Goal: Task Accomplishment & Management: Use online tool/utility

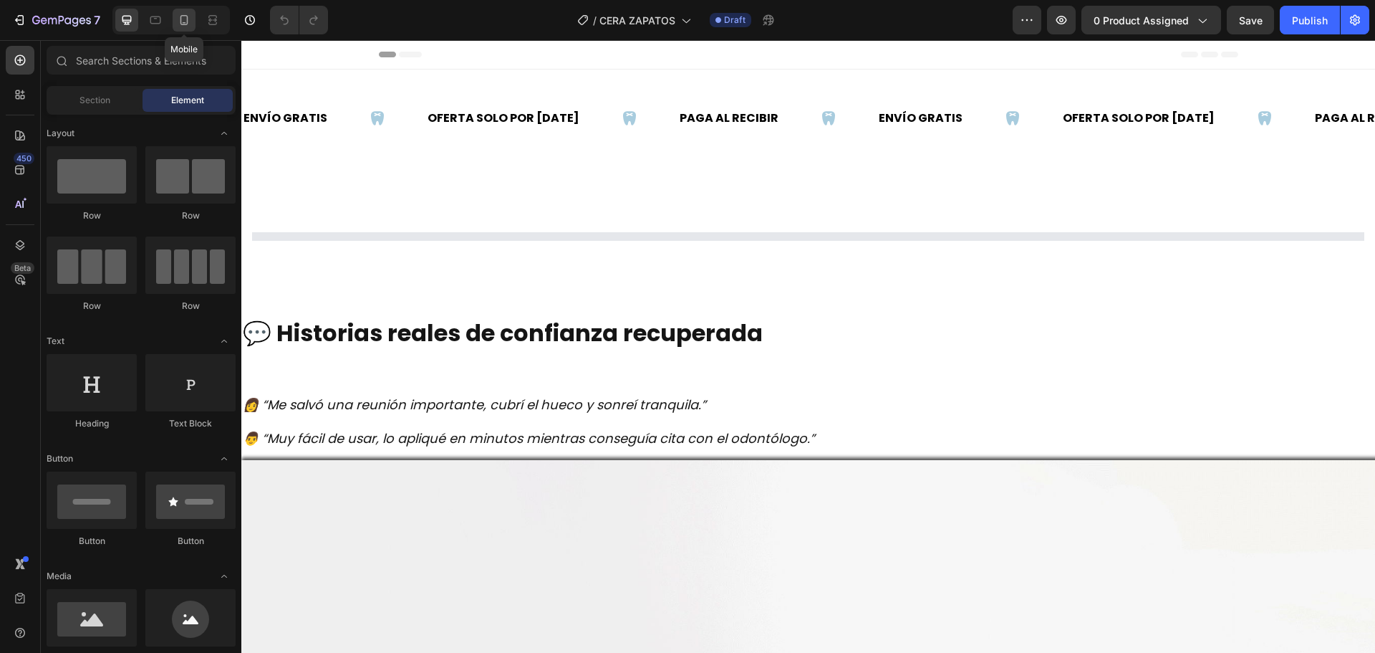
click at [187, 19] on icon at bounding box center [185, 20] width 8 height 10
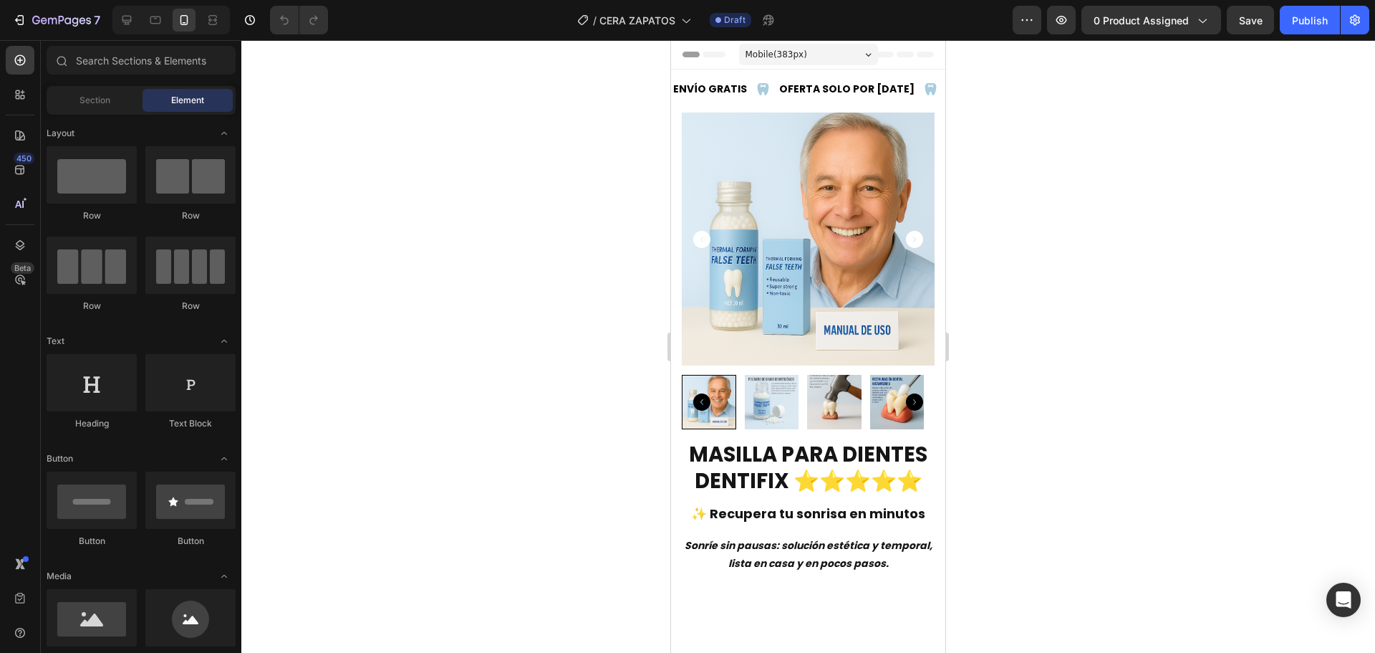
click at [745, 178] on img at bounding box center [808, 238] width 253 height 253
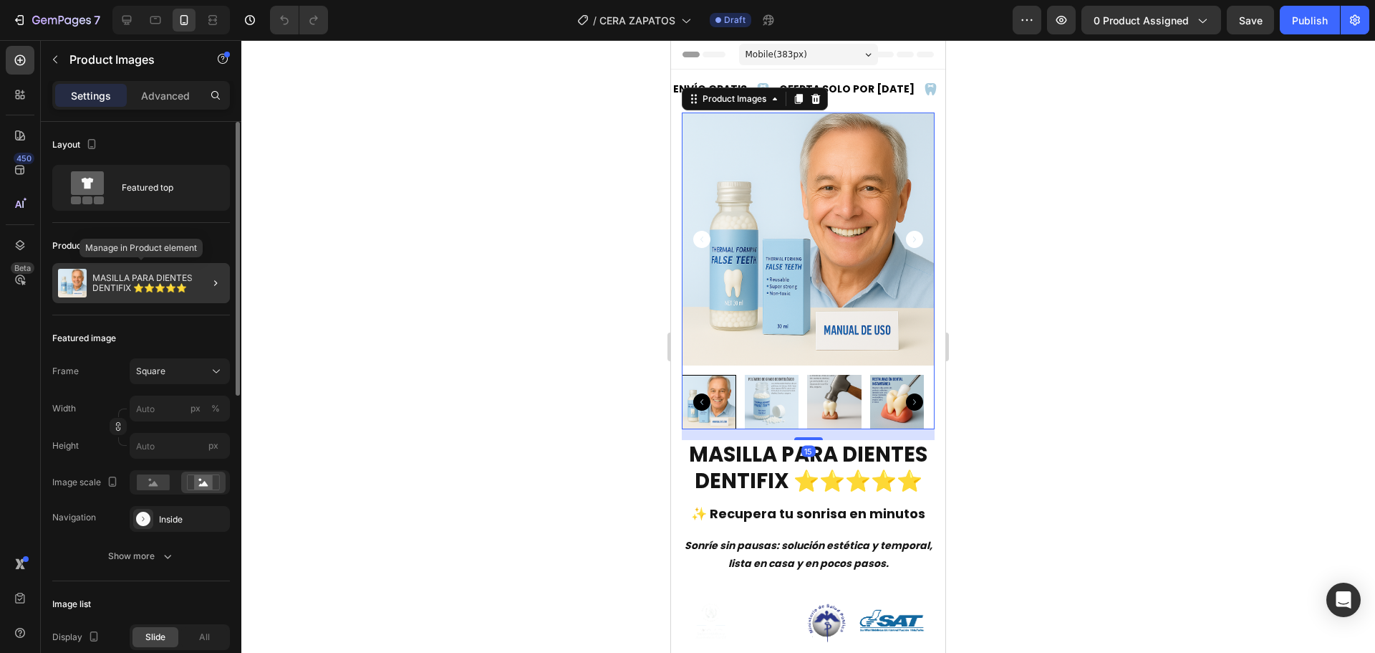
click at [147, 271] on div "MASILLA PARA DIENTES DENTIFIX ⭐⭐⭐⭐⭐" at bounding box center [141, 283] width 178 height 40
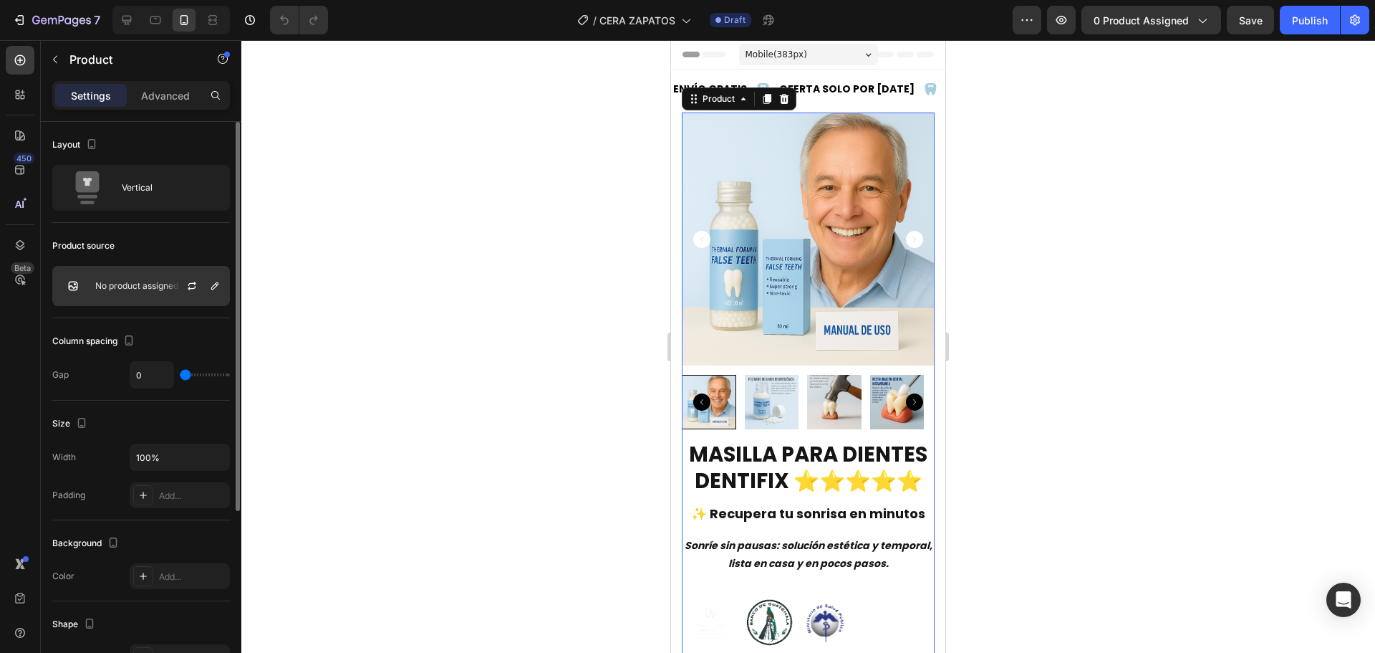
click at [141, 282] on p "No product assigned" at bounding box center [136, 286] width 83 height 10
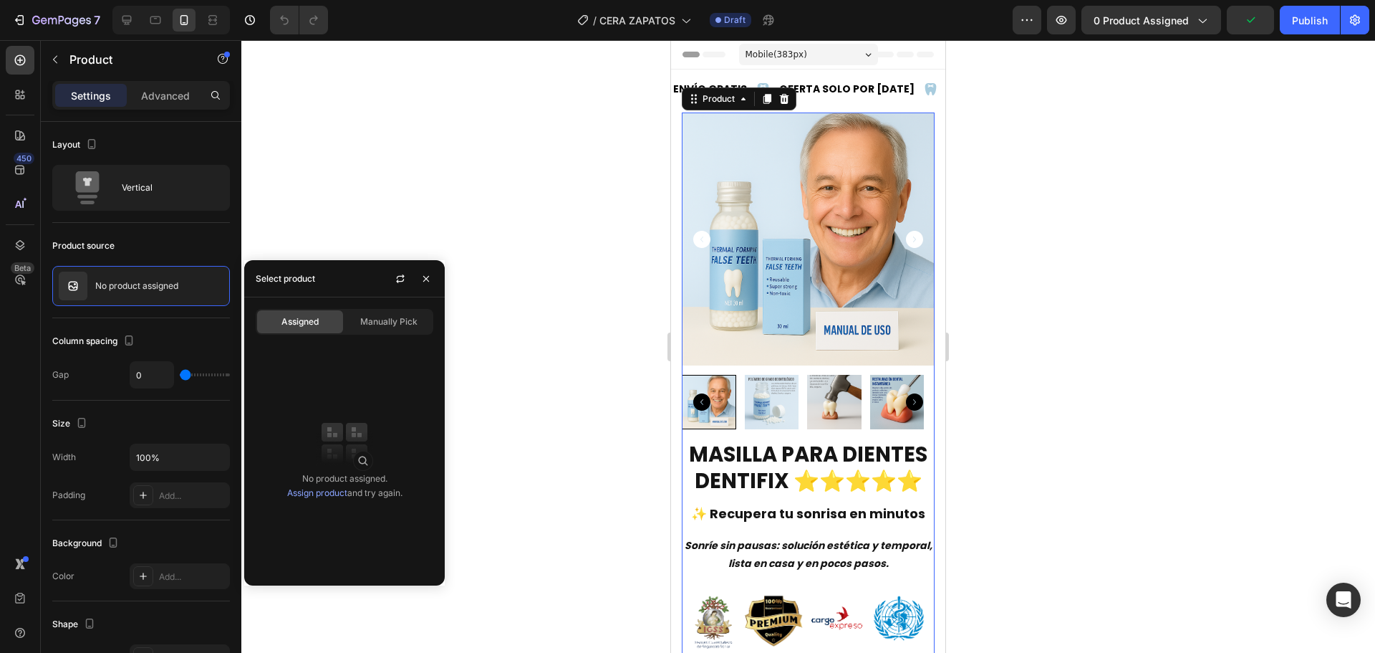
click at [356, 282] on div "Select product" at bounding box center [344, 278] width 201 height 37
click at [376, 313] on div "Manually Pick" at bounding box center [389, 321] width 86 height 23
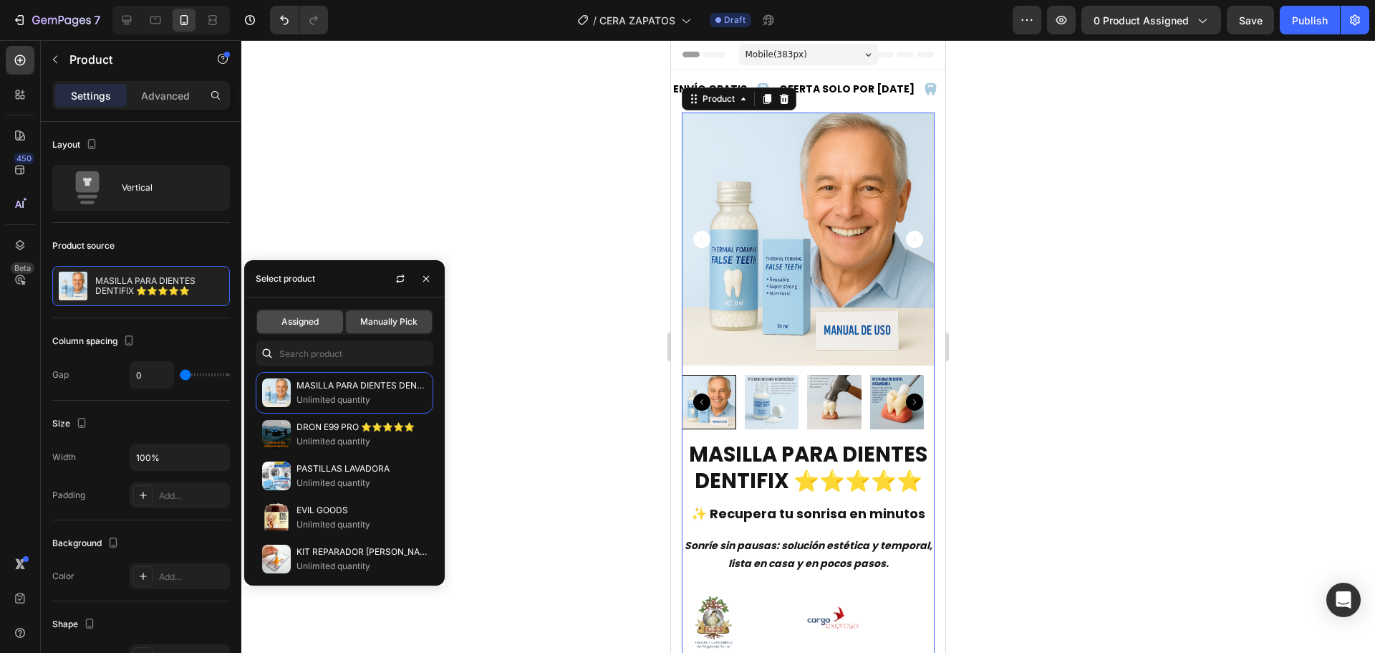
click at [304, 313] on div "Assigned" at bounding box center [300, 321] width 86 height 23
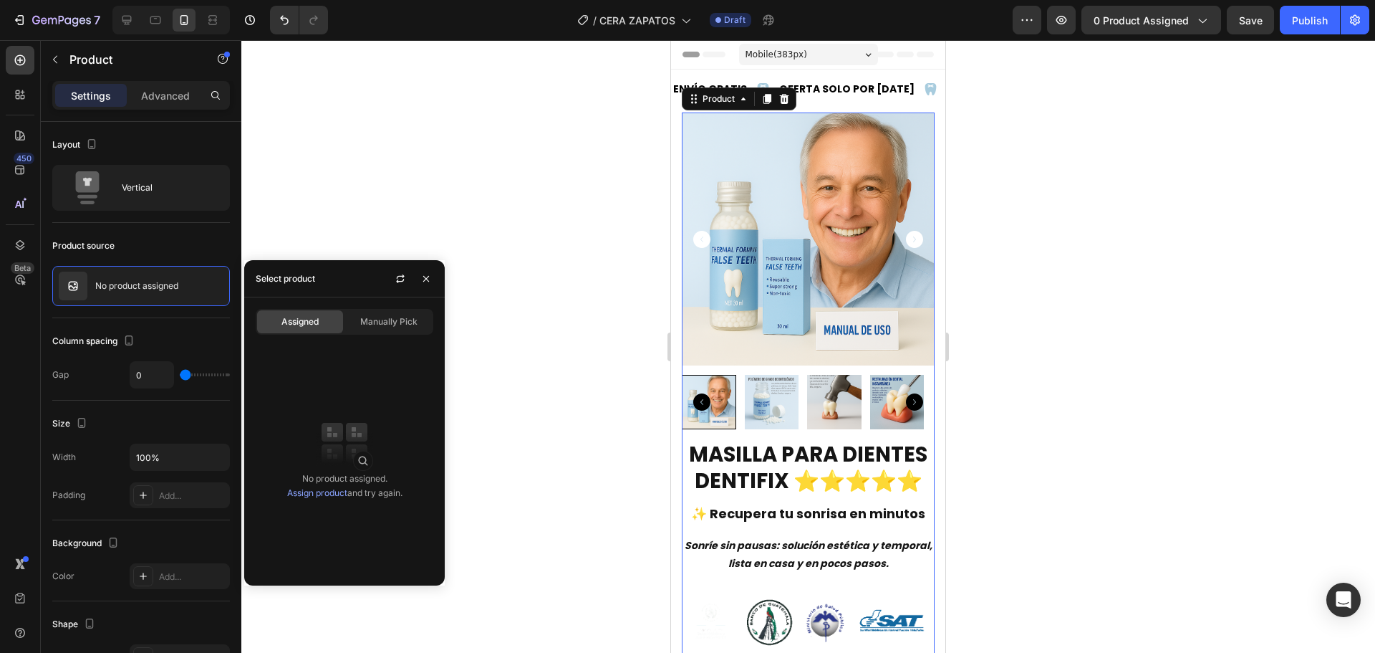
click at [320, 282] on div "Select product" at bounding box center [285, 278] width 71 height 37
click at [319, 494] on link "Assign product" at bounding box center [317, 492] width 60 height 11
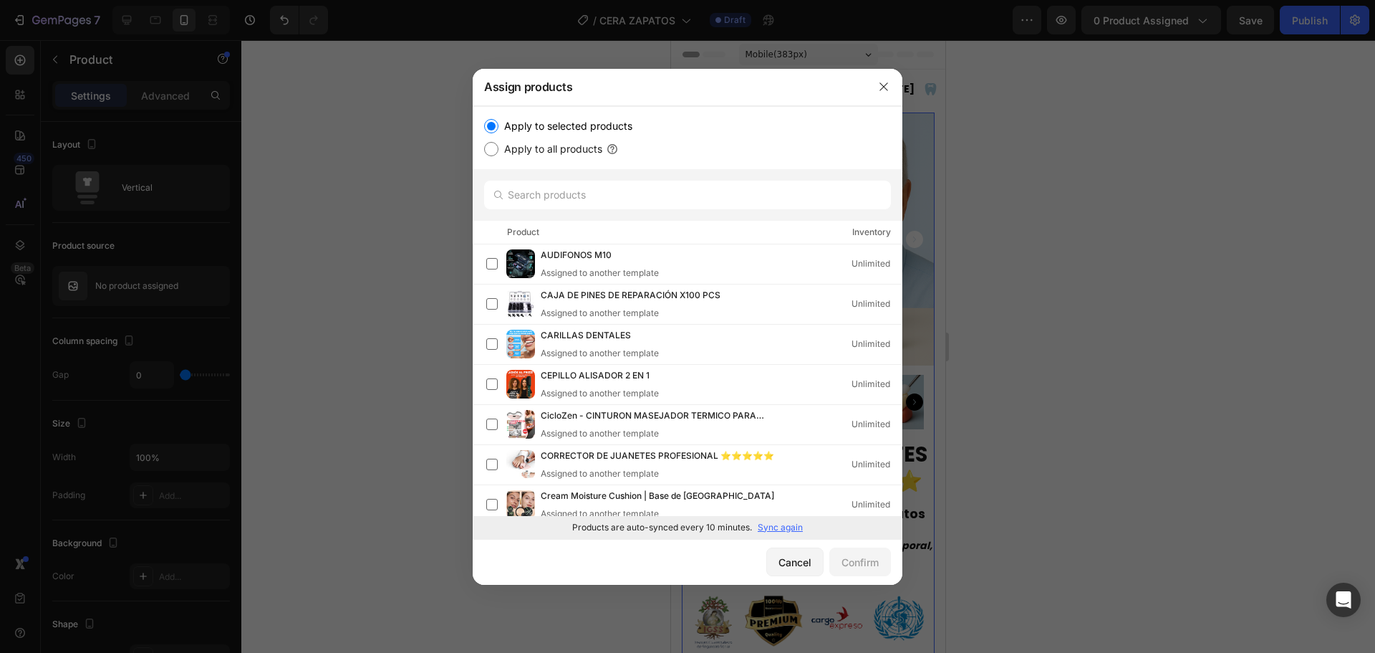
click at [779, 526] on p "Sync again" at bounding box center [780, 527] width 45 height 13
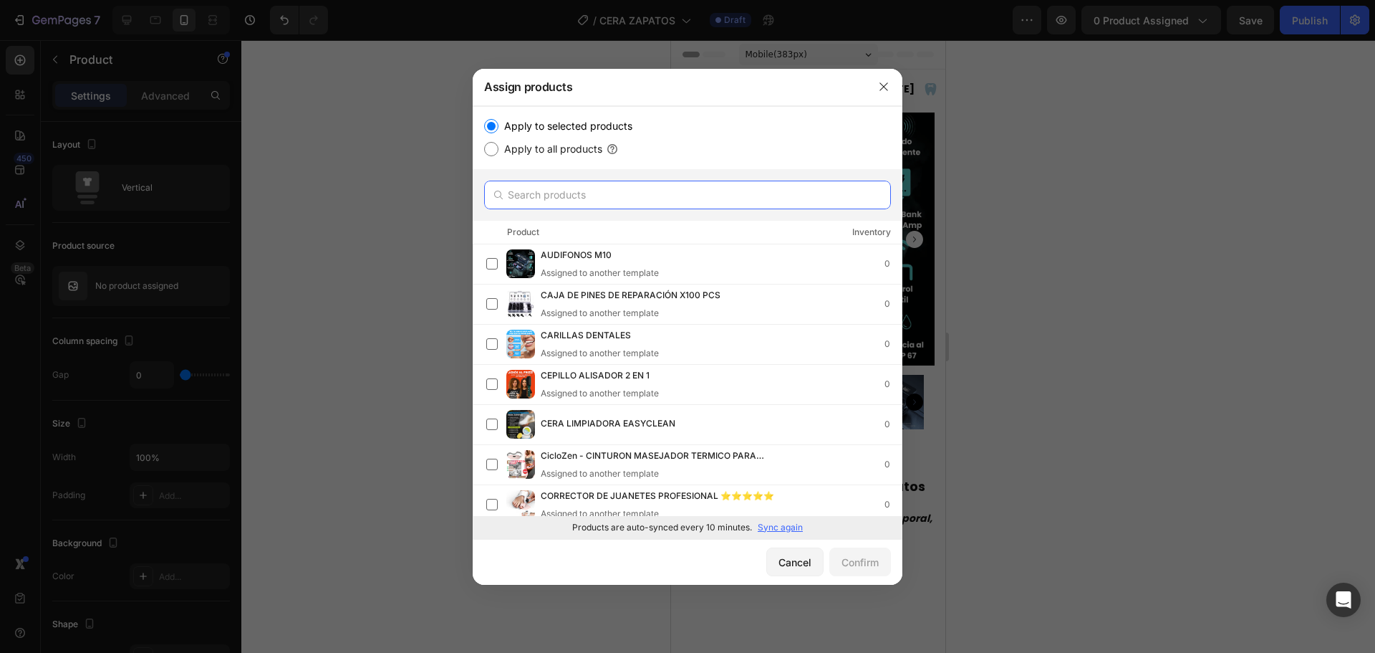
click at [631, 197] on input "text" at bounding box center [687, 195] width 407 height 29
type input "cera"
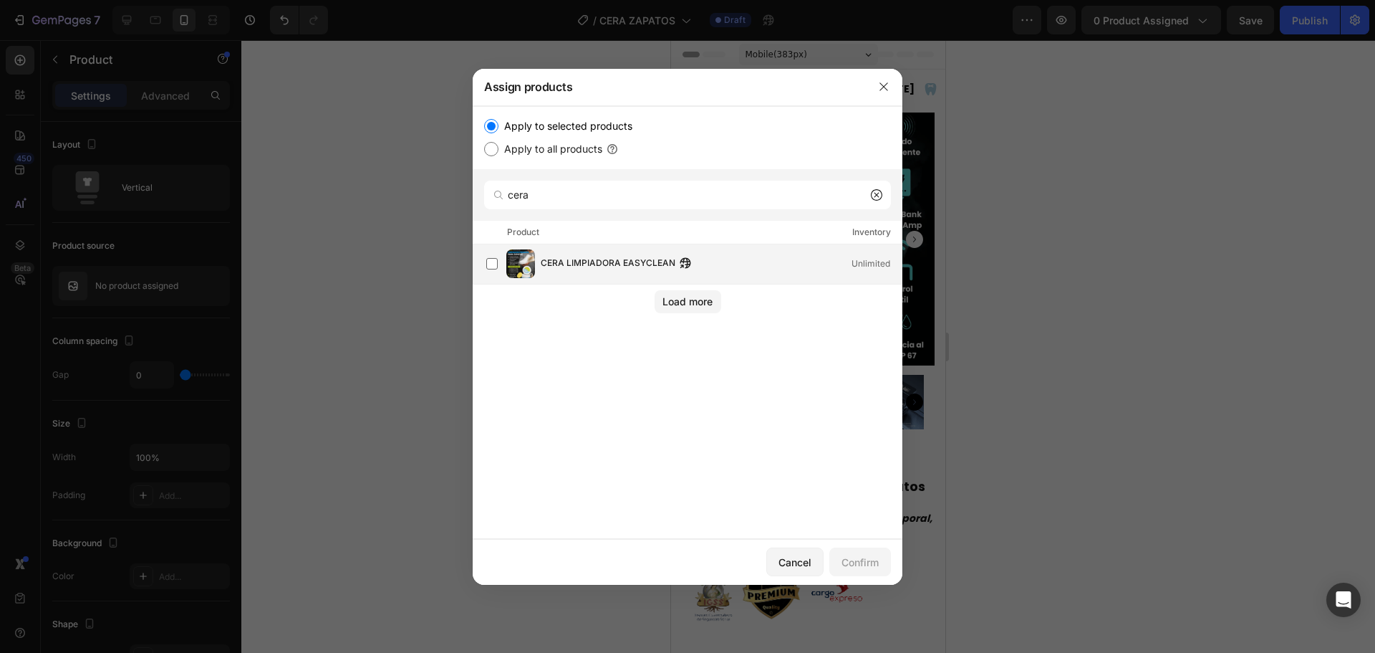
click at [574, 265] on span "CERA LIMPIADORA EASYCLEAN" at bounding box center [608, 264] width 135 height 16
click at [875, 559] on div "Confirm" at bounding box center [860, 561] width 37 height 15
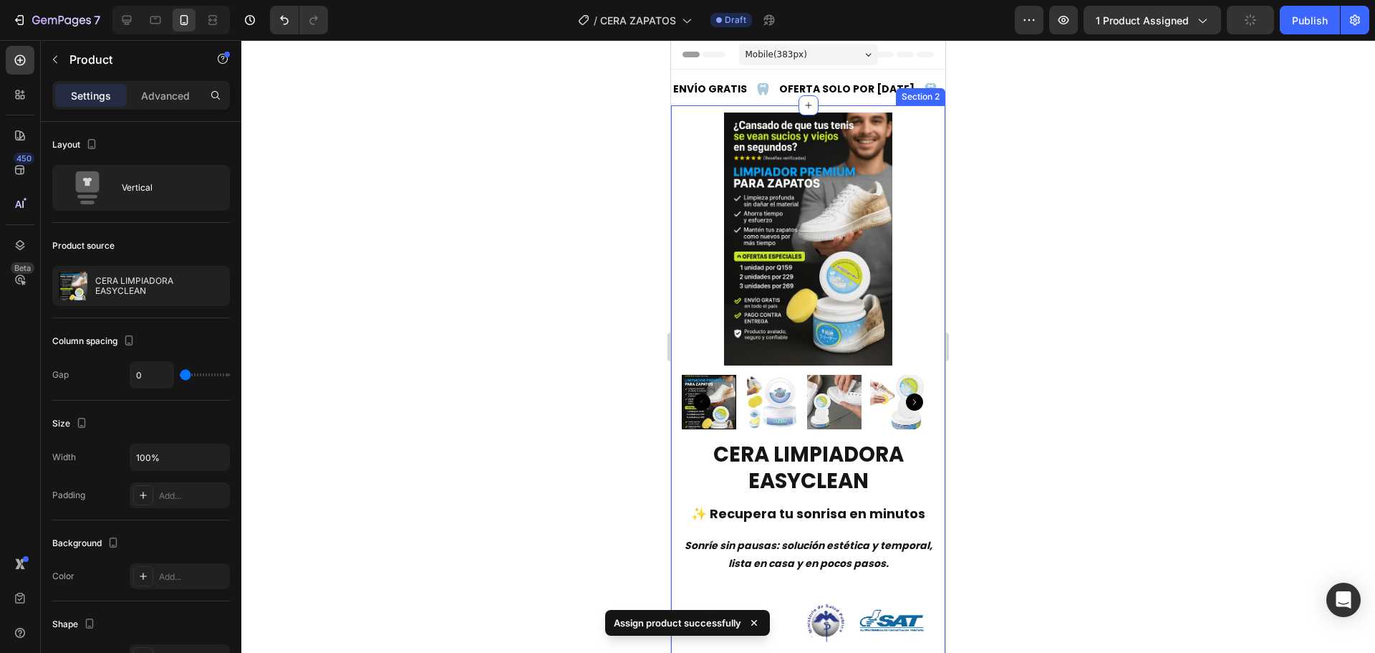
click at [781, 319] on img at bounding box center [808, 238] width 253 height 253
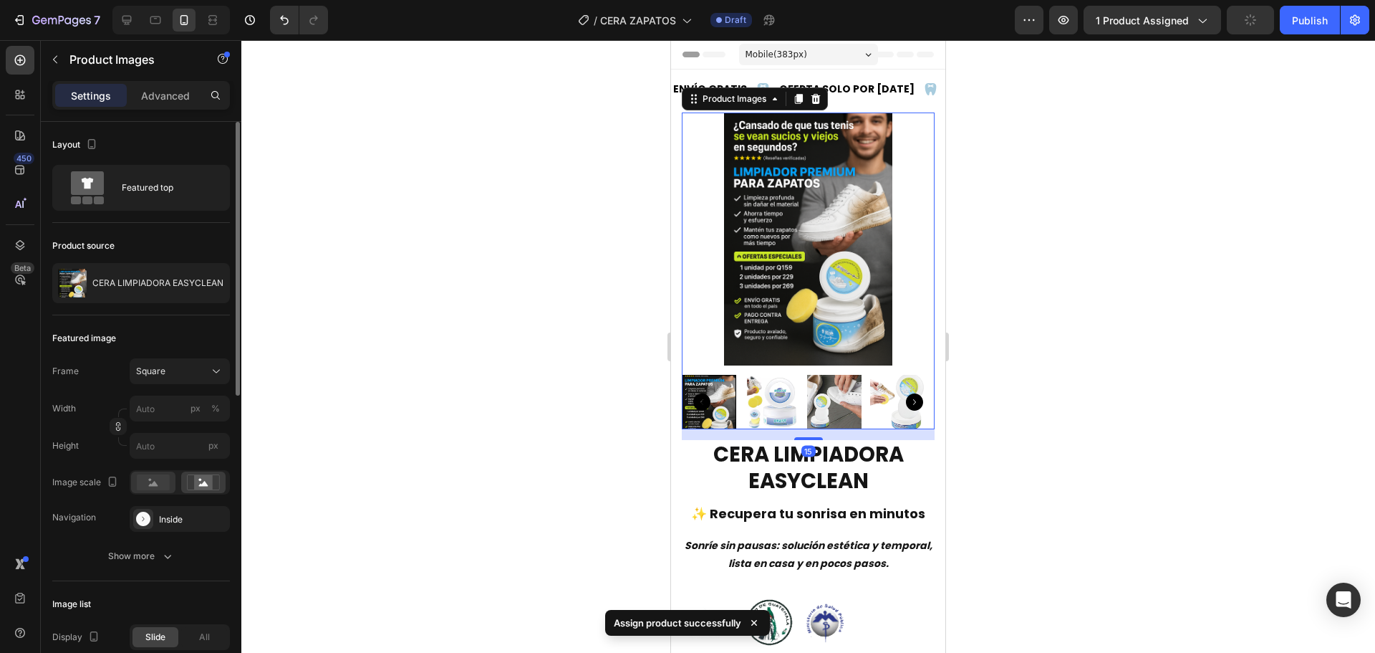
click at [165, 490] on div at bounding box center [153, 481] width 44 height 21
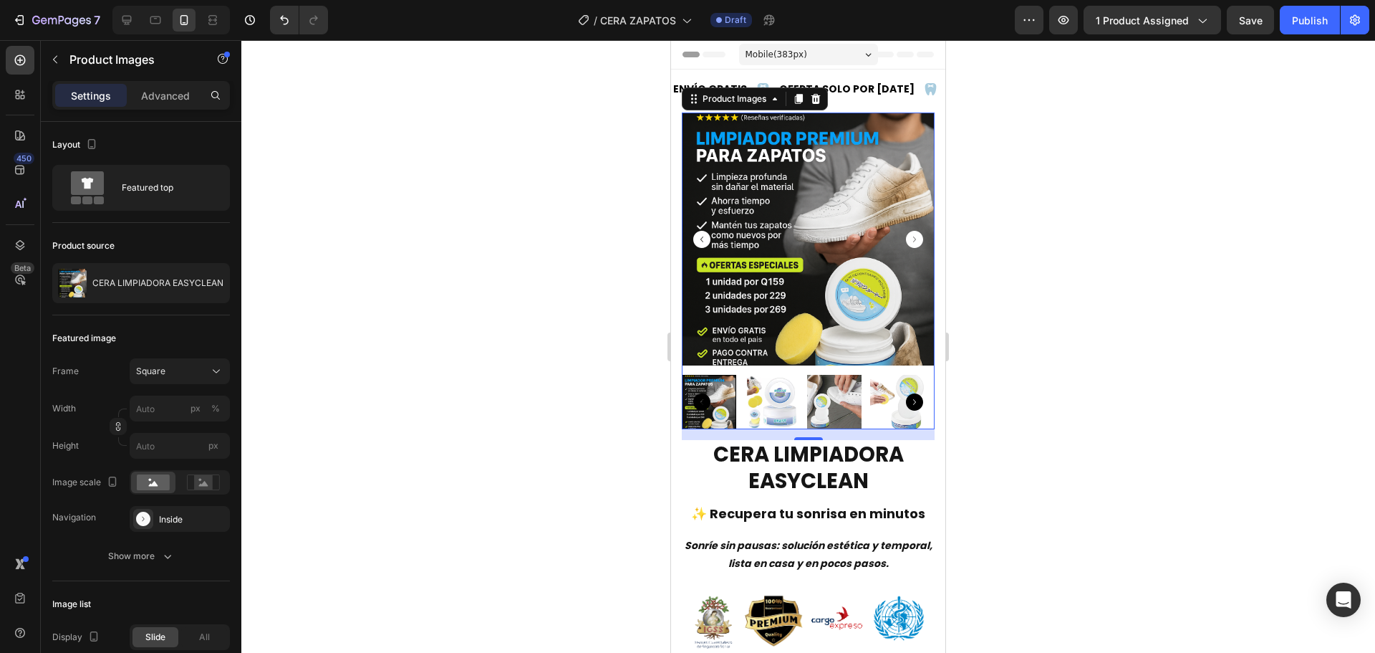
click at [531, 310] on div at bounding box center [808, 346] width 1134 height 612
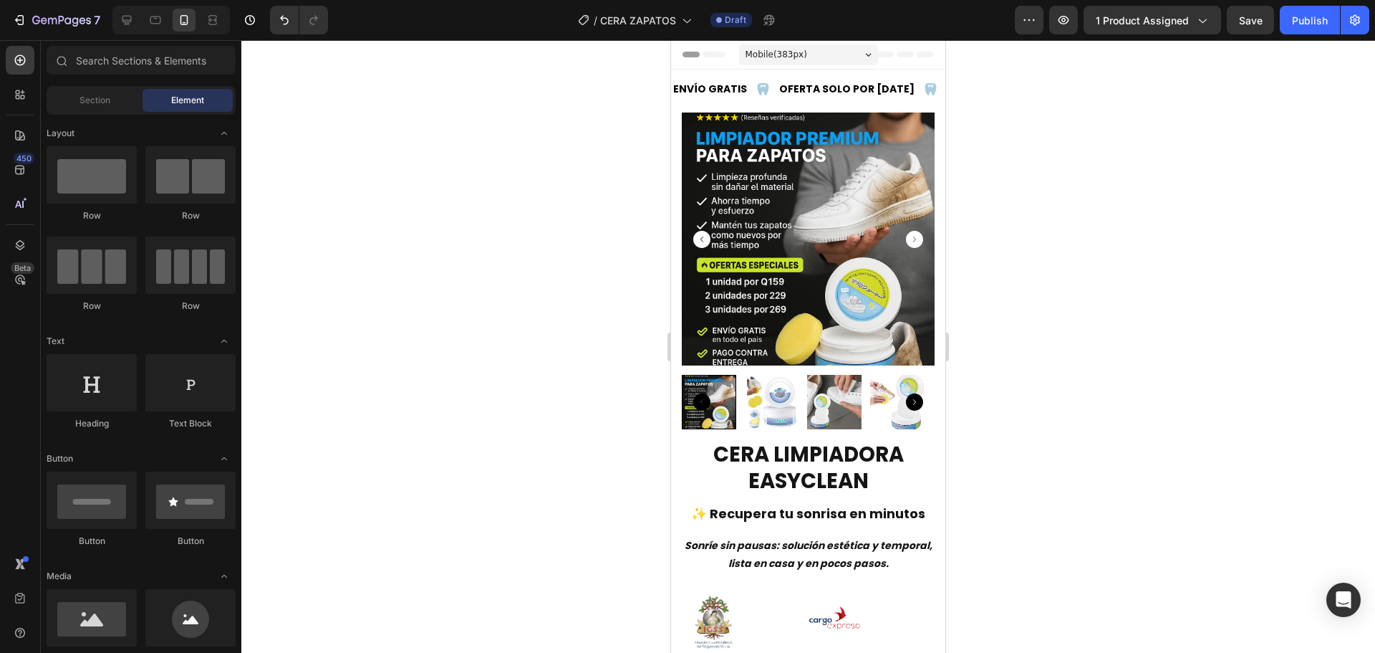
click at [544, 336] on div at bounding box center [808, 346] width 1134 height 612
click at [720, 276] on img at bounding box center [808, 238] width 253 height 253
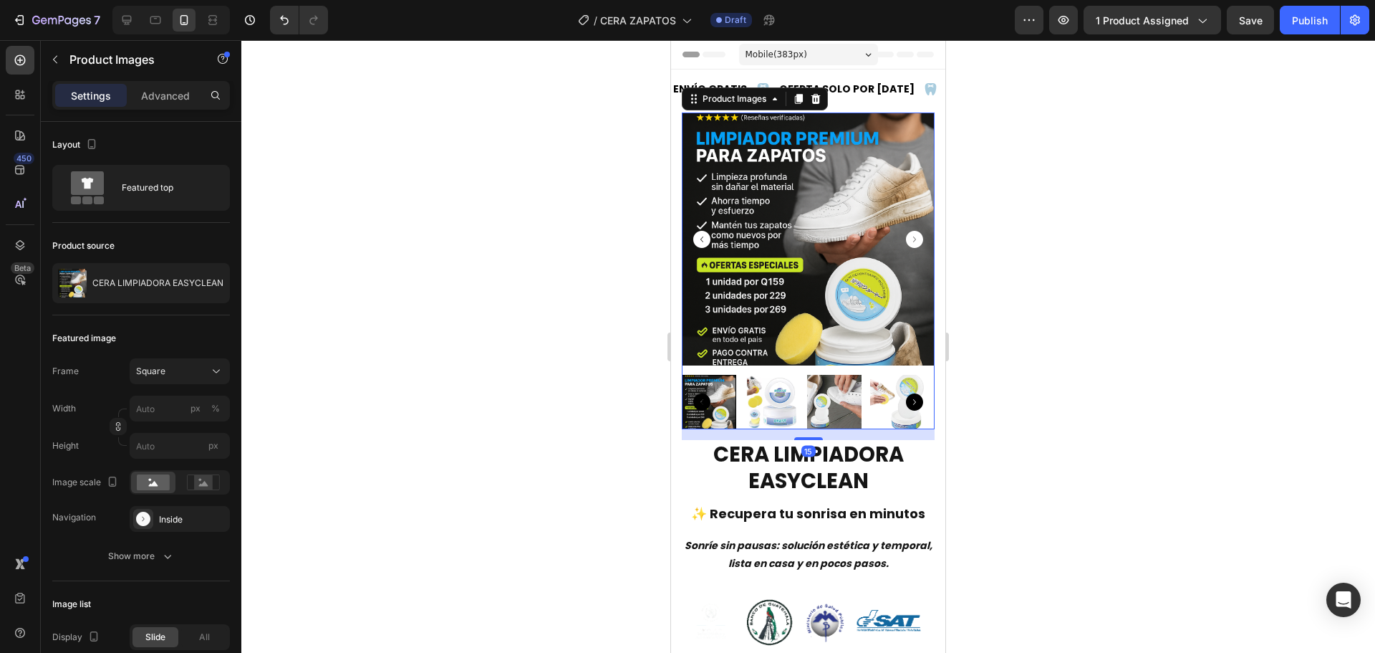
click at [161, 83] on div "Settings Advanced" at bounding box center [141, 95] width 178 height 29
click at [163, 94] on p "Advanced" at bounding box center [165, 95] width 49 height 15
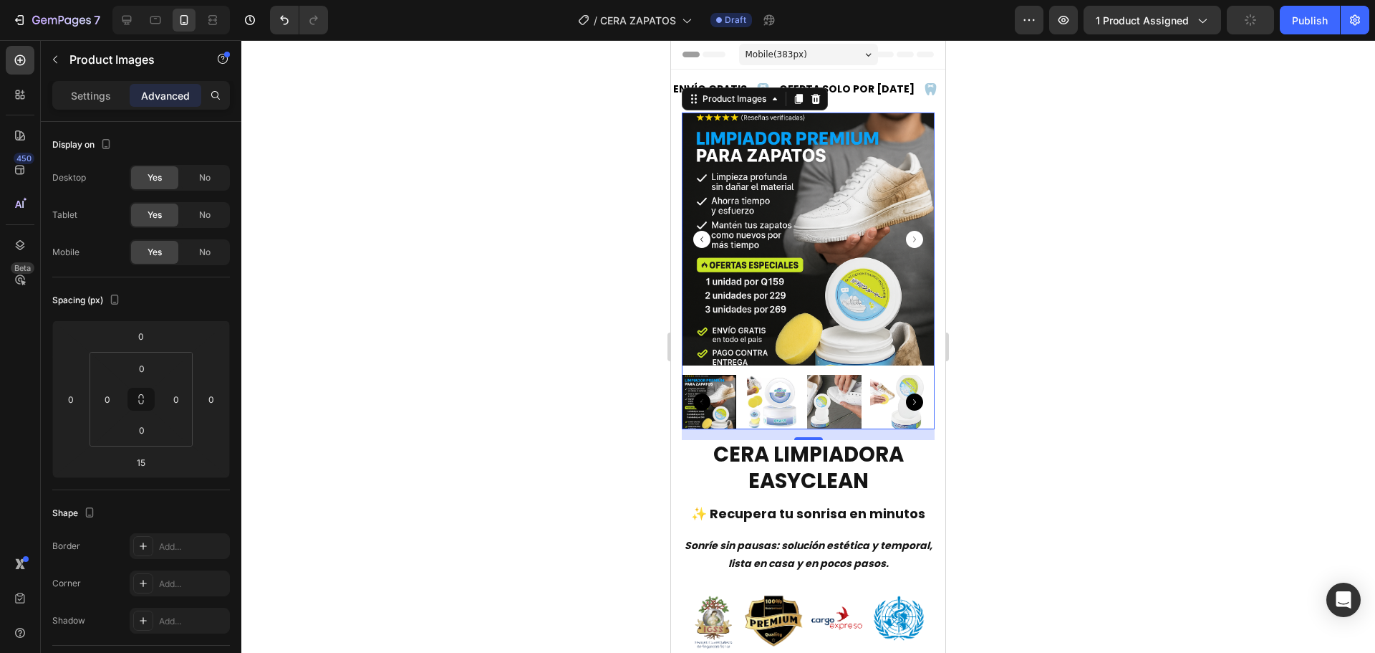
click at [458, 420] on div at bounding box center [808, 346] width 1134 height 612
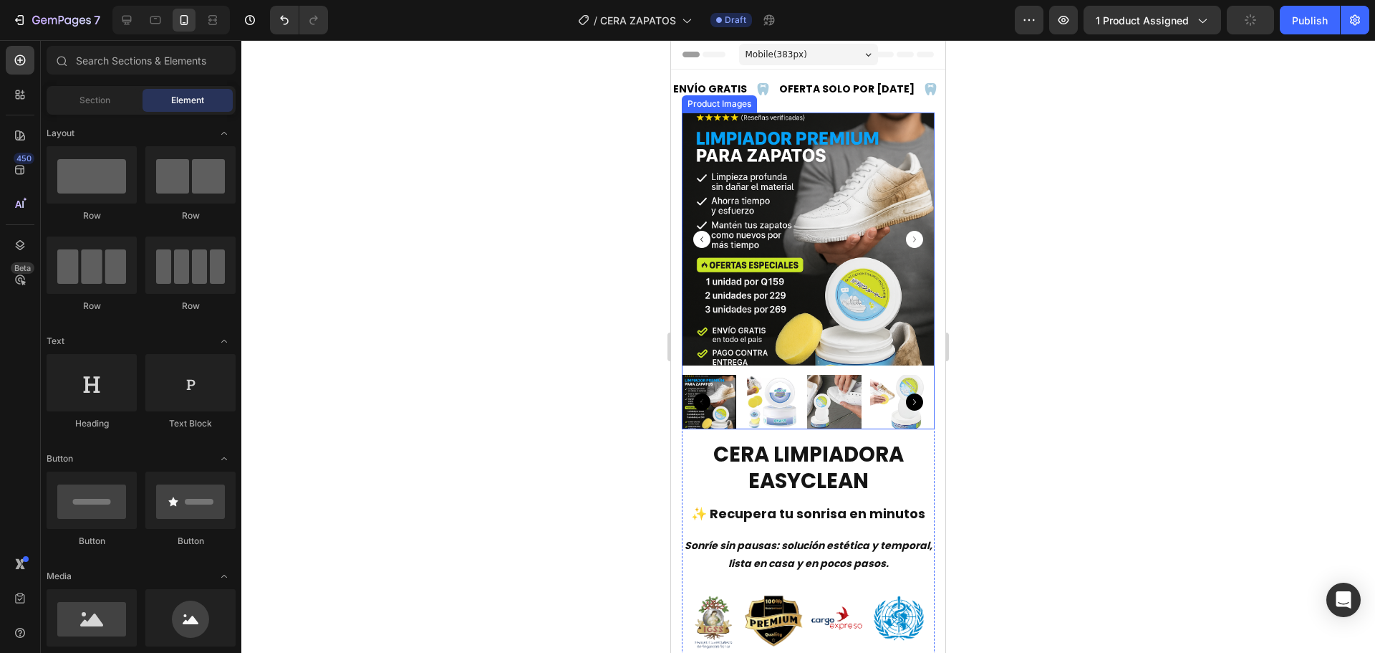
click at [776, 383] on img at bounding box center [772, 402] width 54 height 54
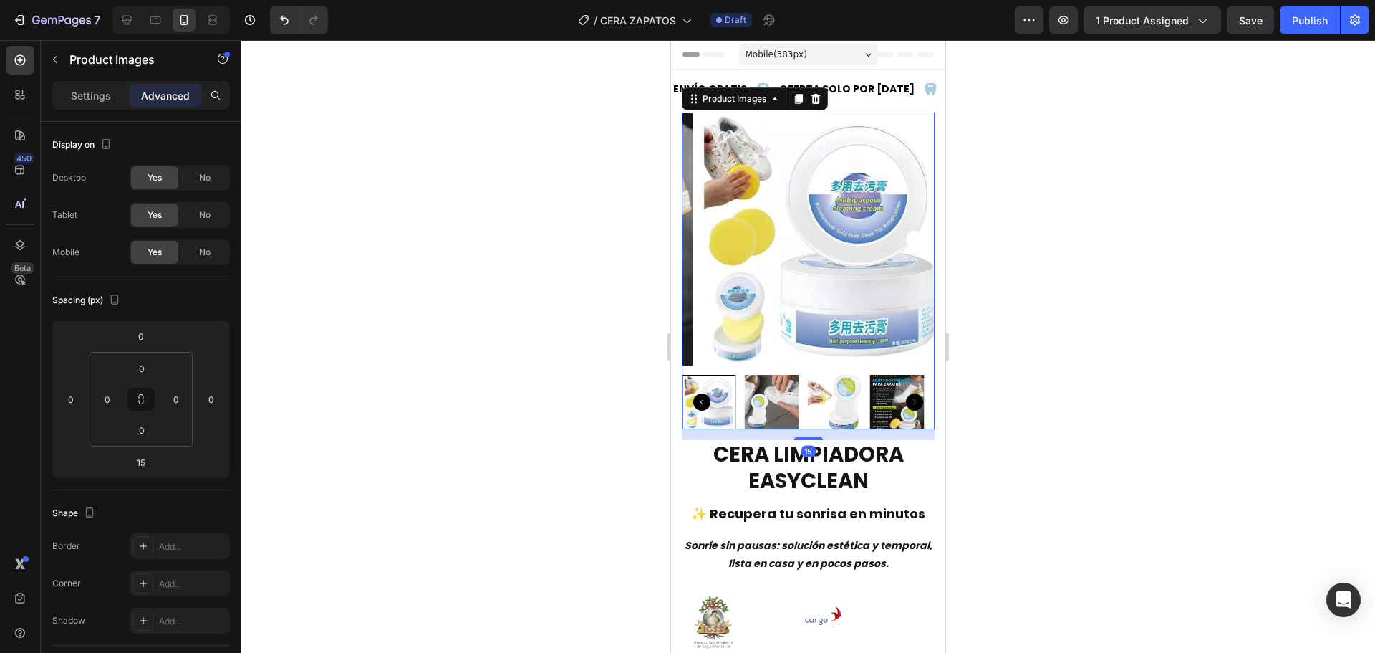
click at [797, 385] on img at bounding box center [771, 402] width 54 height 54
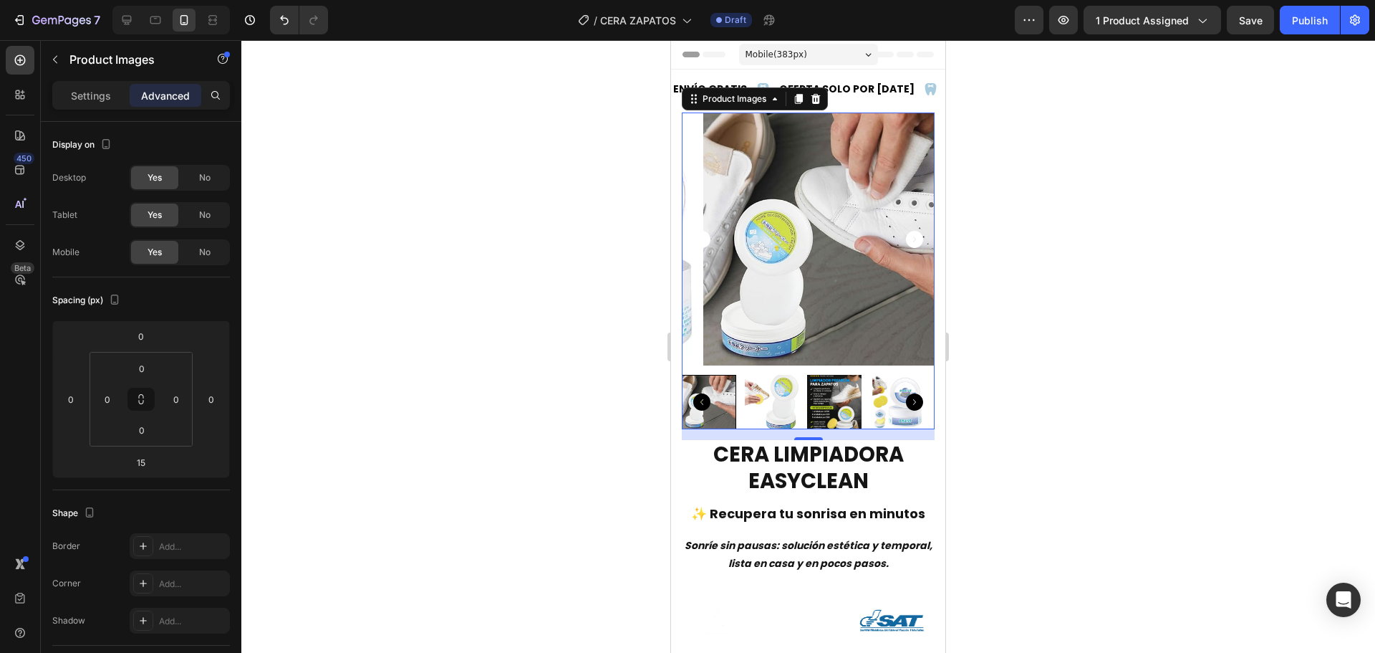
click at [822, 389] on img at bounding box center [834, 402] width 54 height 54
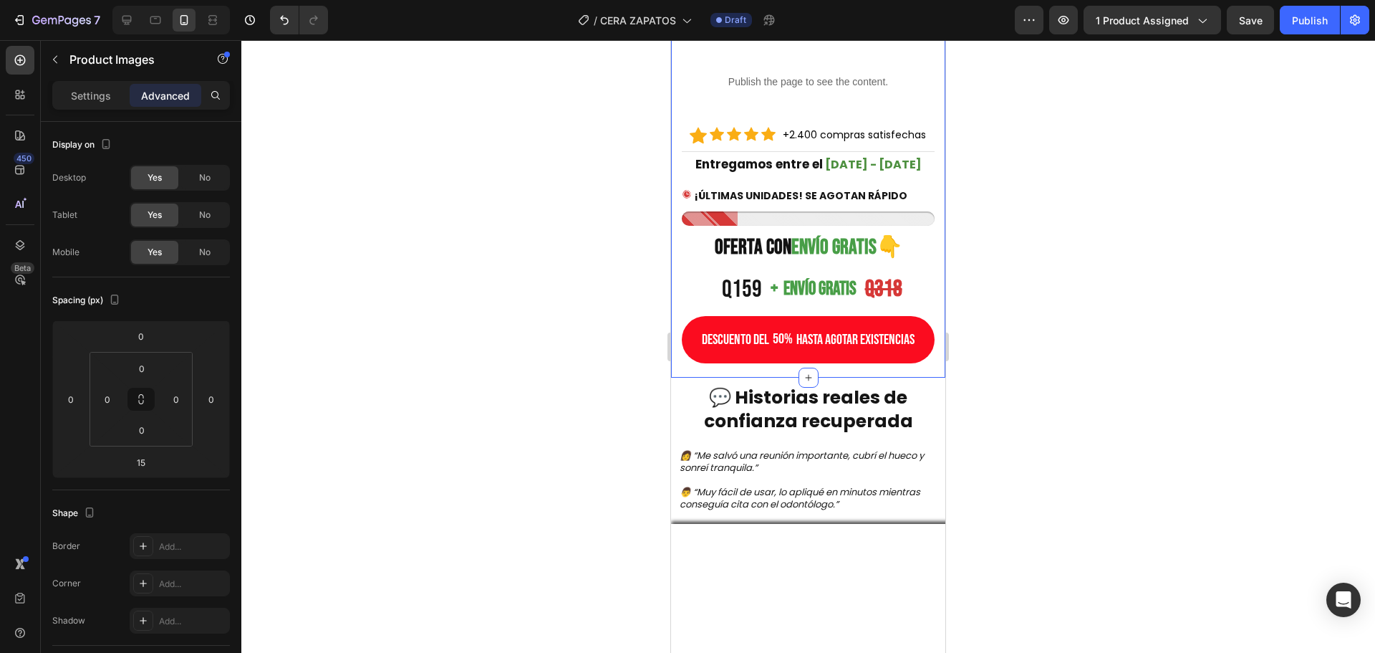
scroll to position [645, 0]
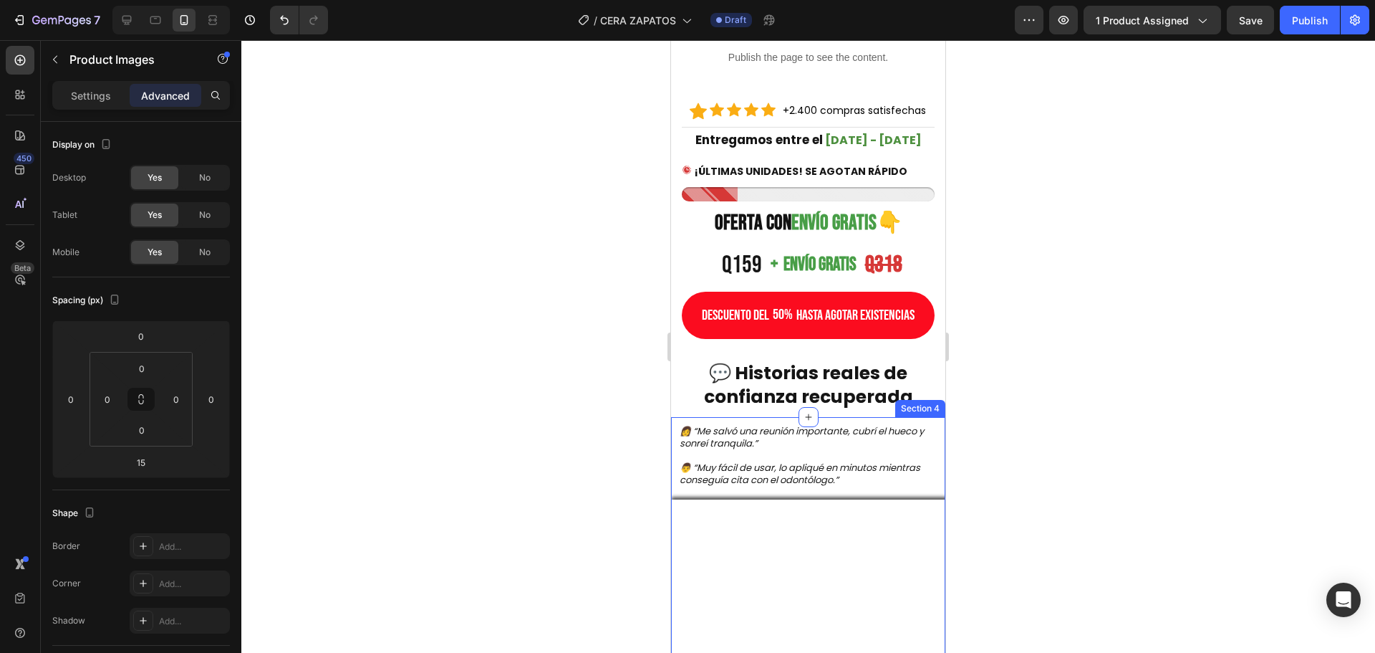
click at [782, 523] on img at bounding box center [808, 636] width 274 height 274
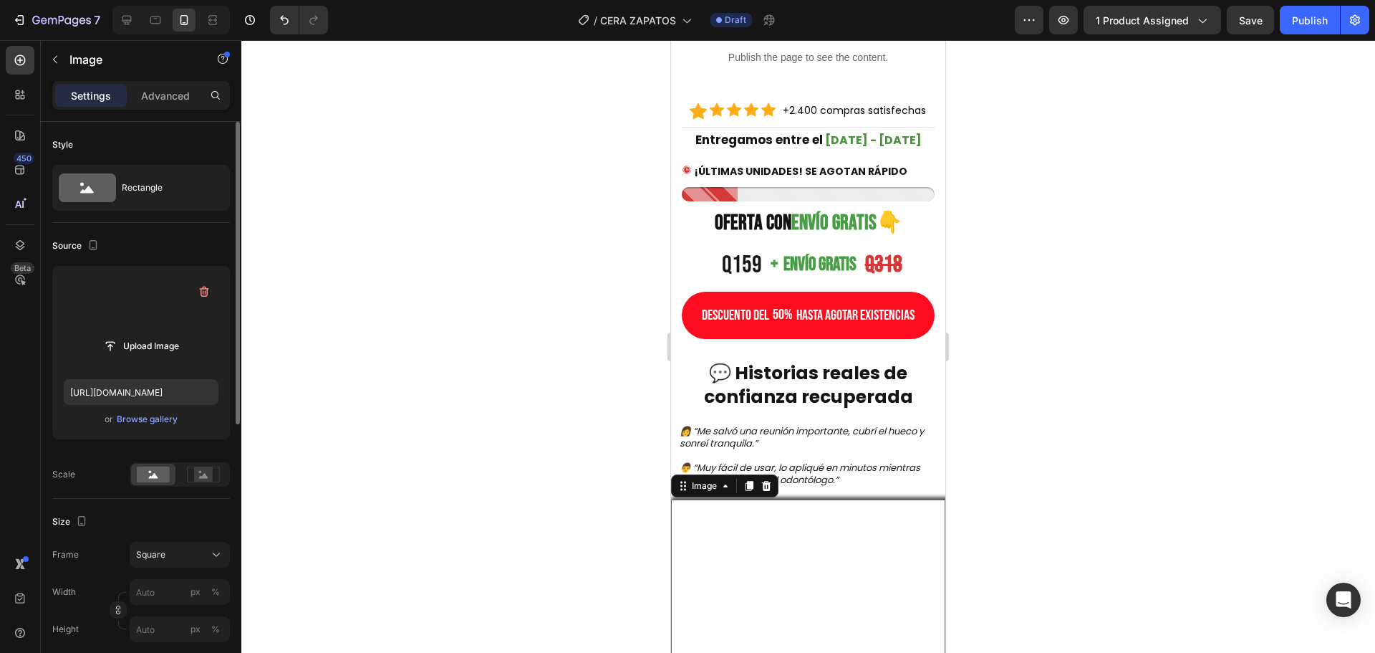
click at [125, 329] on label at bounding box center [141, 322] width 155 height 90
click at [125, 334] on input "file" at bounding box center [141, 346] width 99 height 24
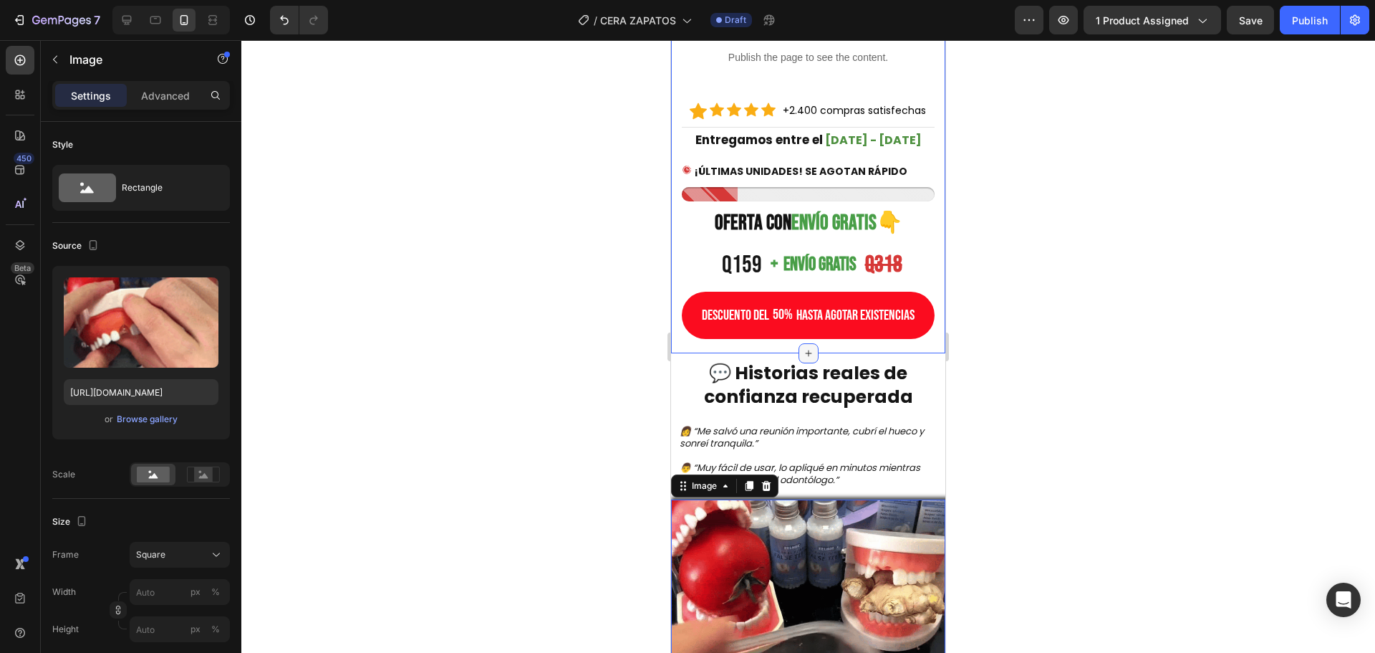
click at [812, 363] on div at bounding box center [809, 353] width 20 height 20
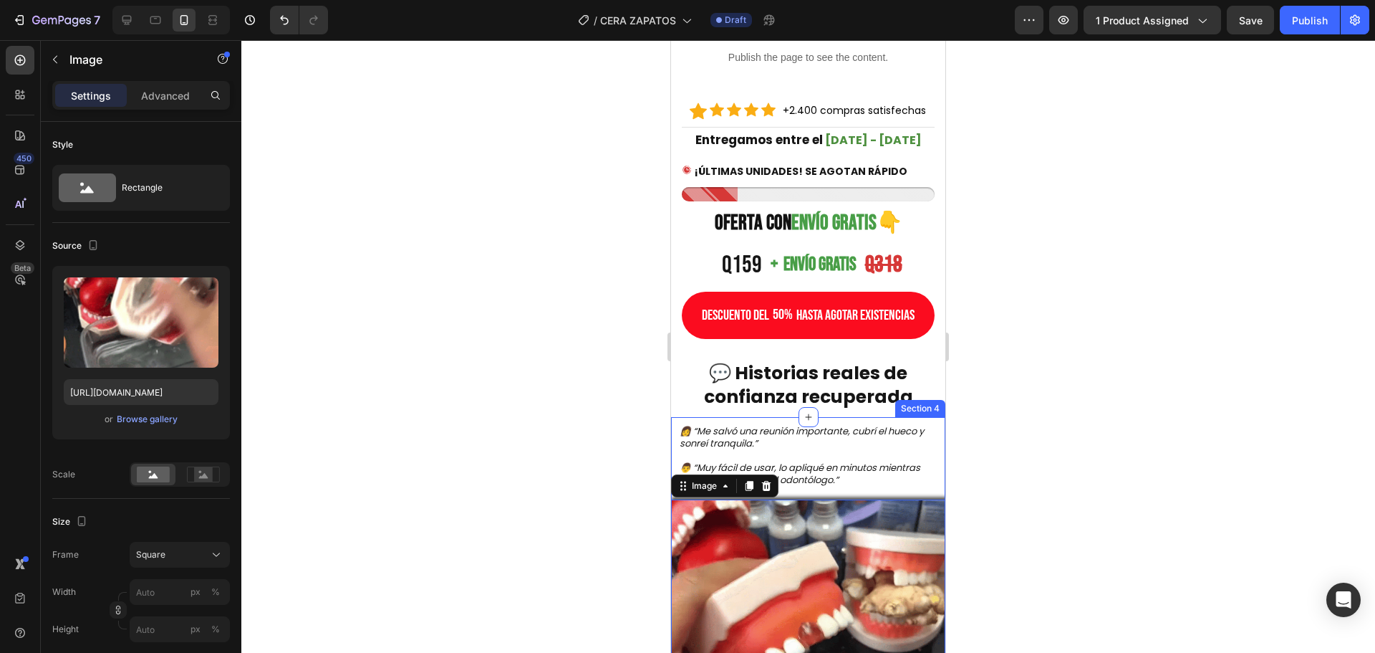
click at [1083, 388] on div at bounding box center [808, 346] width 1134 height 612
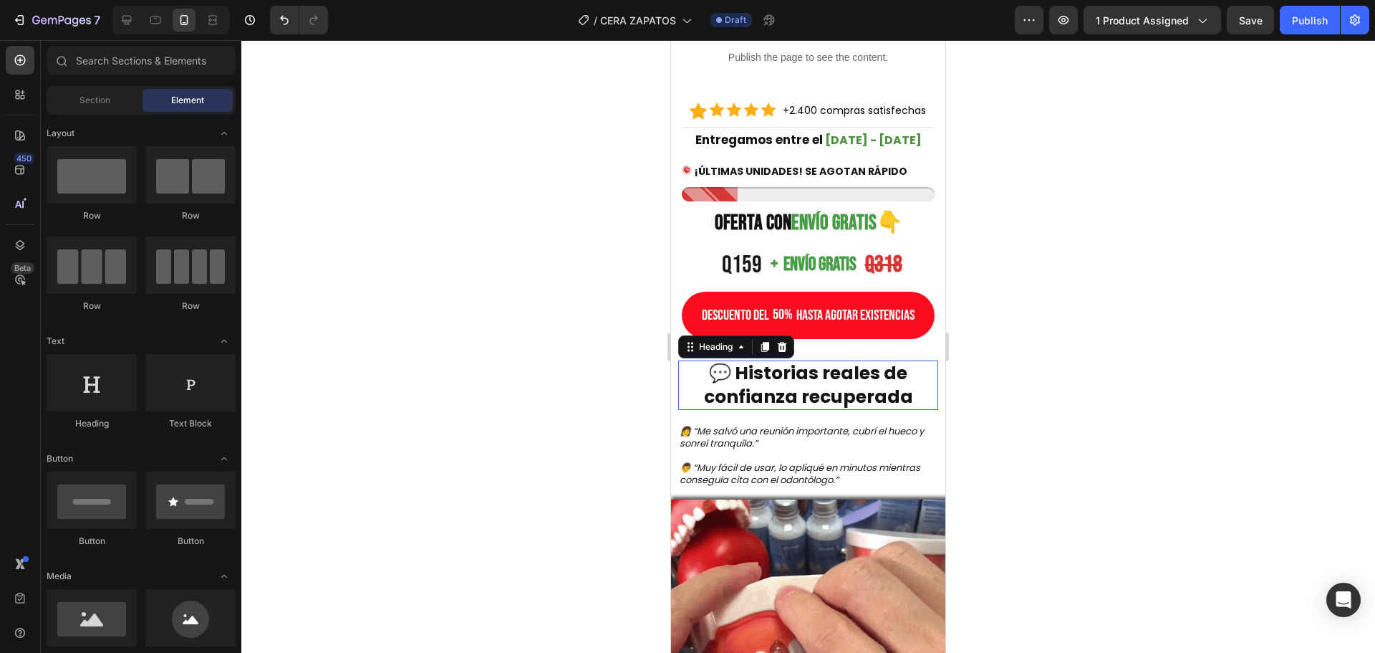
click at [740, 376] on h2 "💬 Historias reales de confianza recuperada" at bounding box center [808, 384] width 260 height 49
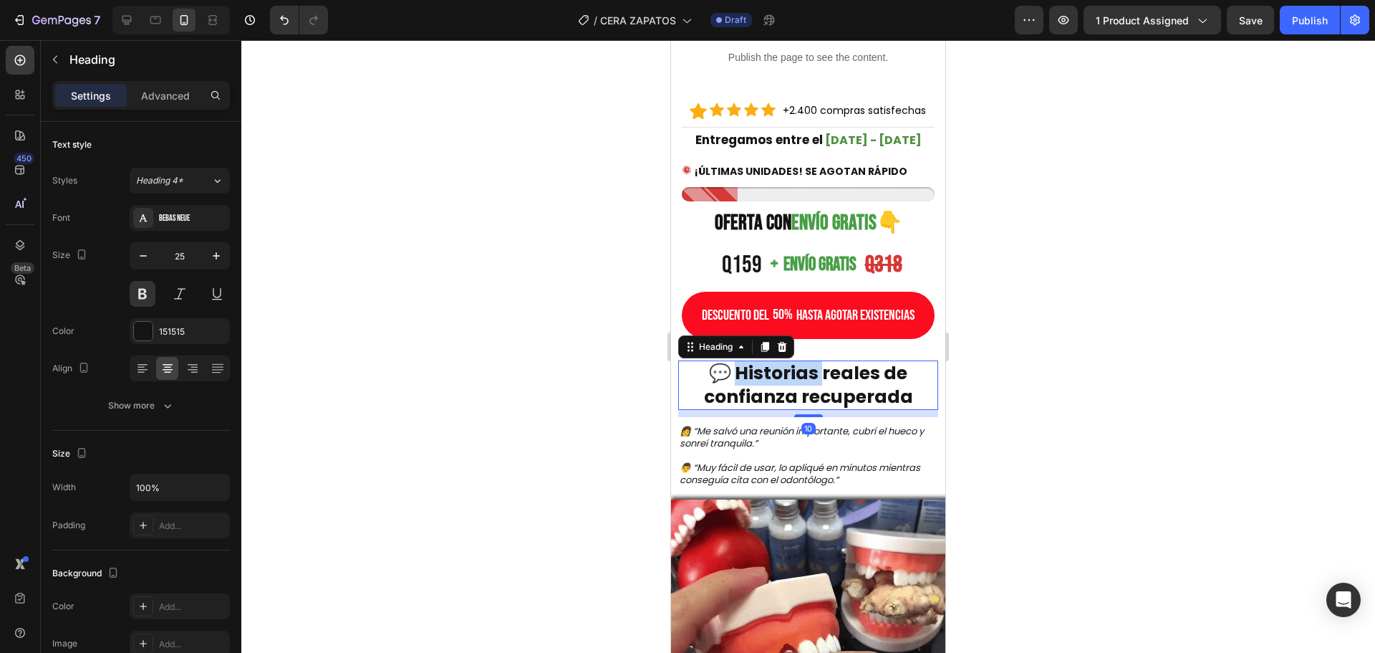
click at [740, 376] on h2 "💬 Historias reales de confianza recuperada" at bounding box center [808, 384] width 260 height 49
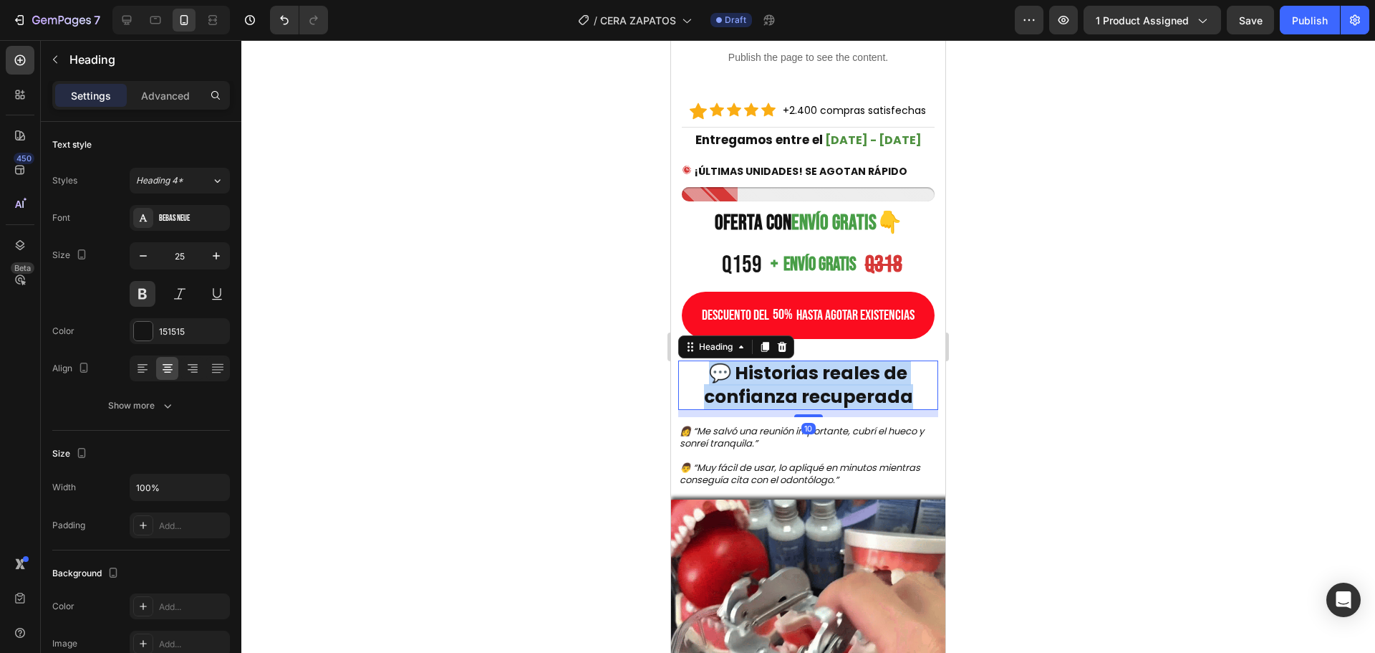
click at [740, 376] on p "💬 Historias reales de confianza recuperada" at bounding box center [808, 385] width 257 height 47
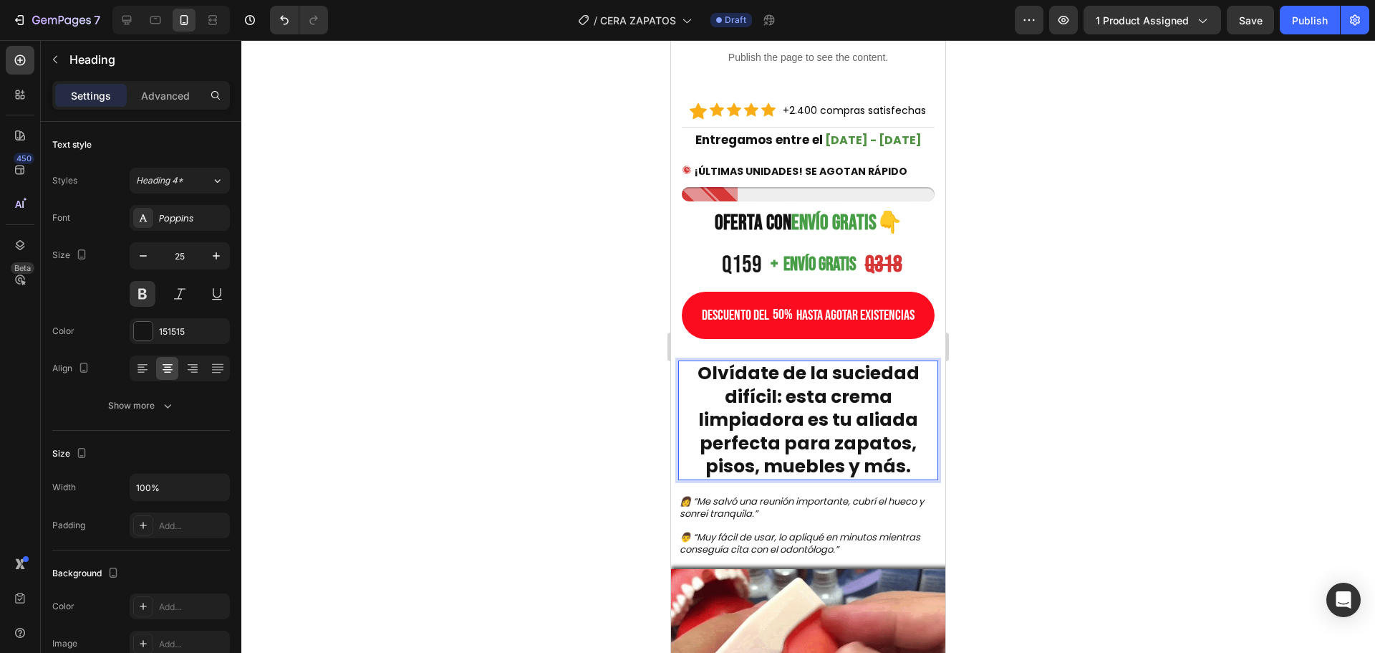
click at [775, 462] on p "Olvídate de la suciedad difícil: esta crema limpiadora es tu aliada perfecta pa…" at bounding box center [808, 420] width 257 height 117
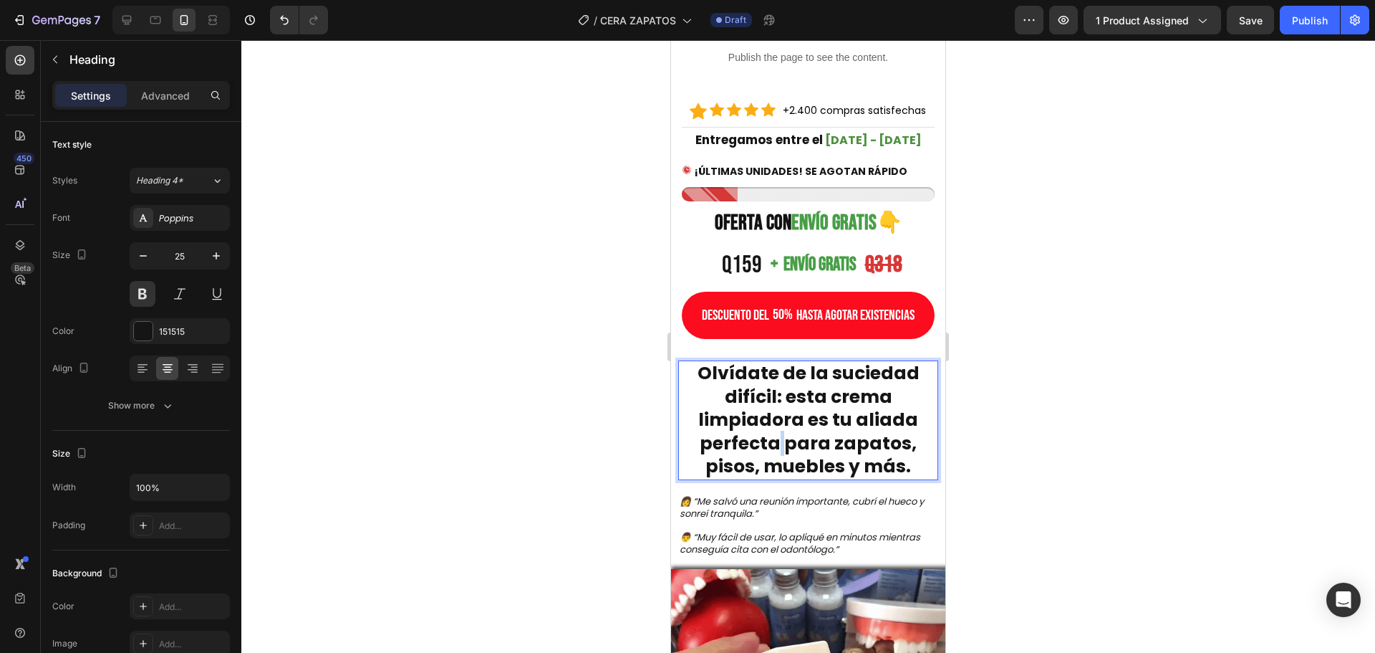
click at [775, 462] on p "Olvídate de la suciedad difícil: esta crema limpiadora es tu aliada perfecta pa…" at bounding box center [808, 420] width 257 height 117
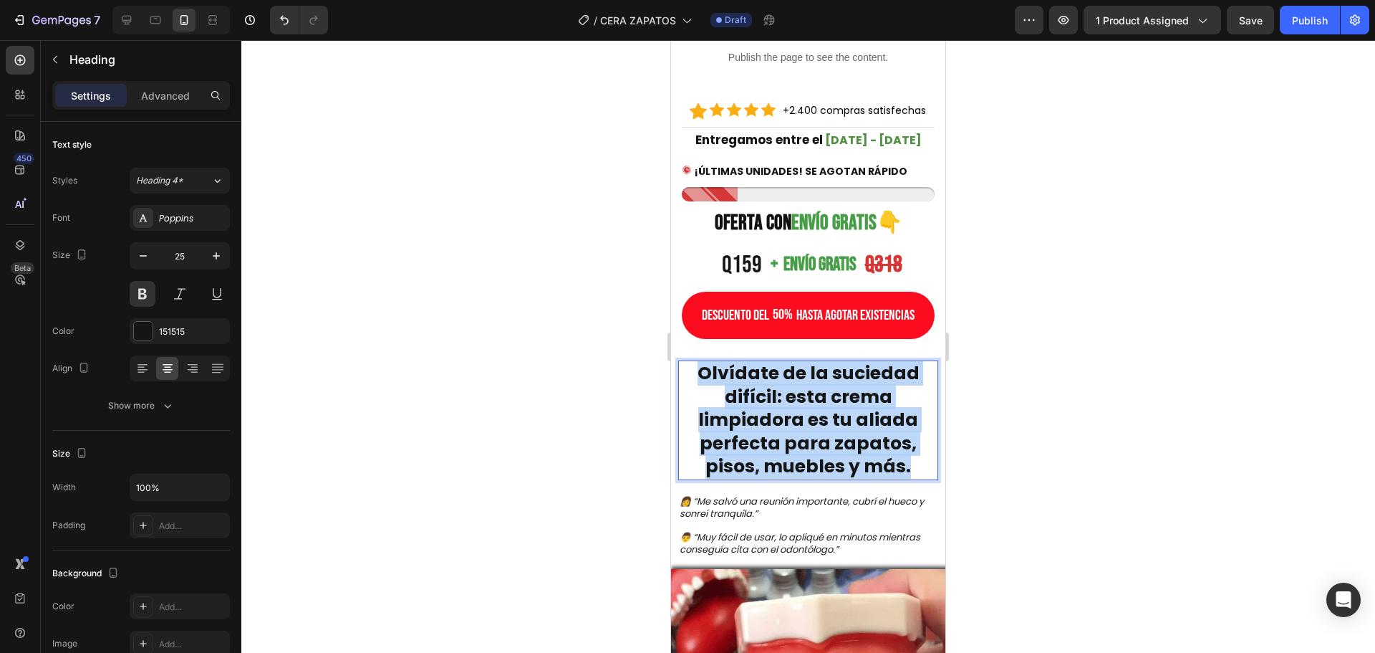
click at [775, 462] on p "Olvídate de la suciedad difícil: esta crema limpiadora es tu aliada perfecta pa…" at bounding box center [808, 420] width 257 height 117
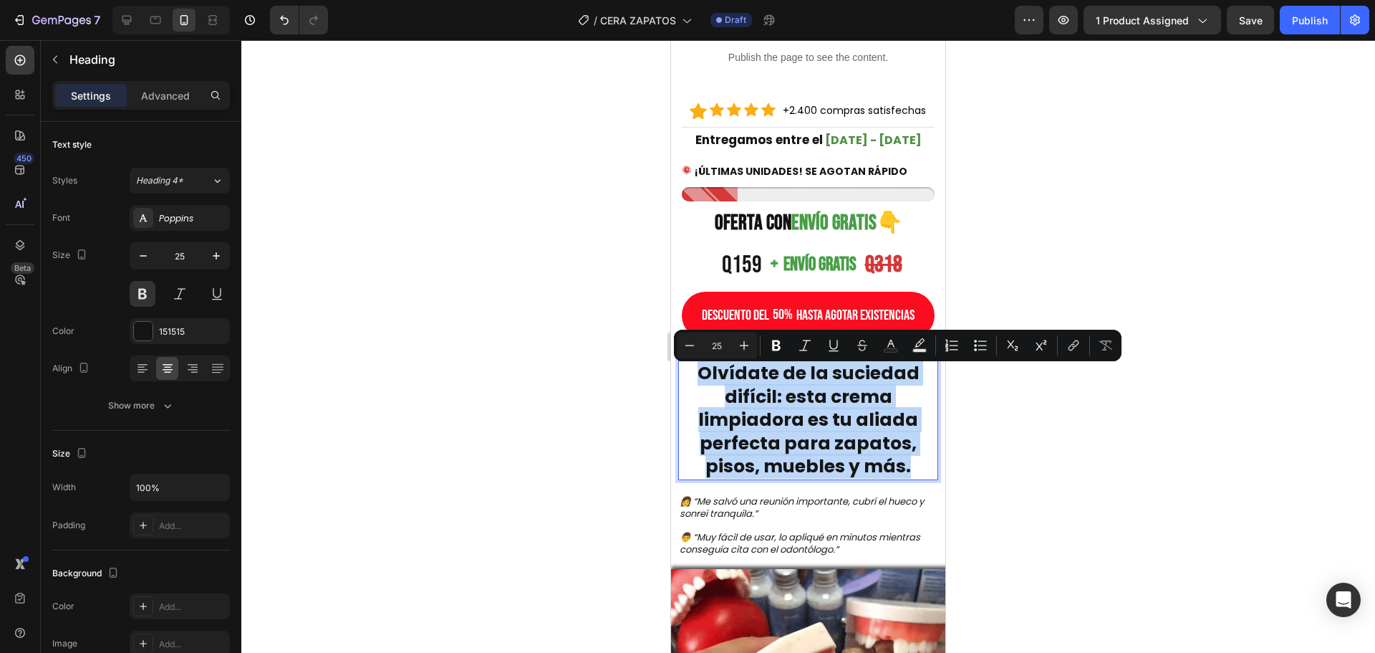
click at [775, 462] on p "Olvídate de la suciedad difícil: esta crema limpiadora es tu aliada perfecta pa…" at bounding box center [808, 420] width 257 height 117
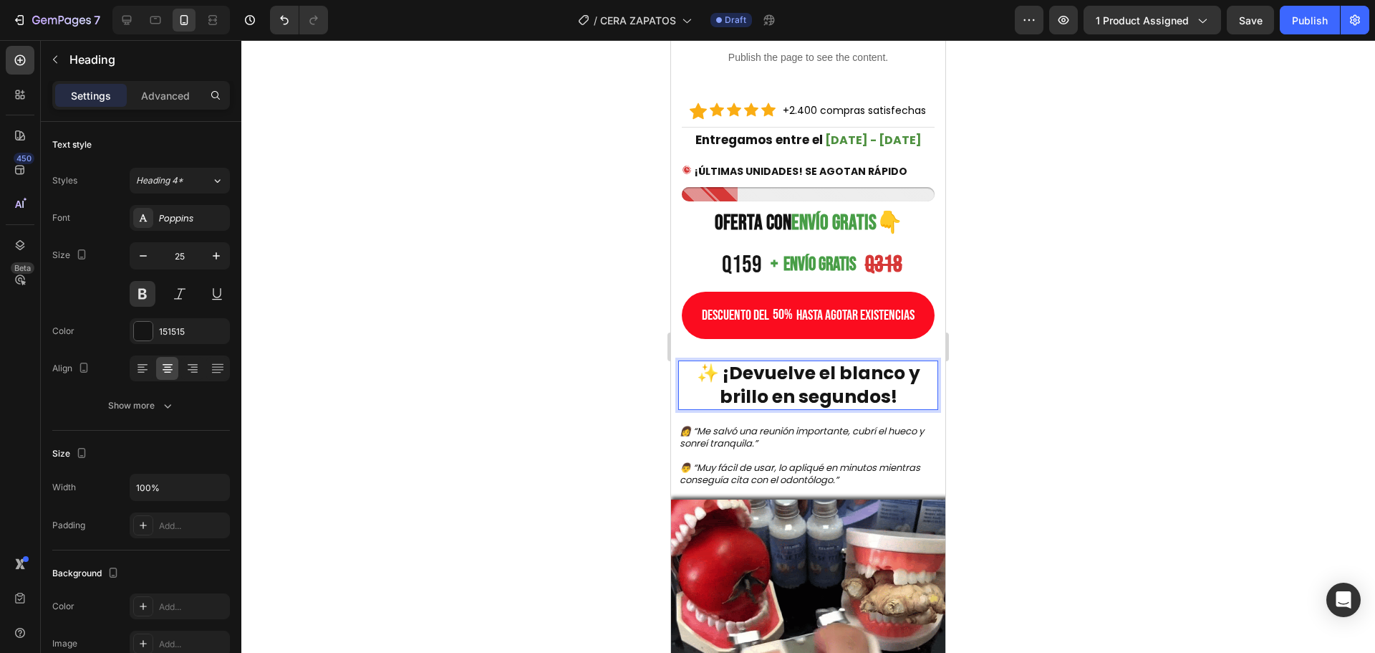
click at [517, 298] on div at bounding box center [808, 346] width 1134 height 612
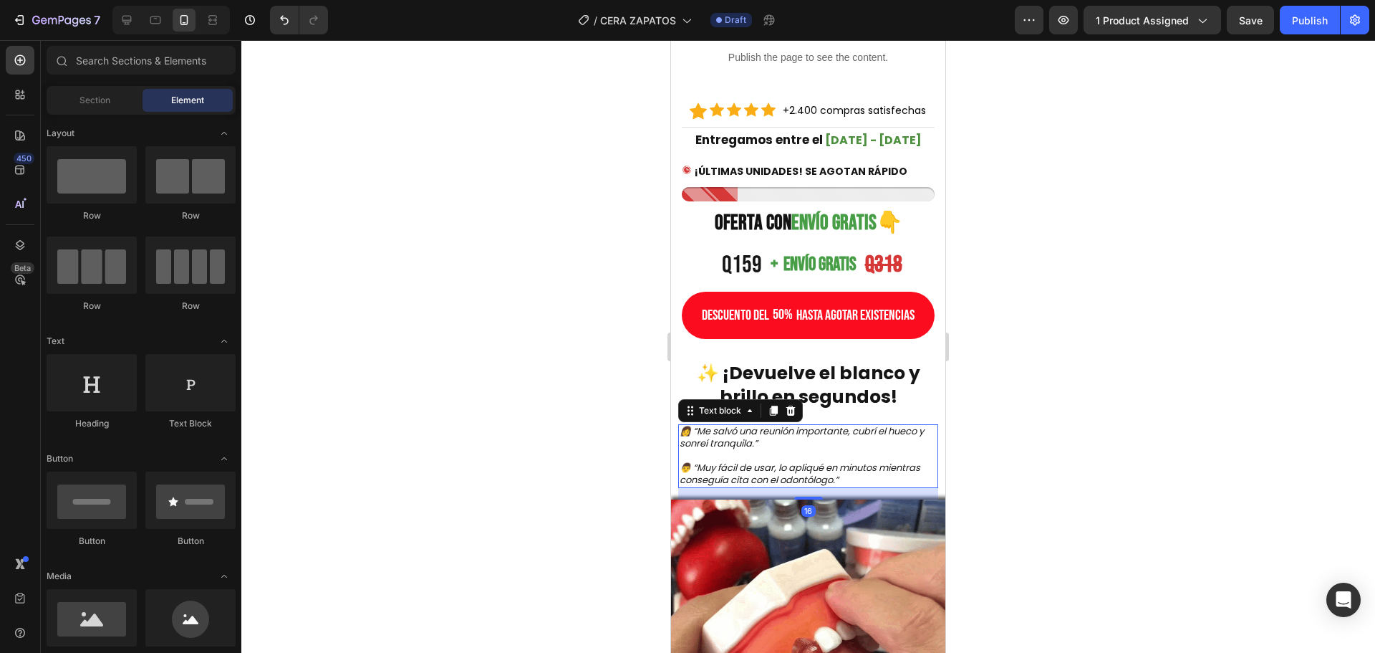
click at [731, 473] on p "👨 “Muy fácil de usar, lo apliqué en minutos mientras conseguía cita con el odon…" at bounding box center [808, 474] width 257 height 24
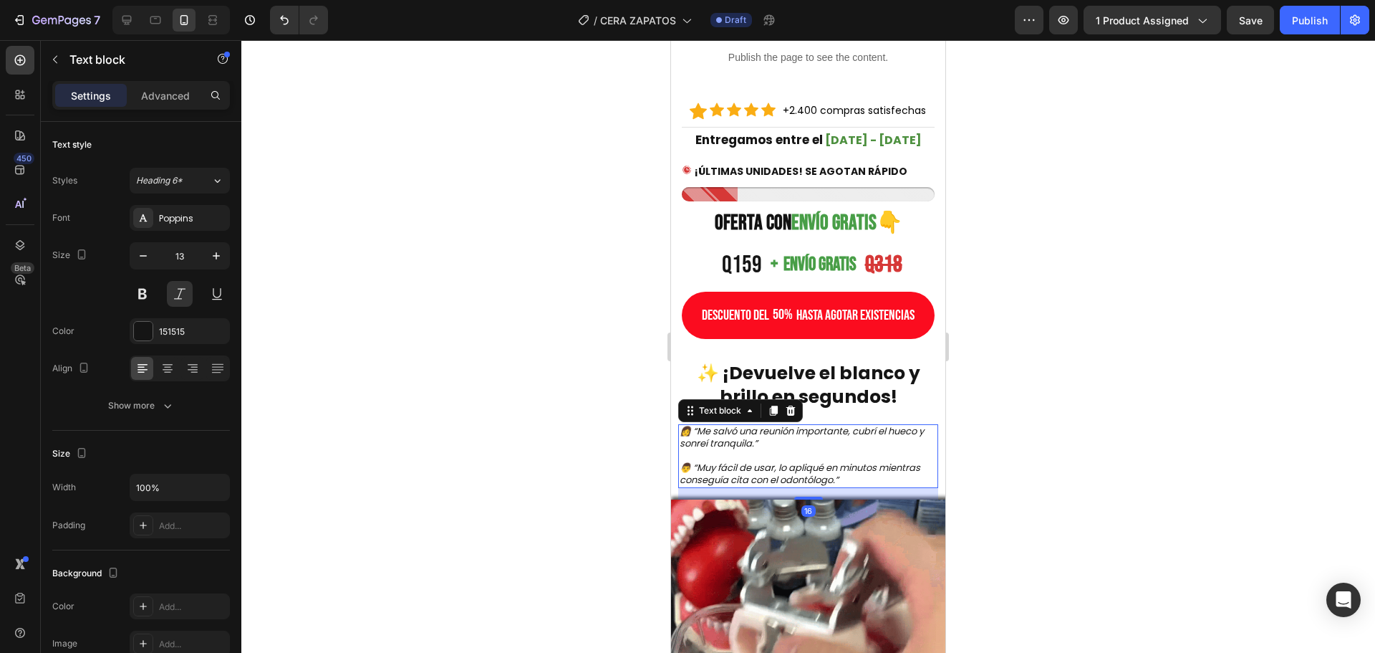
click at [731, 473] on p "👨 “Muy fácil de usar, lo apliqué en minutos mientras conseguía cita con el odon…" at bounding box center [808, 474] width 257 height 24
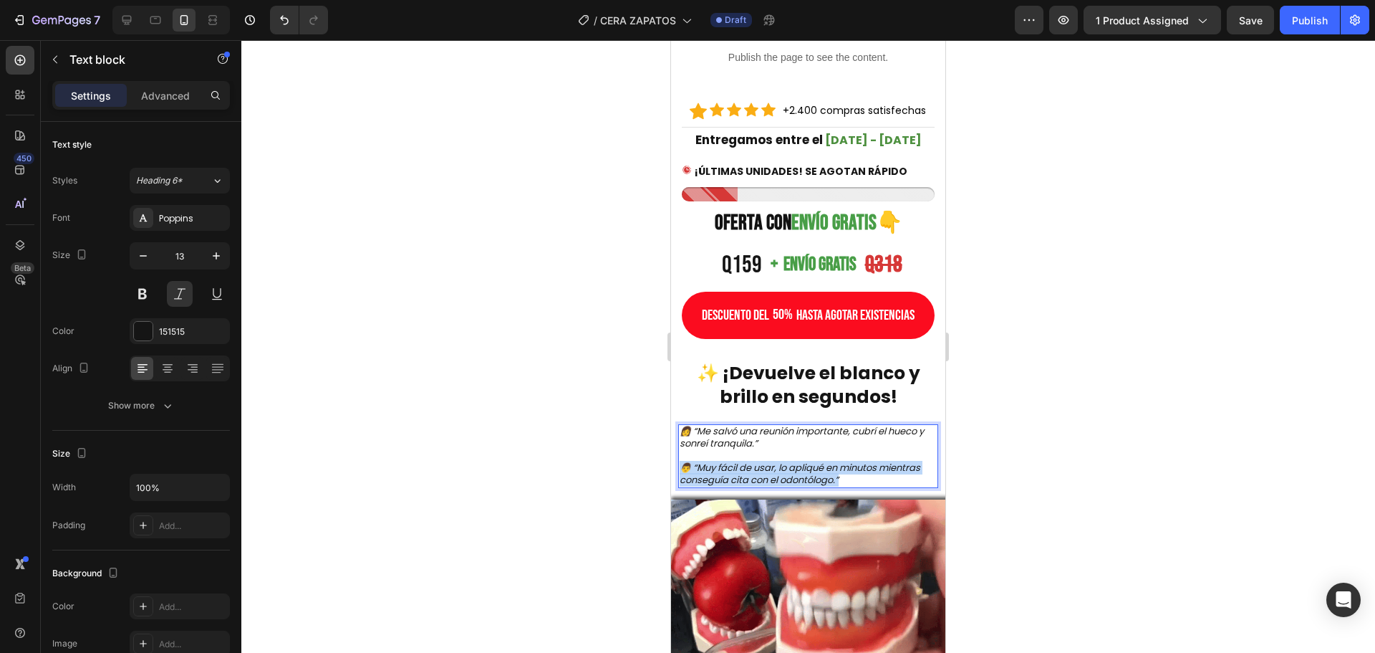
click at [731, 473] on p "👨 “Muy fácil de usar, lo apliqué en minutos mientras conseguía cita con el odon…" at bounding box center [808, 474] width 257 height 24
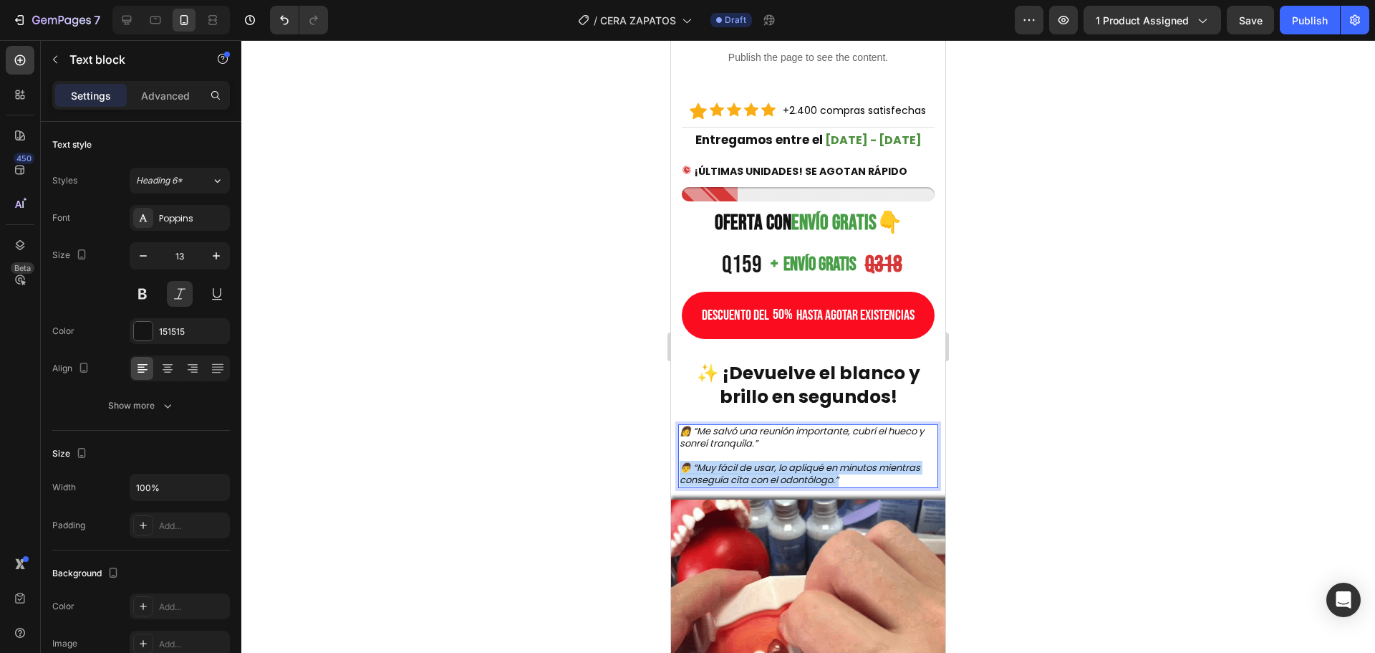
click at [731, 473] on p "👨 “Muy fácil de usar, lo apliqué en minutos mientras conseguía cita con el odon…" at bounding box center [808, 474] width 257 height 24
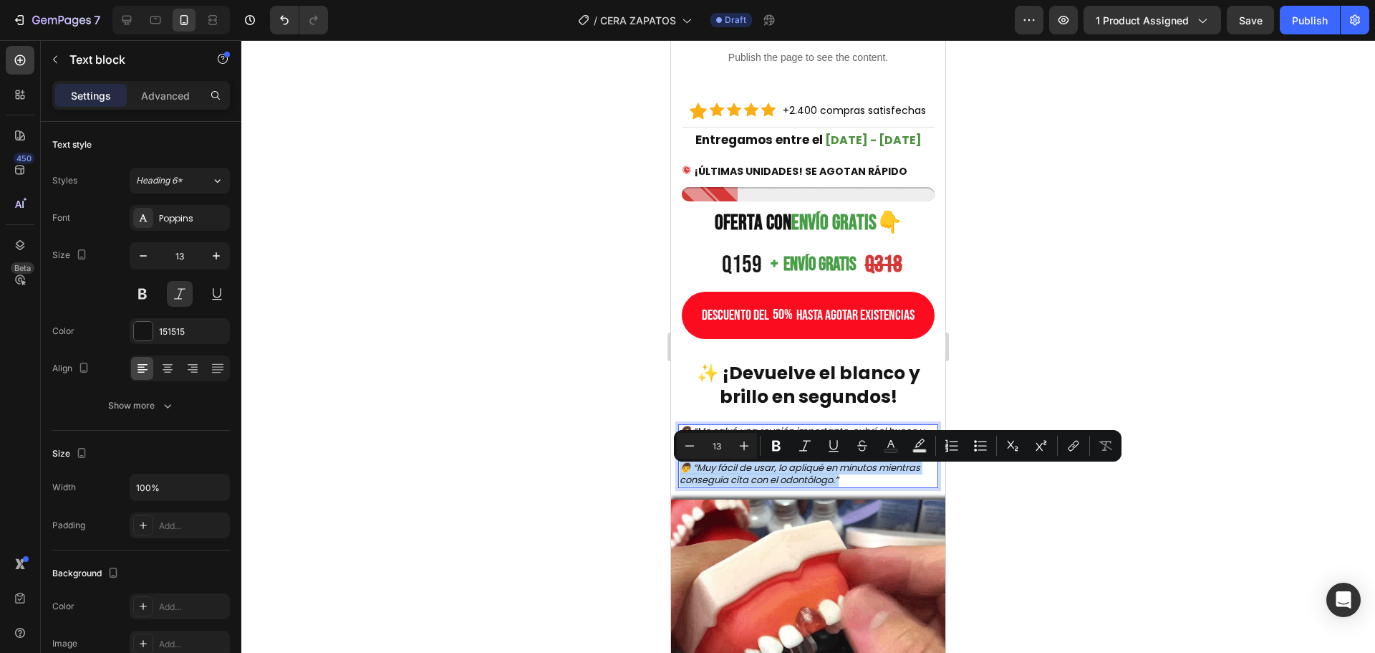
click at [841, 476] on p "👨 “Muy fácil de usar, lo apliqué en minutos mientras conseguía cita con el odon…" at bounding box center [808, 474] width 257 height 24
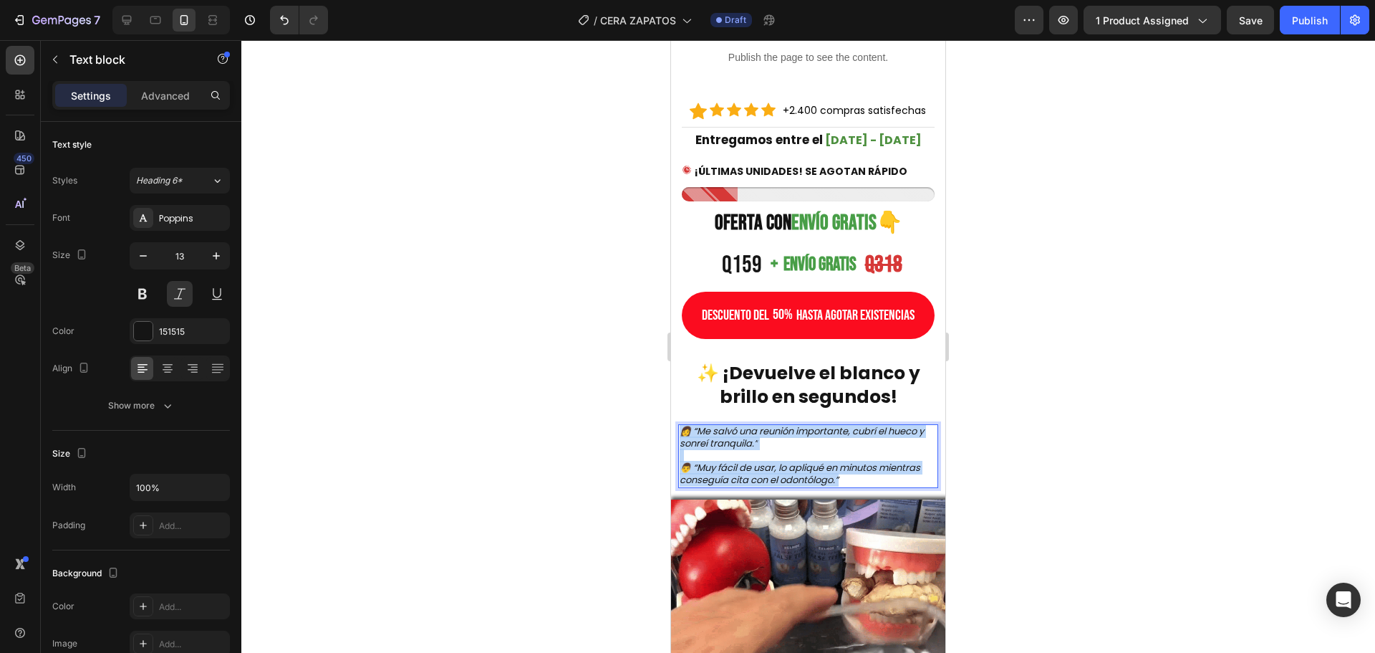
drag, startPoint x: 889, startPoint y: 485, endPoint x: 635, endPoint y: 400, distance: 268.2
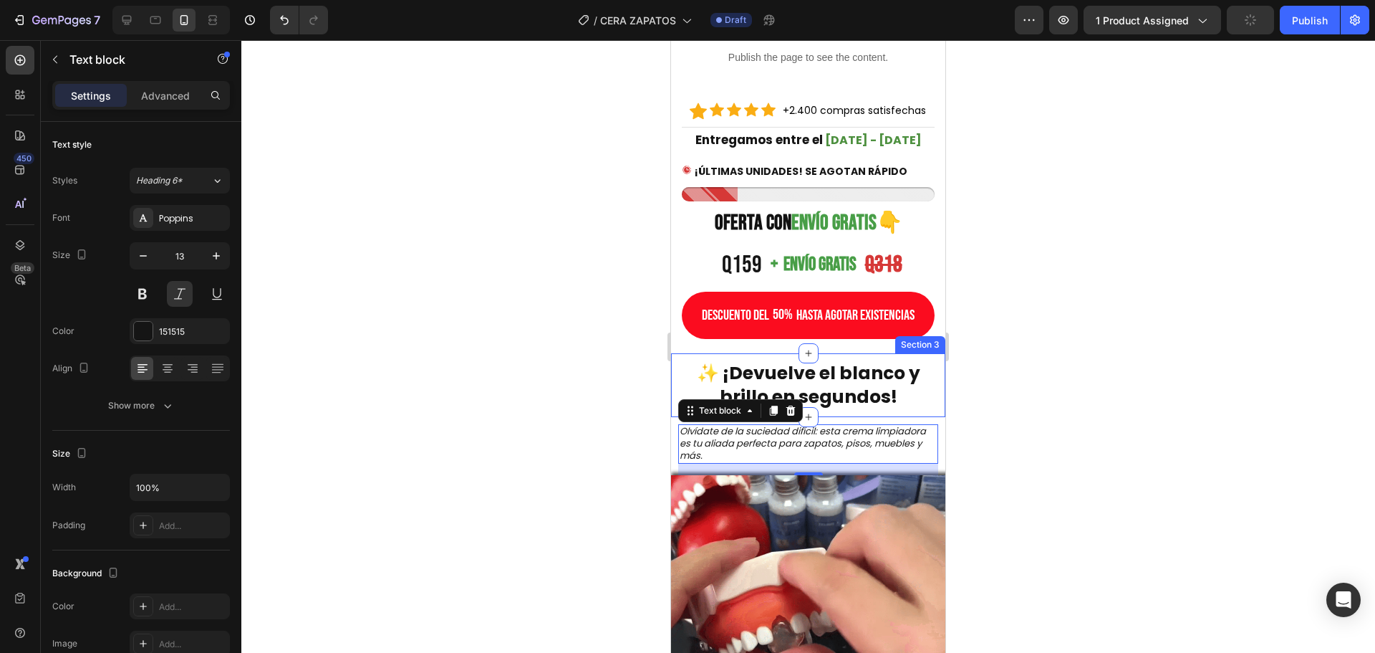
click at [574, 408] on div at bounding box center [808, 346] width 1134 height 612
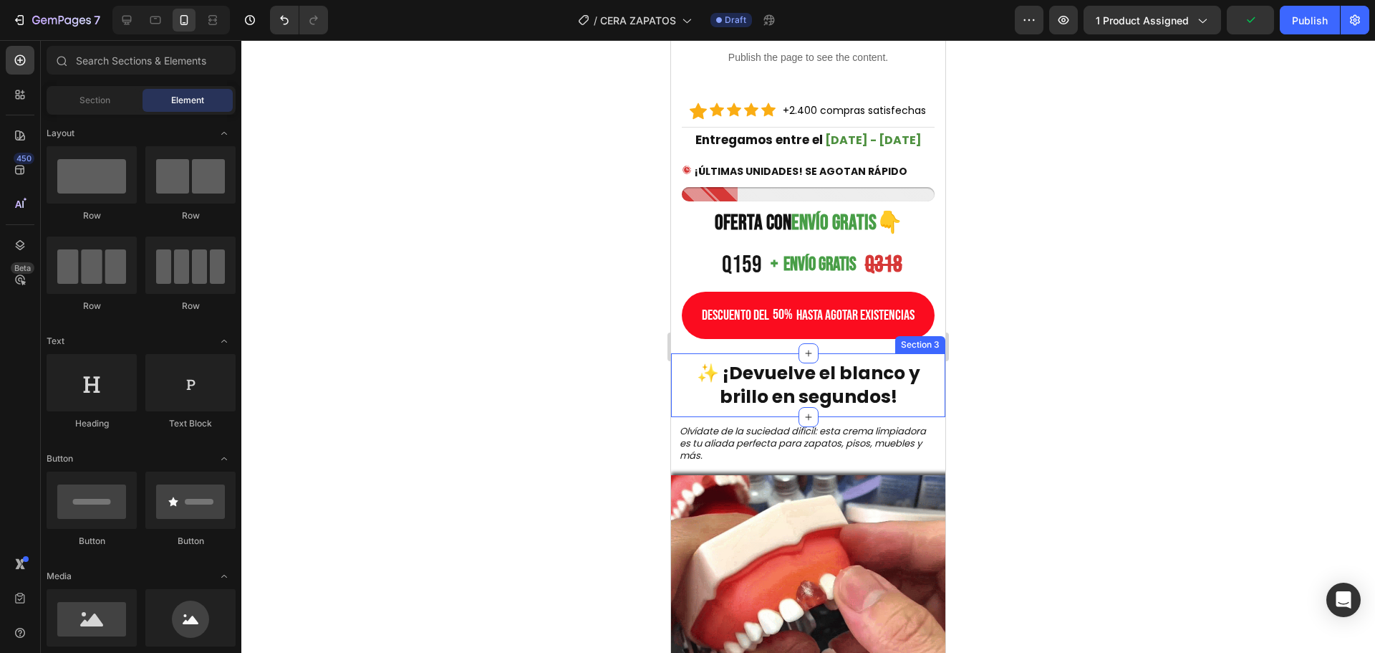
click at [562, 391] on div at bounding box center [808, 346] width 1134 height 612
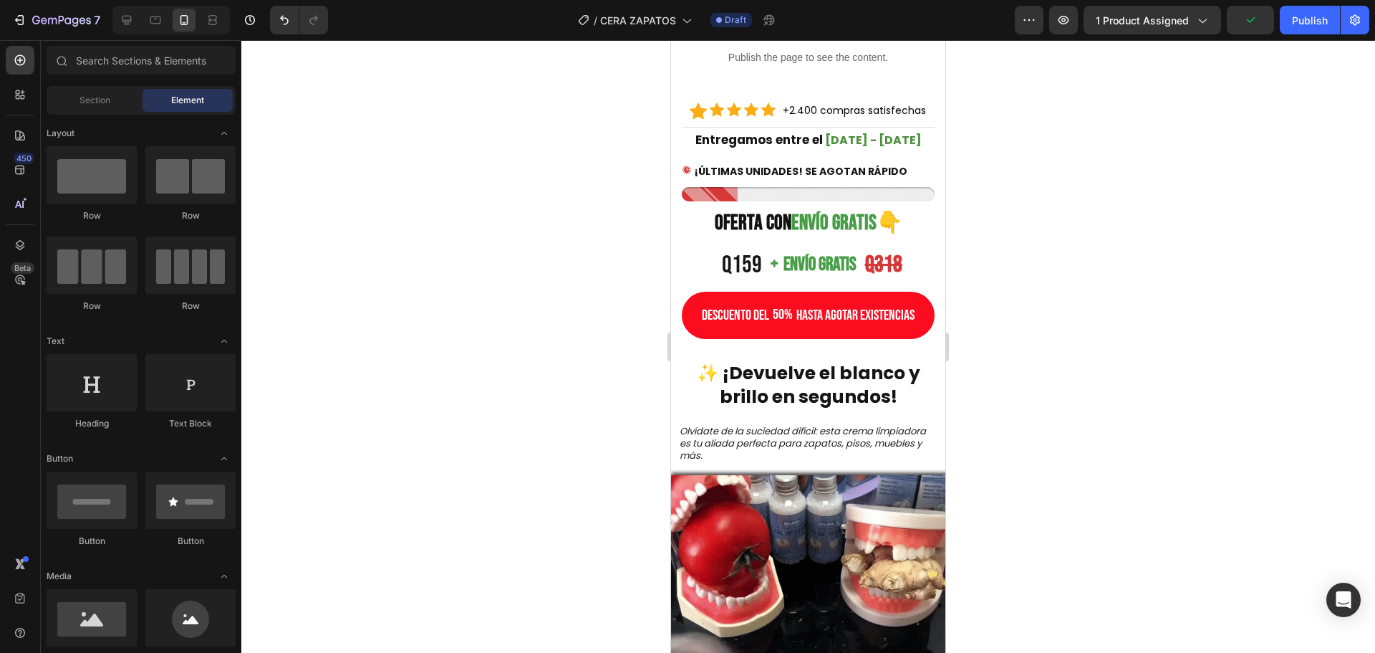
click at [1242, 276] on div at bounding box center [808, 346] width 1134 height 612
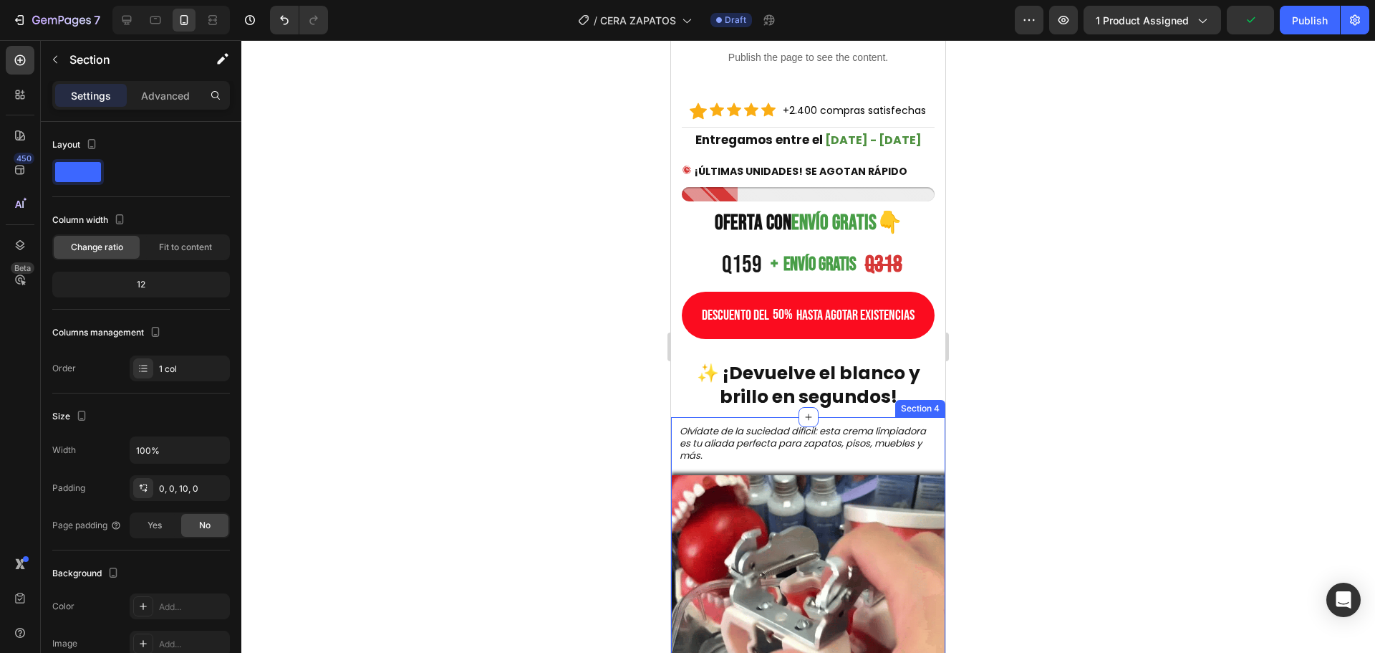
click at [824, 429] on div "Olvídate de la suciedad difícil: esta crema limpiadora es tu aliada perfecta pa…" at bounding box center [808, 589] width 274 height 344
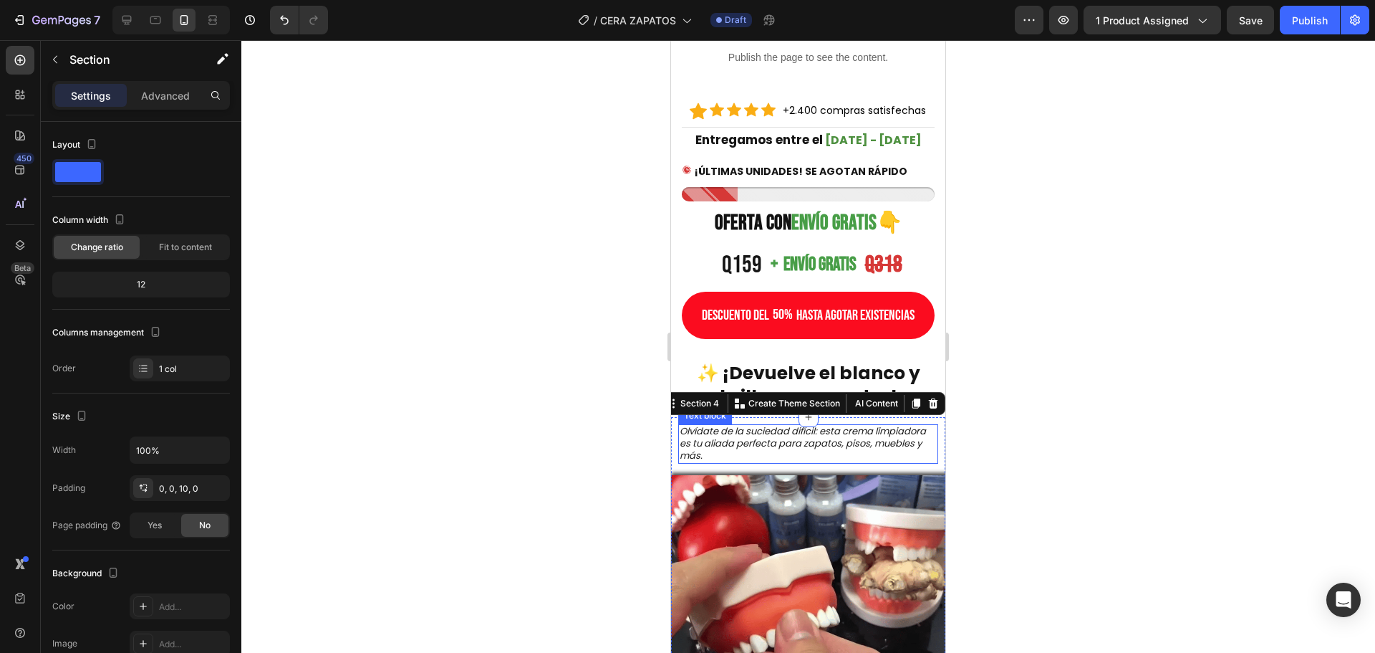
click at [824, 443] on p "Olvídate de la suciedad difícil: esta crema limpiadora es tu aliada perfecta pa…" at bounding box center [808, 443] width 257 height 37
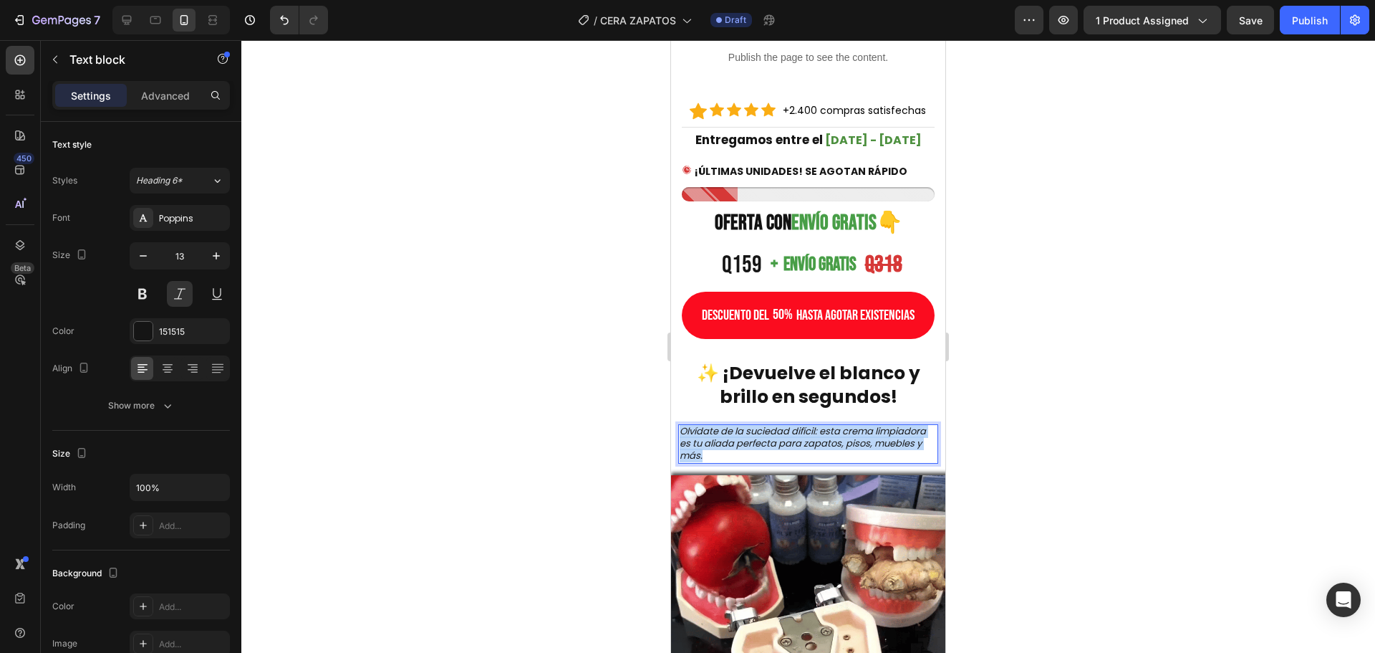
click at [824, 443] on p "Olvídate de la suciedad difícil: esta crema limpiadora es tu aliada perfecta pa…" at bounding box center [808, 443] width 257 height 37
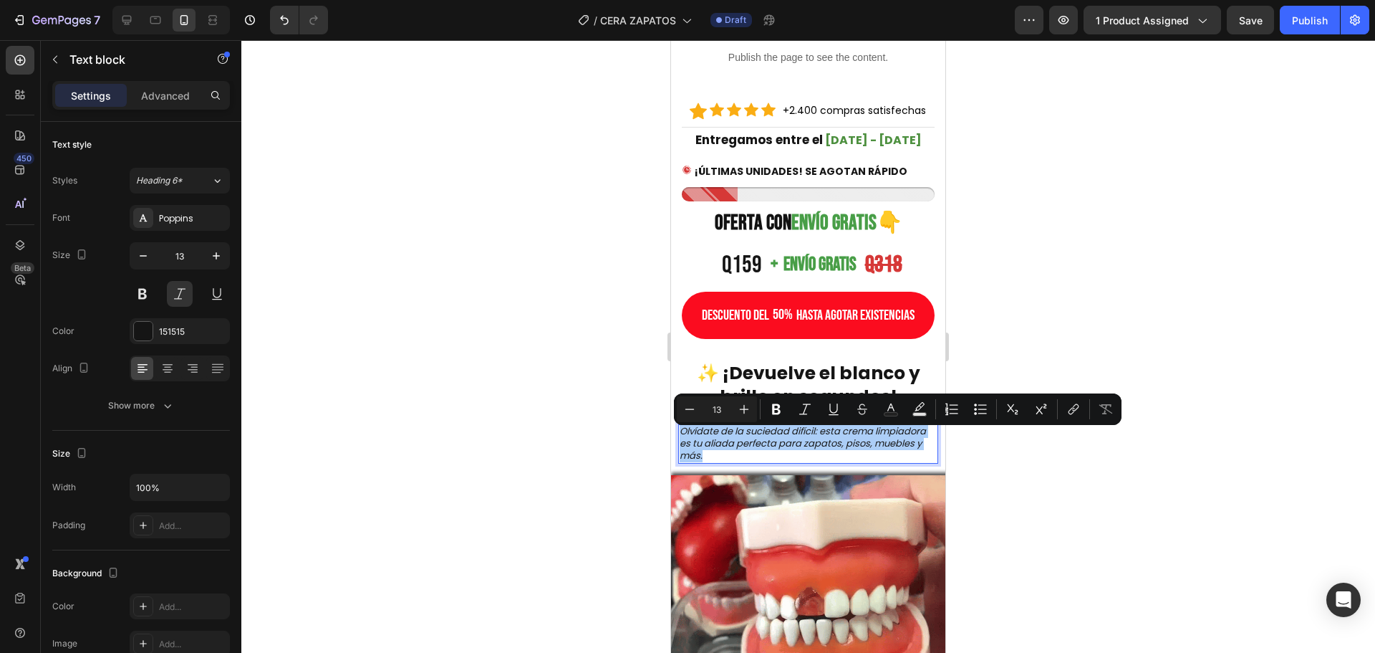
click at [1085, 336] on div at bounding box center [808, 346] width 1134 height 612
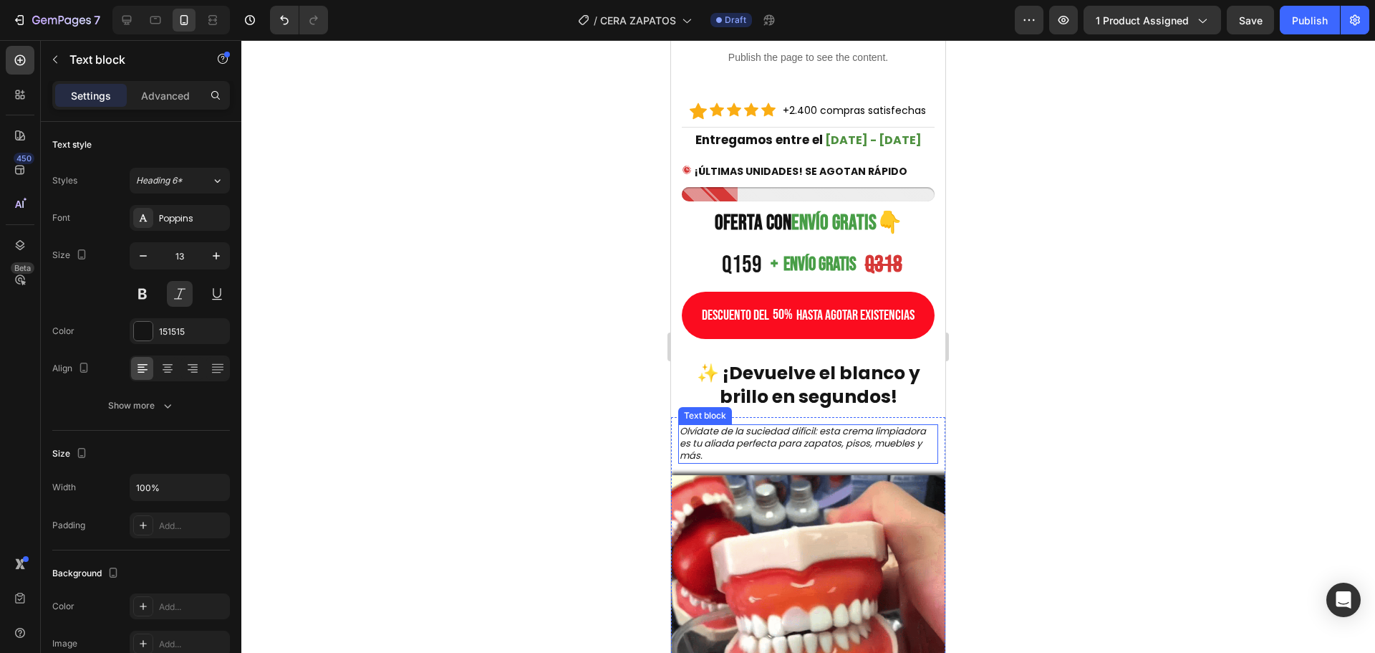
click at [874, 451] on p "Olvídate de la suciedad difícil: esta crema limpiadora es tu aliada perfecta pa…" at bounding box center [808, 443] width 257 height 37
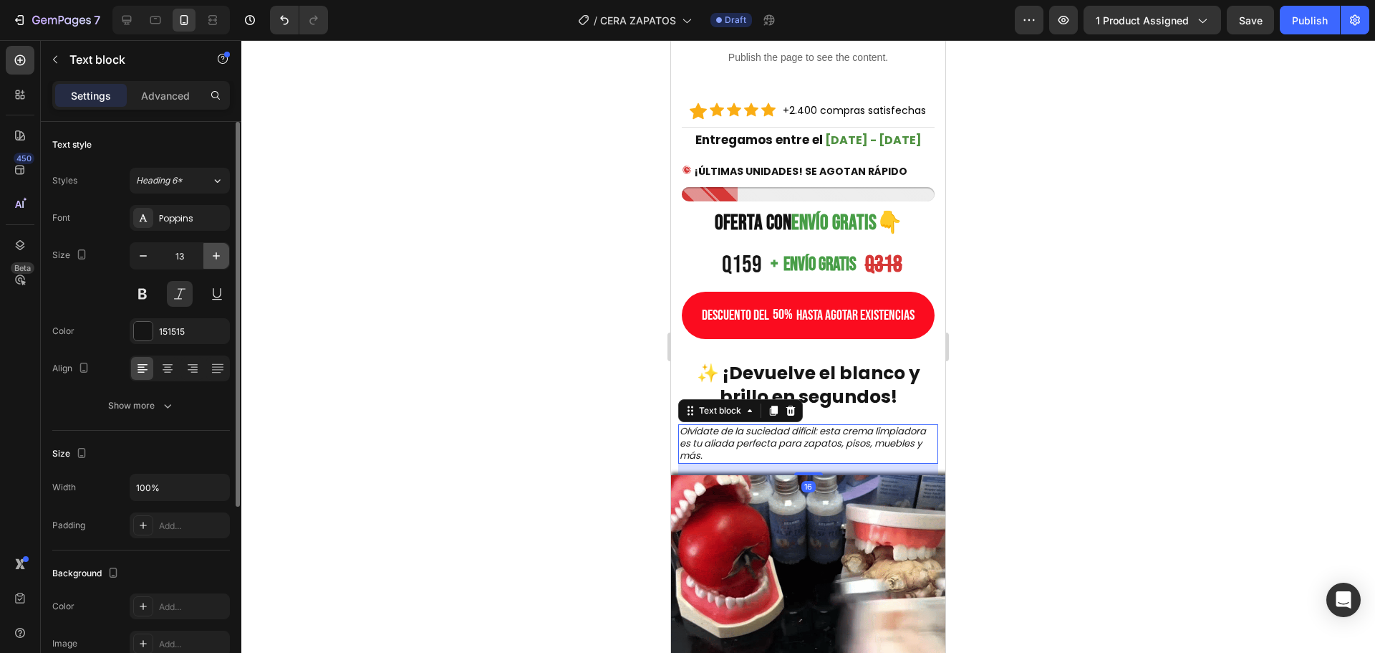
click at [214, 253] on icon "button" at bounding box center [216, 256] width 14 height 14
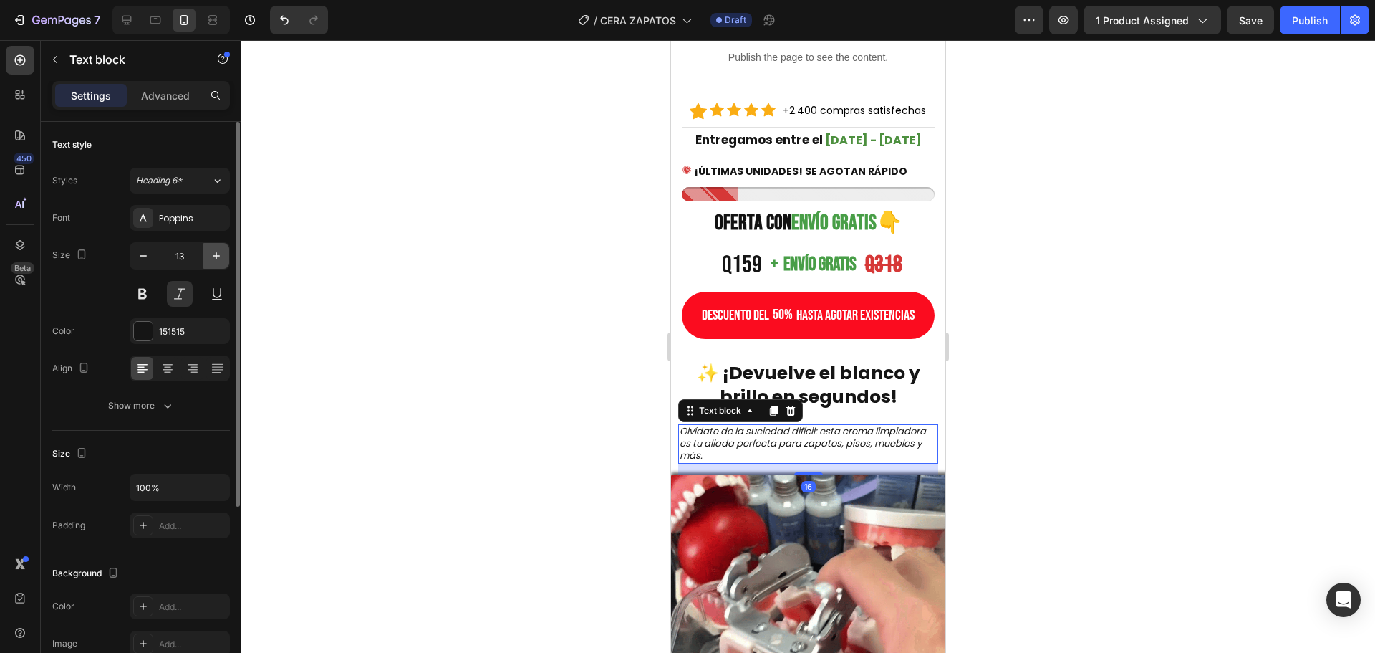
click at [214, 253] on icon "button" at bounding box center [216, 256] width 14 height 14
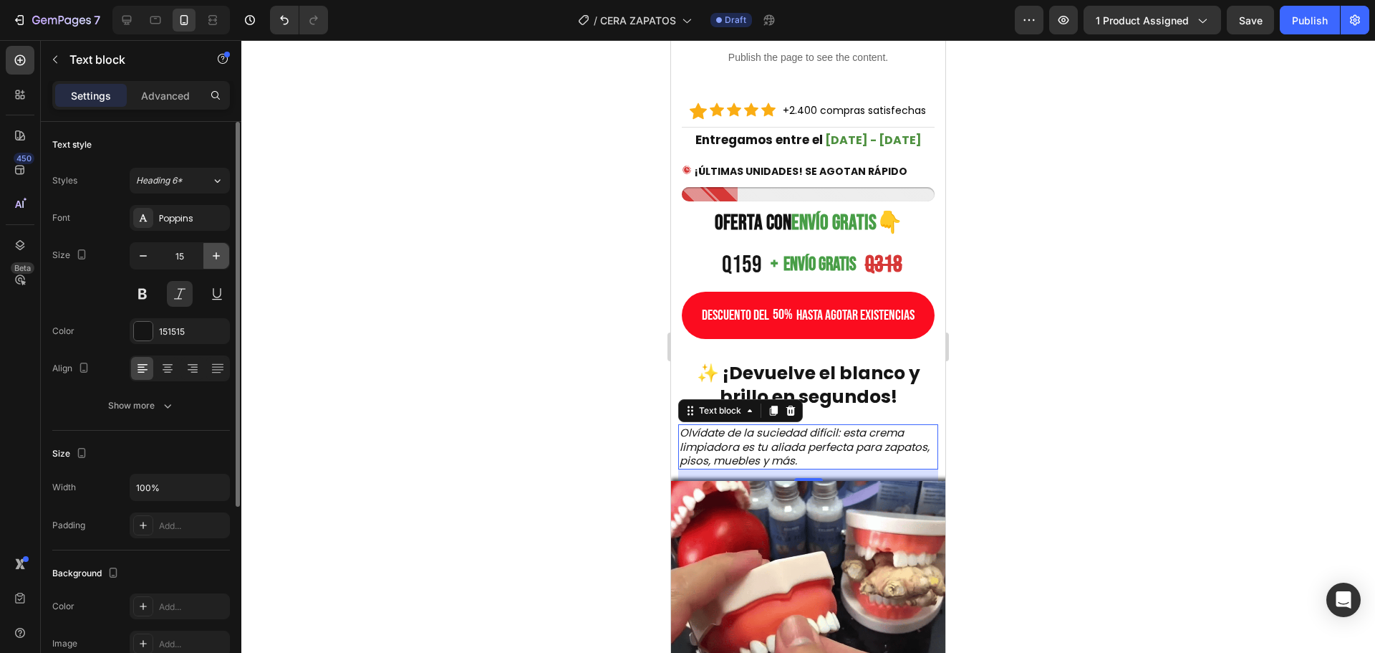
click at [214, 253] on icon "button" at bounding box center [216, 256] width 14 height 14
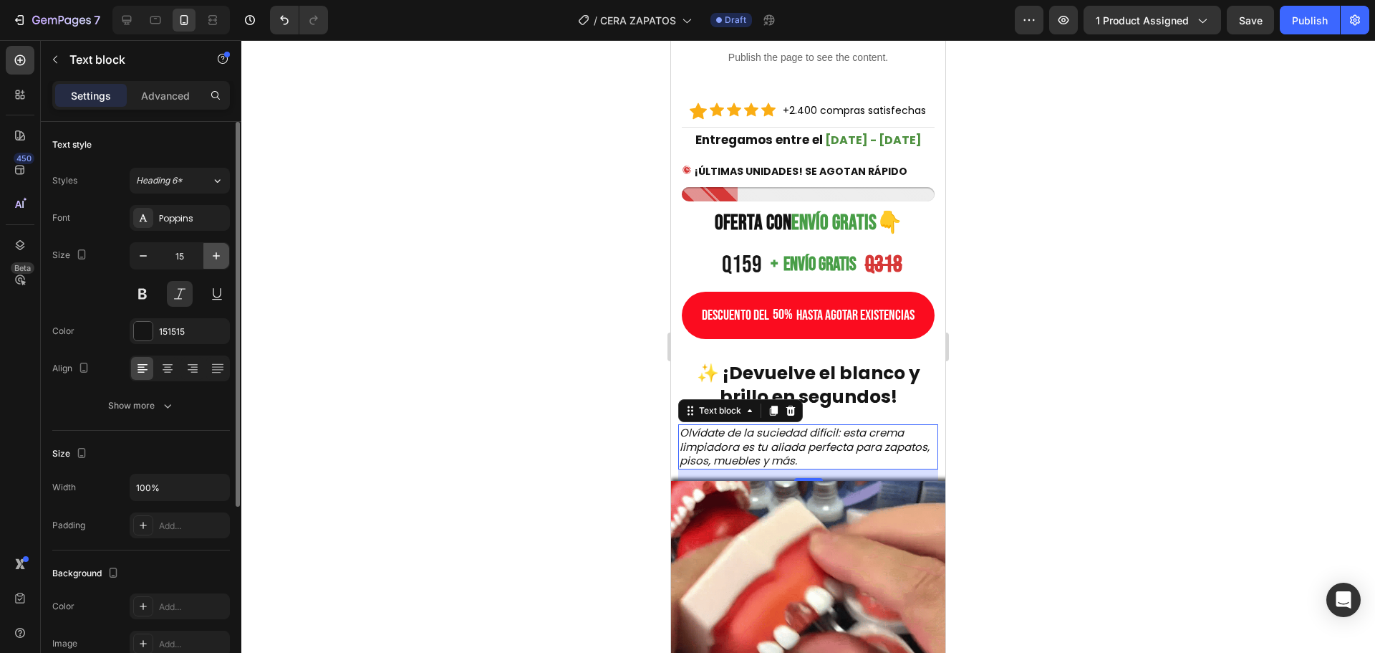
type input "16"
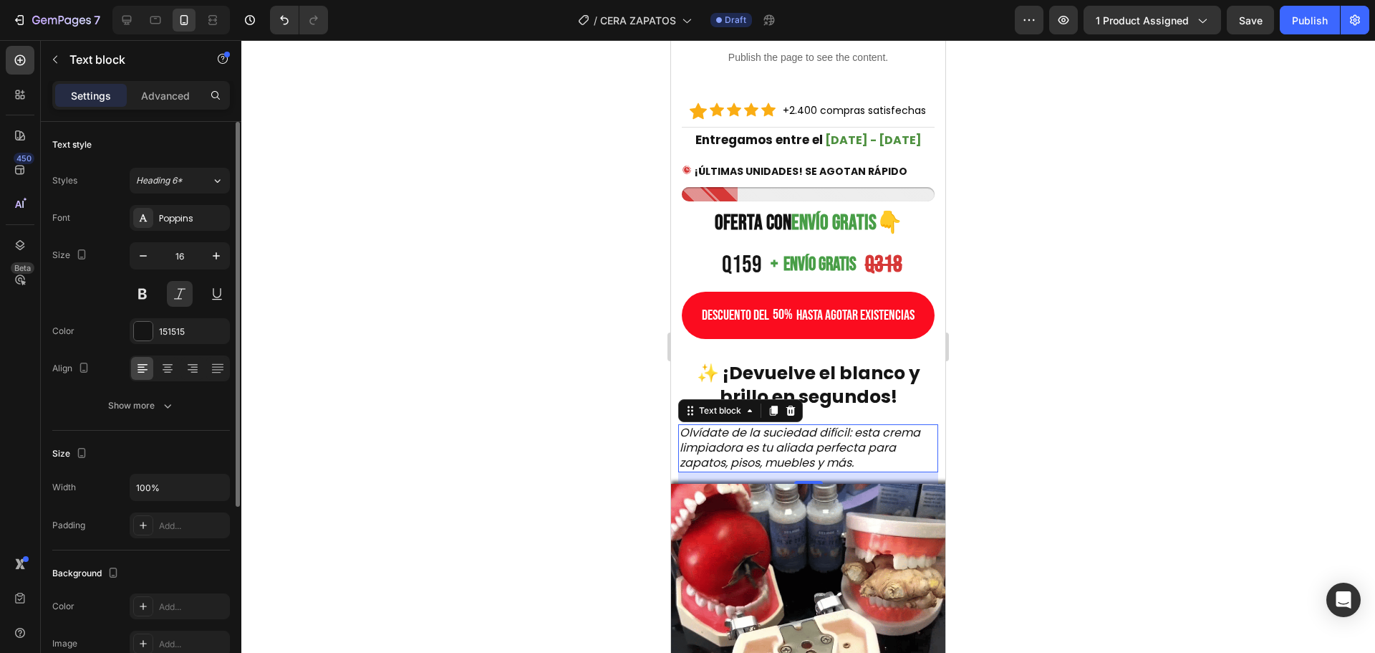
click at [163, 383] on div "Font Poppins Size 16 Color 151515 Align Show more" at bounding box center [141, 311] width 178 height 213
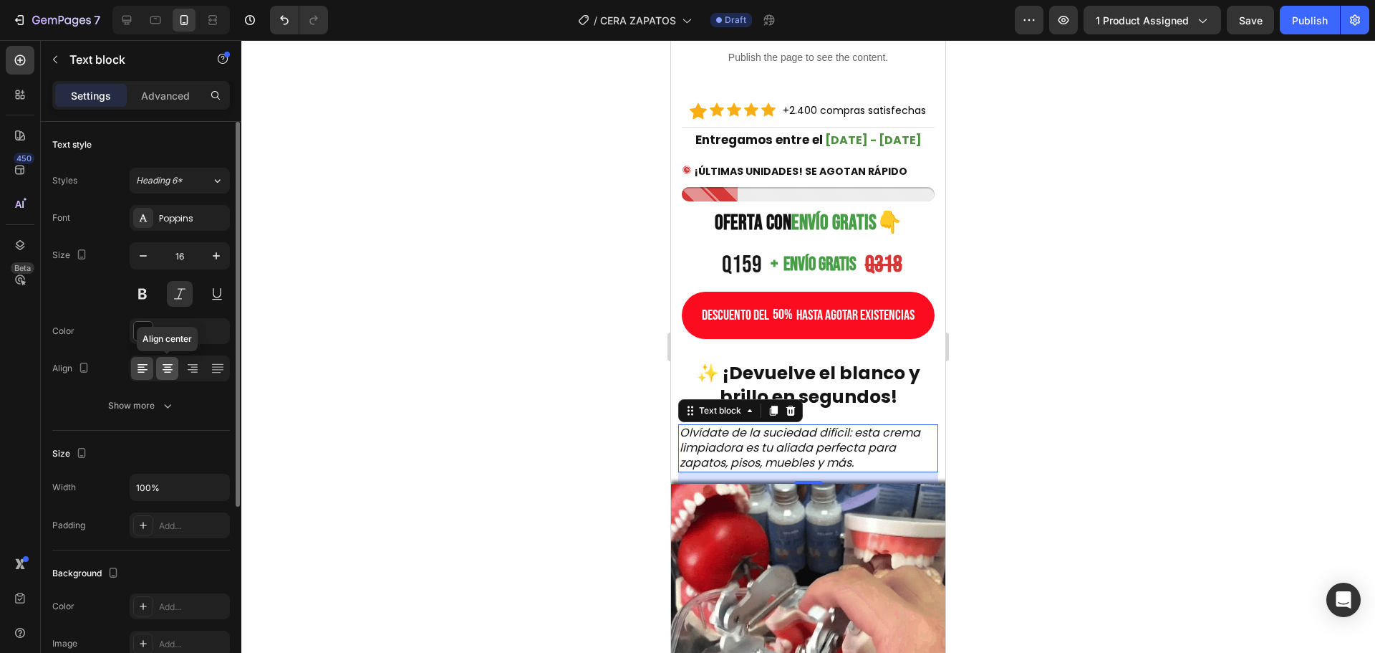
click at [165, 370] on icon at bounding box center [168, 369] width 10 height 1
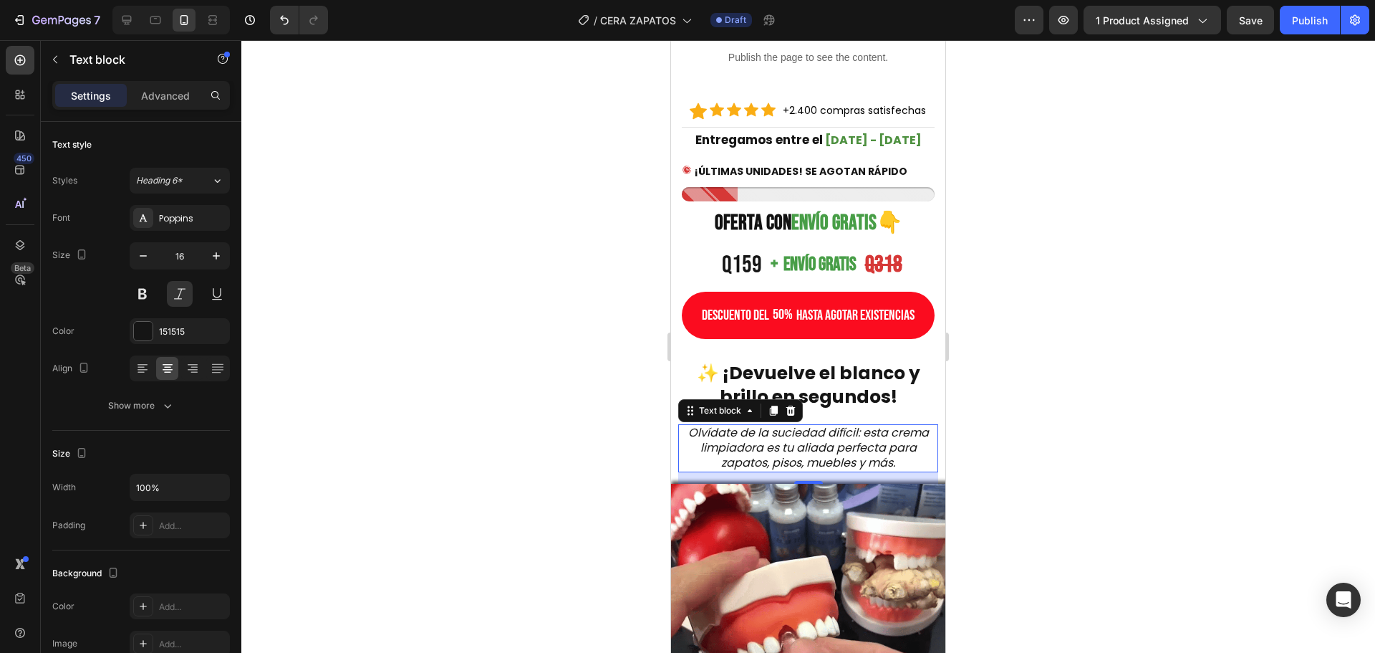
click at [342, 304] on div at bounding box center [808, 346] width 1134 height 612
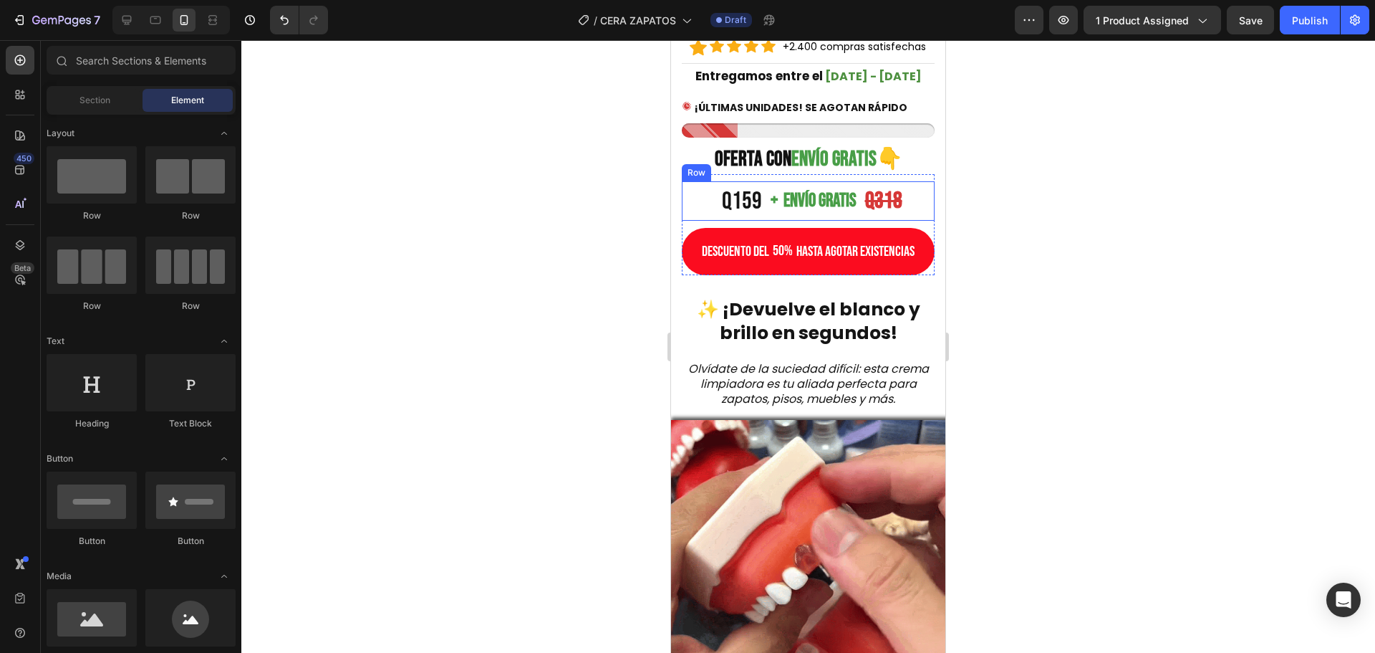
scroll to position [716, 0]
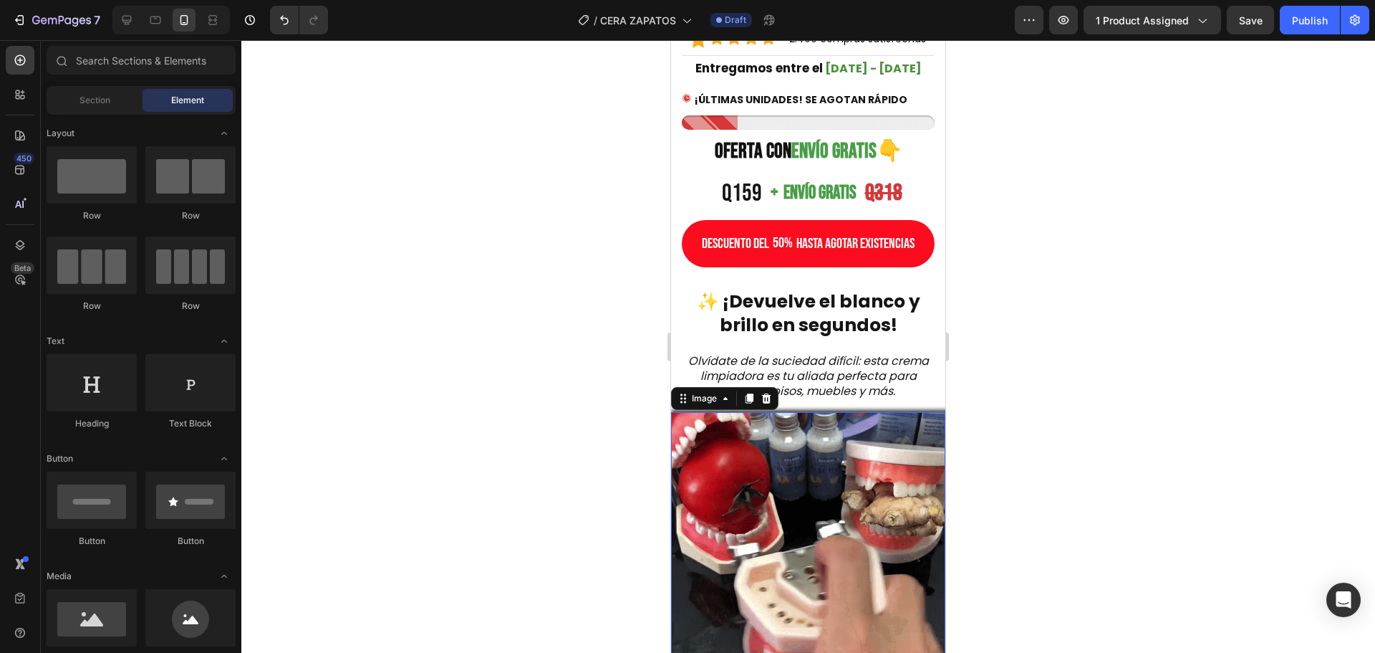
click at [872, 485] on img at bounding box center [808, 549] width 274 height 274
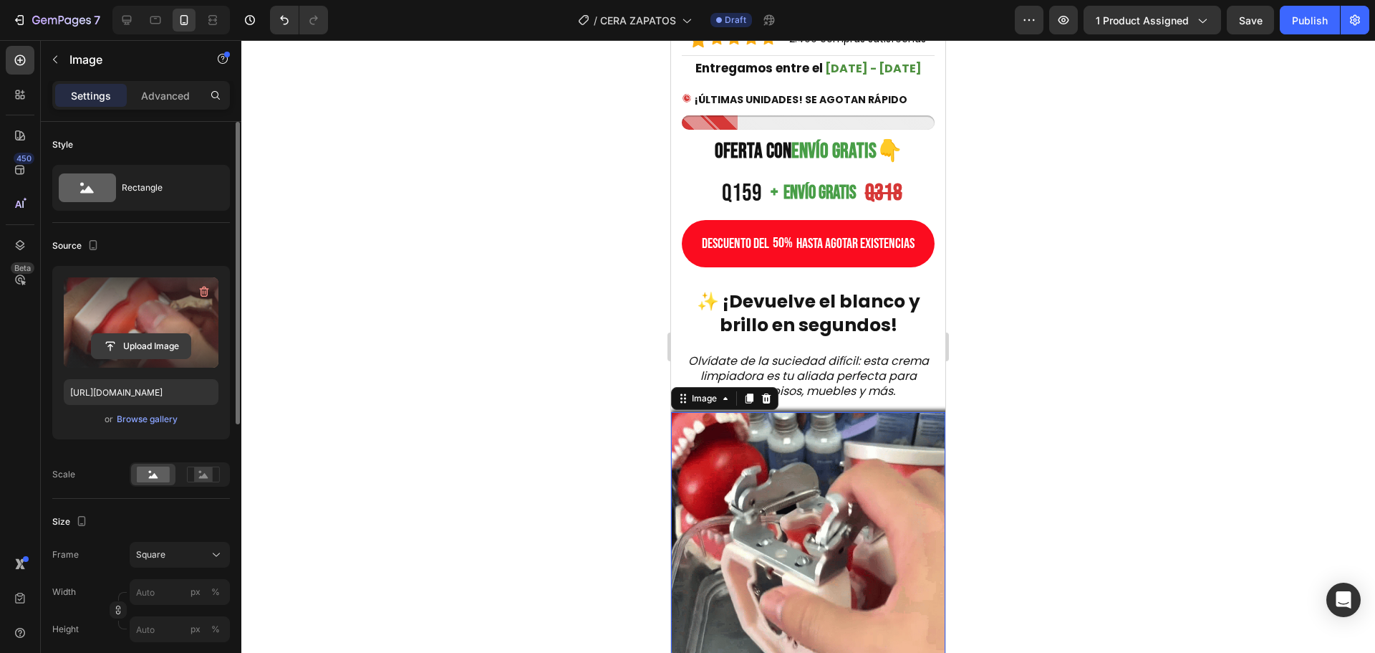
drag, startPoint x: 201, startPoint y: 335, endPoint x: 188, endPoint y: 337, distance: 13.7
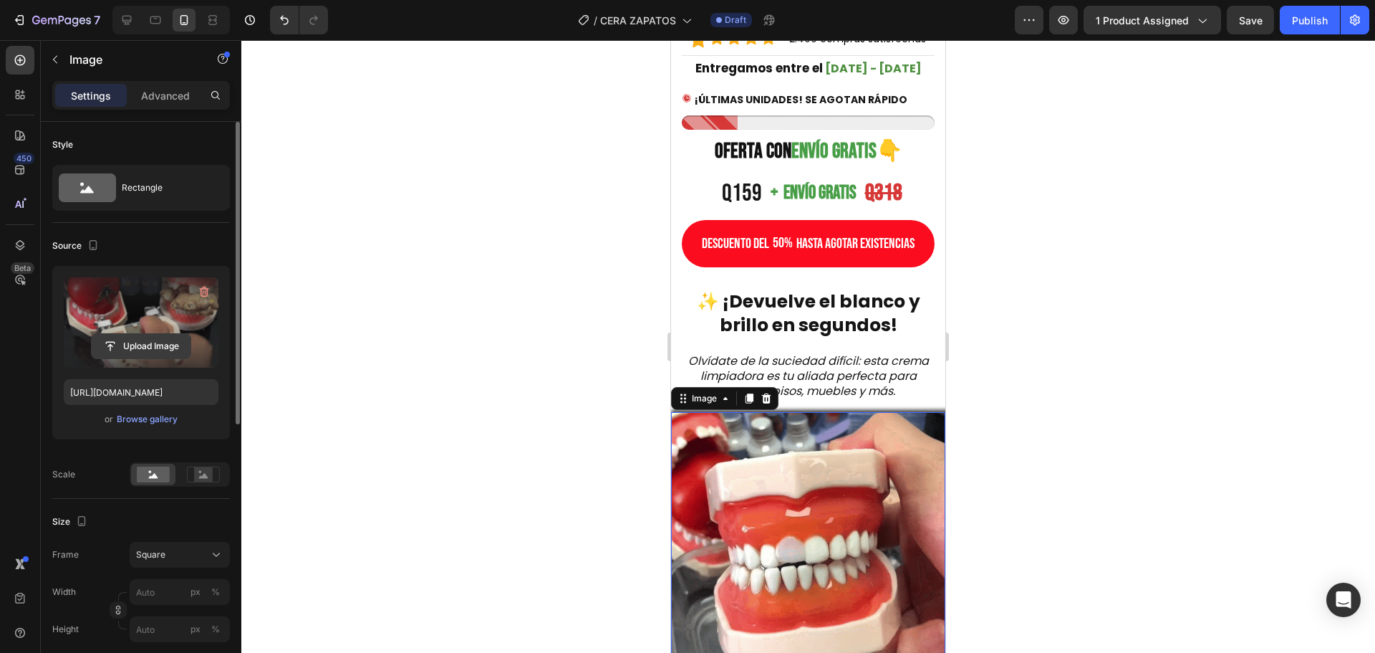
click at [196, 335] on div "Upload Image" at bounding box center [141, 346] width 155 height 26
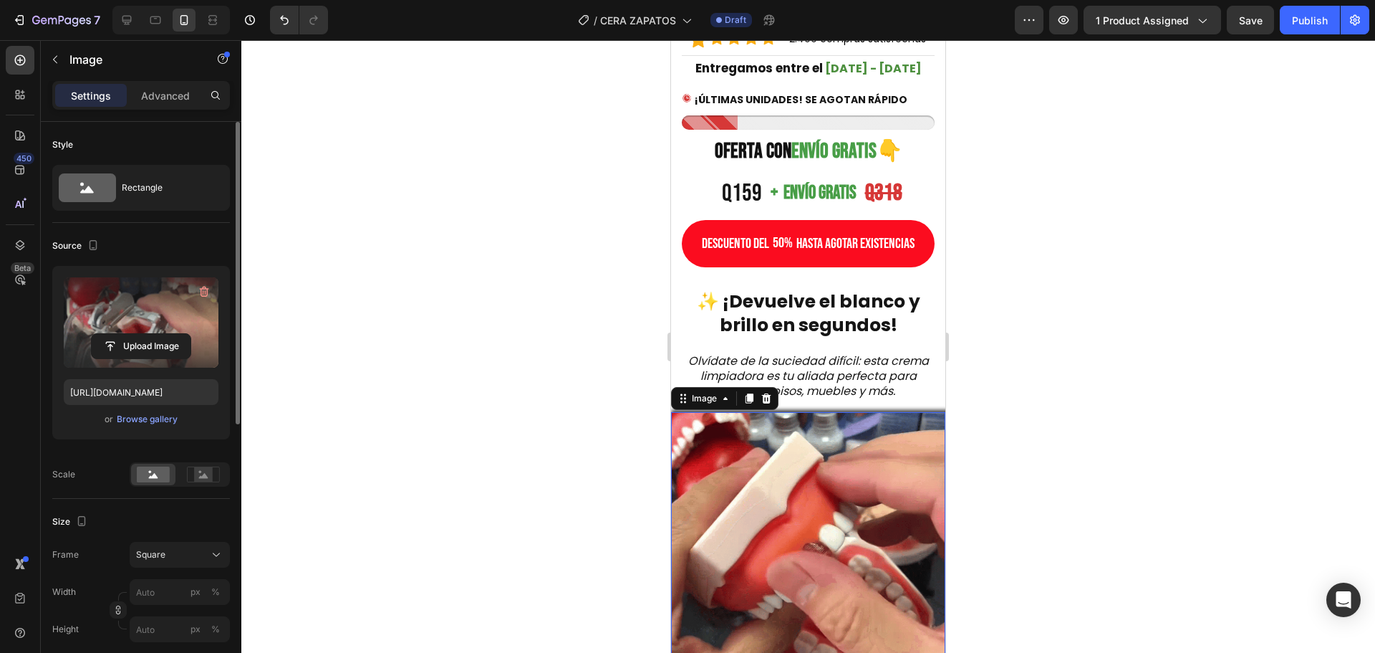
click at [156, 322] on label at bounding box center [141, 322] width 155 height 90
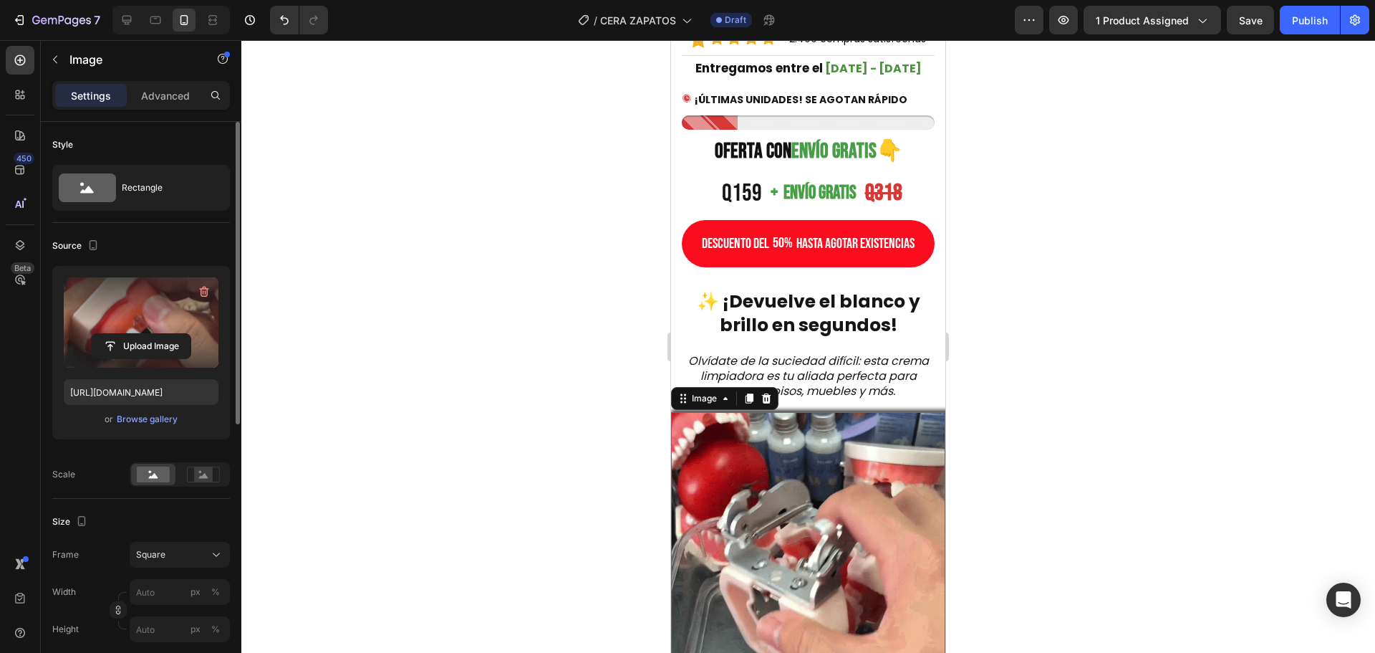
click at [156, 334] on input "file" at bounding box center [141, 346] width 99 height 24
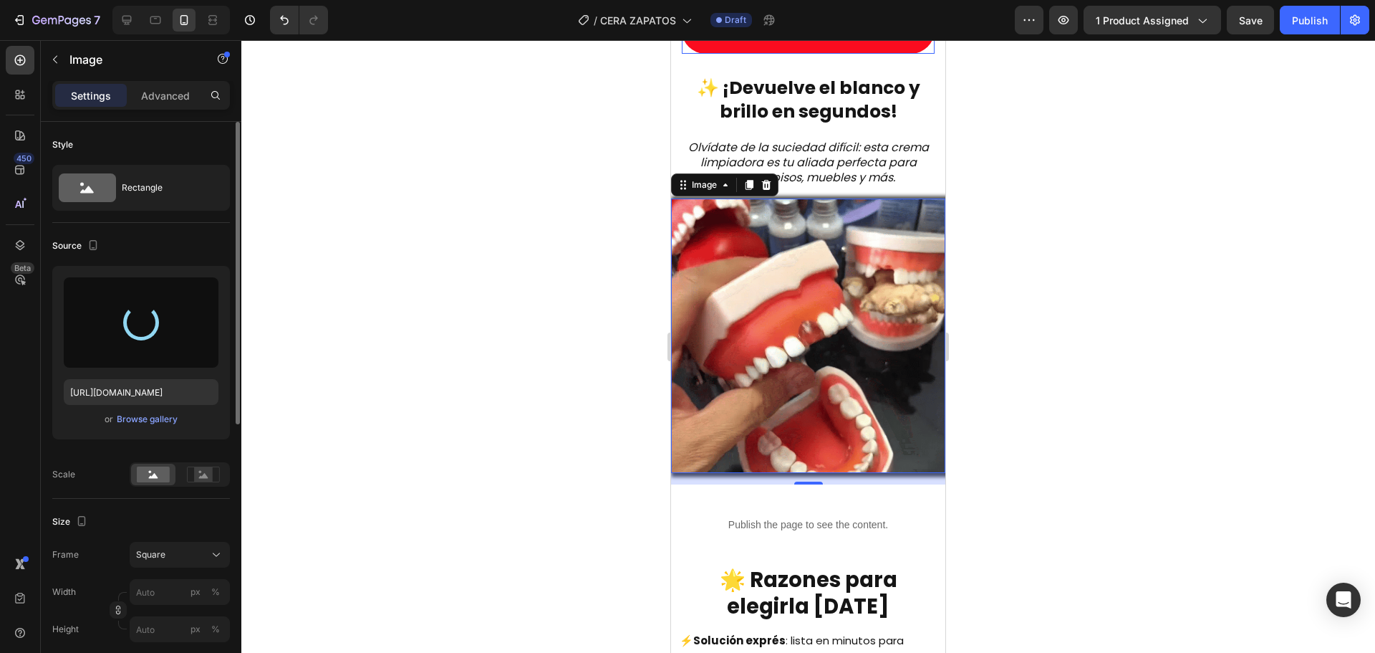
scroll to position [931, 0]
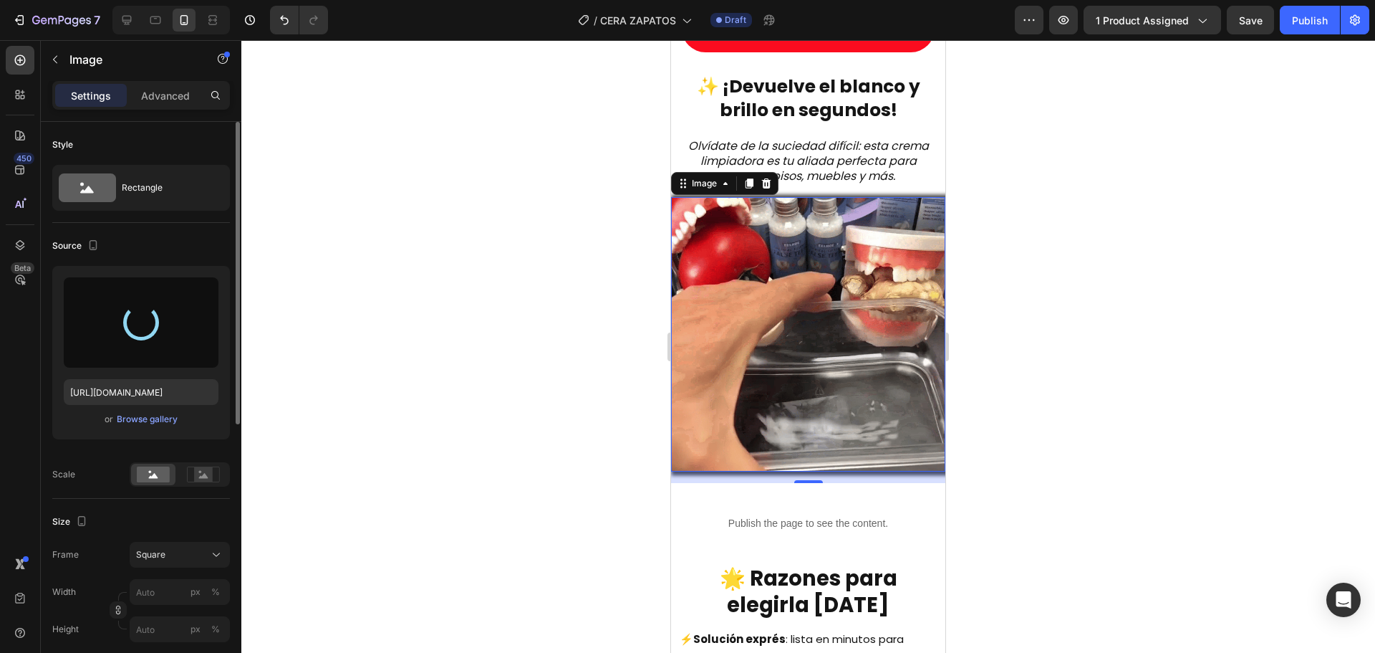
type input "[URL][DOMAIN_NAME]"
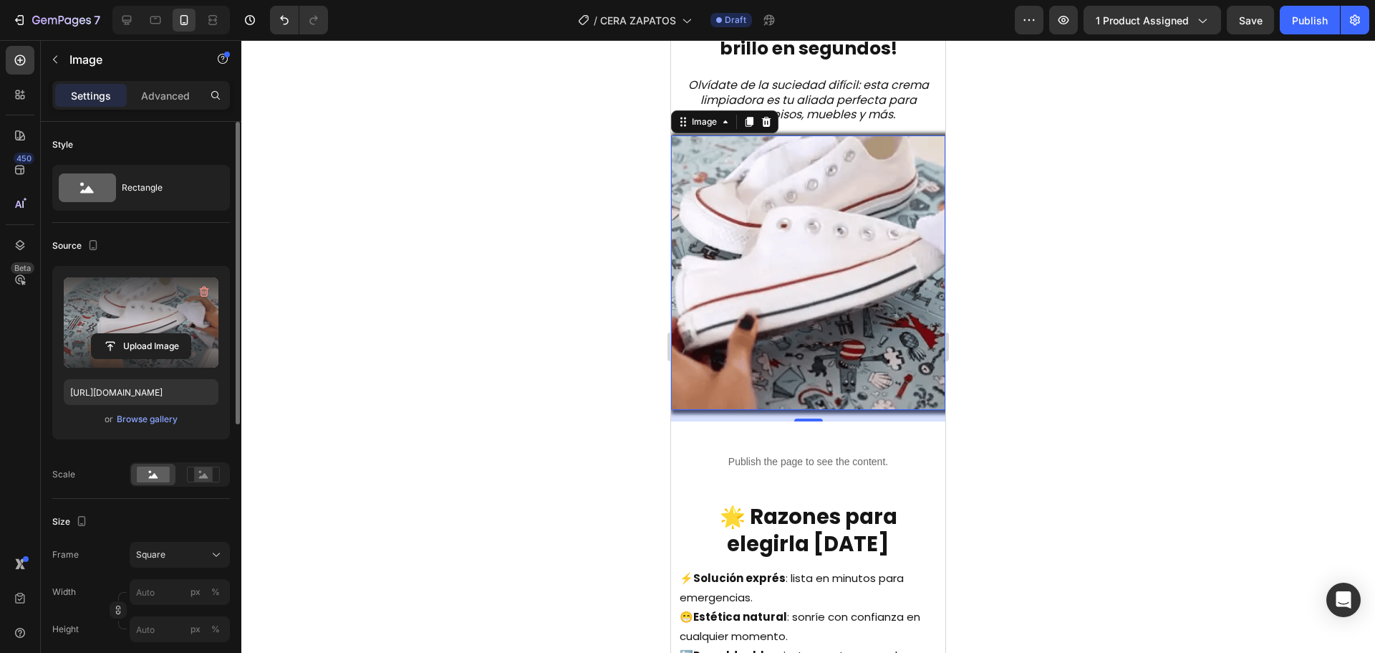
scroll to position [1003, 0]
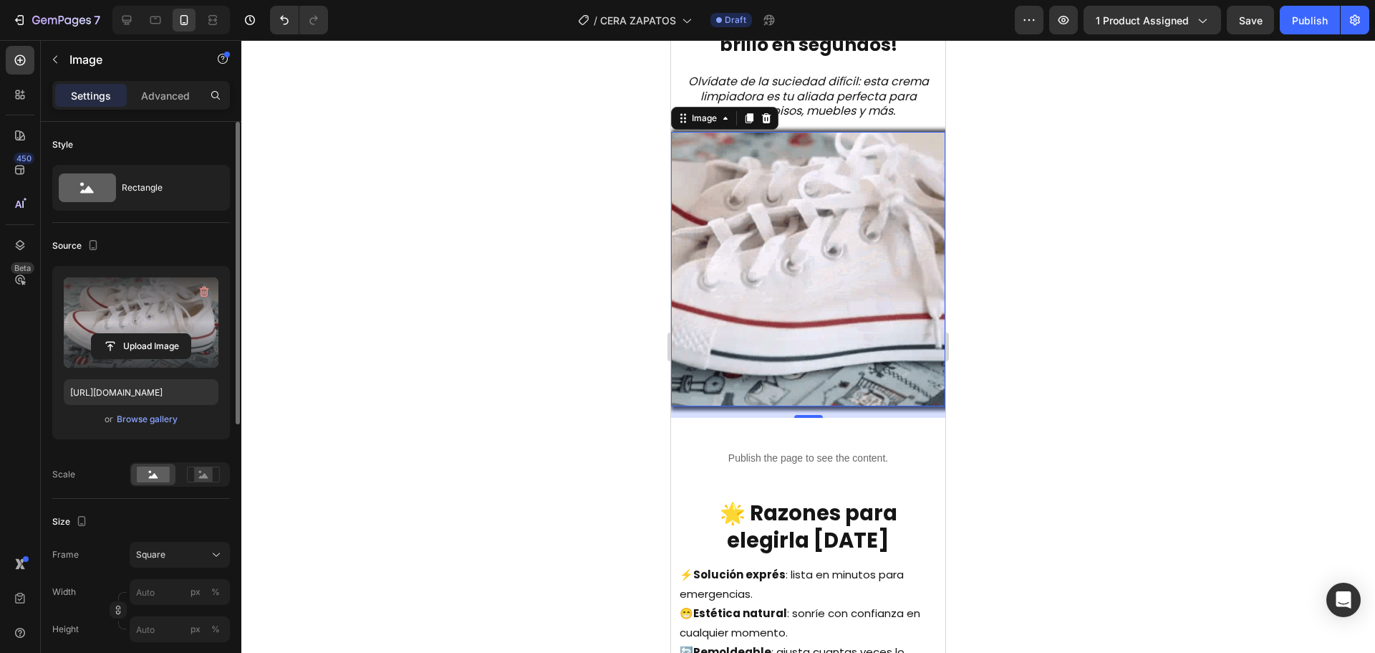
click at [1087, 257] on div at bounding box center [808, 346] width 1134 height 612
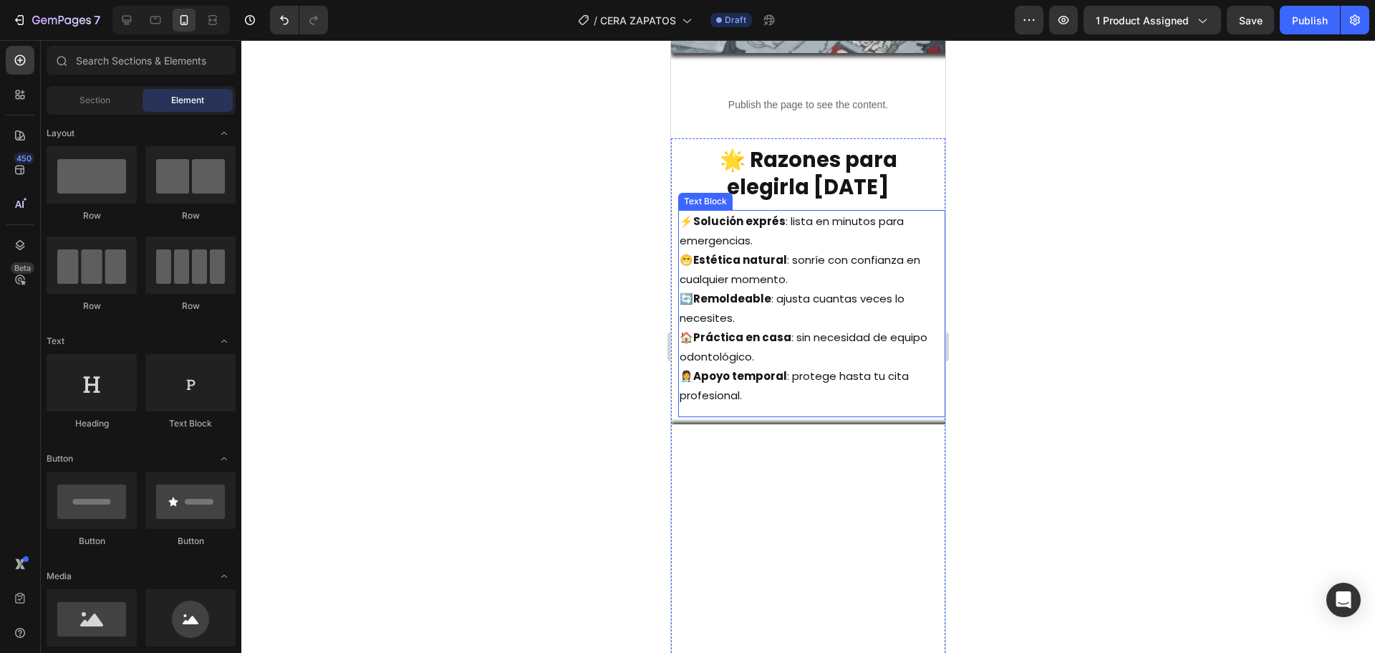
scroll to position [1361, 0]
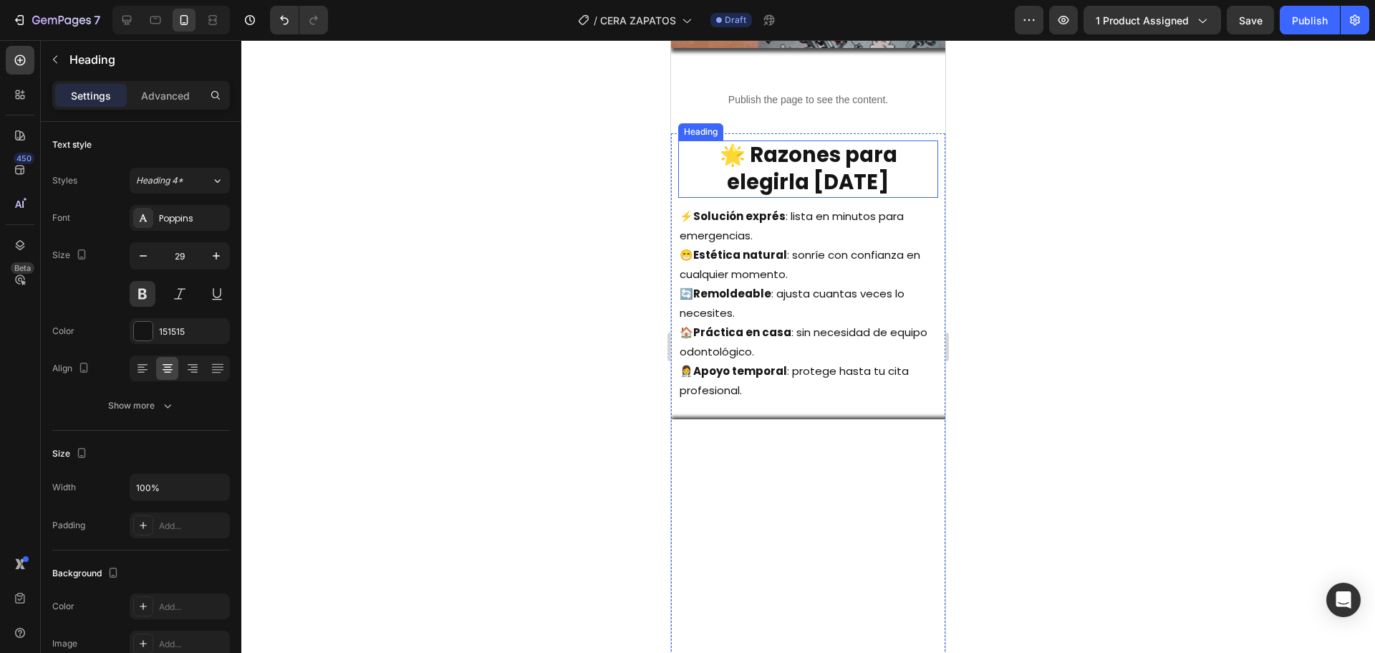
click at [845, 153] on h2 "🌟 Razones para elegirla [DATE]" at bounding box center [808, 168] width 260 height 57
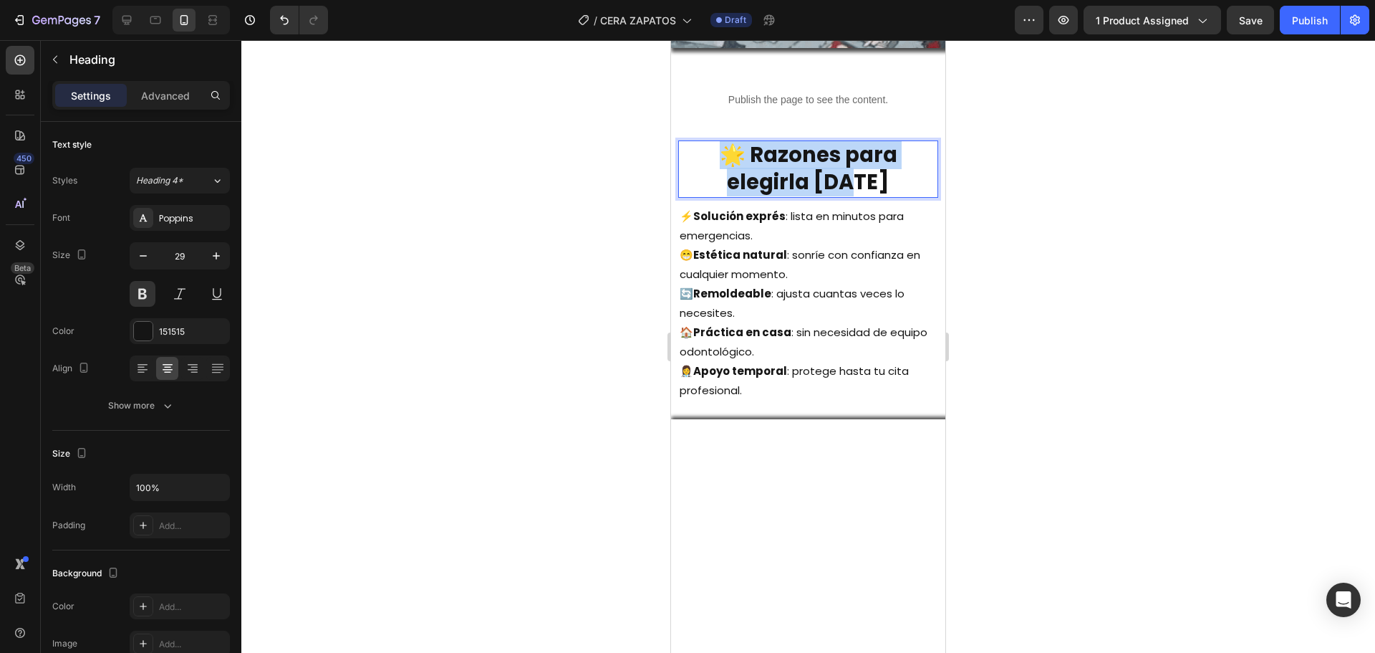
click at [845, 153] on p "🌟 Razones para elegirla [DATE]" at bounding box center [808, 169] width 257 height 54
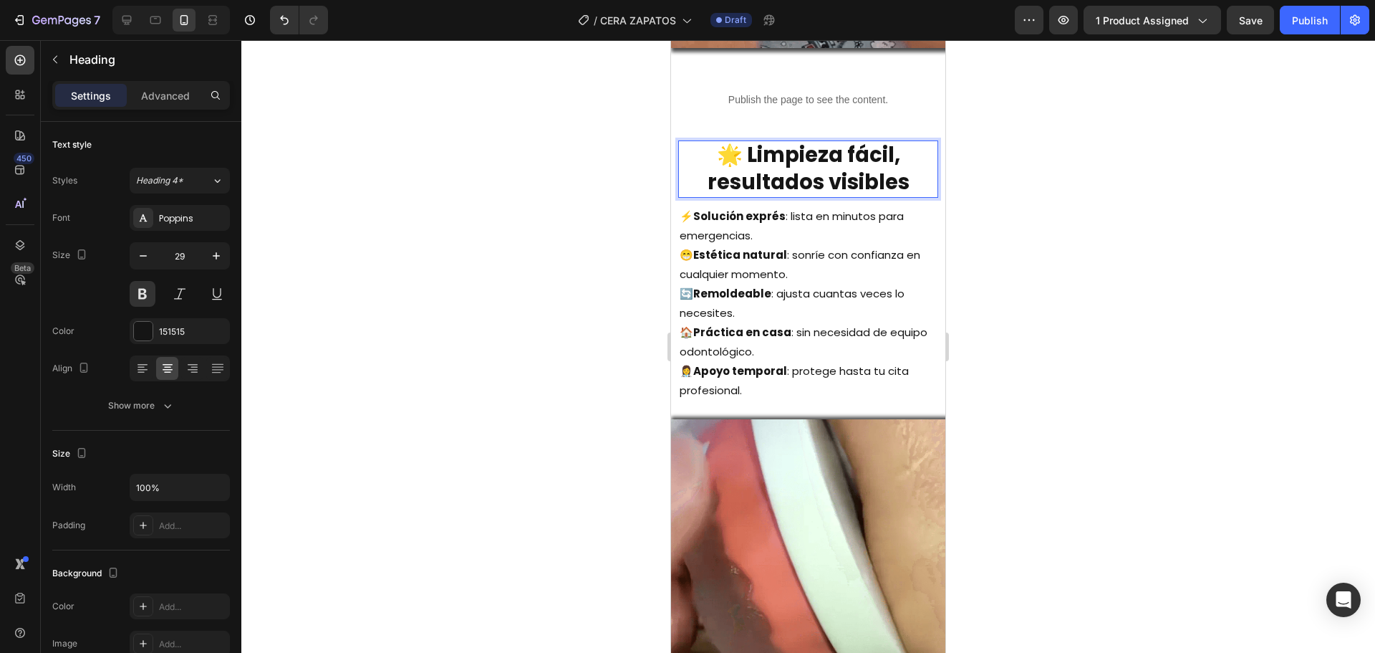
click at [307, 211] on div at bounding box center [808, 346] width 1134 height 612
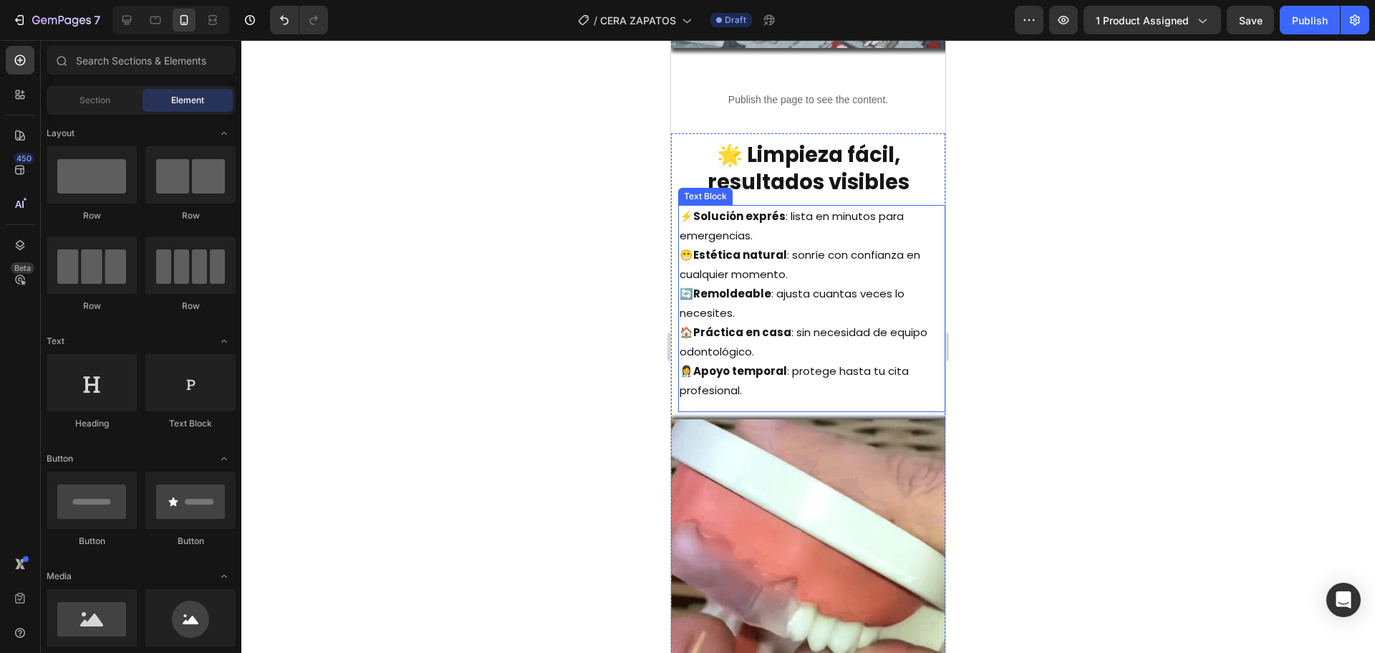
click at [781, 346] on p "🏠 Práctica en casa : sin necesidad de equipo odontológico." at bounding box center [812, 341] width 264 height 39
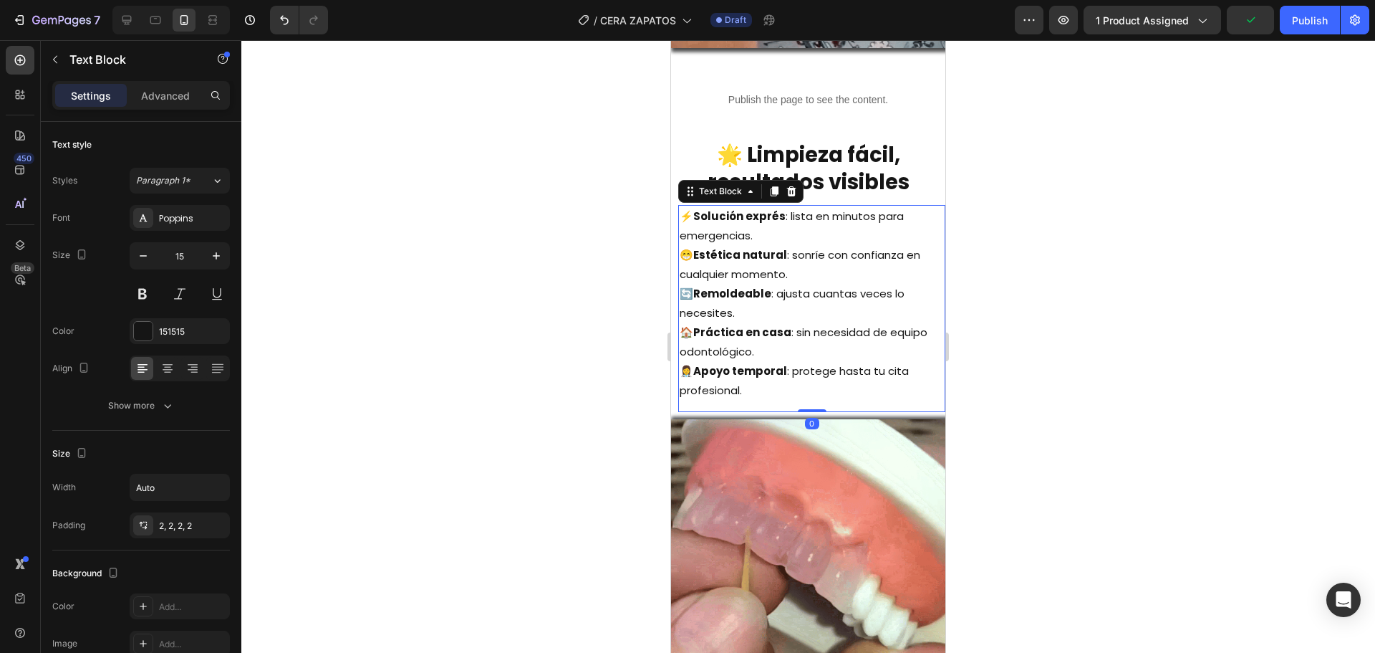
click at [781, 346] on p "🏠 Práctica en casa : sin necesidad de equipo odontológico." at bounding box center [812, 341] width 264 height 39
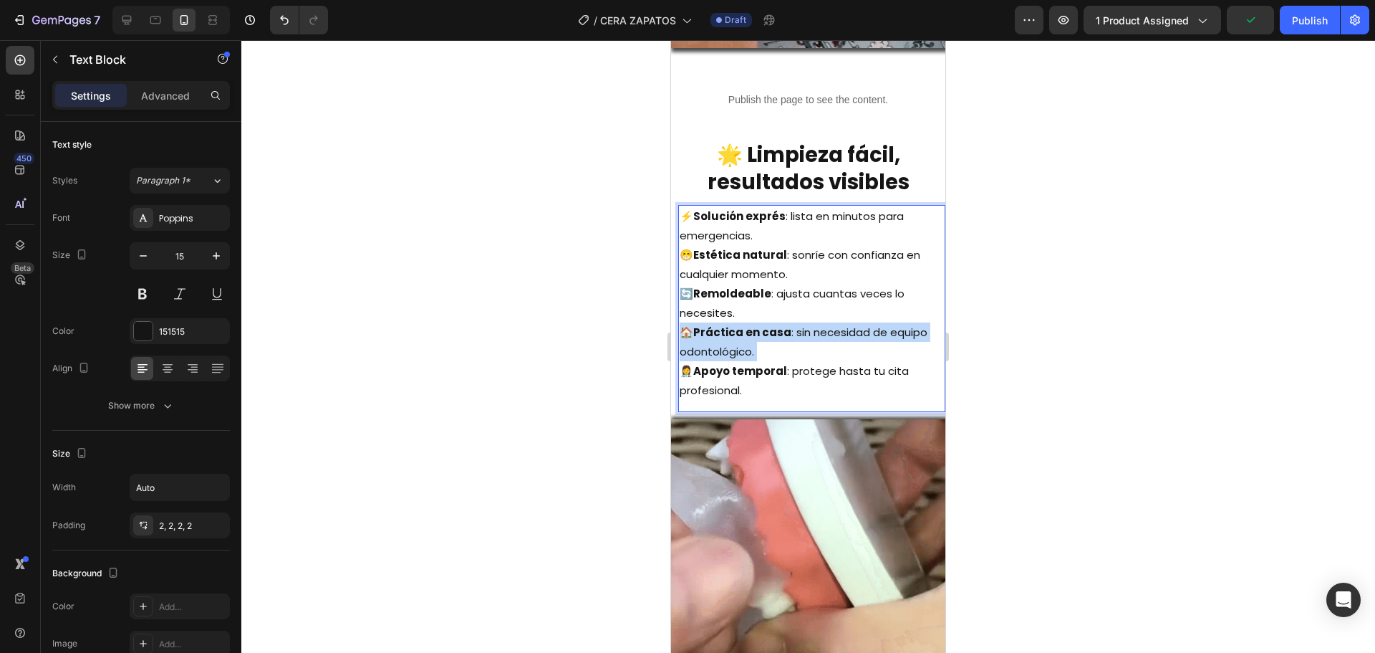
click at [781, 346] on p "🏠 Práctica en casa : sin necesidad de equipo odontológico." at bounding box center [812, 341] width 264 height 39
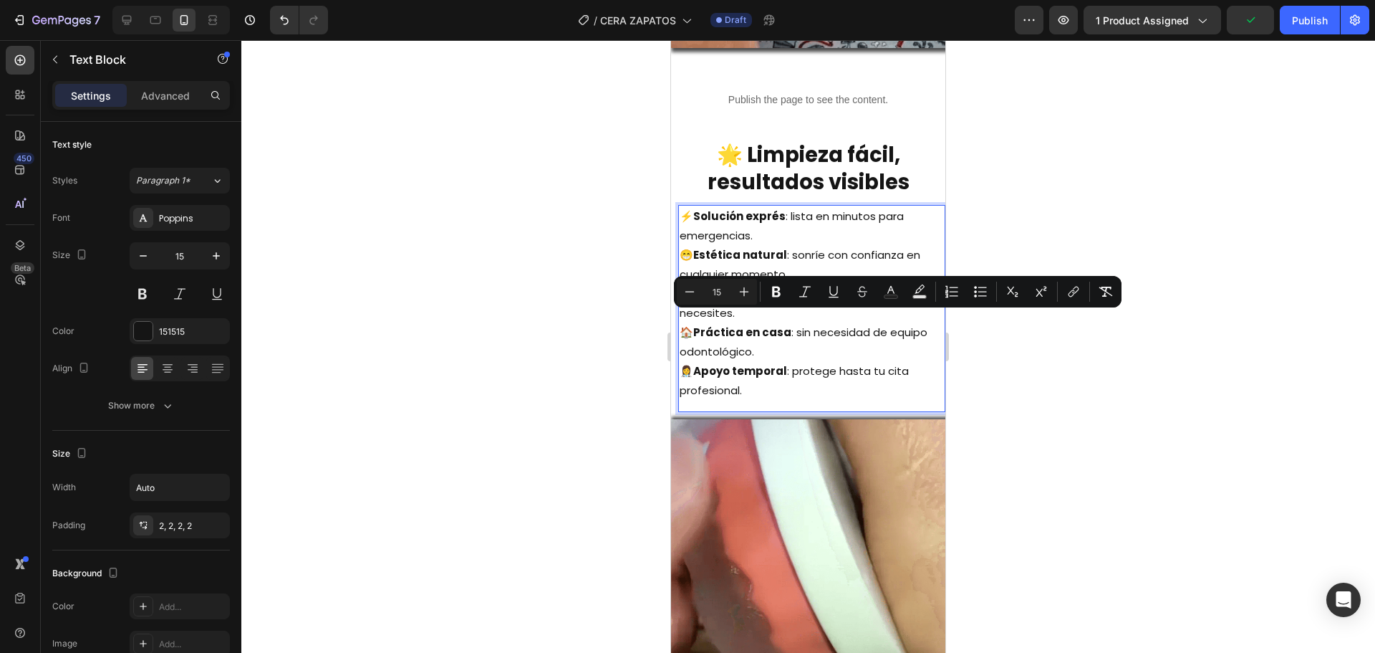
click at [764, 380] on p "👩‍⚕️ Apoyo temporal : protege hasta tu cita profesional." at bounding box center [812, 380] width 264 height 39
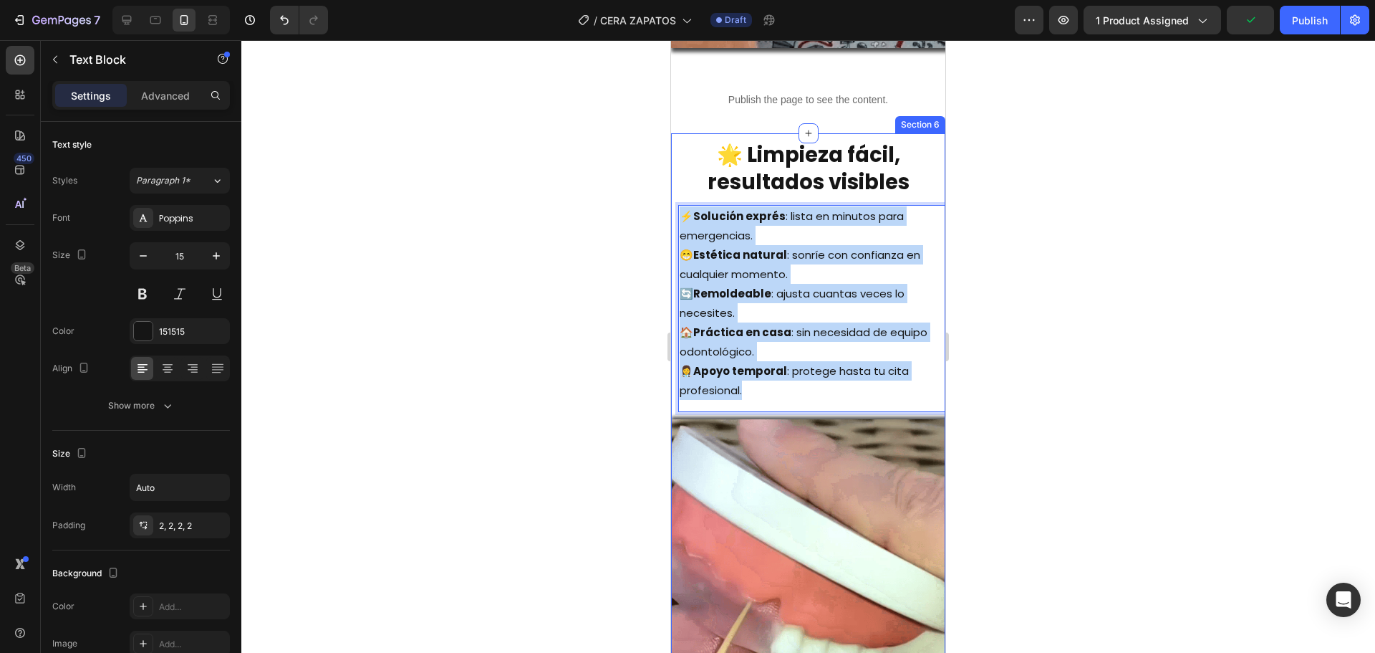
drag, startPoint x: 781, startPoint y: 381, endPoint x: 673, endPoint y: 203, distance: 207.6
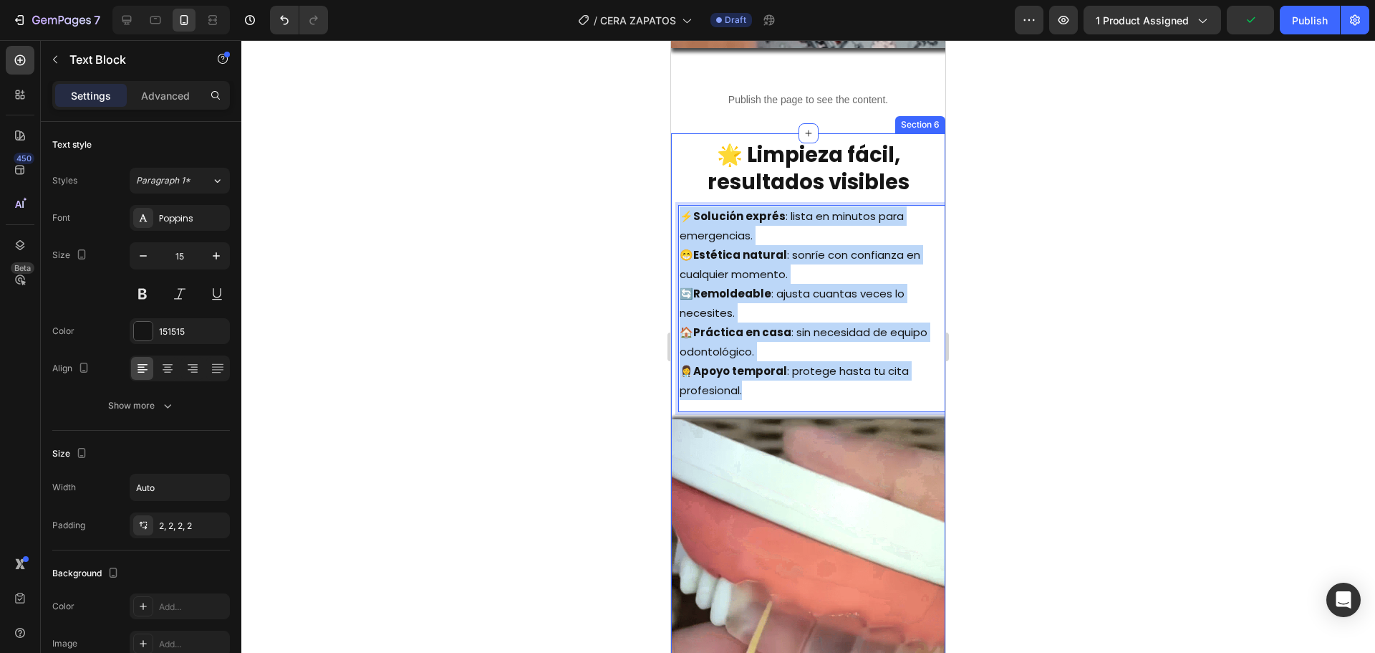
click at [673, 203] on div "⁠⁠⁠⁠⁠⁠⁠ 🌟 Limpieza fácil, resultados visibles Heading ⚡ Solución exprés : lista…" at bounding box center [808, 418] width 274 height 571
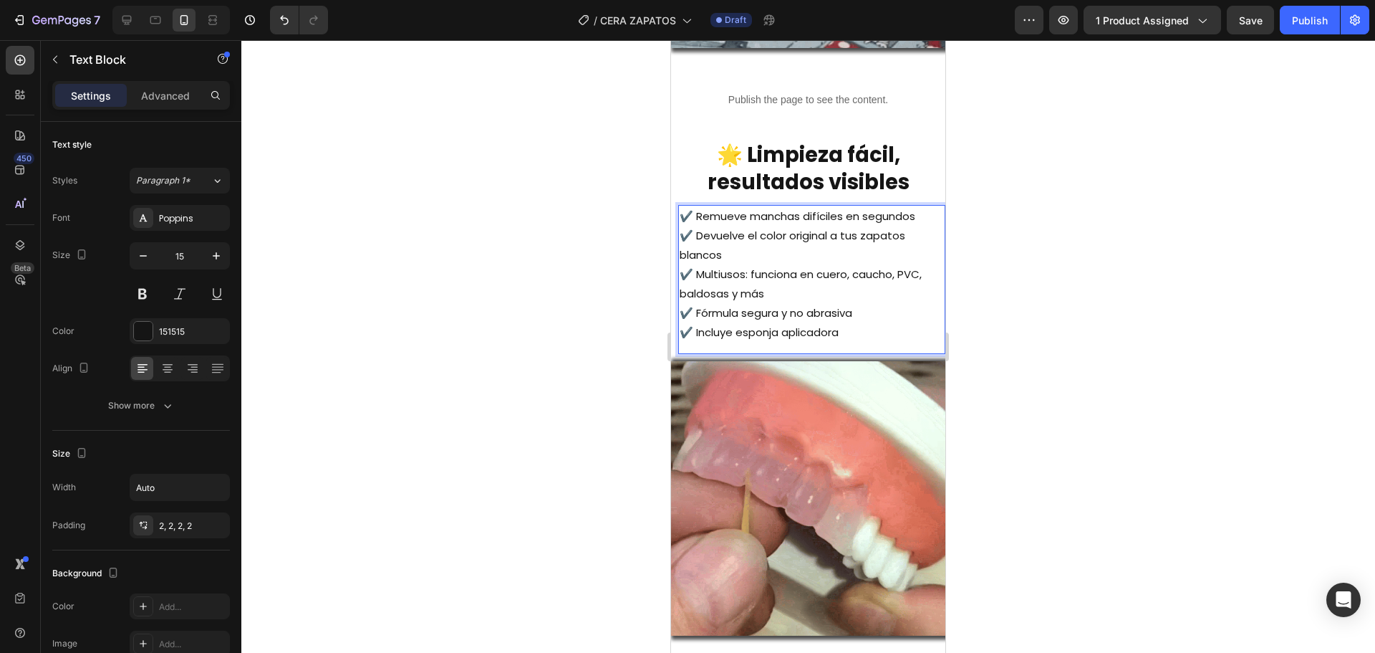
click at [590, 302] on div at bounding box center [808, 346] width 1134 height 612
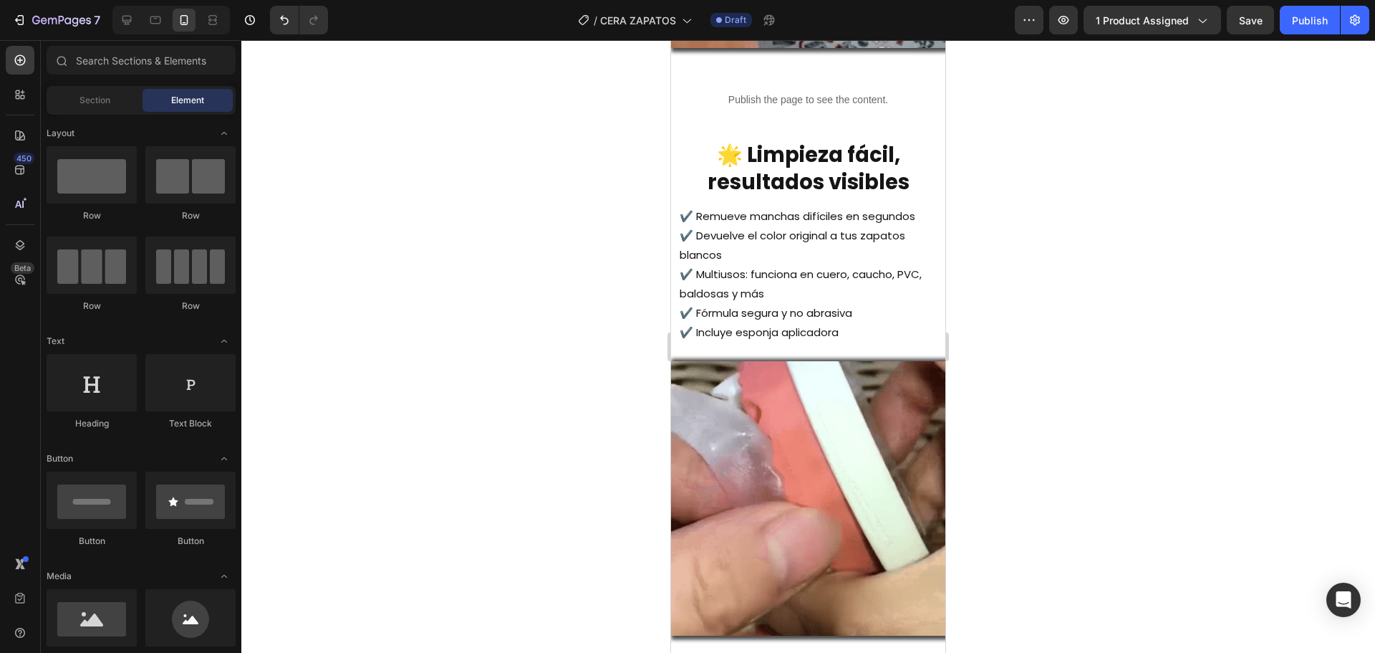
click at [835, 441] on img at bounding box center [808, 498] width 274 height 274
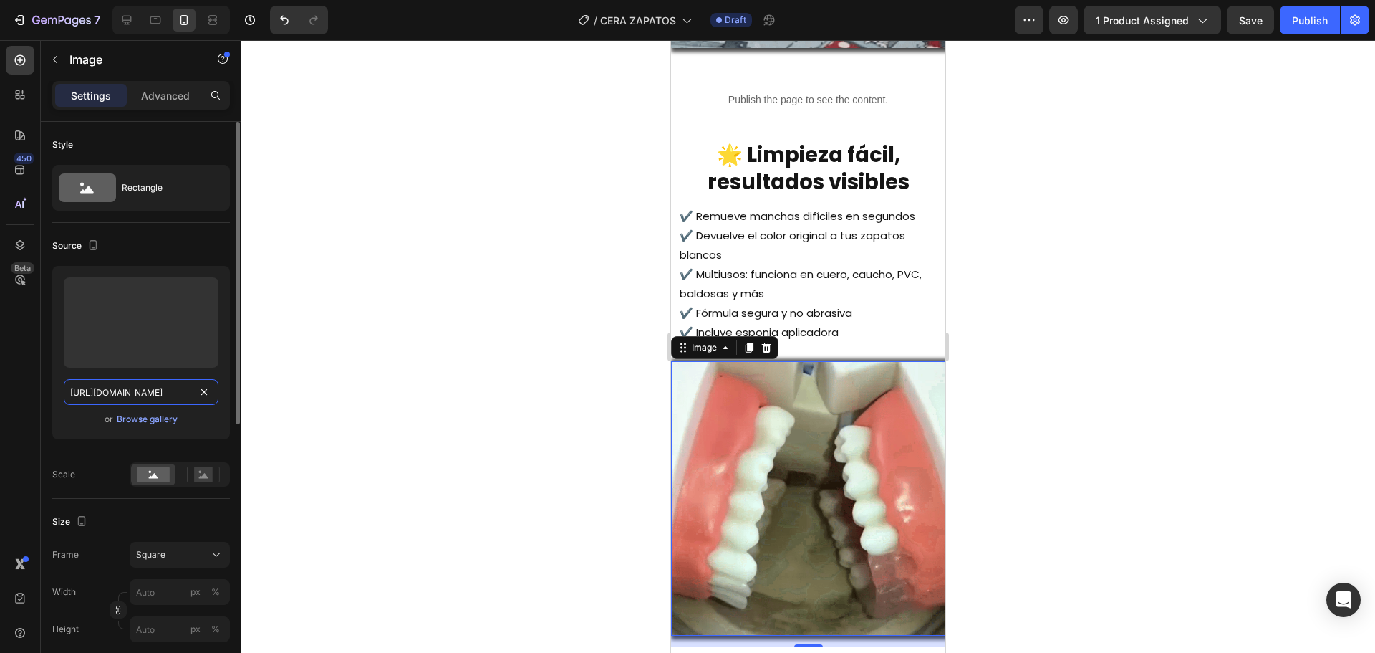
click at [109, 395] on input "[URL][DOMAIN_NAME]" at bounding box center [141, 392] width 155 height 26
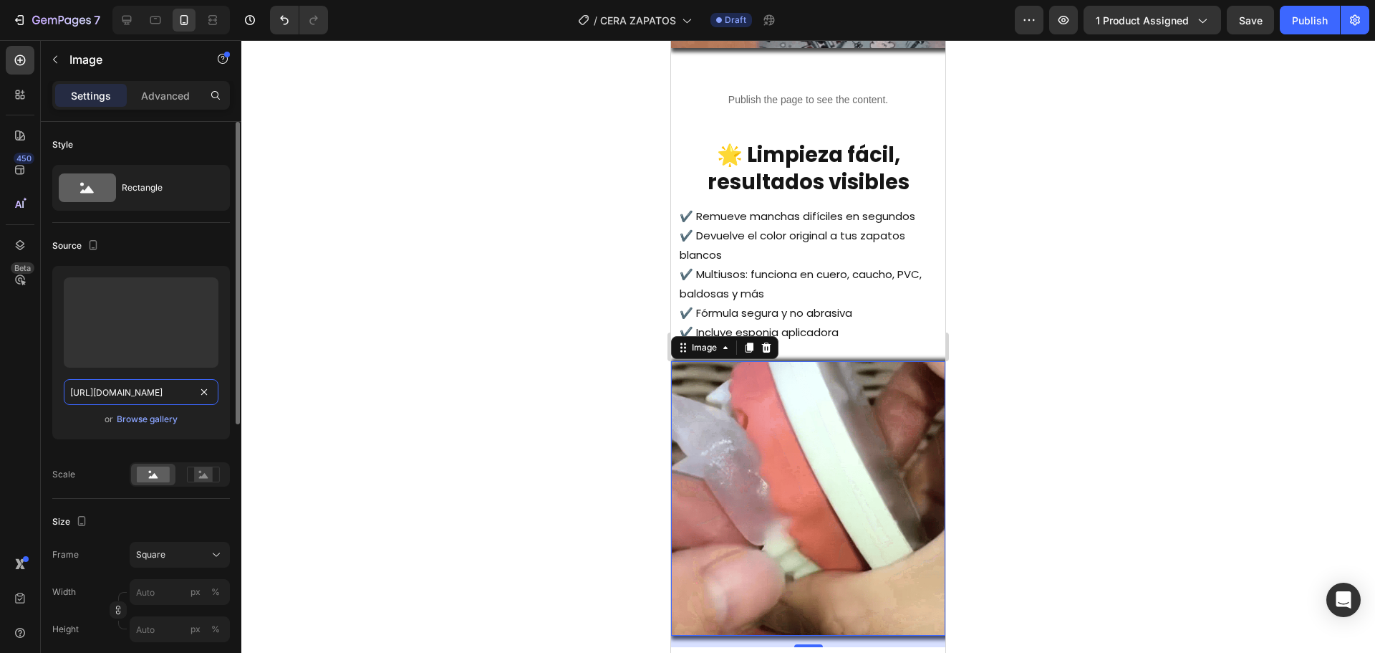
paste input "ChatGPT_Image_28_ago_2025_09_35_56.png?v=1756392157"
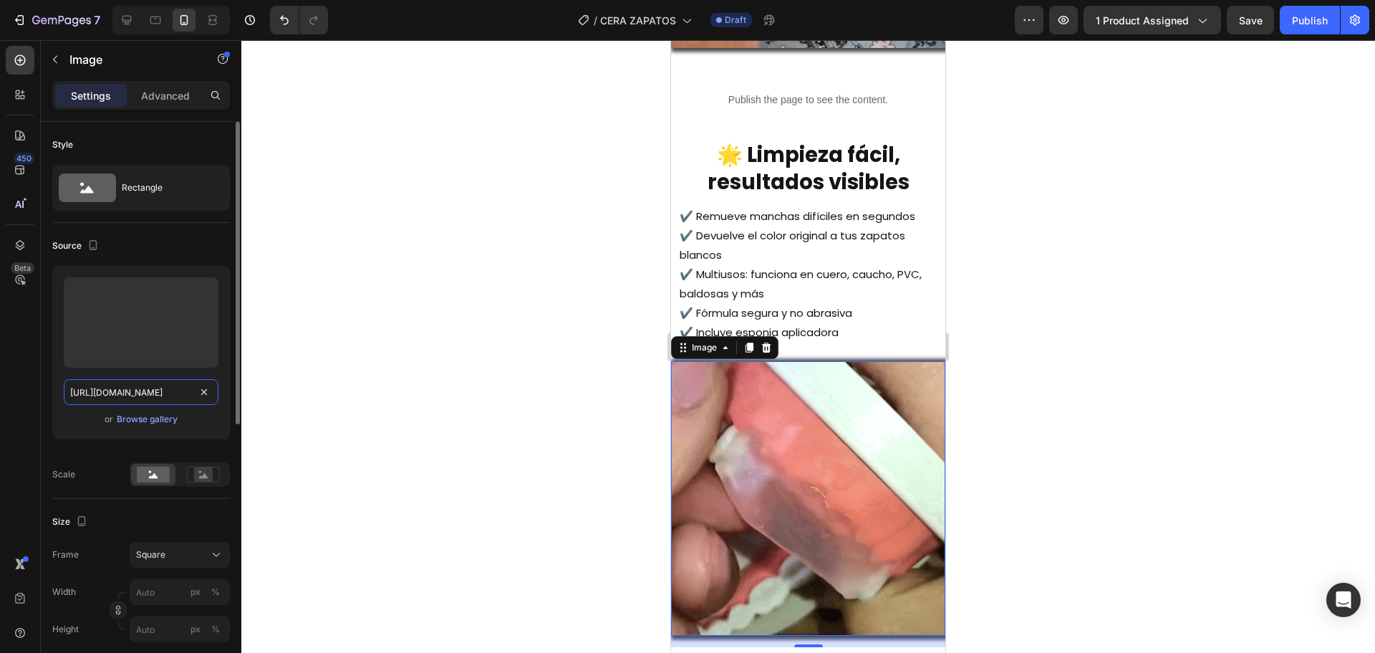
scroll to position [0, 348]
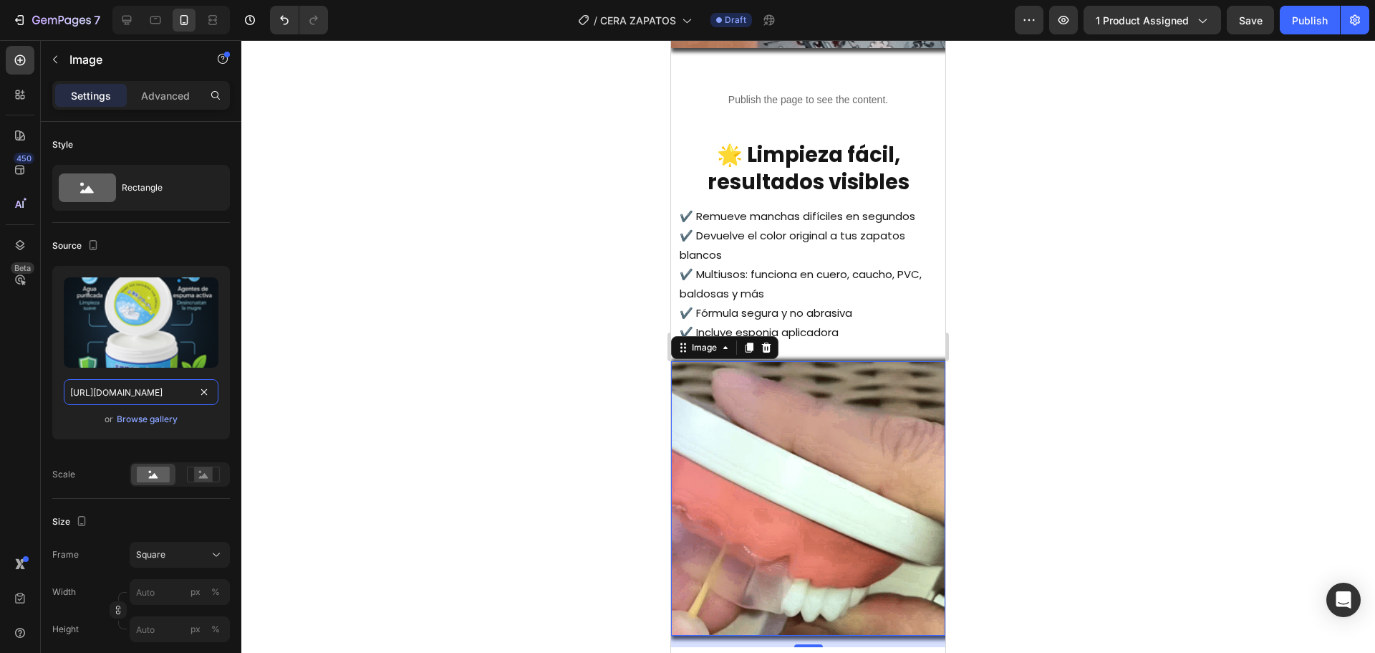
type input "[URL][DOMAIN_NAME]"
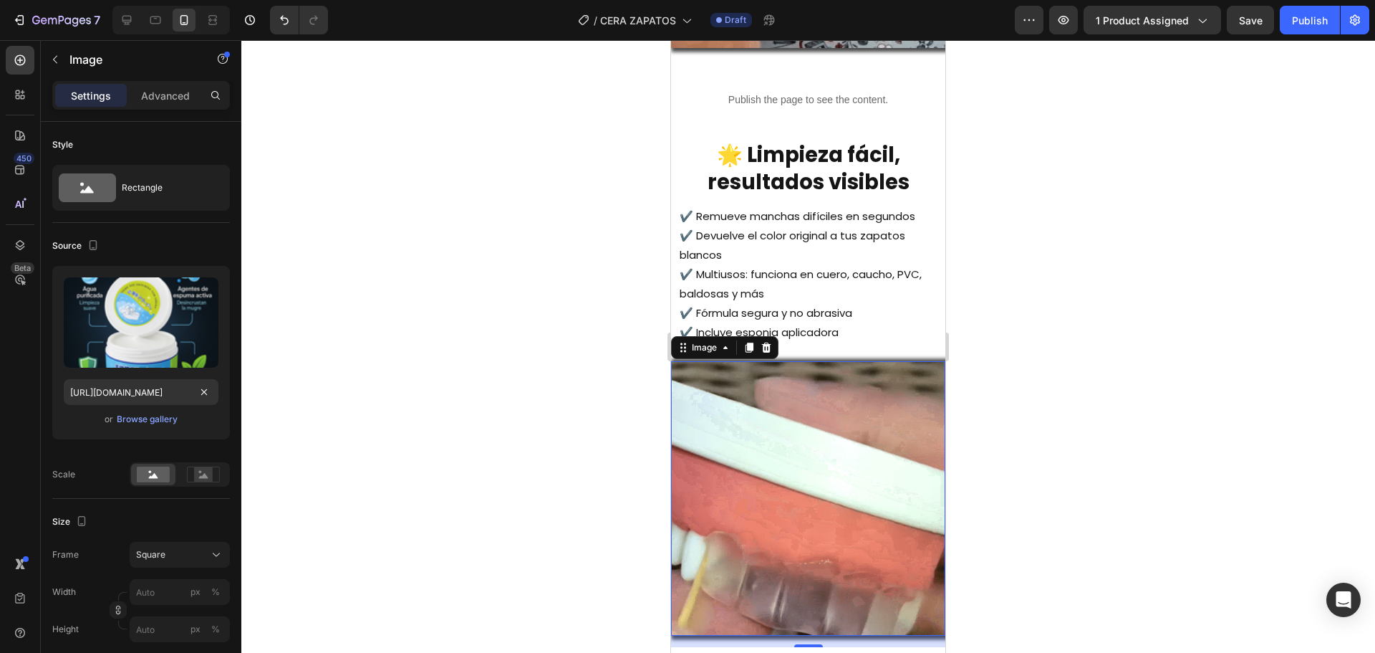
scroll to position [0, 0]
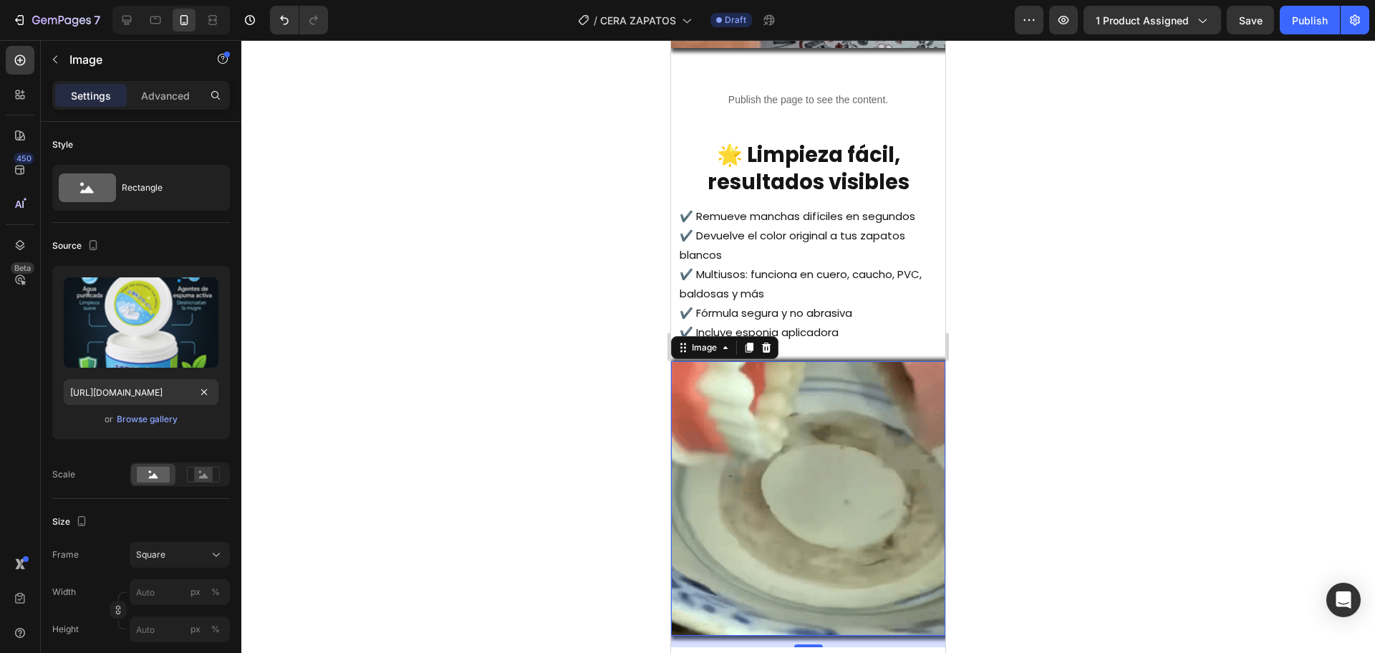
click at [464, 274] on div at bounding box center [808, 346] width 1134 height 612
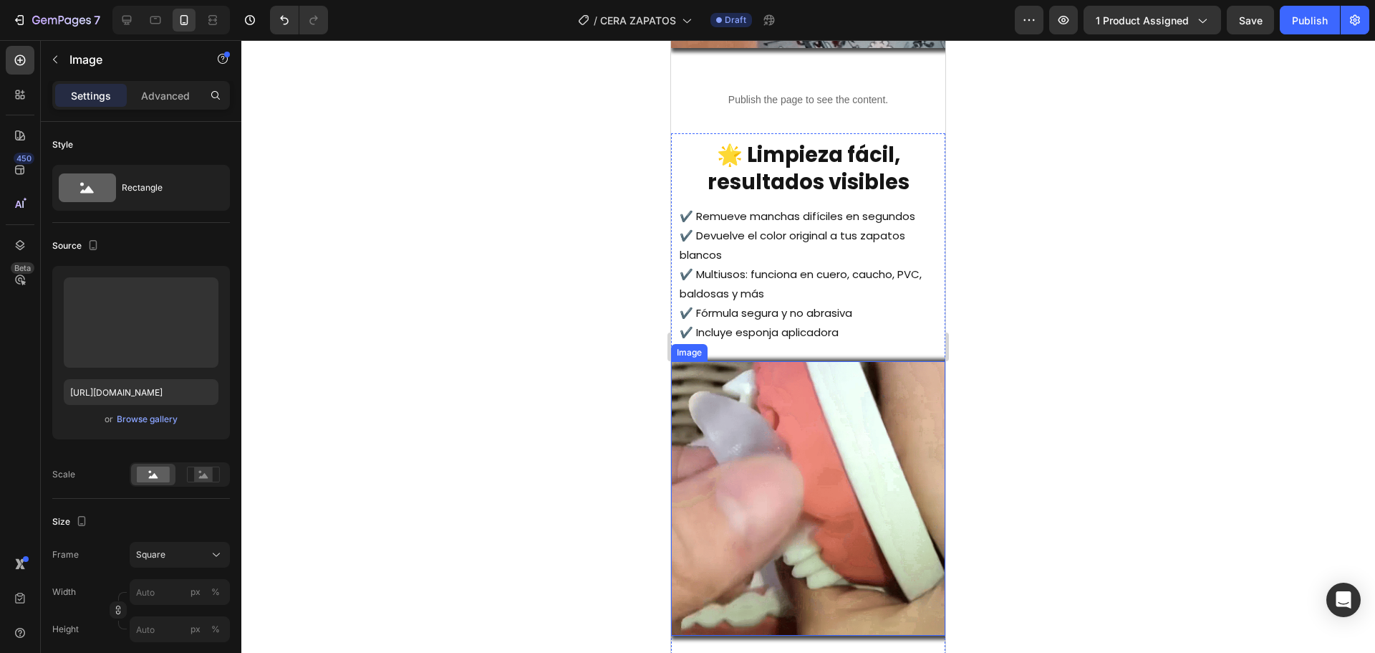
click at [744, 464] on img at bounding box center [808, 498] width 274 height 274
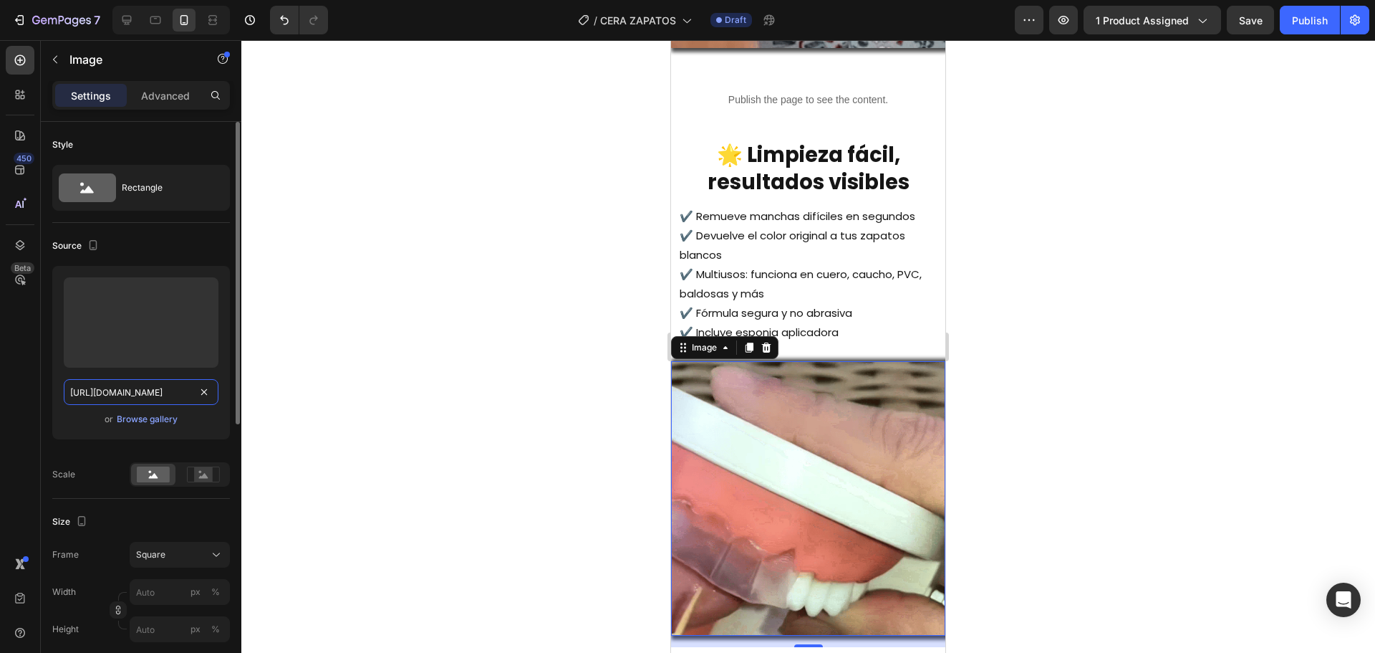
click at [112, 400] on input "[URL][DOMAIN_NAME]" at bounding box center [141, 392] width 155 height 26
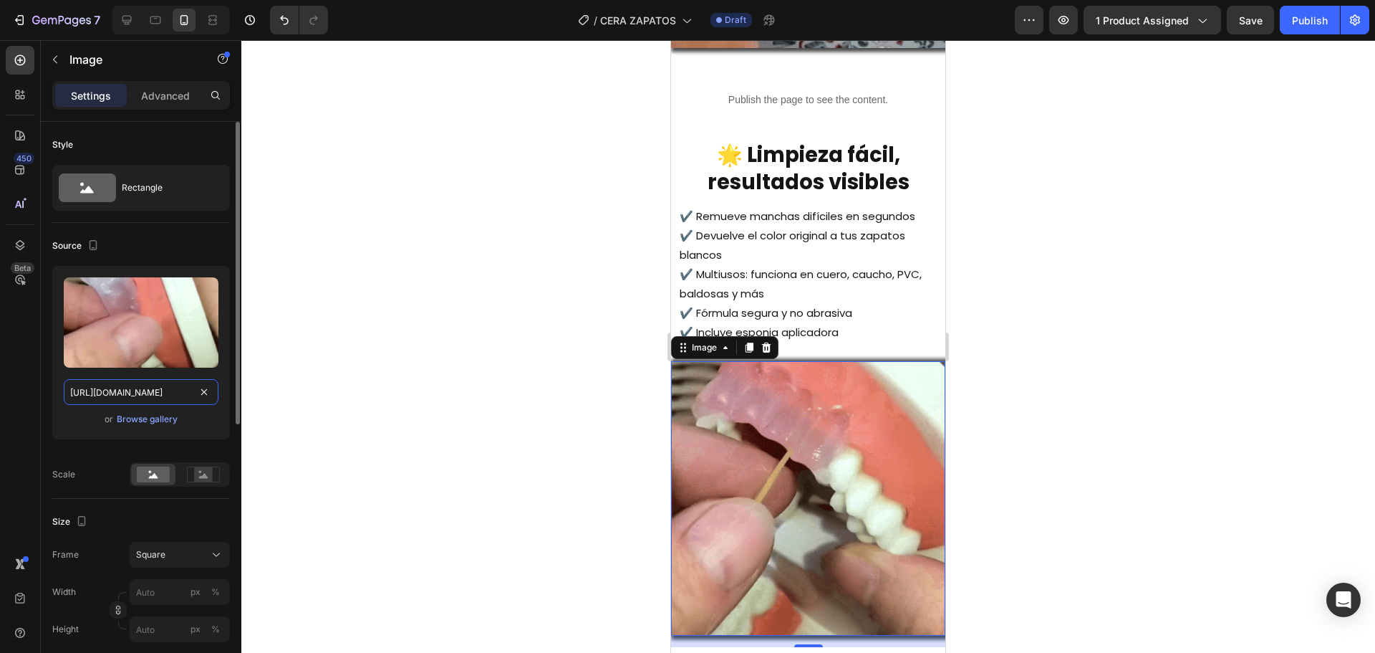
click at [112, 400] on input "[URL][DOMAIN_NAME]" at bounding box center [141, 392] width 155 height 26
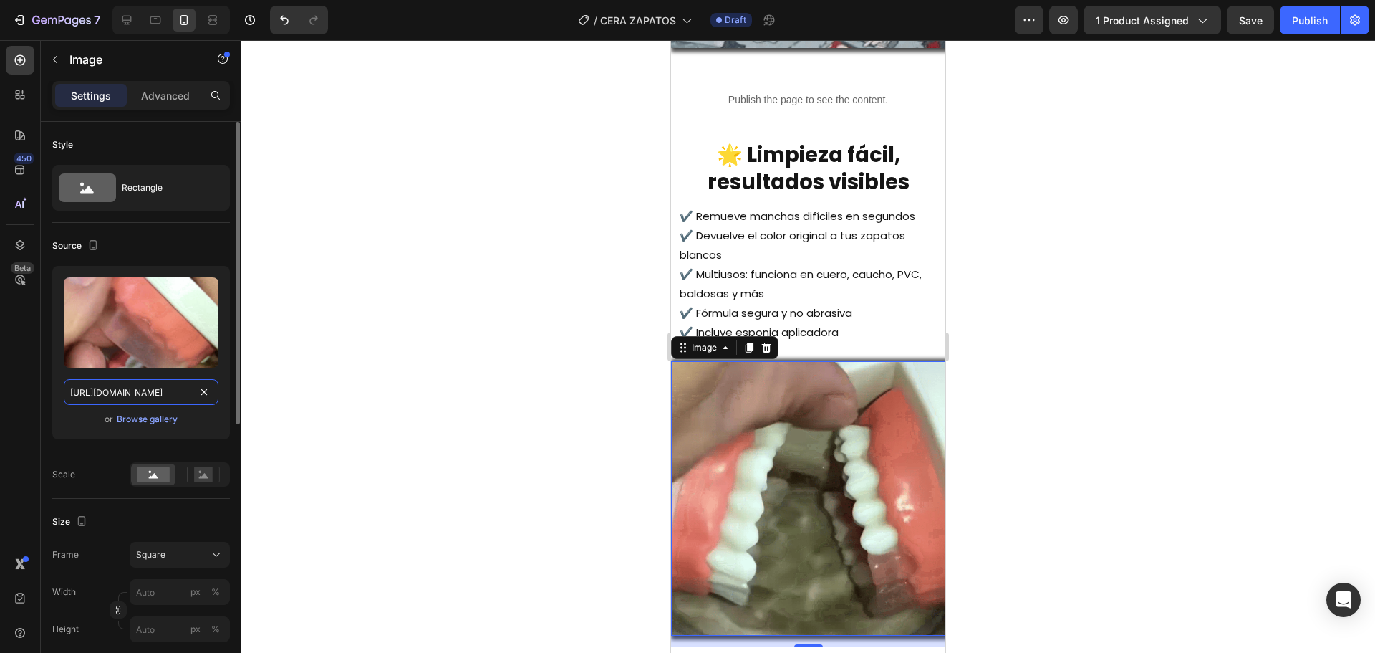
paste input "ChatGPT_Image_28_ago_2025_09_35_56.png?v=1756392157"
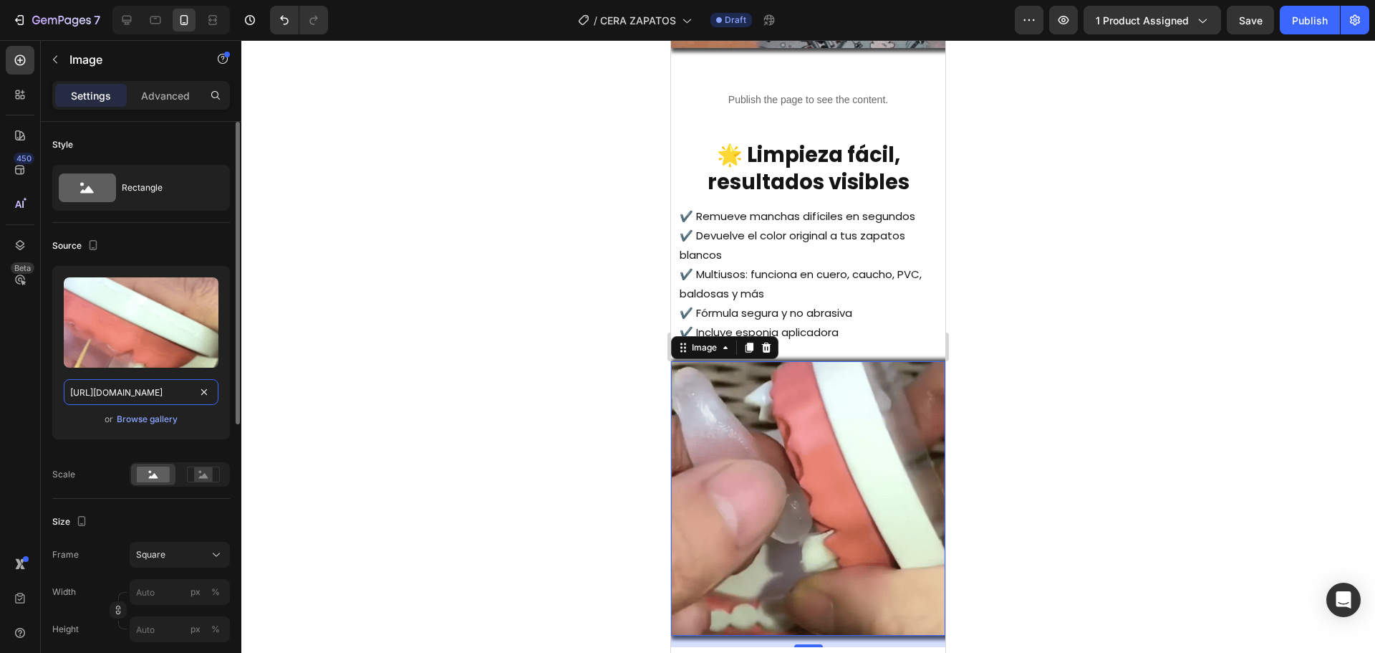
scroll to position [0, 348]
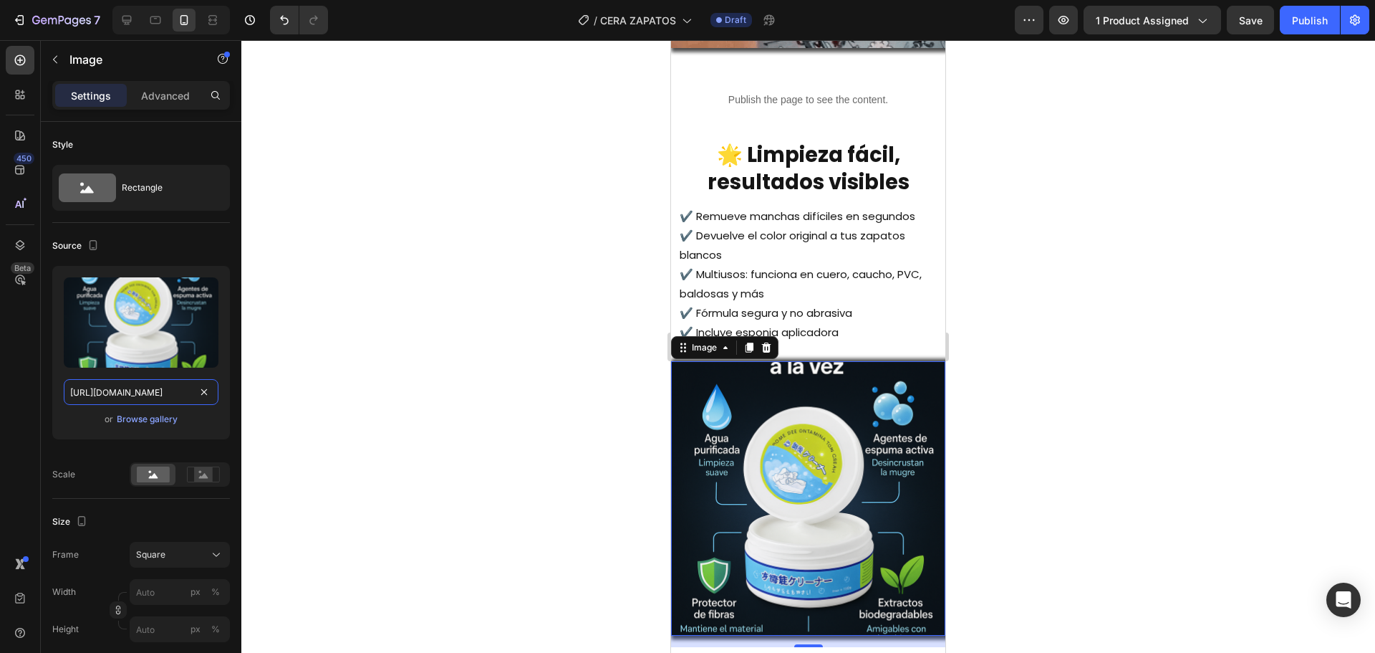
type input "[URL][DOMAIN_NAME]"
click at [503, 319] on div at bounding box center [808, 346] width 1134 height 612
click at [755, 399] on img at bounding box center [808, 498] width 274 height 274
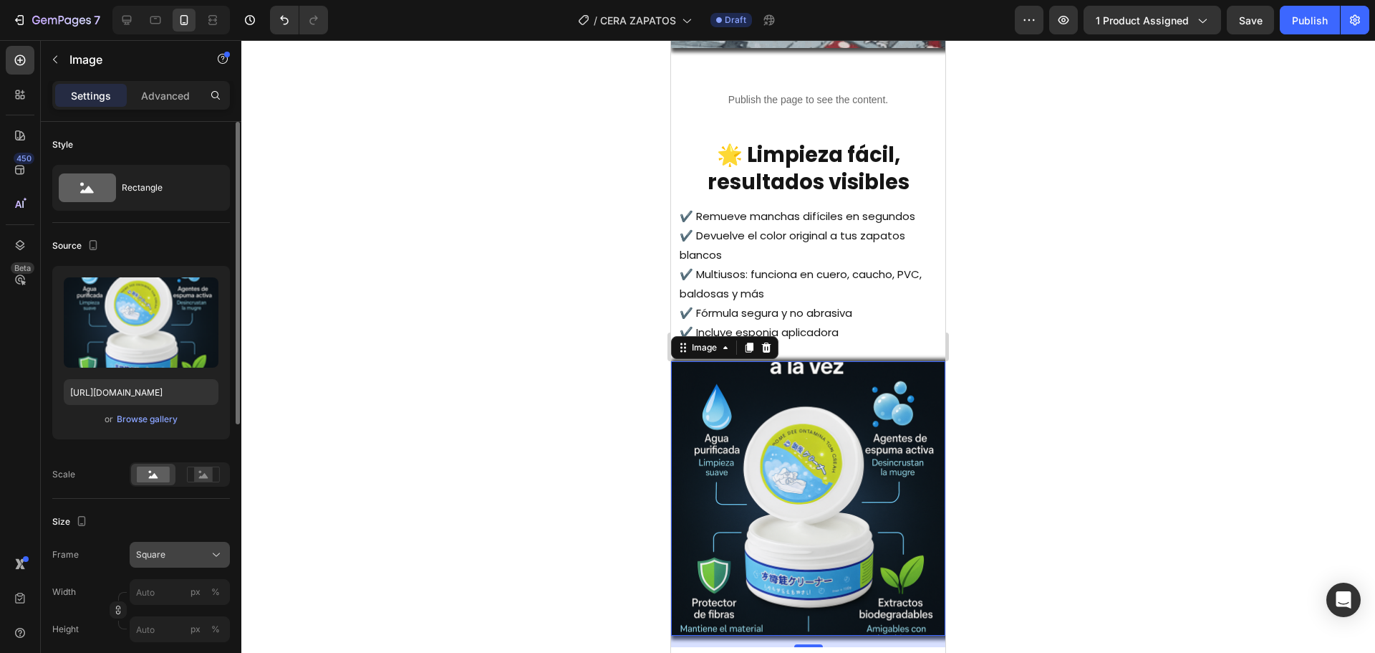
click at [178, 551] on div "Square" at bounding box center [171, 554] width 70 height 13
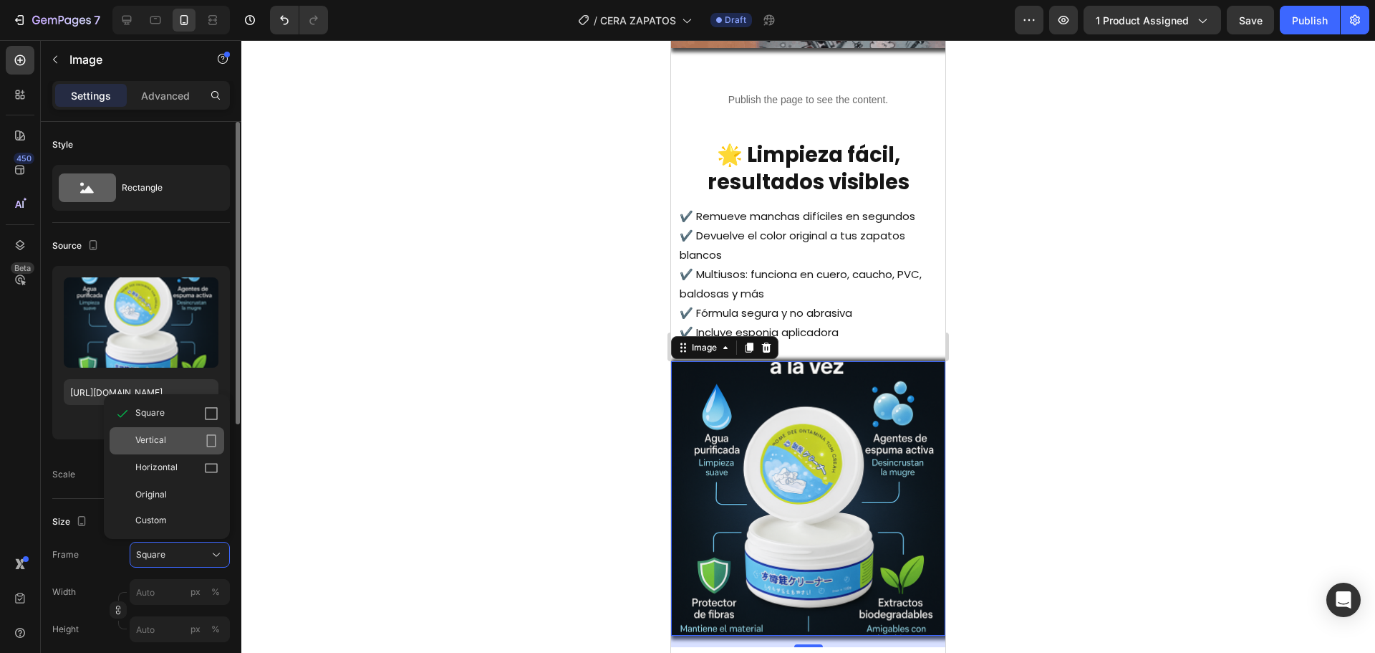
click at [185, 446] on div "Vertical" at bounding box center [176, 440] width 83 height 14
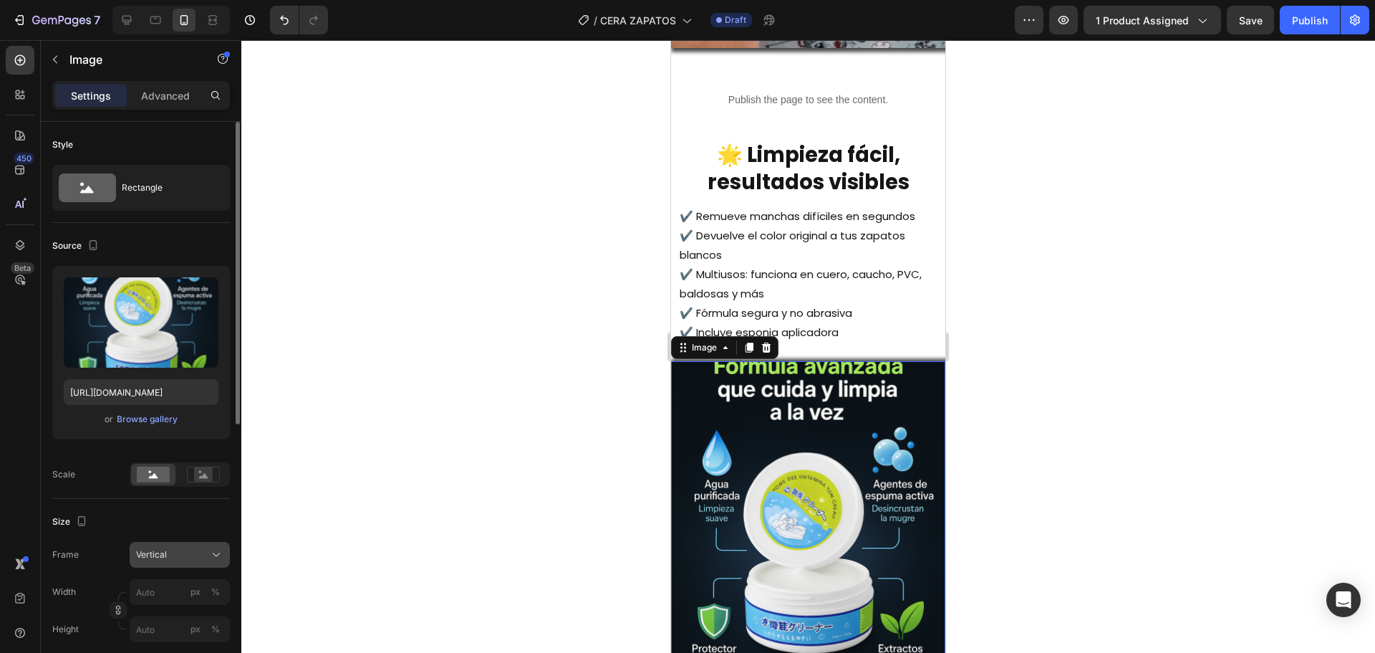
click at [175, 555] on div "Vertical" at bounding box center [171, 554] width 70 height 13
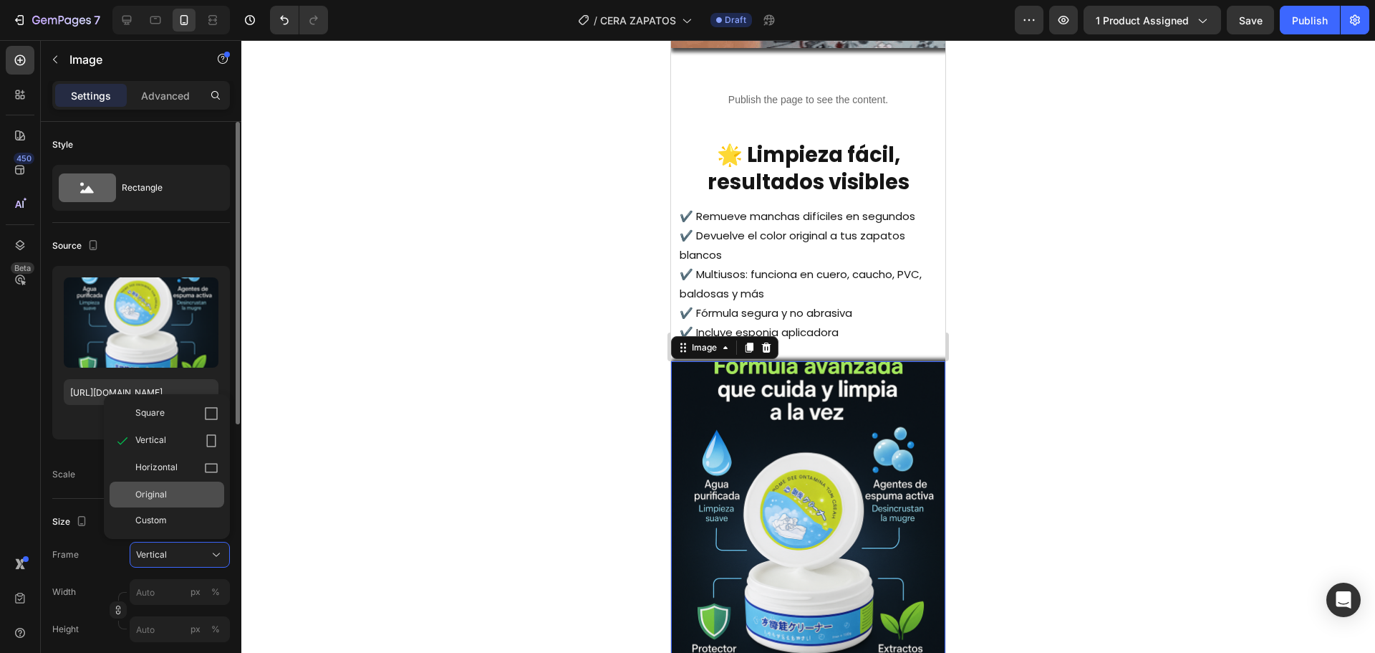
click at [174, 503] on div "Original" at bounding box center [167, 494] width 115 height 26
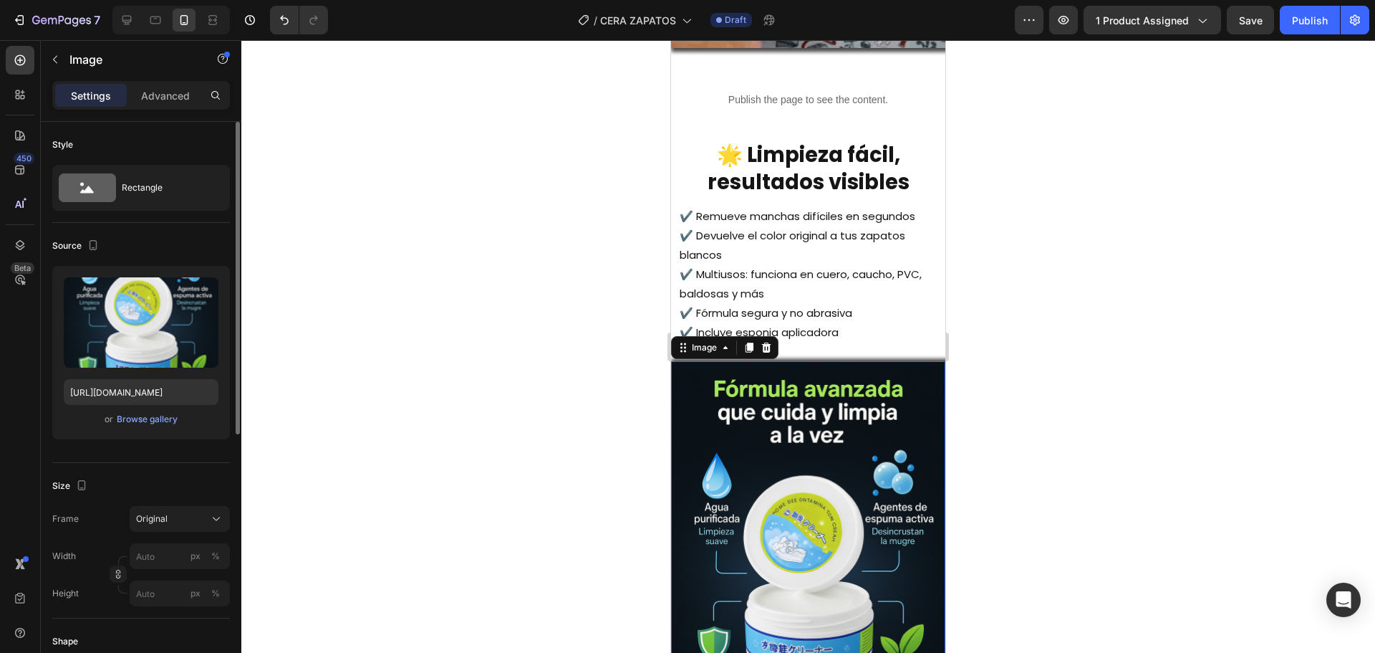
click at [464, 443] on div at bounding box center [808, 346] width 1134 height 612
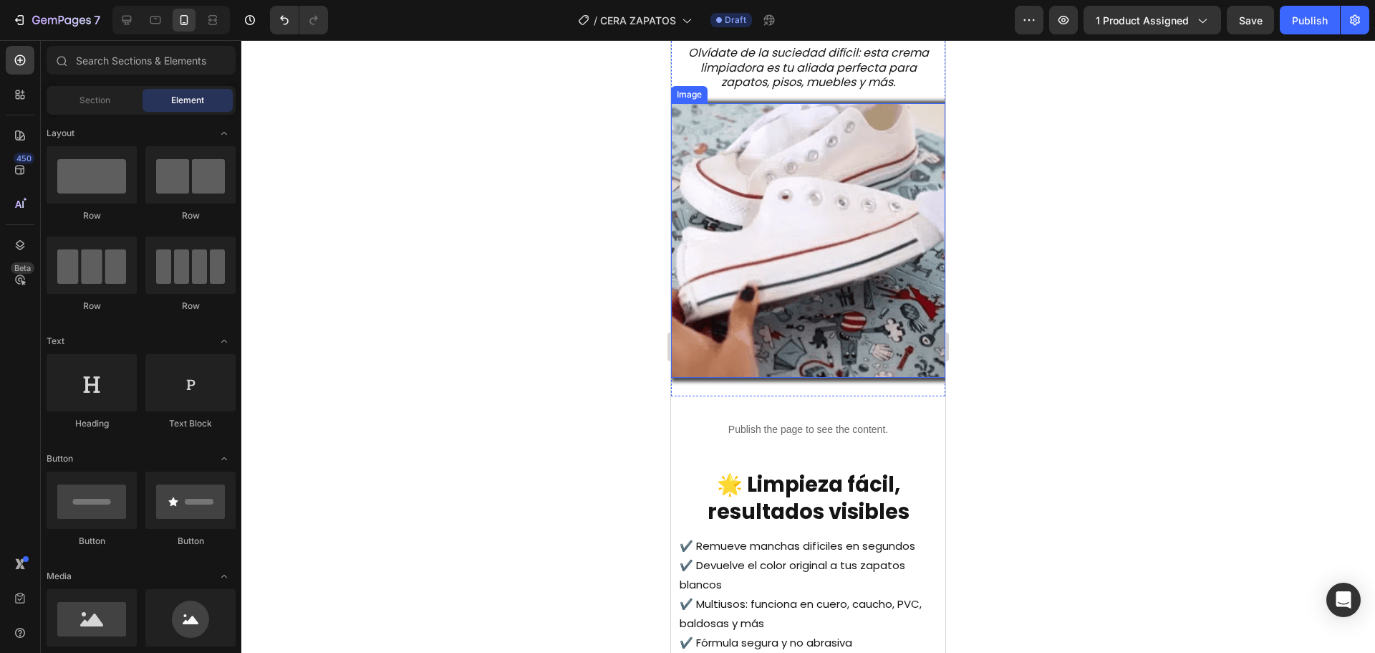
scroll to position [1289, 0]
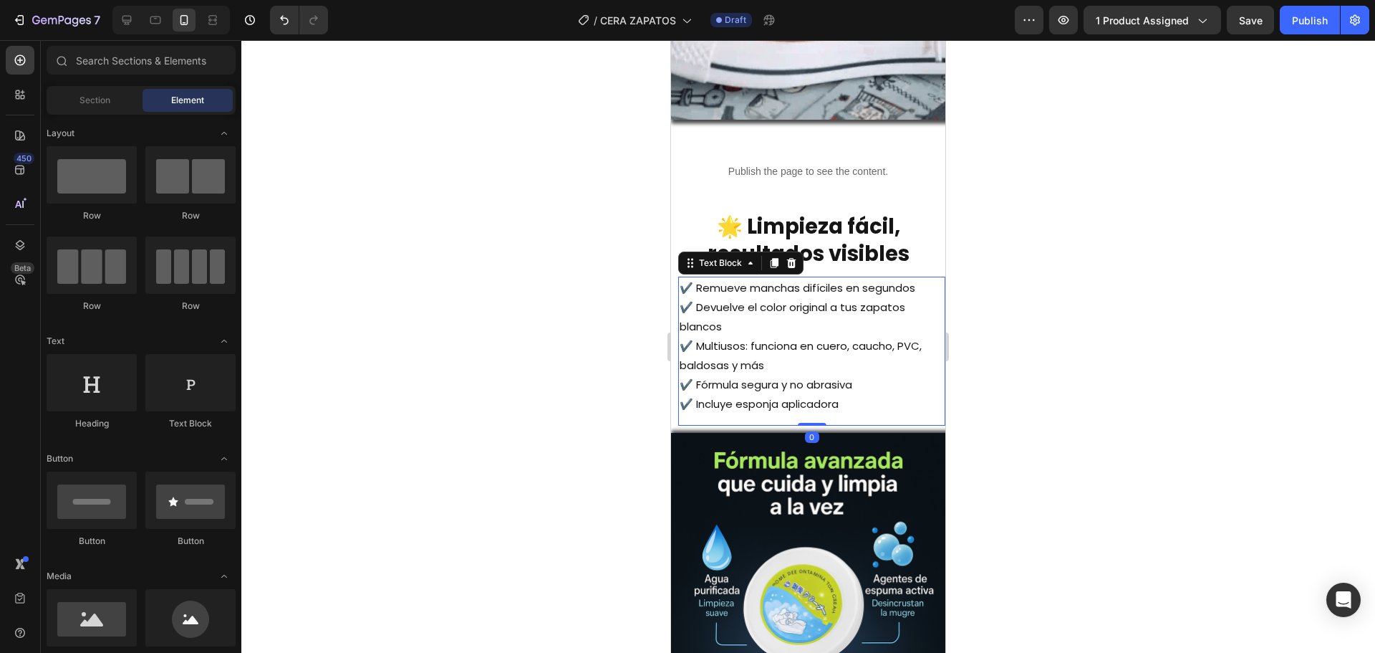
click at [853, 318] on p "✔️ Remueve manchas difíciles en segundos ✔️ Devuelve el color original a tus za…" at bounding box center [812, 345] width 264 height 135
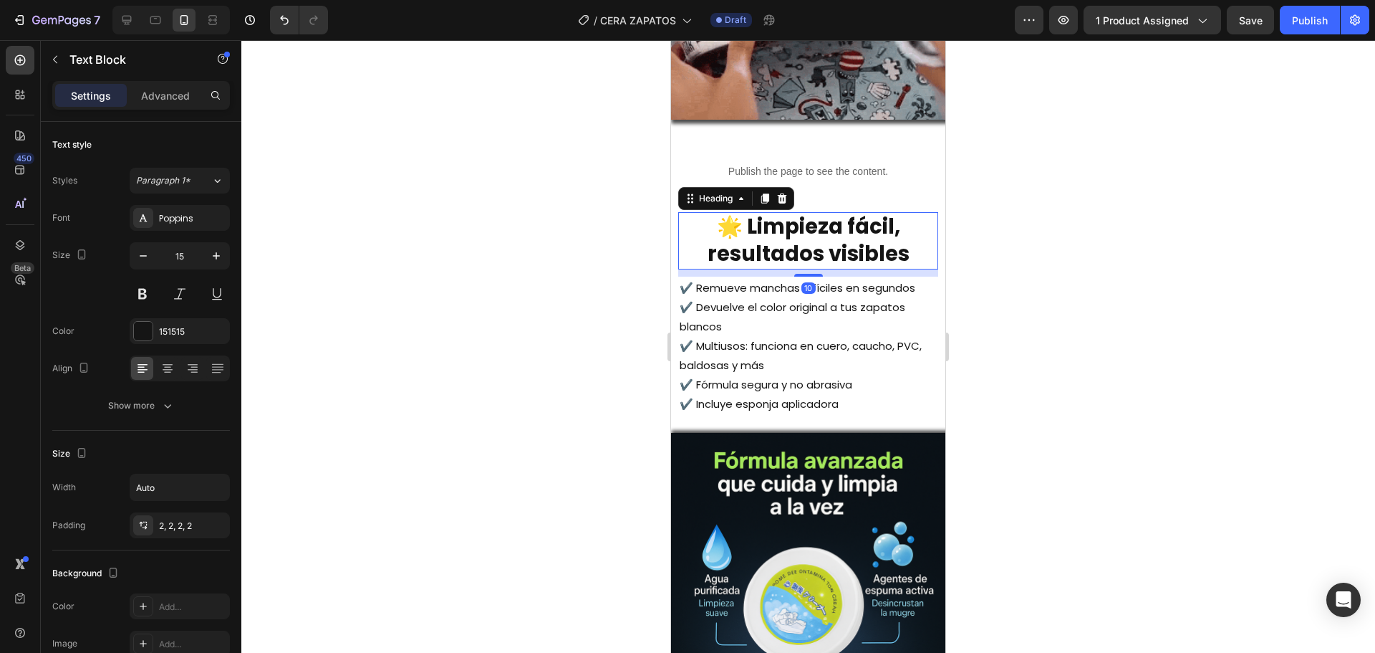
click at [881, 240] on strong "🌟 Limpieza fácil, resultados visibles" at bounding box center [809, 240] width 202 height 56
click at [789, 190] on div at bounding box center [782, 198] width 17 height 17
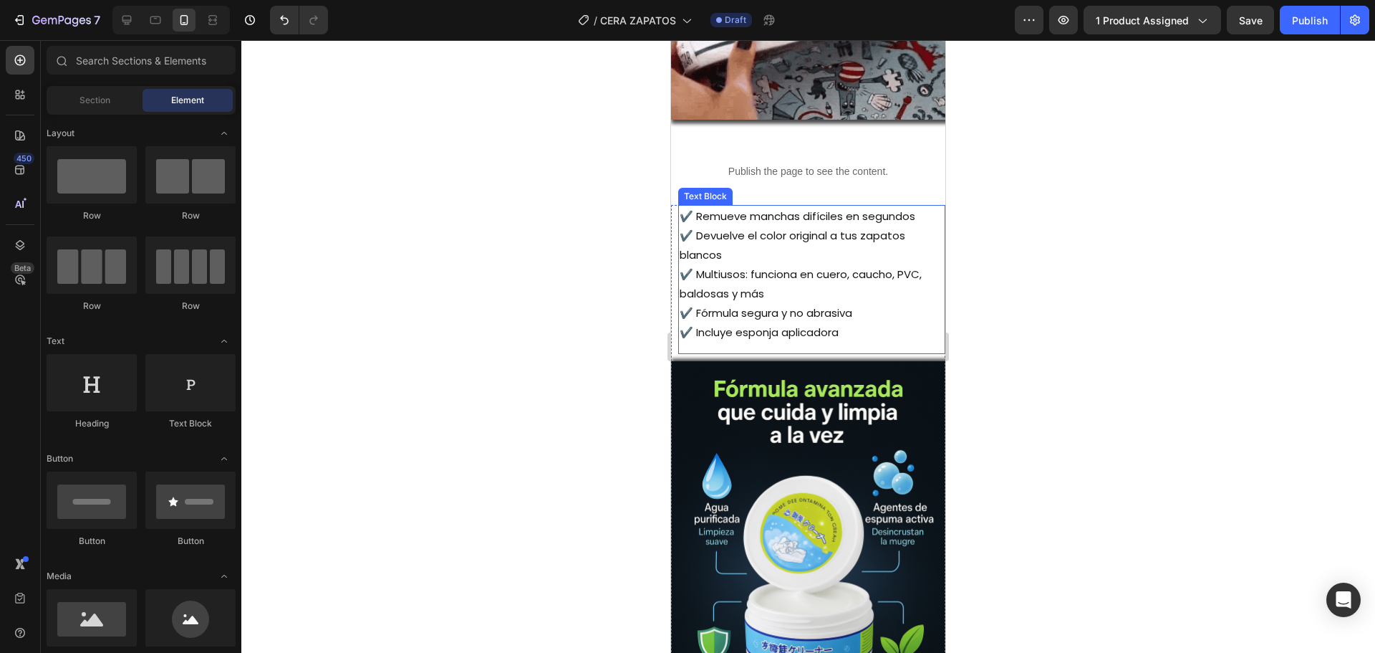
click at [812, 274] on p "✔️ Remueve manchas difíciles en segundos ✔️ Devuelve el color original a tus za…" at bounding box center [812, 273] width 264 height 135
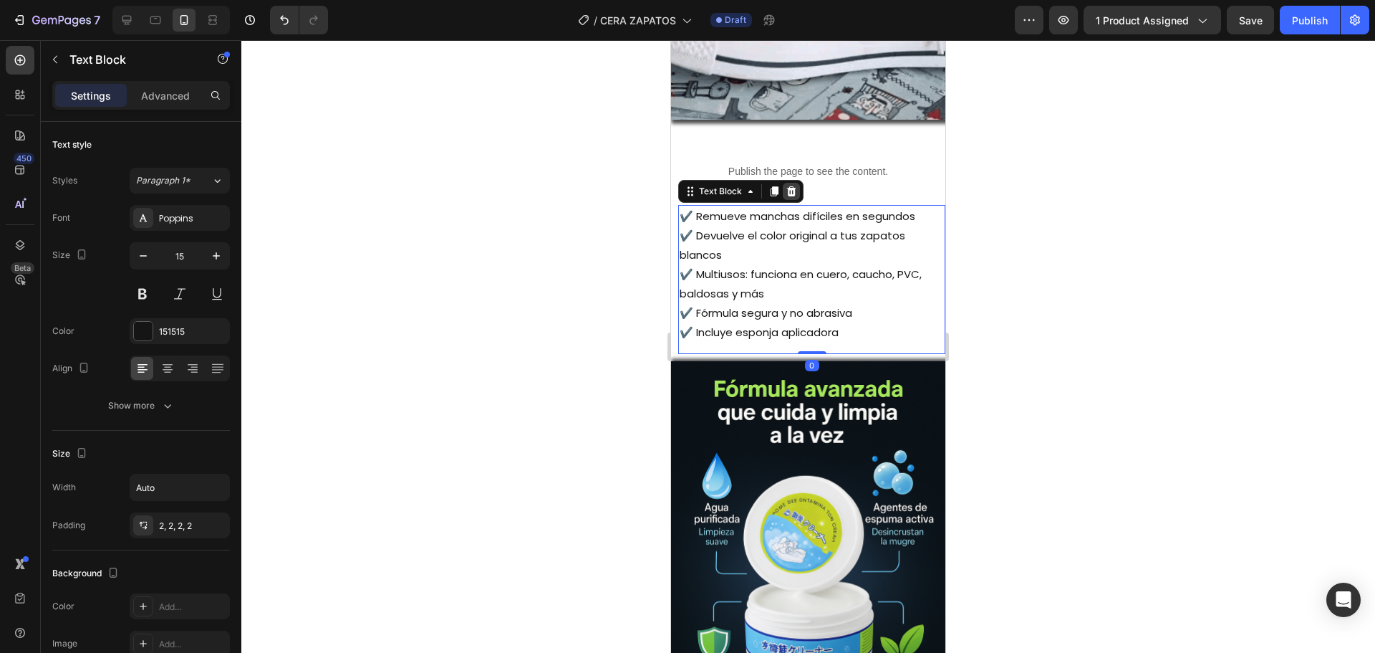
click at [794, 186] on icon at bounding box center [791, 191] width 9 height 10
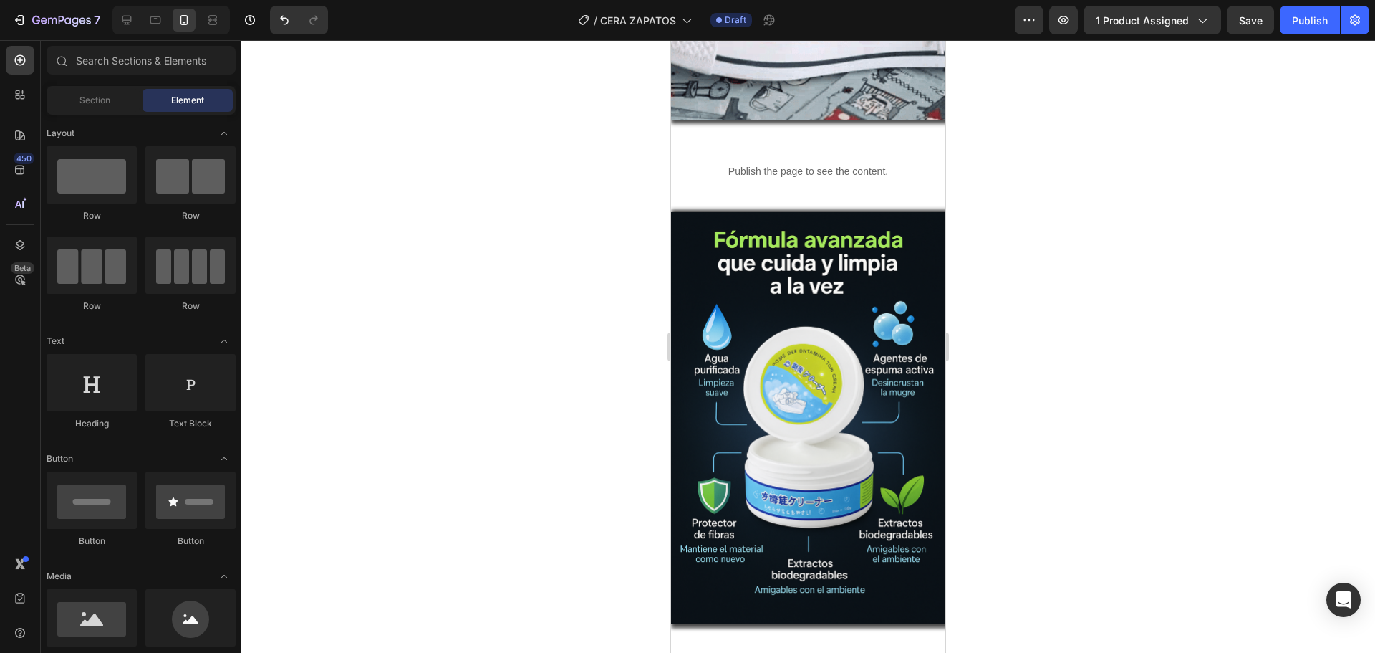
click at [1075, 271] on div at bounding box center [808, 346] width 1134 height 612
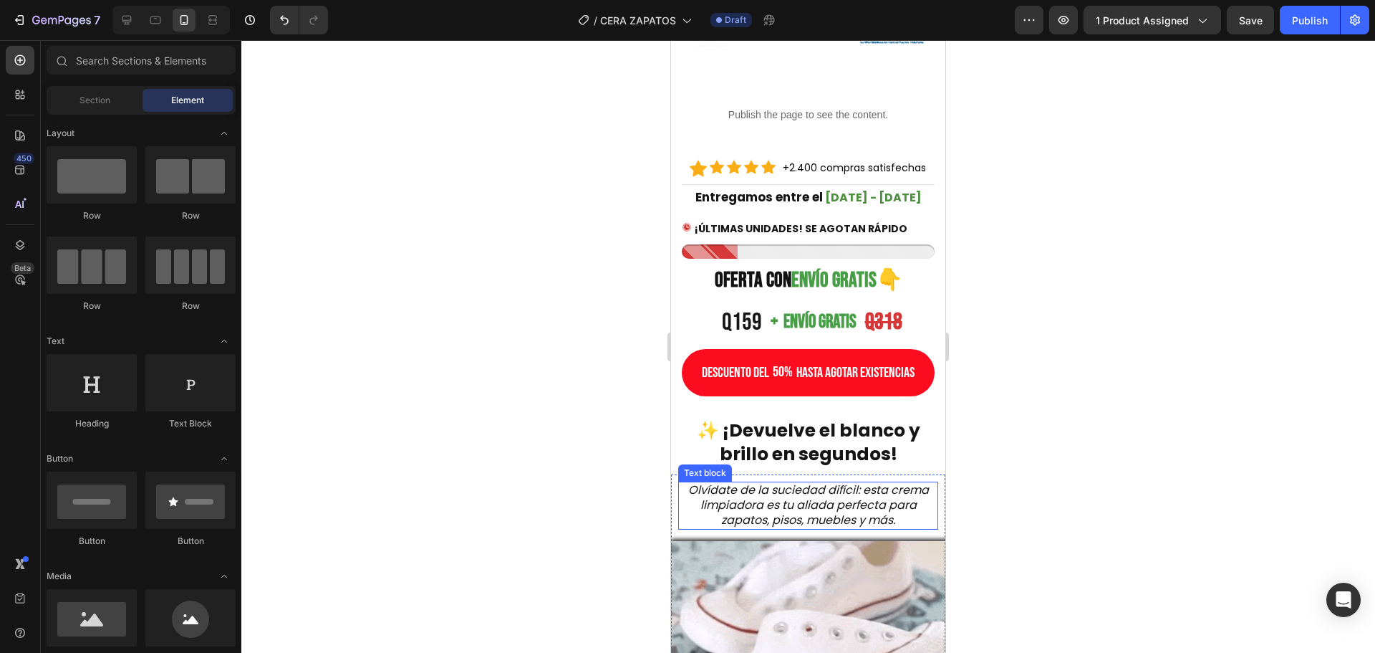
scroll to position [573, 0]
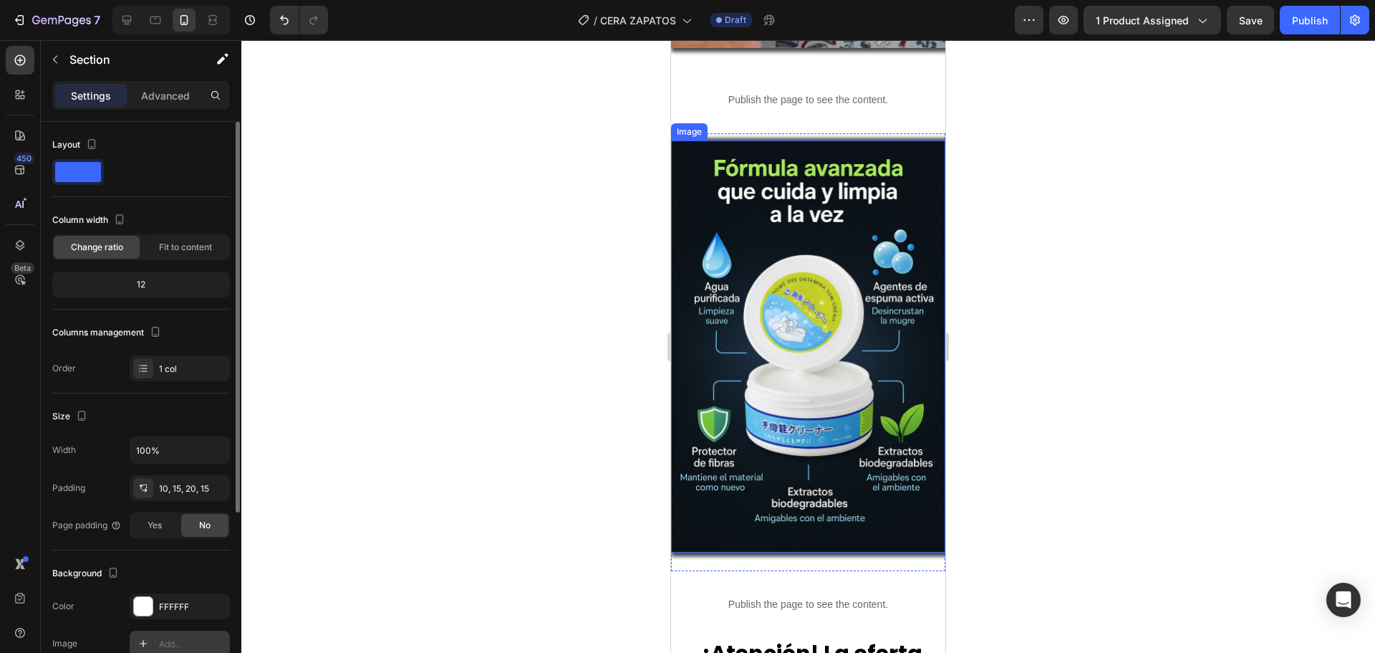
scroll to position [215, 0]
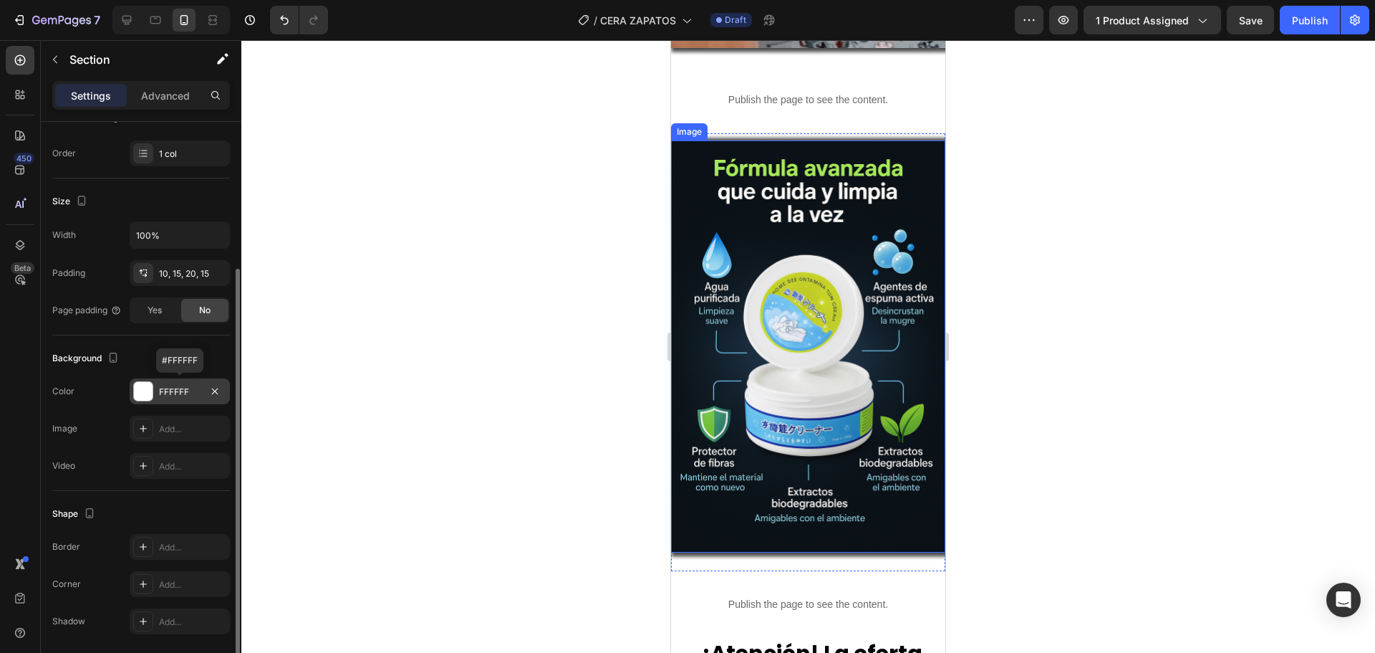
click at [155, 393] on div "FFFFFF" at bounding box center [180, 391] width 100 height 26
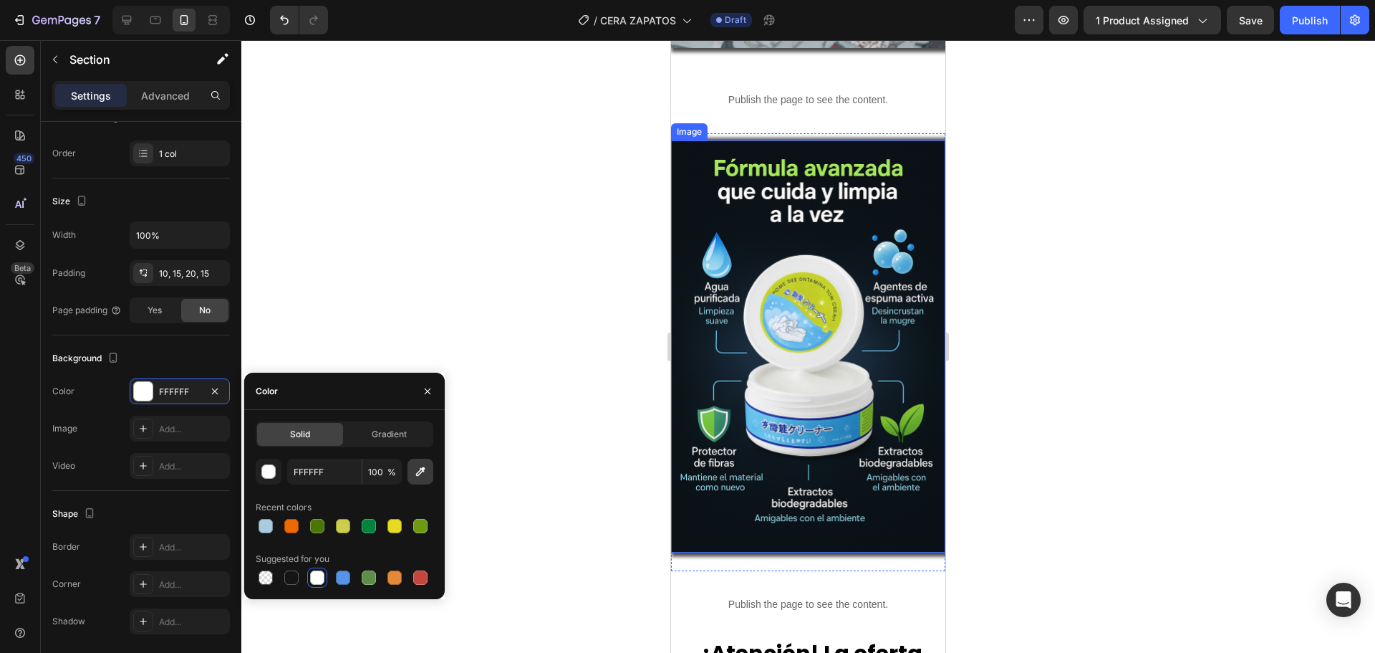
click at [412, 471] on button "button" at bounding box center [421, 471] width 26 height 26
type input "0D171F"
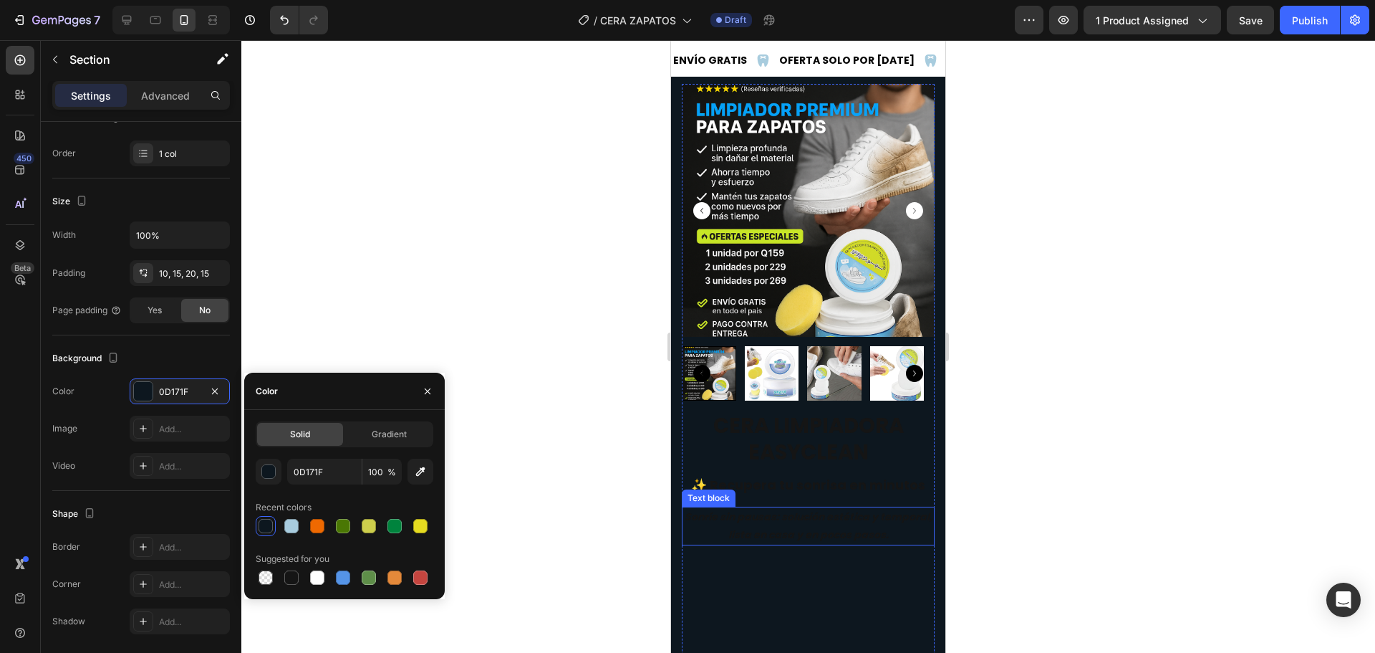
scroll to position [0, 0]
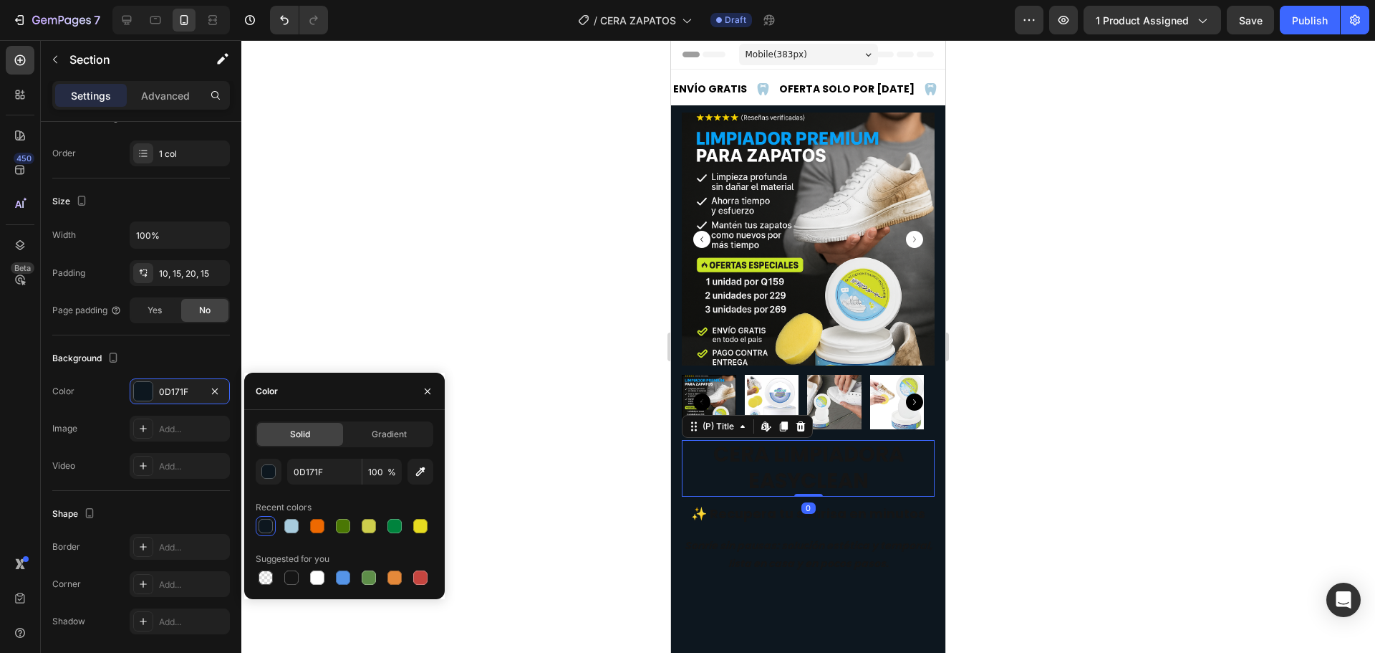
click at [755, 469] on h2 "CERA LIMPIADORA EASYCLEAN" at bounding box center [808, 468] width 253 height 57
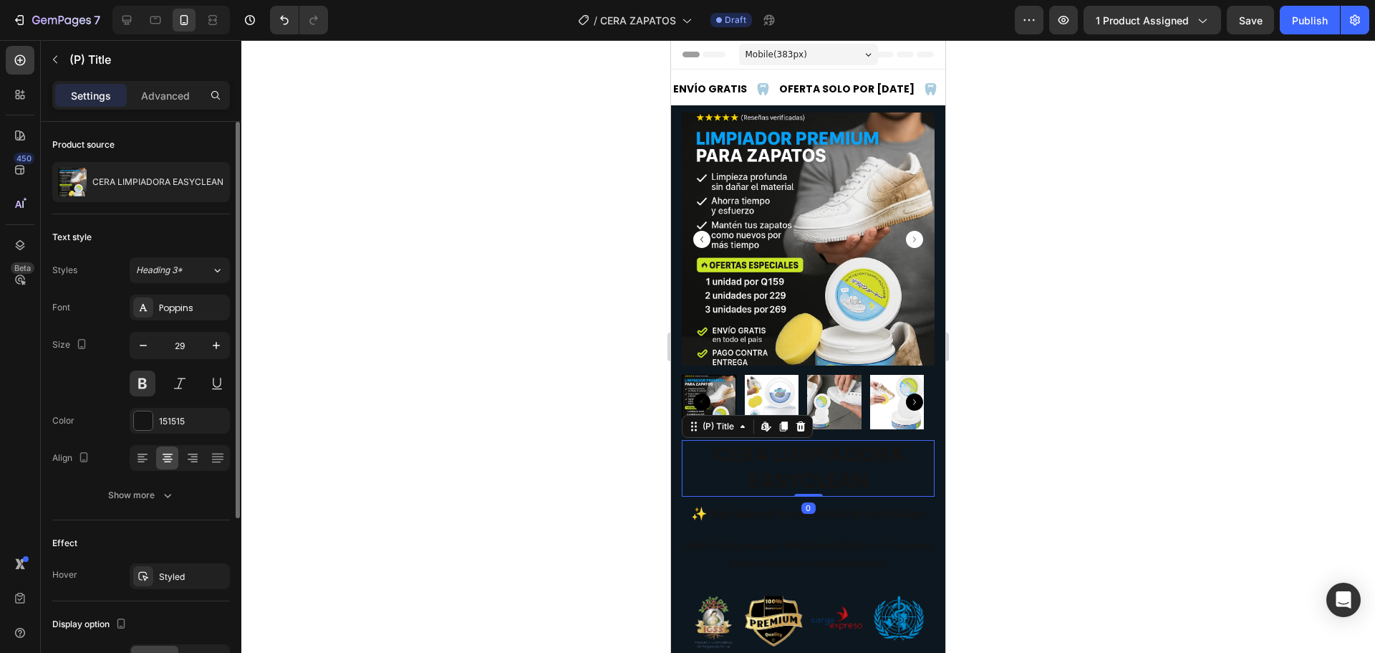
click at [755, 467] on h2 "CERA LIMPIADORA EASYCLEAN" at bounding box center [808, 468] width 253 height 57
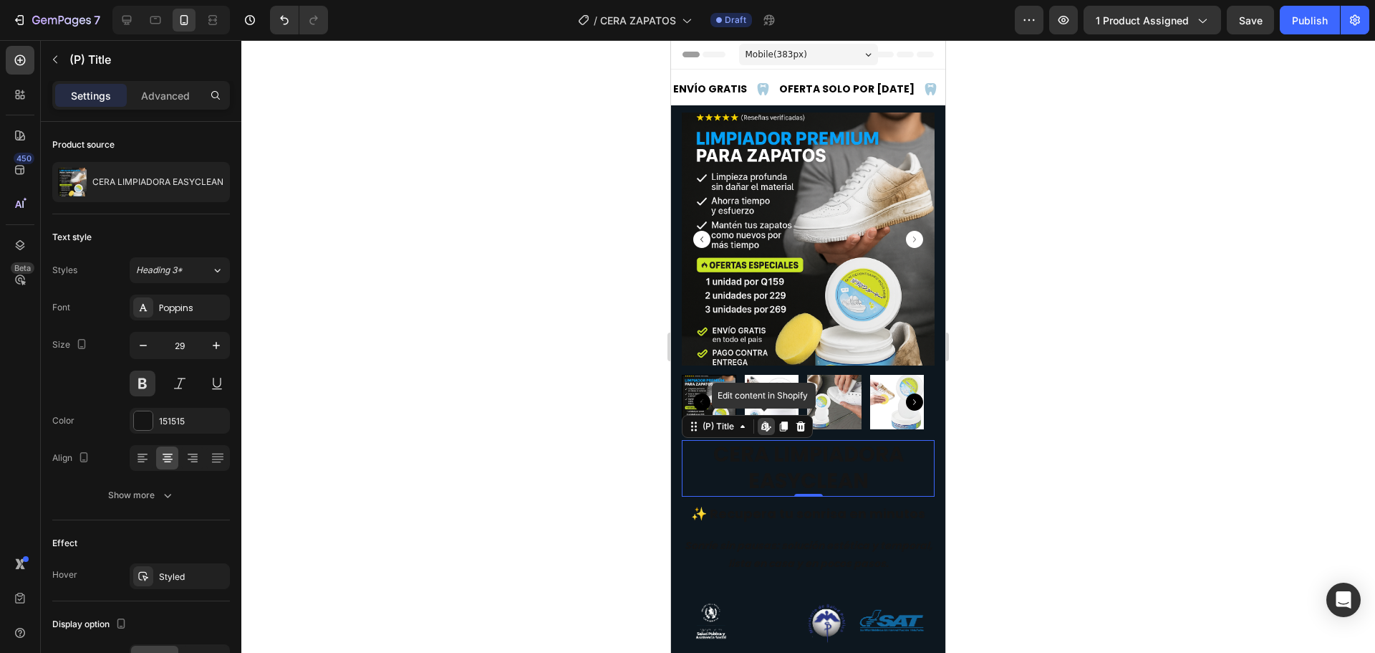
click at [755, 459] on h2 "CERA LIMPIADORA EASYCLEAN" at bounding box center [808, 468] width 253 height 57
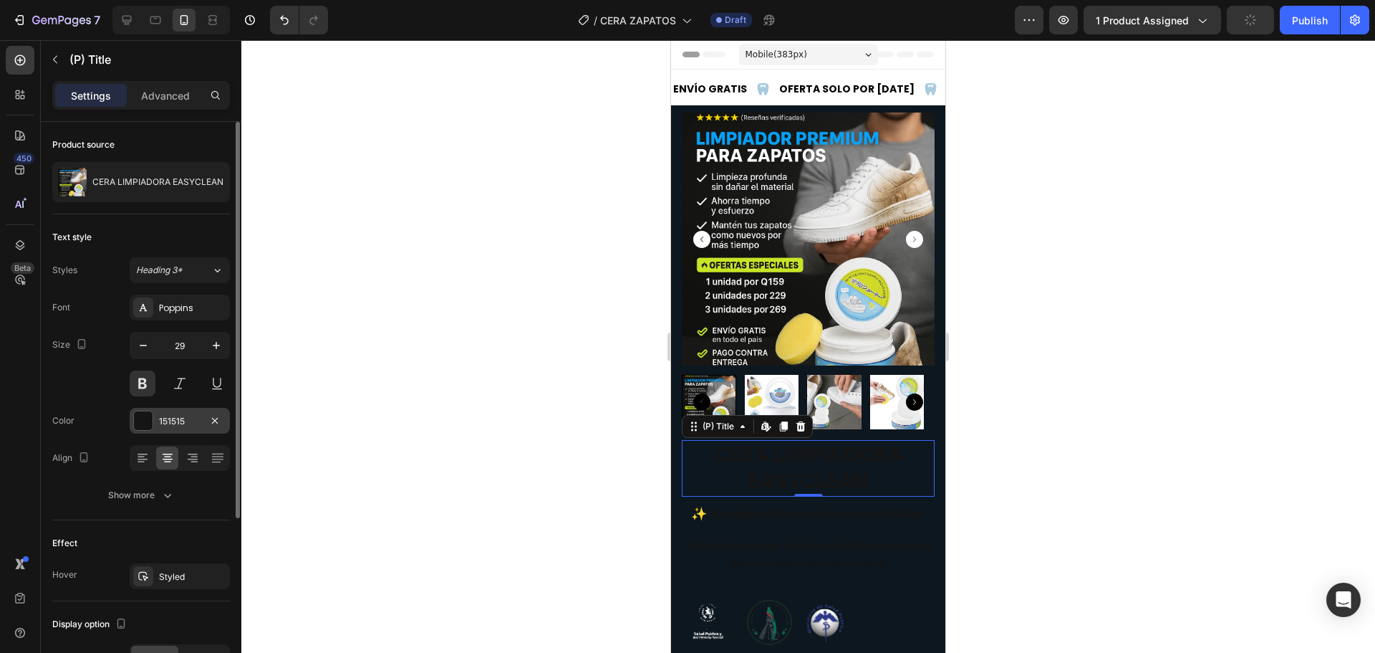
click at [149, 418] on div at bounding box center [143, 420] width 19 height 19
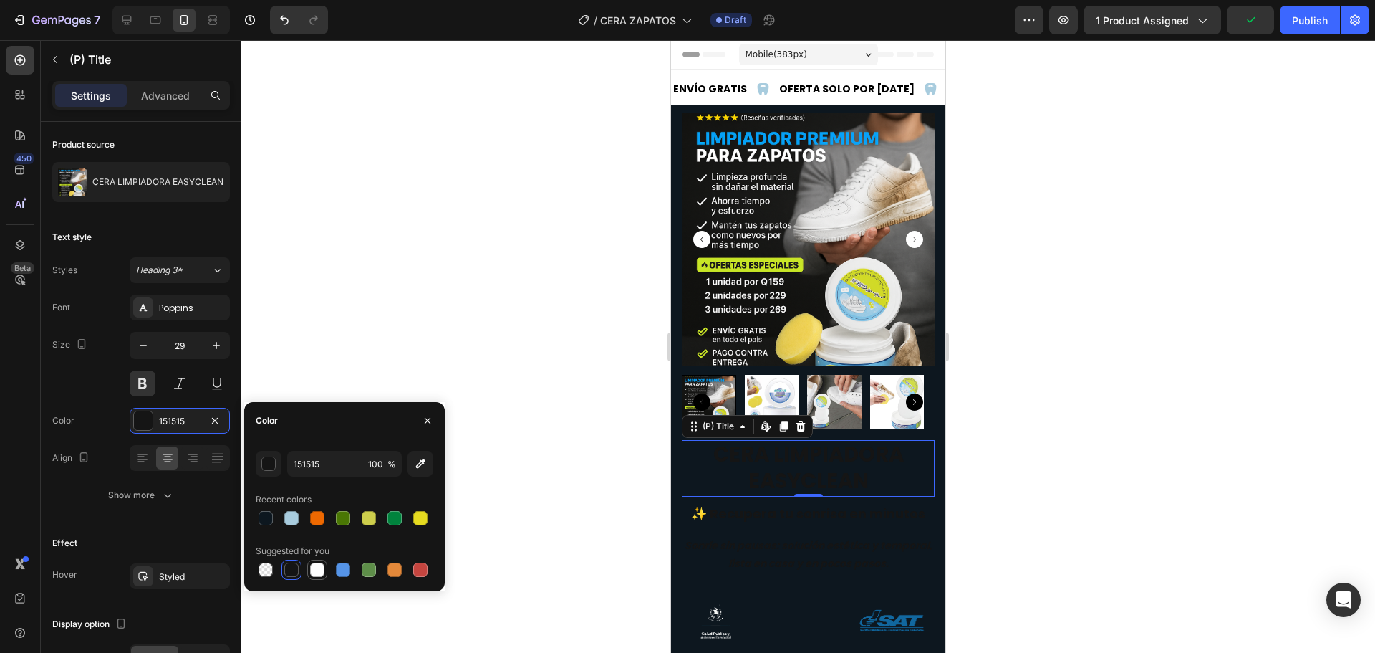
click at [309, 567] on div at bounding box center [317, 569] width 17 height 17
type input "FFFFFF"
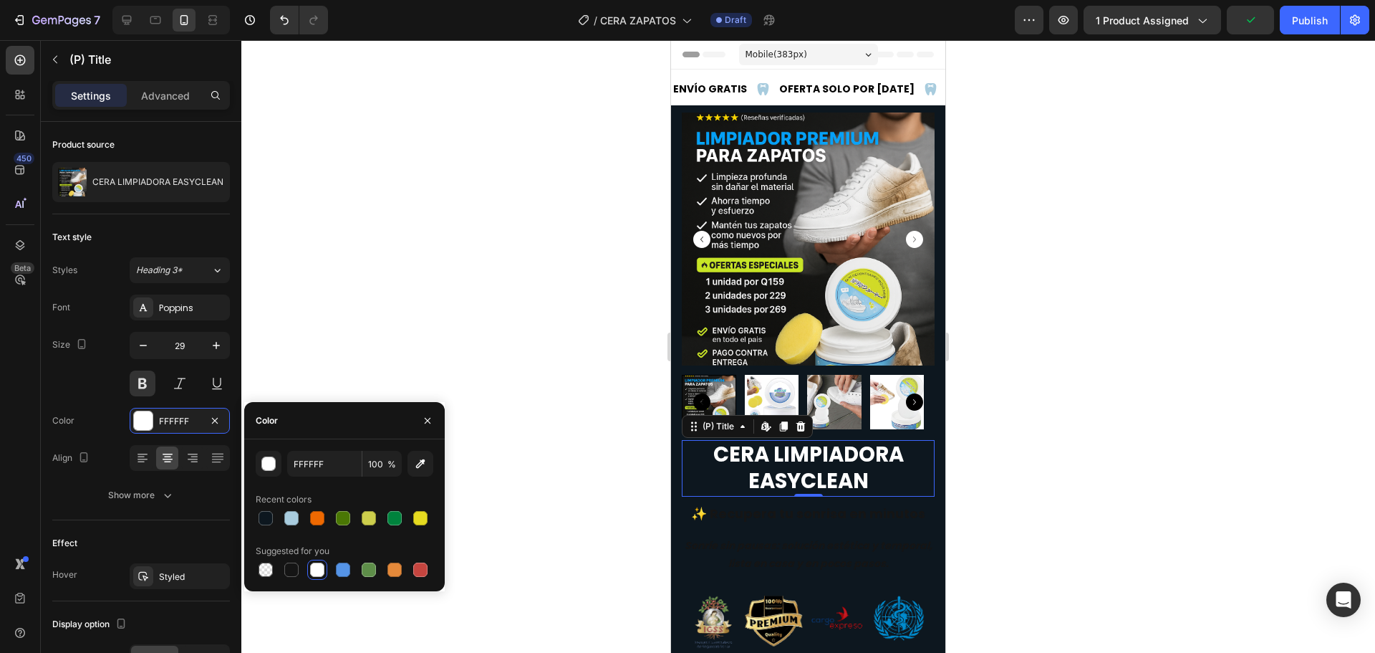
click at [458, 291] on div at bounding box center [808, 346] width 1134 height 612
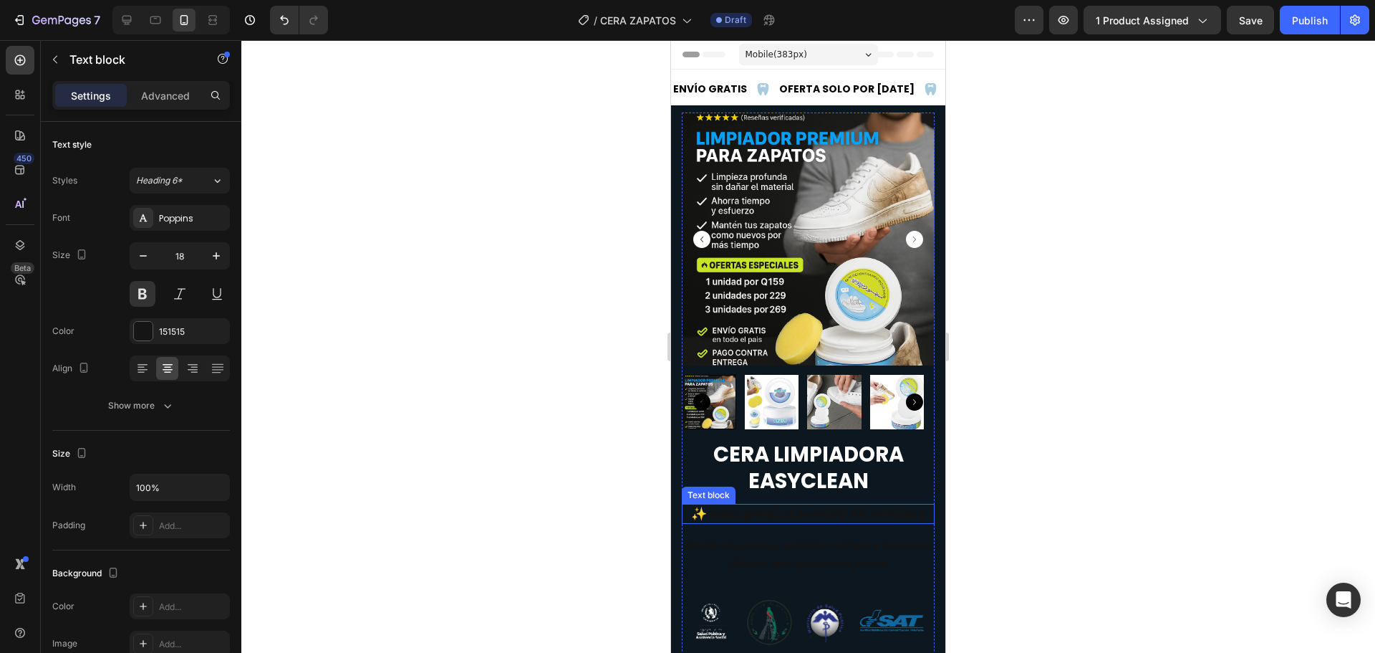
click at [802, 507] on p "✨ Recupera tu sonrisa en minutos" at bounding box center [808, 513] width 250 height 16
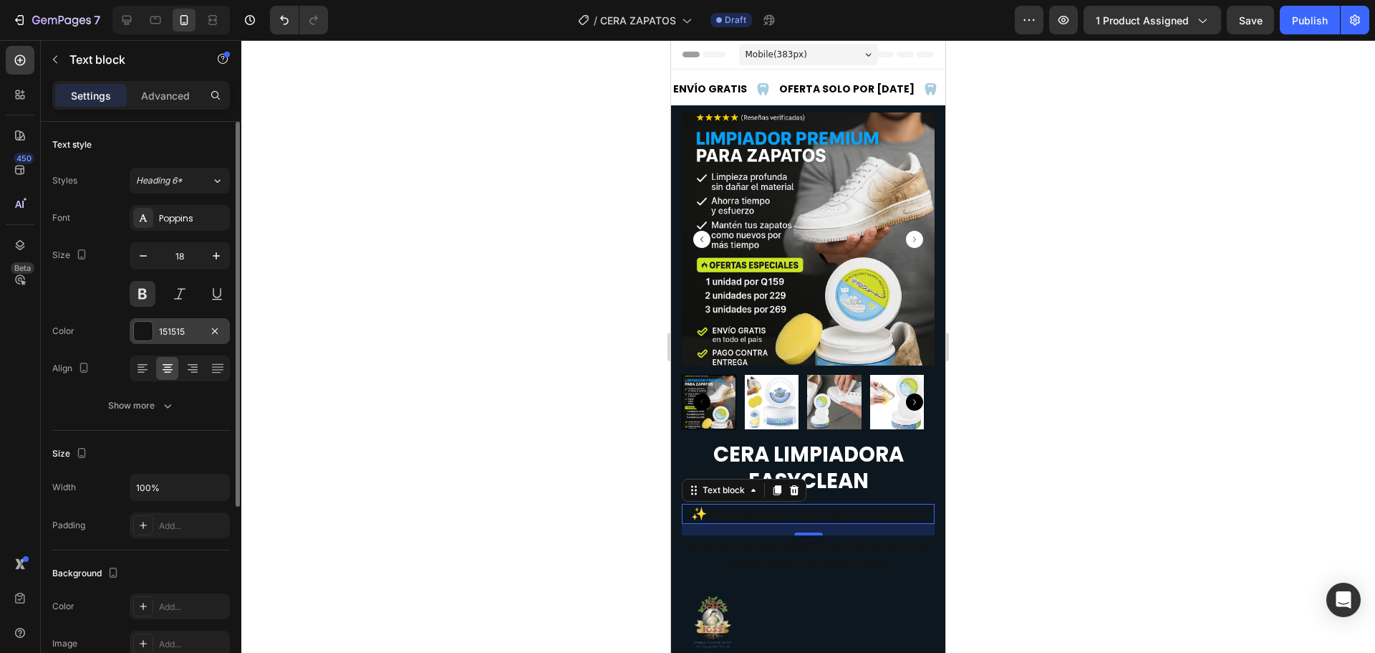
click at [150, 341] on div "151515" at bounding box center [180, 331] width 100 height 26
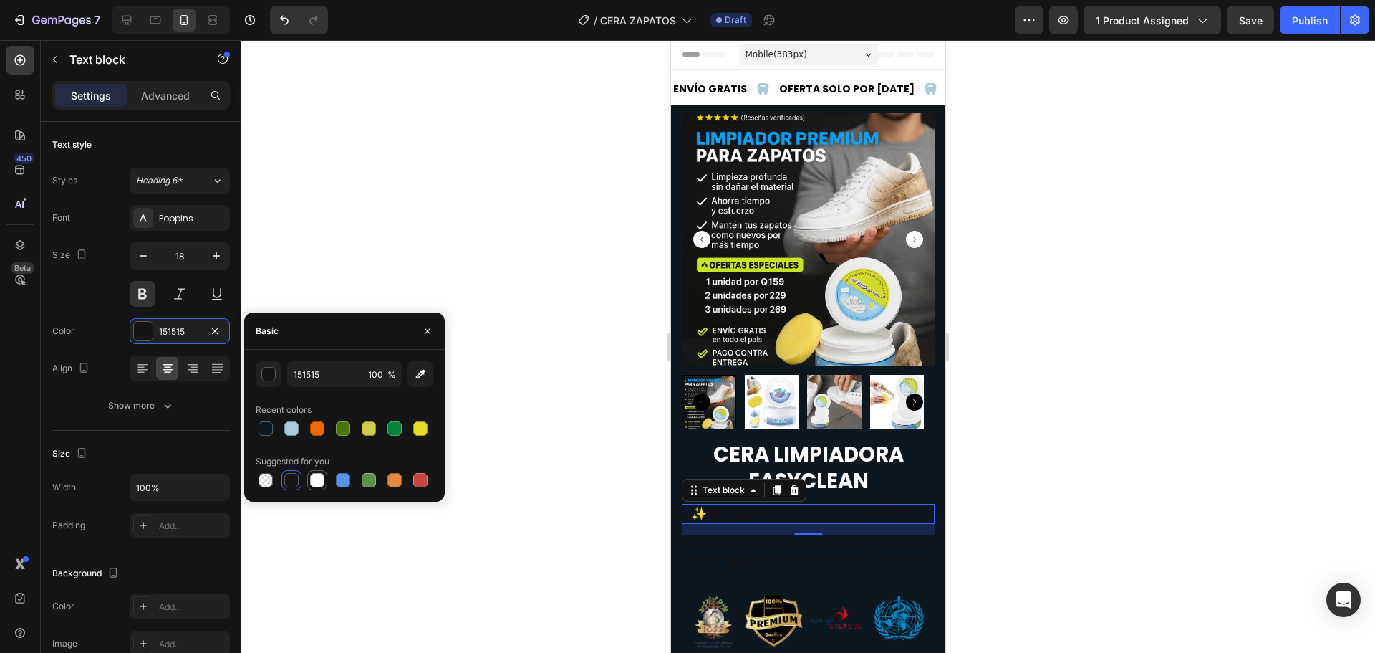
click at [318, 476] on div at bounding box center [317, 480] width 14 height 14
type input "FFFFFF"
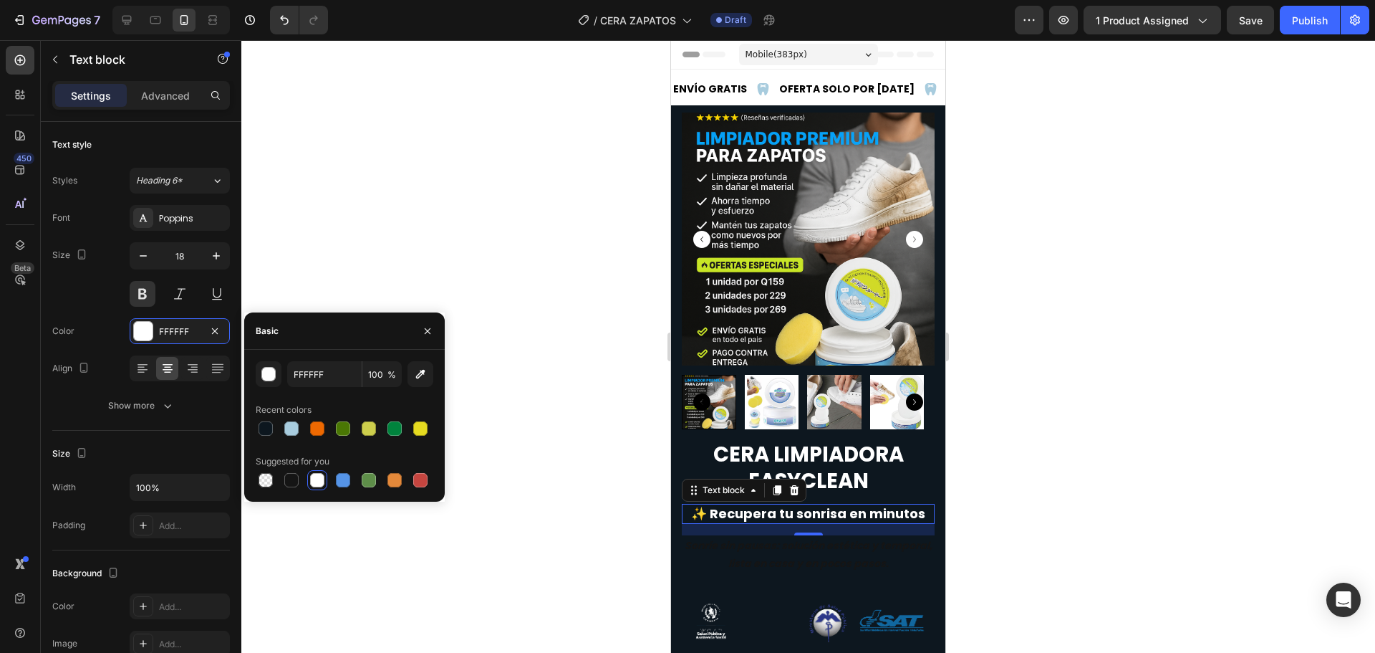
click at [503, 251] on div at bounding box center [808, 346] width 1134 height 612
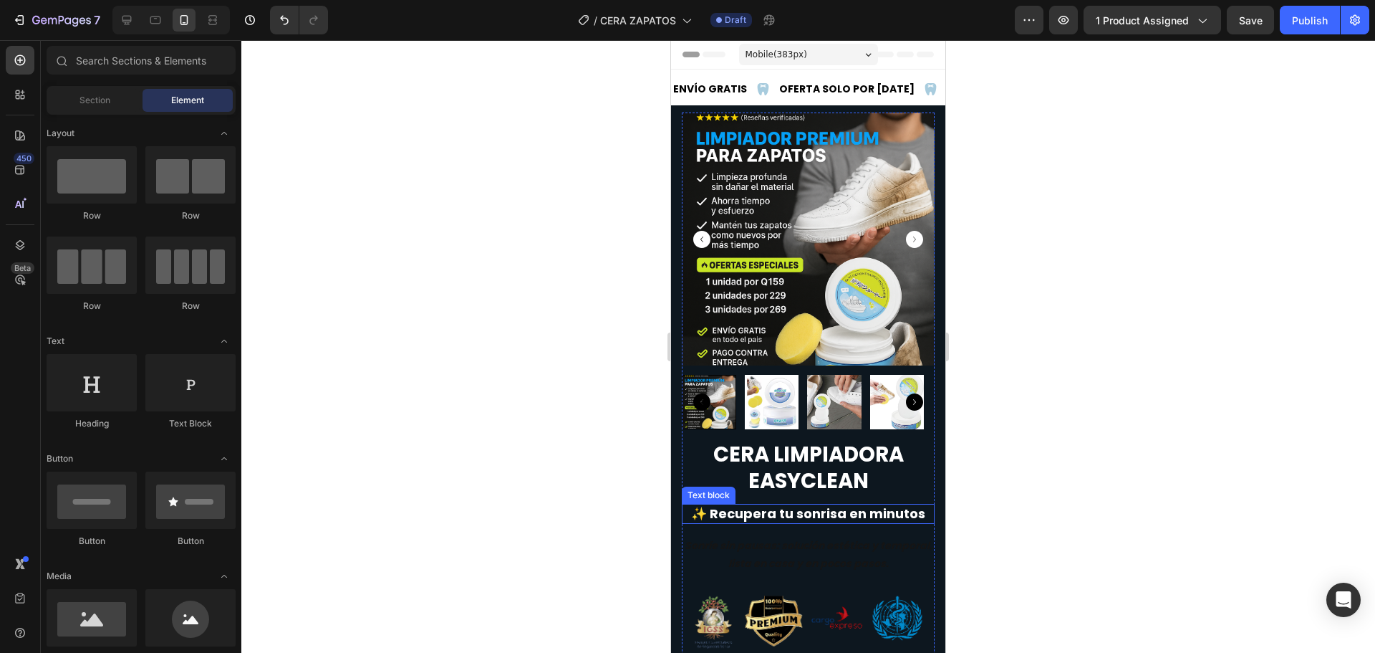
click at [780, 505] on p "✨ Recupera tu sonrisa en minutos" at bounding box center [808, 513] width 250 height 16
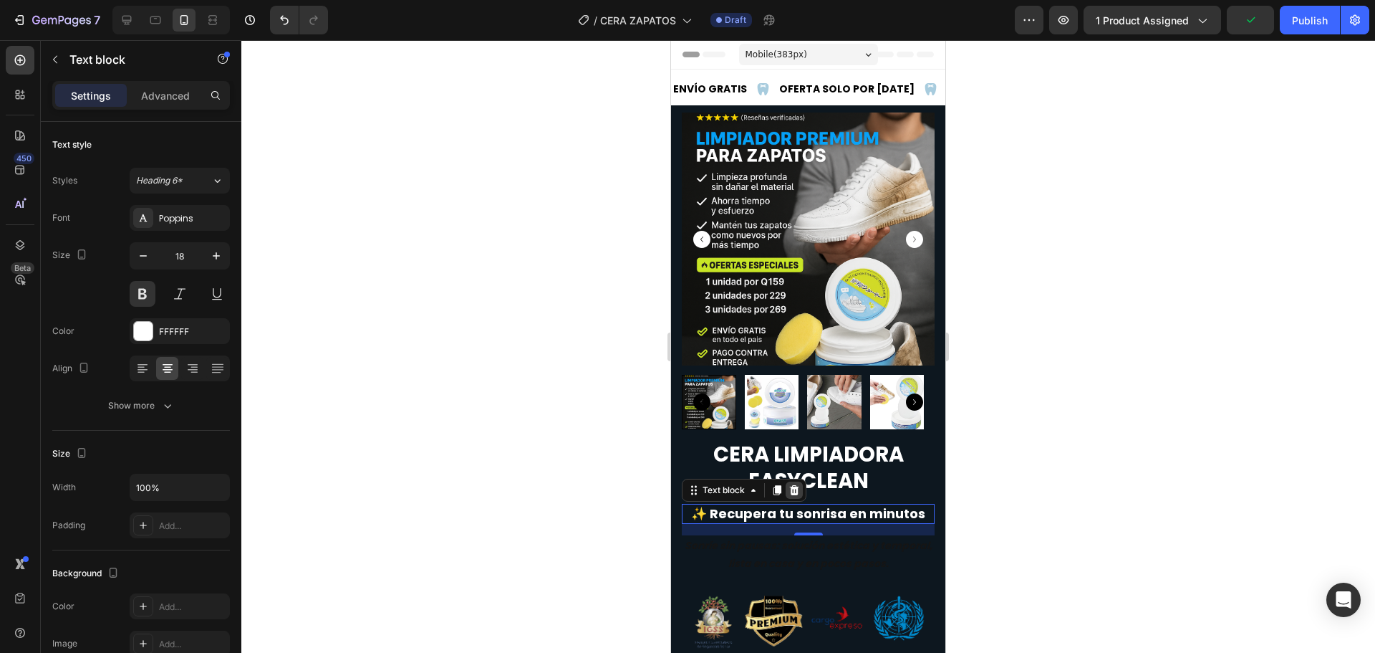
click at [792, 485] on icon at bounding box center [794, 490] width 9 height 10
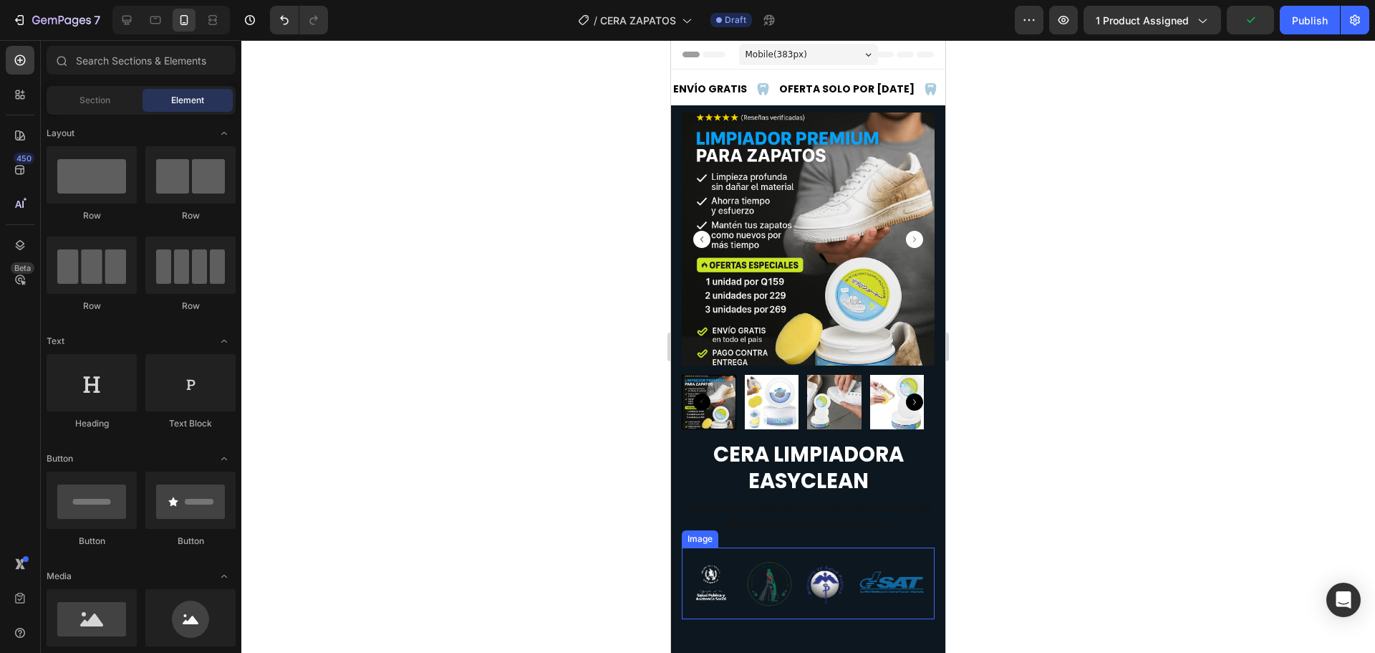
scroll to position [143, 0]
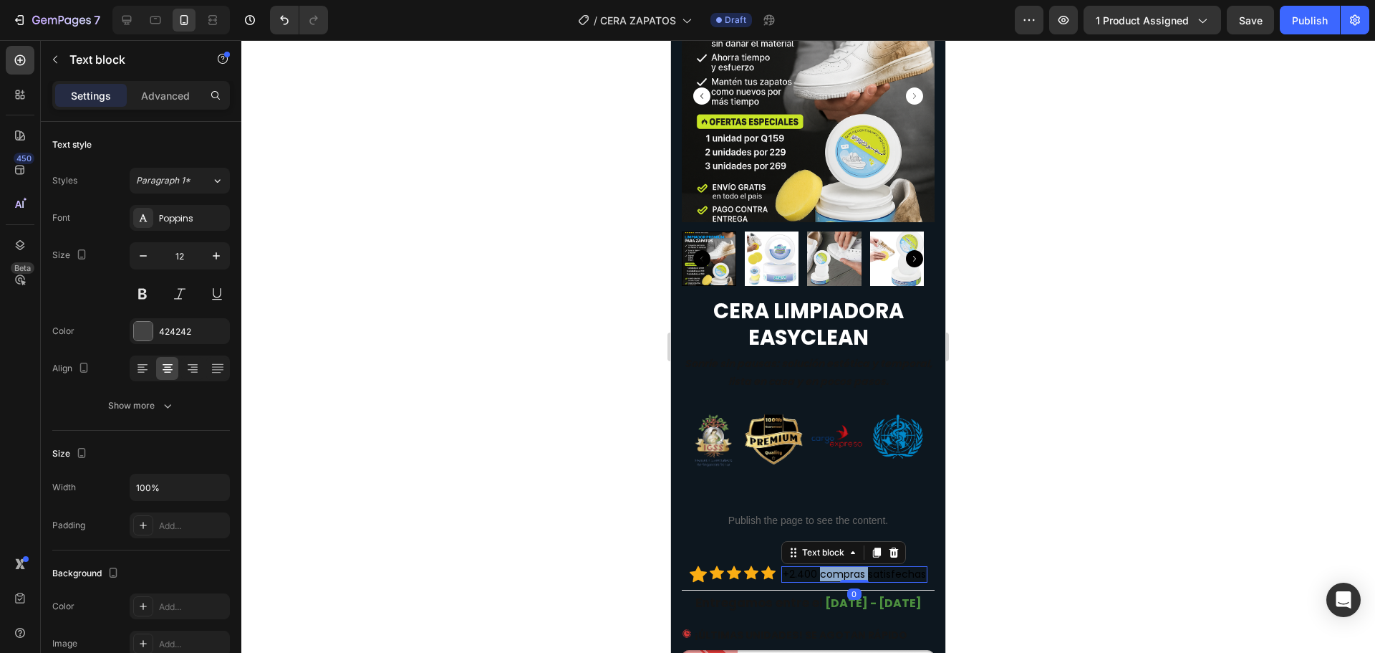
click at [817, 567] on span "+2.400 compras satisfechas" at bounding box center [854, 574] width 143 height 14
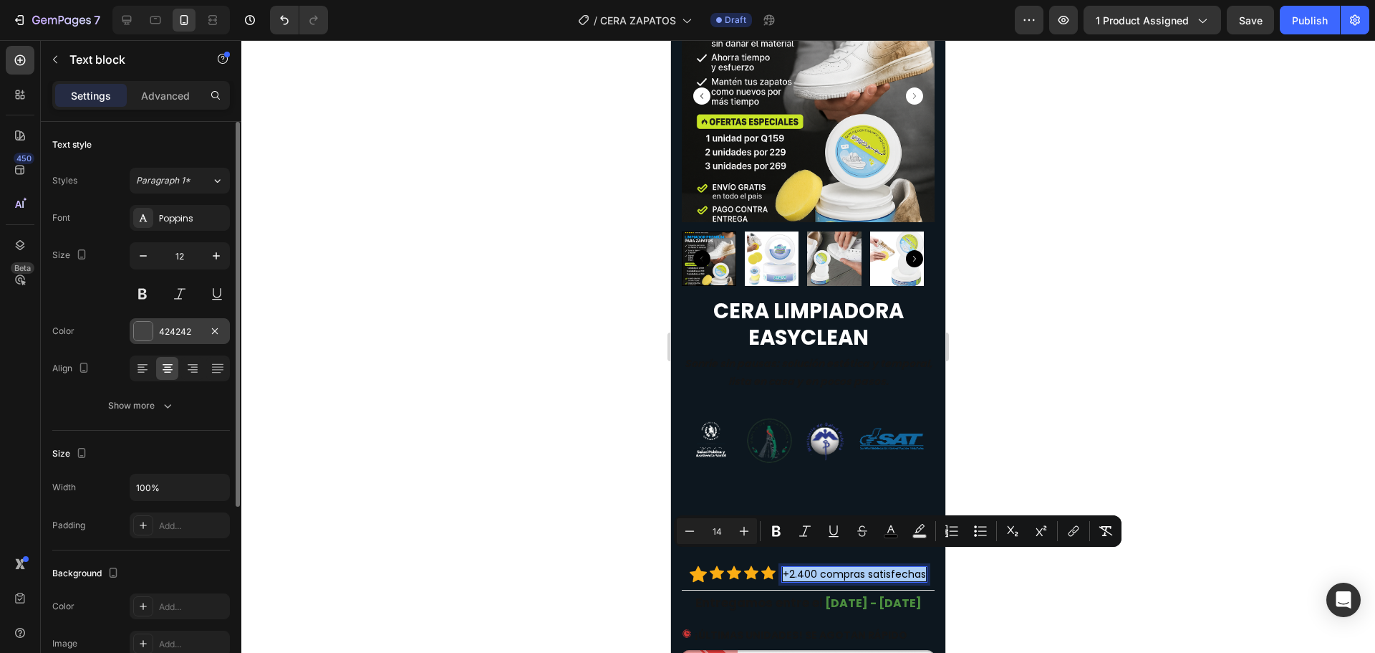
click at [141, 320] on div "424242" at bounding box center [180, 331] width 100 height 26
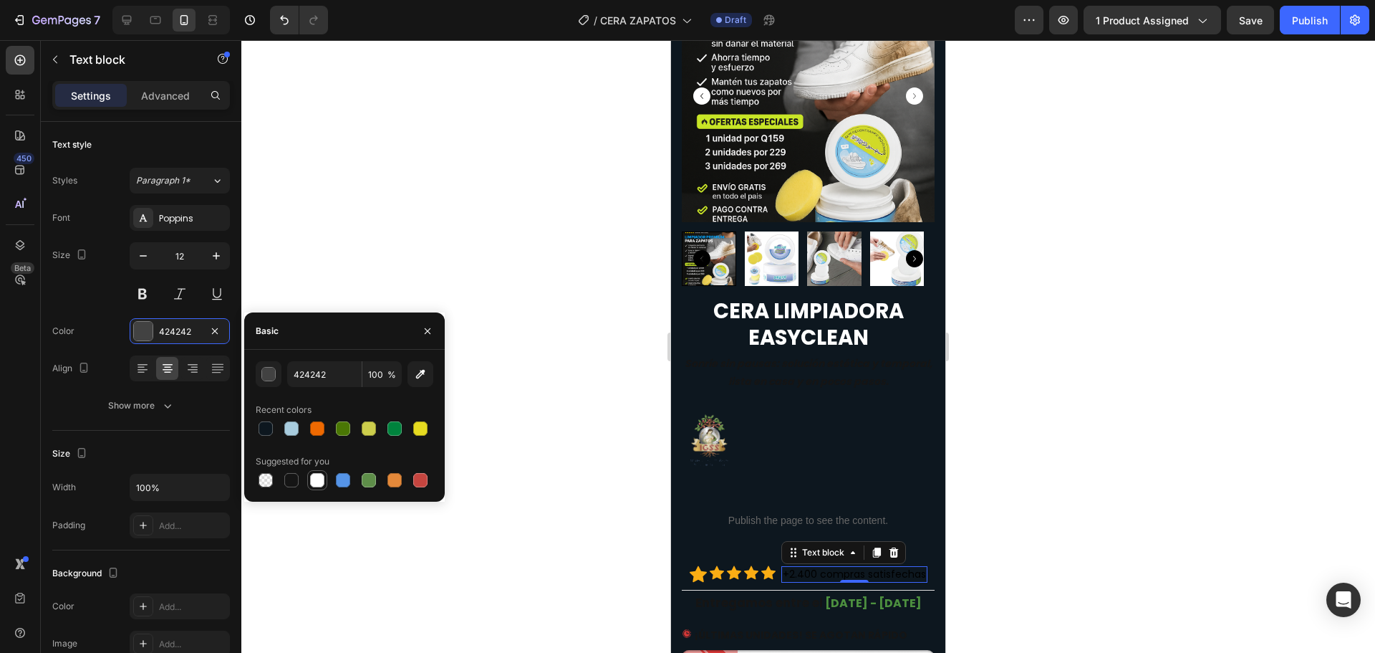
click at [312, 479] on div at bounding box center [317, 480] width 14 height 14
type input "FFFFFF"
click at [319, 473] on div at bounding box center [317, 480] width 14 height 14
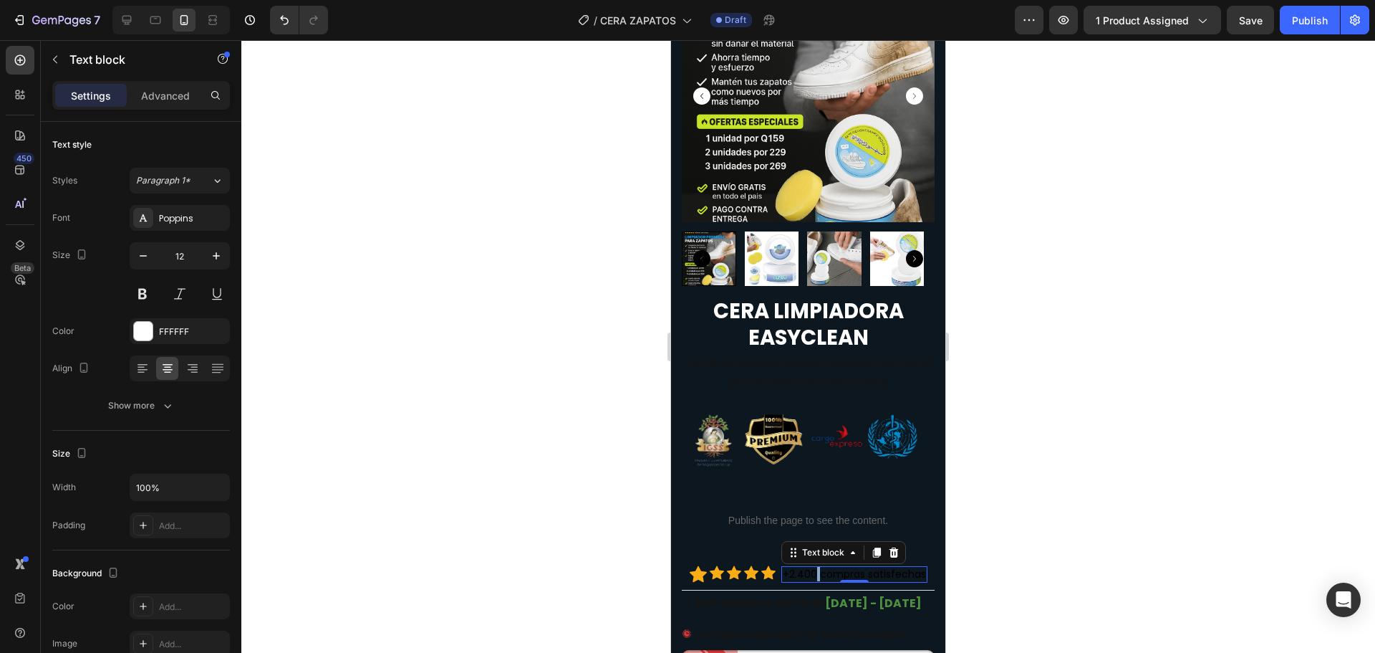
click at [809, 567] on span "+2.400 compras satisfechas" at bounding box center [854, 574] width 143 height 14
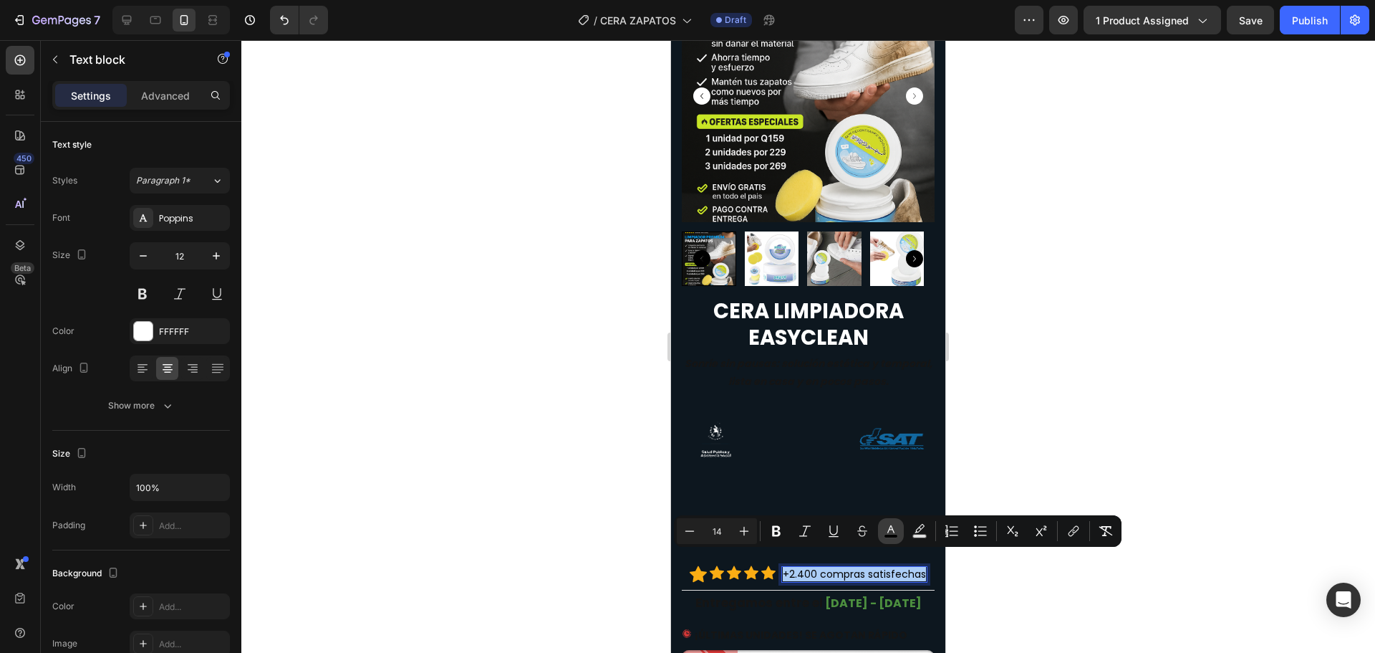
click at [893, 534] on rect "Editor contextual toolbar" at bounding box center [892, 536] width 14 height 4
type input "000000"
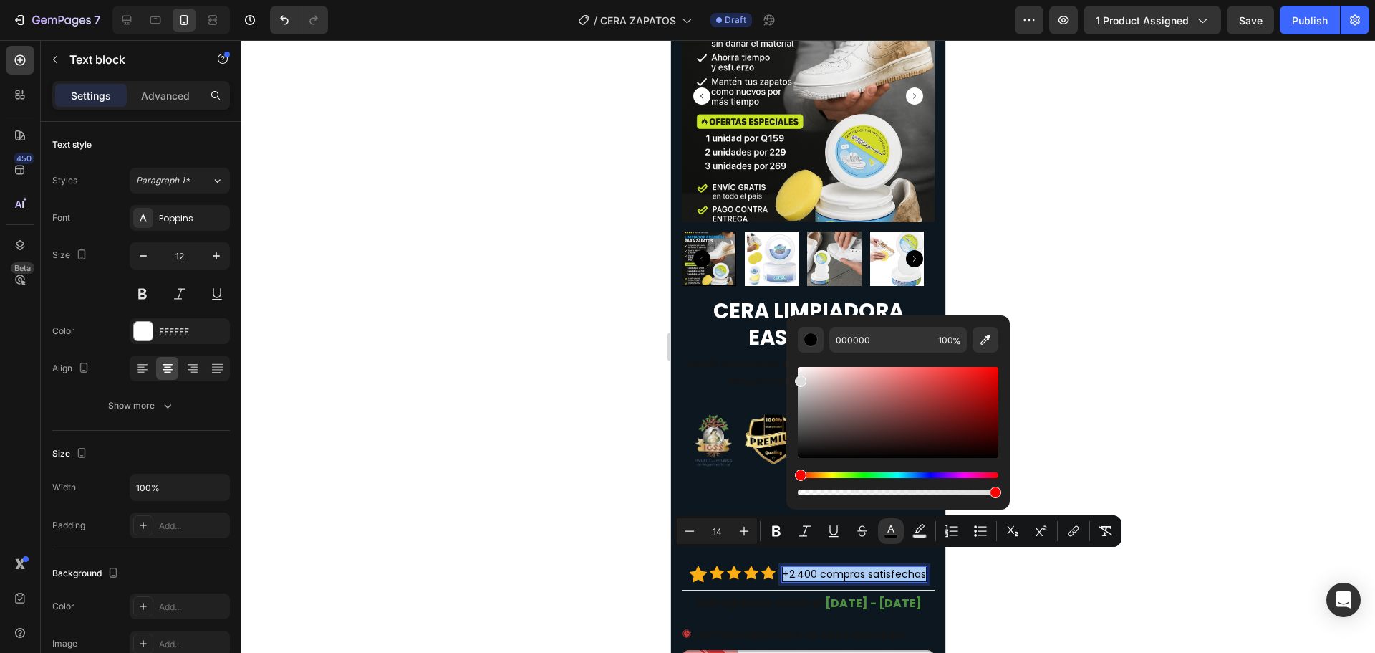
drag, startPoint x: 799, startPoint y: 448, endPoint x: 790, endPoint y: 352, distance: 97.1
click at [790, 352] on div "000000 100 %" at bounding box center [898, 406] width 223 height 183
type input "FFFFFF"
click at [390, 364] on div at bounding box center [808, 346] width 1134 height 612
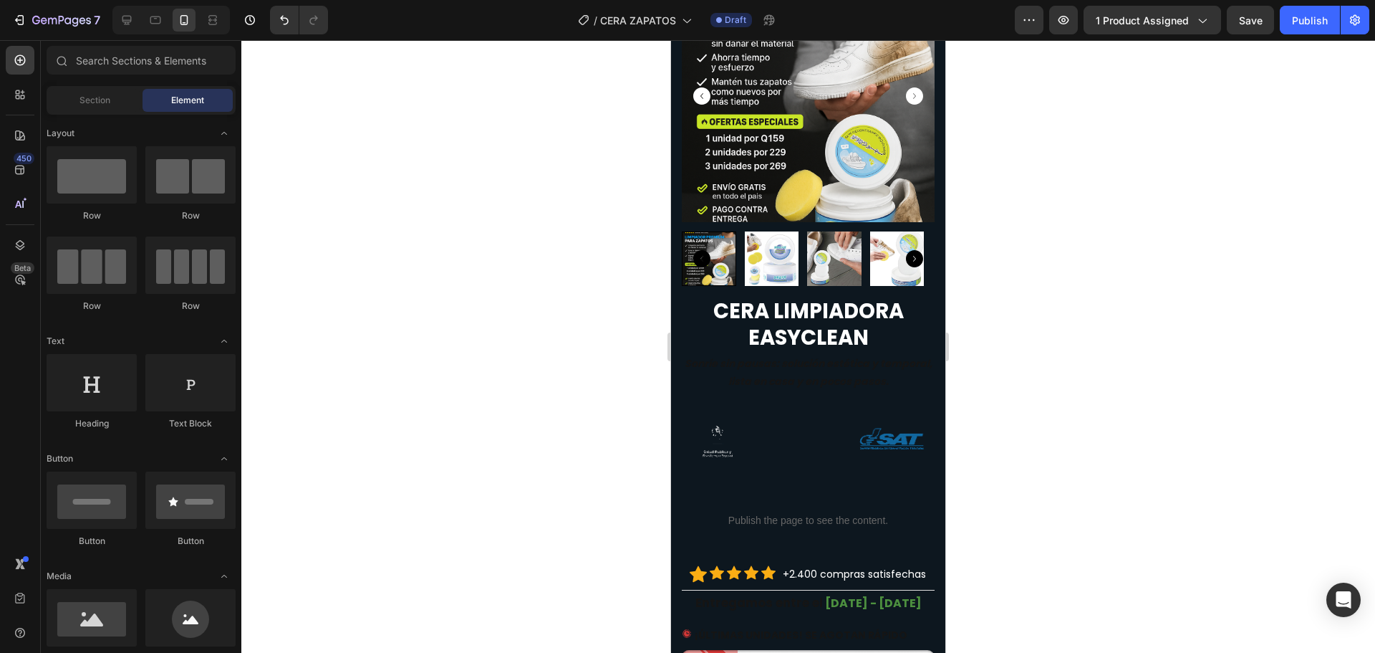
click at [468, 385] on div at bounding box center [808, 346] width 1134 height 612
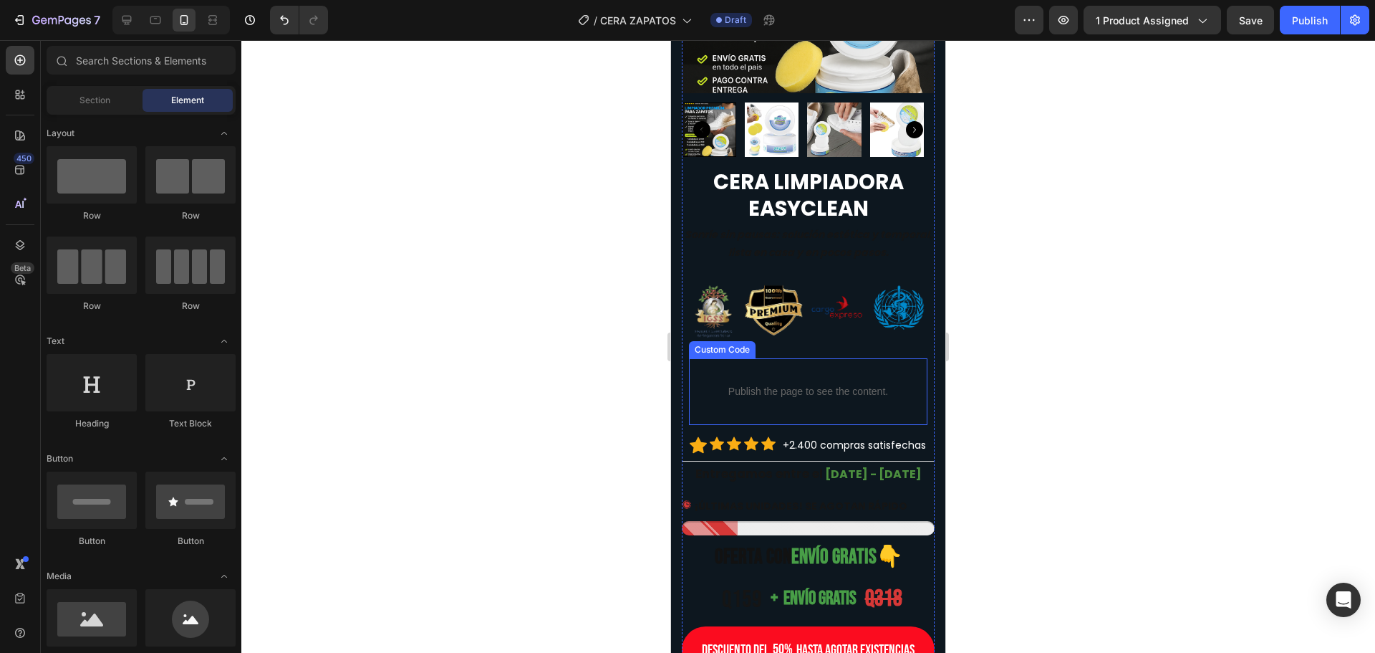
scroll to position [287, 0]
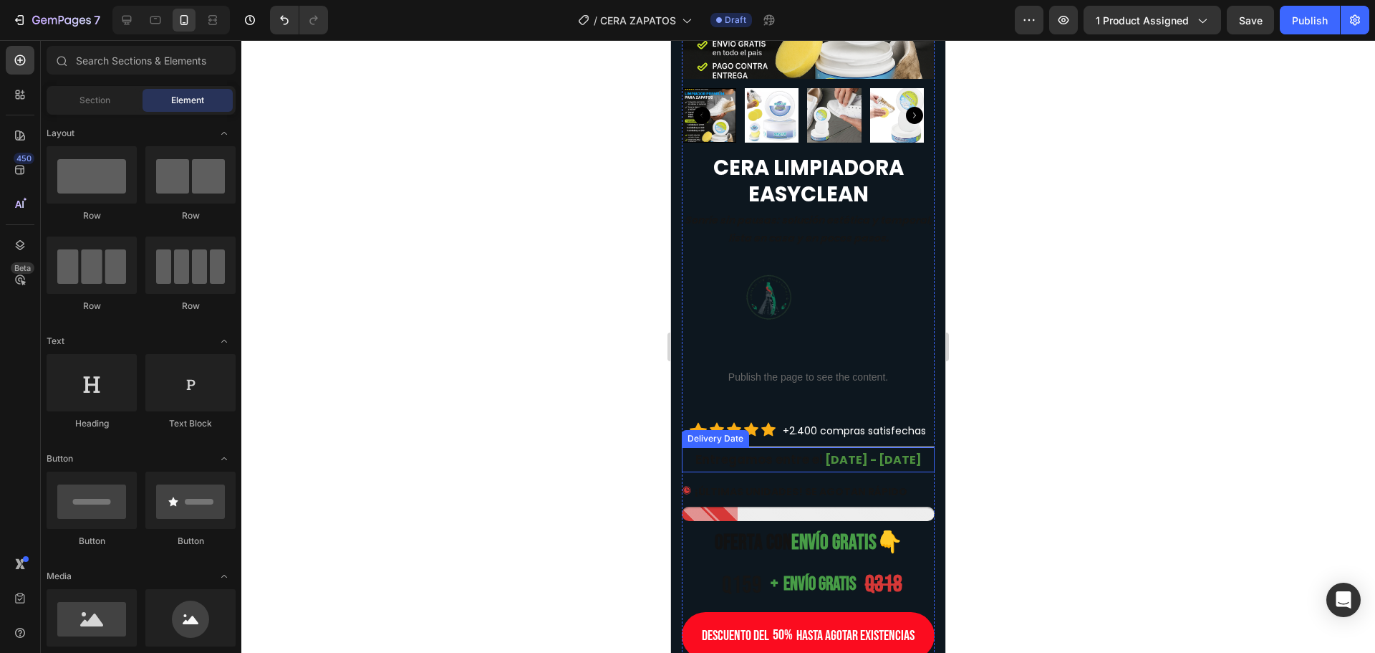
click at [763, 451] on span "Entregamos entre el" at bounding box center [760, 459] width 128 height 17
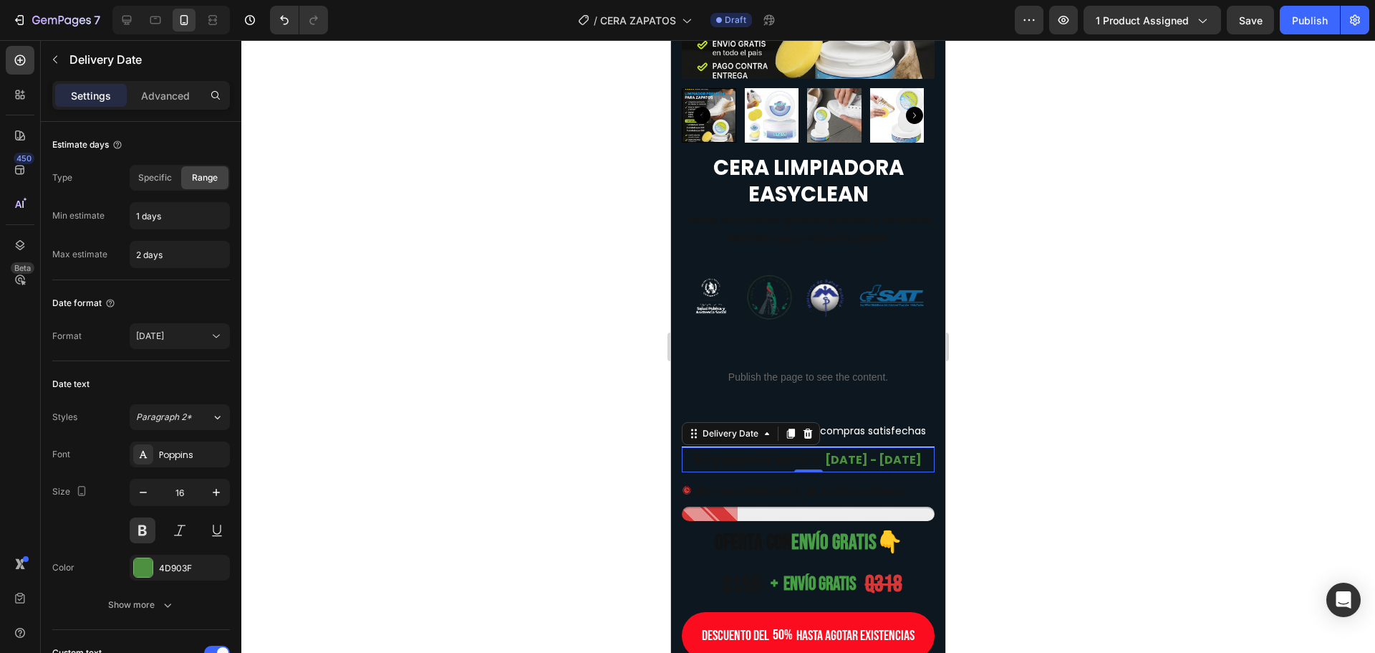
click at [763, 451] on span "Entregamos entre el" at bounding box center [760, 459] width 128 height 17
click at [723, 456] on div "Entregamos entre el [DATE] - [DATE]" at bounding box center [808, 459] width 253 height 25
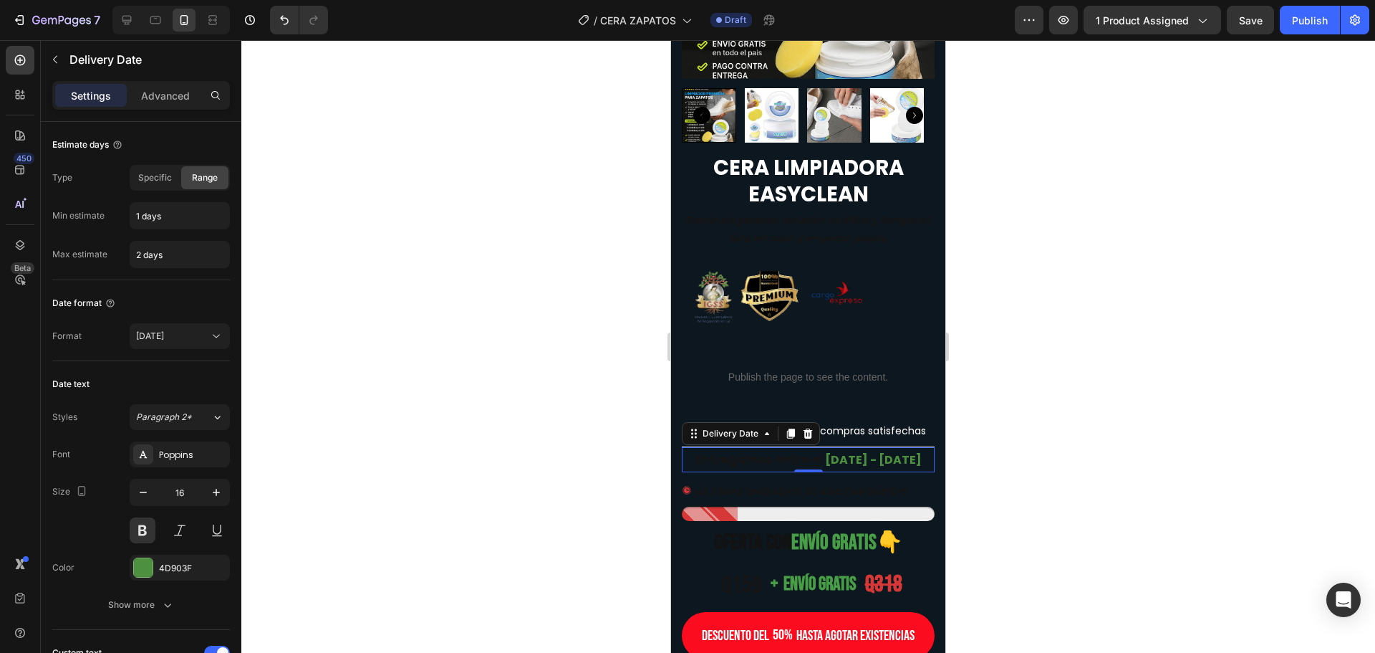
click at [767, 451] on span "Entregamos entre el" at bounding box center [760, 459] width 128 height 17
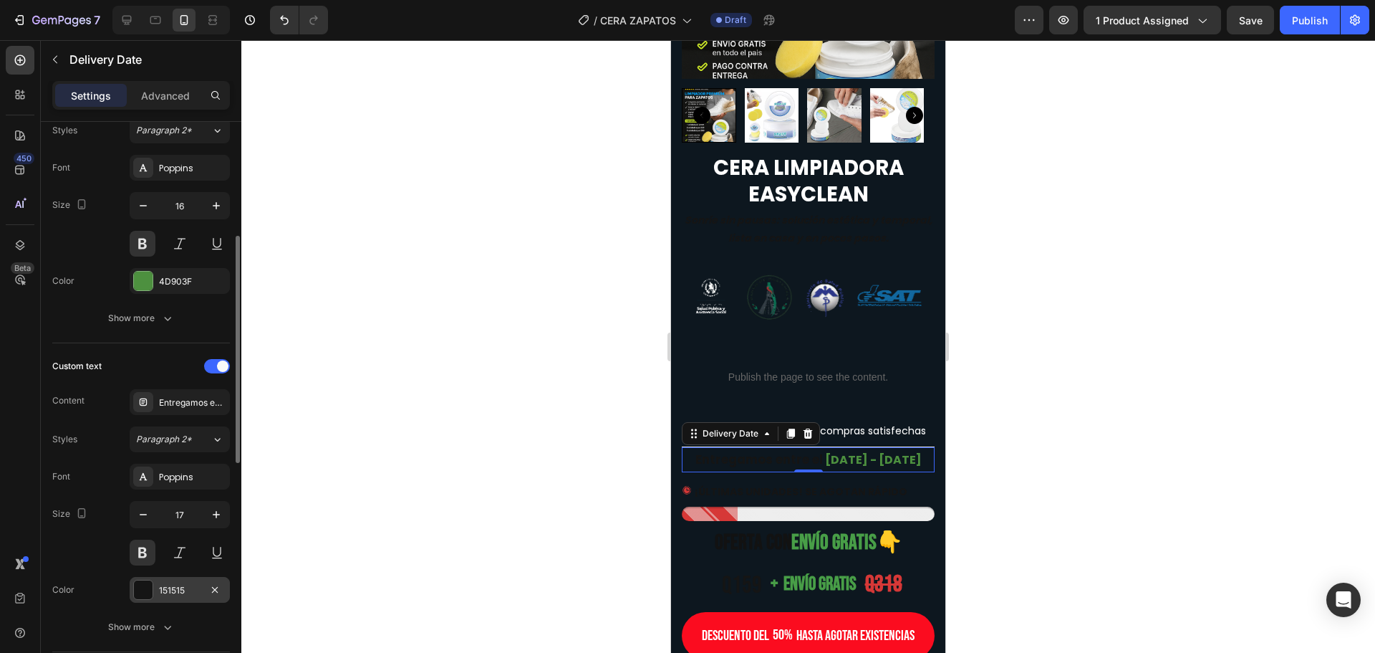
click at [150, 593] on div at bounding box center [143, 589] width 19 height 19
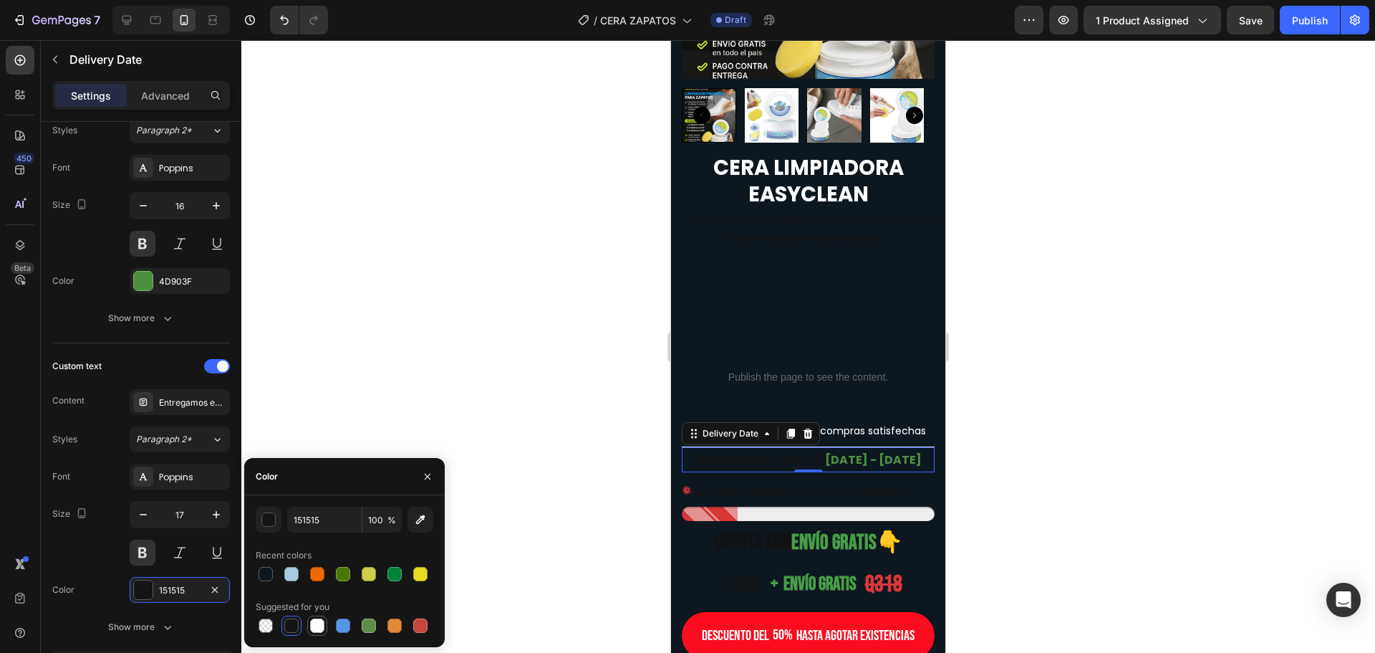
click at [324, 621] on div at bounding box center [317, 625] width 14 height 14
type input "FFFFFF"
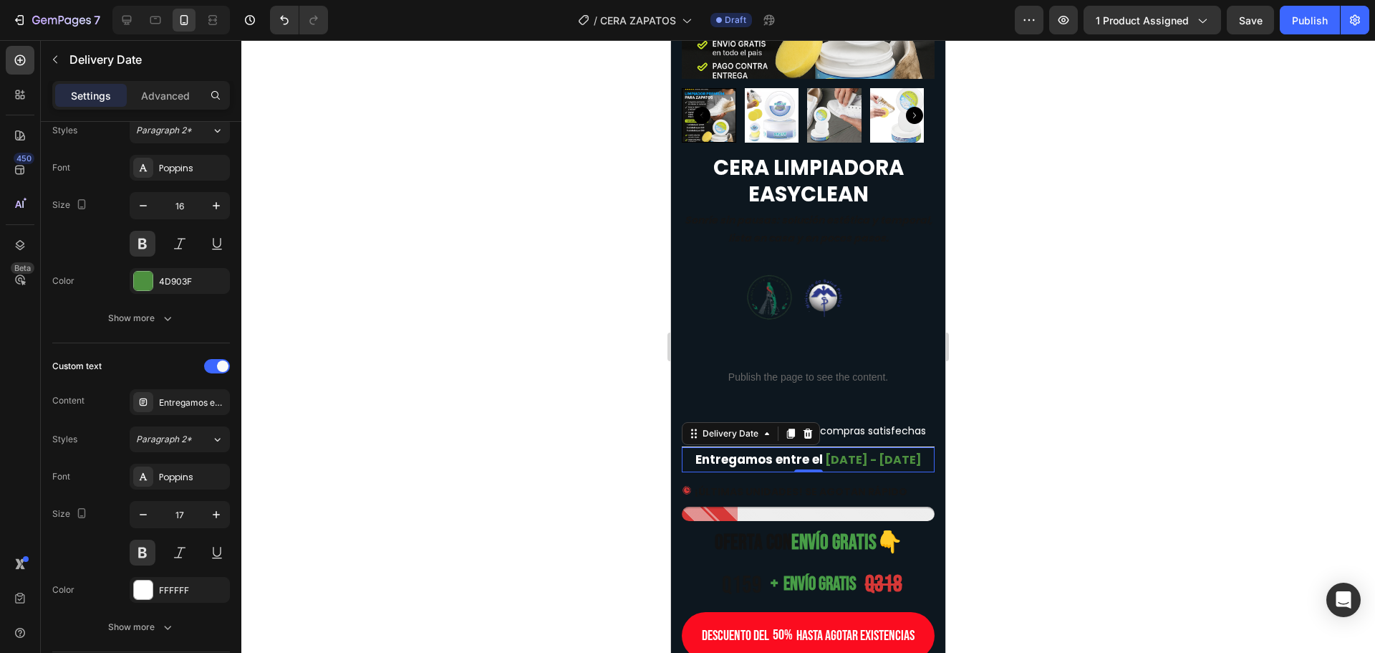
click at [745, 471] on div "Entregamos entre el [DATE] - [DATE]" at bounding box center [808, 459] width 253 height 25
click at [508, 385] on div at bounding box center [808, 346] width 1134 height 612
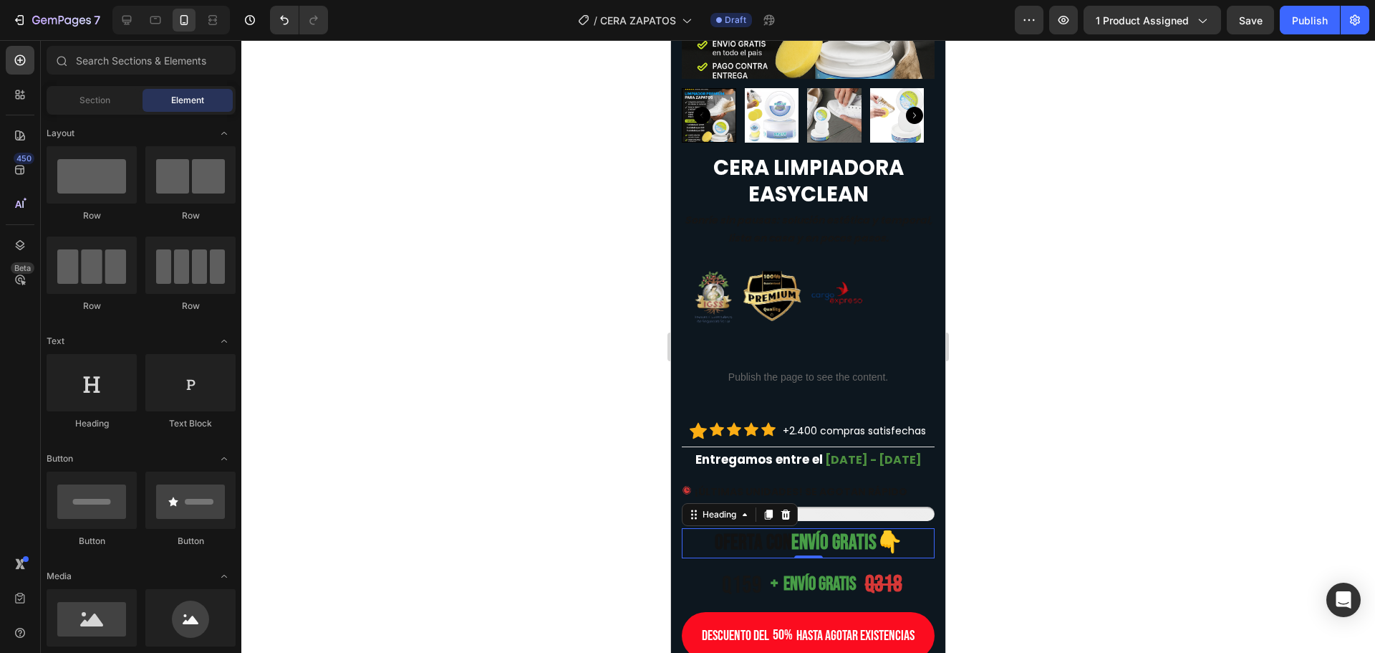
click at [744, 549] on h2 "OFERTA con envío GRATIS 👇" at bounding box center [808, 543] width 253 height 30
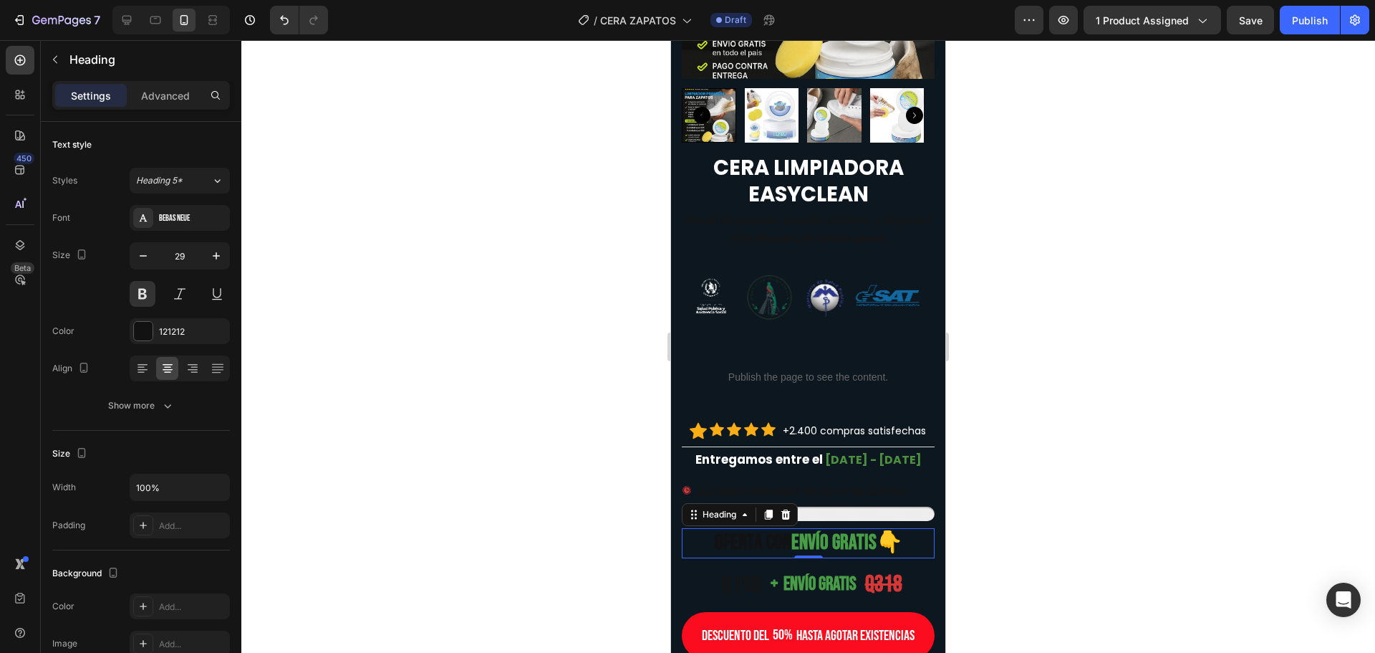
click at [744, 549] on h2 "OFERTA con envío GRATIS 👇" at bounding box center [808, 543] width 253 height 30
click at [744, 549] on p "OFERTA con envío GRATIS 👇" at bounding box center [808, 542] width 250 height 27
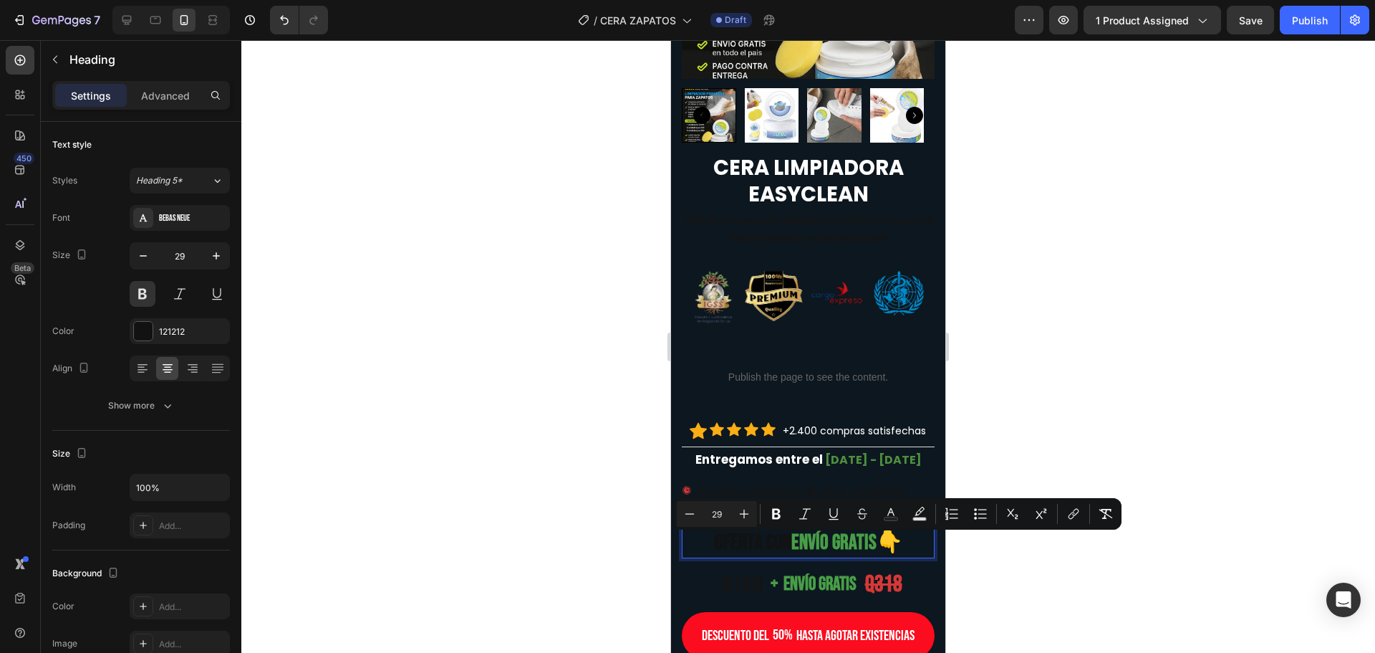
click at [621, 504] on div at bounding box center [808, 346] width 1134 height 612
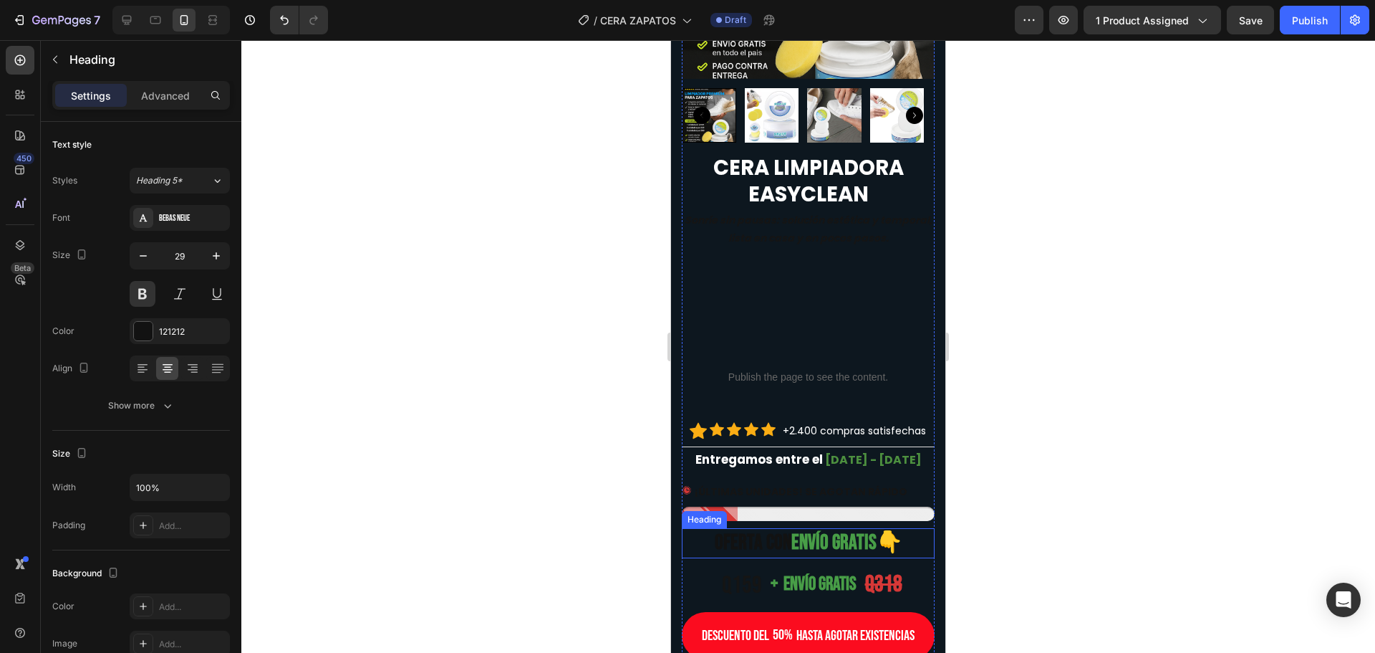
click at [723, 546] on p "OFERTA con envío GRATIS 👇" at bounding box center [808, 542] width 250 height 27
click at [760, 549] on p "OFERTA con envío GRATIS 👇" at bounding box center [808, 542] width 250 height 27
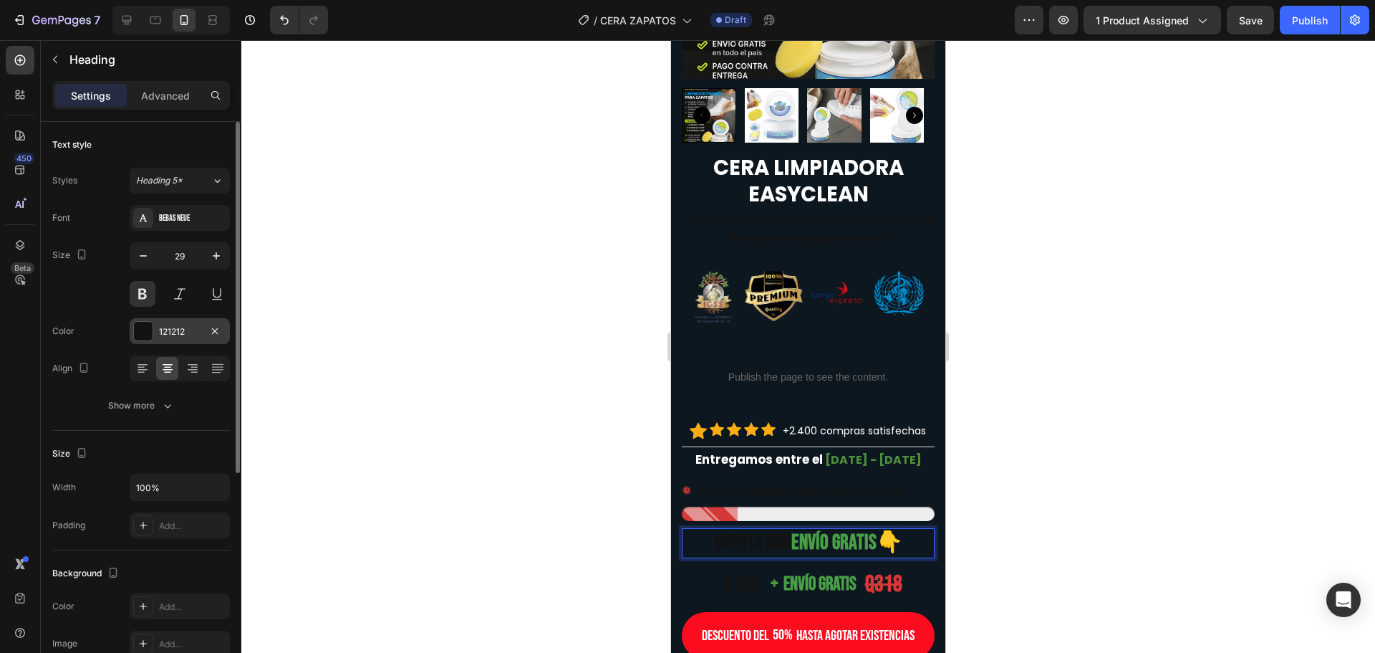
click at [145, 329] on div at bounding box center [143, 331] width 19 height 19
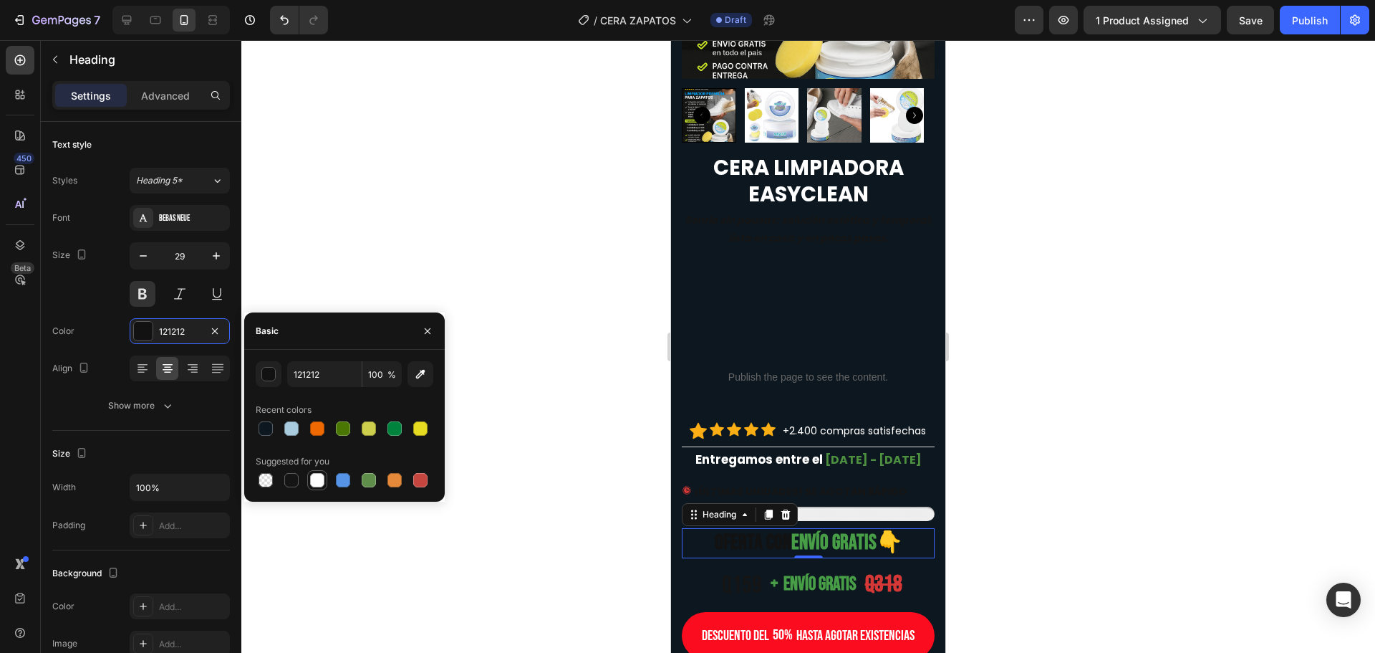
click at [317, 478] on div at bounding box center [317, 480] width 14 height 14
type input "FFFFFF"
click at [478, 306] on div at bounding box center [808, 346] width 1134 height 612
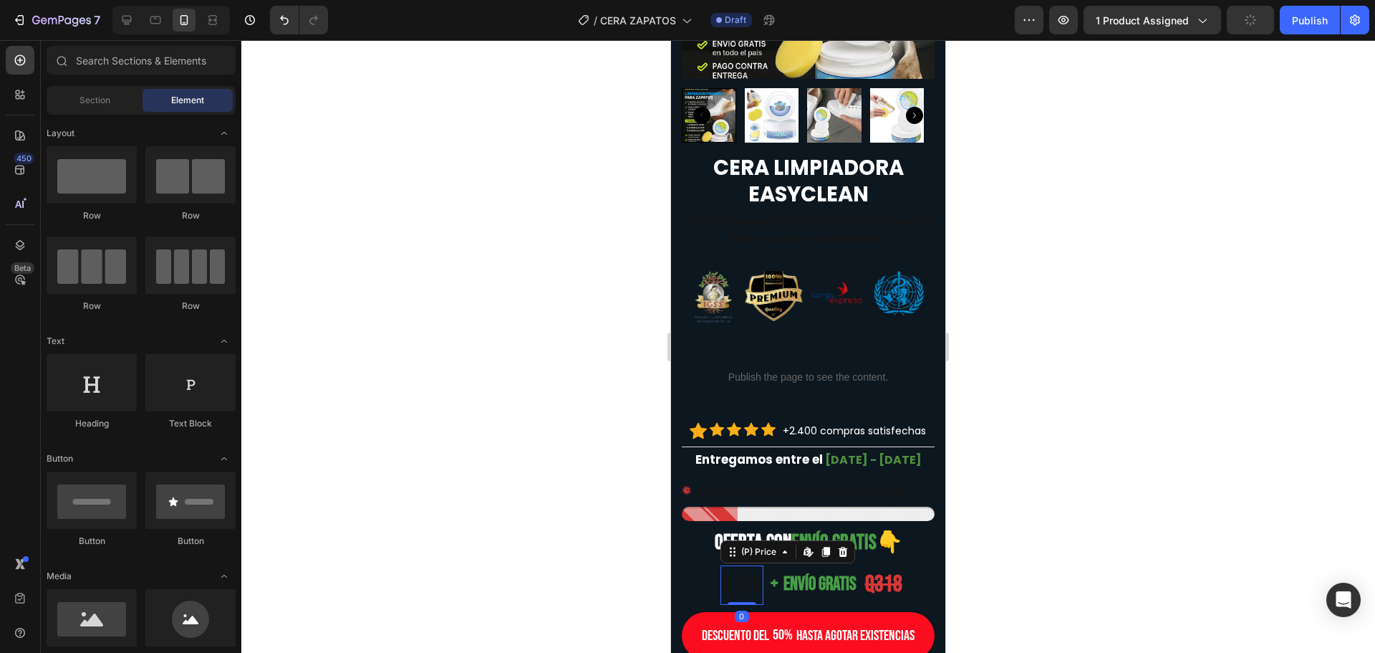
click at [726, 595] on div "Q159" at bounding box center [742, 584] width 43 height 39
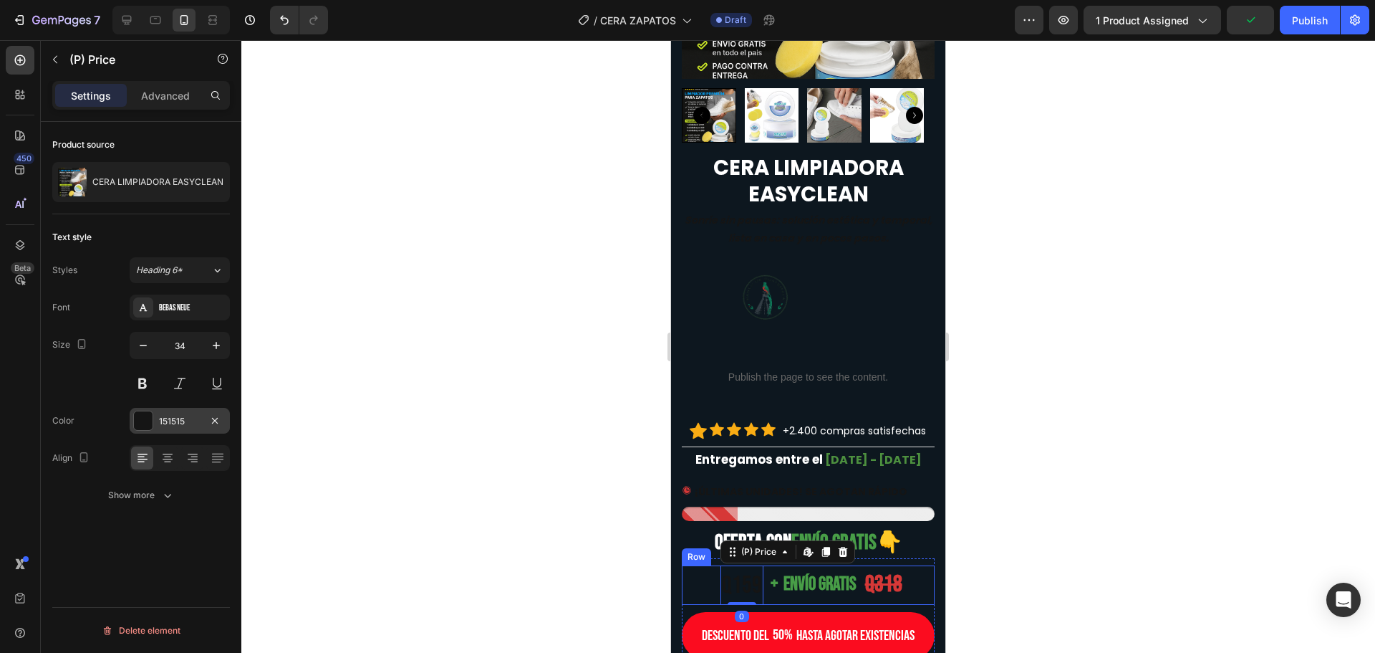
click at [158, 419] on div "151515" at bounding box center [180, 421] width 100 height 26
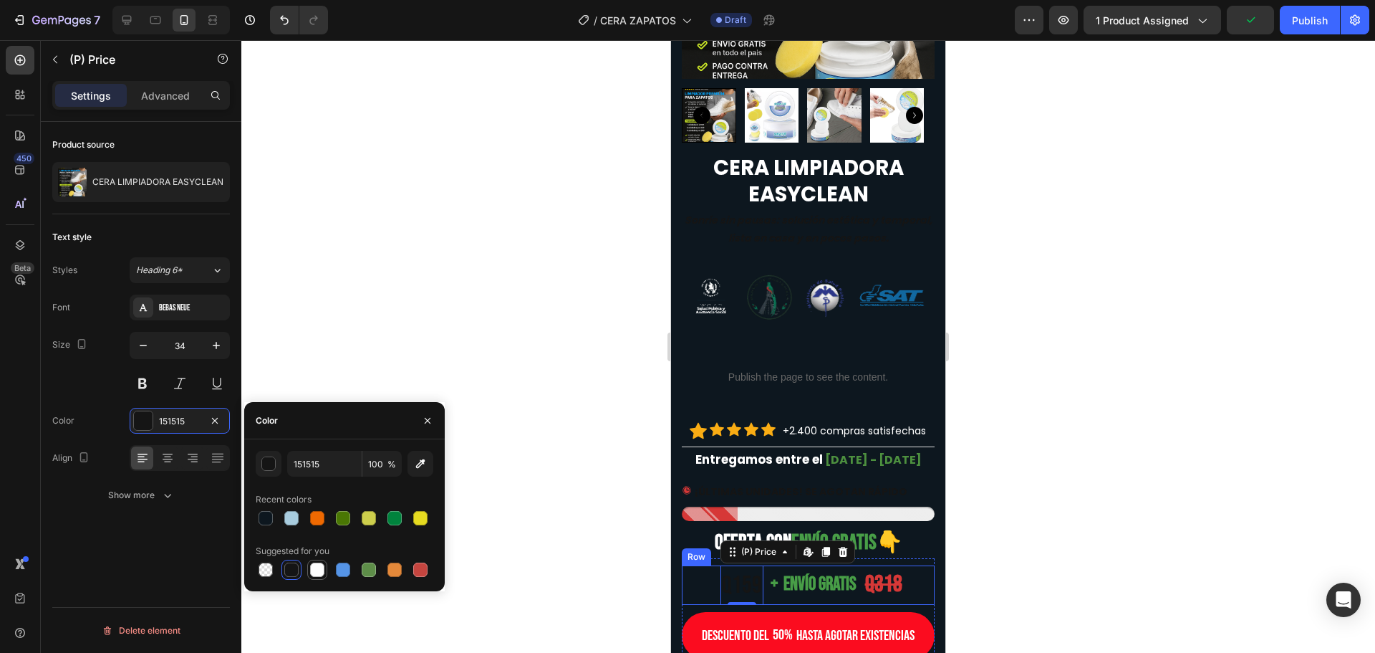
click at [316, 573] on div at bounding box center [317, 569] width 14 height 14
type input "FFFFFF"
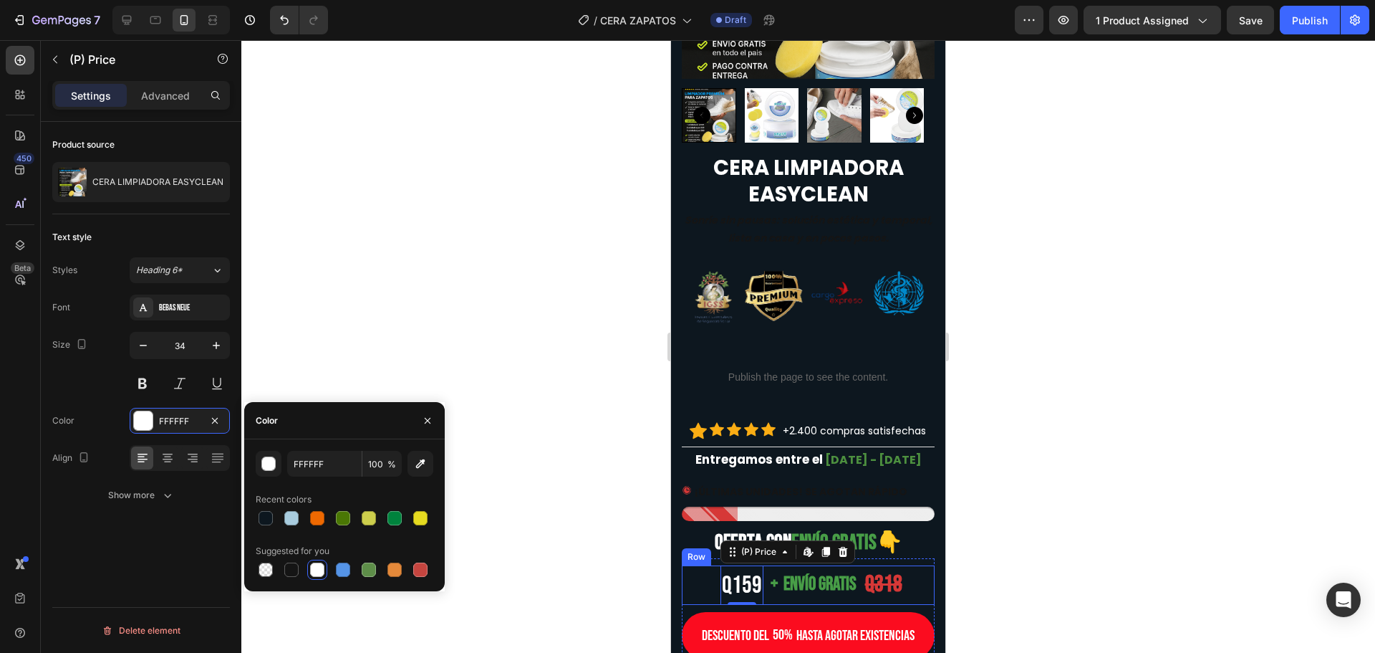
click at [434, 307] on div at bounding box center [808, 346] width 1134 height 612
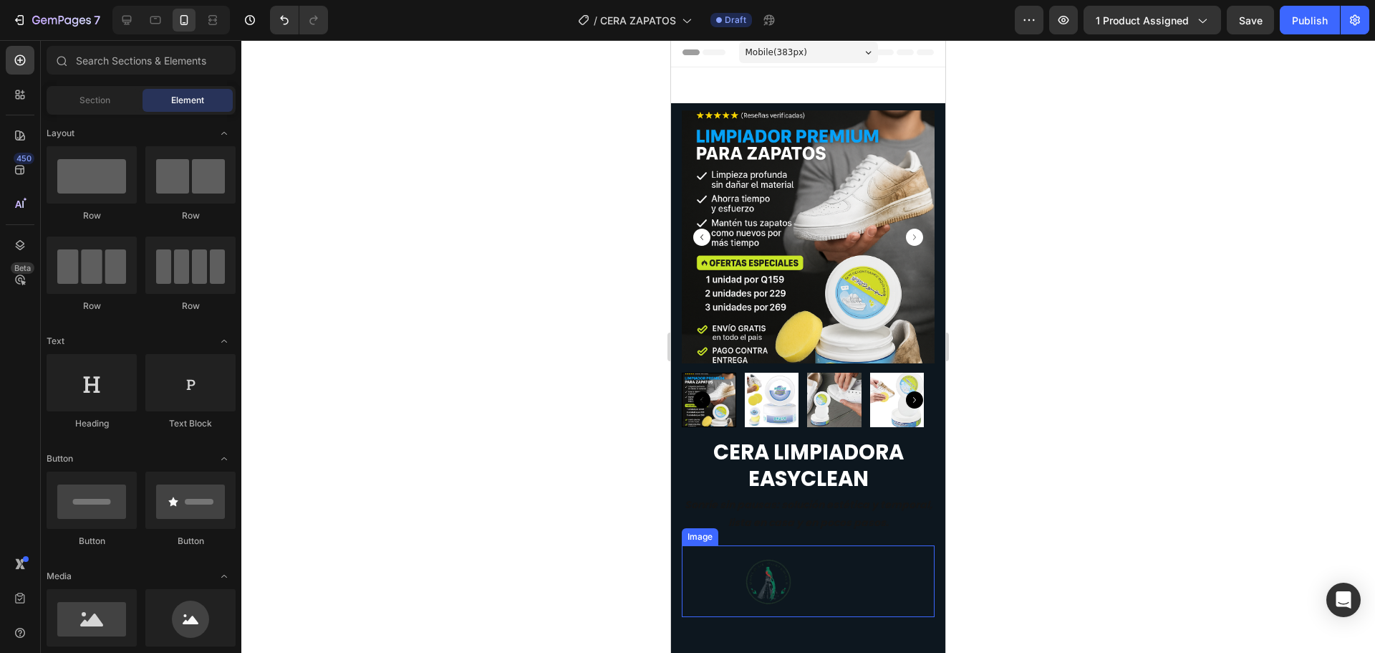
scroll to position [0, 0]
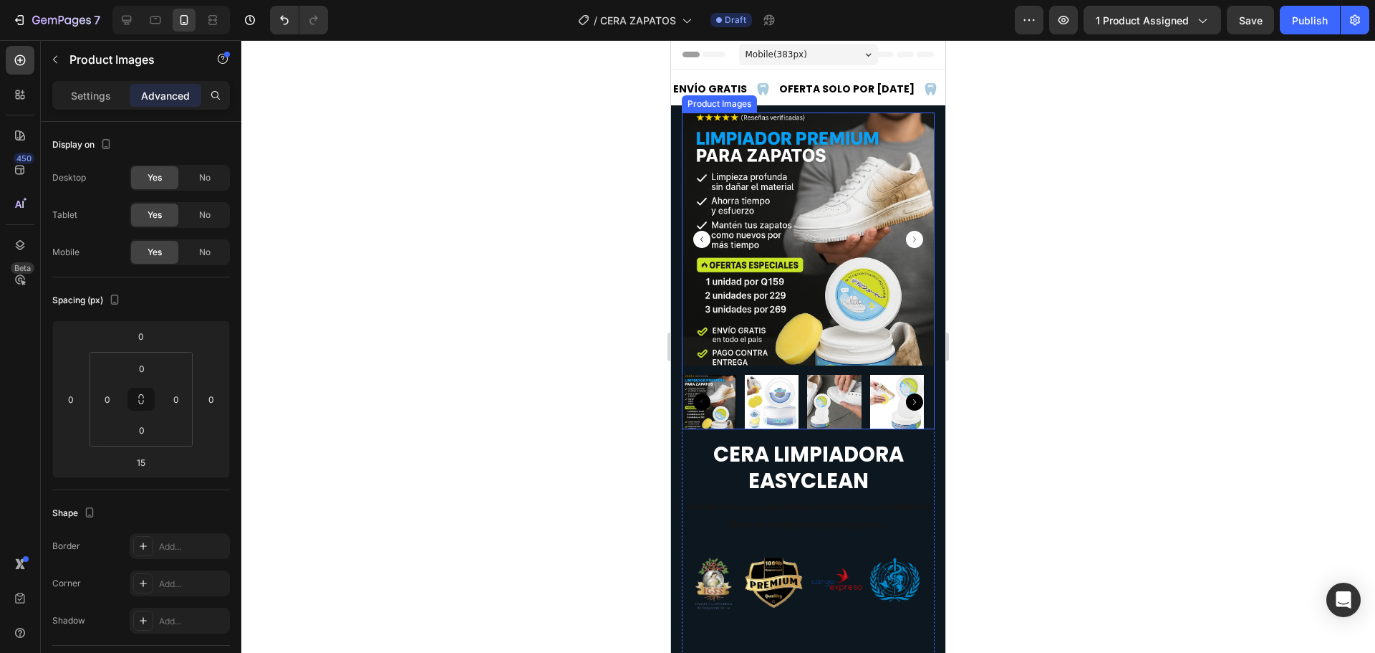
click at [706, 237] on icon "Carousel Back Arrow" at bounding box center [701, 239] width 17 height 17
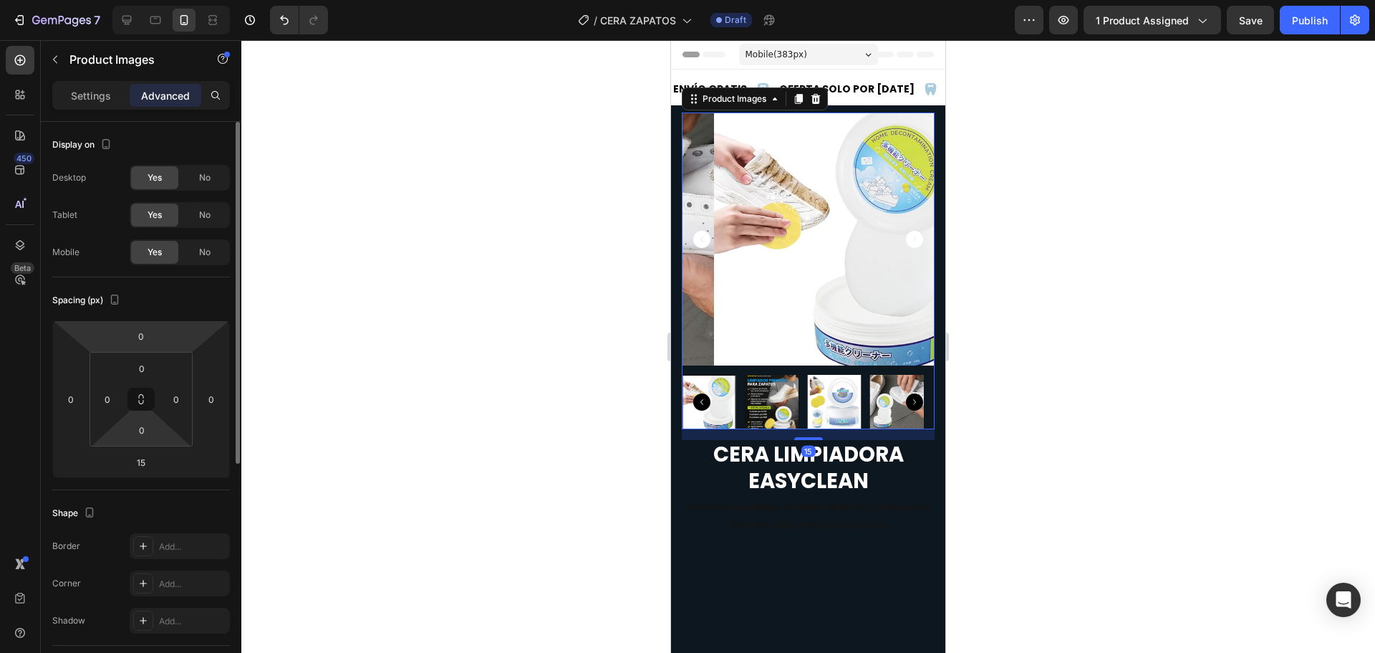
scroll to position [72, 0]
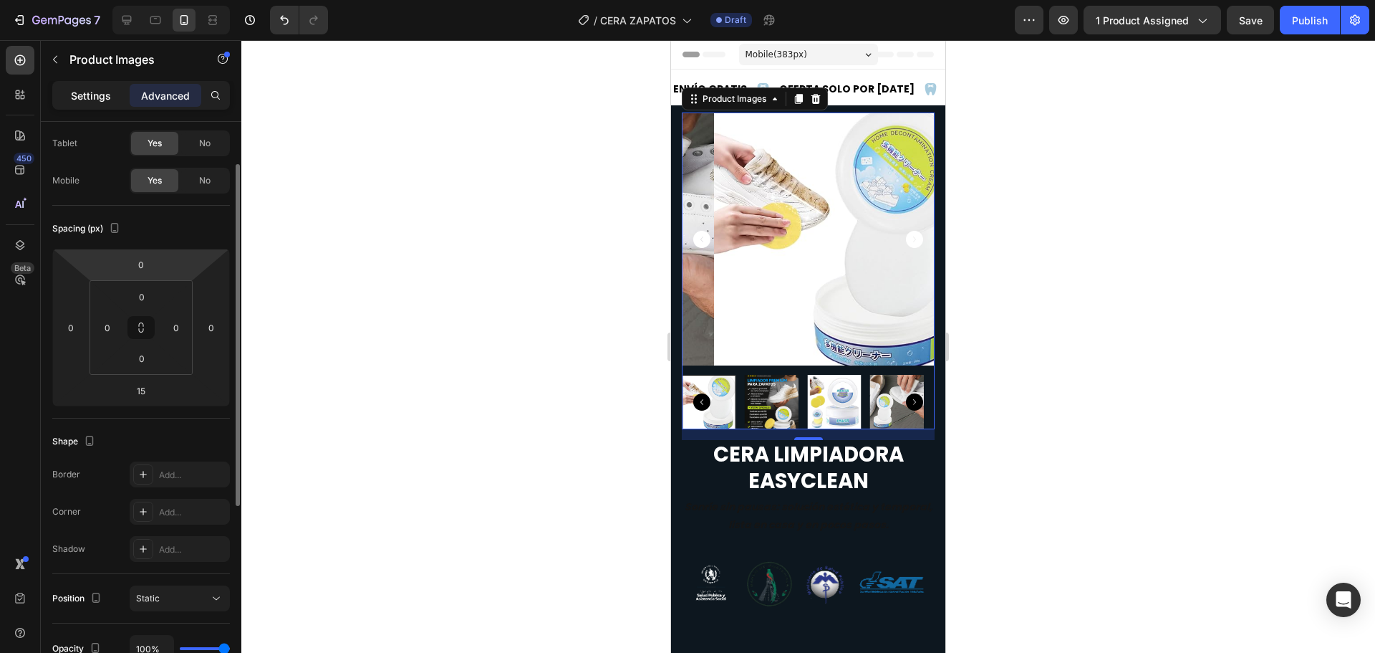
click at [95, 97] on p "Settings" at bounding box center [91, 95] width 40 height 15
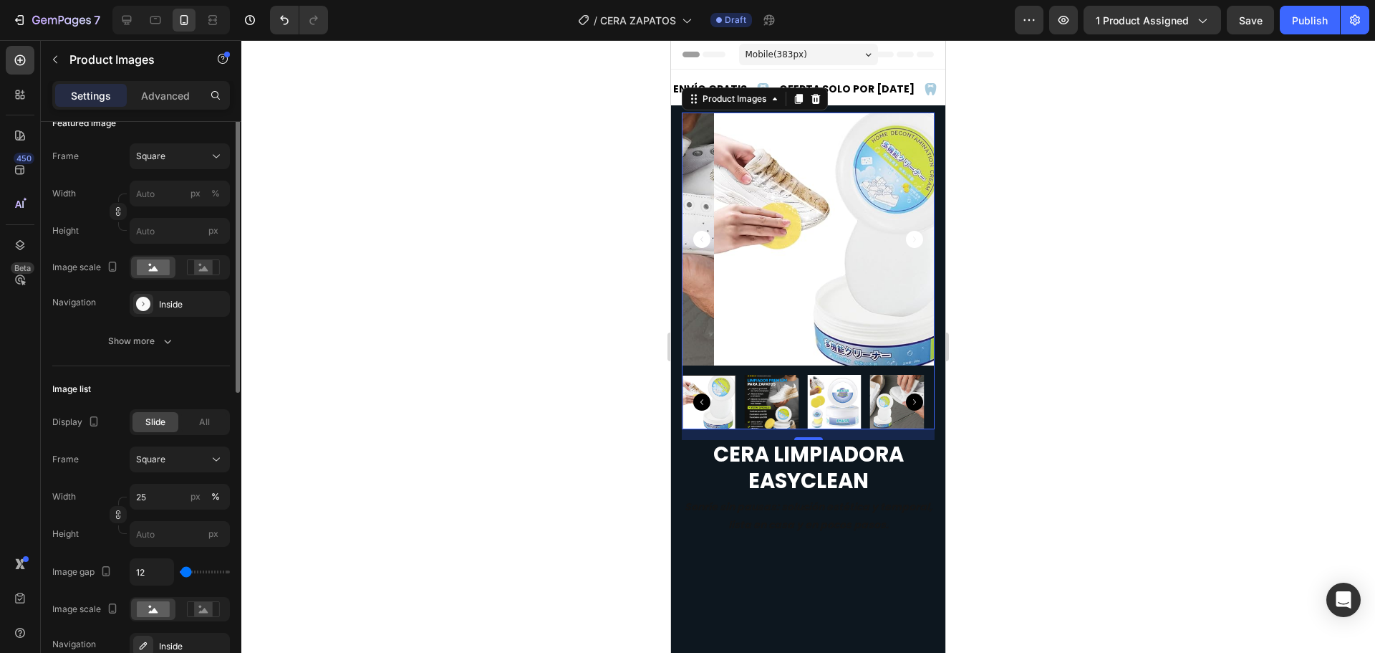
scroll to position [143, 0]
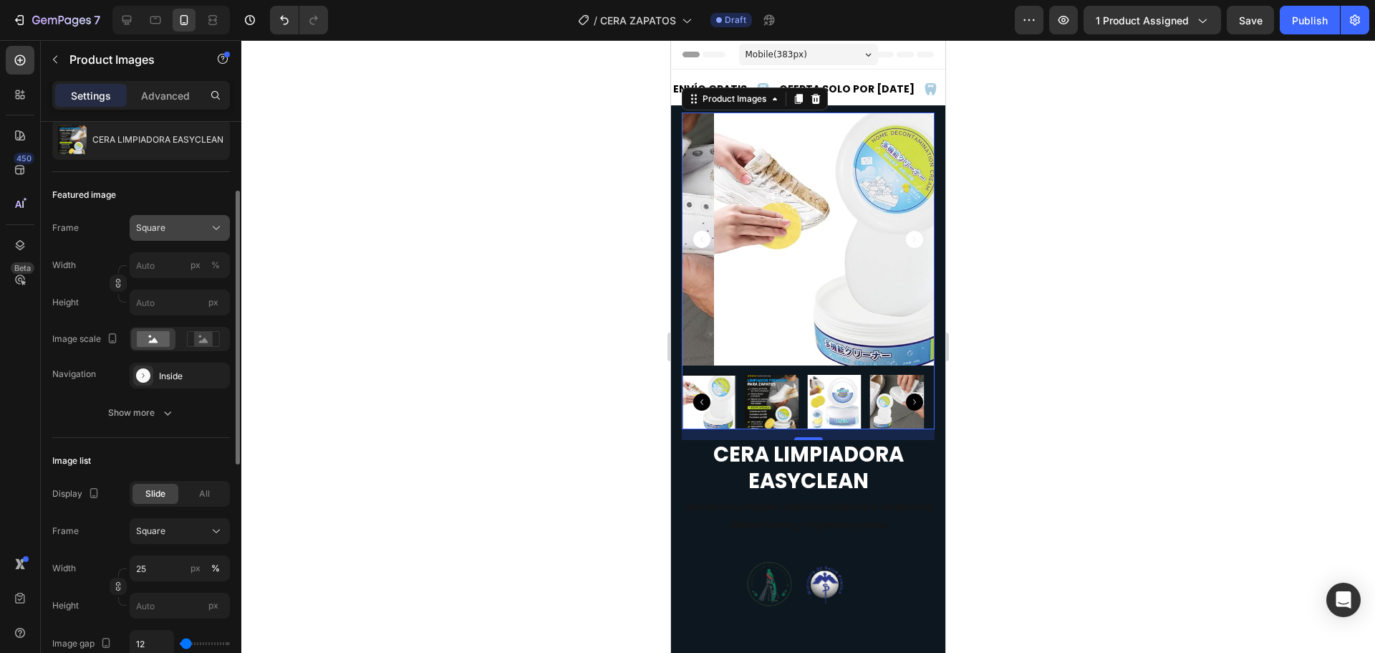
click at [186, 226] on div "Square" at bounding box center [171, 227] width 70 height 13
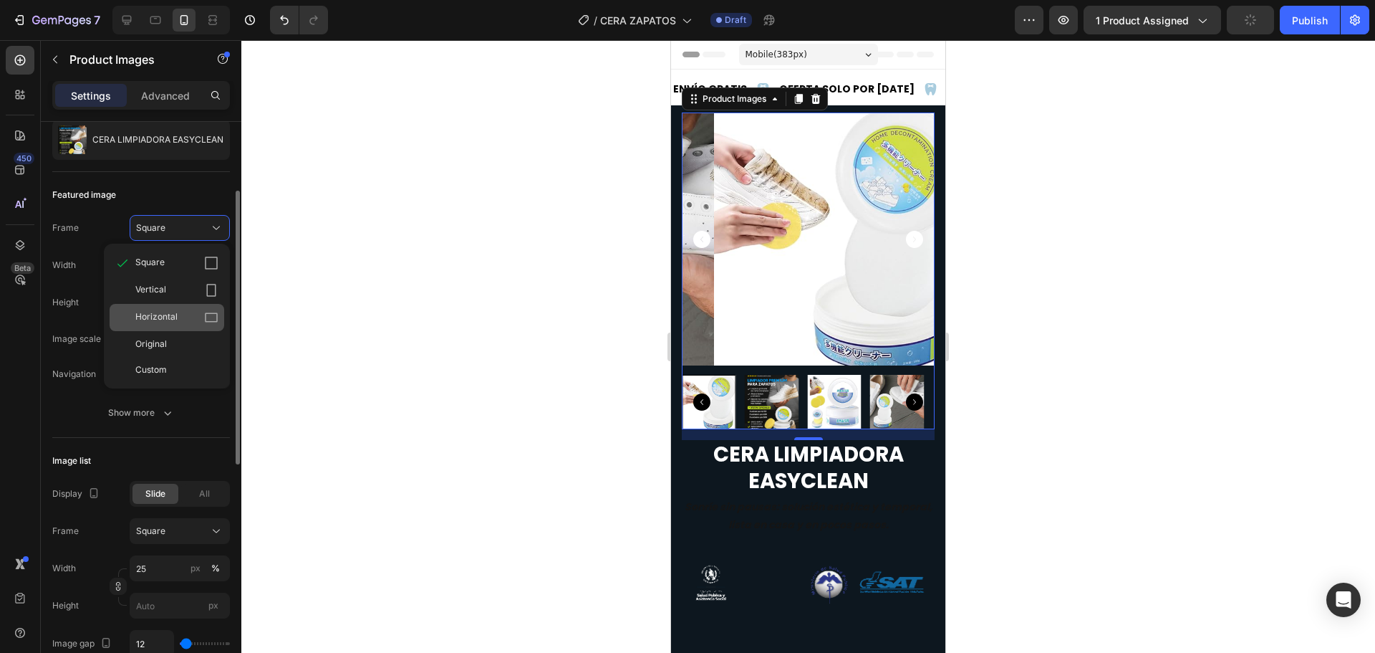
click at [194, 312] on div "Horizontal" at bounding box center [176, 317] width 83 height 14
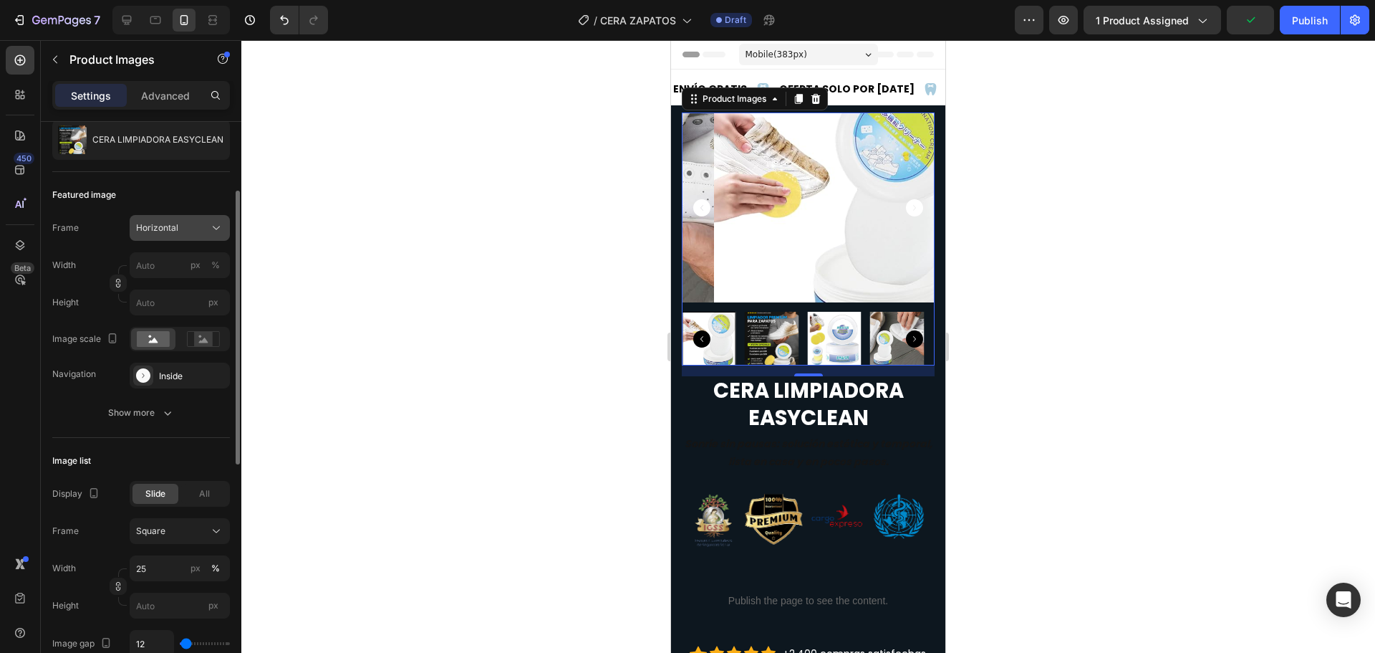
click at [196, 221] on div "Horizontal" at bounding box center [171, 227] width 70 height 13
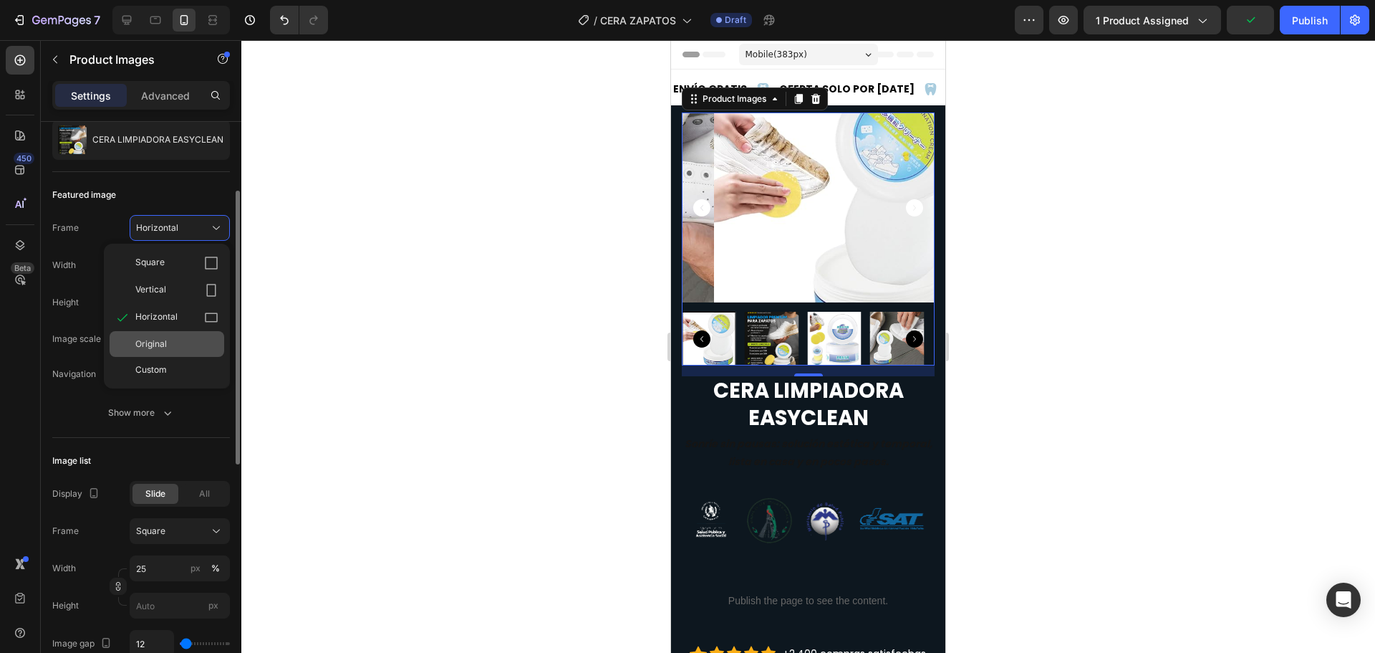
click at [193, 349] on div "Original" at bounding box center [176, 343] width 83 height 13
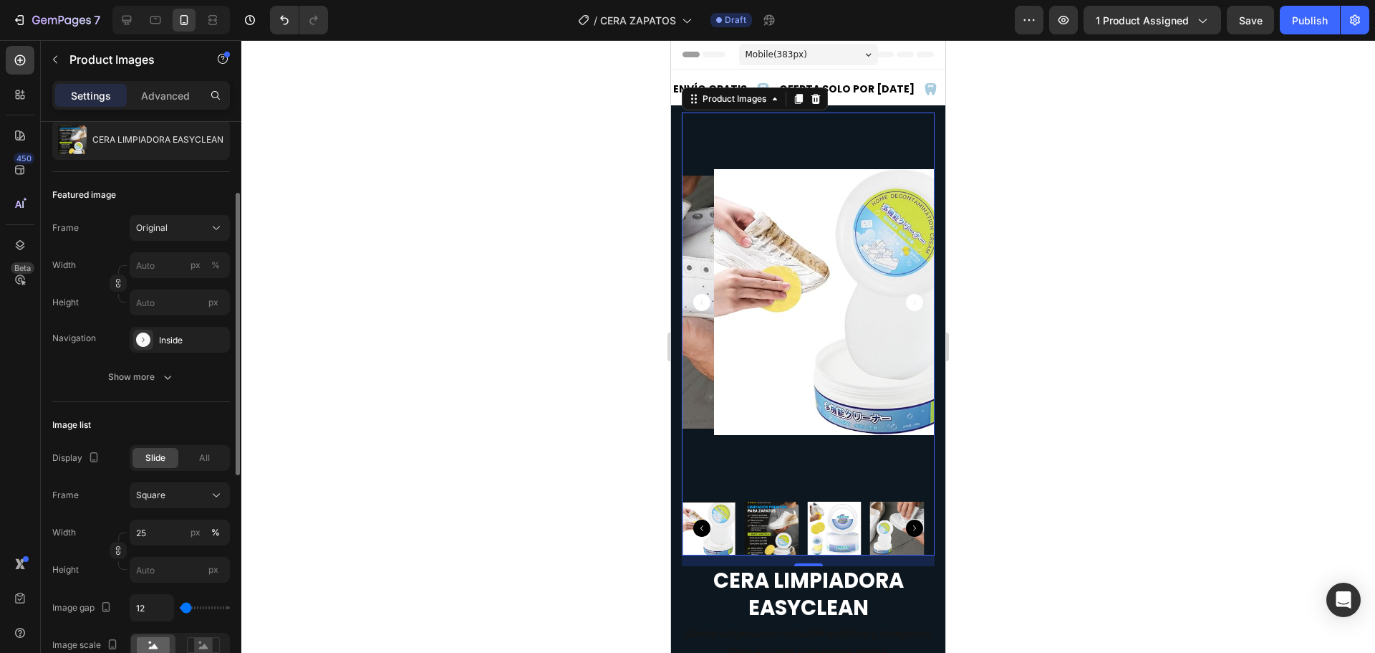
click at [784, 514] on img at bounding box center [771, 528] width 54 height 54
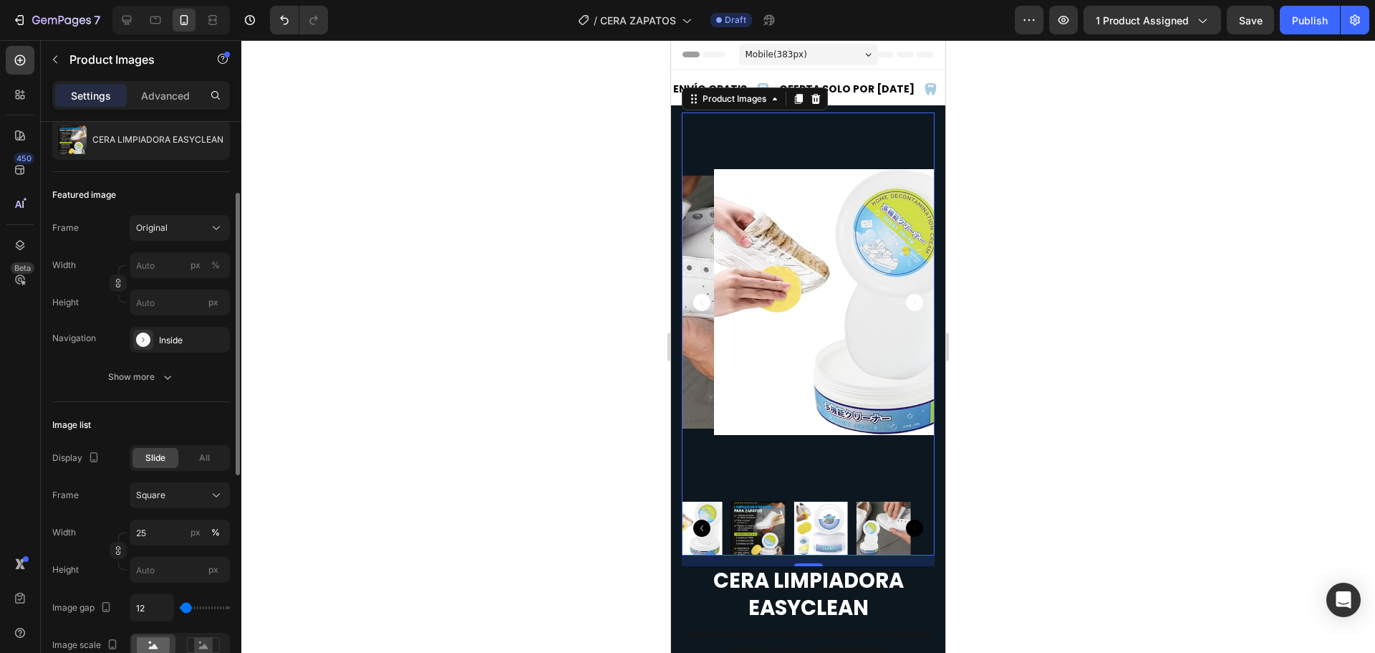
click at [794, 512] on img at bounding box center [821, 528] width 54 height 54
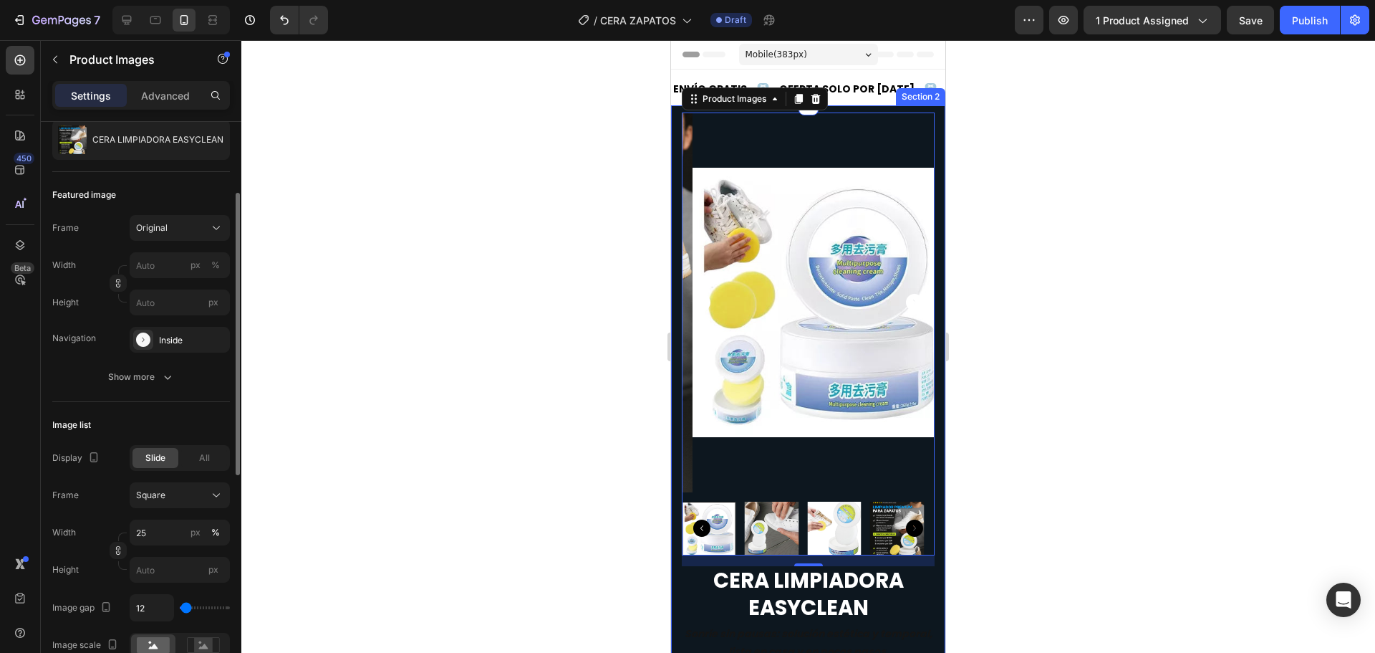
click at [560, 443] on div at bounding box center [808, 346] width 1134 height 612
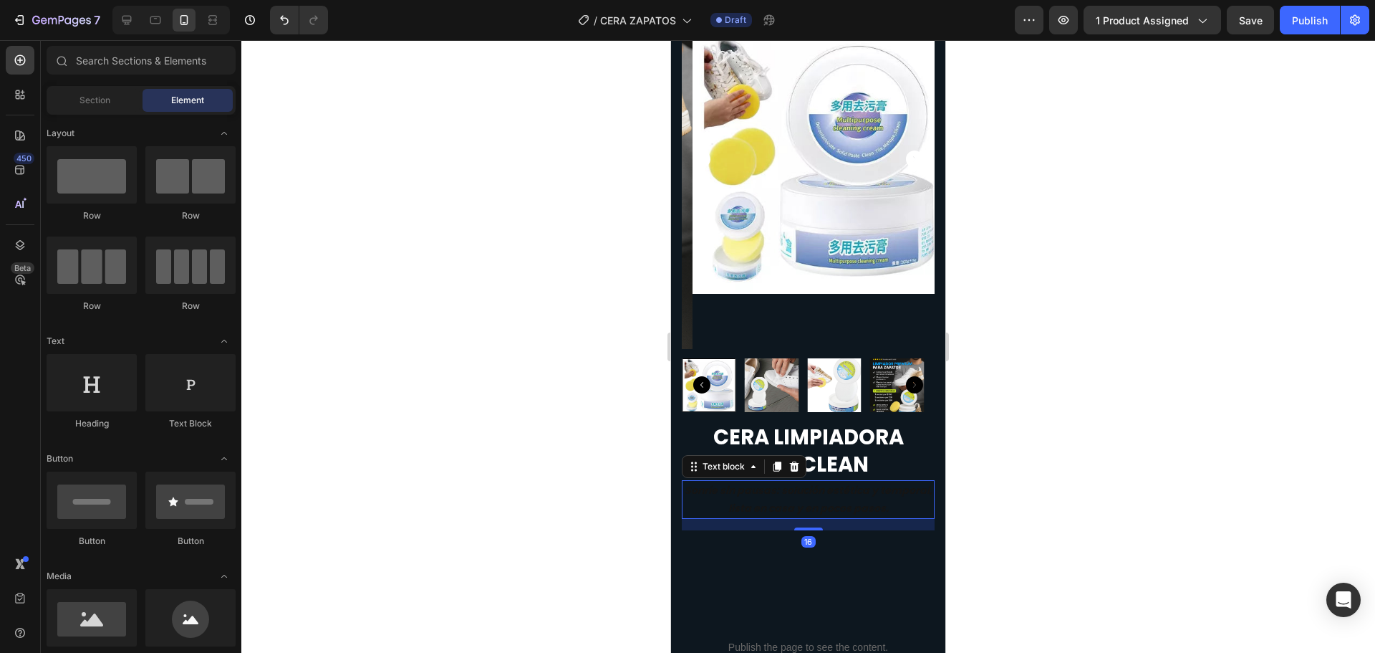
click at [780, 492] on strong "Sonríe sin pausas: solución estética y temporal, lista en casa y en pocos pasos." at bounding box center [809, 499] width 248 height 32
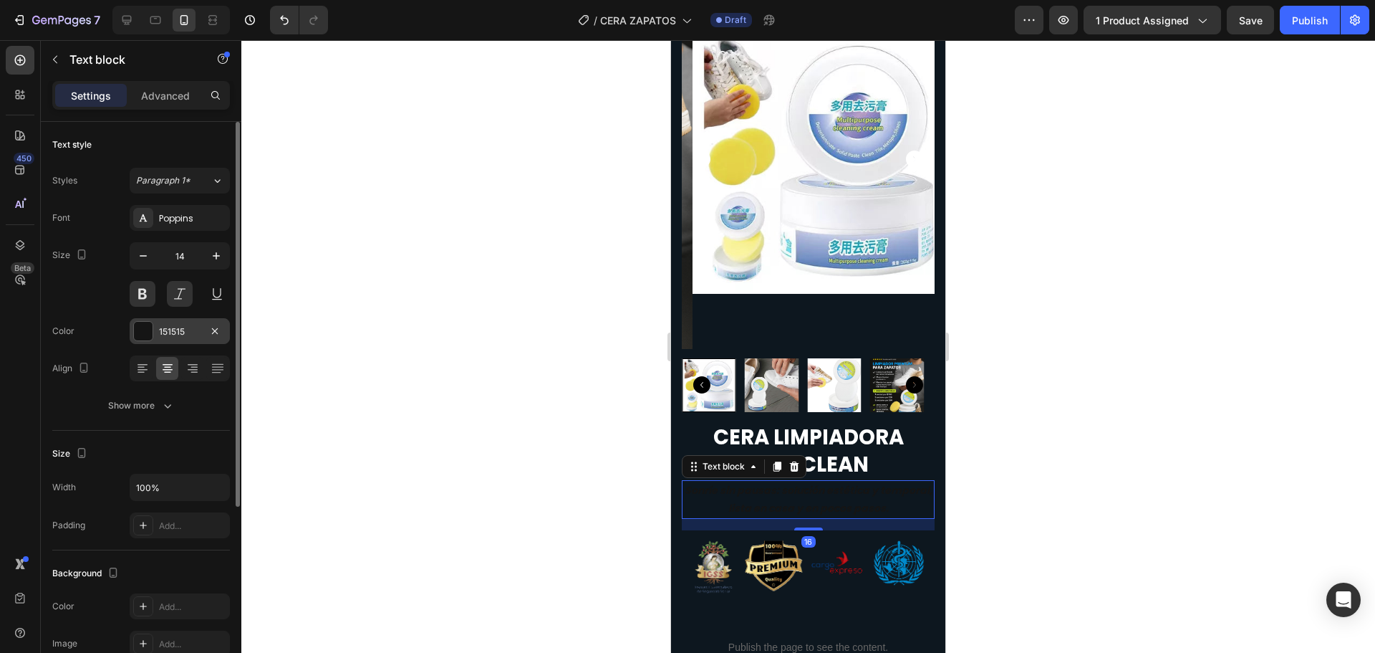
click at [145, 326] on div at bounding box center [143, 331] width 19 height 19
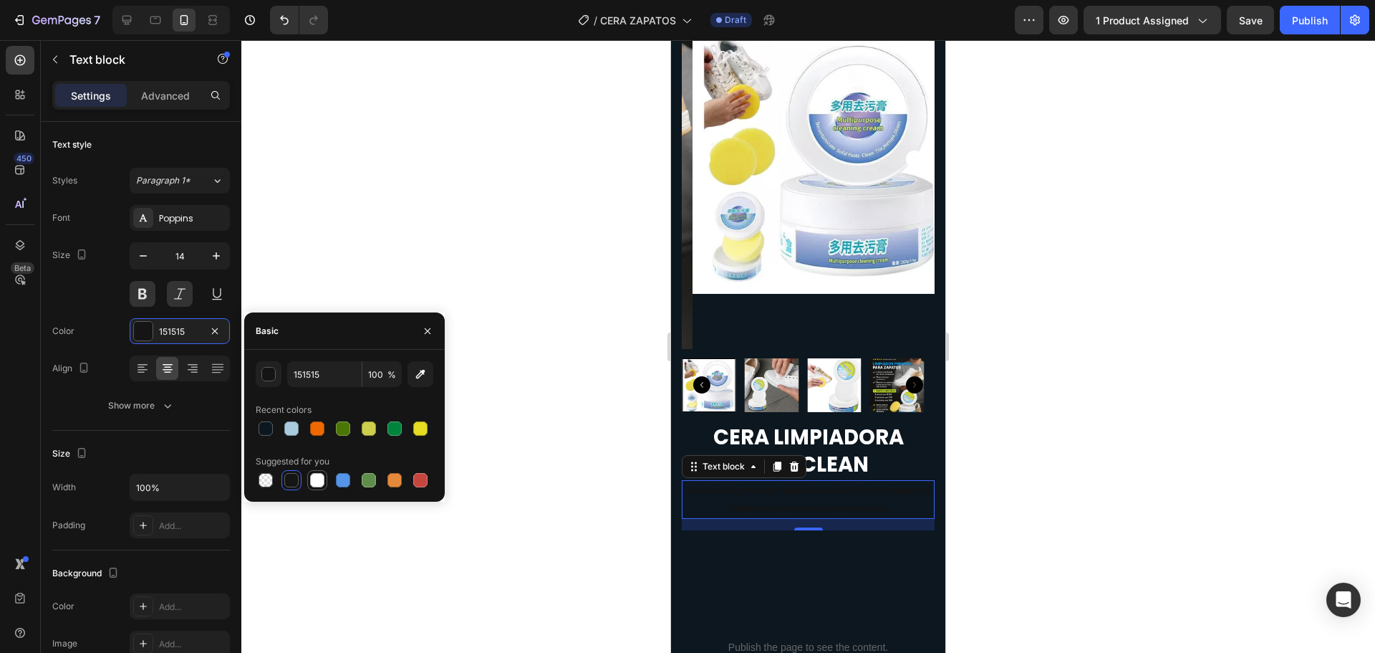
click at [315, 481] on div at bounding box center [317, 480] width 14 height 14
type input "FFFFFF"
click at [430, 271] on div at bounding box center [808, 346] width 1134 height 612
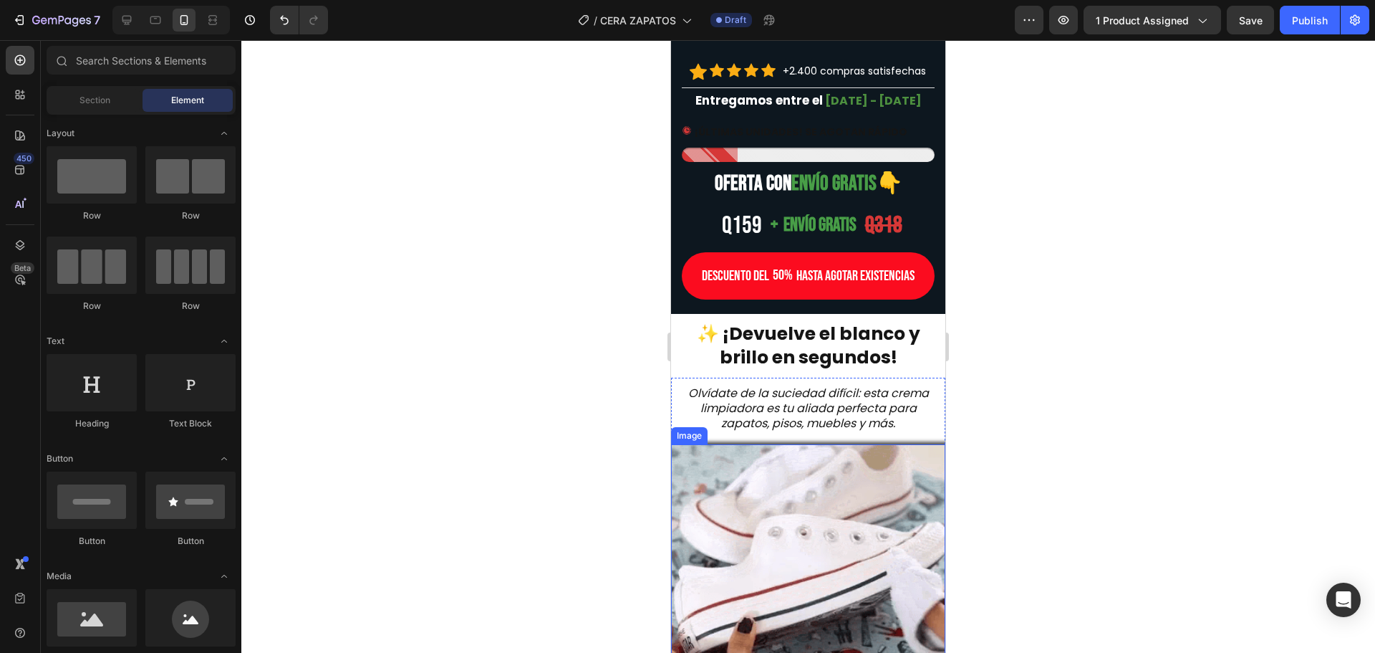
scroll to position [788, 0]
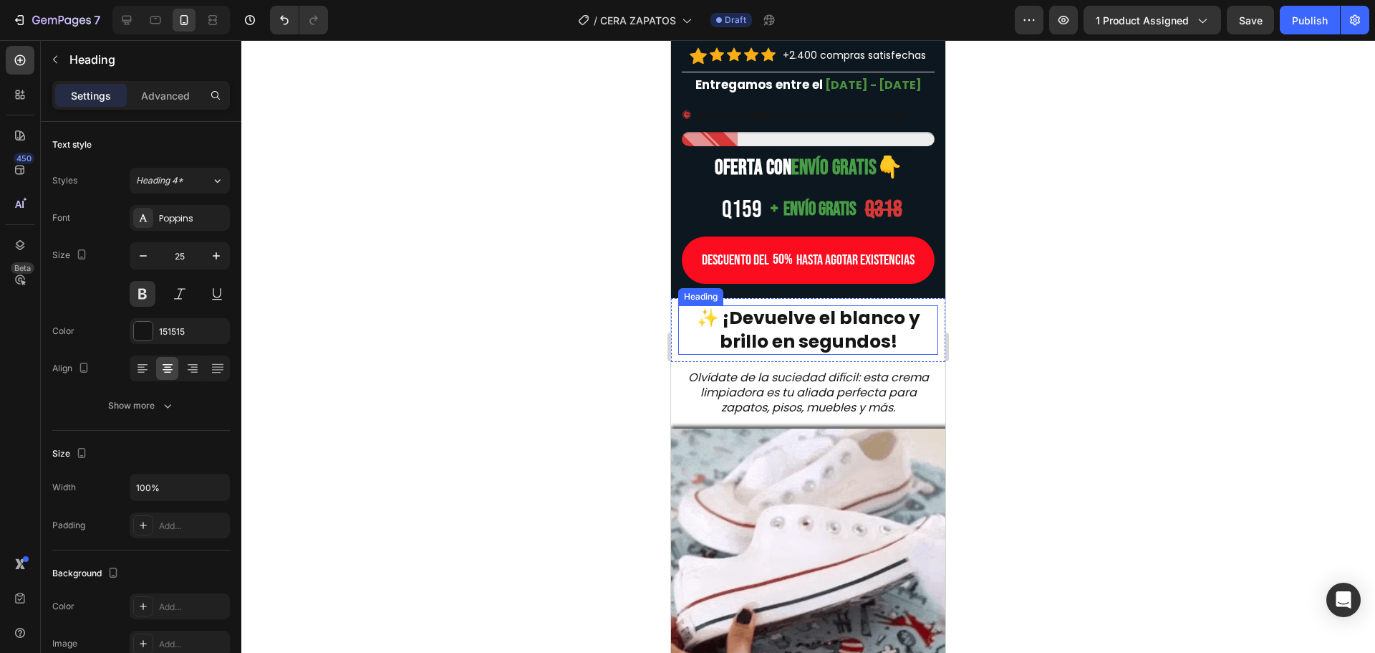
click at [754, 343] on strong "✨ ¡Devuelve el blanco y brillo en segundos!" at bounding box center [808, 329] width 223 height 49
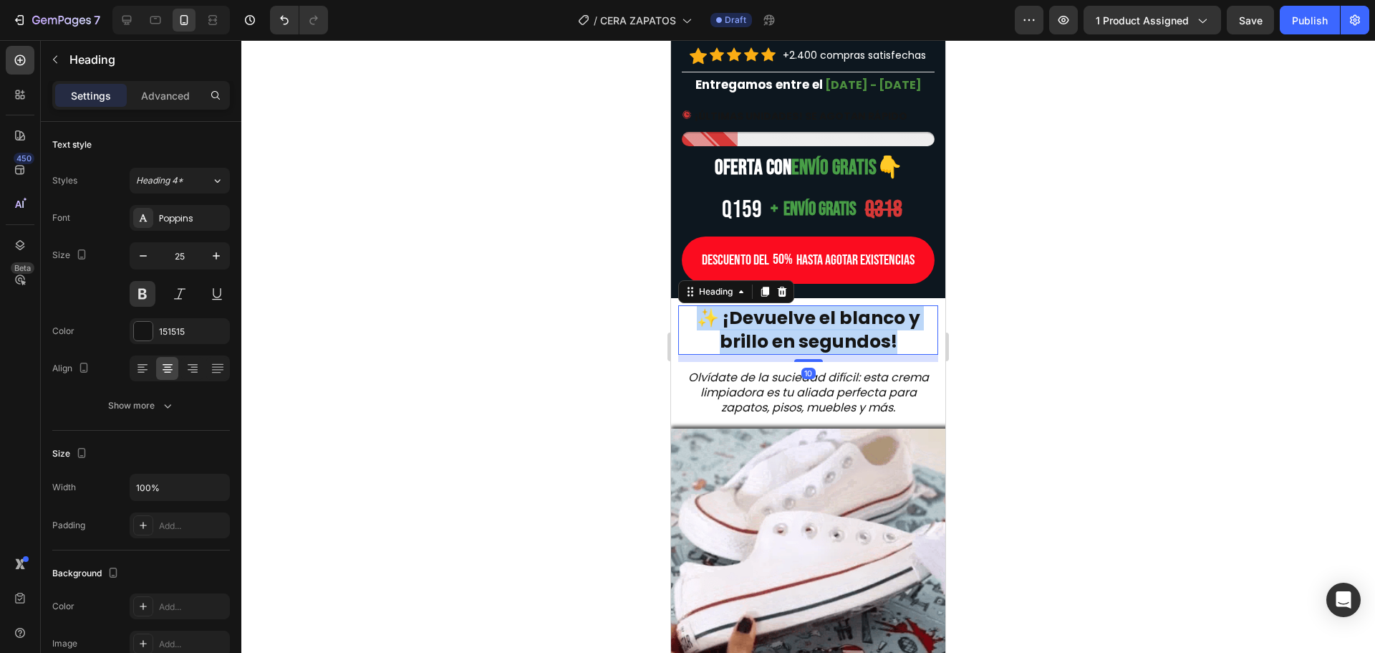
click at [754, 343] on strong "✨ ¡Devuelve el blanco y brillo en segundos!" at bounding box center [808, 329] width 223 height 49
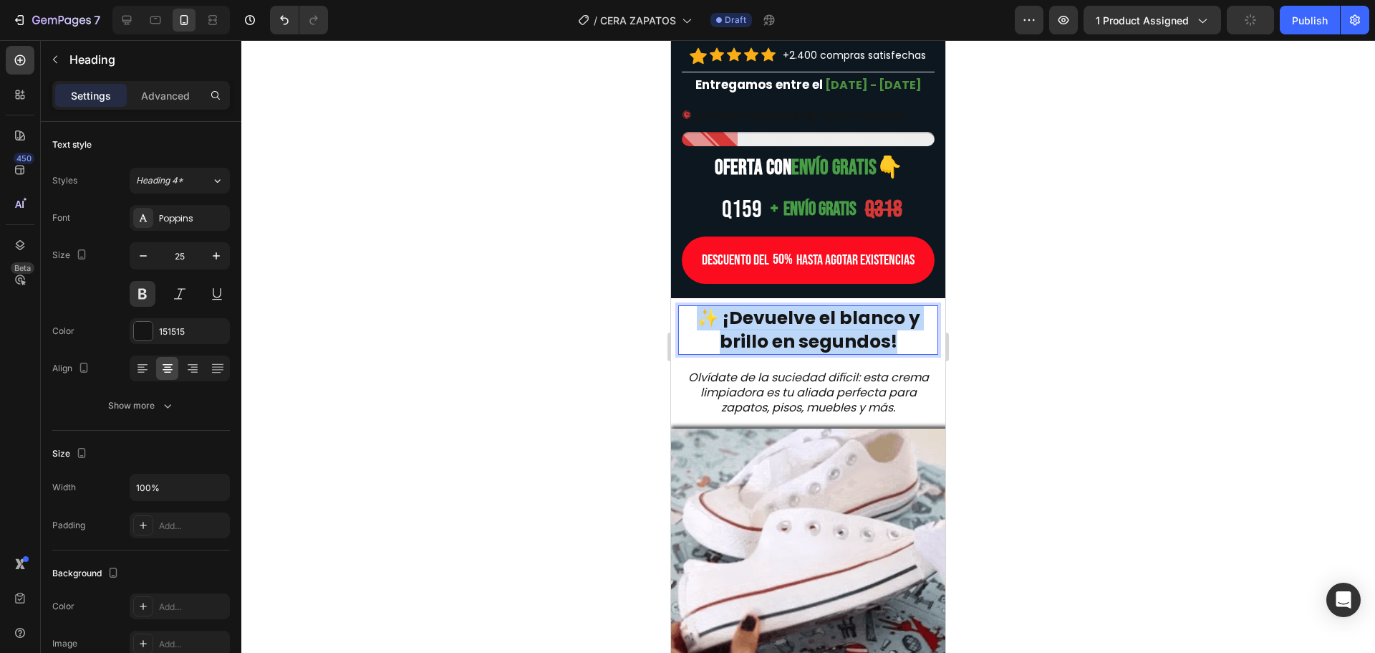
click at [754, 343] on strong "✨ ¡Devuelve el blanco y brillo en segundos!" at bounding box center [808, 329] width 223 height 49
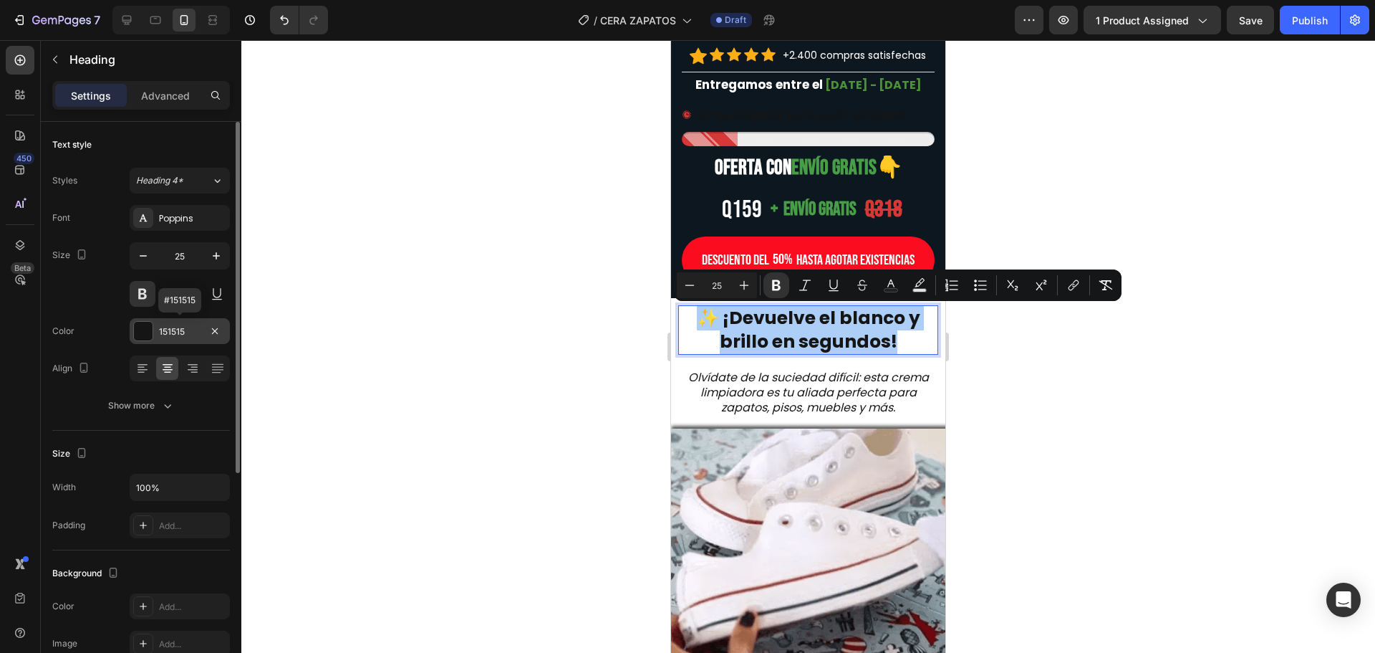
click at [138, 330] on div at bounding box center [143, 331] width 19 height 19
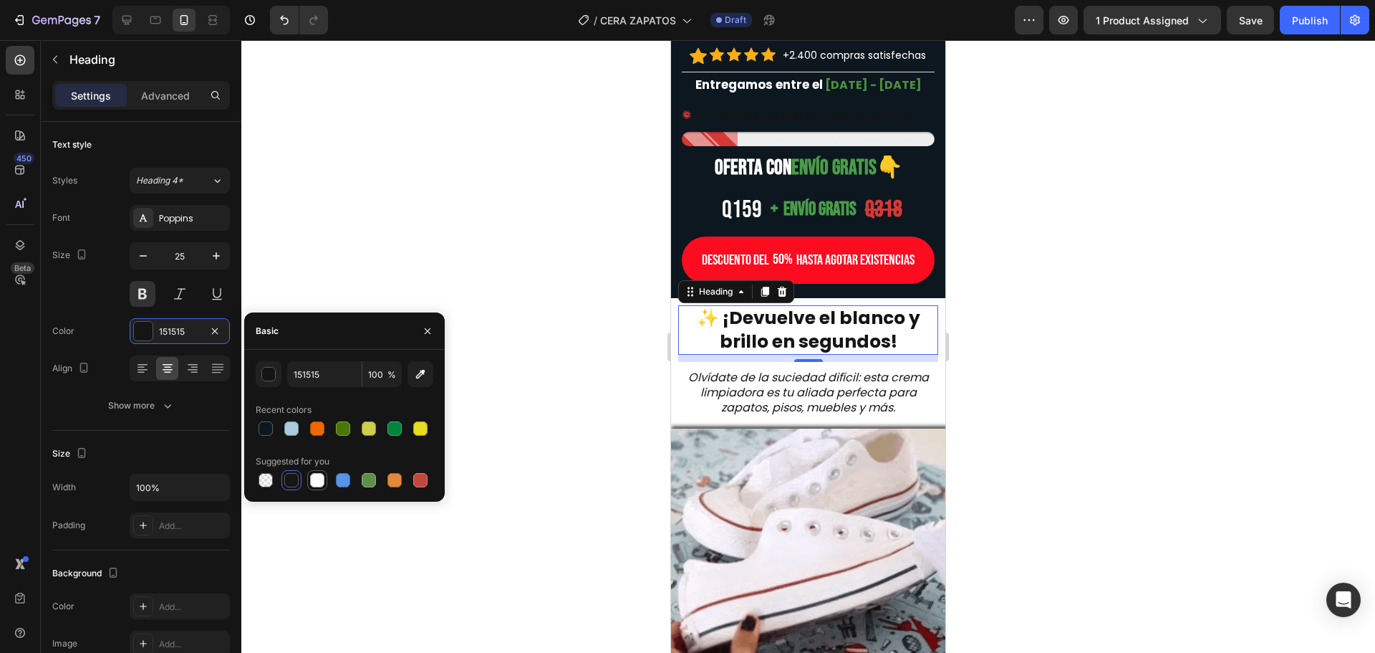
click at [306, 481] on div at bounding box center [345, 480] width 178 height 20
click at [309, 480] on div at bounding box center [317, 479] width 17 height 17
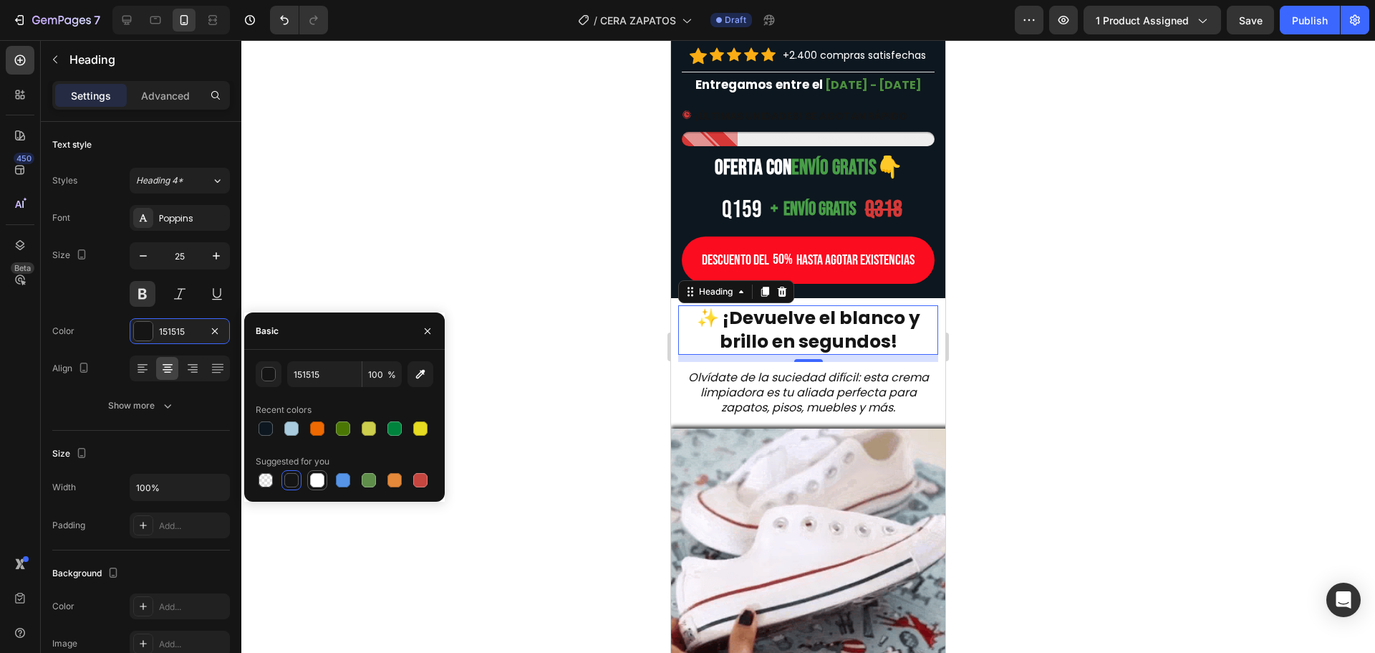
type input "FFFFFF"
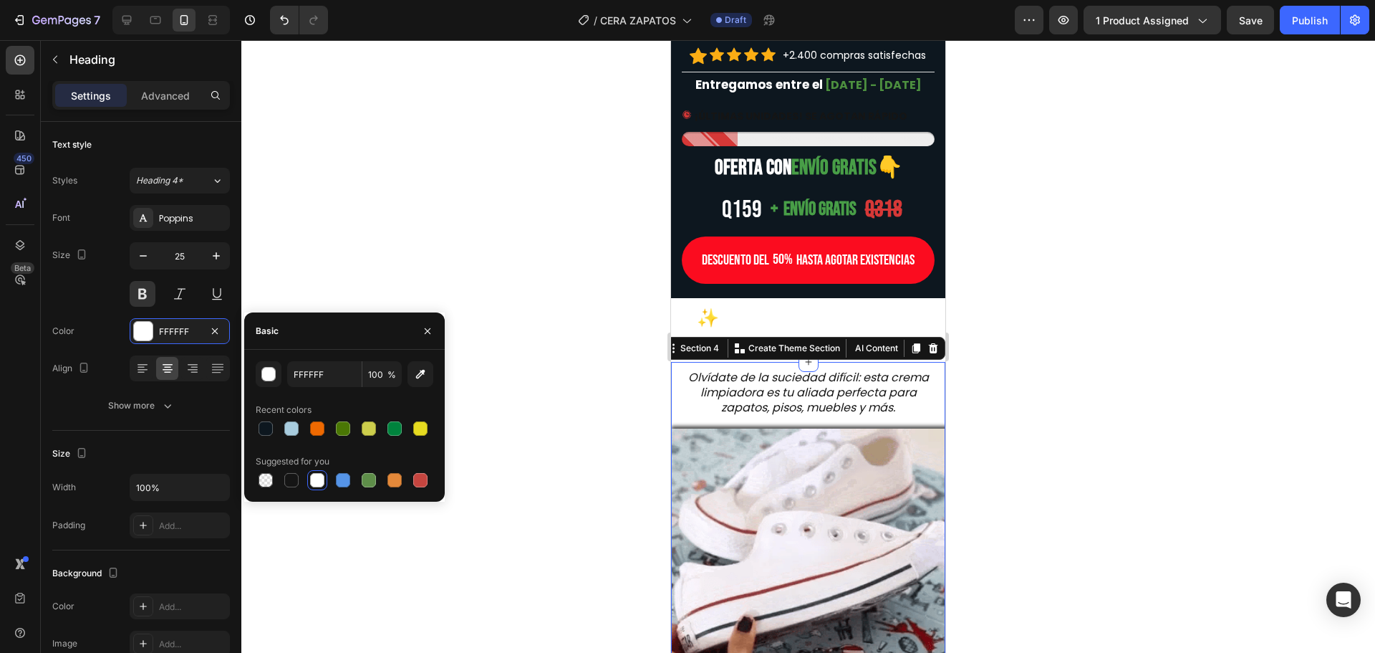
click at [674, 392] on div "Olvídate de la suciedad difícil: esta crema limpiadora es tu aliada perfecta pa…" at bounding box center [808, 538] width 274 height 352
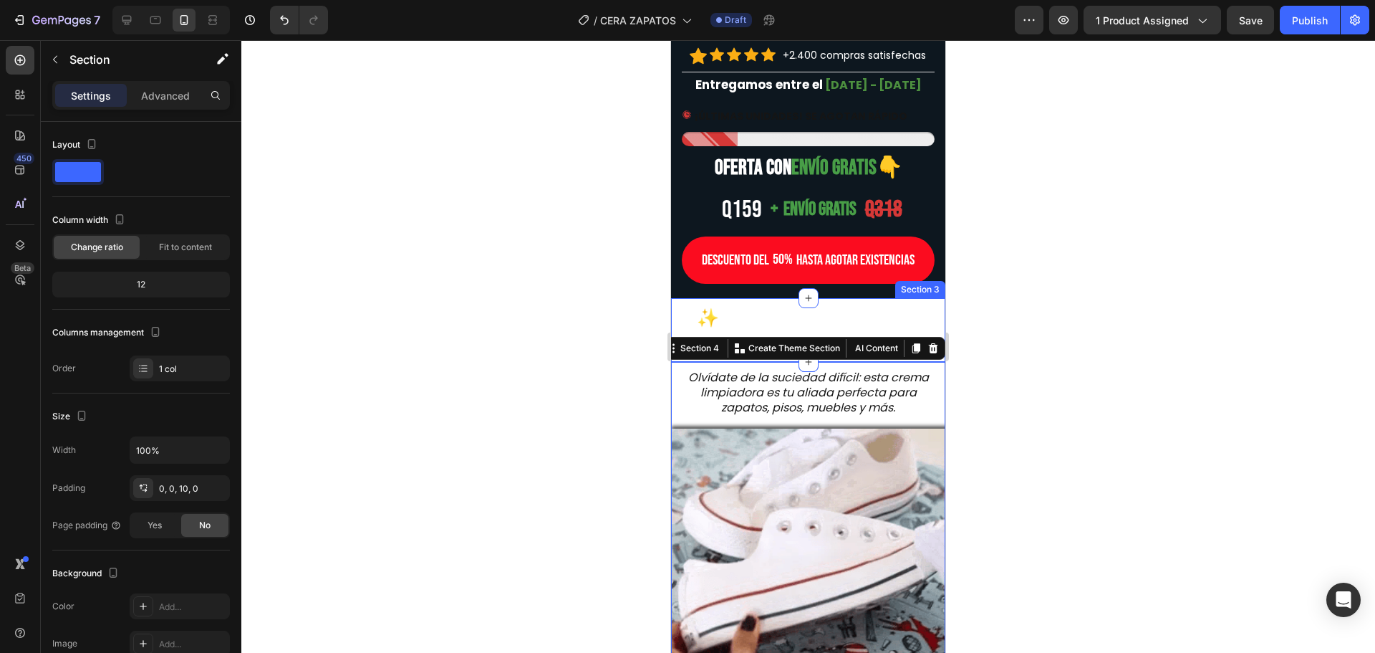
click at [676, 316] on div "⁠⁠⁠⁠⁠⁠⁠ ✨ ¡Devuelve el blanco y brillo en segundos! Heading" at bounding box center [808, 330] width 274 height 64
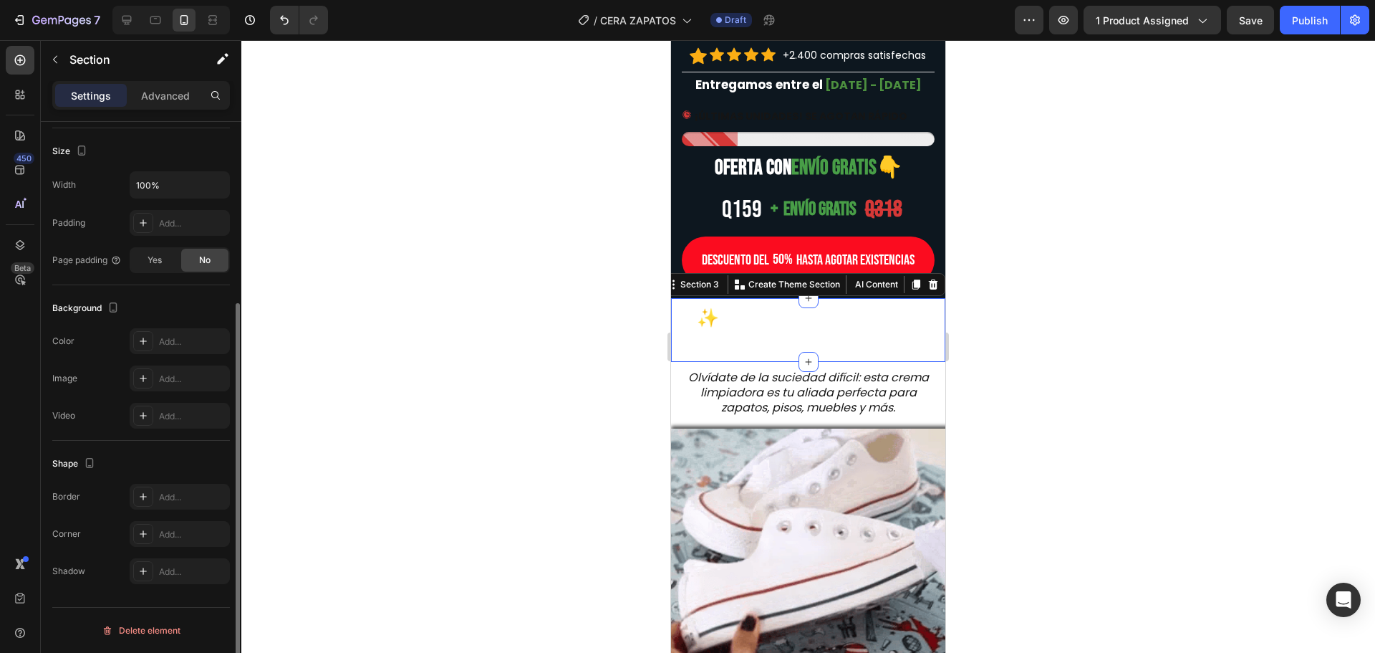
scroll to position [193, 0]
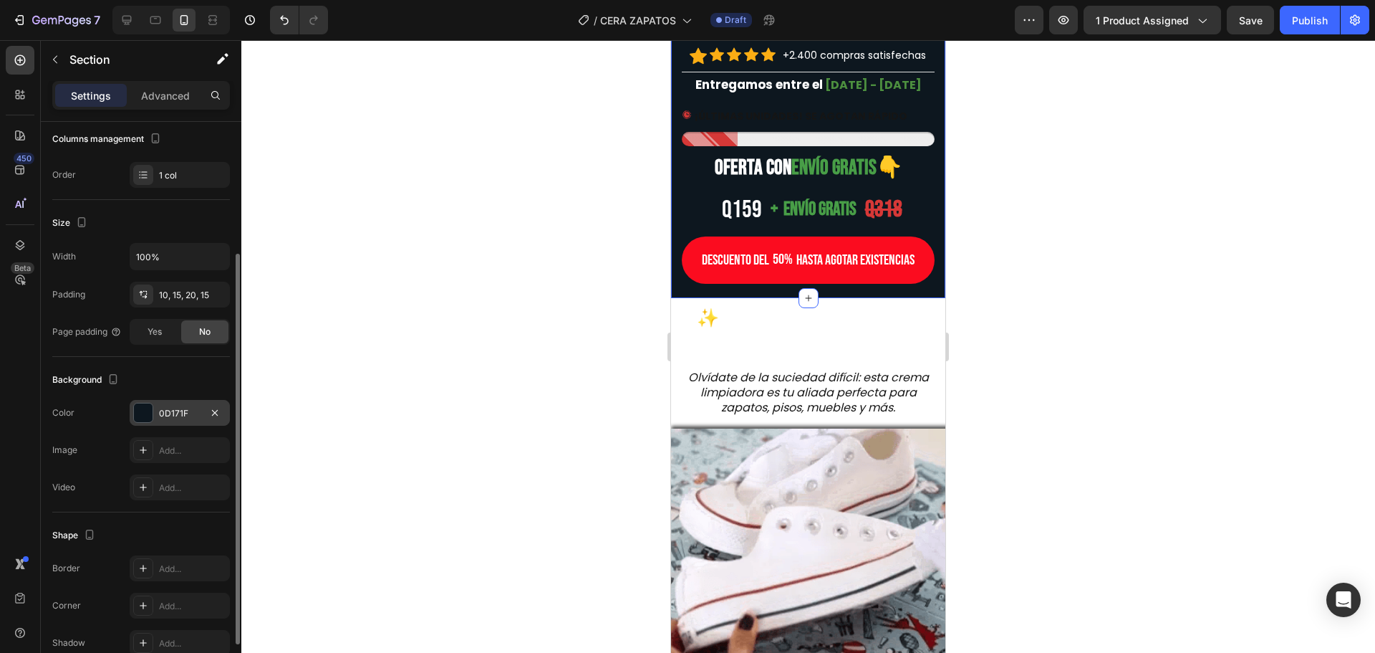
click at [165, 402] on div "0D171F" at bounding box center [180, 413] width 100 height 26
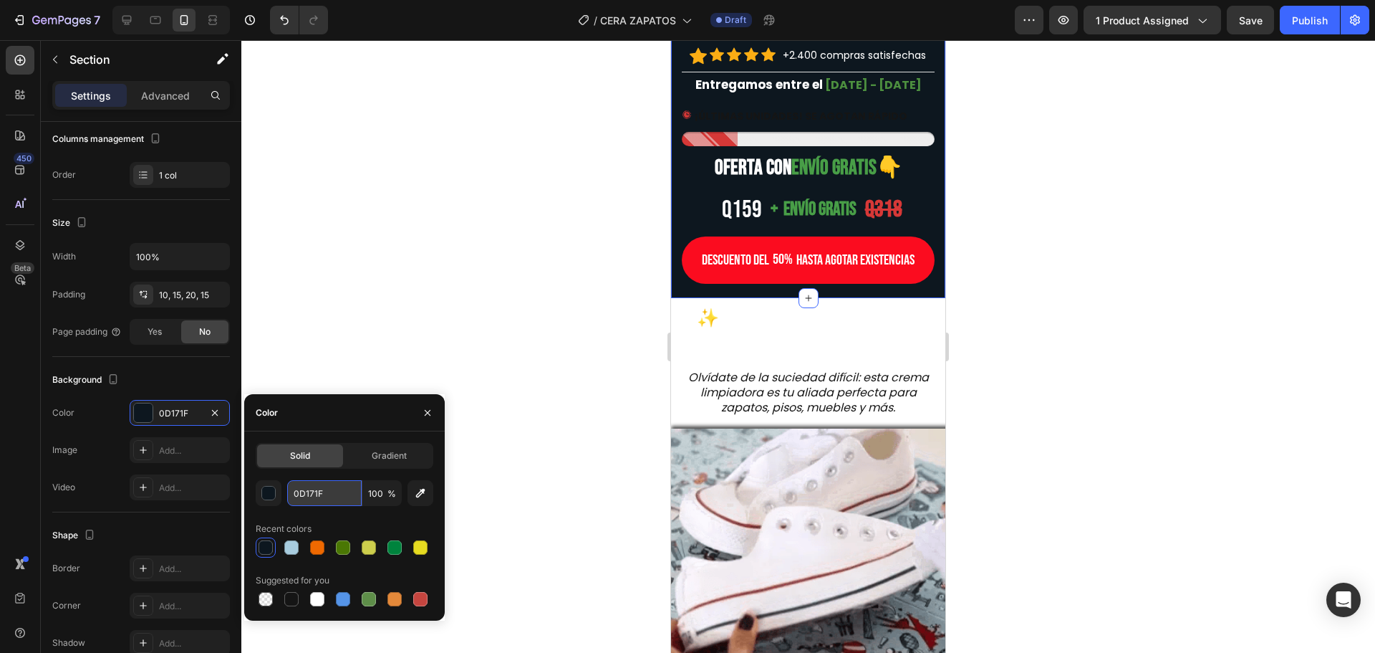
click at [318, 492] on input "0D171F" at bounding box center [324, 493] width 74 height 26
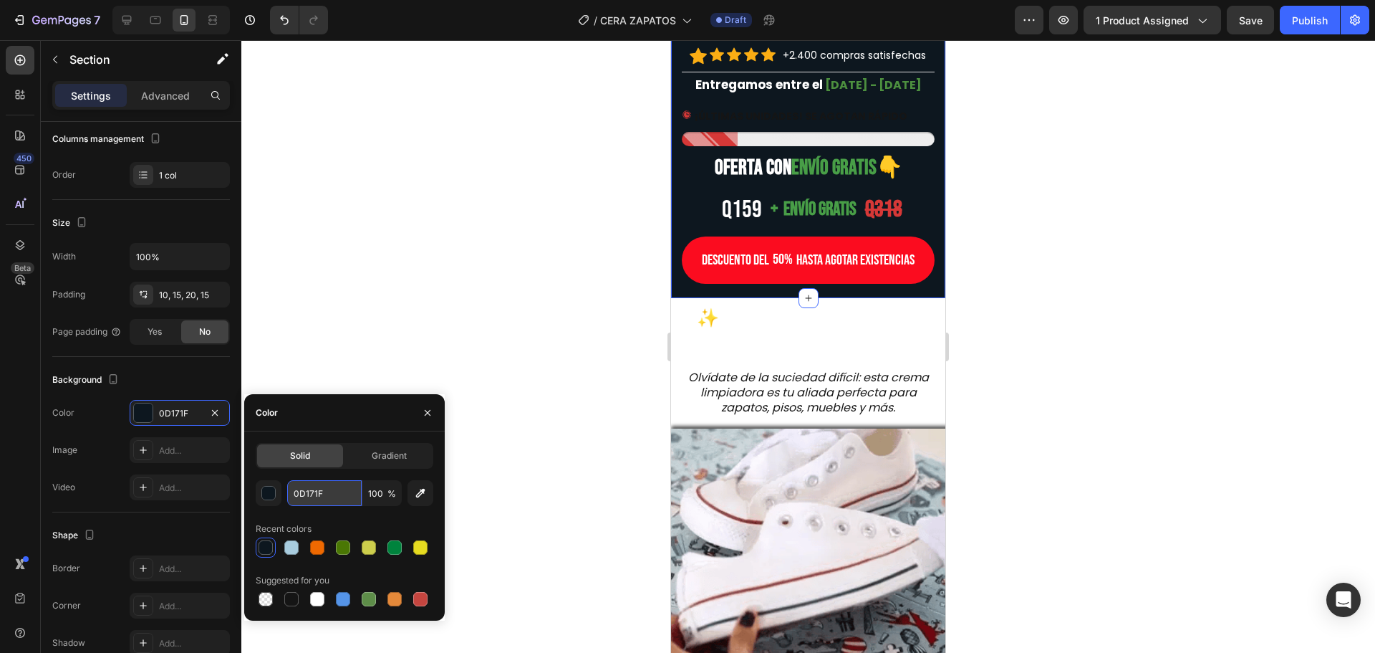
click at [318, 492] on input "0D171F" at bounding box center [324, 493] width 74 height 26
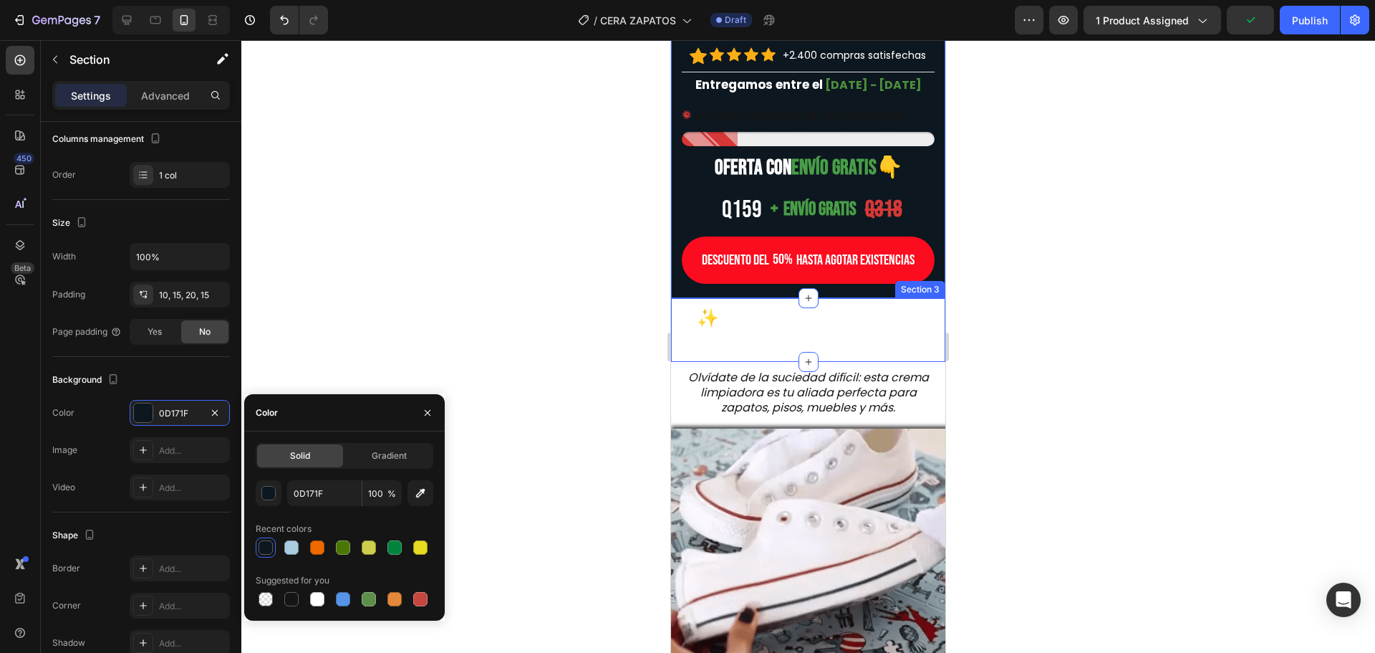
click at [675, 321] on div "⁠⁠⁠⁠⁠⁠⁠ ✨ ¡Devuelve el blanco y brillo en segundos! Heading" at bounding box center [808, 330] width 274 height 64
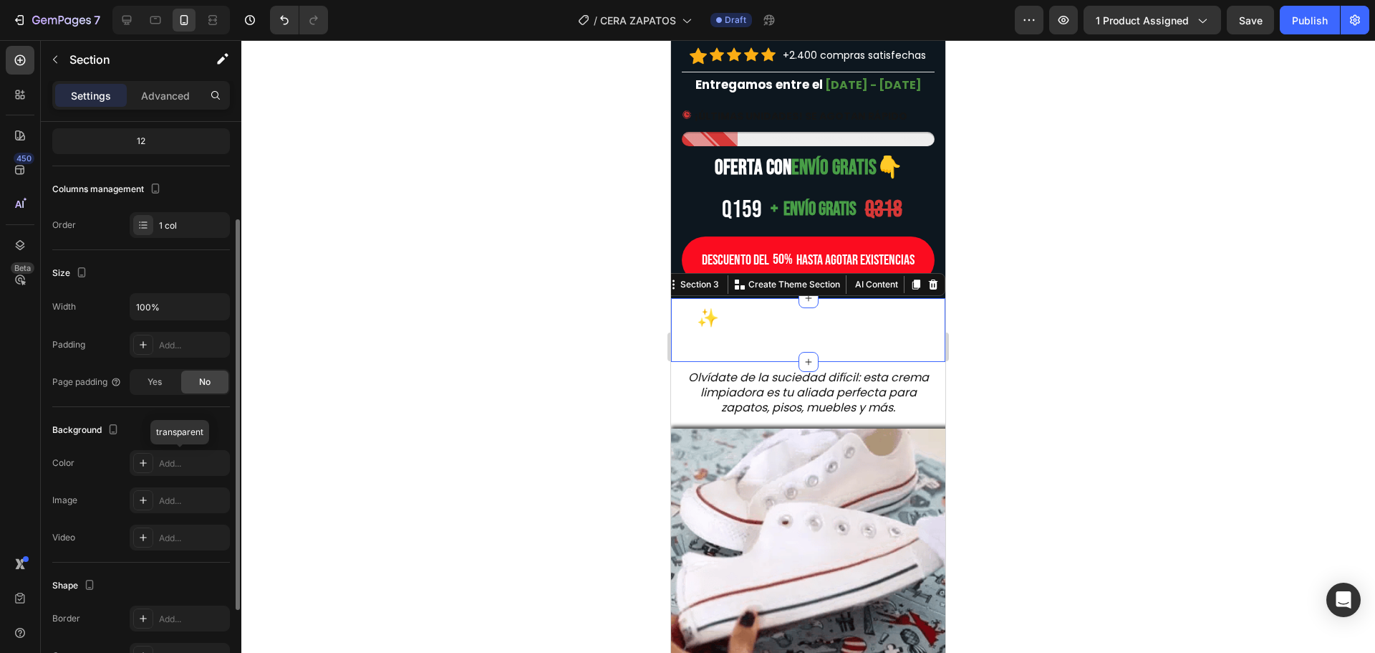
scroll to position [265, 0]
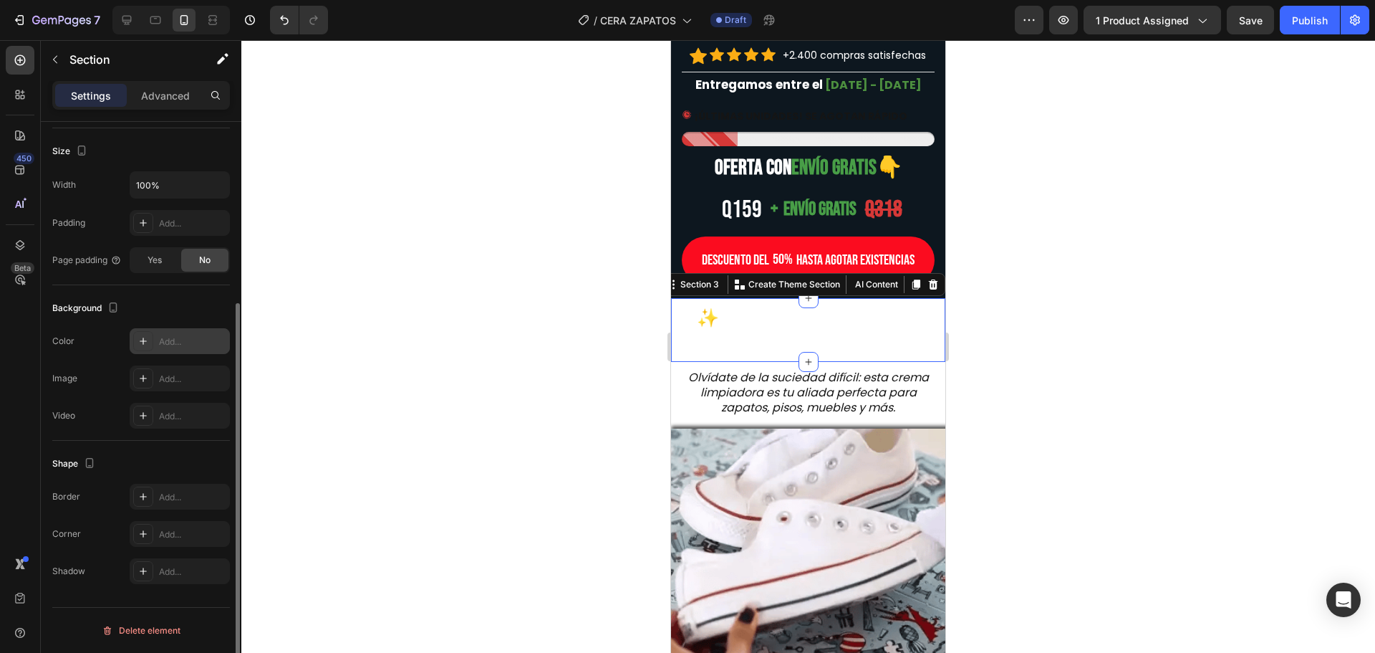
click at [177, 335] on div "Add..." at bounding box center [192, 341] width 67 height 13
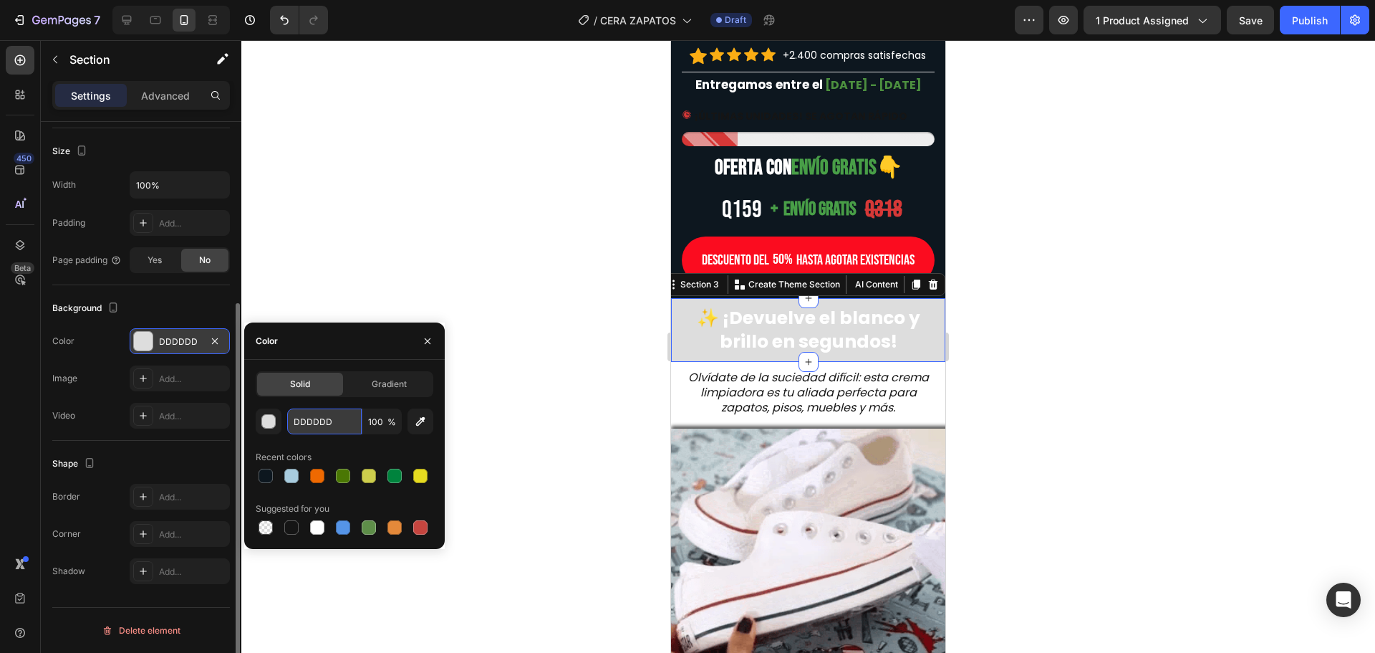
click at [317, 420] on input "DDDDDD" at bounding box center [324, 421] width 74 height 26
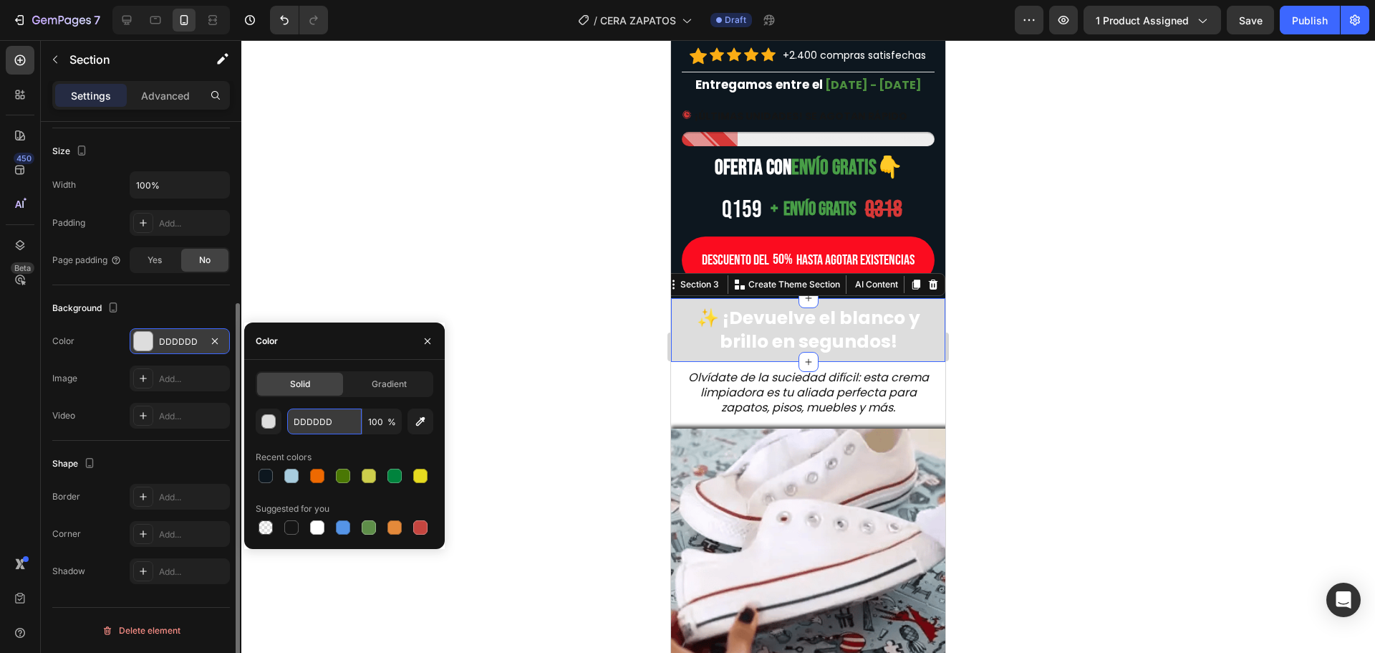
click at [317, 420] on input "DDDDDD" at bounding box center [324, 421] width 74 height 26
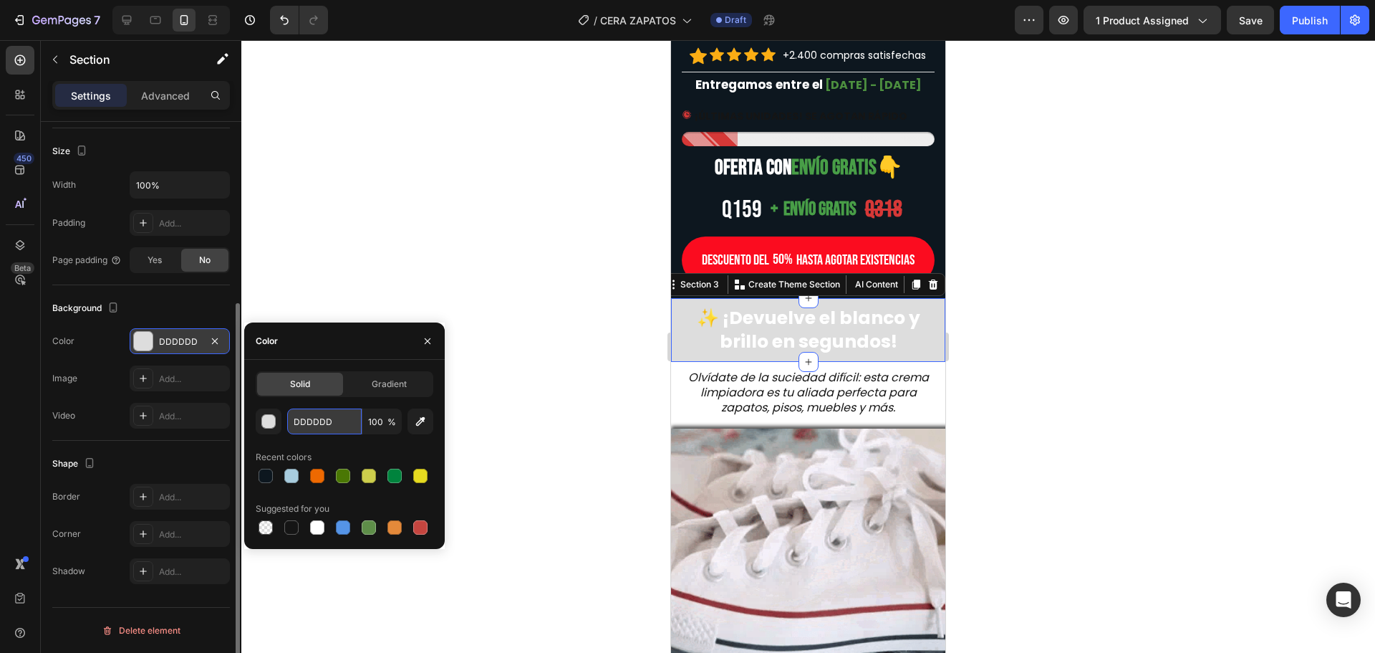
paste input "0D171F"
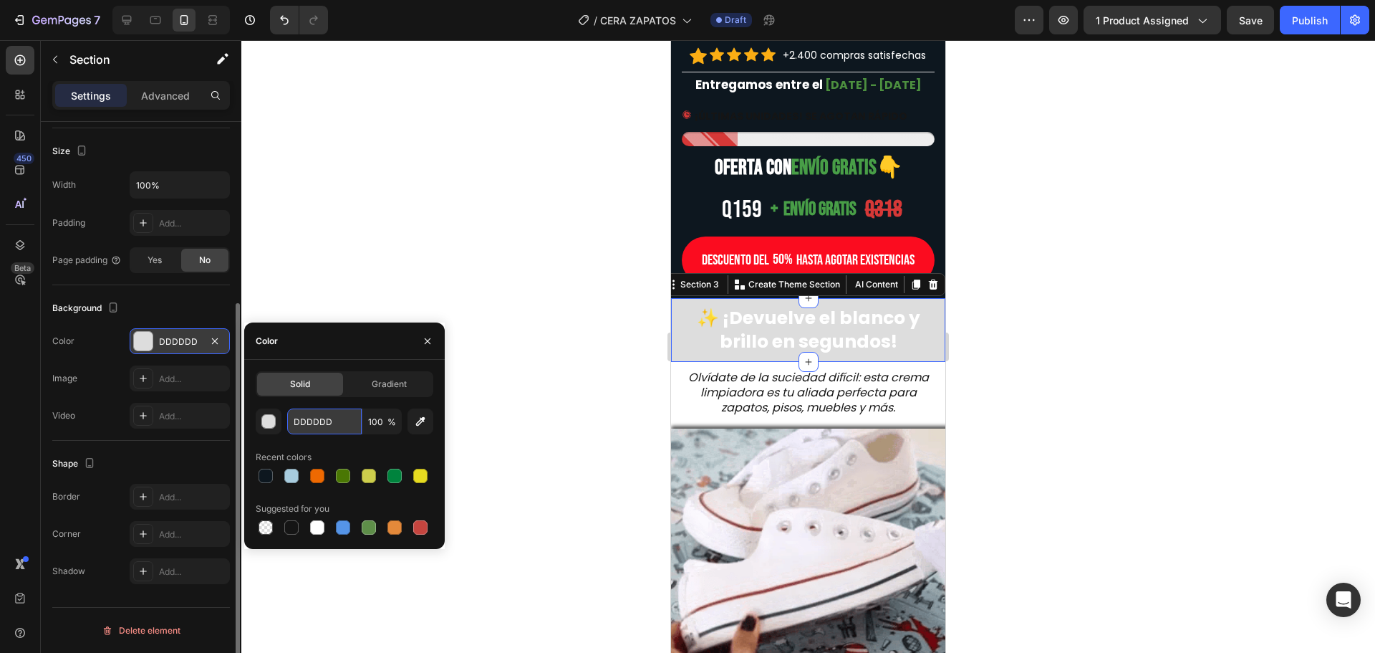
type input "0D171F"
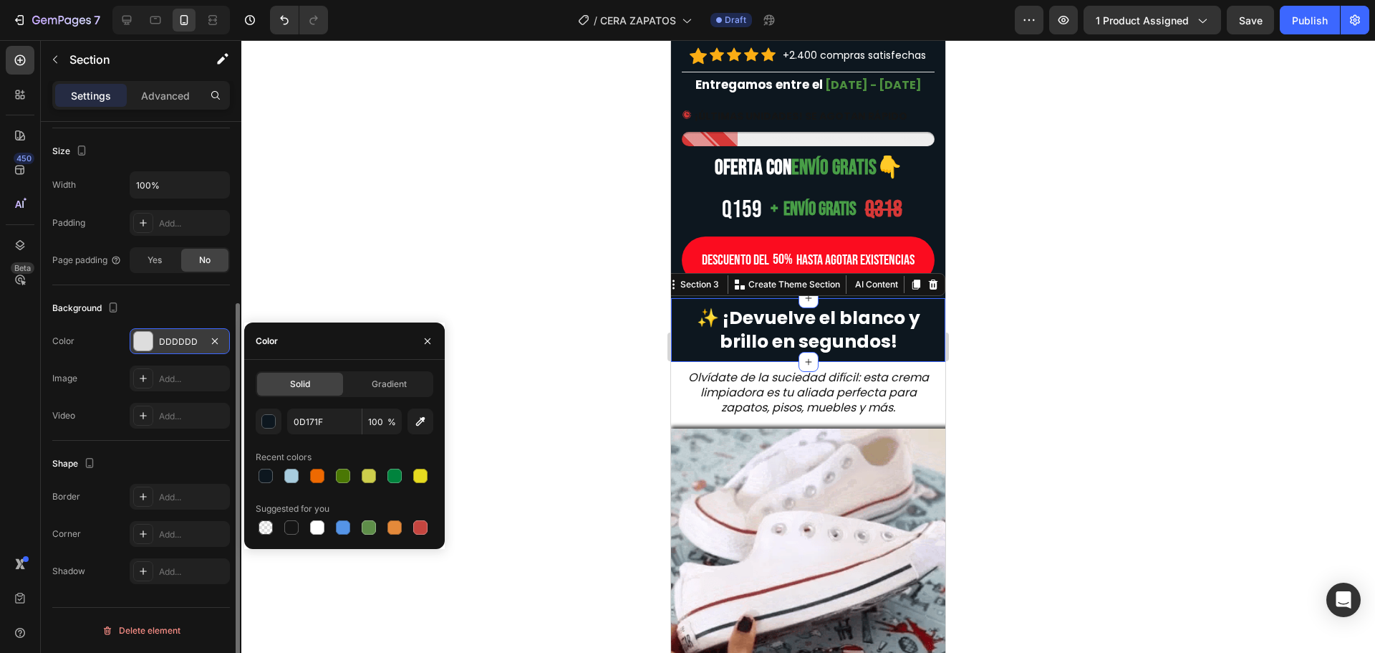
click at [547, 337] on div at bounding box center [808, 346] width 1134 height 612
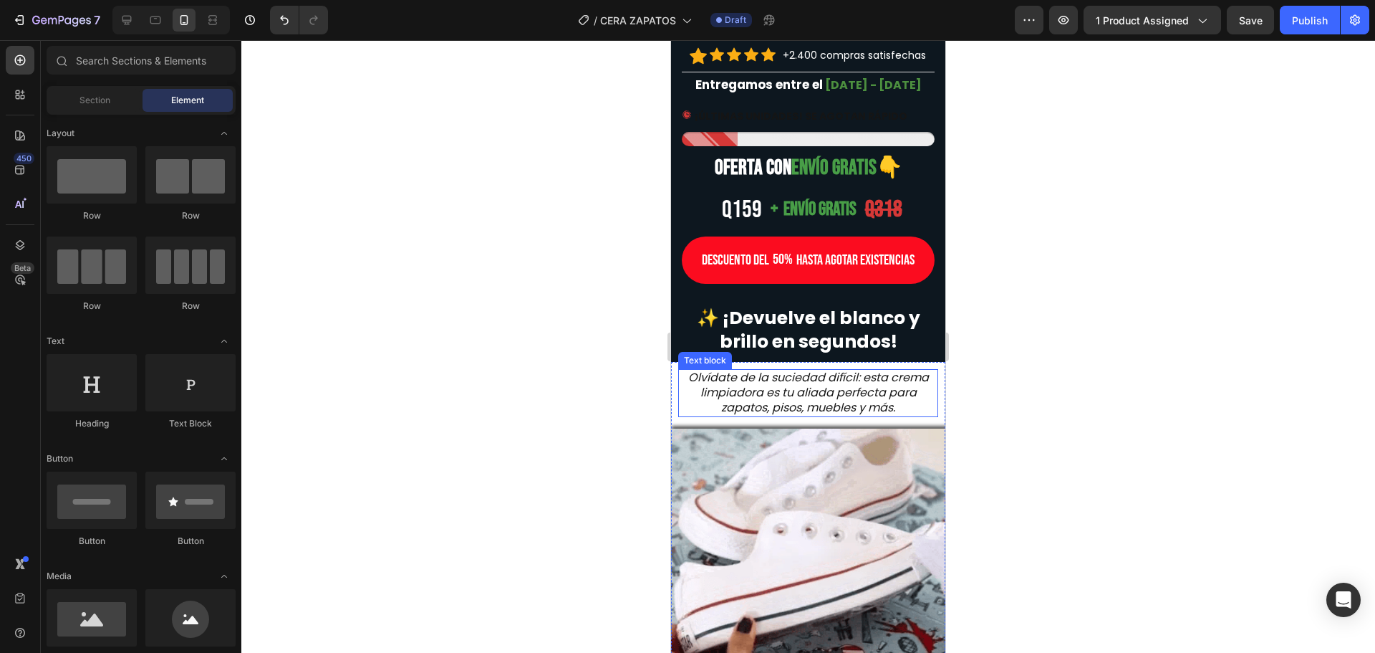
click at [835, 405] on p "Olvídate de la suciedad difícil: esta crema limpiadora es tu aliada perfecta pa…" at bounding box center [808, 392] width 257 height 44
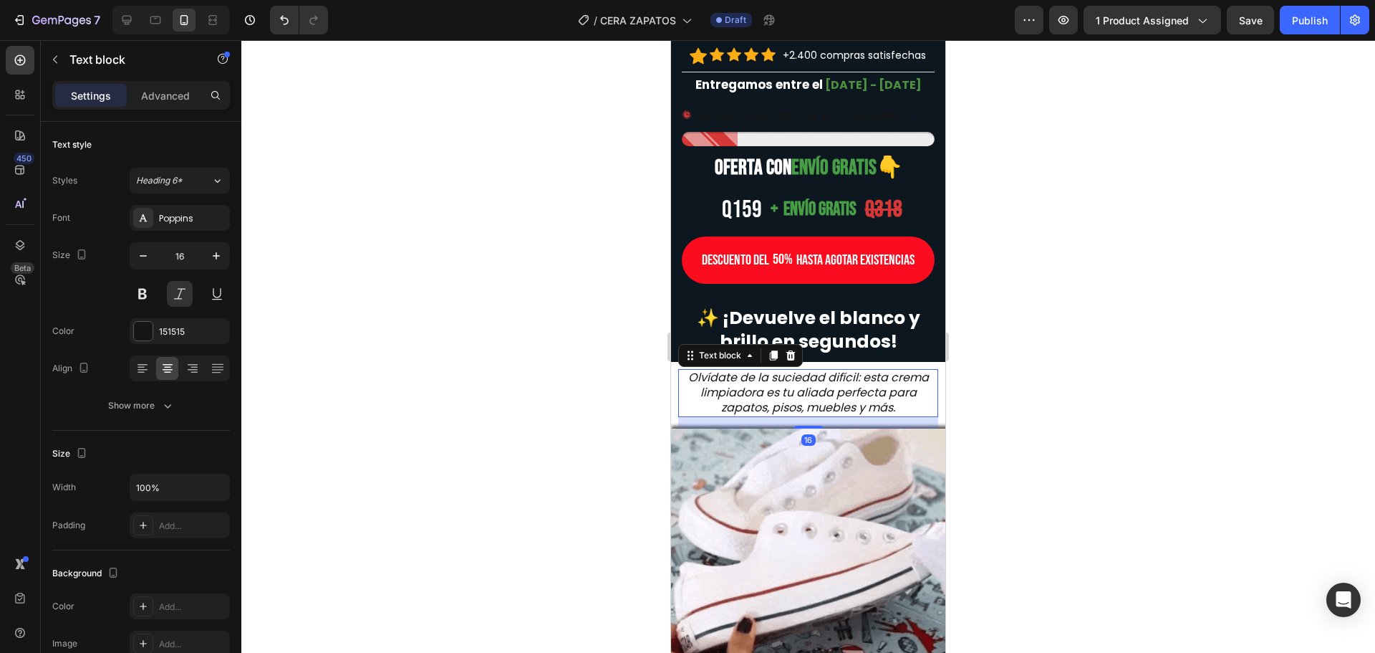
click at [835, 405] on p "Olvídate de la suciedad difícil: esta crema limpiadora es tu aliada perfecta pa…" at bounding box center [808, 392] width 257 height 44
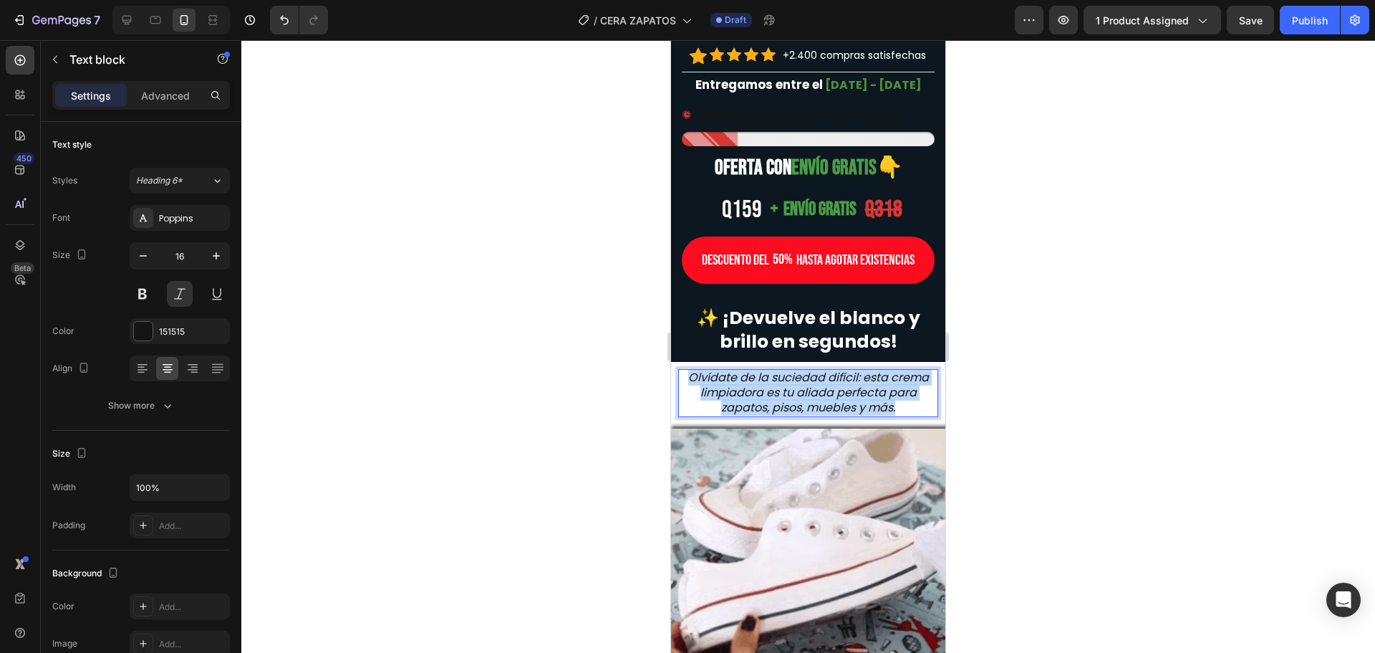
click at [835, 405] on p "Olvídate de la suciedad difícil: esta crema limpiadora es tu aliada perfecta pa…" at bounding box center [808, 392] width 257 height 44
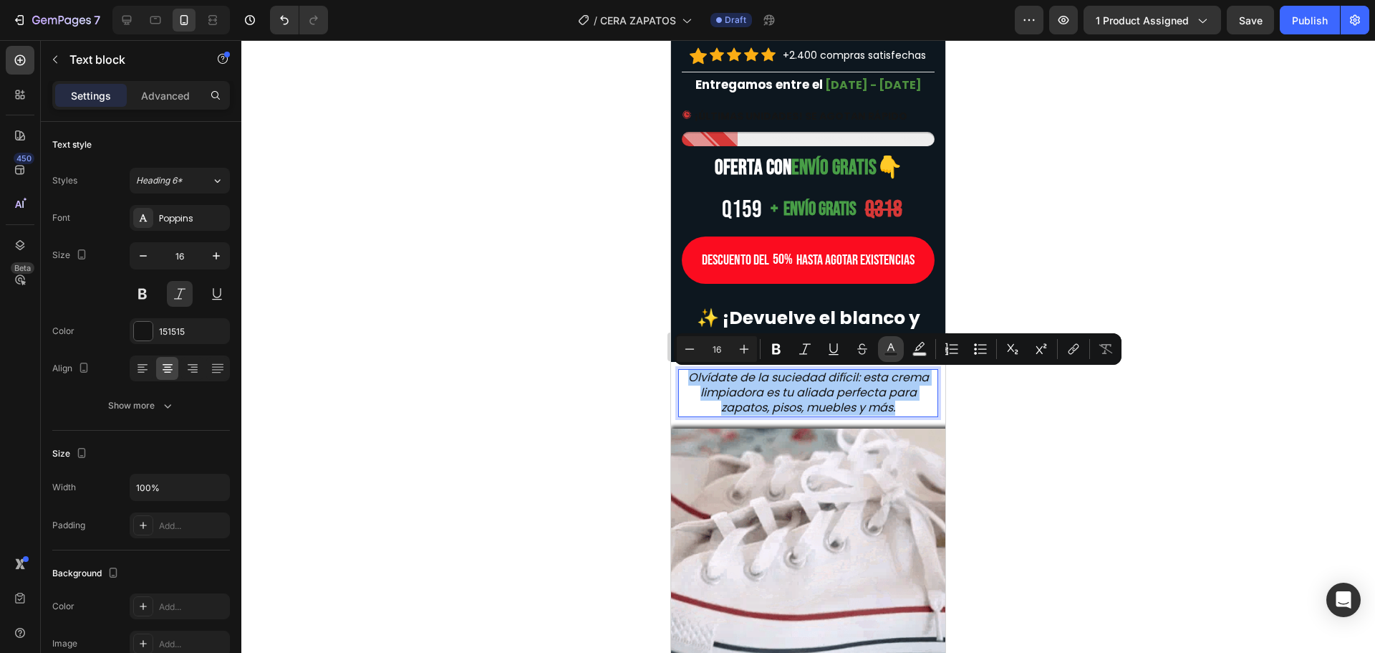
click at [889, 349] on icon "Editor contextual toolbar" at bounding box center [890, 347] width 7 height 8
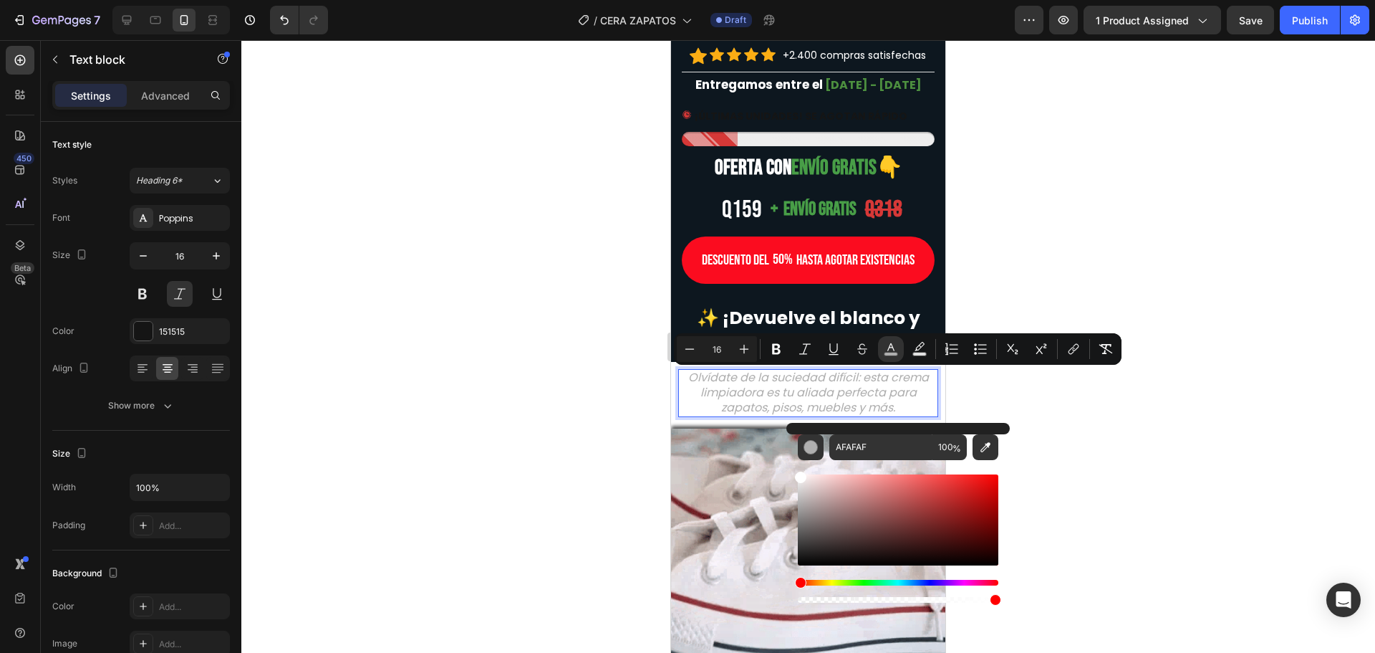
drag, startPoint x: 801, startPoint y: 562, endPoint x: 792, endPoint y: 453, distance: 108.5
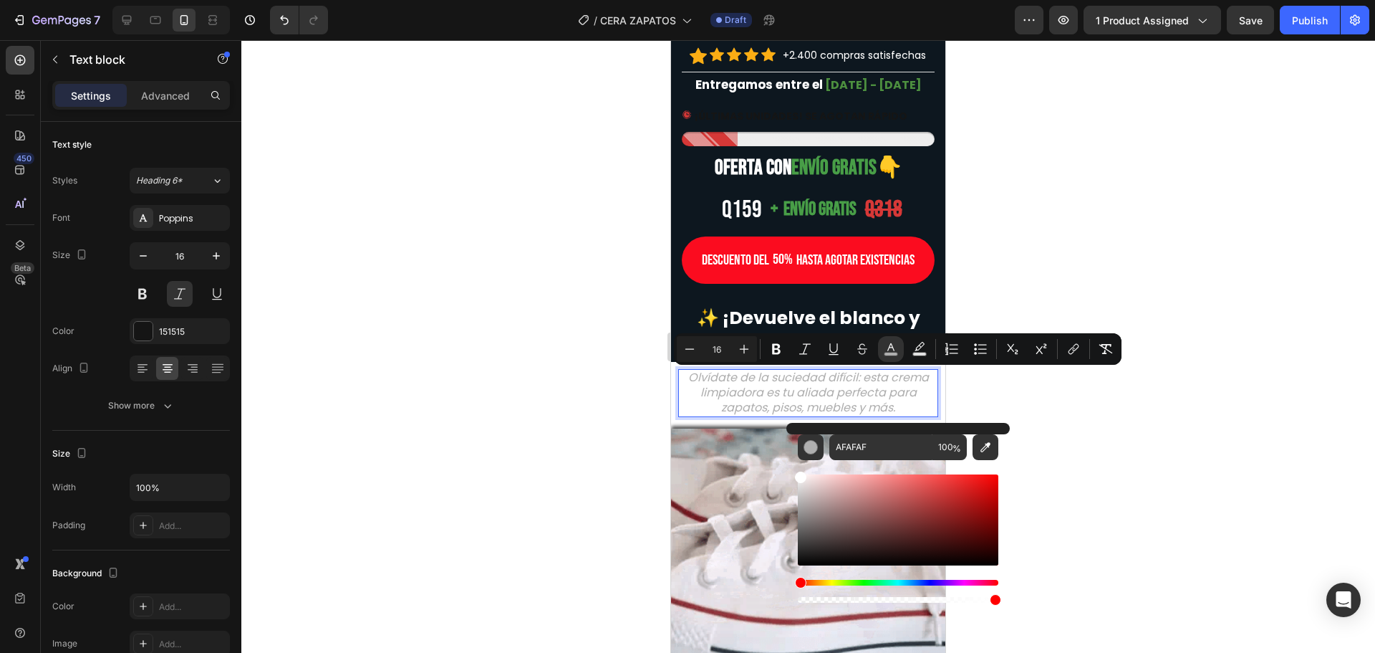
click at [792, 453] on div "AFAFAF 100 %" at bounding box center [898, 514] width 223 height 183
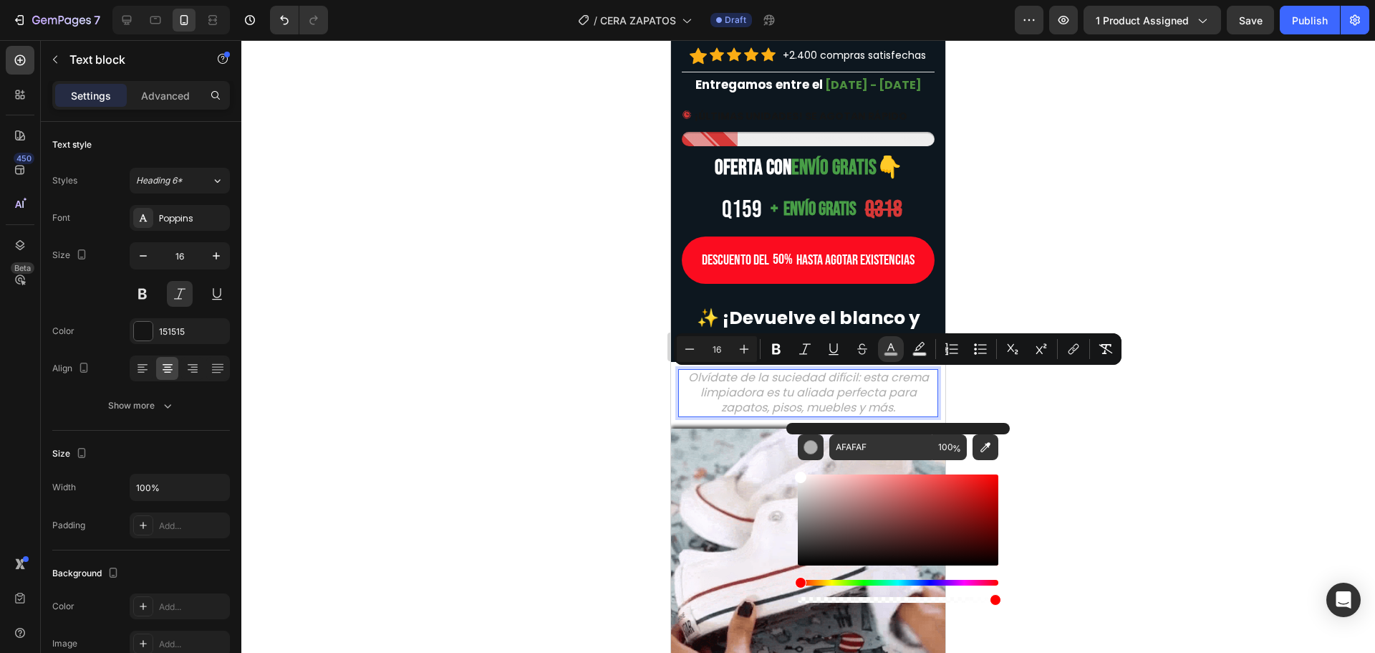
type input "FFFFFF"
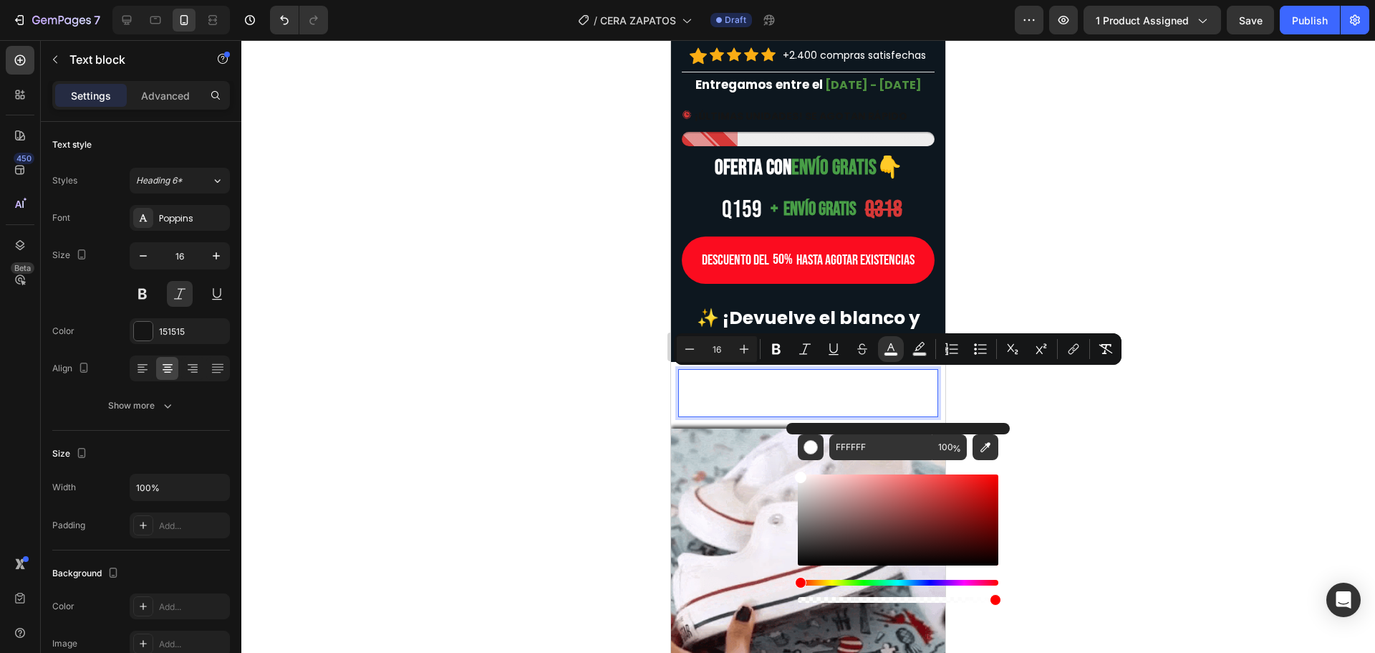
click at [487, 249] on div at bounding box center [808, 346] width 1134 height 612
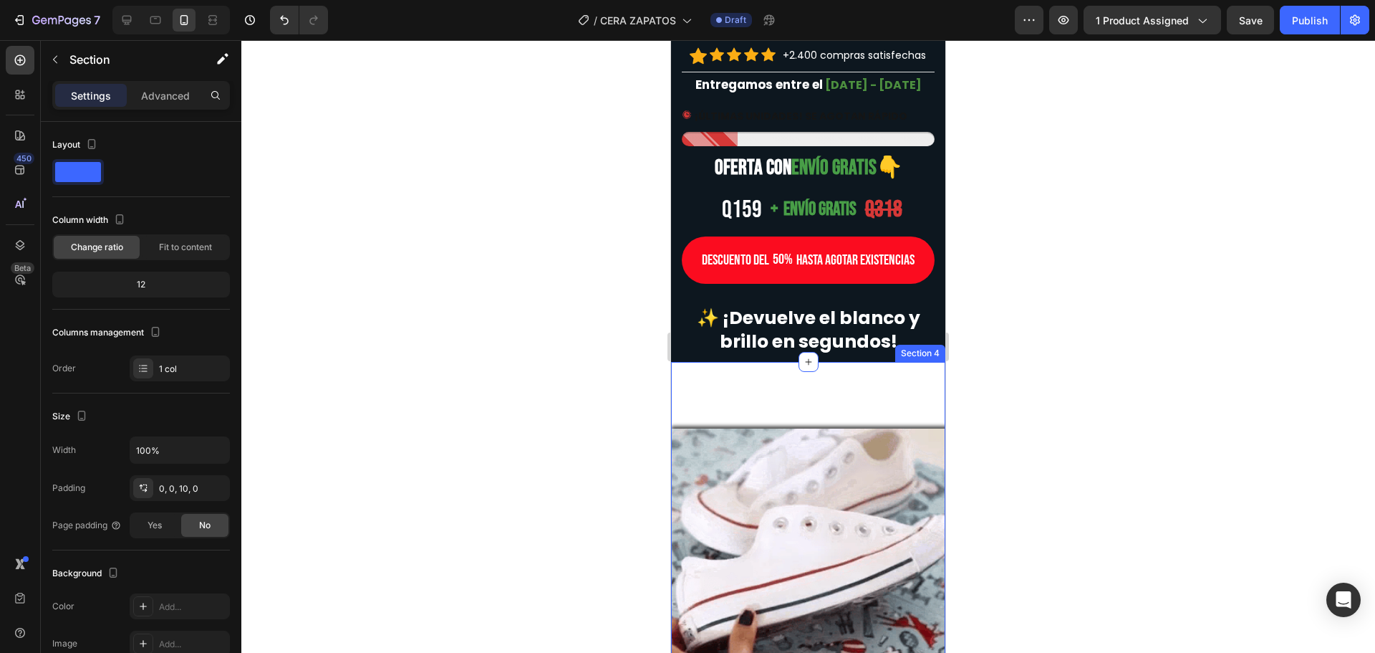
click at [675, 405] on div "Olvídate de la suciedad difícil: esta crema limpiadora es tu aliada perfecta pa…" at bounding box center [808, 538] width 274 height 352
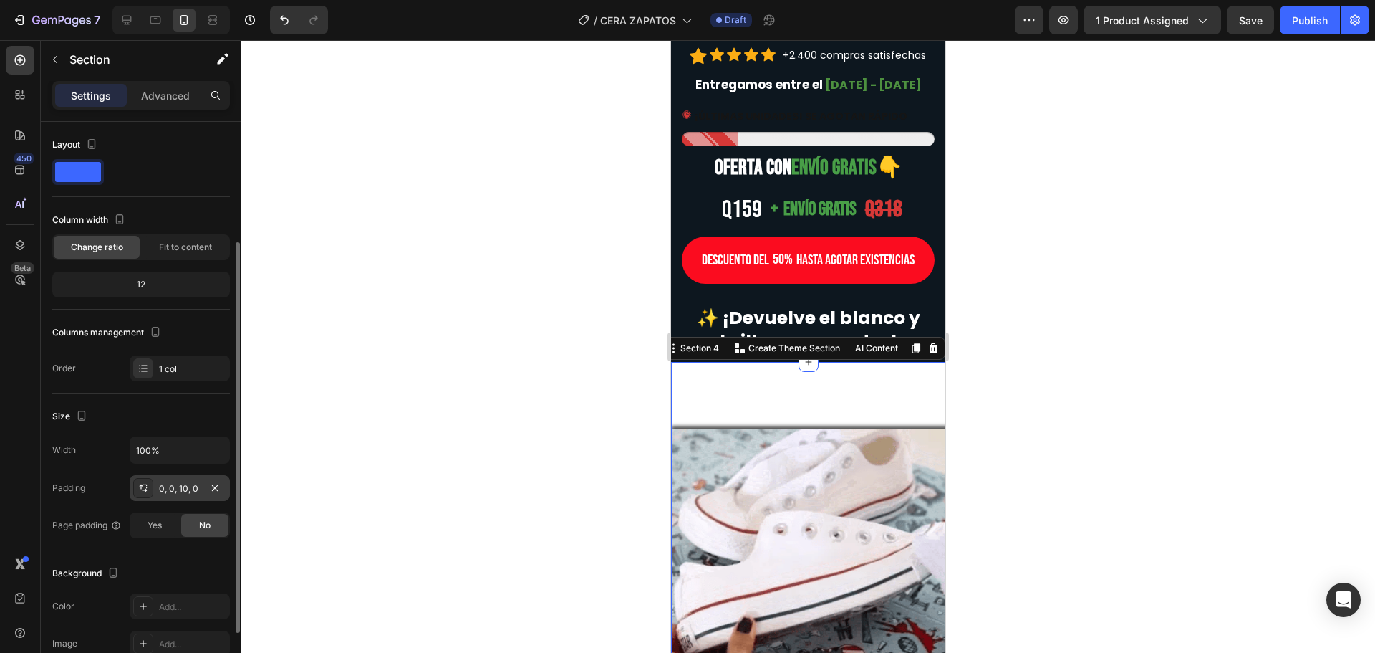
scroll to position [143, 0]
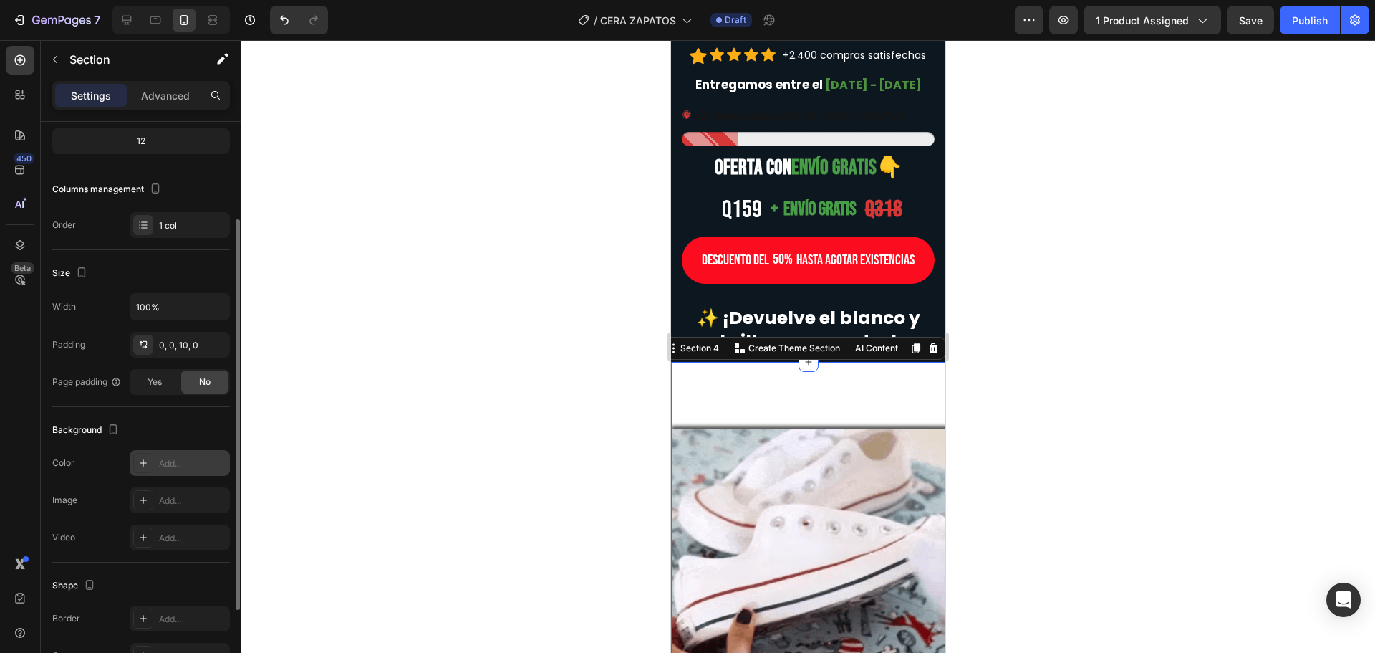
click at [172, 463] on div "Add..." at bounding box center [192, 463] width 67 height 13
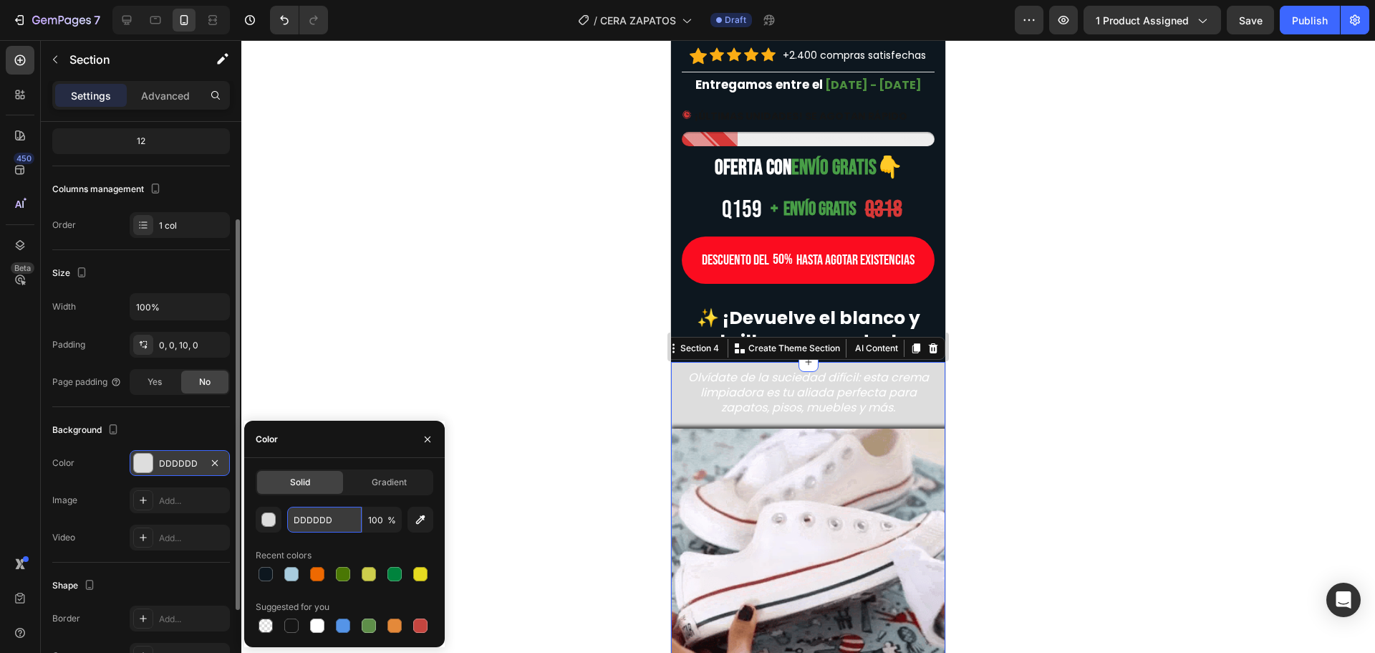
click at [327, 526] on input "DDDDDD" at bounding box center [324, 519] width 74 height 26
paste input "0D171F"
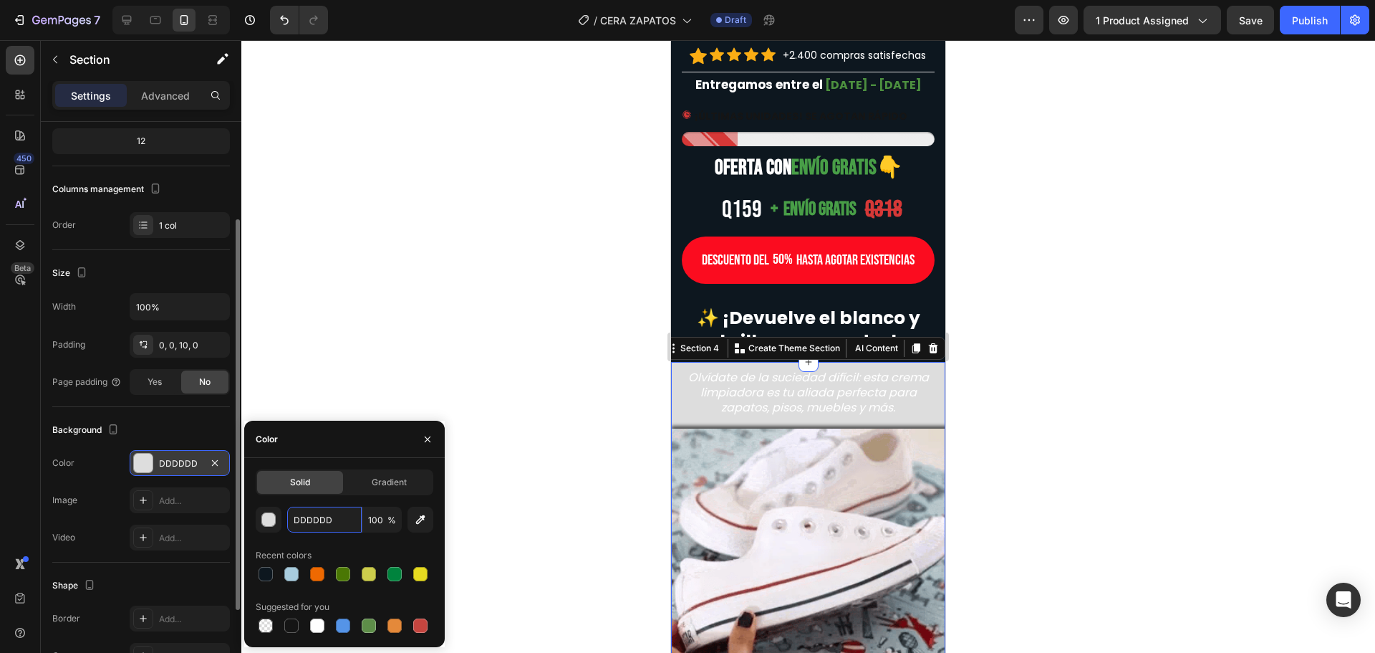
type input "0D171F"
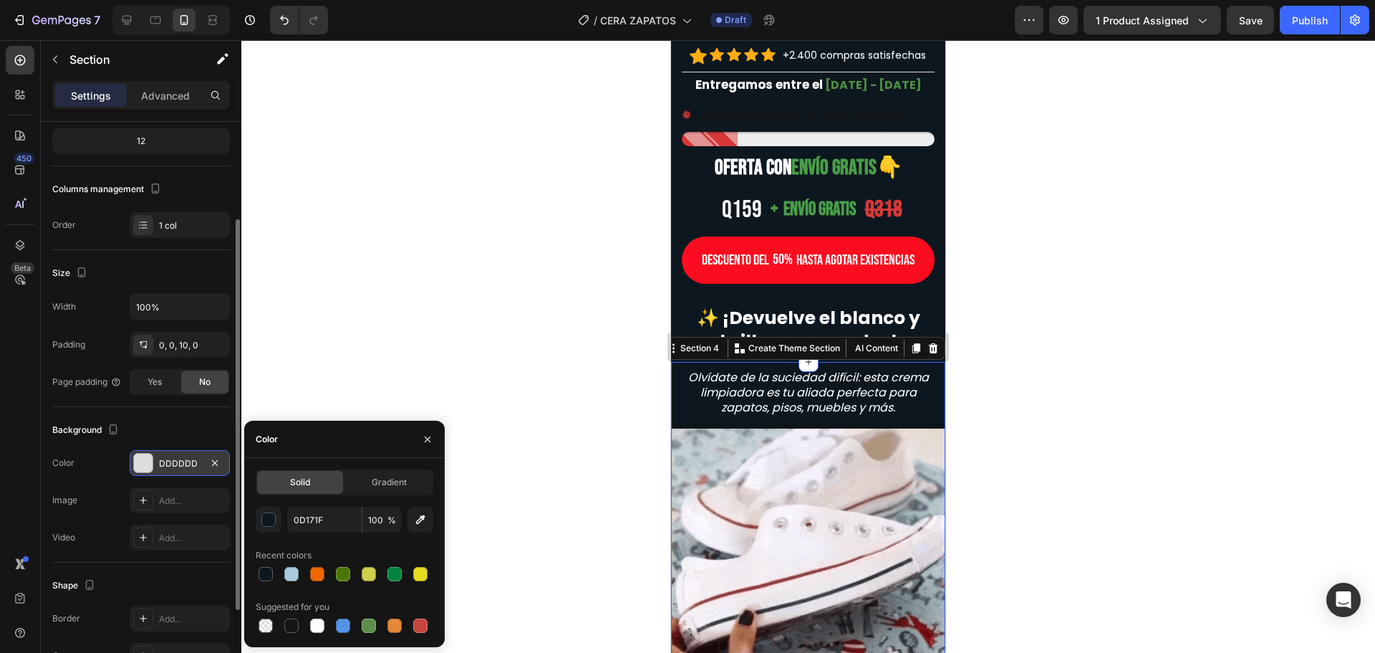
click at [471, 291] on div at bounding box center [808, 346] width 1134 height 612
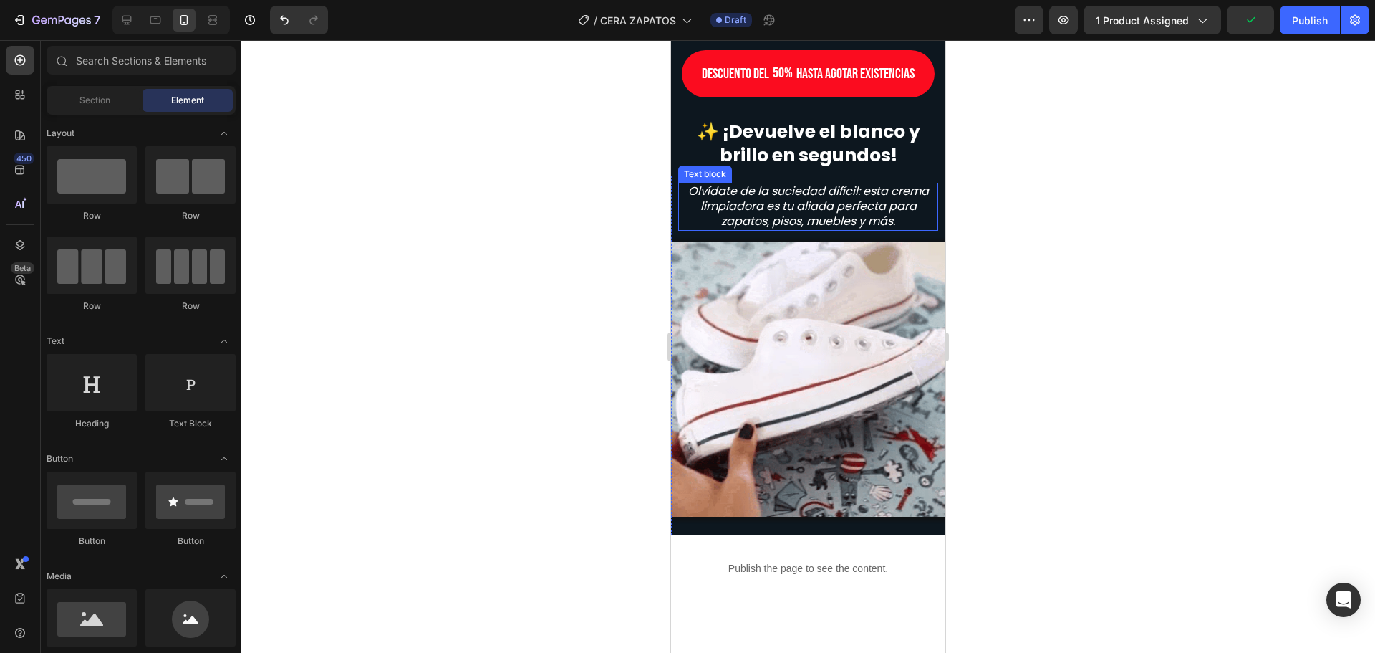
scroll to position [1003, 0]
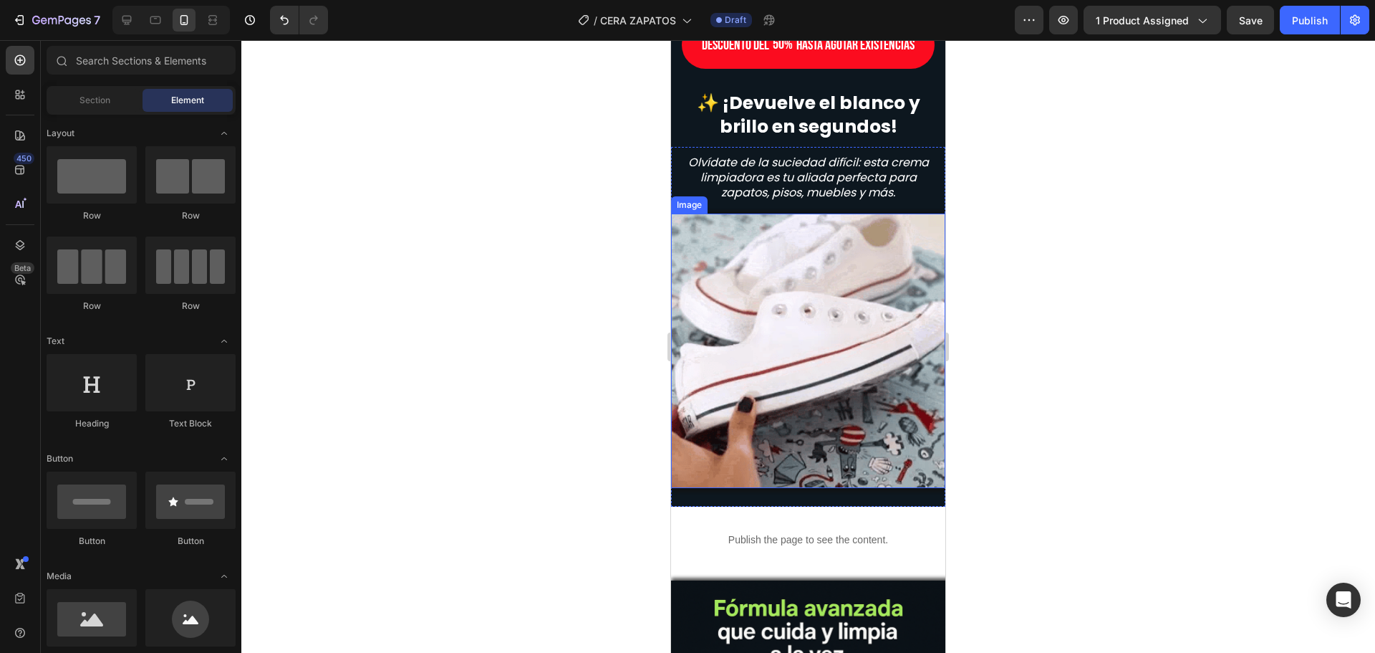
click at [776, 452] on img at bounding box center [808, 350] width 274 height 274
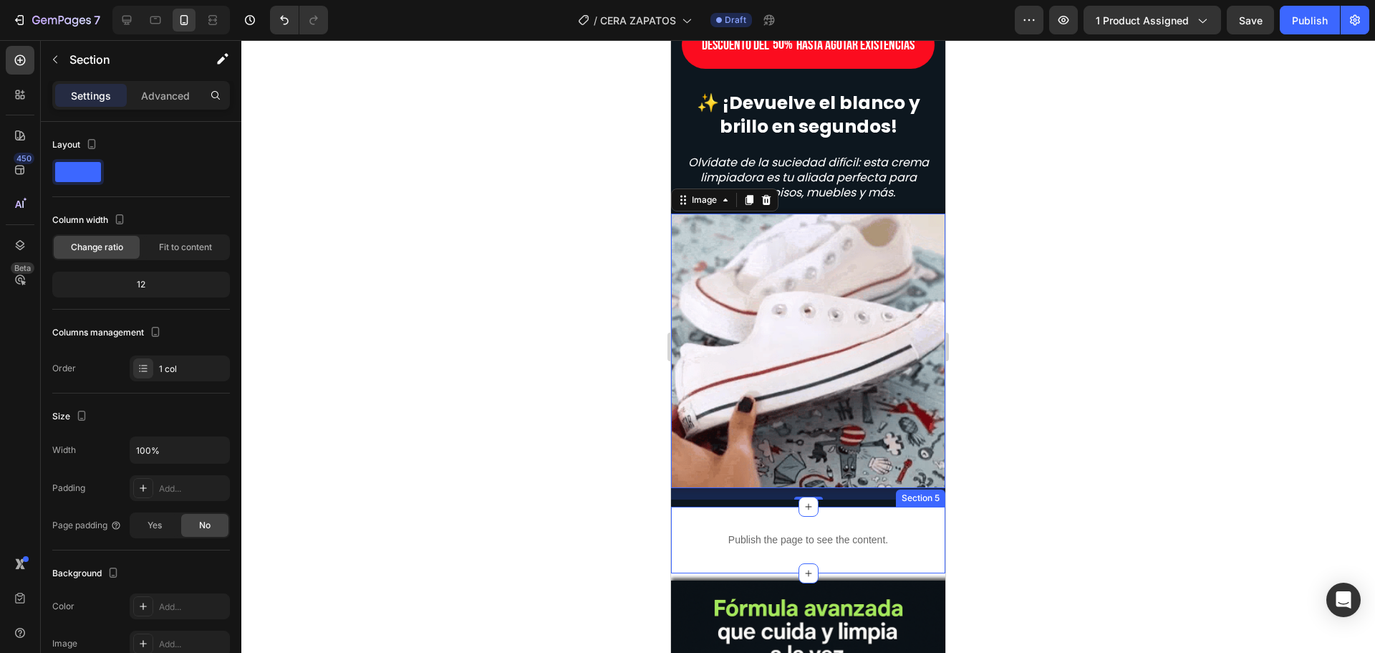
click at [674, 531] on div "Publish the page to see the content. Custom Code" at bounding box center [808, 539] width 274 height 67
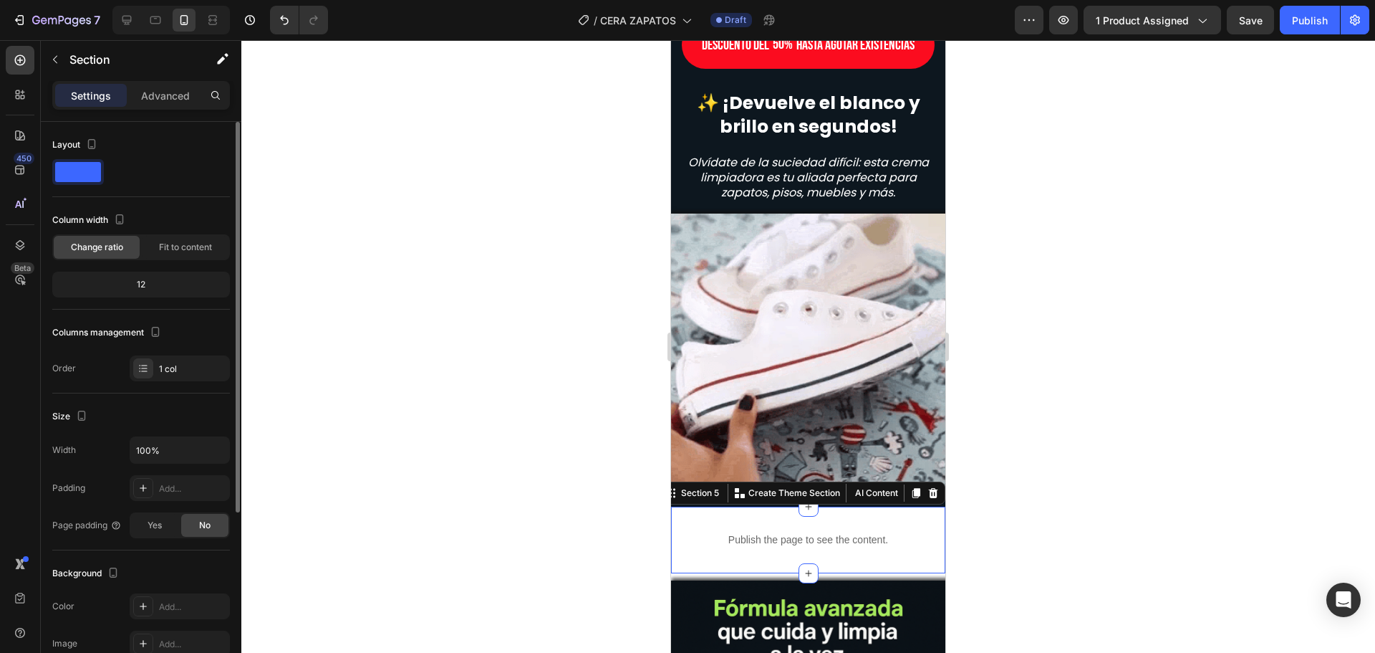
scroll to position [72, 0]
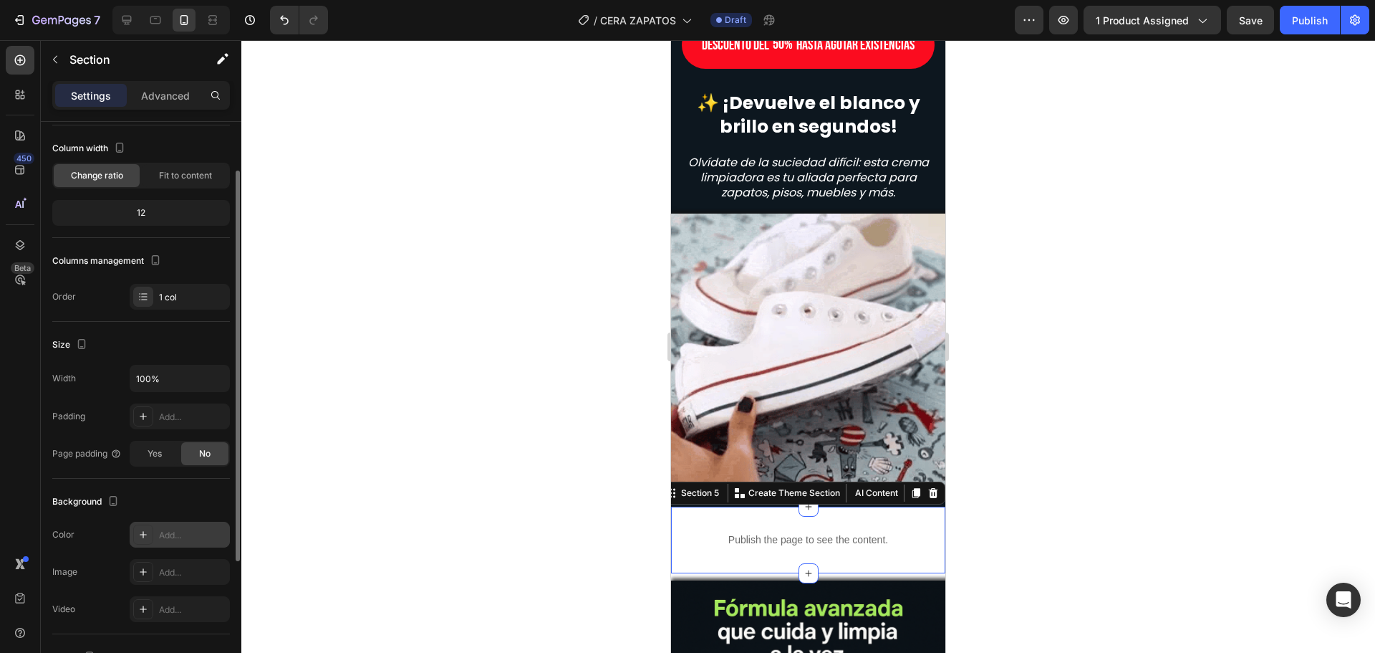
click at [158, 536] on div "Add..." at bounding box center [180, 534] width 100 height 26
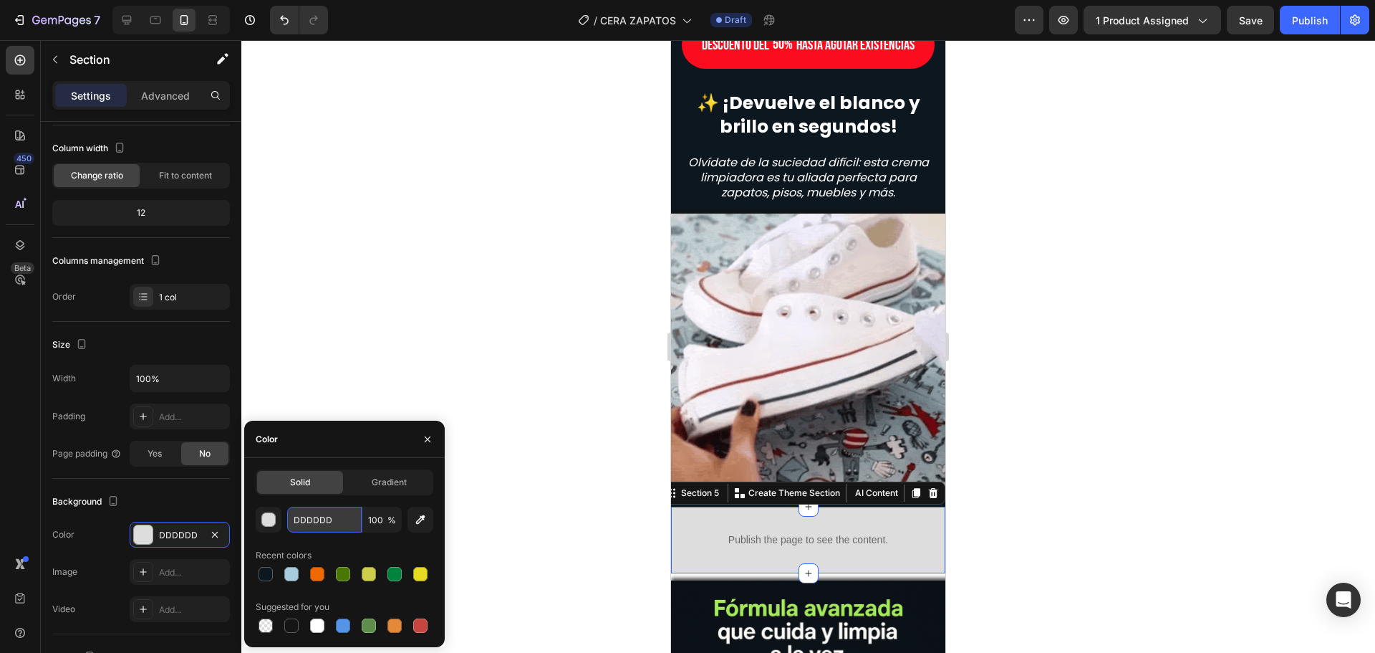
click at [327, 521] on input "DDDDDD" at bounding box center [324, 519] width 74 height 26
paste input "0D171F"
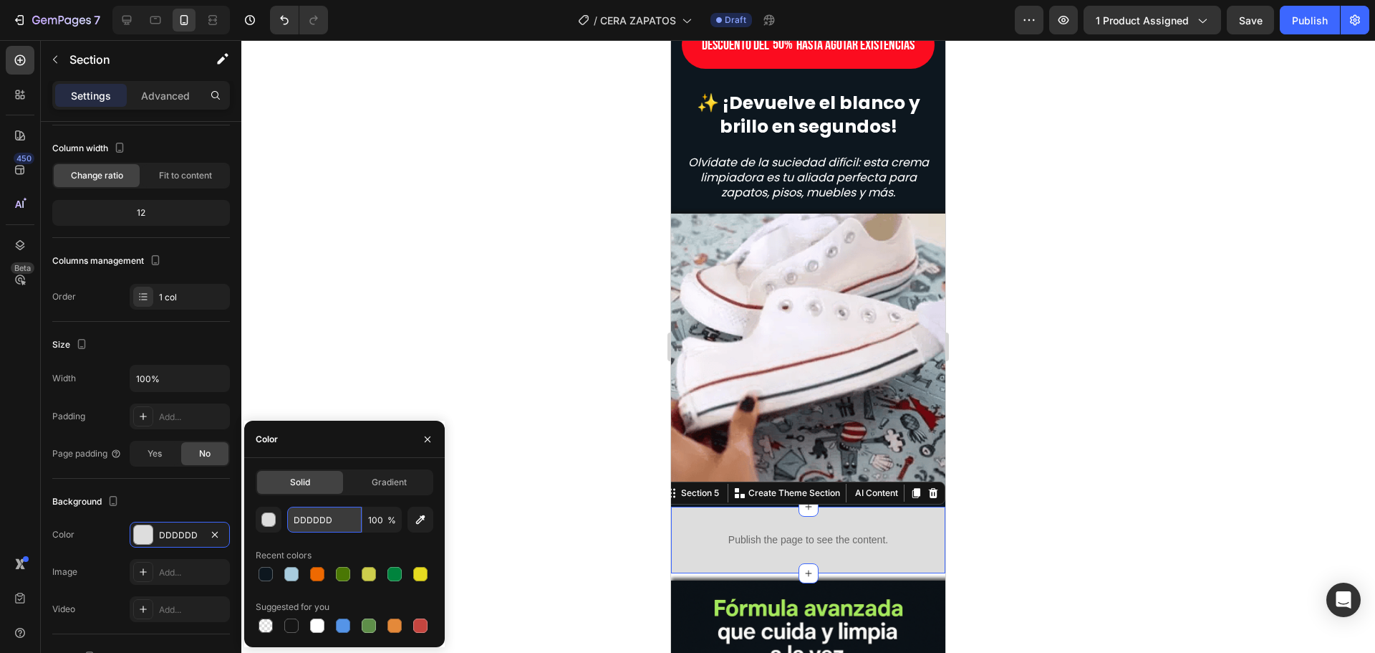
type input "0D171F"
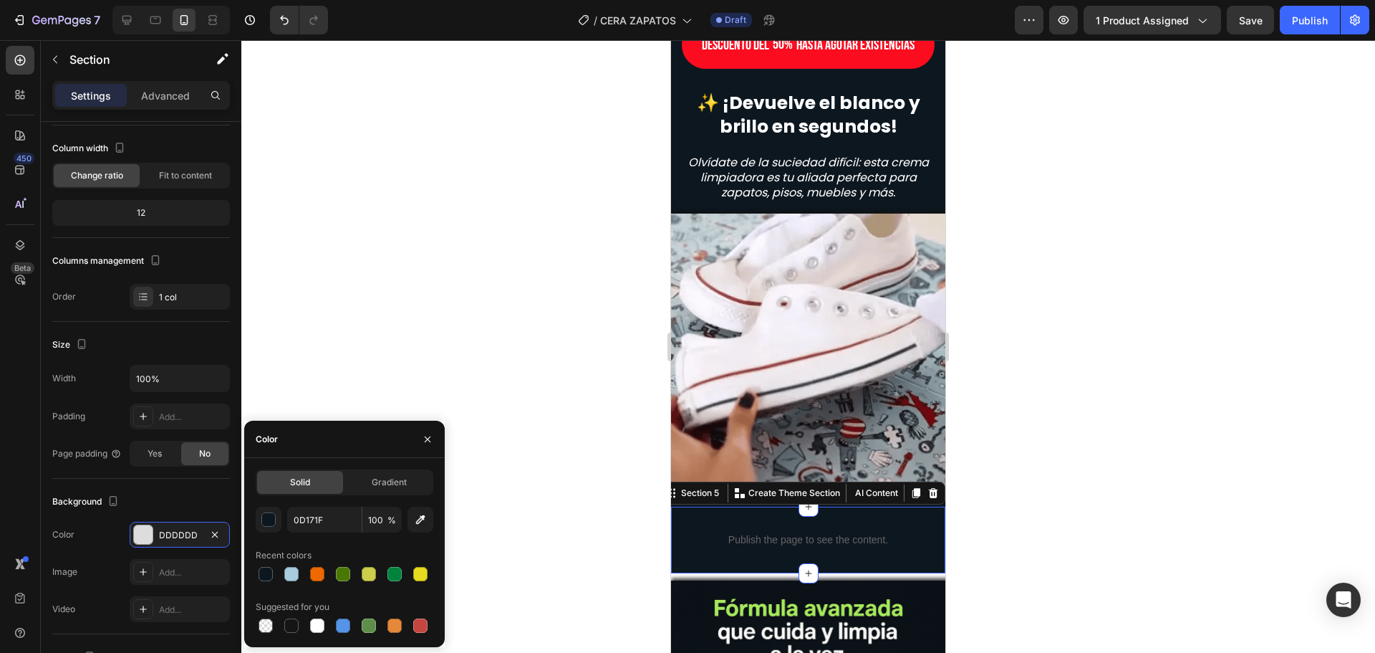
click at [488, 266] on div at bounding box center [808, 346] width 1134 height 612
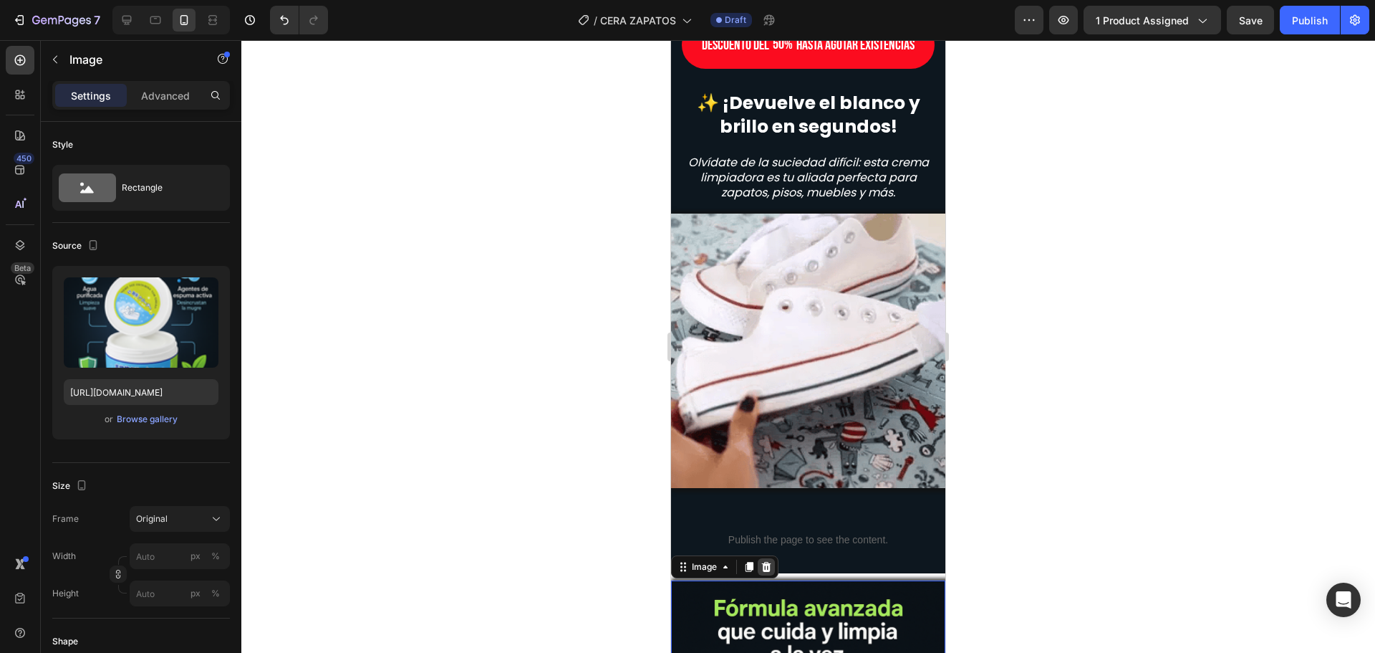
click at [764, 562] on icon at bounding box center [766, 567] width 9 height 10
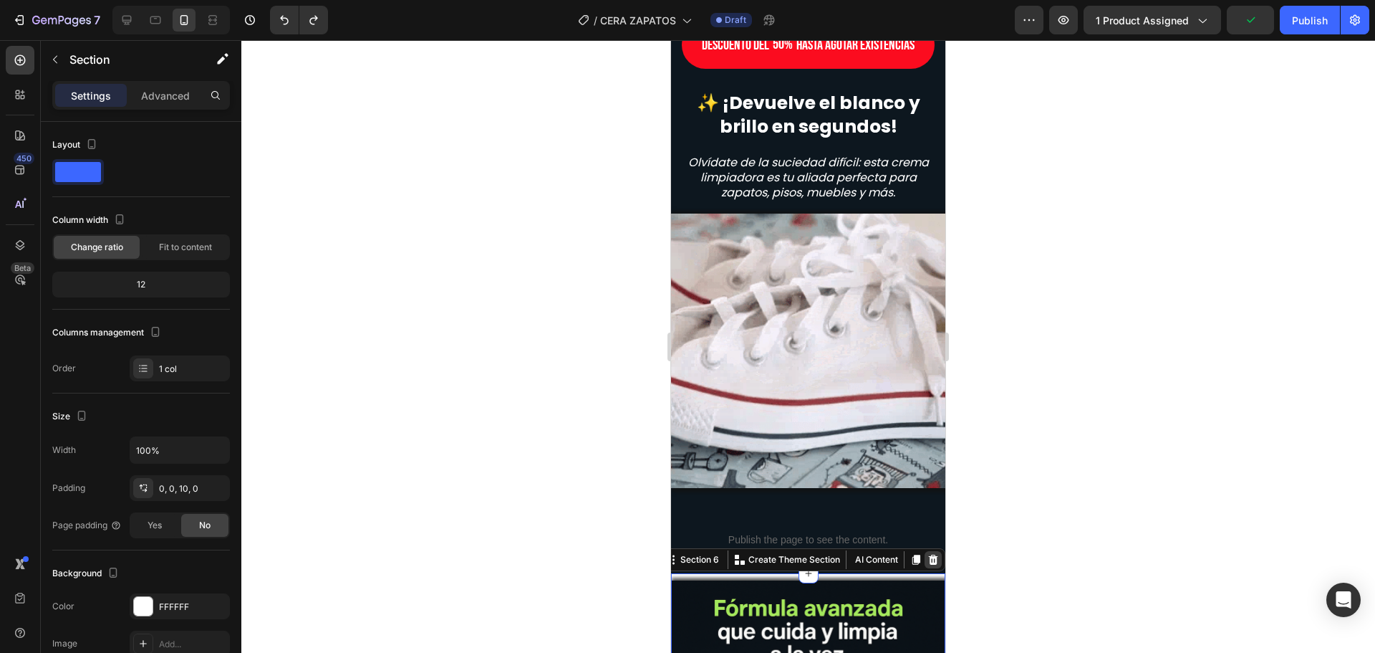
click at [925, 556] on div at bounding box center [933, 559] width 17 height 17
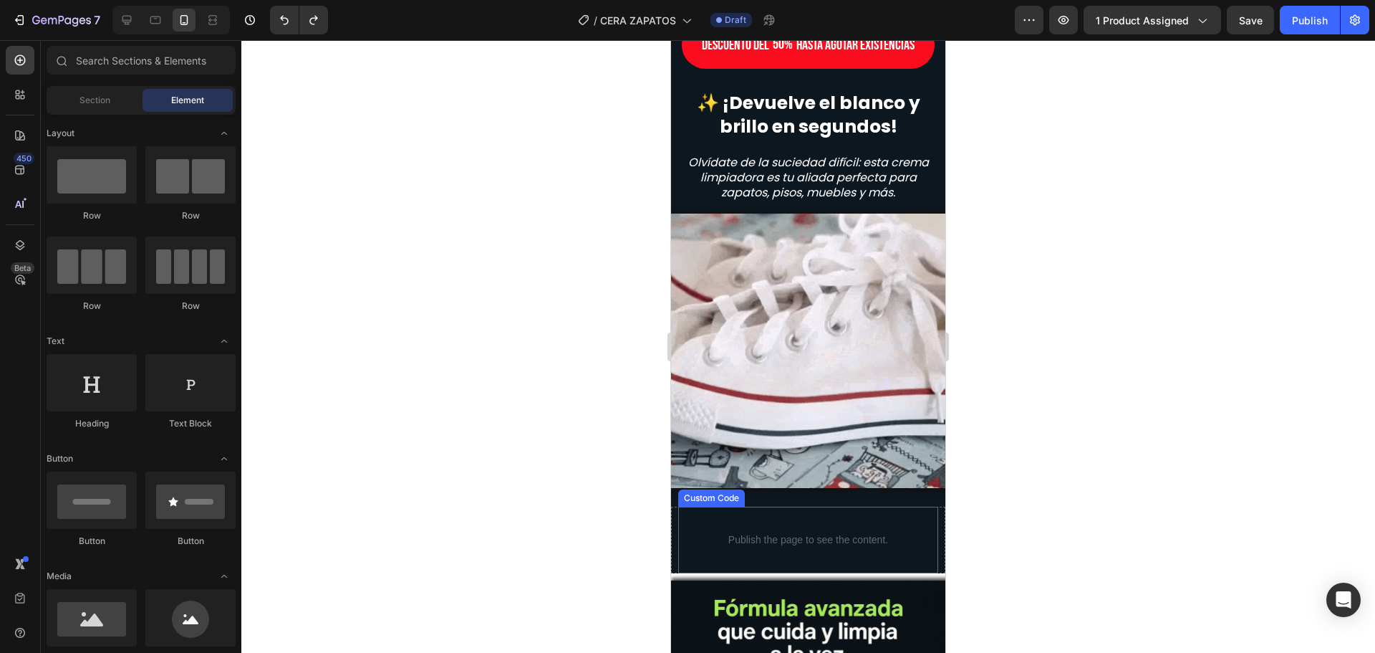
click at [724, 552] on div "Publish the page to see the content. Custom Code" at bounding box center [808, 539] width 260 height 67
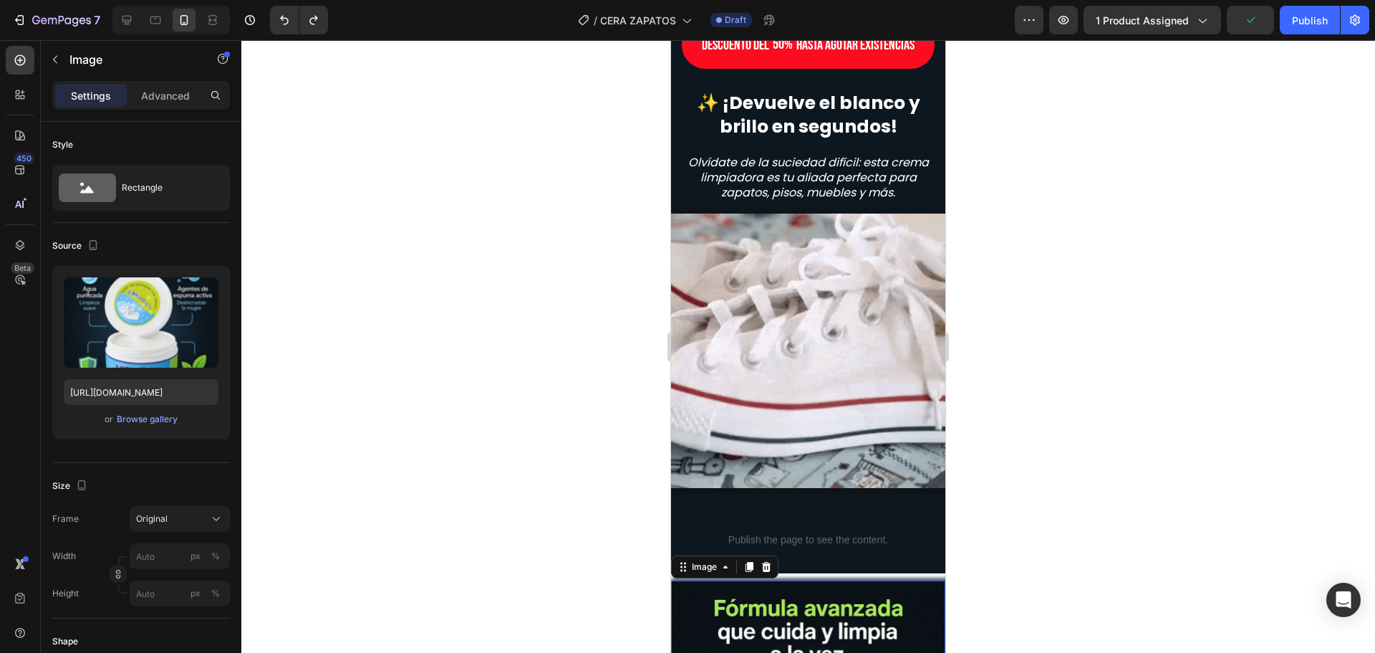
click at [1028, 537] on div at bounding box center [808, 346] width 1134 height 612
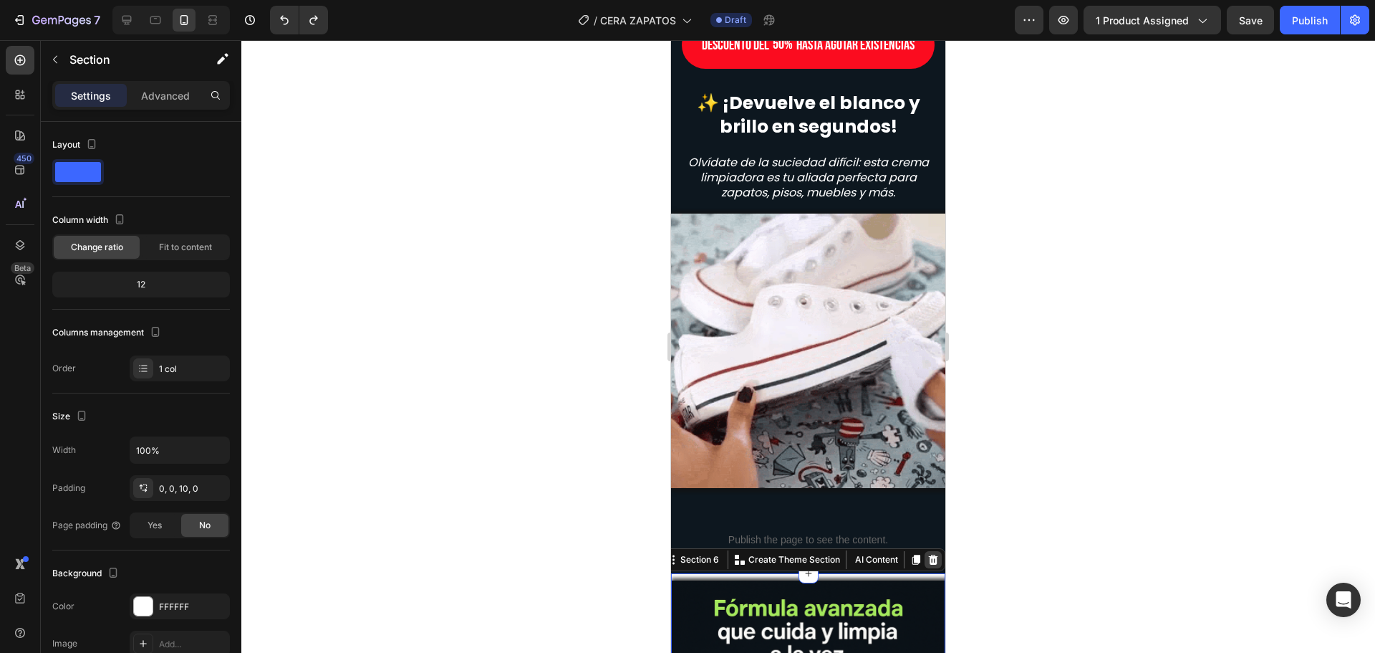
click at [925, 557] on div at bounding box center [933, 559] width 17 height 17
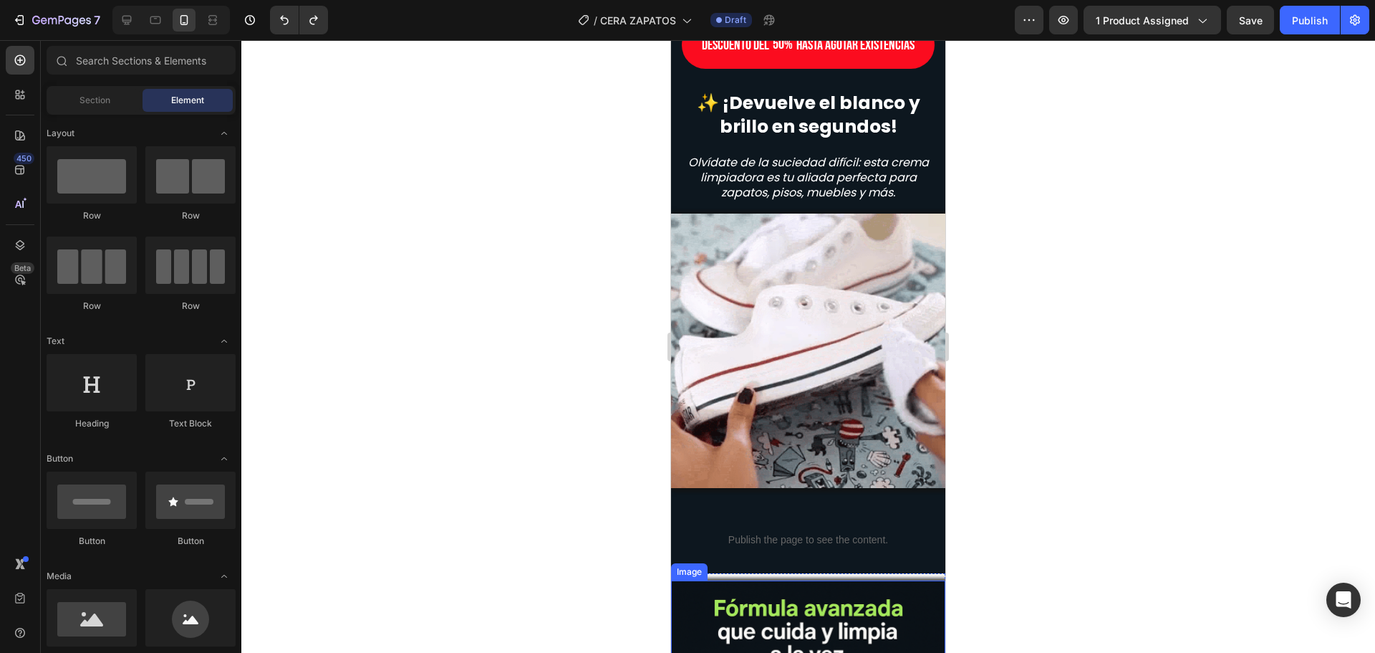
click at [661, 626] on div at bounding box center [808, 346] width 1134 height 612
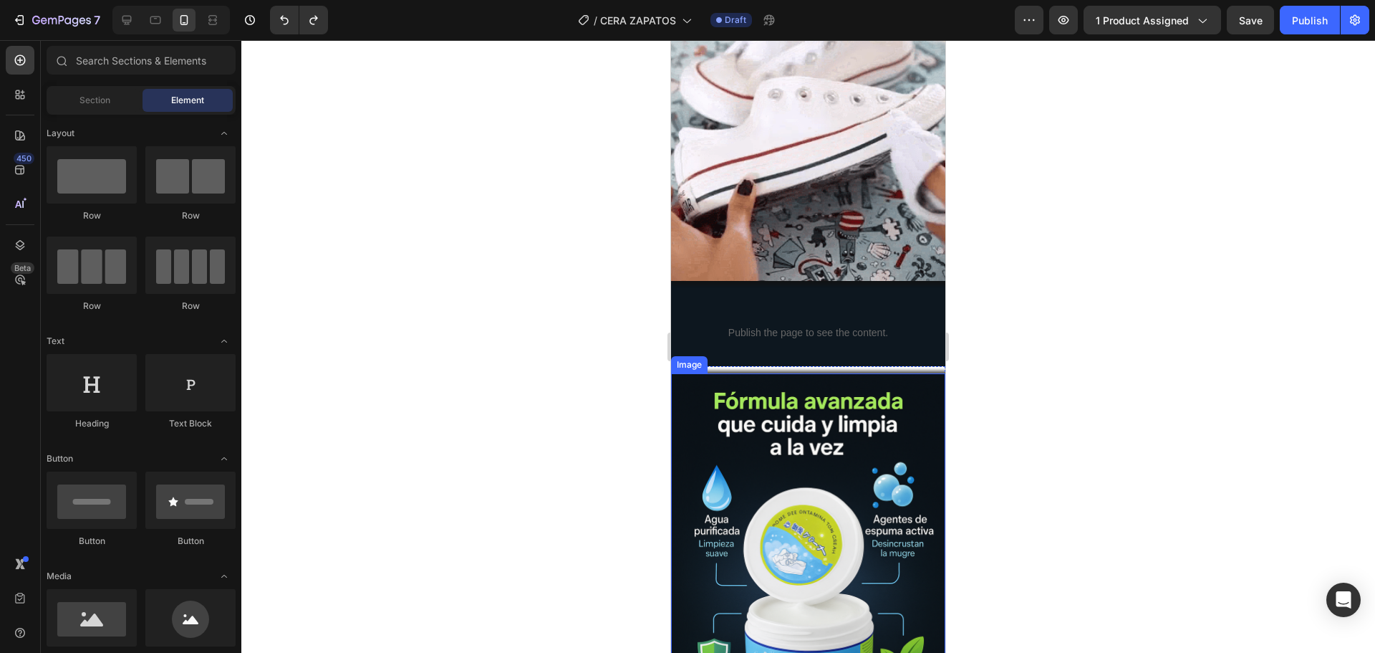
scroll to position [1218, 0]
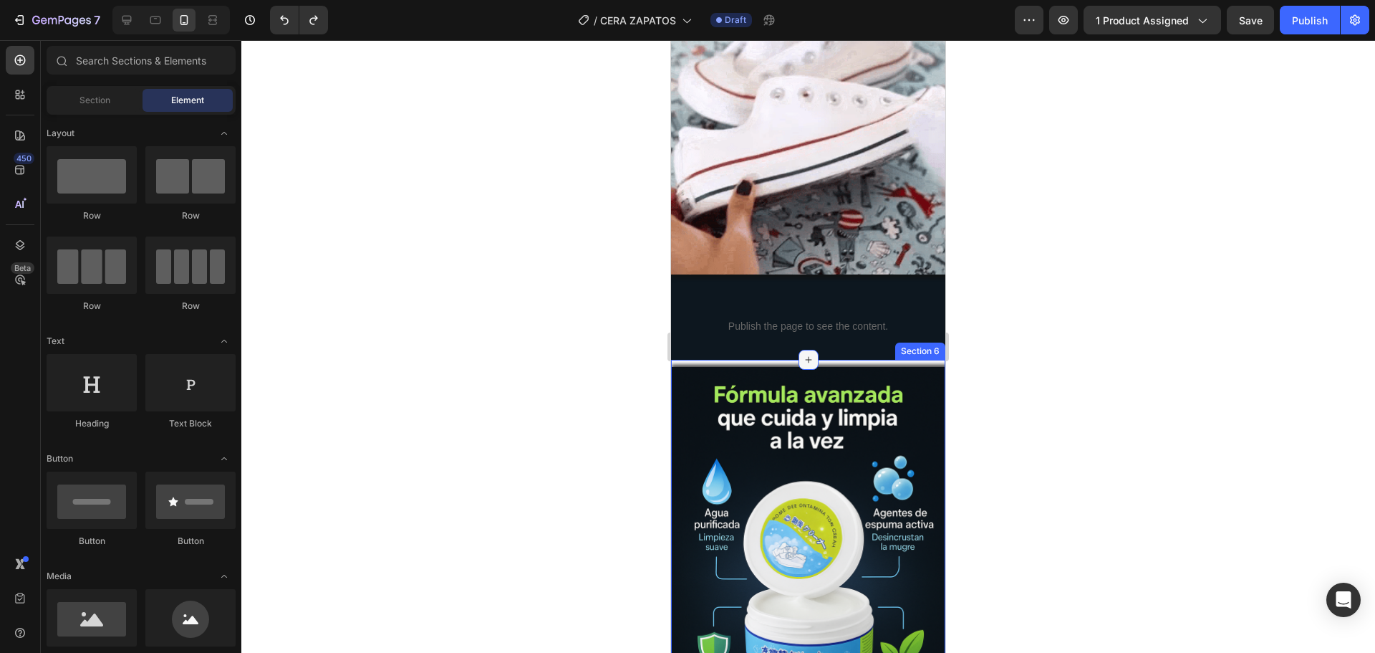
click at [812, 352] on div at bounding box center [809, 360] width 20 height 20
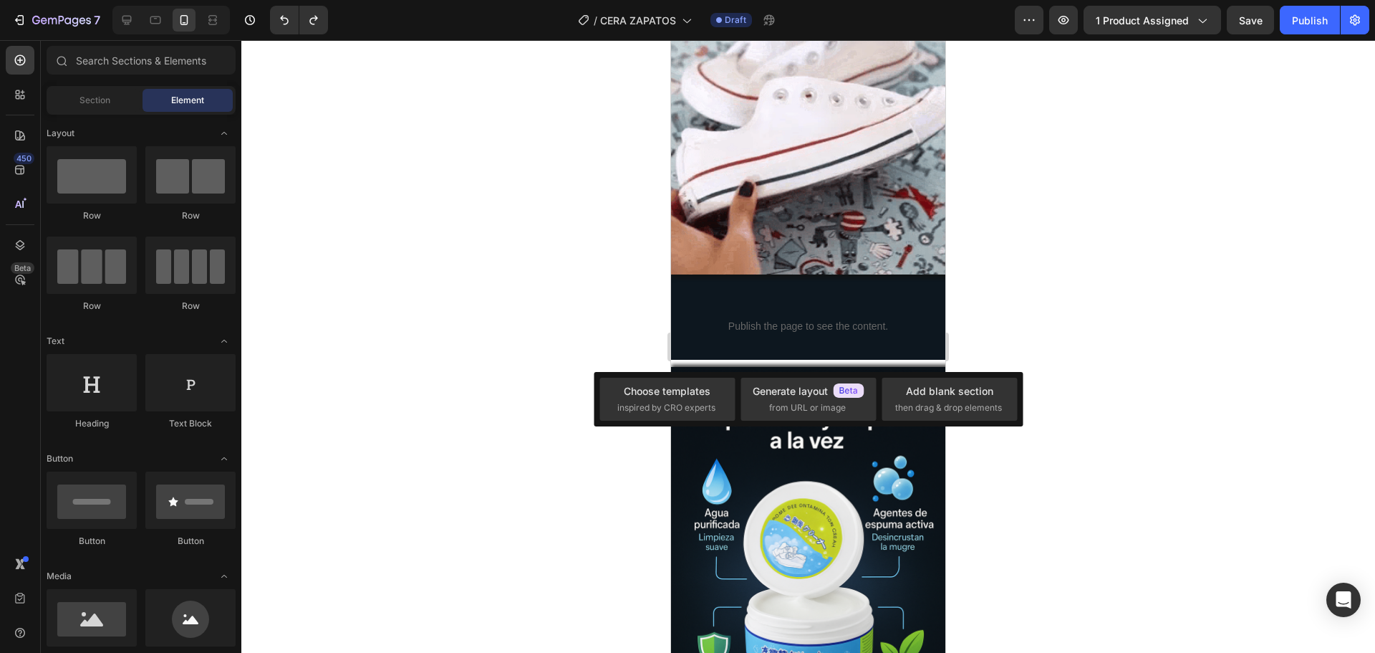
scroll to position [215, 0]
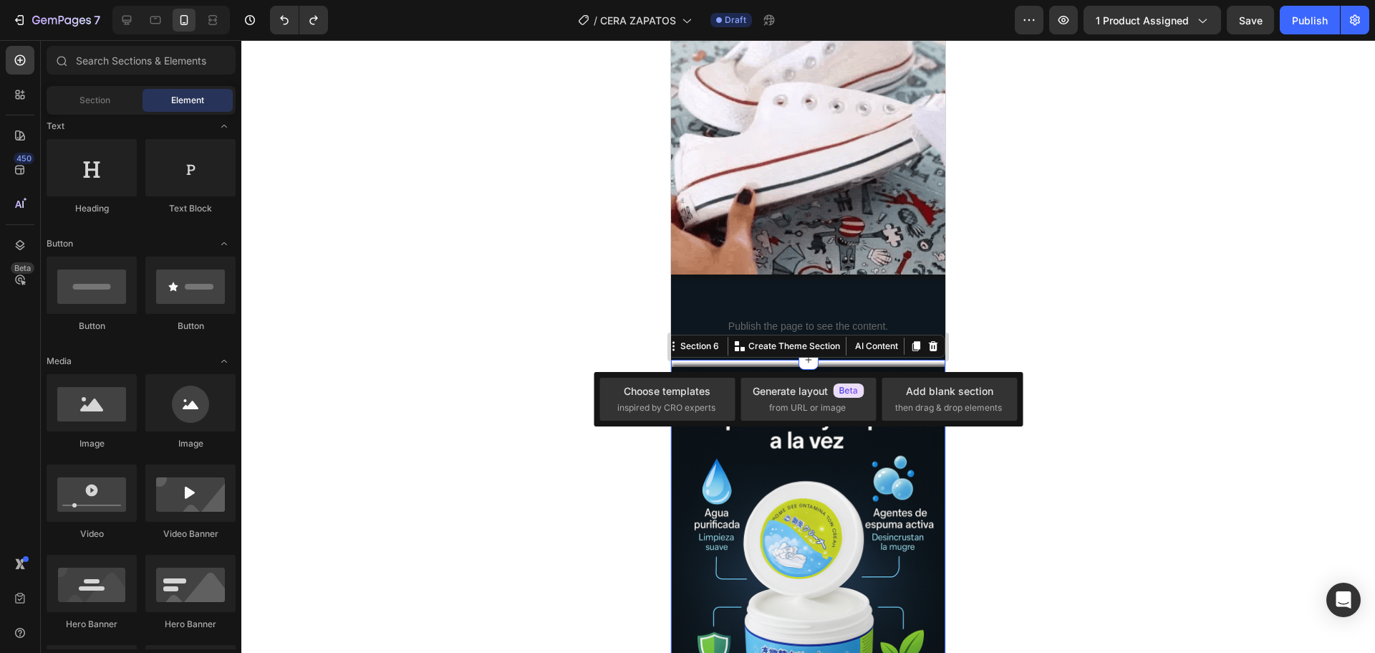
click at [860, 360] on div "Image" at bounding box center [808, 575] width 274 height 430
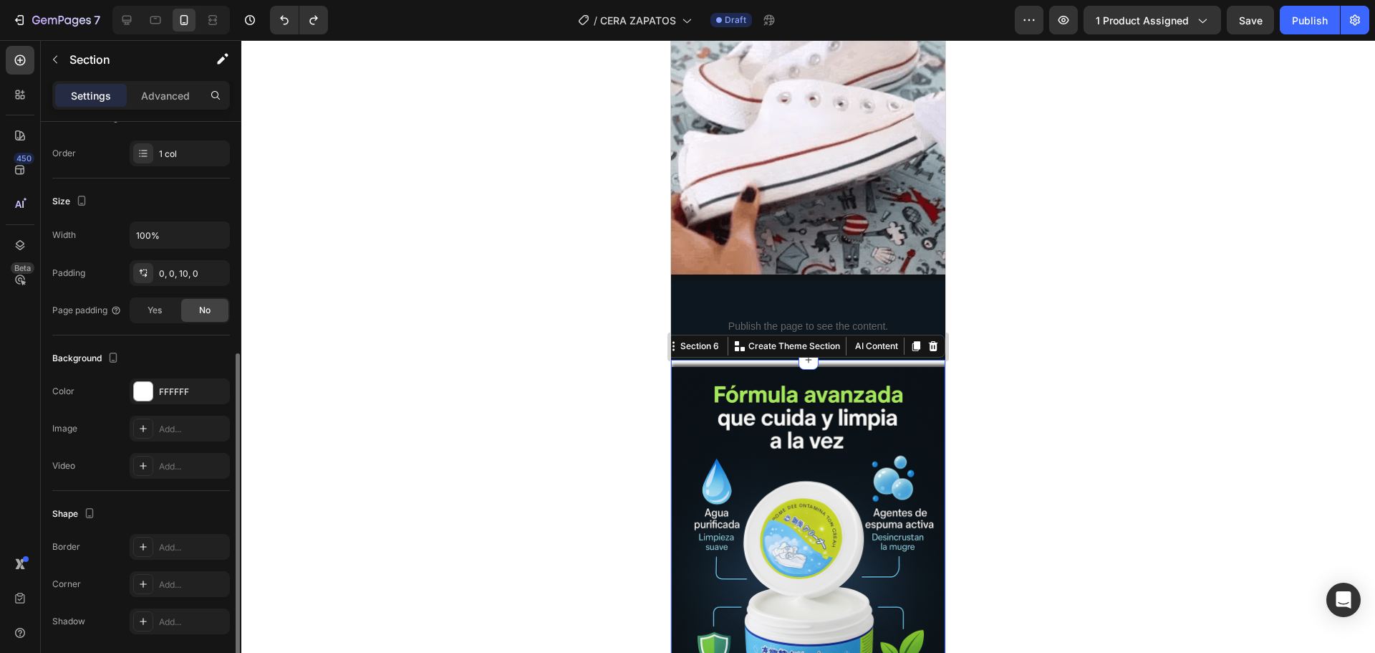
scroll to position [265, 0]
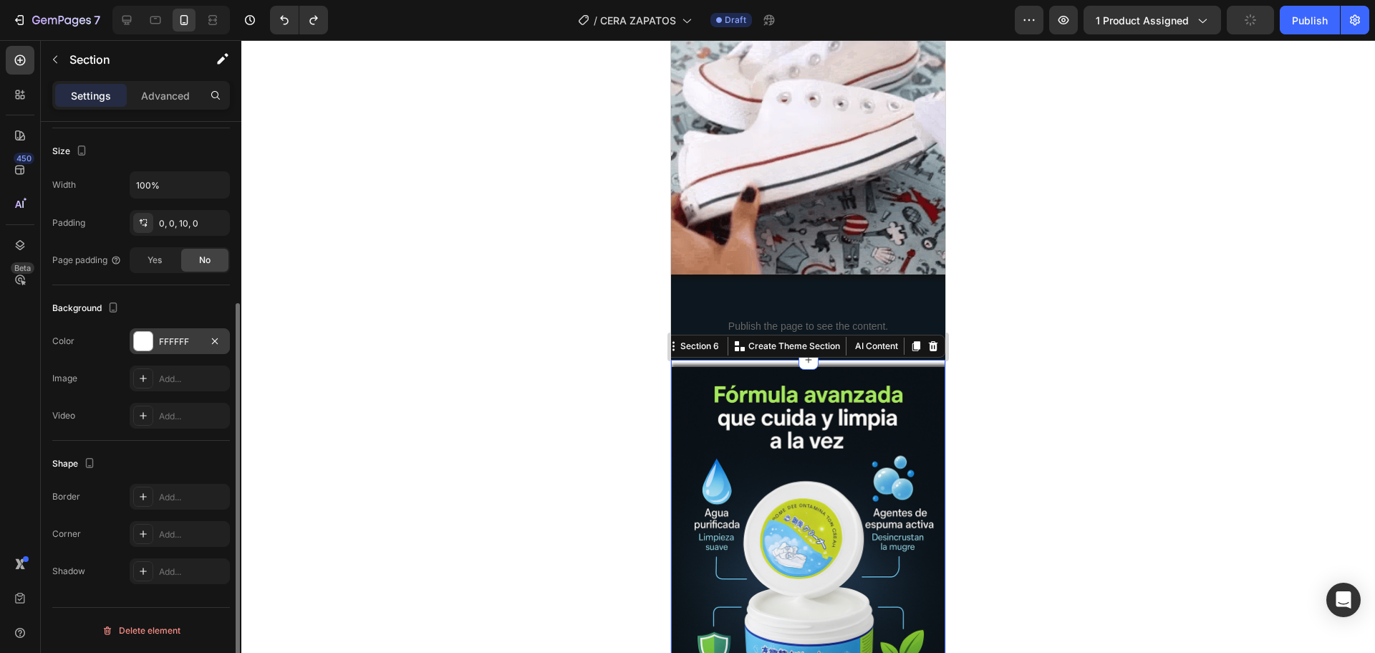
click at [187, 345] on div "FFFFFF" at bounding box center [180, 341] width 42 height 13
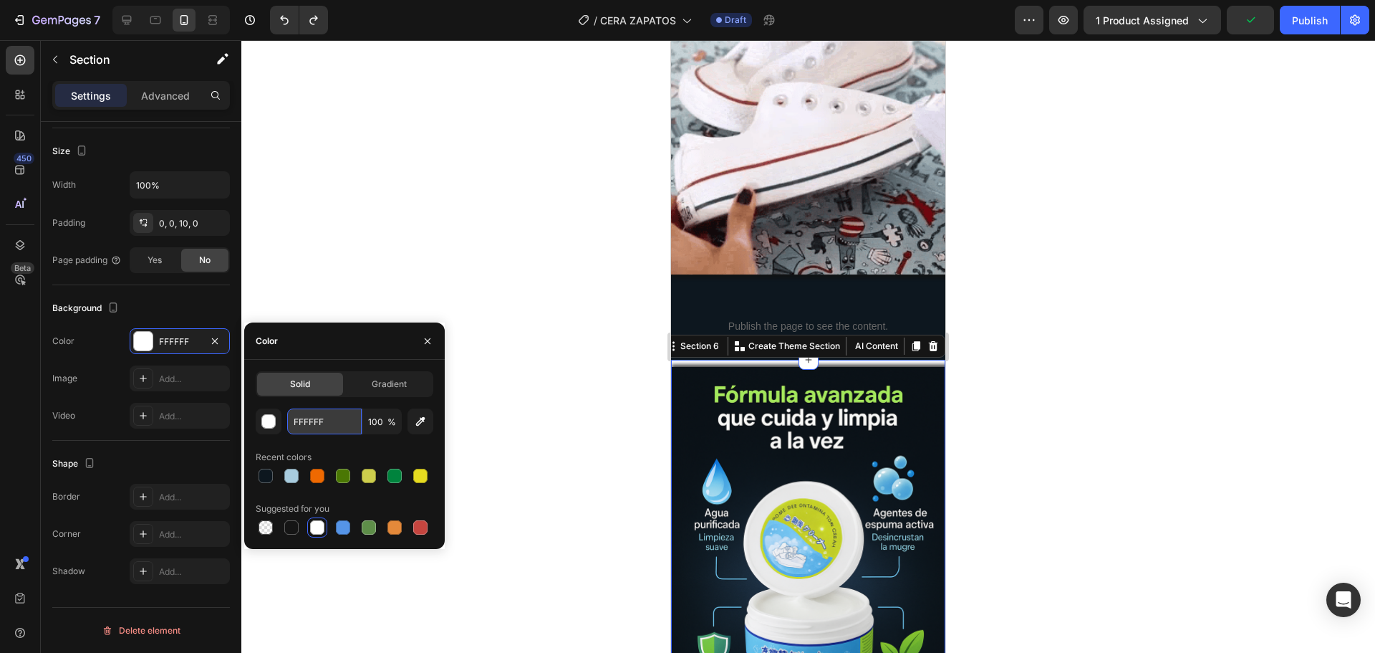
click at [329, 426] on input "FFFFFF" at bounding box center [324, 421] width 74 height 26
paste input "0D171"
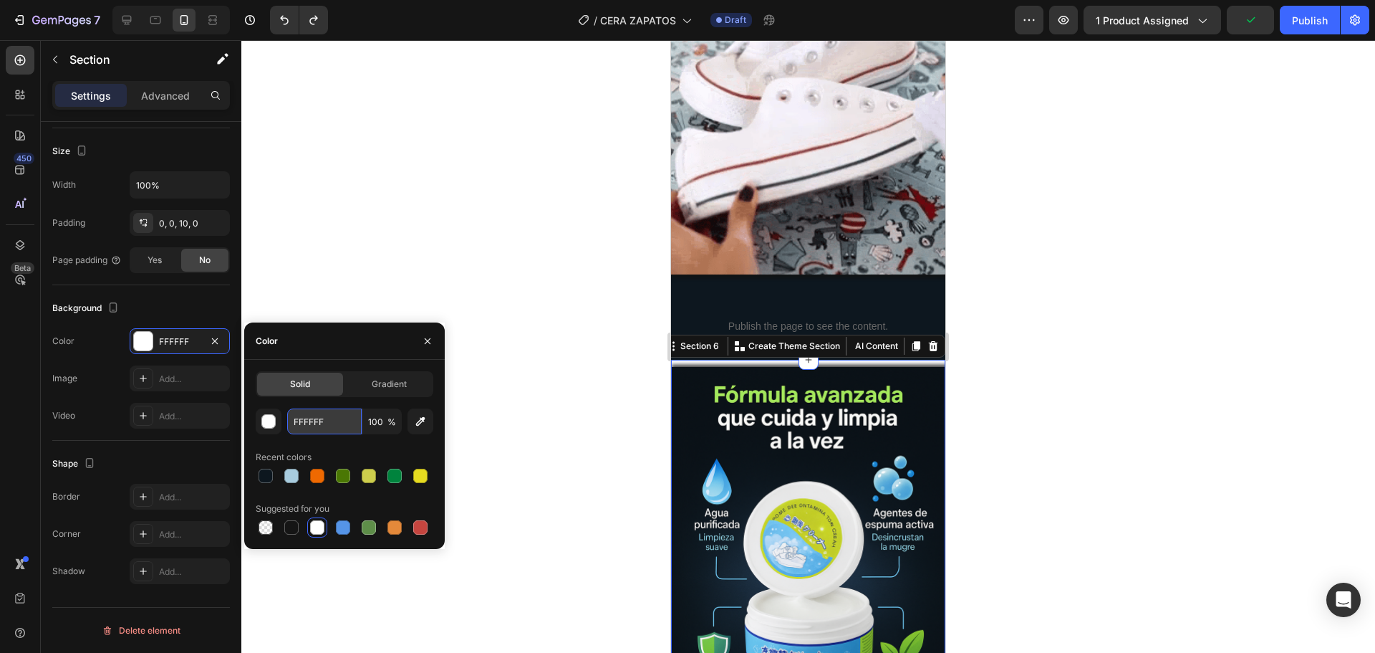
type input "0D171F"
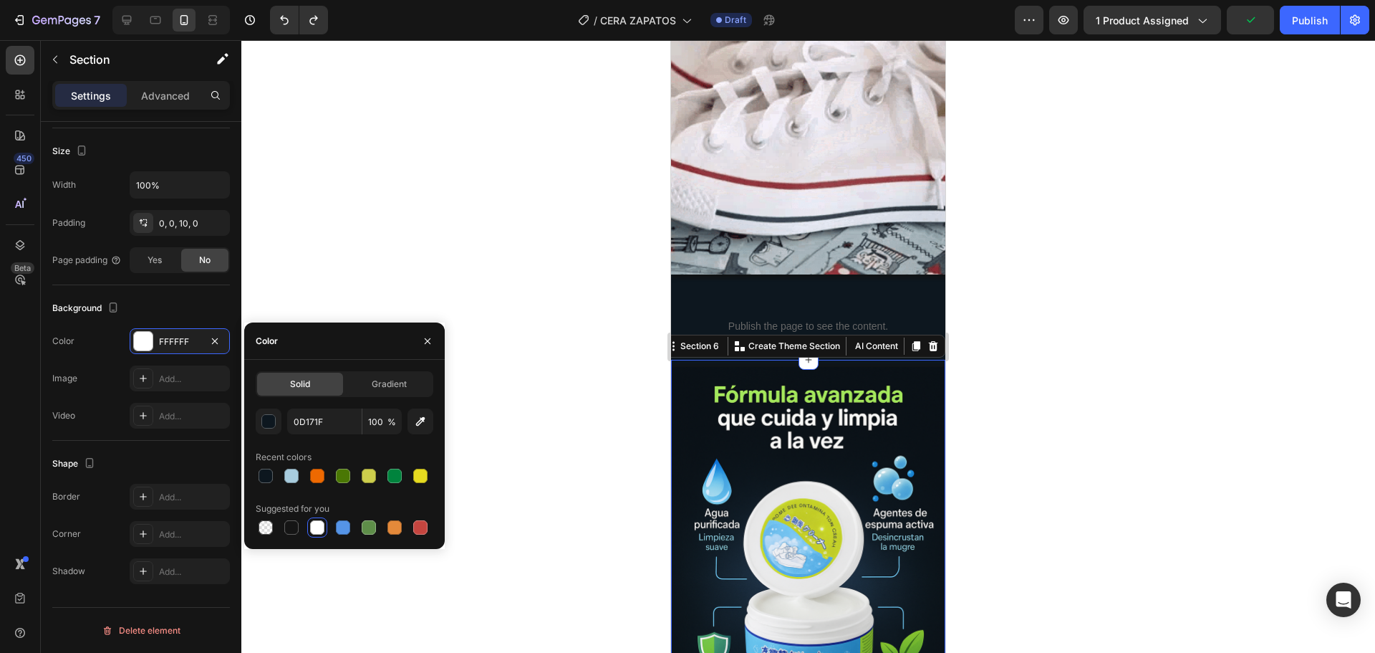
click at [504, 329] on div at bounding box center [808, 346] width 1134 height 612
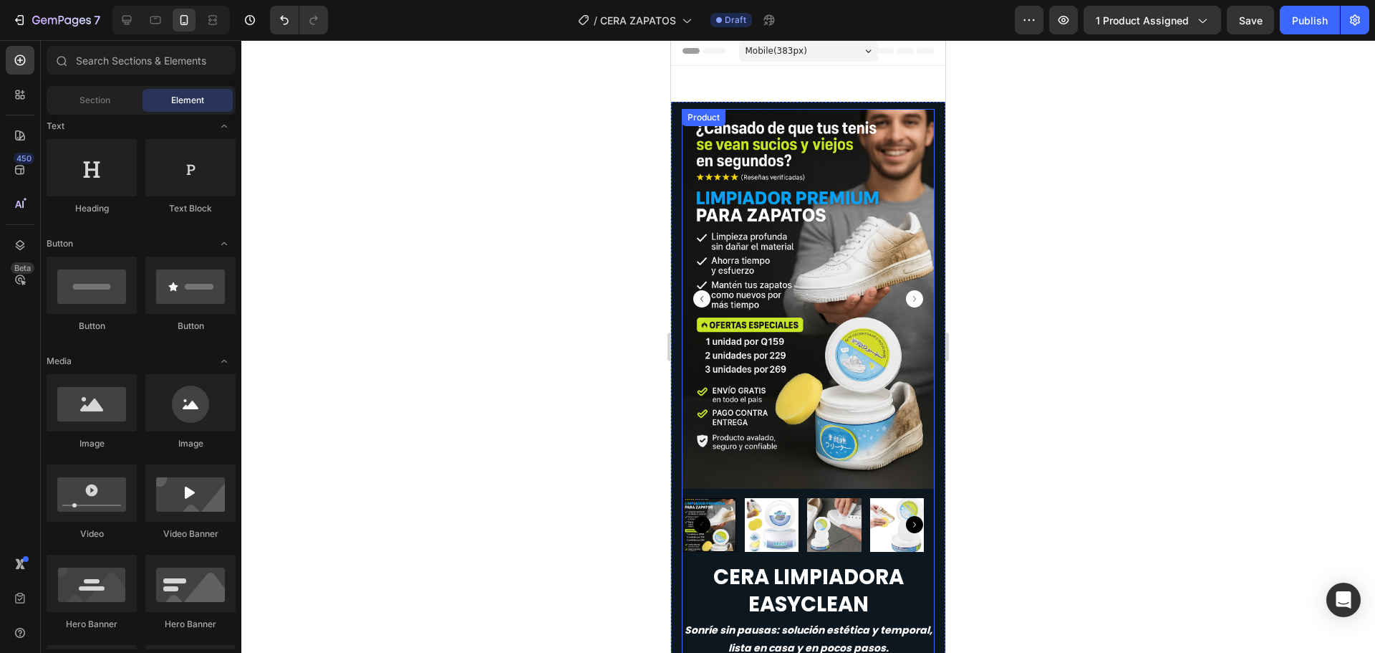
scroll to position [0, 0]
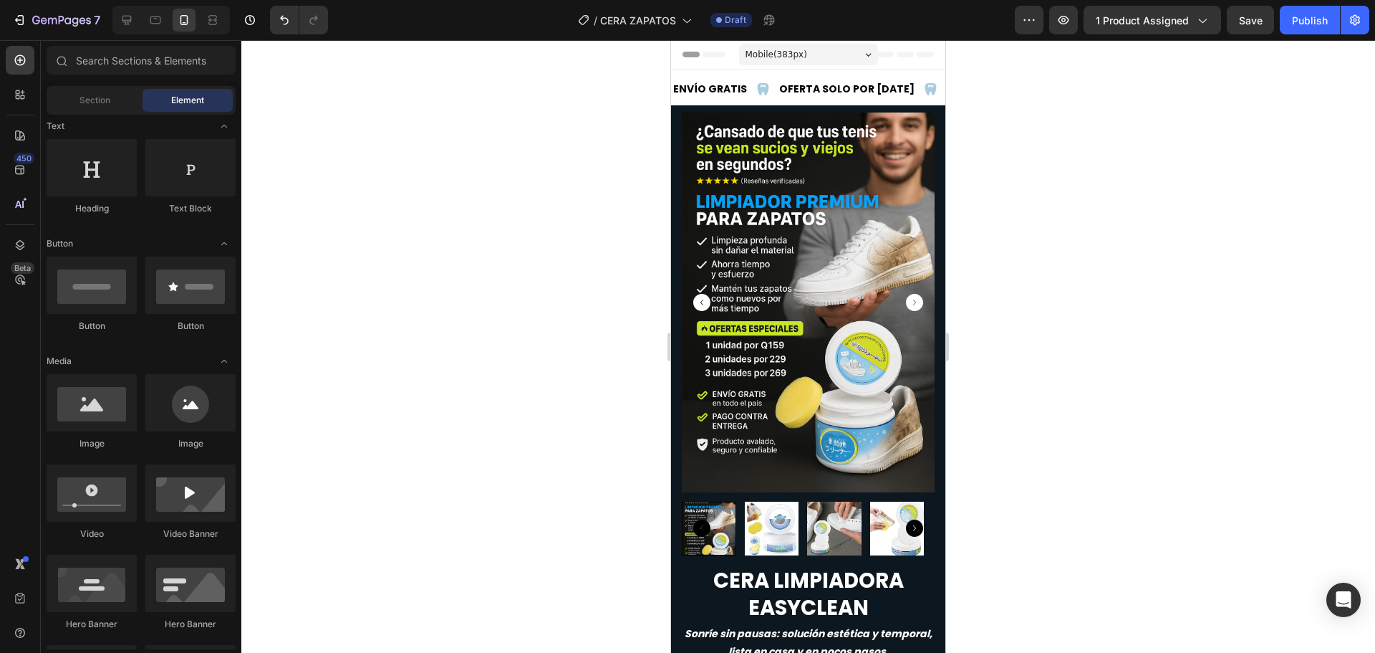
click at [1115, 342] on div at bounding box center [808, 346] width 1134 height 612
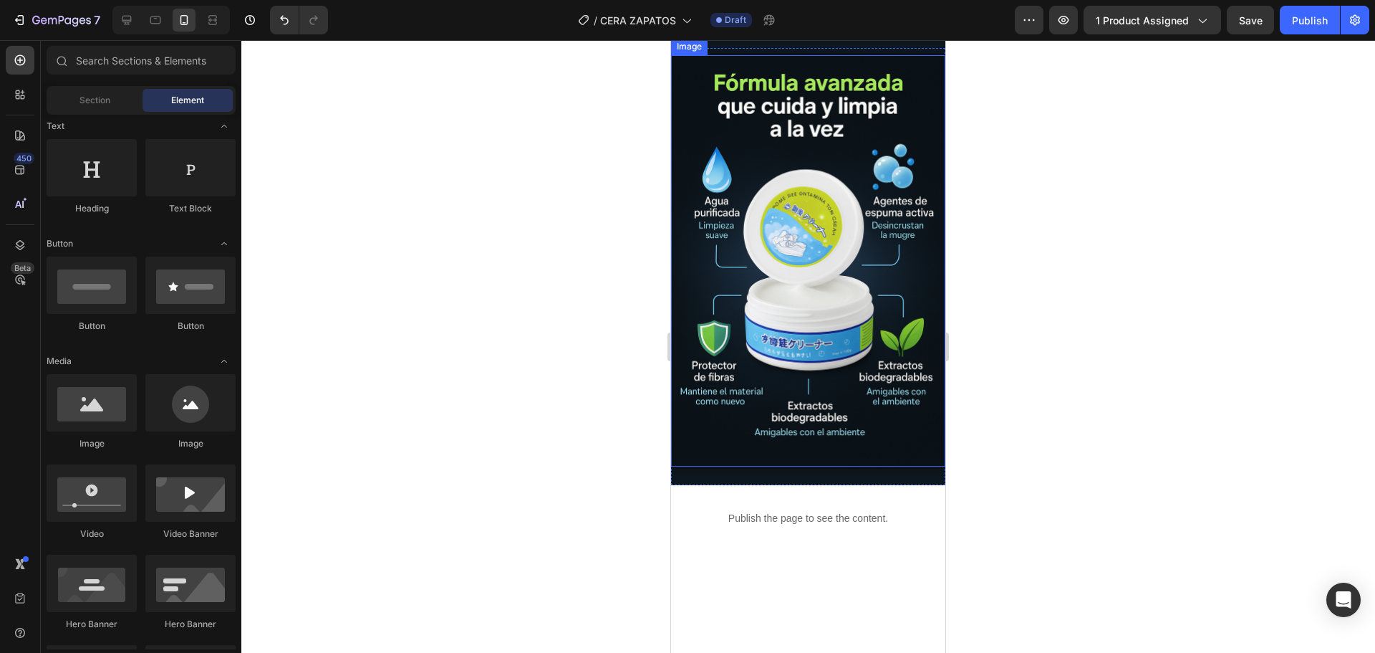
scroll to position [1576, 0]
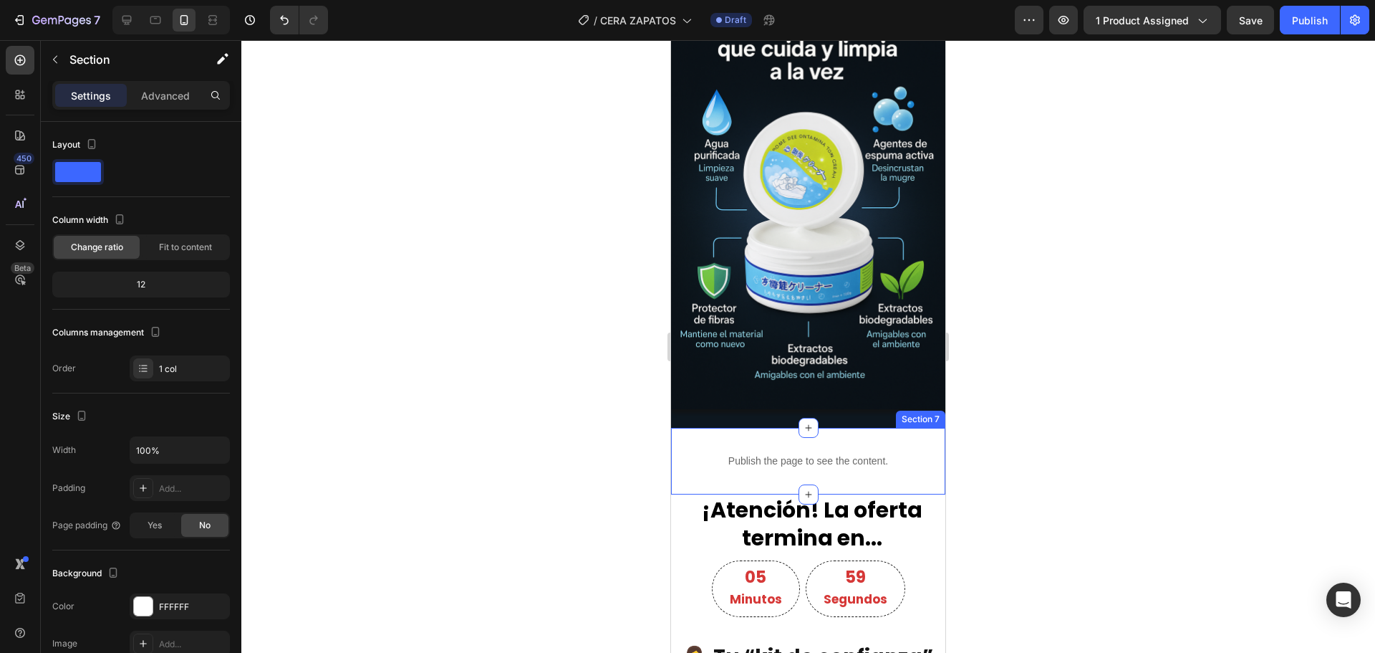
click at [675, 449] on div "Publish the page to see the content. Custom Code" at bounding box center [808, 461] width 274 height 67
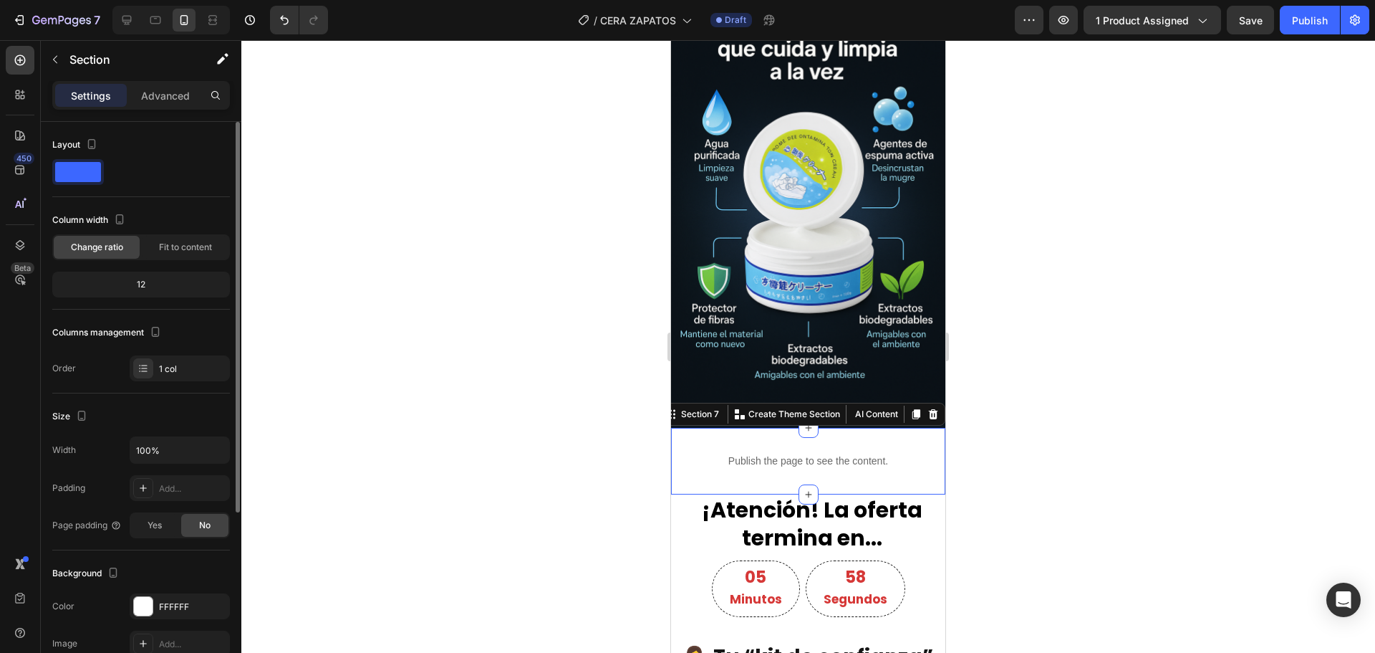
scroll to position [265, 0]
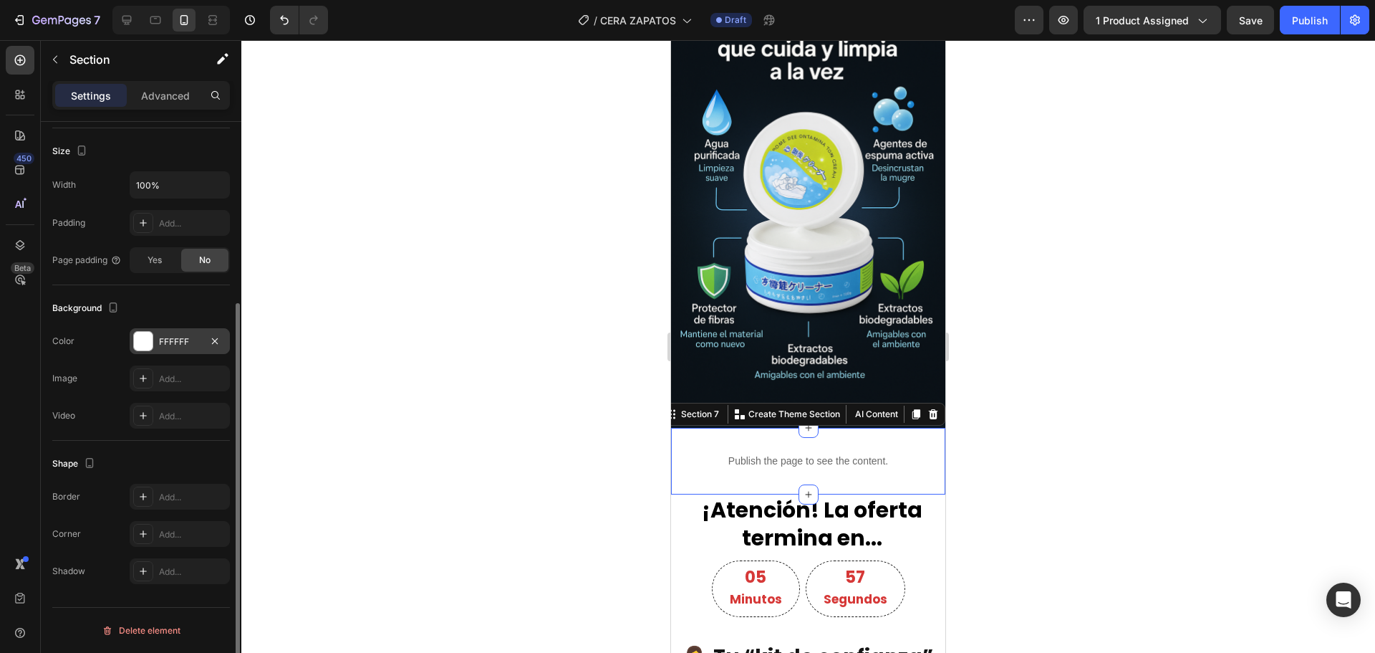
click at [171, 341] on div "FFFFFF" at bounding box center [180, 341] width 42 height 13
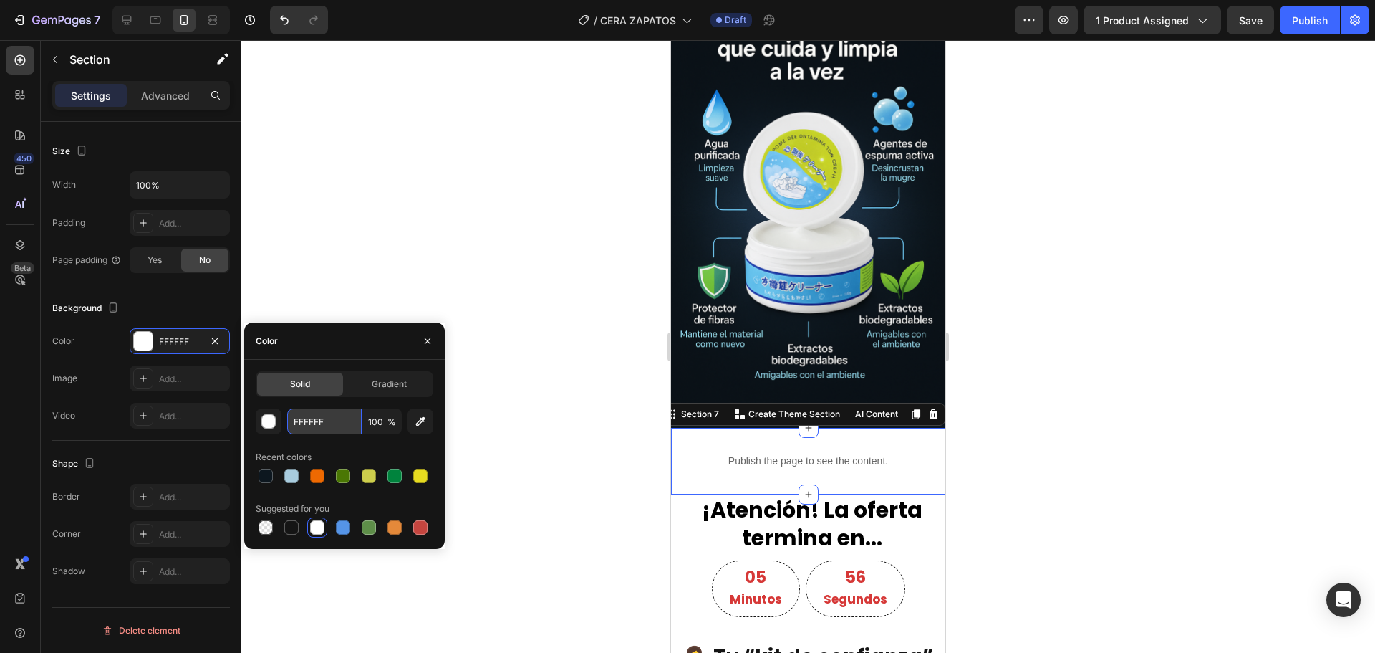
click at [331, 412] on input "FFFFFF" at bounding box center [324, 421] width 74 height 26
paste input "0D171"
type input "0D171F"
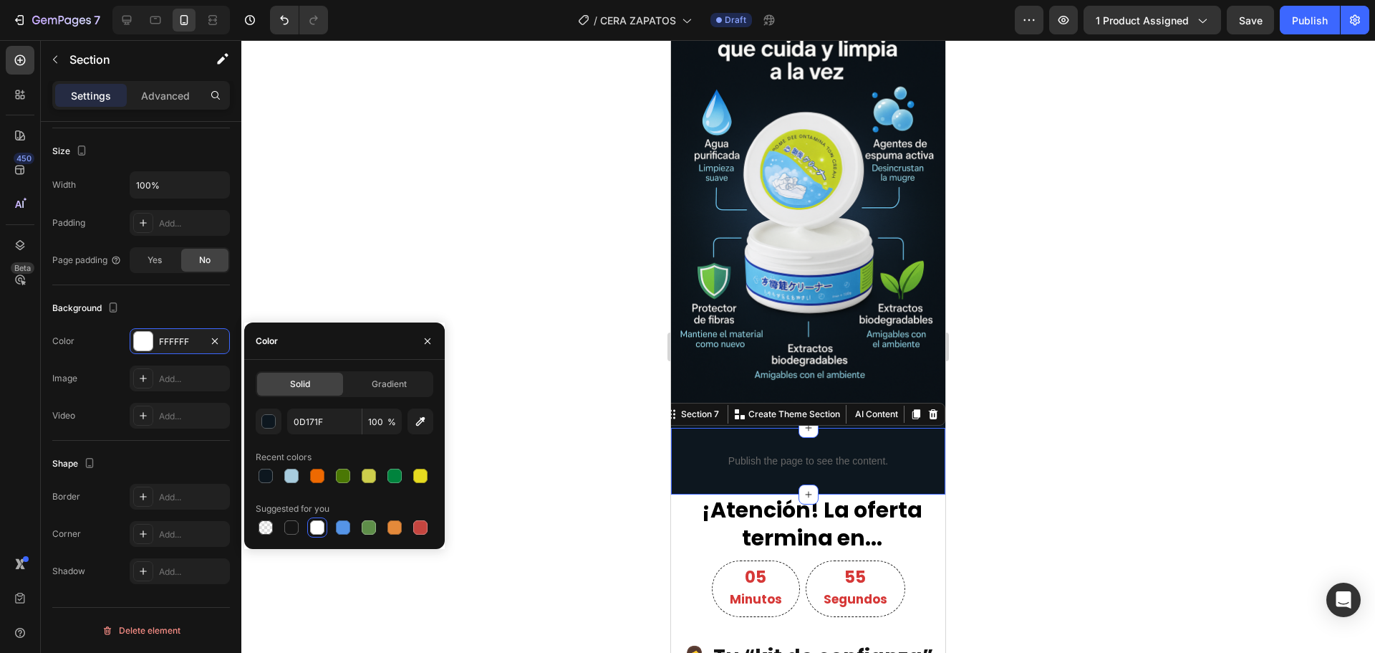
click at [506, 242] on div at bounding box center [808, 346] width 1134 height 612
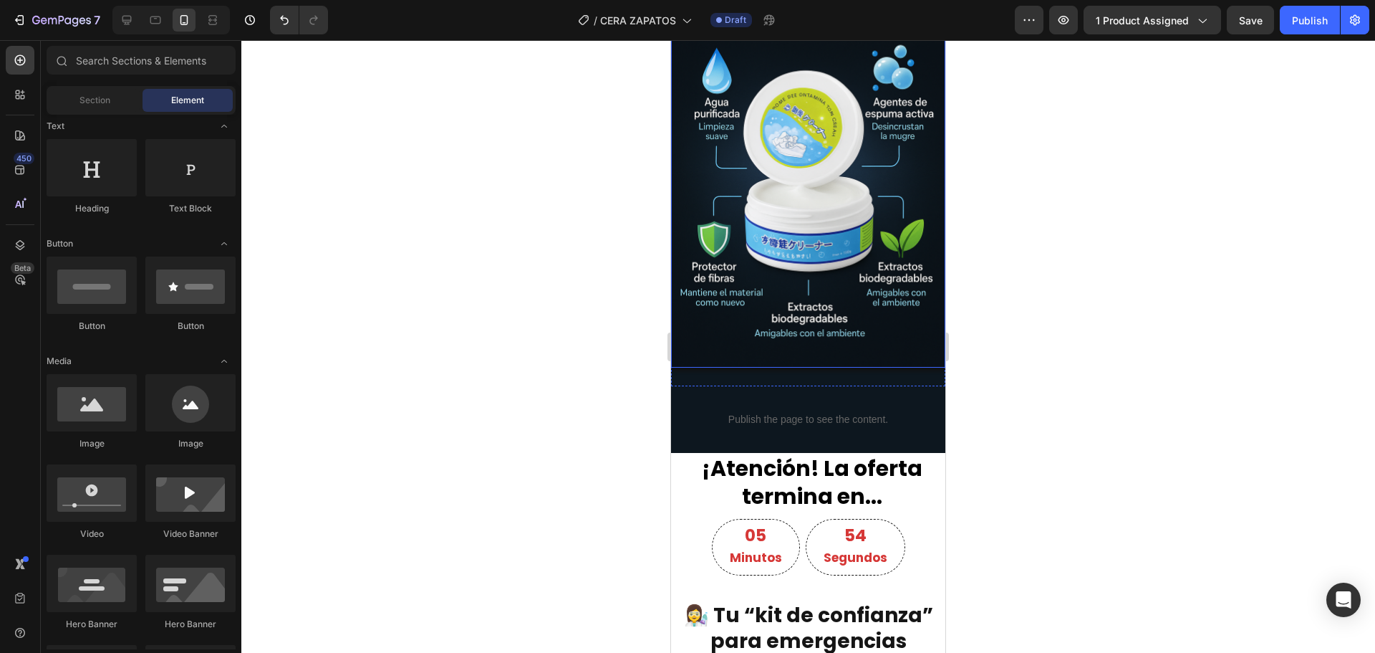
scroll to position [1791, 0]
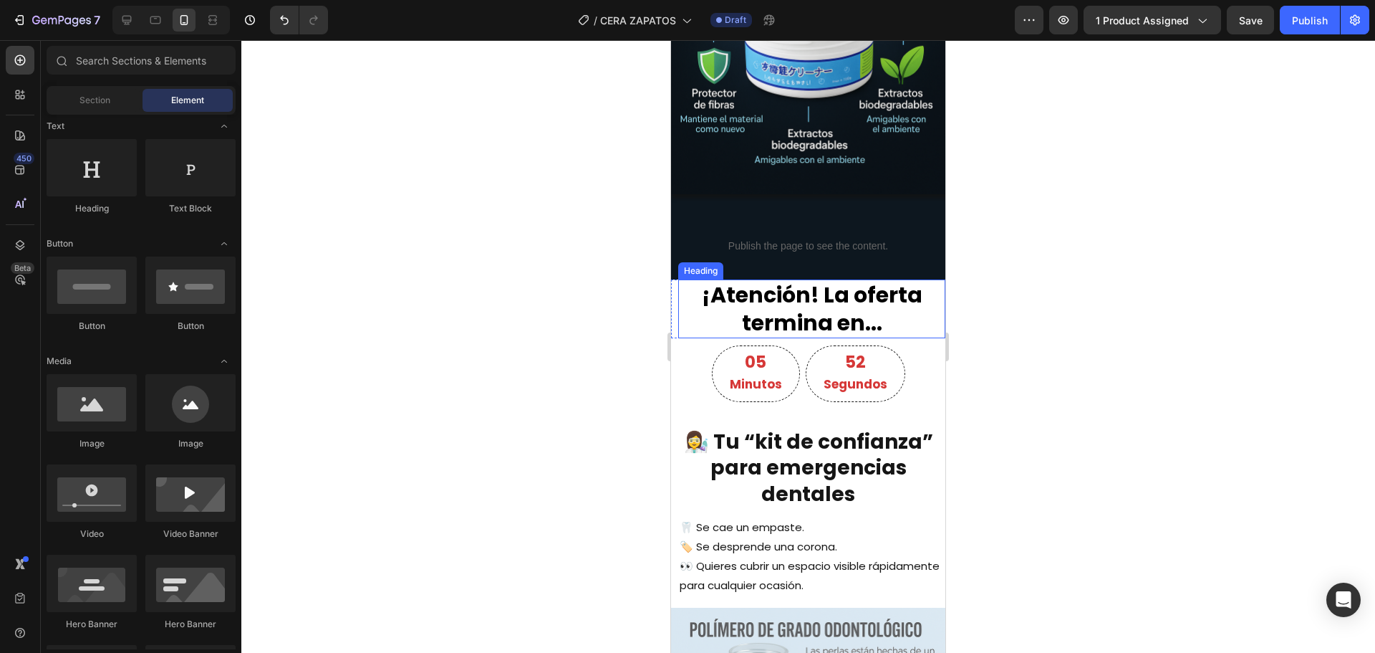
click at [784, 292] on span "¡Atención! La oferta termina en..." at bounding box center [812, 308] width 221 height 59
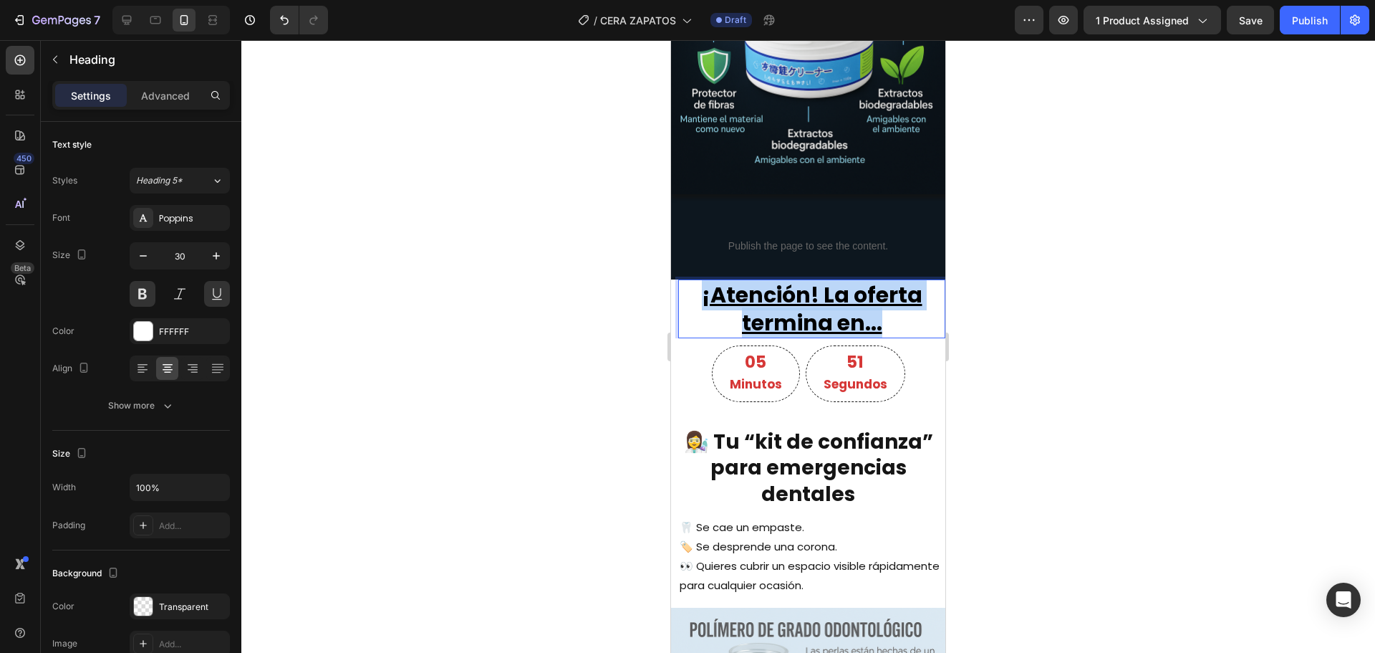
click at [784, 292] on span "¡Atención! La oferta termina en..." at bounding box center [812, 308] width 221 height 59
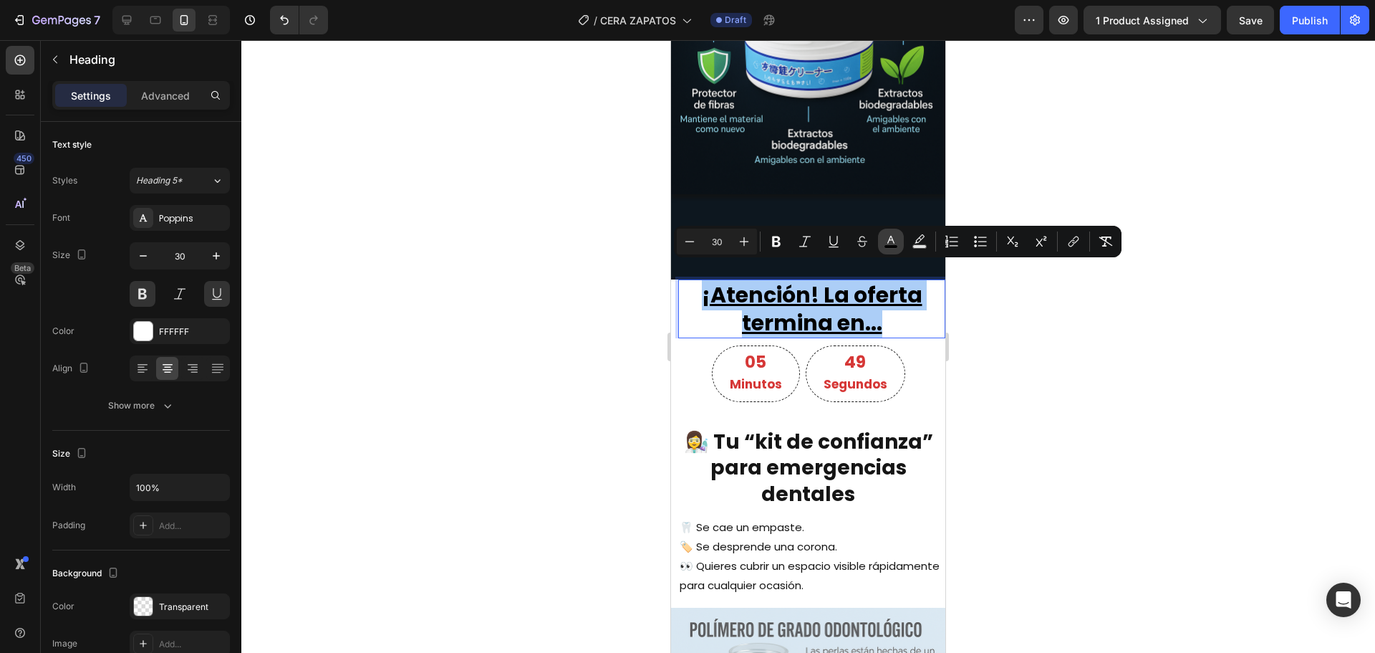
click at [890, 243] on icon "Editor contextual toolbar" at bounding box center [891, 241] width 14 height 14
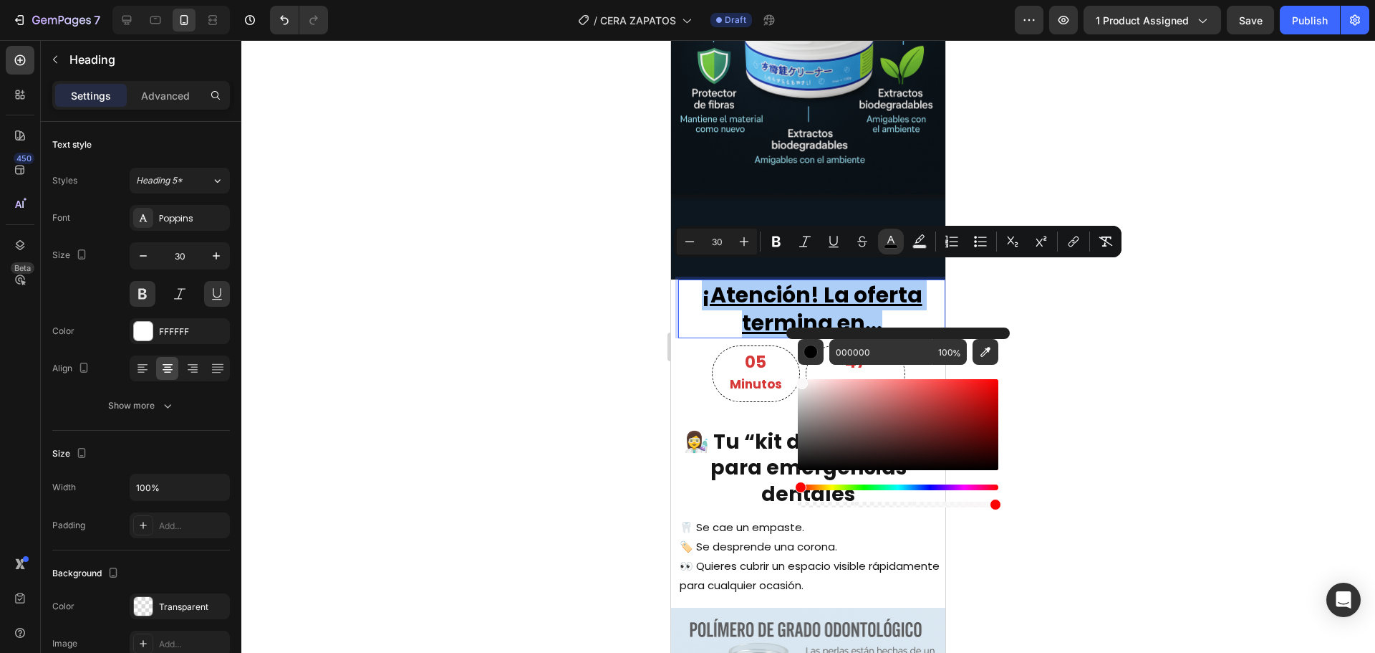
drag, startPoint x: 801, startPoint y: 463, endPoint x: 802, endPoint y: 380, distance: 83.8
click at [802, 380] on div "Editor contextual toolbar" at bounding box center [802, 382] width 11 height 11
type input "FCF9F9"
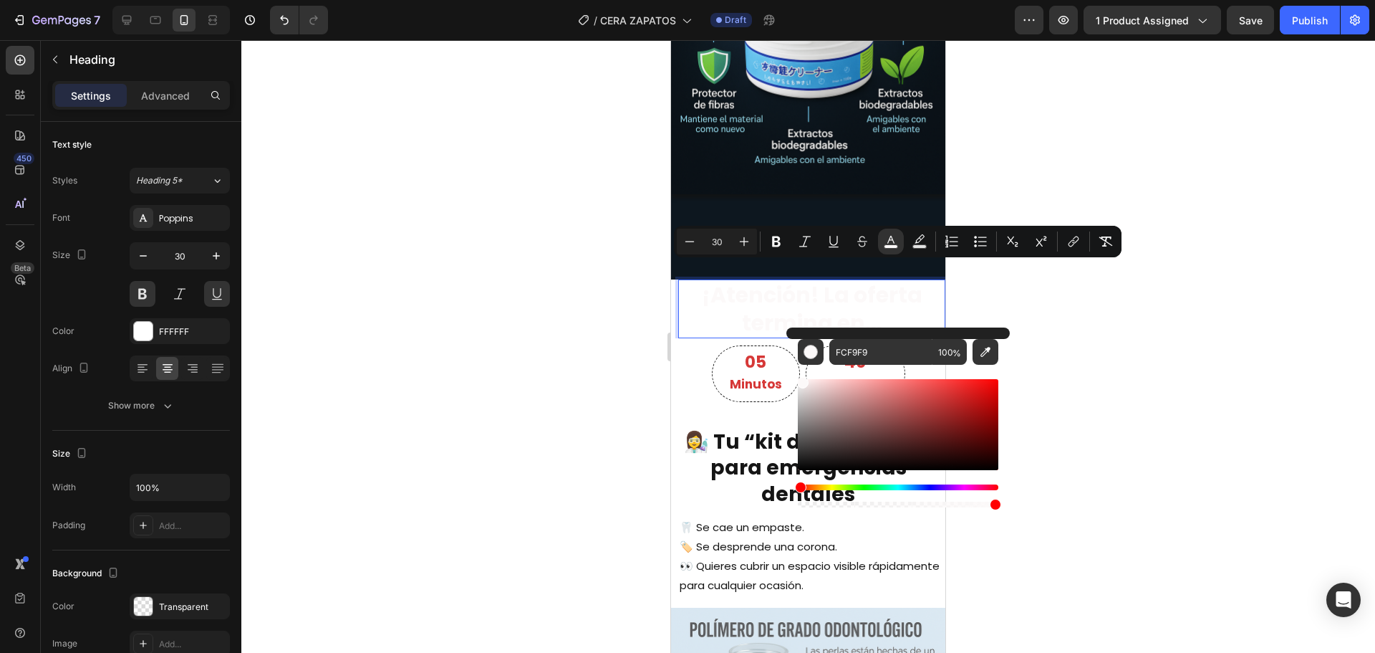
click at [485, 296] on div at bounding box center [808, 346] width 1134 height 612
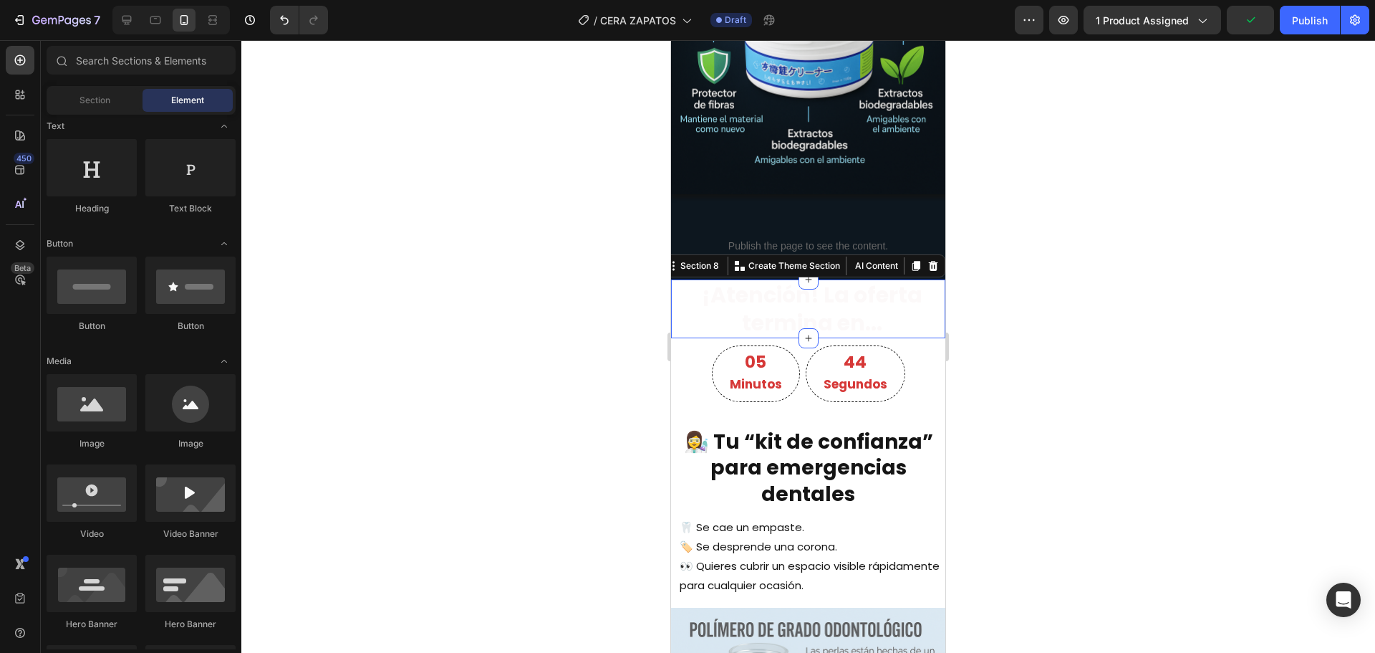
click at [675, 296] on div "⁠⁠⁠⁠⁠⁠⁠ ¡Atención! La oferta termina en... Heading" at bounding box center [808, 308] width 274 height 59
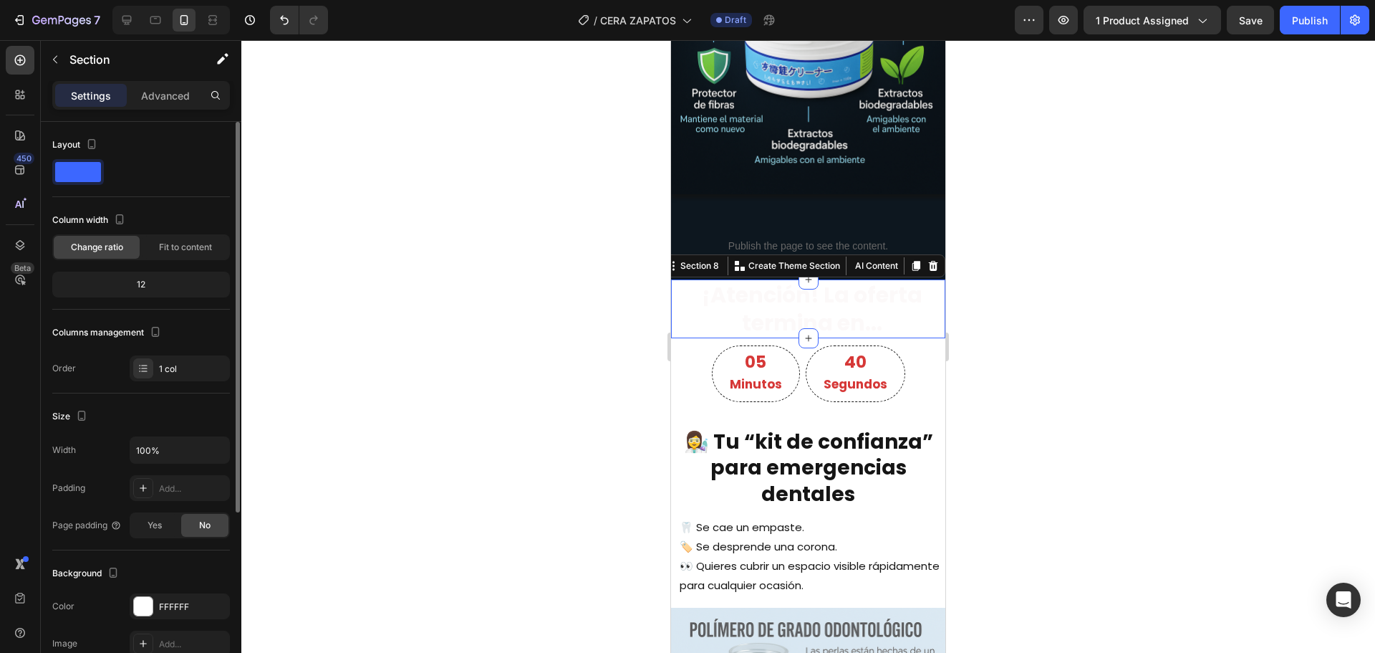
scroll to position [265, 0]
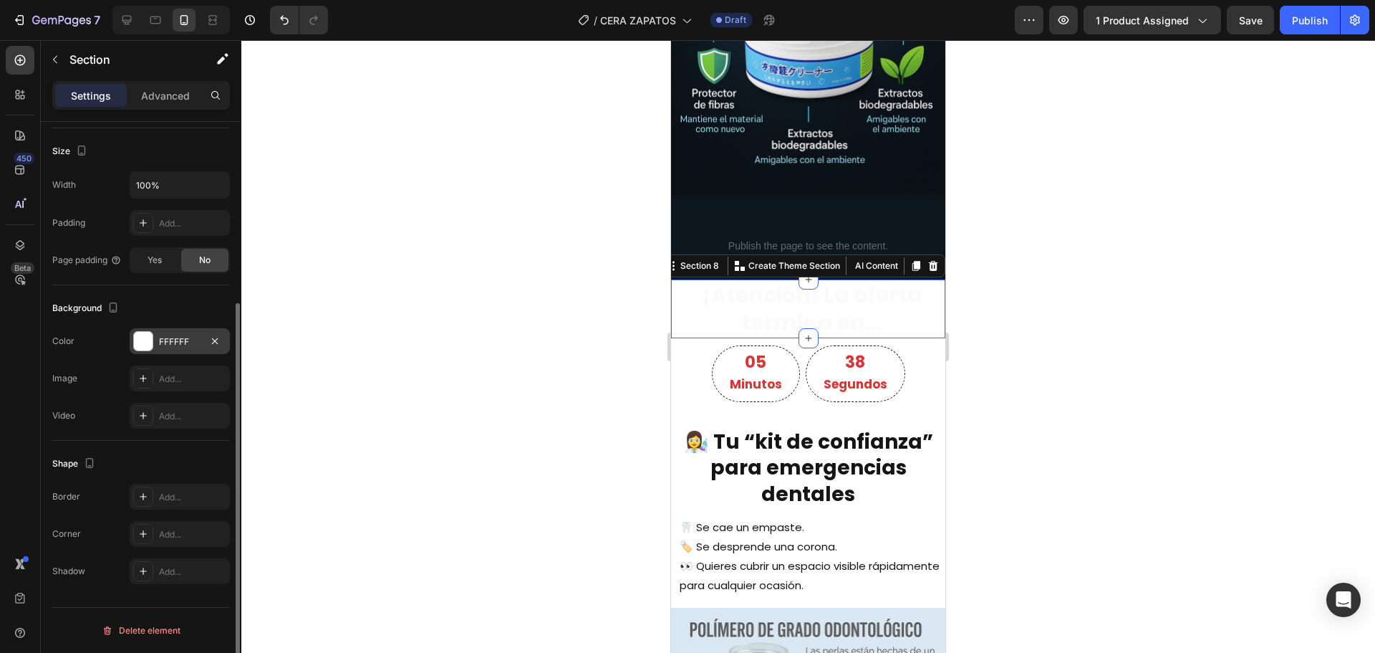
click at [181, 337] on div "FFFFFF" at bounding box center [180, 341] width 42 height 13
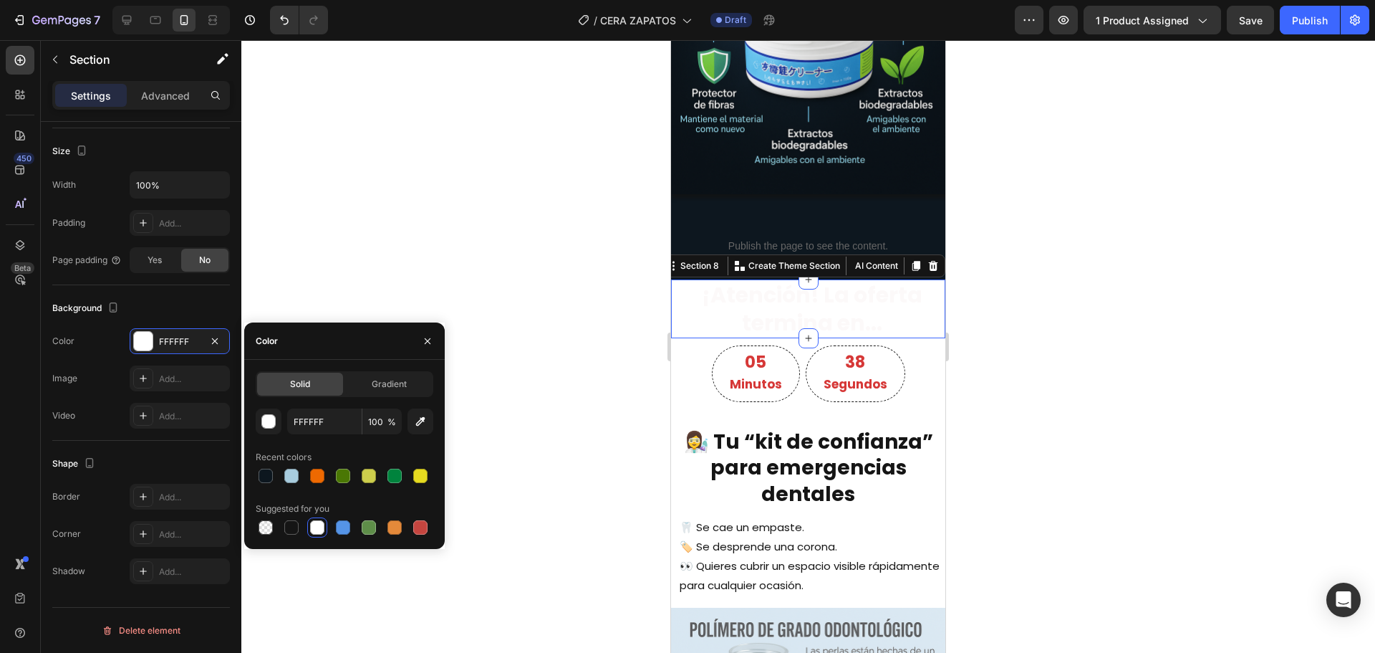
click at [297, 390] on span "Solid" at bounding box center [300, 383] width 20 height 13
click at [307, 410] on input "FFFFFF" at bounding box center [324, 421] width 74 height 26
paste input "0D171"
type input "0D171F"
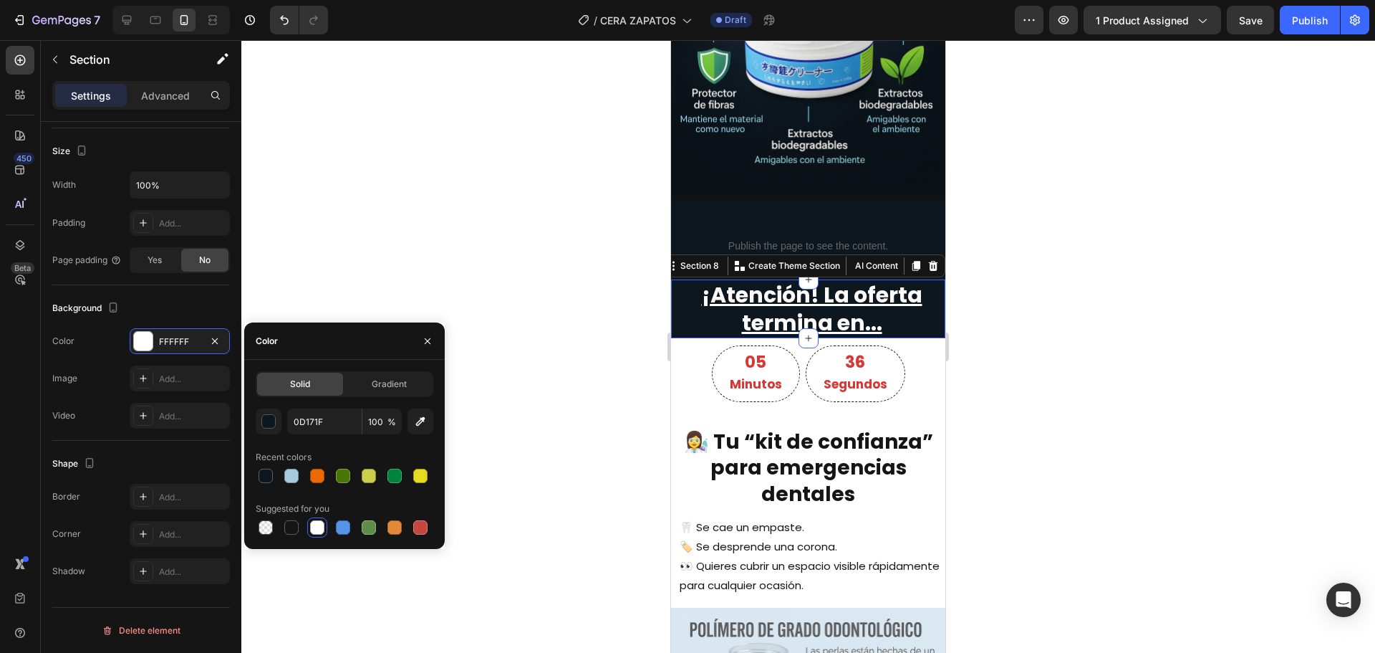
click at [547, 312] on div at bounding box center [808, 346] width 1134 height 612
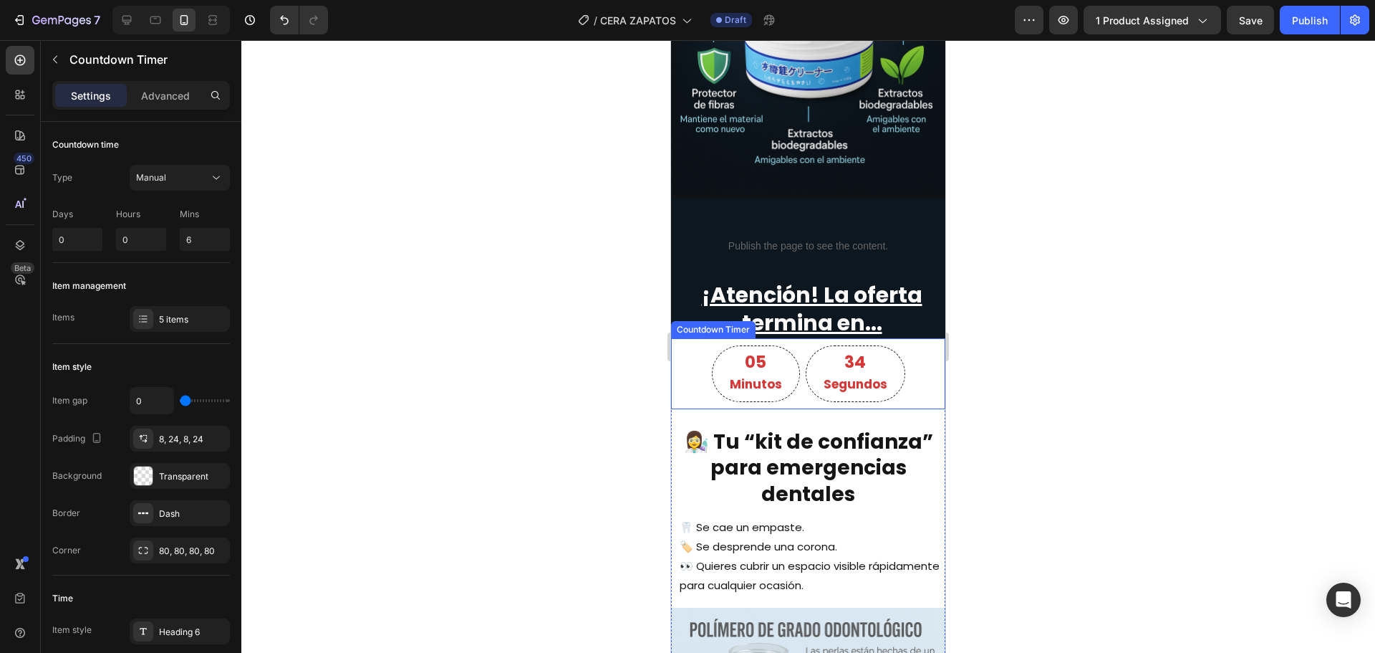
click at [675, 350] on div "05 Minutos 34 Segundos" at bounding box center [808, 373] width 274 height 57
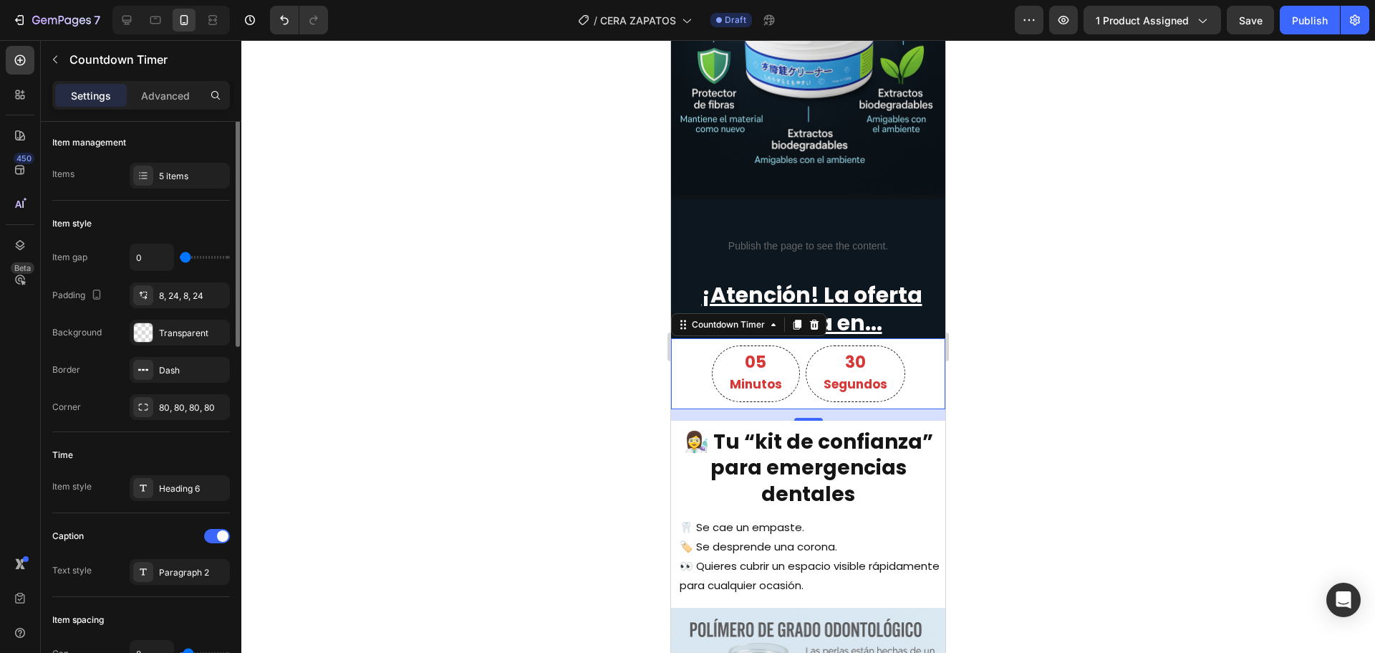
scroll to position [0, 0]
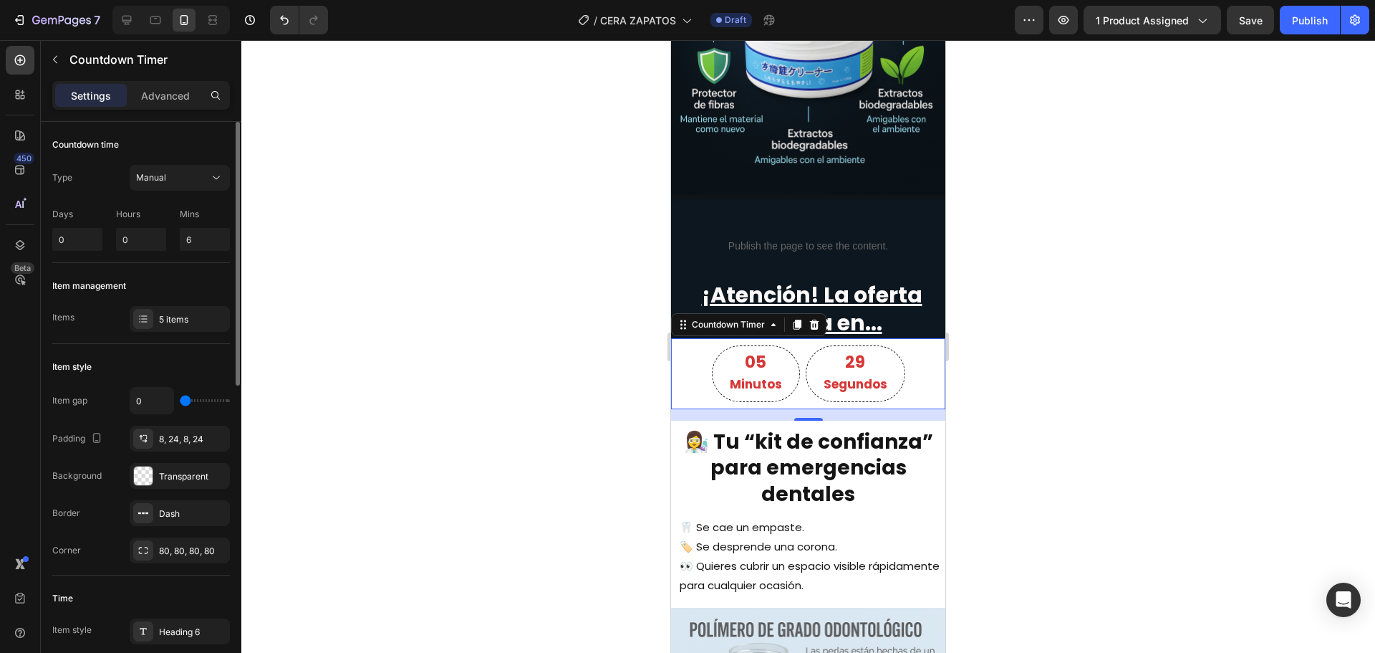
click at [524, 476] on div at bounding box center [808, 346] width 1134 height 612
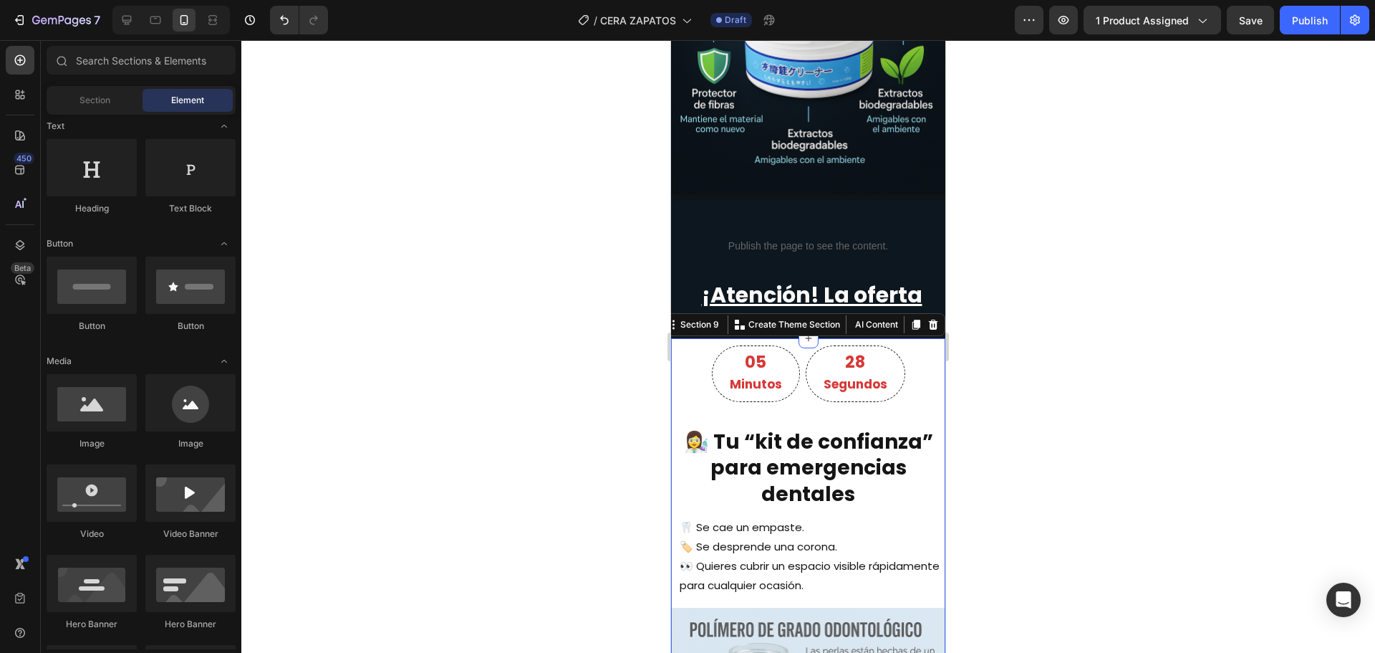
click at [673, 399] on div "05 Minutos 28 Segundos Countdown Timer 👩‍🔬 Tu “kit de confianza” para emergenci…" at bounding box center [808, 615] width 274 height 555
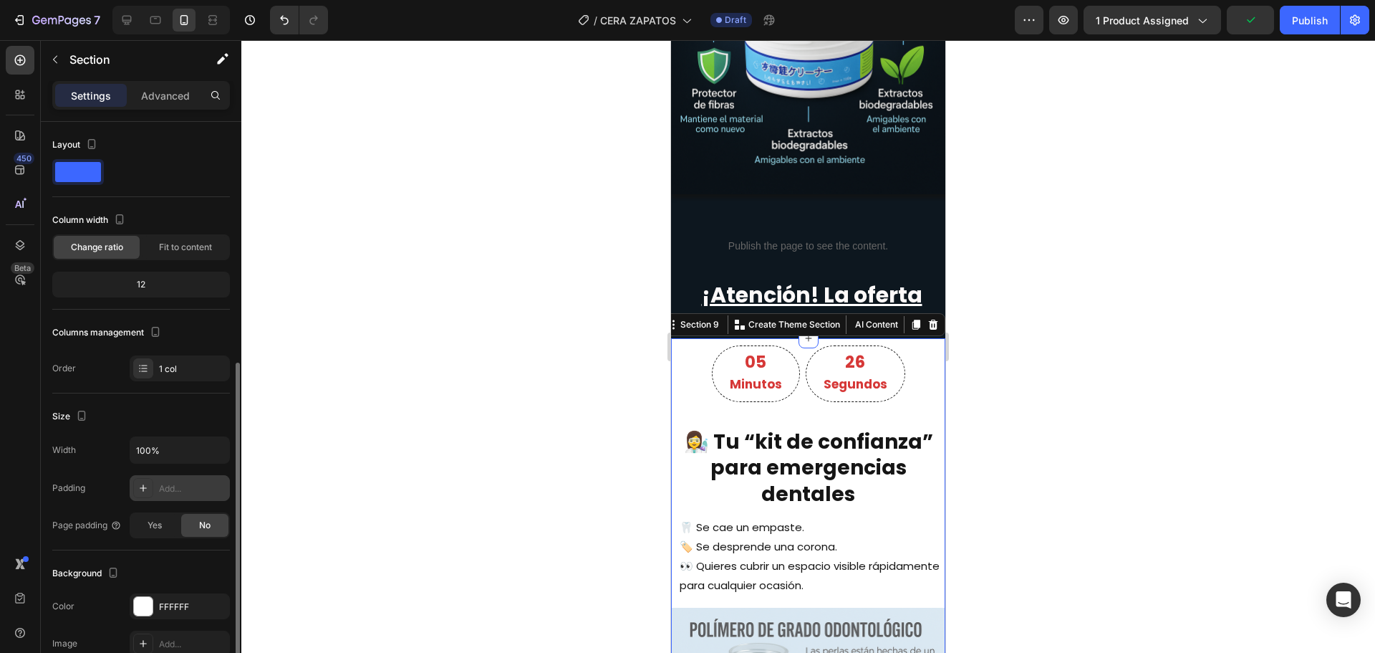
scroll to position [143, 0]
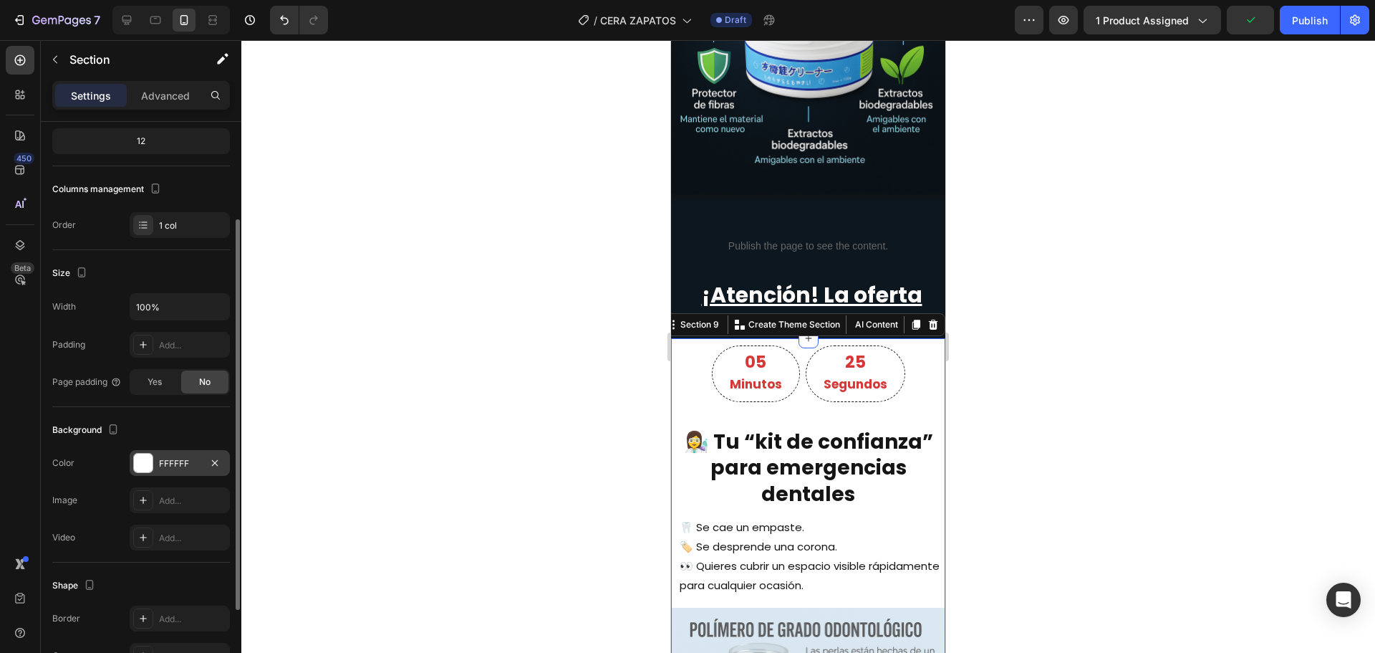
click at [181, 472] on div "FFFFFF" at bounding box center [180, 463] width 100 height 26
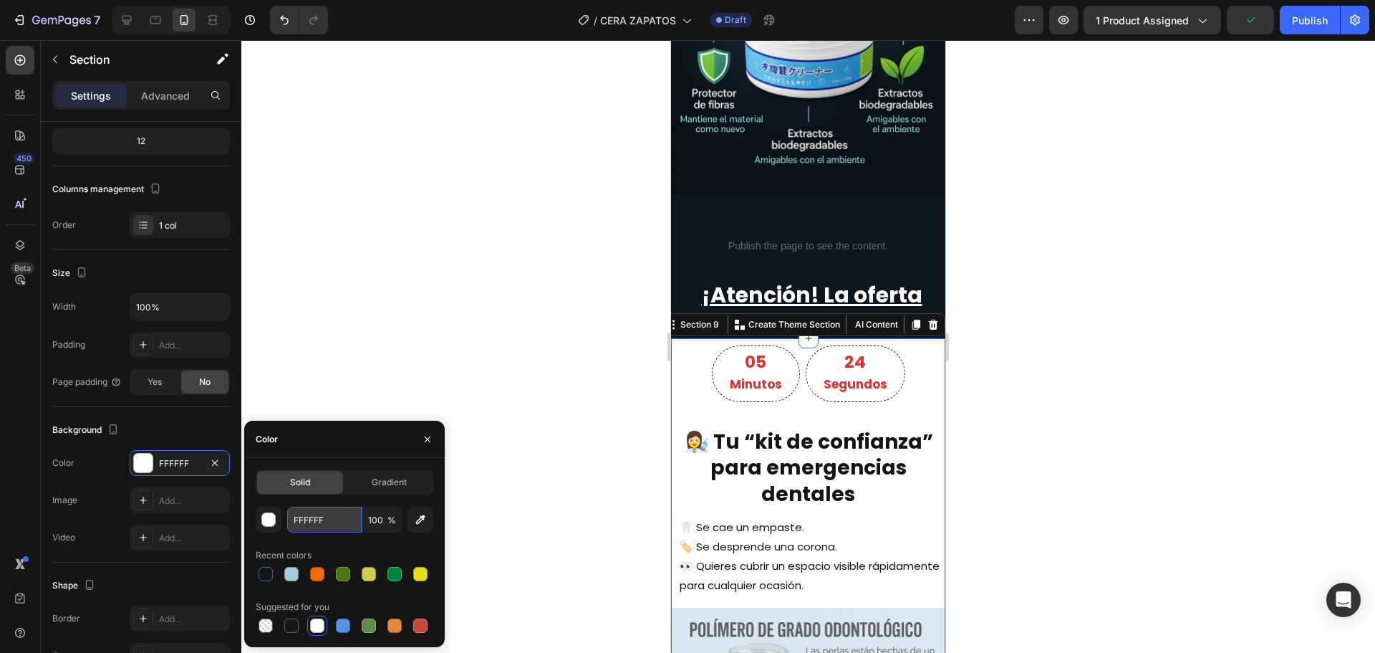
click at [319, 523] on input "FFFFFF" at bounding box center [324, 519] width 74 height 26
paste input "0D171"
type input "0D171F"
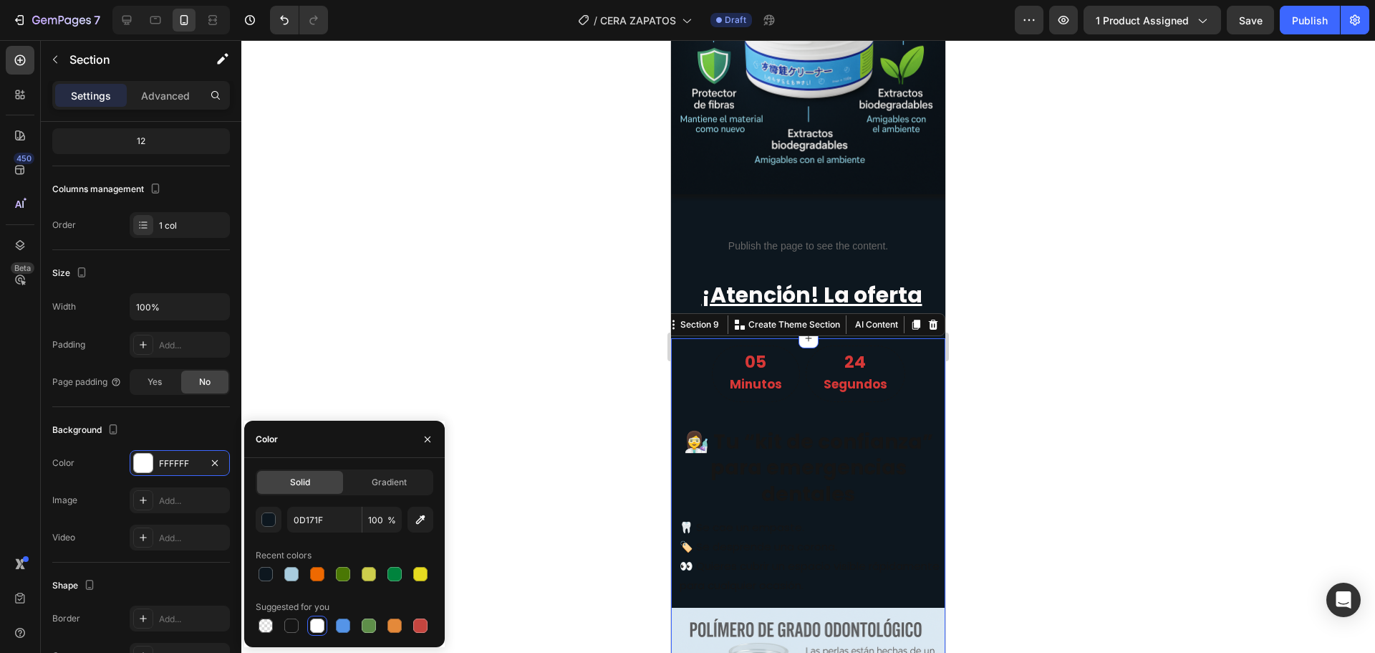
click at [517, 353] on div at bounding box center [808, 346] width 1134 height 612
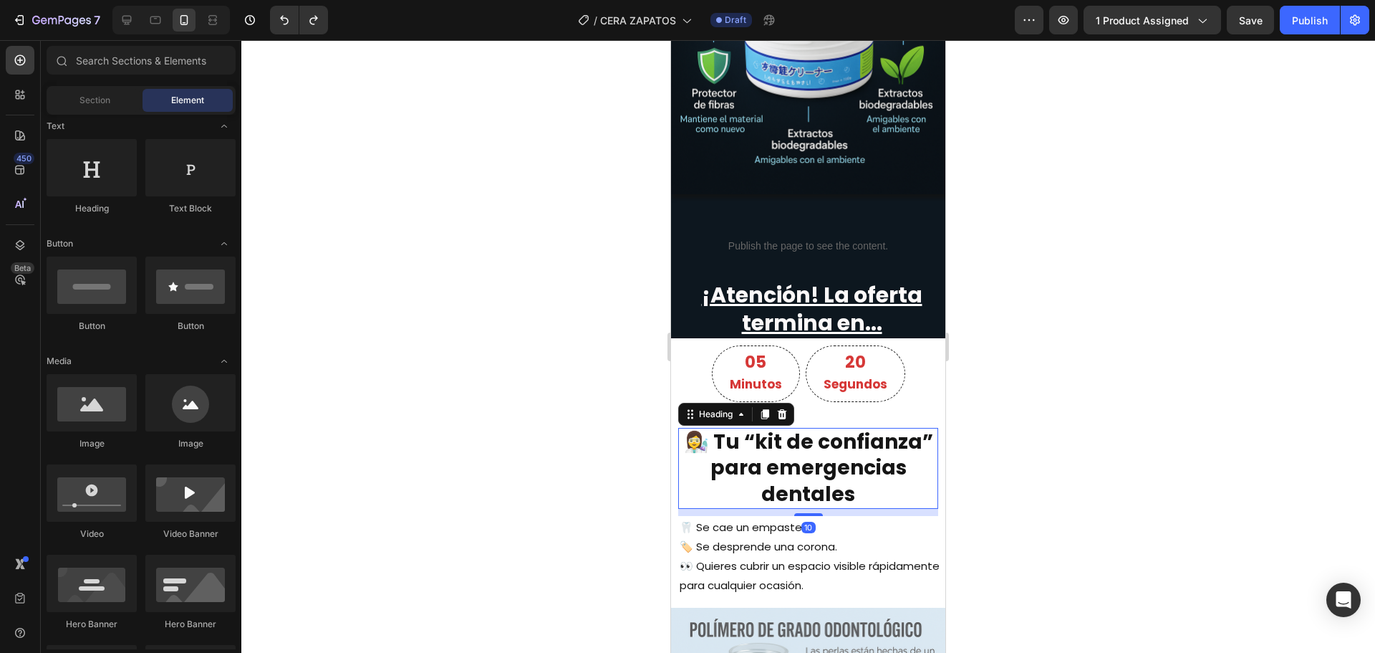
click at [721, 428] on h2 "👩‍🔬 Tu “kit de confianza” para emergencias dentales" at bounding box center [808, 468] width 260 height 81
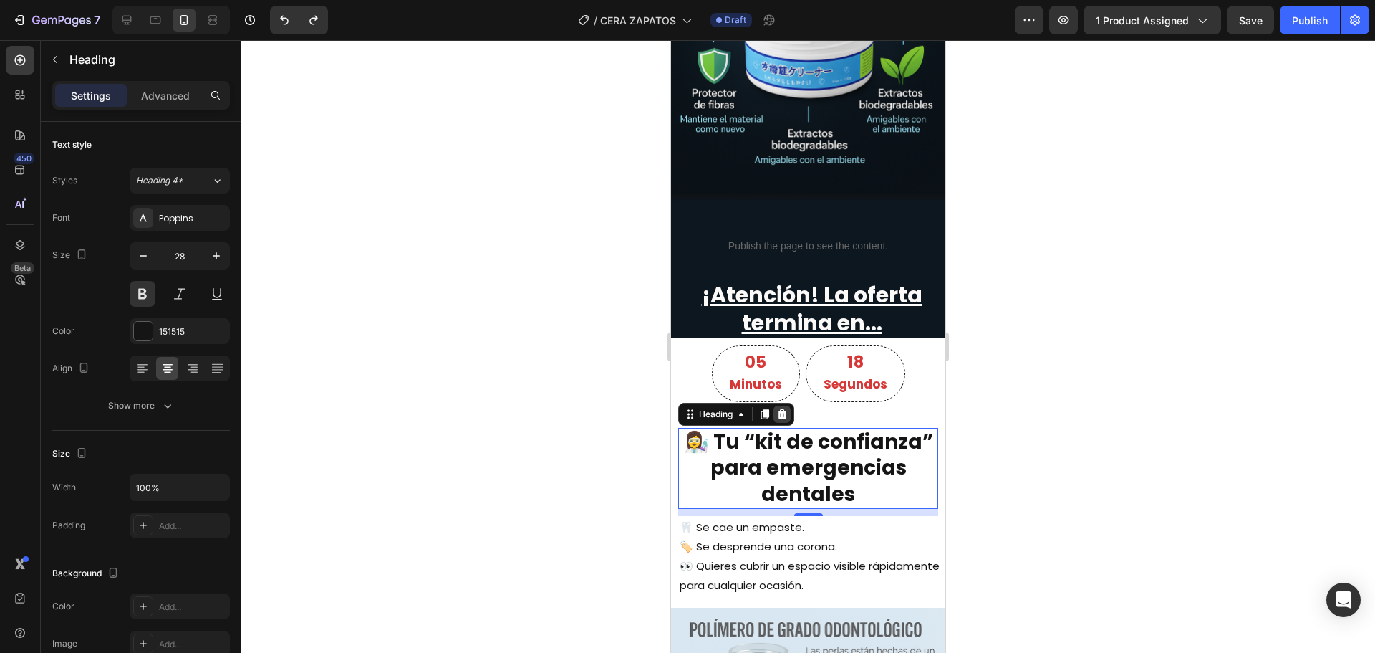
click at [781, 409] on icon at bounding box center [782, 414] width 9 height 10
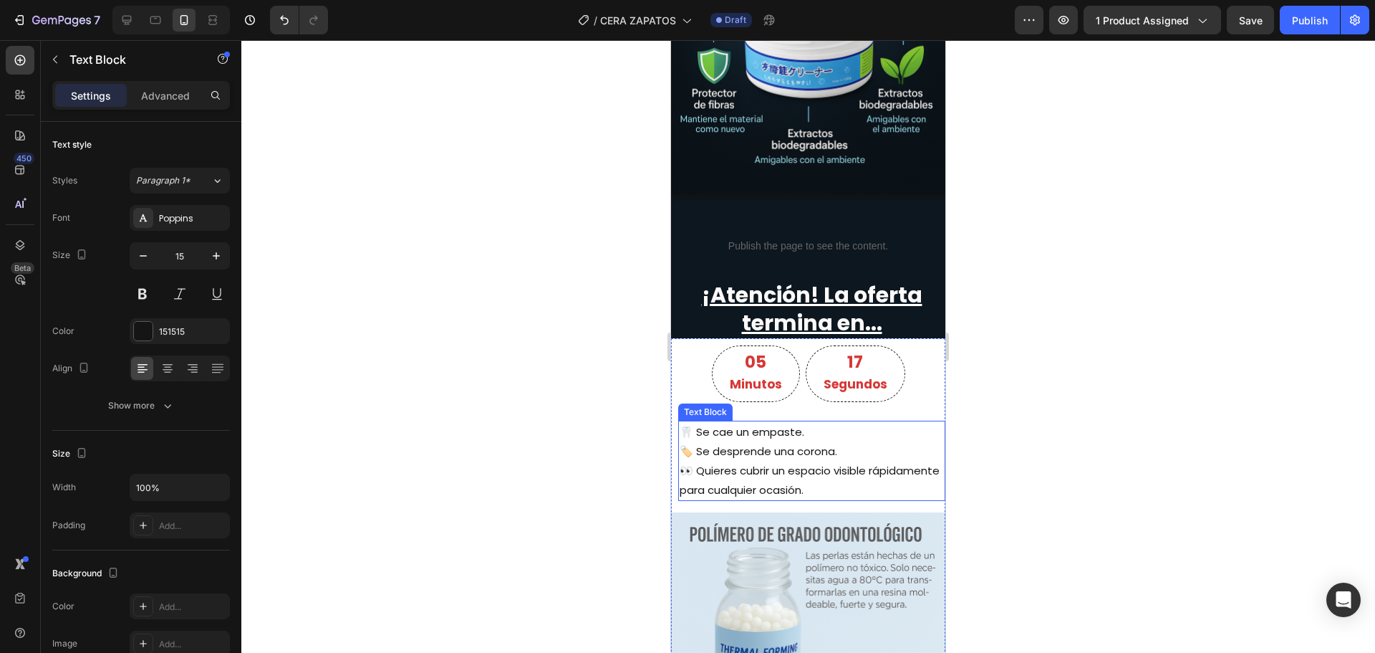
click at [726, 461] on p "👀 Quieres cubrir un espacio visible rápidamente para cualquier ocasión." at bounding box center [812, 480] width 264 height 39
click at [791, 402] on icon at bounding box center [791, 407] width 9 height 10
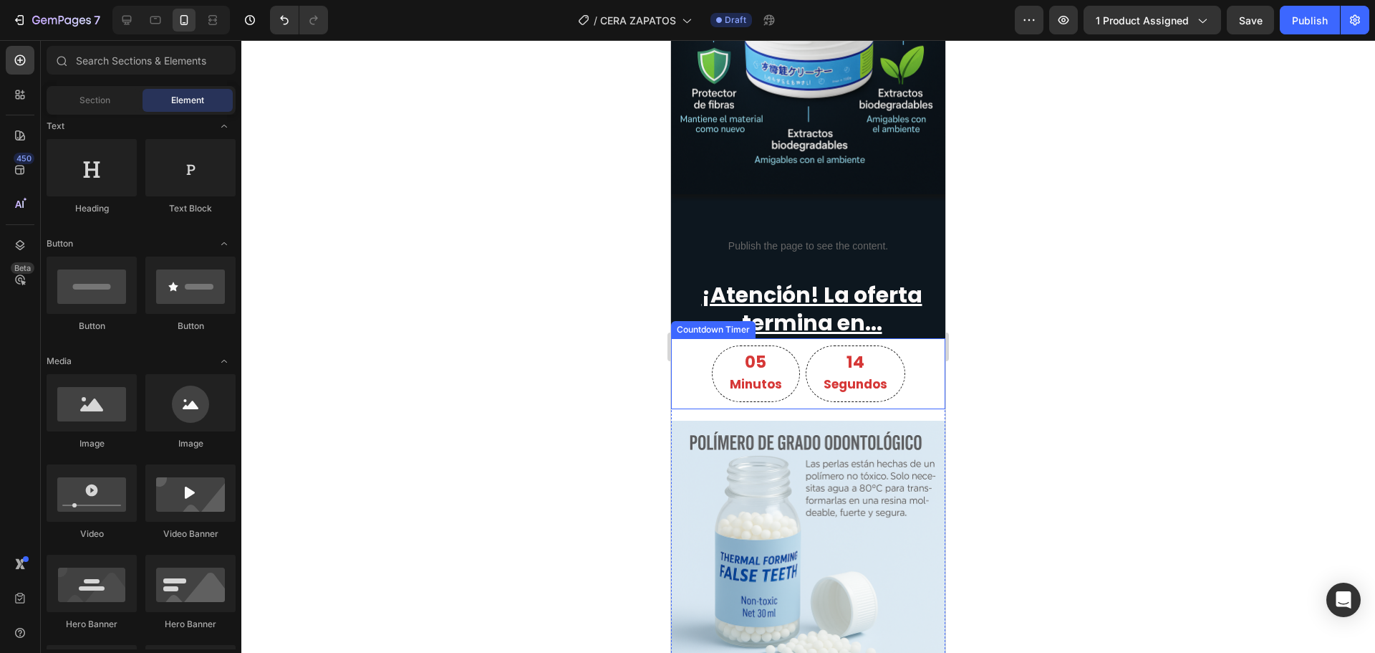
click at [679, 385] on div "05 Minutos 14 Segundos" at bounding box center [808, 373] width 274 height 57
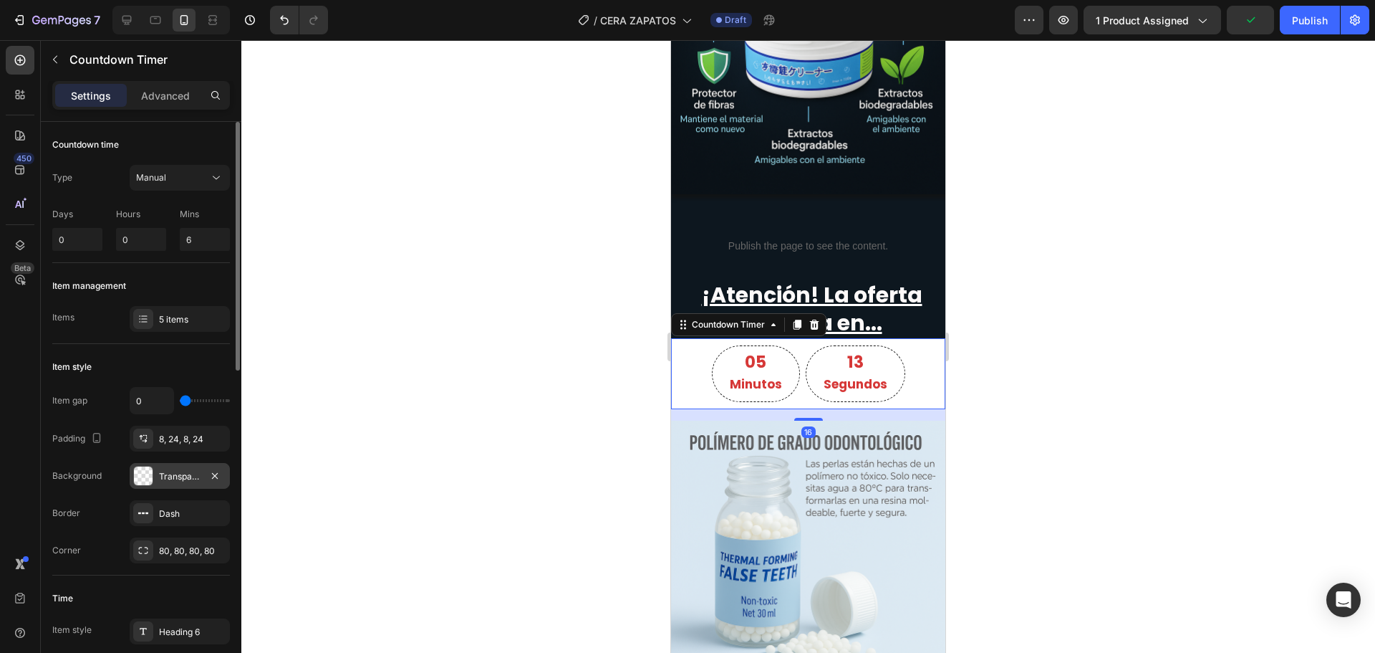
click at [184, 479] on div "Transparent" at bounding box center [180, 476] width 42 height 13
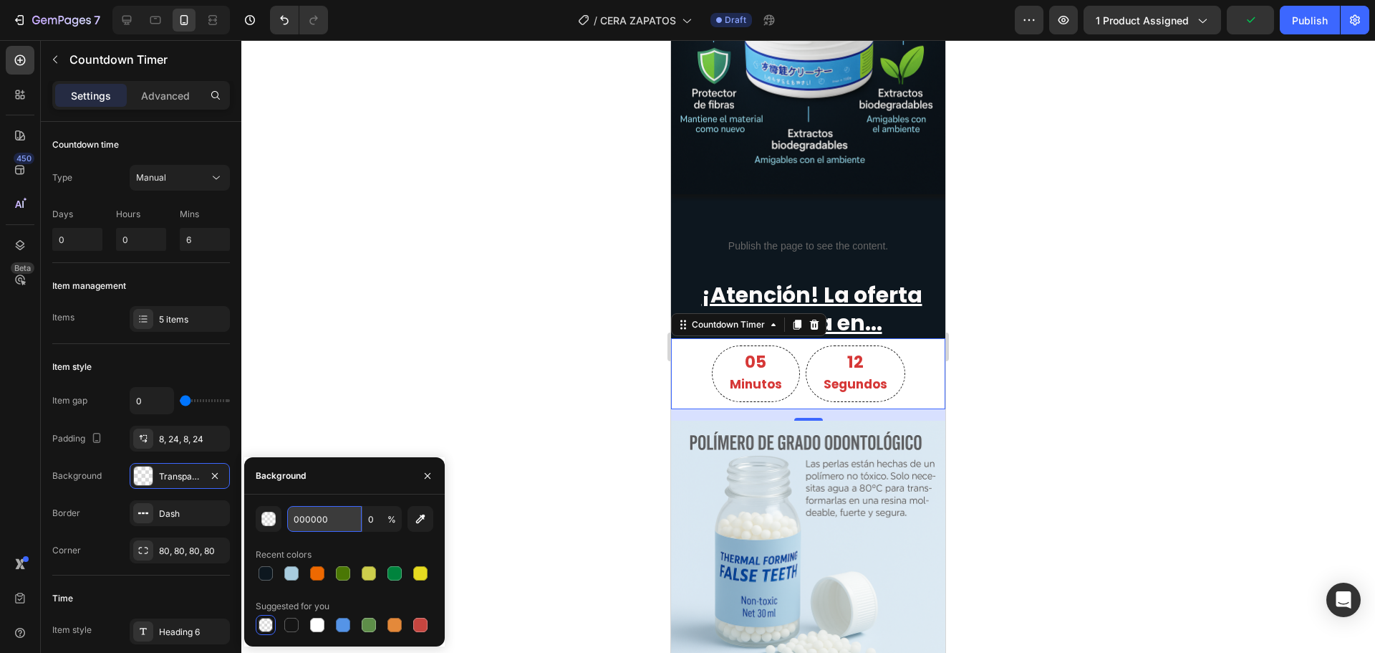
click at [332, 529] on input "000000" at bounding box center [324, 519] width 74 height 26
paste input "D171F"
type input "0D171F"
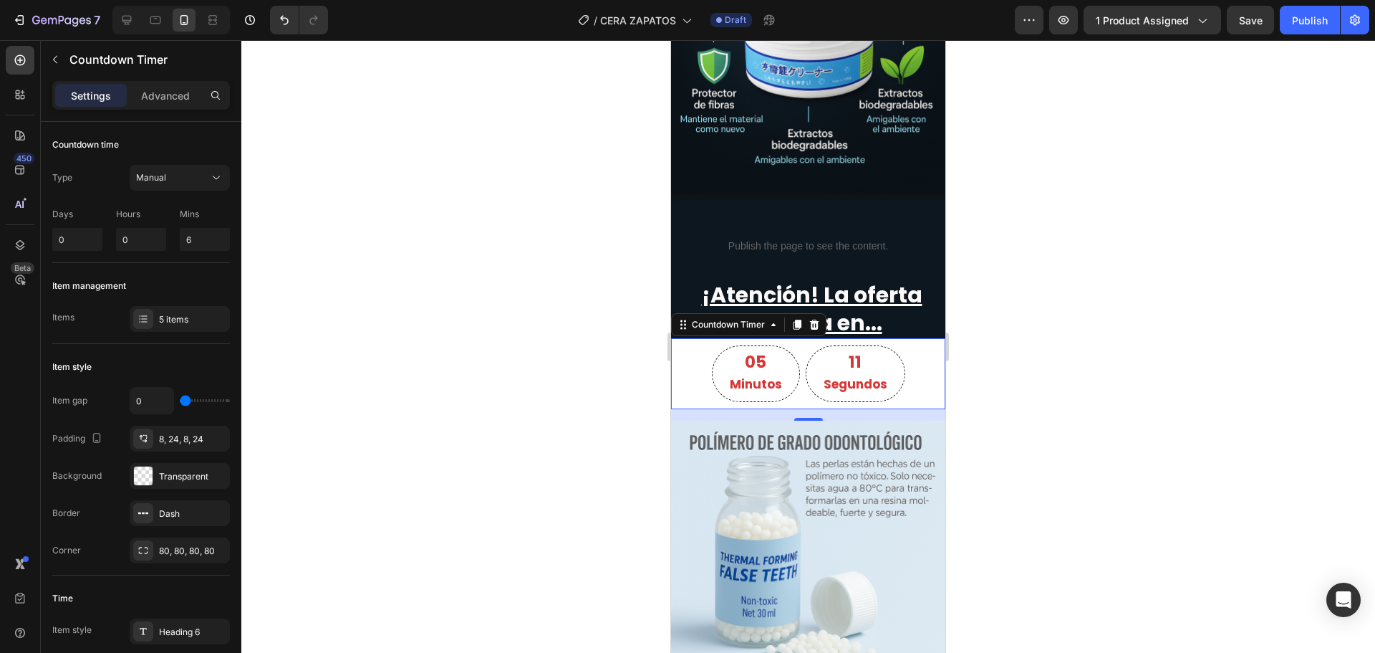
click at [407, 375] on div at bounding box center [808, 346] width 1134 height 612
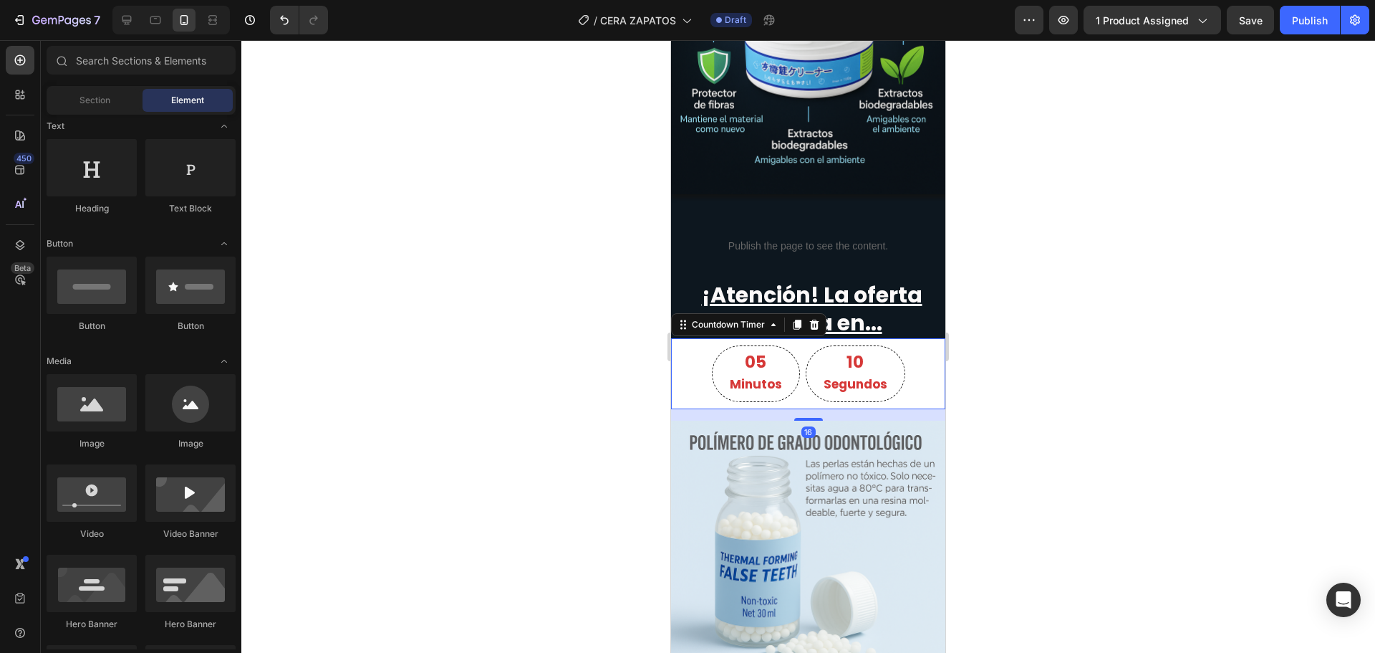
click at [688, 391] on div "05 Minutos 10 Segundos Countdown Timer 16" at bounding box center [808, 373] width 274 height 71
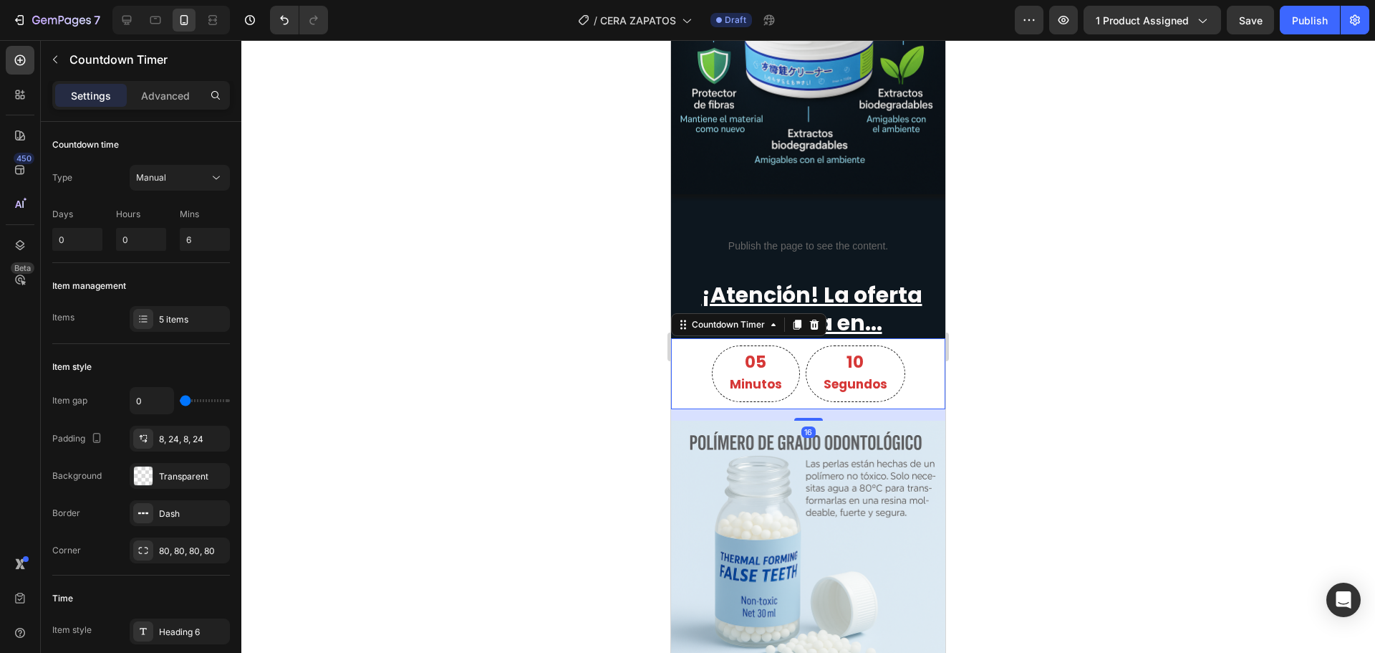
click at [688, 391] on div "05 Minutos 10 Segundos Countdown Timer 16" at bounding box center [808, 373] width 274 height 71
click at [688, 391] on div "05 Minutos 09 Segundos Countdown Timer 16" at bounding box center [808, 373] width 274 height 71
click at [688, 384] on div "05 Minutos 09 Segundos" at bounding box center [808, 373] width 274 height 57
click at [688, 383] on div "05 Minutos 09 Segundos" at bounding box center [808, 373] width 274 height 57
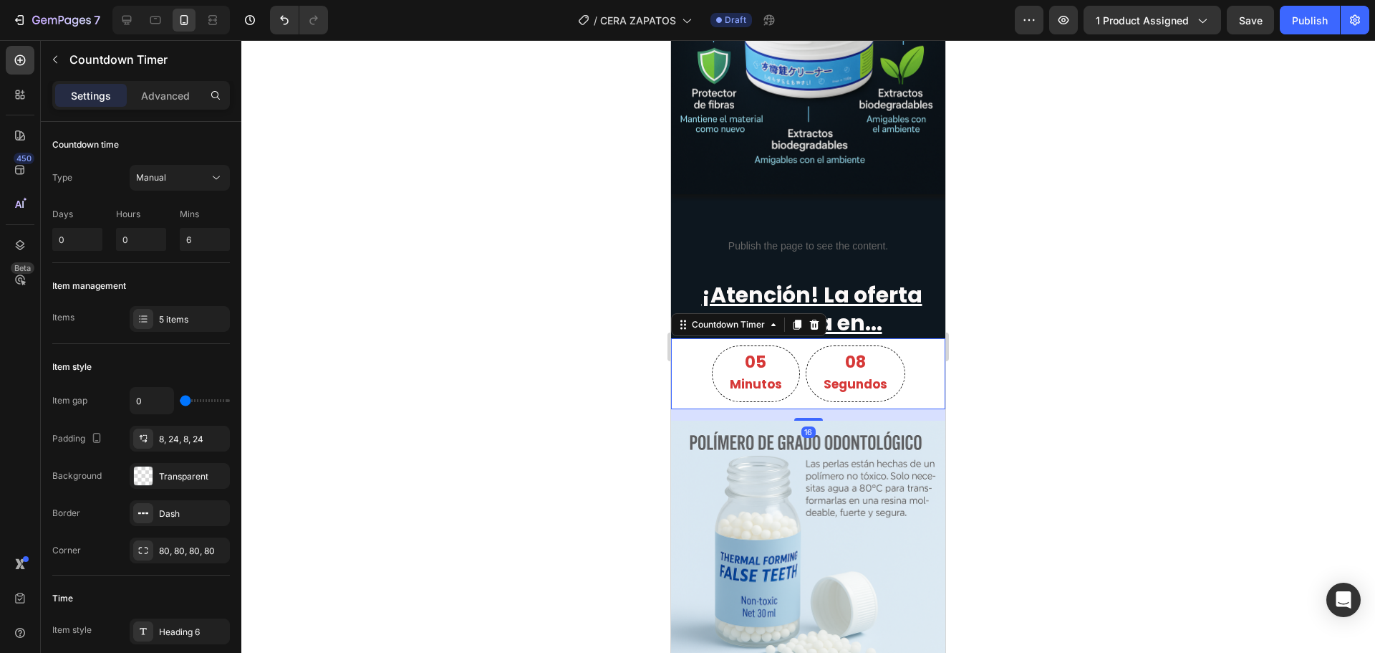
click at [688, 370] on div "05 Minutos 08 Segundos" at bounding box center [808, 373] width 274 height 57
click at [169, 478] on div "Transparent" at bounding box center [180, 476] width 42 height 13
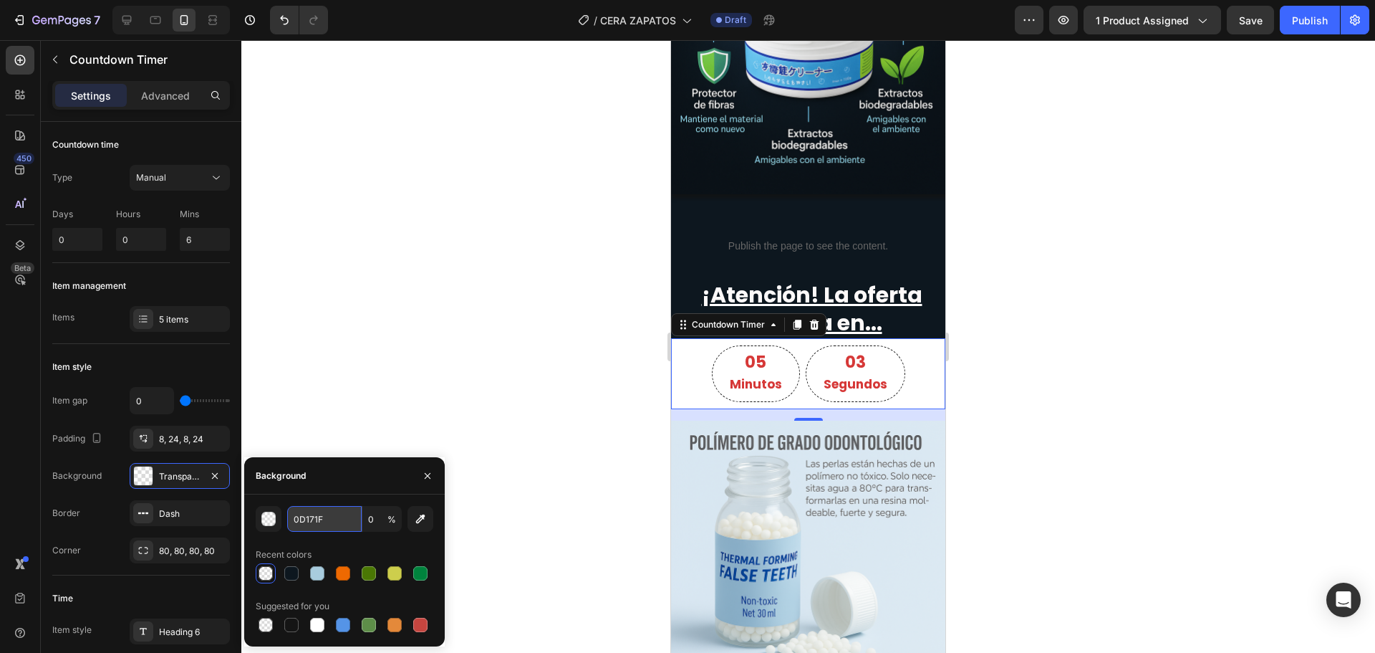
click at [327, 521] on input "0D171F" at bounding box center [324, 519] width 74 height 26
click at [289, 575] on div at bounding box center [291, 573] width 14 height 14
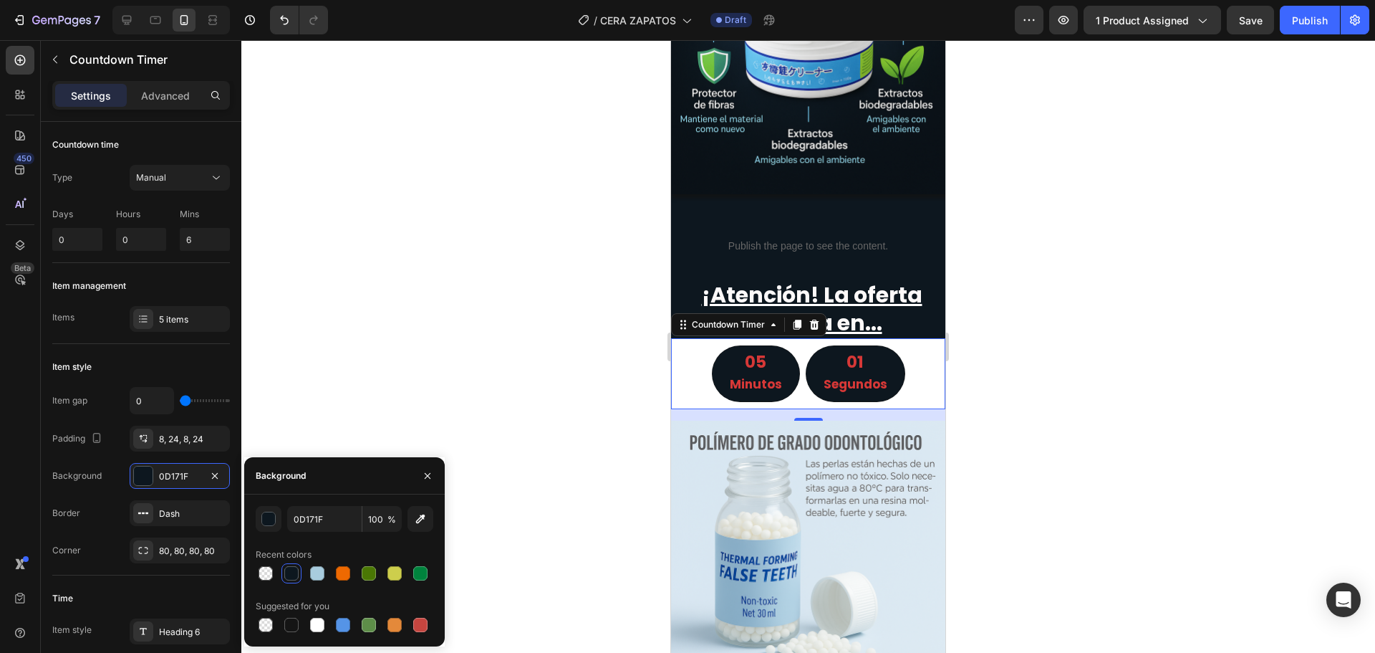
type input "0"
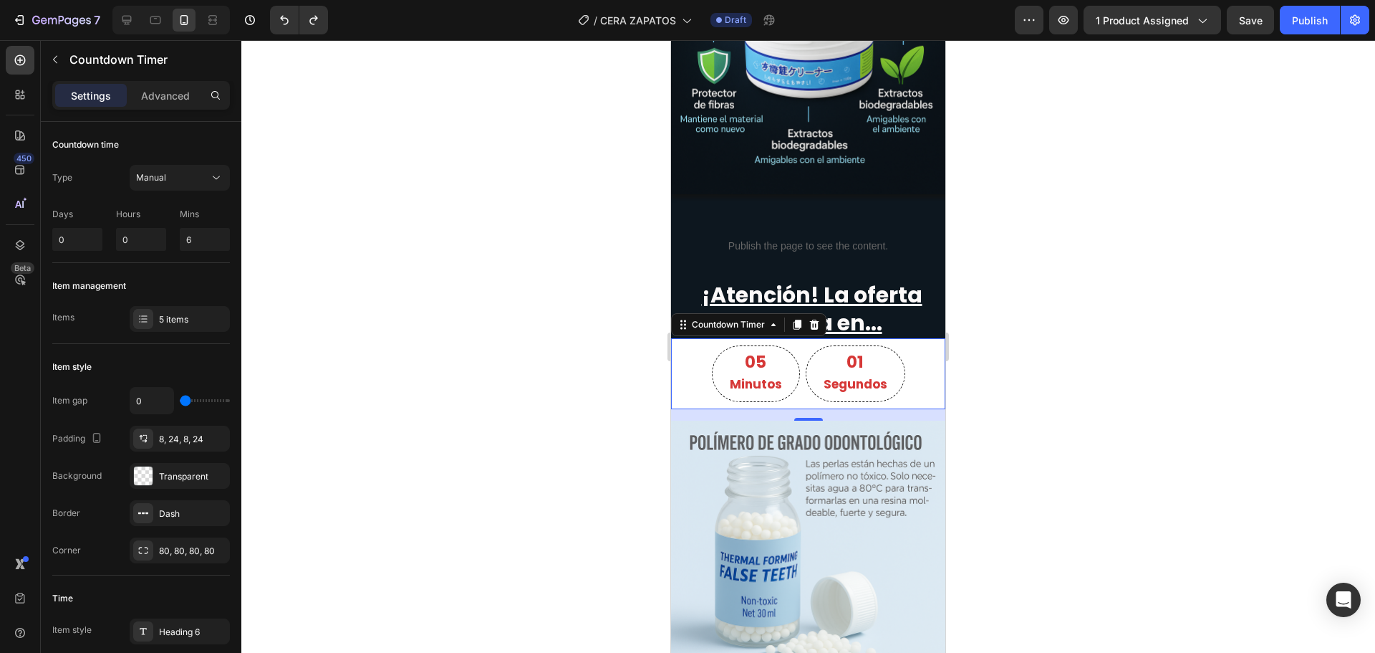
click at [558, 424] on div at bounding box center [808, 346] width 1134 height 612
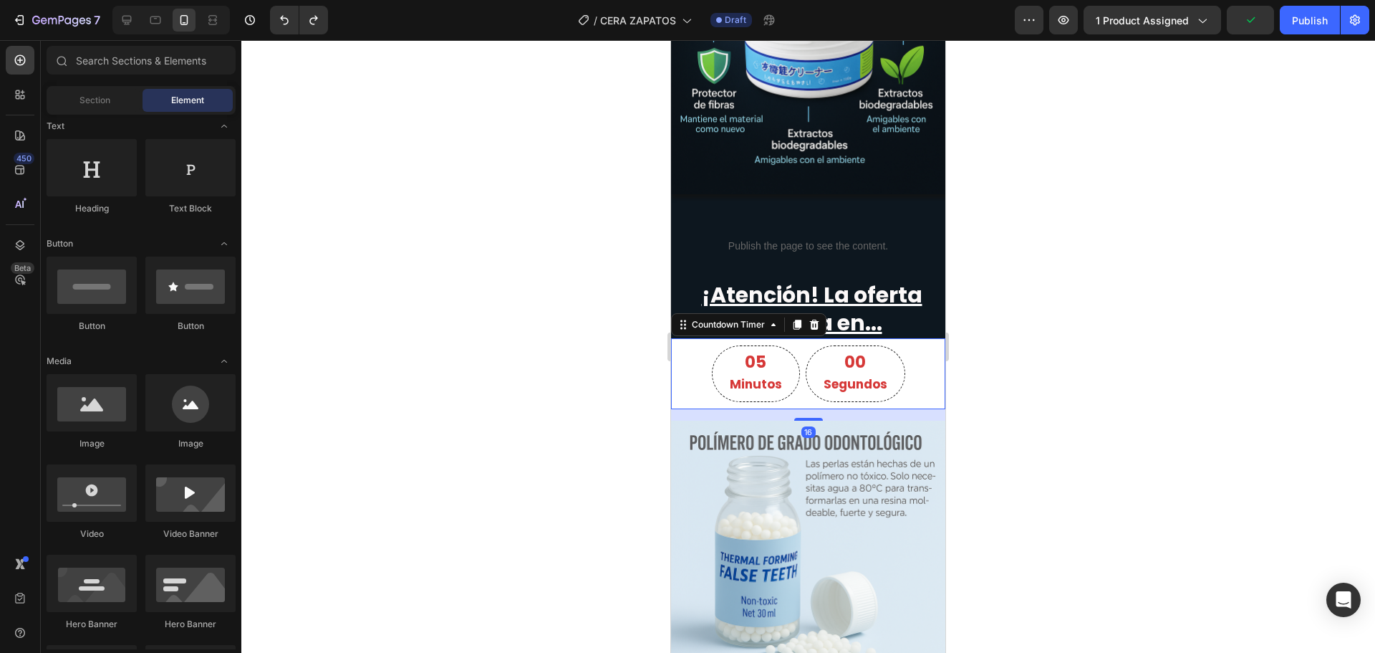
click at [688, 383] on div "05 Minutos 00 Segundos" at bounding box center [808, 373] width 274 height 57
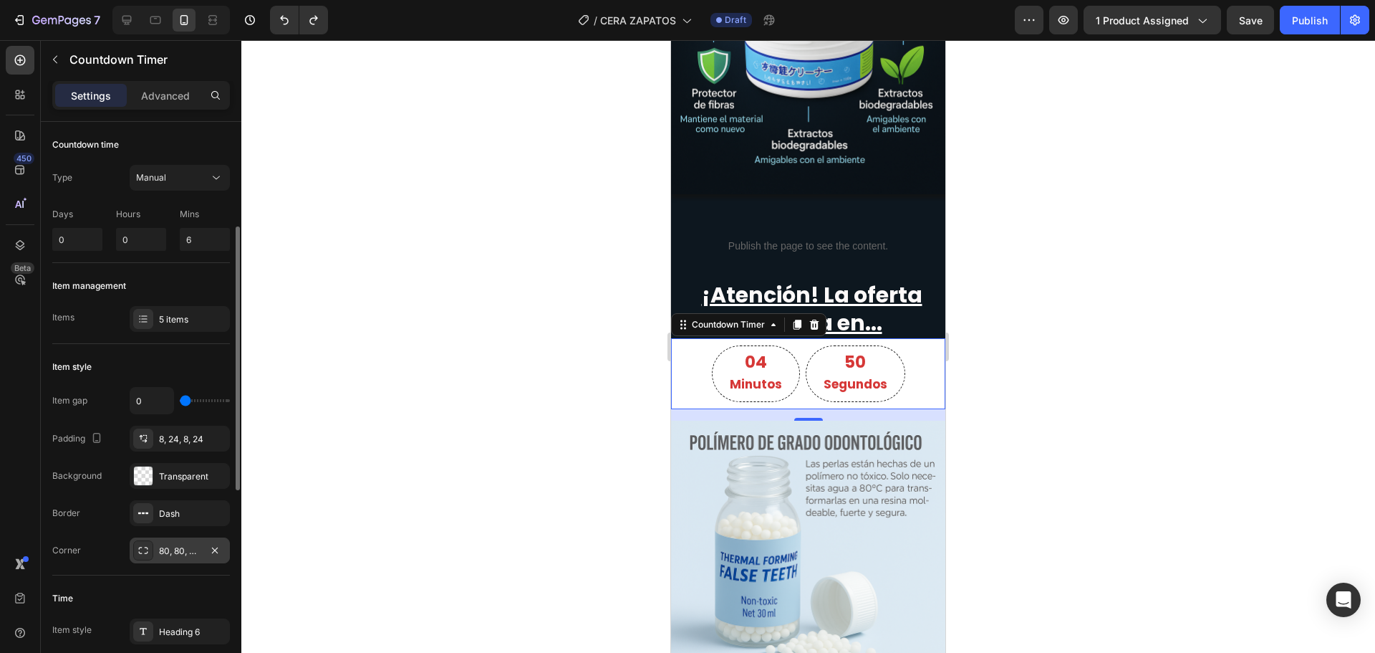
scroll to position [72, 0]
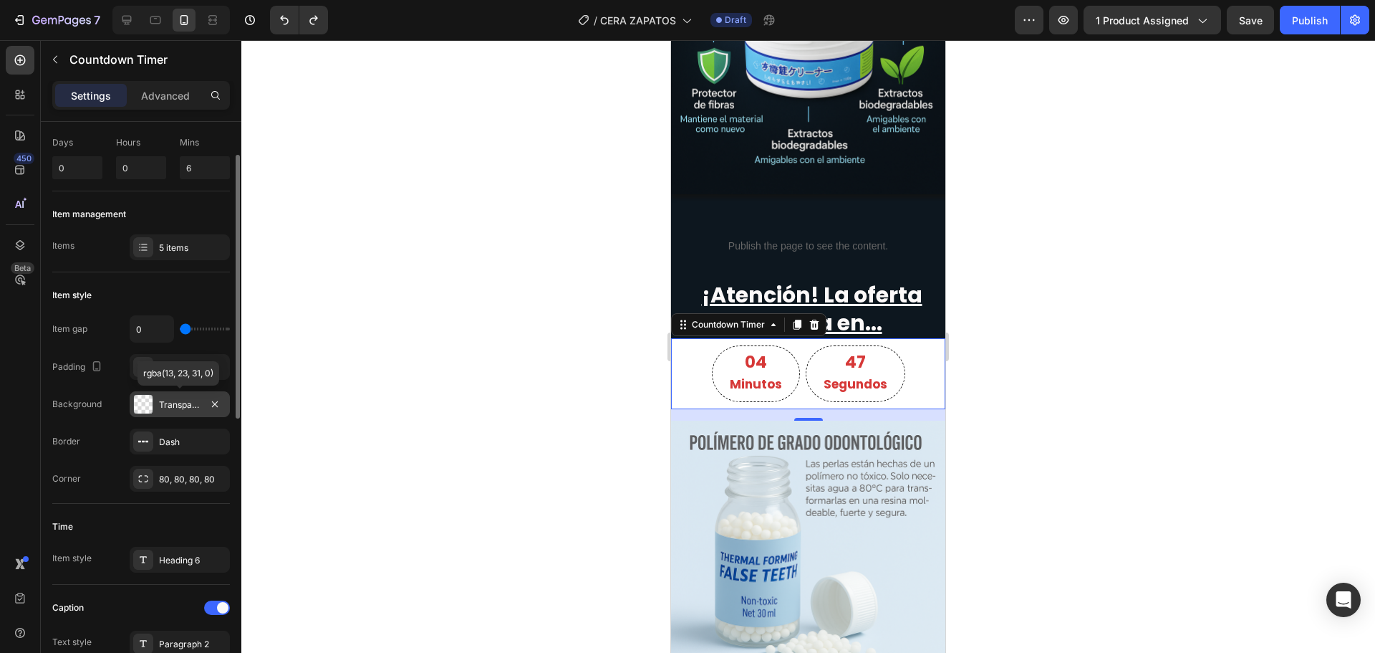
click at [170, 408] on div "Transparent" at bounding box center [180, 404] width 42 height 13
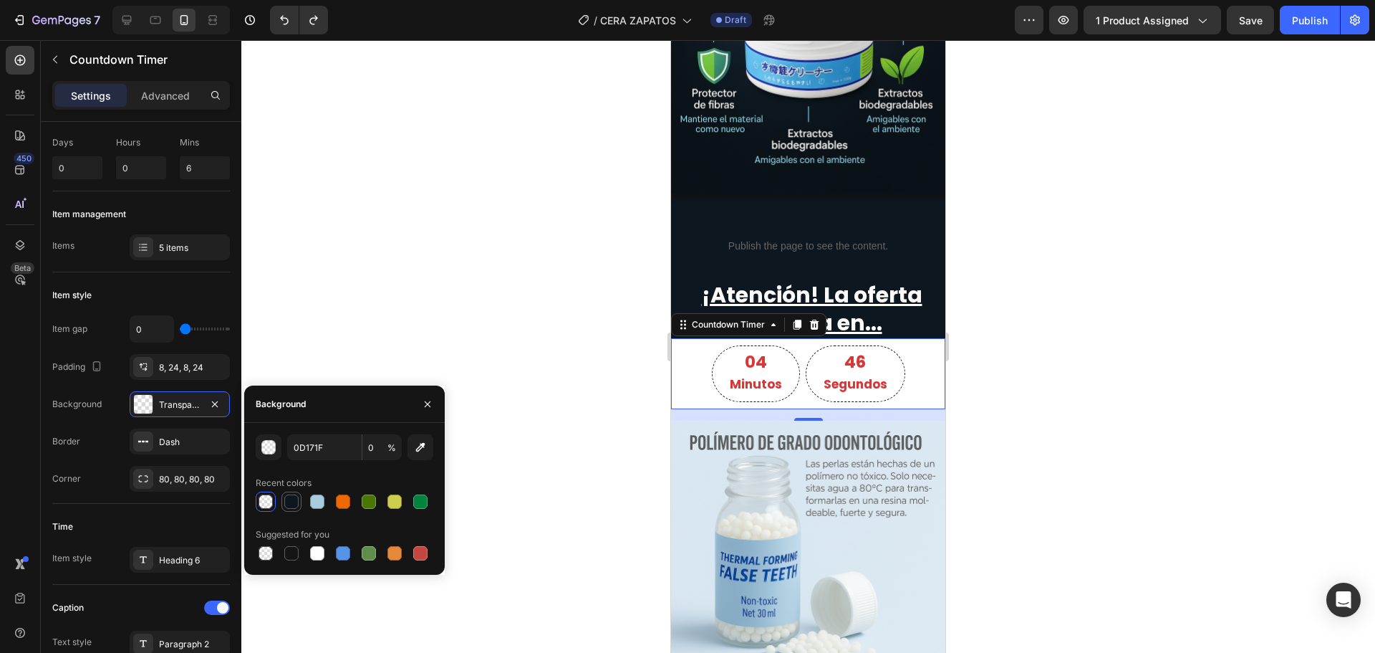
click at [294, 496] on div at bounding box center [291, 501] width 14 height 14
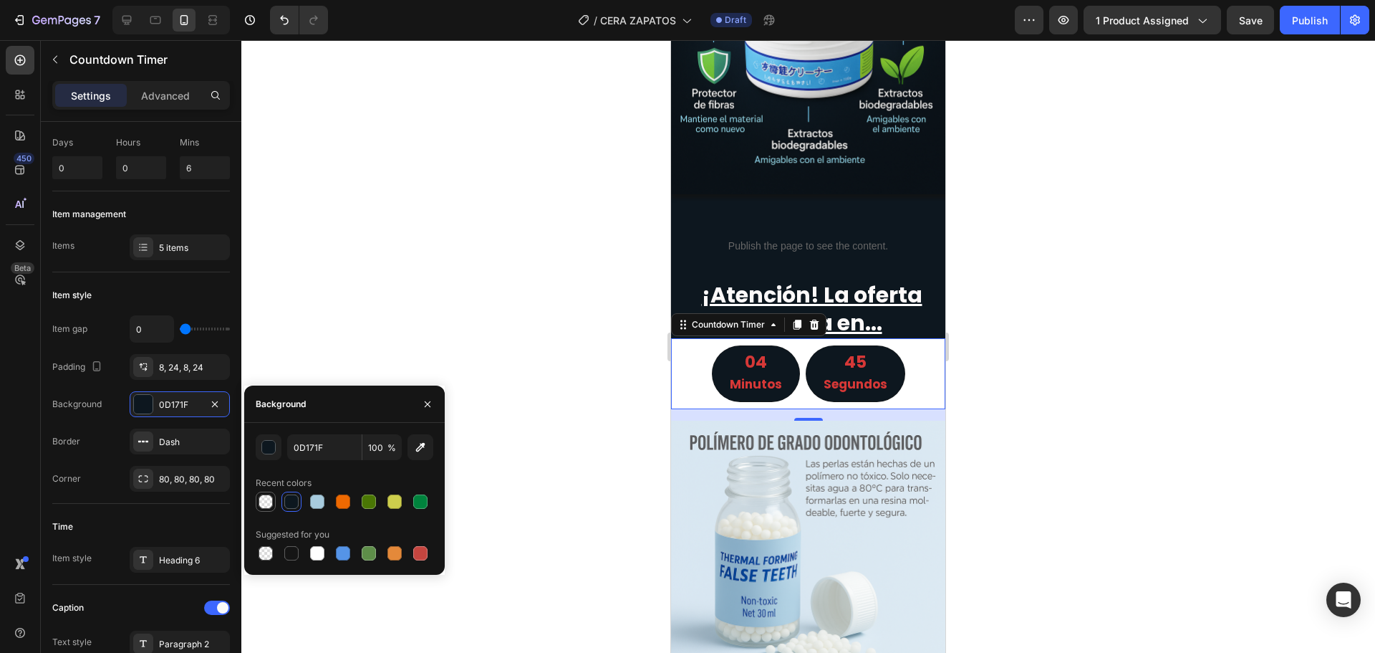
click at [266, 497] on div at bounding box center [266, 501] width 14 height 14
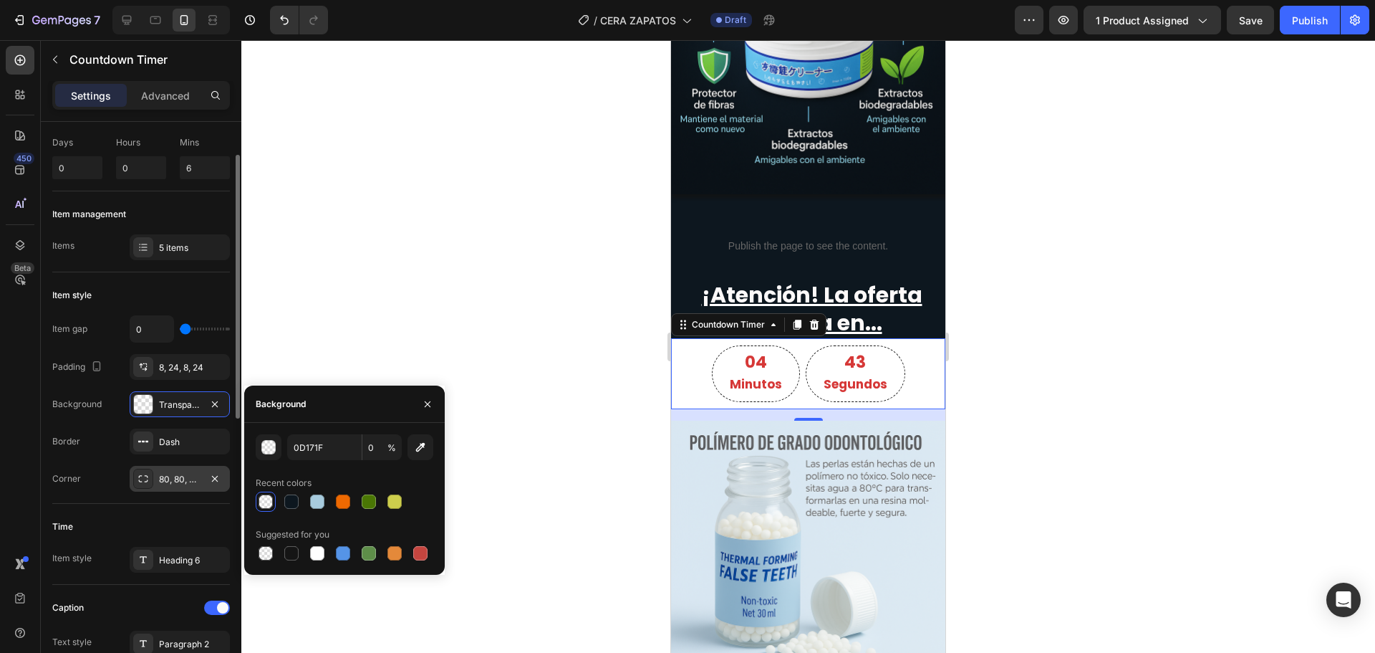
scroll to position [143, 0]
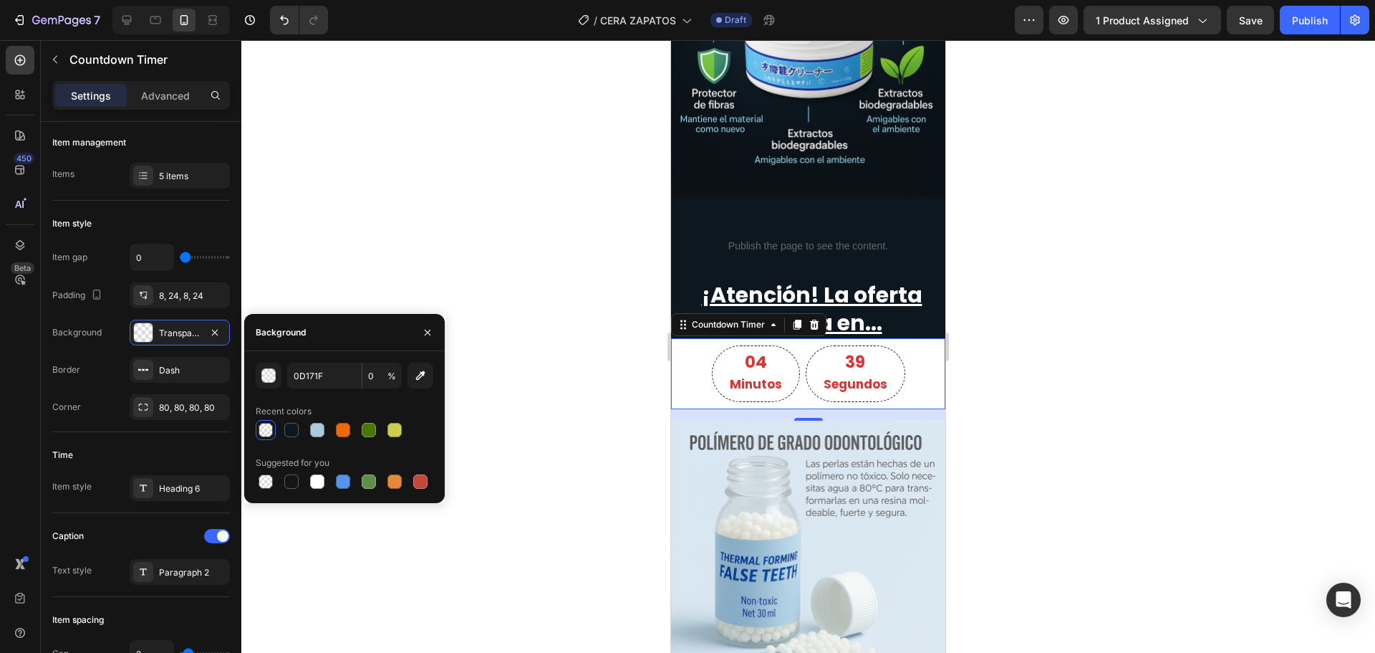
click at [779, 345] on div "04 Minutos" at bounding box center [756, 373] width 88 height 57
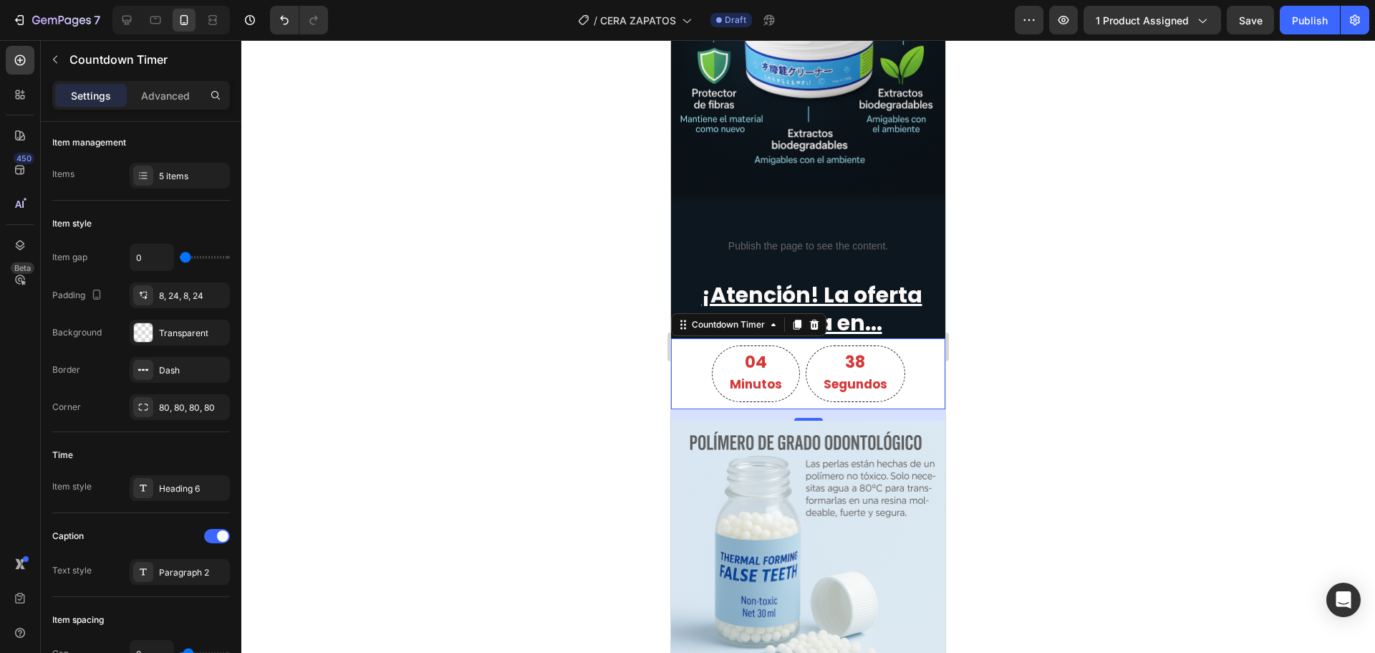
click at [764, 352] on div "04" at bounding box center [756, 362] width 52 height 21
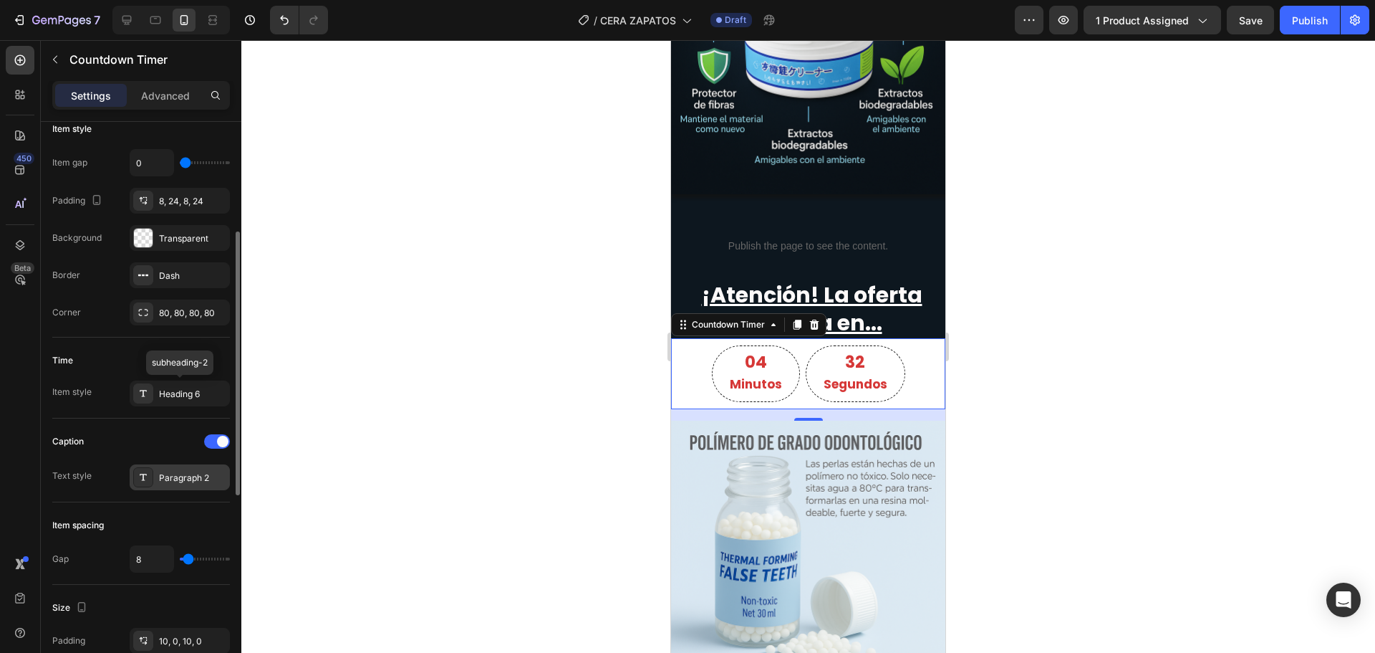
scroll to position [166, 0]
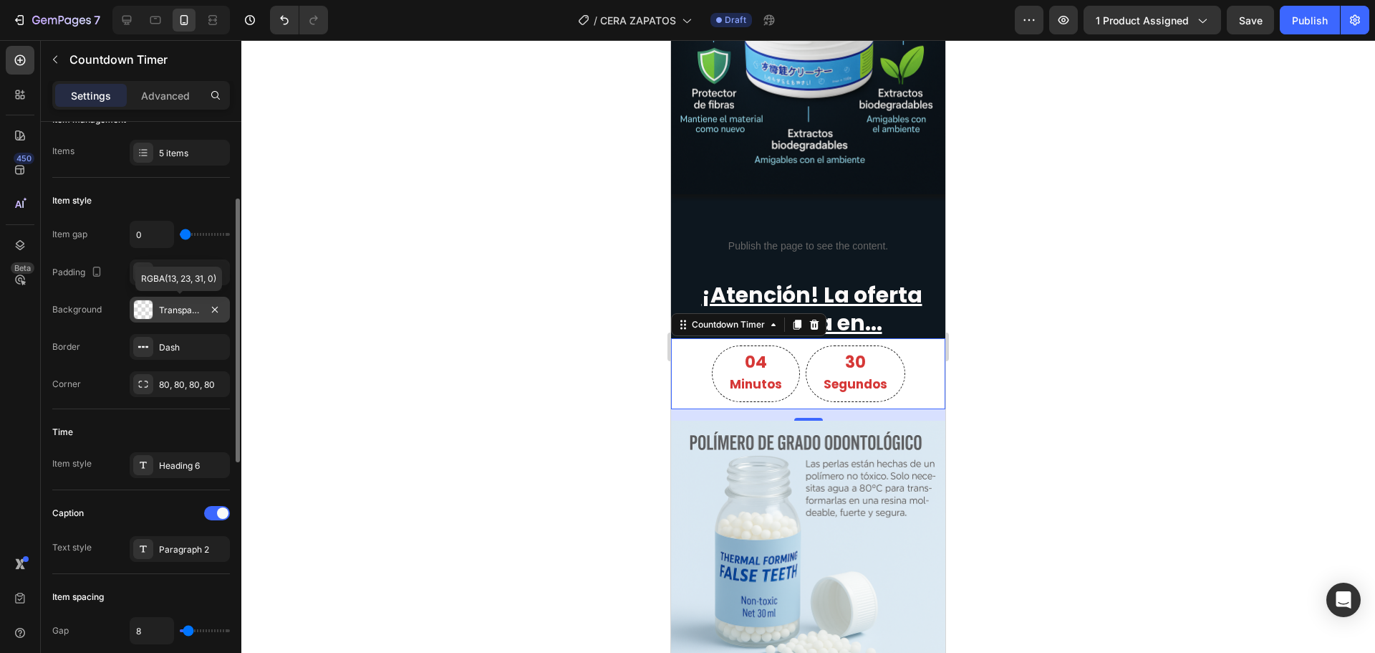
click at [176, 315] on div "Transparent" at bounding box center [180, 310] width 42 height 13
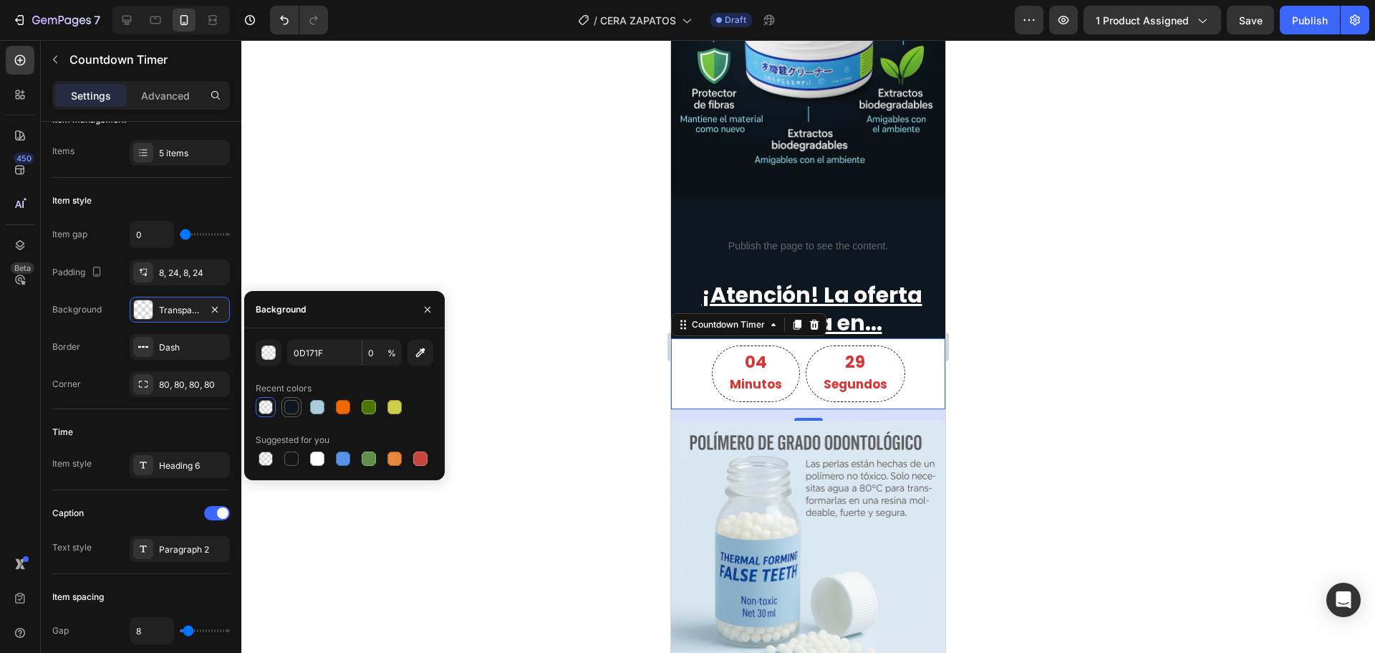
click at [292, 415] on div at bounding box center [291, 406] width 17 height 17
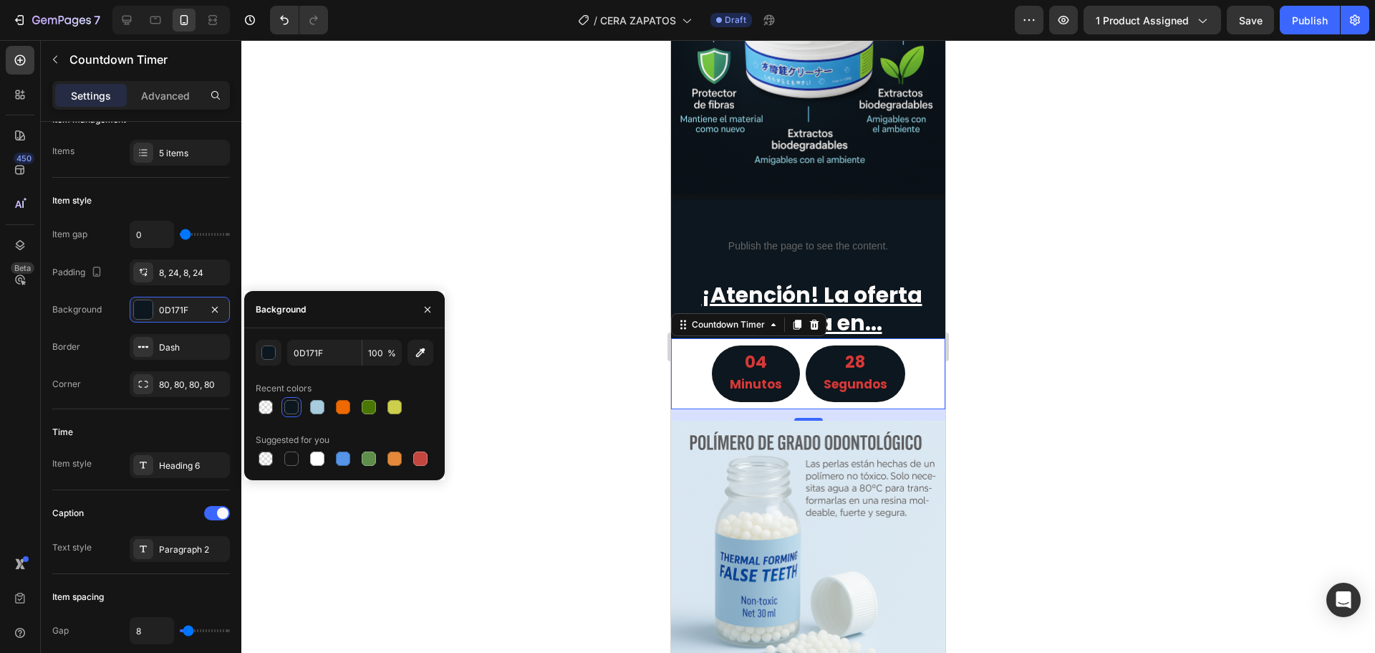
type input "0"
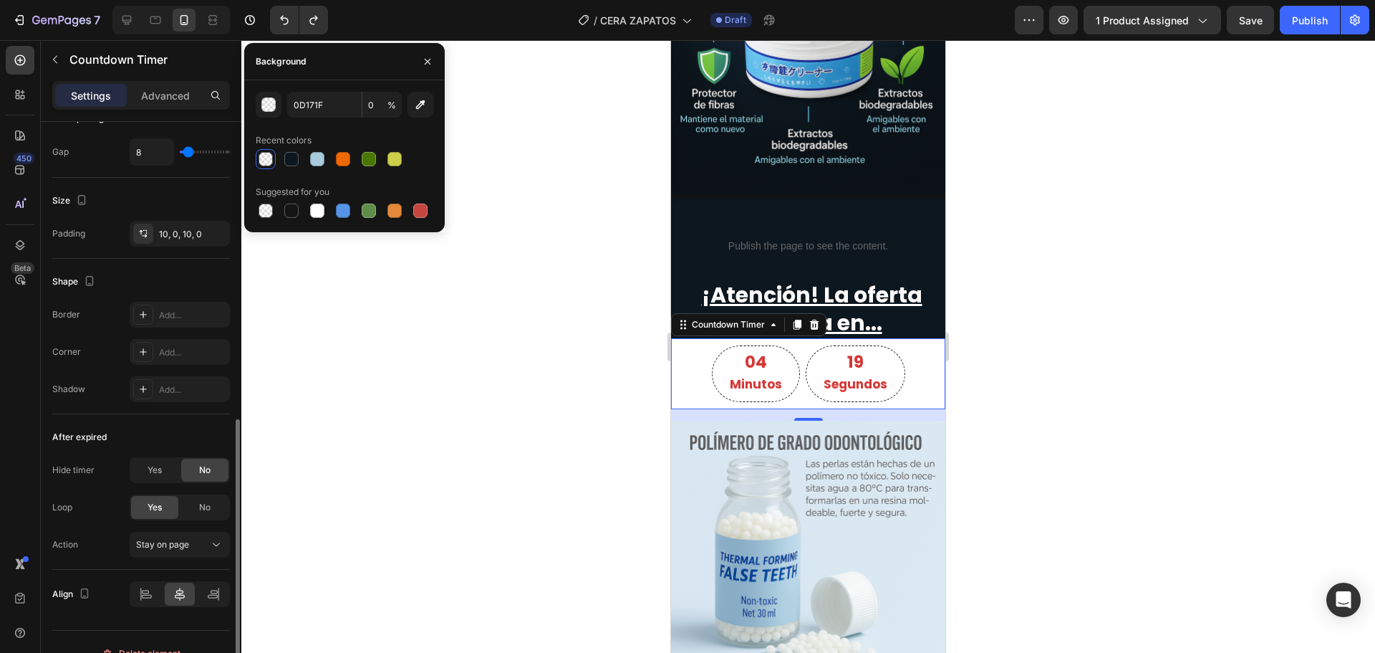
scroll to position [668, 0]
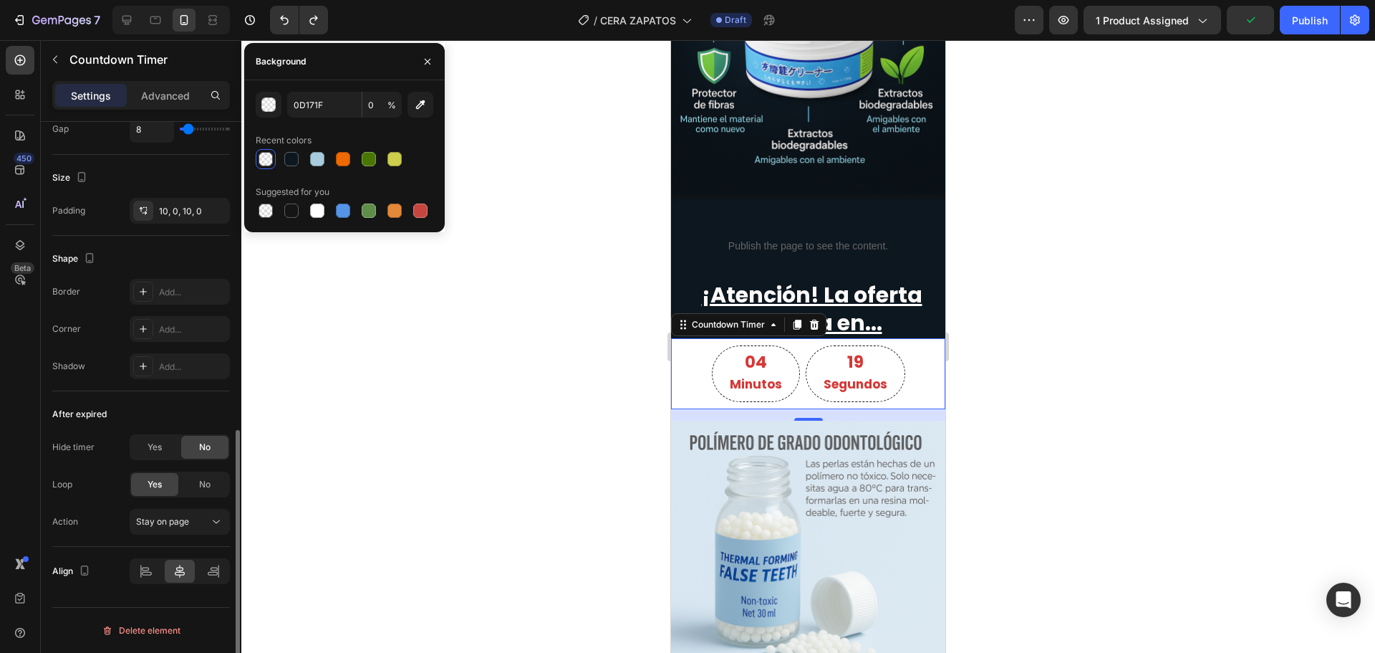
click at [367, 537] on div at bounding box center [808, 346] width 1134 height 612
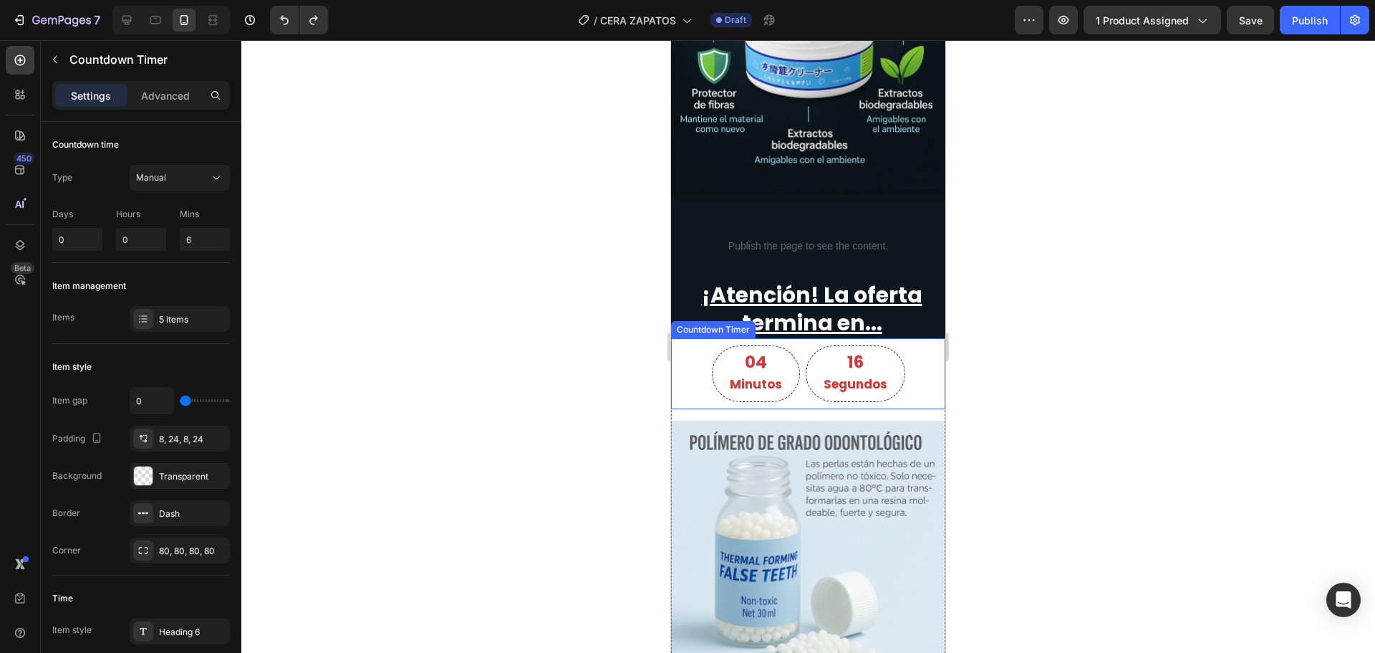
click at [695, 384] on div "04 Minutos 16 Segundos" at bounding box center [808, 373] width 274 height 57
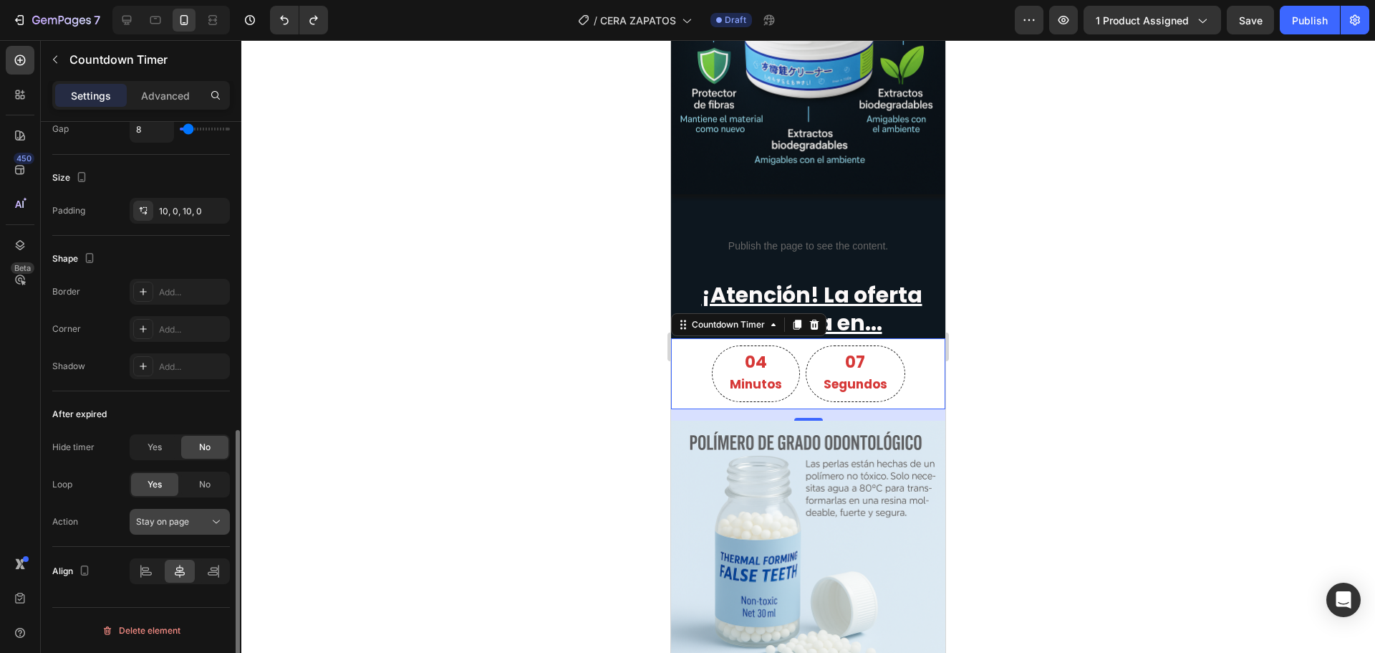
click at [182, 509] on button "Stay on page" at bounding box center [180, 522] width 100 height 26
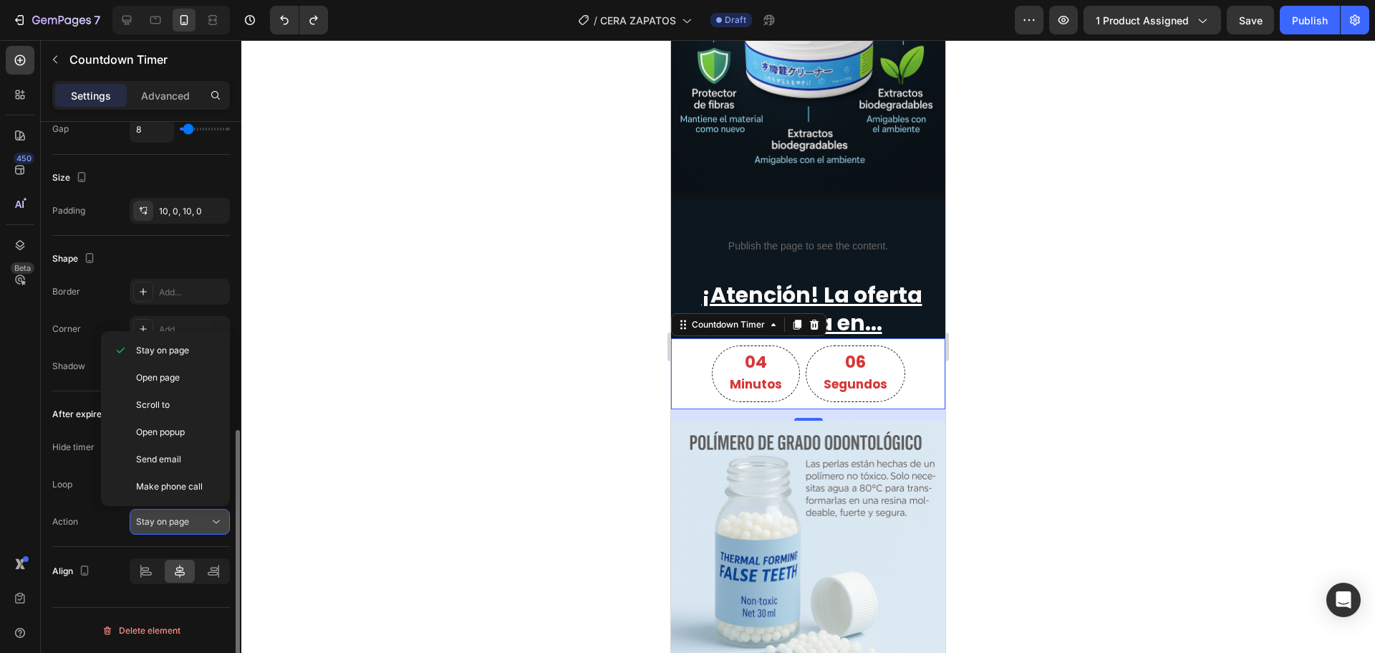
click at [184, 519] on span "Stay on page" at bounding box center [162, 521] width 53 height 11
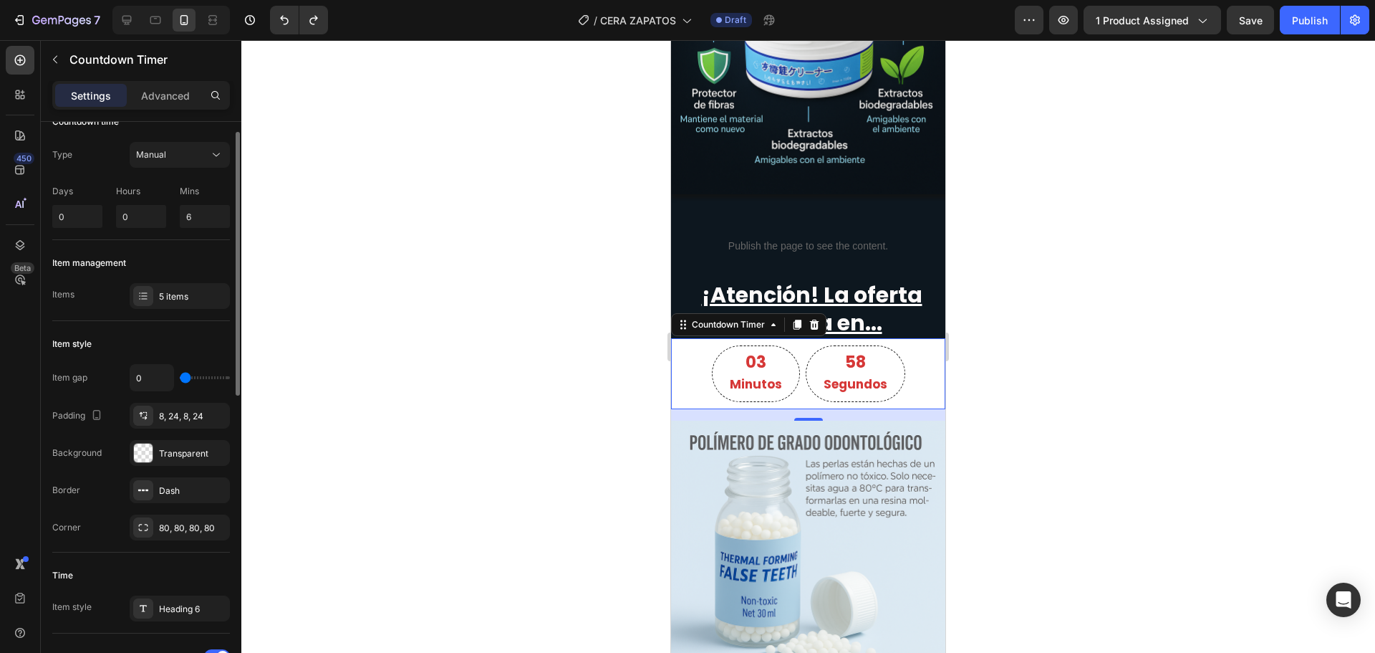
scroll to position [0, 0]
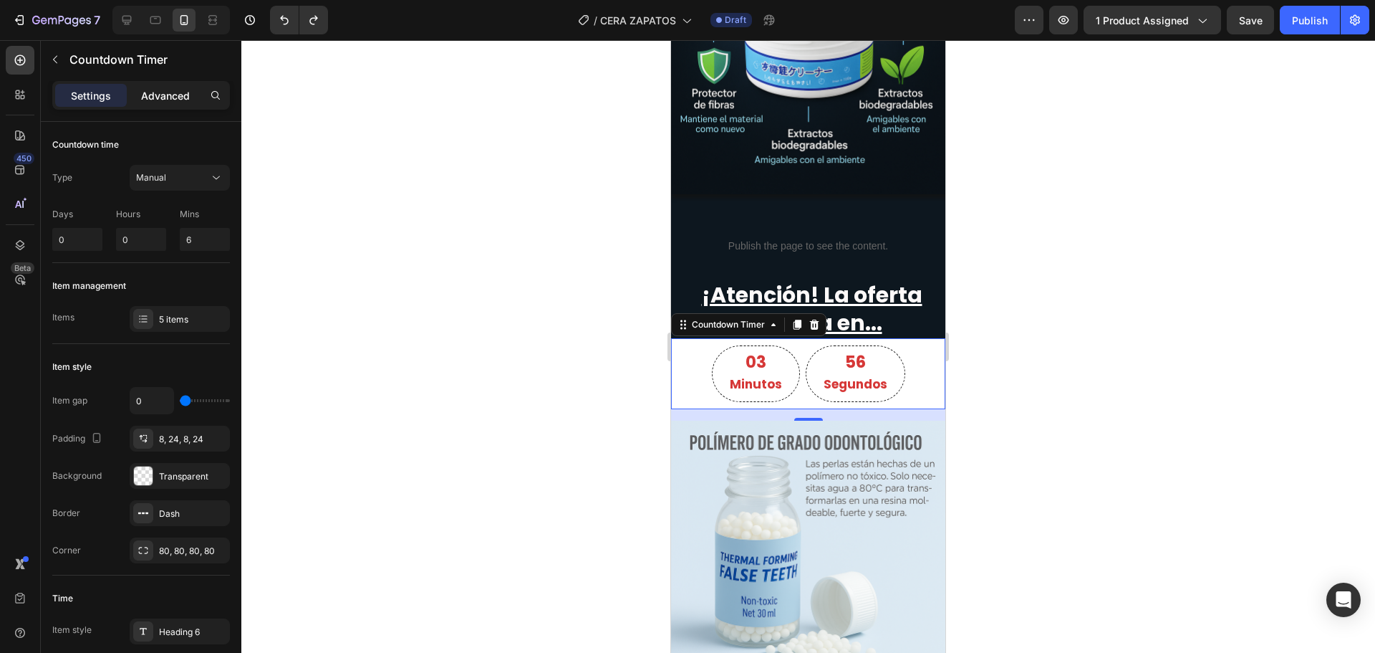
click at [171, 97] on p "Advanced" at bounding box center [165, 95] width 49 height 15
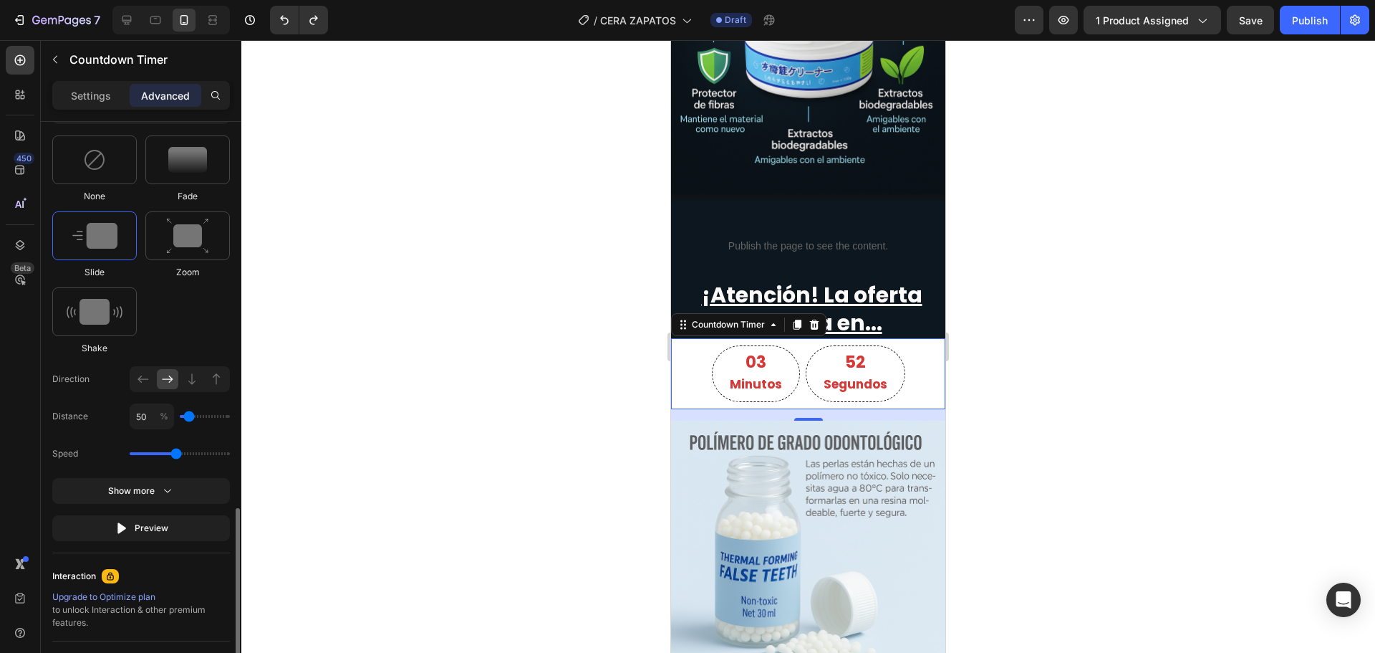
scroll to position [858, 0]
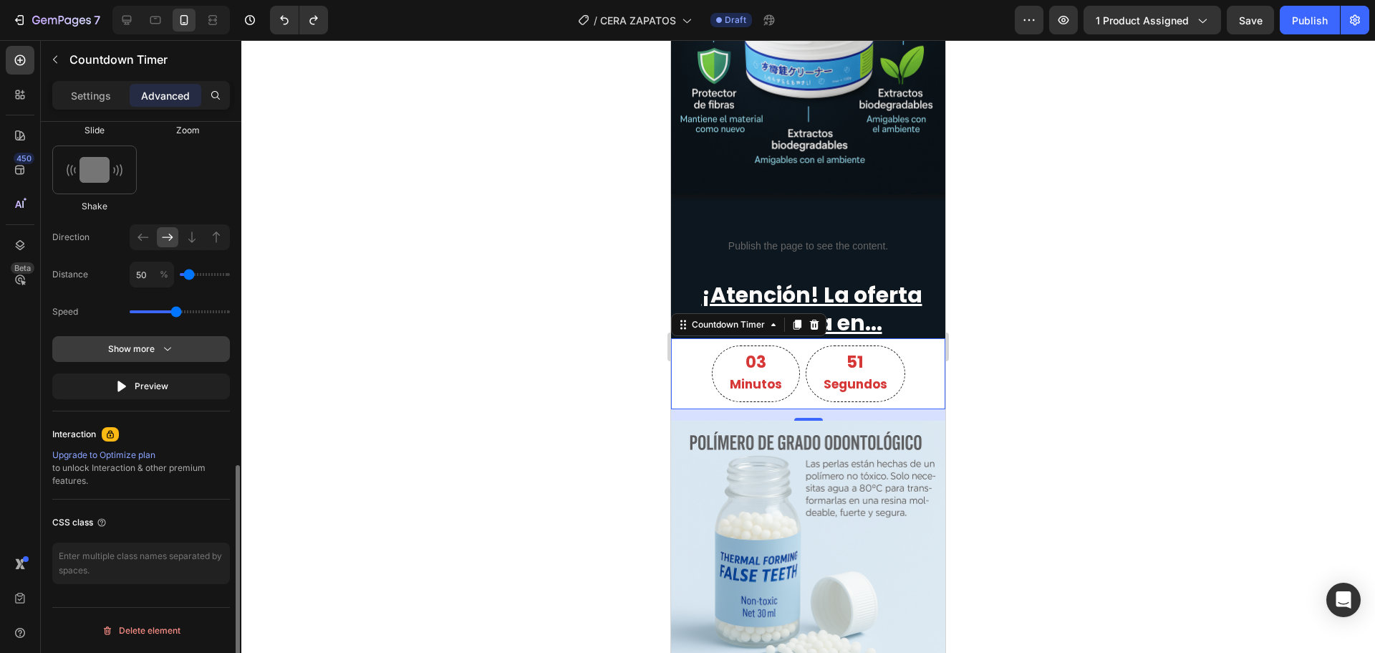
click at [164, 350] on icon "button" at bounding box center [167, 349] width 14 height 14
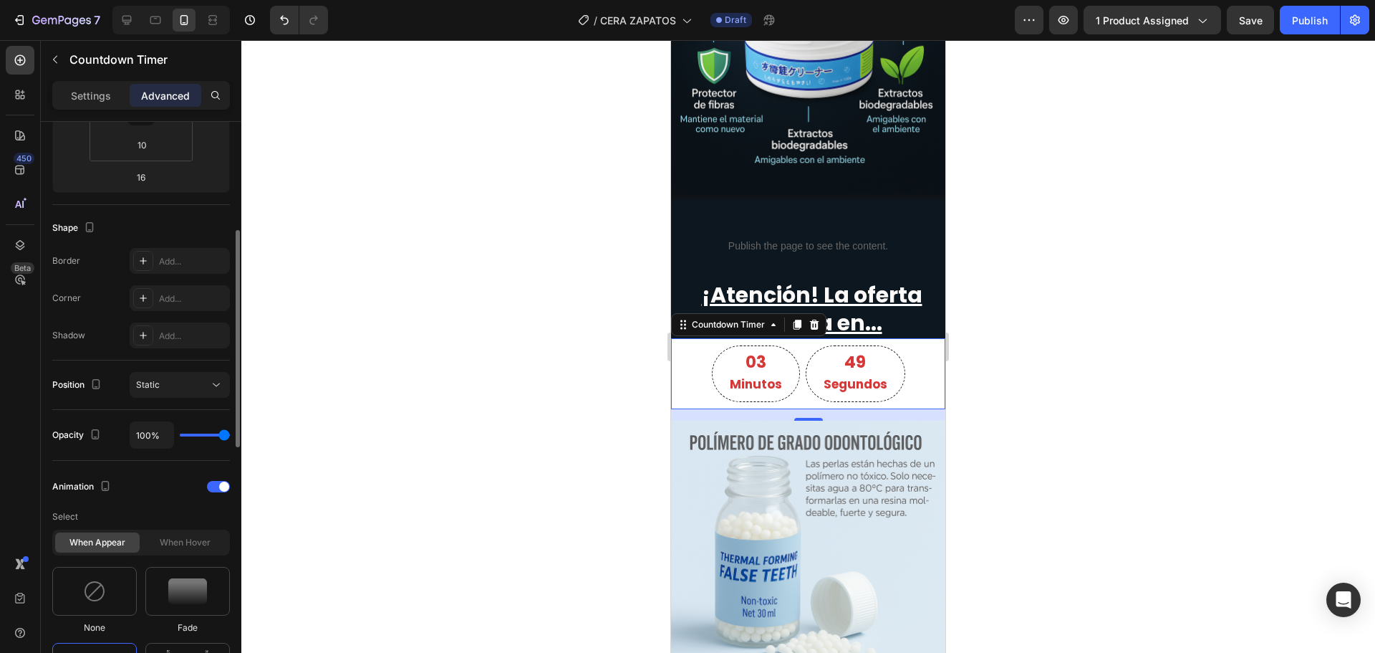
scroll to position [0, 0]
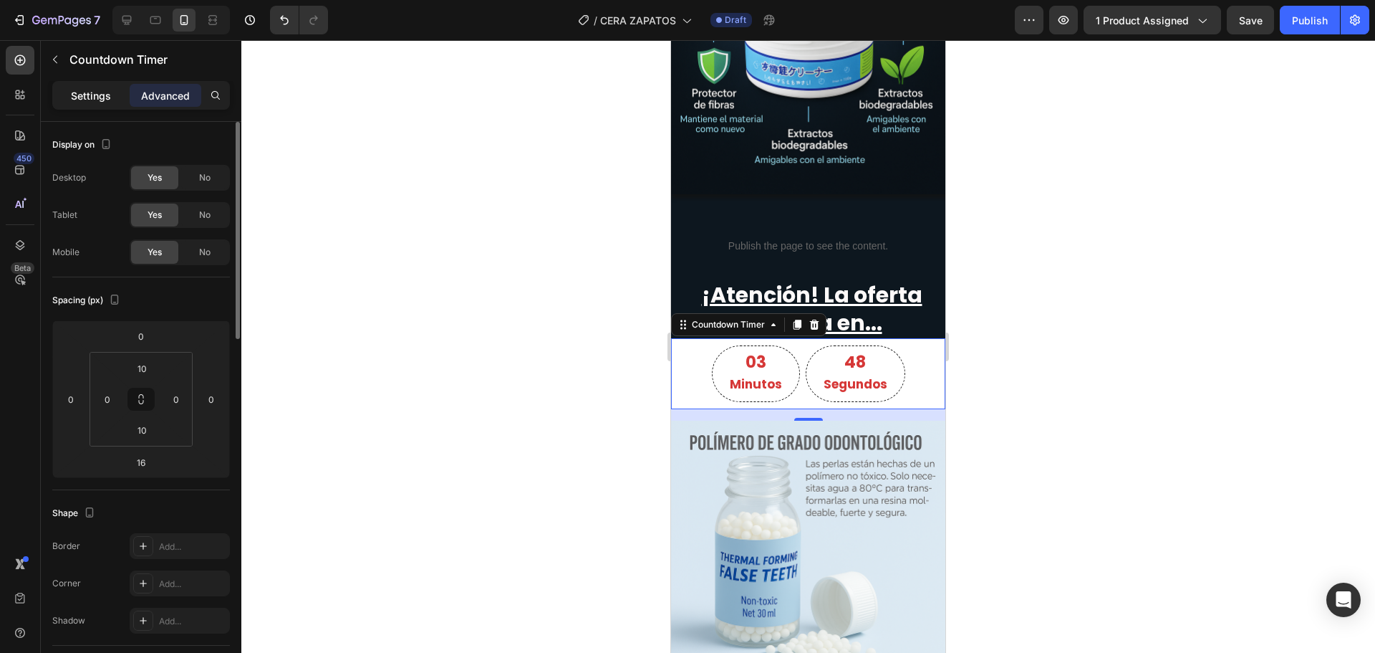
click at [86, 85] on div "Settings" at bounding box center [91, 95] width 72 height 23
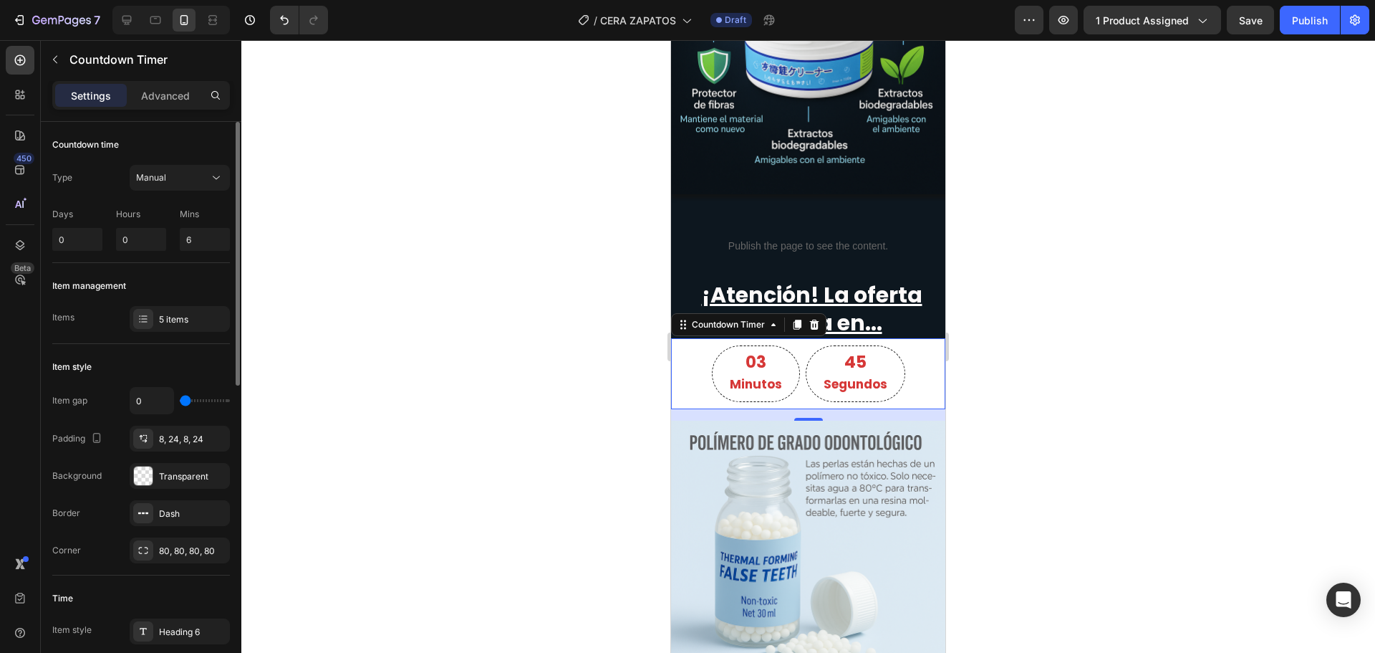
type input "9"
type input "22"
type input "27"
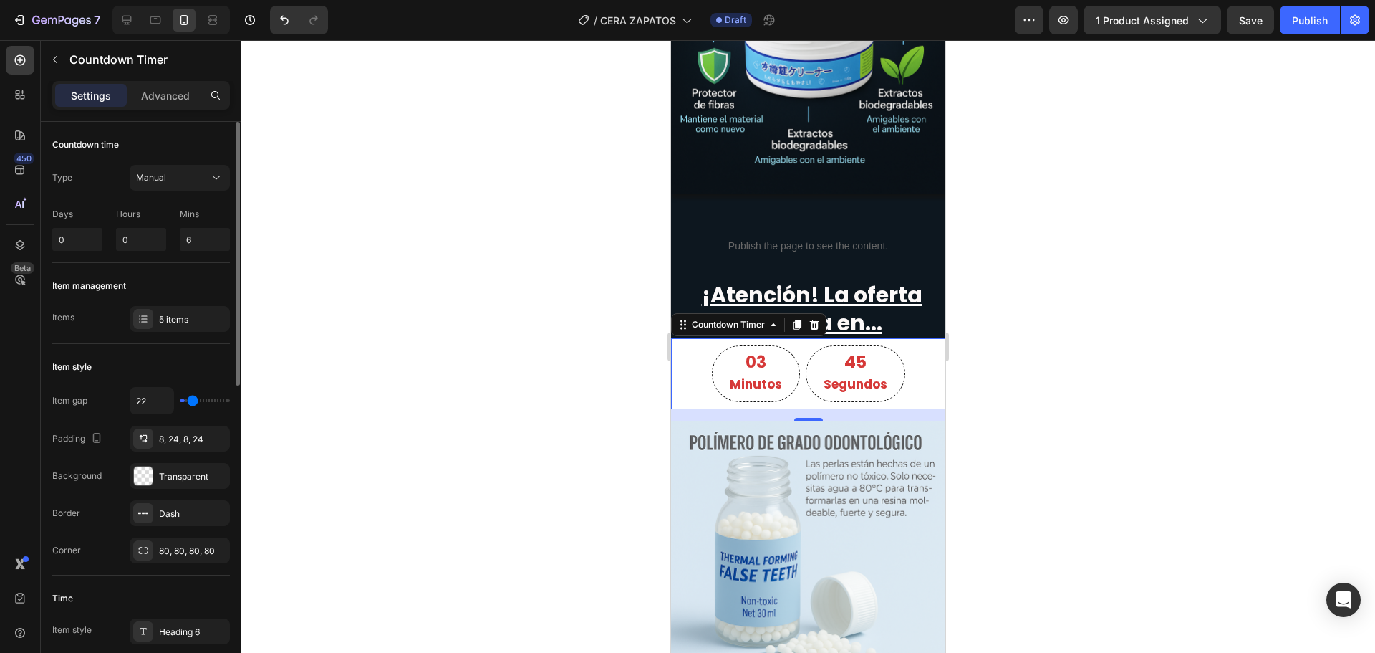
type input "27"
type input "29"
type input "31"
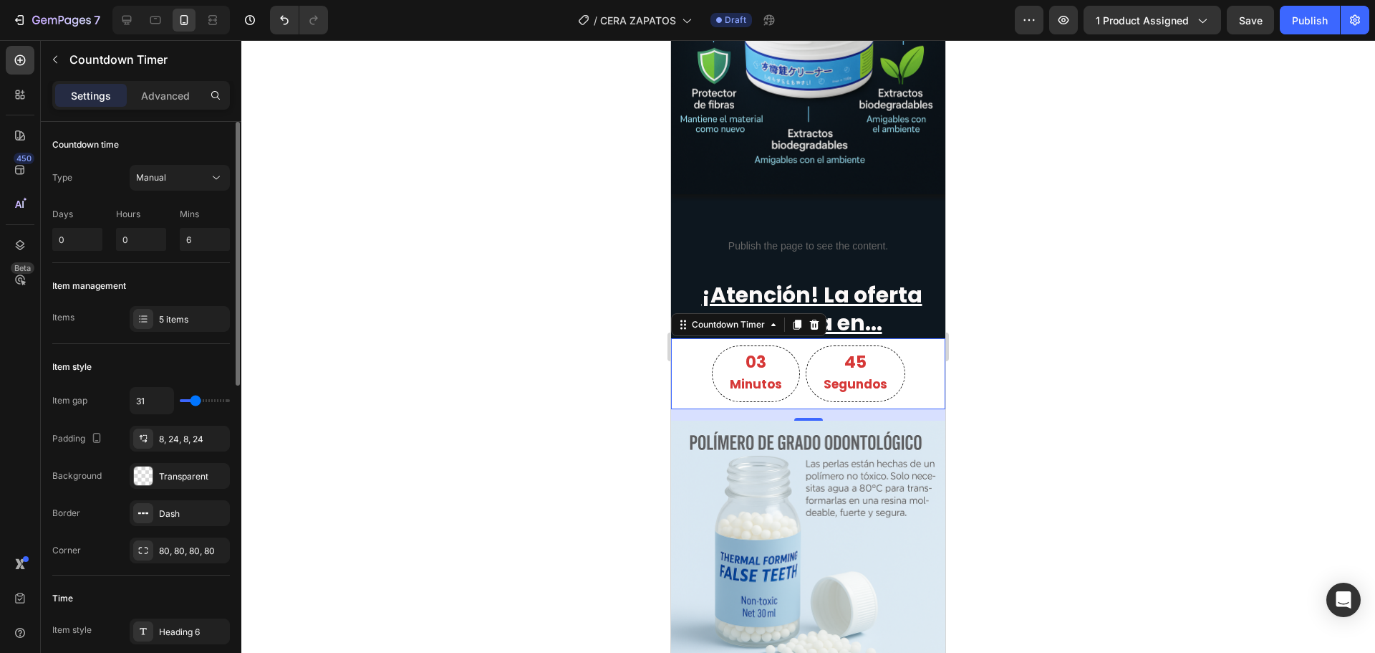
type input "33"
type input "36"
type input "38"
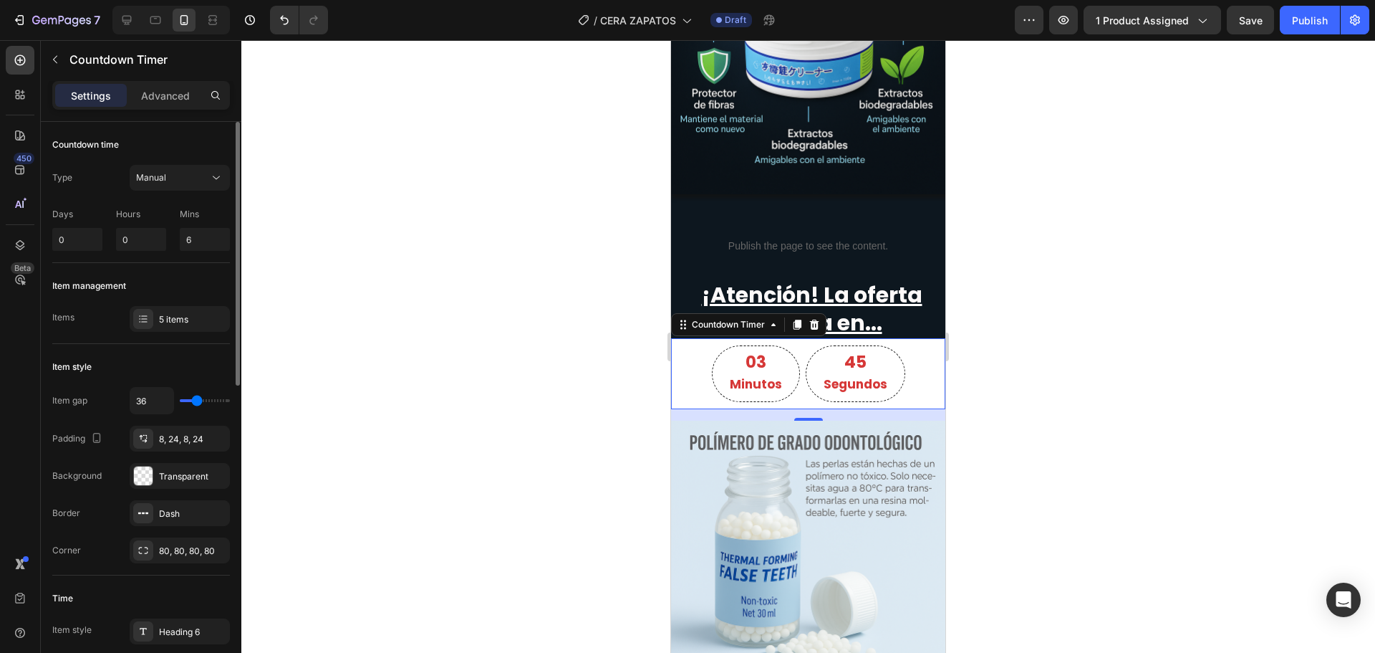
type input "38"
type input "40"
type input "42"
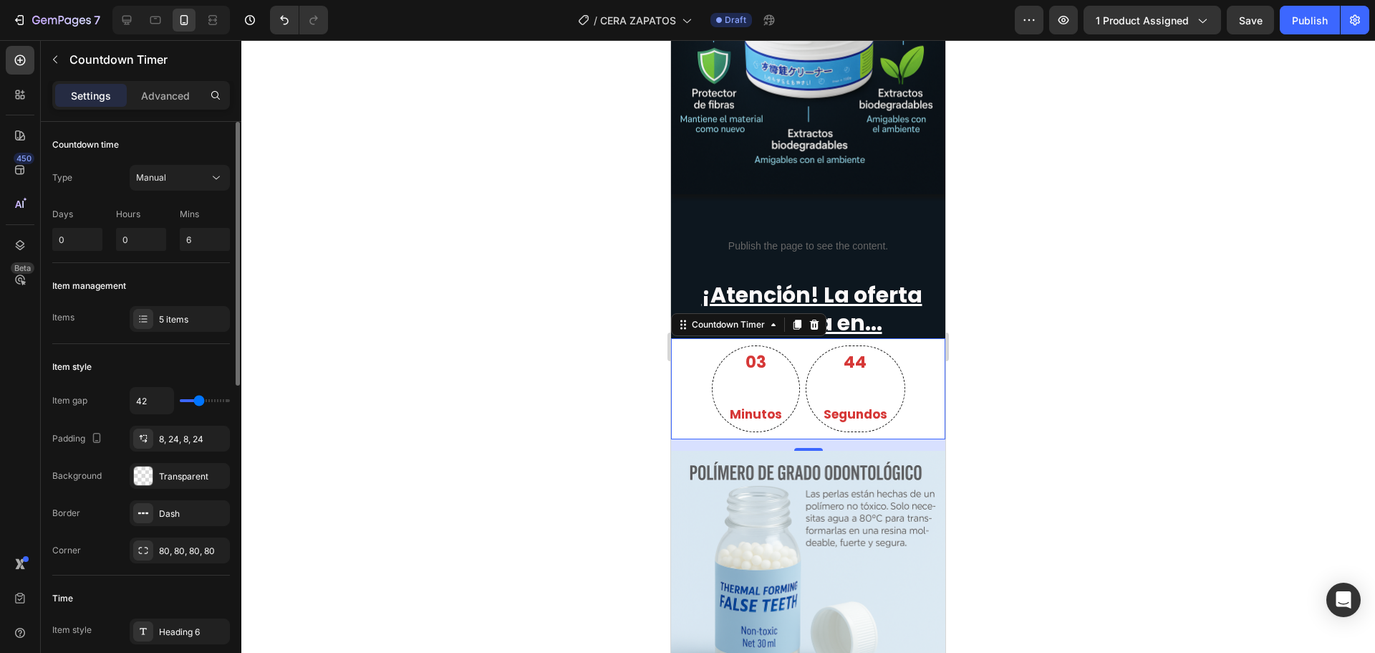
type input "20"
type input "18"
type input "16"
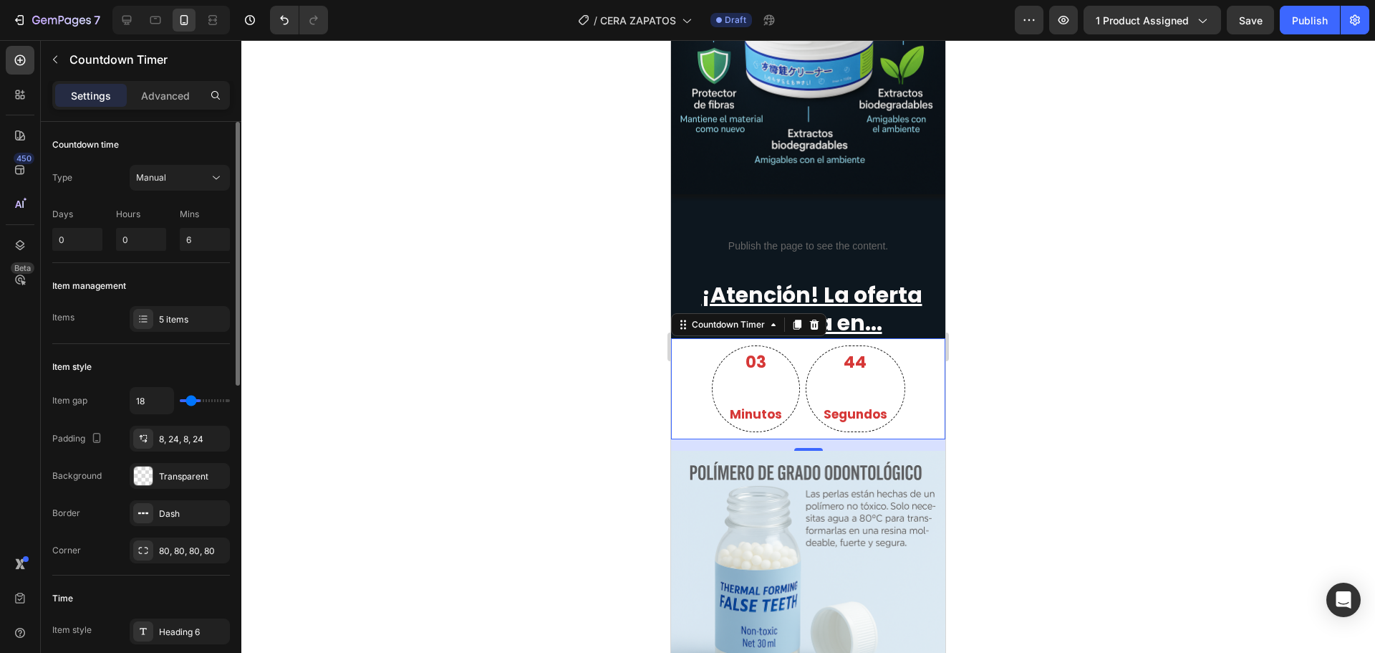
type input "16"
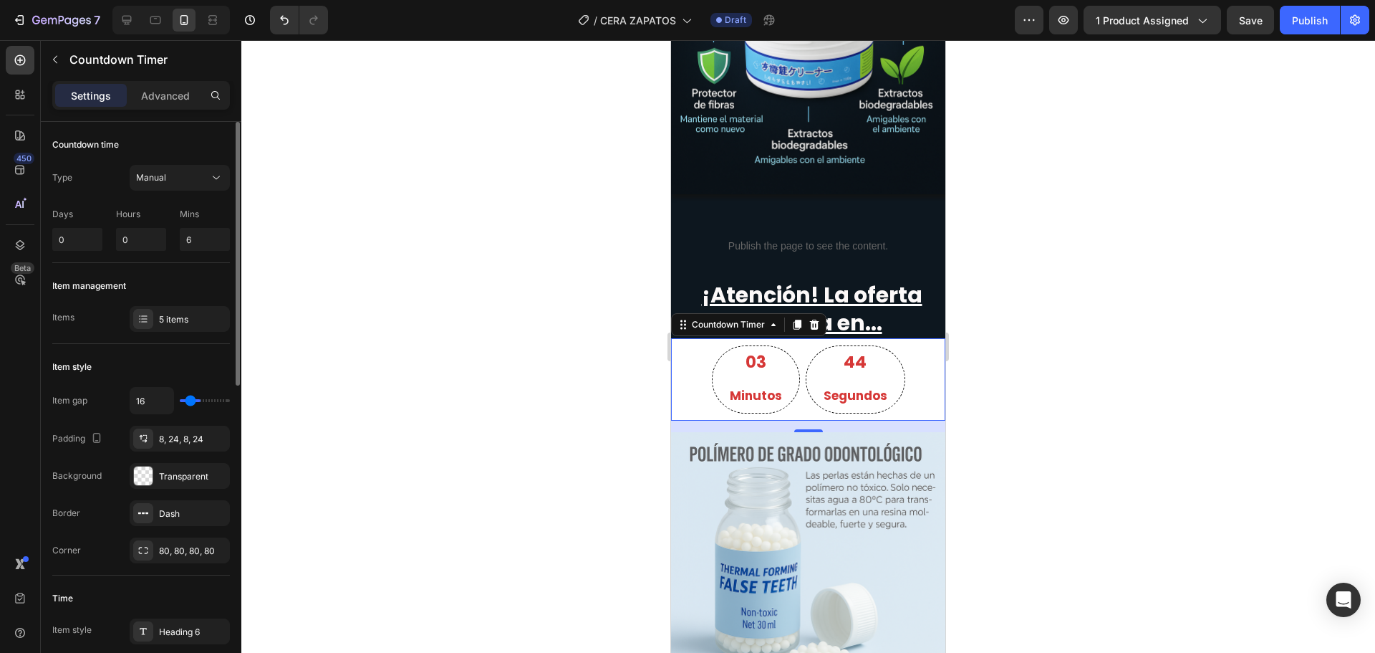
type input "13"
type input "11"
type input "7"
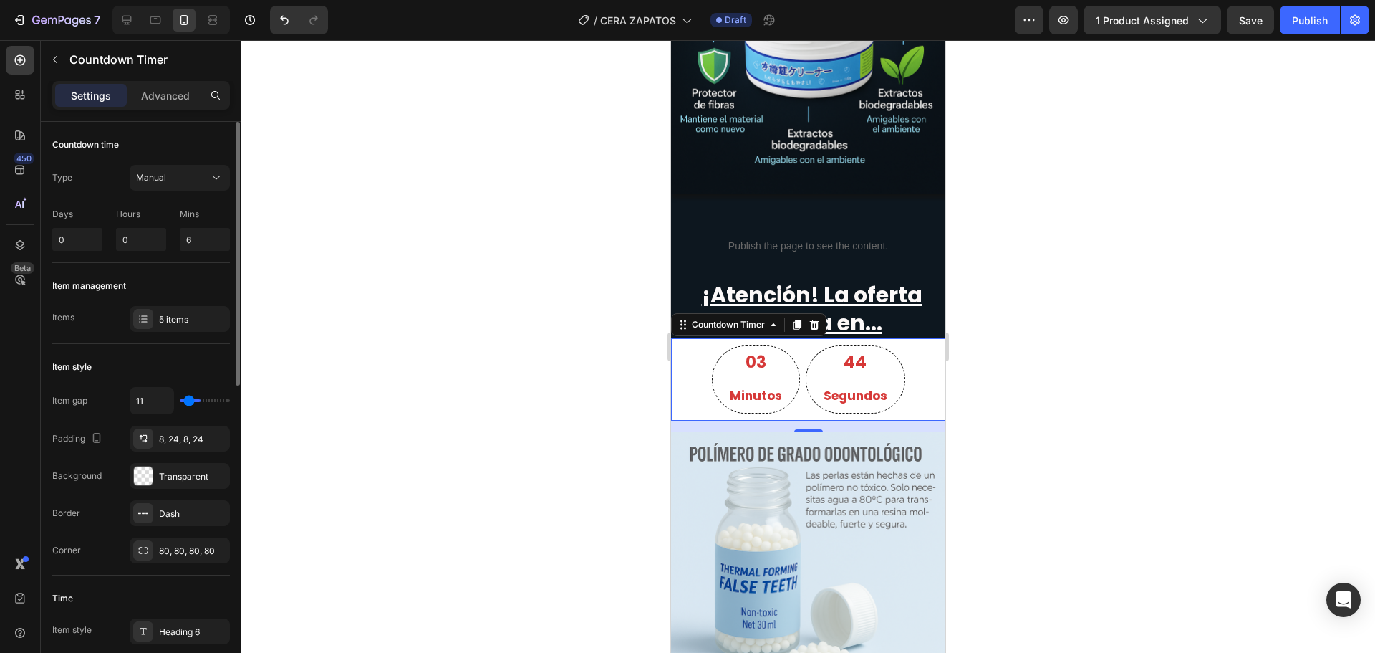
type input "7"
type input "4"
type input "2"
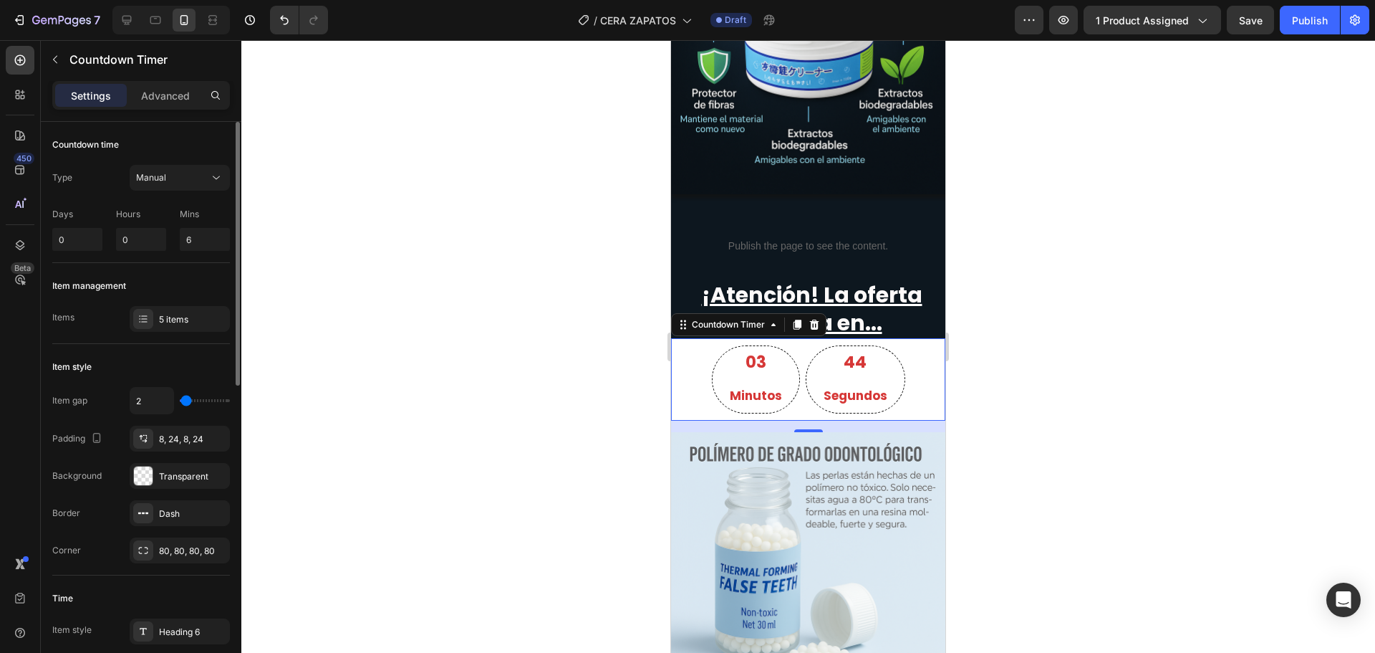
type input "0"
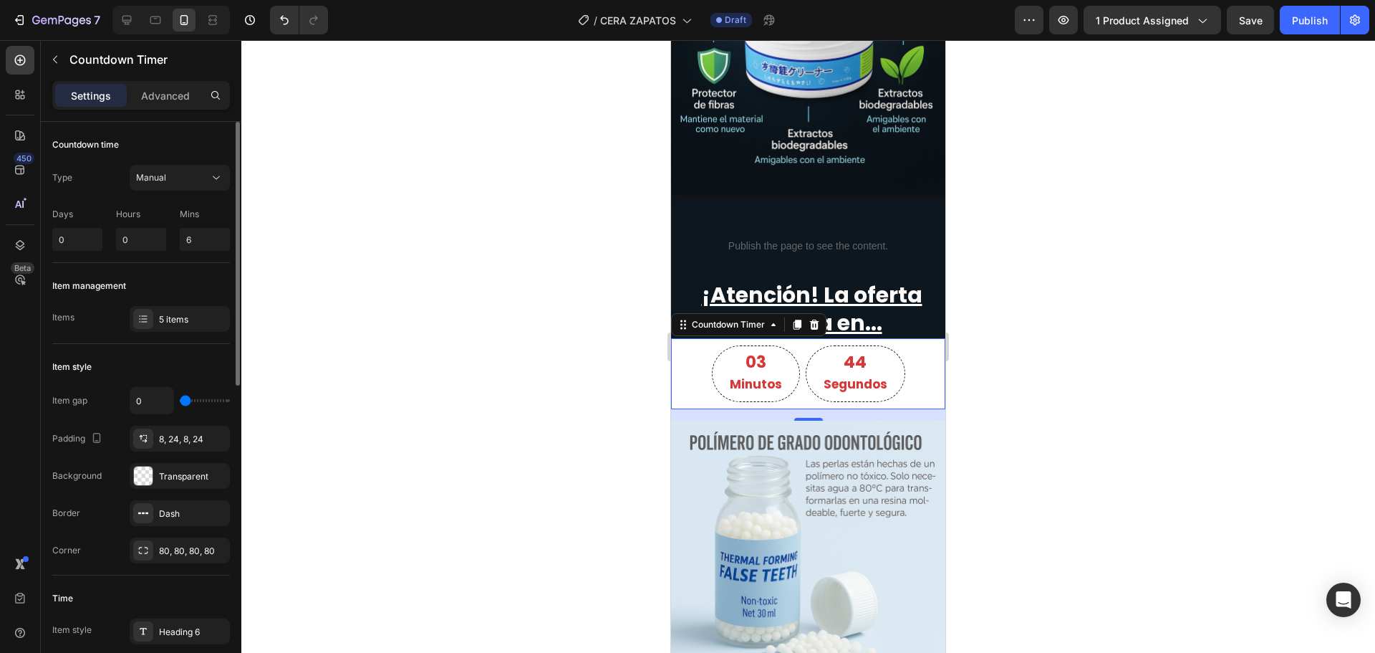
click at [185, 402] on input "range" at bounding box center [205, 400] width 50 height 3
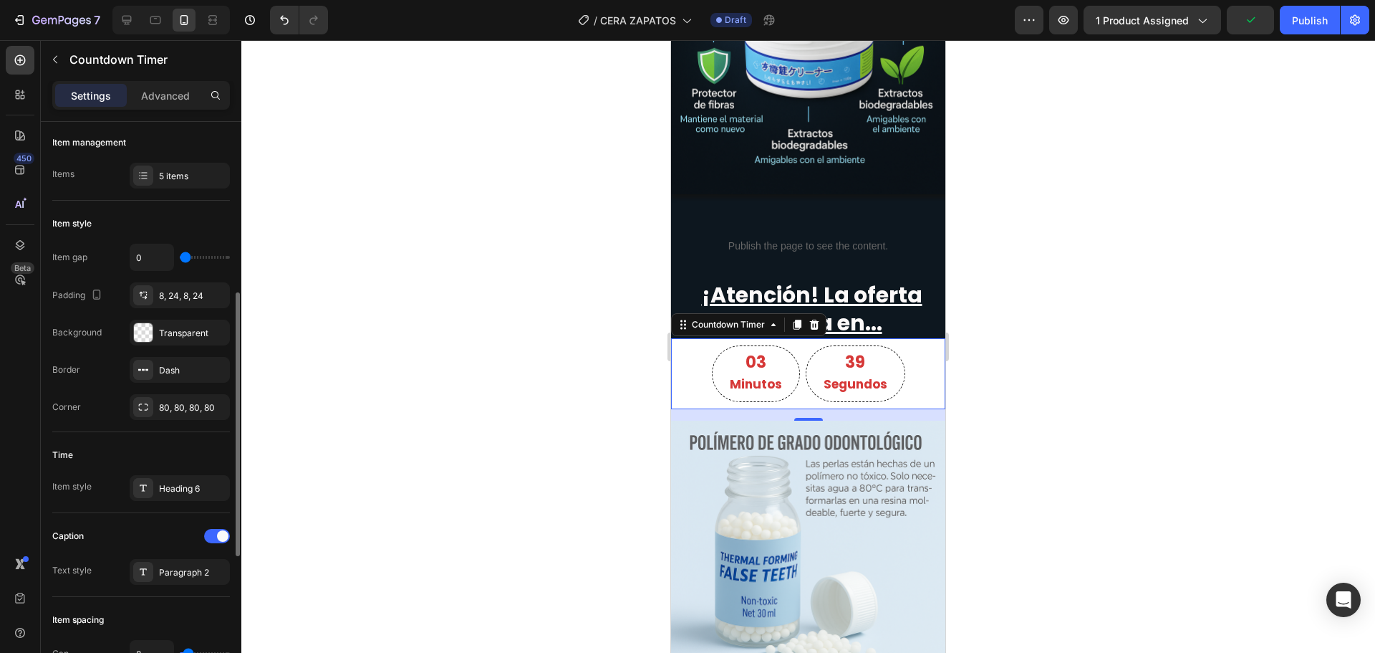
scroll to position [215, 0]
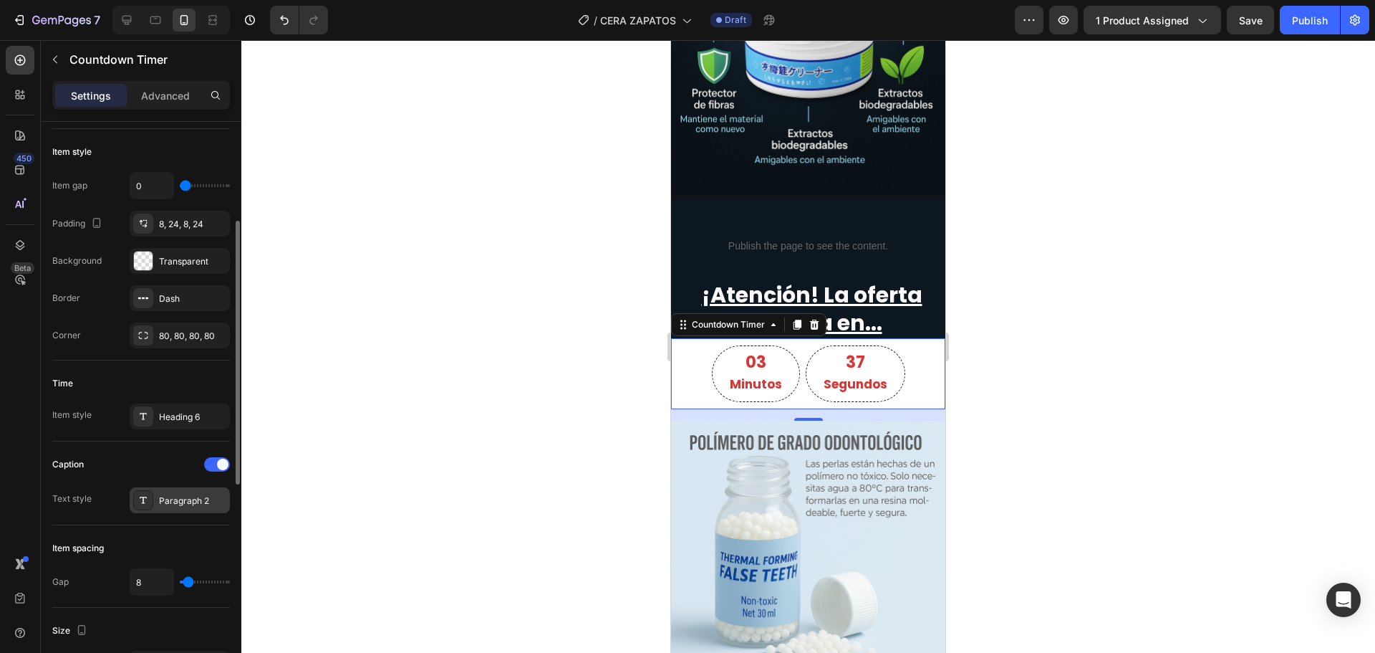
click at [182, 501] on div "Paragraph 2" at bounding box center [192, 500] width 67 height 13
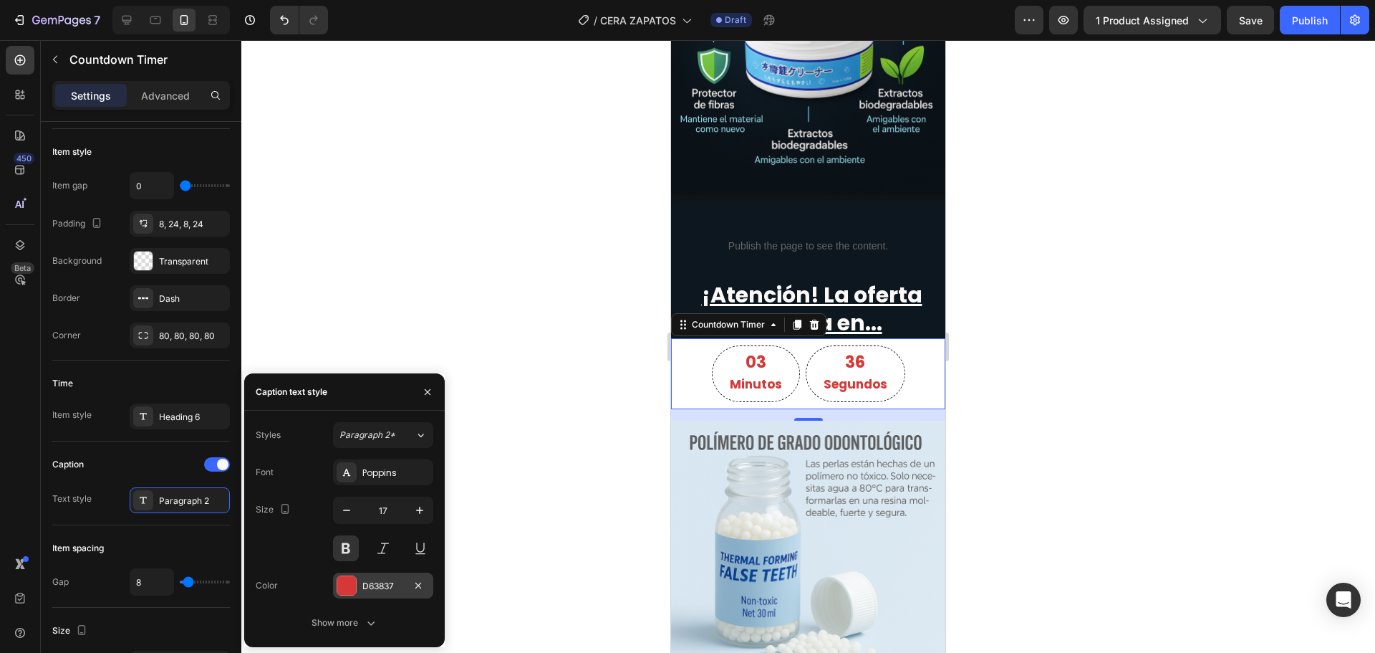
click at [342, 585] on div at bounding box center [346, 585] width 19 height 19
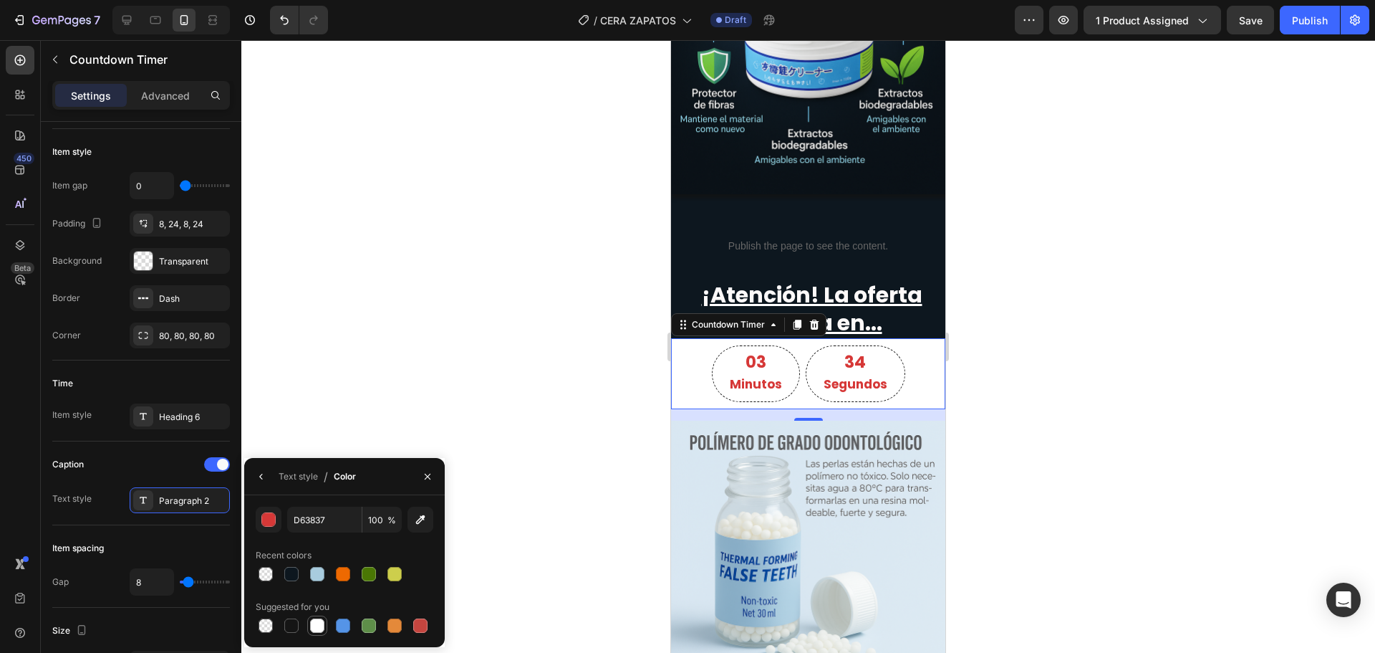
click at [318, 627] on div at bounding box center [317, 625] width 14 height 14
type input "FFFFFF"
click at [184, 406] on div "Heading 6" at bounding box center [180, 416] width 100 height 26
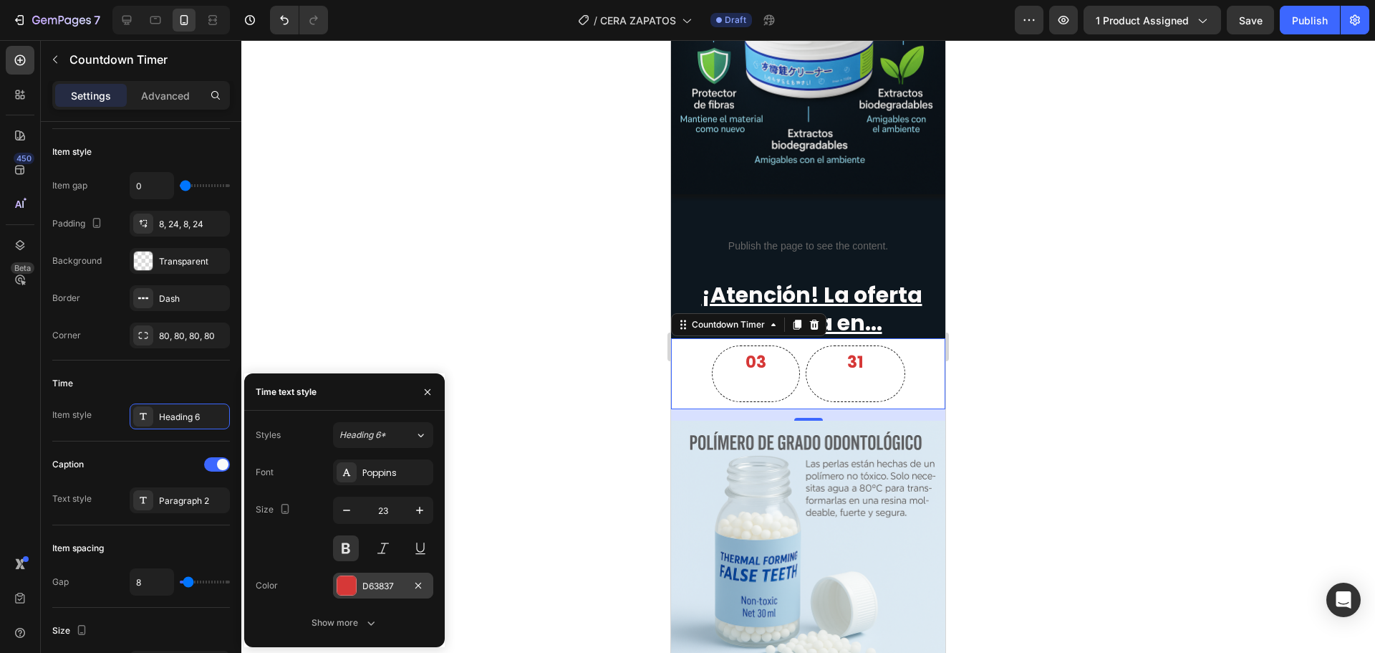
click at [355, 578] on div at bounding box center [346, 585] width 19 height 19
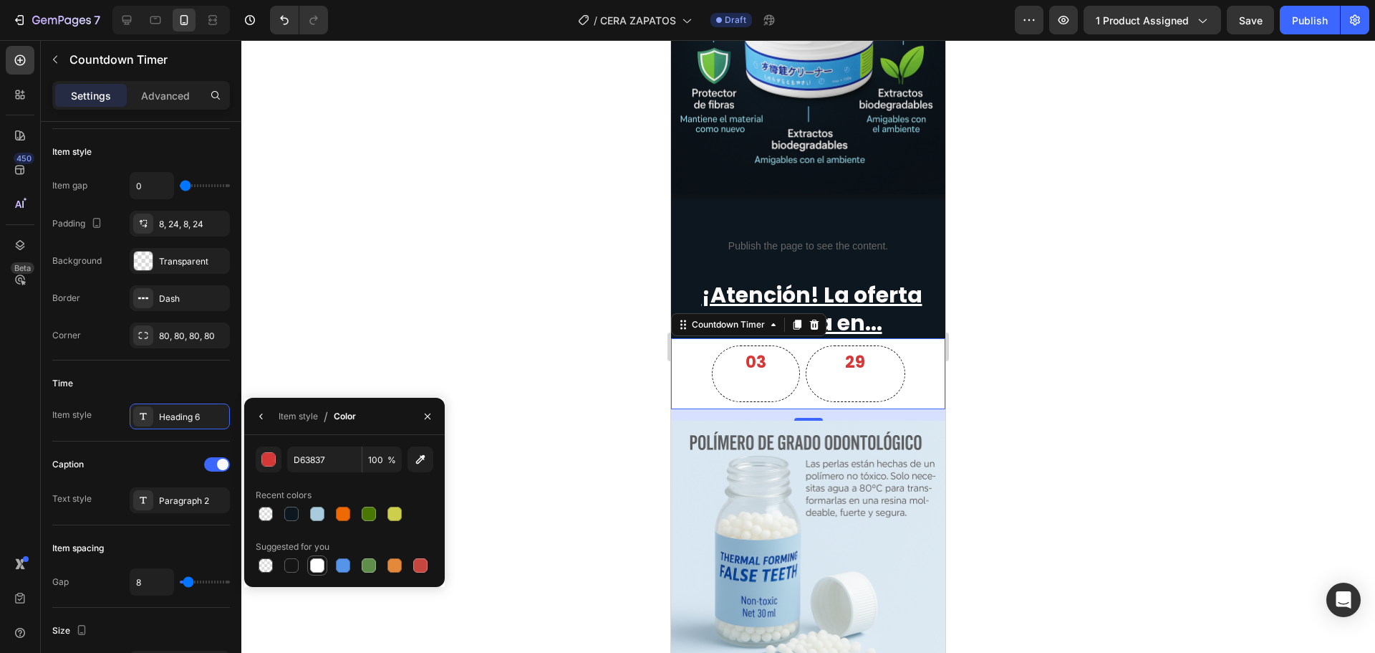
click at [314, 565] on div at bounding box center [317, 565] width 14 height 14
type input "FFFFFF"
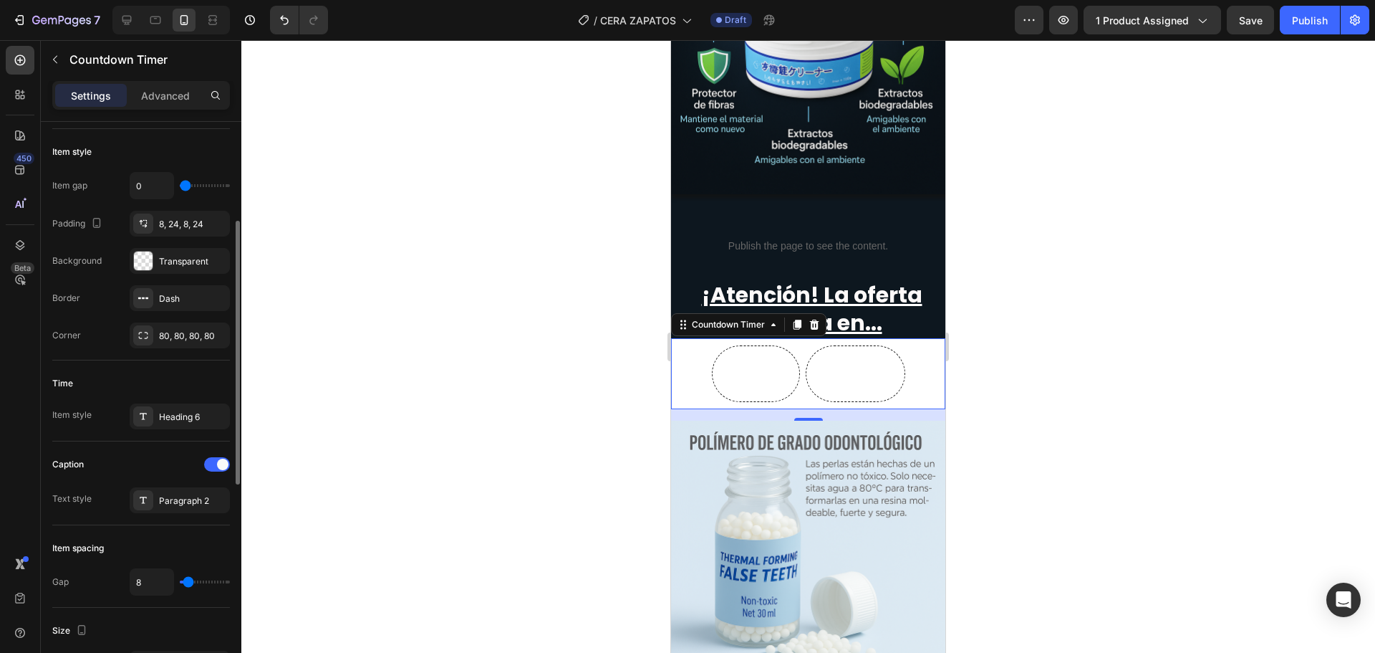
click at [143, 468] on div "Caption" at bounding box center [141, 464] width 178 height 23
click at [168, 506] on div "Paragraph 2" at bounding box center [192, 500] width 67 height 13
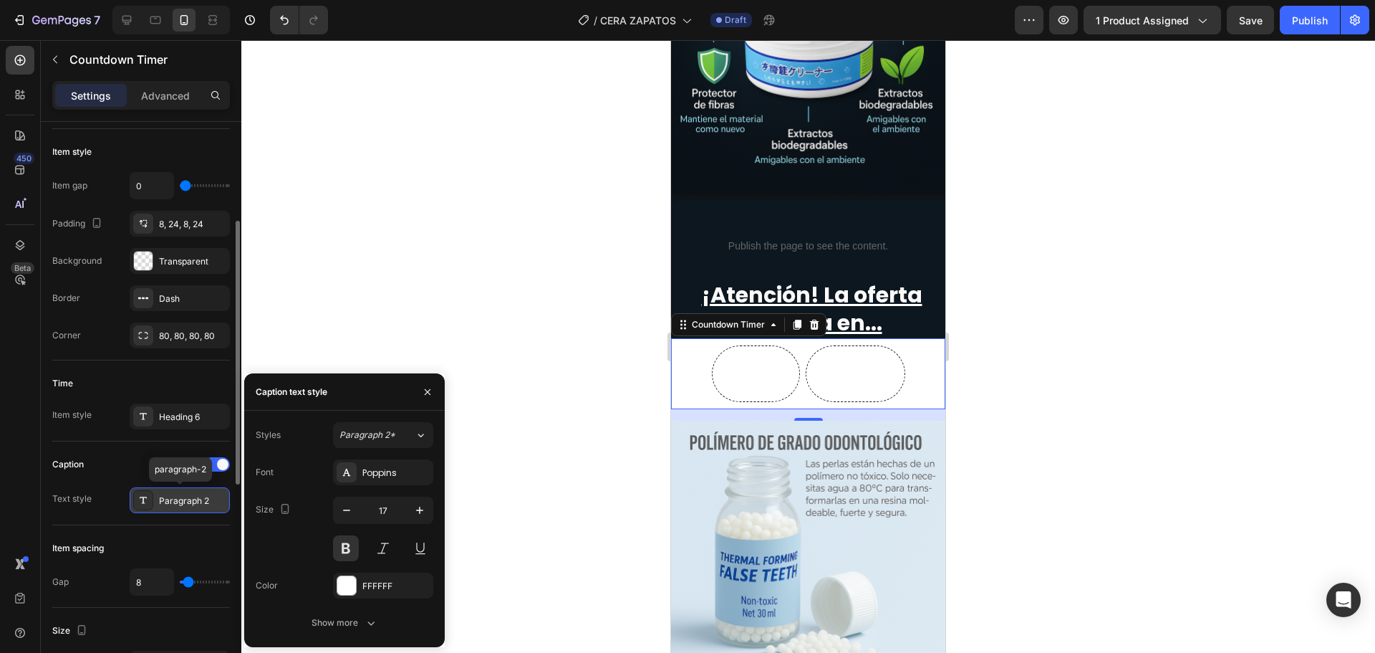
click at [168, 506] on div "Paragraph 2" at bounding box center [192, 500] width 67 height 13
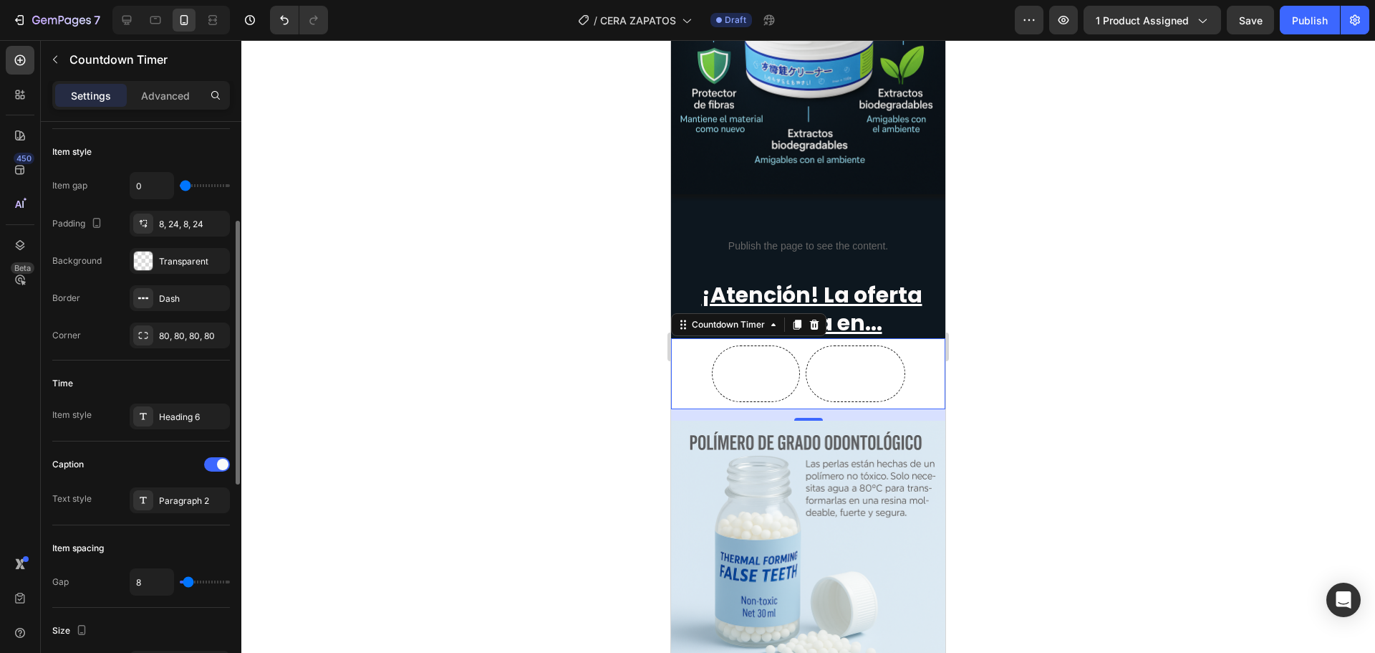
click at [187, 432] on div "Time Item style Heading 6" at bounding box center [141, 400] width 178 height 81
click at [191, 423] on div "Heading 6" at bounding box center [180, 416] width 100 height 26
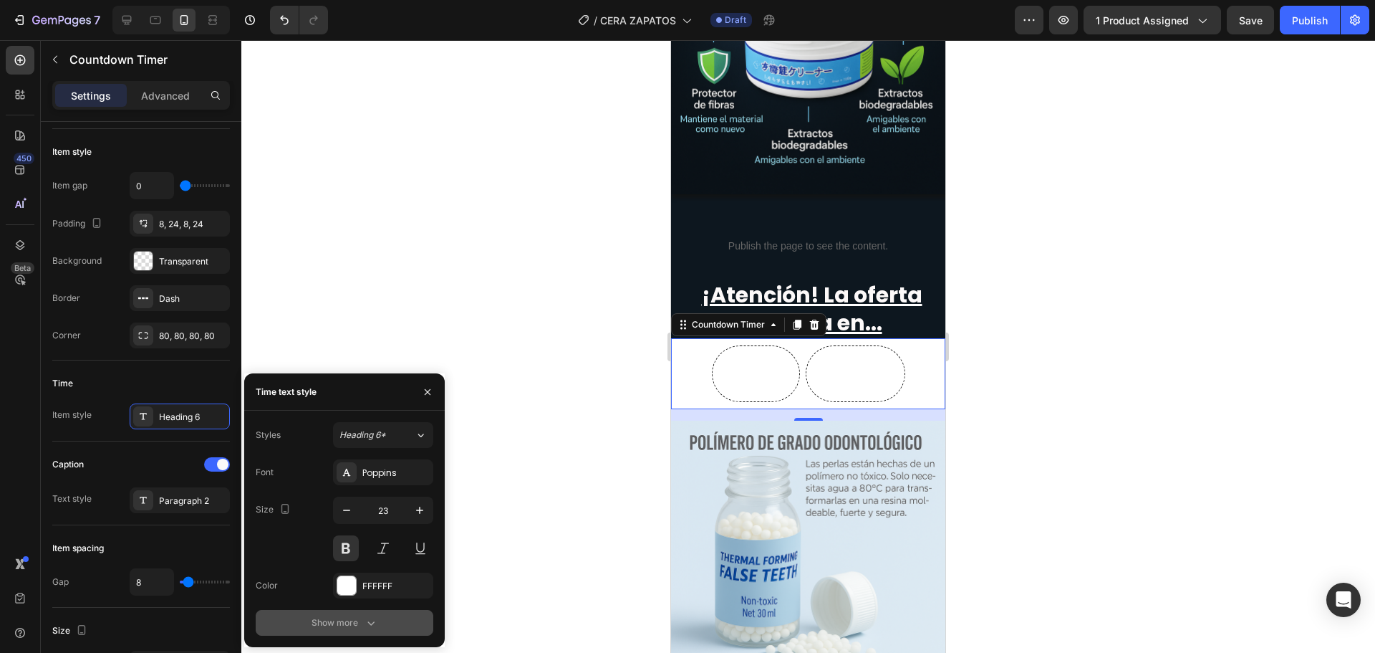
click at [339, 617] on div "Show more" at bounding box center [345, 622] width 67 height 14
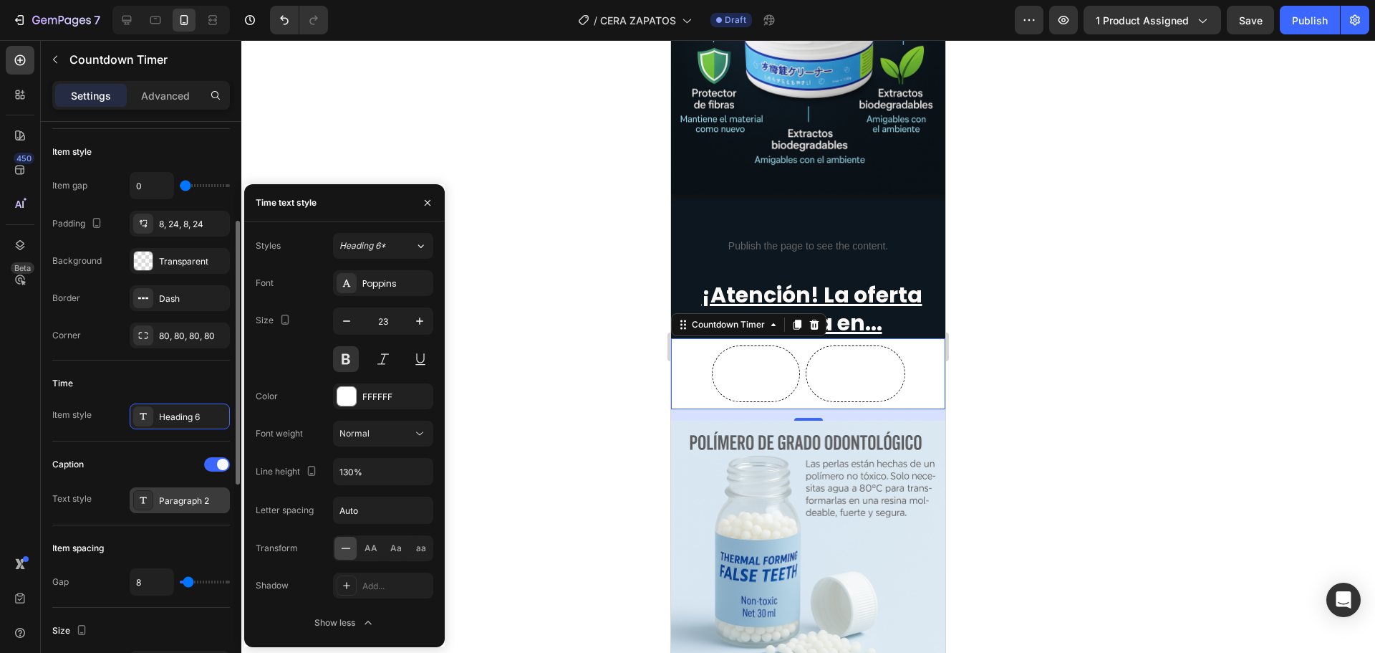
click at [172, 508] on div "Paragraph 2" at bounding box center [180, 500] width 100 height 26
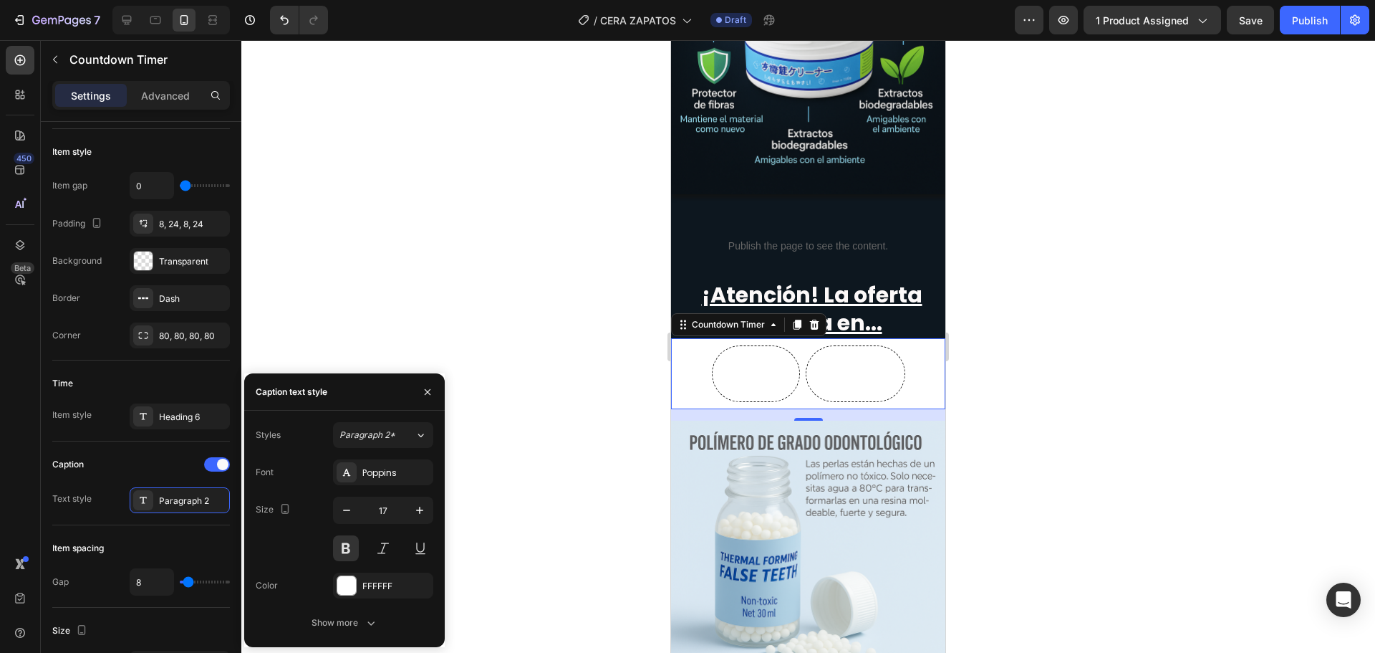
click at [335, 609] on div "Font Poppins Size 17 Color FFFFFF Show more" at bounding box center [345, 547] width 178 height 176
click at [335, 611] on button "Show more" at bounding box center [345, 623] width 178 height 26
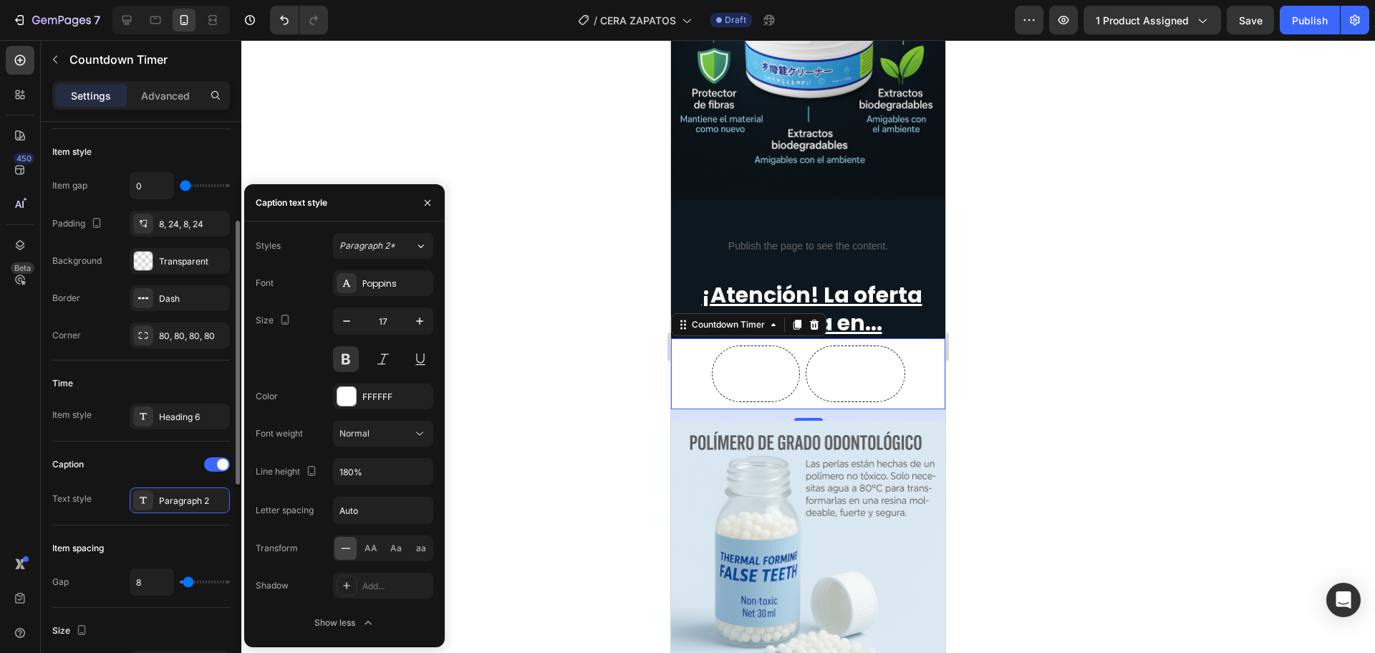
click at [92, 463] on div "Caption" at bounding box center [141, 464] width 178 height 23
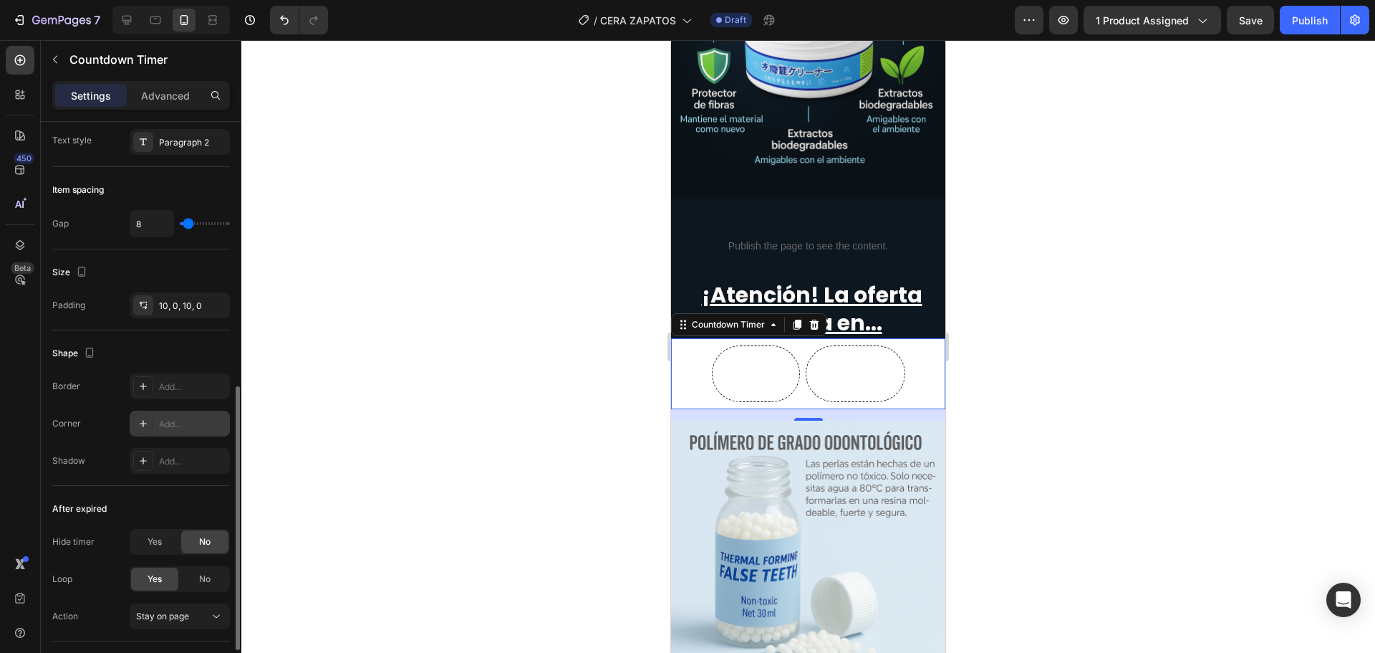
scroll to position [668, 0]
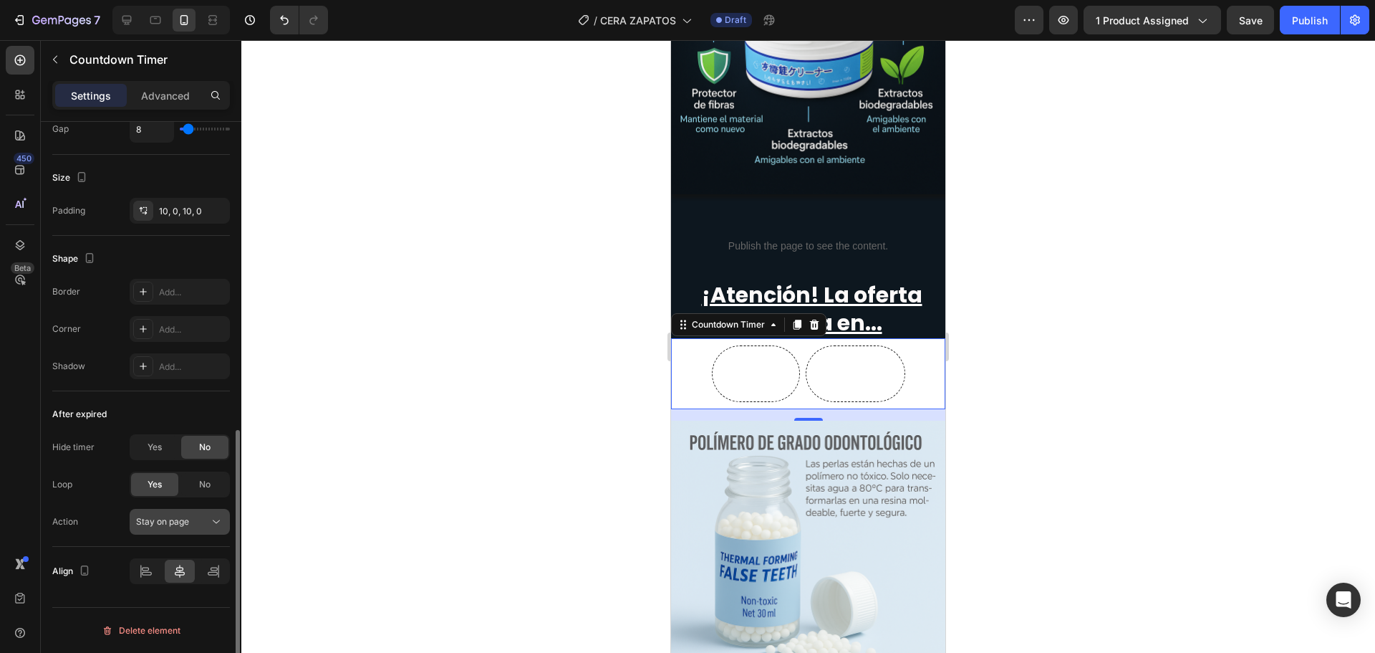
click at [189, 529] on button "Stay on page" at bounding box center [180, 522] width 100 height 26
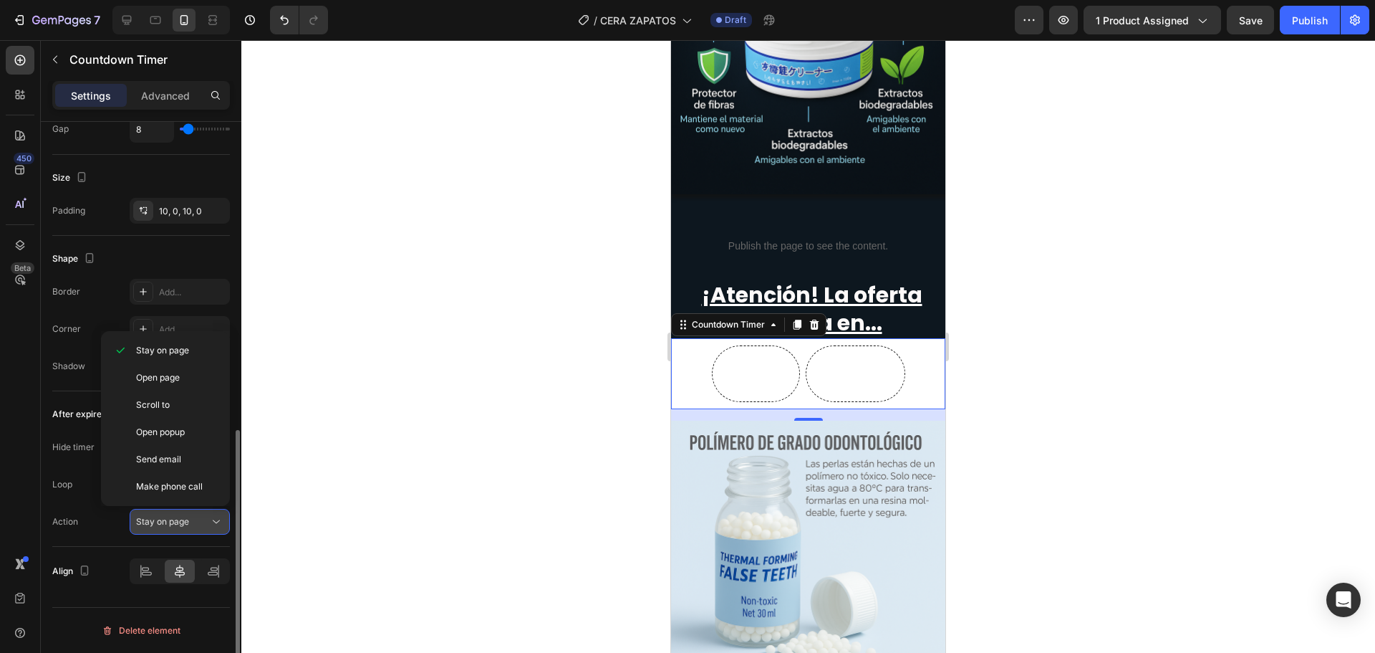
click at [189, 528] on div "Stay on page" at bounding box center [179, 521] width 87 height 14
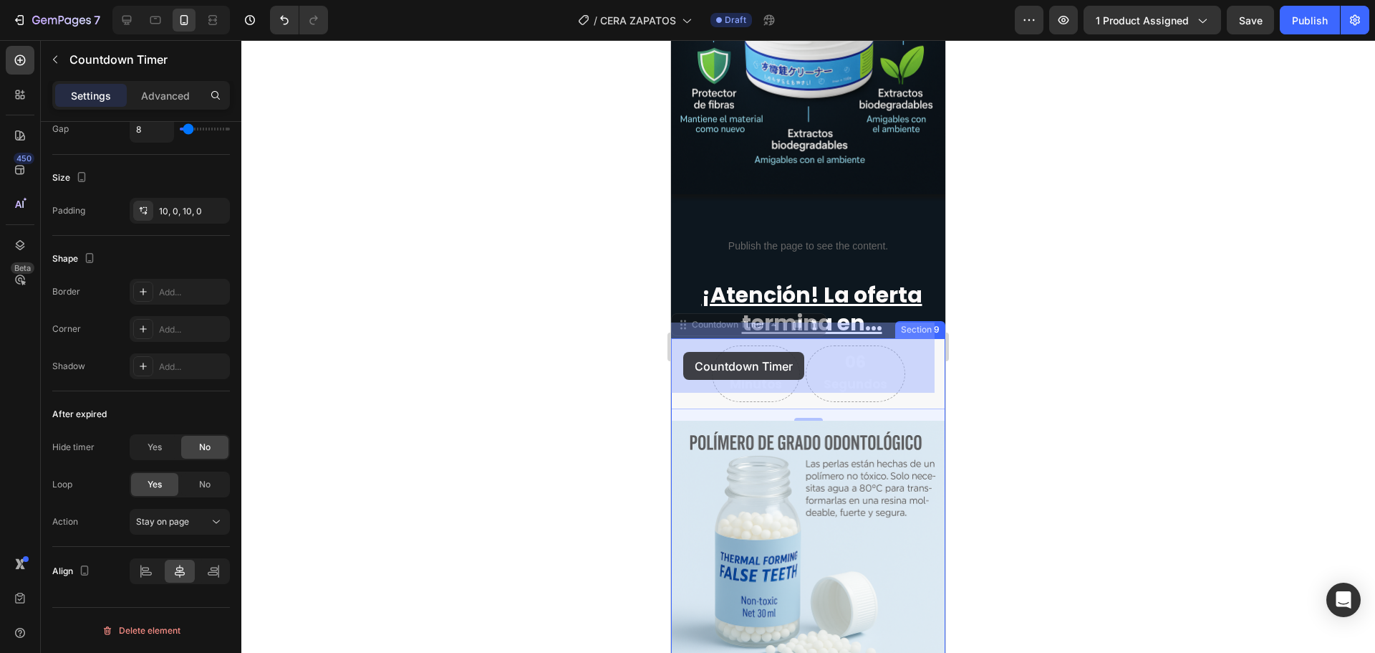
drag, startPoint x: 680, startPoint y: 362, endPoint x: 683, endPoint y: 352, distance: 10.4
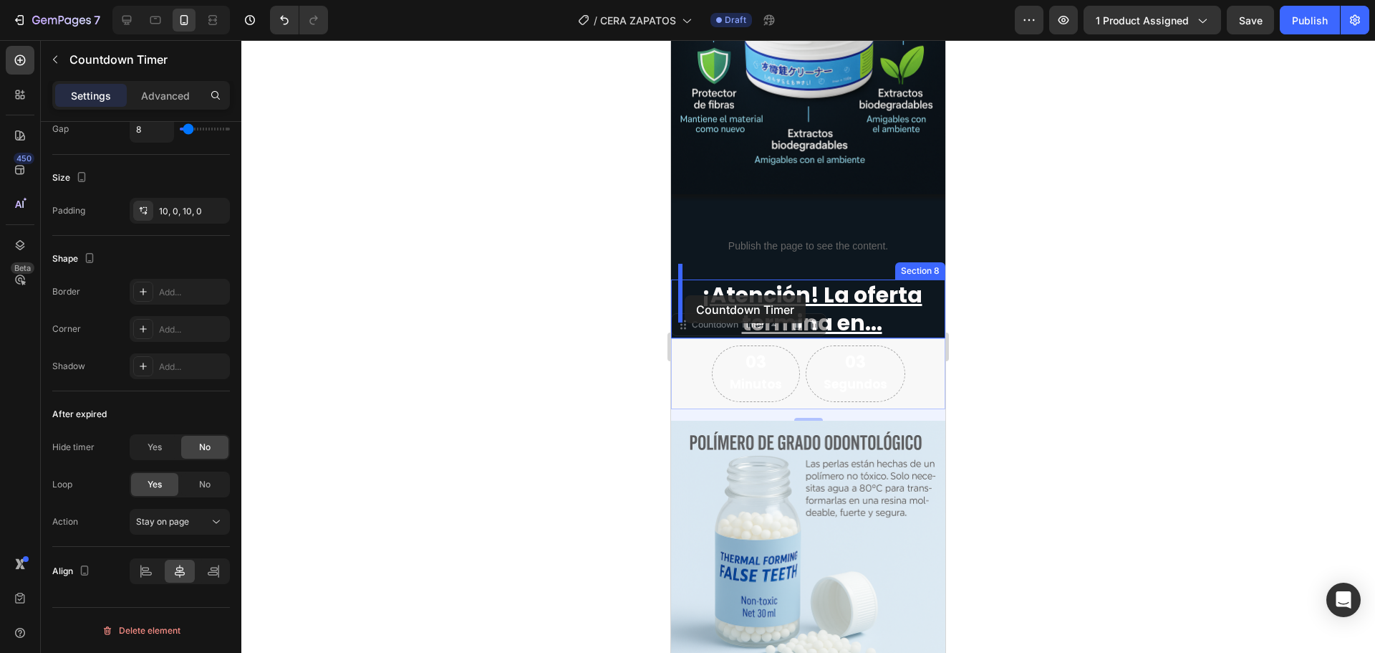
drag, startPoint x: 682, startPoint y: 308, endPoint x: 685, endPoint y: 295, distance: 13.2
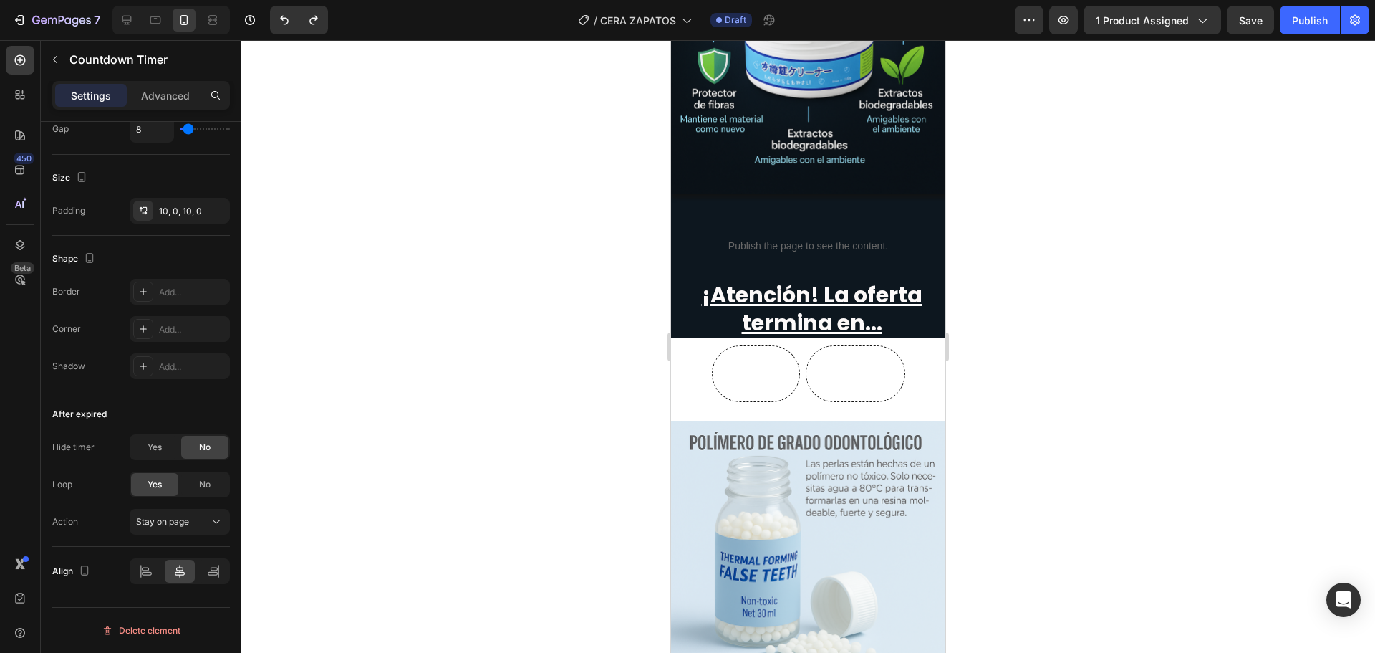
click at [675, 345] on div "05 Minutos 59 Segundos" at bounding box center [808, 373] width 274 height 57
click at [693, 345] on div "05 Minutos 58 Segundos" at bounding box center [808, 373] width 274 height 57
click at [487, 383] on div at bounding box center [808, 346] width 1134 height 612
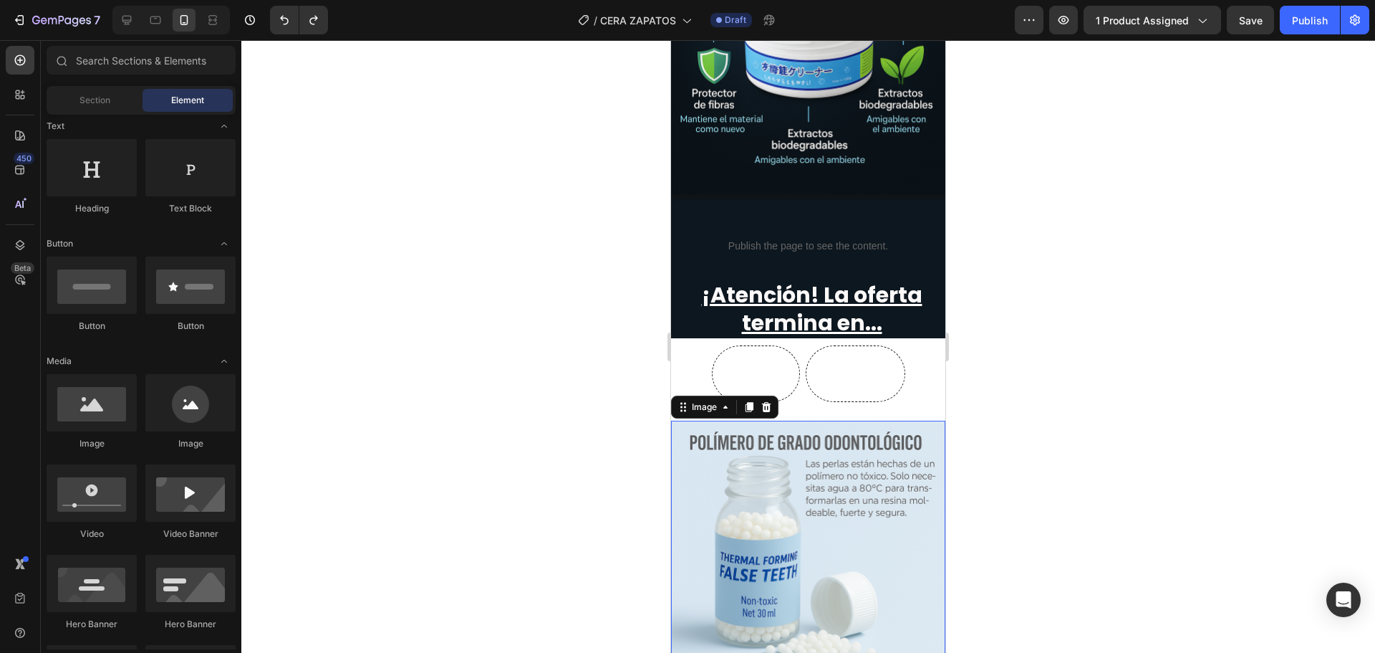
click at [840, 464] on img at bounding box center [808, 557] width 274 height 274
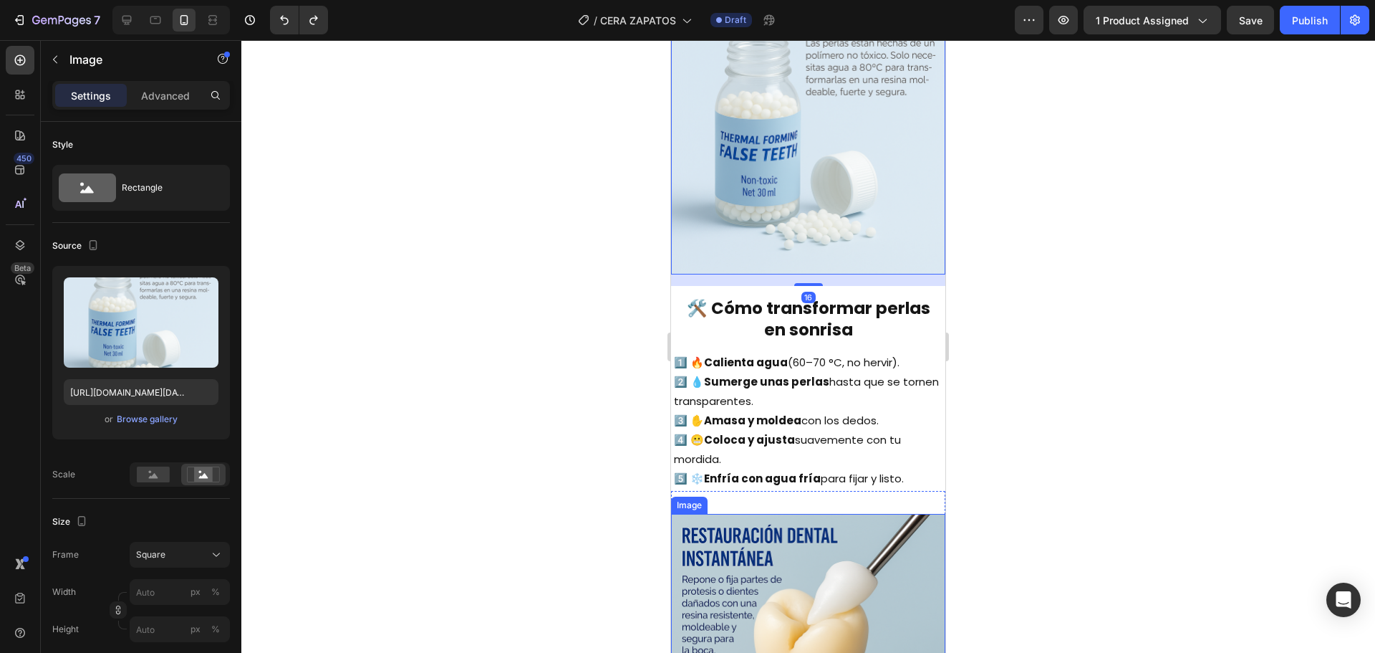
scroll to position [2149, 0]
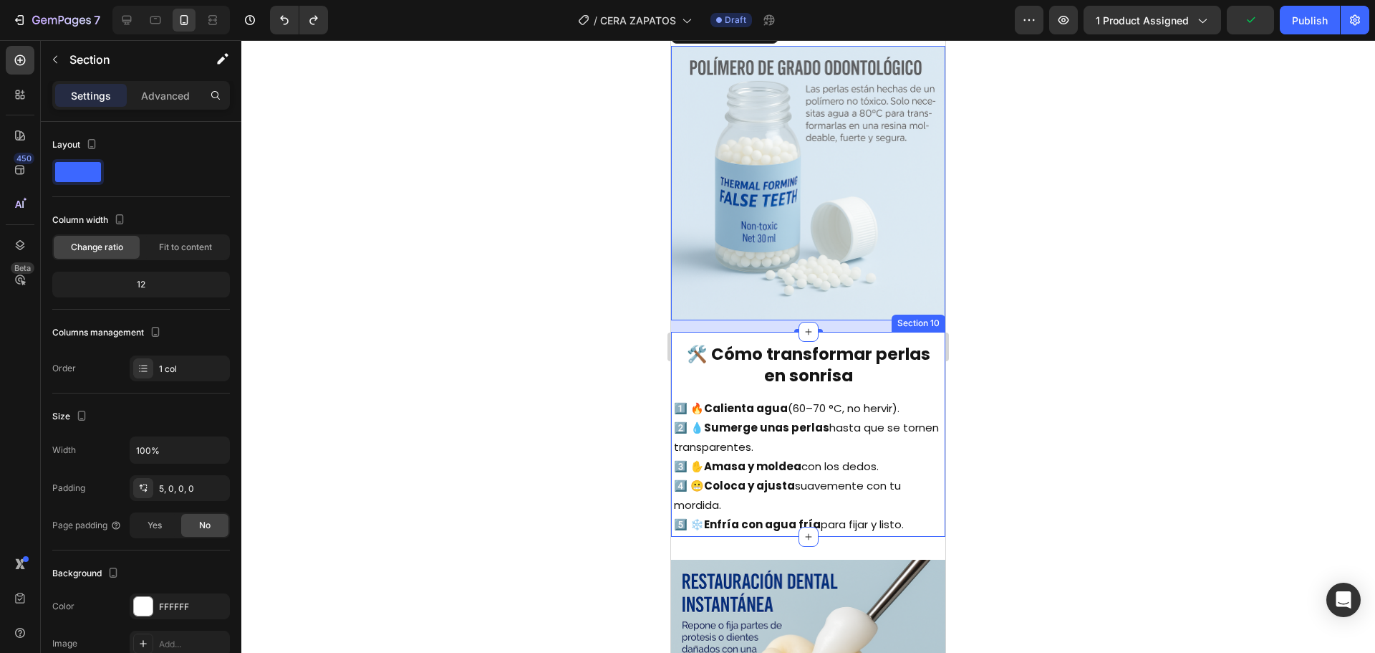
click at [673, 357] on div "🛠️ Cómo transformar perlas en sonrisa Heading 1️⃣ 🔥 Calienta agua (60–70 °C, no…" at bounding box center [808, 435] width 274 height 201
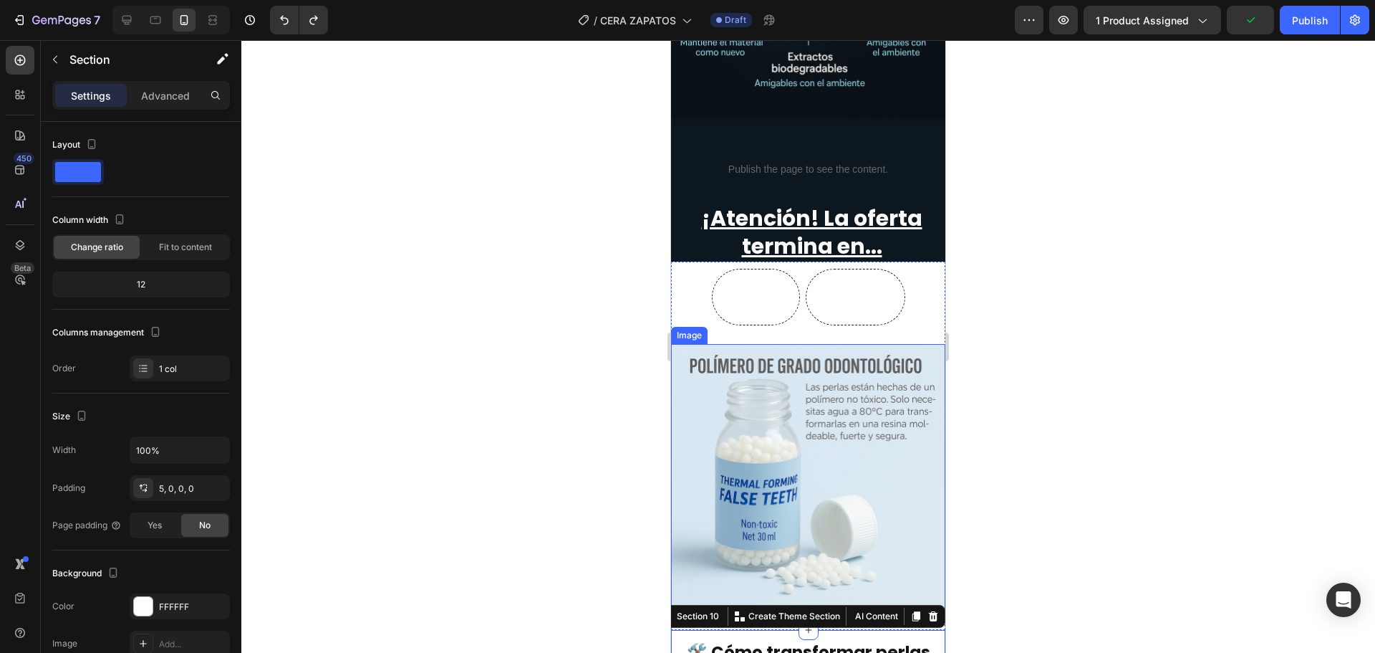
scroll to position [1862, 0]
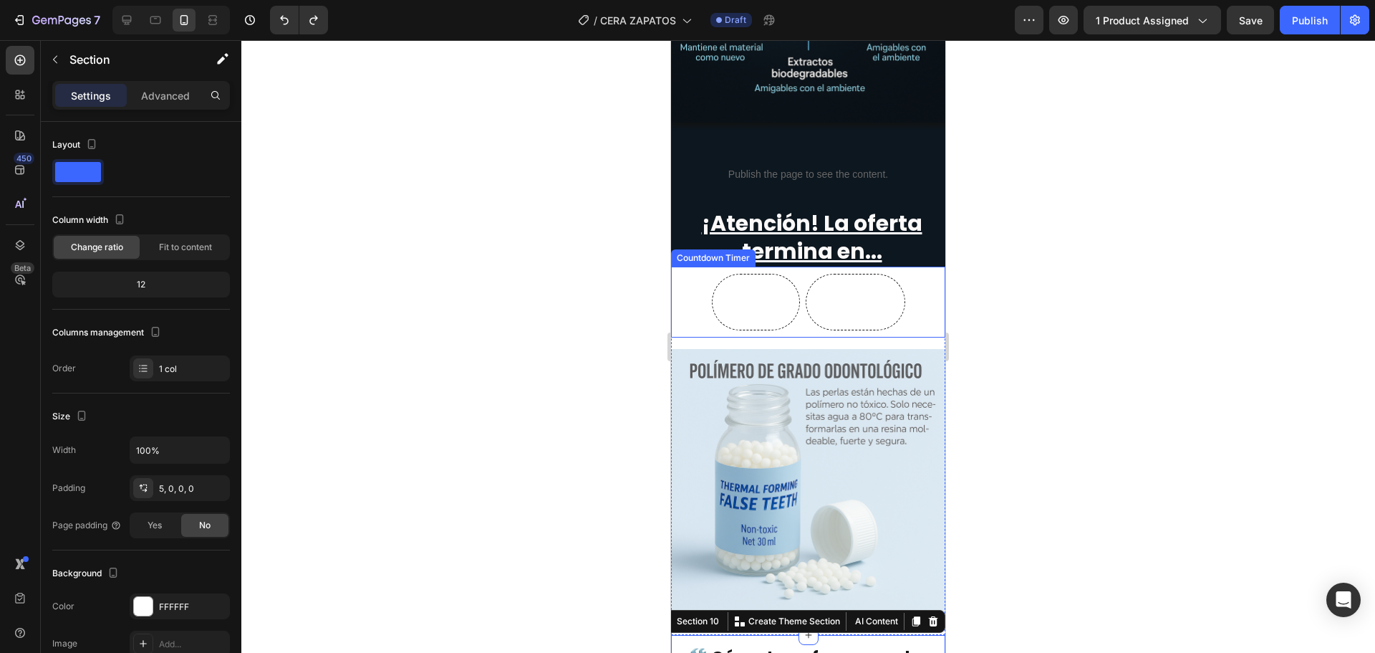
click at [679, 284] on div "05 Minutos 52 Segundos" at bounding box center [808, 302] width 274 height 57
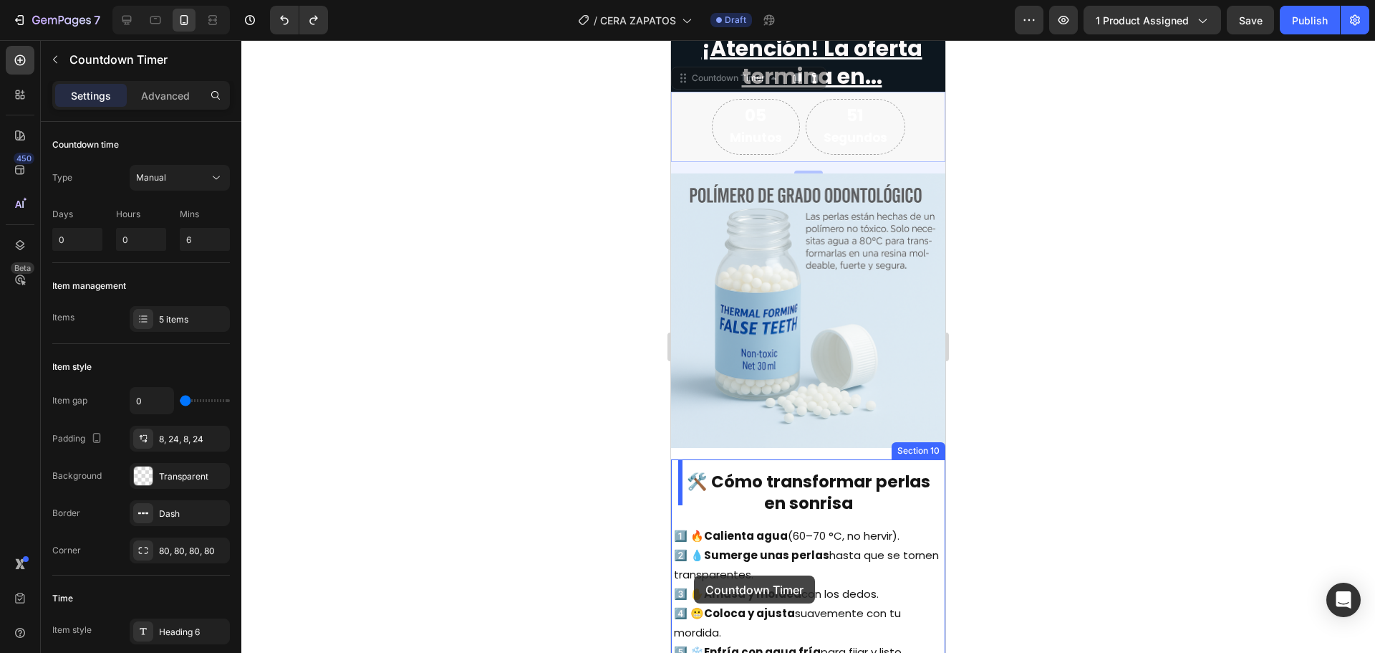
scroll to position [2053, 0]
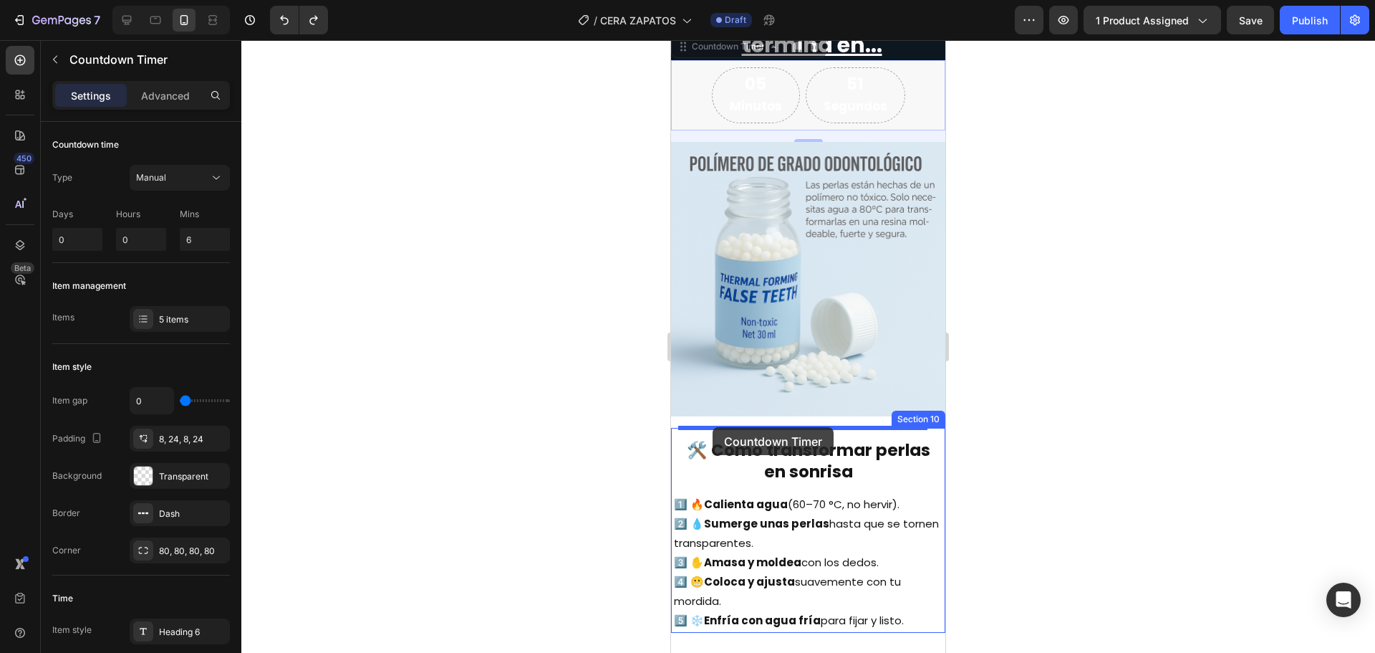
drag, startPoint x: 678, startPoint y: 236, endPoint x: 713, endPoint y: 427, distance: 193.6
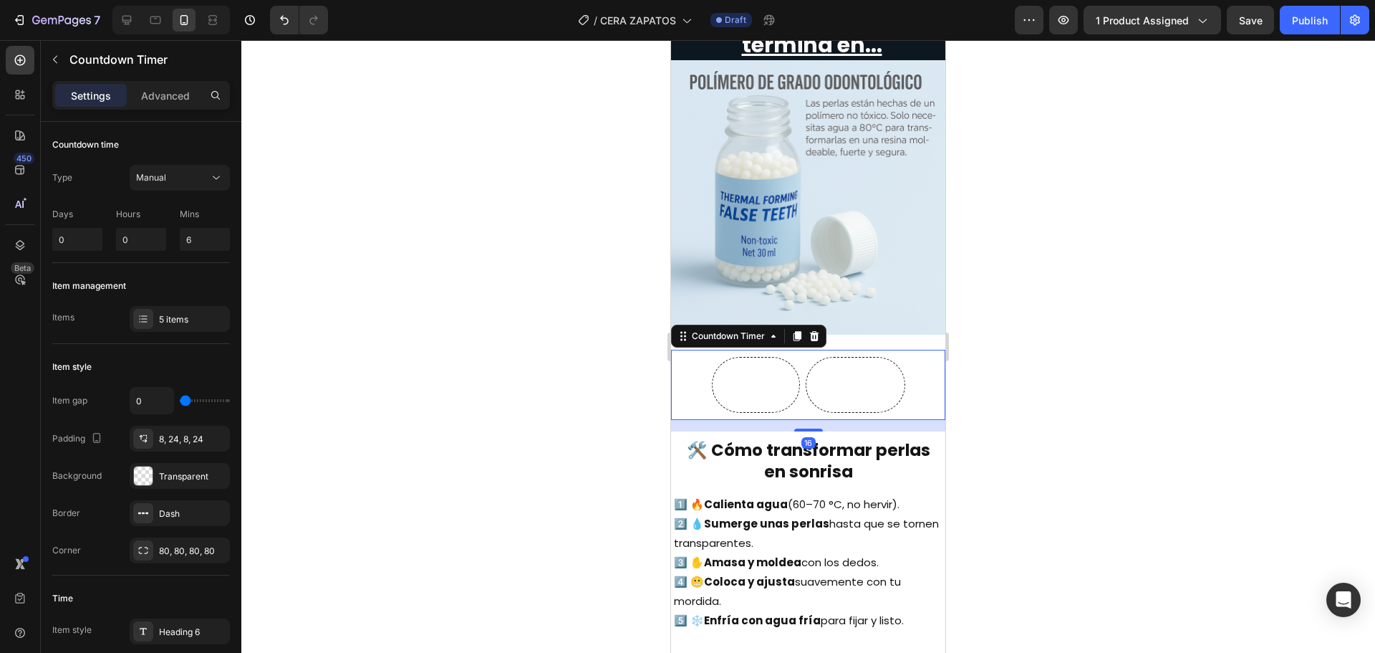
click at [1092, 499] on div at bounding box center [808, 346] width 1134 height 612
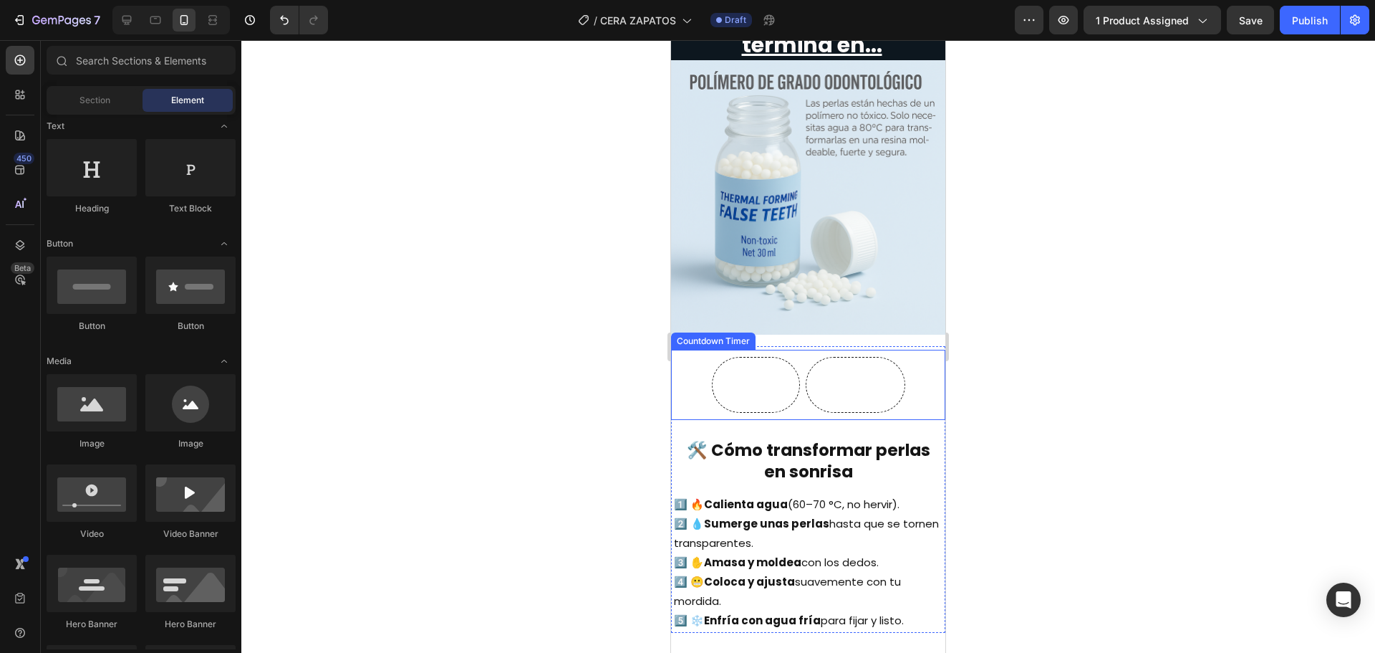
click at [688, 390] on div "05 Minutos 57 Segundos" at bounding box center [808, 385] width 274 height 57
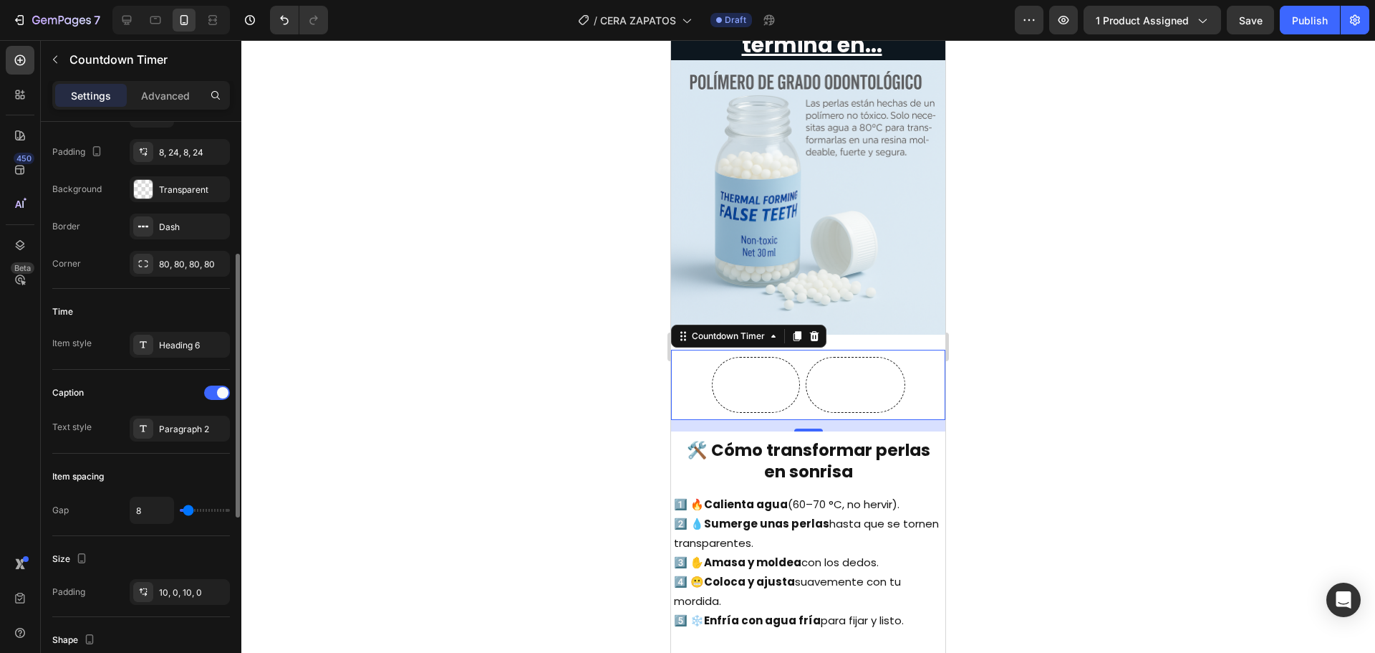
scroll to position [501, 0]
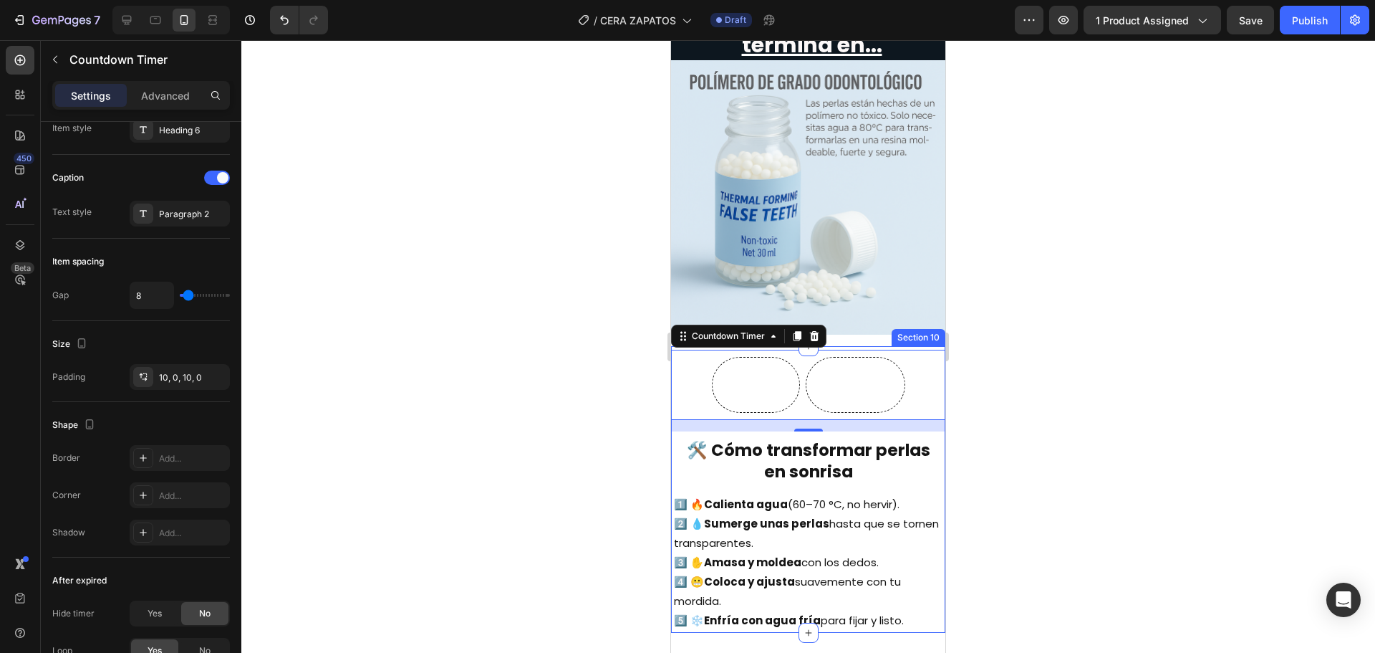
click at [675, 426] on div "05 Minutos 52 Segundos Countdown Timer 16 🛠️ Cómo transformar perlas en sonrisa…" at bounding box center [808, 491] width 274 height 283
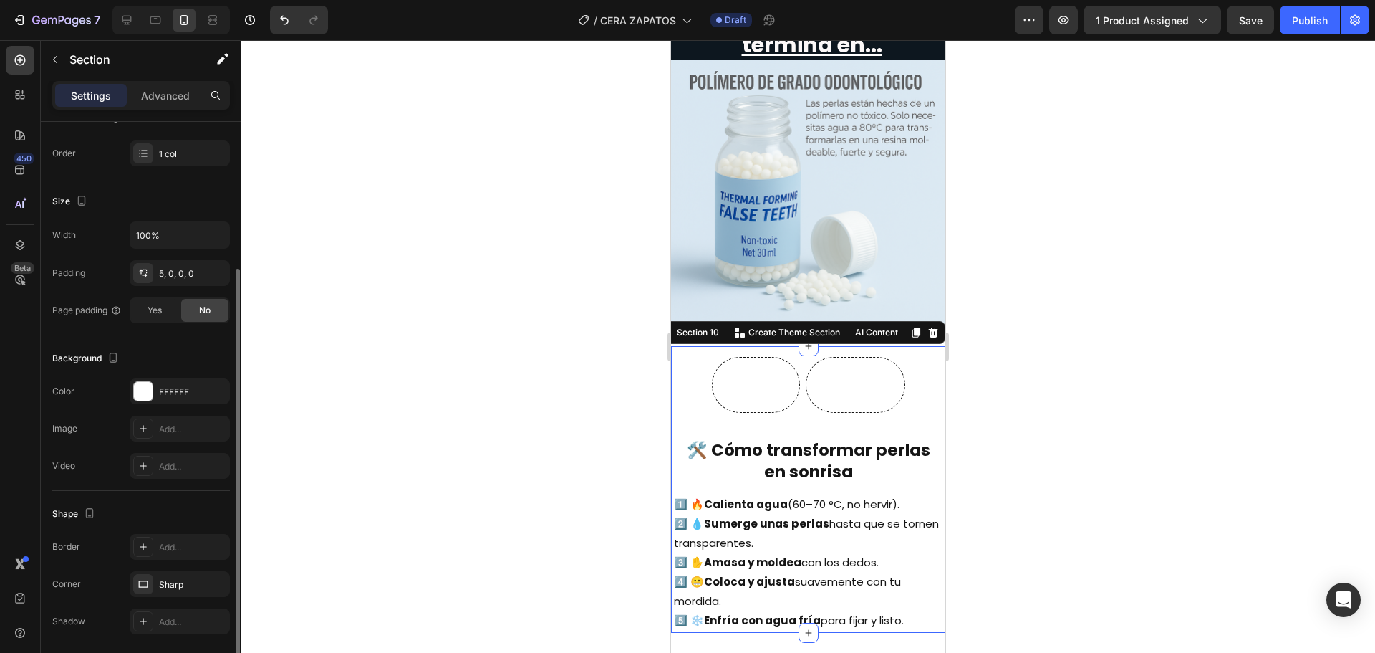
scroll to position [265, 0]
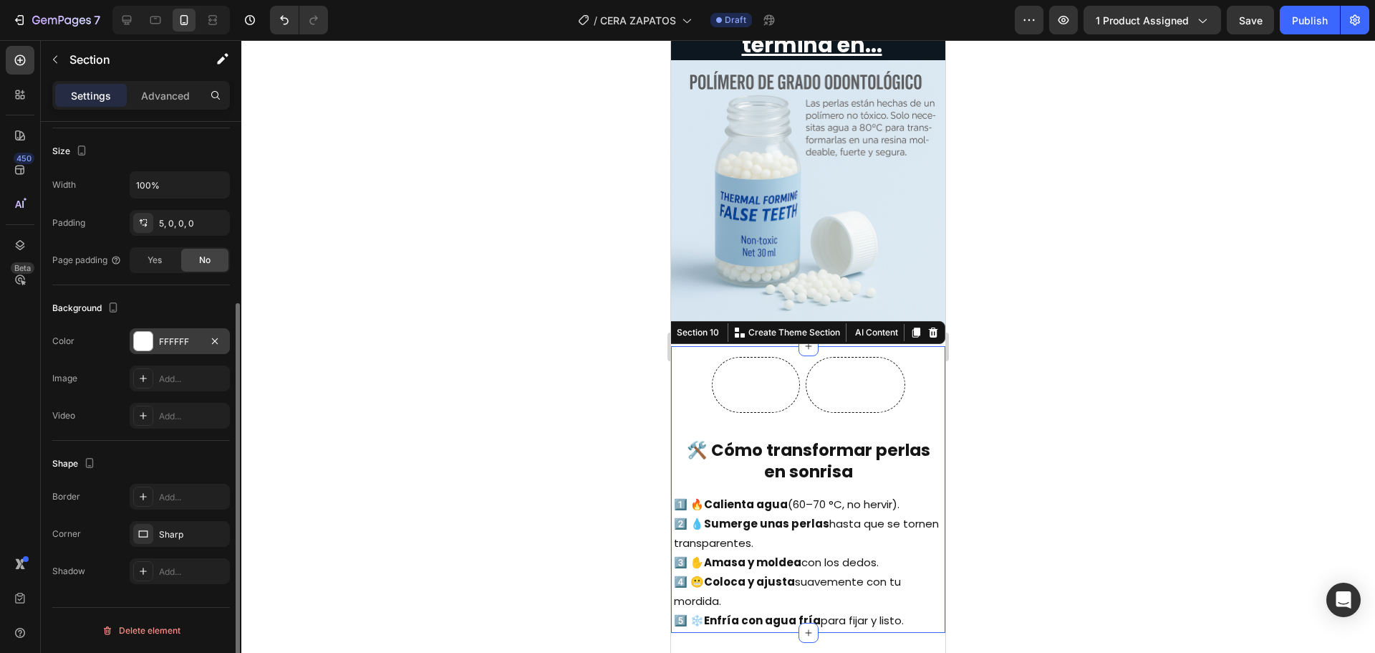
click at [178, 337] on div "FFFFFF" at bounding box center [180, 341] width 42 height 13
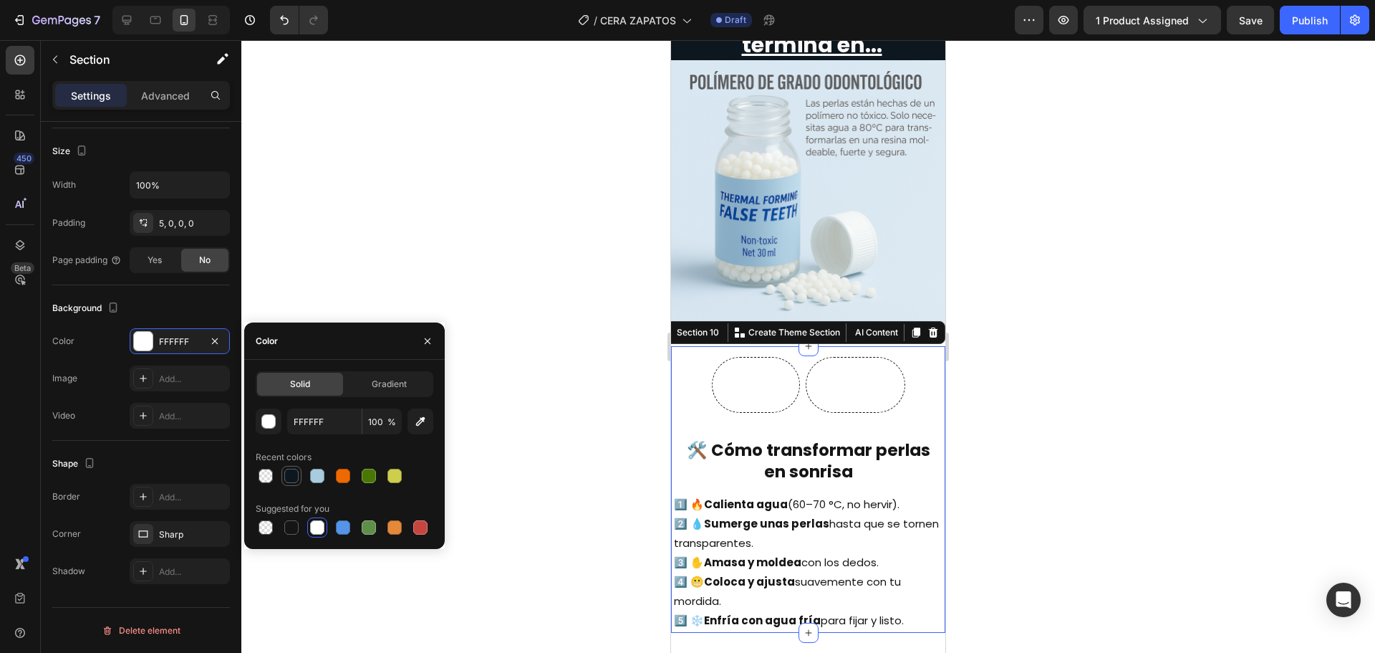
click at [291, 477] on div at bounding box center [291, 475] width 14 height 14
type input "0D171F"
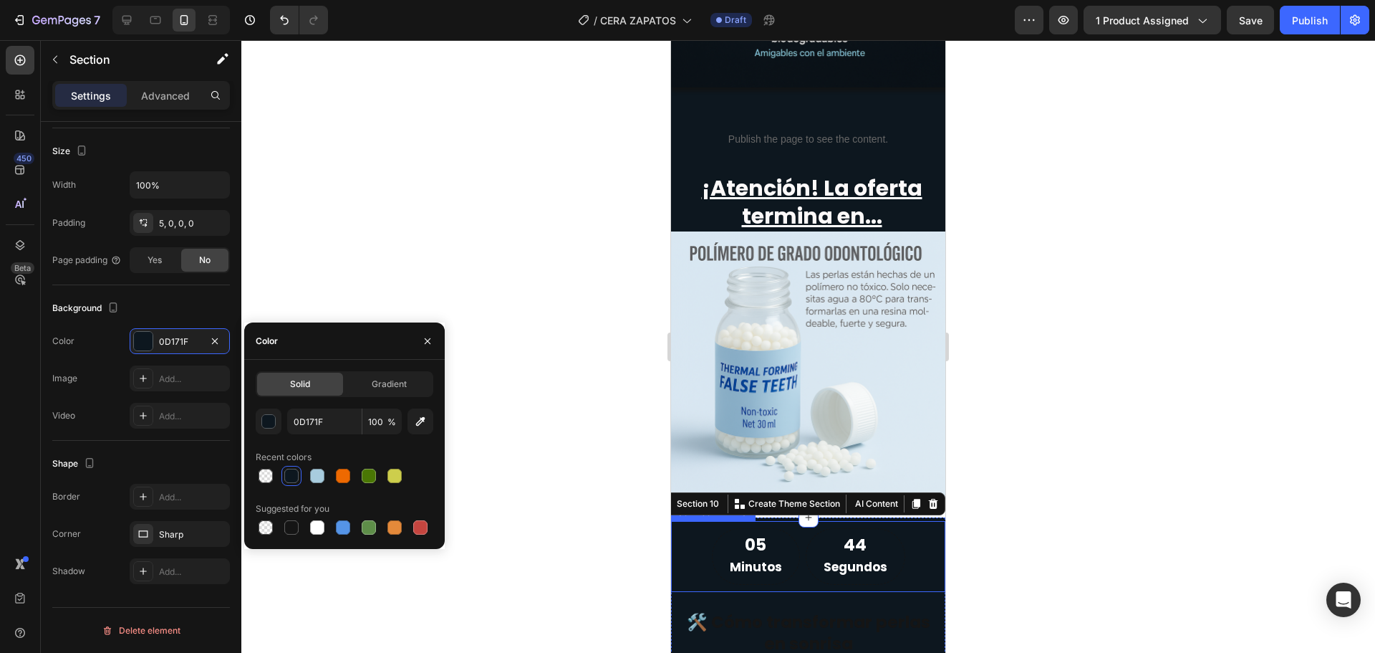
scroll to position [1838, 0]
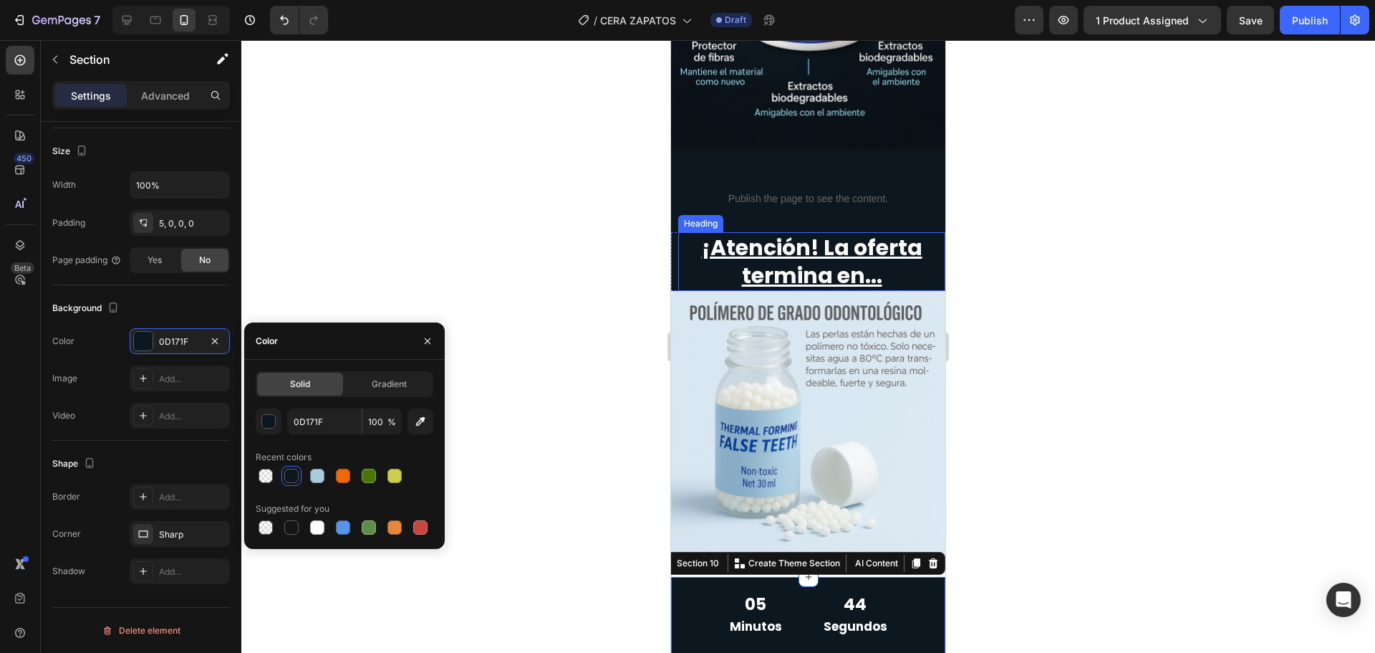
click at [758, 238] on span "¡Atención! La oferta termina en..." at bounding box center [812, 261] width 221 height 59
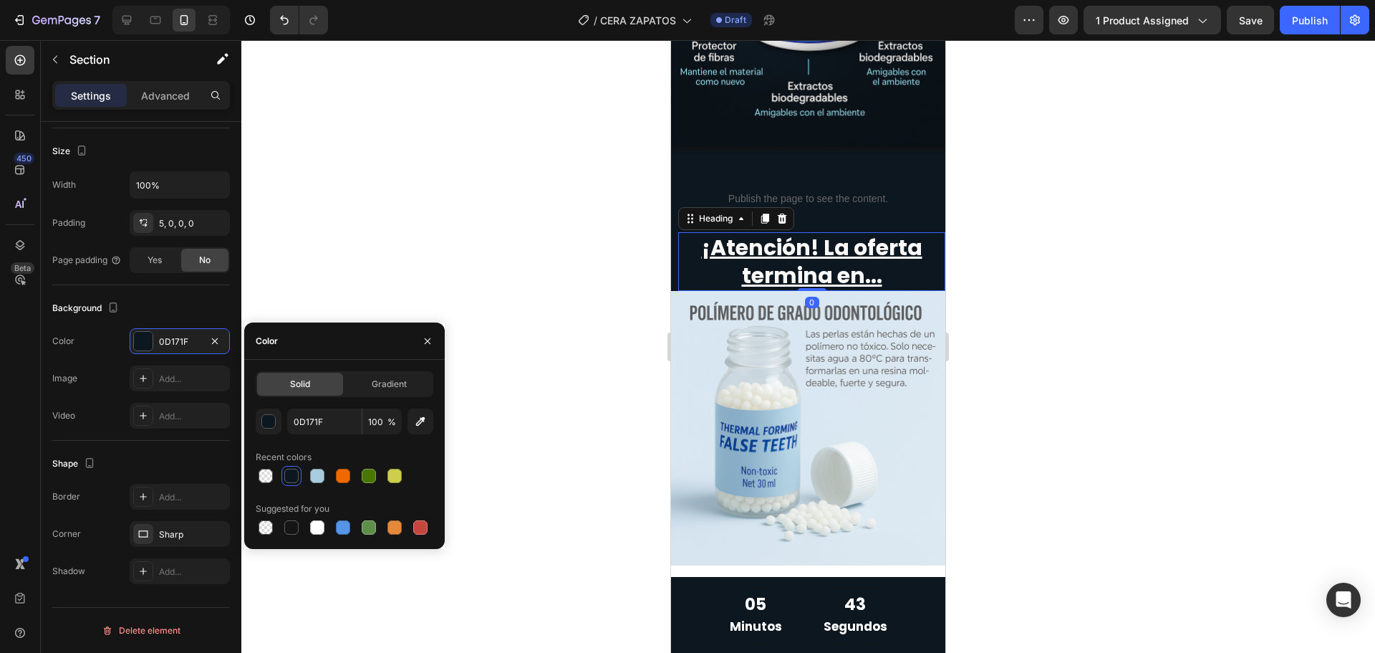
scroll to position [0, 0]
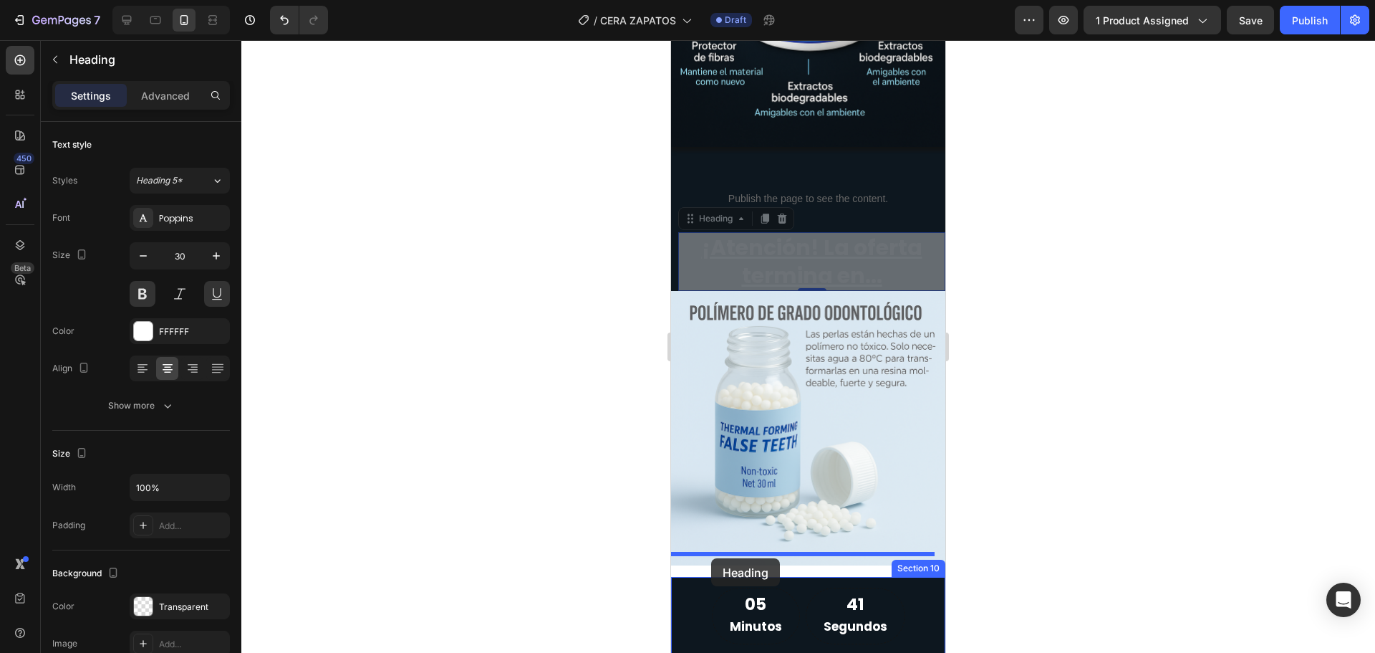
drag, startPoint x: 688, startPoint y: 208, endPoint x: 711, endPoint y: 558, distance: 350.3
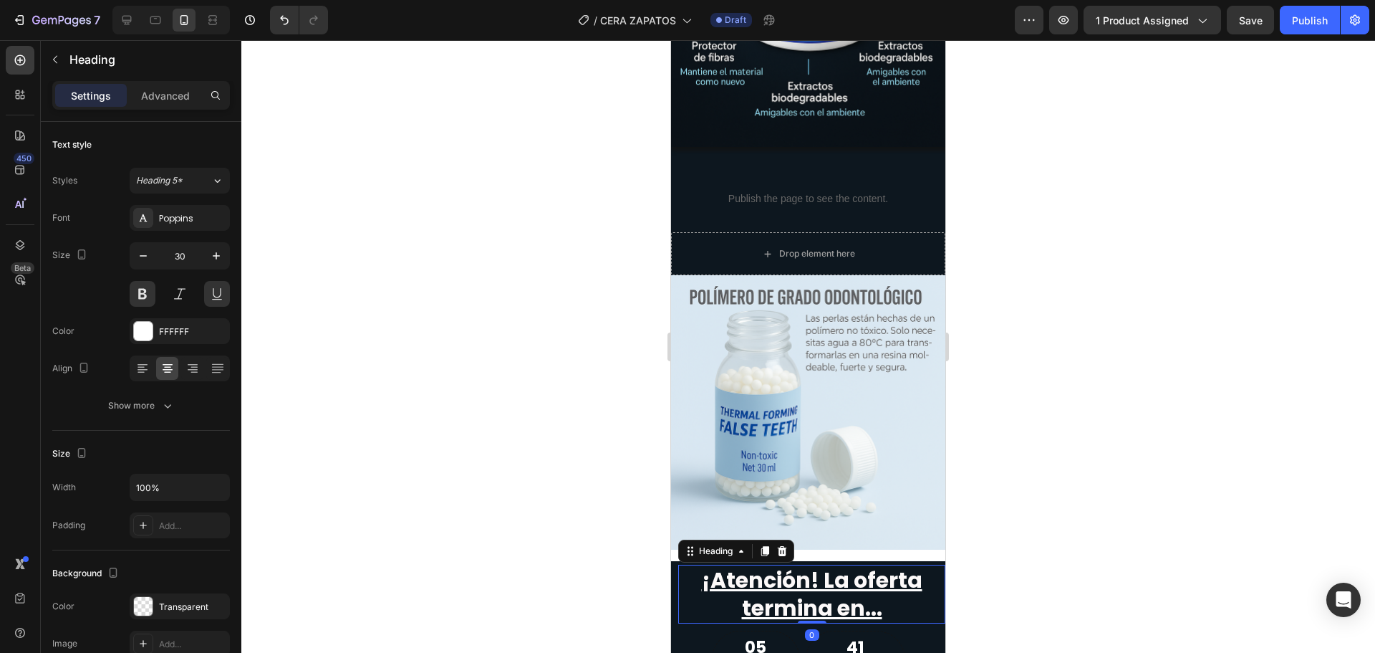
click at [1043, 569] on div at bounding box center [808, 346] width 1134 height 612
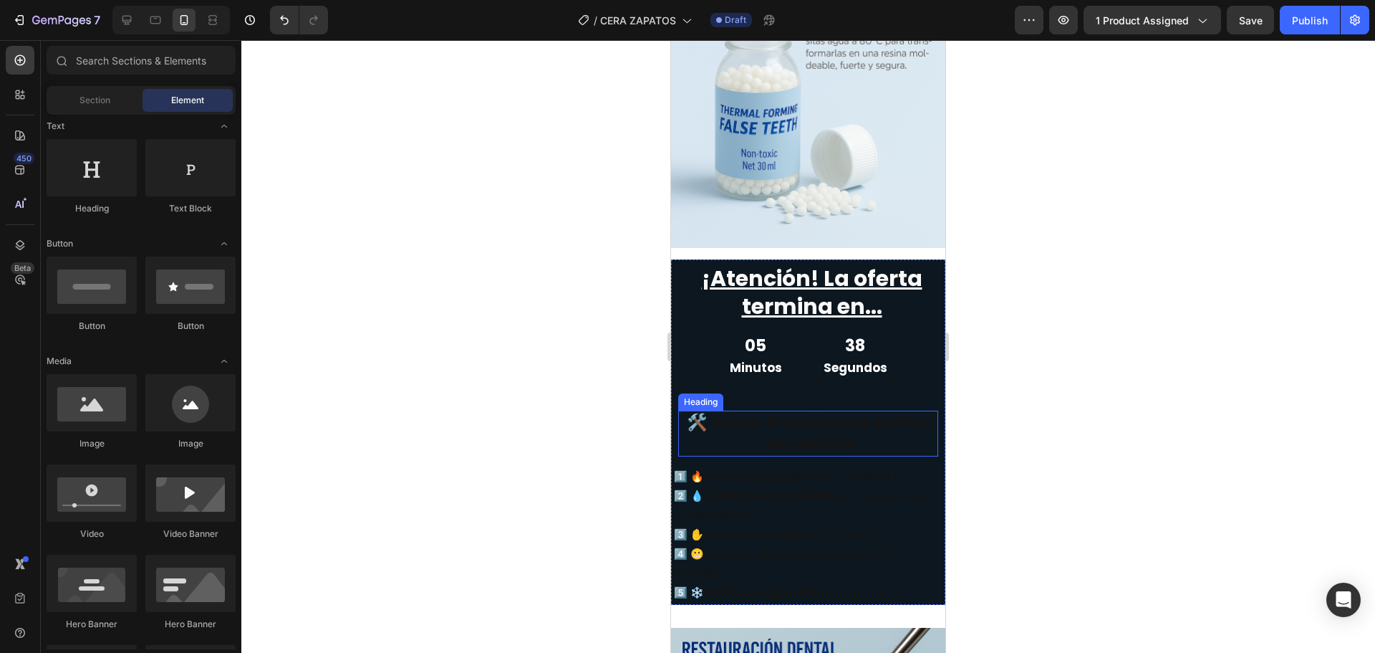
scroll to position [2125, 0]
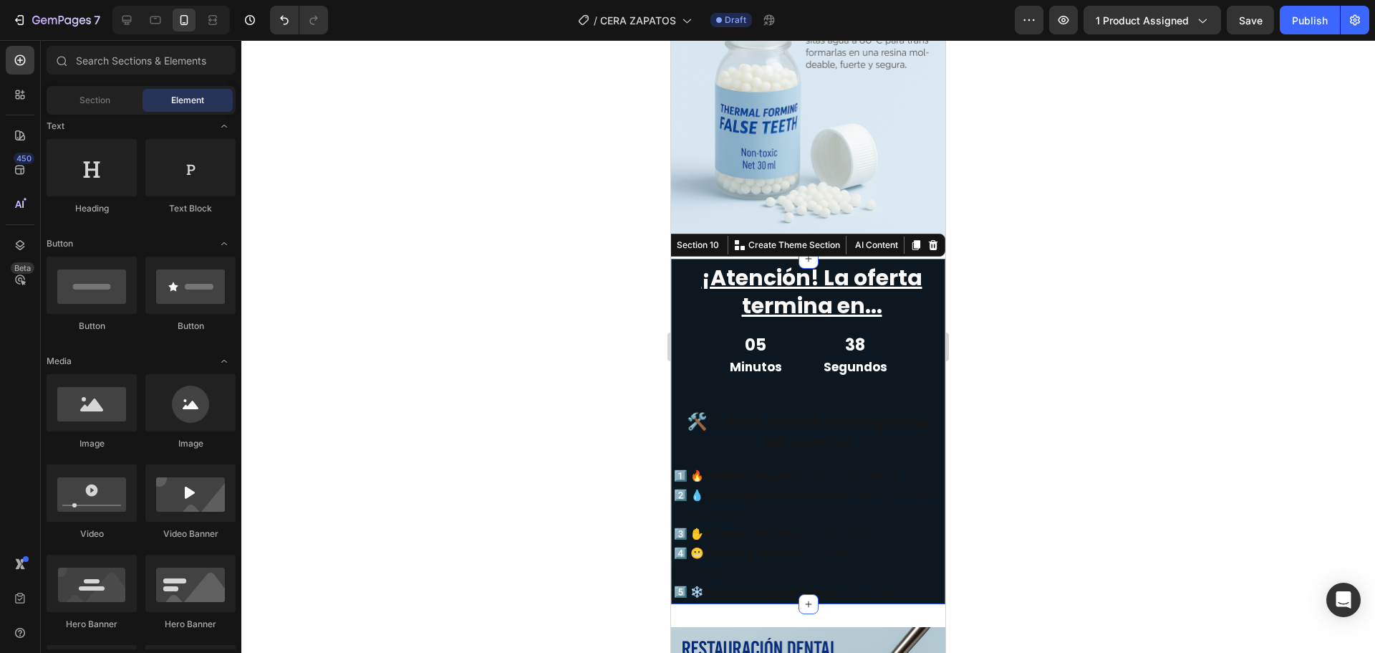
click at [758, 448] on div "¡Atención! La oferta termina en... Heading 05 Minutos 38 Segundos Countdown Tim…" at bounding box center [808, 433] width 274 height 342
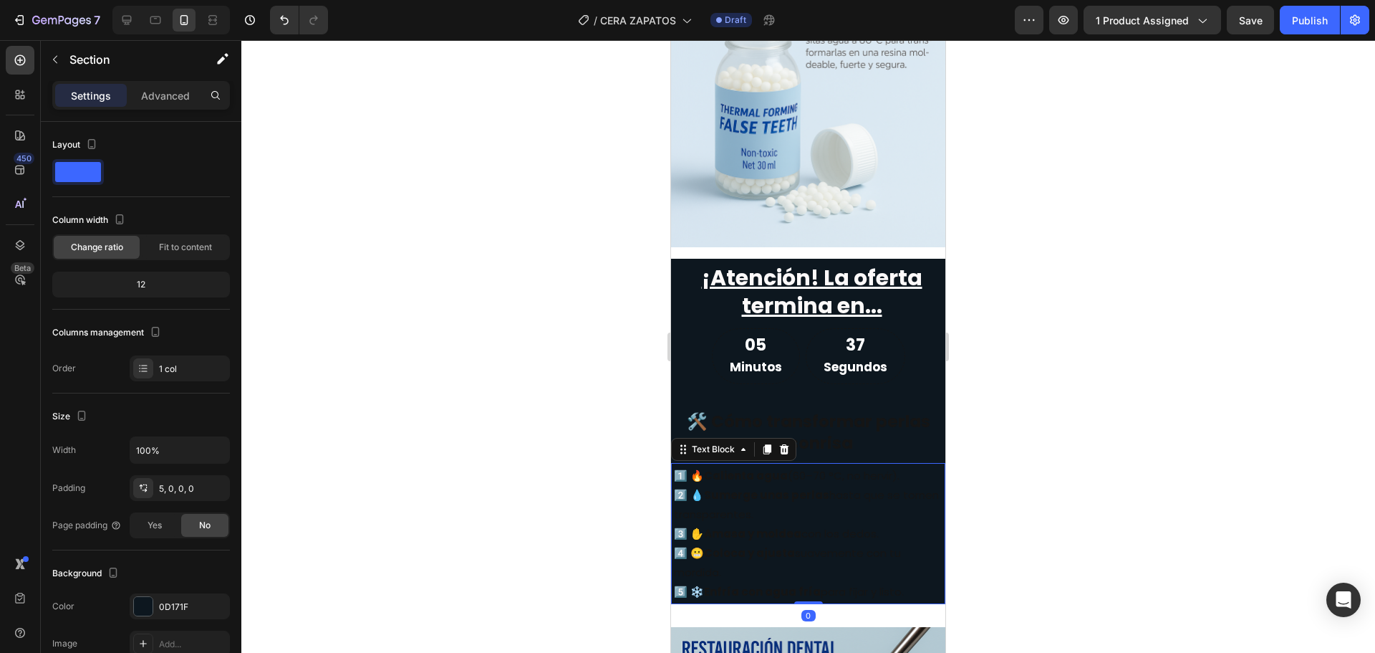
click at [757, 471] on strong "Calienta agua" at bounding box center [746, 475] width 84 height 15
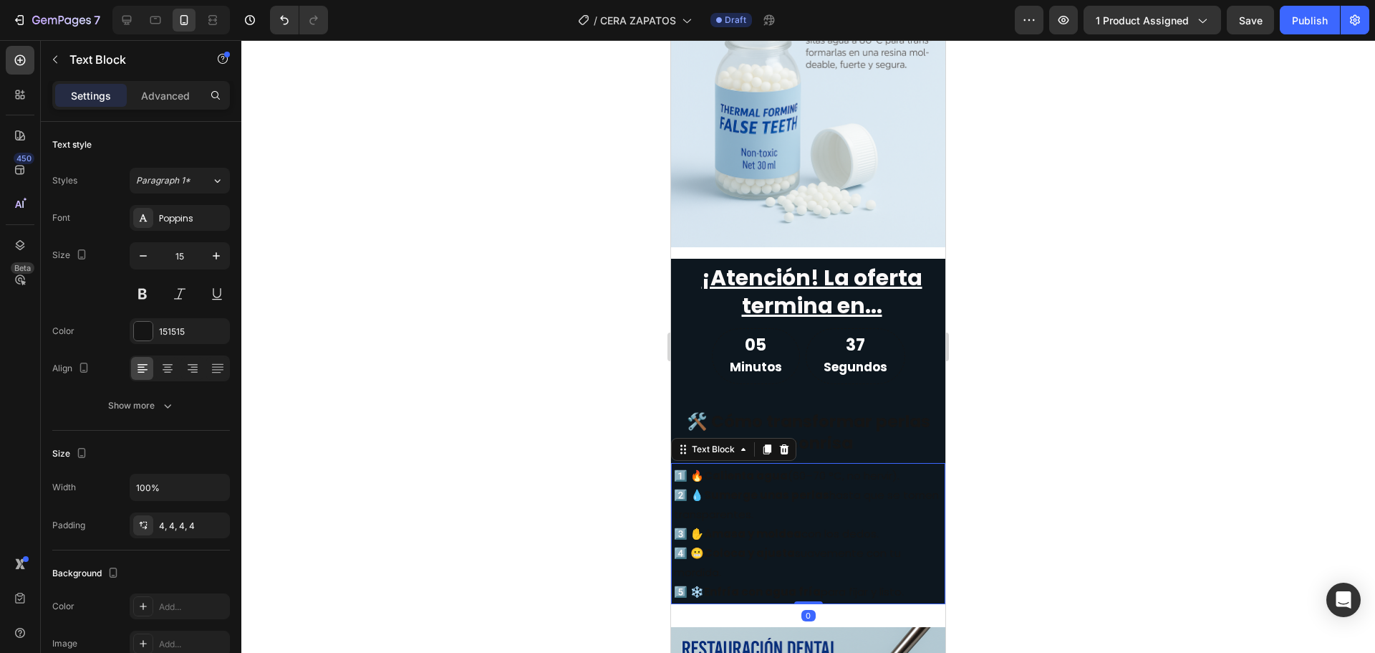
click at [757, 471] on strong "Calienta agua" at bounding box center [746, 475] width 84 height 15
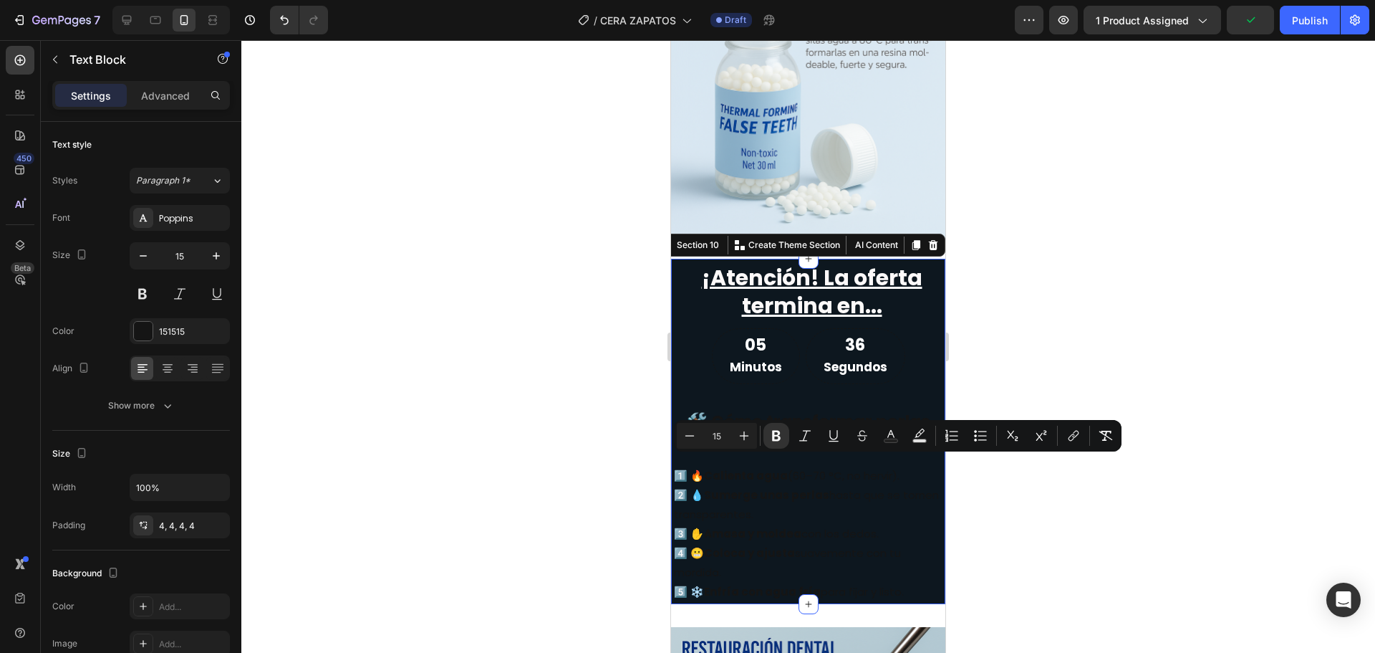
click at [726, 393] on div "¡Atención! La oferta termina en... Heading 05 Minutos 36 Segundos Countdown Tim…" at bounding box center [808, 433] width 274 height 342
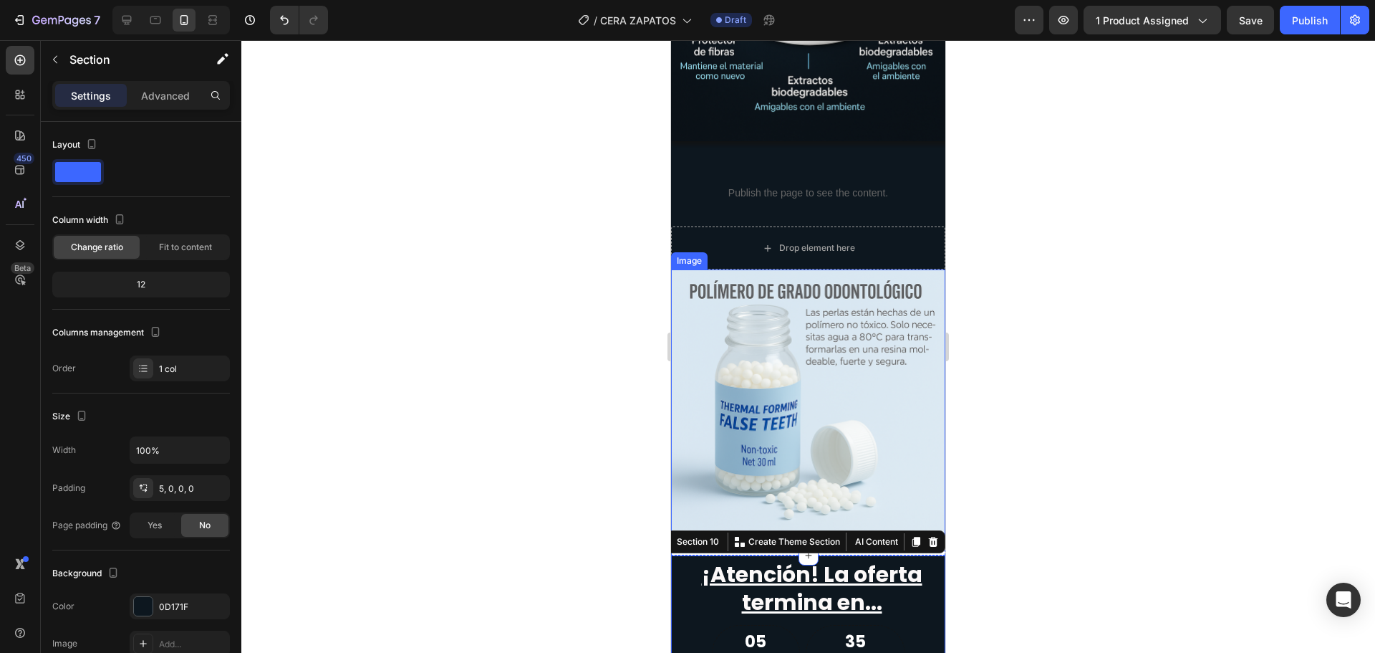
scroll to position [1838, 0]
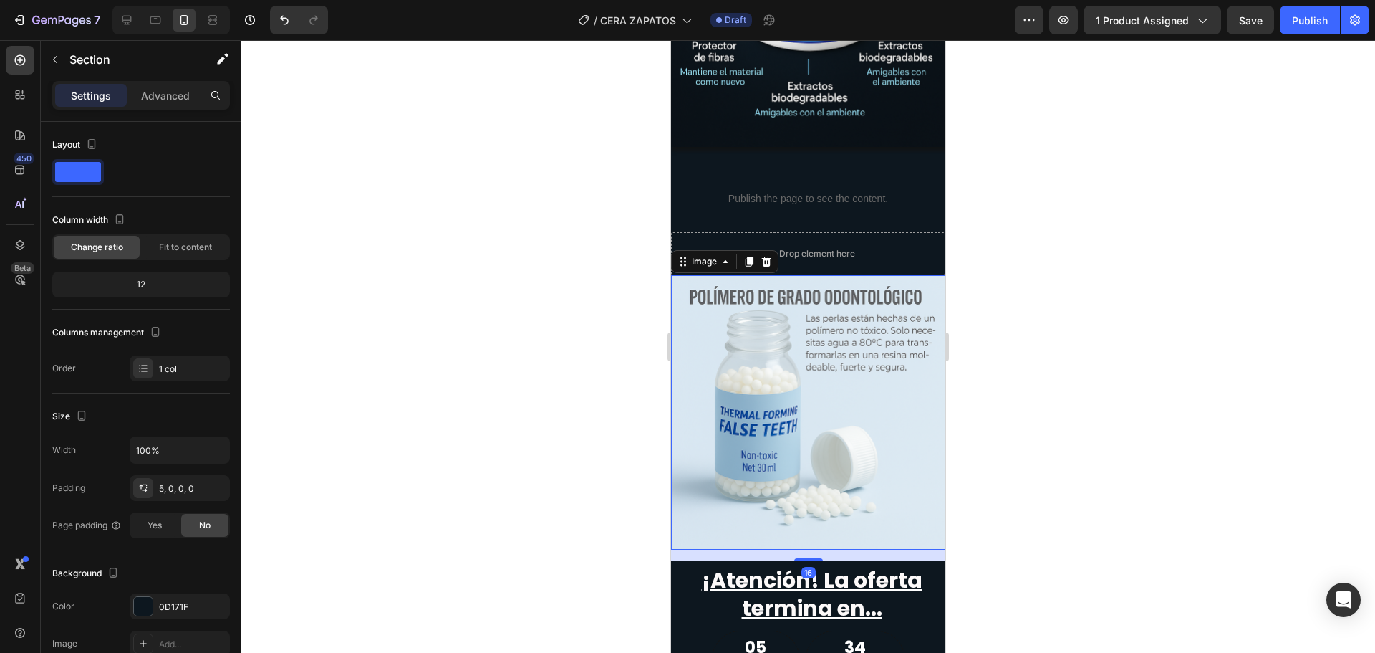
click at [822, 358] on img at bounding box center [808, 412] width 274 height 274
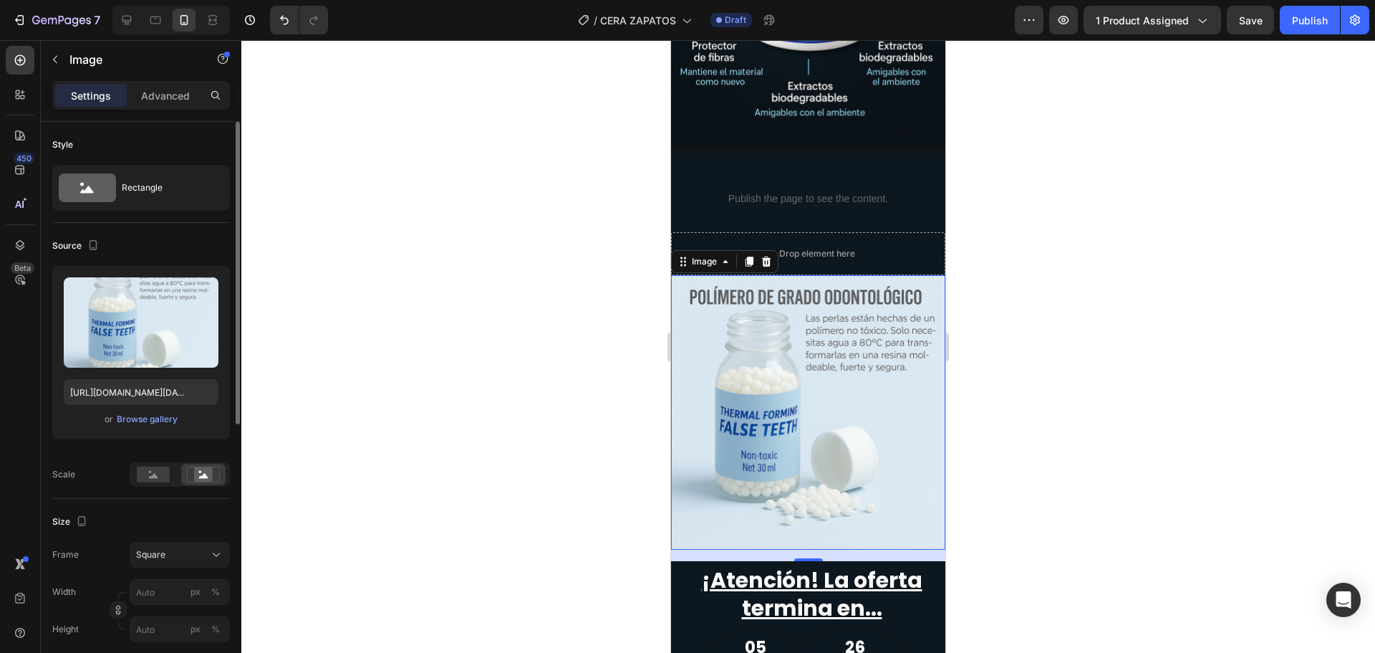
click at [168, 375] on div "Upload Image [URL][DOMAIN_NAME][DATE] or Browse gallery" at bounding box center [141, 352] width 178 height 173
click at [158, 391] on input "[URL][DOMAIN_NAME][DATE]" at bounding box center [141, 392] width 155 height 26
paste input "_Image_28_ago_2025_09_36_01.png?v=175639215"
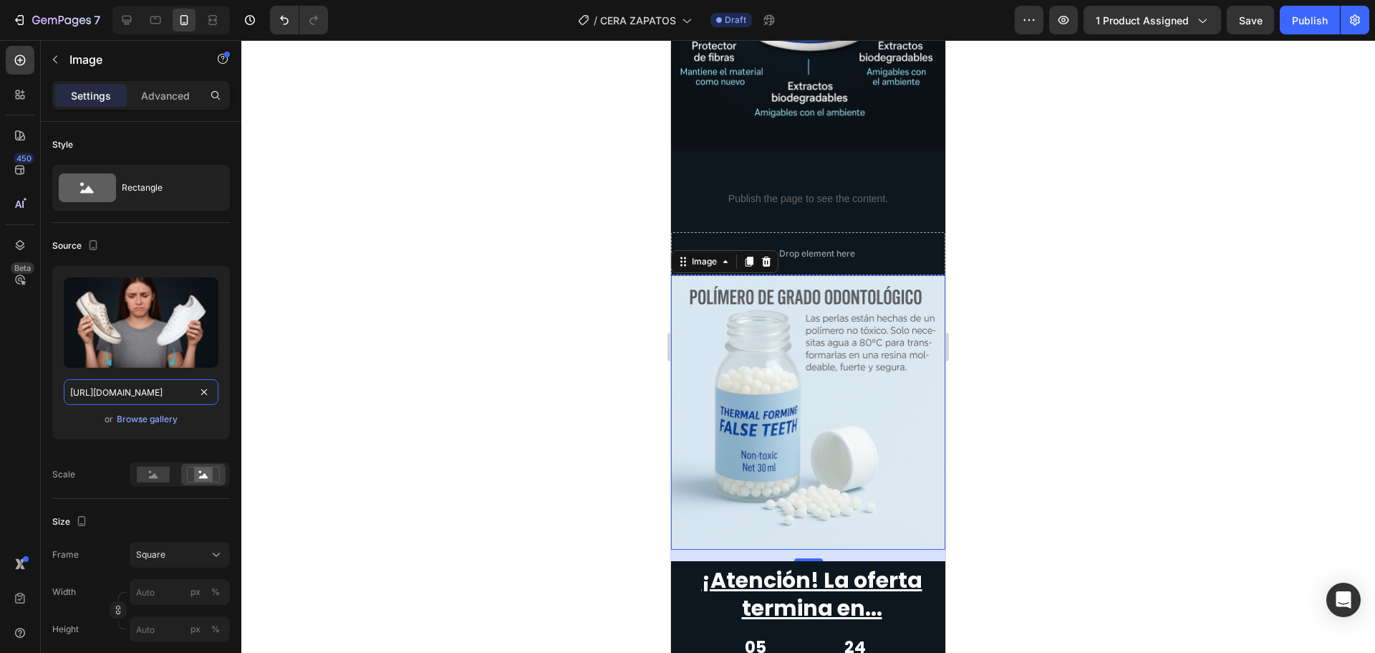
type input "[URL][DOMAIN_NAME]"
click at [359, 393] on div at bounding box center [808, 346] width 1134 height 612
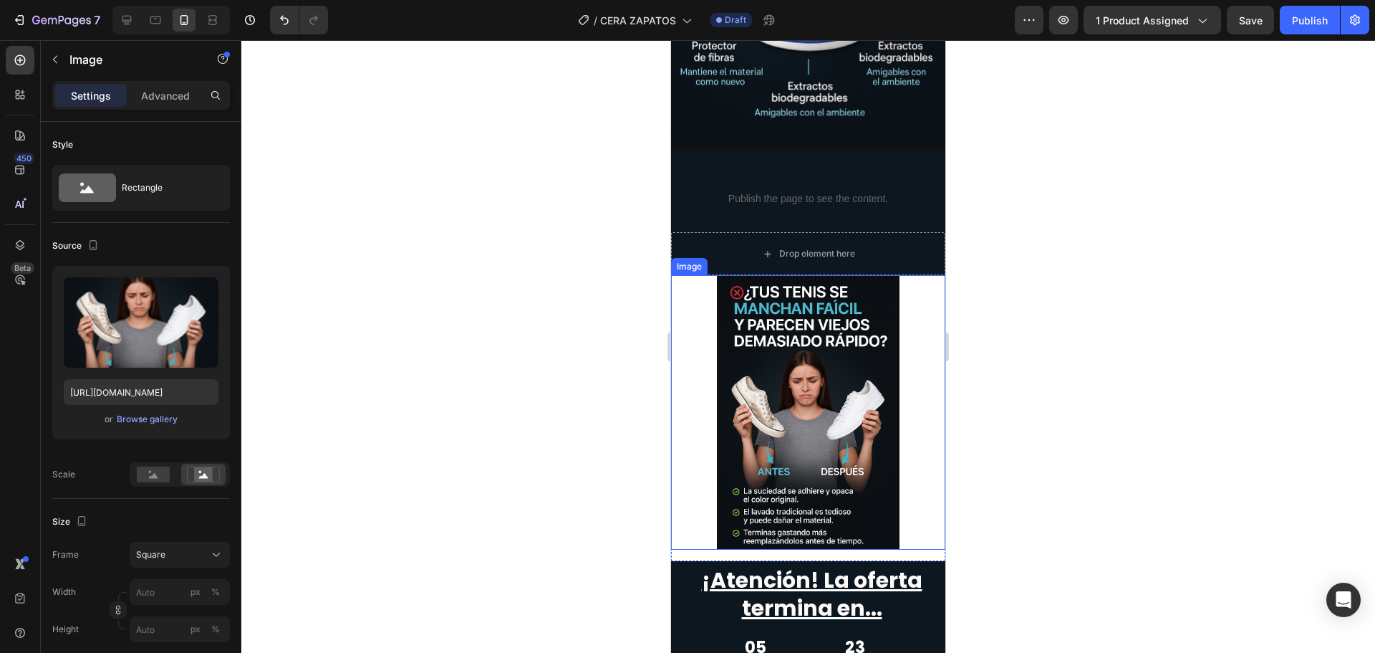
click at [745, 379] on img at bounding box center [808, 412] width 274 height 274
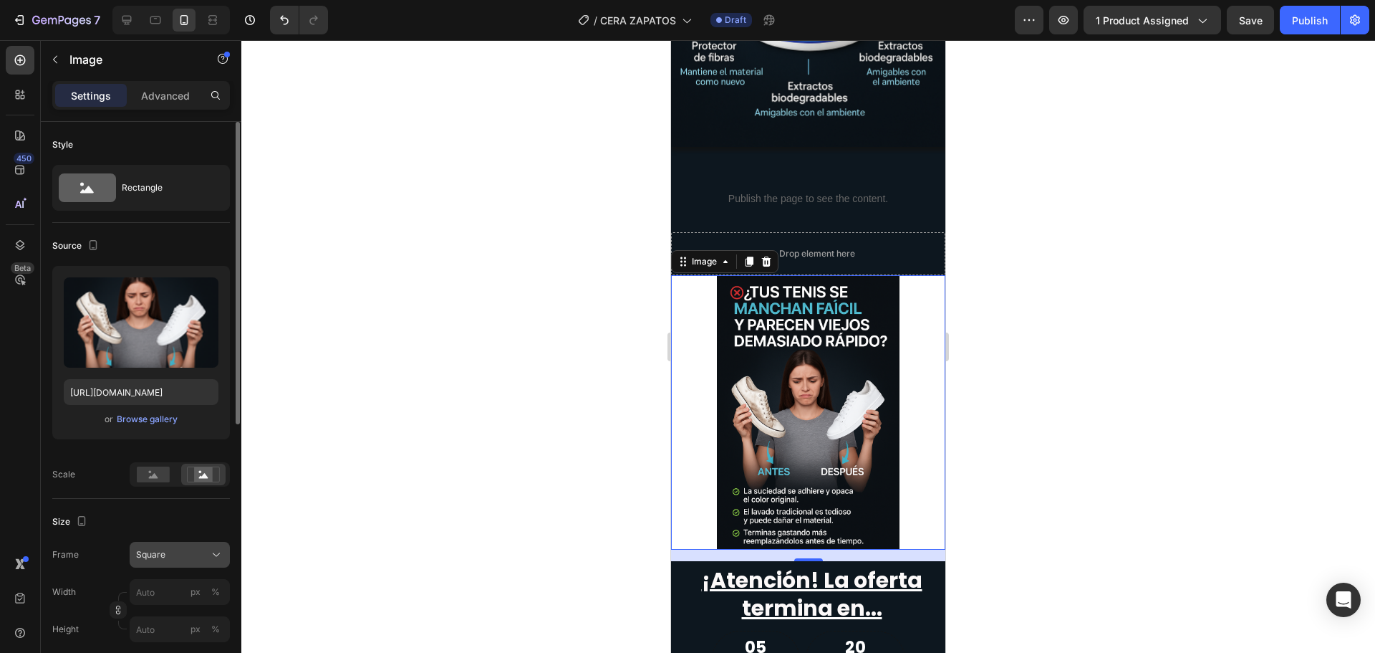
click at [168, 546] on button "Square" at bounding box center [180, 555] width 100 height 26
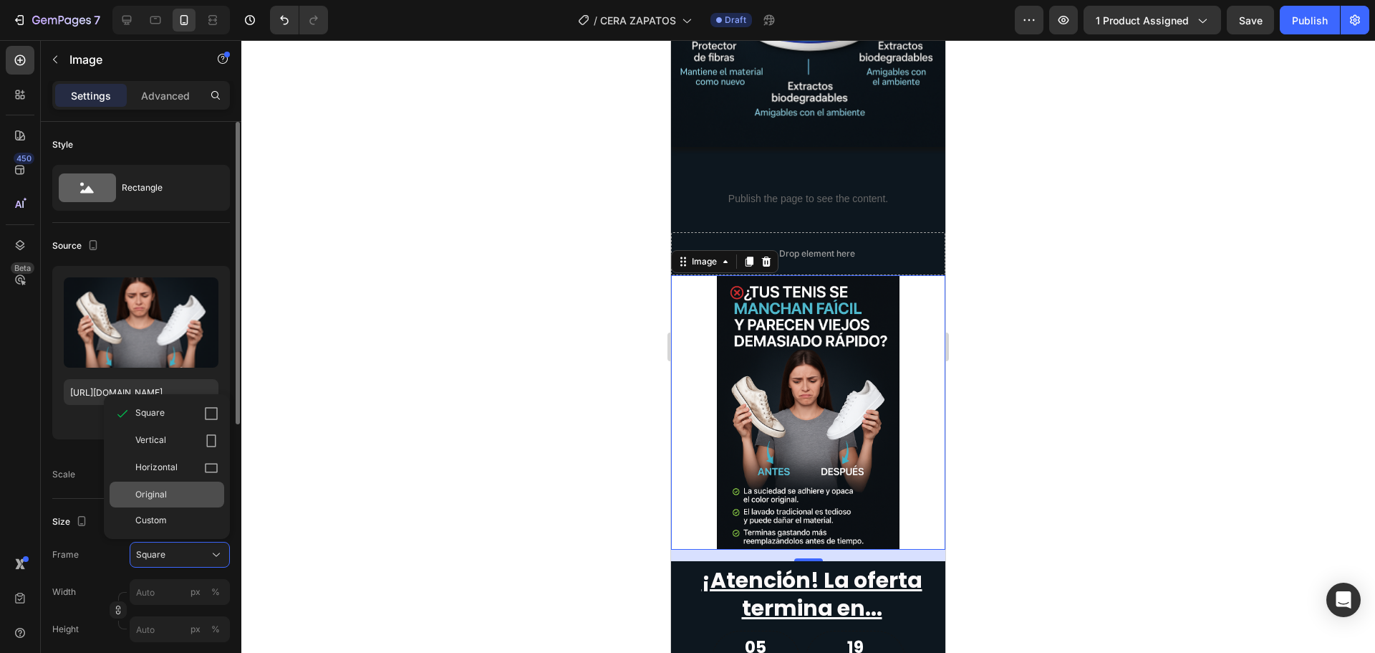
click at [191, 491] on div "Original" at bounding box center [176, 494] width 83 height 13
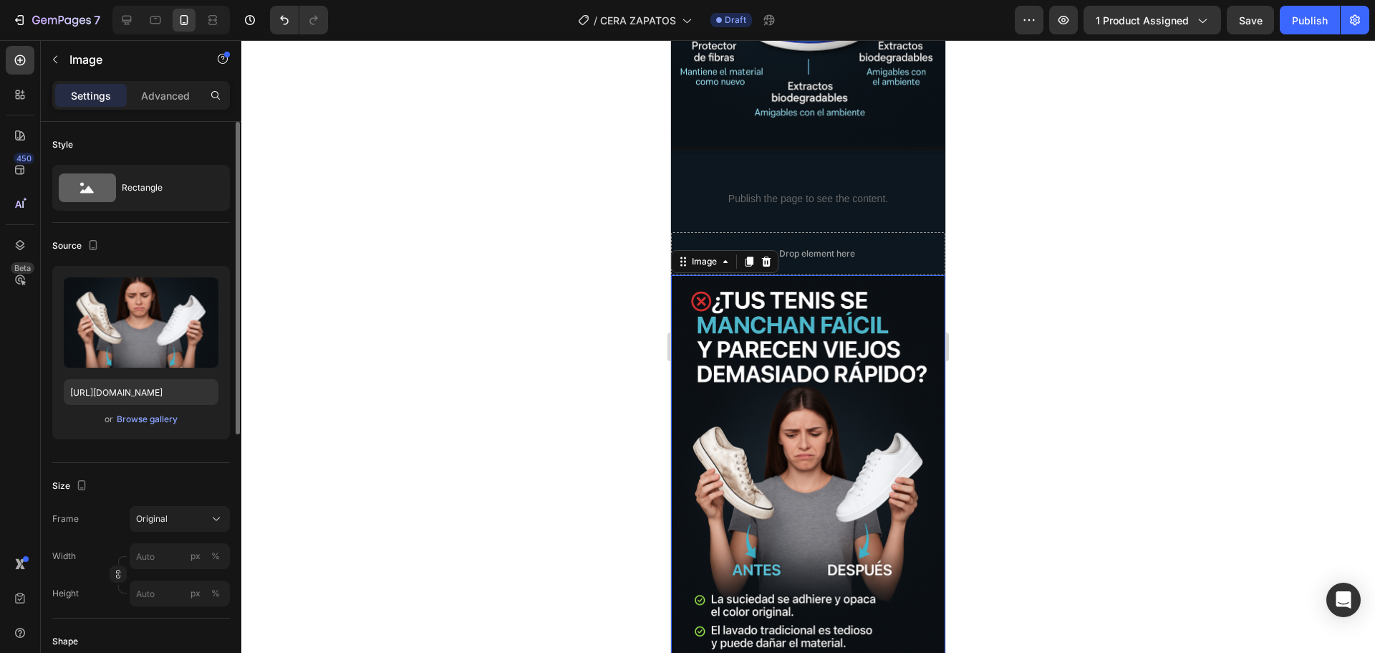
click at [462, 422] on div at bounding box center [808, 346] width 1134 height 612
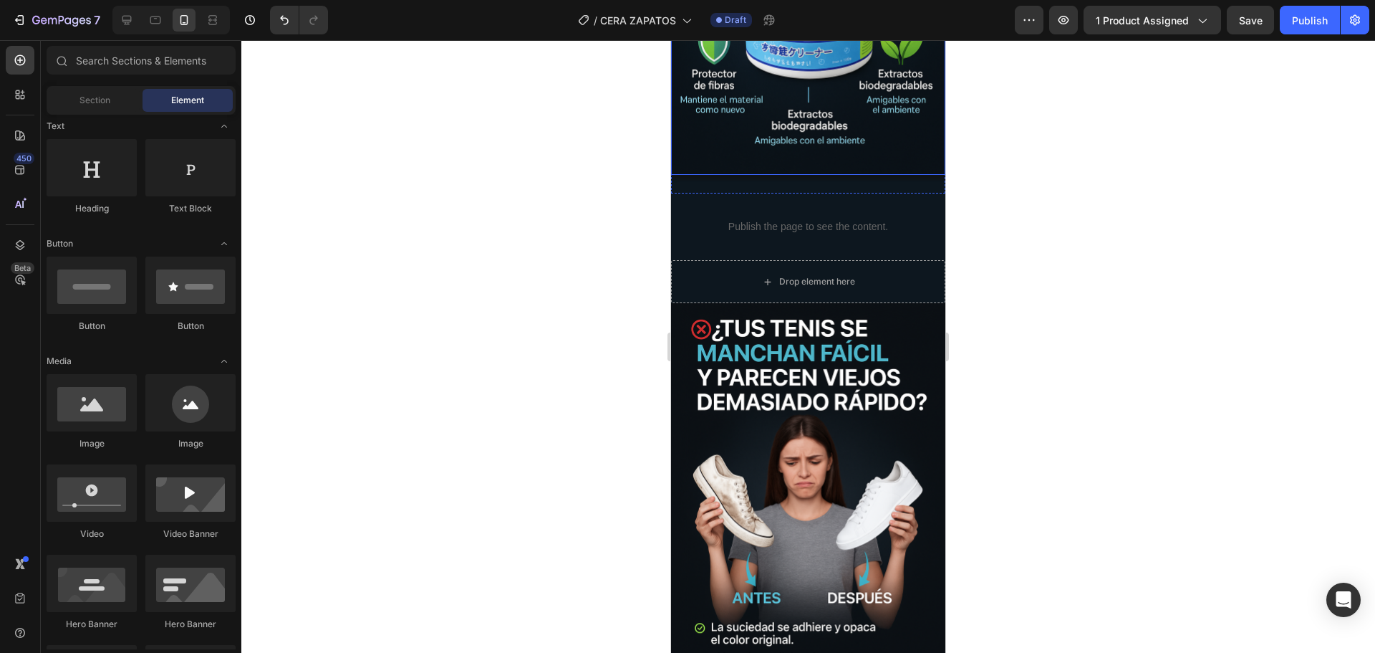
scroll to position [1838, 0]
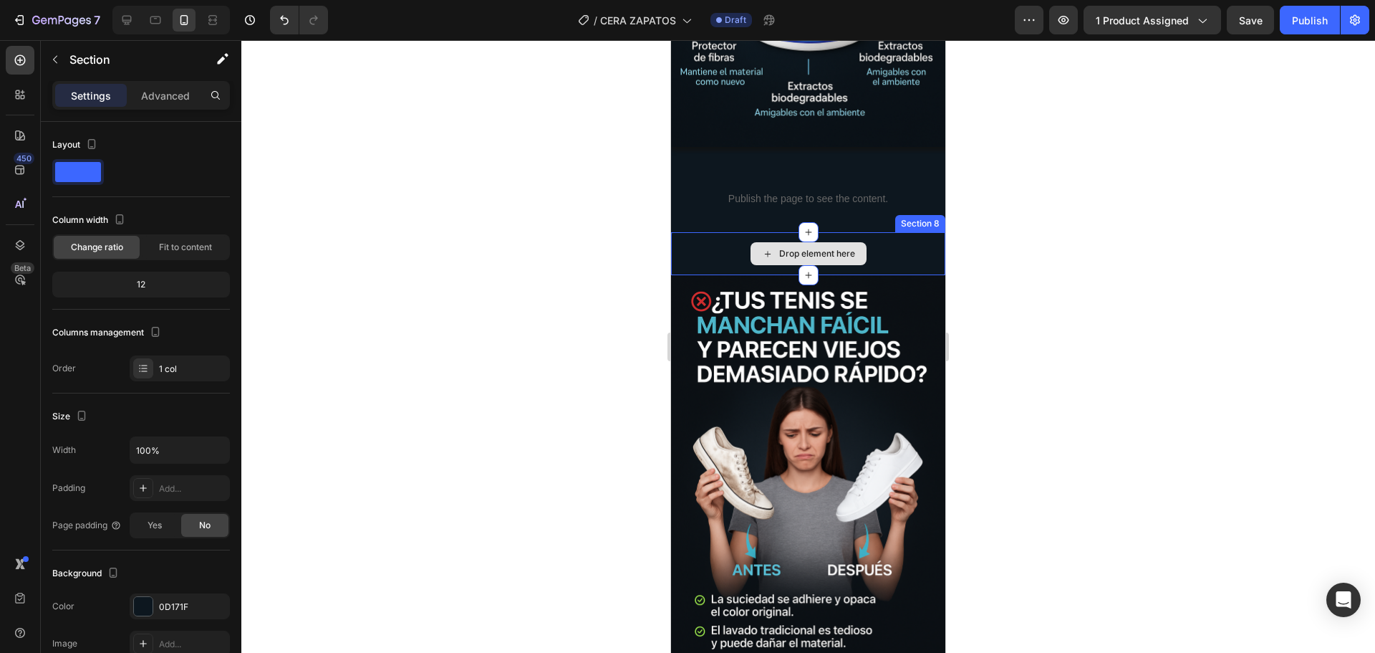
click at [696, 236] on div "Drop element here" at bounding box center [808, 253] width 274 height 43
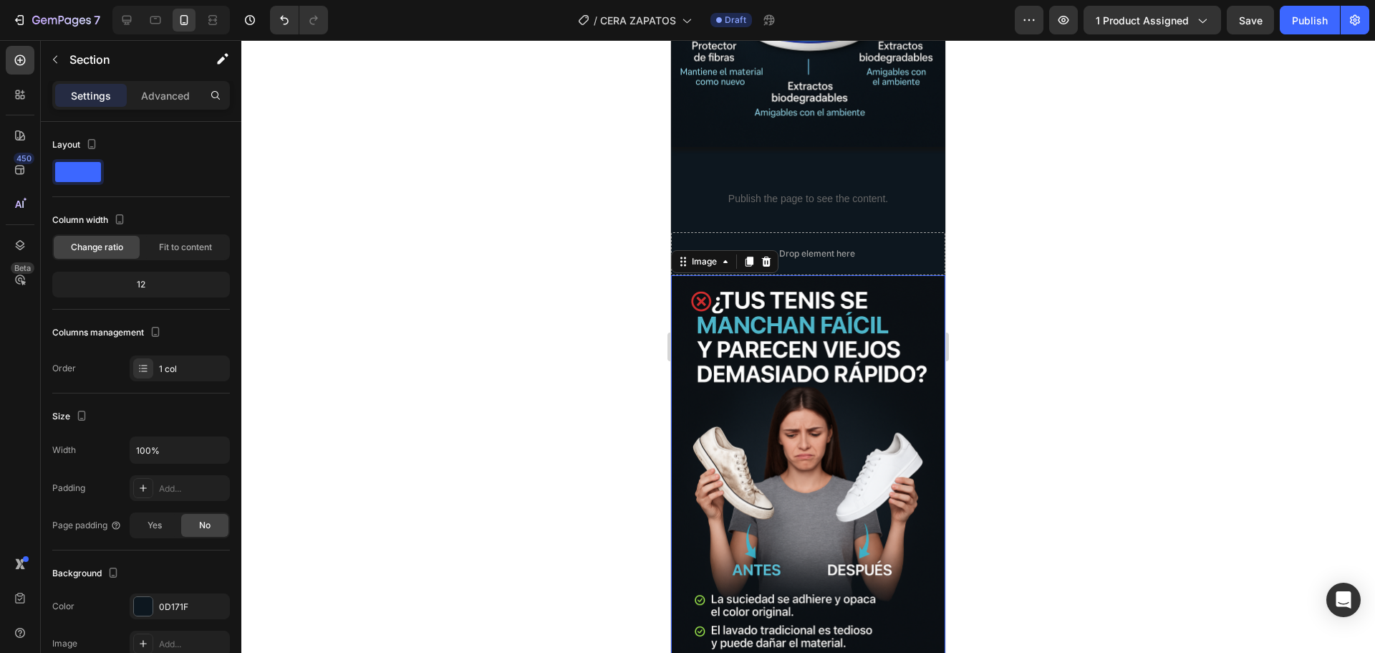
click at [905, 294] on img at bounding box center [808, 481] width 274 height 412
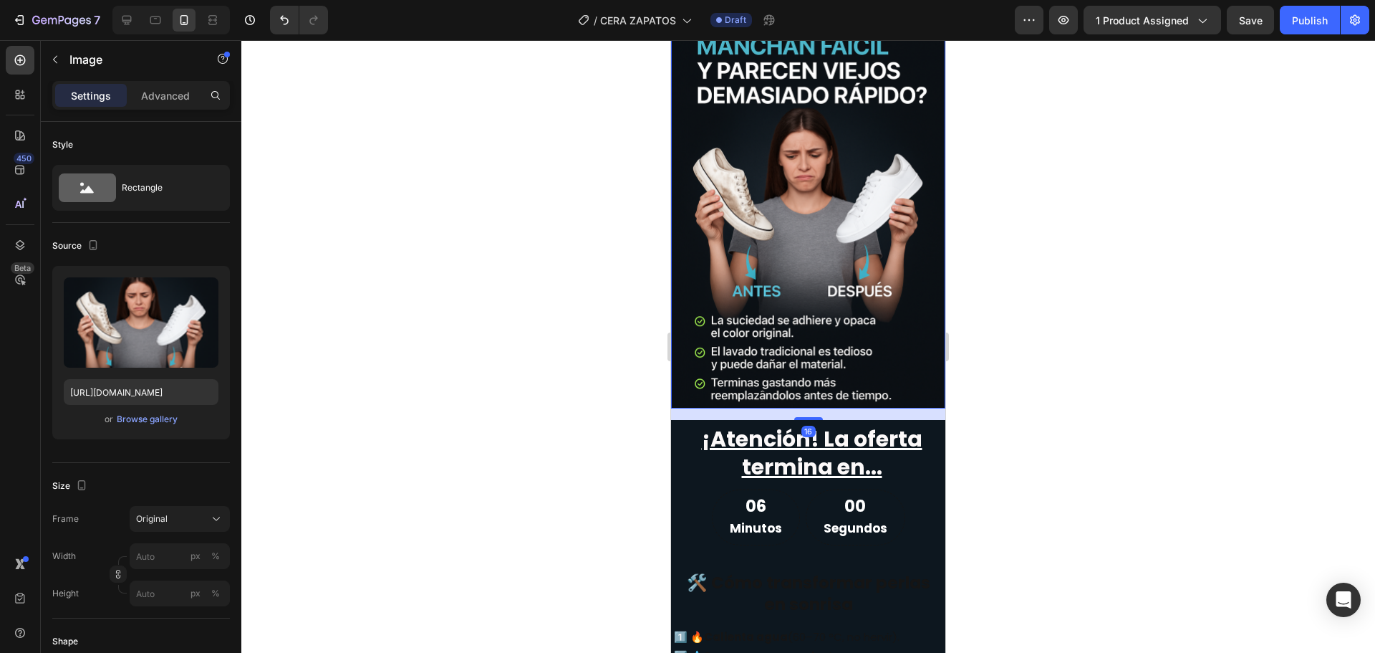
scroll to position [2125, 0]
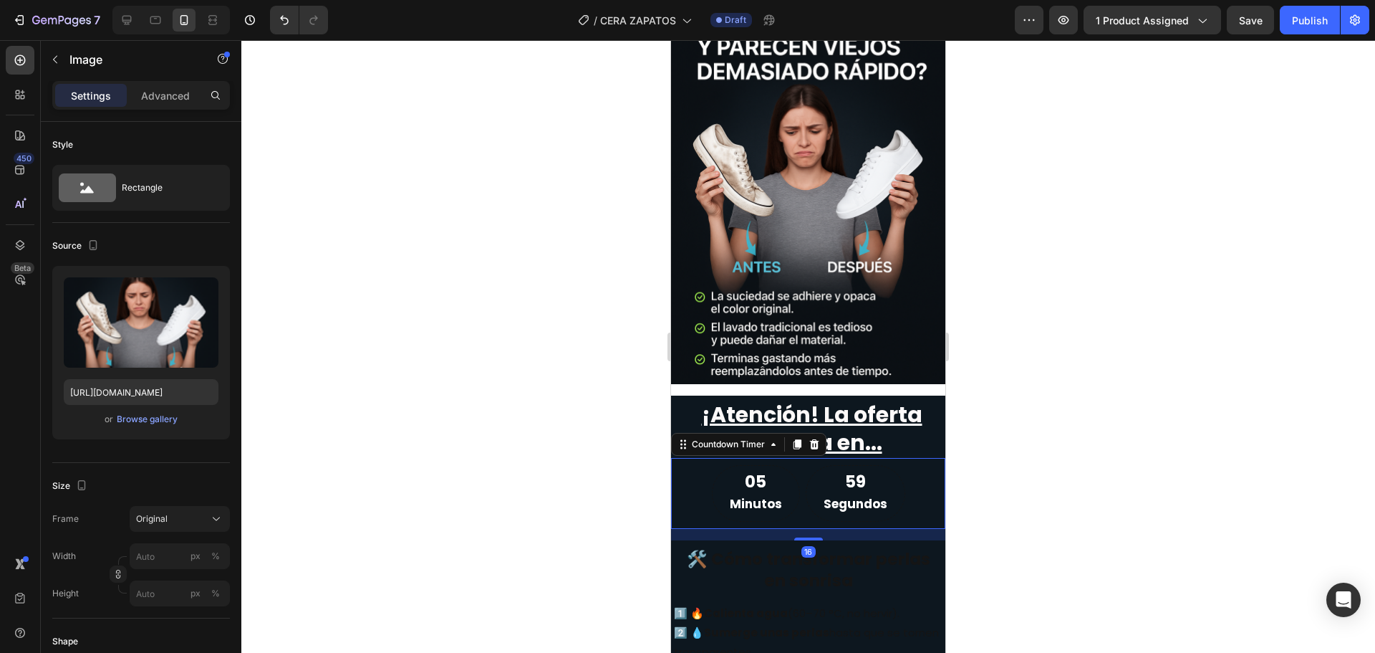
click at [712, 468] on div "05 Minutos 59 Segundos" at bounding box center [808, 493] width 193 height 57
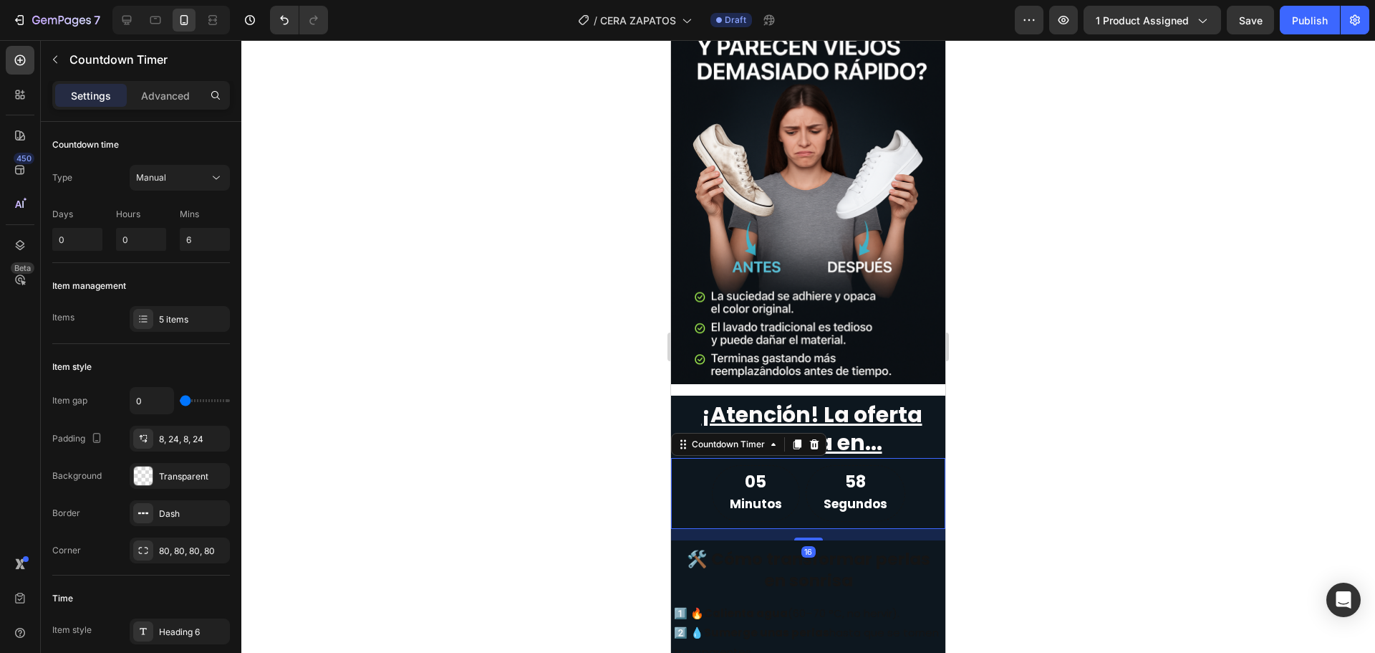
click at [774, 493] on p "Minutos" at bounding box center [756, 504] width 52 height 22
click at [760, 475] on div "05" at bounding box center [756, 481] width 52 height 21
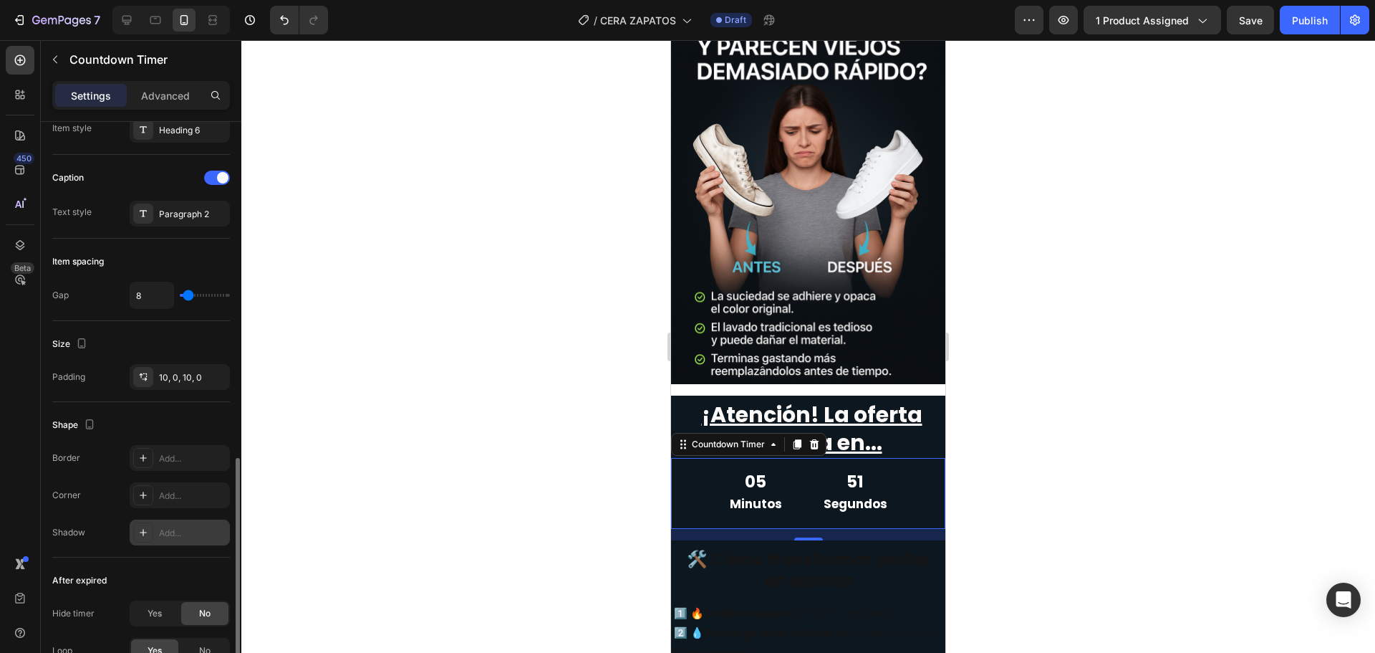
scroll to position [573, 0]
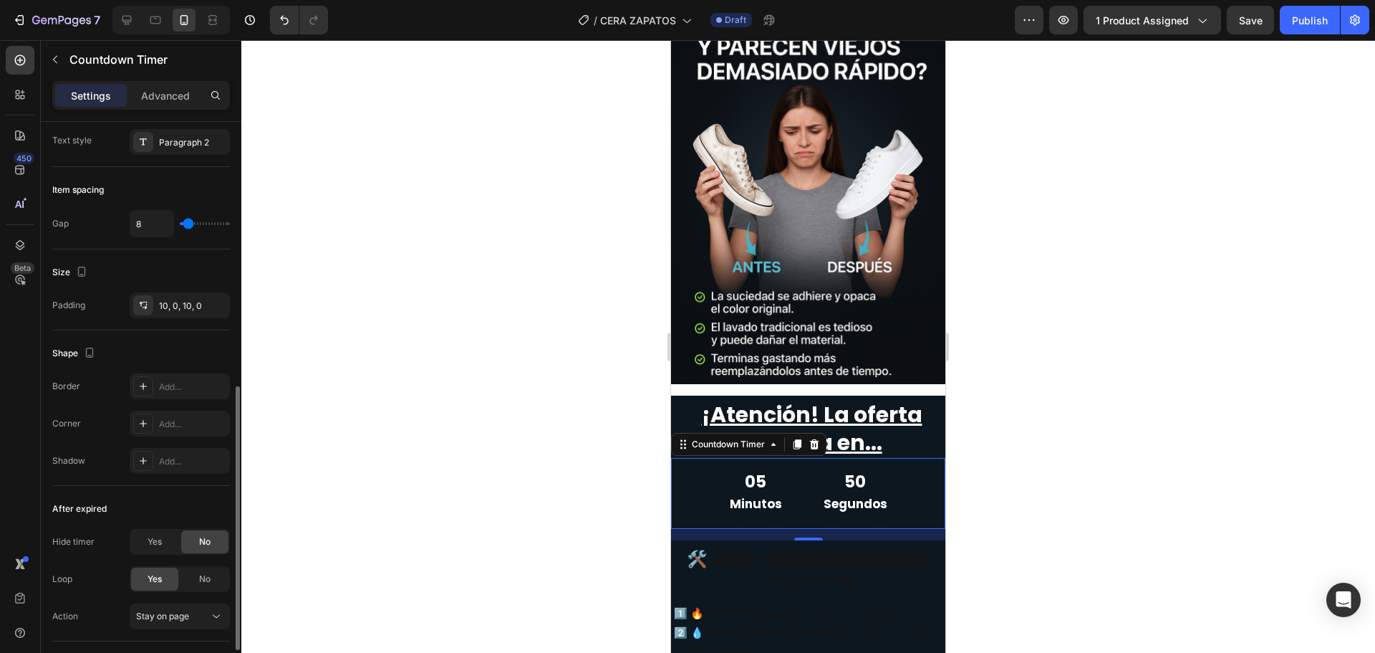
click at [555, 481] on div at bounding box center [808, 346] width 1134 height 612
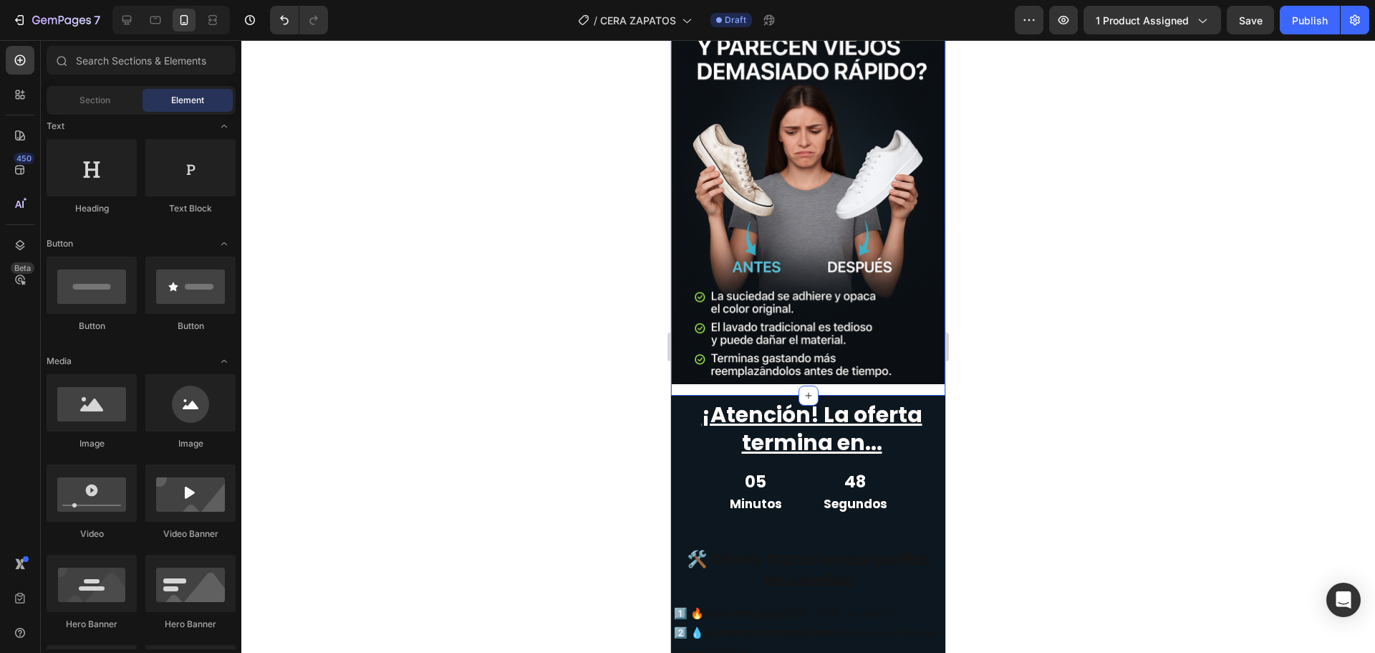
click at [759, 375] on div "Image" at bounding box center [808, 184] width 274 height 423
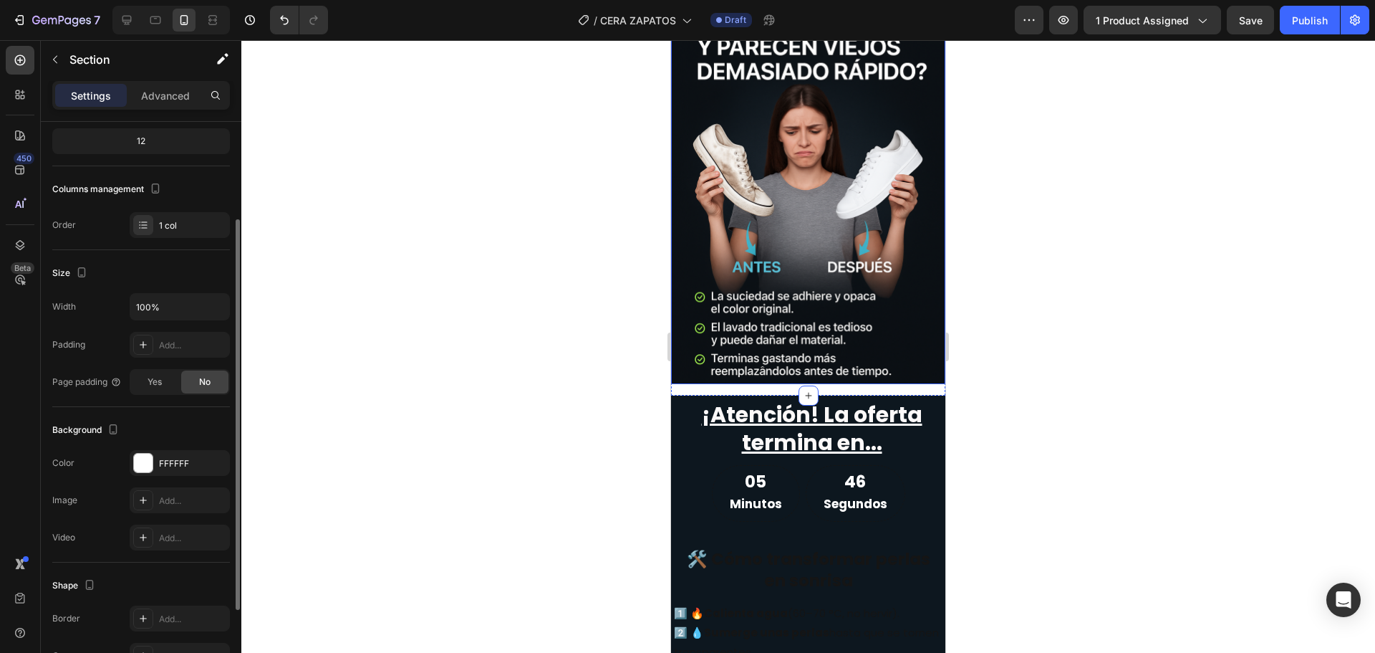
scroll to position [215, 0]
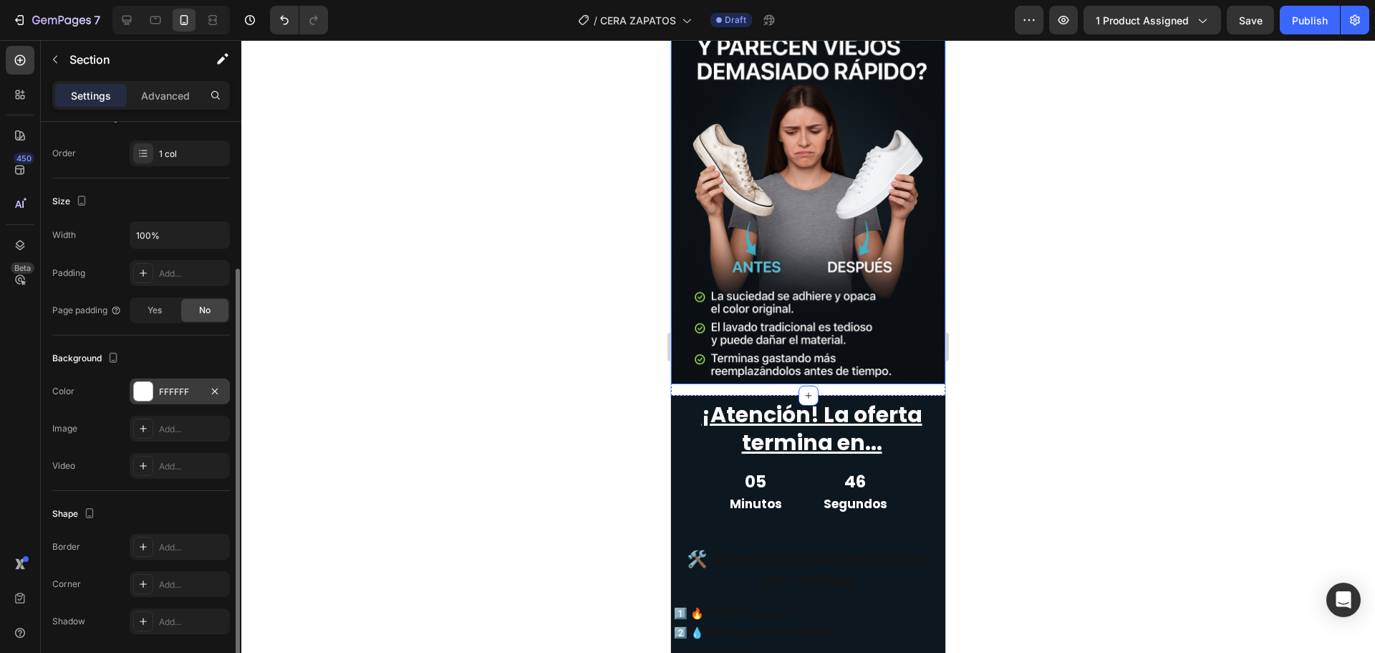
click at [159, 395] on div "FFFFFF" at bounding box center [180, 391] width 42 height 13
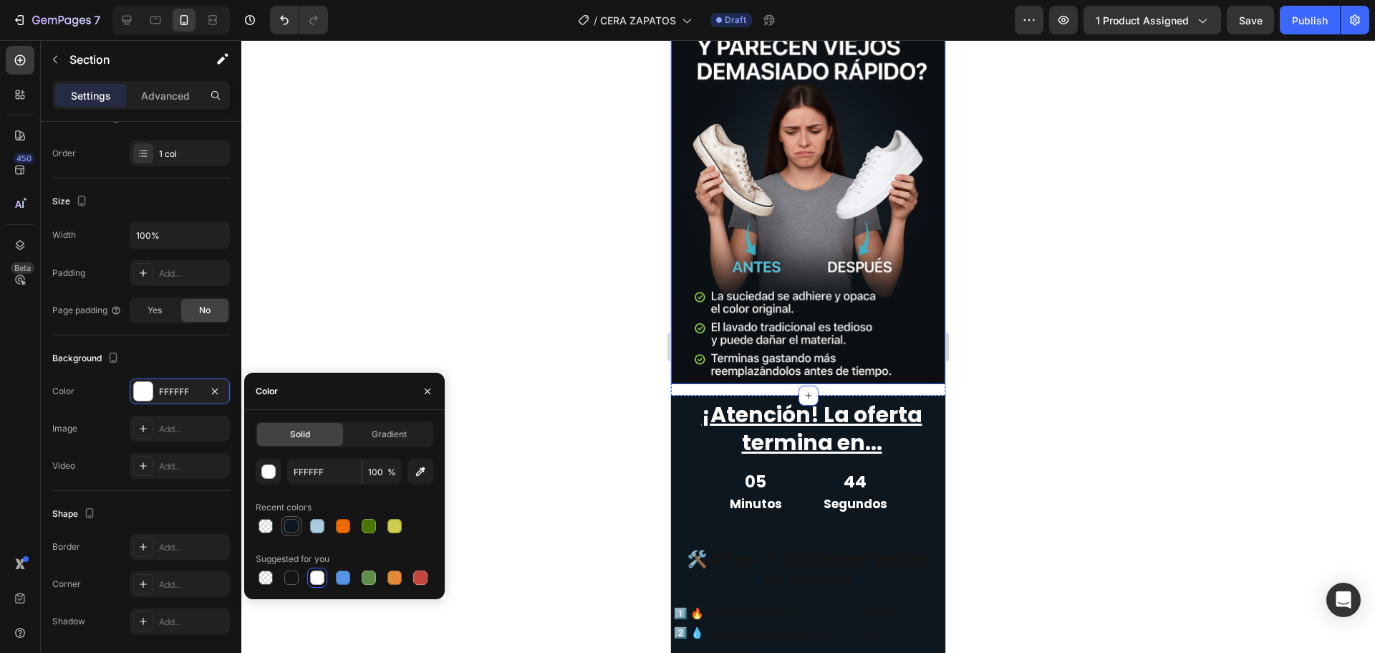
click at [292, 527] on div at bounding box center [291, 526] width 14 height 14
type input "0D171F"
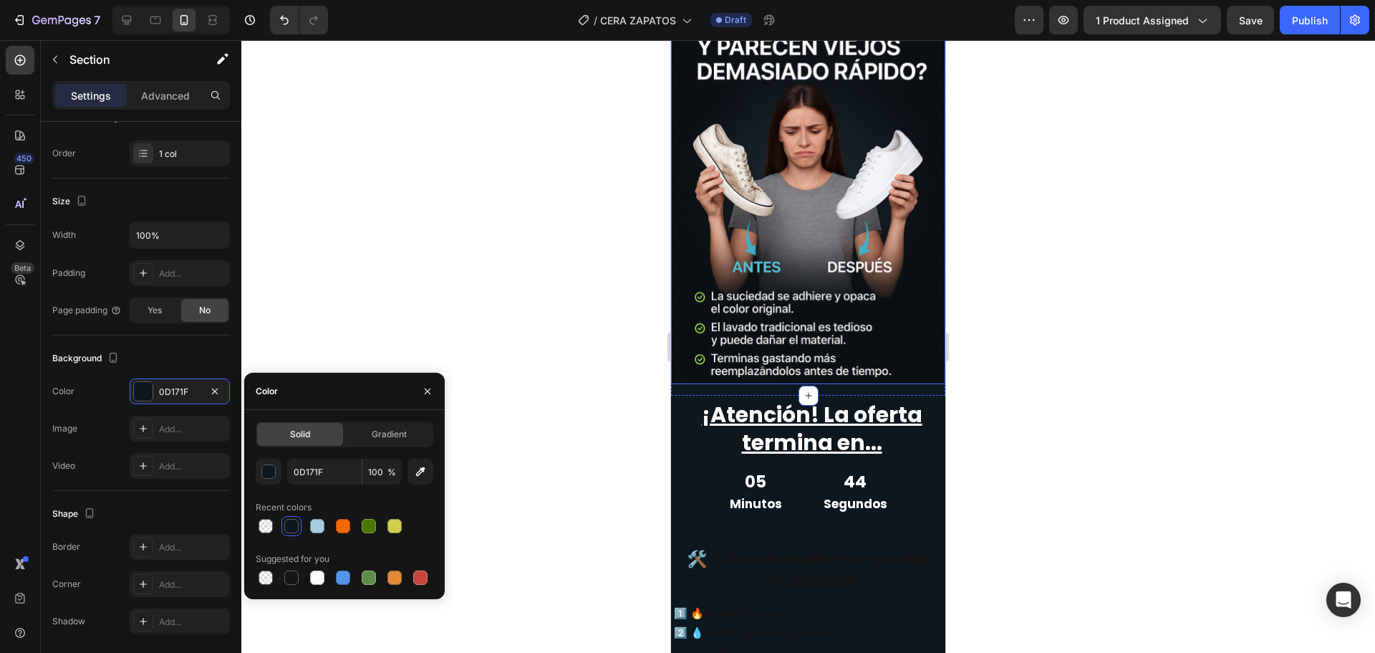
drag, startPoint x: 411, startPoint y: 277, endPoint x: 437, endPoint y: 287, distance: 27.4
click at [412, 277] on div at bounding box center [808, 346] width 1134 height 612
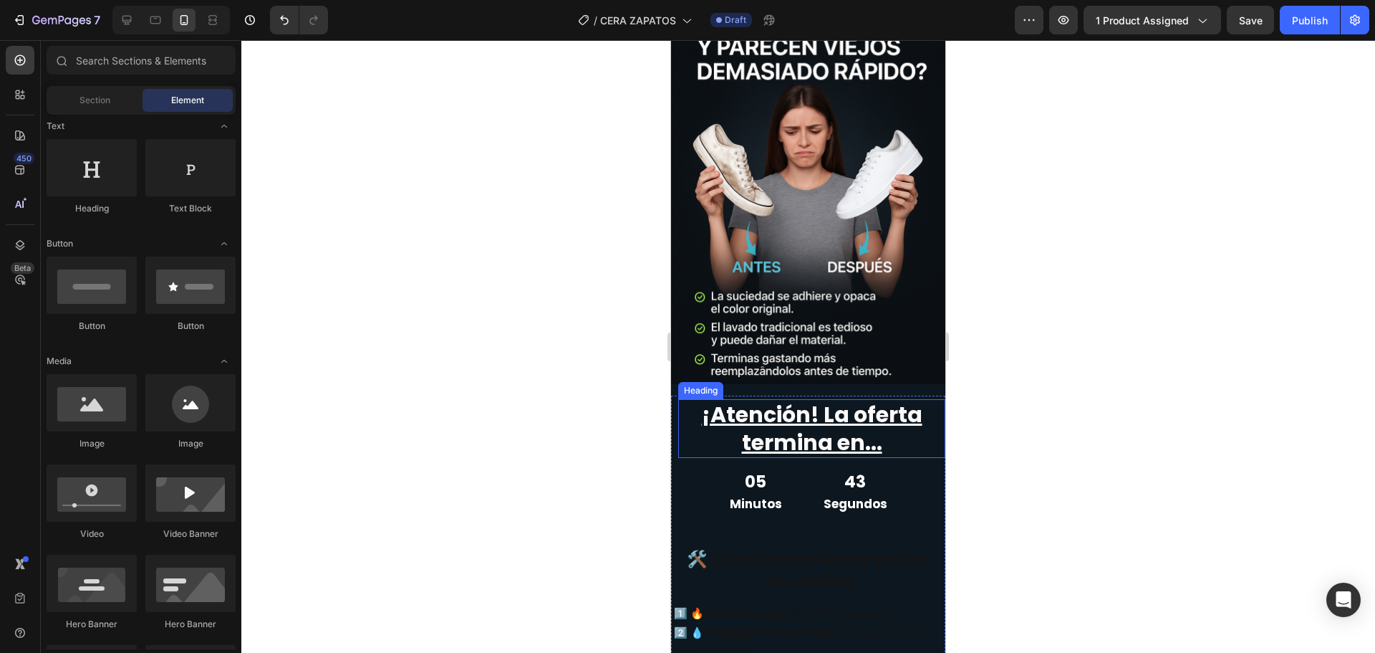
click at [931, 433] on h2 "¡Atención! La oferta termina en..." at bounding box center [811, 428] width 267 height 59
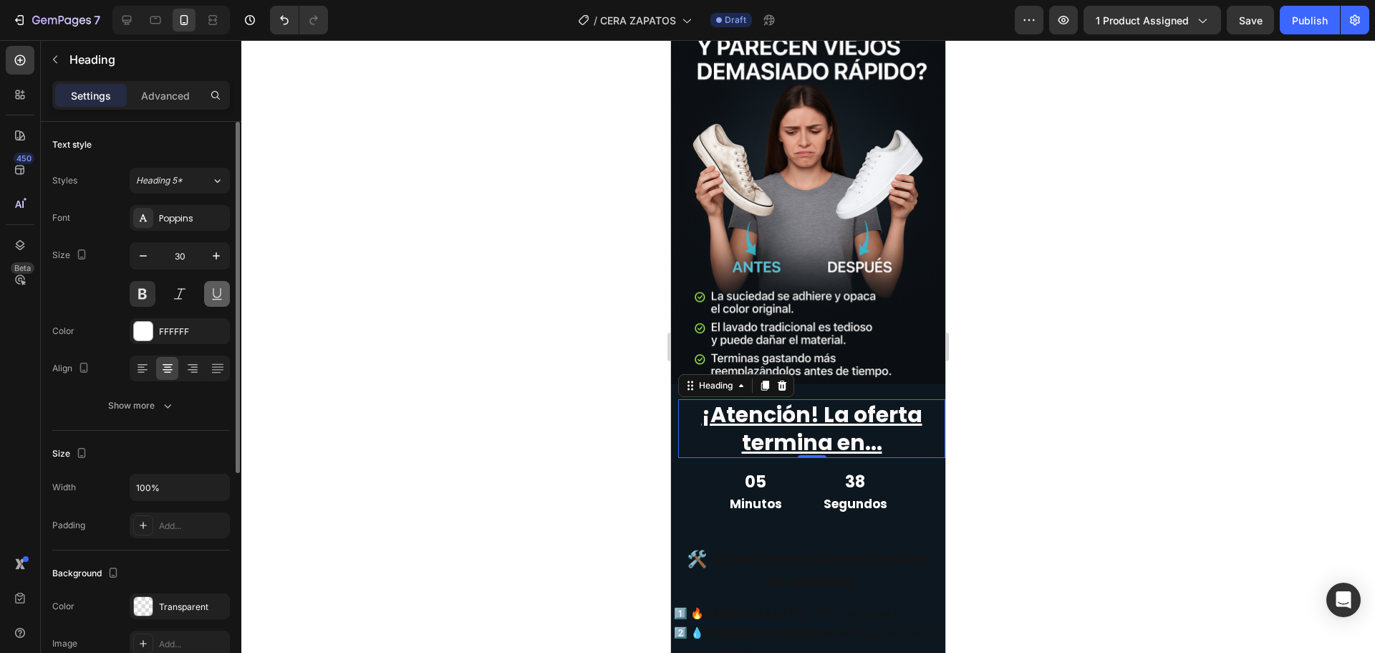
click at [223, 300] on button at bounding box center [217, 294] width 26 height 26
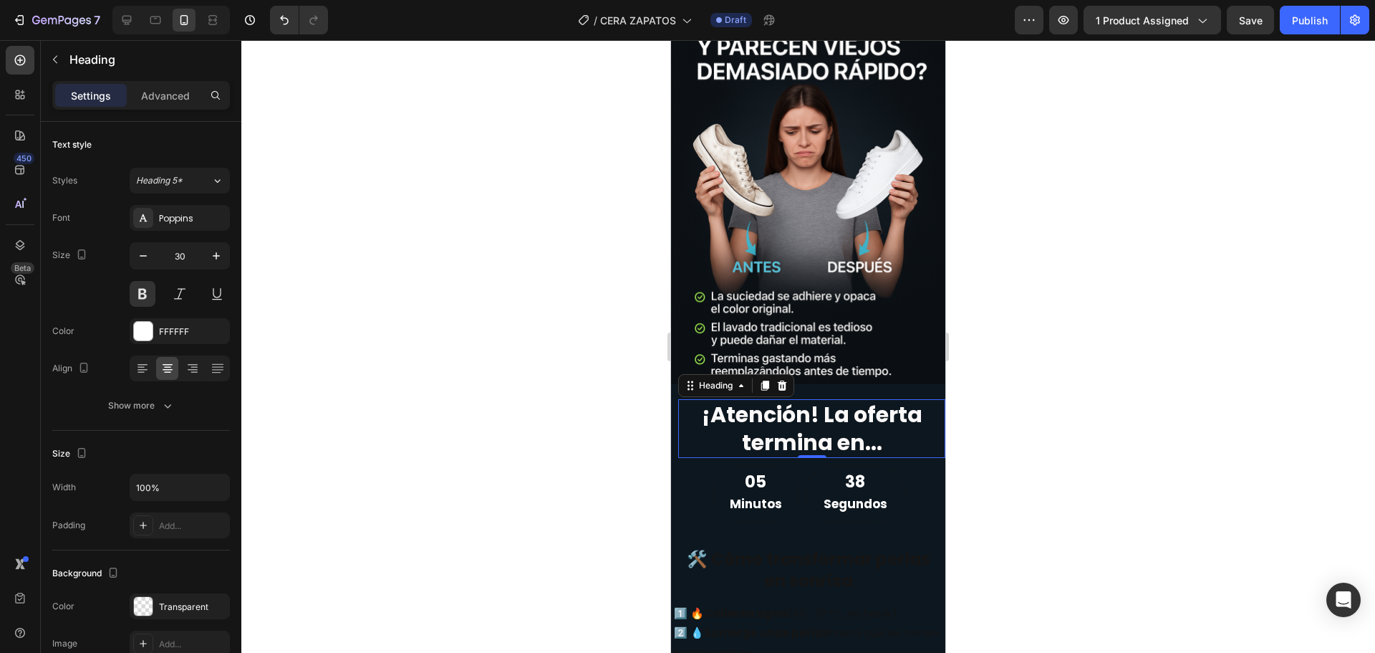
click at [491, 351] on div at bounding box center [808, 346] width 1134 height 612
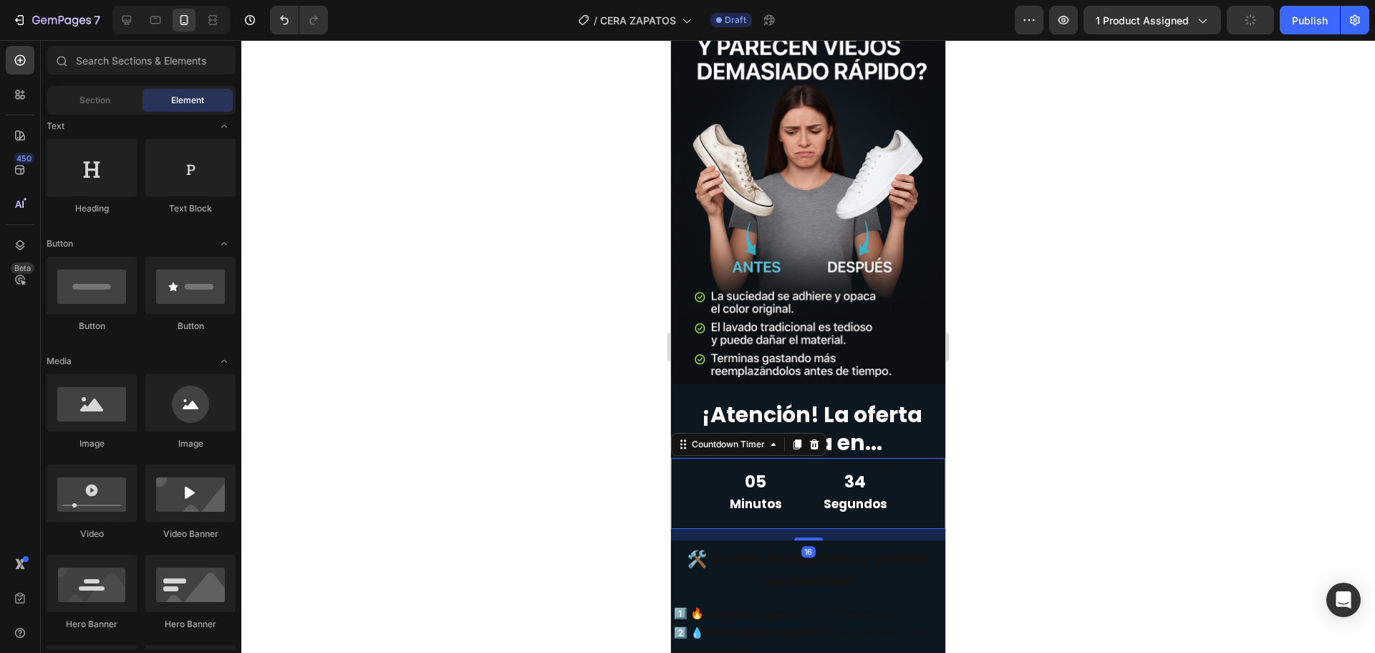
click at [751, 474] on div "05" at bounding box center [756, 481] width 52 height 21
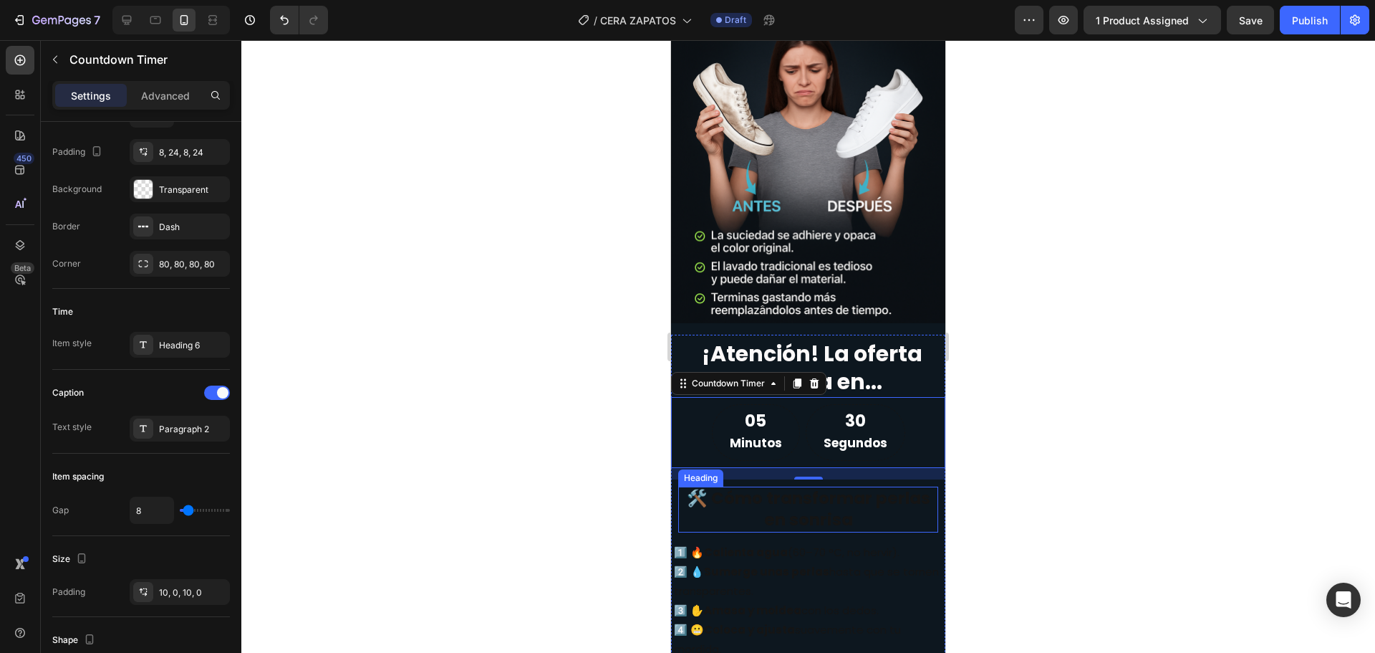
scroll to position [2196, 0]
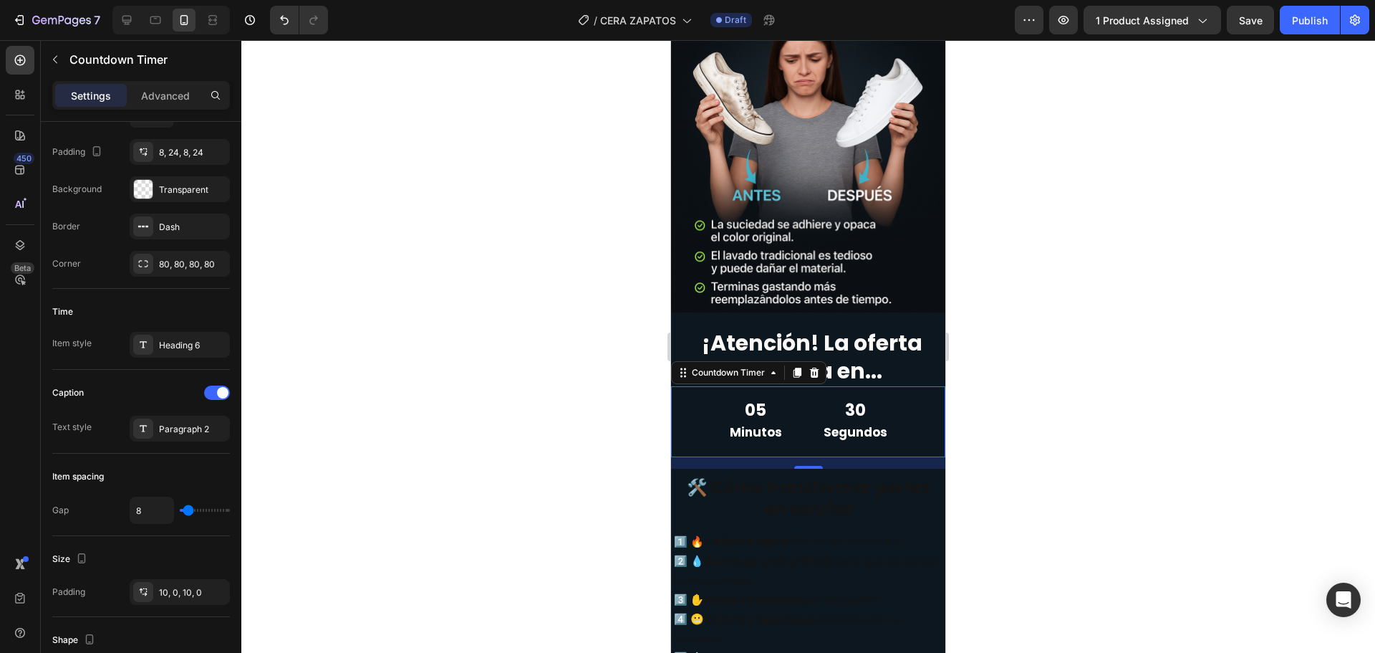
click at [421, 411] on div at bounding box center [808, 346] width 1134 height 612
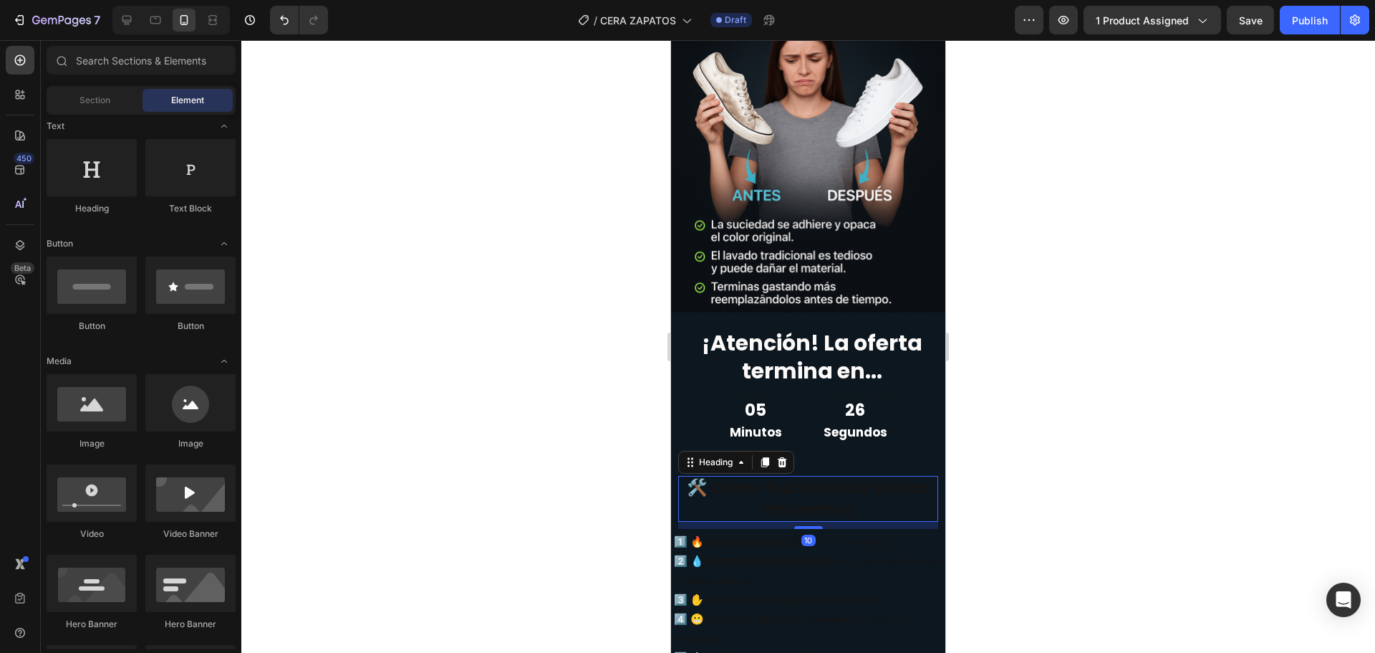
click at [807, 495] on h2 "🛠️ Cómo transformar perlas en sonrisa" at bounding box center [808, 499] width 260 height 46
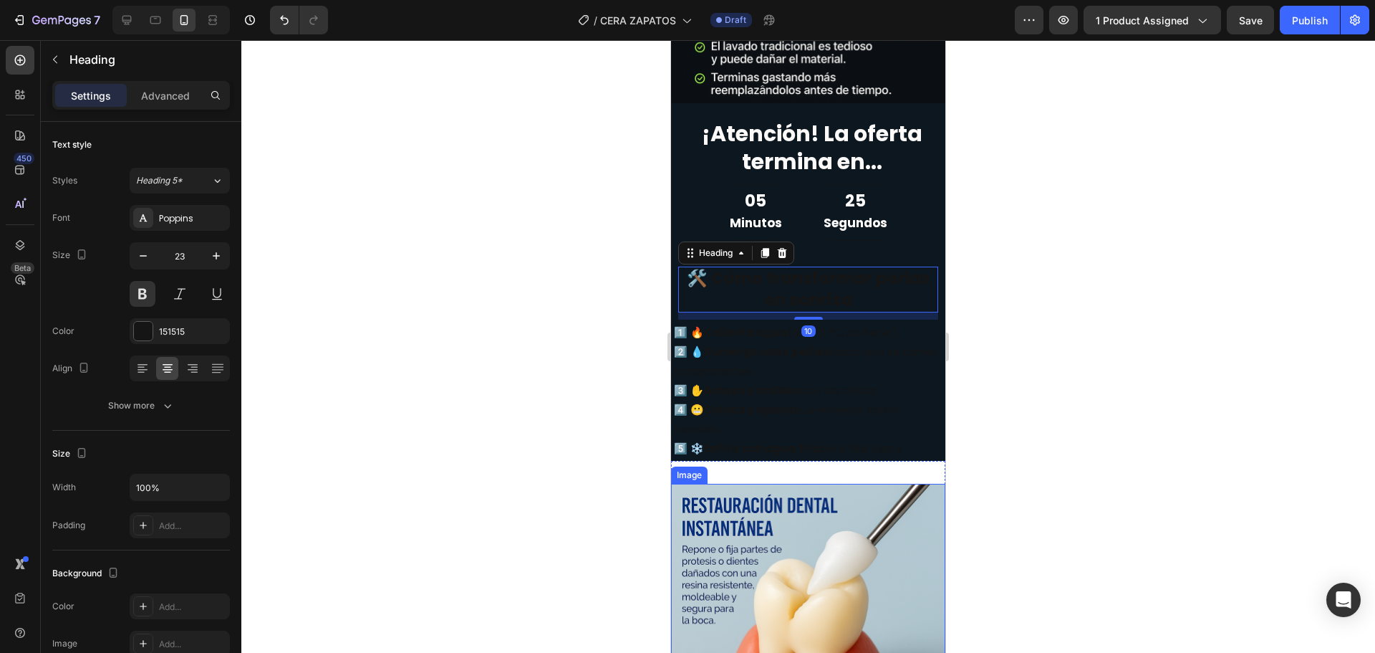
scroll to position [2411, 0]
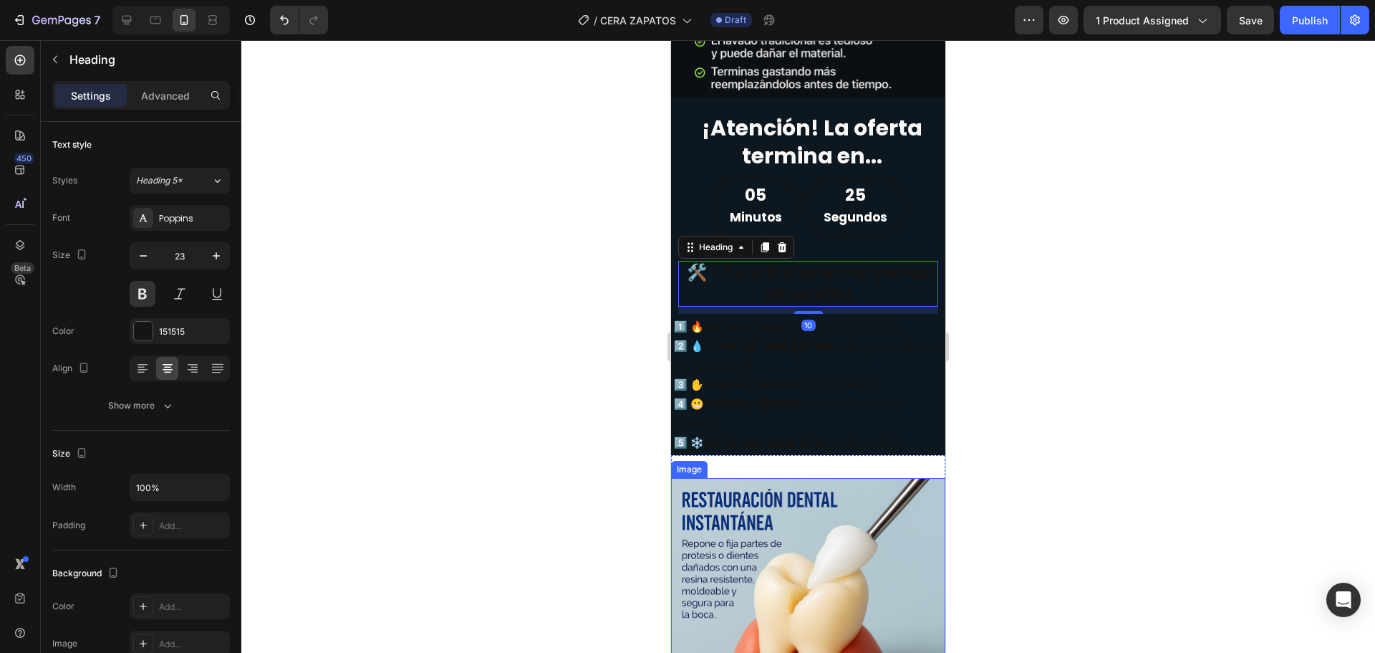
click at [804, 532] on img at bounding box center [808, 615] width 274 height 274
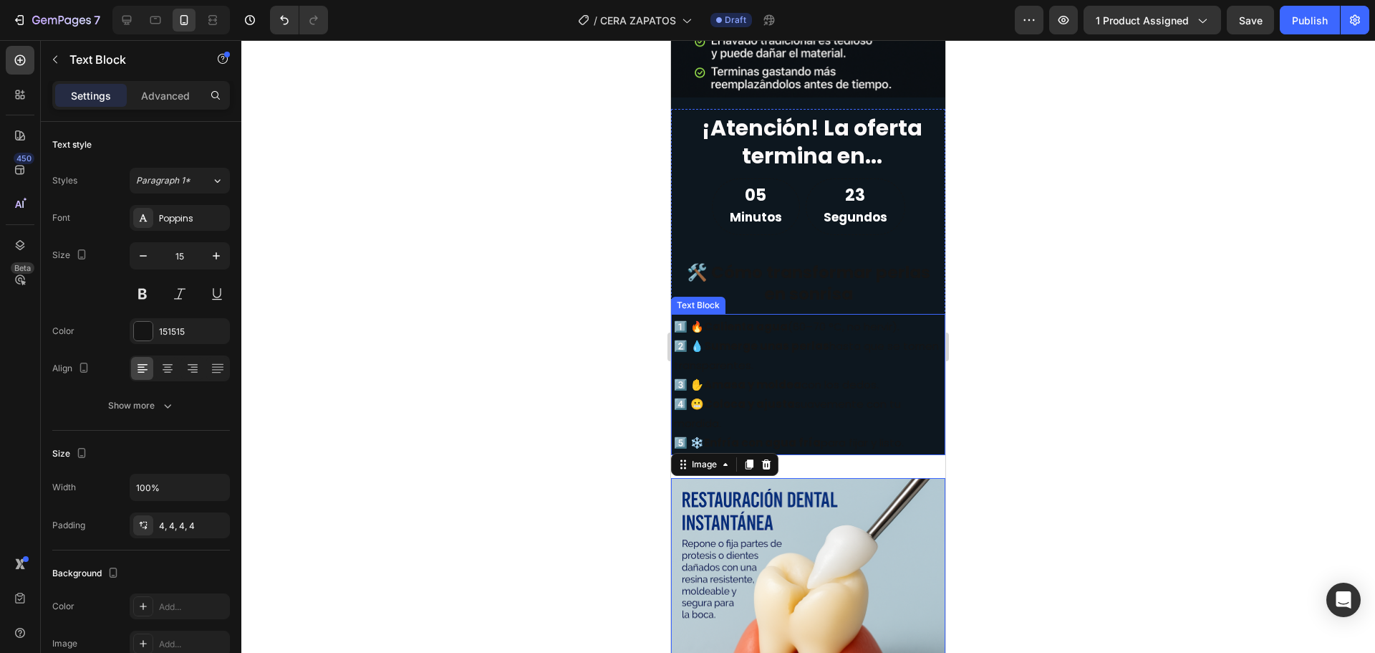
click at [780, 351] on p "1️⃣ 🔥 Calienta agua (60–70 °C, no hervir). 2️⃣ 💧 Sumerge unas perlas hasta que …" at bounding box center [808, 384] width 269 height 135
click at [790, 292] on div at bounding box center [784, 300] width 17 height 17
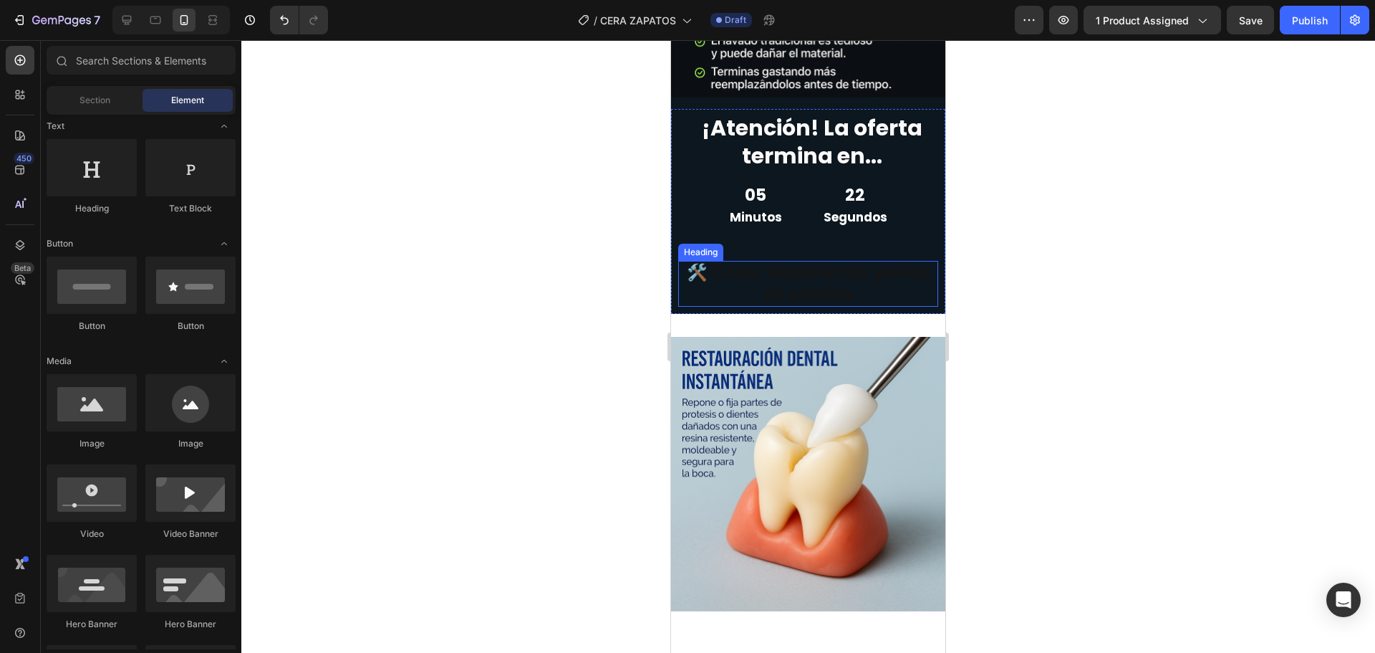
click at [775, 261] on h2 "🛠️ Cómo transformar perlas en sonrisa" at bounding box center [808, 284] width 260 height 46
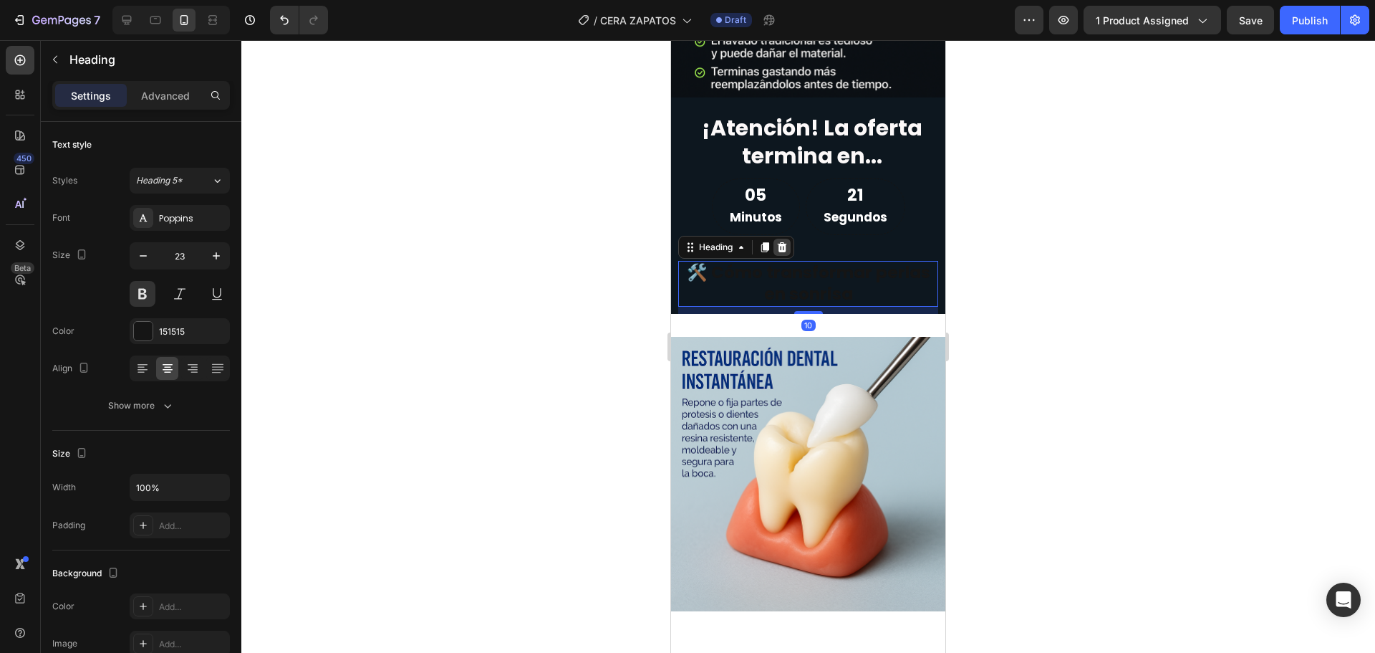
click at [780, 242] on icon at bounding box center [782, 247] width 9 height 10
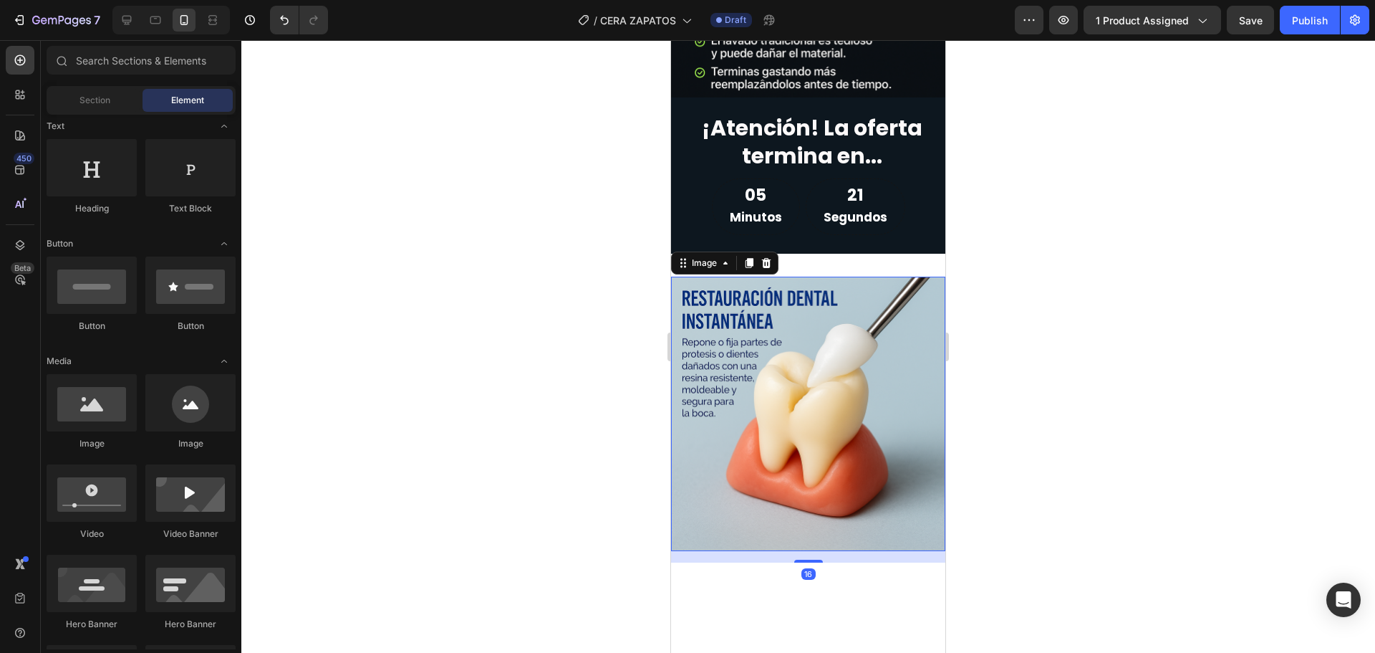
click at [789, 334] on img at bounding box center [808, 413] width 274 height 274
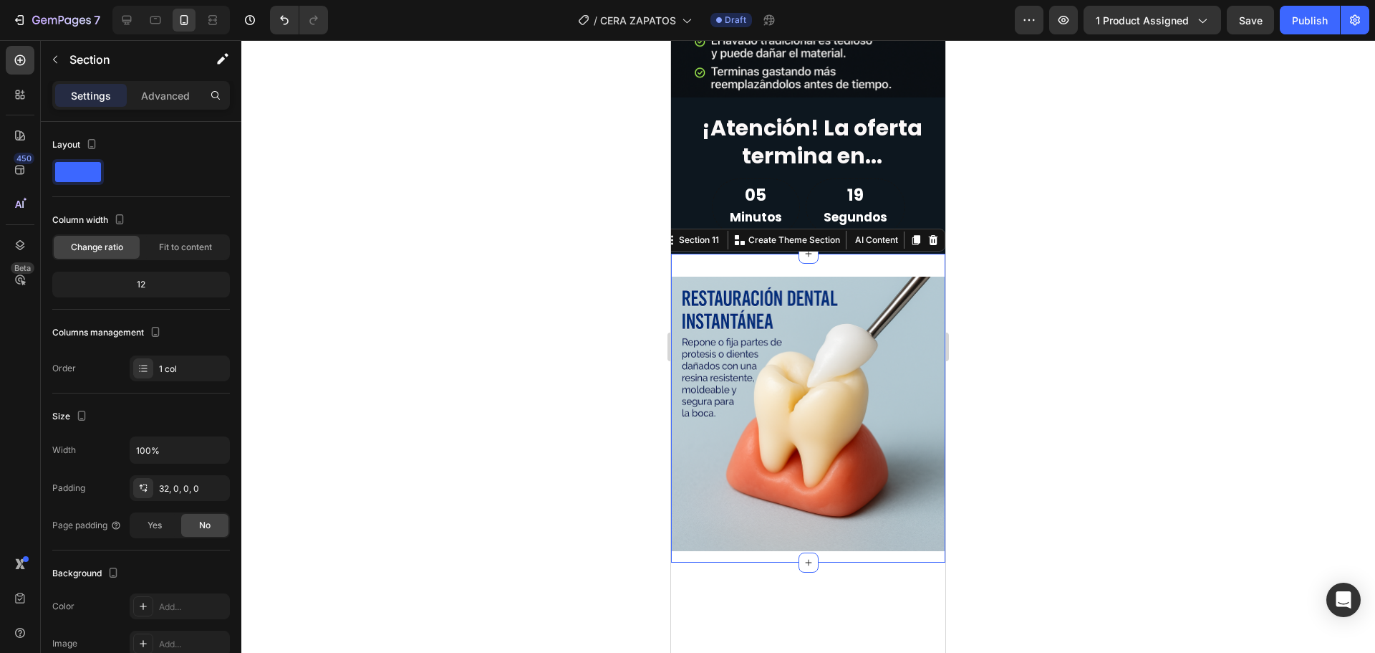
click at [870, 254] on div "Image Section 11 You can create reusable sections Create Theme Section AI Conte…" at bounding box center [808, 408] width 274 height 309
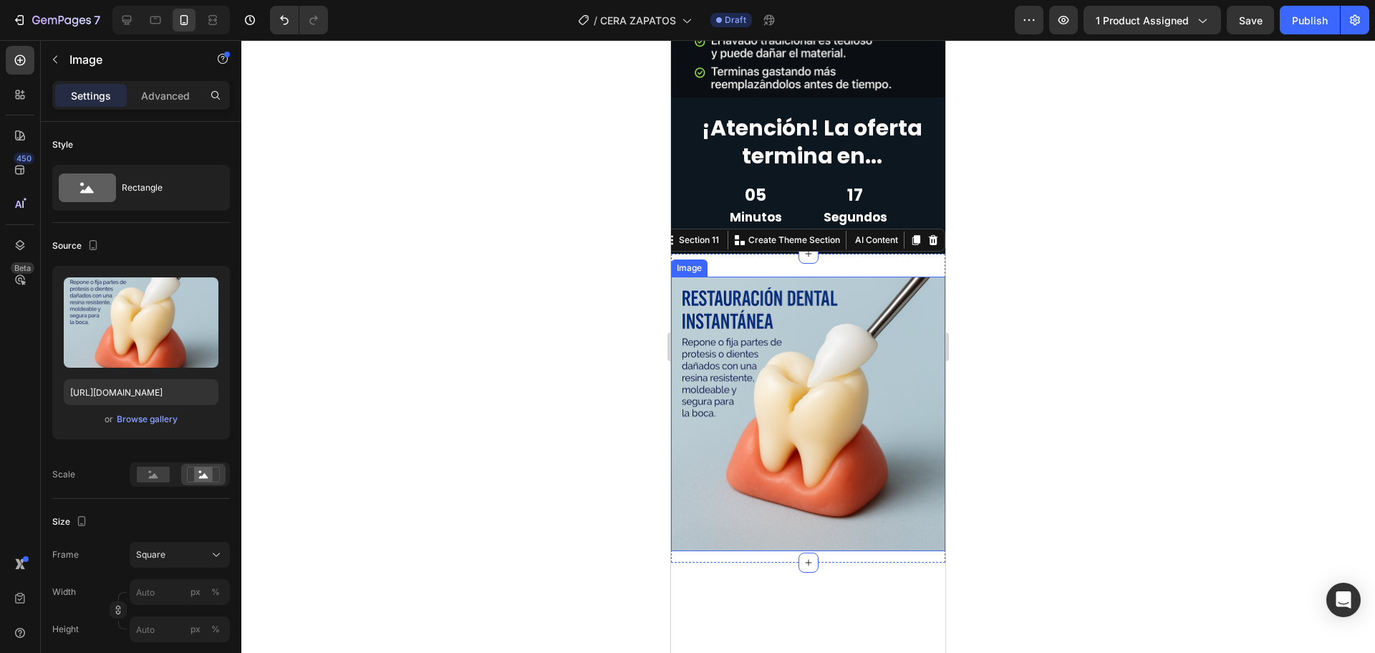
click at [731, 423] on img at bounding box center [808, 413] width 274 height 274
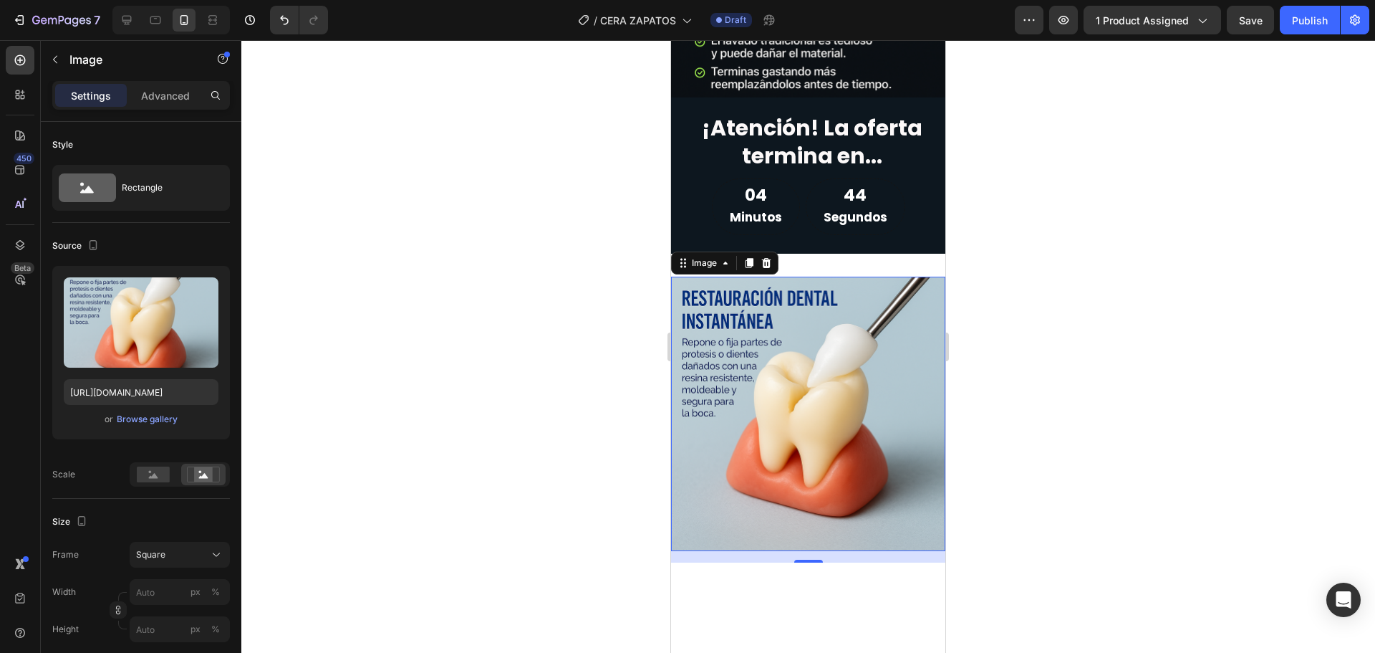
click at [761, 355] on img at bounding box center [808, 413] width 274 height 274
click at [141, 390] on input "[URL][DOMAIN_NAME]" at bounding box center [141, 392] width 155 height 26
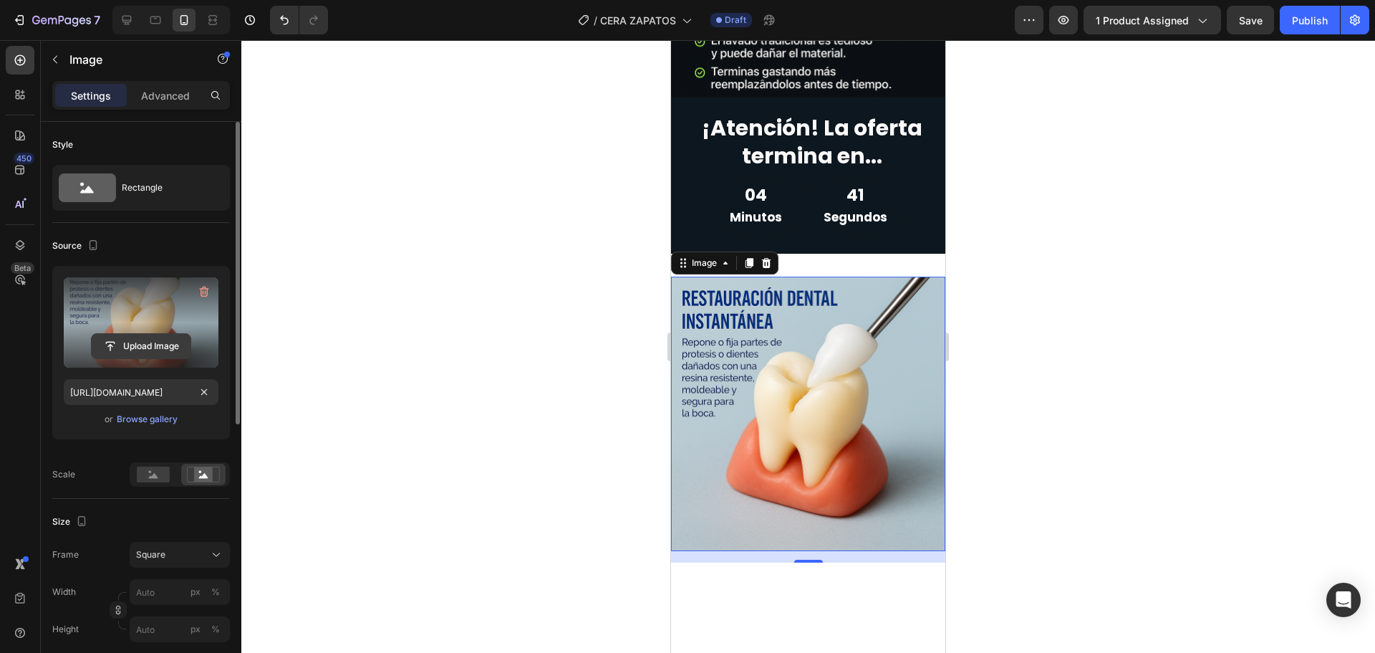
click at [145, 335] on input "file" at bounding box center [141, 346] width 99 height 24
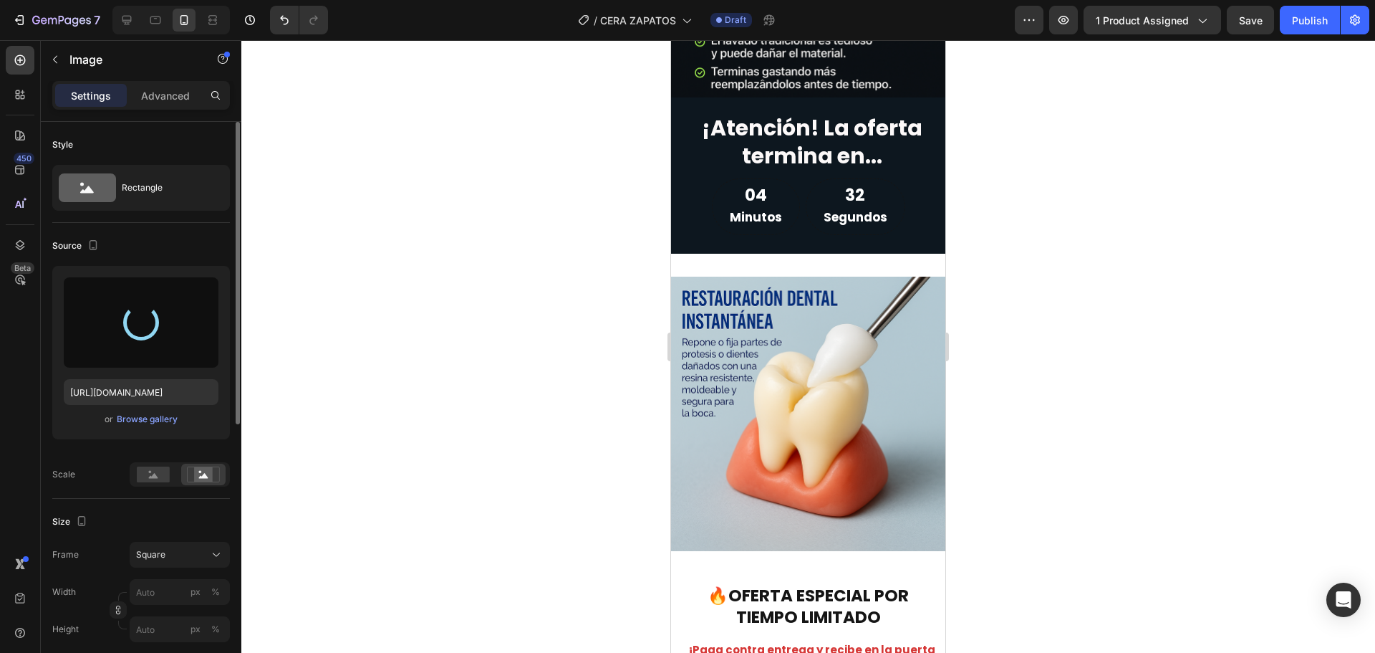
type input "[URL][DOMAIN_NAME]"
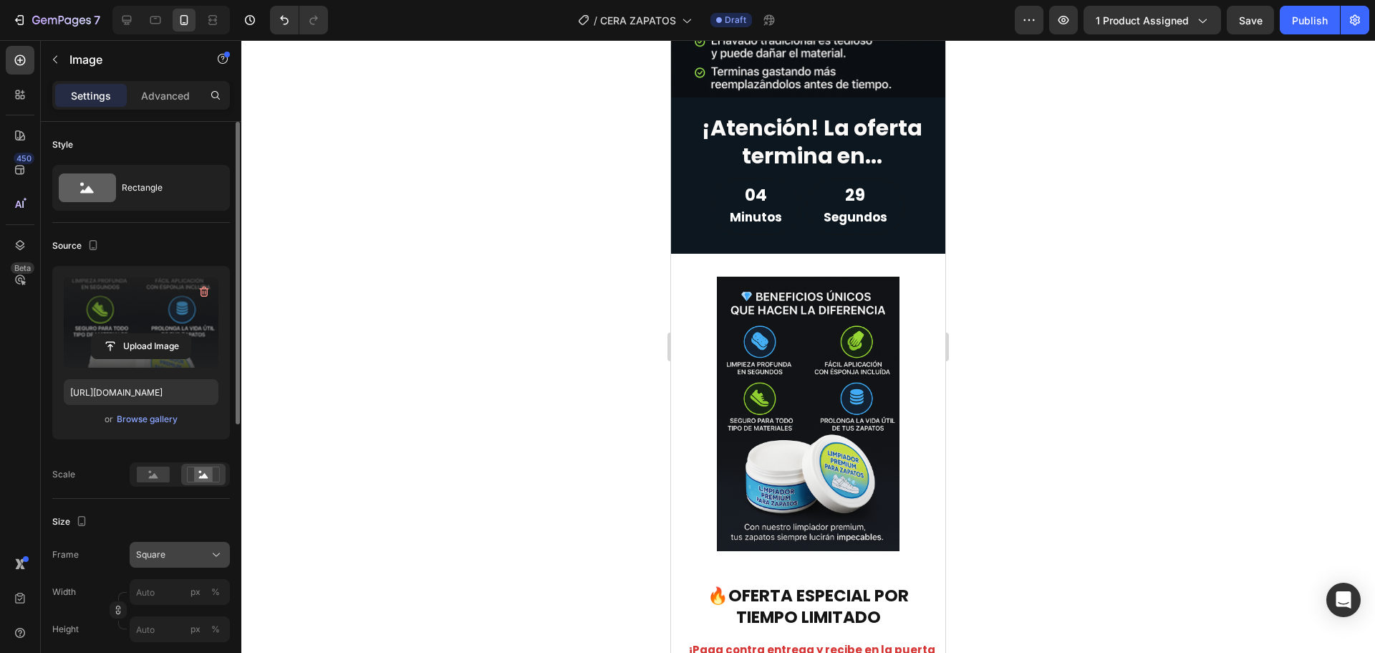
click at [167, 551] on div "Square" at bounding box center [171, 554] width 70 height 13
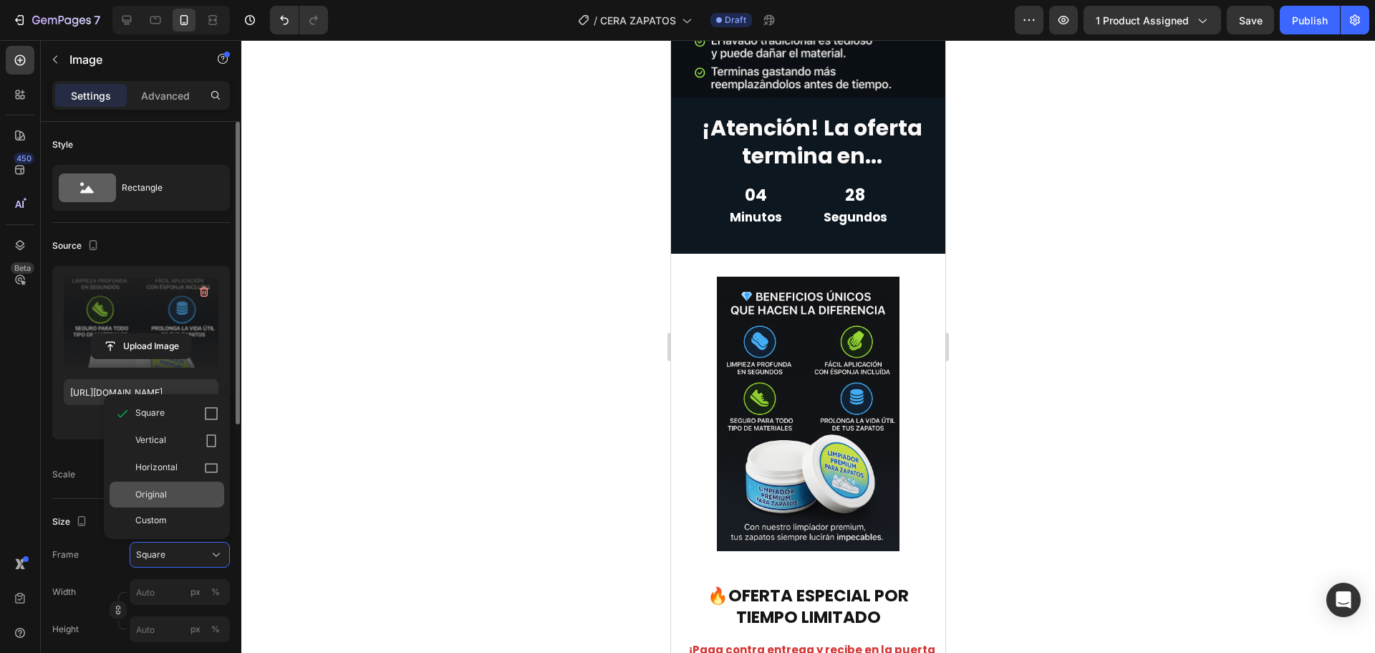
click at [170, 491] on div "Original" at bounding box center [176, 494] width 83 height 13
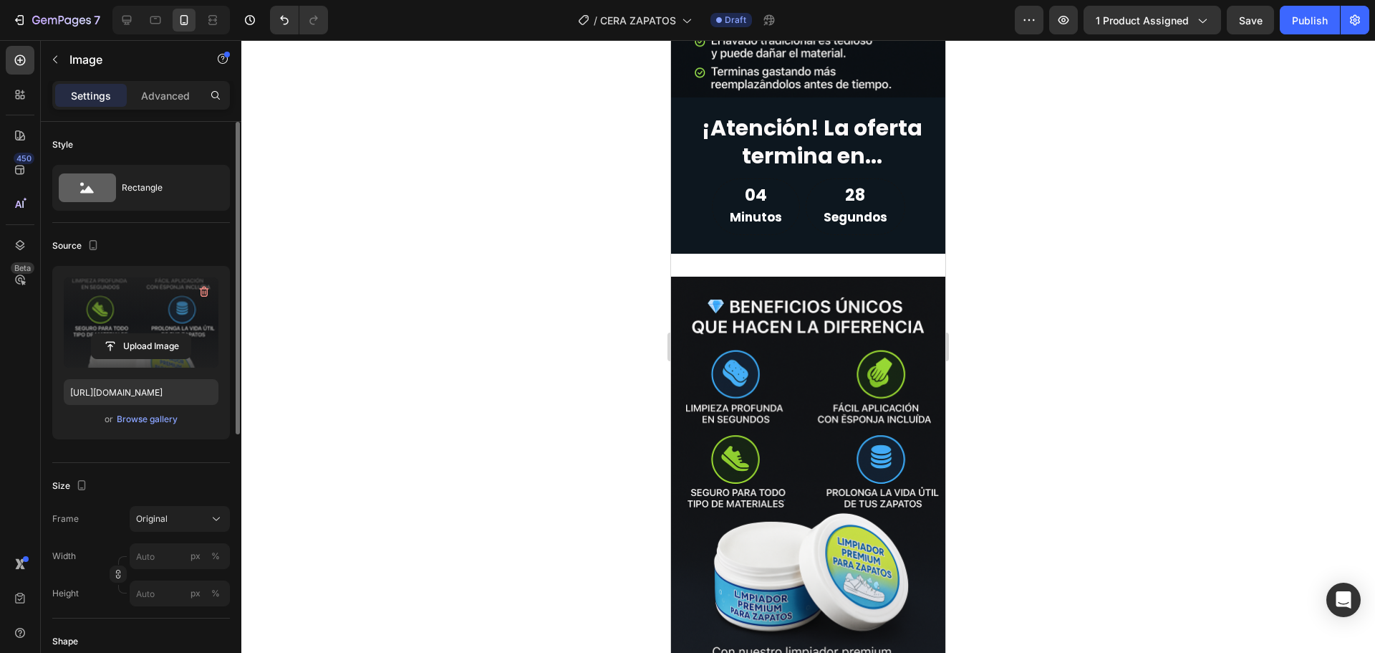
click at [484, 376] on div at bounding box center [808, 346] width 1134 height 612
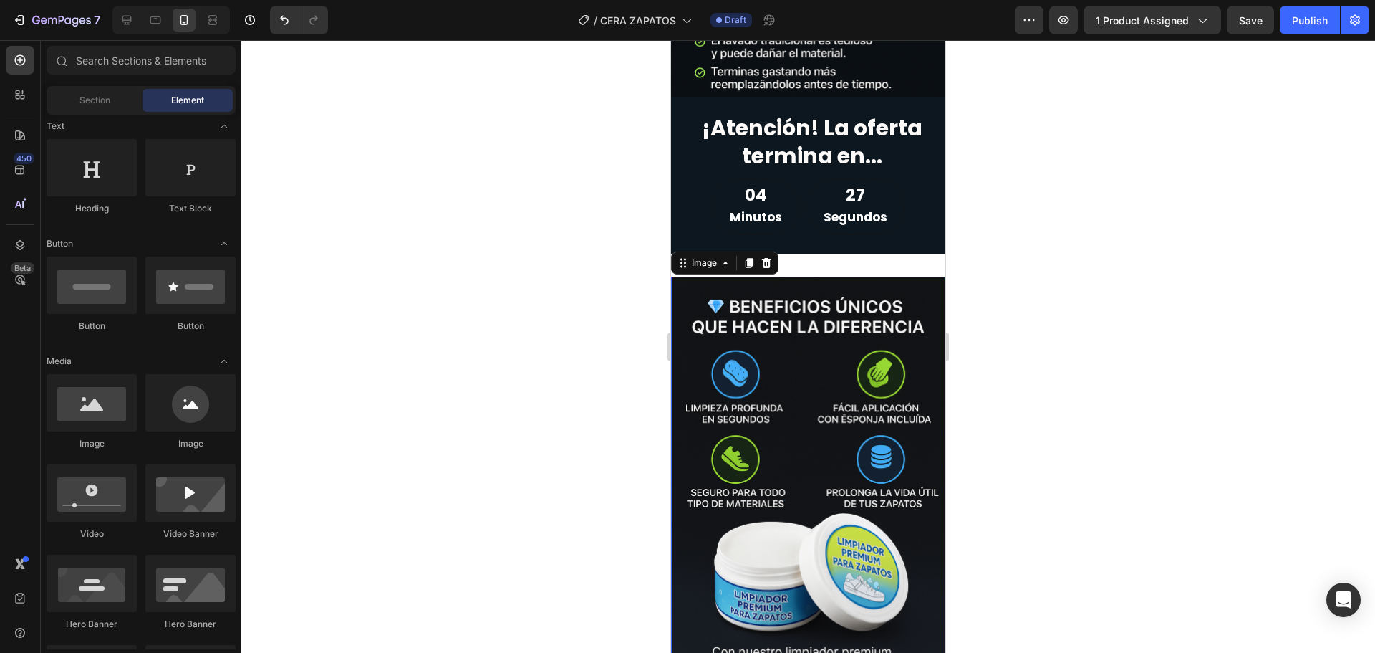
click at [813, 276] on img at bounding box center [808, 482] width 274 height 412
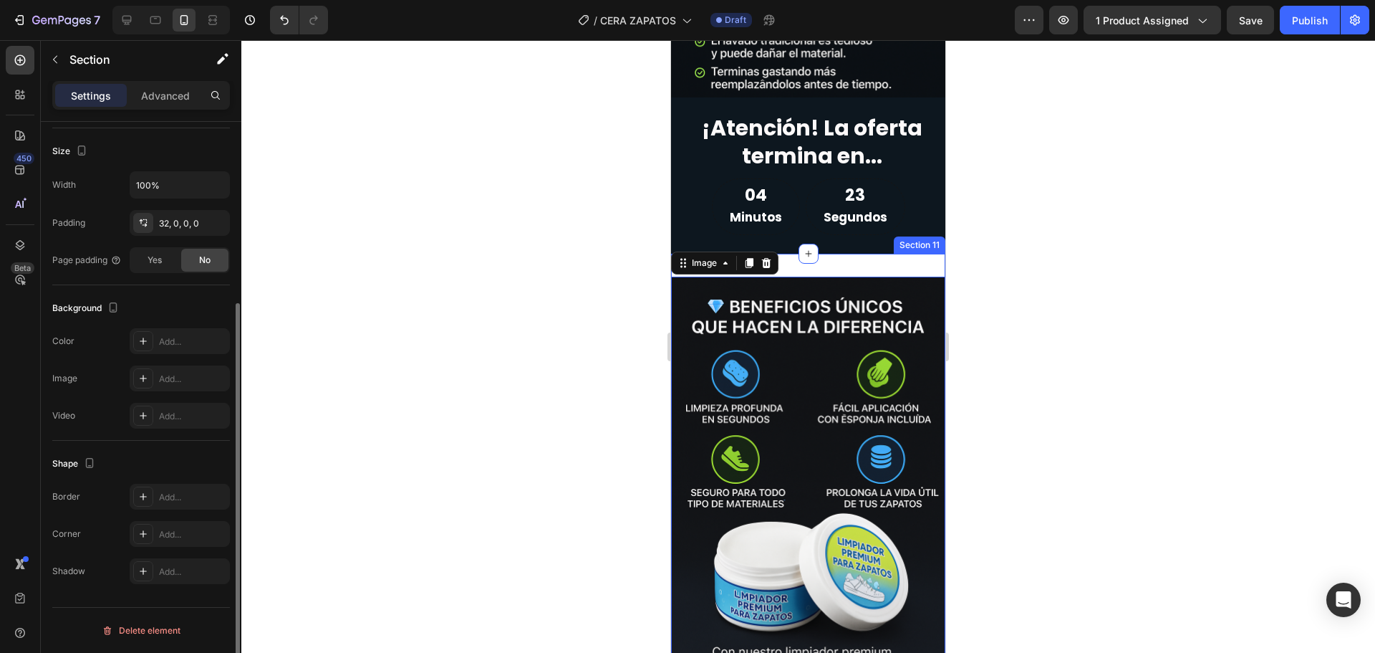
scroll to position [0, 0]
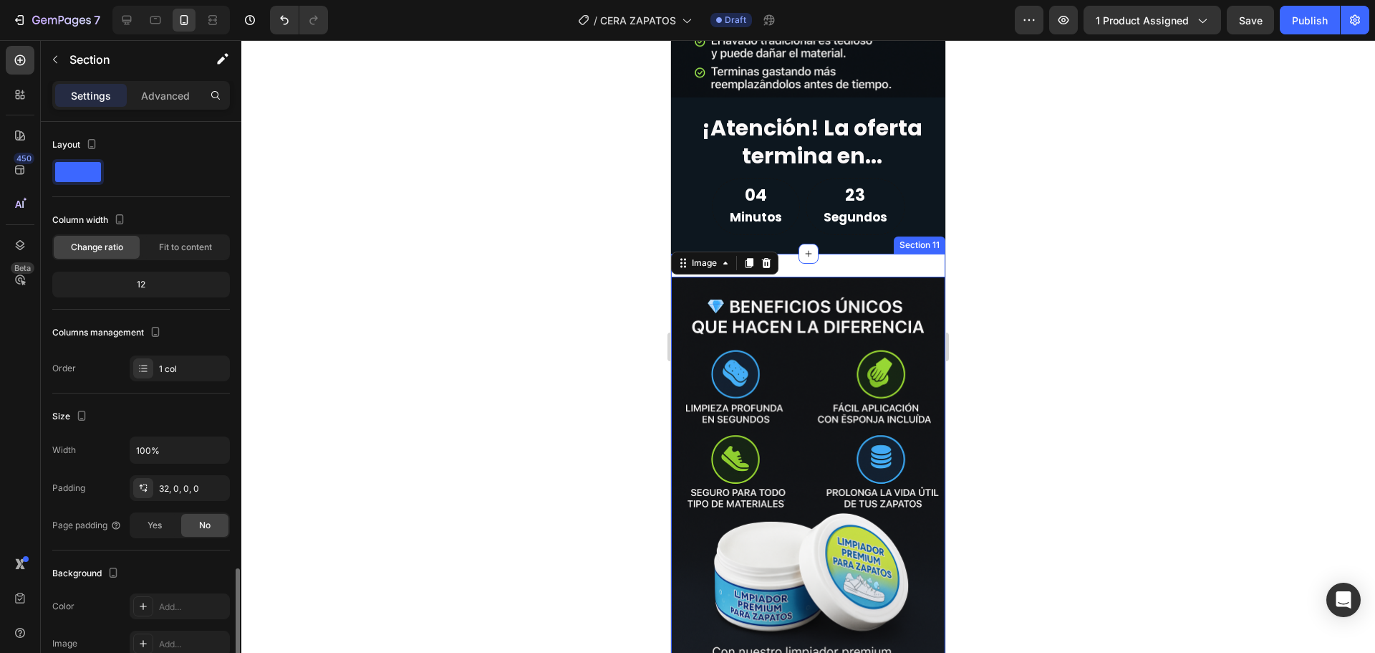
click at [834, 254] on div "Image 16 Section 11" at bounding box center [808, 477] width 274 height 446
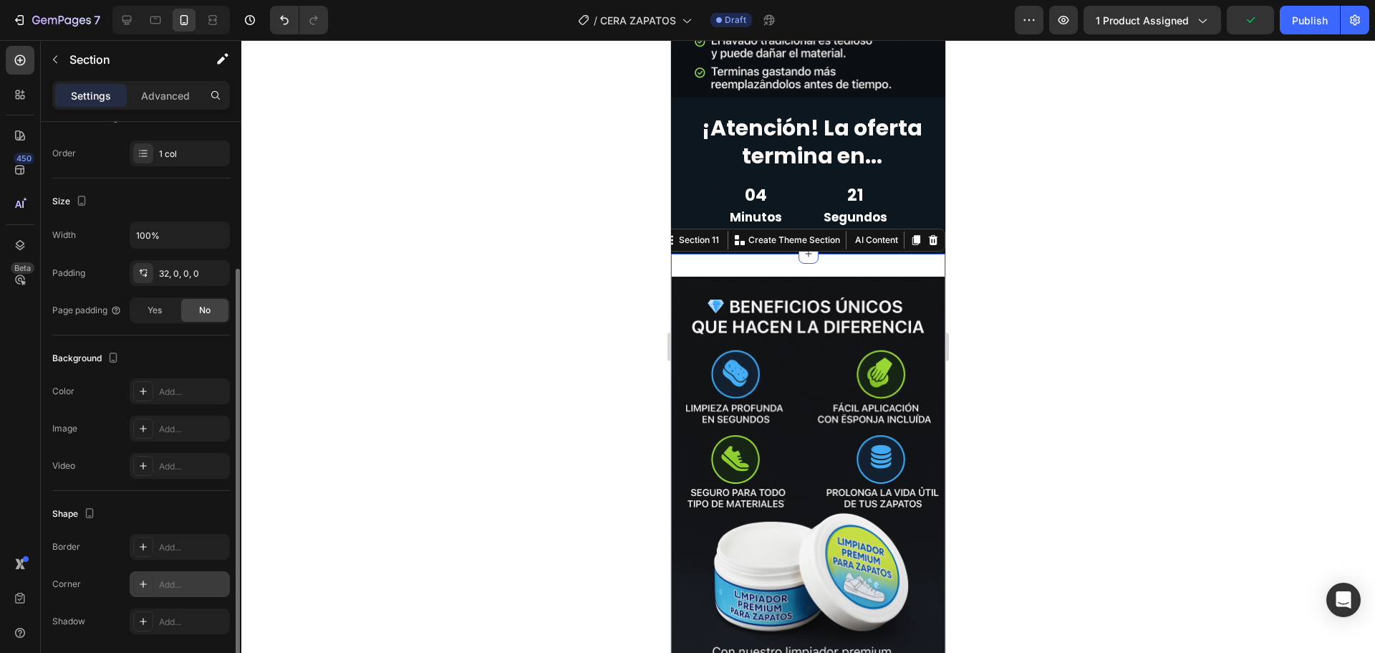
scroll to position [265, 0]
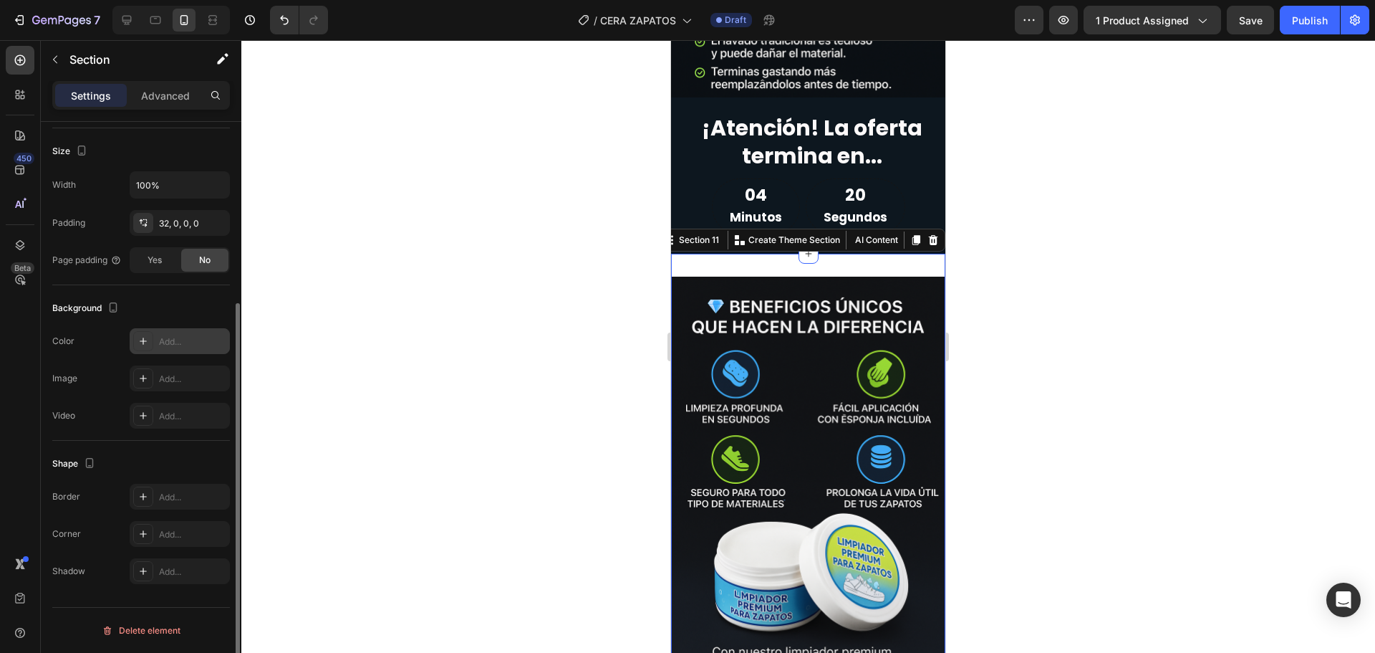
click at [191, 345] on div "Add..." at bounding box center [192, 341] width 67 height 13
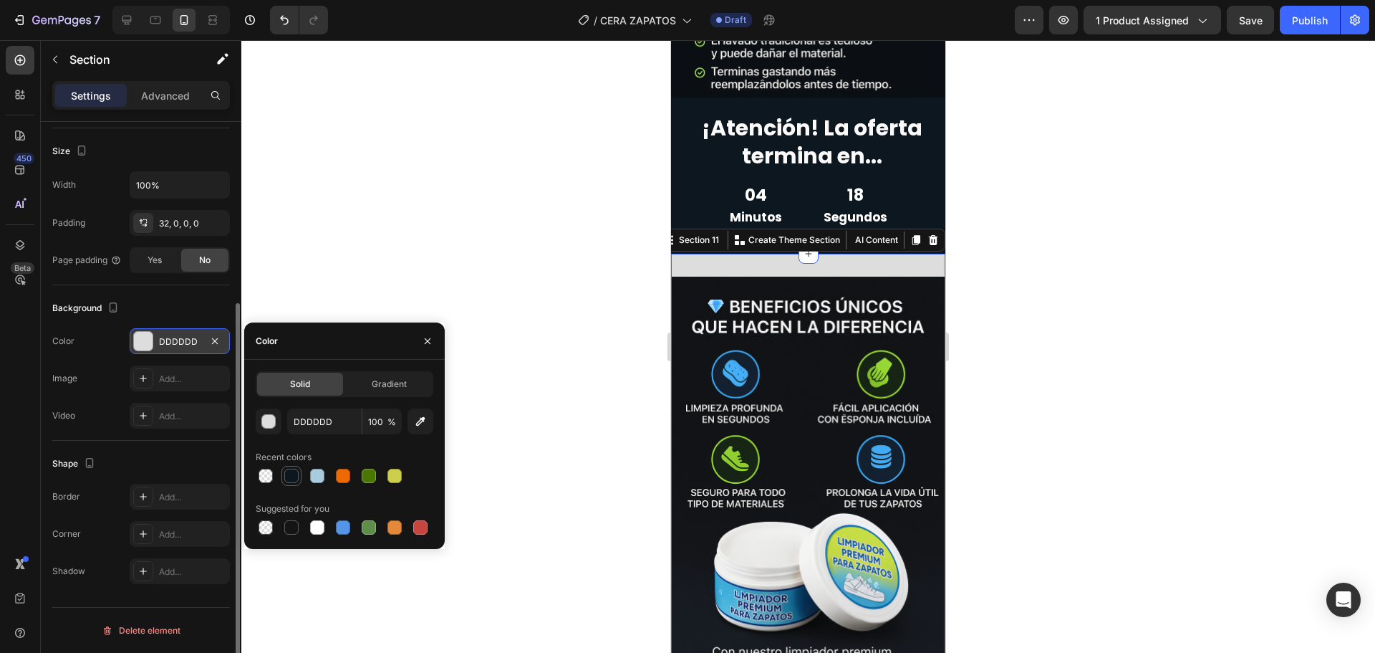
click at [294, 472] on div at bounding box center [291, 475] width 14 height 14
type input "0D171F"
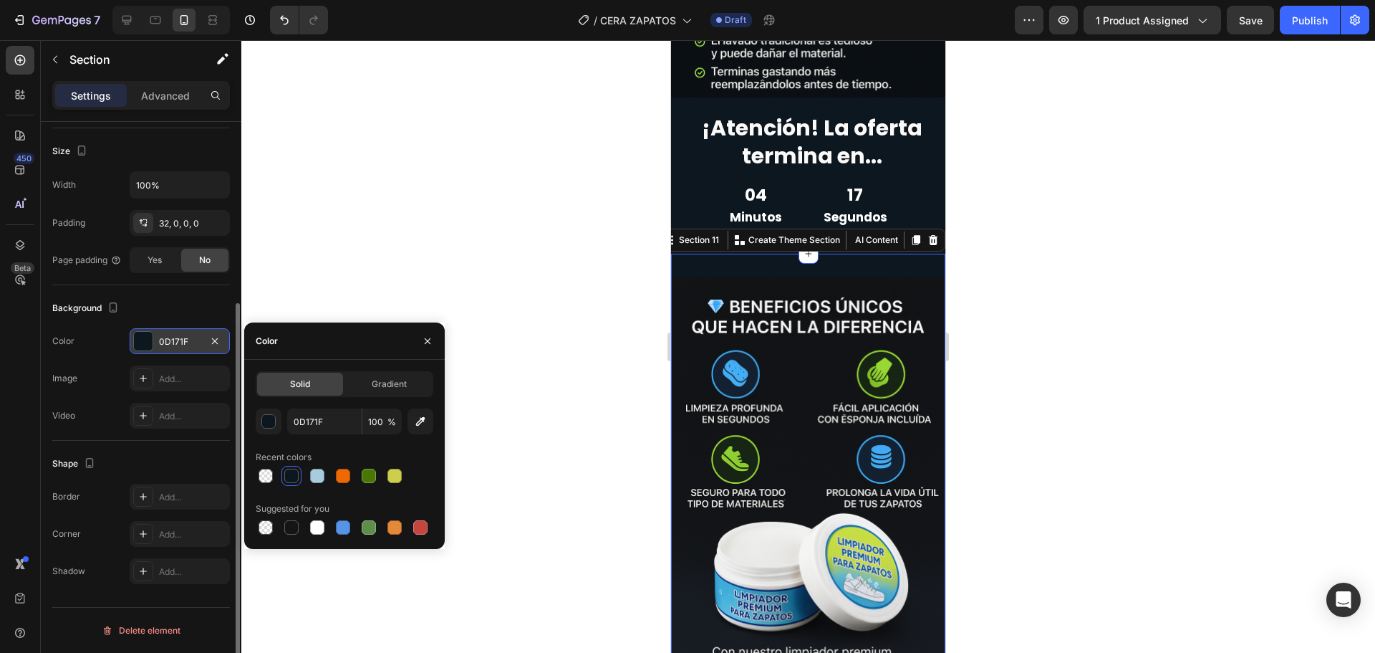
click at [550, 342] on div at bounding box center [808, 346] width 1134 height 612
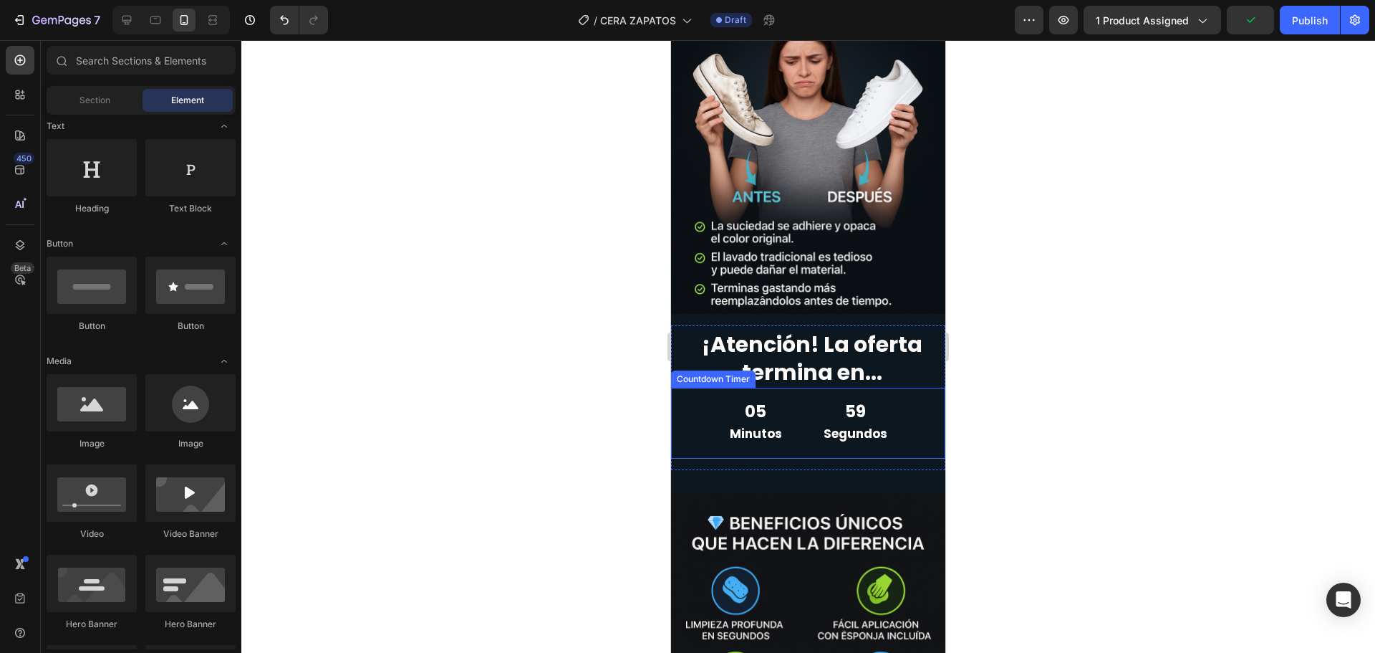
scroll to position [2196, 0]
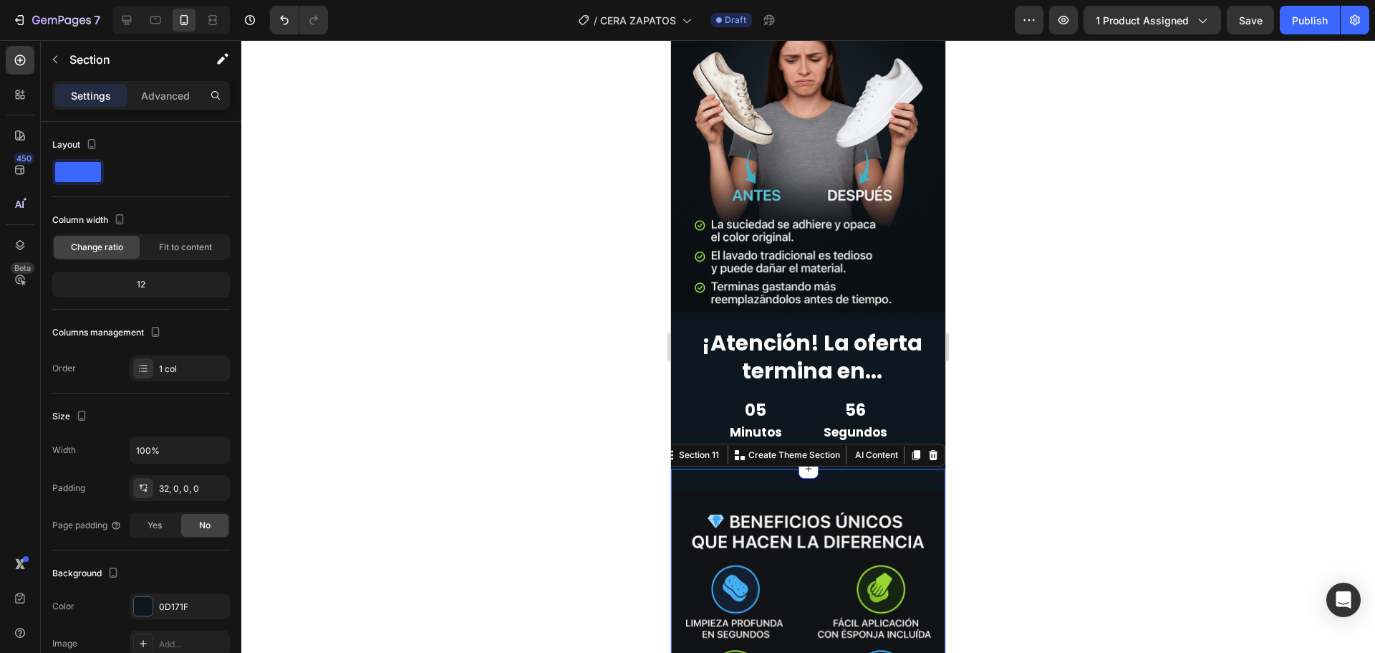
click at [168, 82] on div "Settings Advanced" at bounding box center [141, 95] width 178 height 29
click at [170, 91] on p "Advanced" at bounding box center [165, 95] width 49 height 15
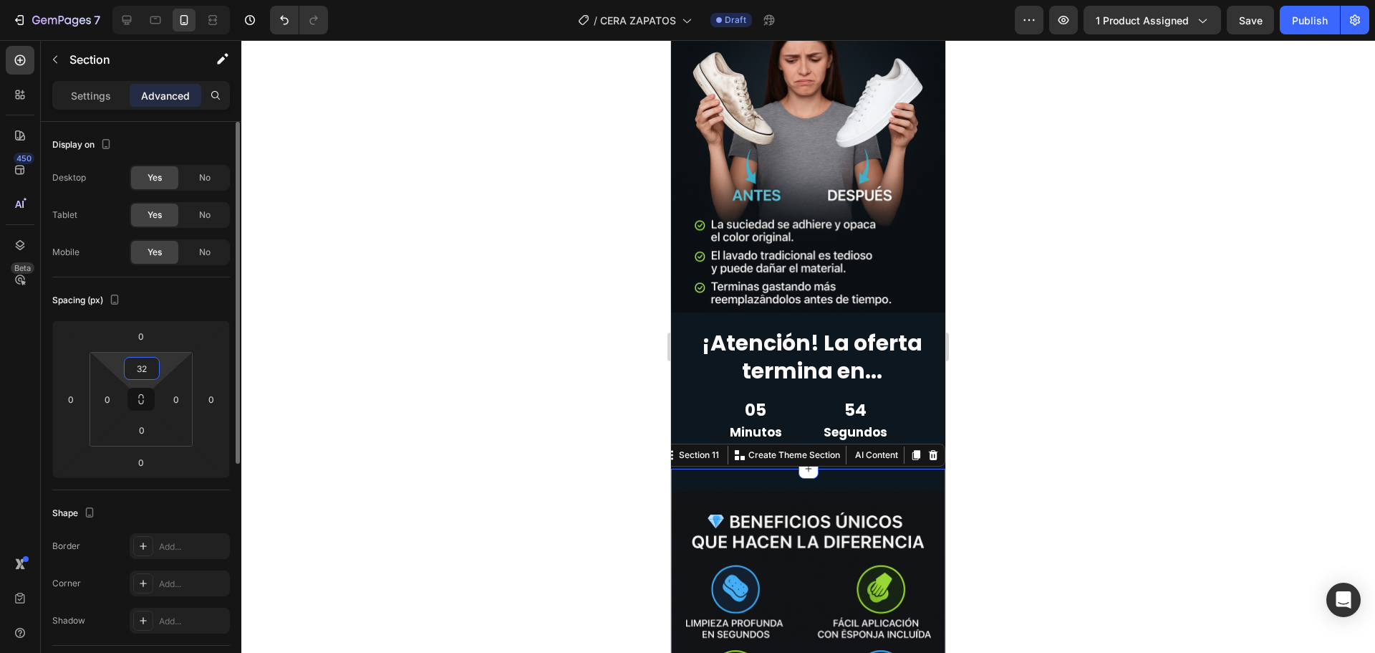
click at [130, 370] on input "32" at bounding box center [142, 367] width 29 height 21
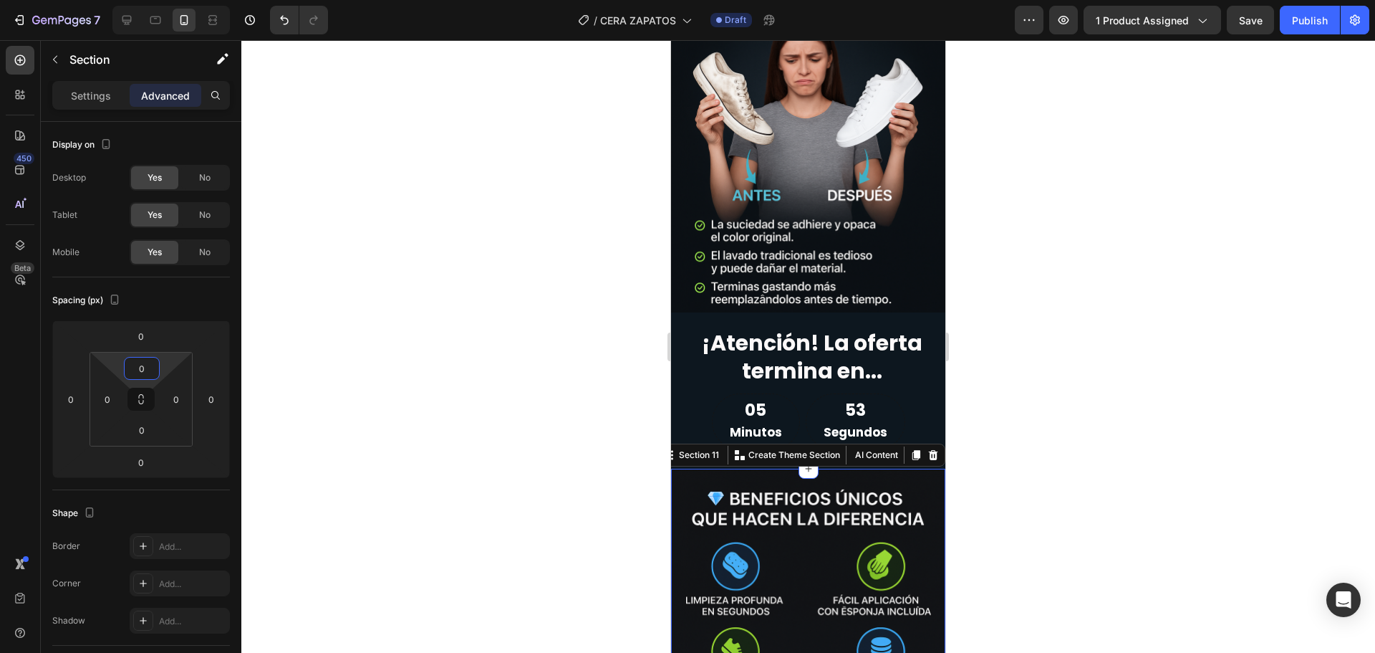
click at [360, 403] on div at bounding box center [808, 346] width 1134 height 612
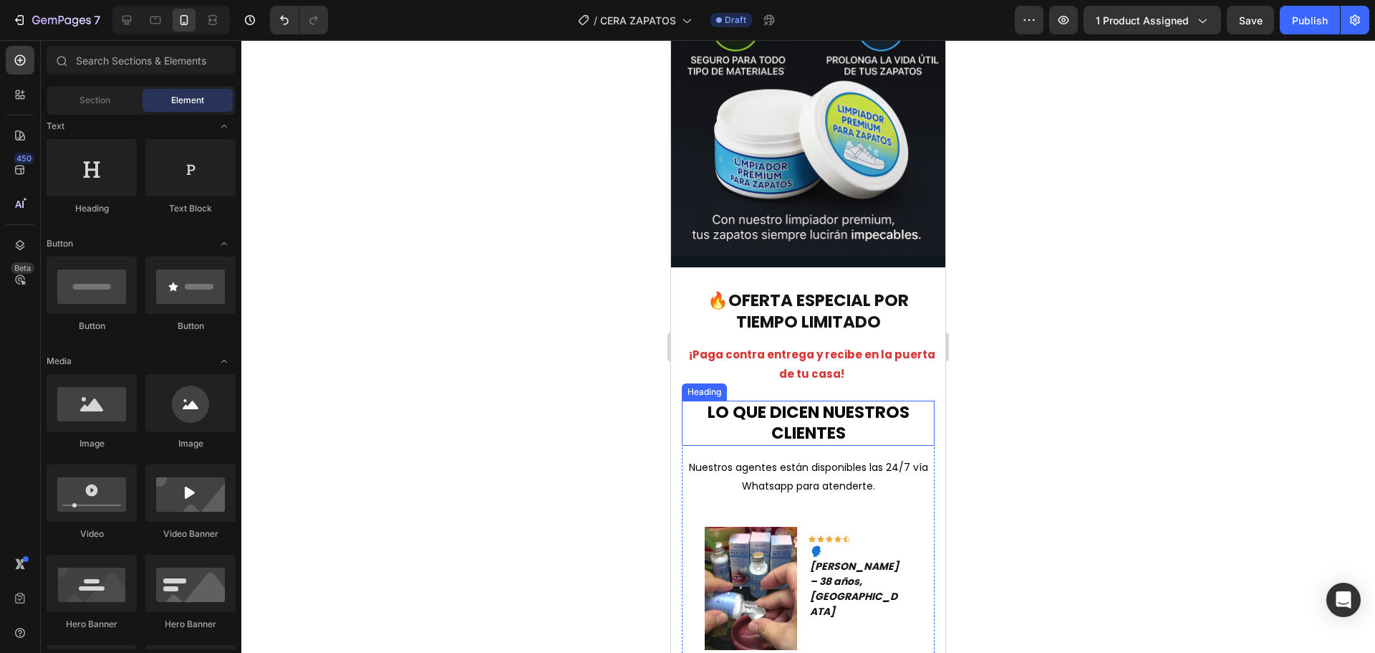
scroll to position [2794, 0]
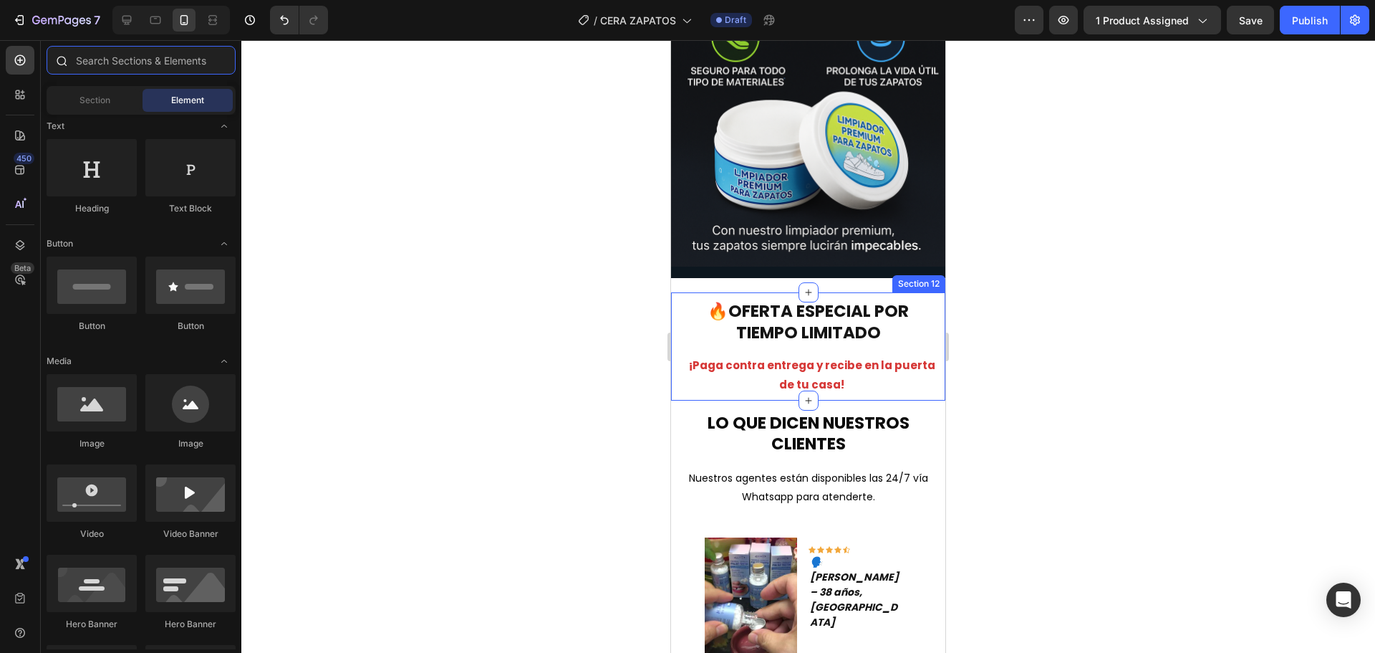
click at [131, 62] on input "text" at bounding box center [141, 60] width 189 height 29
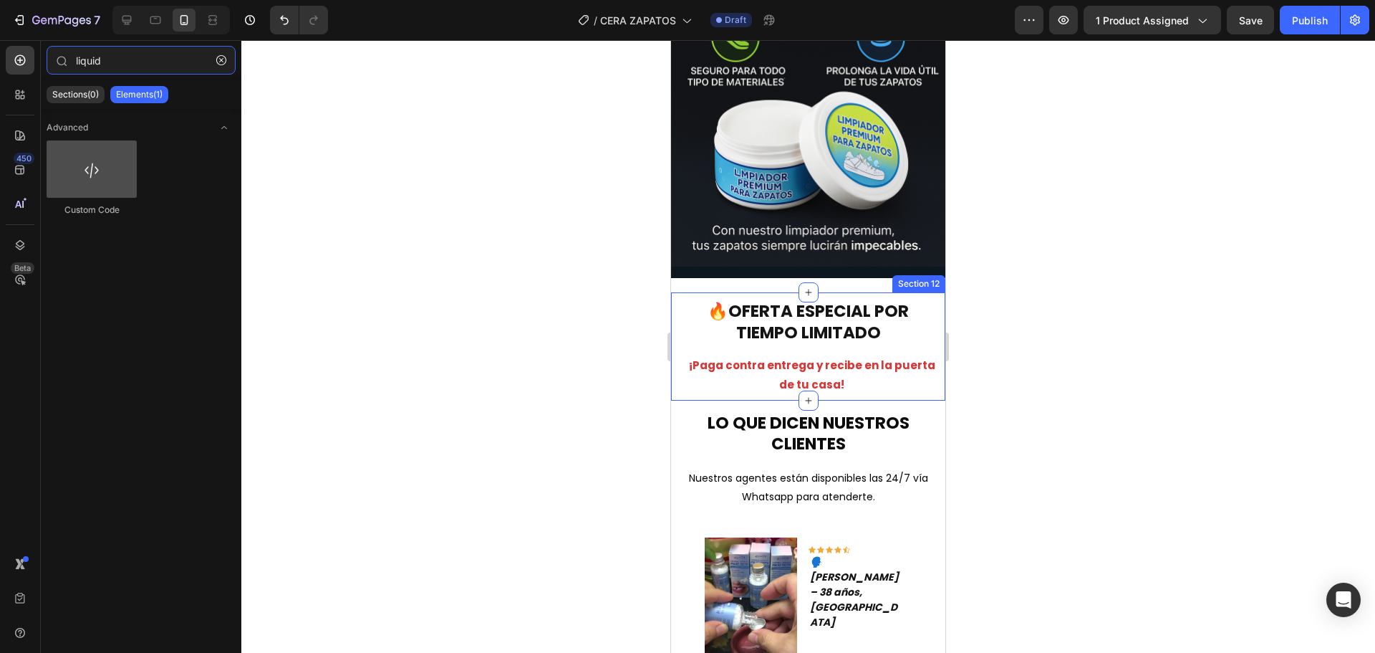
type input "liquid"
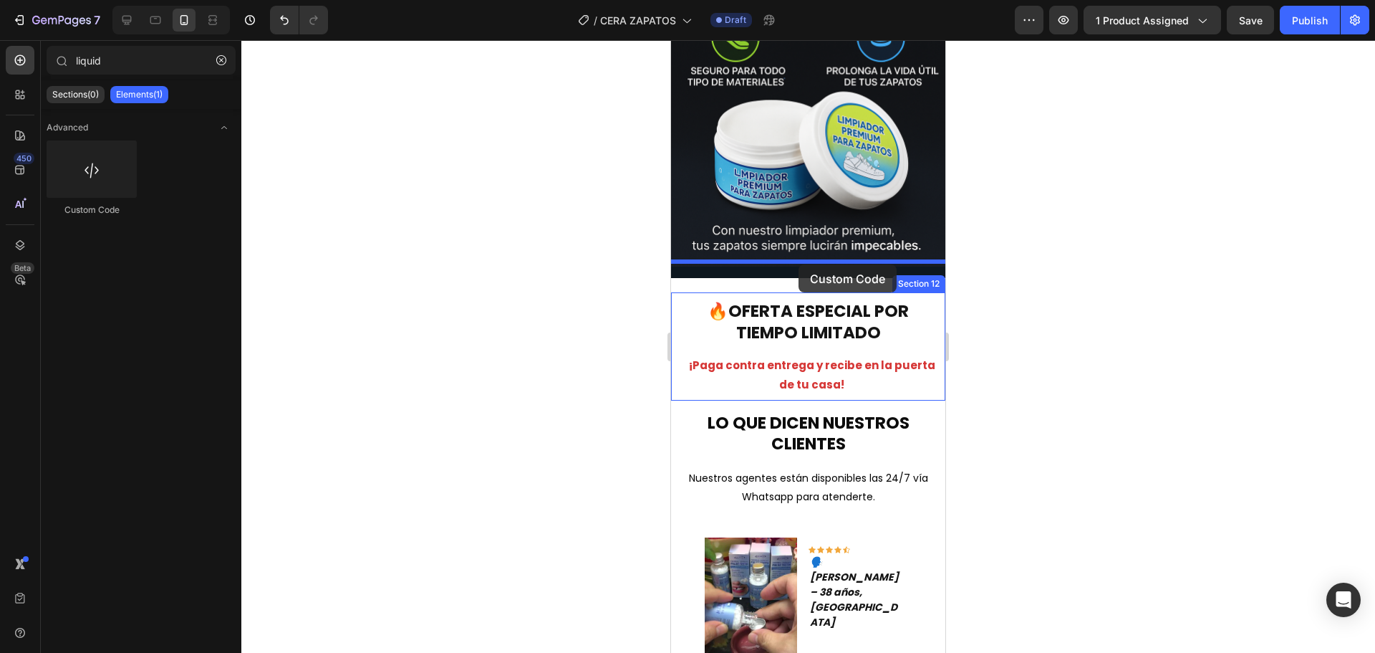
drag, startPoint x: 781, startPoint y: 225, endPoint x: 799, endPoint y: 264, distance: 43.0
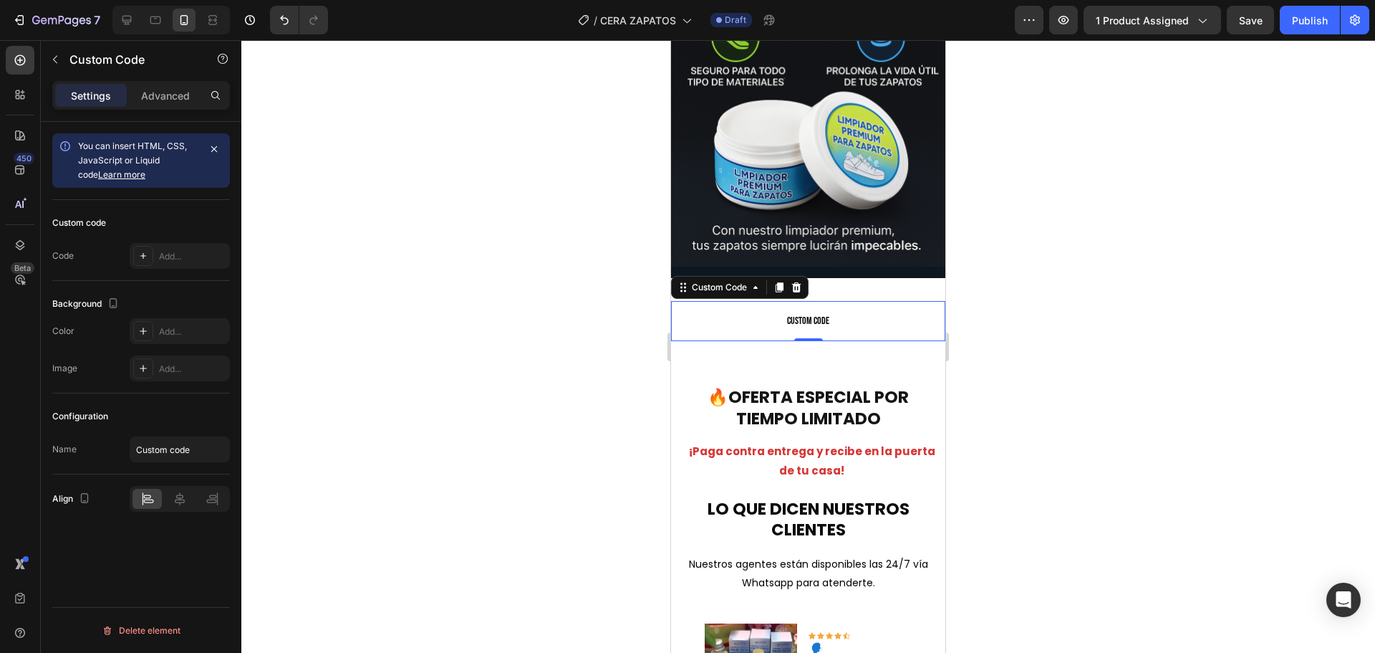
click at [729, 312] on span "Custom code" at bounding box center [808, 320] width 274 height 17
click at [177, 264] on div "Add..." at bounding box center [180, 256] width 100 height 26
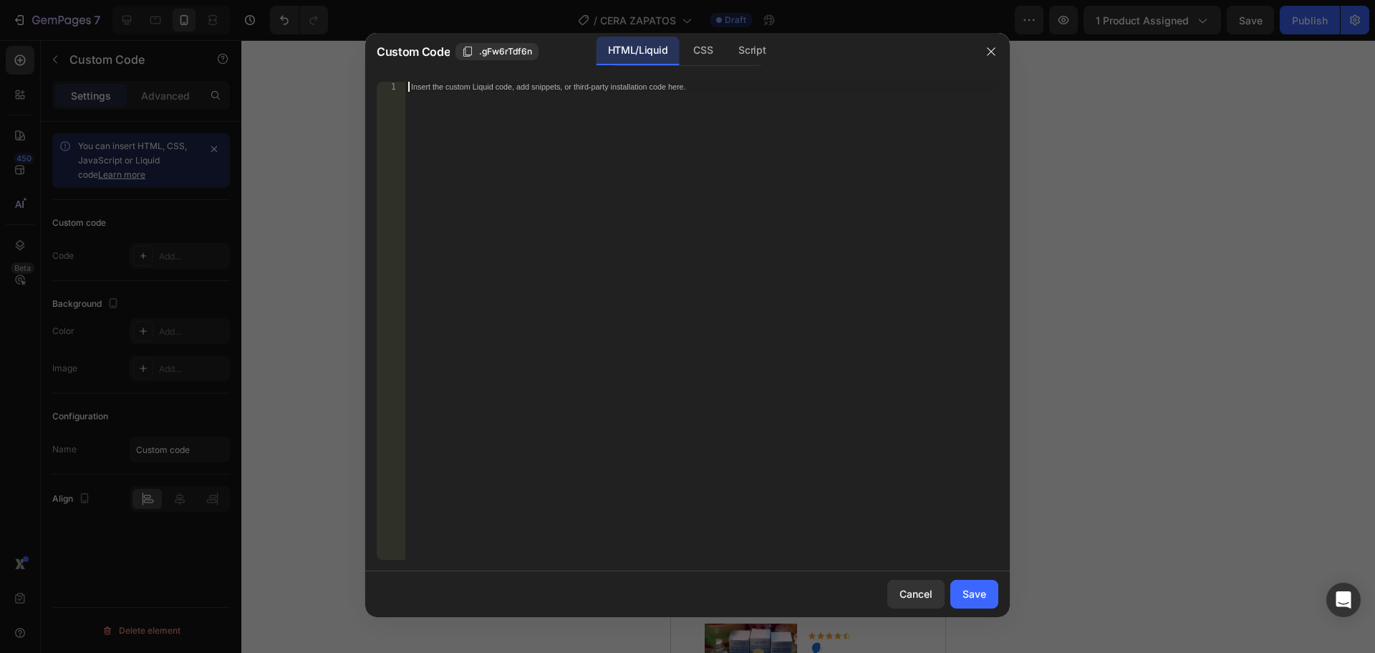
click at [569, 282] on div "Insert the custom Liquid code, add snippets, or third-party installation code h…" at bounding box center [701, 331] width 593 height 498
paste textarea "--gap: 12px"
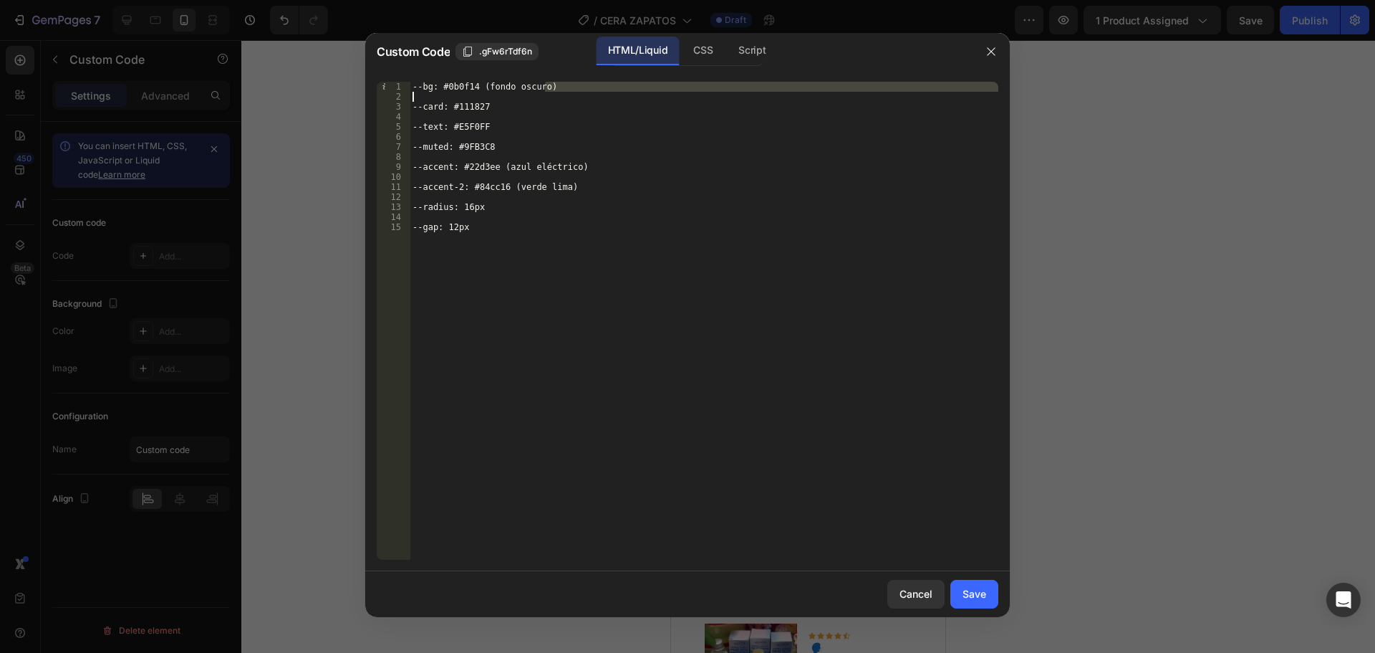
drag, startPoint x: 572, startPoint y: 91, endPoint x: 488, endPoint y: 86, distance: 84.0
click at [488, 86] on div "--bg: #0b0f14 (fondo oscuro) --card: #111827 --text: #E5F0FF --muted: #9FB3C8 -…" at bounding box center [704, 331] width 589 height 498
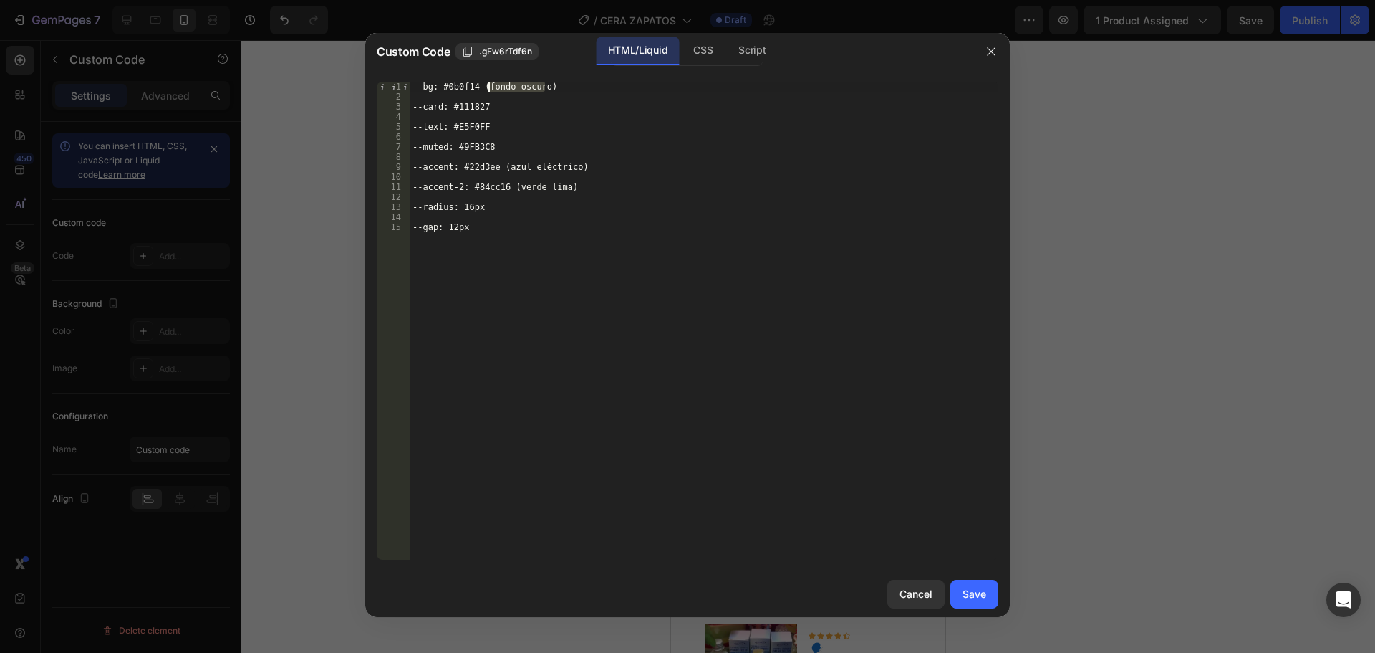
click at [480, 87] on div "--bg: #0b0f14 (fondo oscuro) --card: #111827 --text: #E5F0FF --muted: #9FB3C8 -…" at bounding box center [704, 331] width 589 height 498
click at [609, 164] on div "--bg: #0b0f14 --card: #111827 --text: #E5F0FF --muted: #9FB3C8 --accent: #22d3e…" at bounding box center [704, 331] width 589 height 498
type textarea "--accent: #22d3ee"
type textarea "--radius: 16px"
click at [552, 328] on div "--bg: #0b0f14 --card: #111827 --text: #E5F0FF --muted: #9FB3C8 --accent: #22d3e…" at bounding box center [704, 331] width 589 height 498
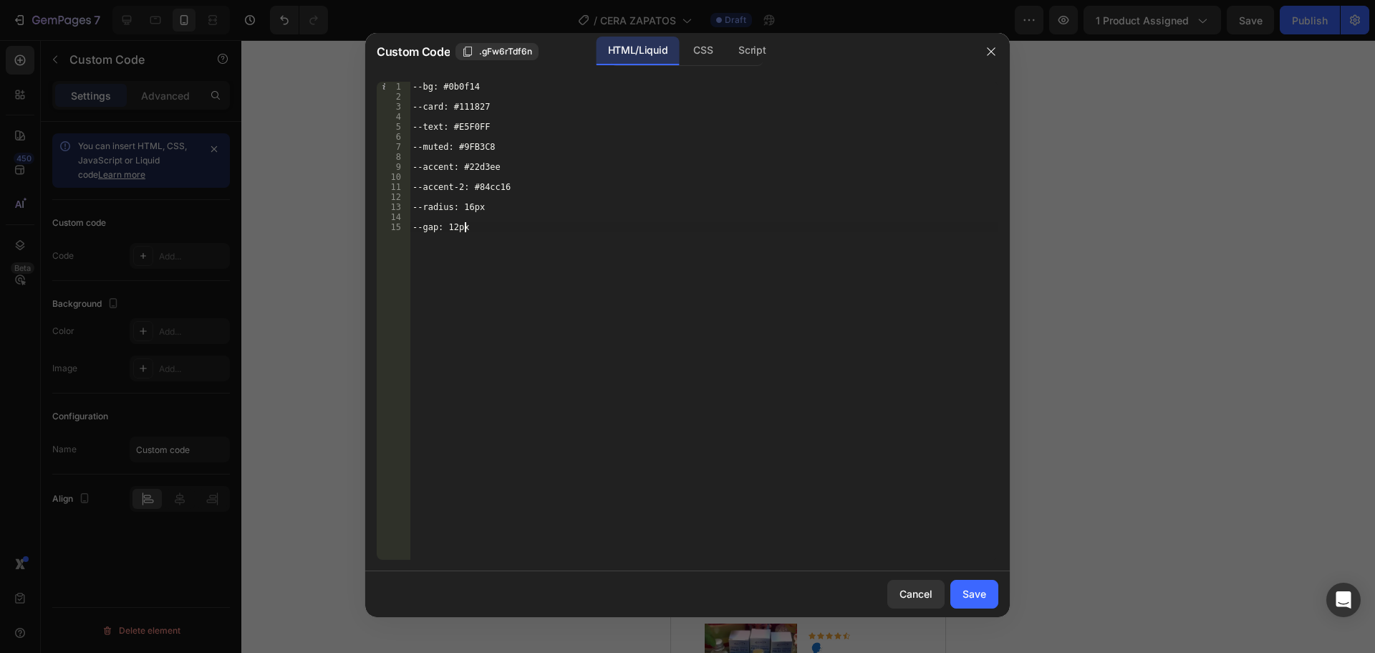
type textarea "--gap: 12px"
click at [978, 586] on div "Save" at bounding box center [975, 593] width 24 height 15
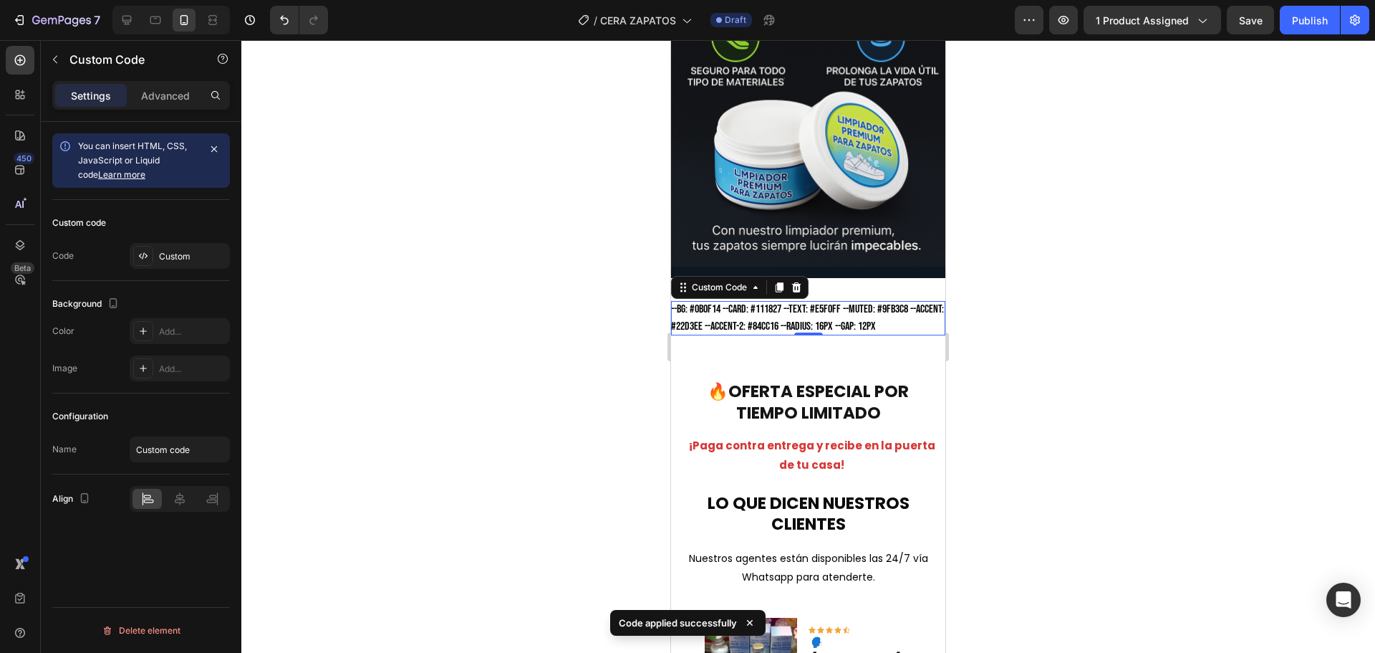
click at [837, 301] on div "--bg: #0b0f14 --card: #111827 --text: #E5F0FF --muted: #9FB3C8 --accent: #22d3e…" at bounding box center [808, 318] width 274 height 34
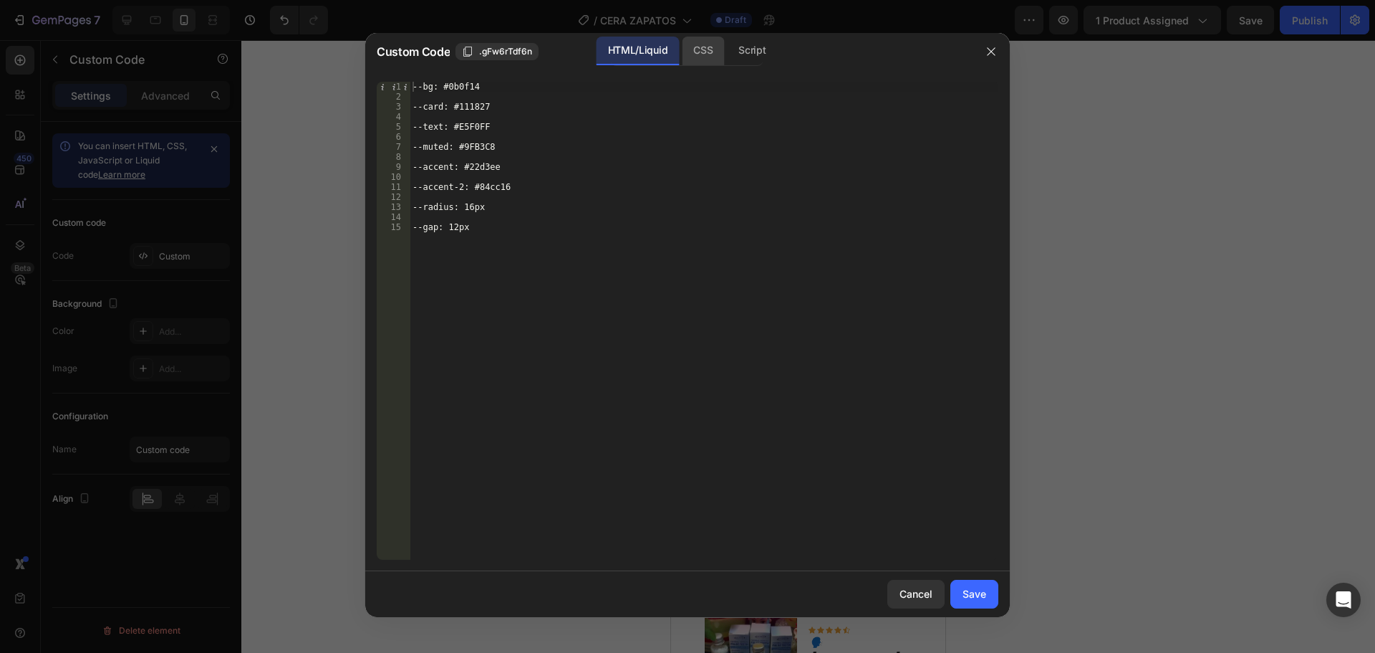
click at [727, 53] on div "CSS" at bounding box center [752, 51] width 50 height 29
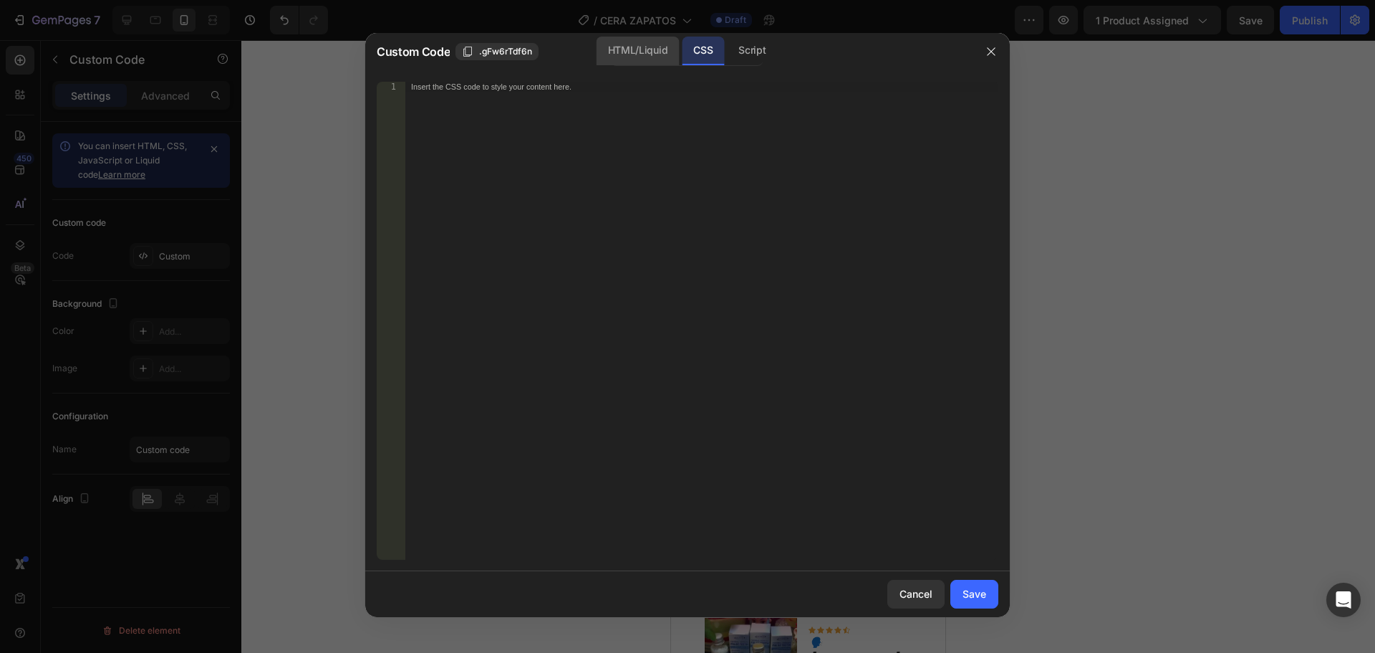
click at [653, 47] on div "HTML/Liquid" at bounding box center [638, 51] width 82 height 29
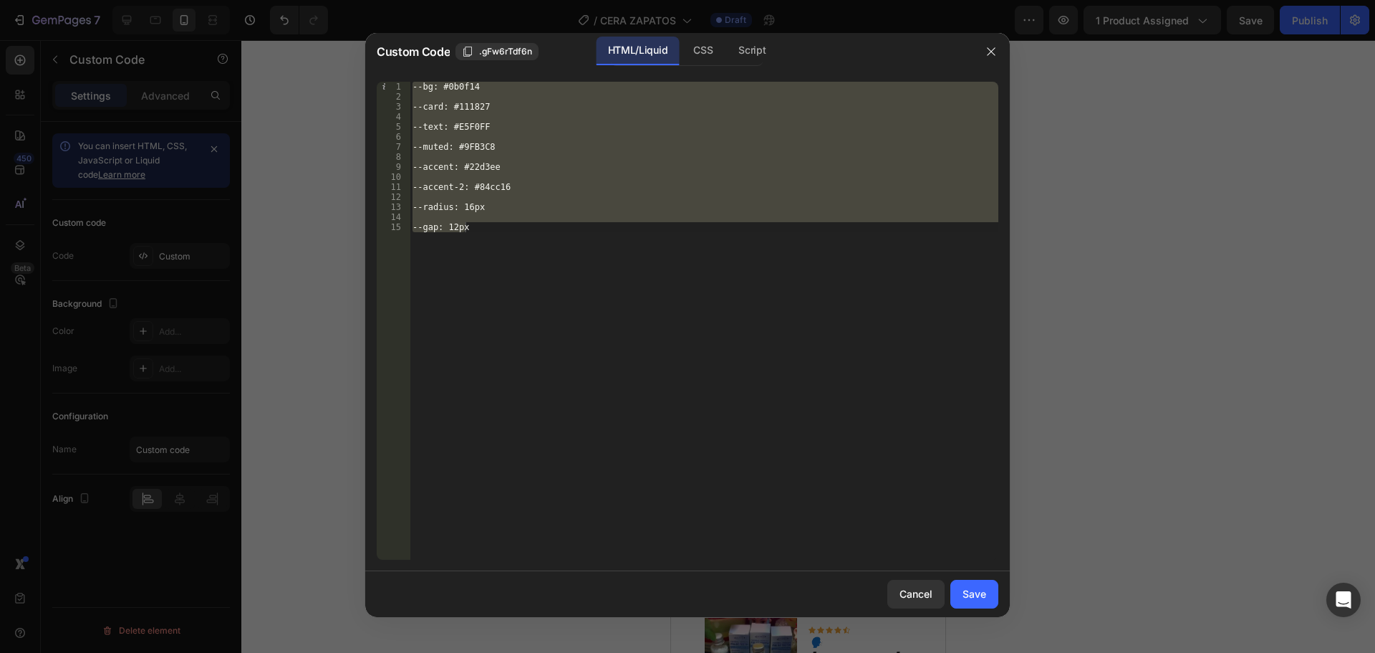
type textarea "--gap: 12px"
click at [505, 219] on div "--bg: #0b0f14 --card: #111827 --text: #E5F0FF --muted: #9FB3C8 --accent: #22d3e…" at bounding box center [704, 321] width 589 height 478
drag, startPoint x: 494, startPoint y: 229, endPoint x: 414, endPoint y: 85, distance: 164.8
click at [414, 85] on div "--bg: #0b0f14 --card: #111827 --text: #E5F0FF --muted: #9FB3C8 --accent: #22d3e…" at bounding box center [704, 331] width 589 height 498
type textarea "--bg: #0b0f14"
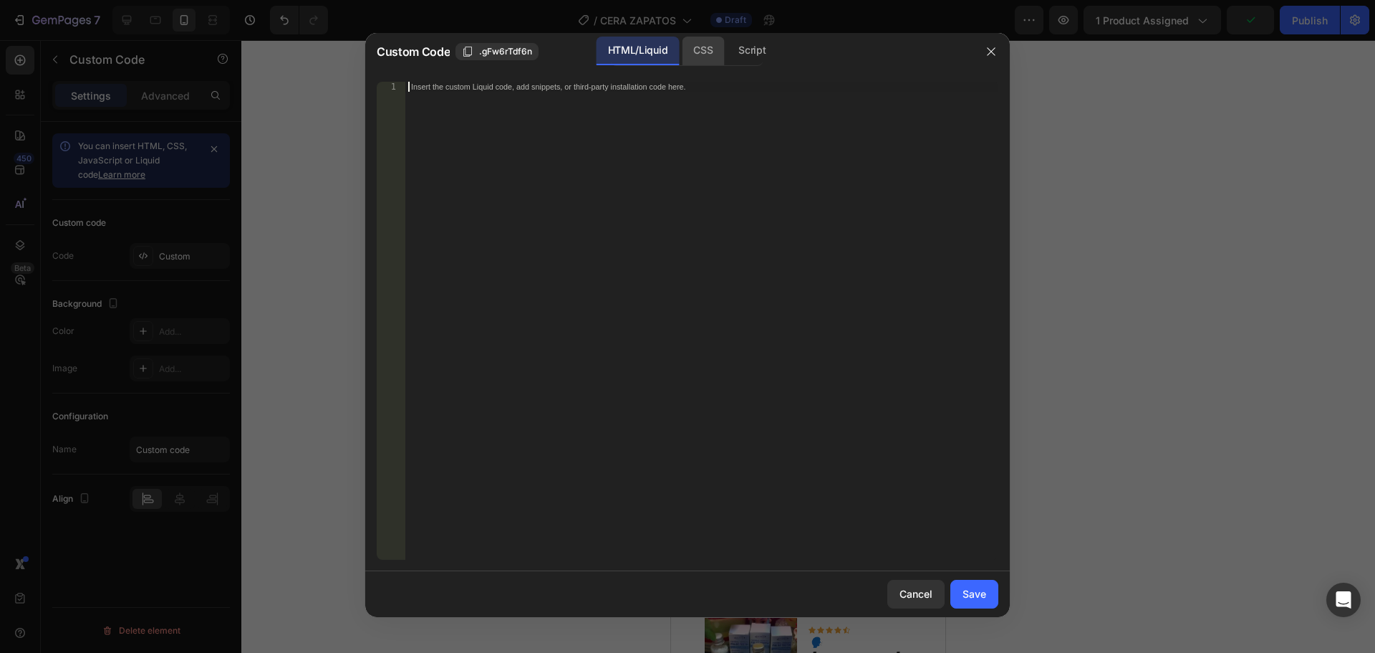
drag, startPoint x: 691, startPoint y: 49, endPoint x: 686, endPoint y: 56, distance: 8.7
click at [727, 49] on div "CSS" at bounding box center [752, 51] width 50 height 29
click at [557, 88] on div "Insert the CSS code to style your content here." at bounding box center [672, 86] width 522 height 9
paste textarea "--gap: 12px"
type textarea "--gap: 12px"
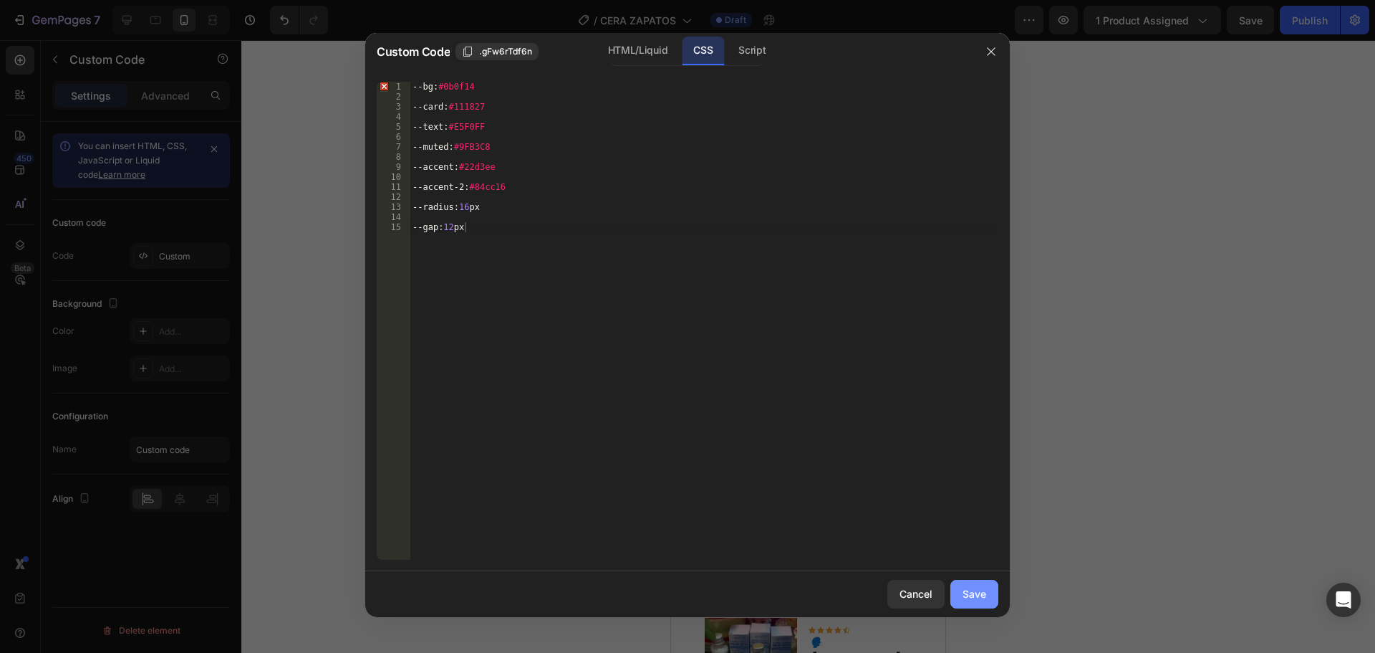
click at [978, 595] on div "Save" at bounding box center [975, 593] width 24 height 15
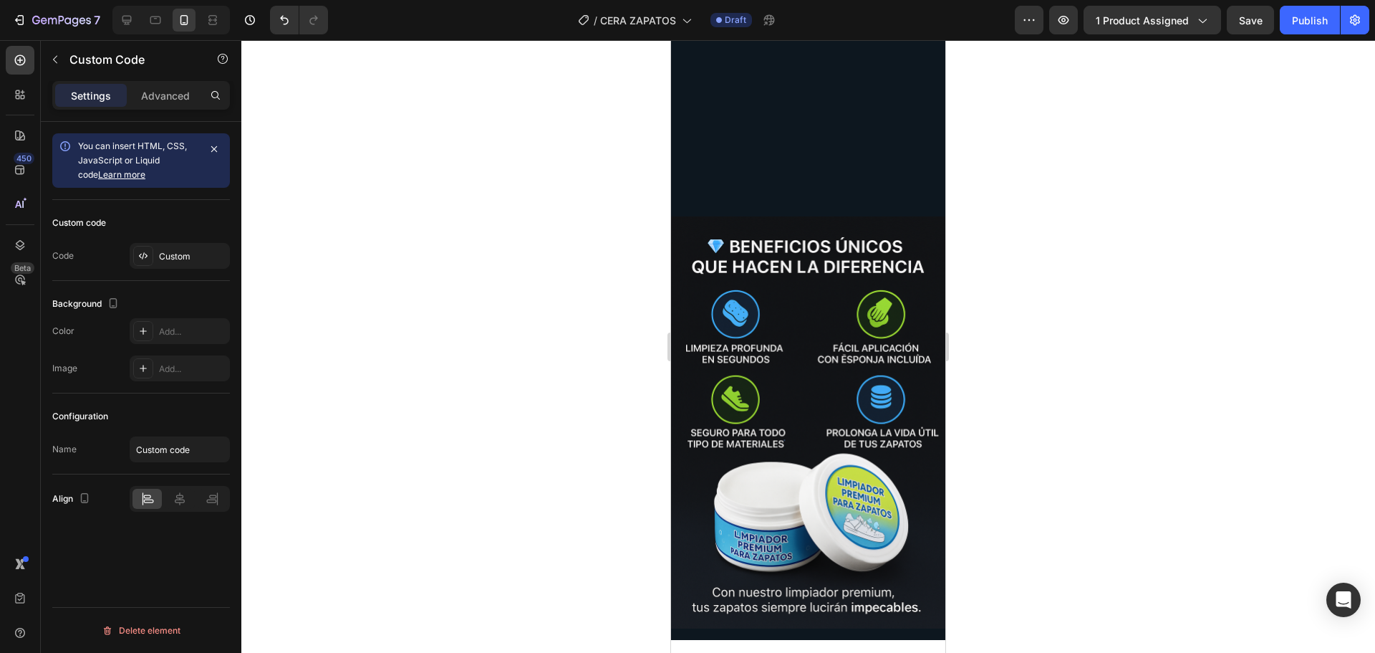
scroll to position [2650, 0]
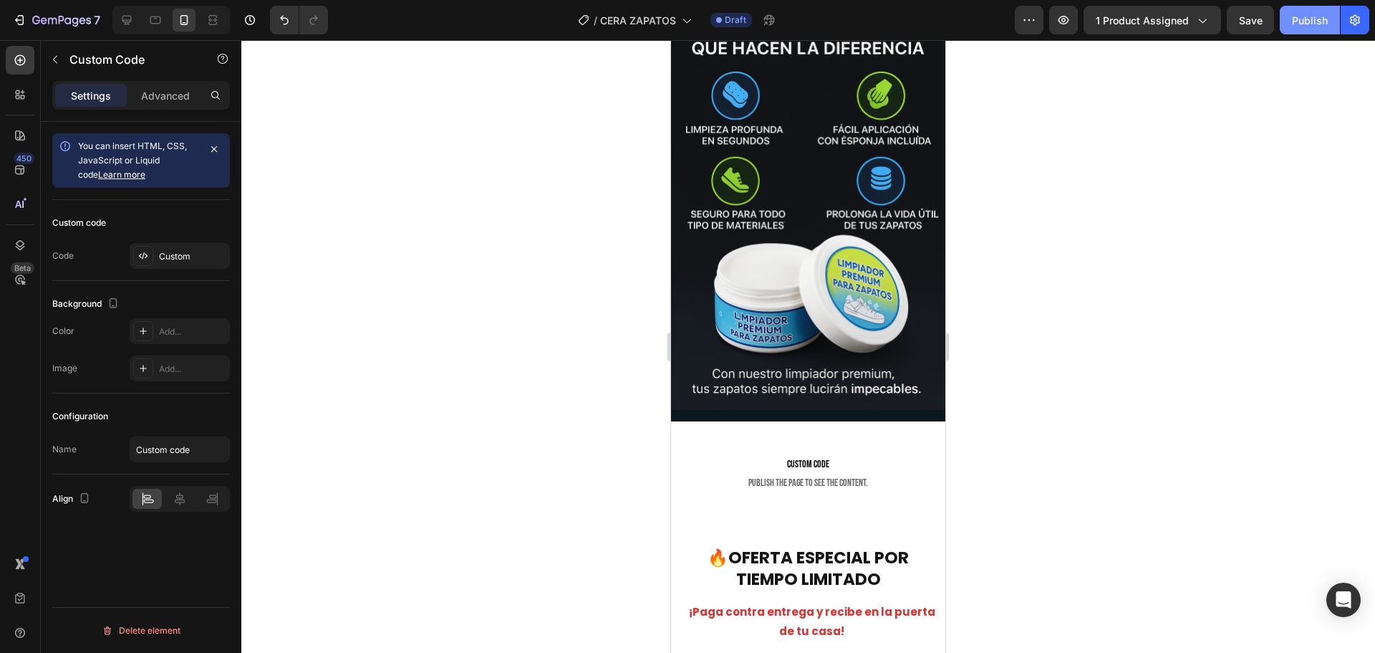
click at [1301, 15] on div "Publish" at bounding box center [1310, 20] width 36 height 15
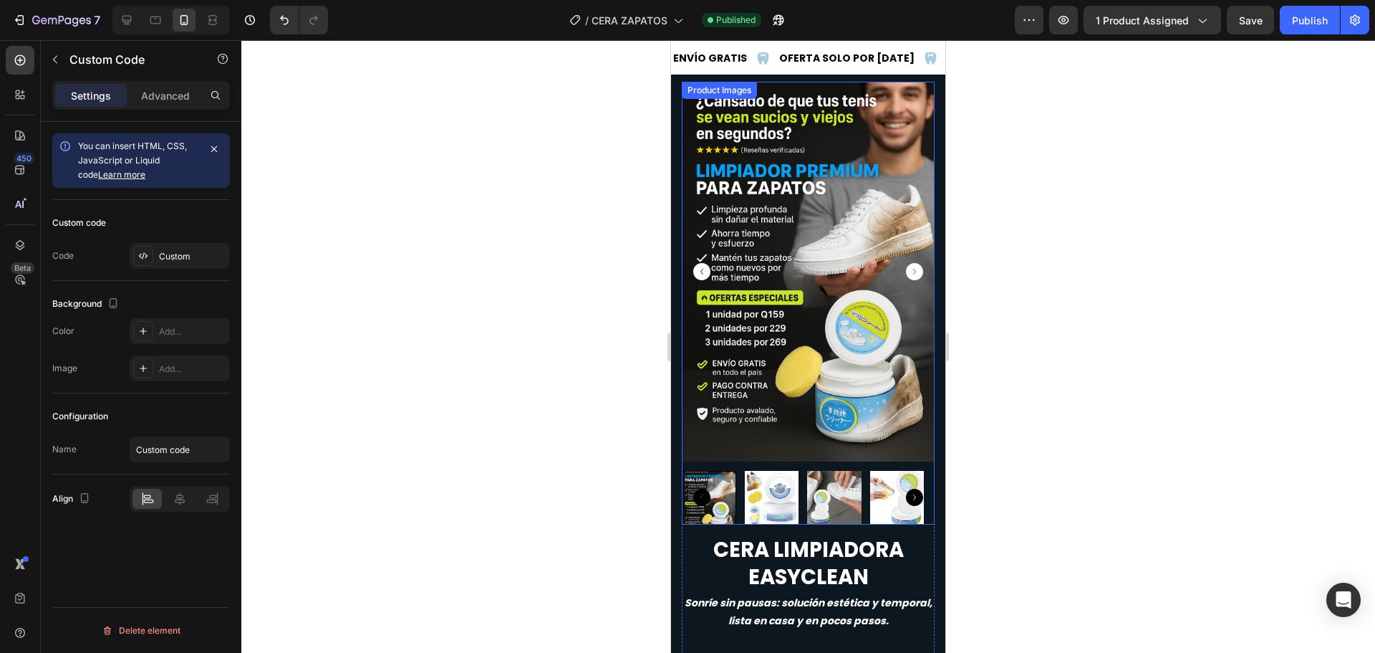
scroll to position [0, 0]
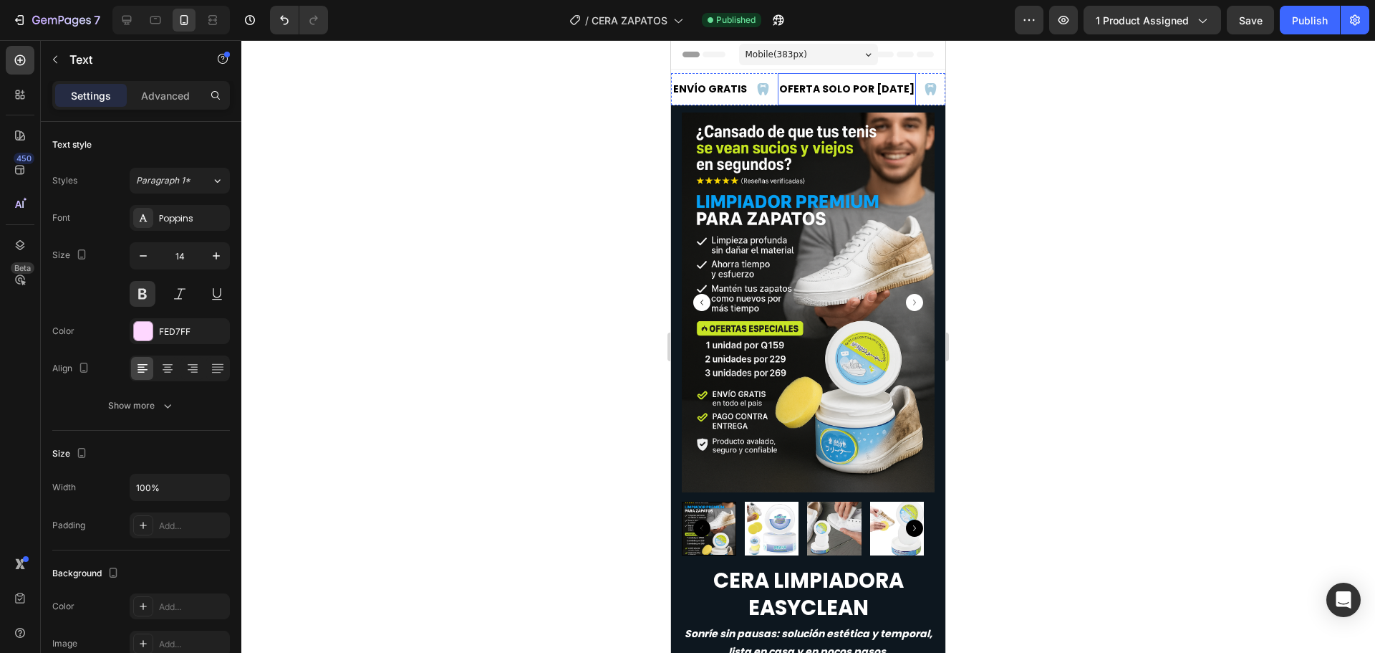
click at [779, 78] on div "OFERTA SOLO POR [DATE] Text" at bounding box center [847, 89] width 138 height 32
click at [761, 78] on div "ENVÍO GRATIS Text" at bounding box center [725, 89] width 106 height 32
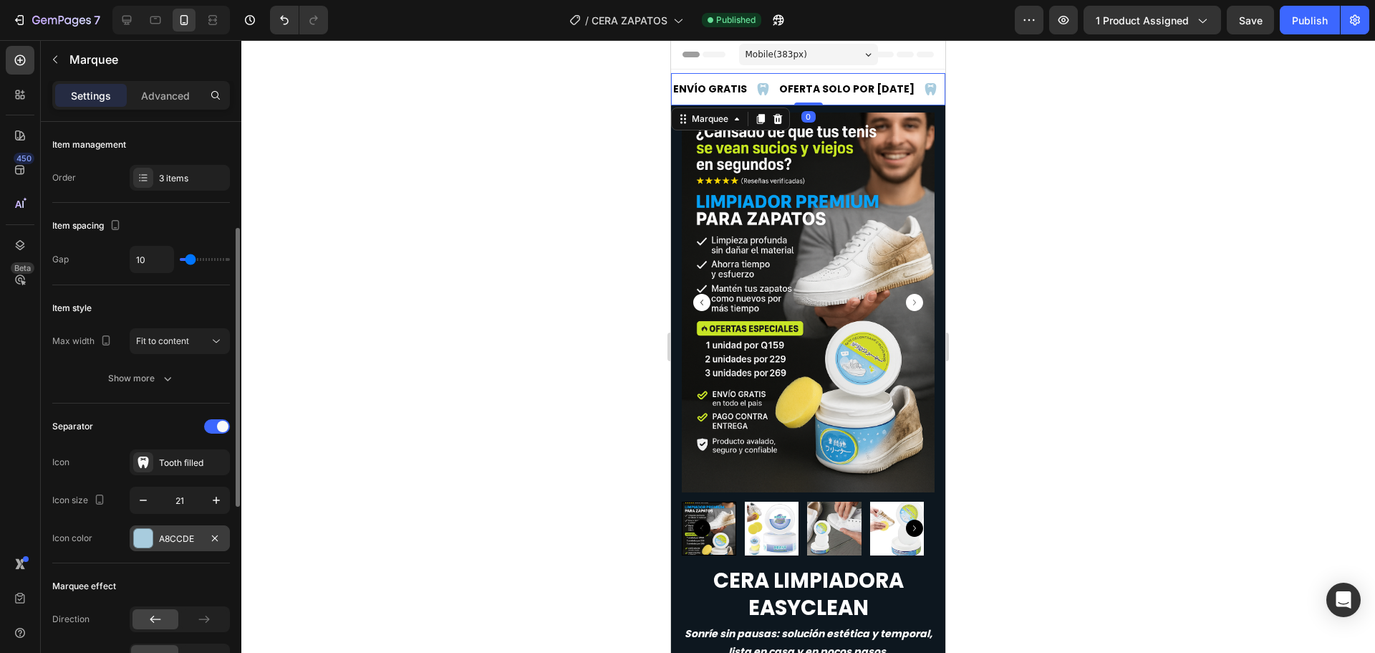
scroll to position [72, 0]
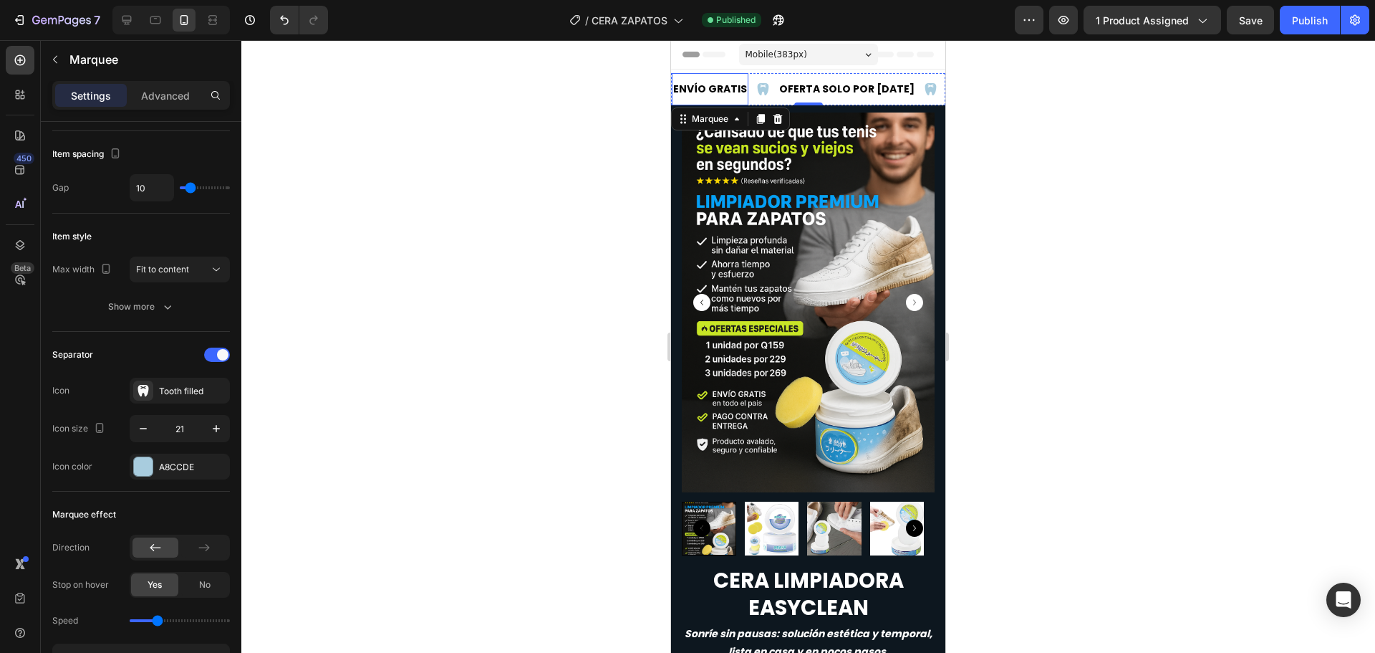
click at [721, 85] on span "ENVÍO GRATIS" at bounding box center [710, 89] width 74 height 14
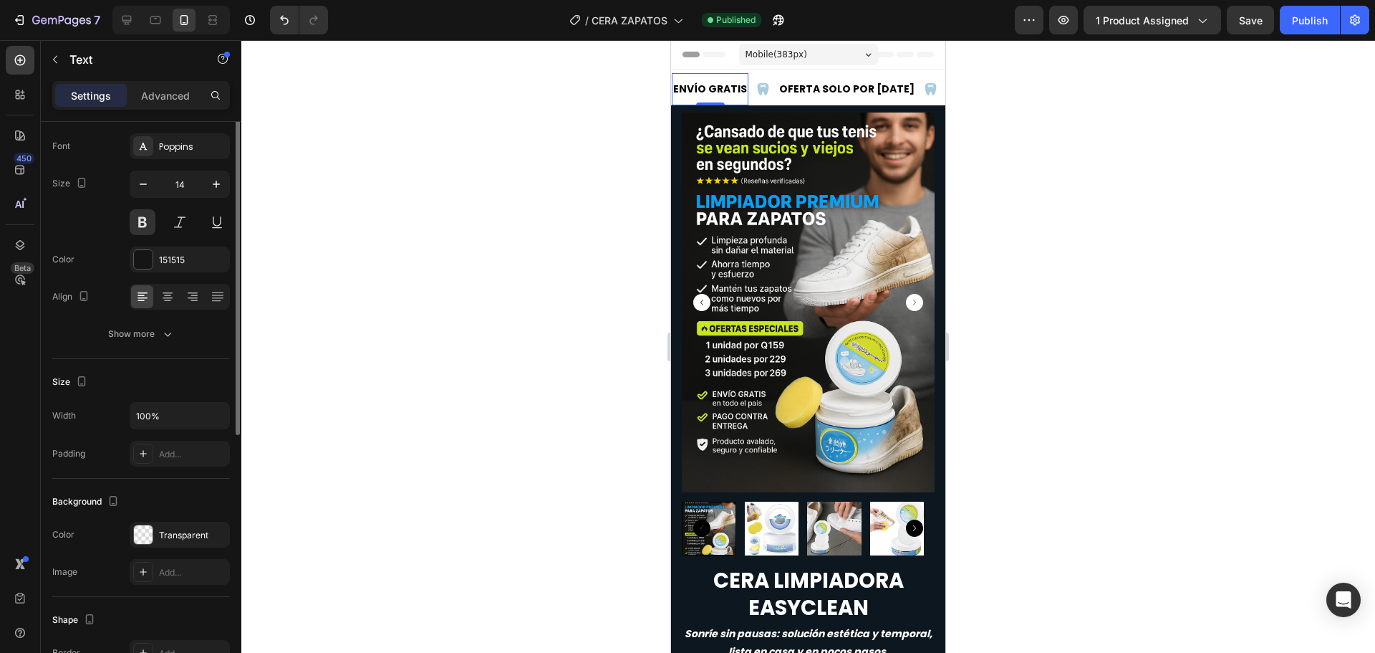
scroll to position [0, 0]
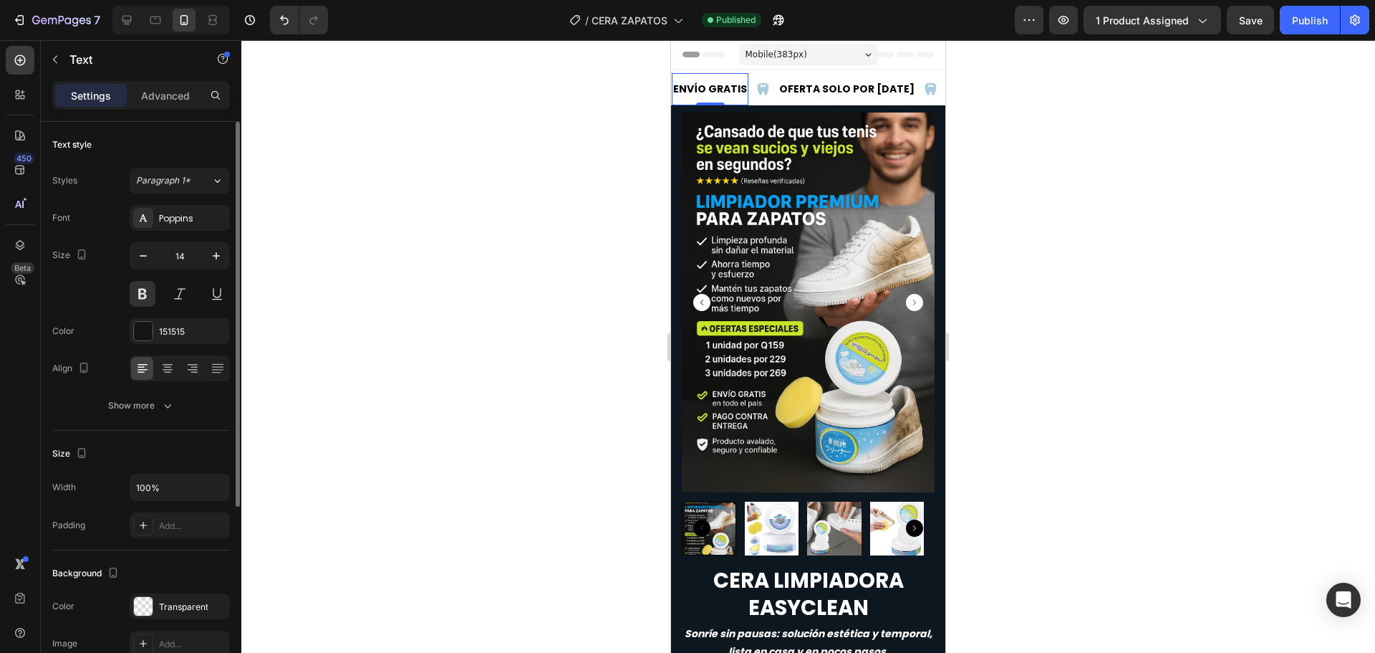
click at [721, 85] on span "ENVÍO GRATIS" at bounding box center [710, 89] width 74 height 14
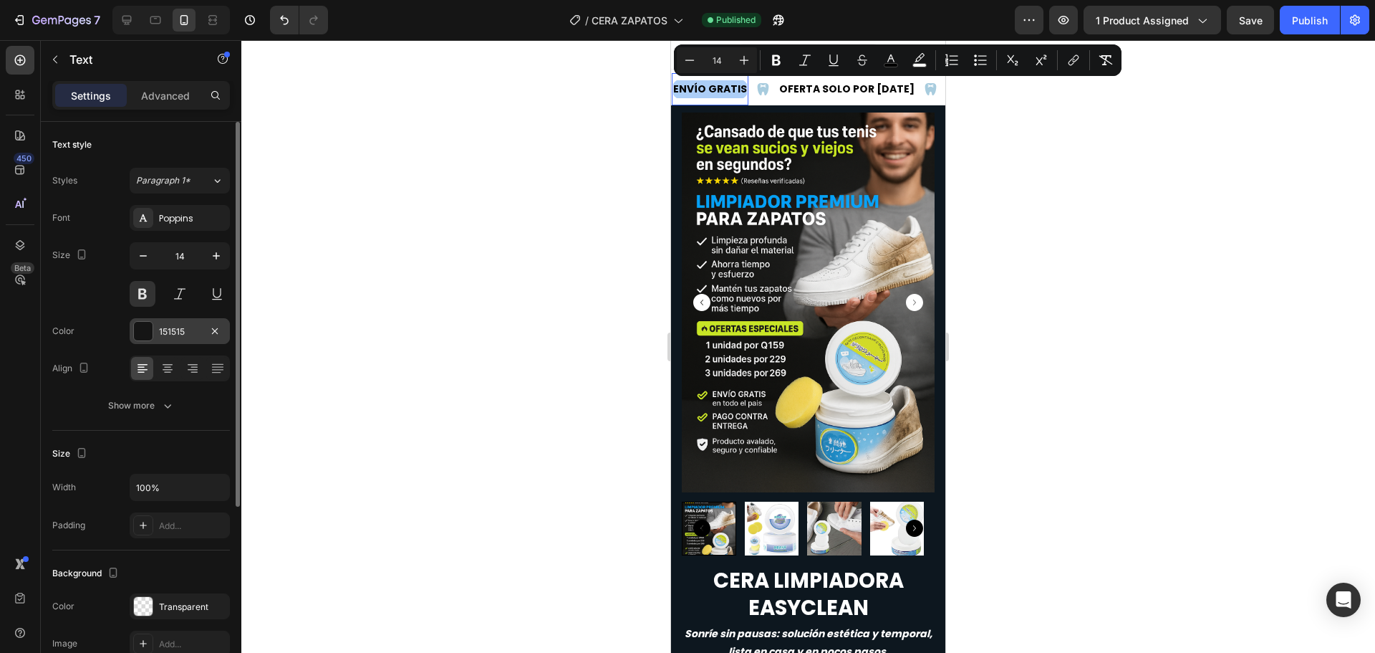
click at [137, 322] on div at bounding box center [143, 331] width 19 height 19
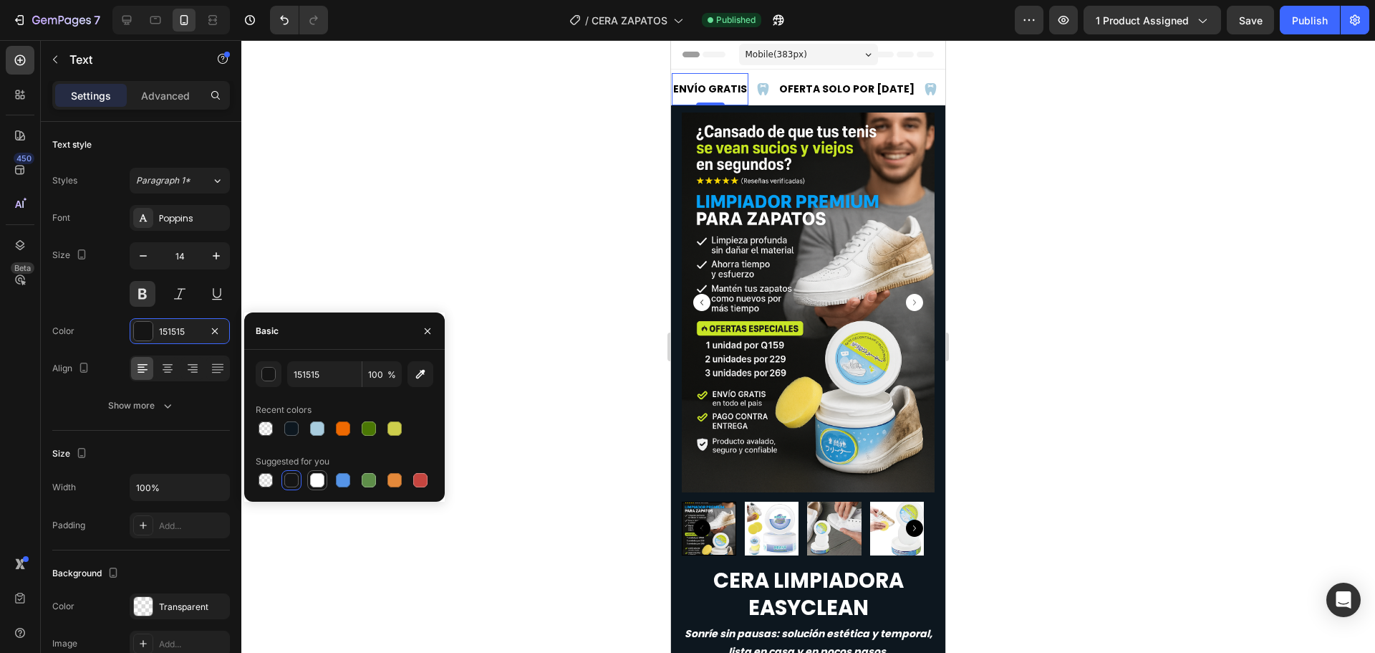
click at [315, 481] on div at bounding box center [317, 480] width 14 height 14
type input "FFFFFF"
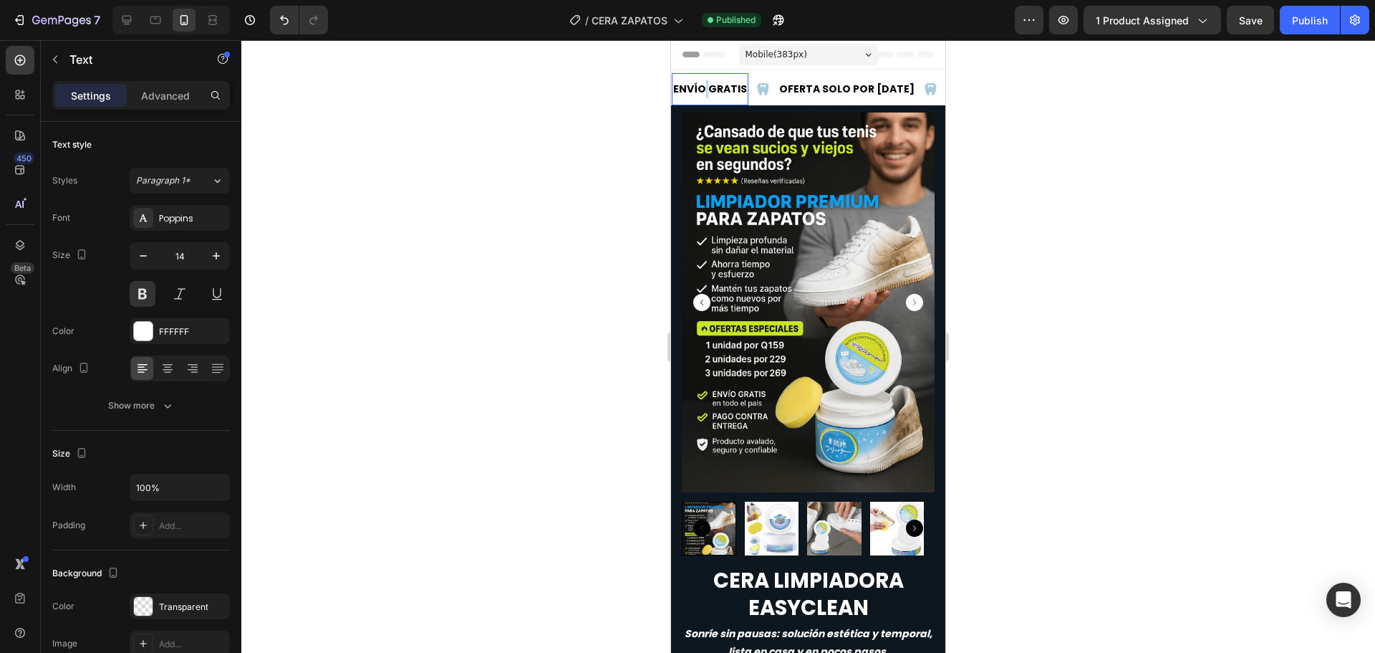
click at [705, 90] on span "ENVÍO GRATIS" at bounding box center [710, 89] width 74 height 14
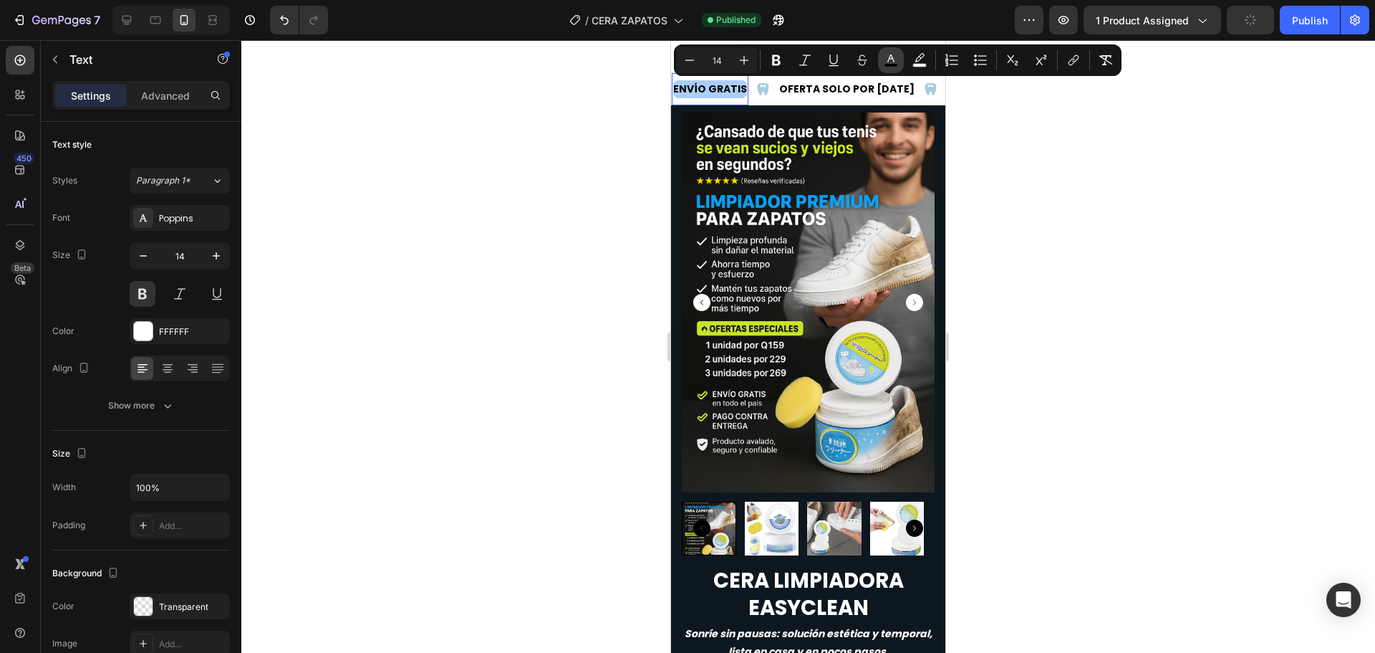
click at [887, 62] on icon "Editor contextual toolbar" at bounding box center [891, 60] width 14 height 14
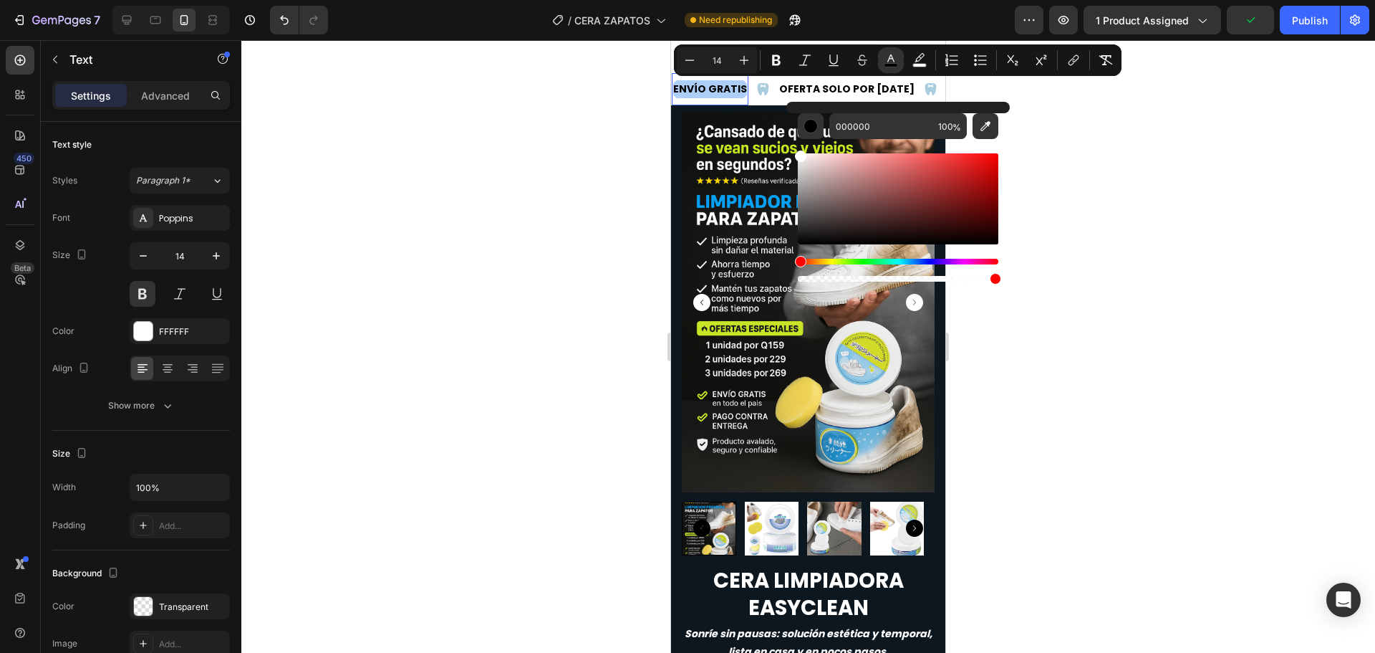
drag, startPoint x: 799, startPoint y: 241, endPoint x: 797, endPoint y: 125, distance: 116.1
click at [797, 125] on div "000000 100 %" at bounding box center [898, 193] width 223 height 183
type input "FFFFFF"
drag, startPoint x: 520, startPoint y: 166, endPoint x: 530, endPoint y: 158, distance: 12.8
click at [520, 165] on div at bounding box center [808, 346] width 1134 height 612
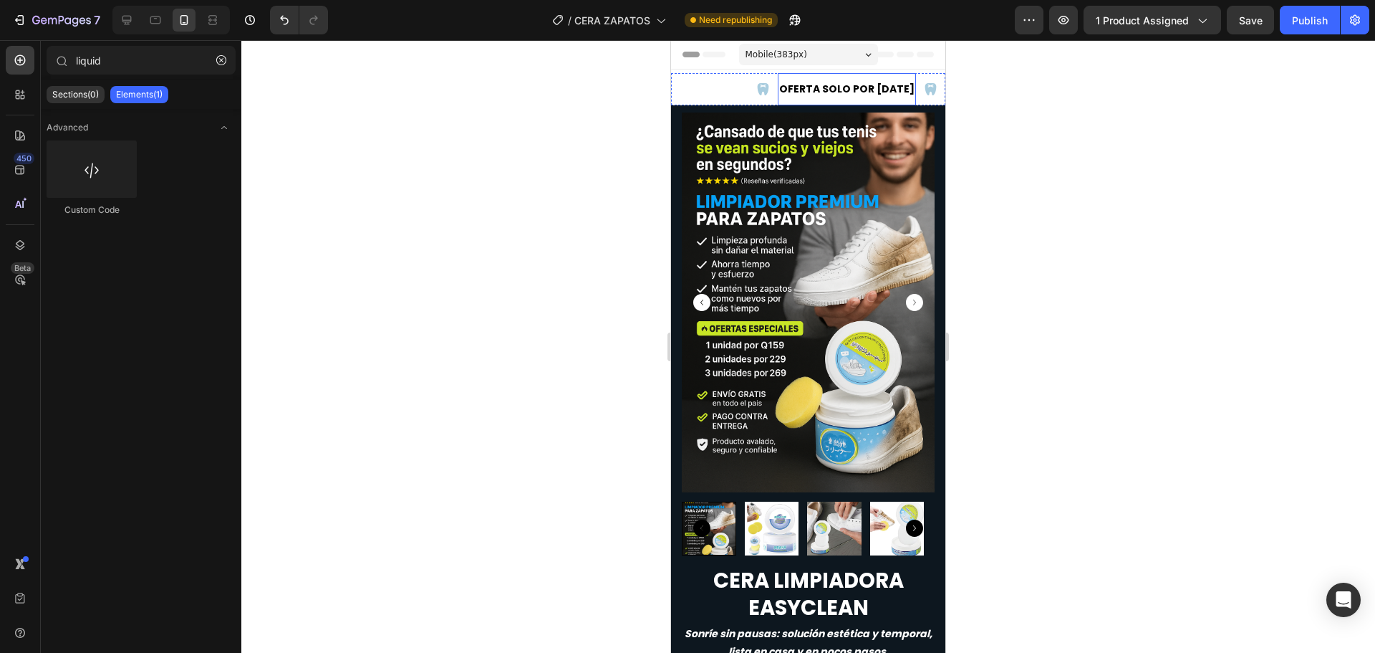
click at [824, 87] on span "OFERTA SOLO POR [DATE]" at bounding box center [846, 89] width 135 height 14
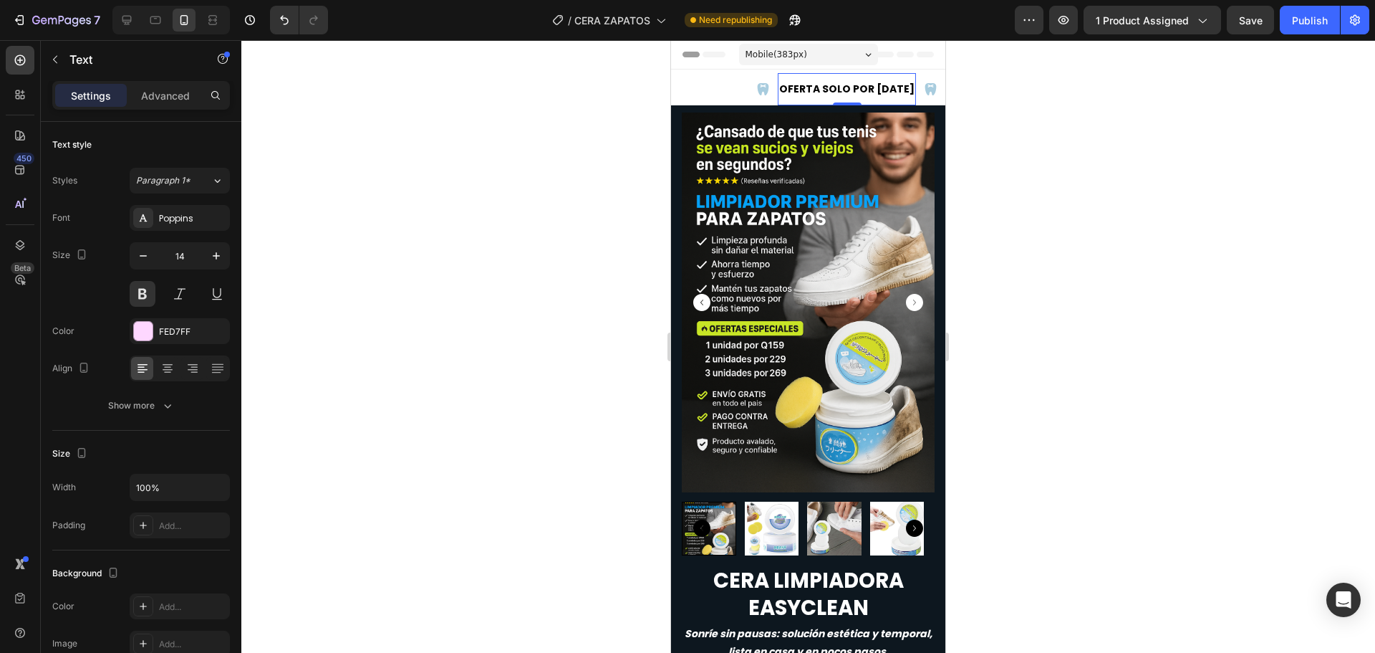
click at [824, 87] on span "OFERTA SOLO POR [DATE]" at bounding box center [846, 89] width 135 height 14
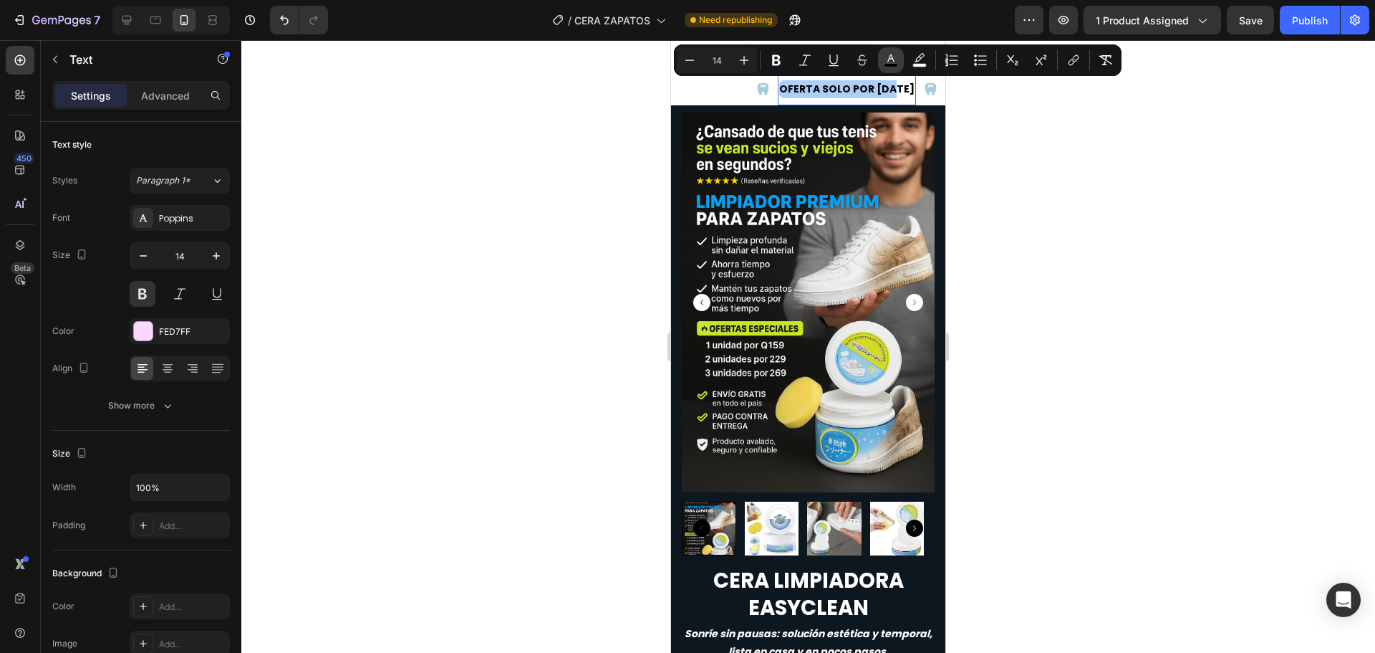
click at [893, 61] on icon "Editor contextual toolbar" at bounding box center [891, 60] width 14 height 14
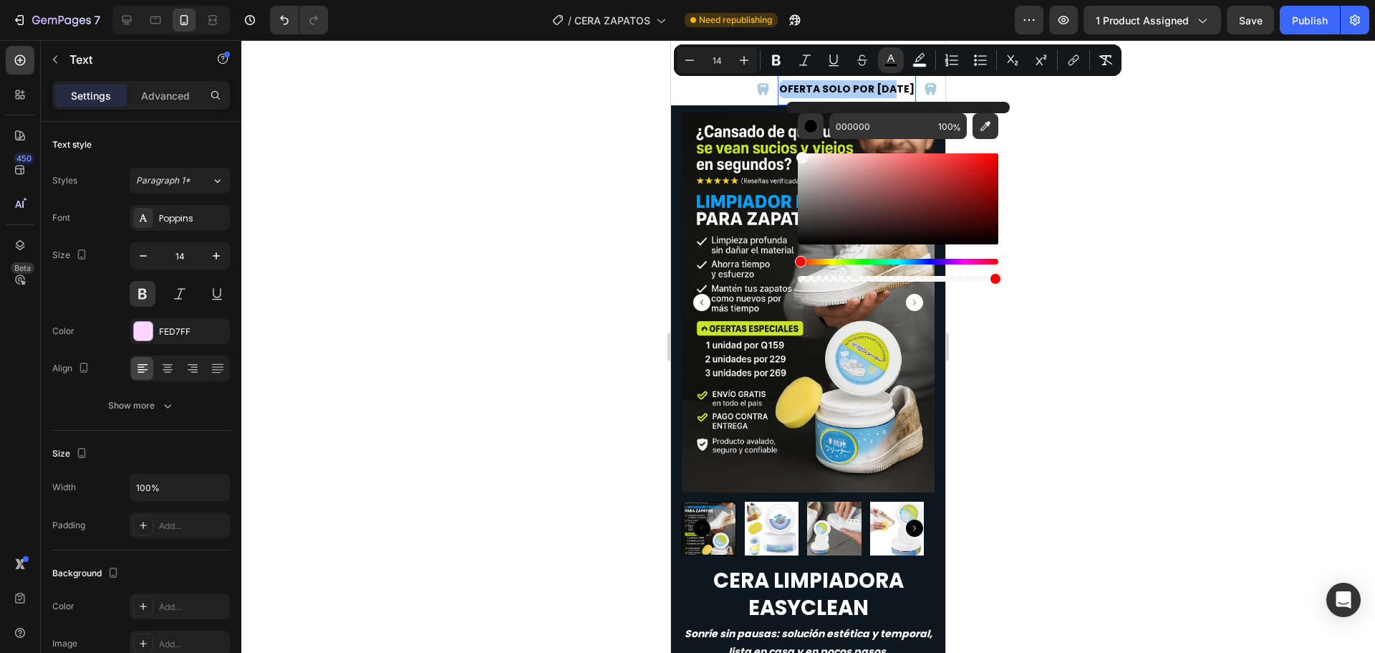
drag, startPoint x: 801, startPoint y: 241, endPoint x: 801, endPoint y: 155, distance: 86.0
click at [801, 155] on div "Editor contextual toolbar" at bounding box center [802, 157] width 11 height 11
type input "F9F7F7"
click at [431, 181] on div at bounding box center [808, 346] width 1134 height 612
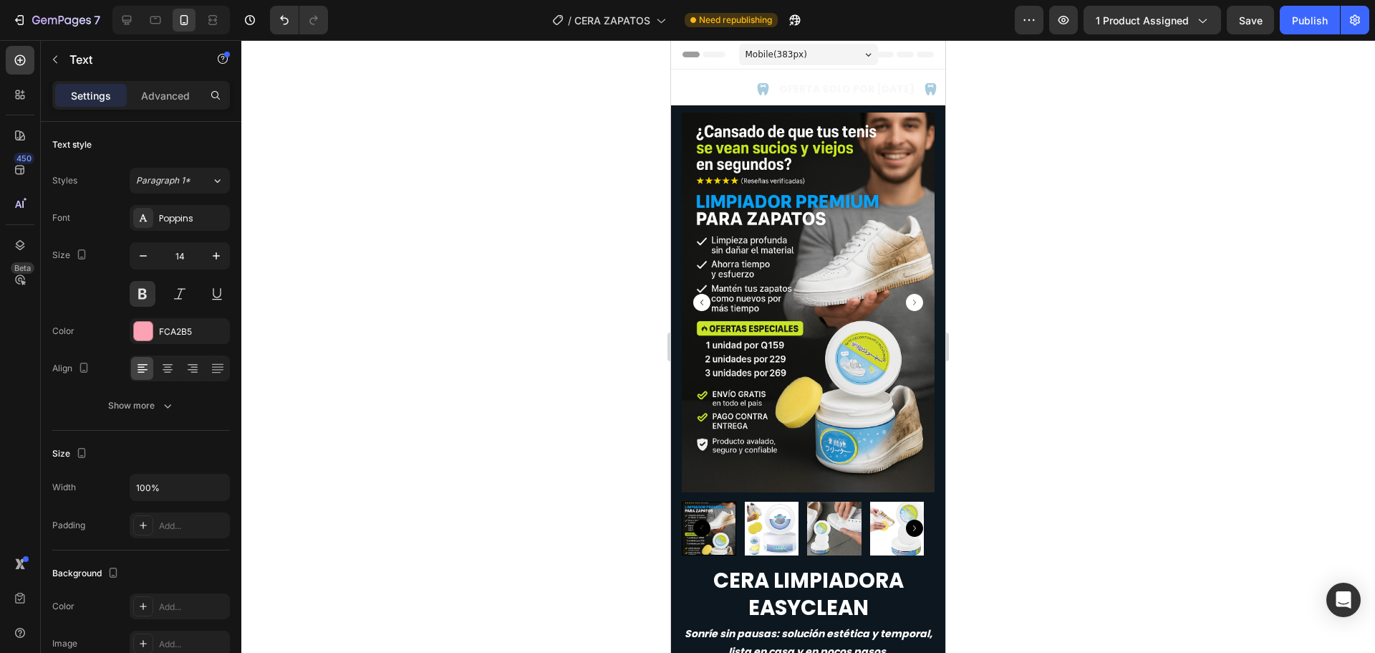
click at [947, 87] on span "PAGA AL RECIBIR" at bounding box center [989, 89] width 85 height 14
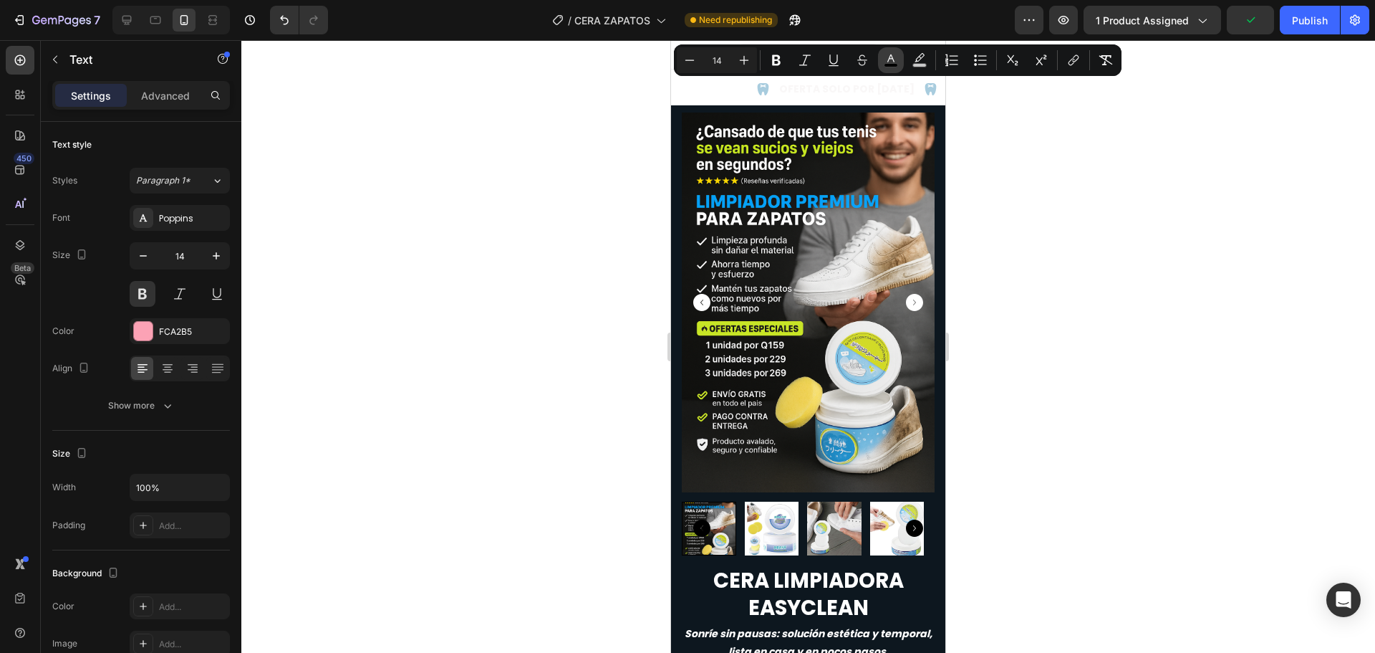
click at [890, 64] on rect "Editor contextual toolbar" at bounding box center [892, 66] width 14 height 4
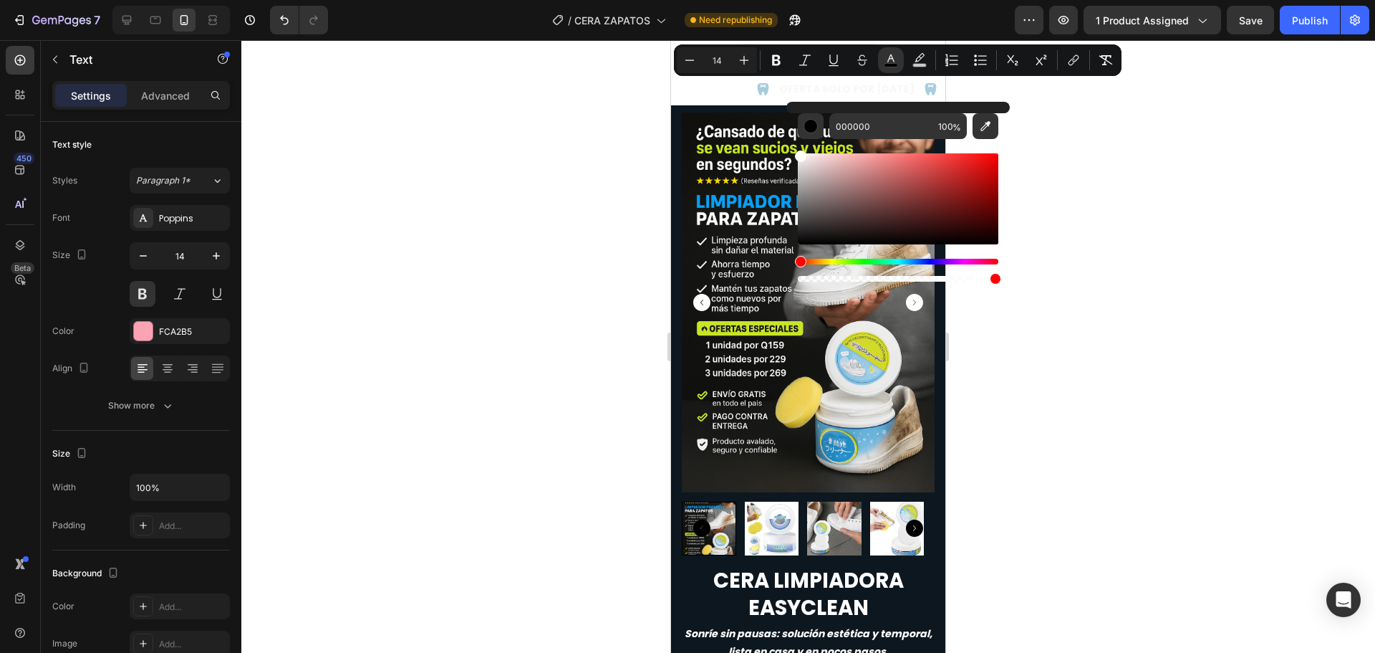
type input "FFFFFF"
drag, startPoint x: 800, startPoint y: 241, endPoint x: 788, endPoint y: 150, distance: 92.5
click at [788, 150] on div "FFFFFF 100 %" at bounding box center [898, 193] width 223 height 183
click at [491, 115] on div at bounding box center [808, 346] width 1134 height 612
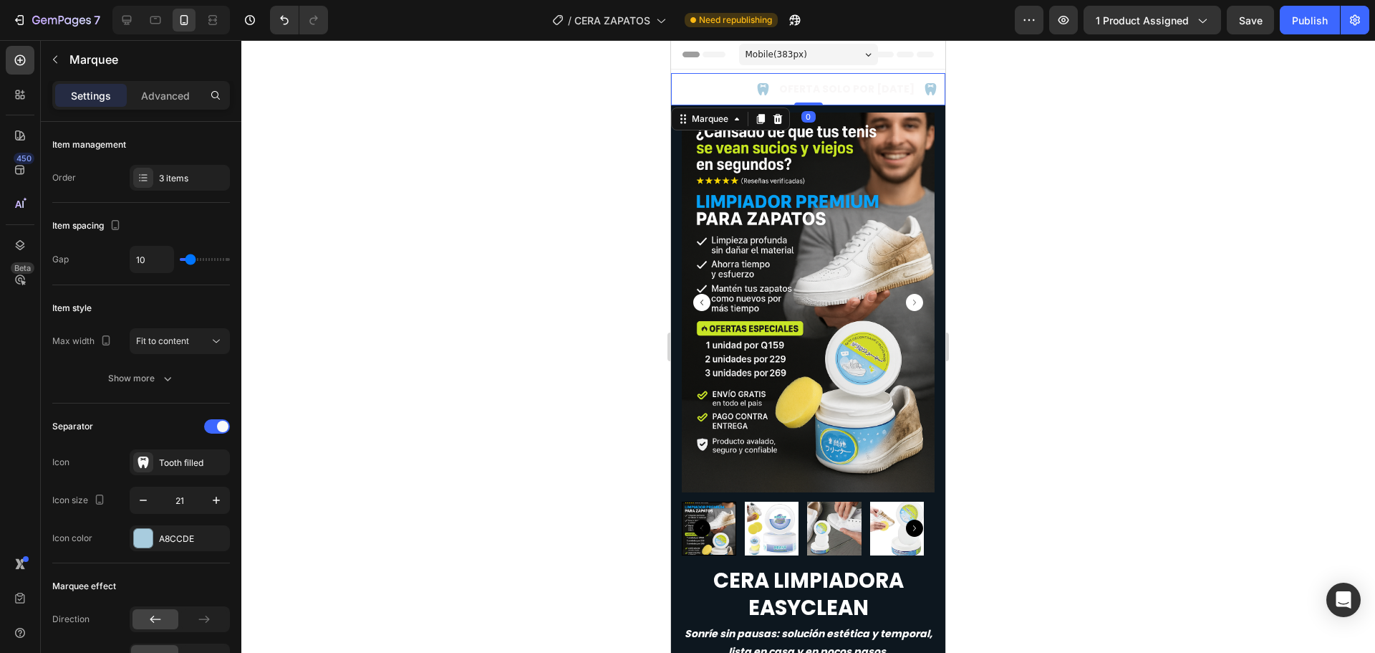
click at [764, 87] on icon at bounding box center [763, 89] width 11 height 12
click at [170, 461] on div "Tooth filled" at bounding box center [192, 462] width 67 height 13
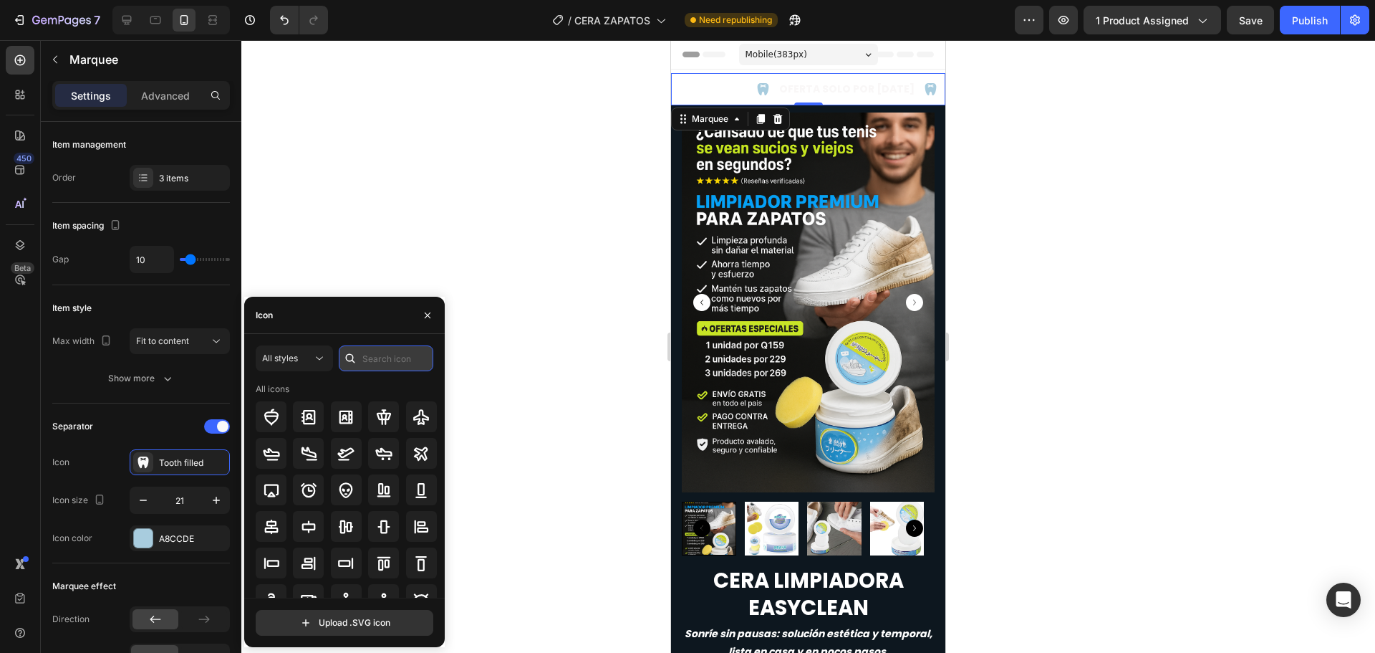
click at [388, 361] on input "text" at bounding box center [386, 358] width 95 height 26
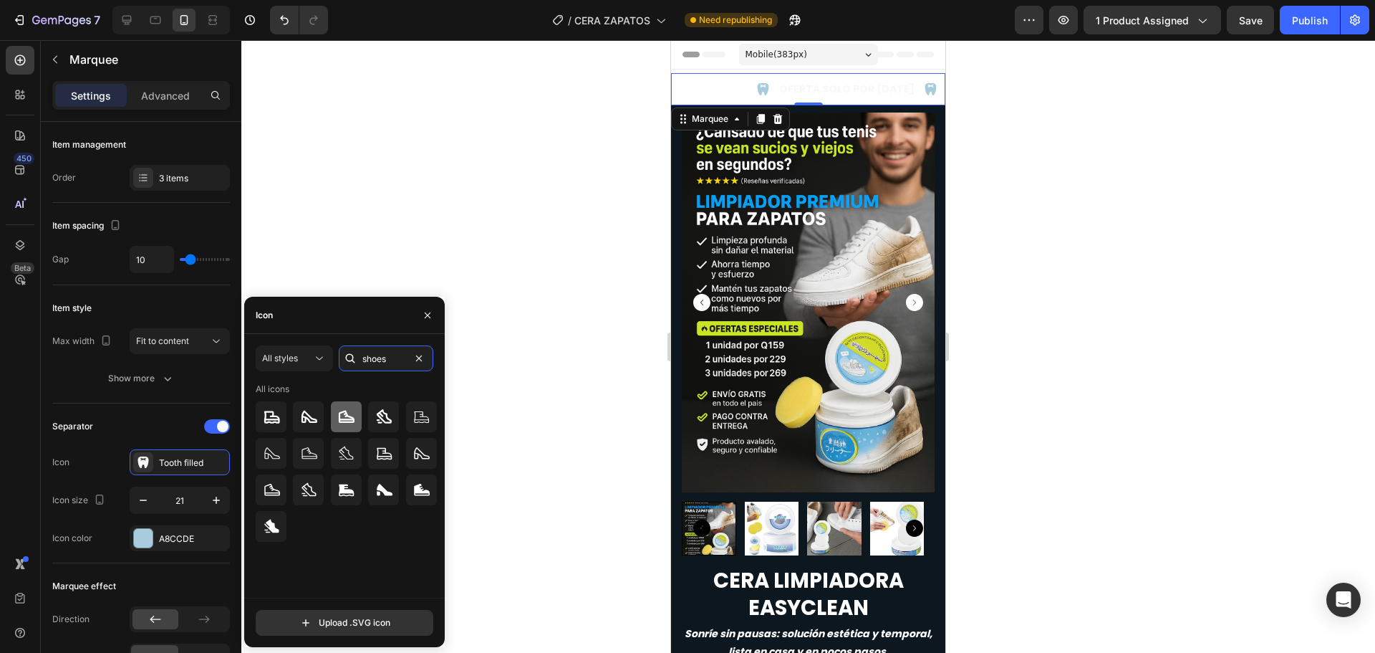
type input "shoes"
click at [354, 414] on icon at bounding box center [345, 416] width 17 height 17
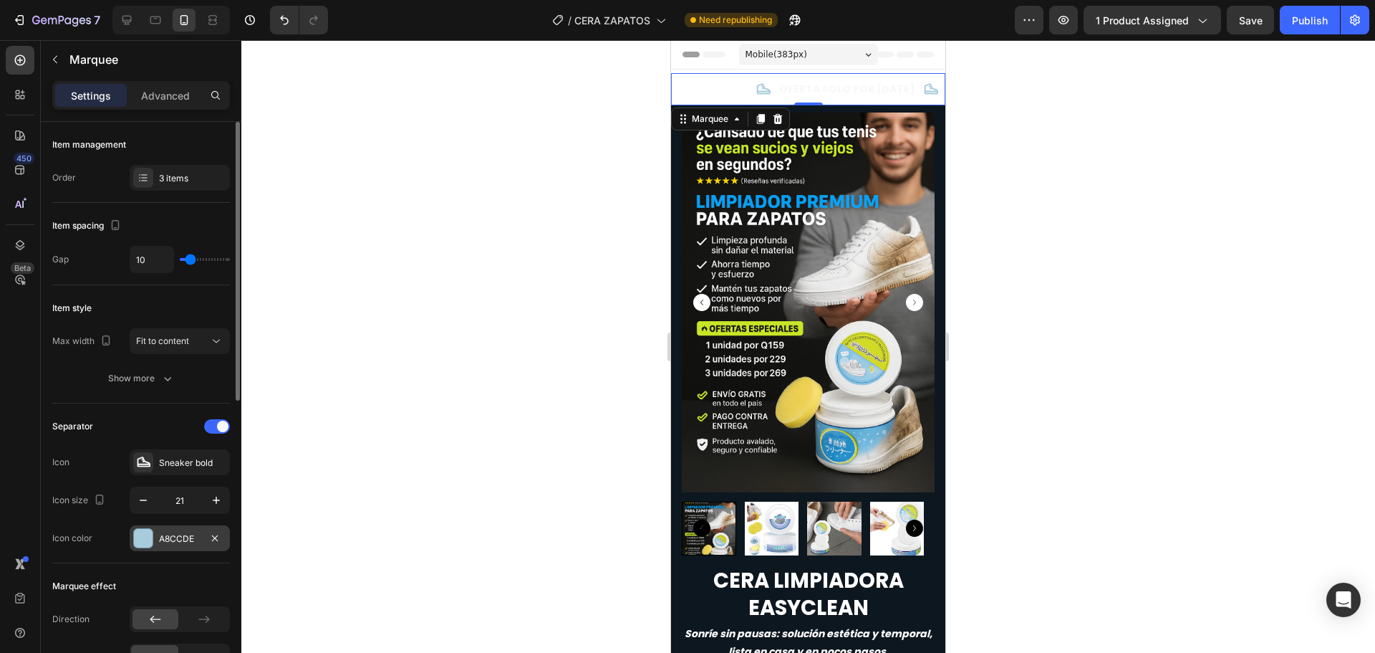
click at [151, 540] on div at bounding box center [143, 538] width 19 height 19
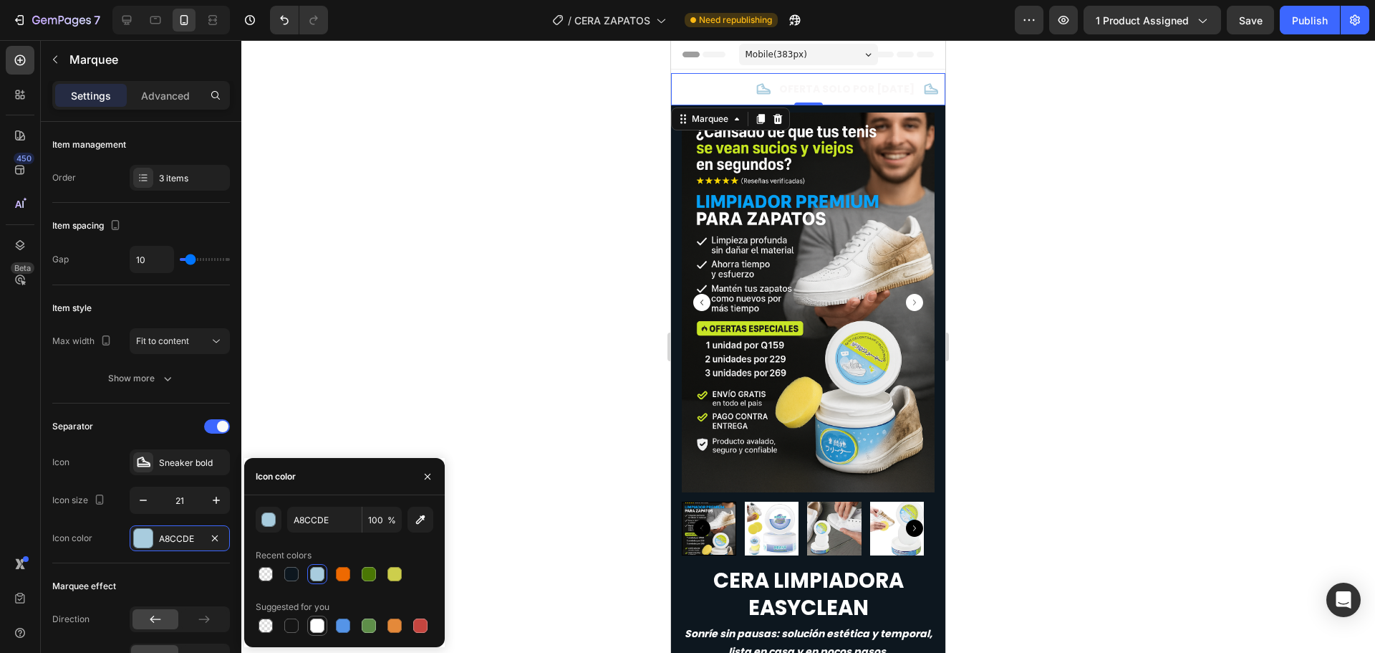
click at [316, 629] on div at bounding box center [317, 625] width 14 height 14
type input "FFFFFF"
click at [403, 352] on div at bounding box center [808, 346] width 1134 height 612
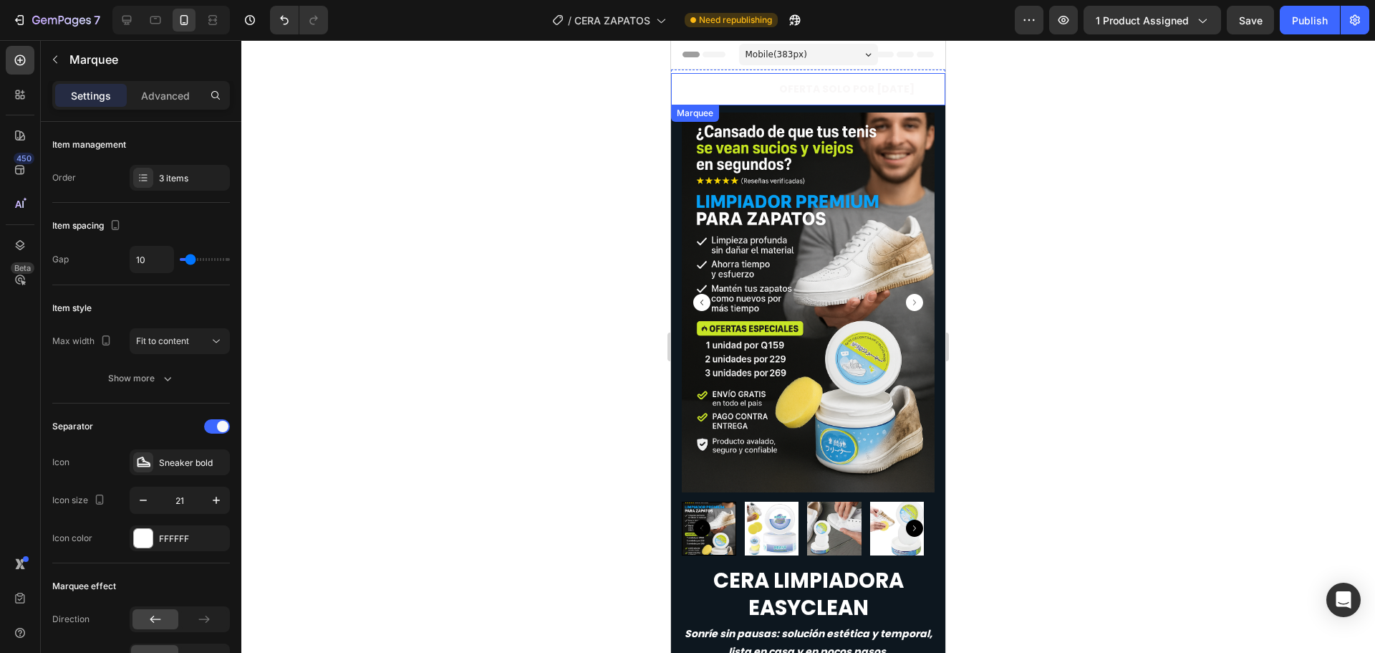
click at [675, 74] on div "ENVÍO GRATIS Text" at bounding box center [710, 89] width 77 height 32
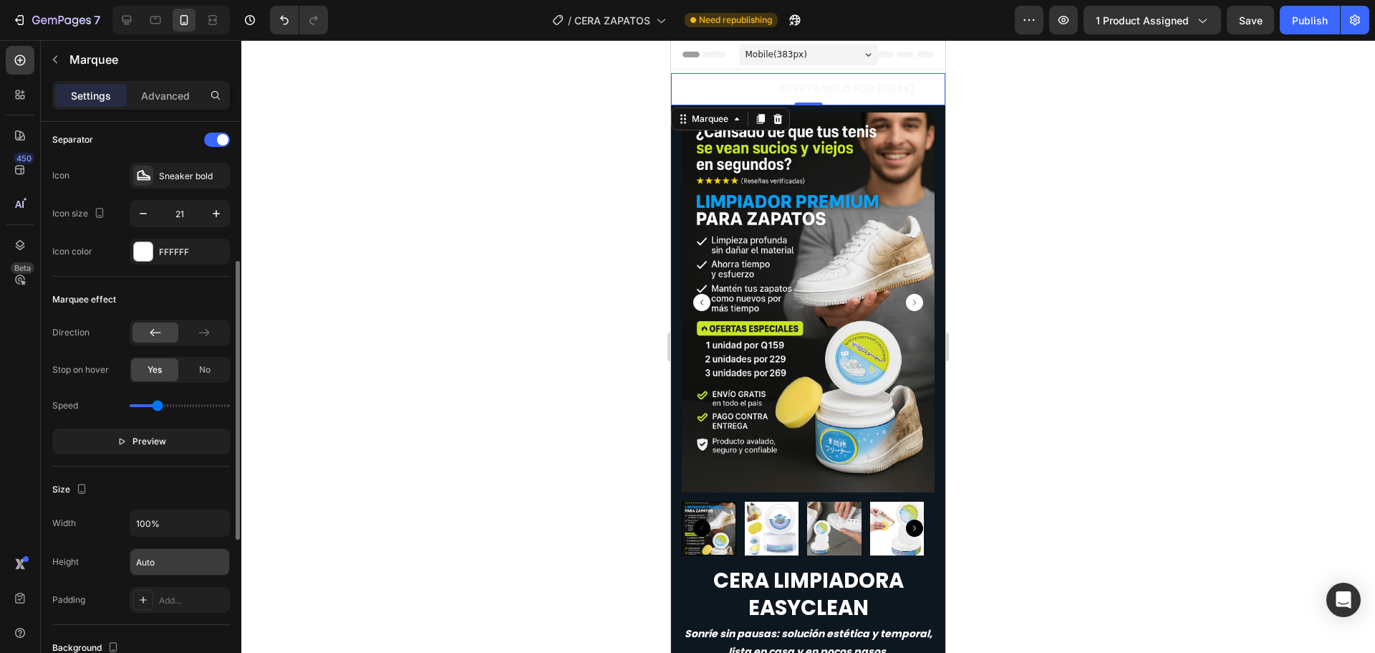
scroll to position [430, 0]
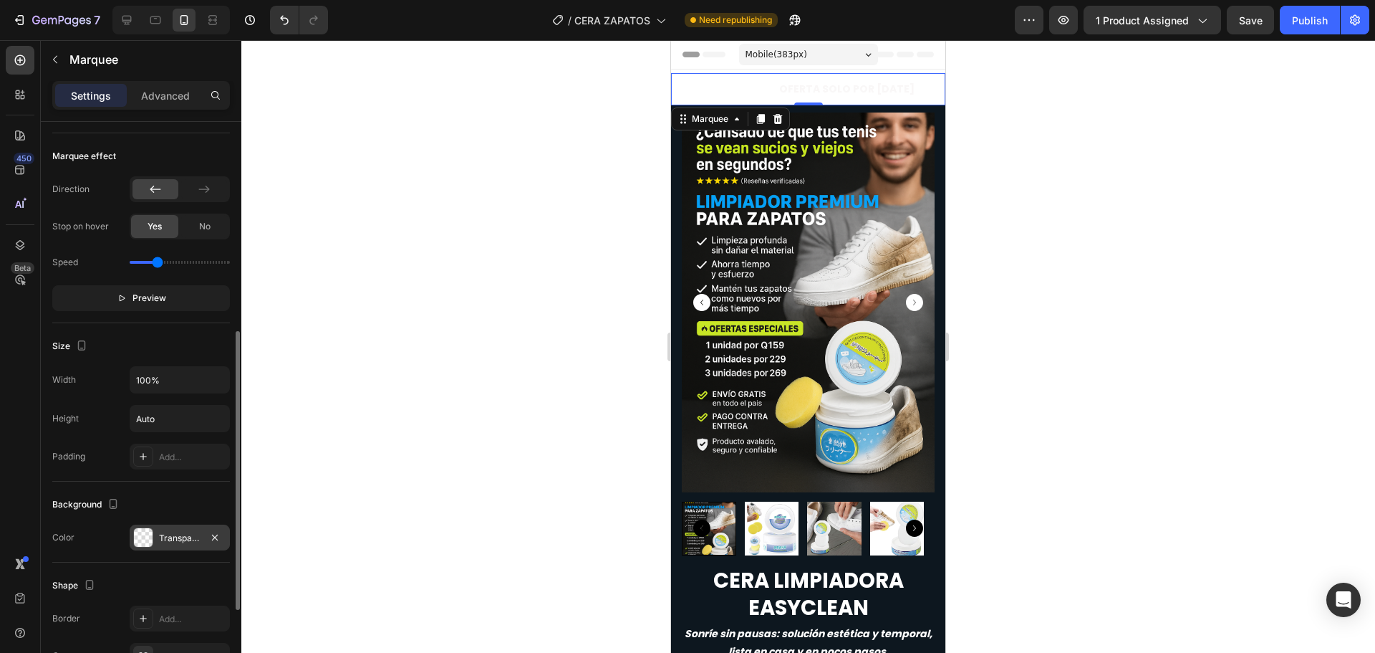
click at [181, 537] on div "Transparent" at bounding box center [180, 537] width 42 height 13
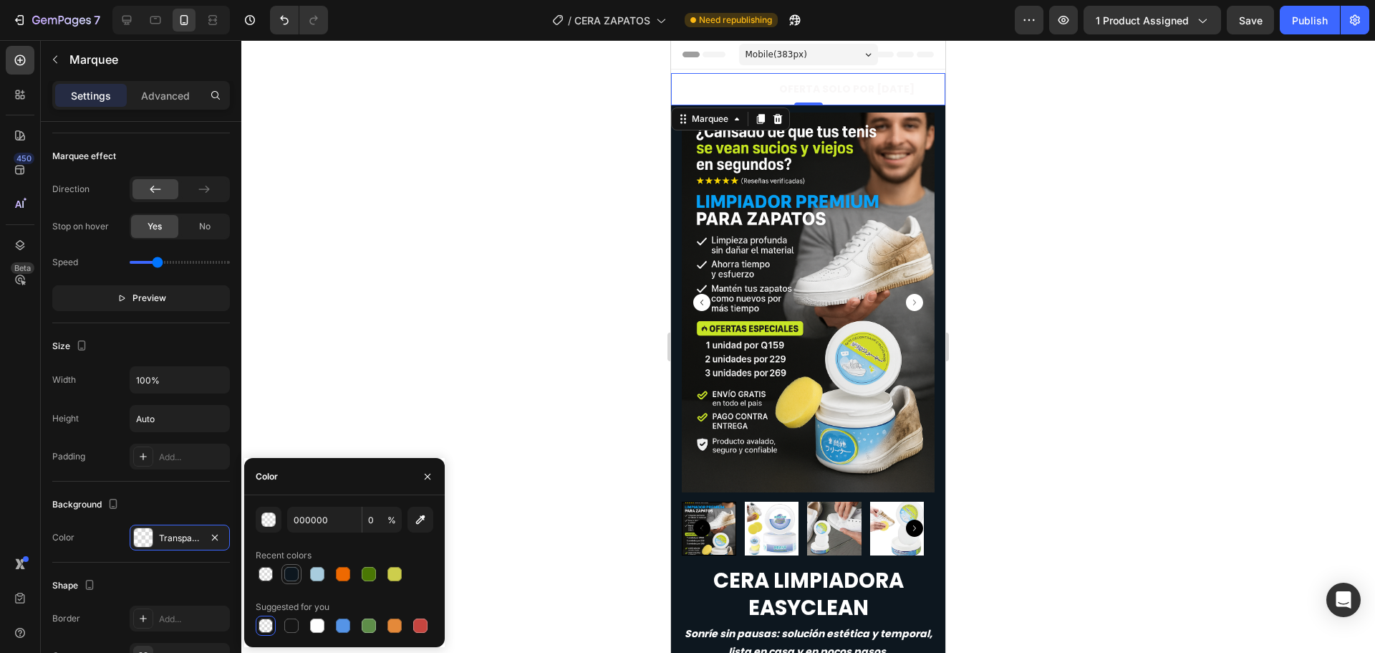
click at [299, 581] on div at bounding box center [292, 574] width 20 height 20
type input "0D171F"
type input "100"
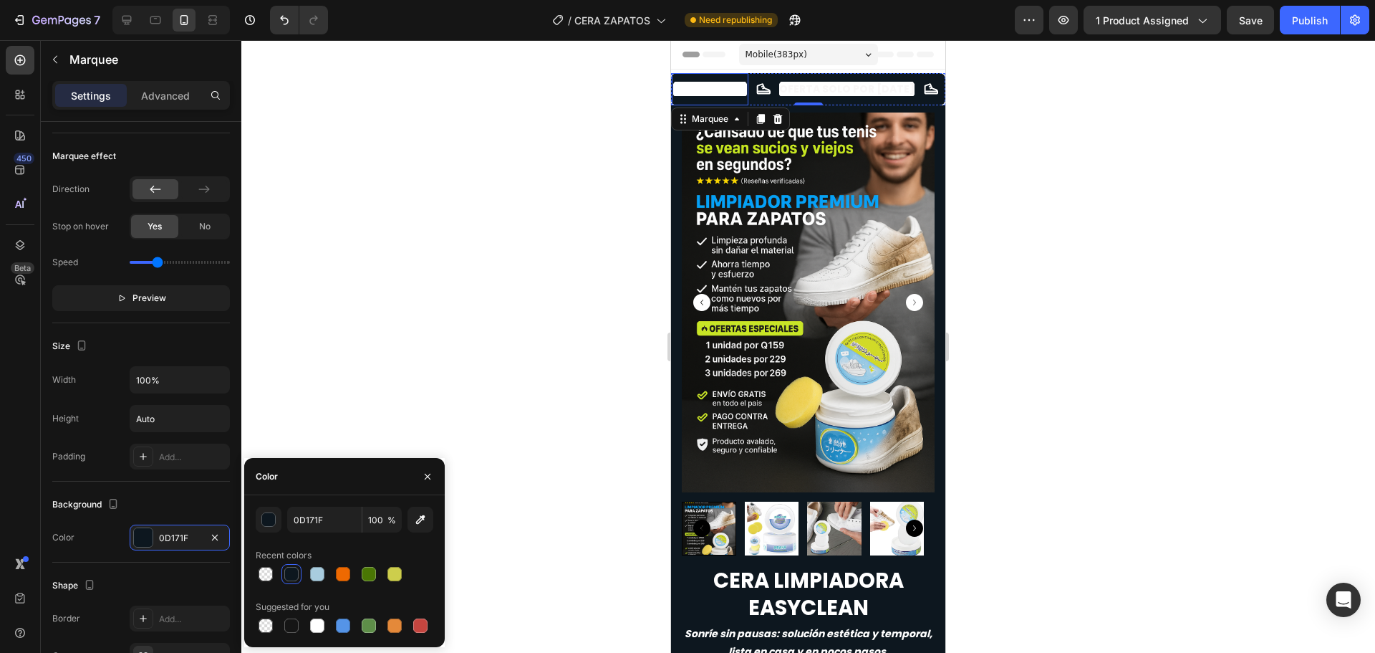
click at [706, 86] on span "ENVÍO GRATIS" at bounding box center [710, 89] width 74 height 14
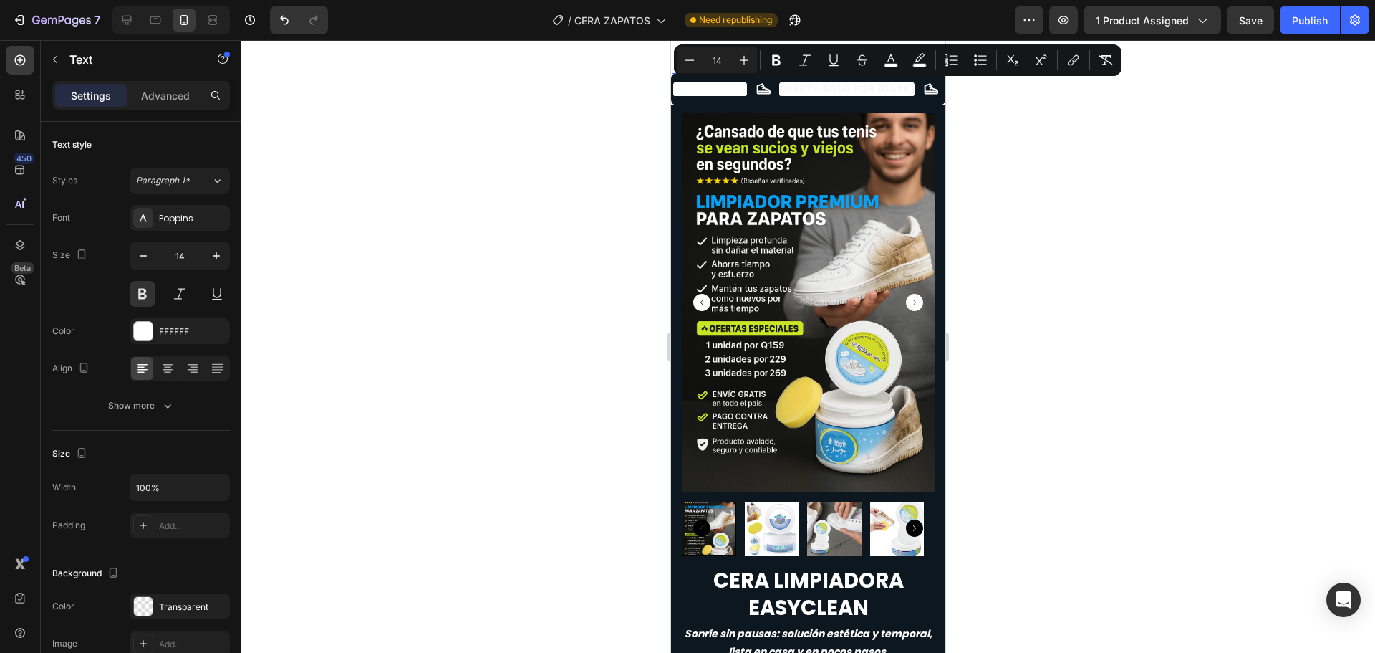
click at [504, 390] on div at bounding box center [808, 346] width 1134 height 612
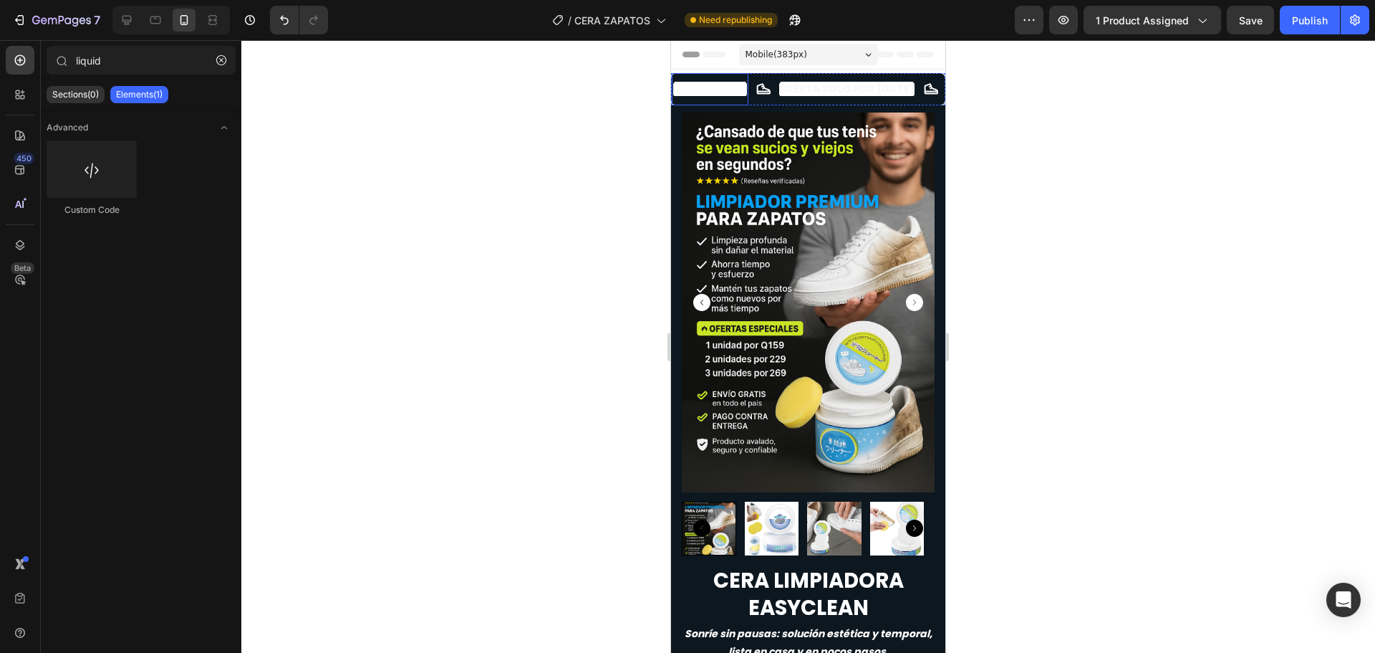
click at [696, 97] on p "ENVÍO GRATIS" at bounding box center [710, 89] width 74 height 18
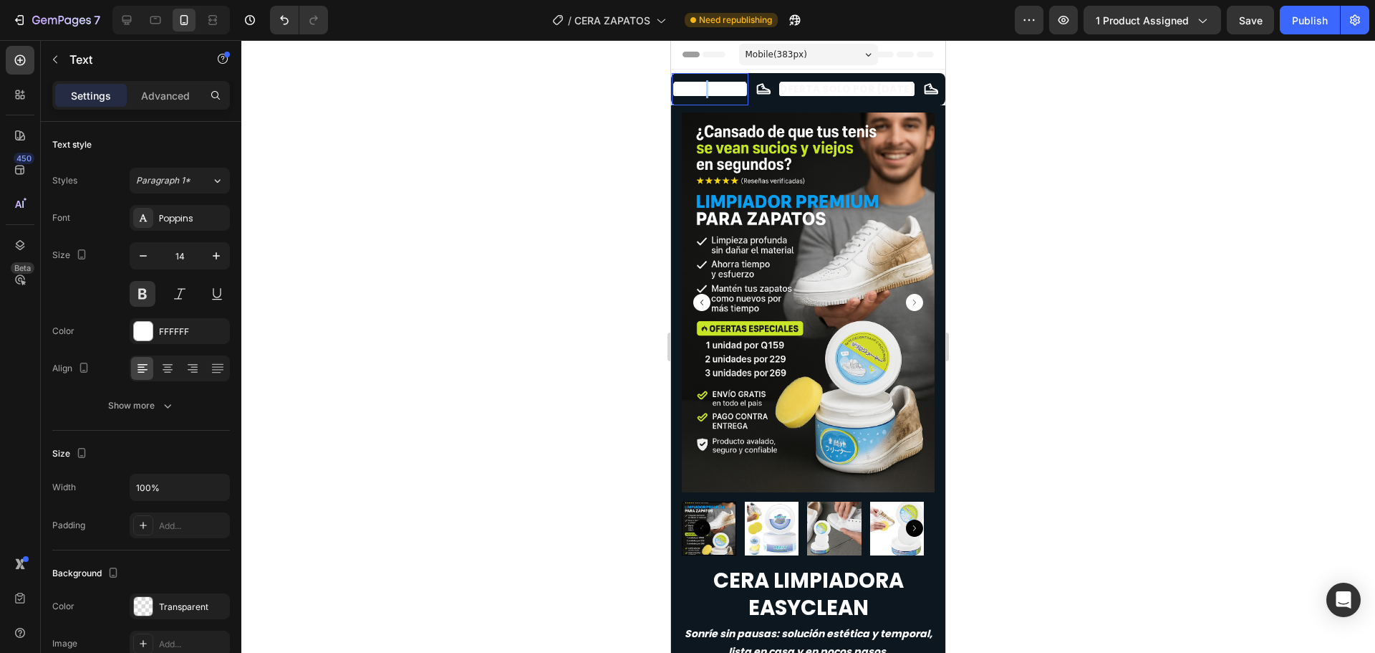
click at [702, 86] on span "ENVÍO GRATIS" at bounding box center [710, 89] width 74 height 14
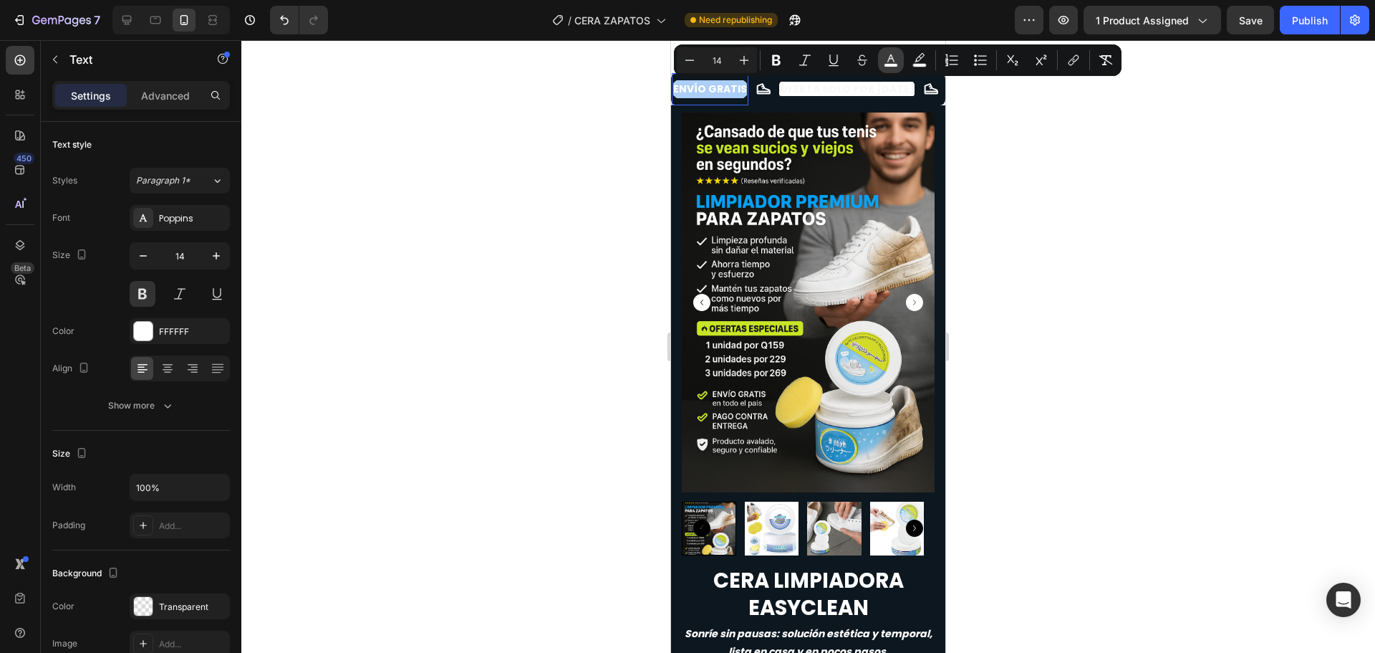
click at [890, 65] on rect "Editor contextual toolbar" at bounding box center [892, 66] width 14 height 4
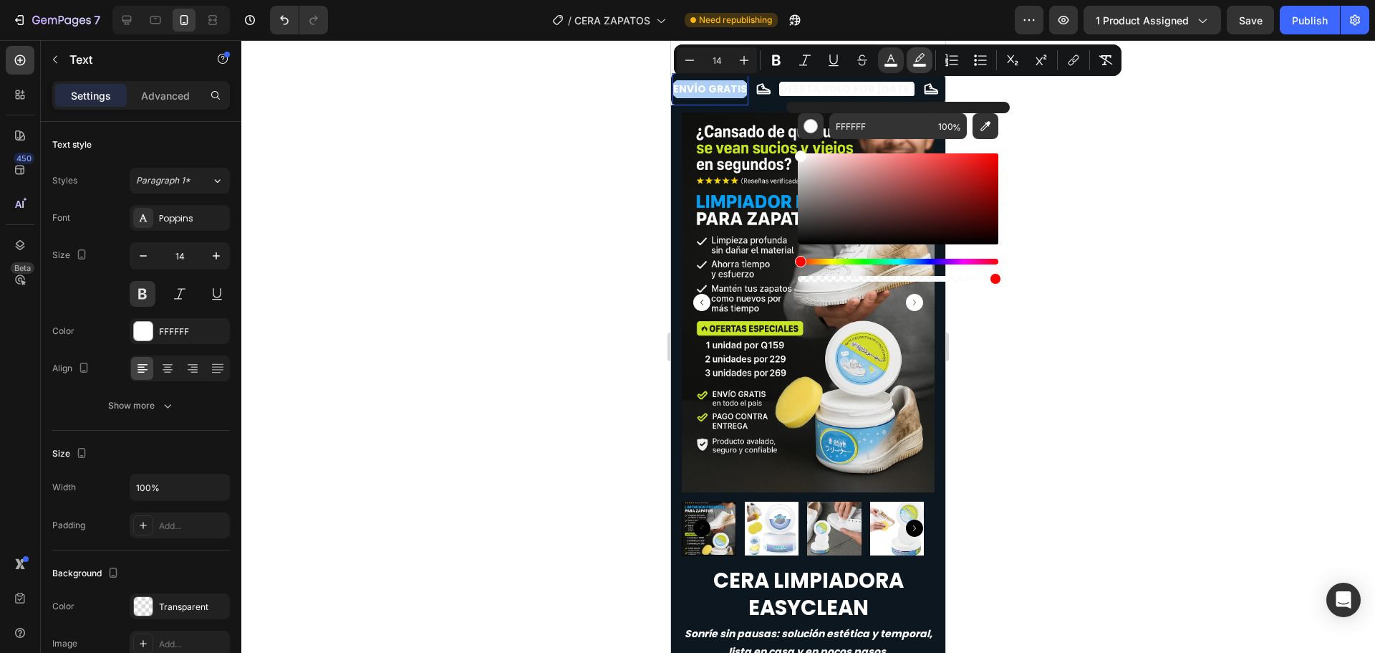
click at [920, 59] on icon "Editor contextual toolbar" at bounding box center [920, 57] width 10 height 9
type input "FFFFFF"
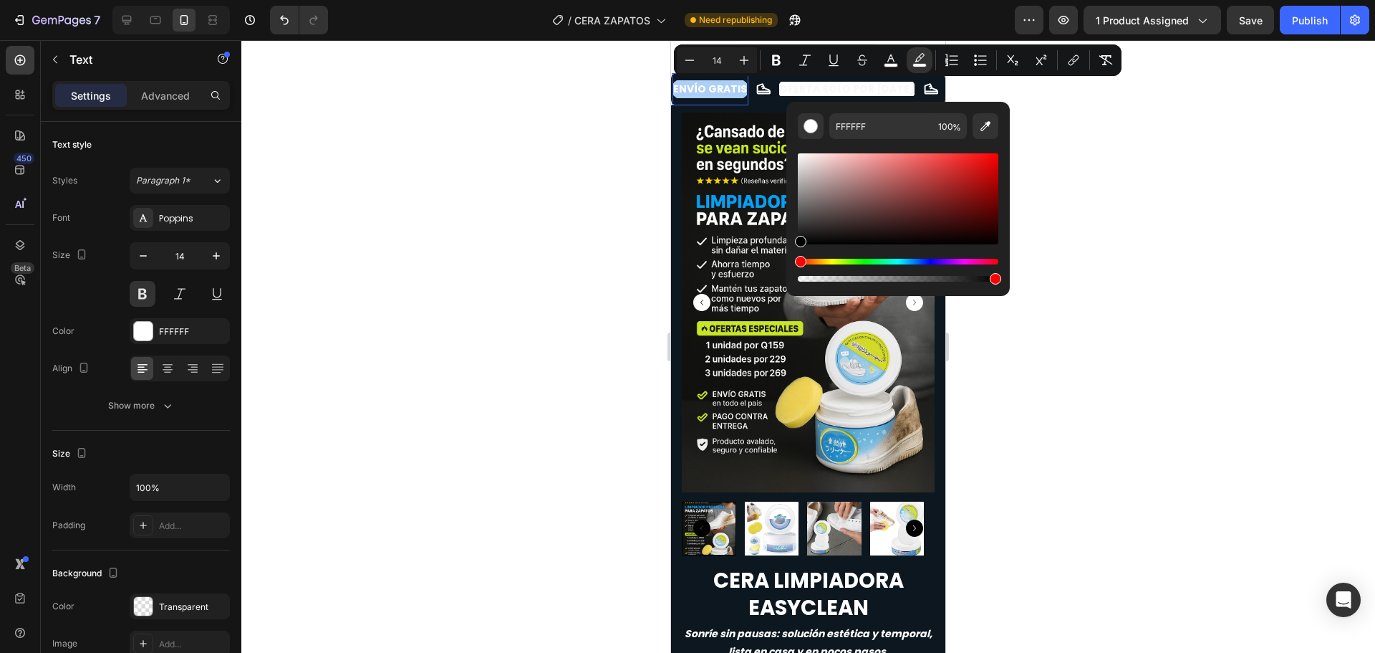
drag, startPoint x: 804, startPoint y: 155, endPoint x: 792, endPoint y: 258, distance: 103.2
click at [792, 258] on div "FFFFFF 100 %" at bounding box center [898, 193] width 223 height 183
type input "000000"
click at [618, 163] on div at bounding box center [808, 346] width 1134 height 612
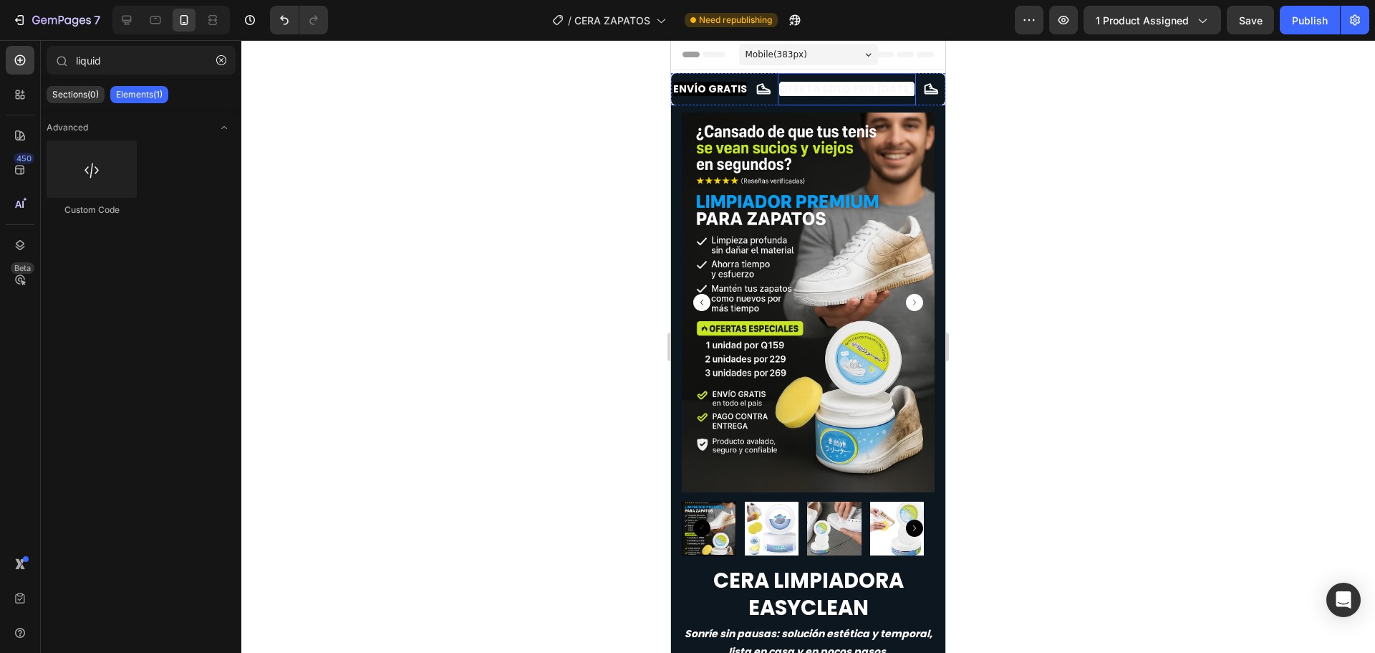
click at [822, 90] on span "OFERTA SOLO POR [DATE]" at bounding box center [846, 89] width 135 height 14
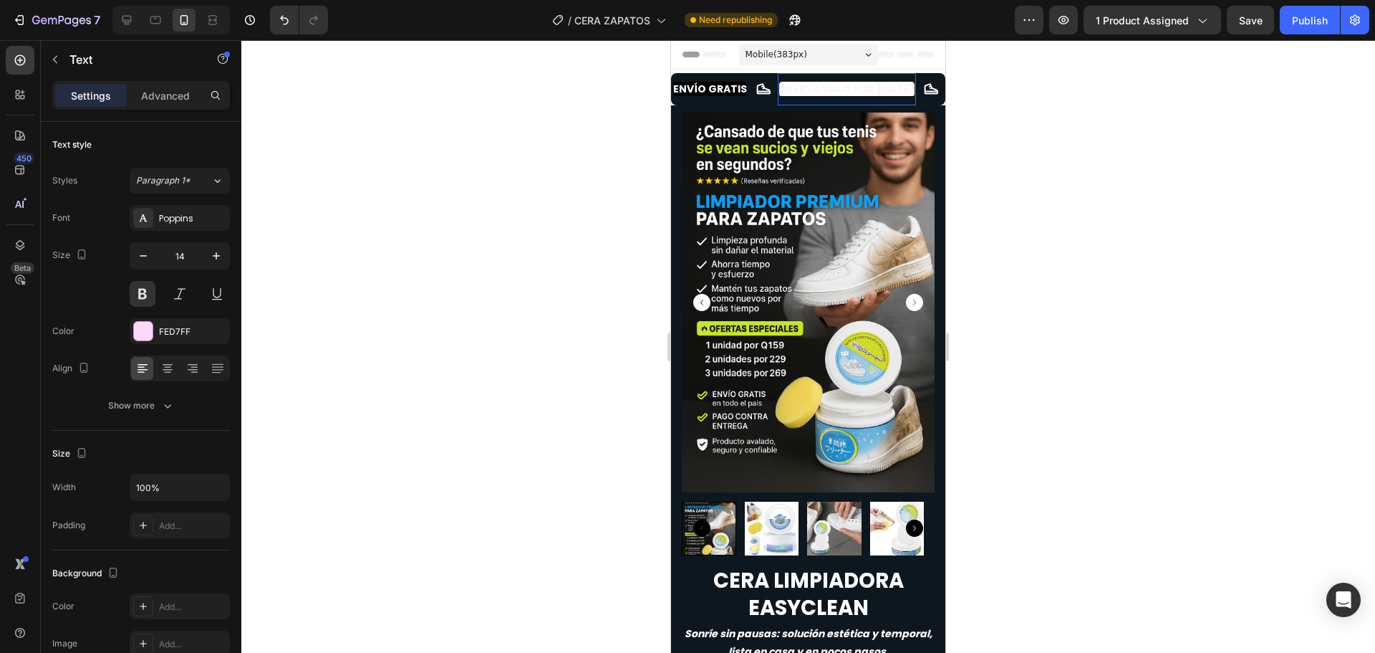
click at [822, 90] on span "OFERTA SOLO POR [DATE]" at bounding box center [846, 89] width 135 height 14
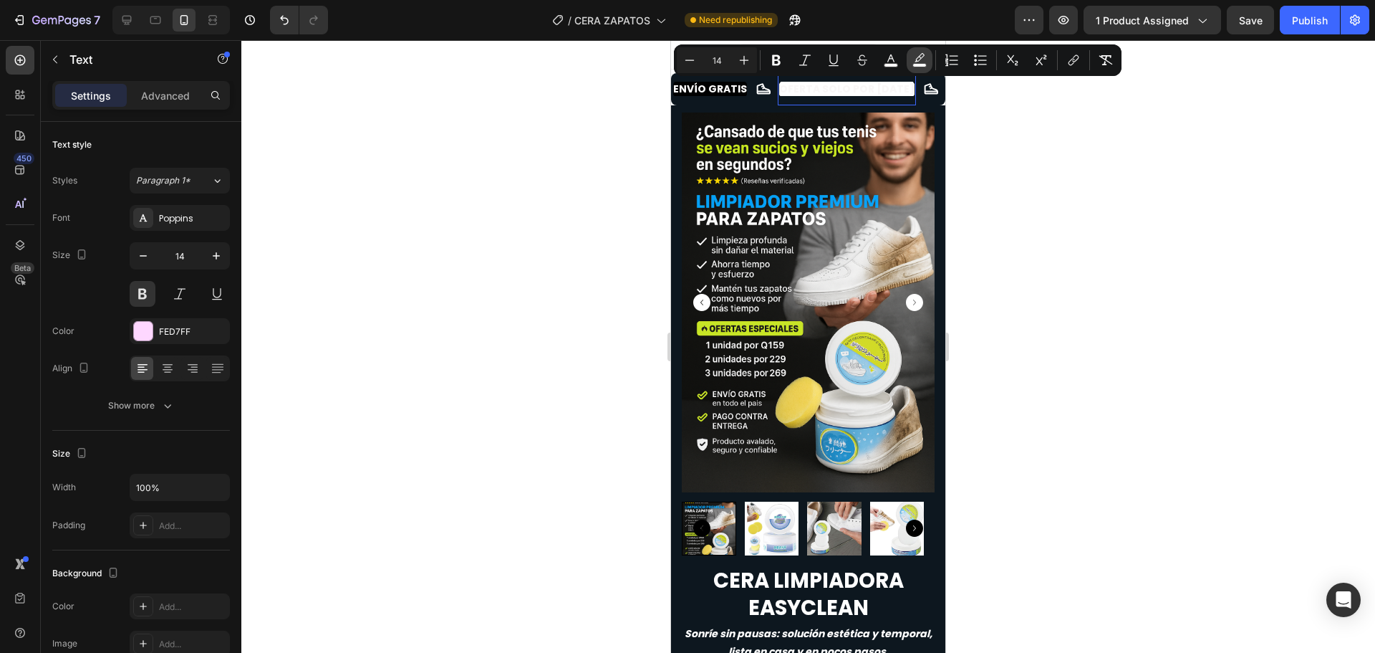
click at [920, 56] on icon "Editor contextual toolbar" at bounding box center [920, 57] width 10 height 9
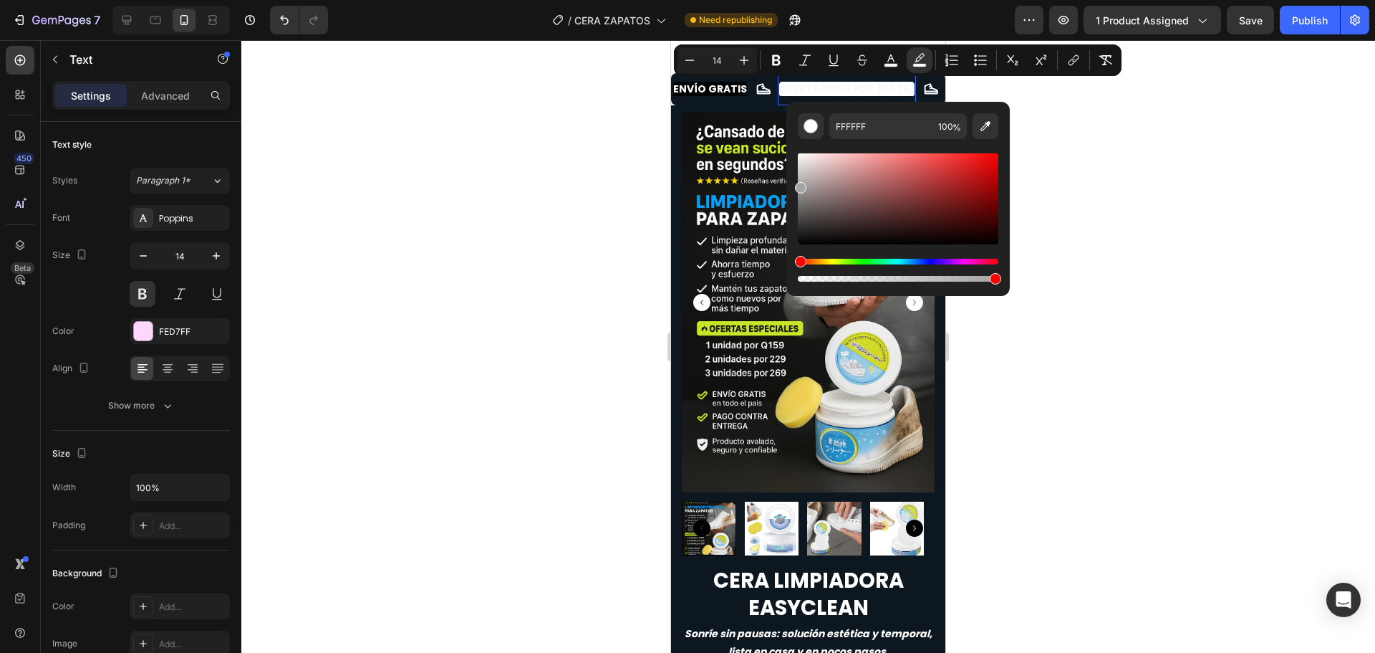
drag, startPoint x: 1472, startPoint y: 199, endPoint x: 781, endPoint y: 254, distance: 693.4
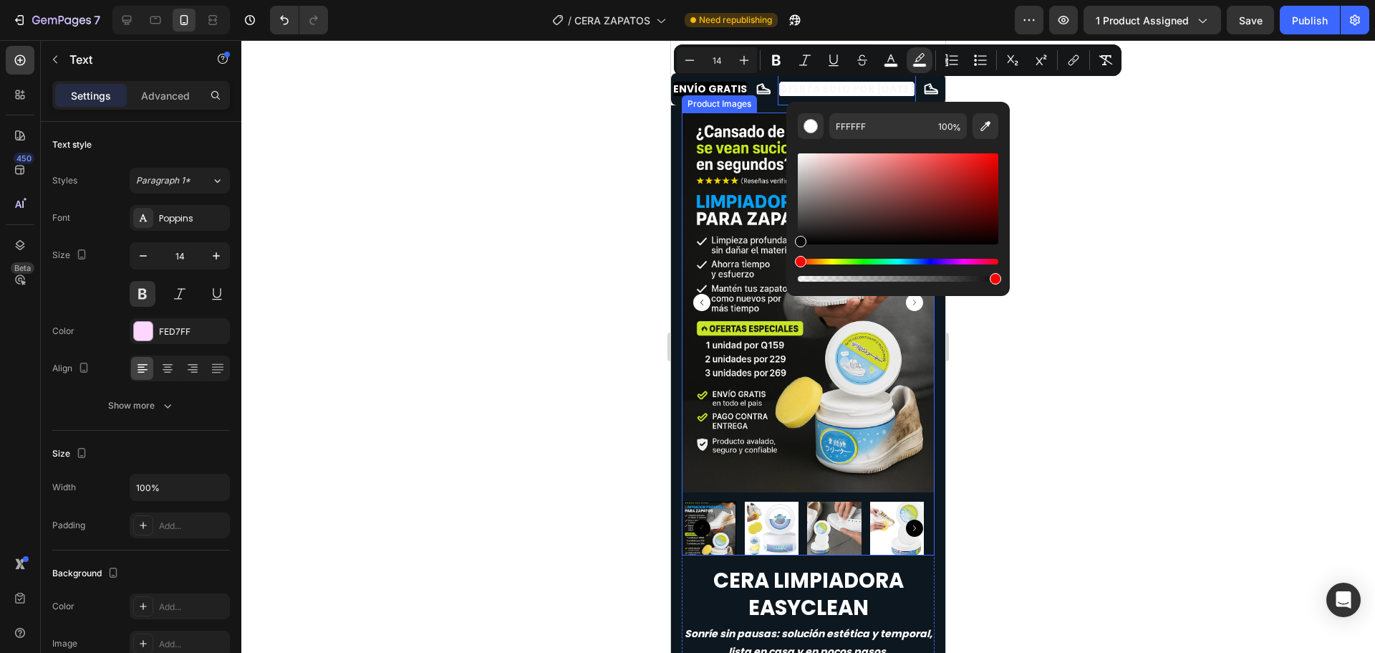
type input "0C0C0C"
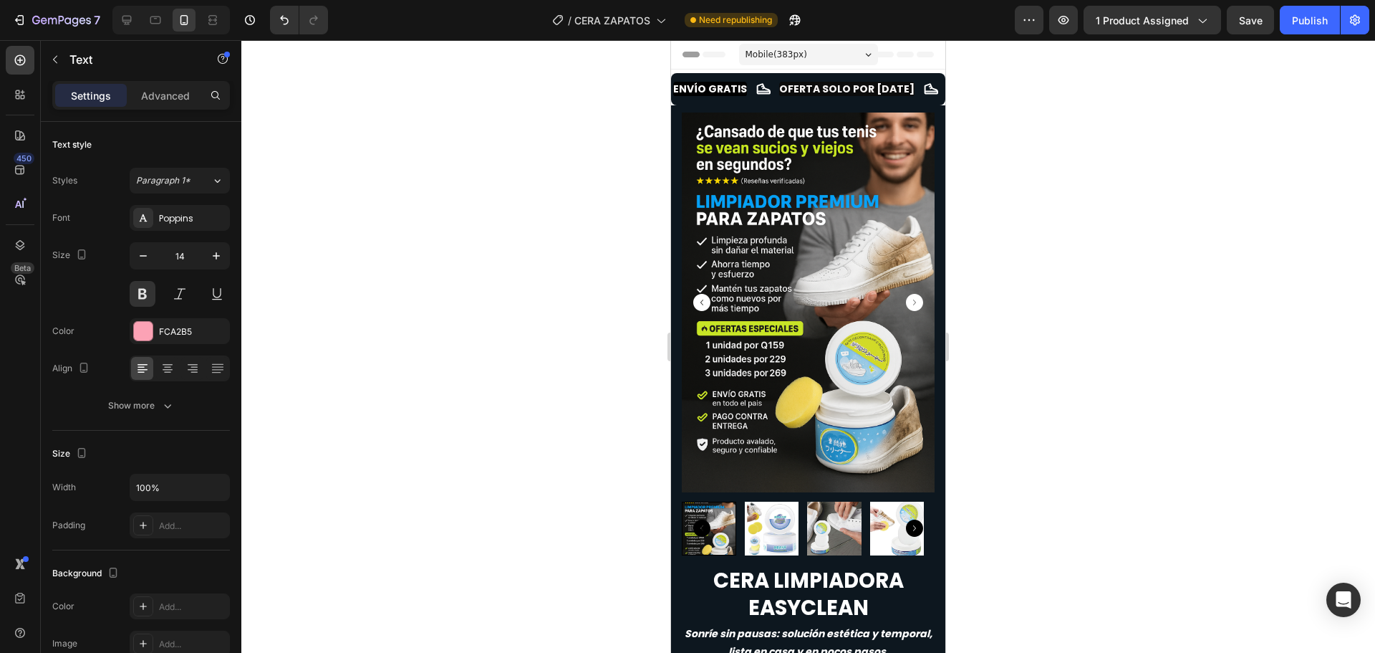
click at [947, 83] on span "PAGA AL RECIBIR" at bounding box center [989, 89] width 85 height 14
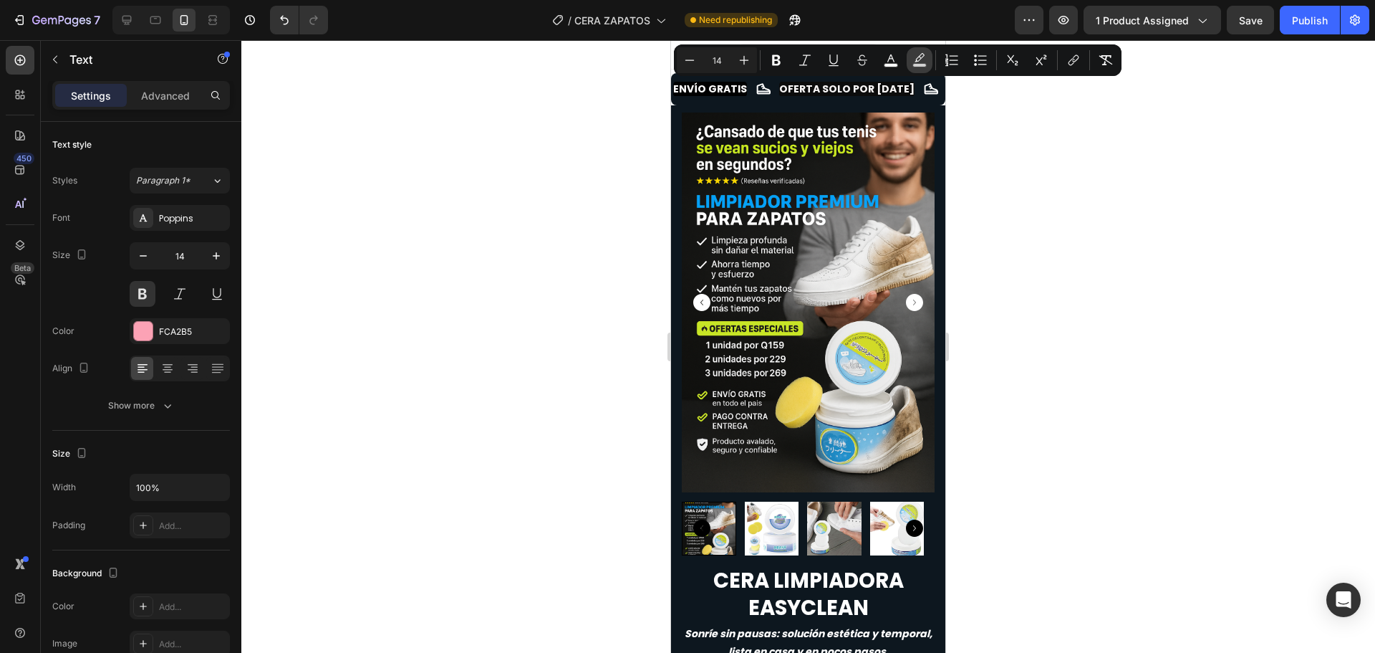
click at [917, 58] on icon "Editor contextual toolbar" at bounding box center [920, 60] width 14 height 14
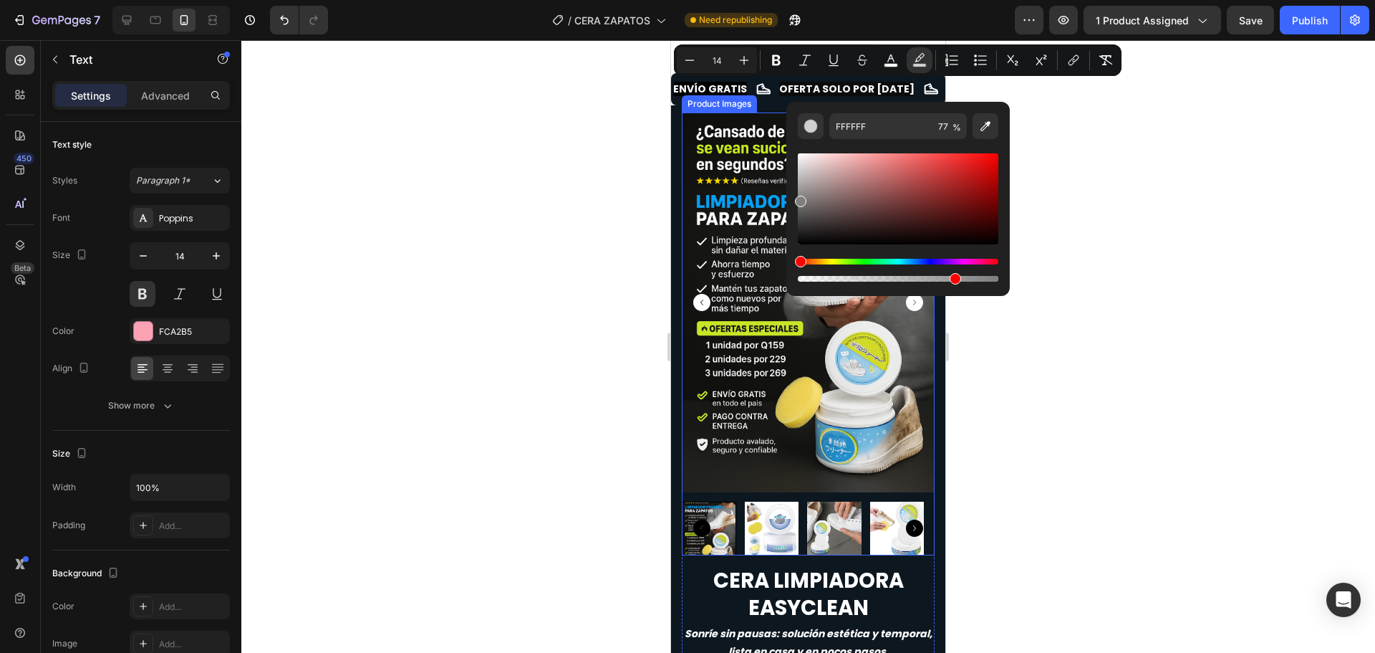
drag, startPoint x: 1476, startPoint y: 196, endPoint x: 769, endPoint y: 267, distance: 709.9
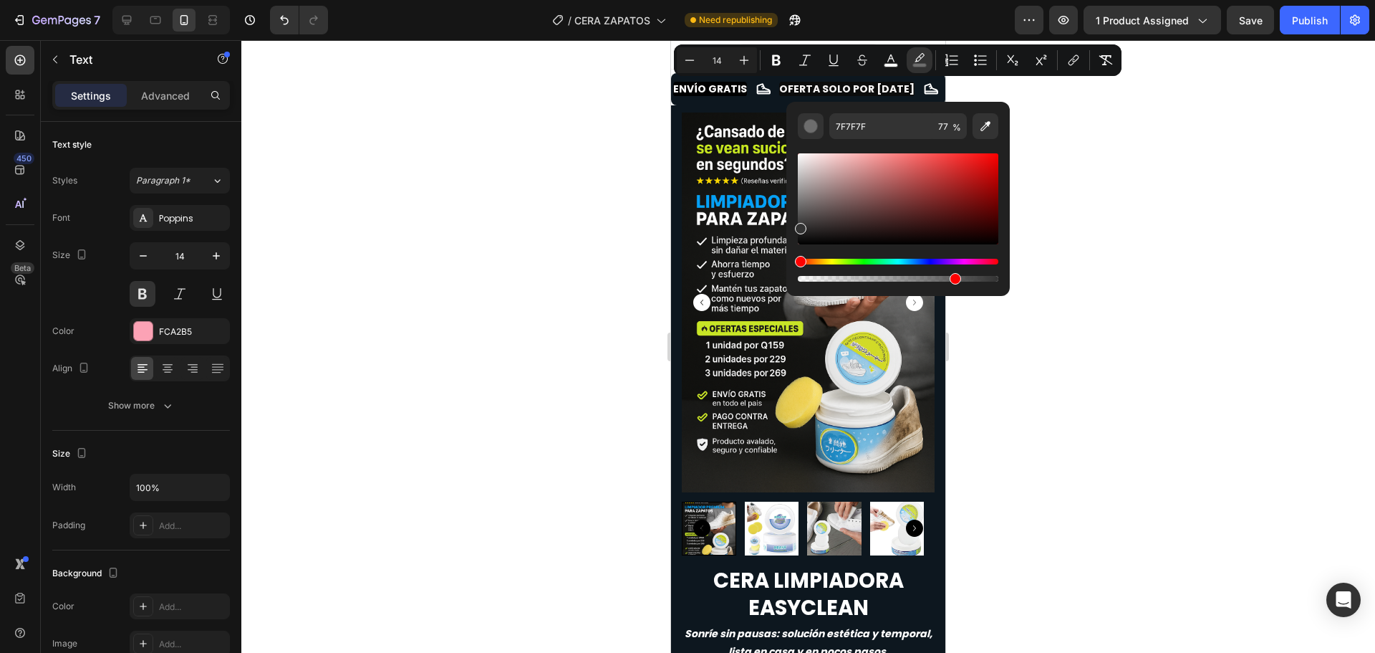
drag, startPoint x: 799, startPoint y: 204, endPoint x: 787, endPoint y: 274, distance: 70.5
click at [790, 275] on div "7F7F7F 77 %" at bounding box center [898, 193] width 223 height 183
type input "000000"
click at [467, 197] on div at bounding box center [808, 346] width 1134 height 612
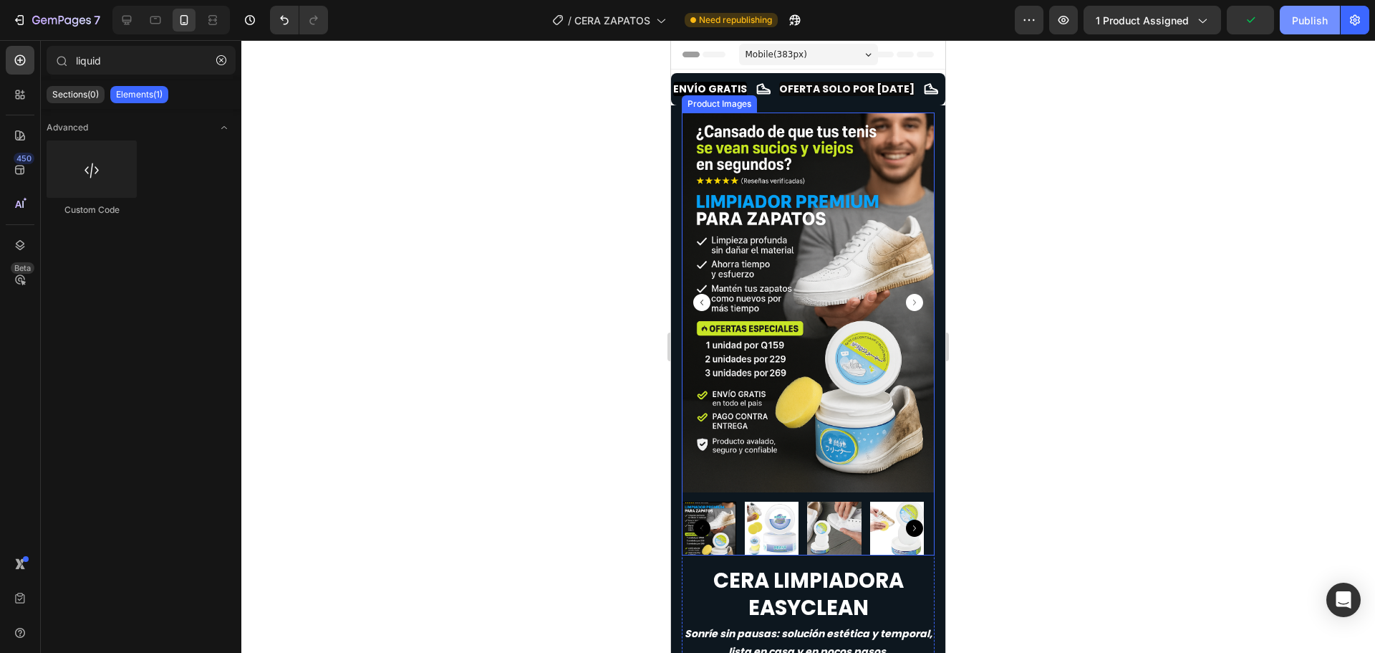
click at [1299, 14] on div "Publish" at bounding box center [1310, 20] width 36 height 15
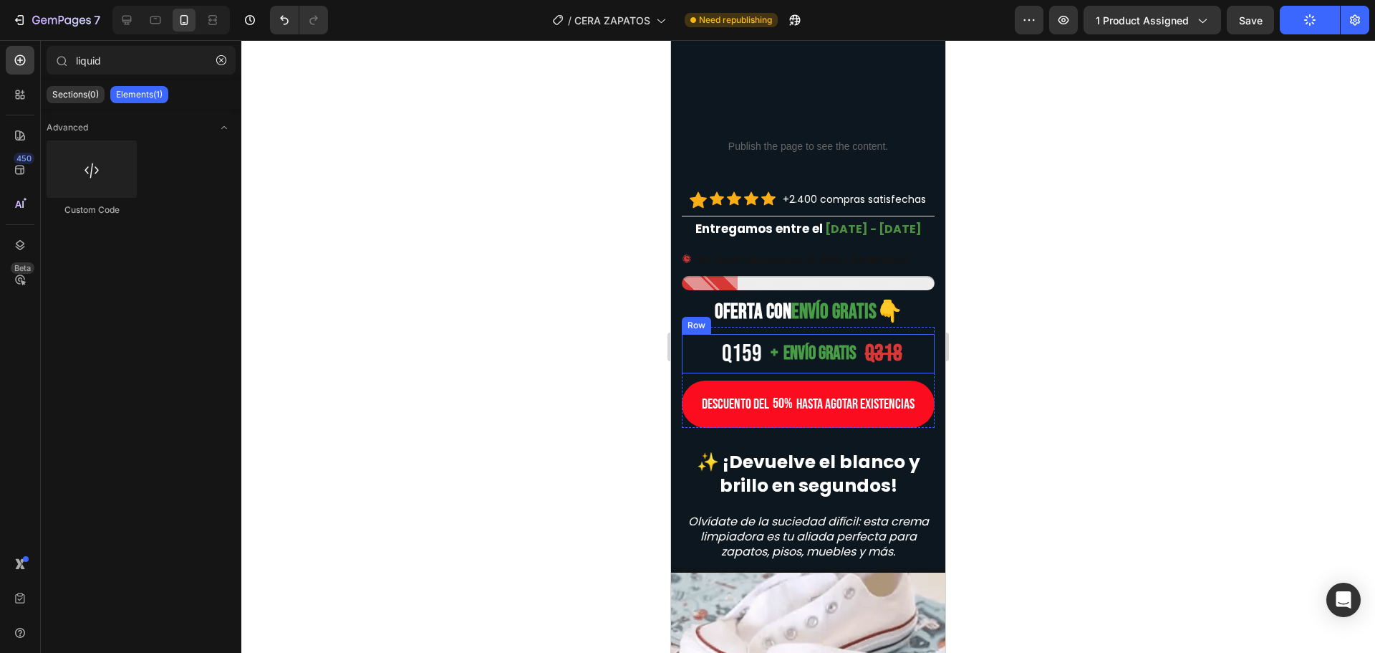
scroll to position [645, 0]
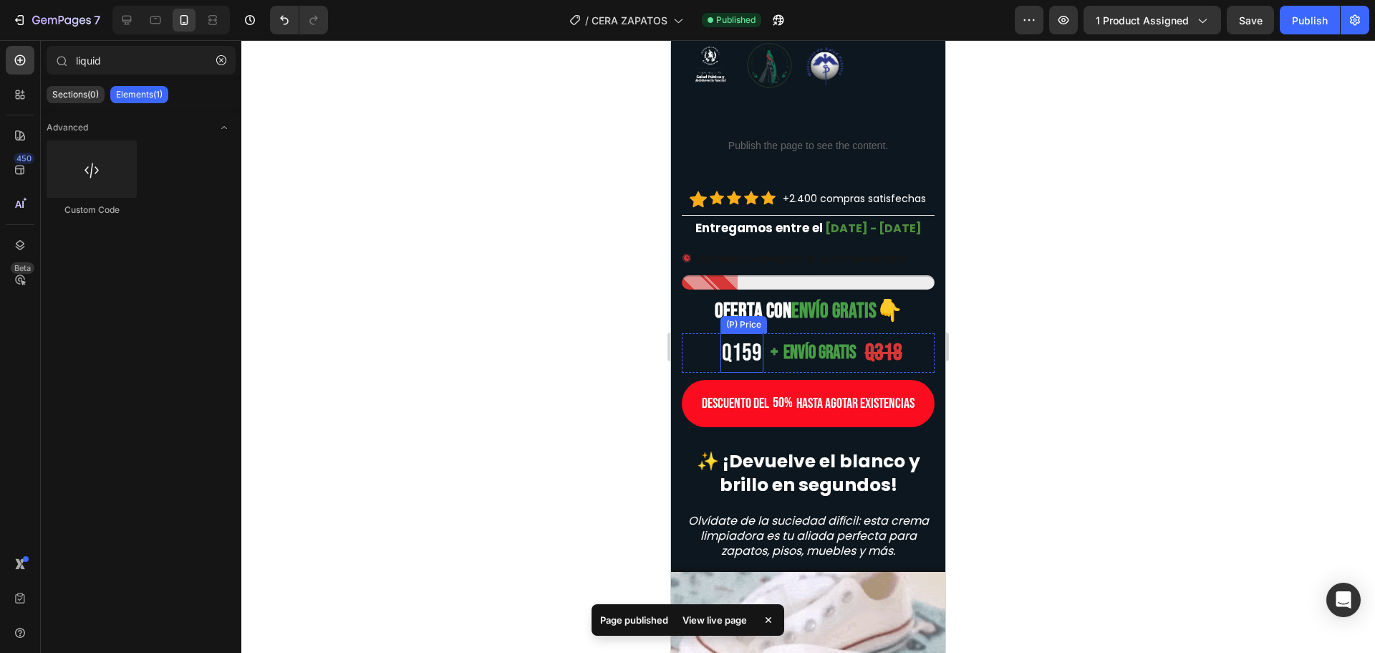
click at [739, 352] on div "Q159" at bounding box center [742, 352] width 43 height 39
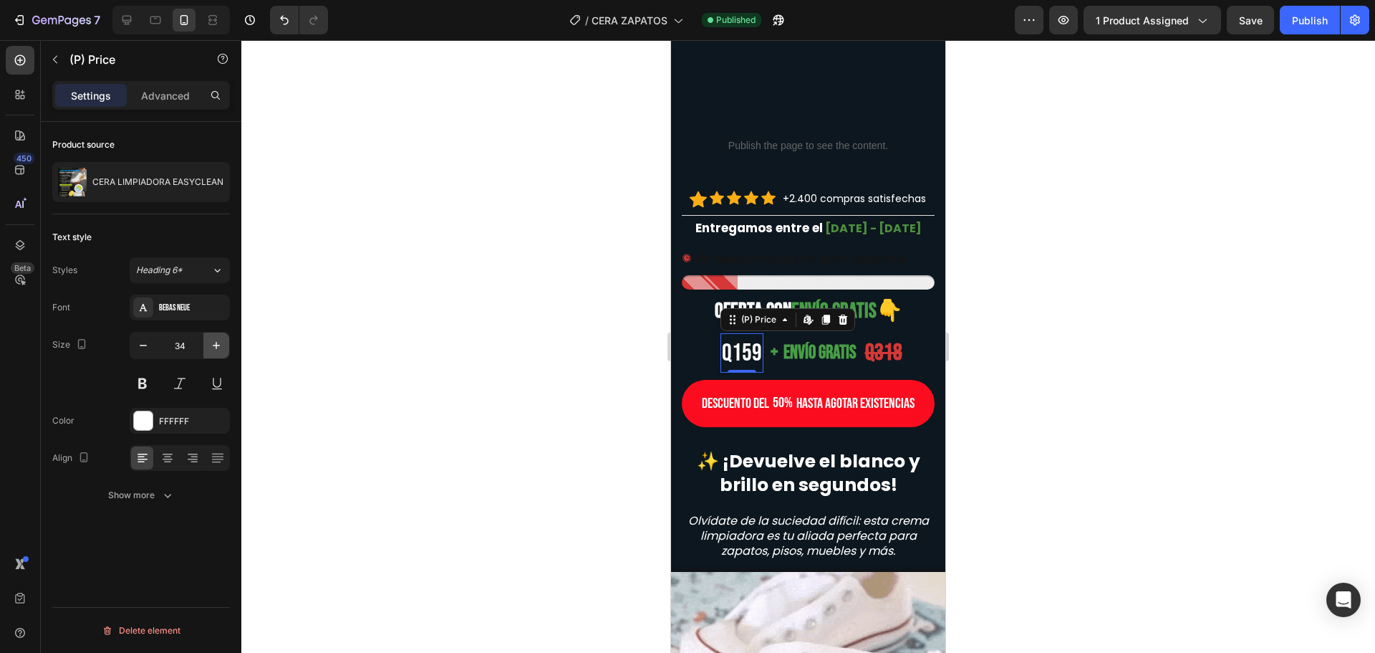
click at [218, 345] on icon "button" at bounding box center [216, 345] width 7 height 7
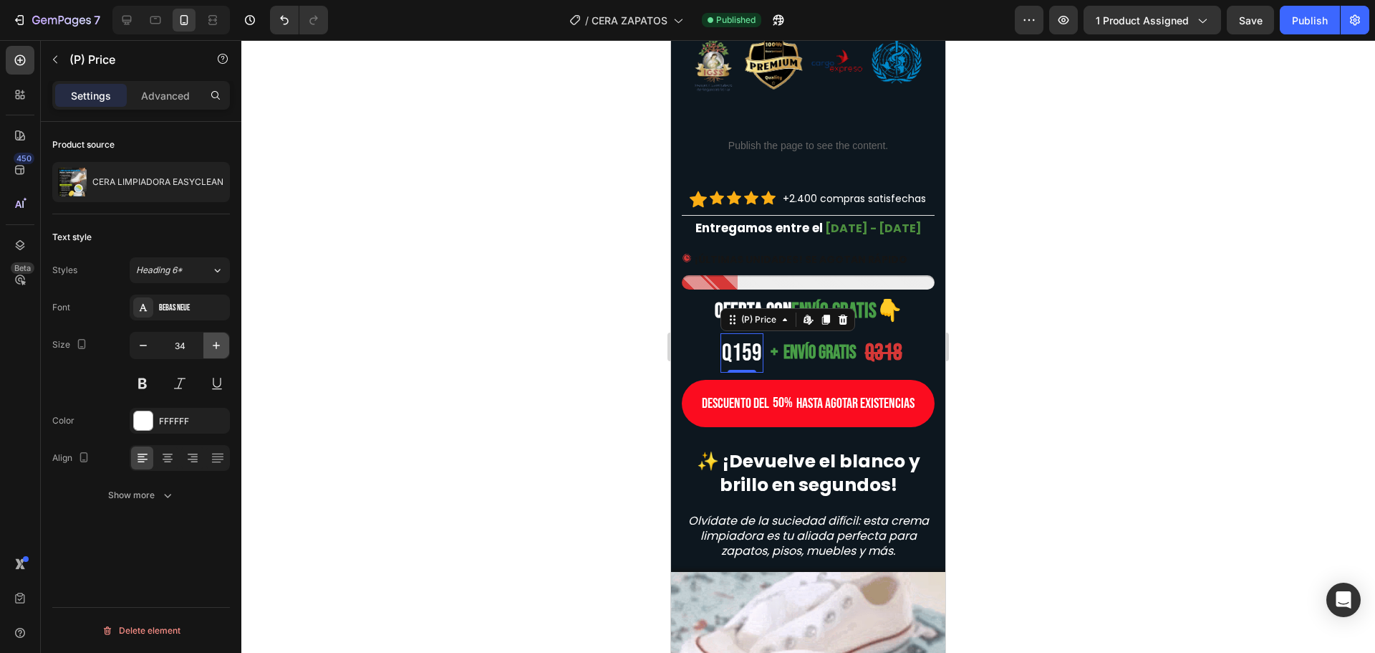
click at [218, 346] on icon "button" at bounding box center [216, 345] width 14 height 14
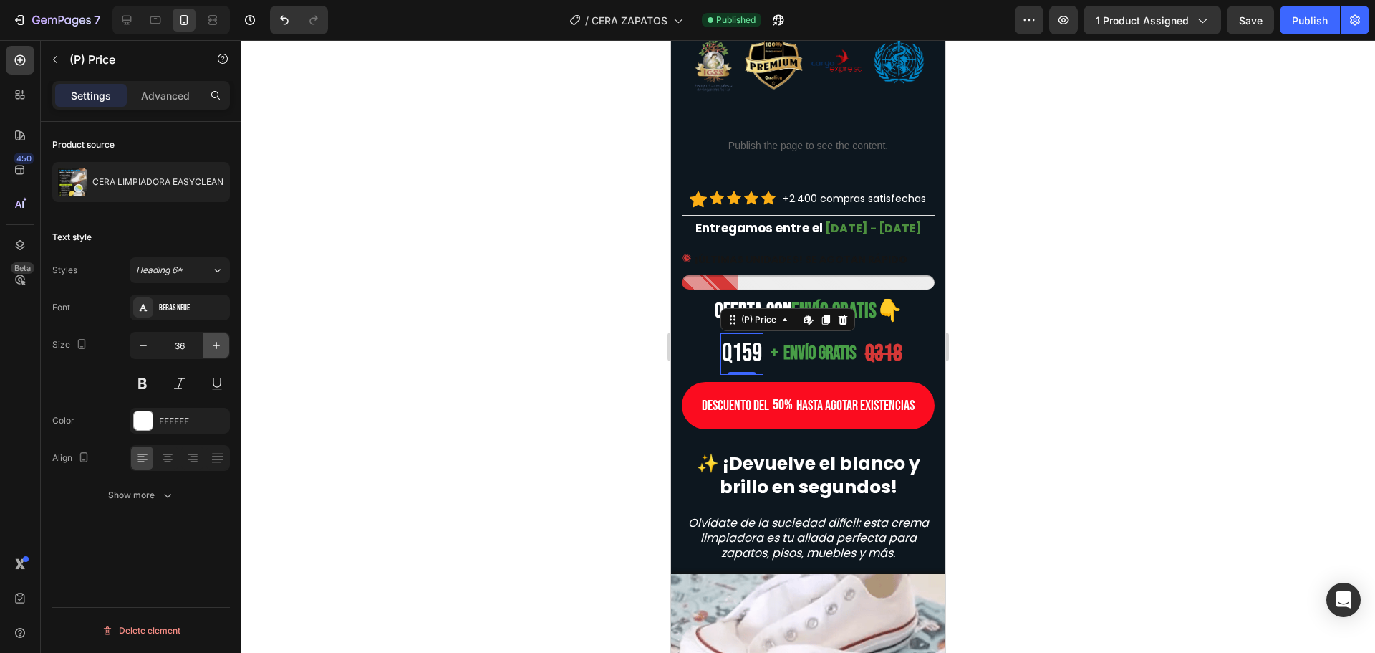
click at [218, 346] on icon "button" at bounding box center [216, 345] width 14 height 14
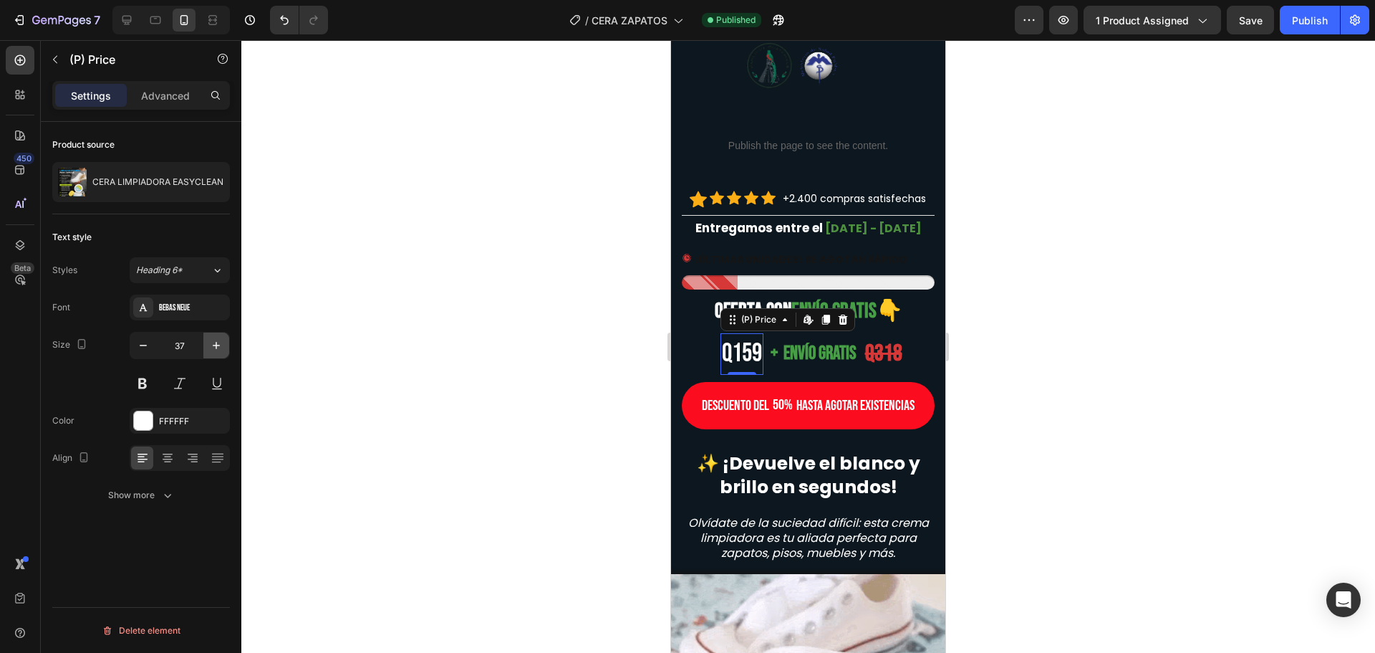
click at [218, 346] on icon "button" at bounding box center [216, 345] width 14 height 14
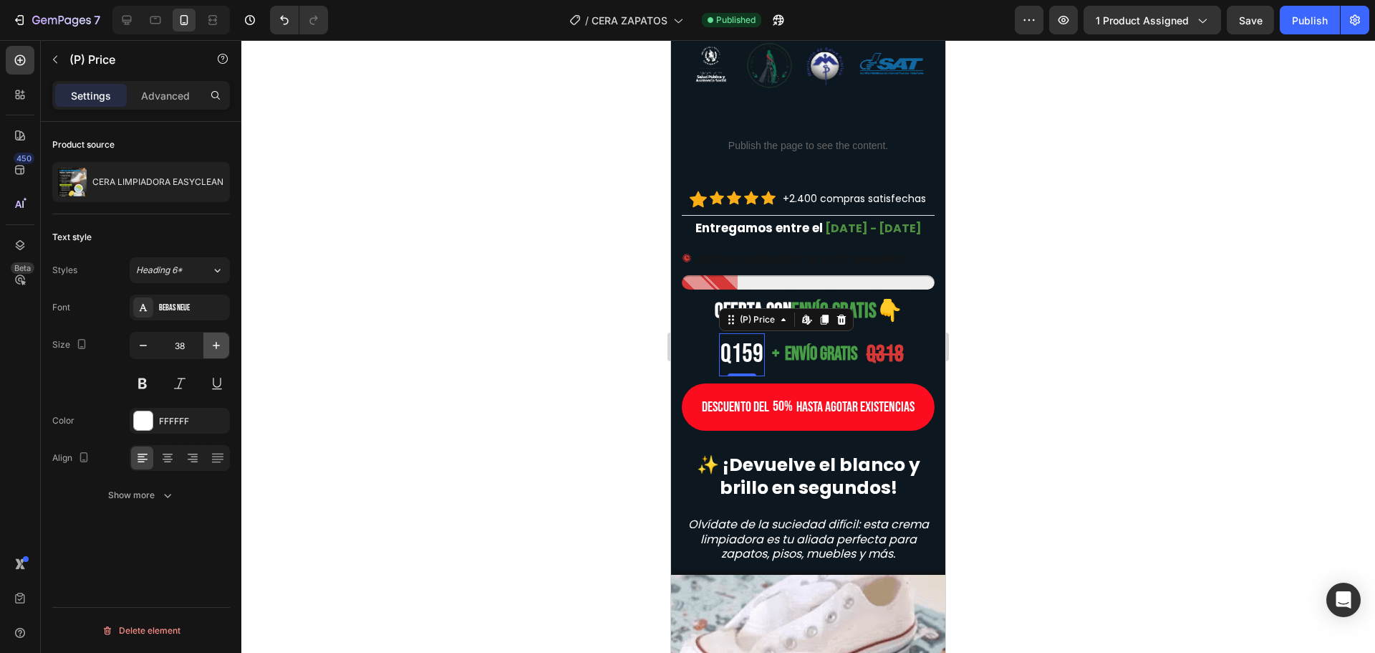
click at [218, 346] on icon "button" at bounding box center [216, 345] width 14 height 14
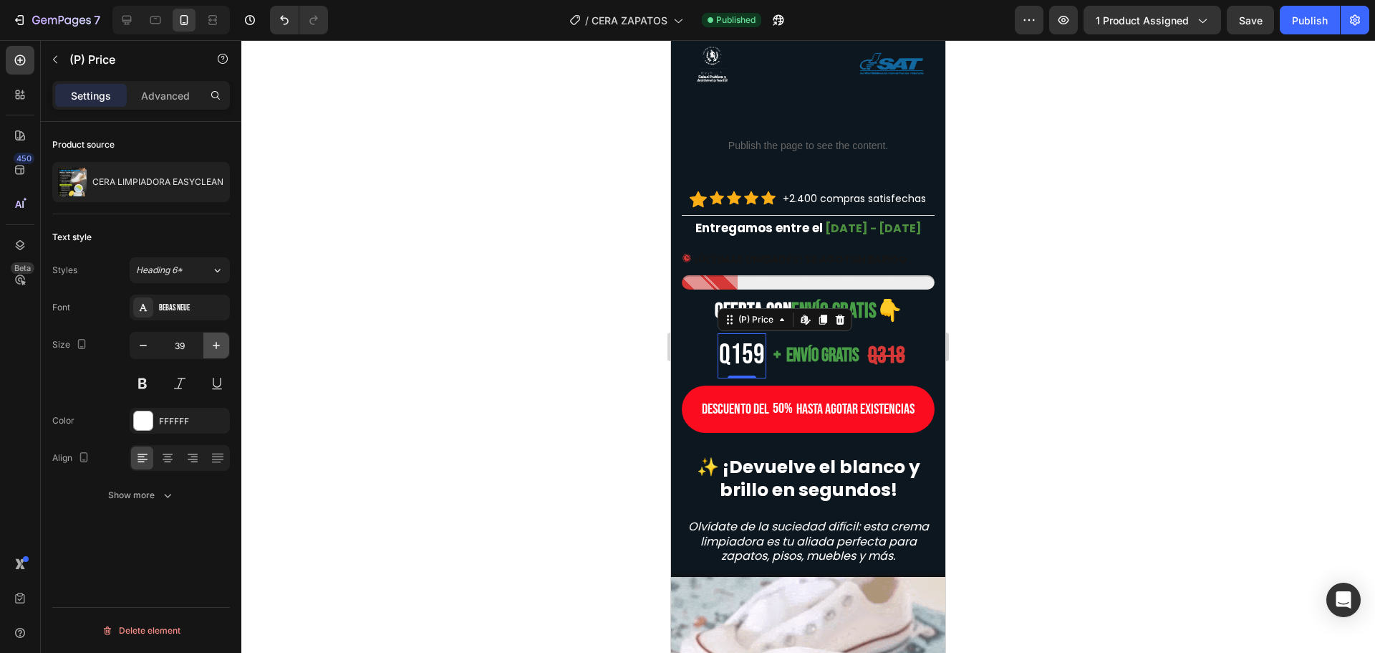
click at [218, 346] on icon "button" at bounding box center [216, 345] width 14 height 14
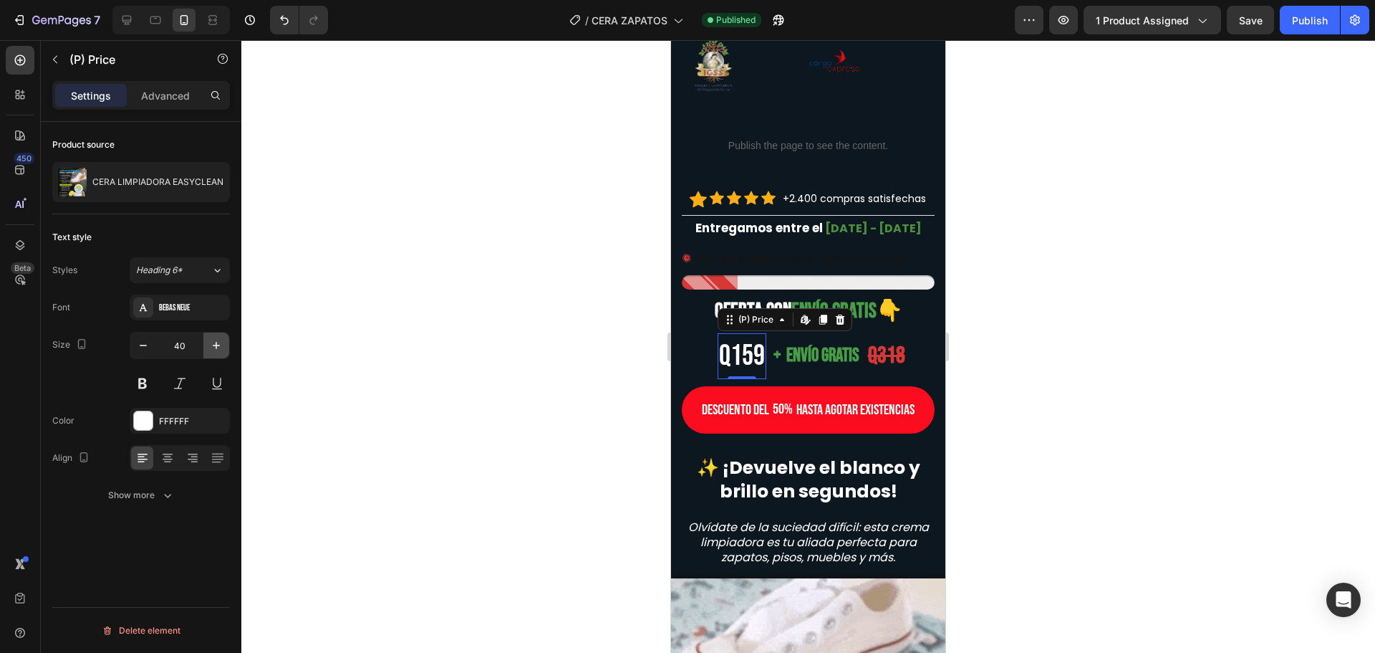
click at [218, 346] on icon "button" at bounding box center [216, 345] width 14 height 14
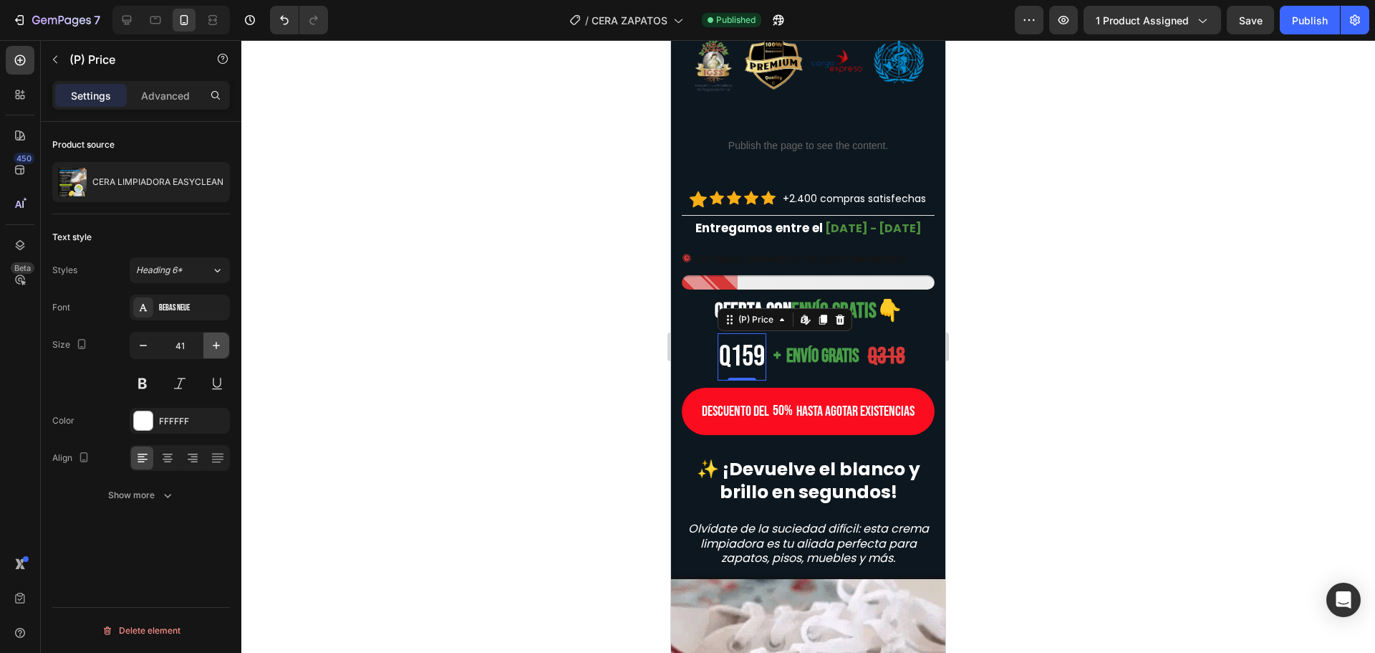
click at [218, 346] on icon "button" at bounding box center [216, 345] width 14 height 14
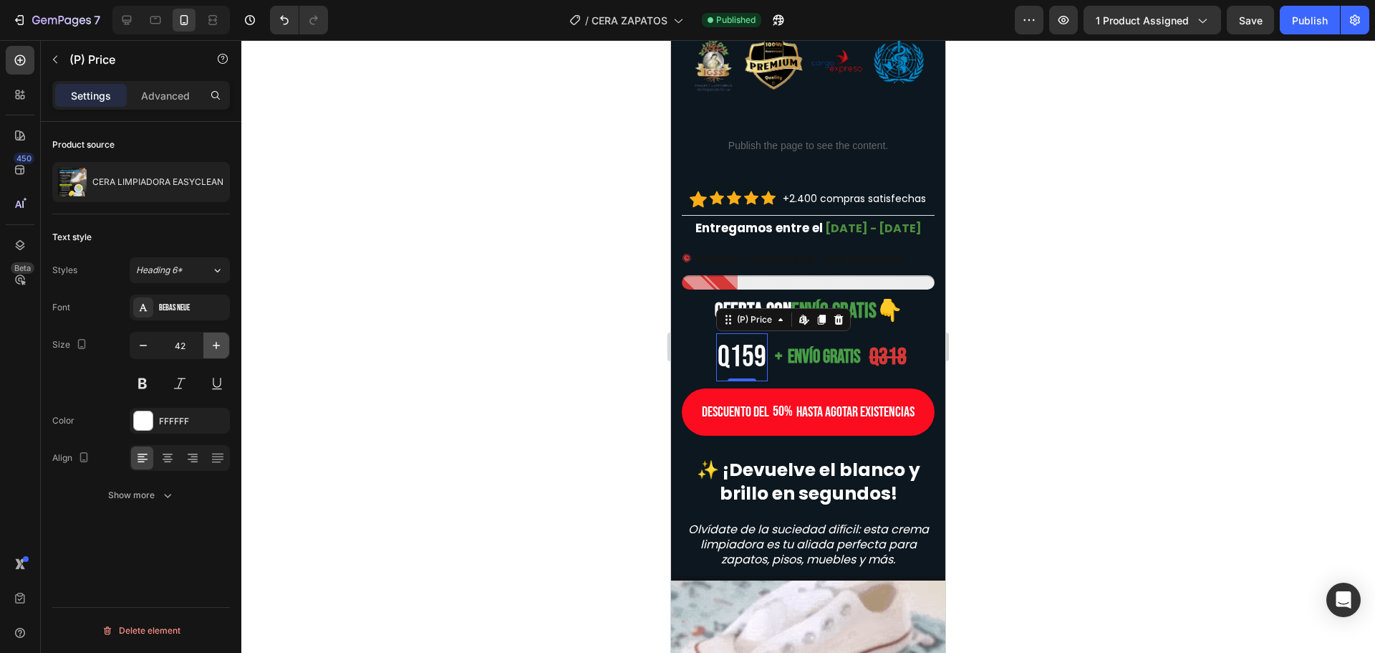
click at [218, 346] on icon "button" at bounding box center [216, 345] width 14 height 14
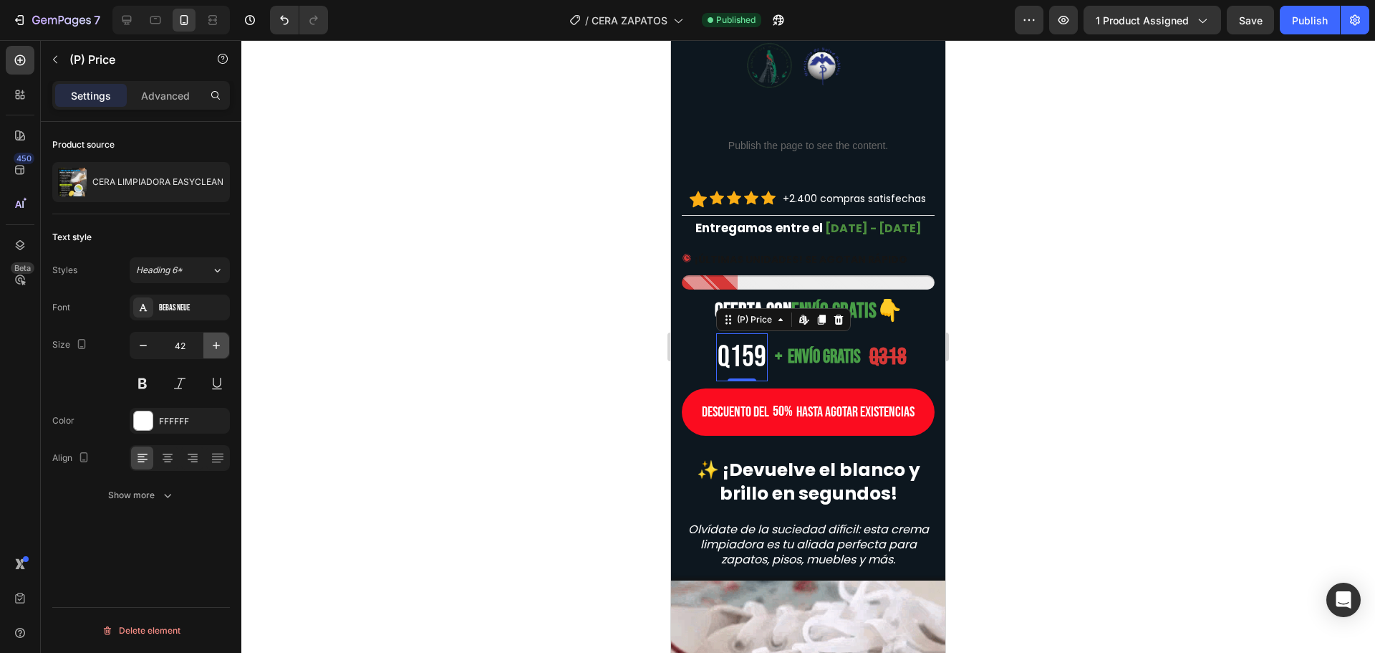
type input "43"
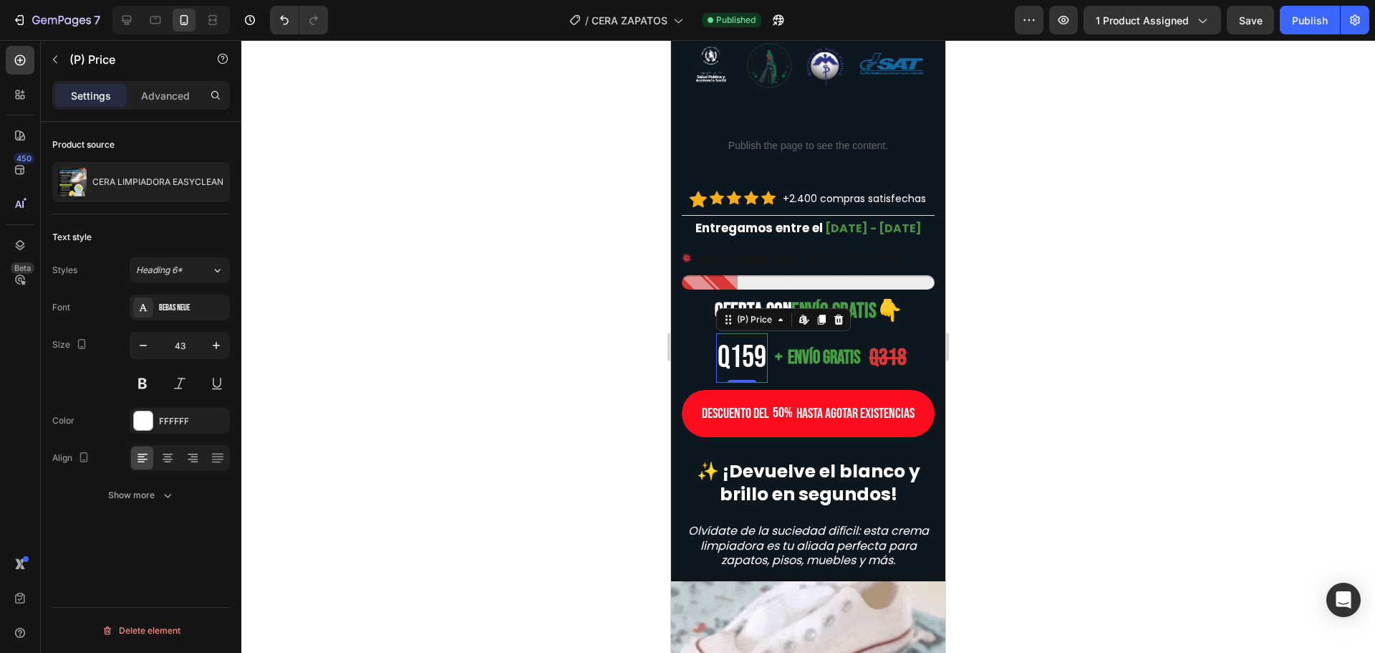
click at [528, 345] on div at bounding box center [808, 346] width 1134 height 612
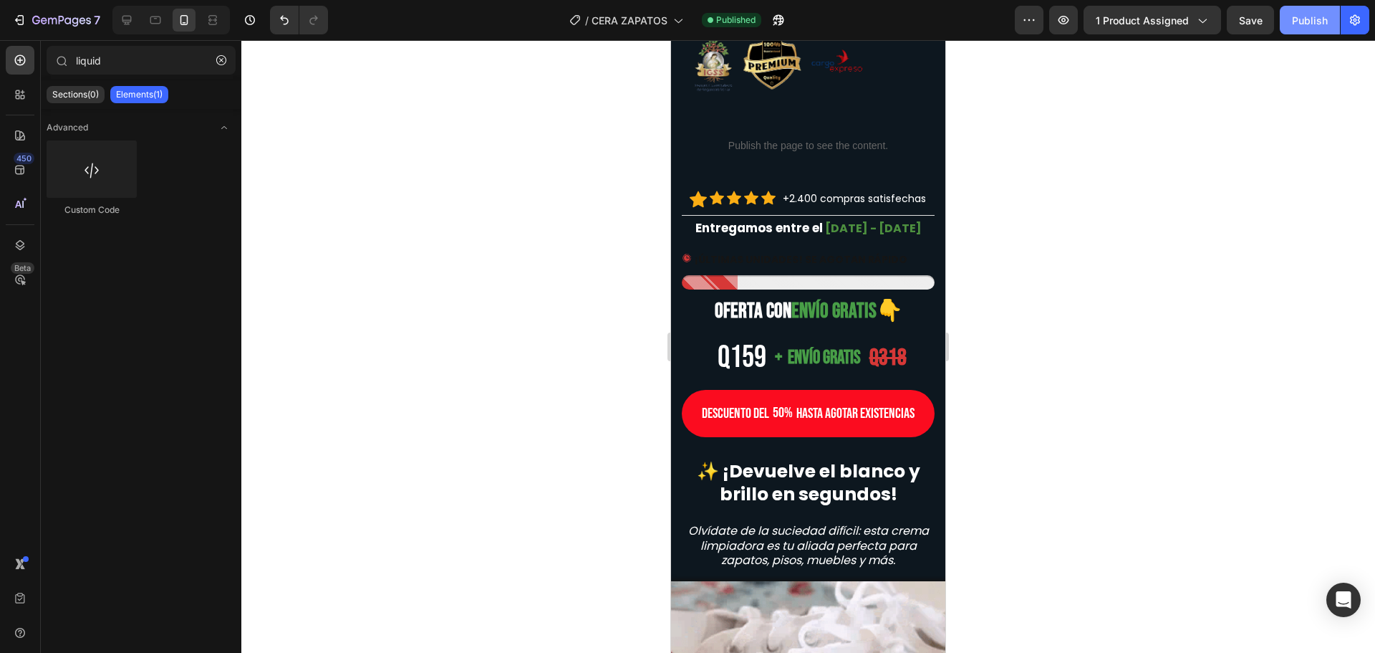
click at [1306, 28] on button "Publish" at bounding box center [1310, 20] width 60 height 29
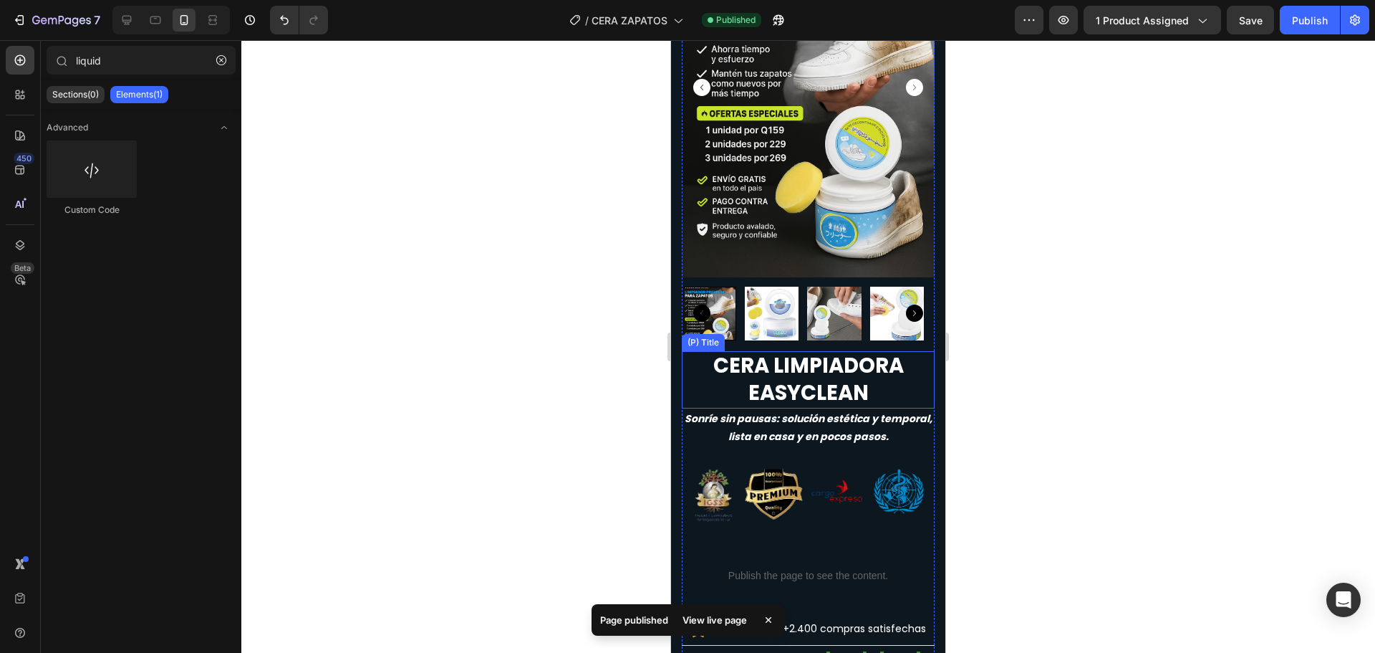
scroll to position [0, 0]
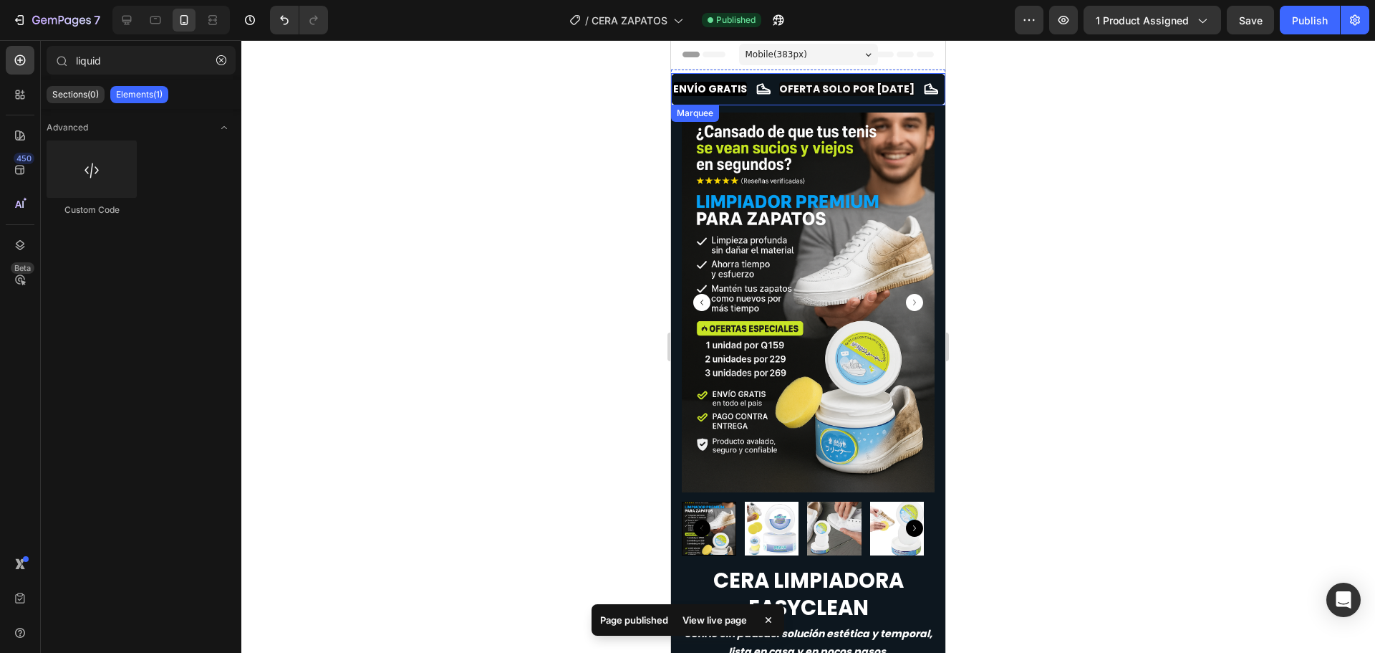
click at [890, 78] on div "OFERTA SOLO POR [DATE] Text" at bounding box center [847, 89] width 138 height 32
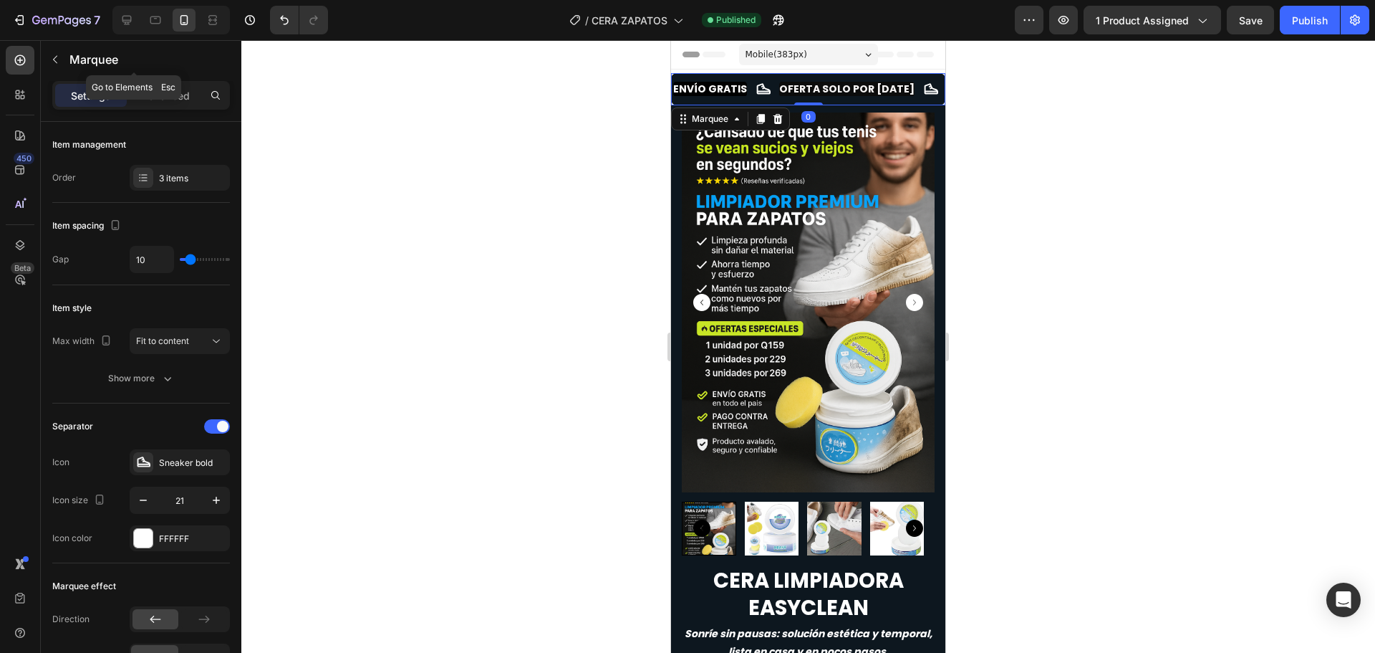
click at [175, 80] on div "Marquee" at bounding box center [134, 60] width 186 height 41
click at [175, 96] on p "Advanced" at bounding box center [165, 95] width 49 height 15
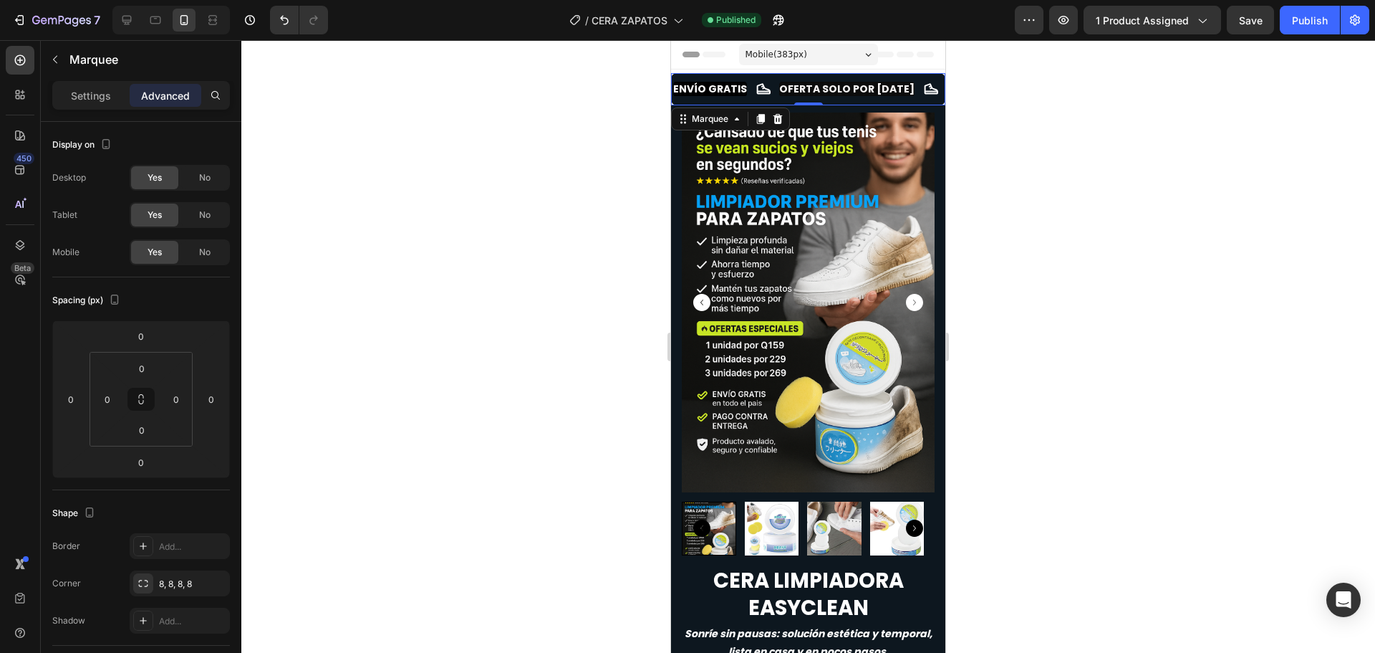
click at [620, 249] on div at bounding box center [808, 346] width 1134 height 612
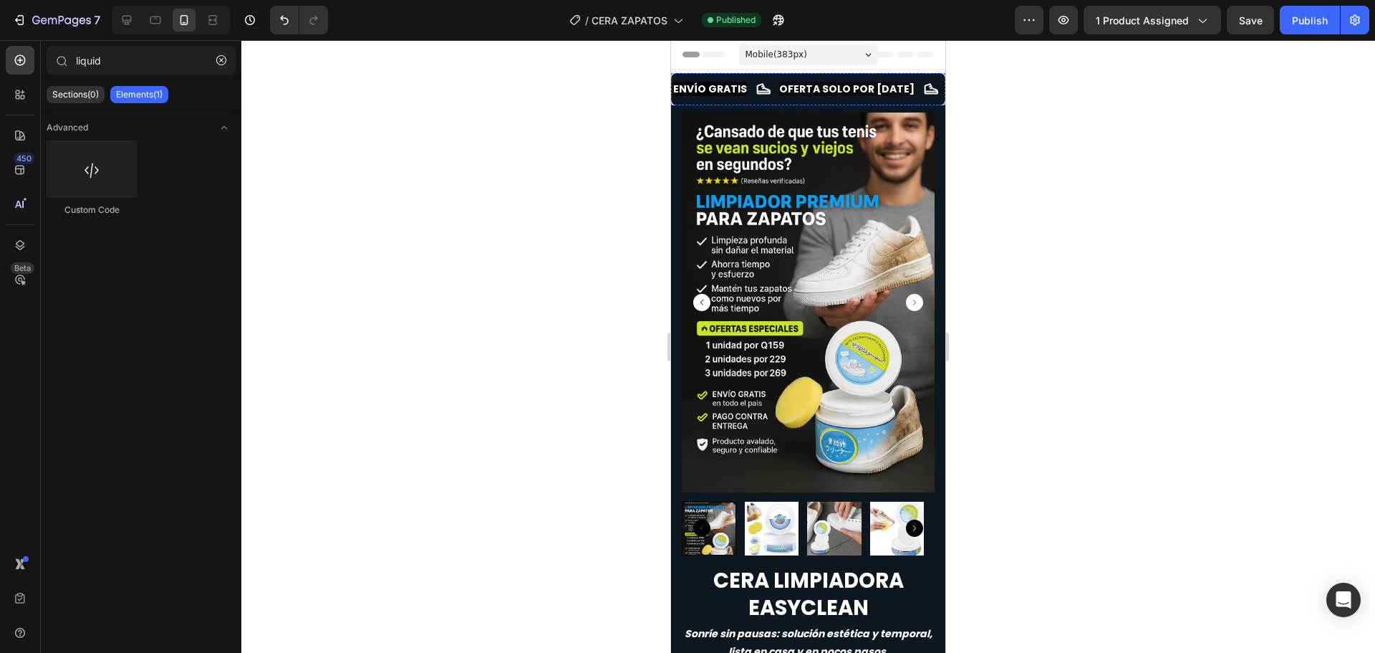
click at [947, 86] on span "PAGA AL RECIBIR" at bounding box center [989, 89] width 85 height 14
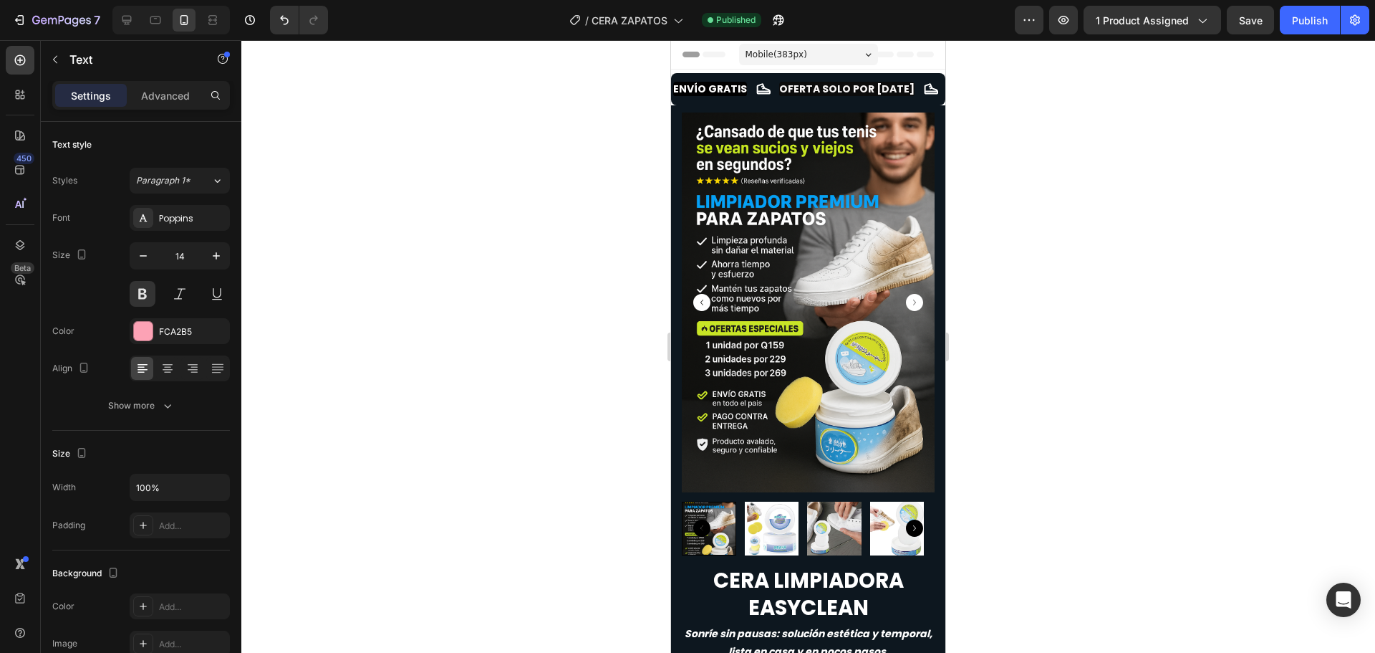
click at [947, 86] on span "PAGA AL RECIBIR" at bounding box center [989, 89] width 85 height 14
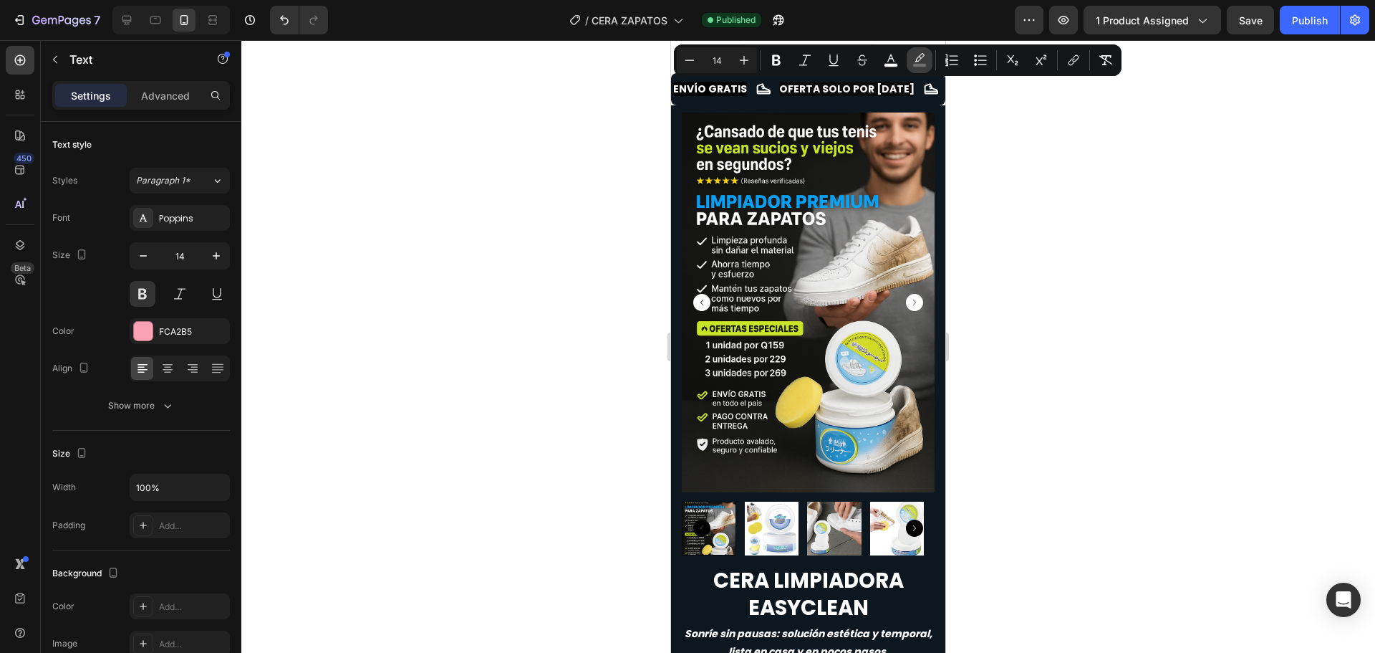
click at [918, 62] on icon "Editor contextual toolbar" at bounding box center [920, 57] width 10 height 9
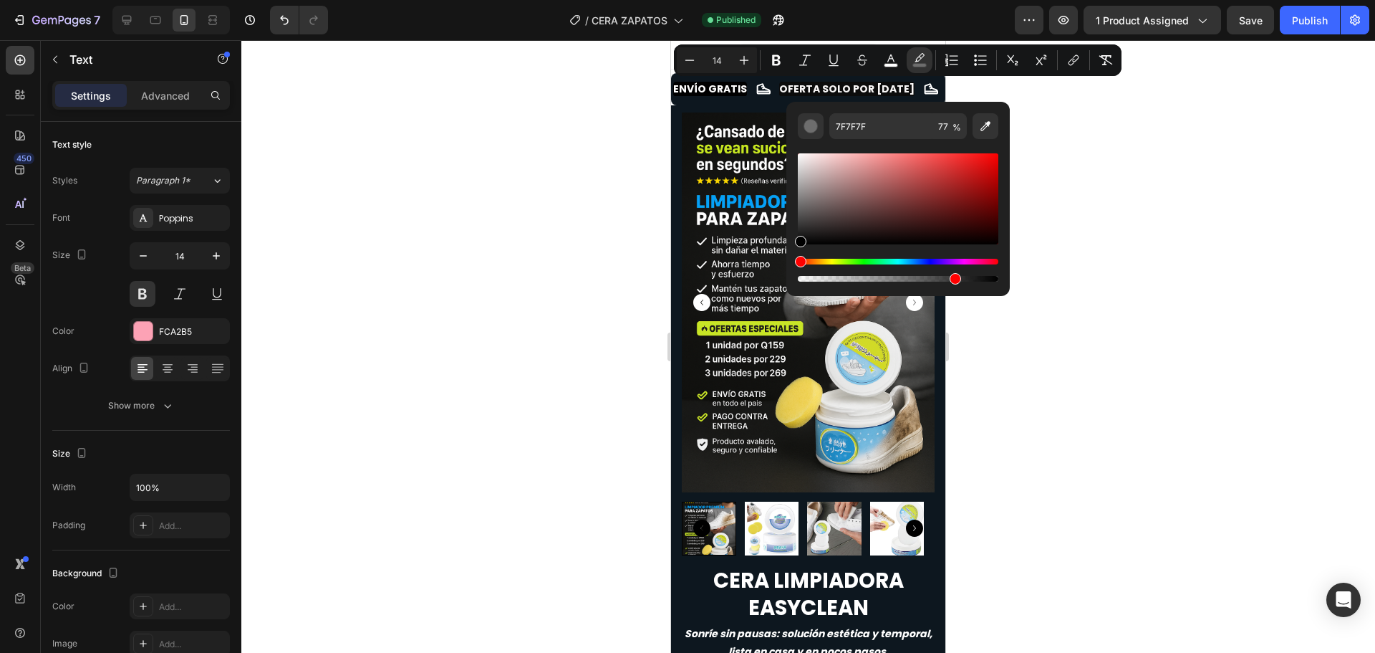
drag, startPoint x: 799, startPoint y: 198, endPoint x: 789, endPoint y: 246, distance: 49.0
click at [789, 246] on div "7F7F7F 77 %" at bounding box center [898, 193] width 223 height 183
type input "000000"
click at [507, 182] on div at bounding box center [808, 346] width 1134 height 612
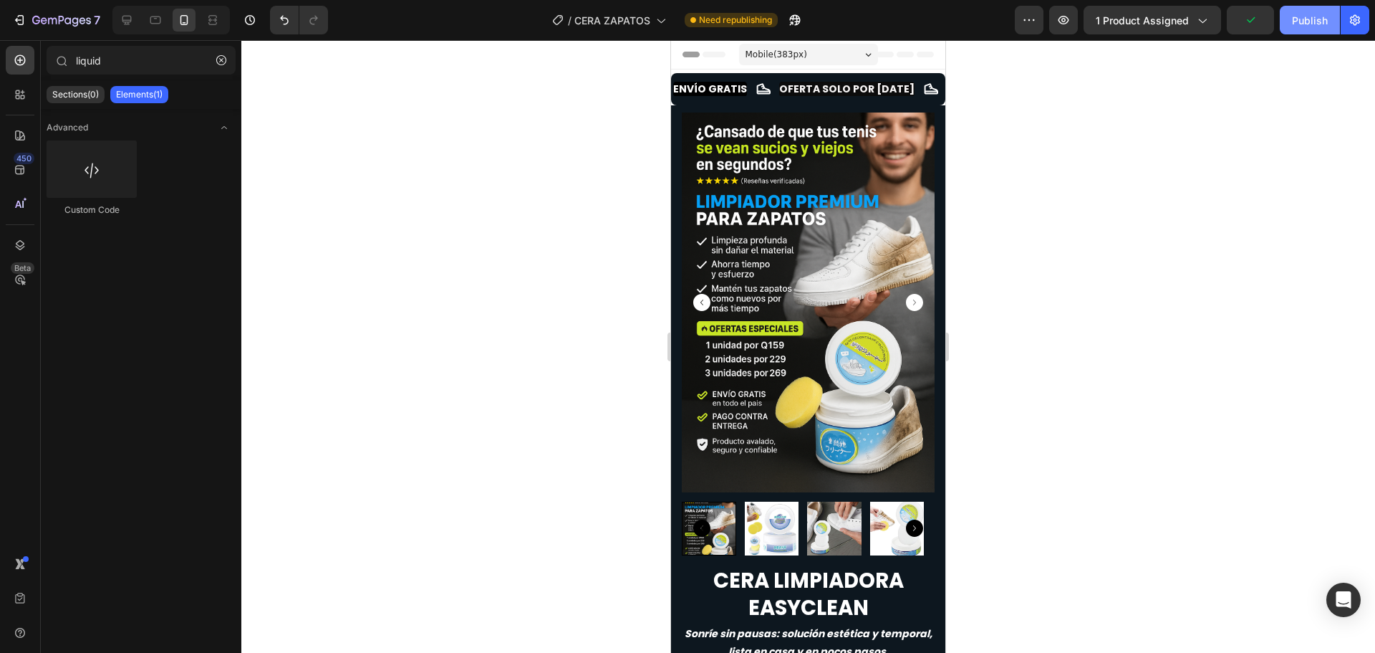
click at [1294, 18] on div "Publish" at bounding box center [1310, 20] width 36 height 15
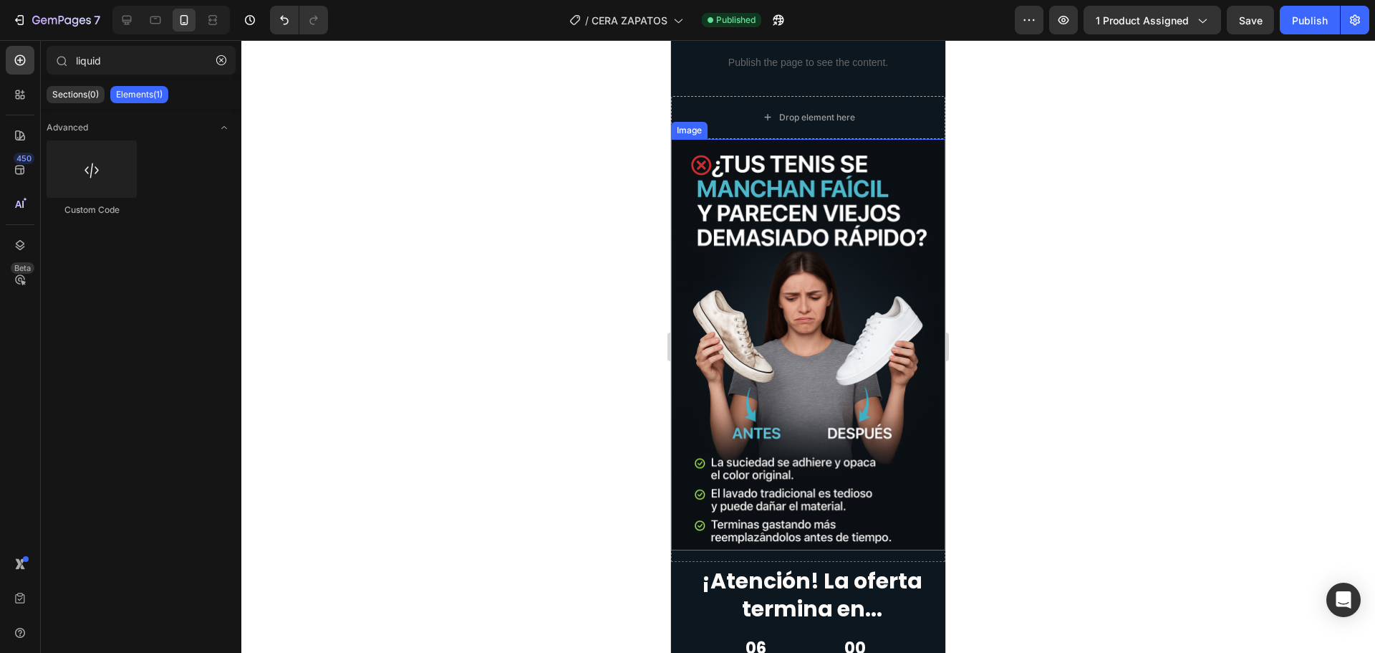
scroll to position [2149, 0]
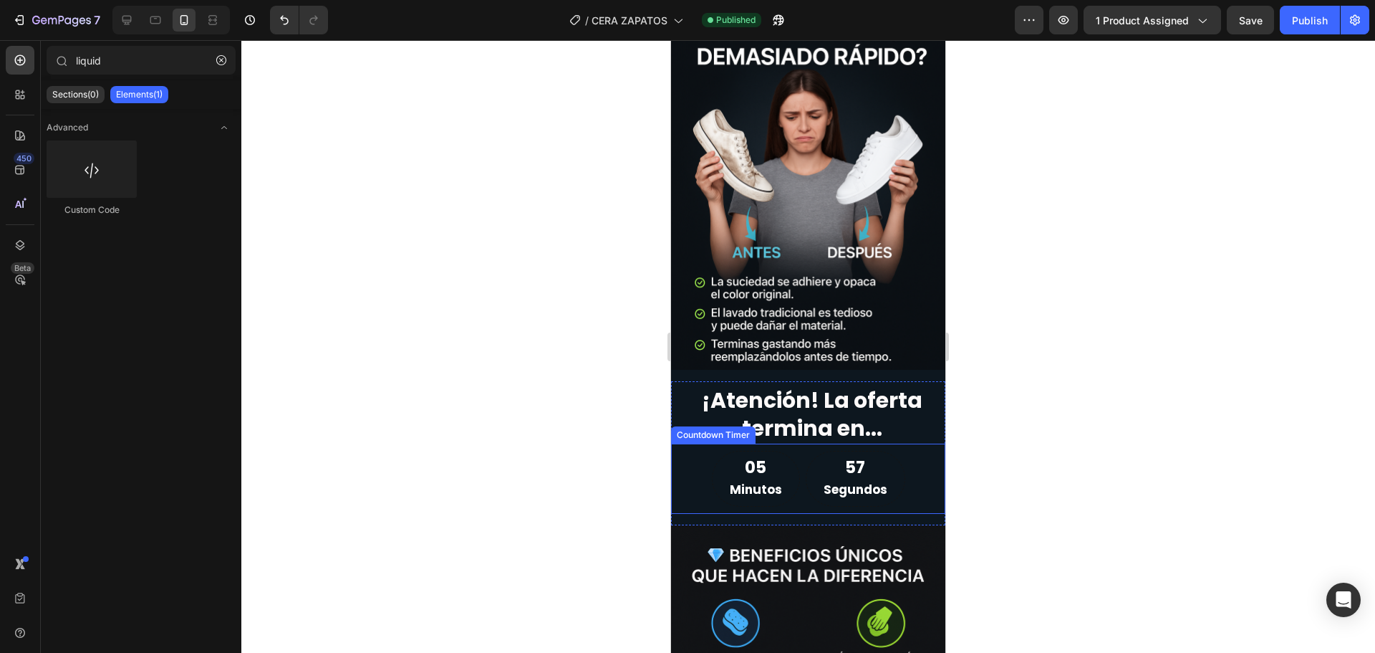
click at [690, 451] on div "05 Minutos 57 Segundos" at bounding box center [808, 479] width 274 height 57
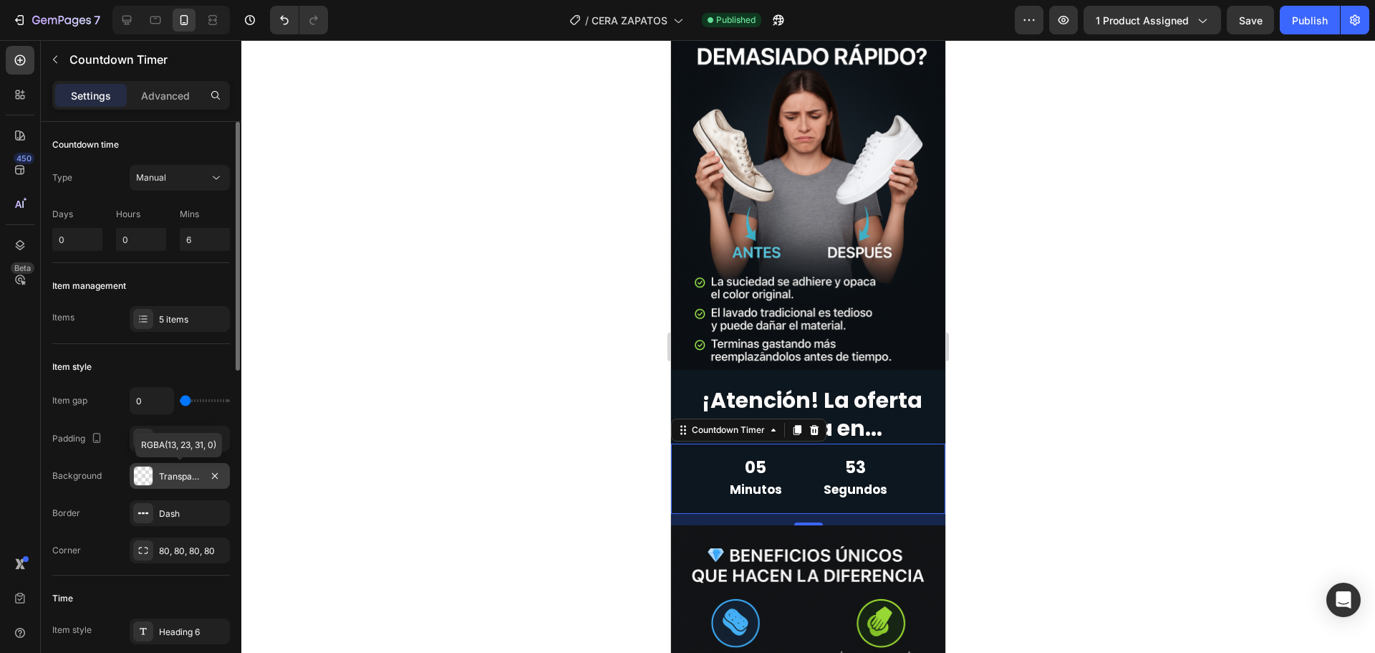
click at [181, 471] on div "Transparent" at bounding box center [180, 476] width 42 height 13
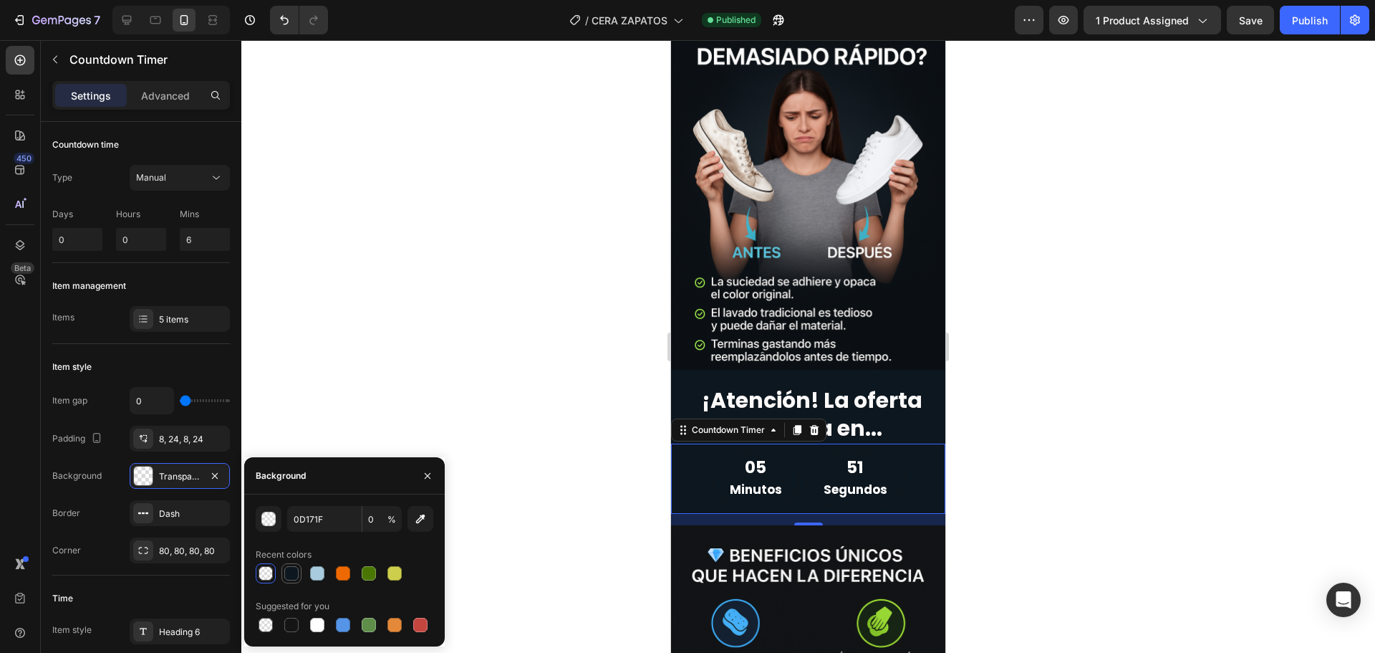
click at [292, 577] on div at bounding box center [291, 573] width 14 height 14
type input "100"
click at [287, 629] on div at bounding box center [291, 624] width 14 height 14
type input "151515"
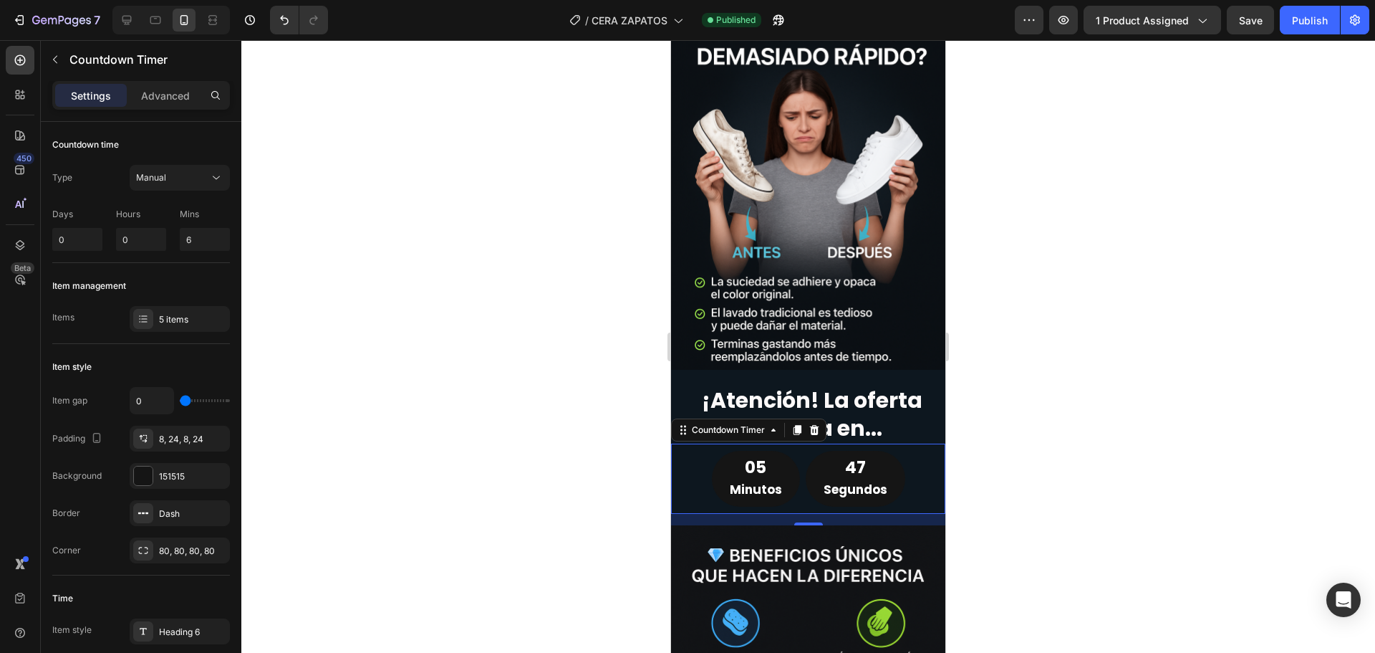
click at [551, 460] on div at bounding box center [808, 346] width 1134 height 612
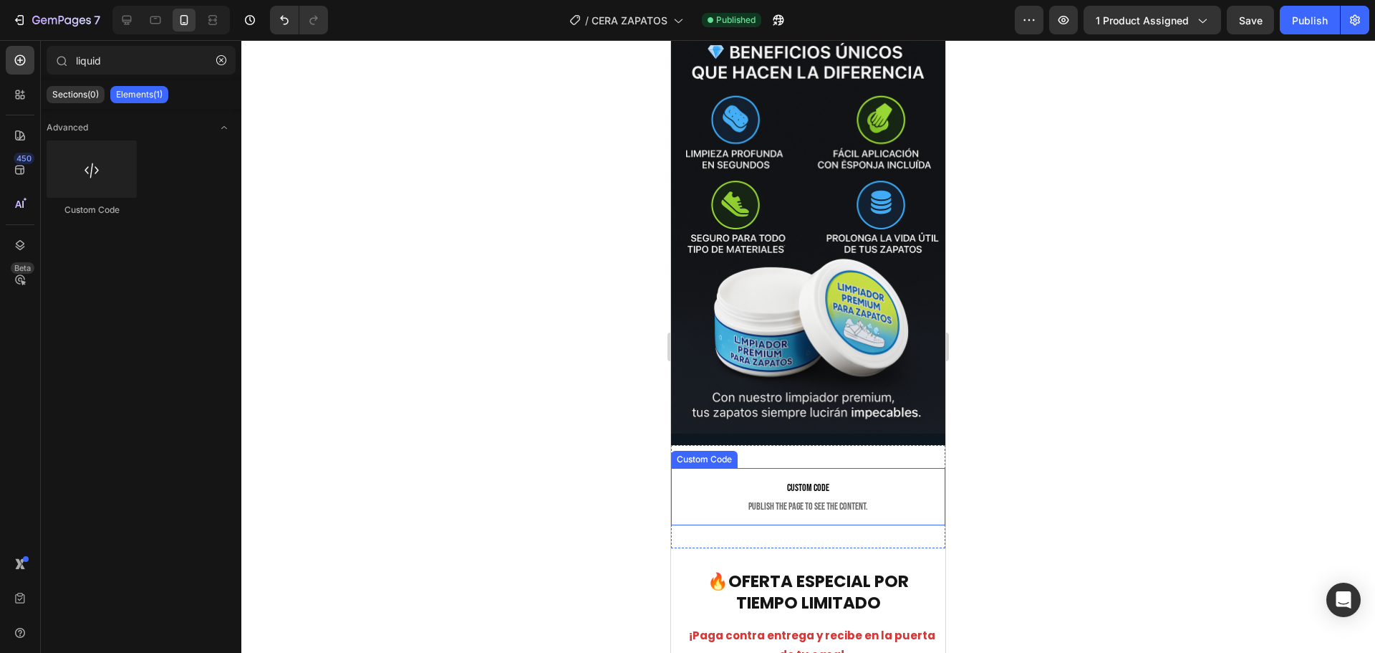
scroll to position [2794, 0]
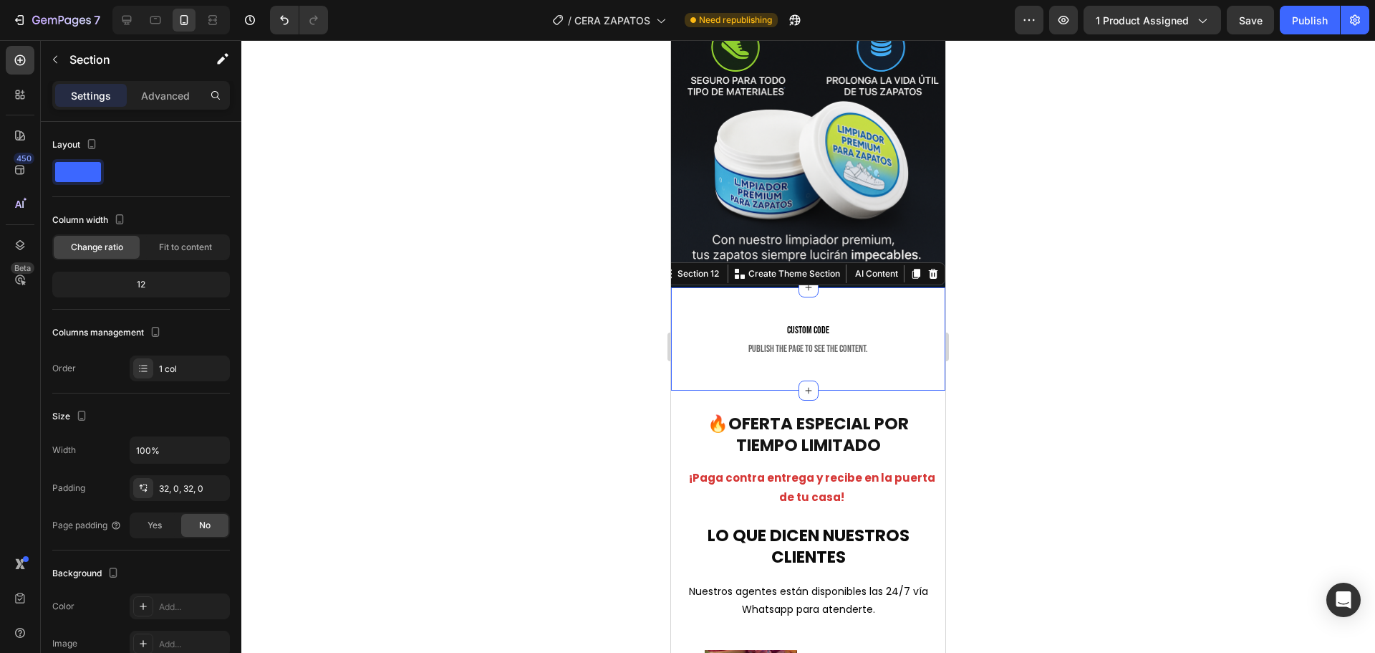
click at [904, 287] on div "Custom code Publish the page to see the content. Custom Code Section 12 You can…" at bounding box center [808, 338] width 274 height 103
click at [924, 193] on img at bounding box center [808, 71] width 274 height 412
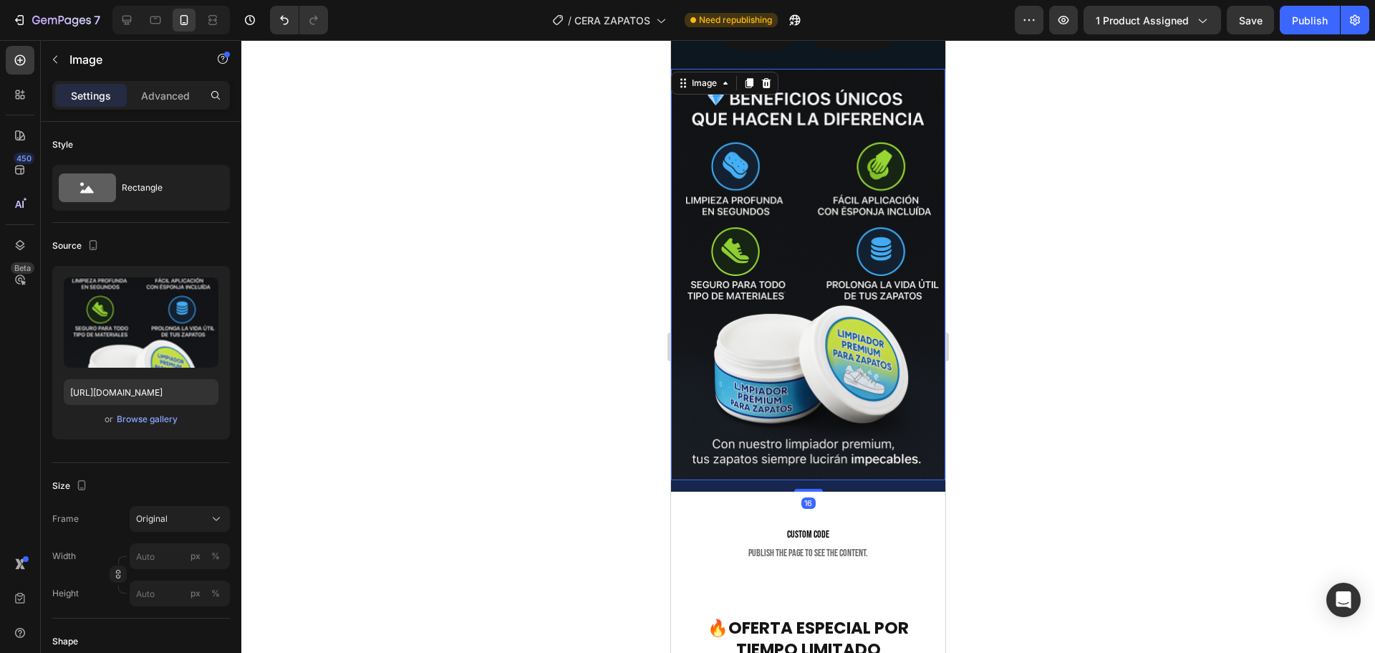
scroll to position [2579, 0]
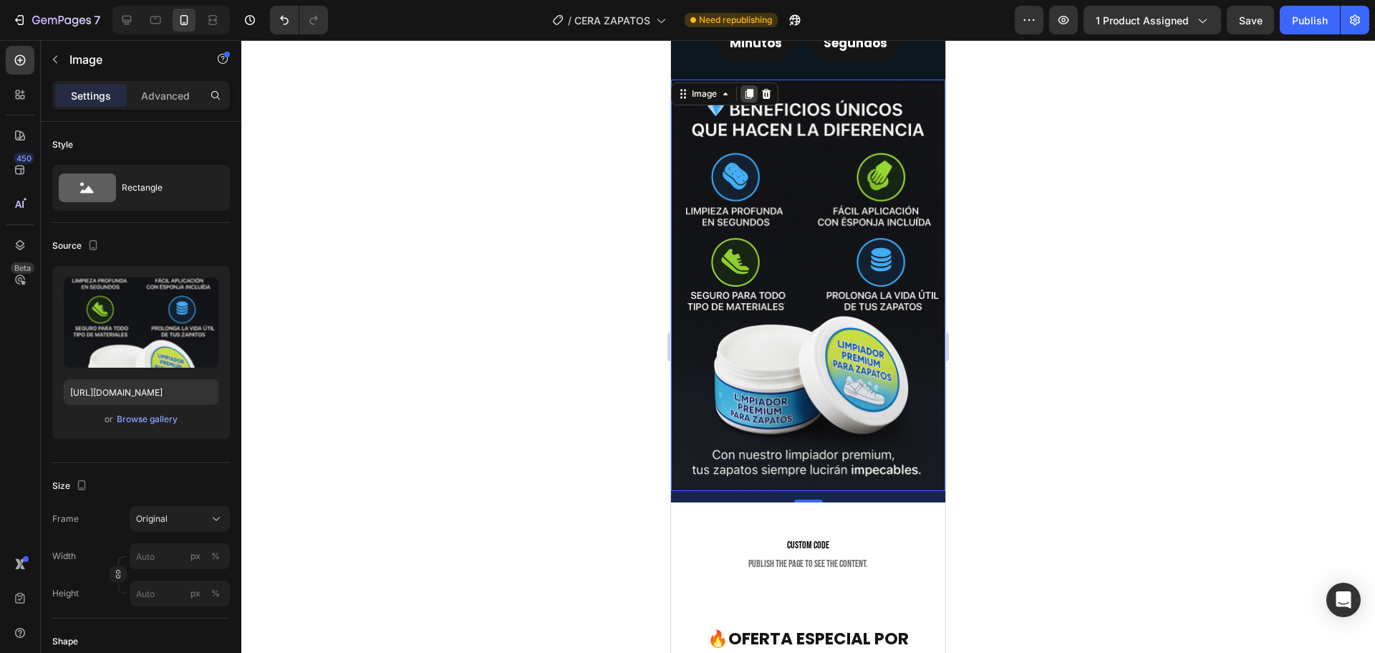
click at [754, 92] on icon at bounding box center [749, 93] width 11 height 11
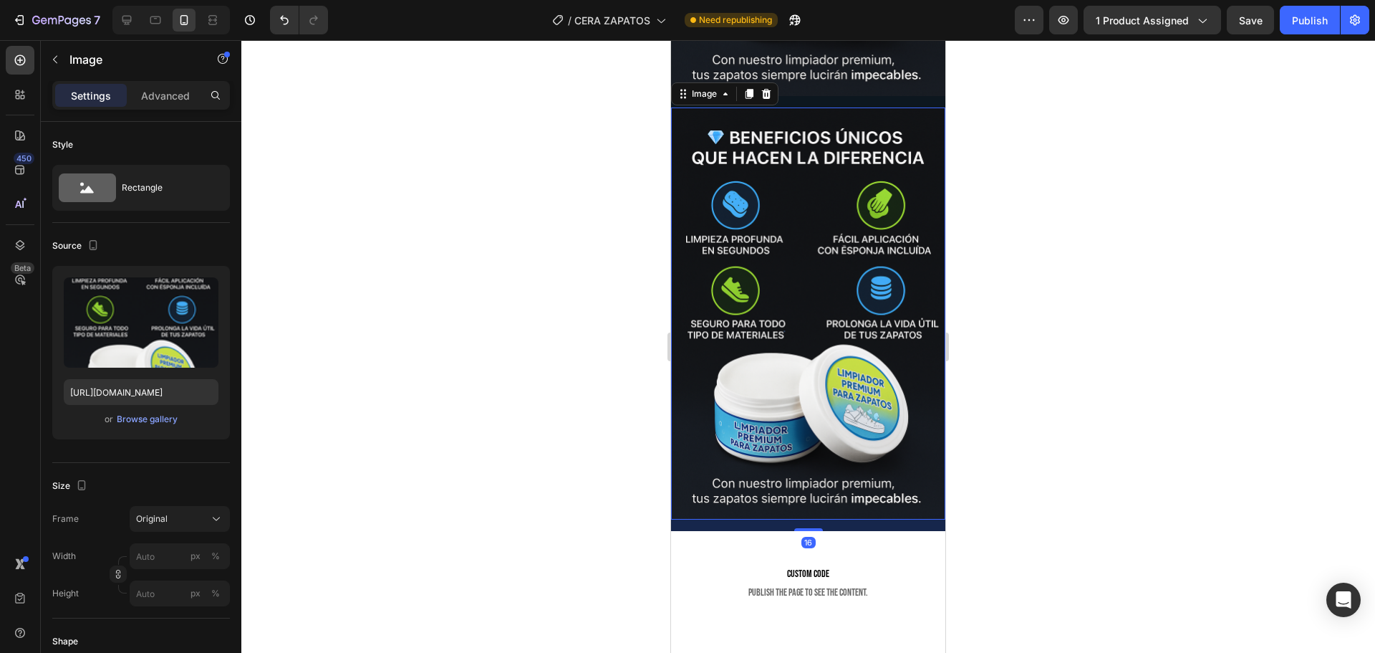
scroll to position [2975, 0]
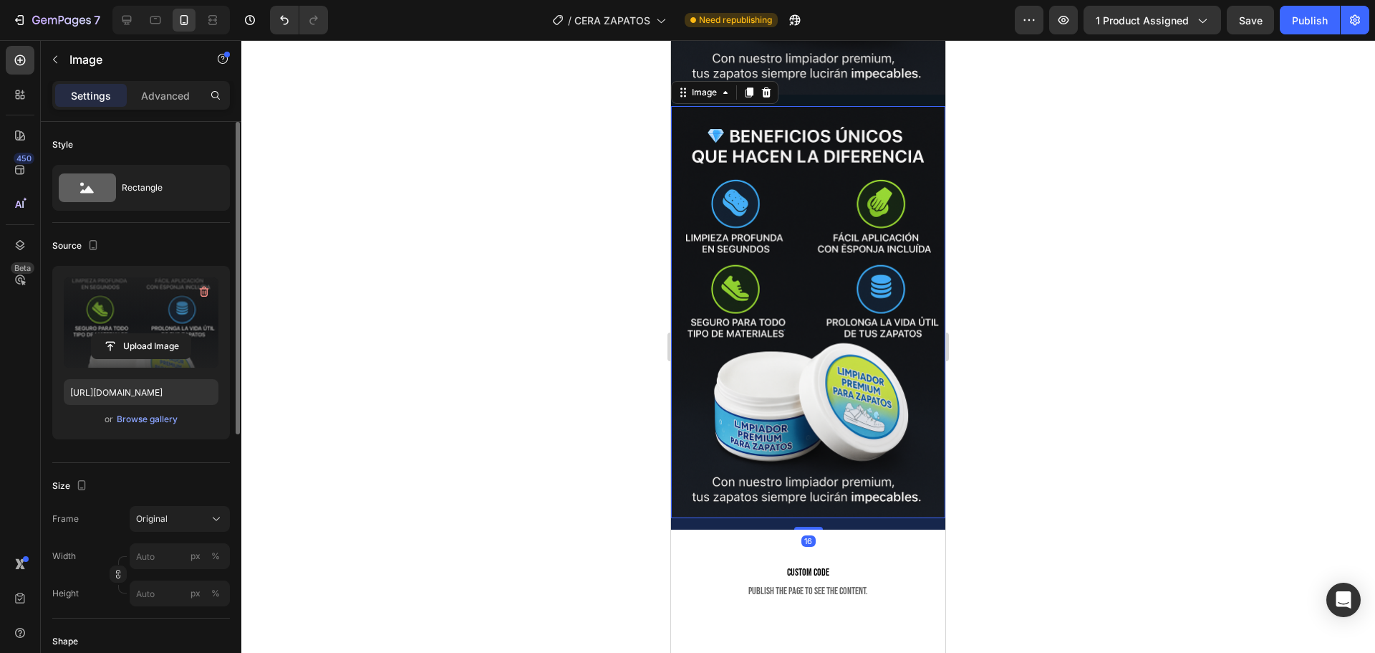
click at [130, 366] on label at bounding box center [141, 322] width 155 height 90
click at [130, 358] on input "file" at bounding box center [141, 346] width 99 height 24
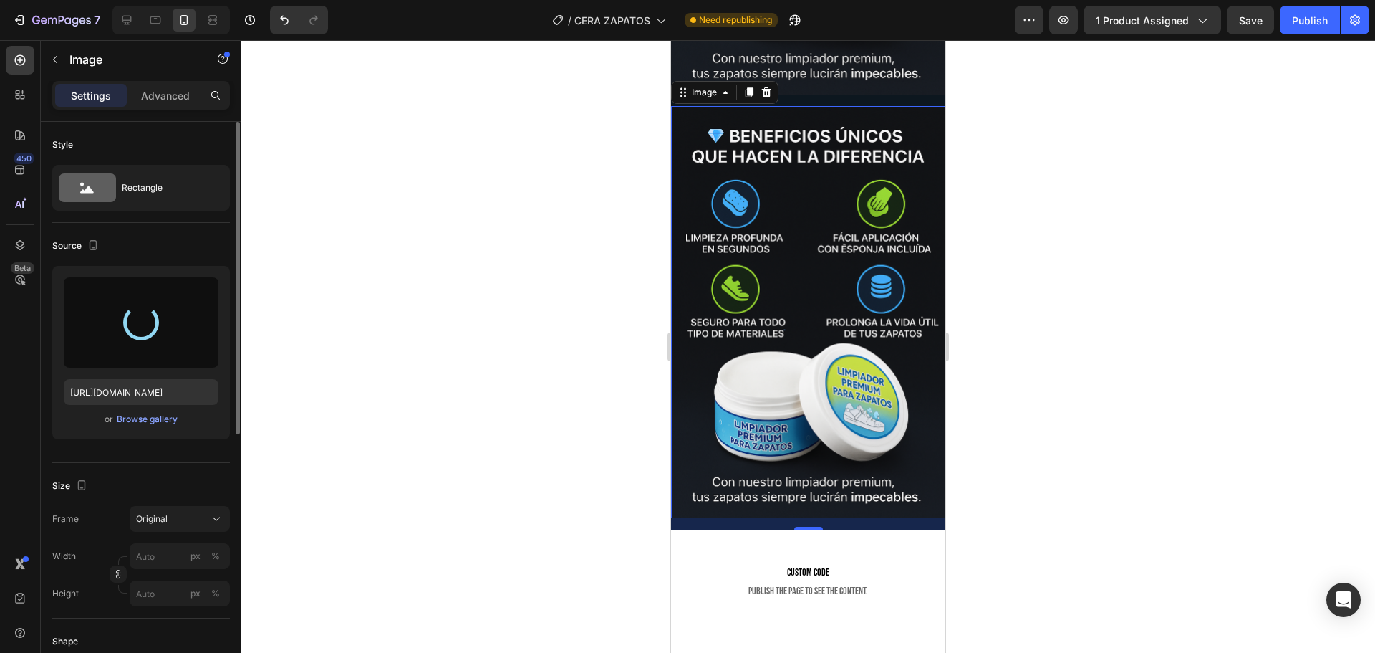
type input "https://cdn.shopify.com/s/files/1/0673/1772/7371/files/gempages_560707453369451…"
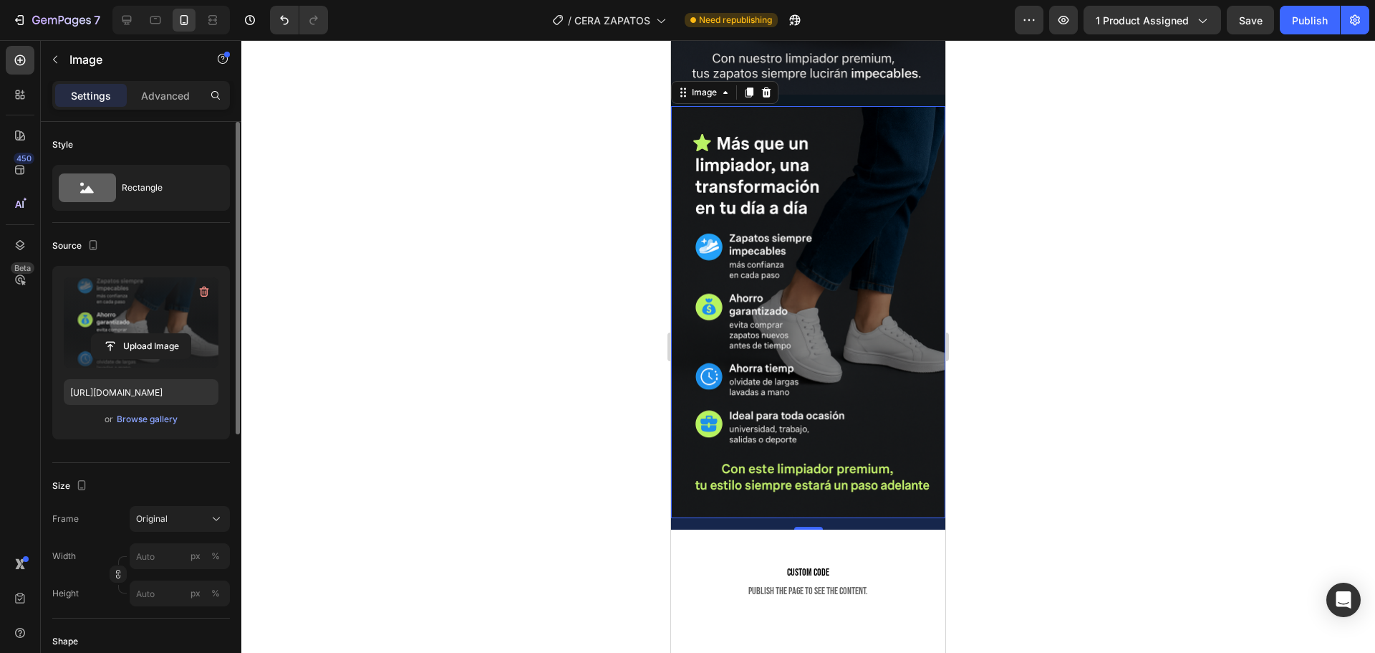
click at [1198, 317] on div at bounding box center [808, 346] width 1134 height 612
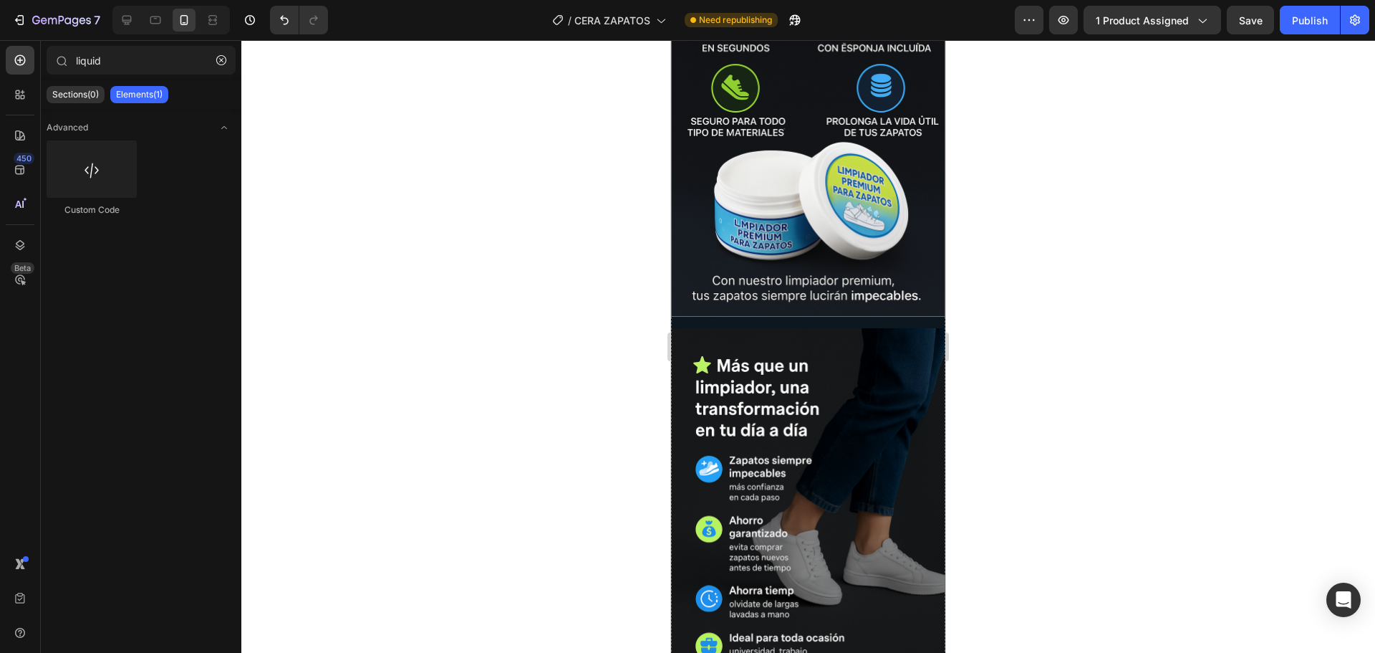
scroll to position [2832, 0]
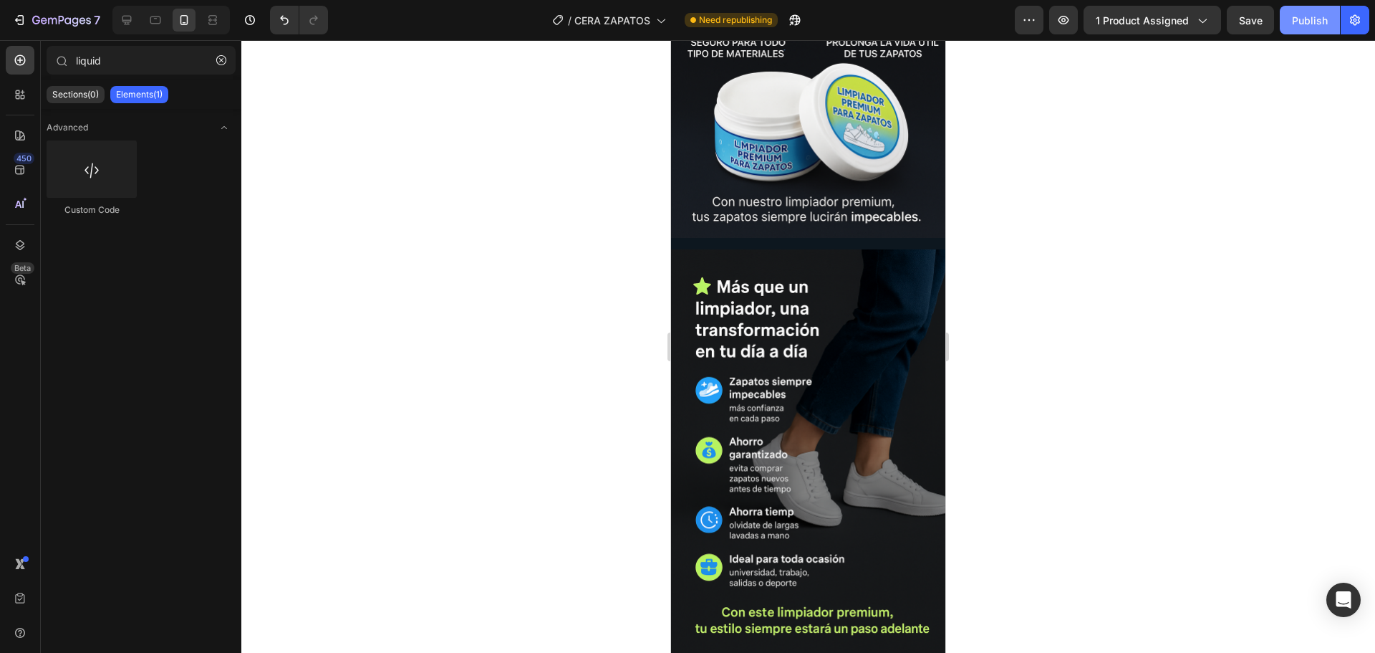
click at [1311, 26] on div "Publish" at bounding box center [1310, 20] width 36 height 15
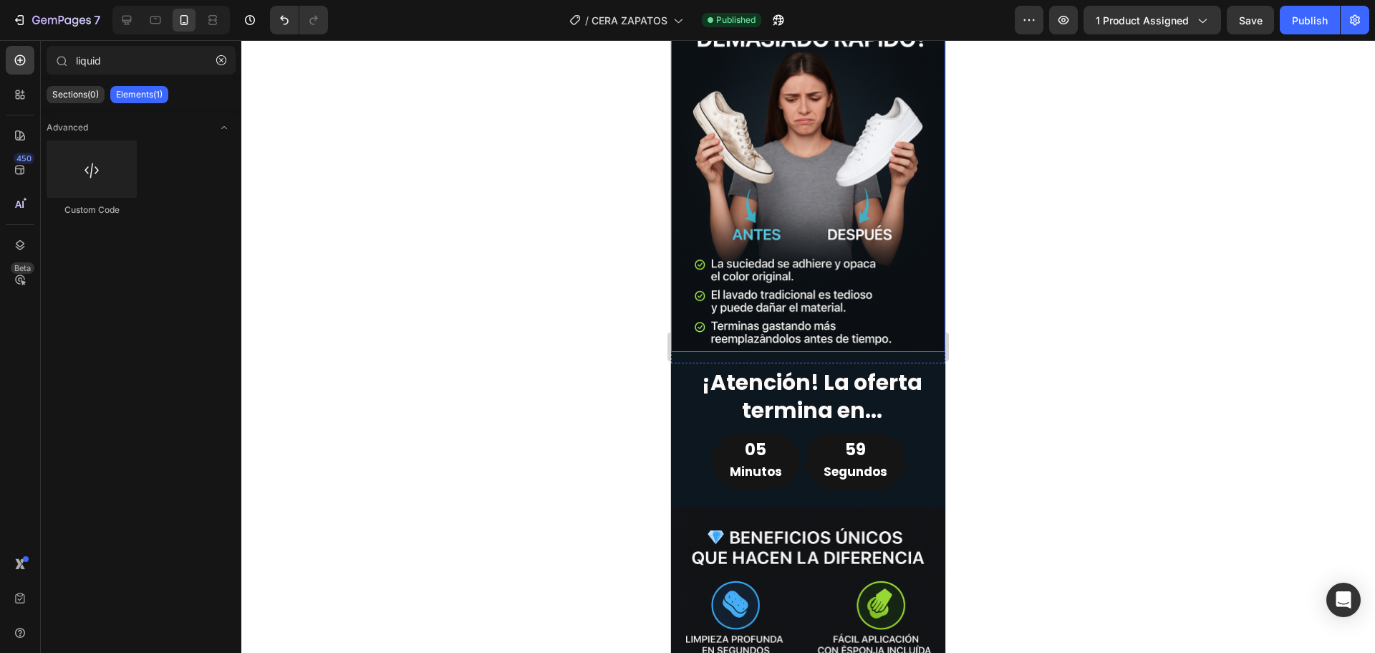
scroll to position [2187, 0]
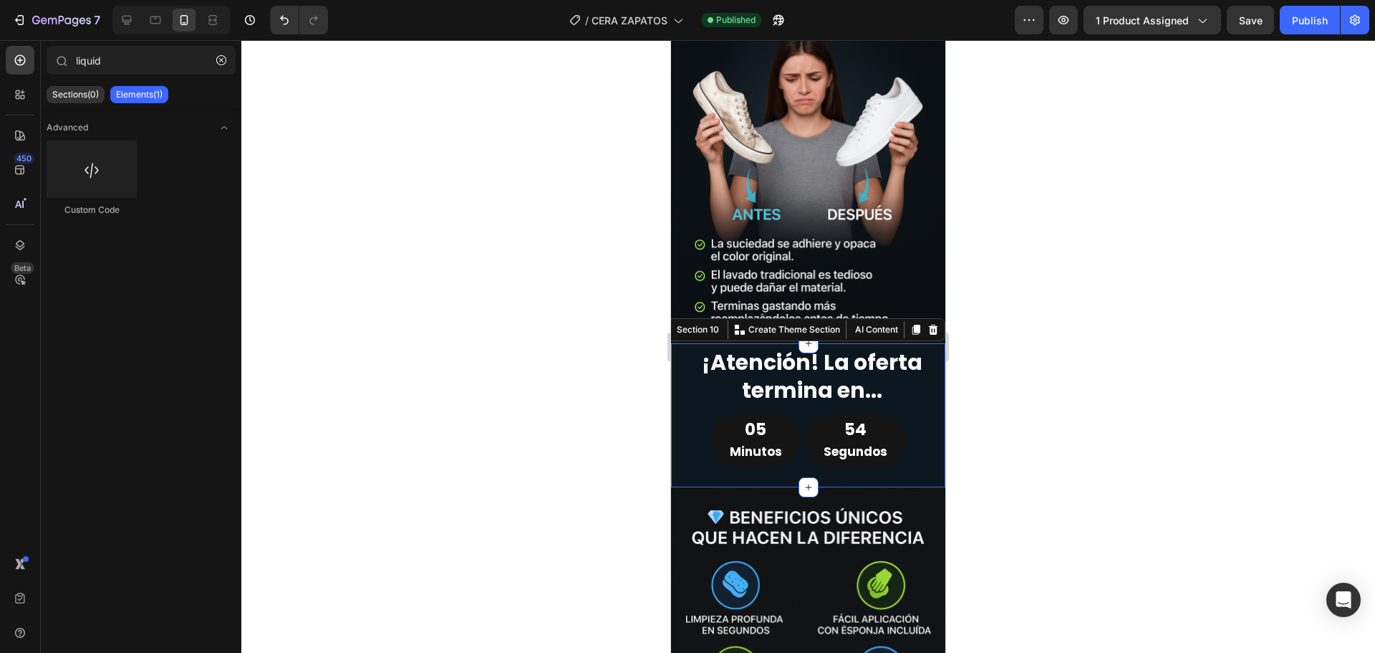
click at [676, 367] on div "¡Atención! La oferta termina en... Heading 05 Minutos 54 Segundos Countdown Tim…" at bounding box center [808, 417] width 274 height 141
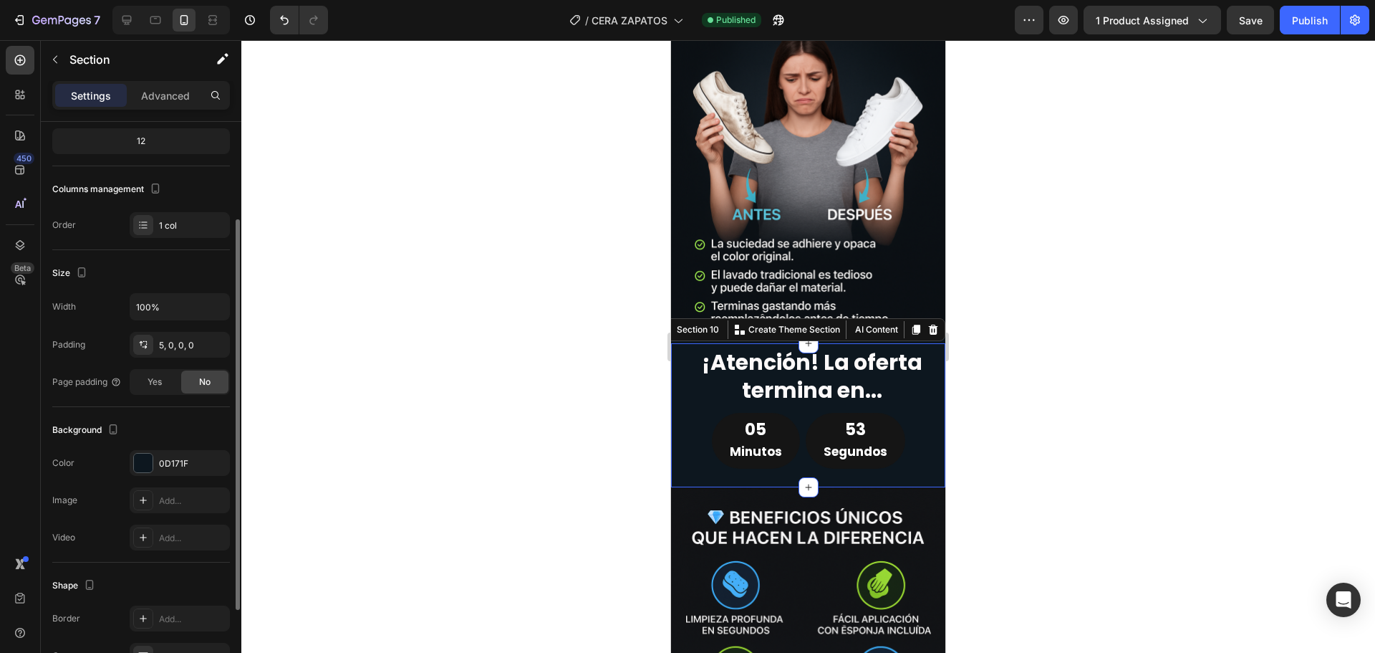
scroll to position [265, 0]
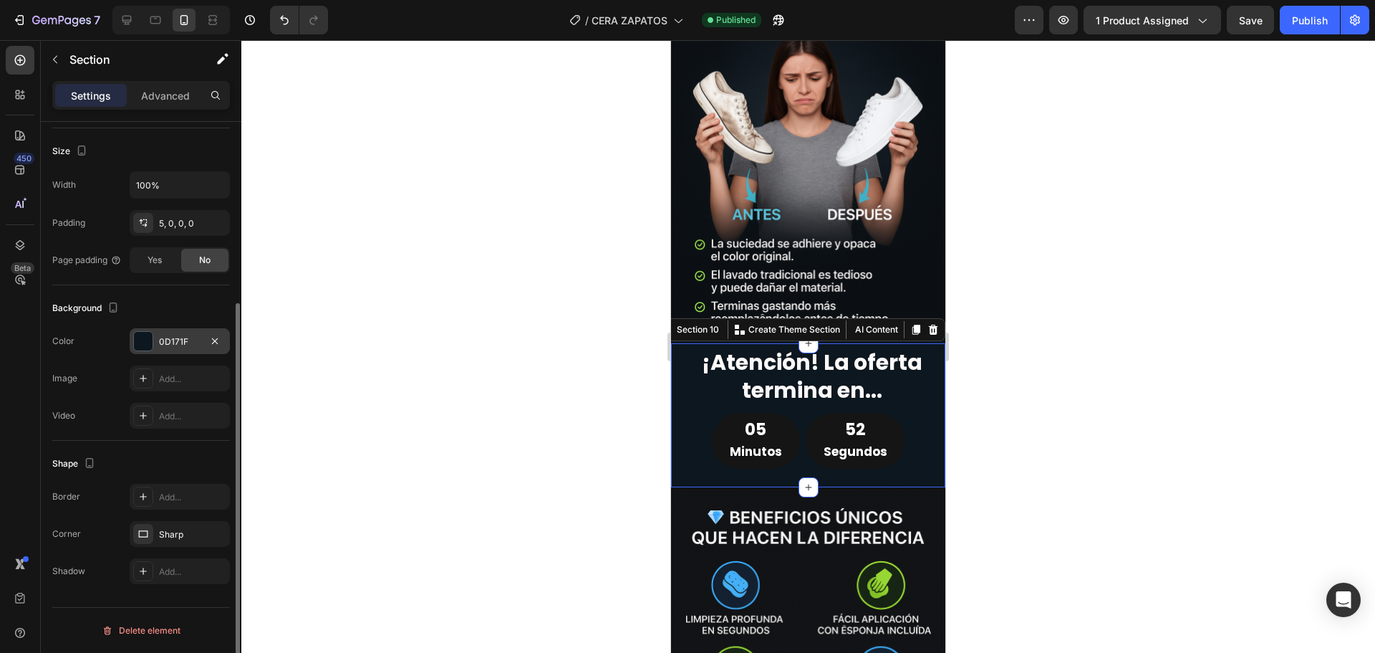
click at [144, 341] on div at bounding box center [143, 341] width 19 height 19
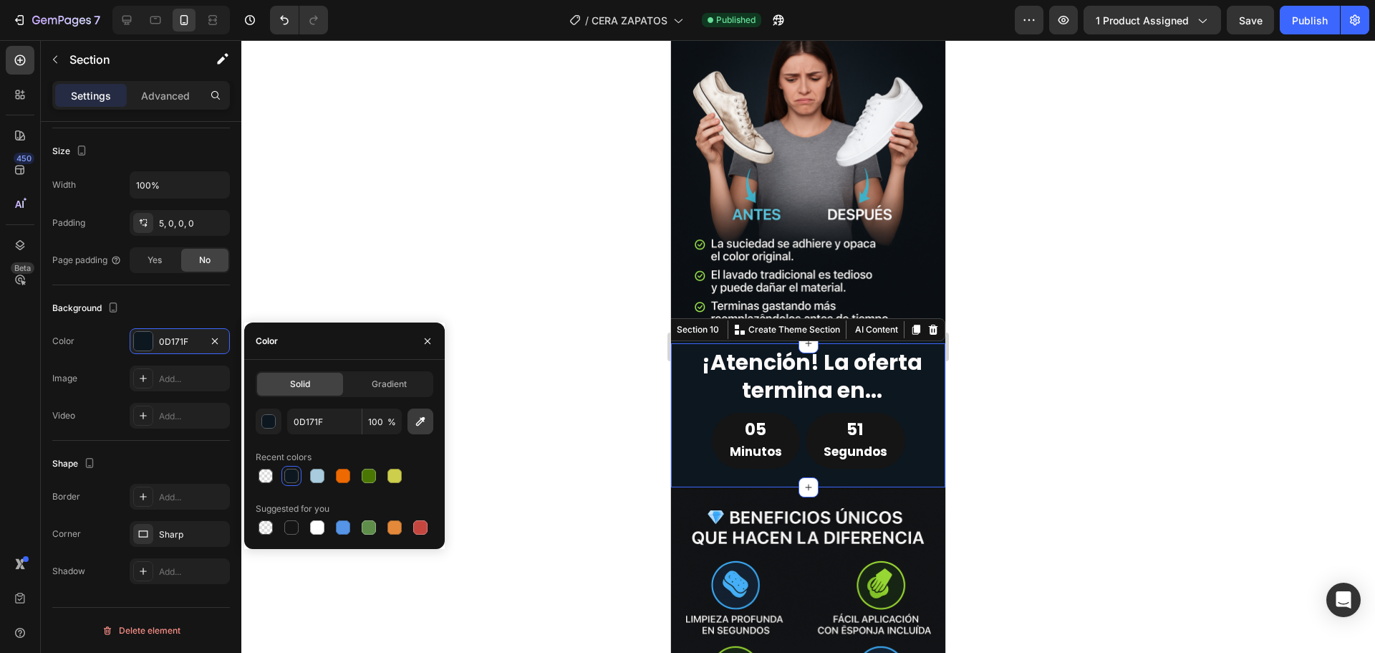
click at [412, 428] on button "button" at bounding box center [421, 421] width 26 height 26
type input "0C1014"
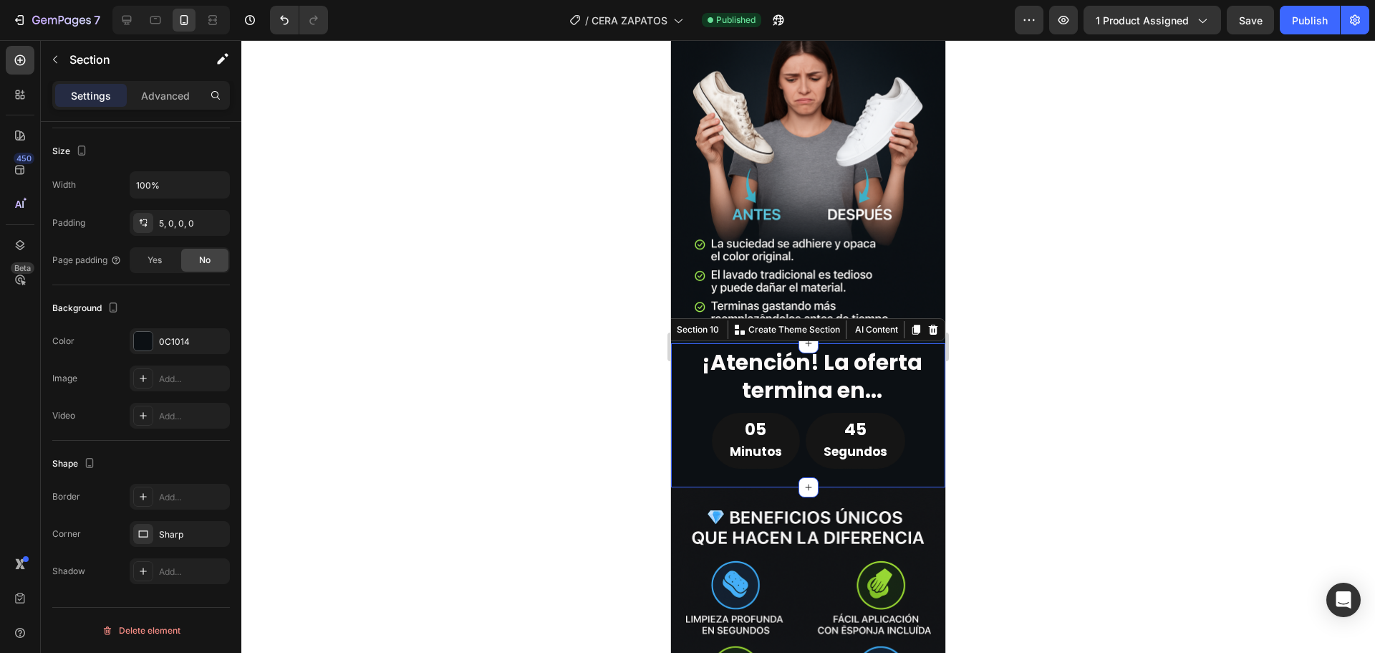
click at [1039, 330] on div at bounding box center [808, 346] width 1134 height 612
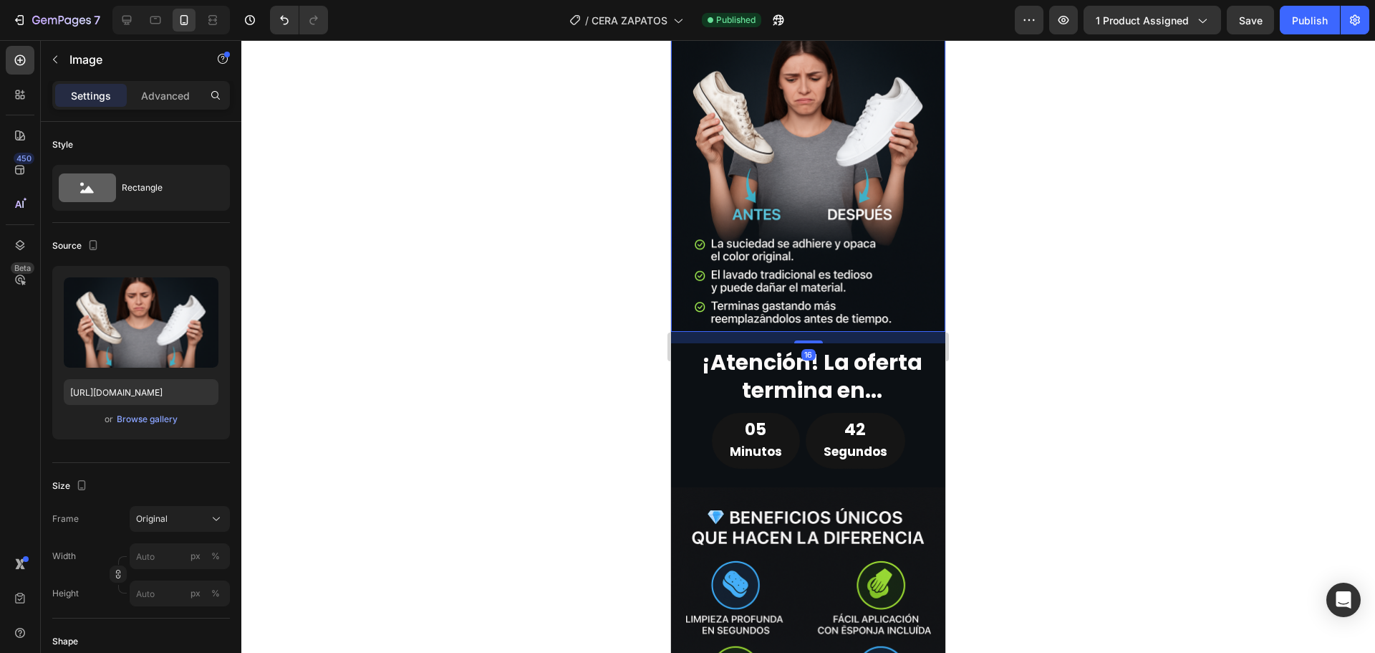
click at [887, 313] on img at bounding box center [808, 126] width 274 height 412
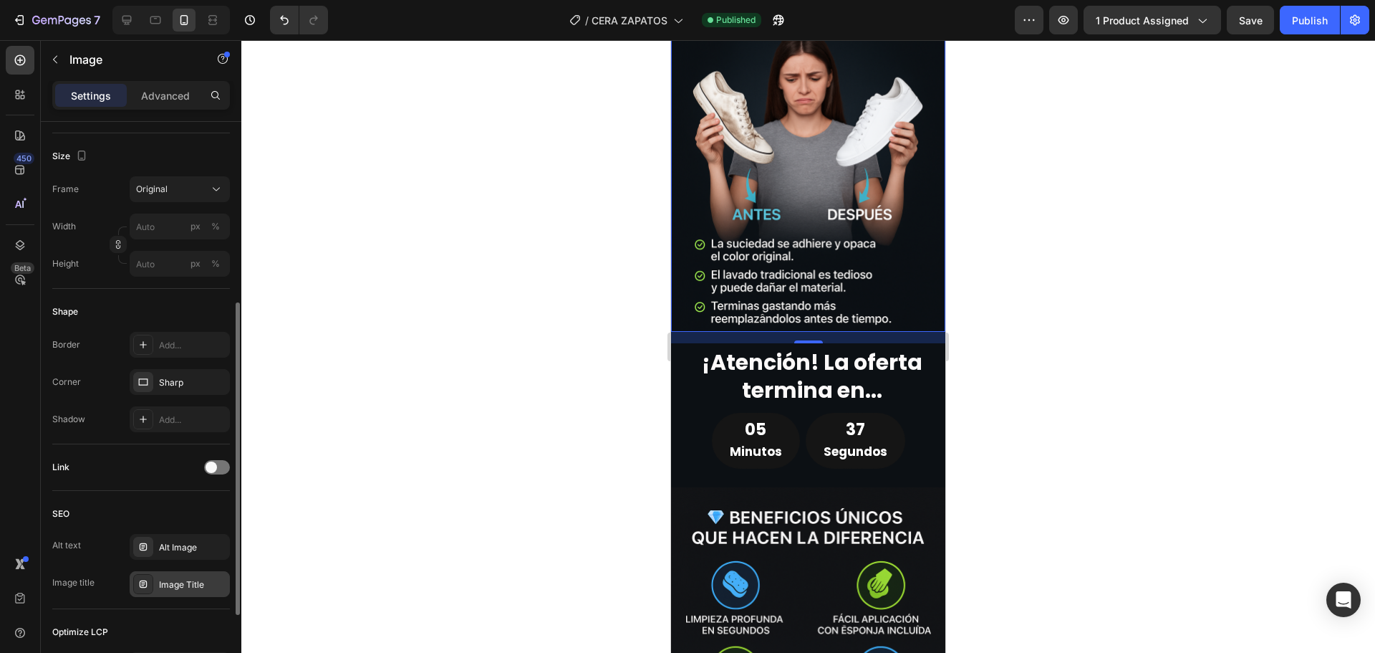
scroll to position [258, 0]
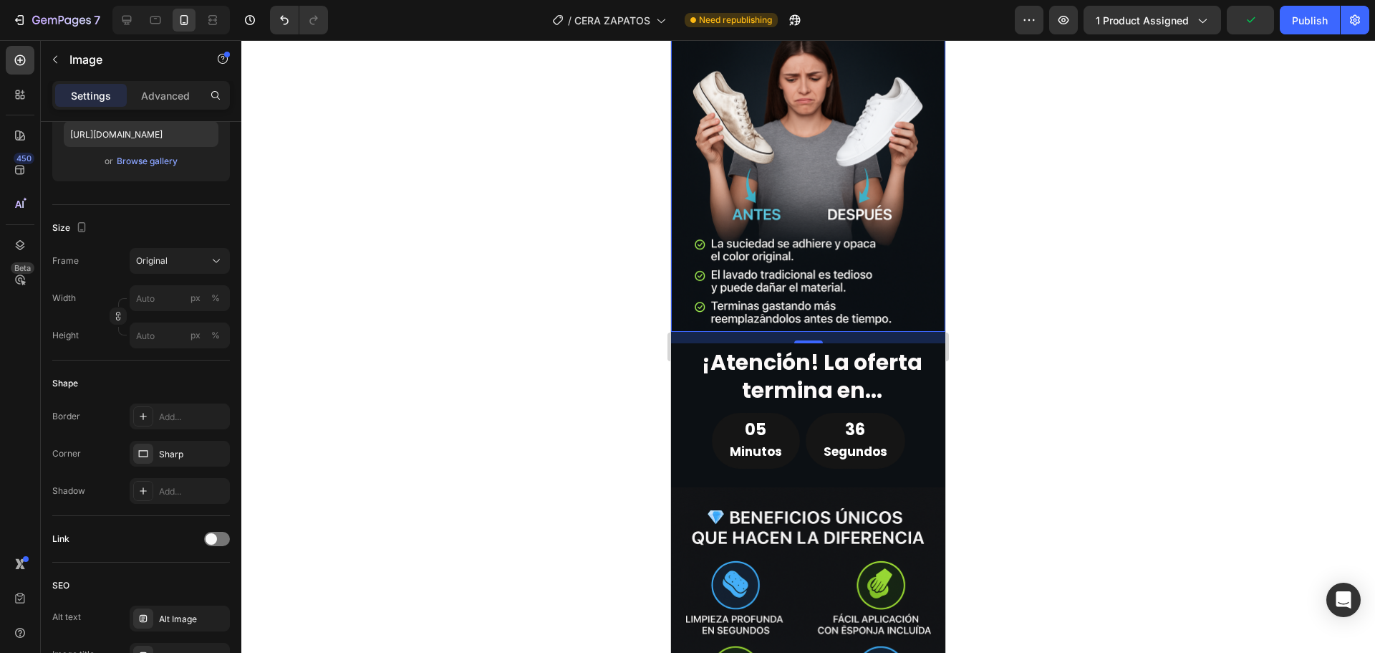
click at [749, 332] on div "16" at bounding box center [808, 337] width 274 height 11
click at [728, 332] on div "16" at bounding box center [808, 337] width 274 height 11
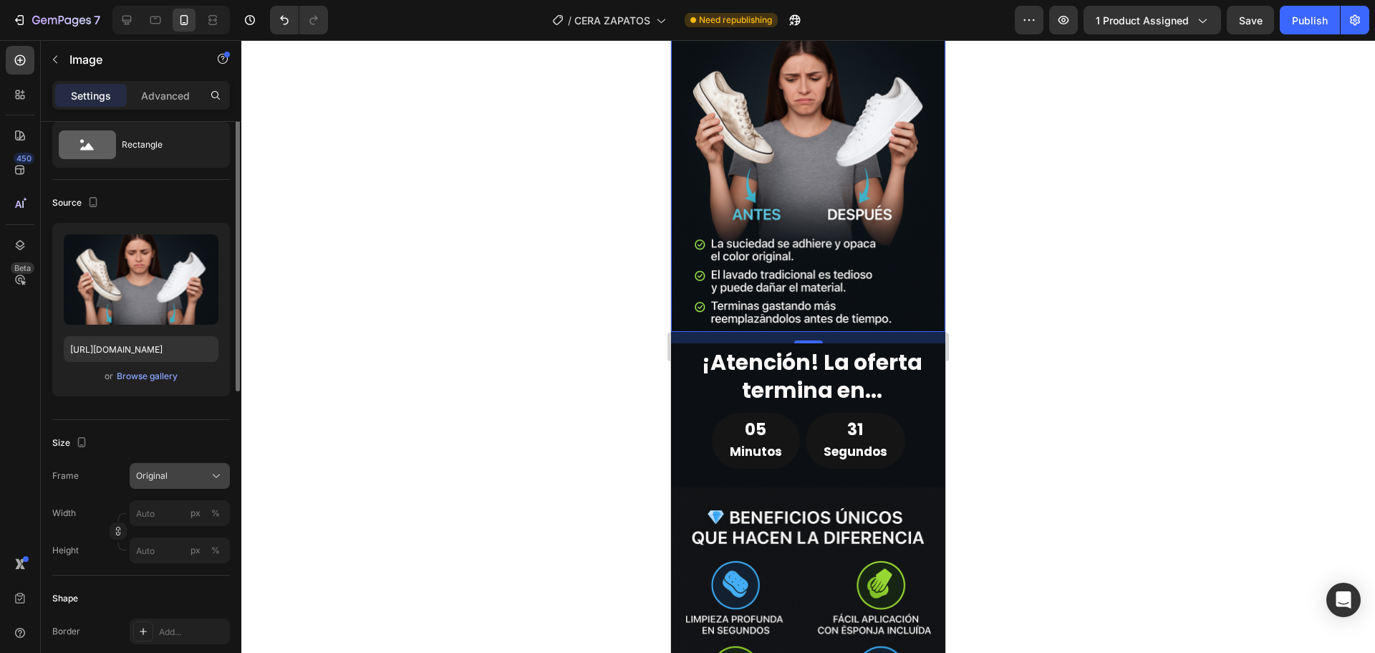
scroll to position [0, 0]
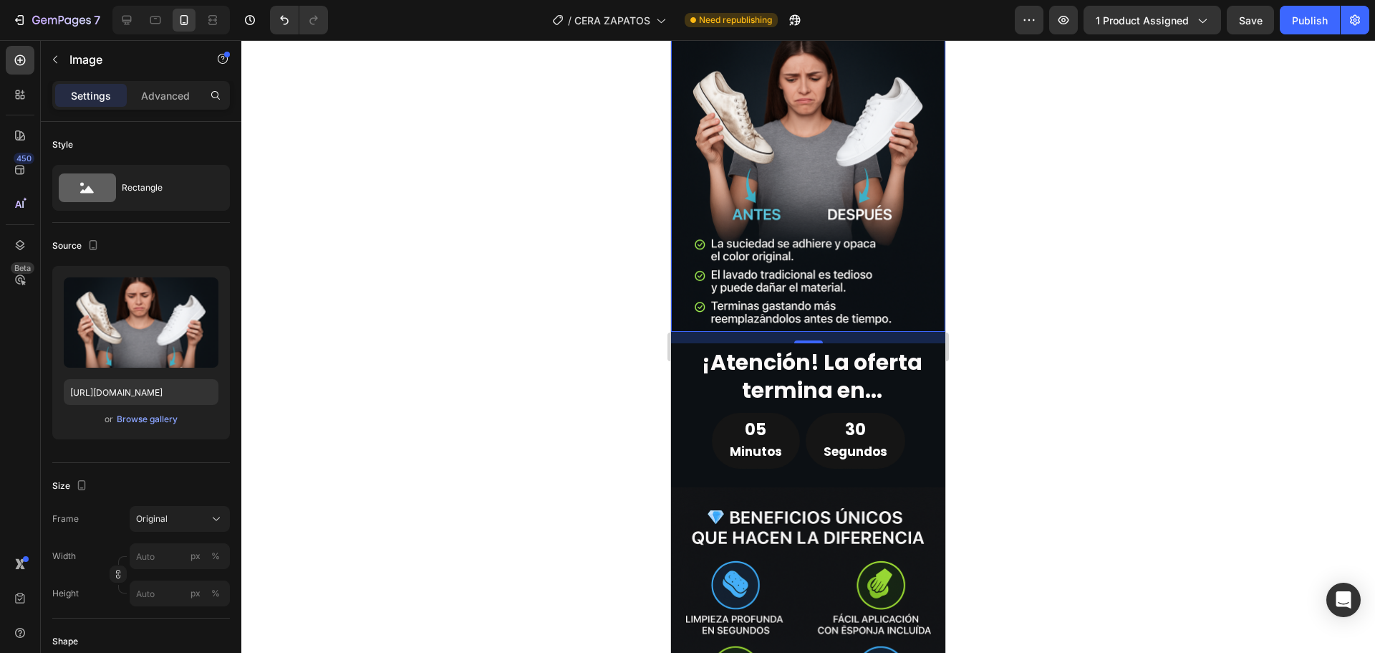
click at [783, 332] on div "16" at bounding box center [808, 337] width 274 height 11
click at [1040, 292] on div at bounding box center [808, 346] width 1134 height 612
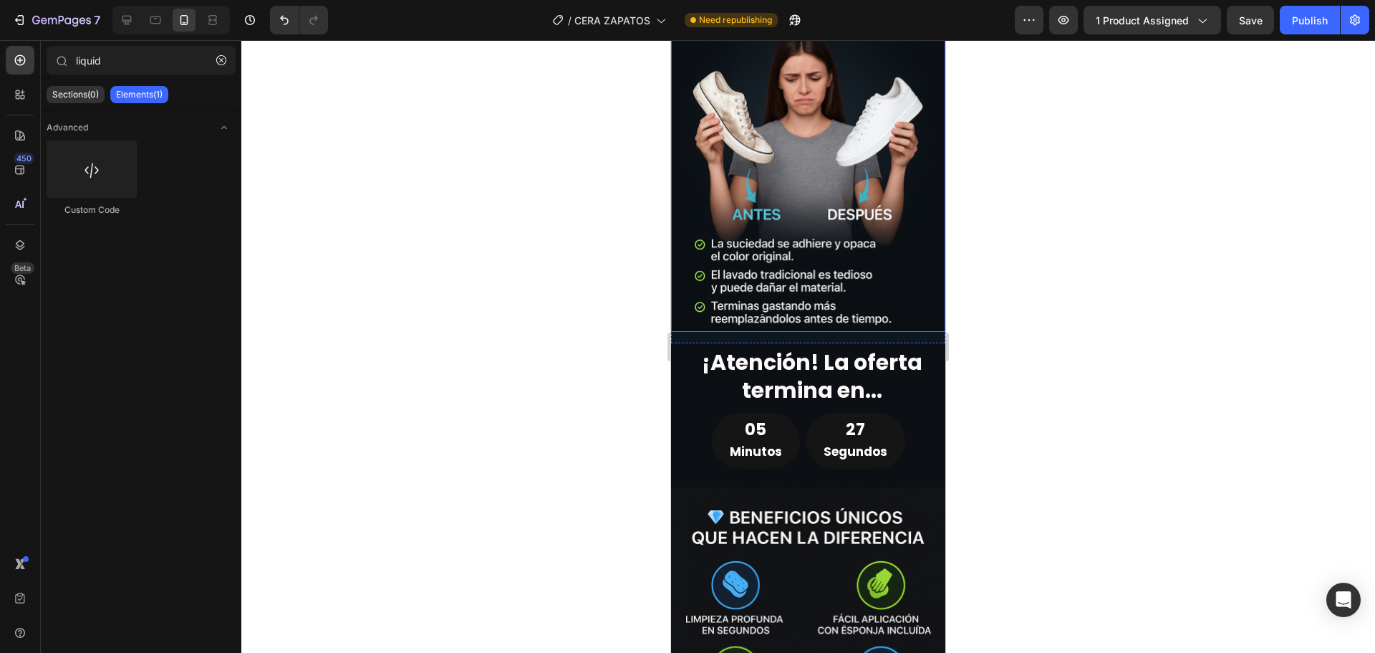
click at [903, 315] on div "Image" at bounding box center [808, 126] width 274 height 412
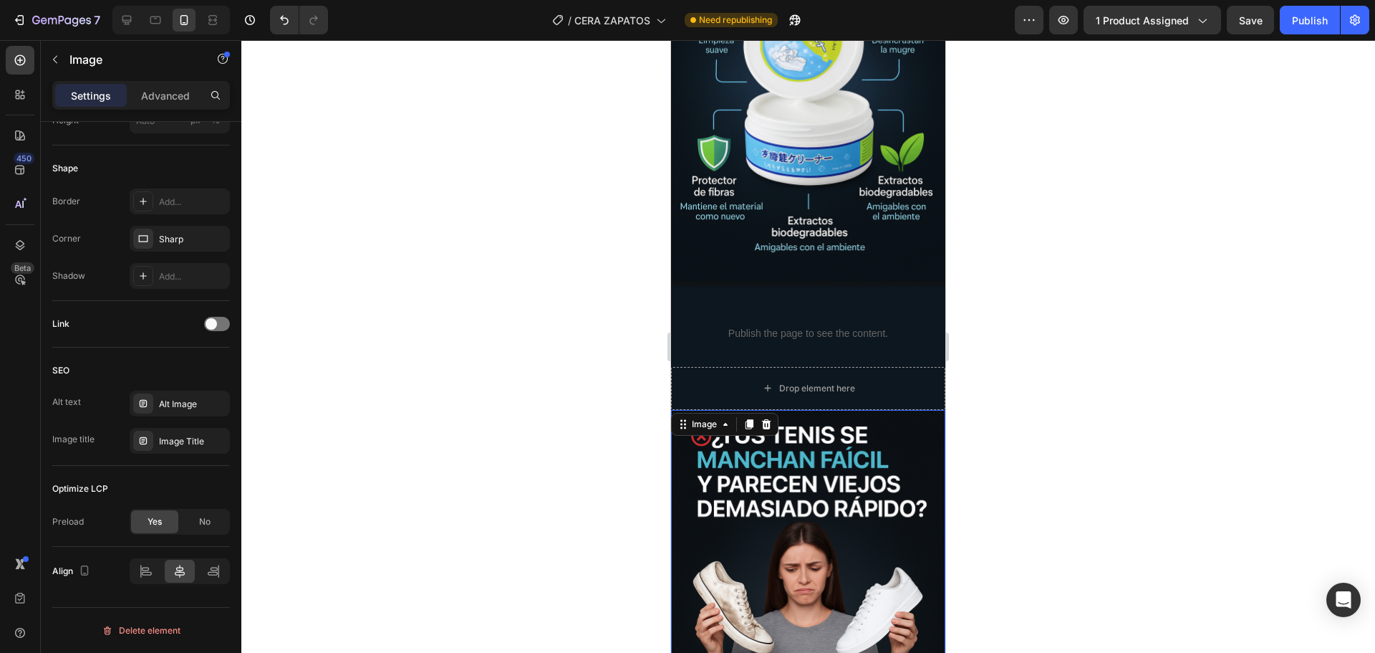
scroll to position [1685, 0]
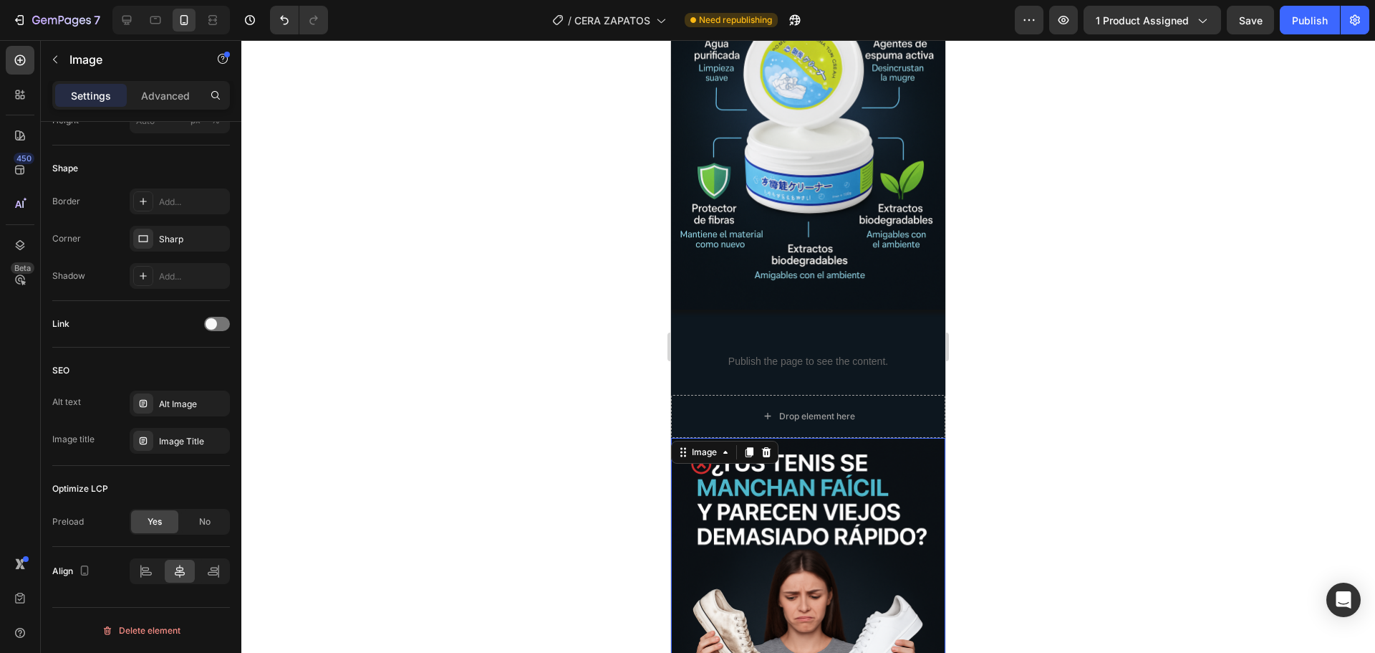
click at [640, 265] on div at bounding box center [808, 346] width 1134 height 612
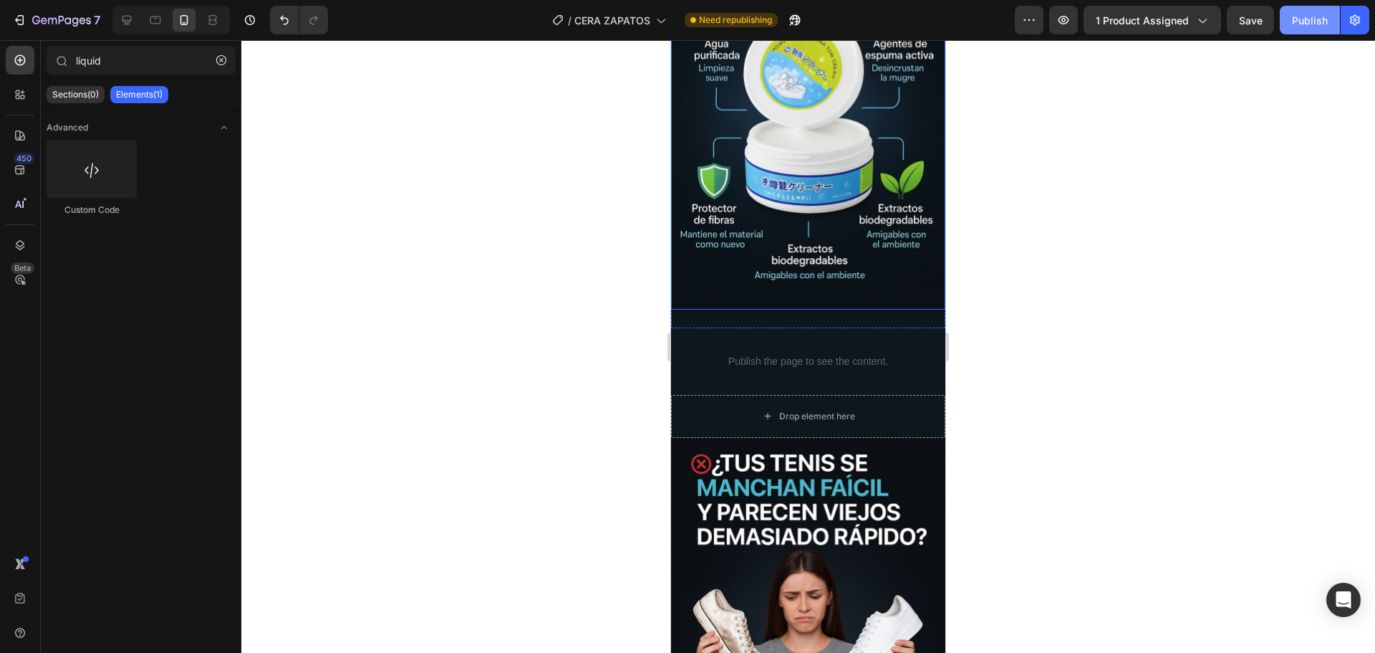
click at [1299, 21] on div "Publish" at bounding box center [1310, 20] width 36 height 15
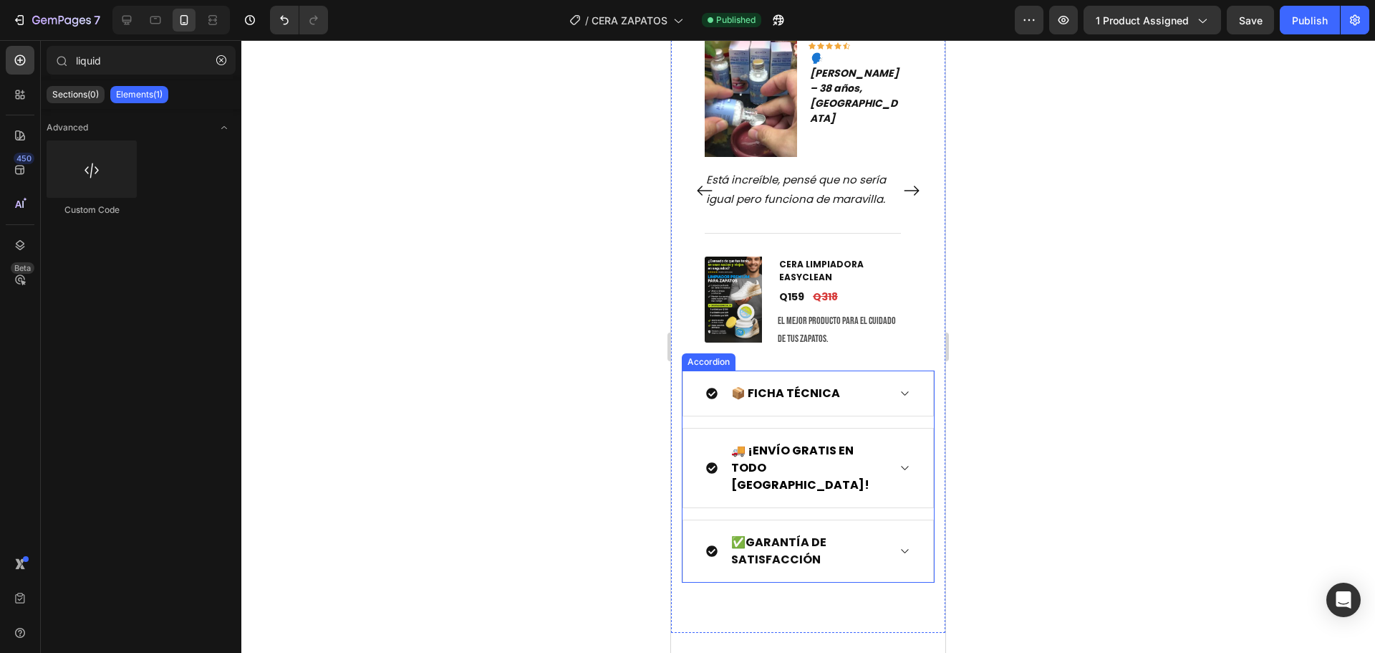
scroll to position [4033, 0]
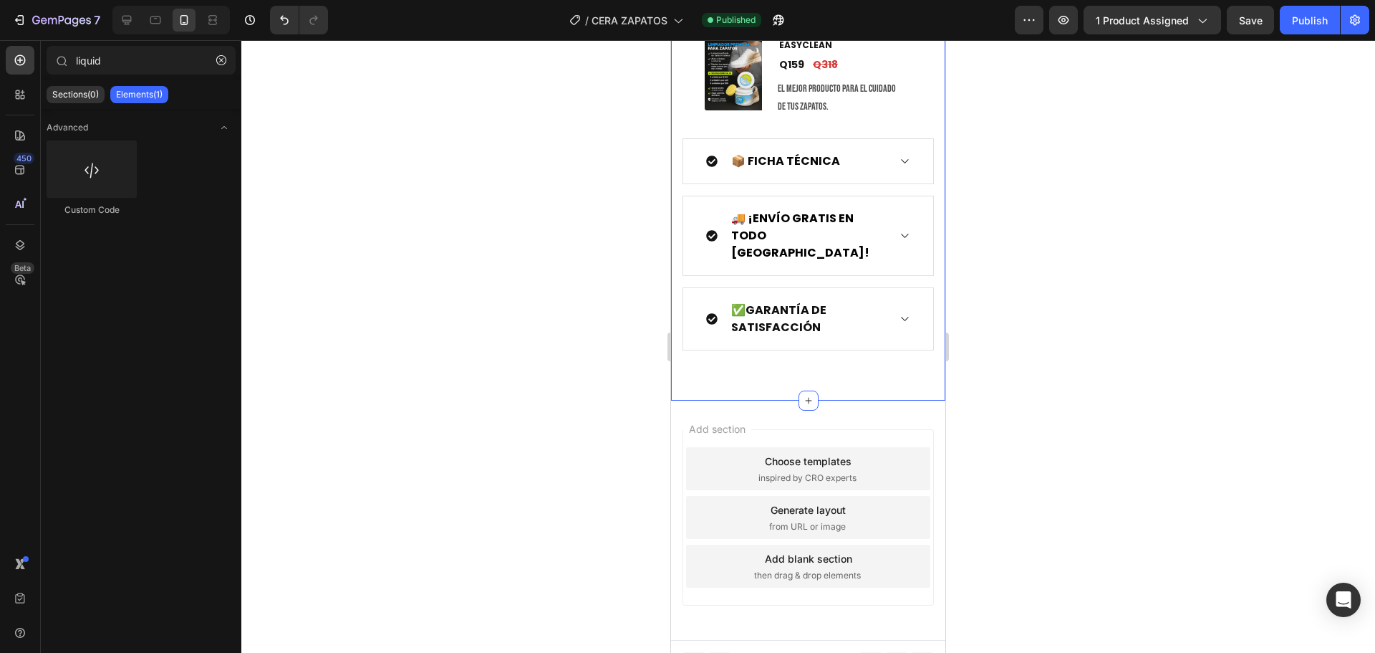
drag, startPoint x: 675, startPoint y: 213, endPoint x: 1318, endPoint y: 360, distance: 659.8
click at [675, 213] on div "LO QUE DICEN NUESTROS CLIENTES Heading Nuestros agentes están disponibles las 2…" at bounding box center [808, 33] width 274 height 736
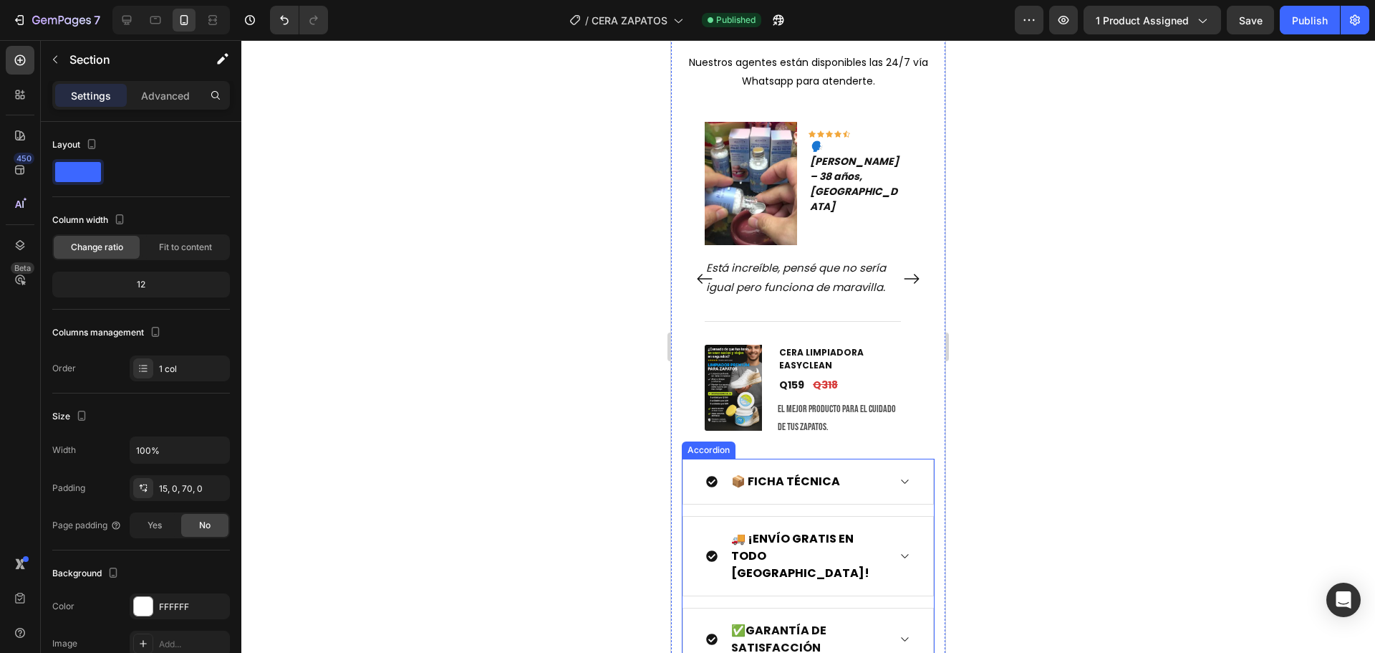
scroll to position [3818, 0]
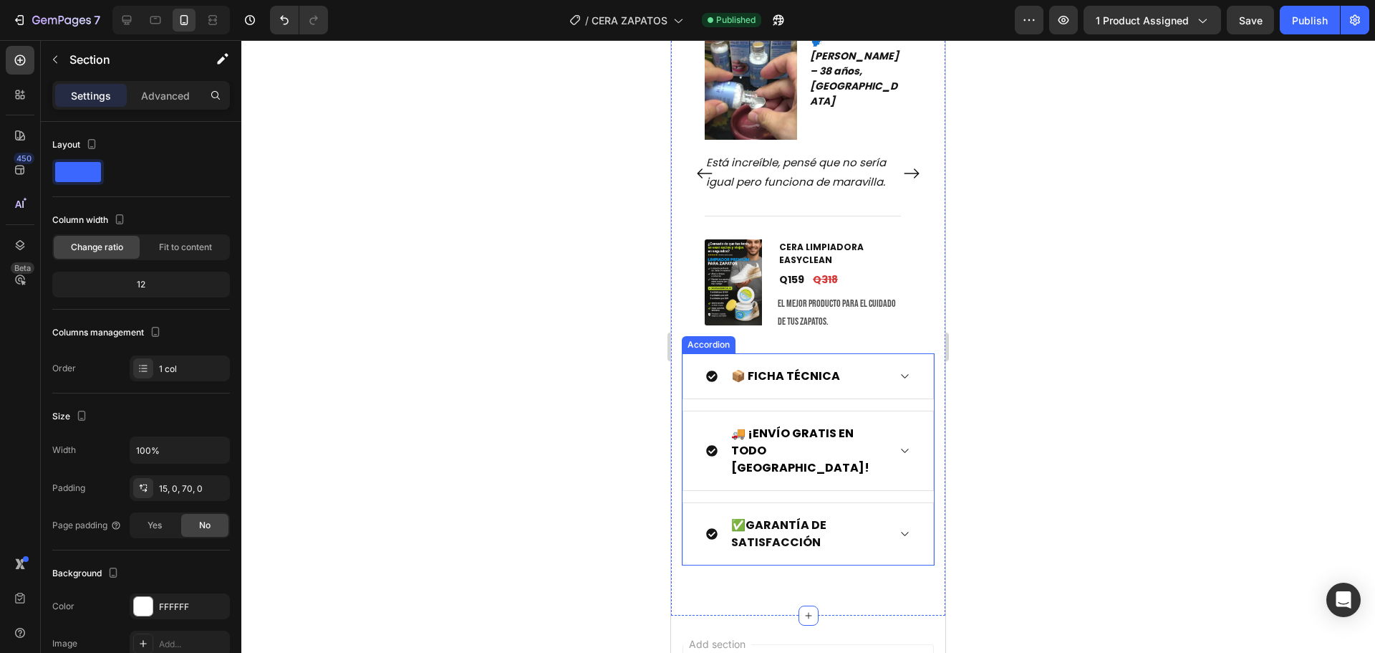
click at [749, 366] on div "📦 FICHA TÉCNICA" at bounding box center [785, 375] width 113 height 21
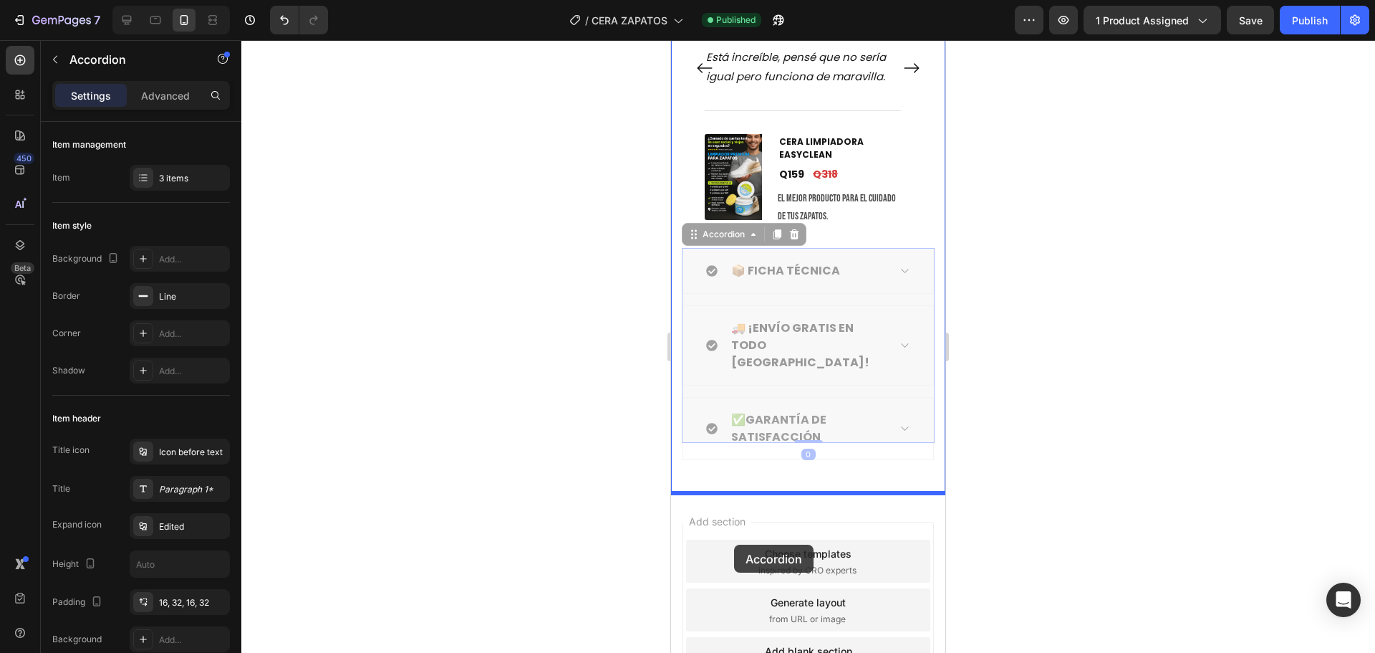
scroll to position [3975, 0]
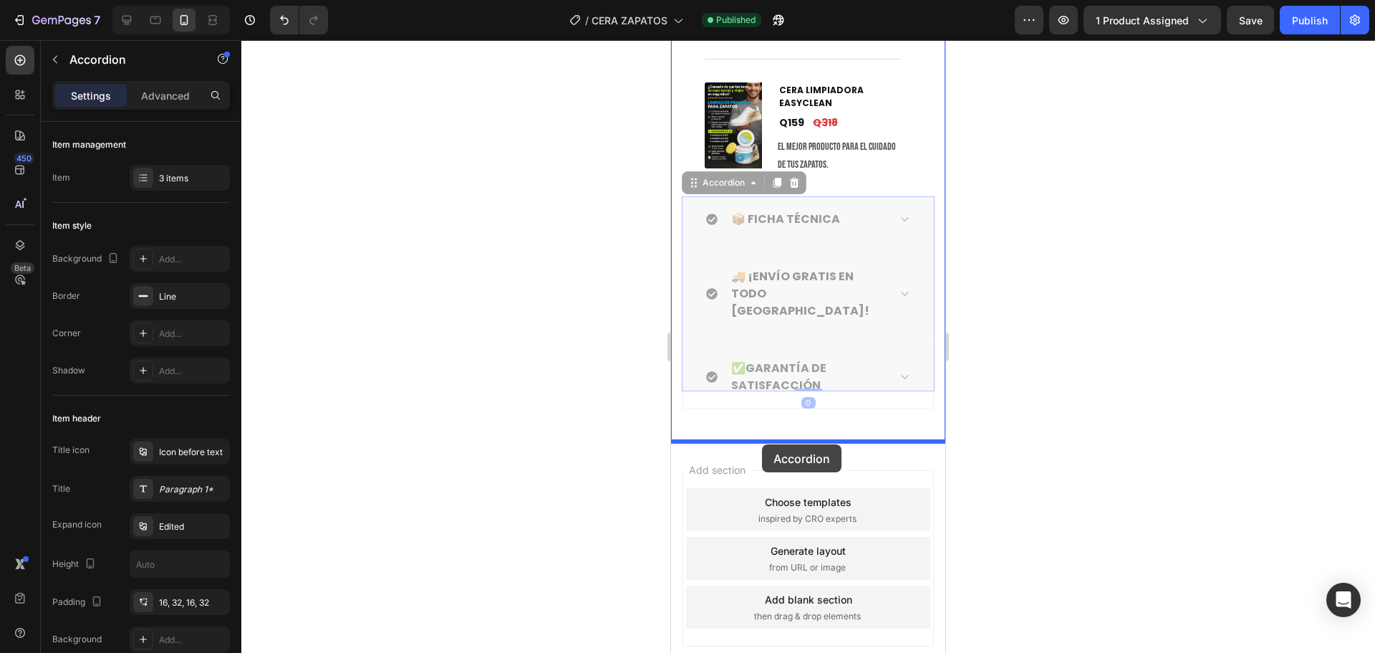
drag, startPoint x: 690, startPoint y: 341, endPoint x: 762, endPoint y: 444, distance: 126.0
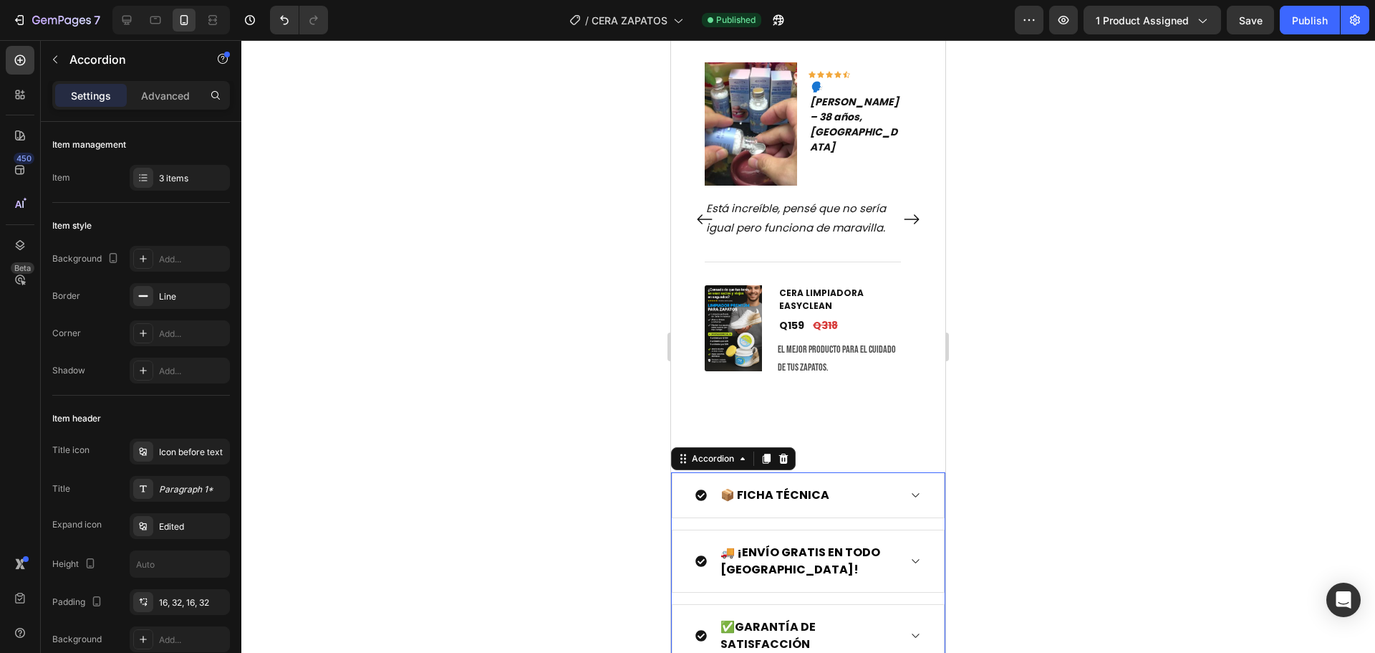
scroll to position [3545, 0]
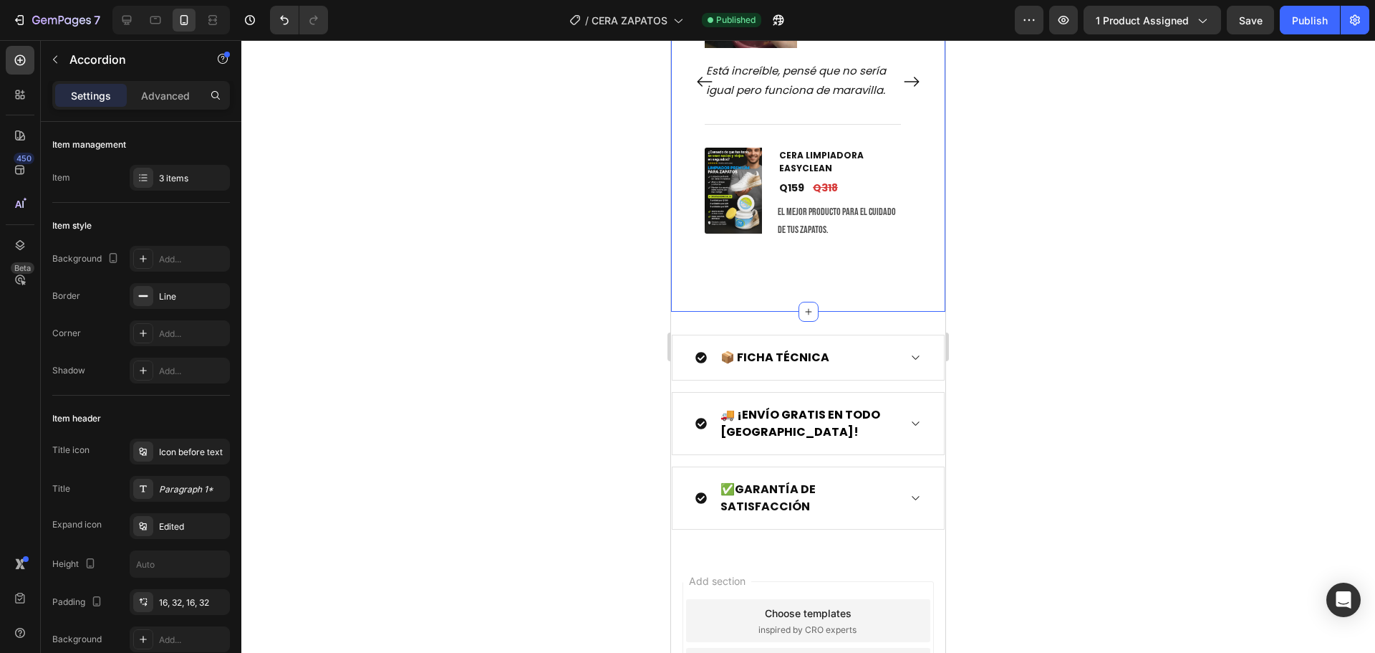
click at [916, 304] on div "LO QUE DICEN NUESTROS CLIENTES Heading Nuestros agentes están disponibles las 2…" at bounding box center [808, 50] width 274 height 524
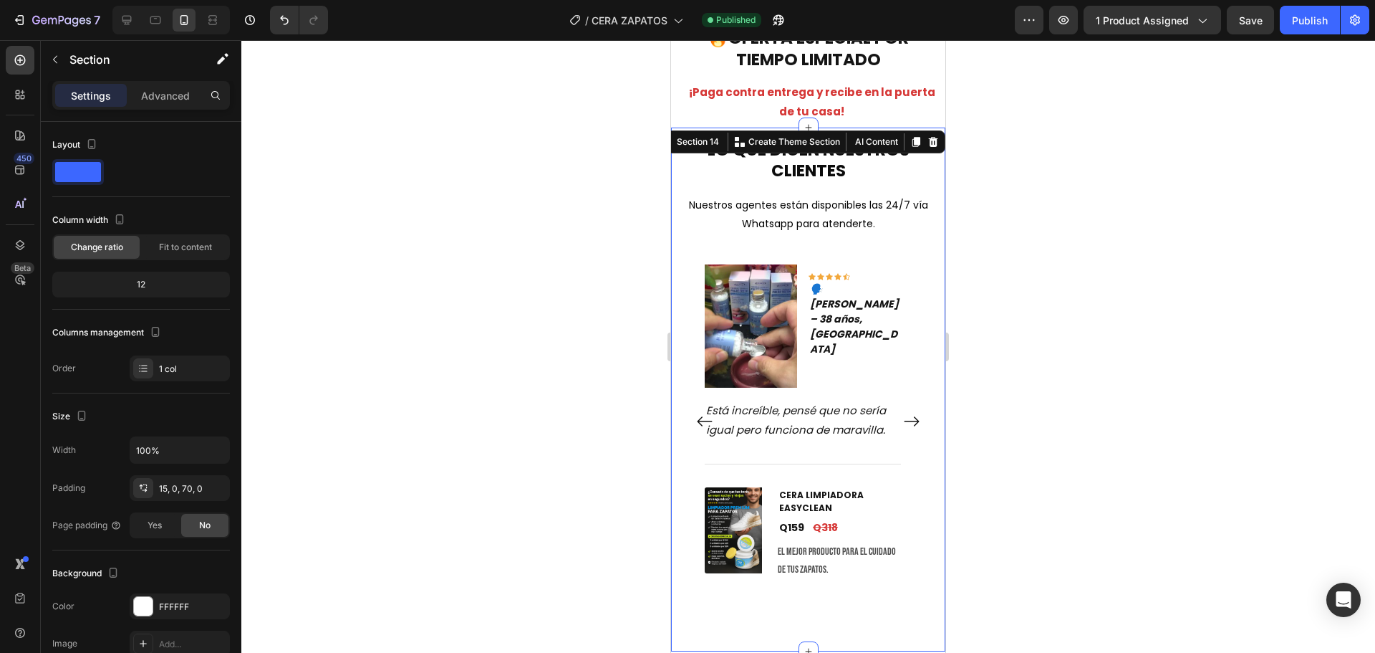
scroll to position [2761, 0]
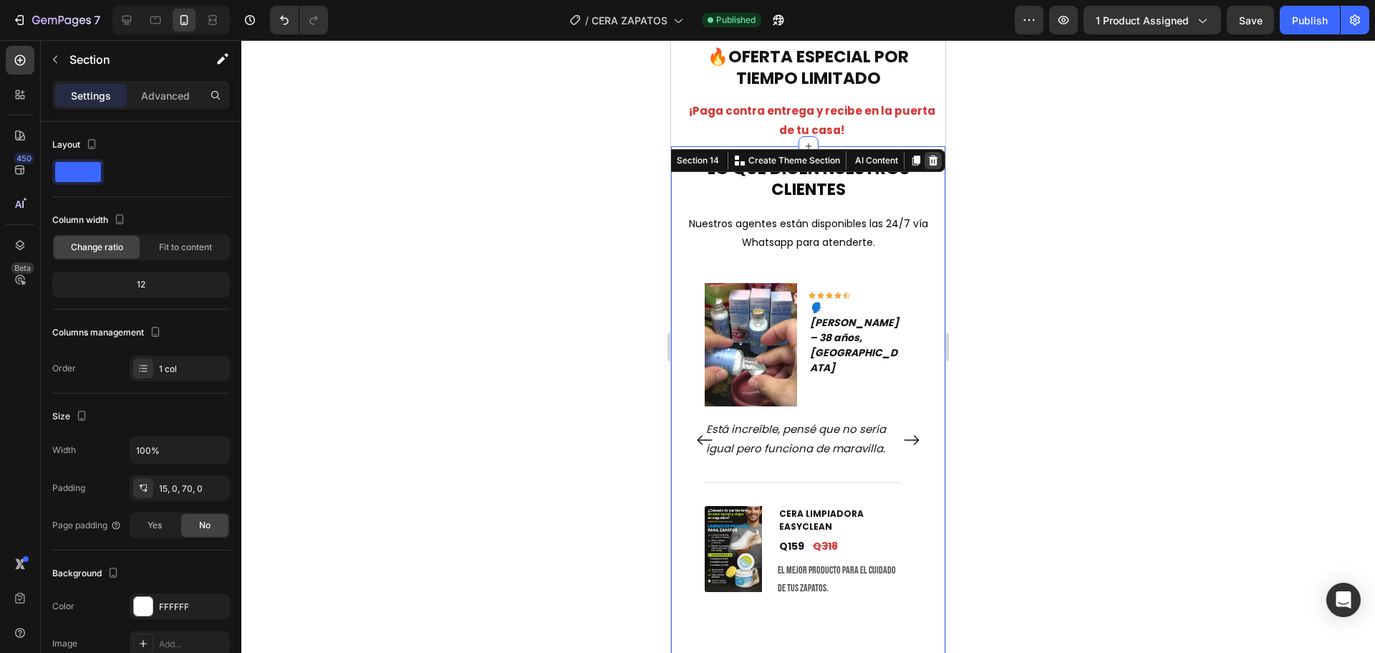
click at [928, 160] on icon at bounding box center [933, 160] width 11 height 11
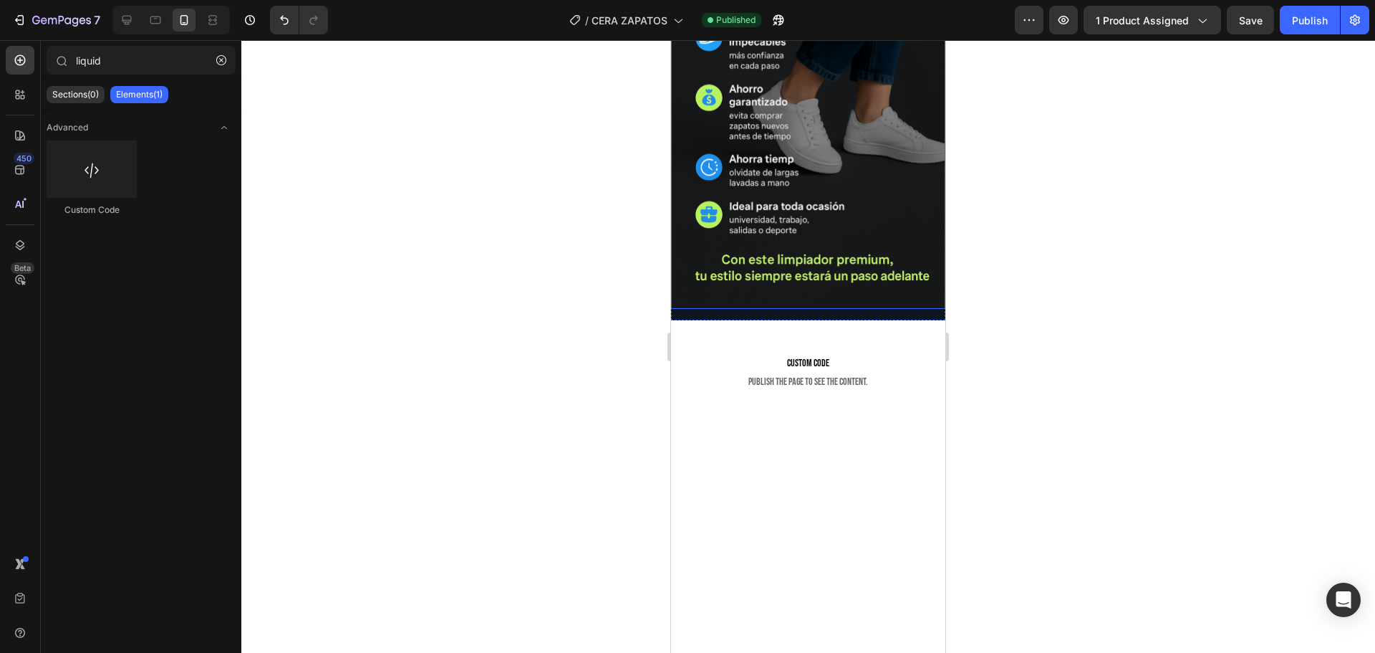
scroll to position [3190, 0]
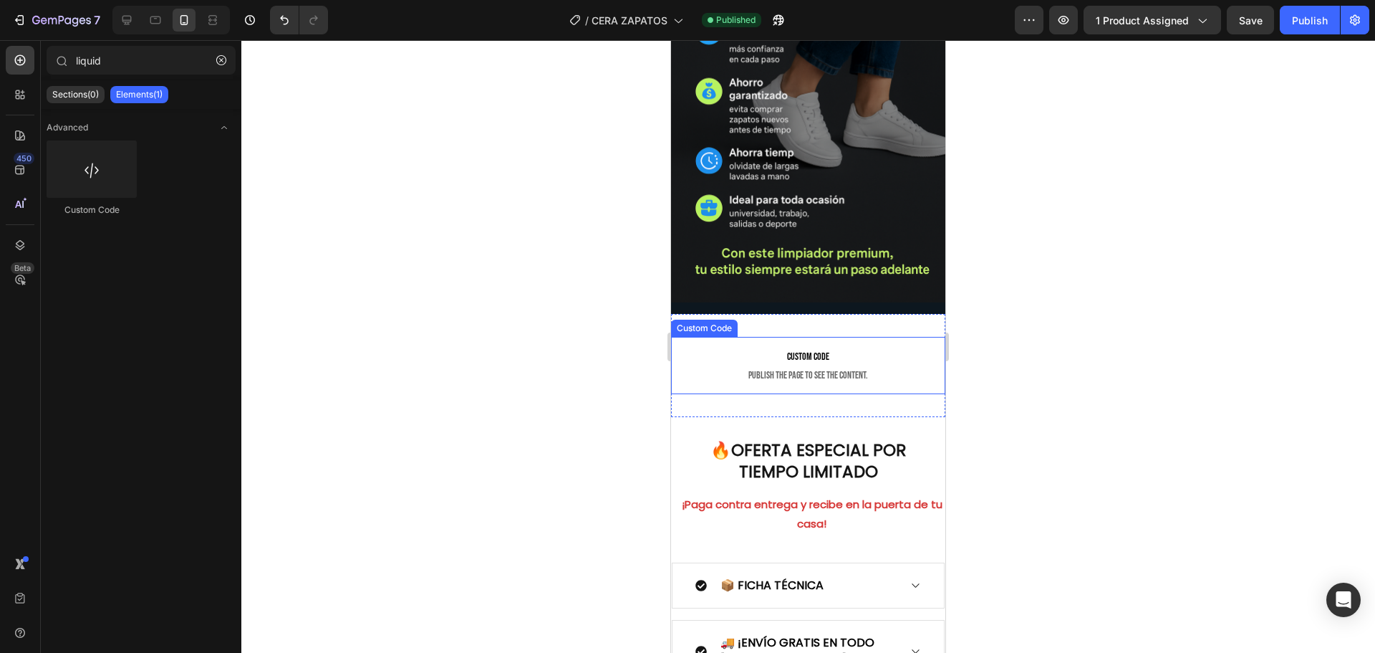
click at [696, 348] on span "Custom code" at bounding box center [808, 356] width 274 height 17
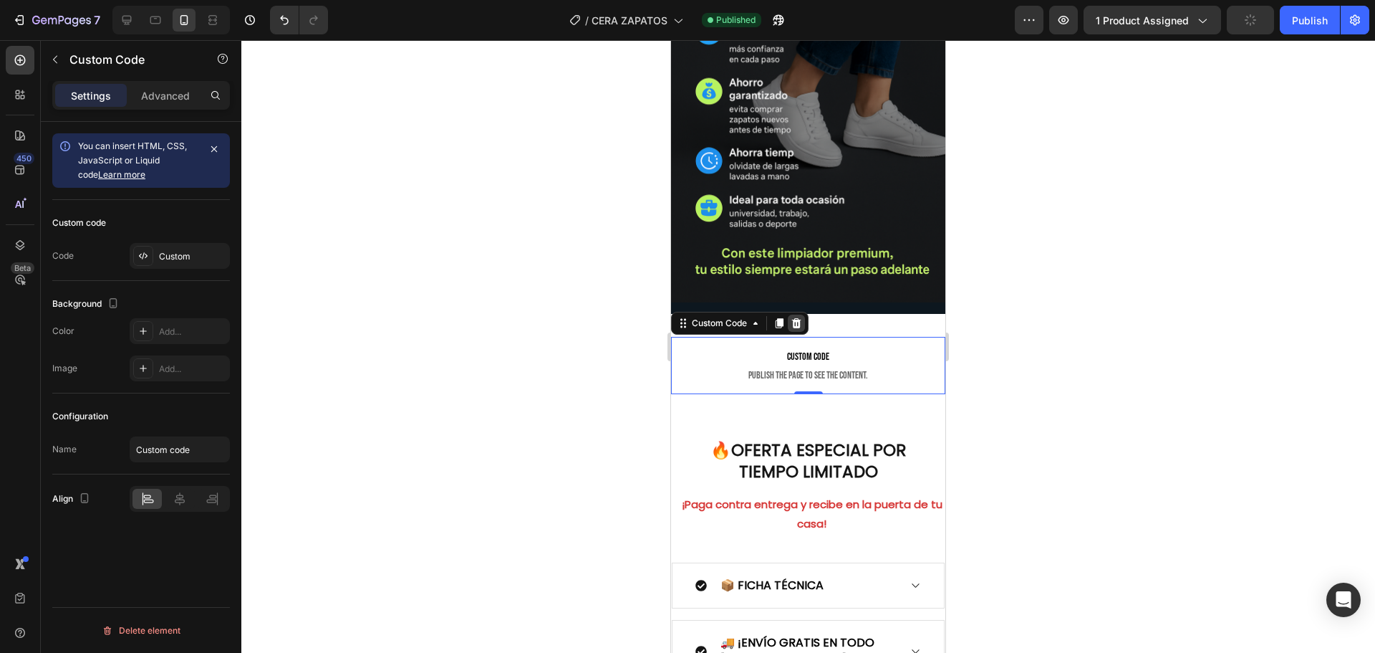
click at [800, 318] on icon at bounding box center [796, 323] width 9 height 10
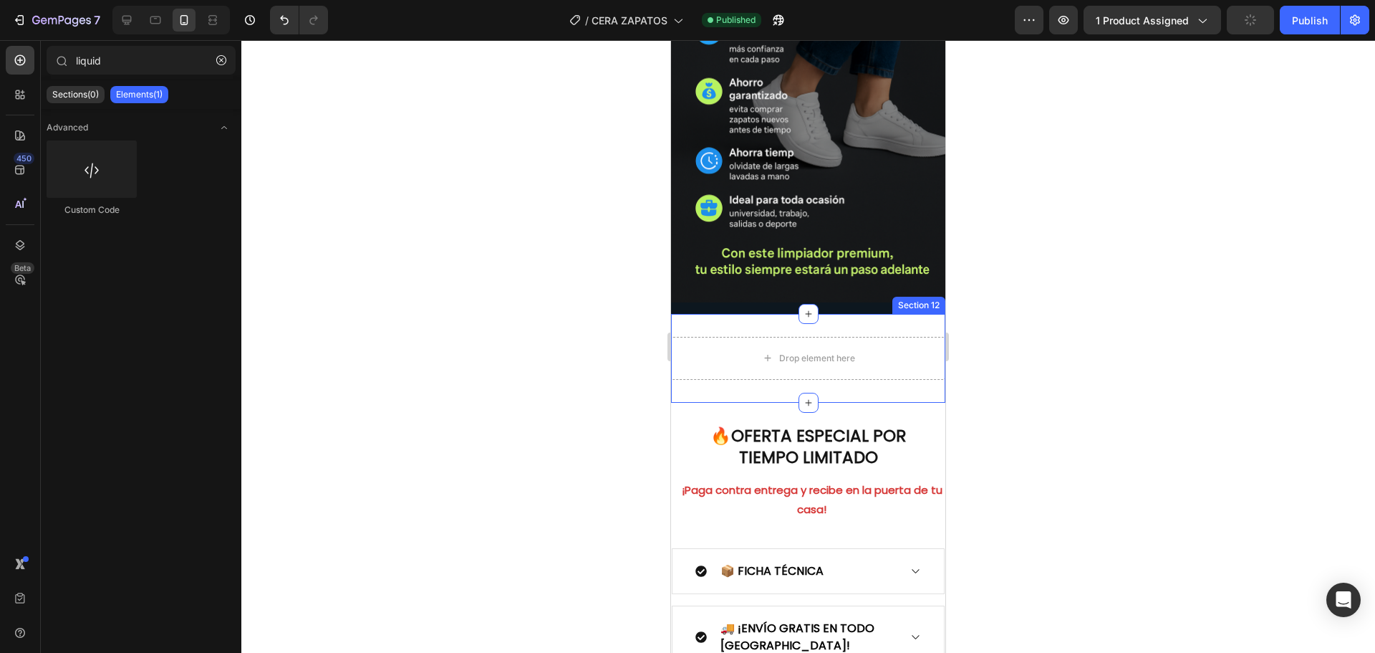
click at [695, 314] on div "Drop element here Section 12" at bounding box center [808, 358] width 274 height 89
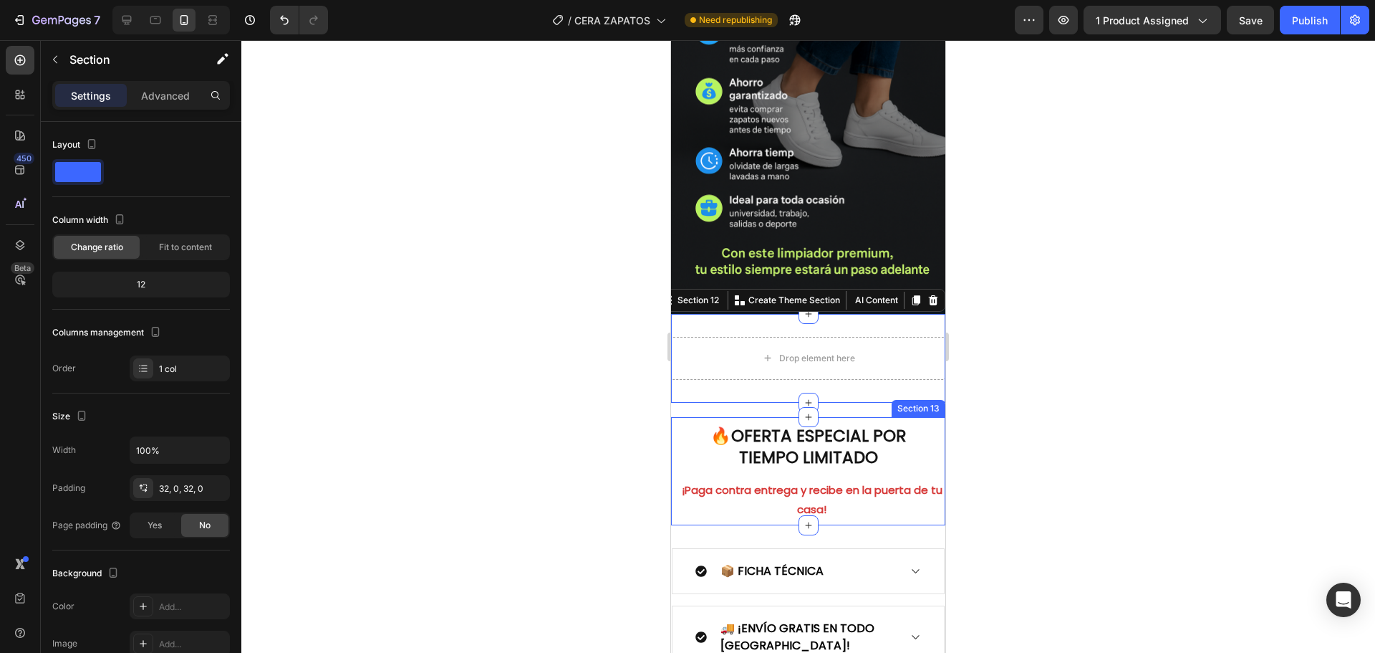
click at [598, 393] on div at bounding box center [808, 346] width 1134 height 612
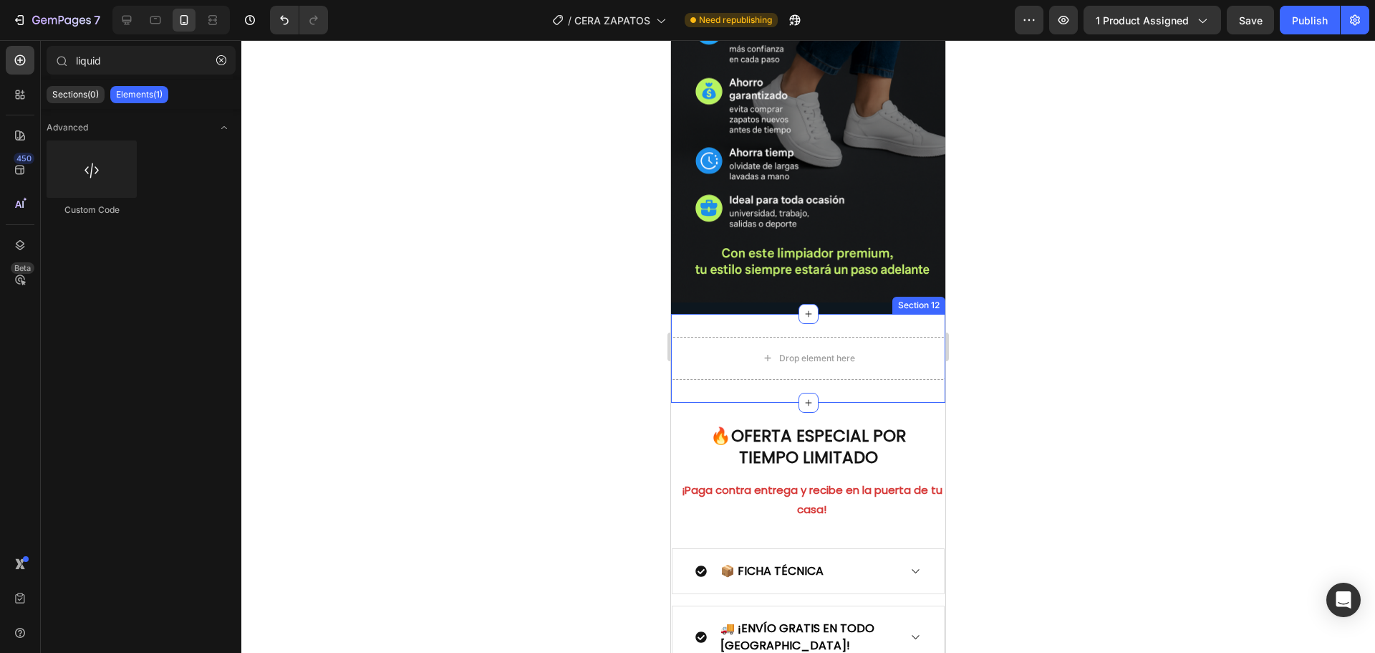
click at [718, 314] on div "Drop element here Section 12" at bounding box center [808, 358] width 274 height 89
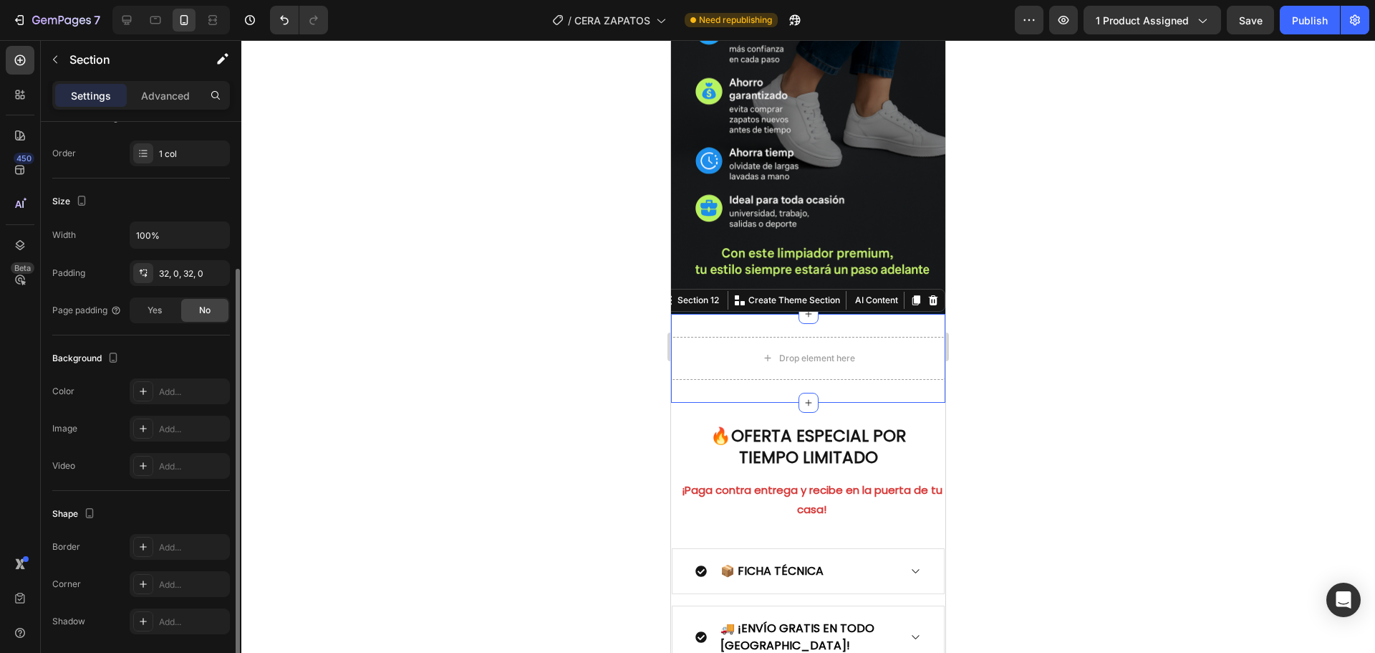
scroll to position [265, 0]
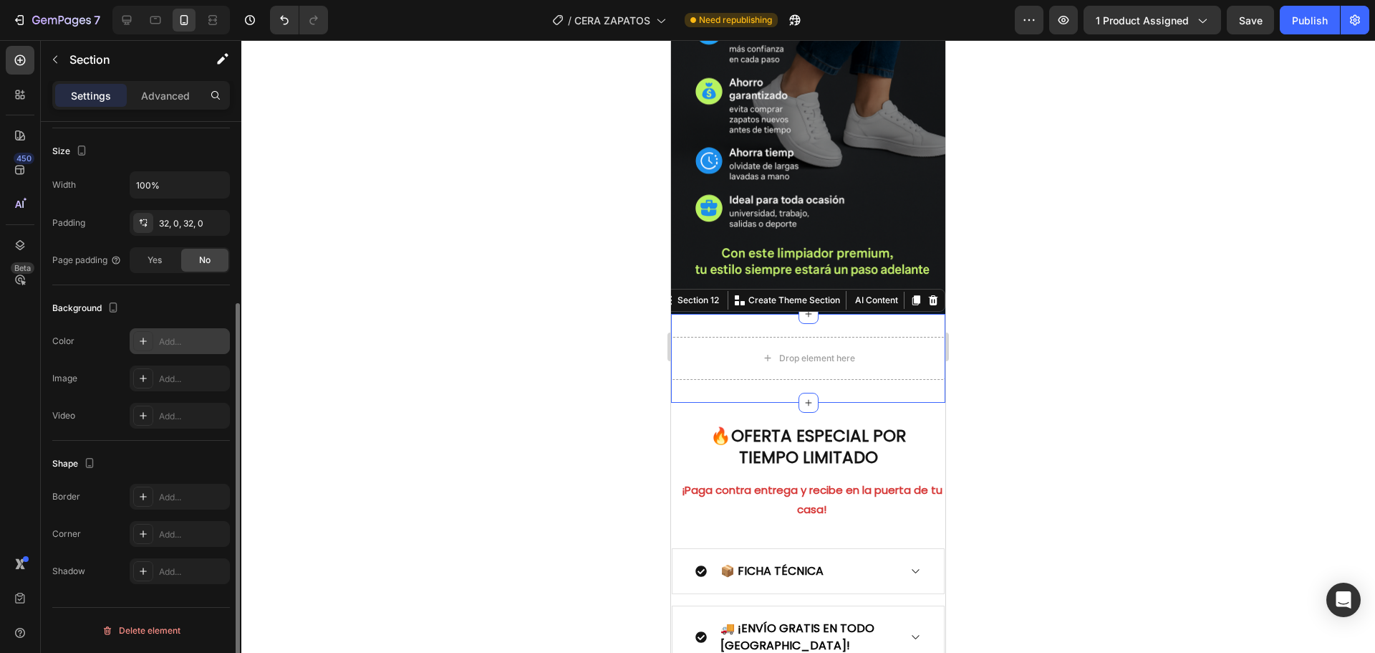
click at [165, 337] on div "Add..." at bounding box center [192, 341] width 67 height 13
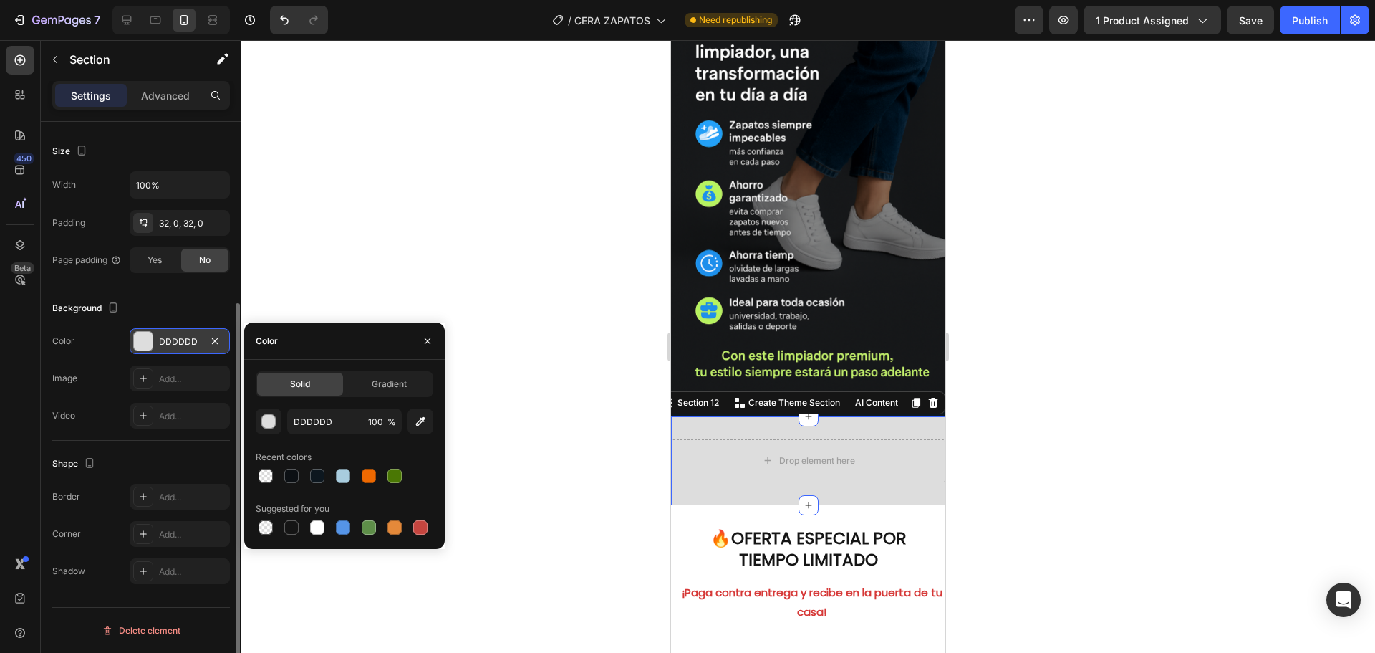
scroll to position [2832, 0]
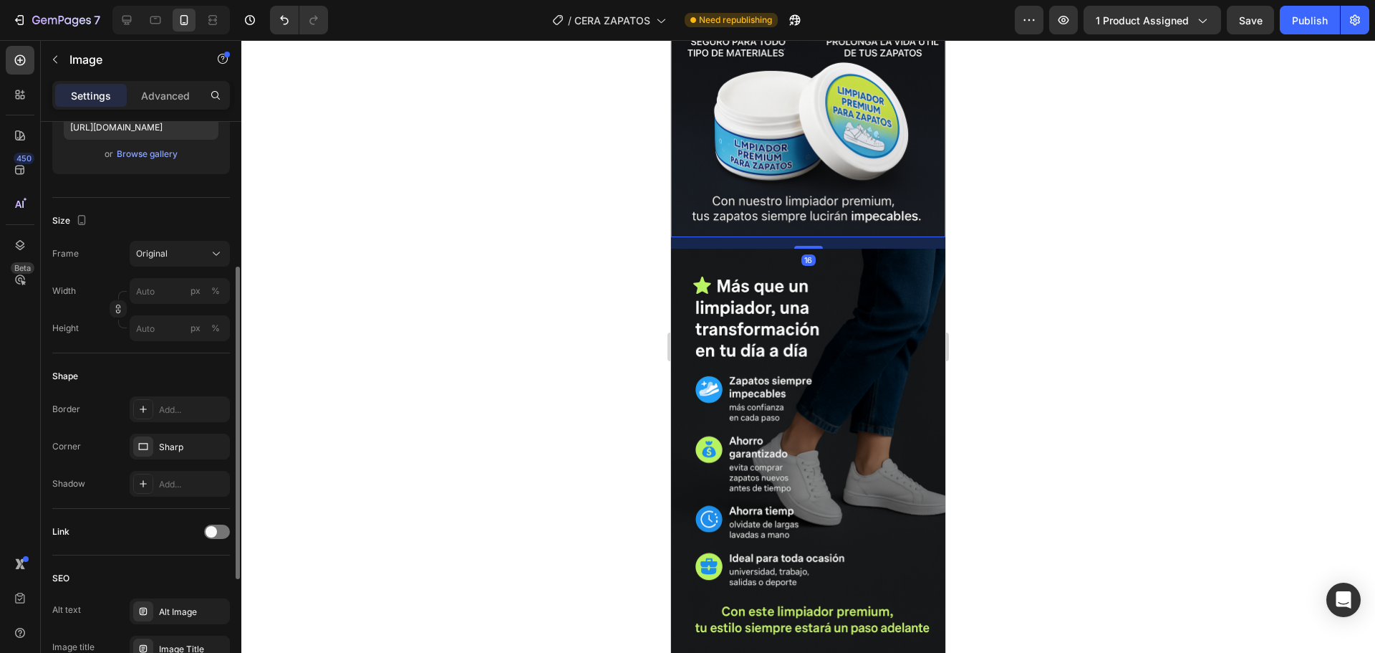
click at [693, 158] on img at bounding box center [808, 32] width 274 height 412
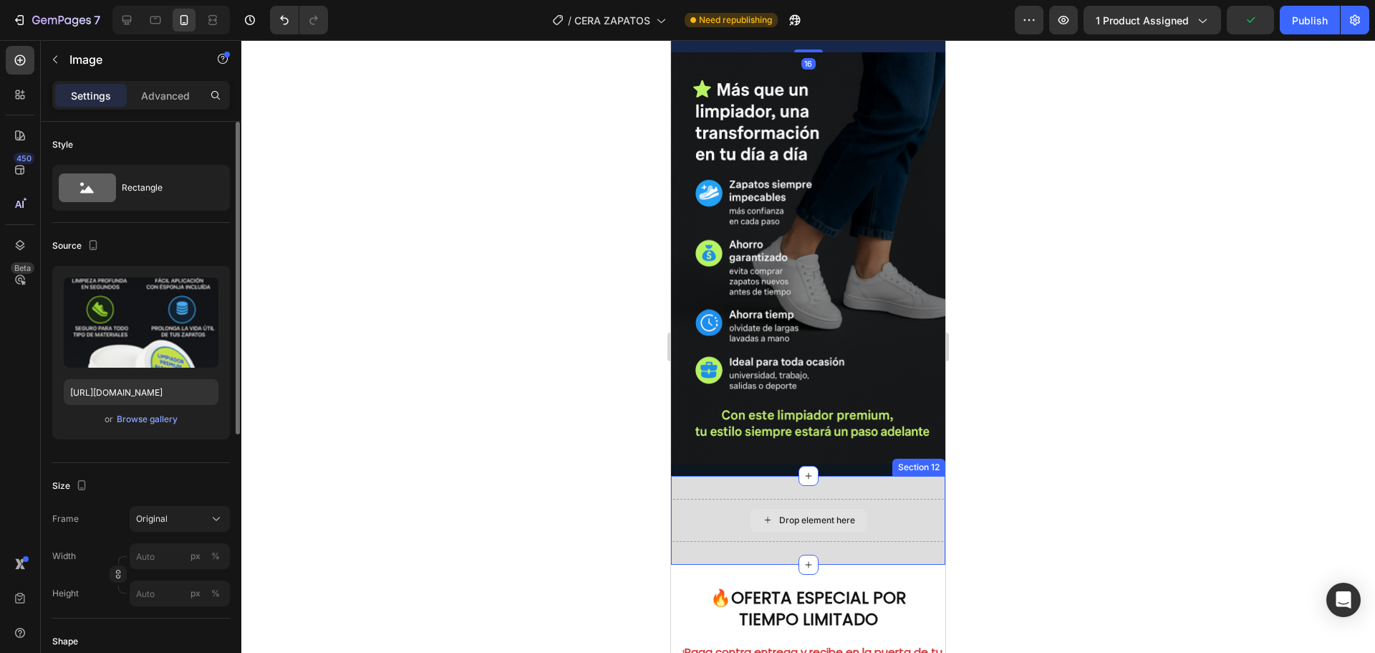
scroll to position [3047, 0]
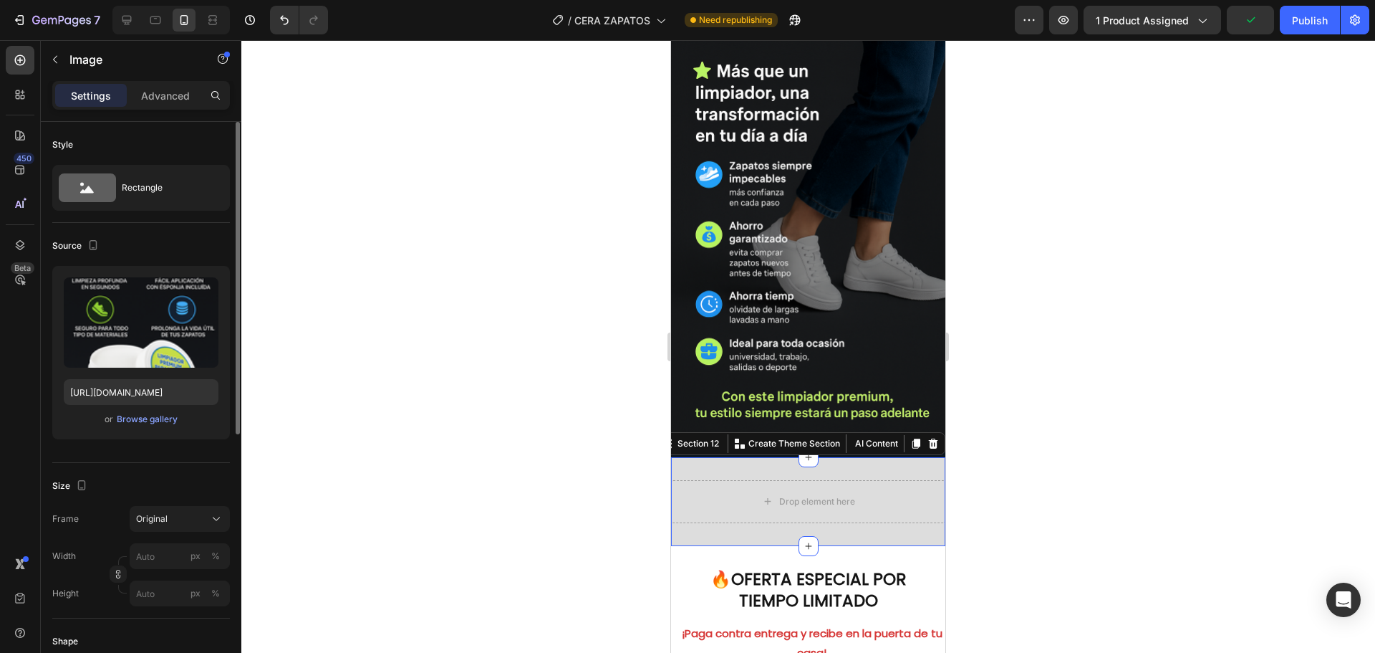
click at [682, 457] on div "Drop element here Section 12 You can create reusable sections Create Theme Sect…" at bounding box center [808, 501] width 274 height 89
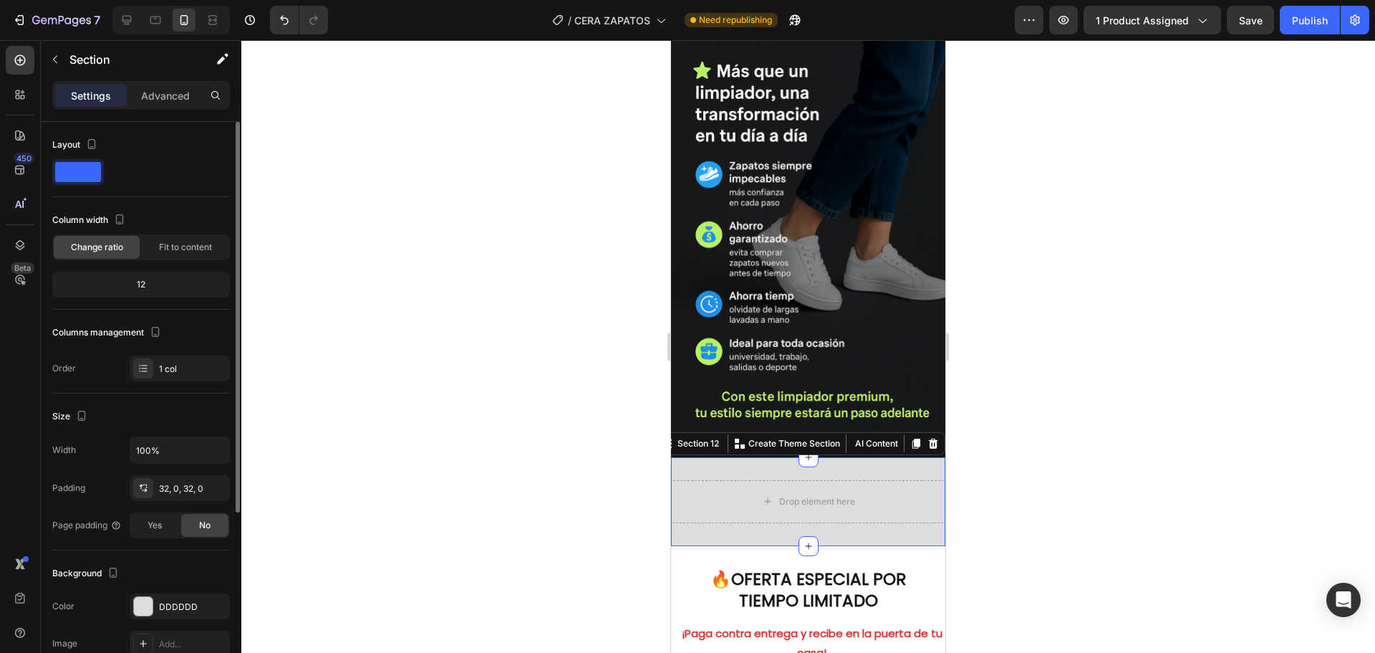
scroll to position [143, 0]
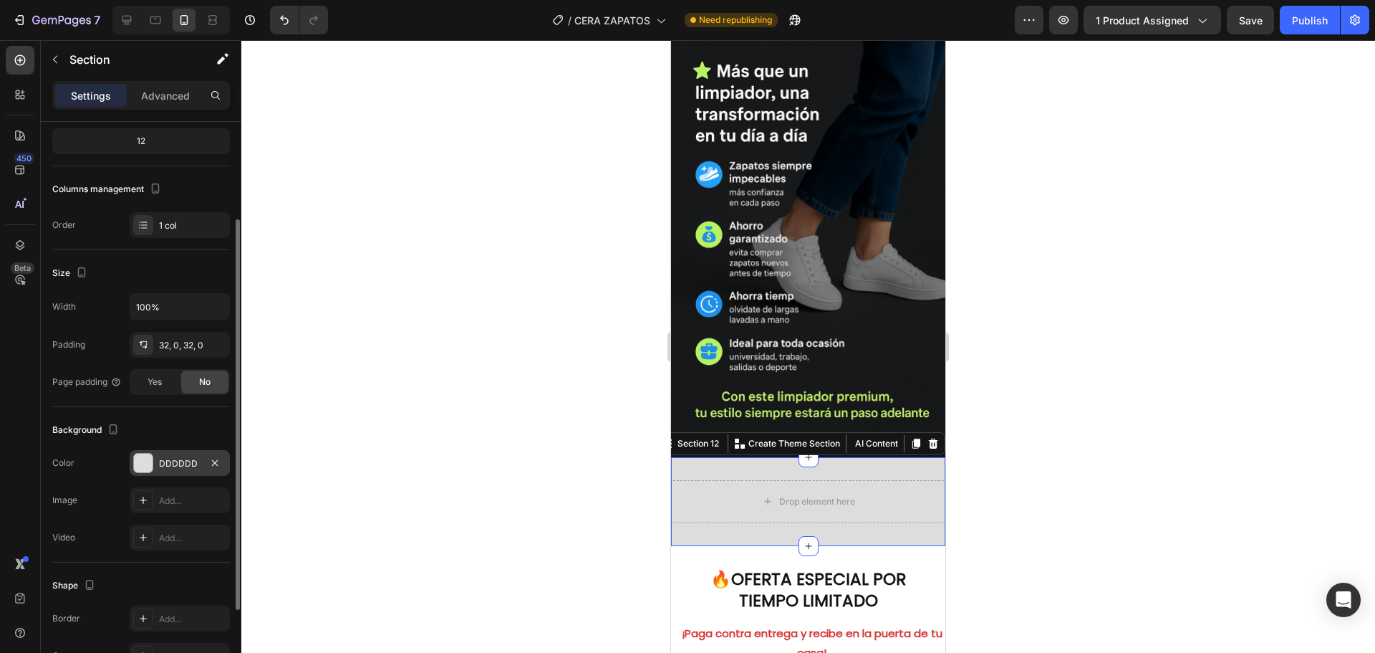
click at [160, 465] on div "DDDDDD" at bounding box center [180, 463] width 42 height 13
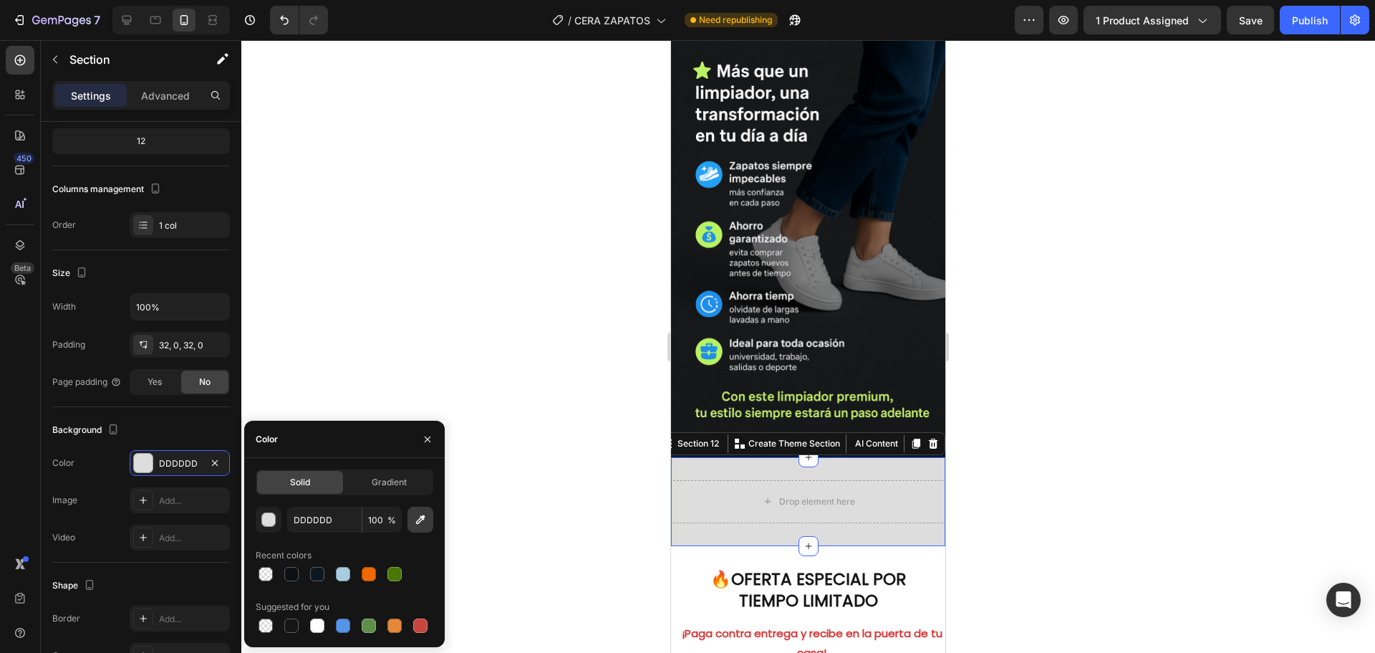
click at [416, 516] on icon "button" at bounding box center [420, 519] width 14 height 14
type input "151718"
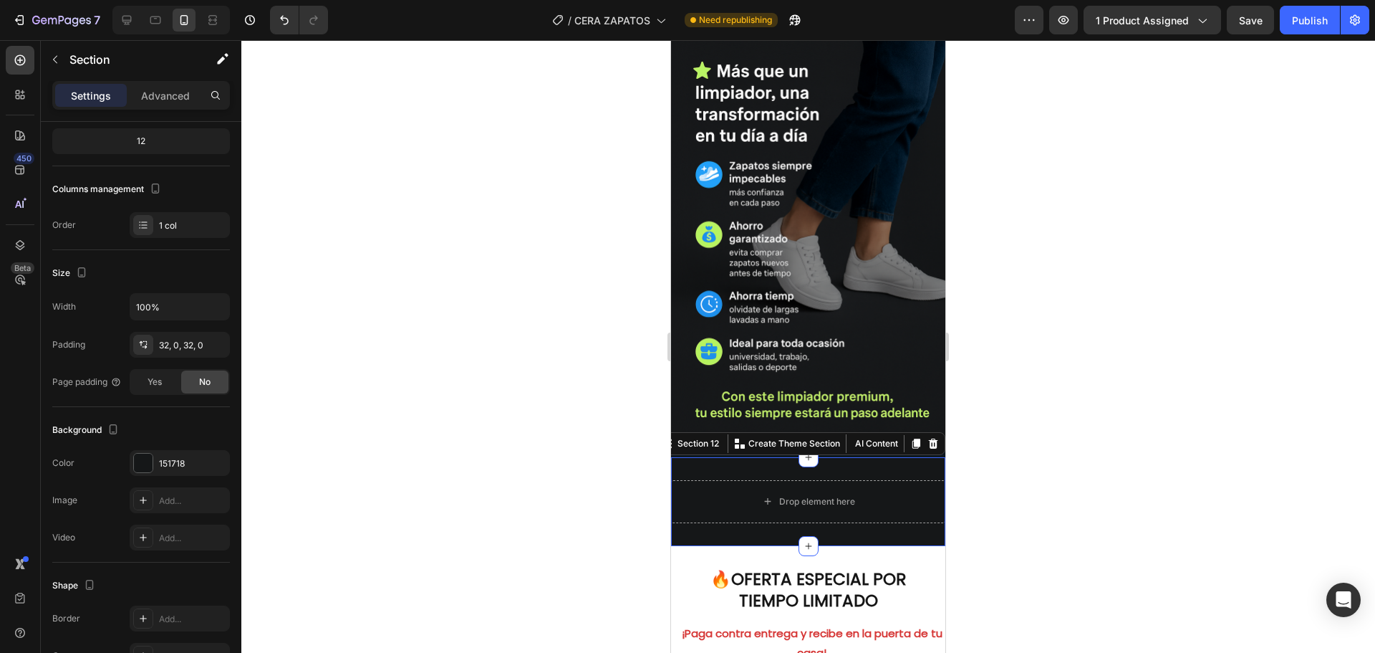
click at [1042, 473] on div at bounding box center [808, 346] width 1134 height 612
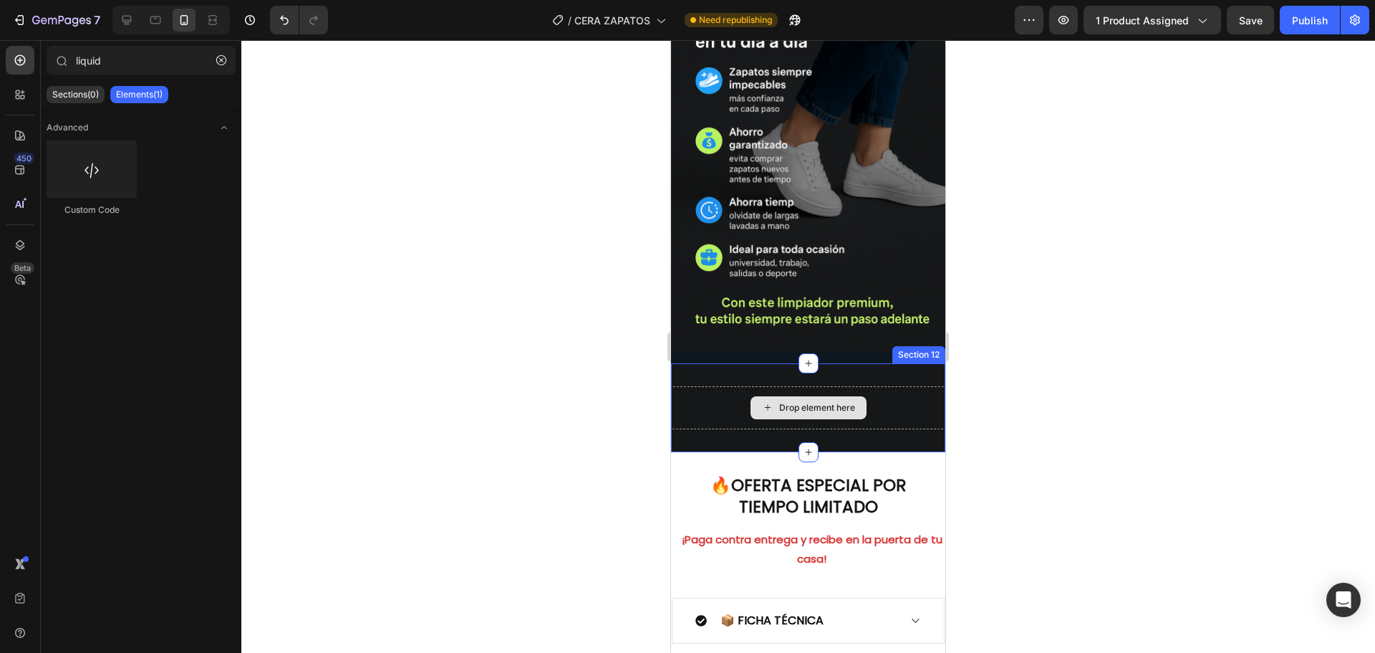
scroll to position [3190, 0]
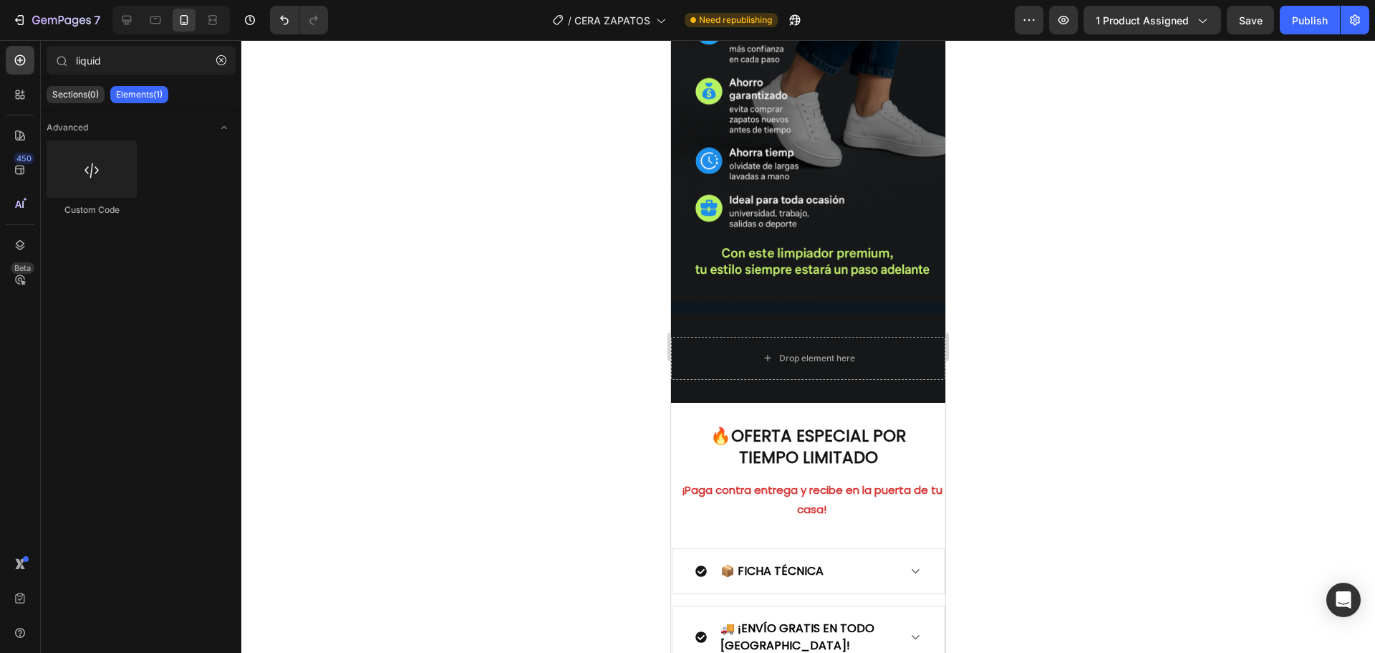
click at [723, 365] on div "Drop element here Section 12" at bounding box center [808, 358] width 274 height 89
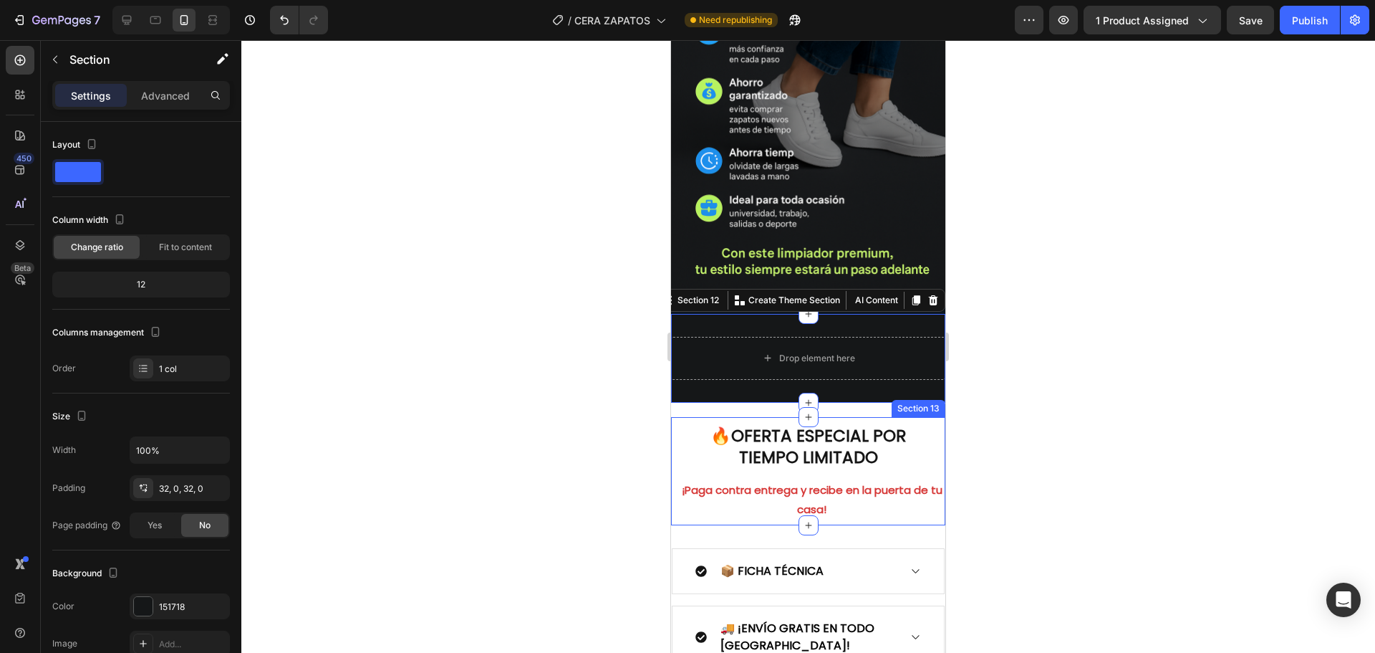
scroll to position [143, 0]
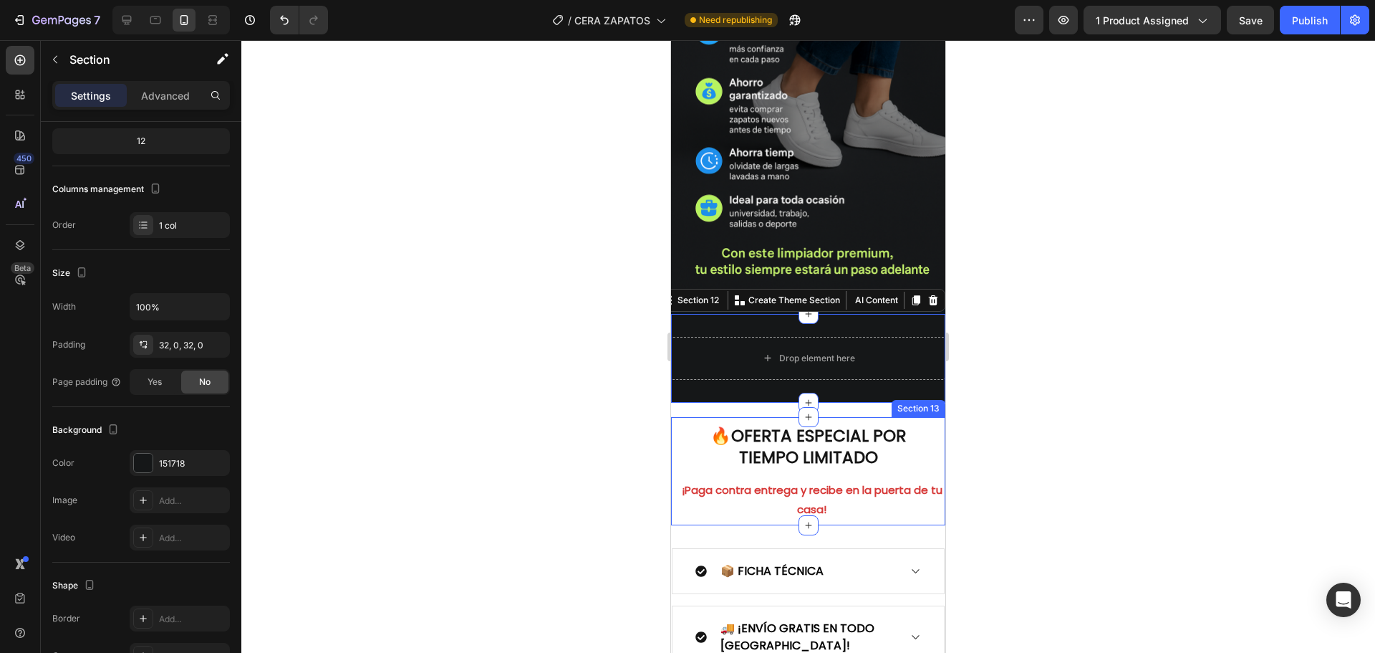
click at [724, 417] on div "🔥 OFERTA ESPECIAL POR TIEMPO LIMITADO Heading ¡Paga contra entrega y recibe en …" at bounding box center [808, 469] width 274 height 105
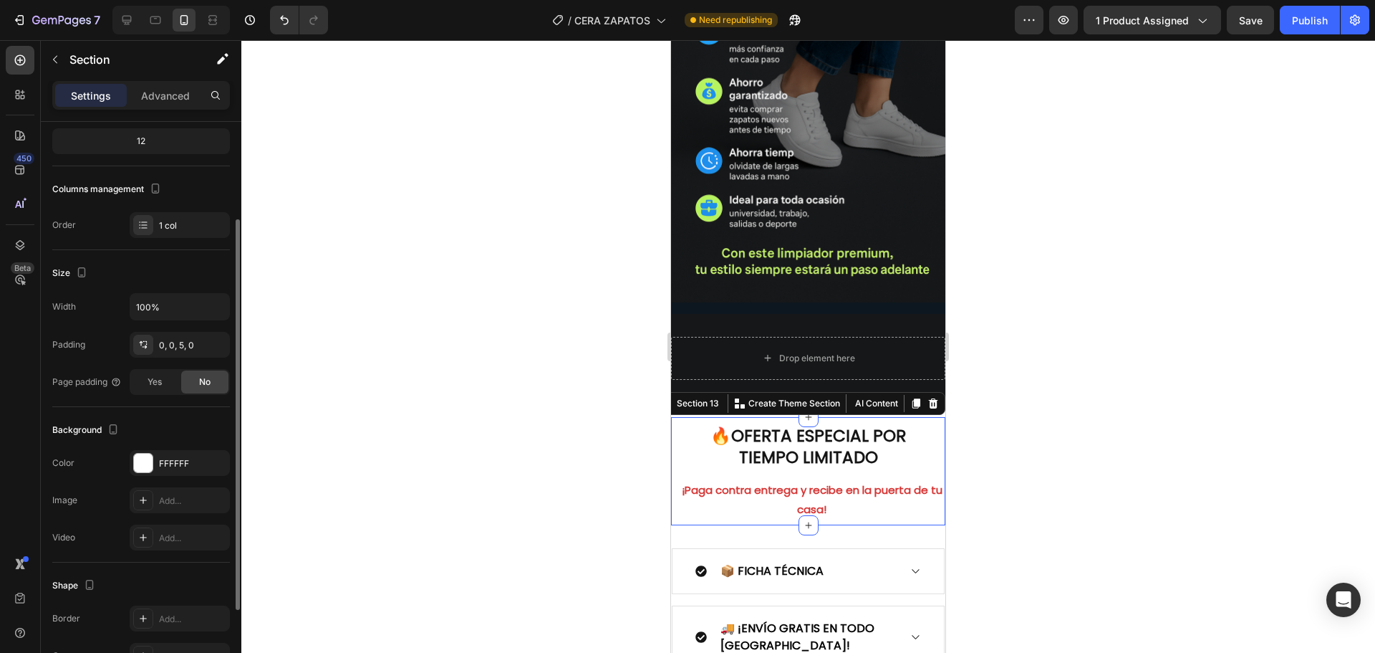
click at [1020, 423] on div at bounding box center [808, 346] width 1134 height 612
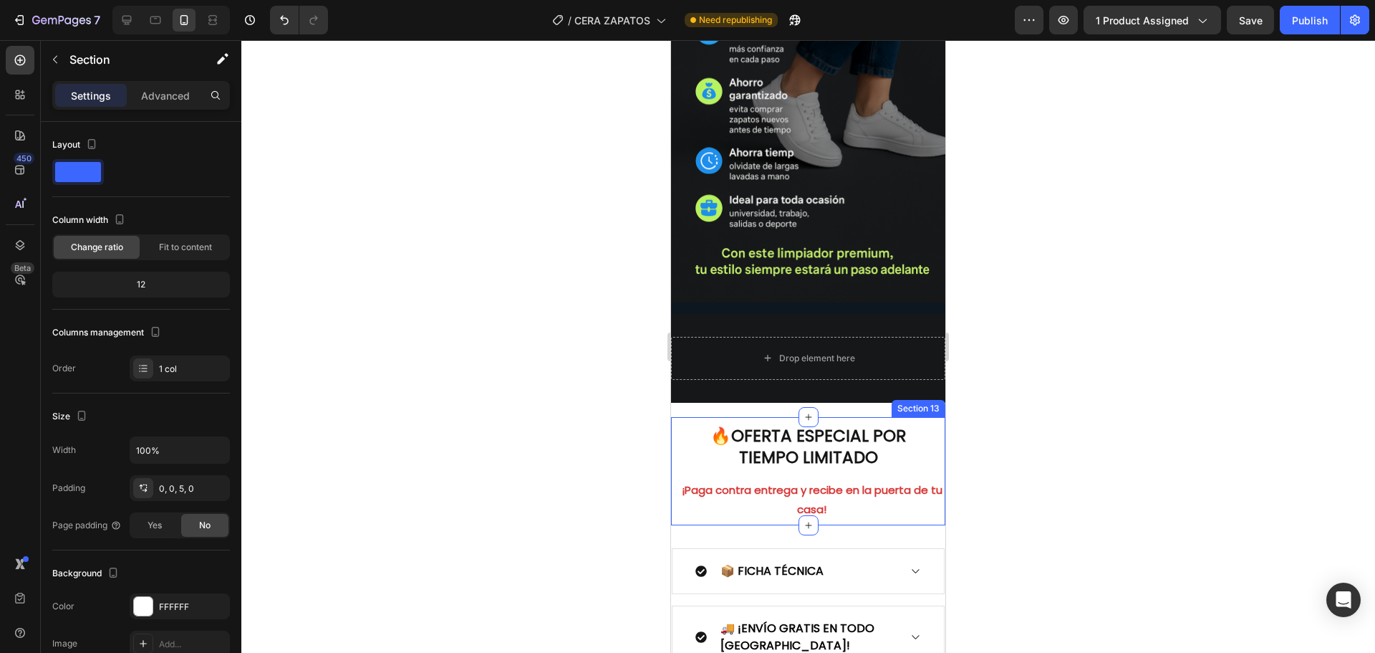
click at [930, 418] on div "🔥 OFERTA ESPECIAL POR TIEMPO LIMITADO Heading ¡Paga contra entrega y recibe en …" at bounding box center [808, 469] width 274 height 105
click at [858, 424] on strong "OFERTA ESPECIAL POR TIEMPO LIMITADO" at bounding box center [818, 446] width 175 height 44
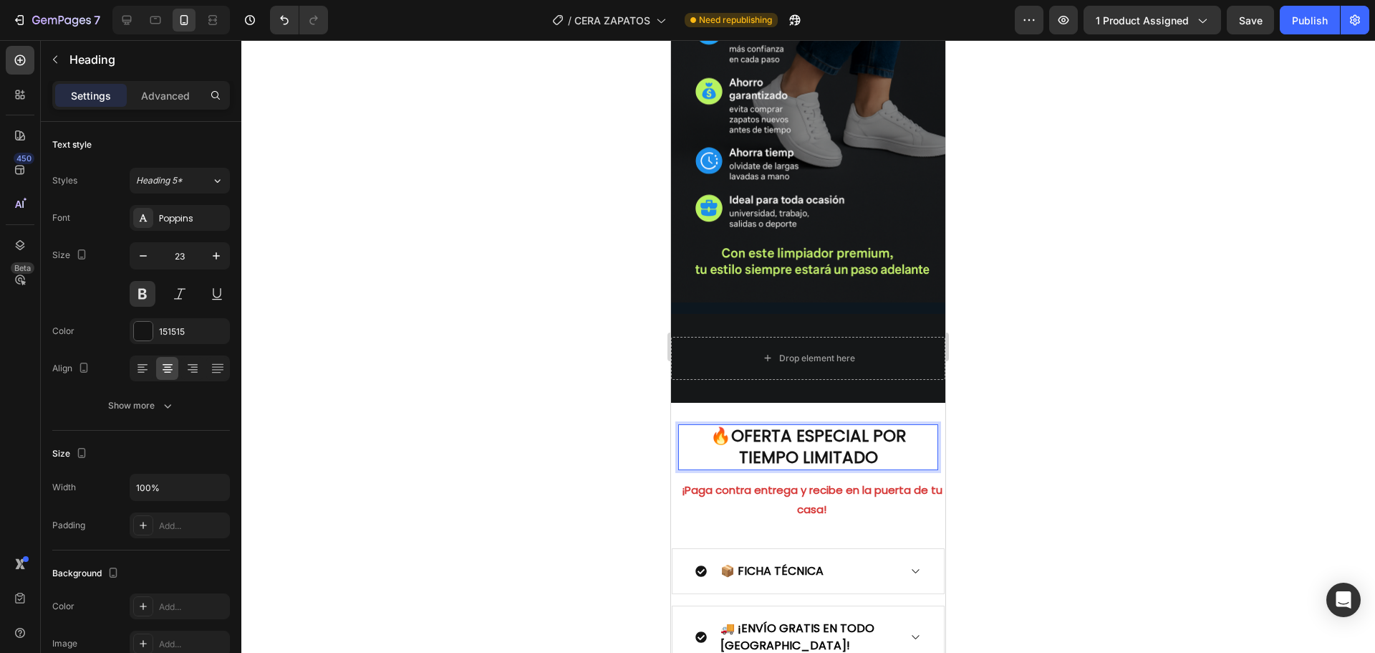
drag, startPoint x: 858, startPoint y: 408, endPoint x: 981, endPoint y: 451, distance: 130.7
click at [858, 424] on strong "OFERTA ESPECIAL POR TIEMPO LIMITADO" at bounding box center [818, 446] width 175 height 44
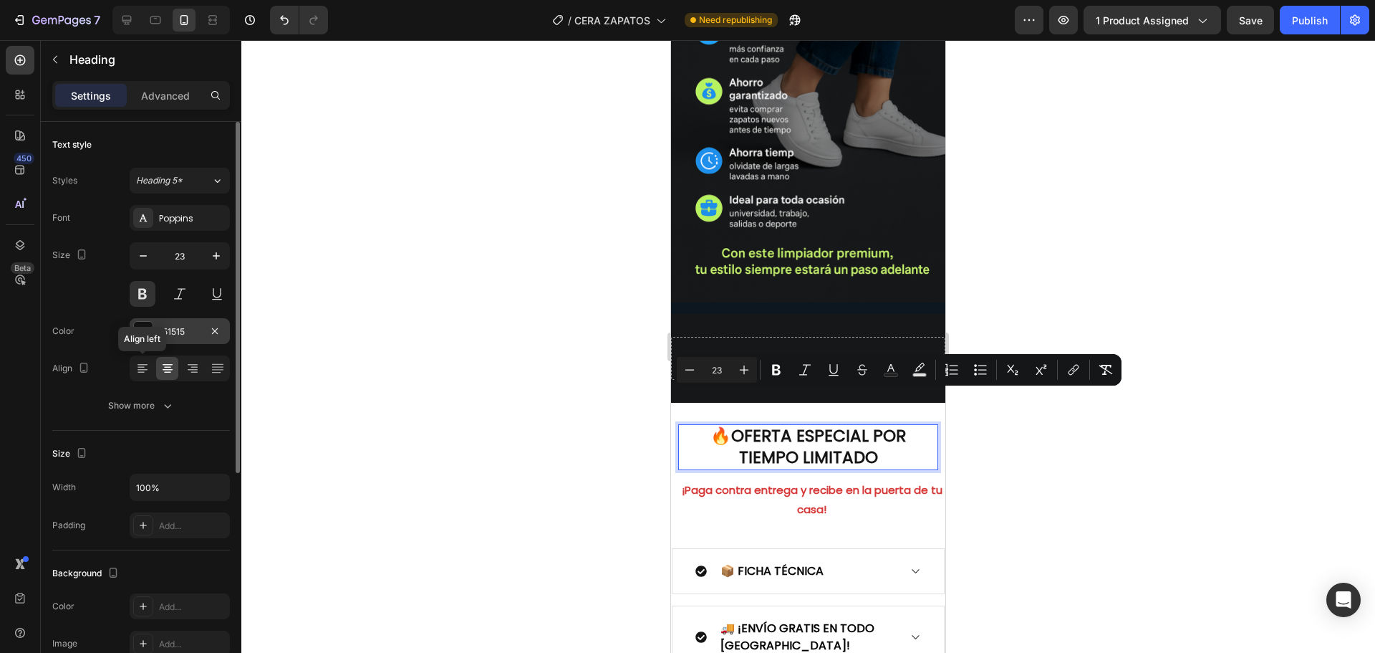
click at [151, 327] on div at bounding box center [143, 331] width 19 height 19
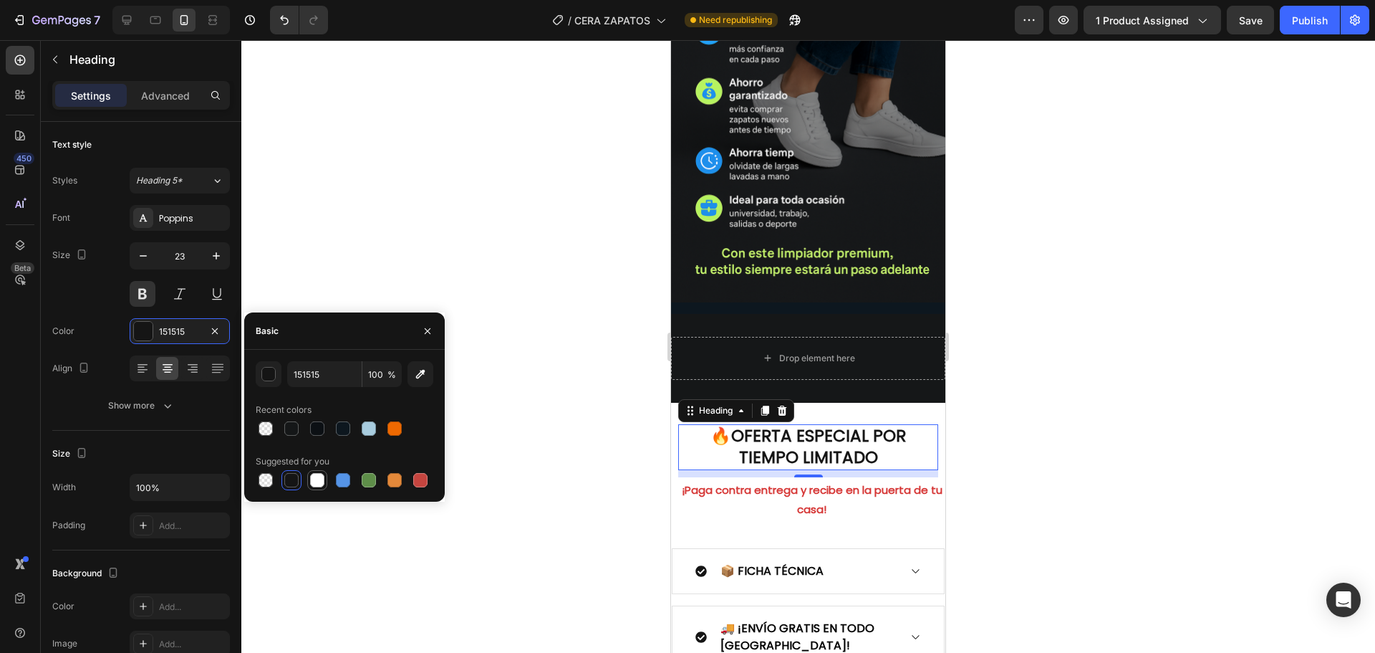
click at [319, 484] on div at bounding box center [317, 480] width 14 height 14
type input "FFFFFF"
click at [512, 284] on div at bounding box center [808, 346] width 1134 height 612
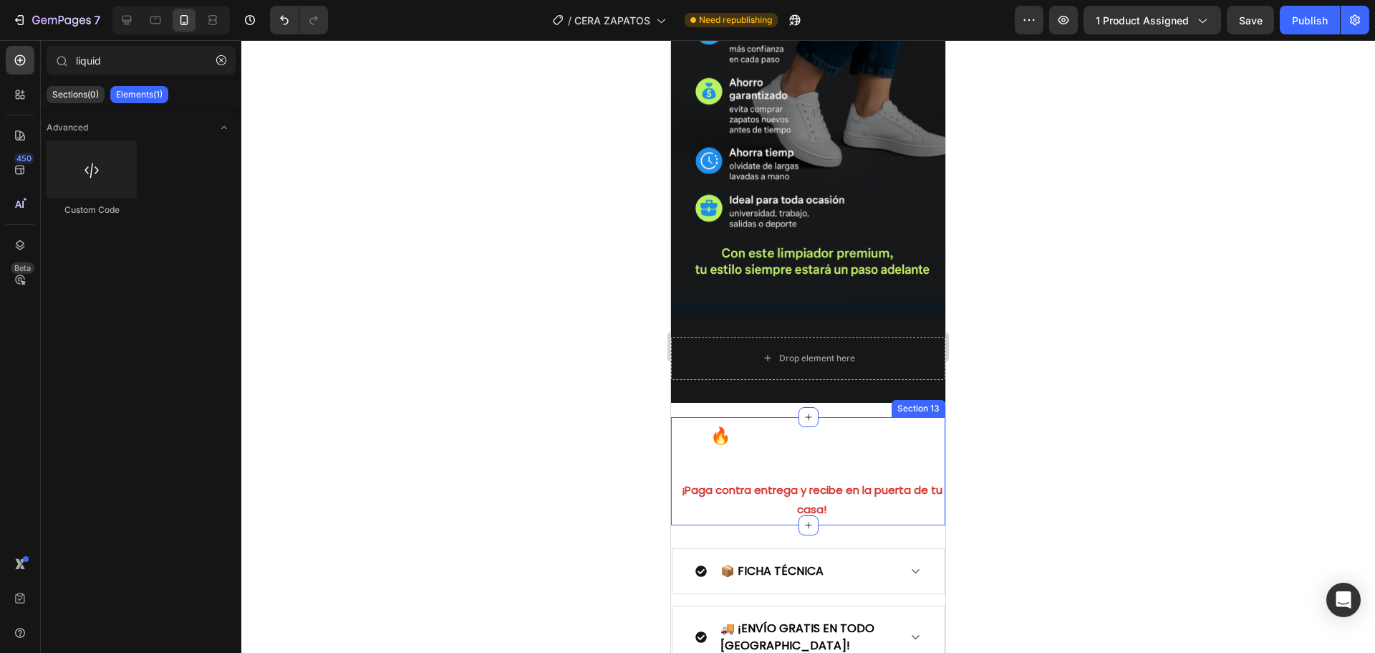
click at [675, 417] on div "🔥 OFERTA ESPECIAL POR TIEMPO LIMITADO Heading ¡Paga contra entrega y recibe en …" at bounding box center [808, 469] width 274 height 105
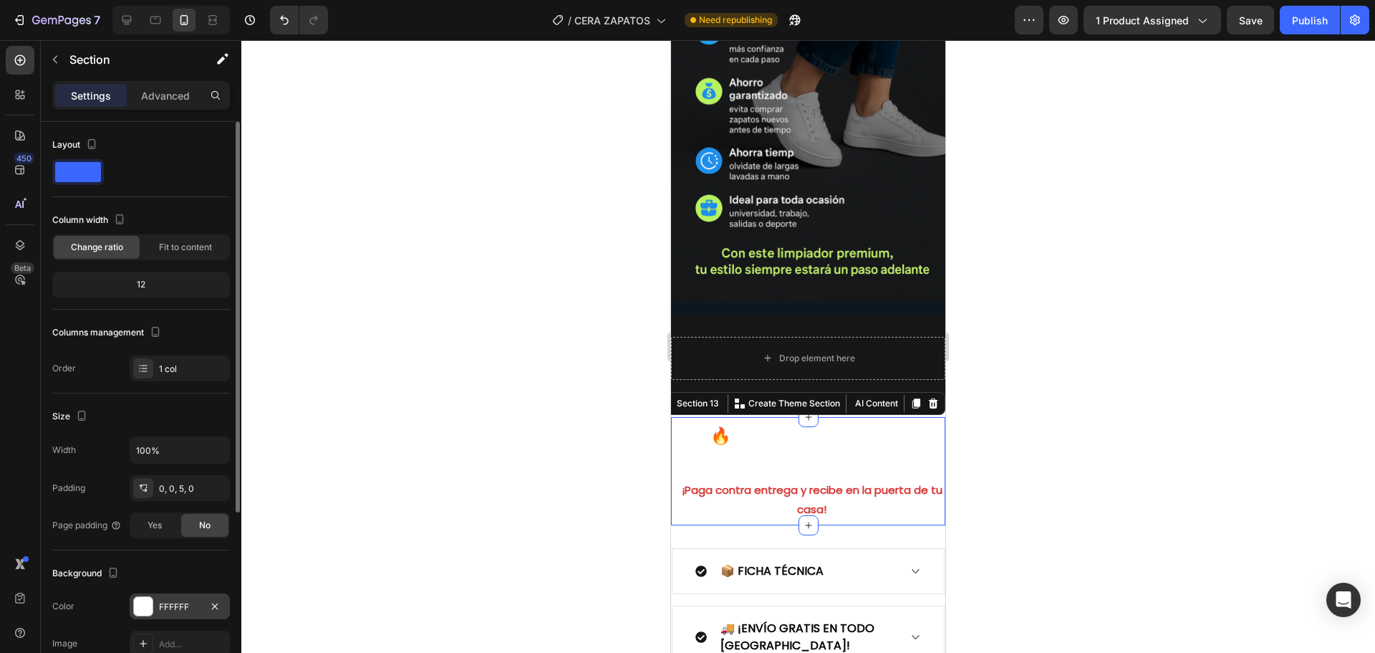
scroll to position [72, 0]
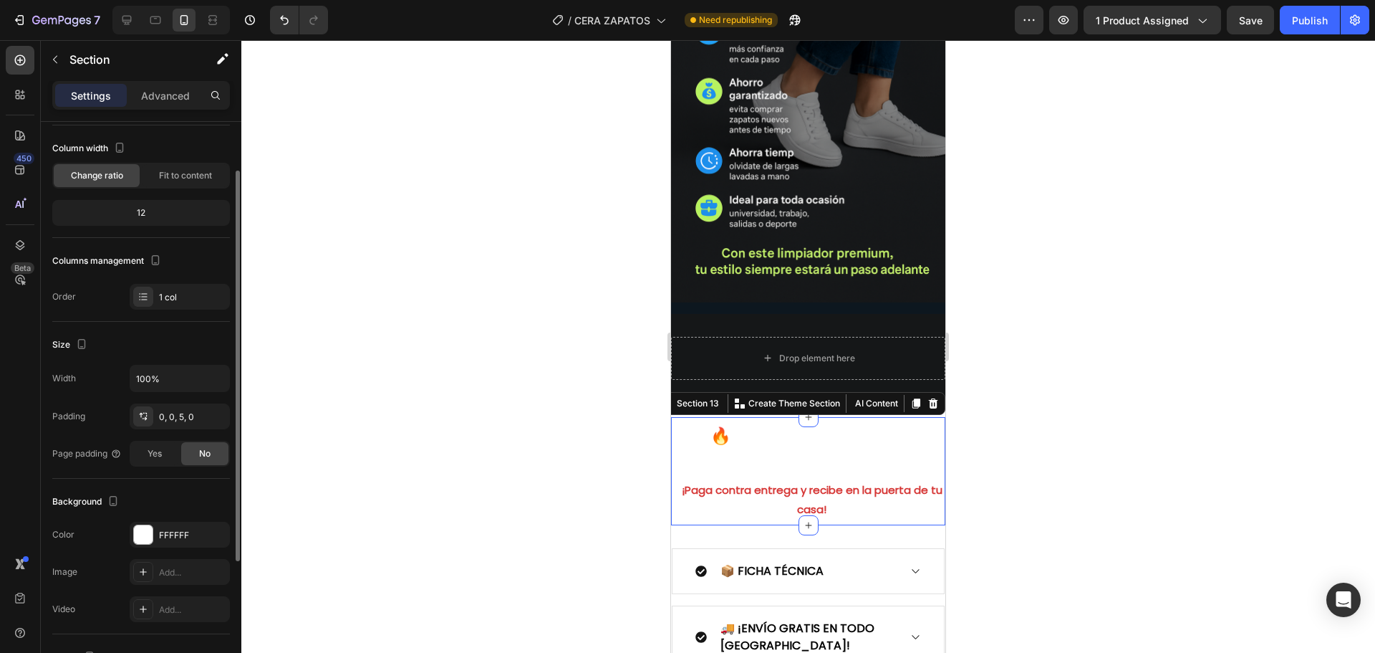
drag, startPoint x: 165, startPoint y: 539, endPoint x: 178, endPoint y: 550, distance: 17.3
click at [166, 539] on div "FFFFFF" at bounding box center [192, 535] width 67 height 13
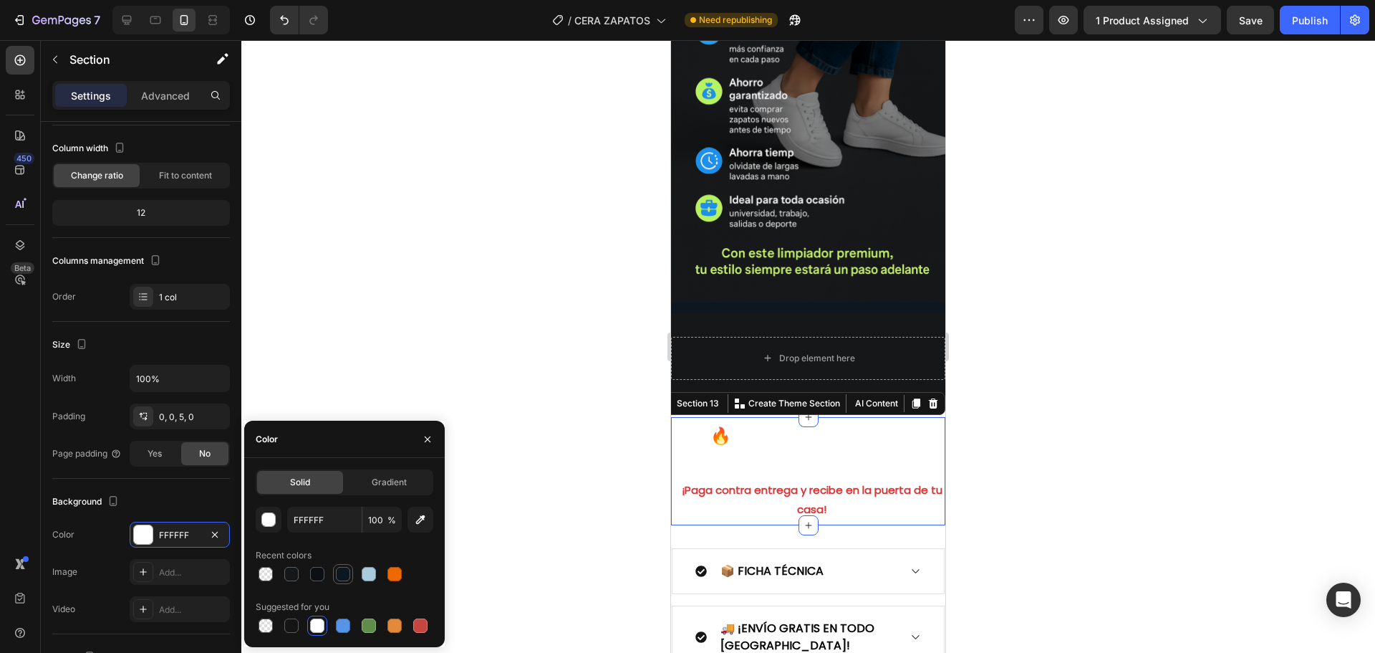
click at [339, 579] on div at bounding box center [343, 574] width 14 height 14
type input "0D171F"
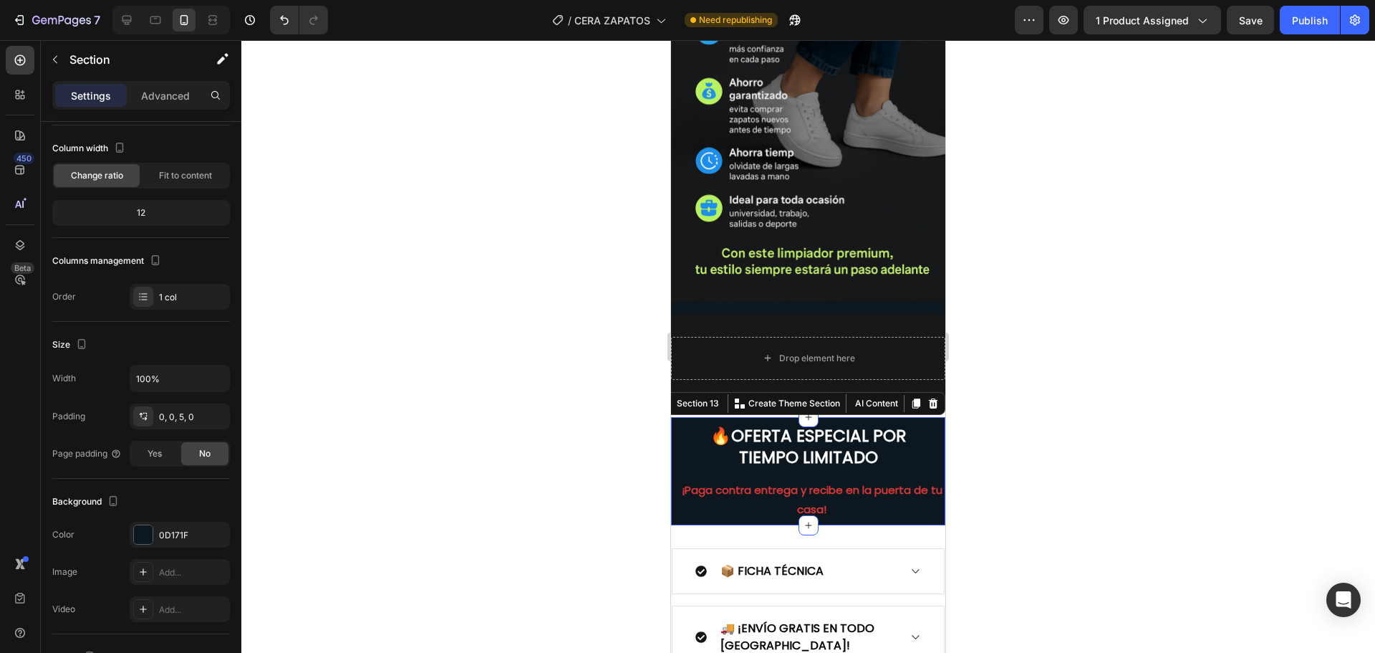
click at [474, 397] on div at bounding box center [808, 346] width 1134 height 612
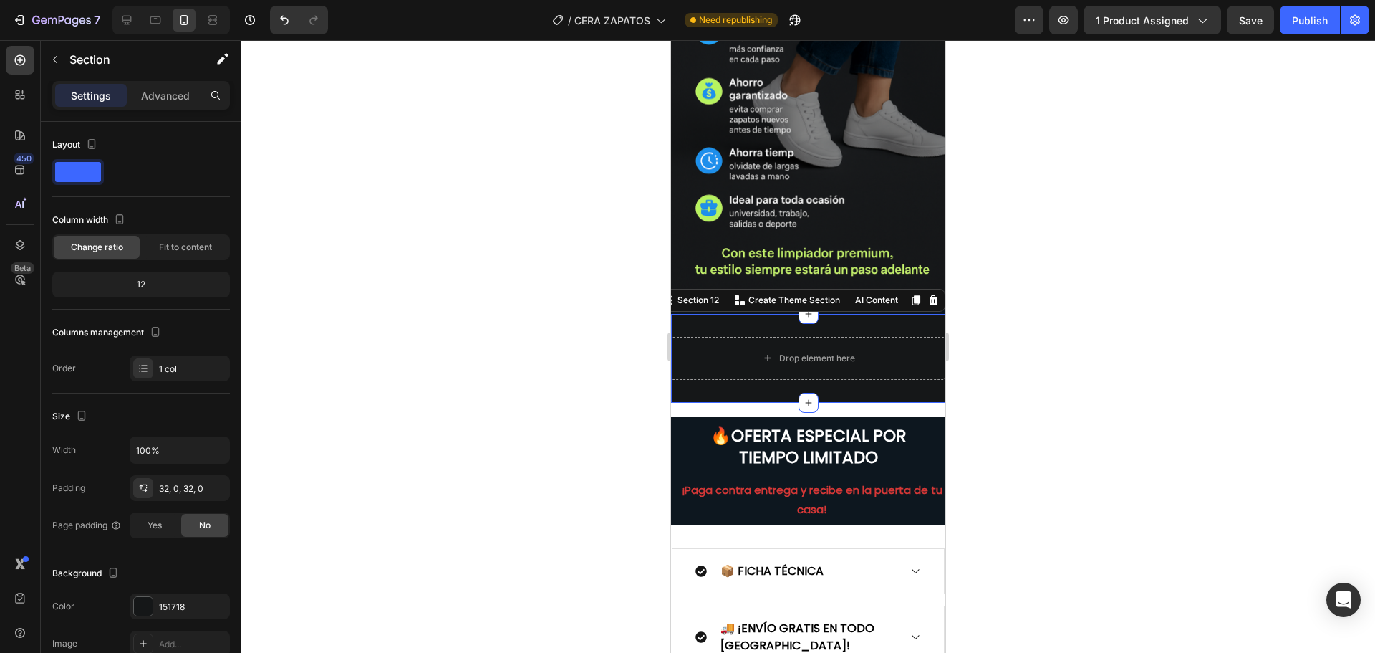
click at [688, 365] on div "Drop element here Section 12 You can create reusable sections Create Theme Sect…" at bounding box center [808, 358] width 274 height 89
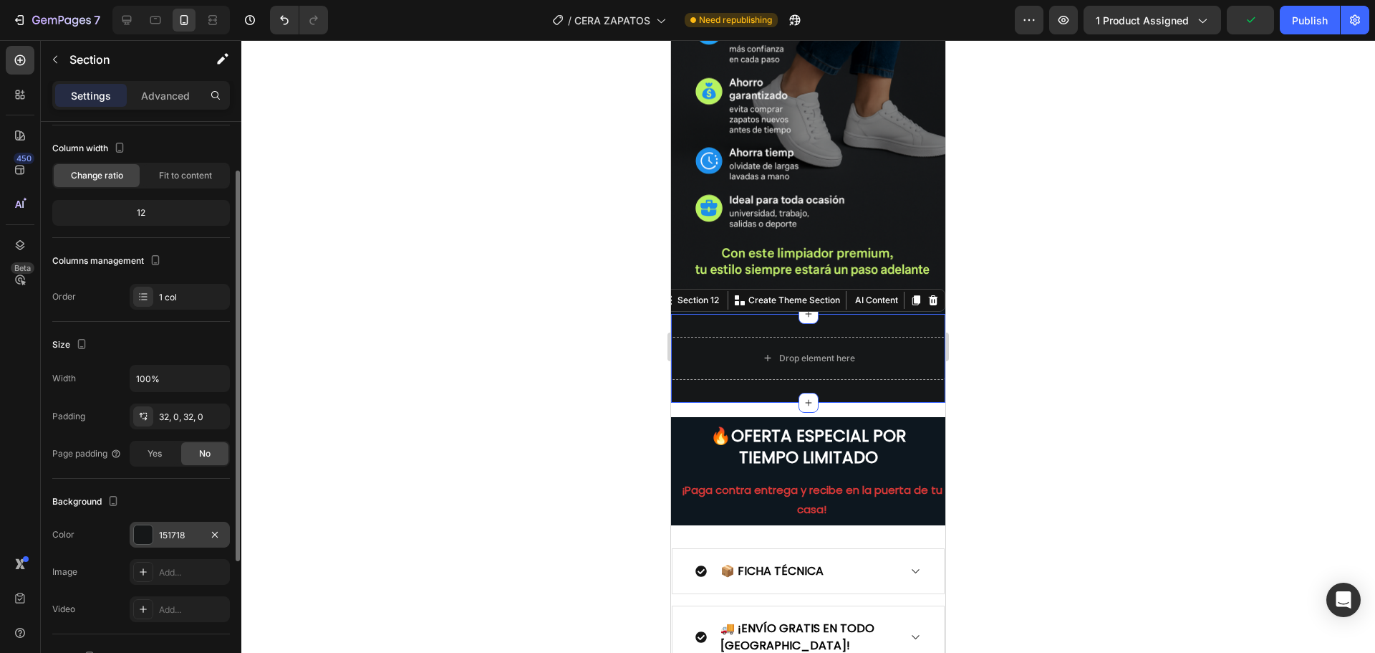
click at [155, 535] on div "151718" at bounding box center [180, 534] width 100 height 26
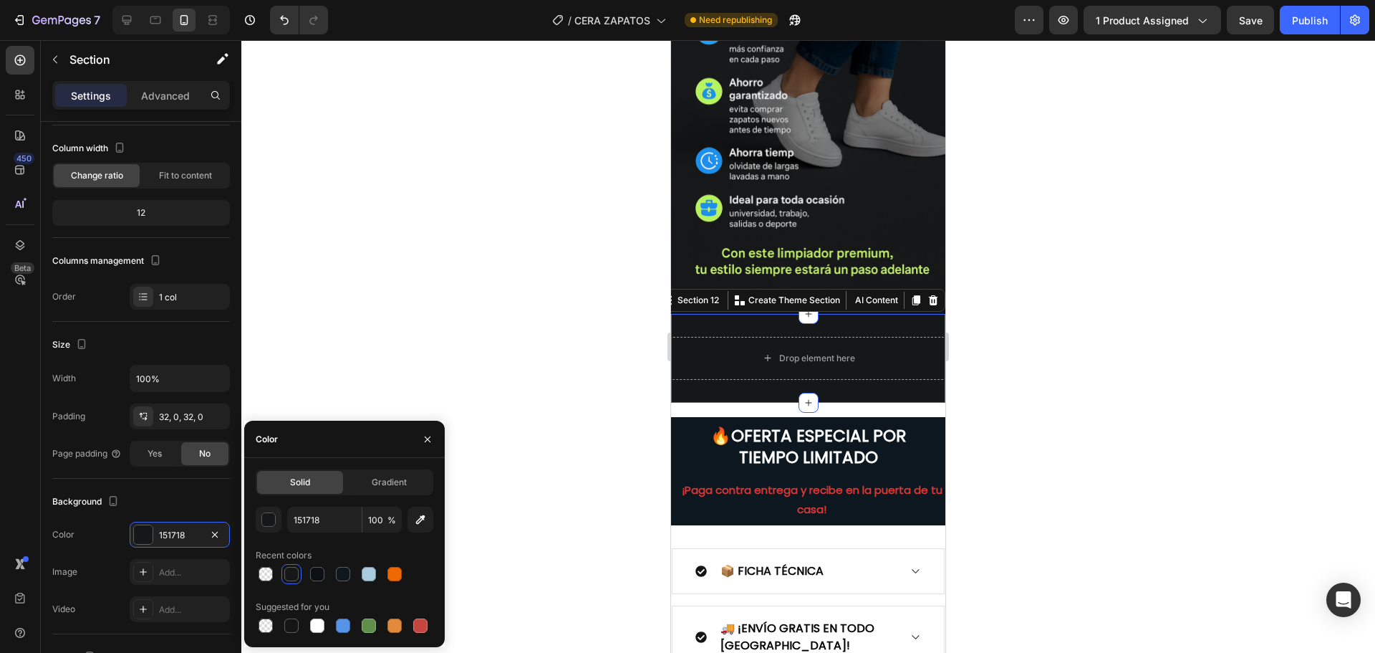
click at [294, 577] on div at bounding box center [291, 574] width 14 height 14
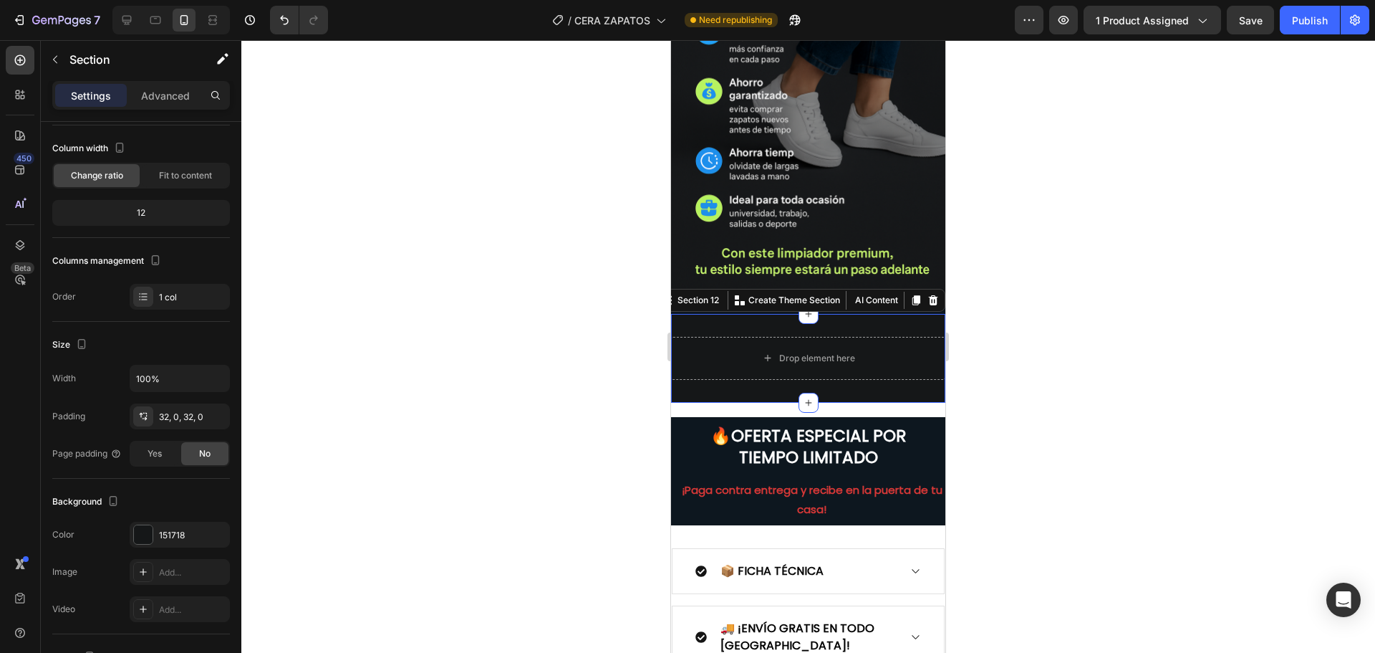
click at [547, 450] on div at bounding box center [808, 346] width 1134 height 612
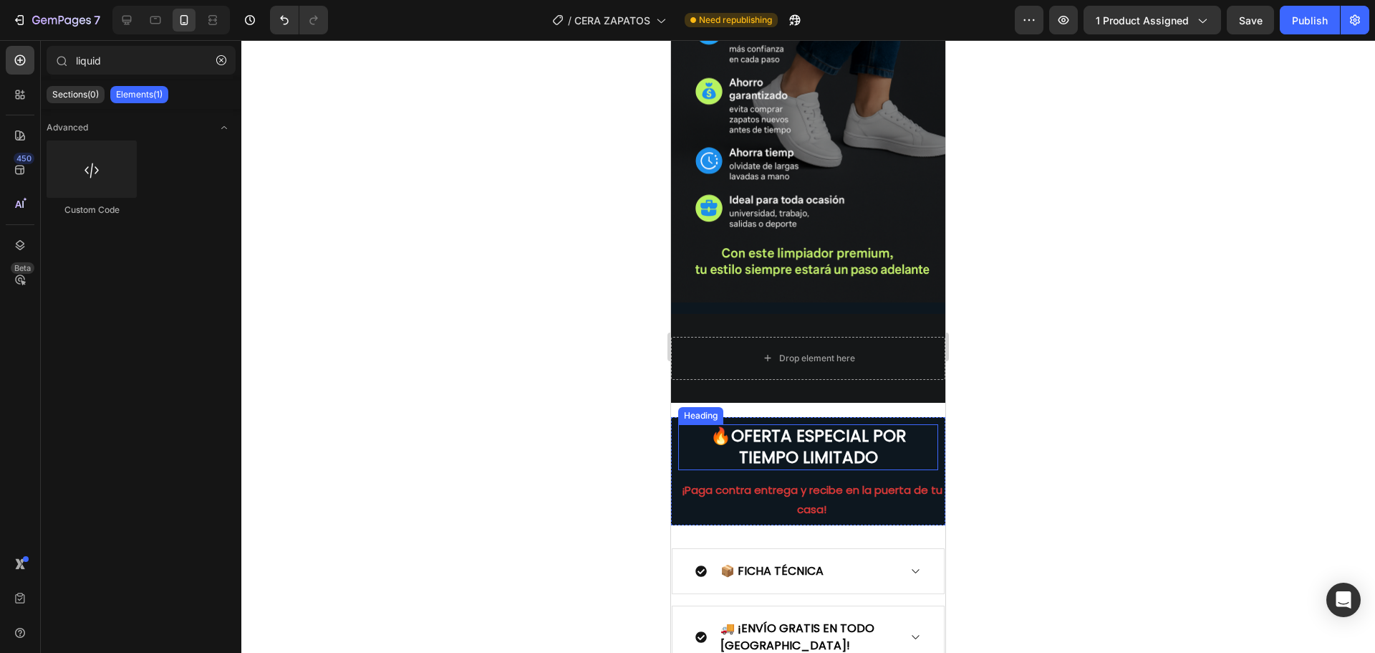
click at [679, 424] on h2 "🔥 OFERTA ESPECIAL POR TIEMPO LIMITADO" at bounding box center [808, 447] width 260 height 46
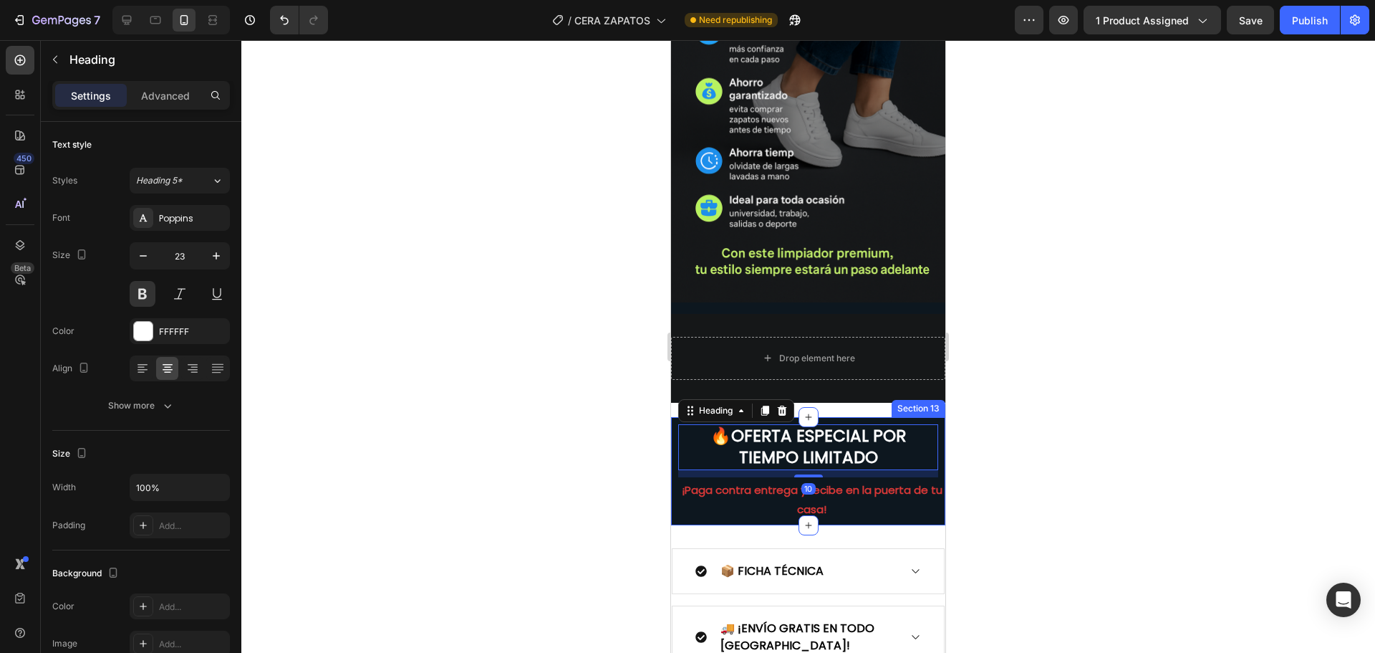
click at [676, 417] on div "🔥 OFERTA ESPECIAL POR TIEMPO LIMITADO Heading 10 ¡Paga contra entrega y recibe …" at bounding box center [808, 469] width 274 height 105
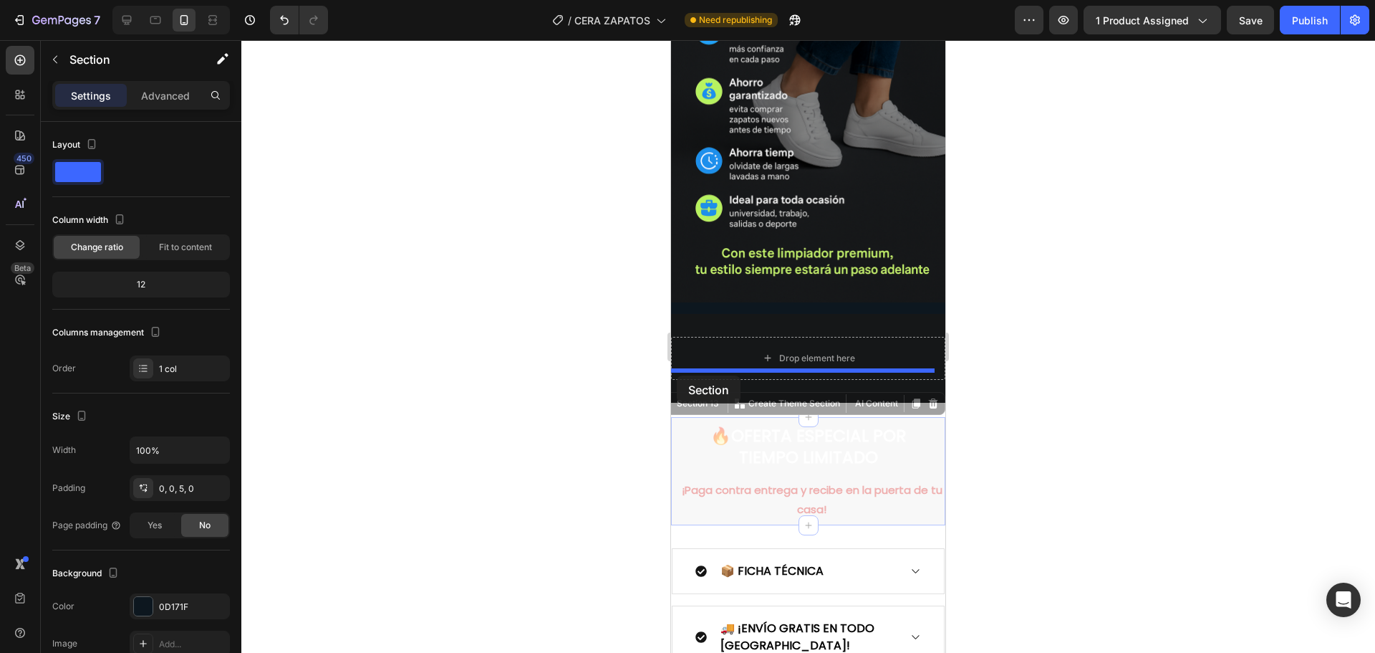
drag, startPoint x: 676, startPoint y: 396, endPoint x: 677, endPoint y: 375, distance: 20.8
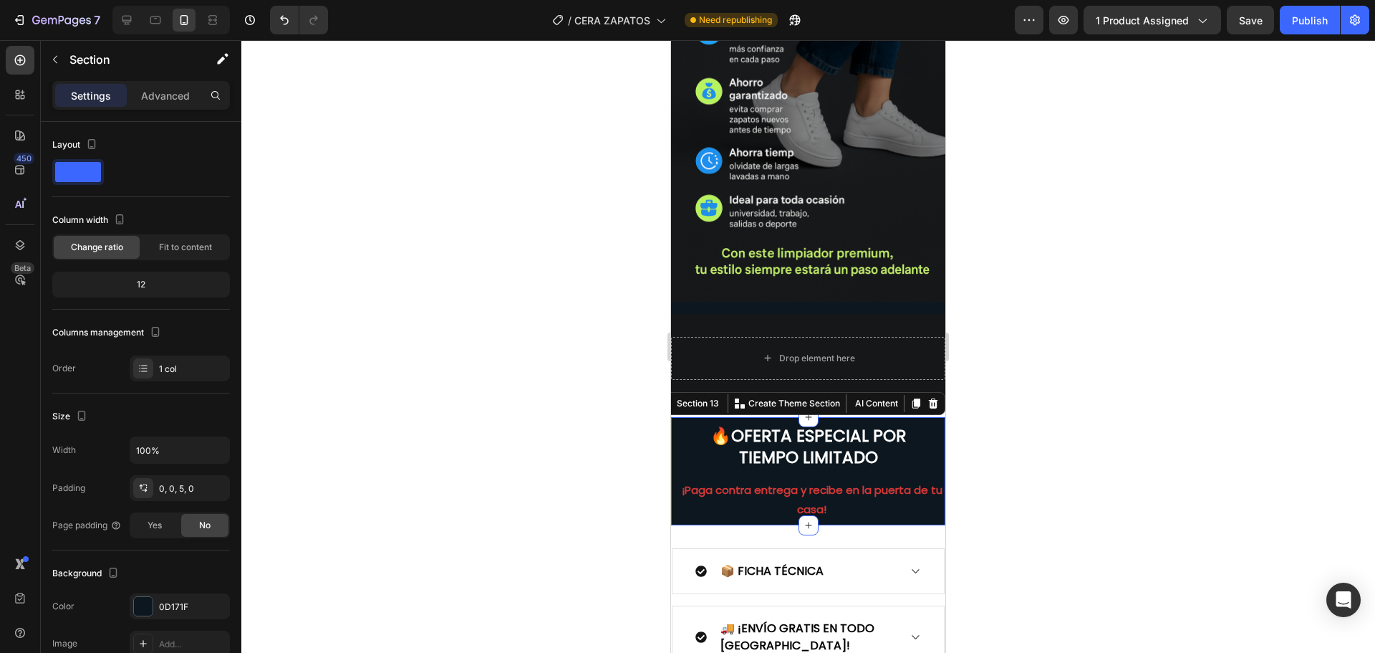
click at [501, 442] on div at bounding box center [808, 346] width 1134 height 612
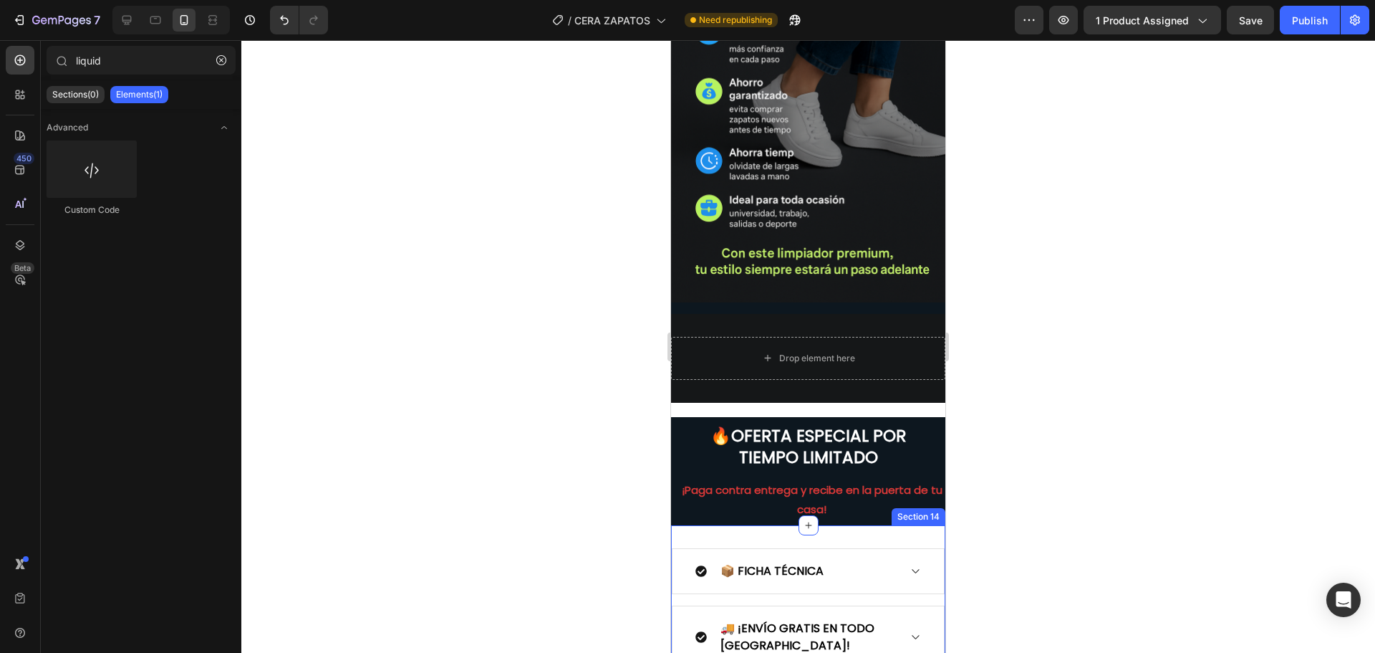
click at [735, 525] on div "📦 FICHA TÉCNICA 🚚 ¡ENVÍO GRATIS EN TODO GUATEMALA! ✅GARANTÍA DE SATISFACCIÓN Ac…" at bounding box center [808, 645] width 274 height 241
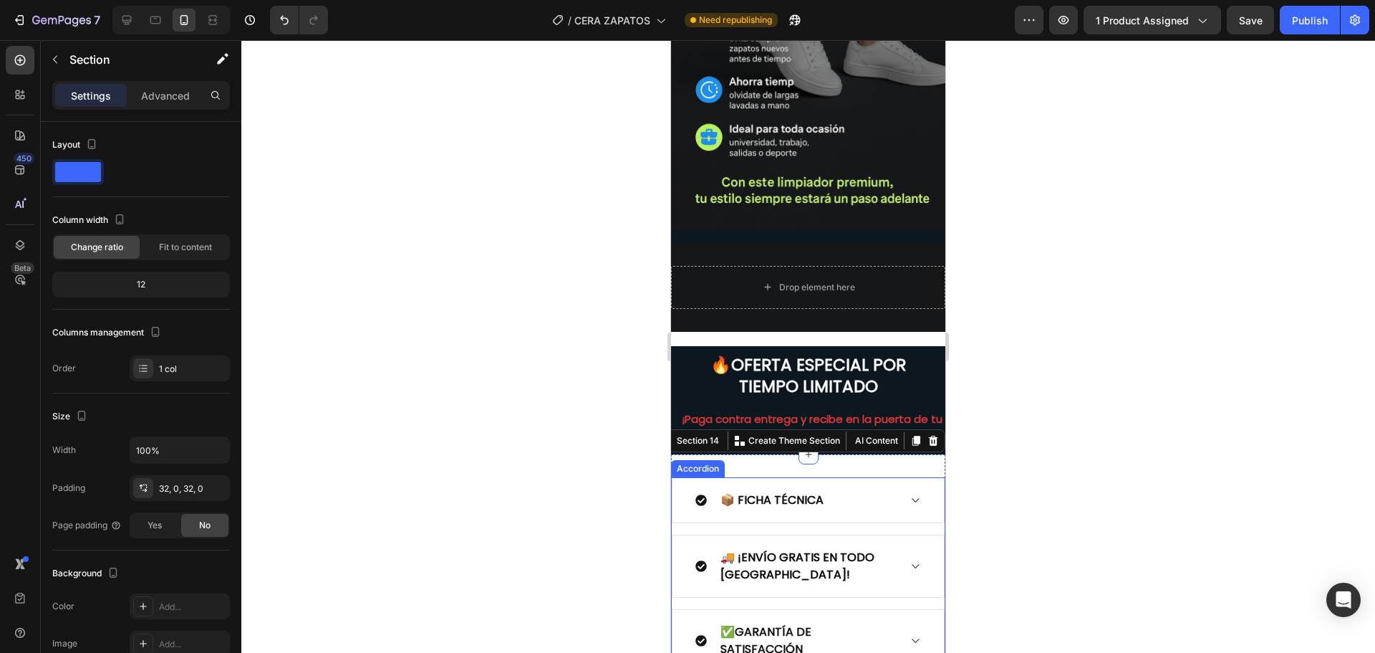
scroll to position [3262, 0]
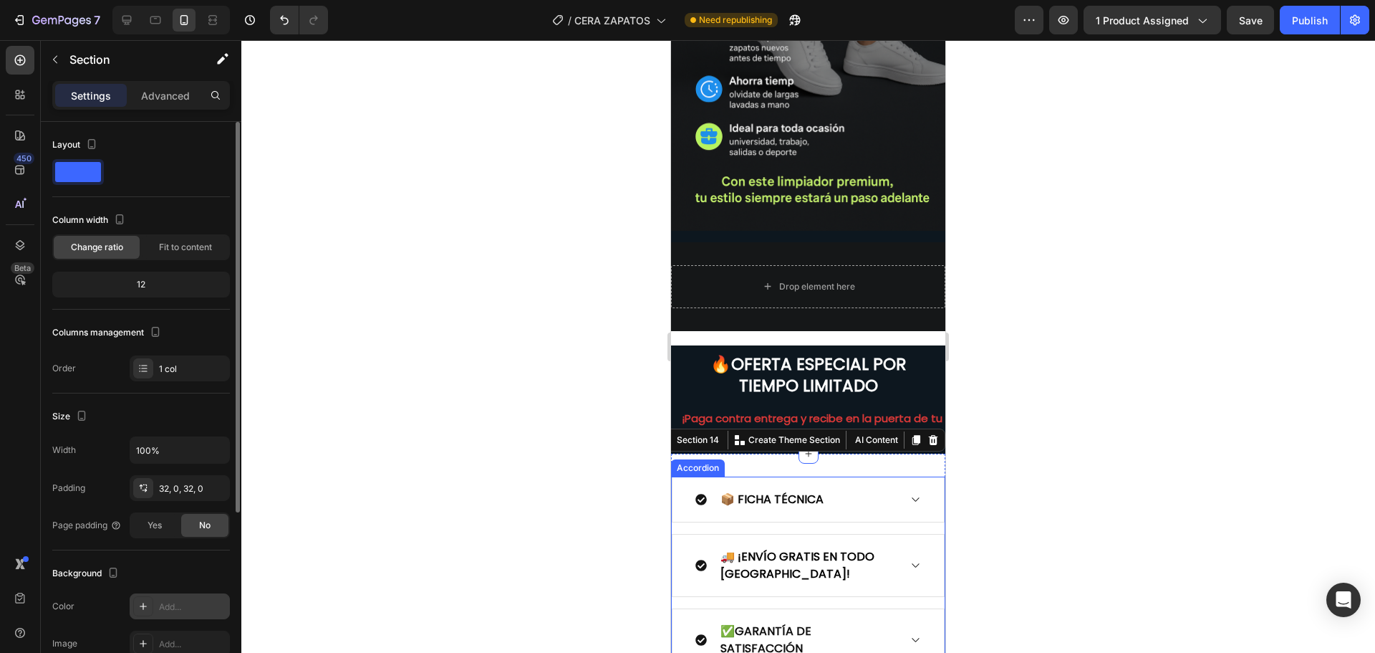
click at [163, 605] on div "Add..." at bounding box center [192, 606] width 67 height 13
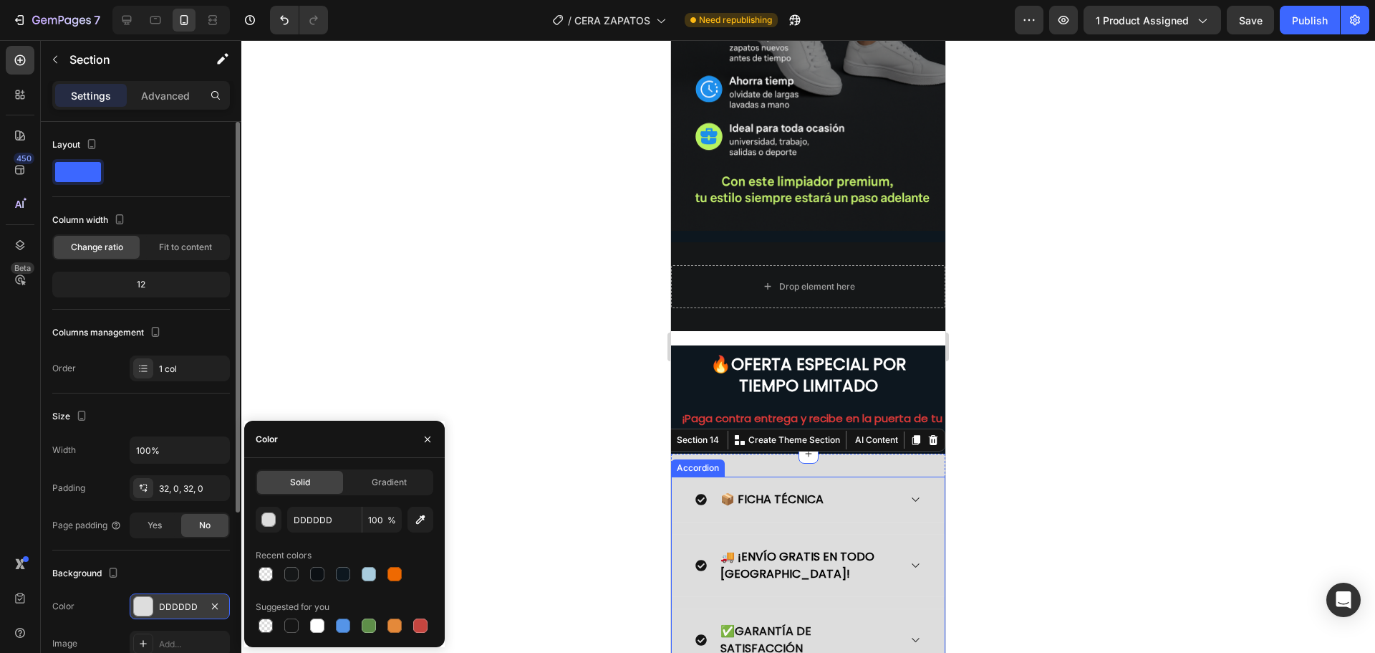
drag, startPoint x: 342, startPoint y: 574, endPoint x: 347, endPoint y: 560, distance: 14.5
click at [341, 573] on div at bounding box center [343, 574] width 14 height 14
type input "0D171F"
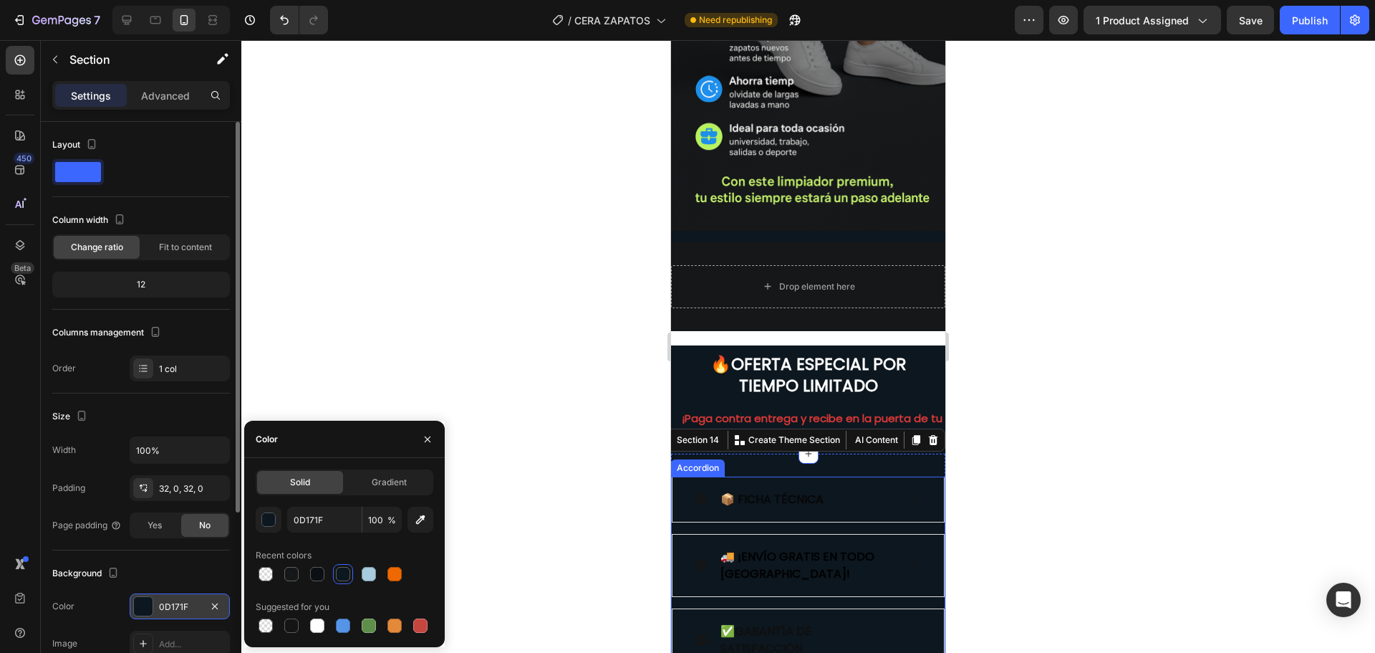
click at [460, 344] on div at bounding box center [808, 346] width 1134 height 612
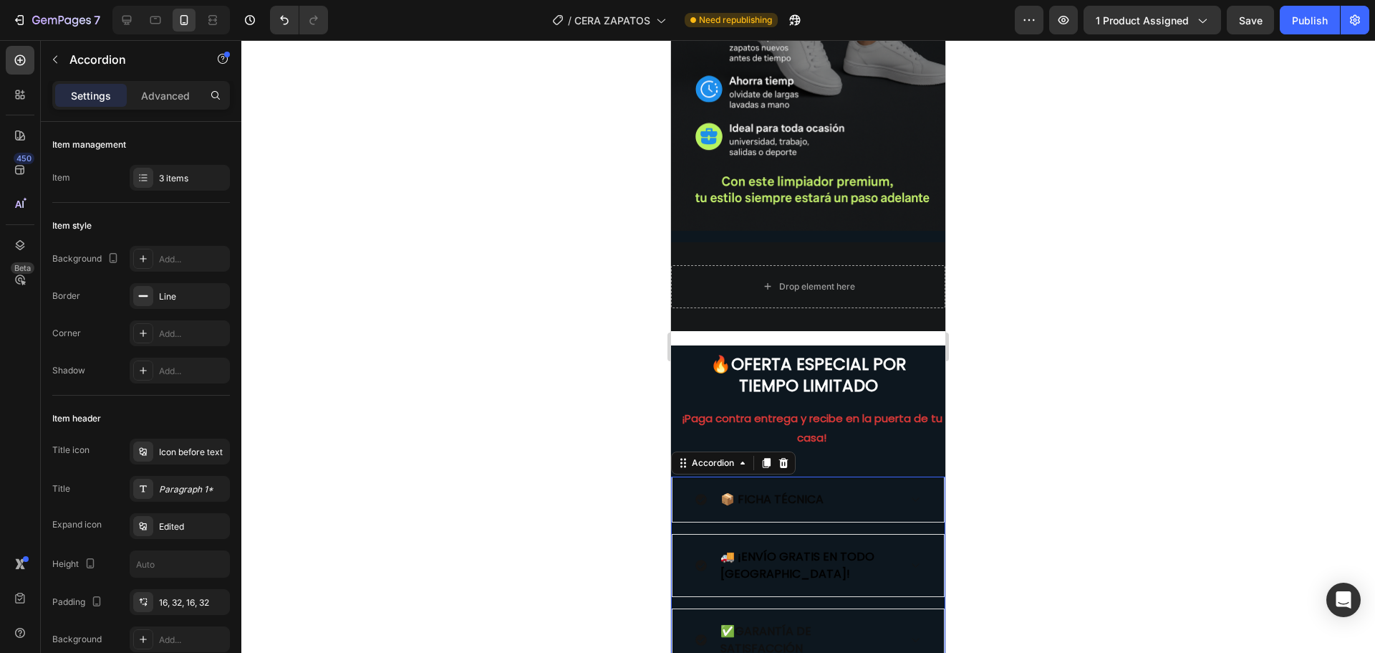
click at [779, 491] on strong "📦 FICHA TÉCNICA" at bounding box center [772, 499] width 103 height 16
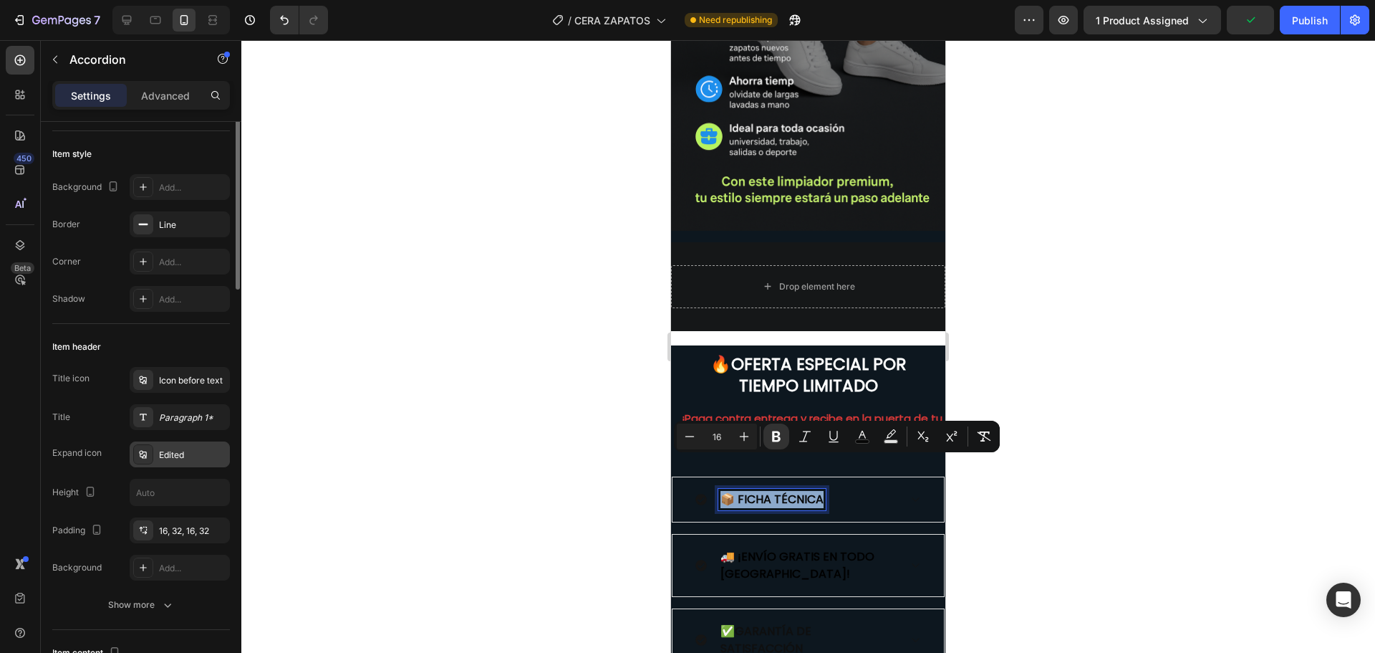
scroll to position [0, 0]
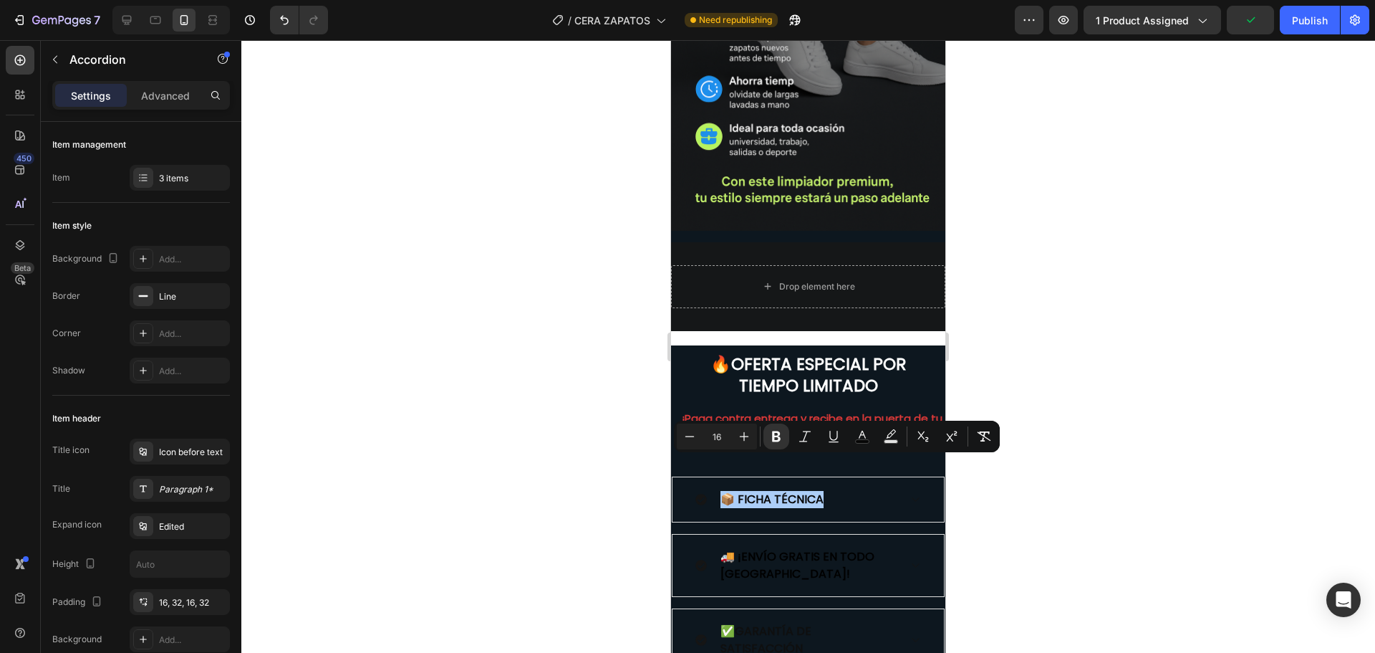
click at [539, 533] on div at bounding box center [808, 346] width 1134 height 612
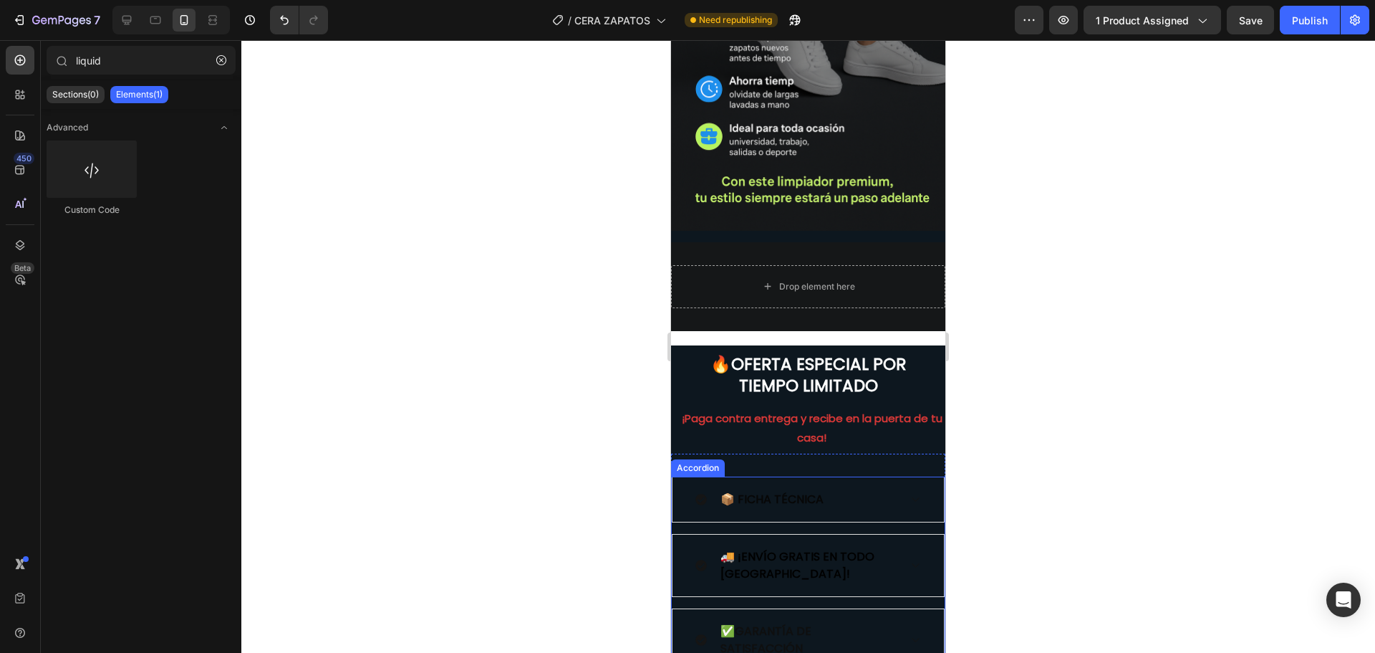
click at [781, 491] on strong "📦 FICHA TÉCNICA" at bounding box center [772, 499] width 103 height 16
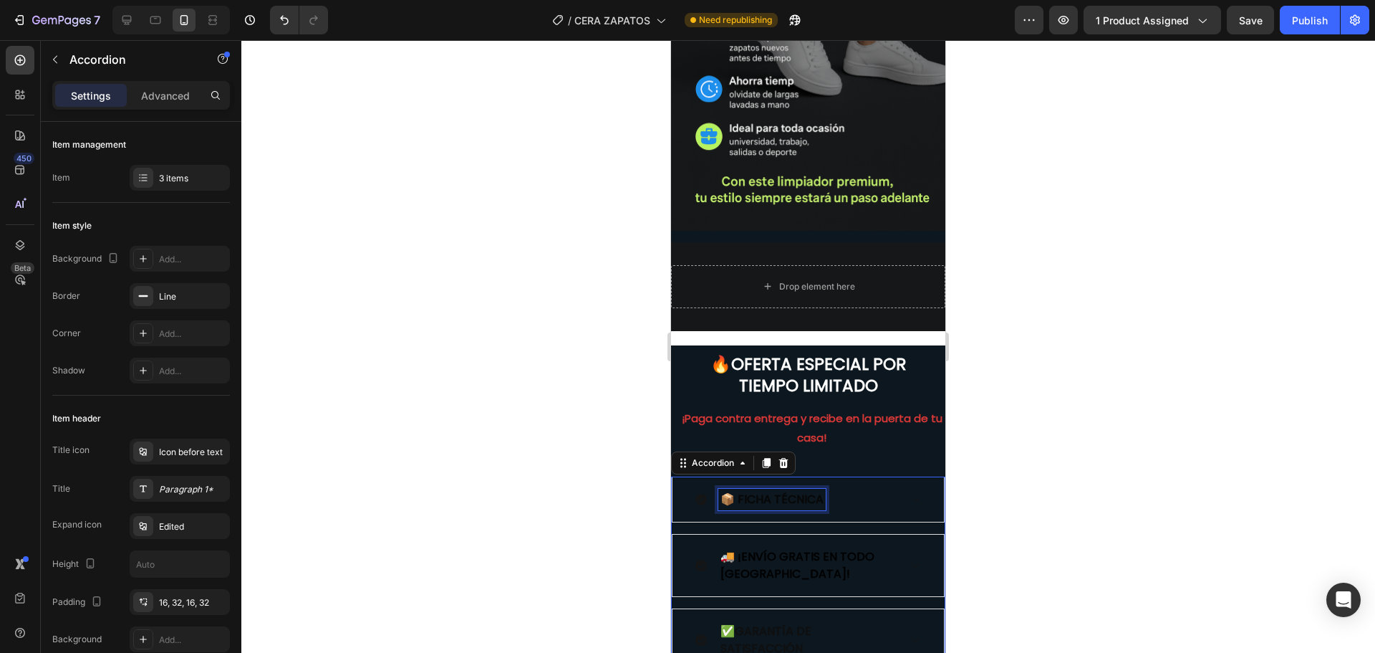
drag, startPoint x: 781, startPoint y: 468, endPoint x: 1268, endPoint y: 527, distance: 490.0
click at [781, 491] on strong "📦 FICHA TÉCNICA" at bounding box center [772, 499] width 103 height 16
click at [420, 446] on div at bounding box center [808, 346] width 1134 height 612
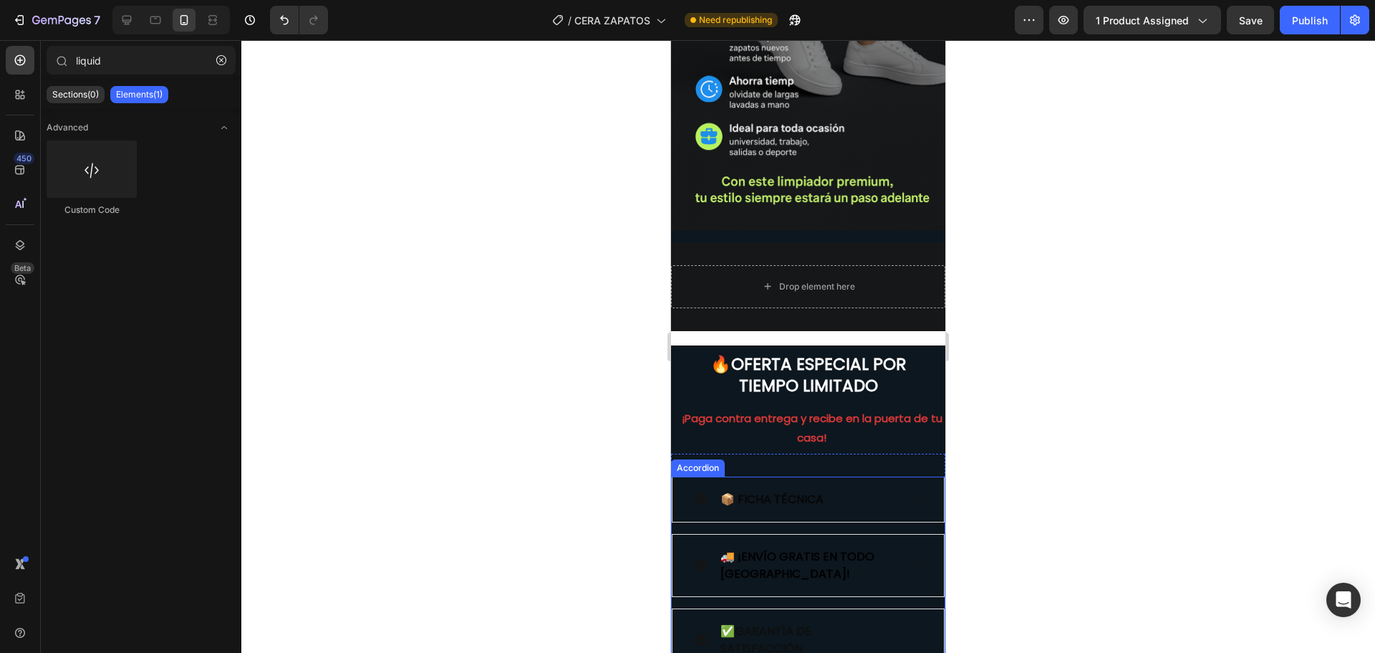
click at [775, 491] on strong "📦 FICHA TÉCNICA" at bounding box center [772, 499] width 103 height 16
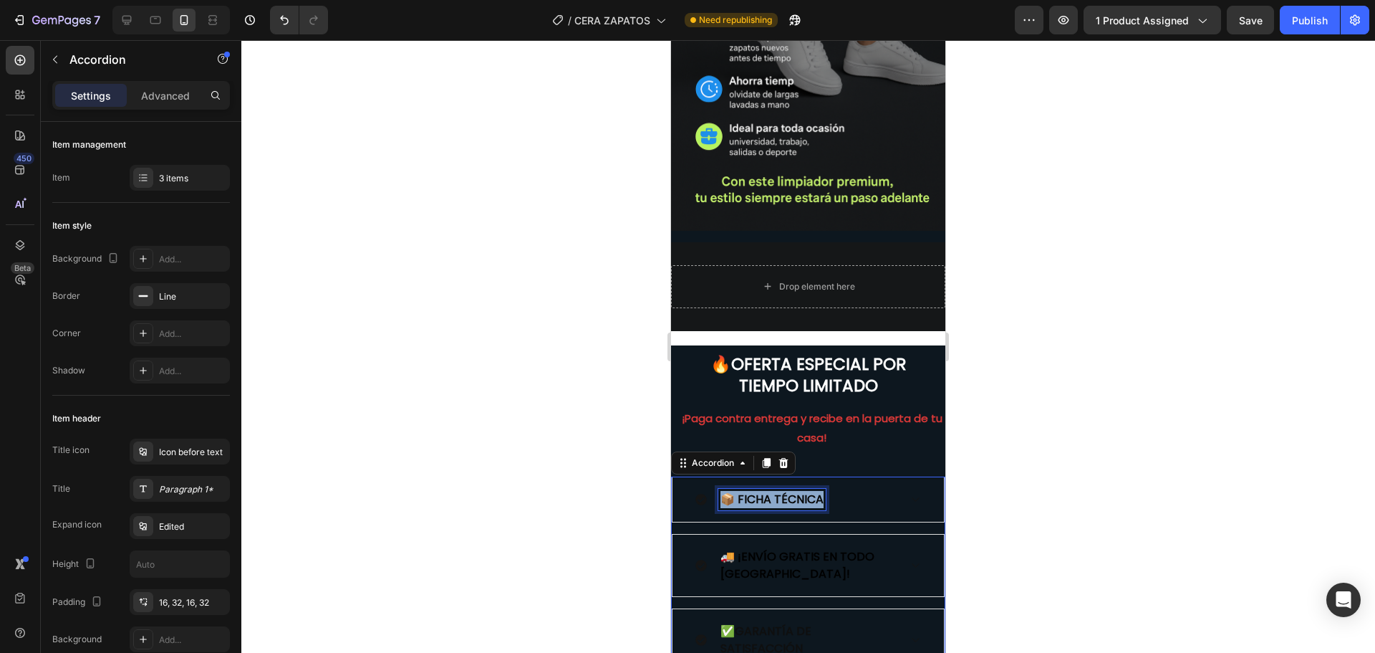
click at [775, 491] on strong "📦 FICHA TÉCNICA" at bounding box center [772, 499] width 103 height 16
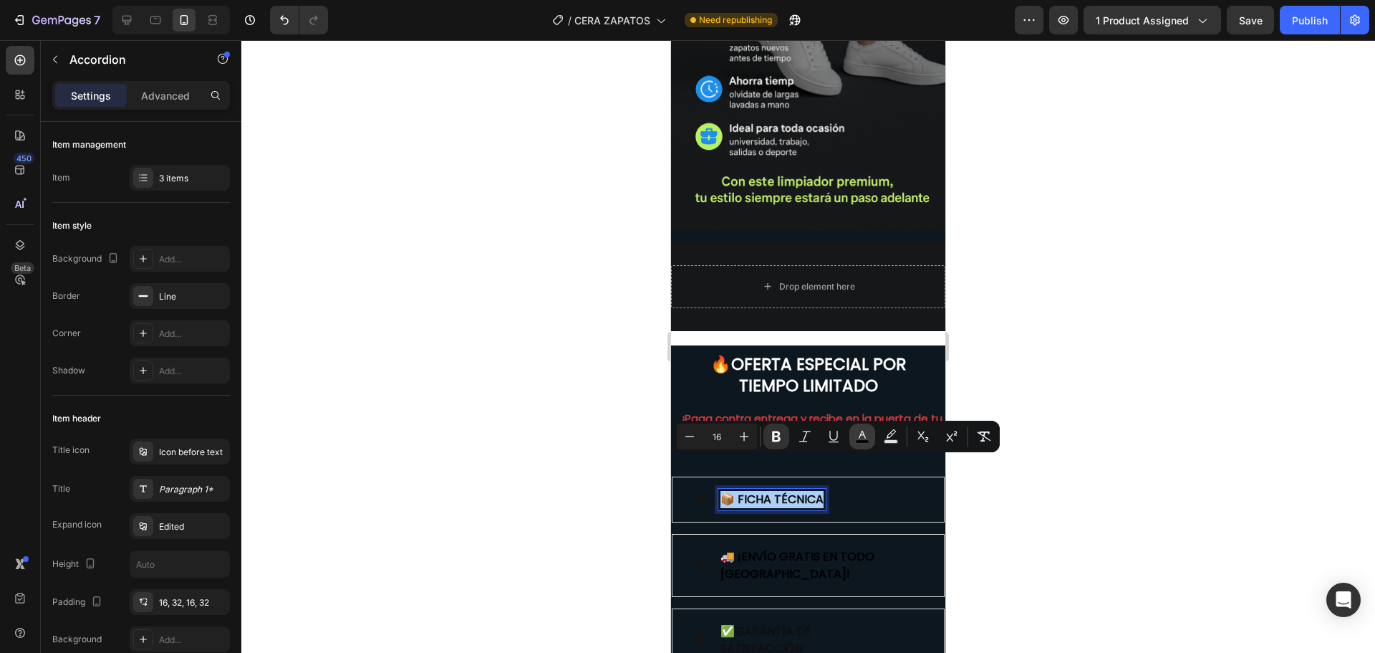
click at [864, 440] on rect "Editor contextual toolbar" at bounding box center [863, 442] width 14 height 4
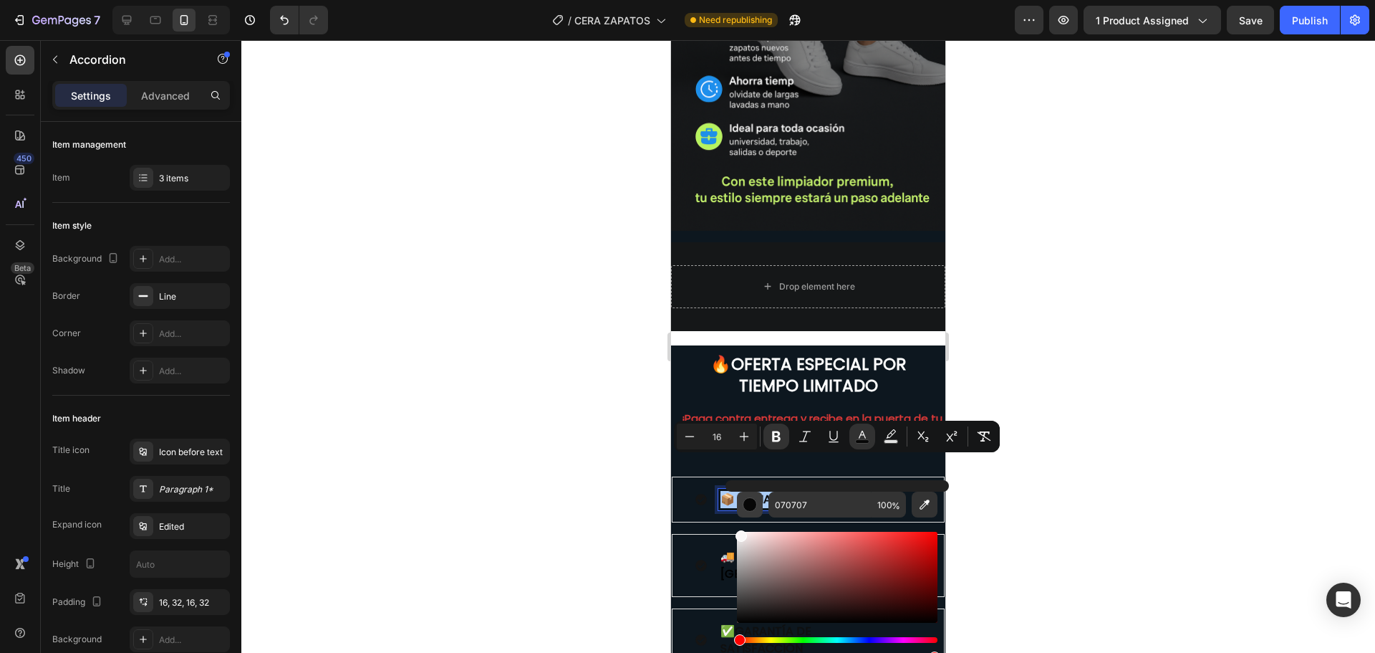
drag, startPoint x: 739, startPoint y: 618, endPoint x: 736, endPoint y: 501, distance: 116.8
click at [737, 501] on div "070707 100 %" at bounding box center [837, 576] width 201 height 171
type input "FFFFFF"
click at [504, 451] on div at bounding box center [808, 346] width 1134 height 612
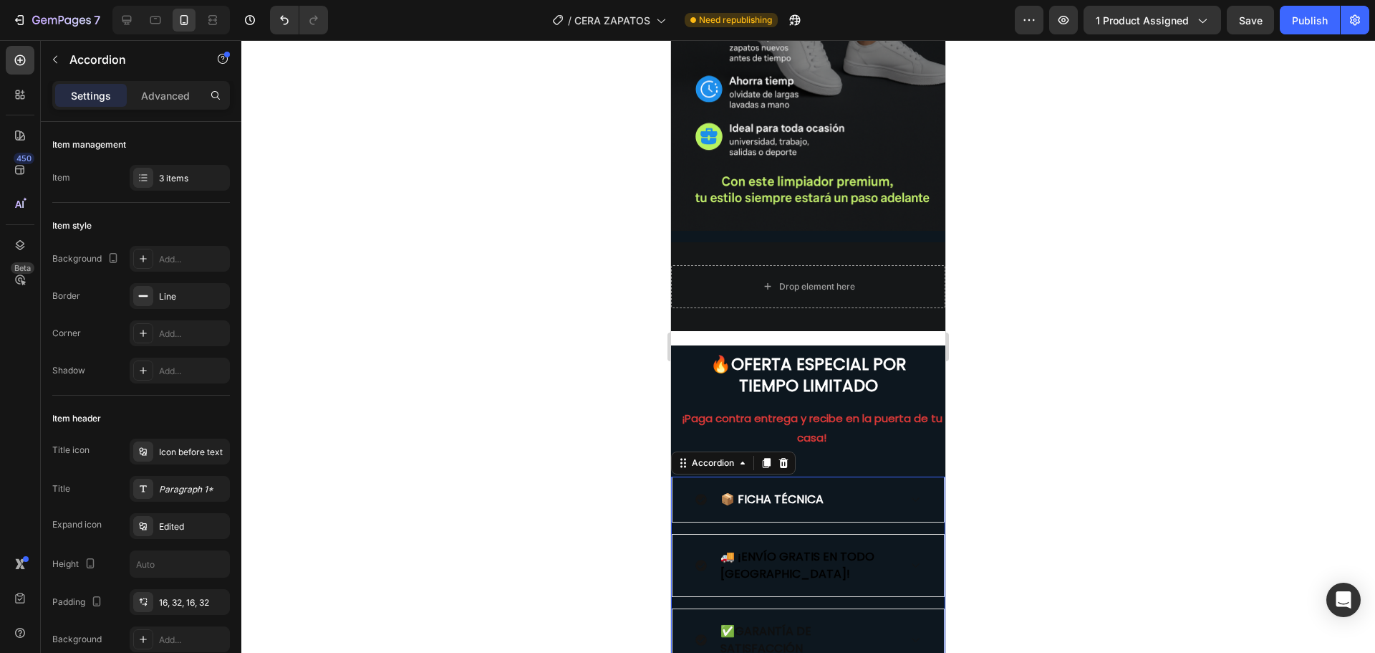
click at [790, 548] on strong "🚚 ¡ENVÍO GRATIS EN TODO [GEOGRAPHIC_DATA]!" at bounding box center [798, 565] width 154 height 34
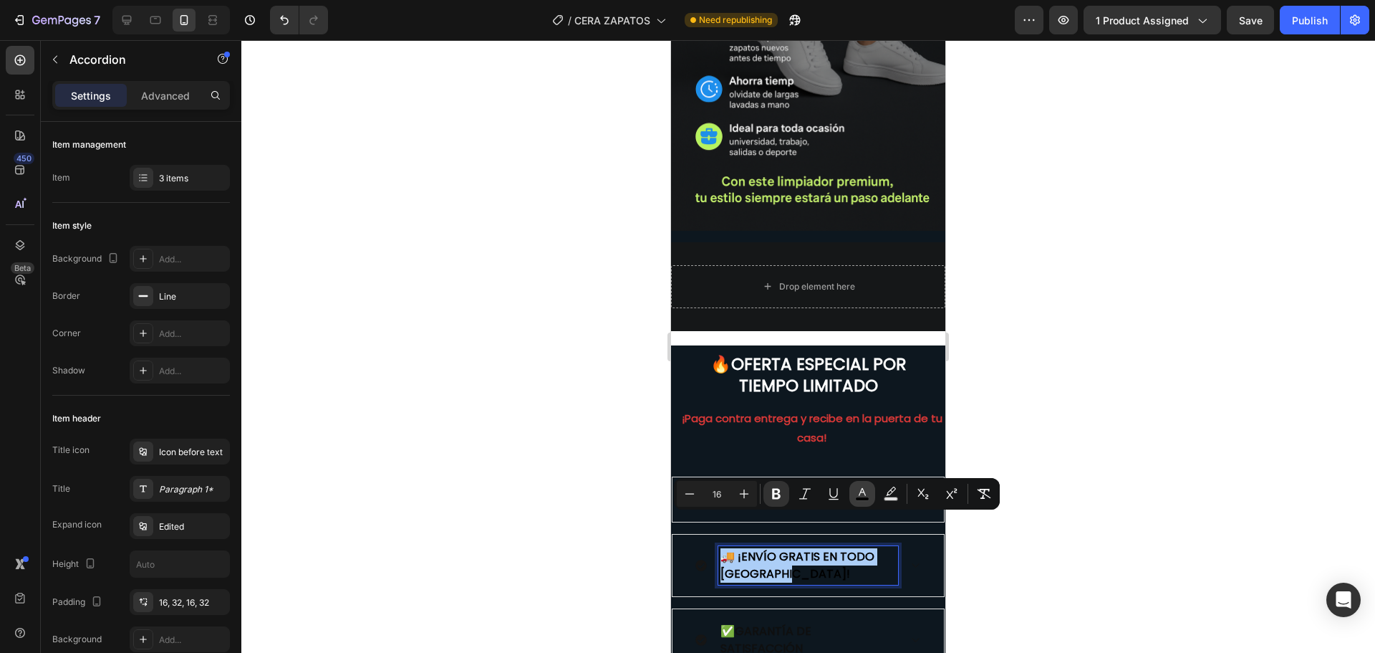
click at [860, 495] on icon "Editor contextual toolbar" at bounding box center [862, 493] width 14 height 14
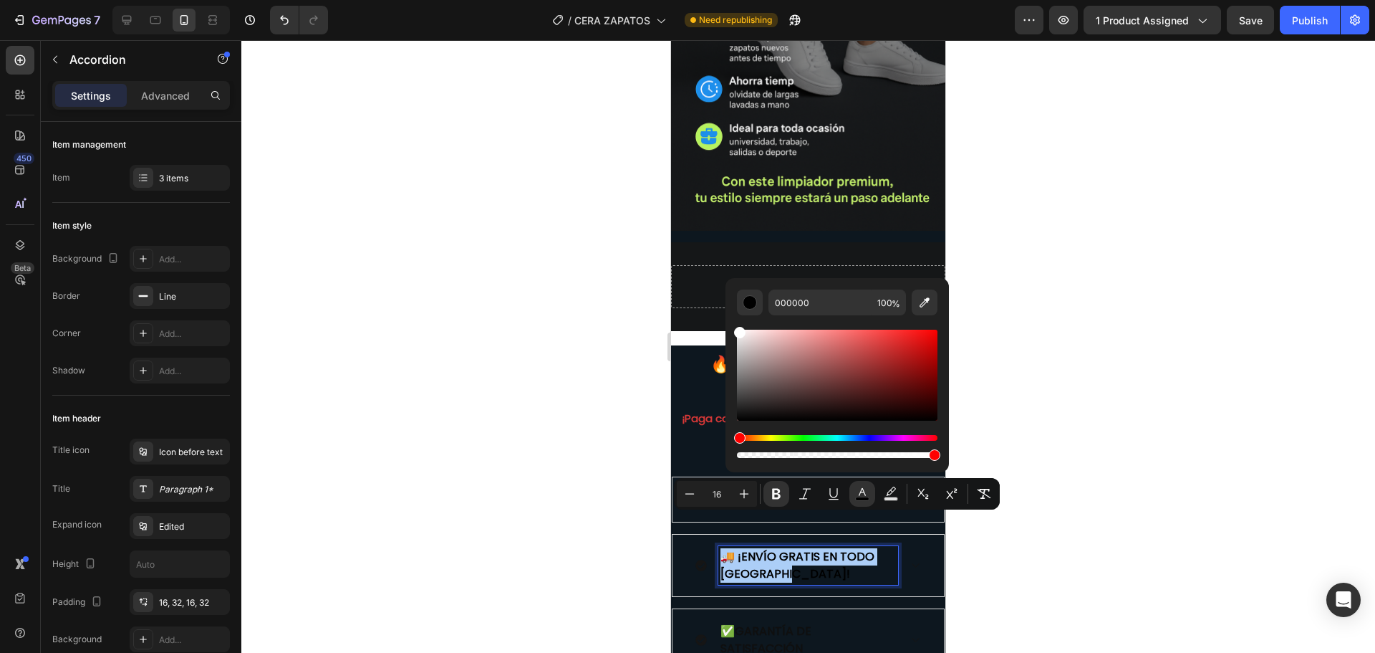
drag, startPoint x: 741, startPoint y: 419, endPoint x: 731, endPoint y: 329, distance: 90.9
click at [731, 329] on div "000000 100 %" at bounding box center [837, 369] width 223 height 183
type input "FFFFFF"
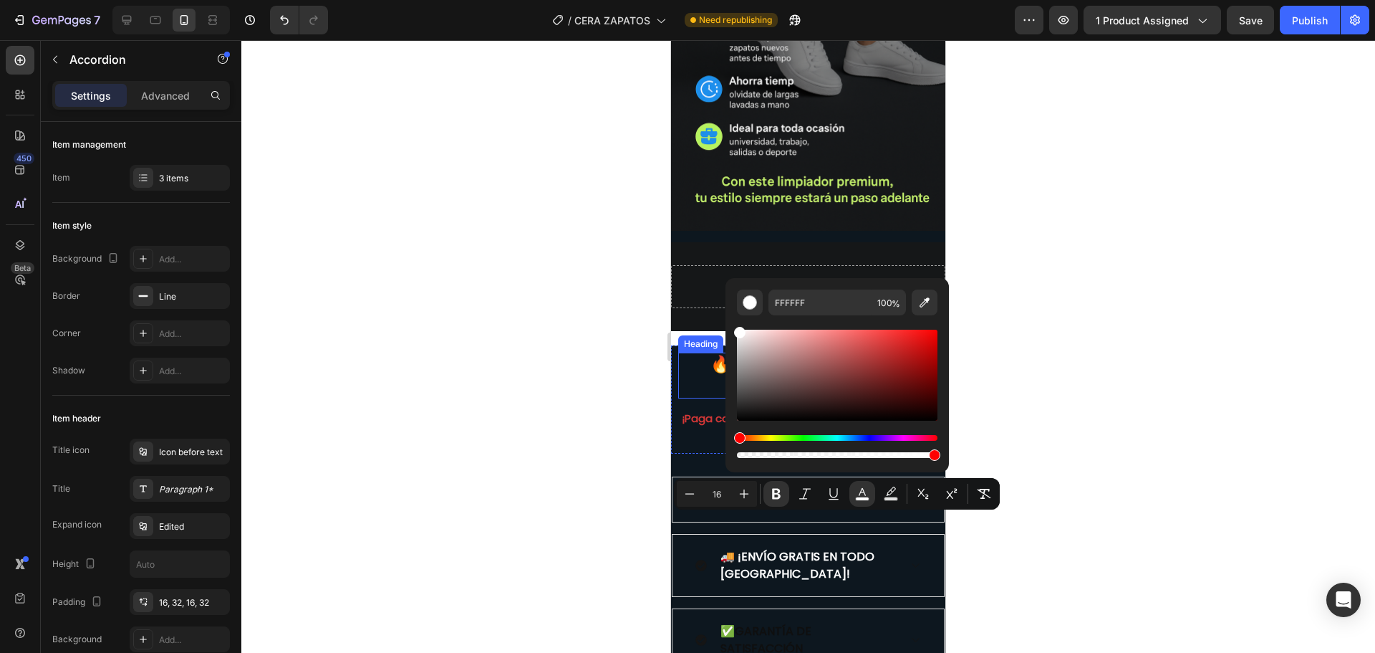
click at [552, 377] on div at bounding box center [808, 346] width 1134 height 612
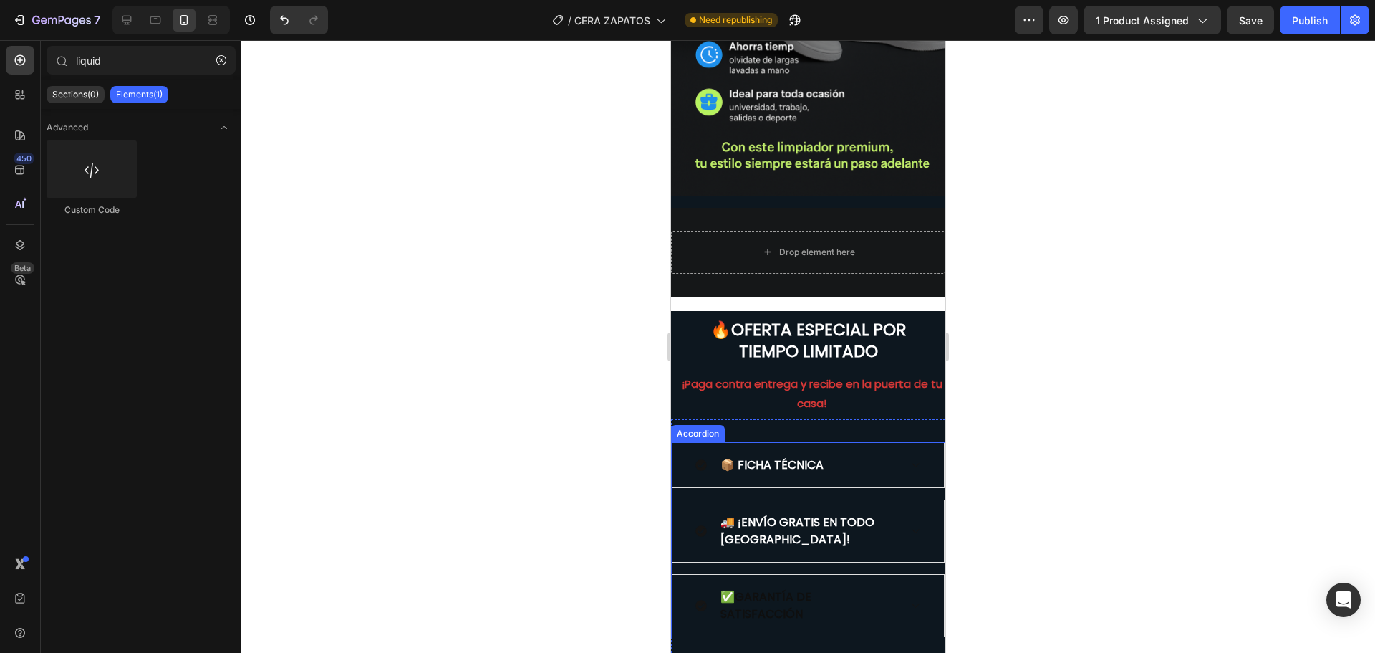
scroll to position [3405, 0]
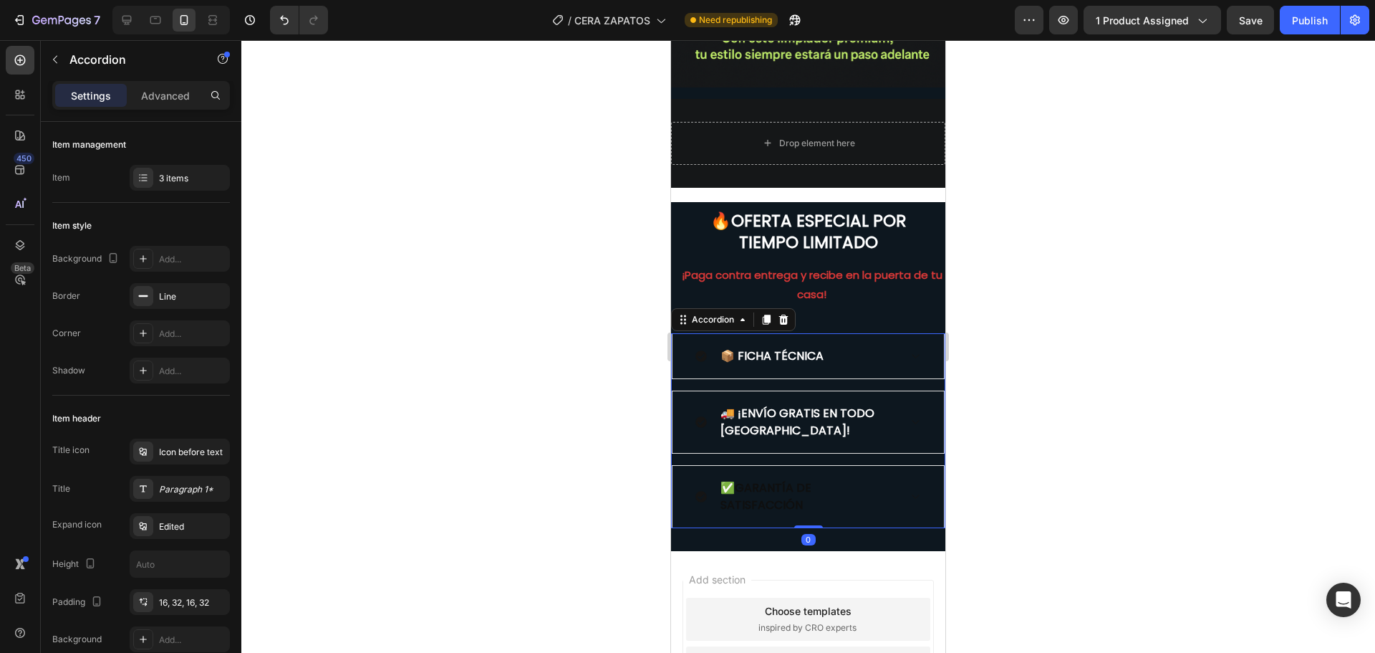
click at [781, 479] on span "✅GARANTÍA DE SATISFACCIÓN" at bounding box center [766, 496] width 91 height 34
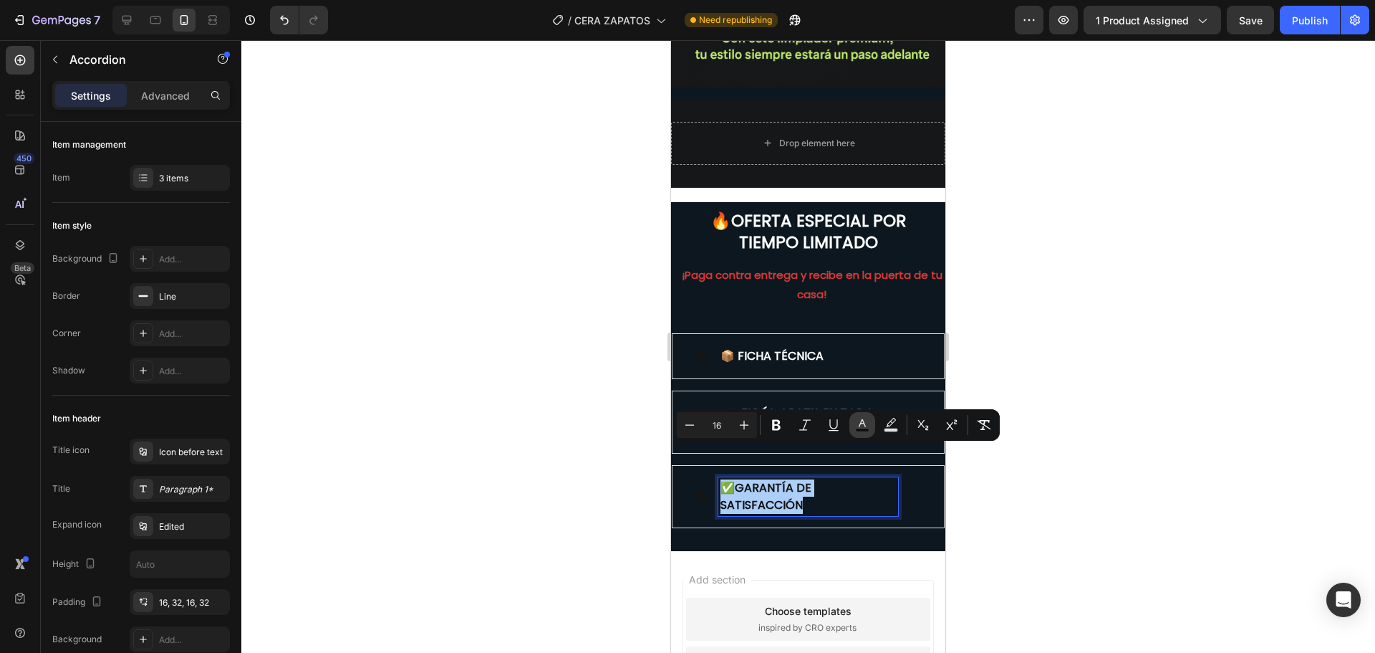
click at [871, 428] on button "color" at bounding box center [863, 425] width 26 height 26
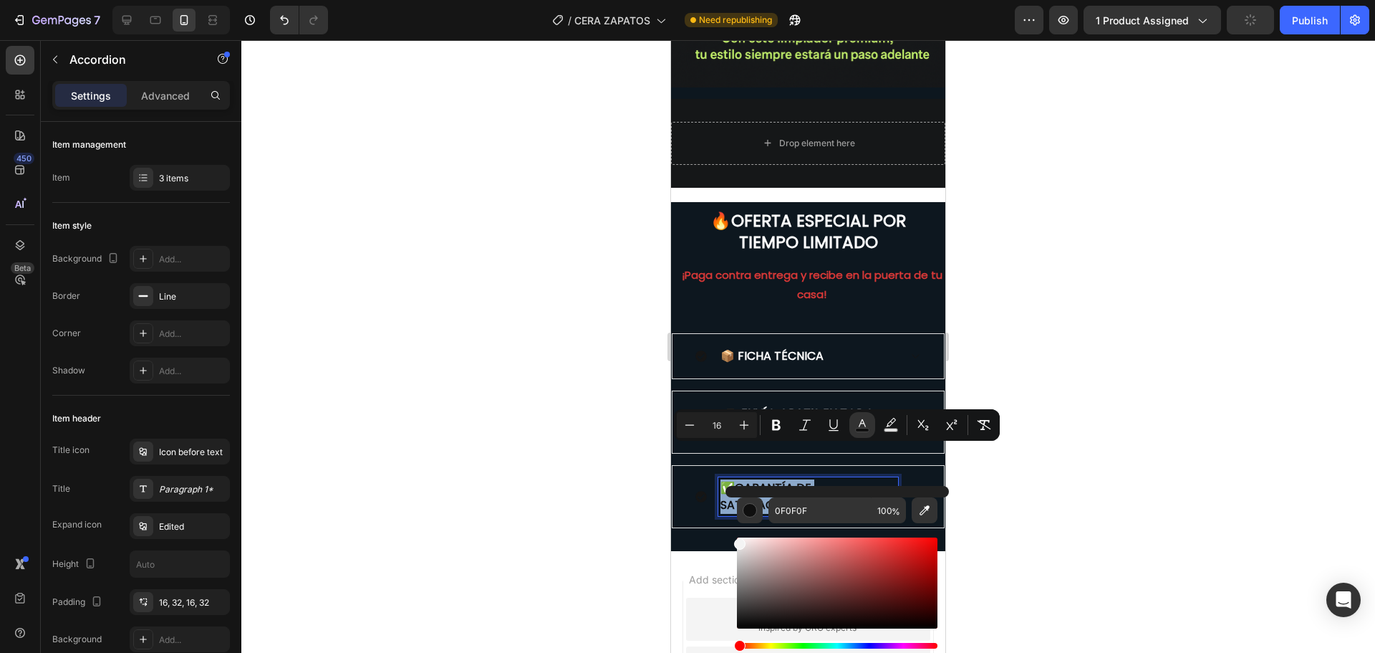
type input "F7F7F7"
drag, startPoint x: 741, startPoint y: 625, endPoint x: 734, endPoint y: 539, distance: 86.3
click at [734, 539] on div "Editor contextual toolbar" at bounding box center [739, 542] width 11 height 11
click at [499, 443] on div at bounding box center [808, 346] width 1134 height 612
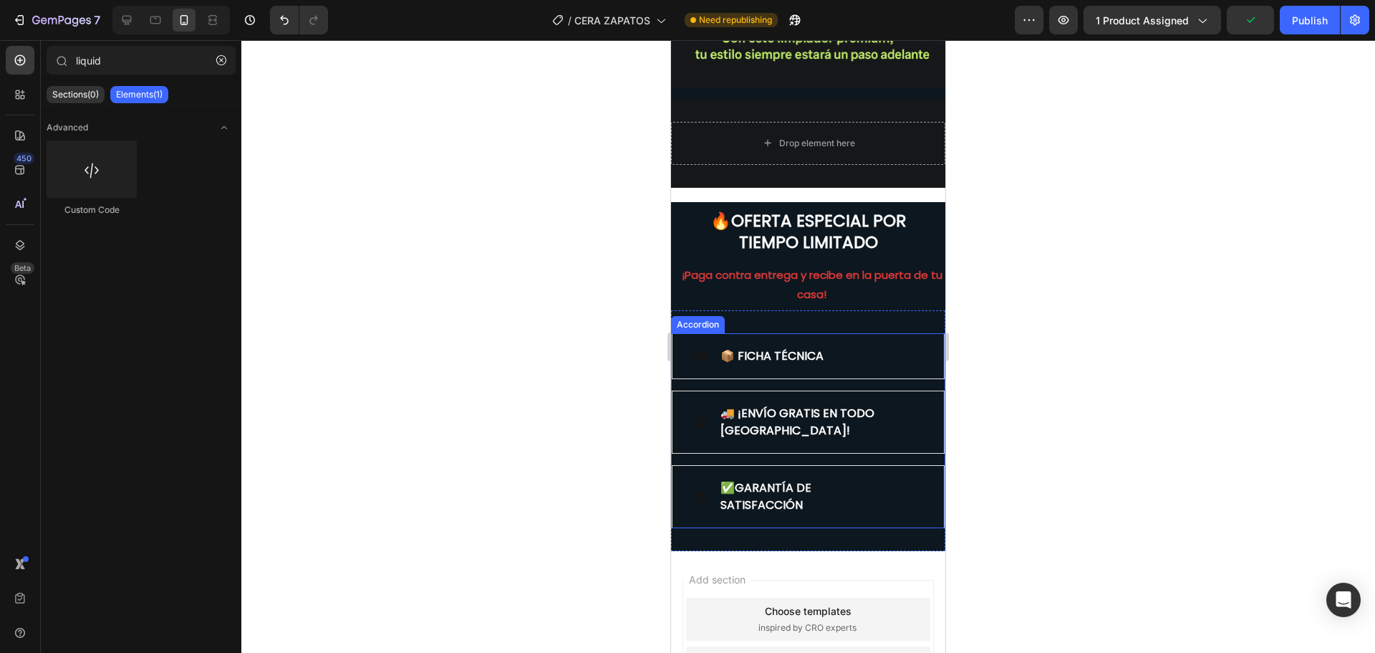
click at [585, 403] on div at bounding box center [808, 346] width 1134 height 612
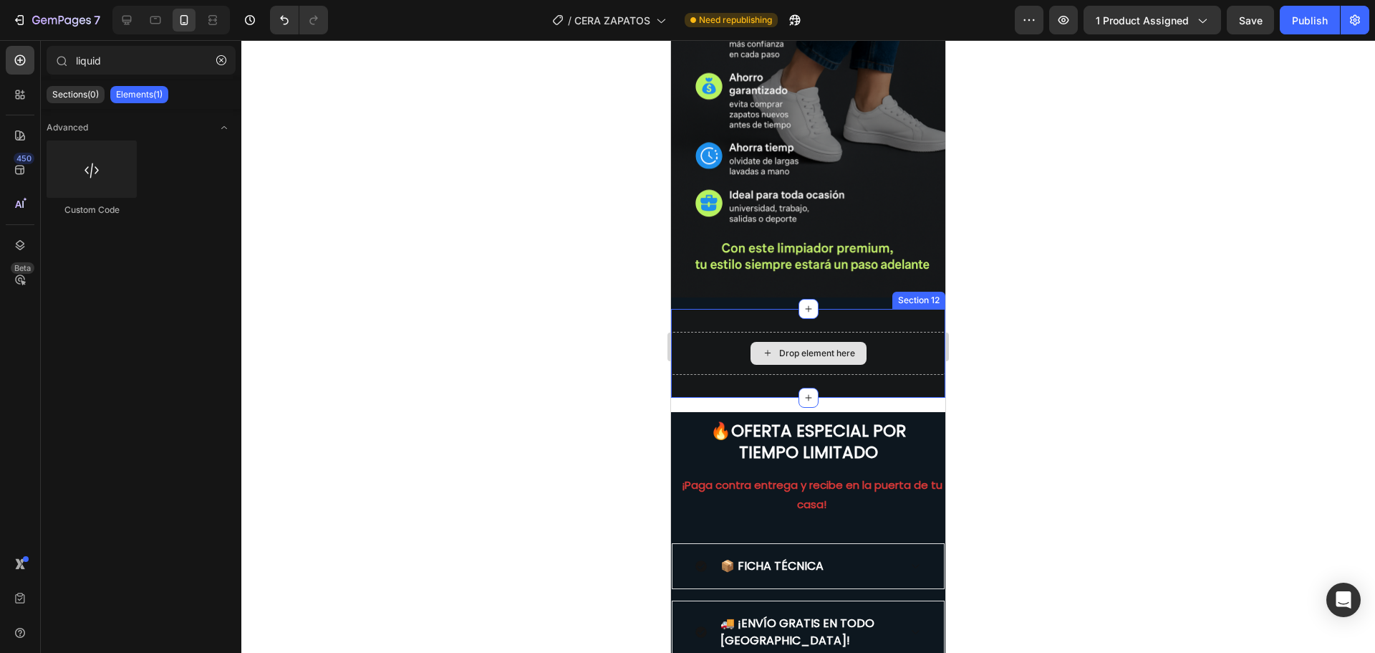
scroll to position [3295, 0]
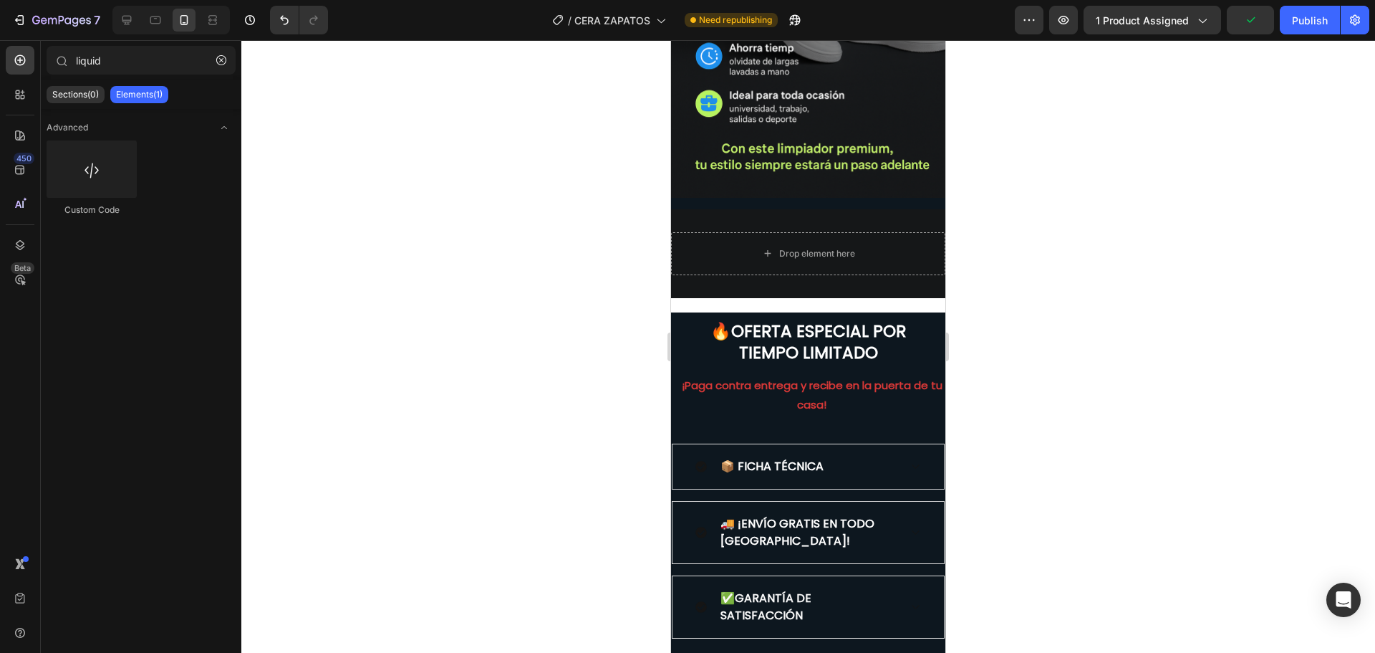
click at [784, 256] on div "Drop element here Section 12" at bounding box center [808, 253] width 274 height 89
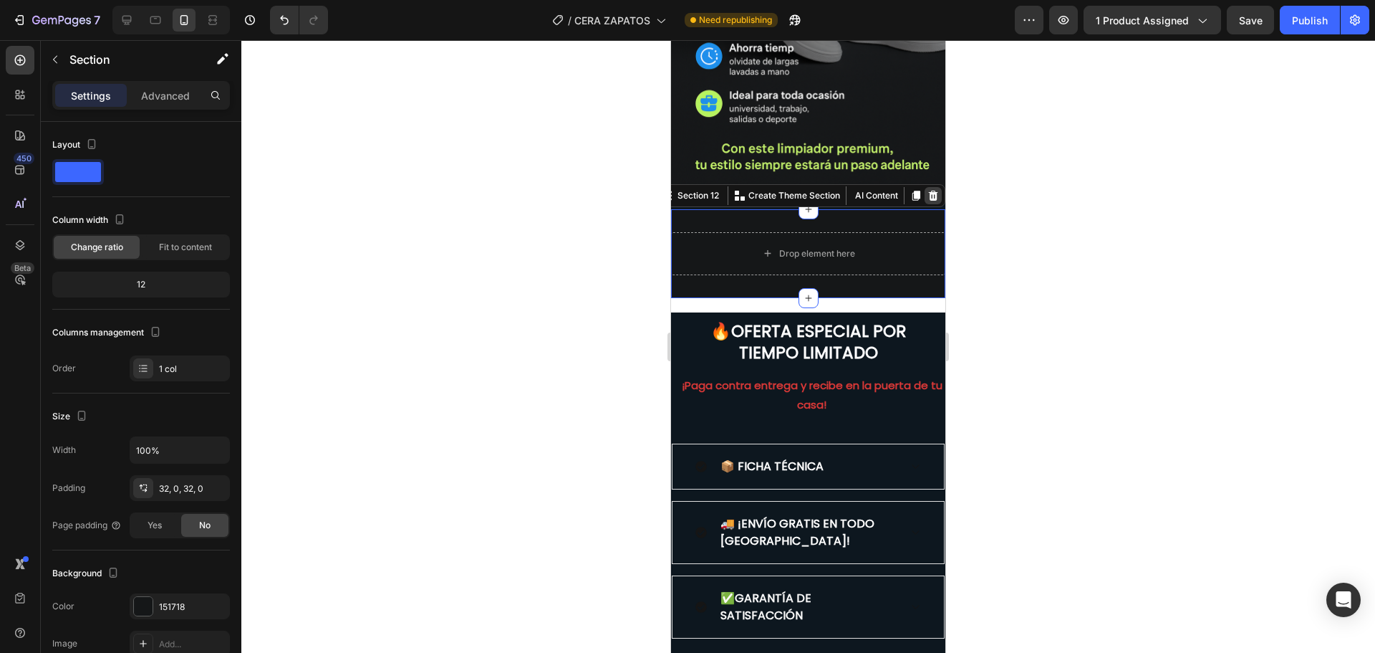
click at [929, 191] on icon at bounding box center [933, 196] width 9 height 10
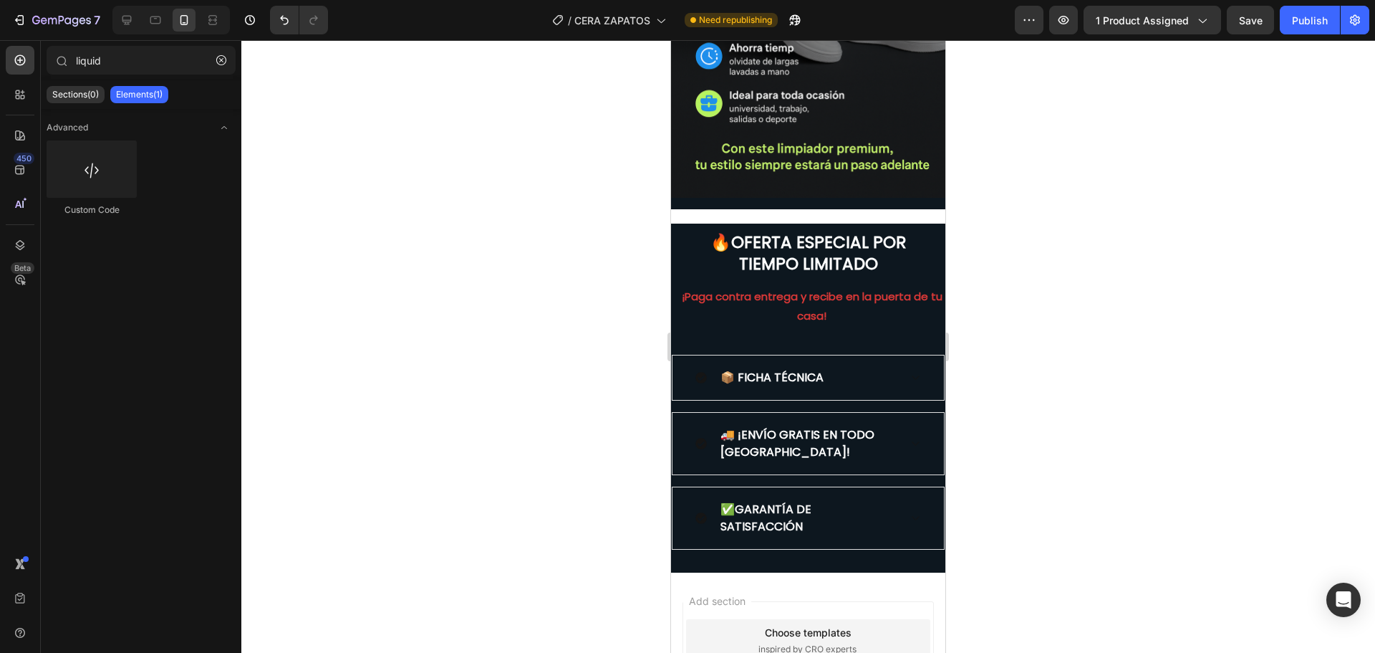
click at [1001, 277] on div at bounding box center [808, 346] width 1134 height 612
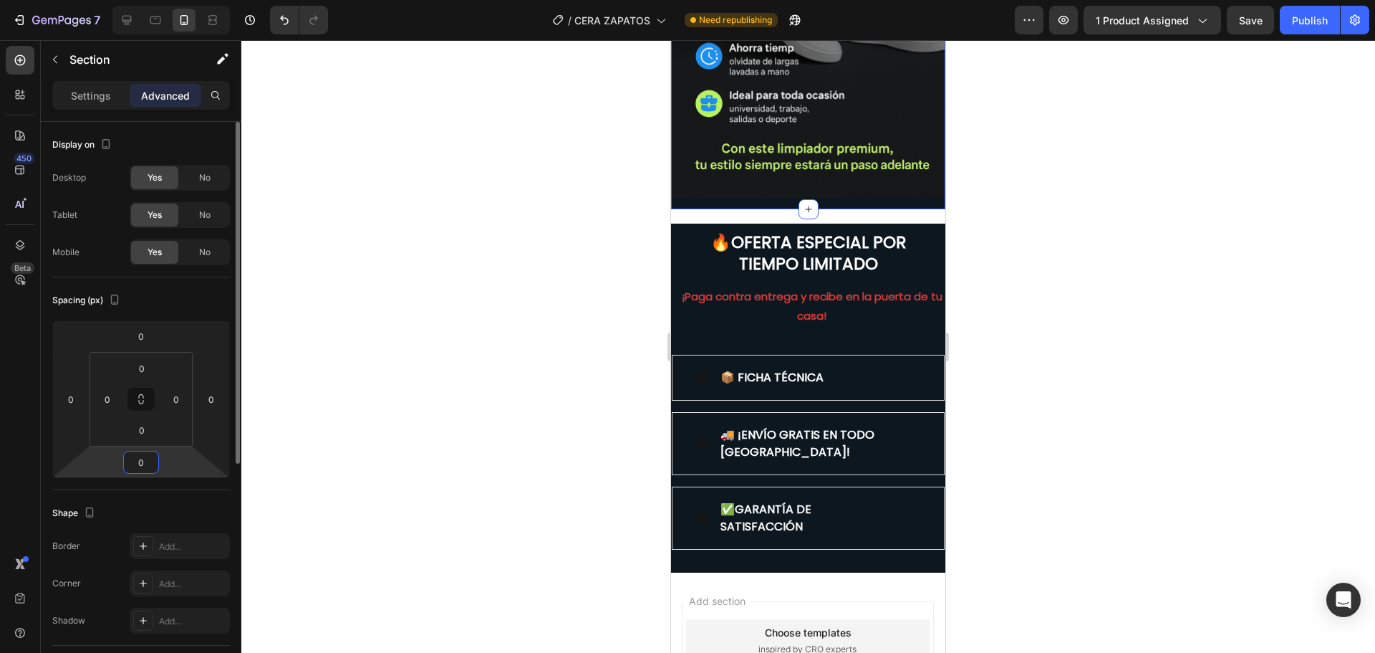
click at [148, 455] on input "0" at bounding box center [141, 461] width 29 height 21
type input "20"
click at [332, 392] on div at bounding box center [808, 346] width 1134 height 612
click at [150, 457] on input "20" at bounding box center [141, 461] width 29 height 21
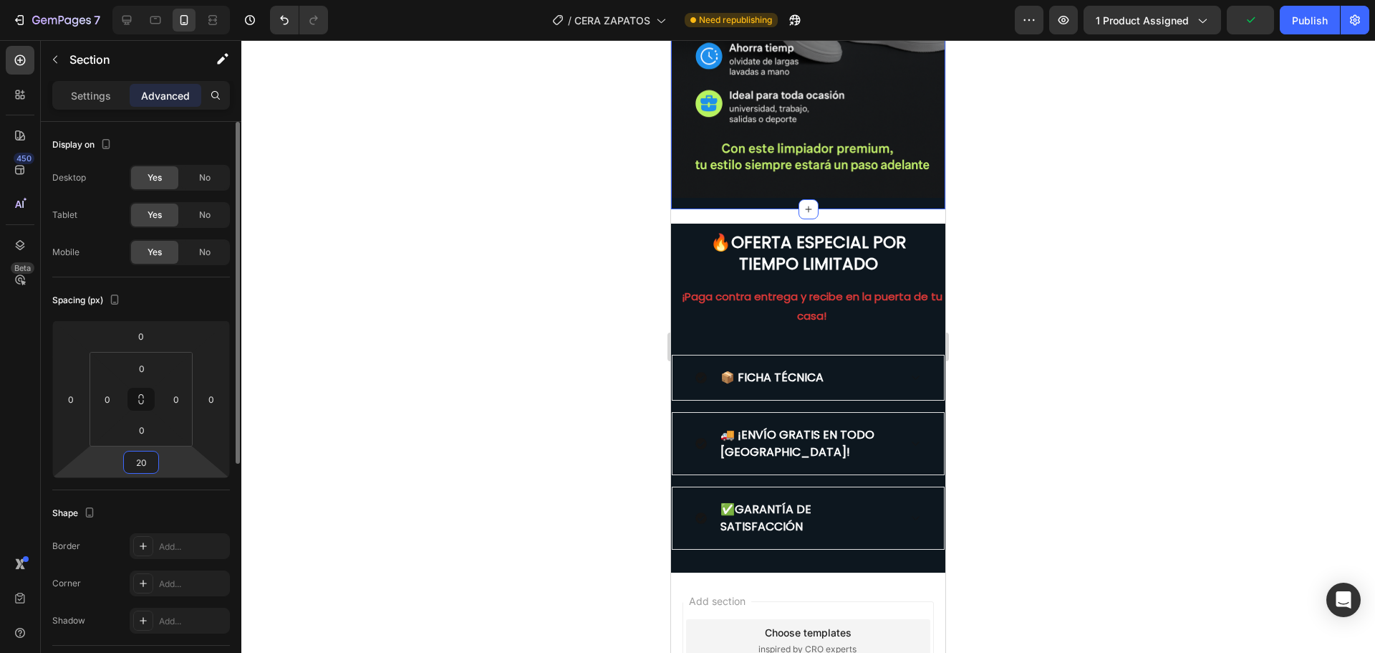
click at [150, 457] on input "20" at bounding box center [141, 461] width 29 height 21
type input "0"
click at [142, 438] on input "0" at bounding box center [142, 429] width 29 height 21
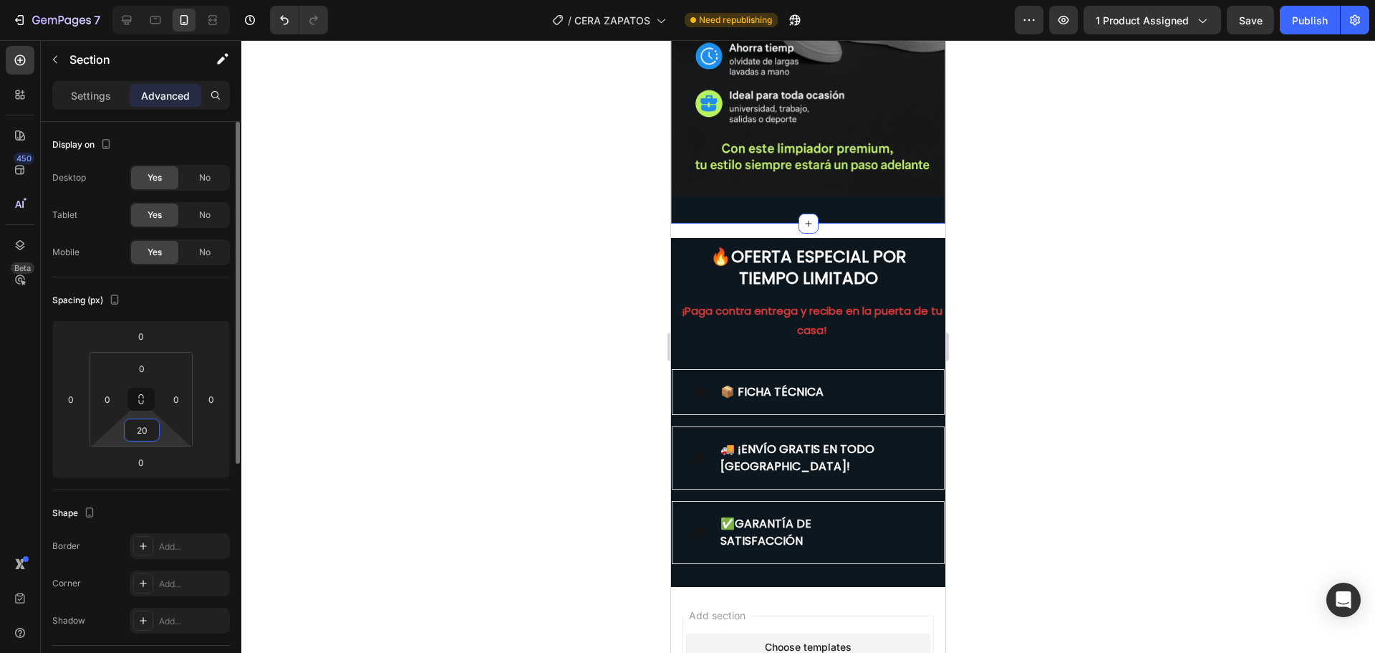
type input "2"
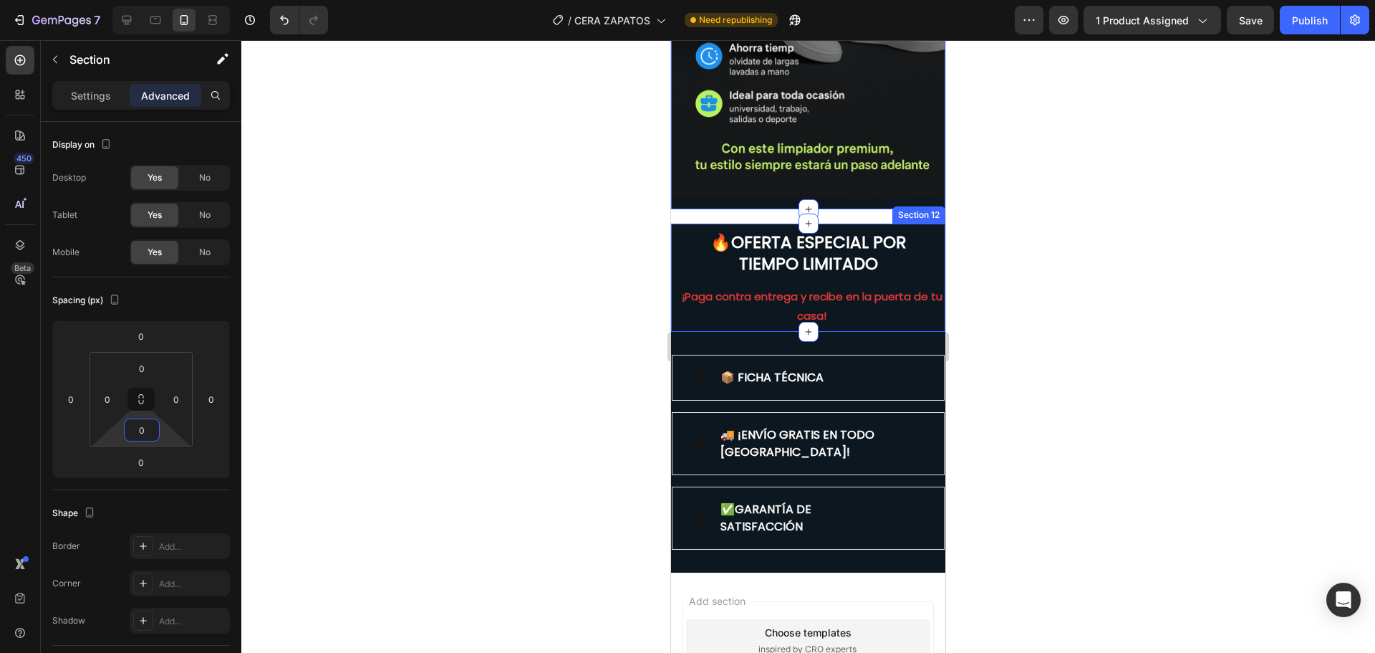
click at [673, 226] on div "🔥 OFERTA ESPECIAL POR TIEMPO LIMITADO Heading ¡Paga contra entrega y recibe en …" at bounding box center [808, 275] width 274 height 105
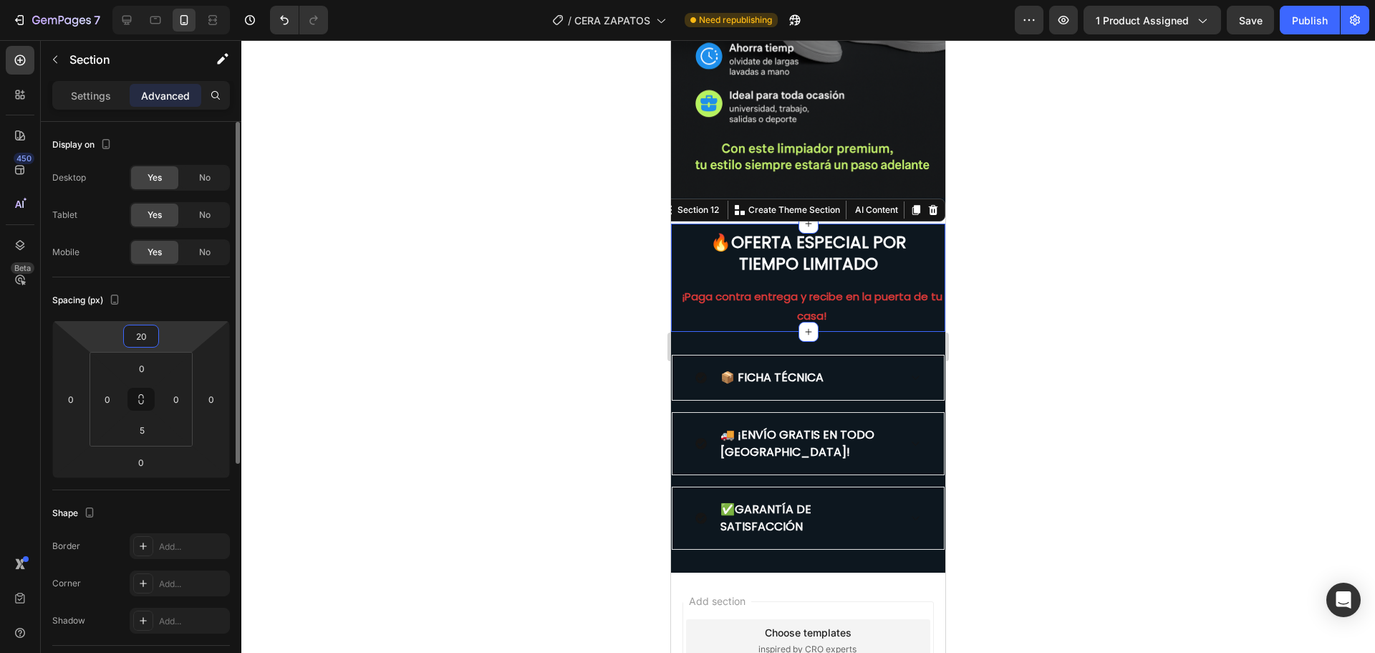
click at [148, 341] on input "20" at bounding box center [141, 335] width 29 height 21
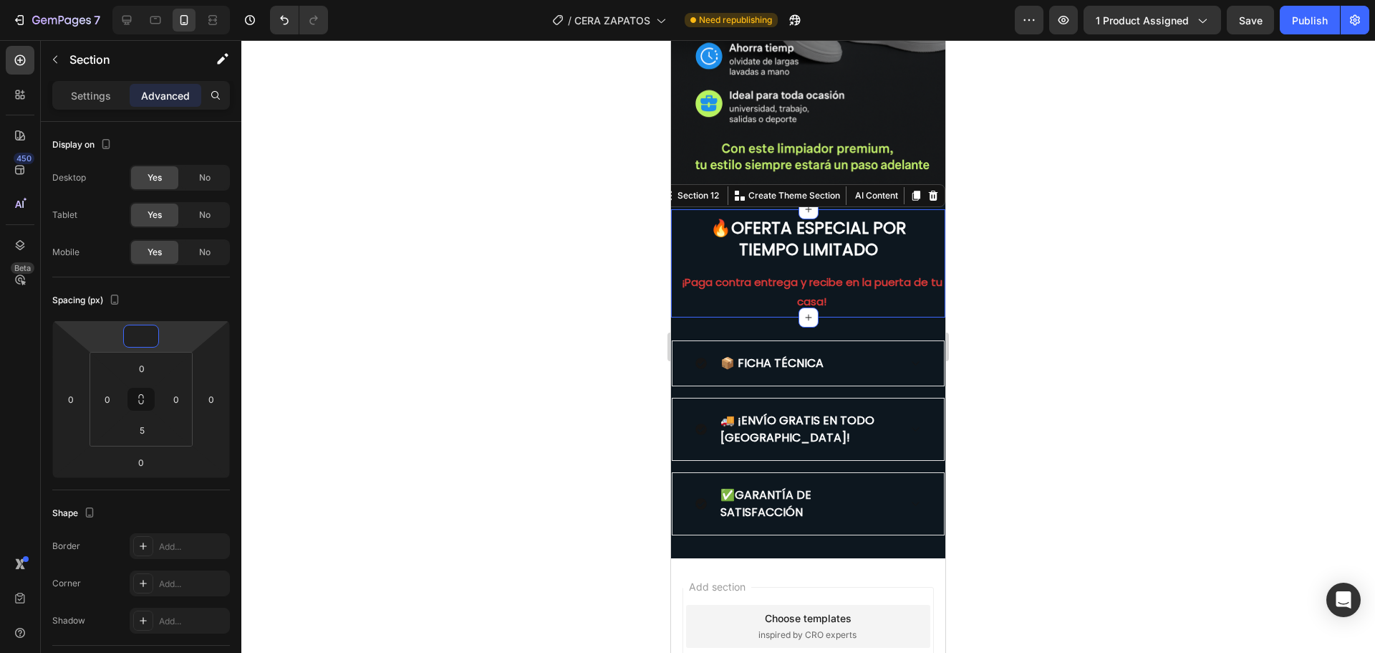
type input "0"
click at [447, 270] on div at bounding box center [808, 346] width 1134 height 612
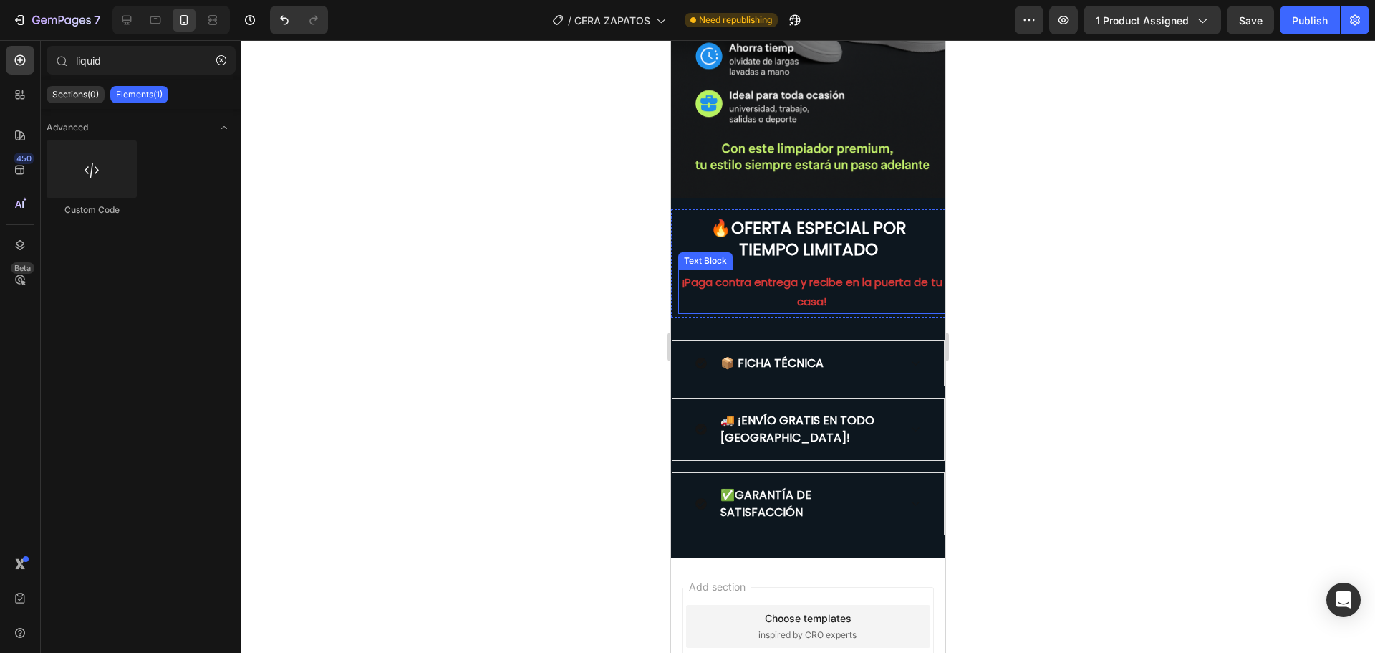
click at [842, 274] on strong "¡Paga contra entrega y recibe en la puerta de tu casa!" at bounding box center [812, 291] width 261 height 34
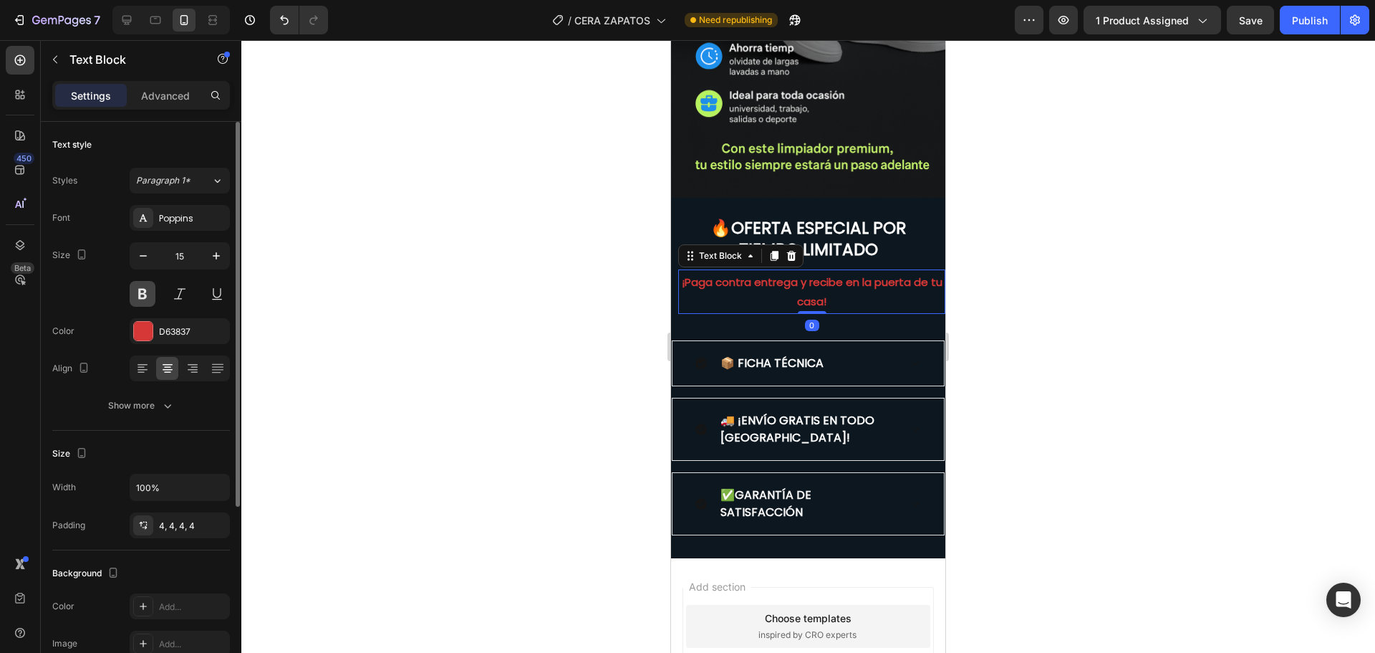
click at [147, 297] on button at bounding box center [143, 294] width 26 height 26
click at [628, 402] on div at bounding box center [808, 346] width 1134 height 612
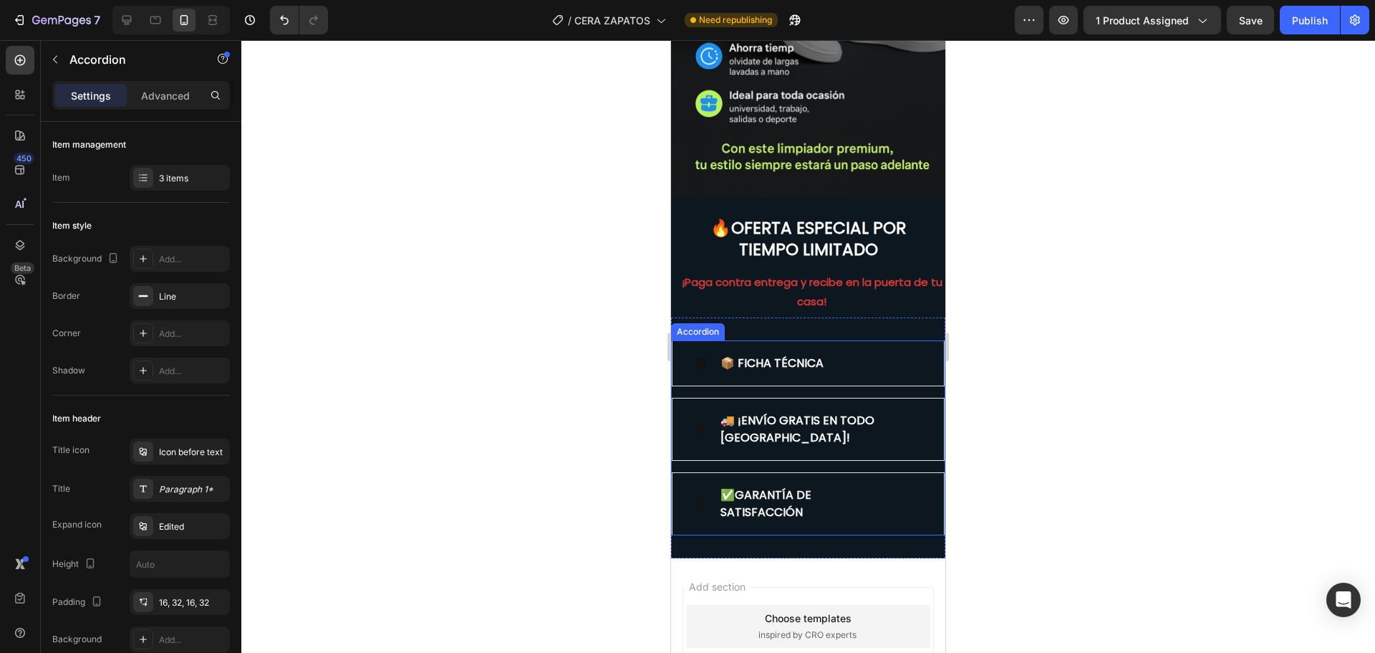
click at [705, 357] on icon at bounding box center [701, 362] width 11 height 11
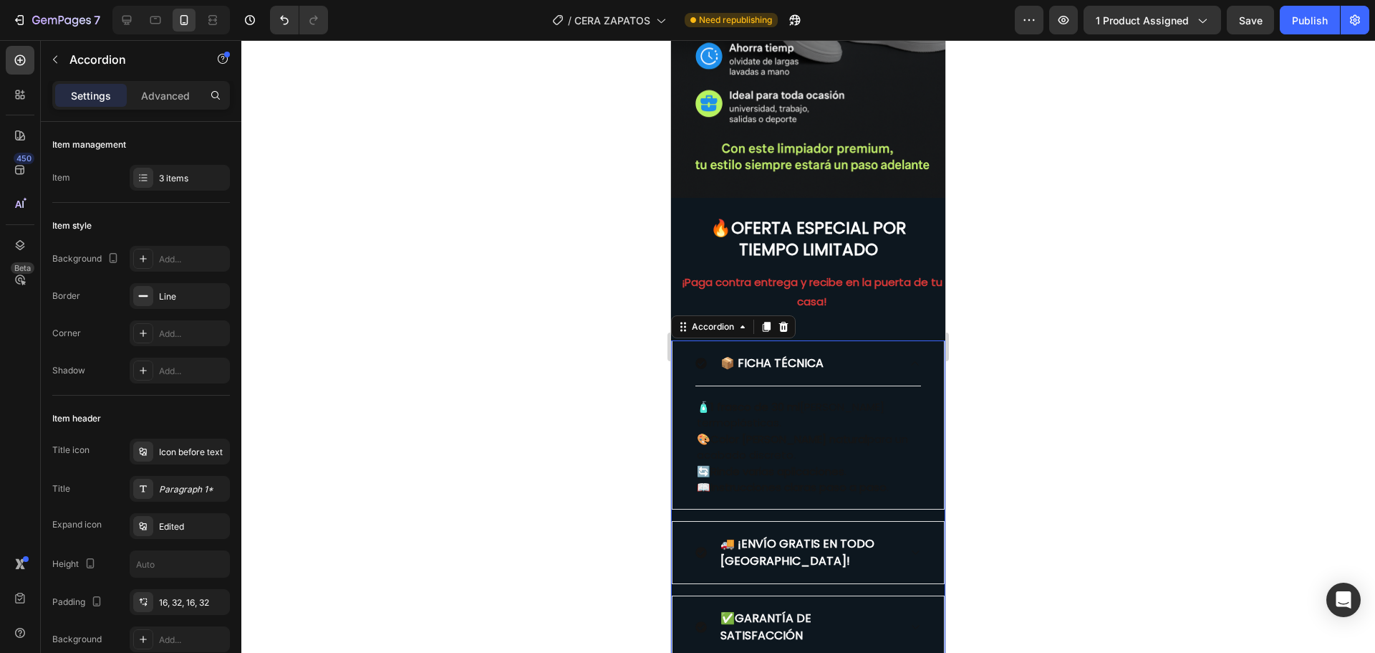
click at [705, 357] on icon at bounding box center [701, 362] width 11 height 11
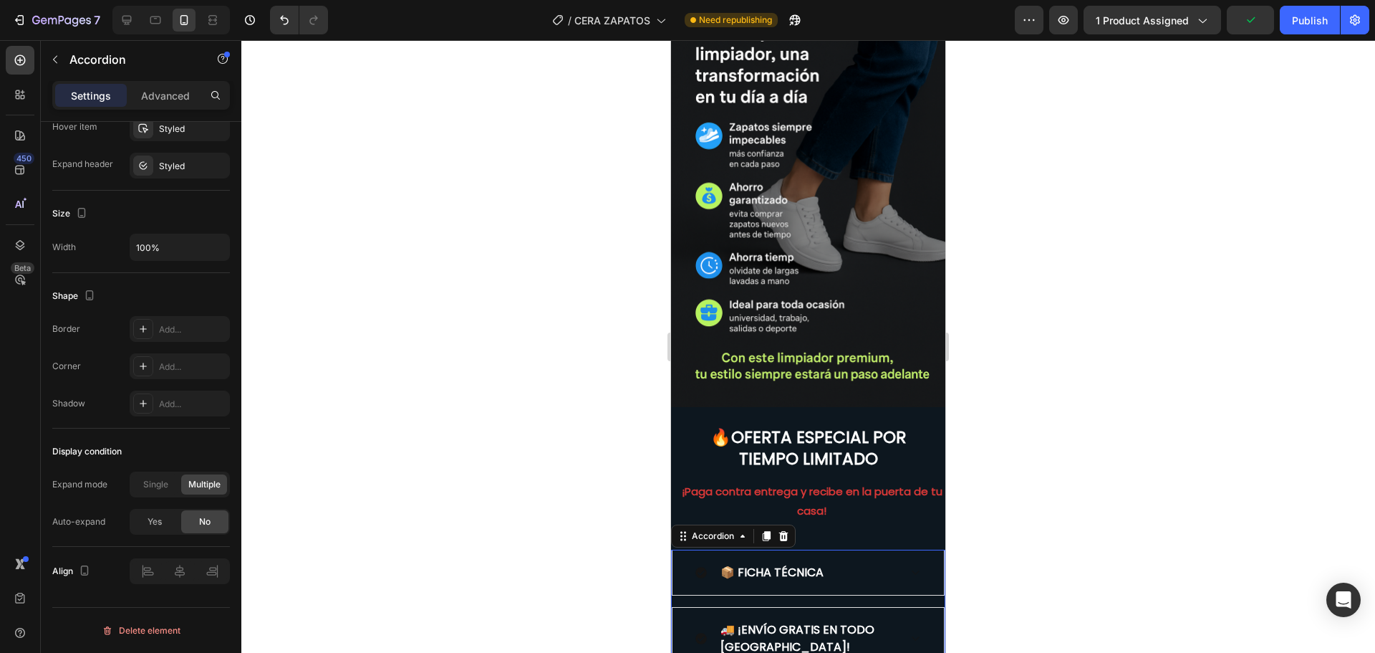
scroll to position [3080, 0]
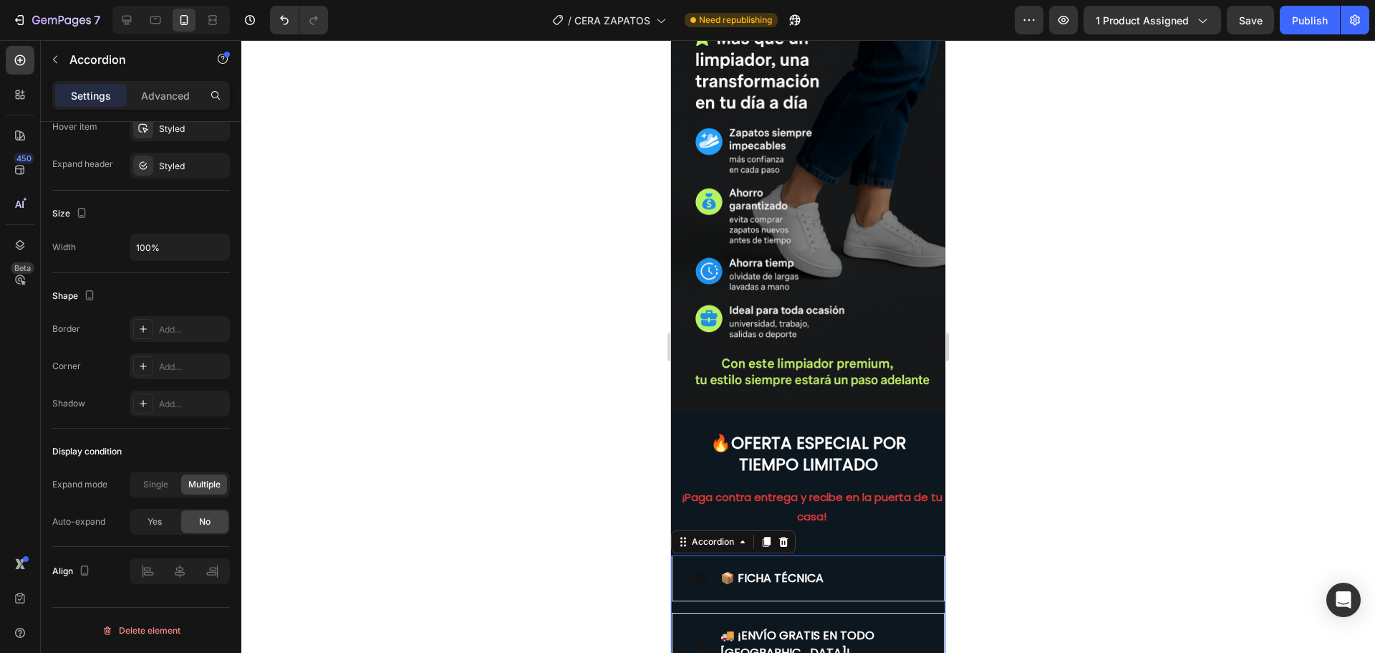
click at [698, 572] on icon at bounding box center [701, 577] width 11 height 11
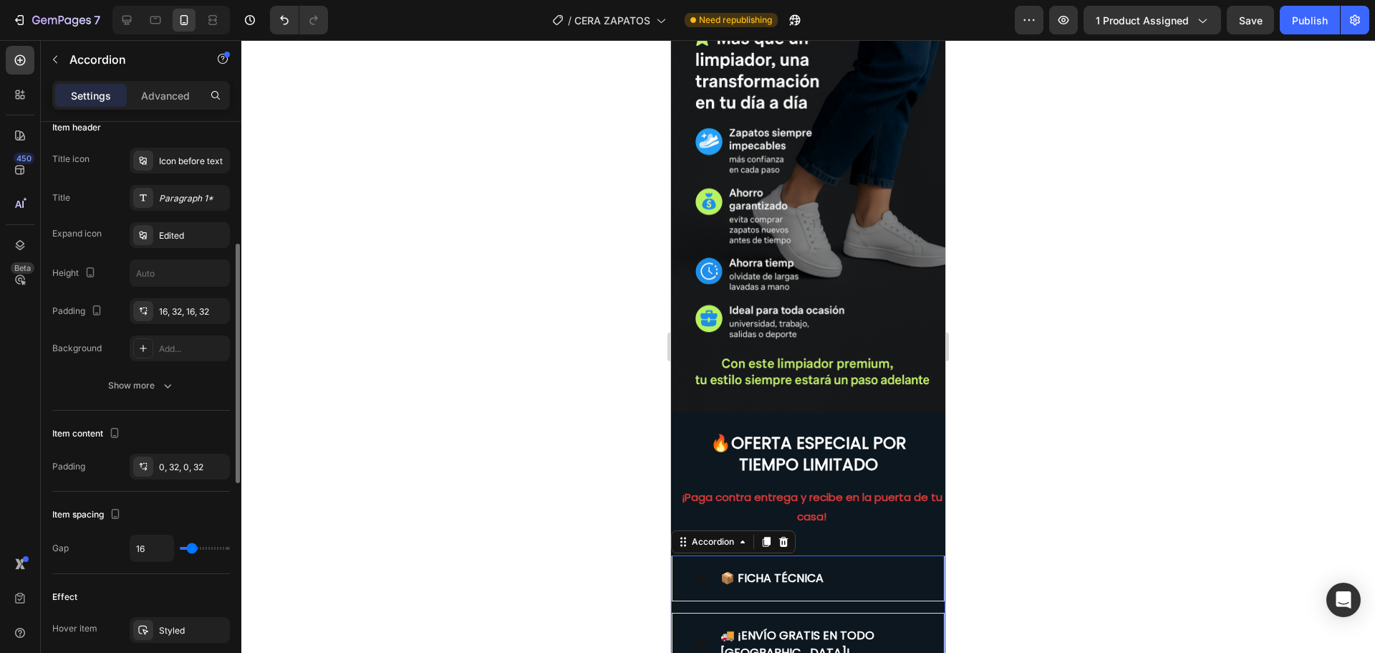
scroll to position [219, 0]
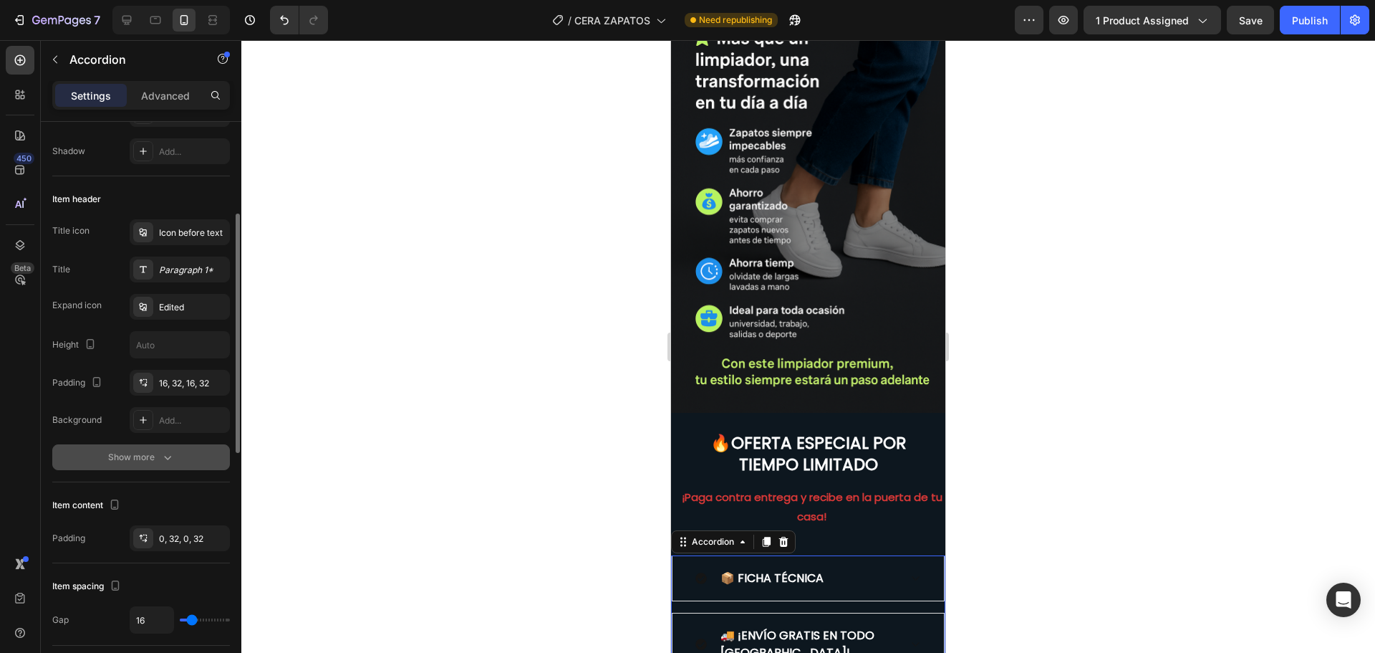
click at [167, 450] on icon "button" at bounding box center [167, 457] width 14 height 14
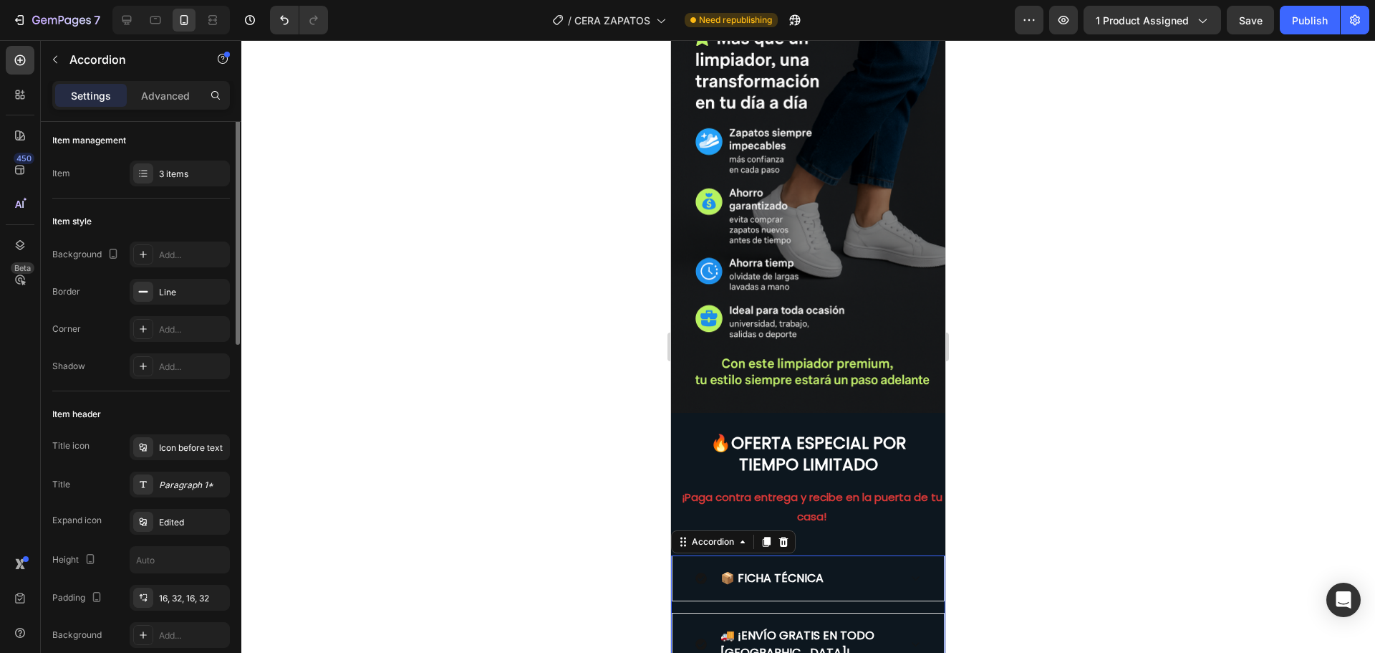
scroll to position [0, 0]
click at [702, 572] on icon at bounding box center [701, 577] width 11 height 11
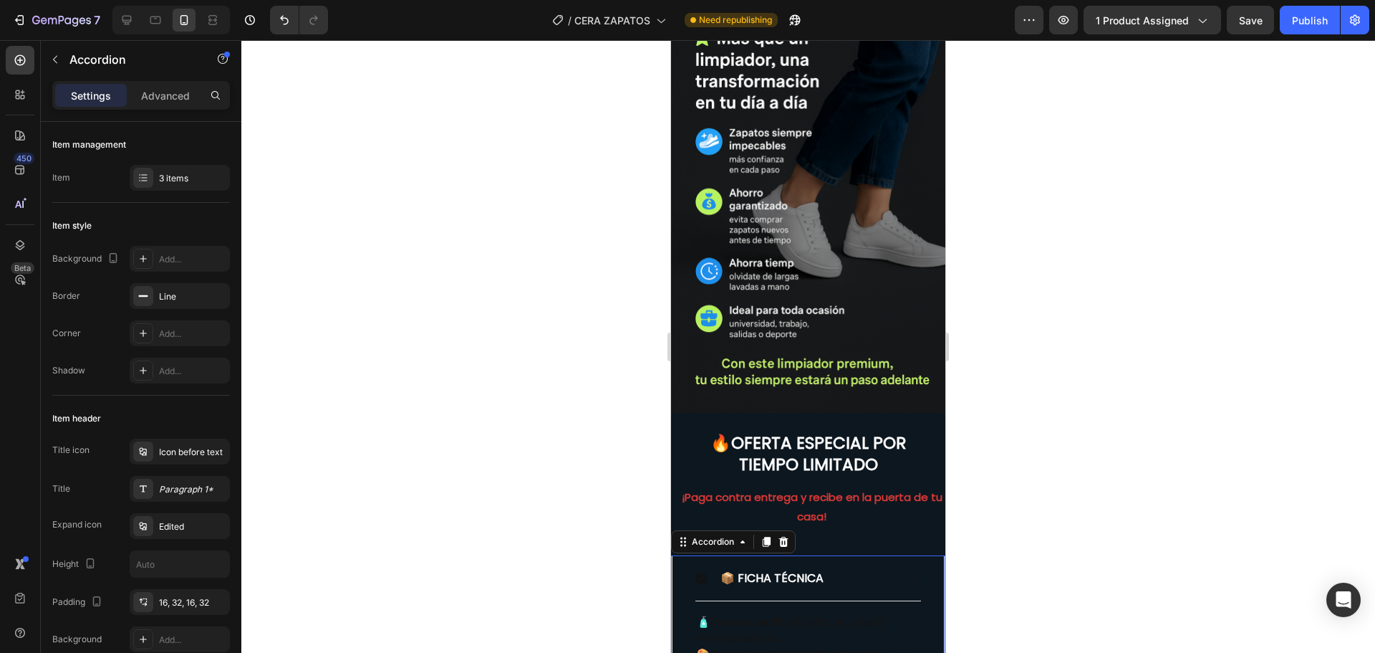
click at [702, 572] on icon at bounding box center [701, 577] width 11 height 11
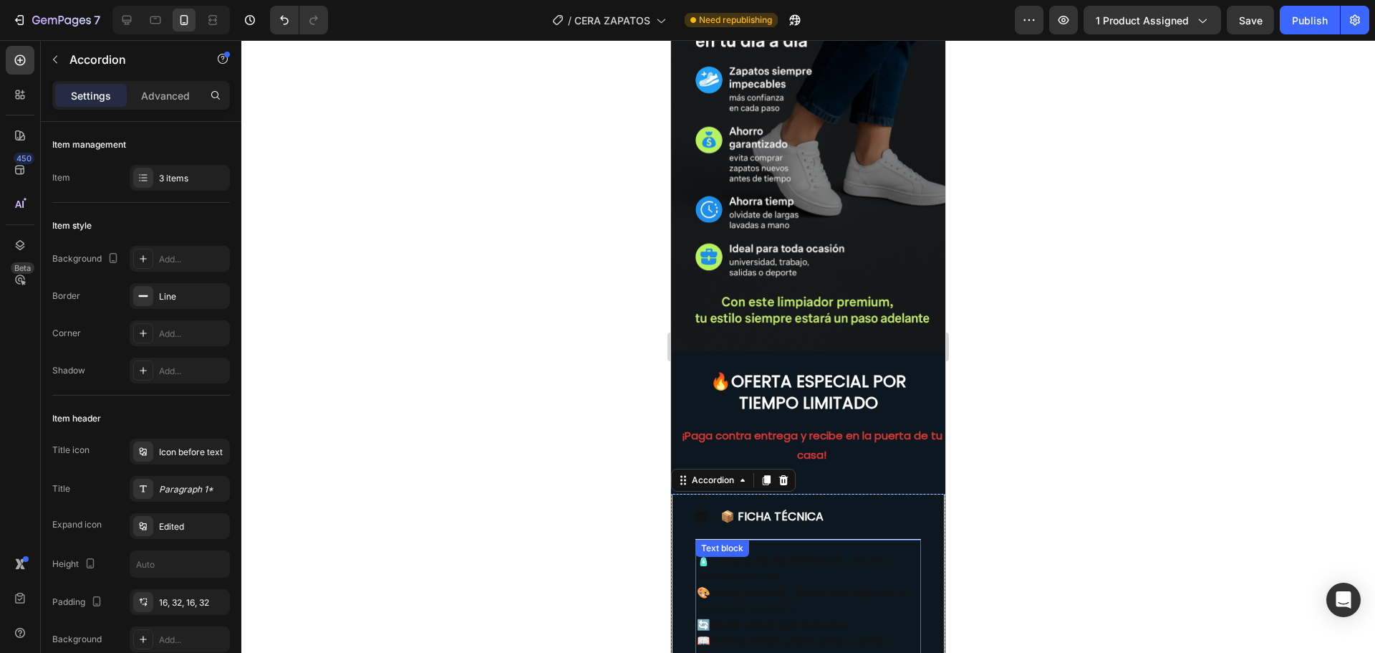
scroll to position [3152, 0]
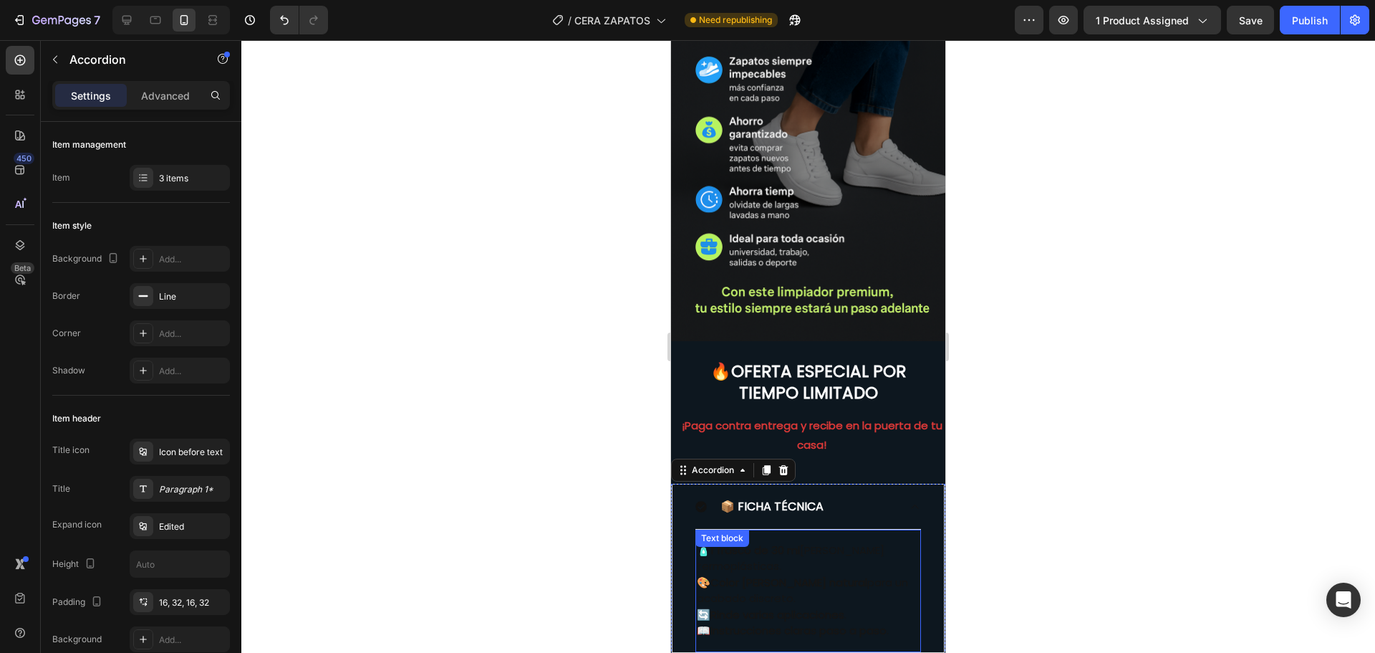
click at [776, 542] on p "🧴 1 frasco de 30 ml de perlas termoplásticas." at bounding box center [808, 558] width 223 height 32
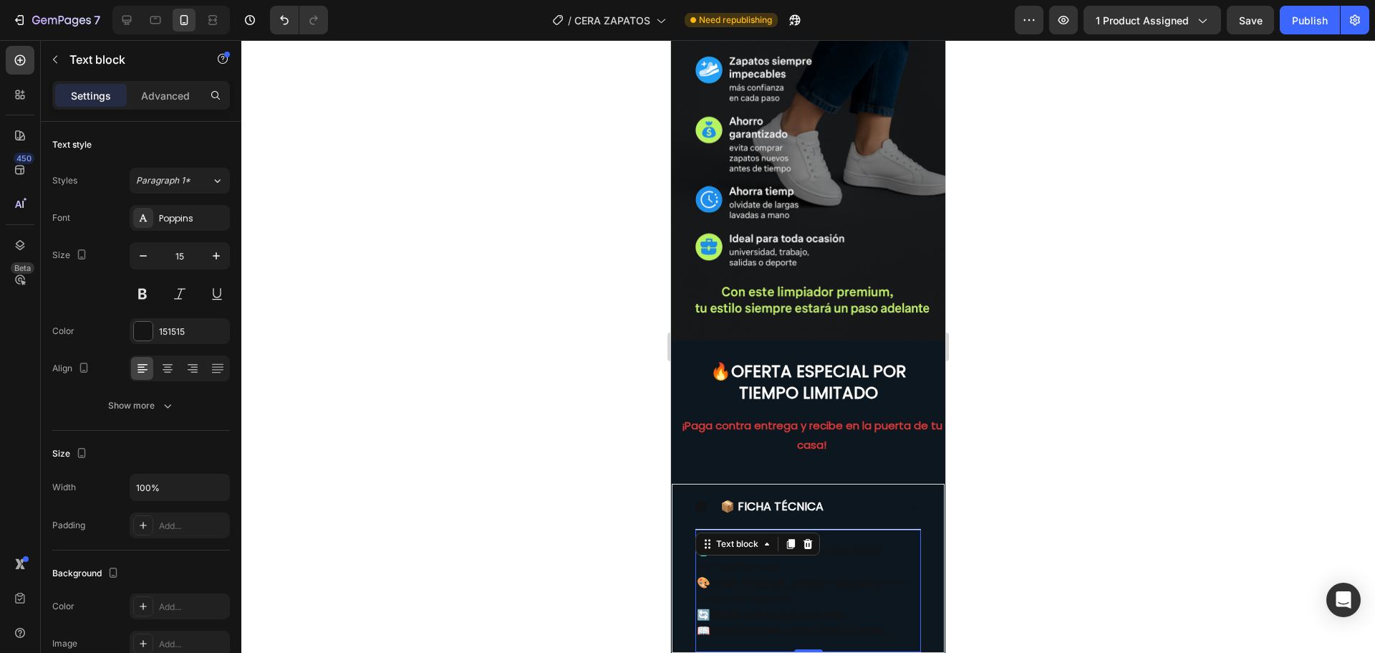
click at [776, 542] on p "🧴 1 frasco de 30 ml de perlas termoplásticas." at bounding box center [808, 558] width 223 height 32
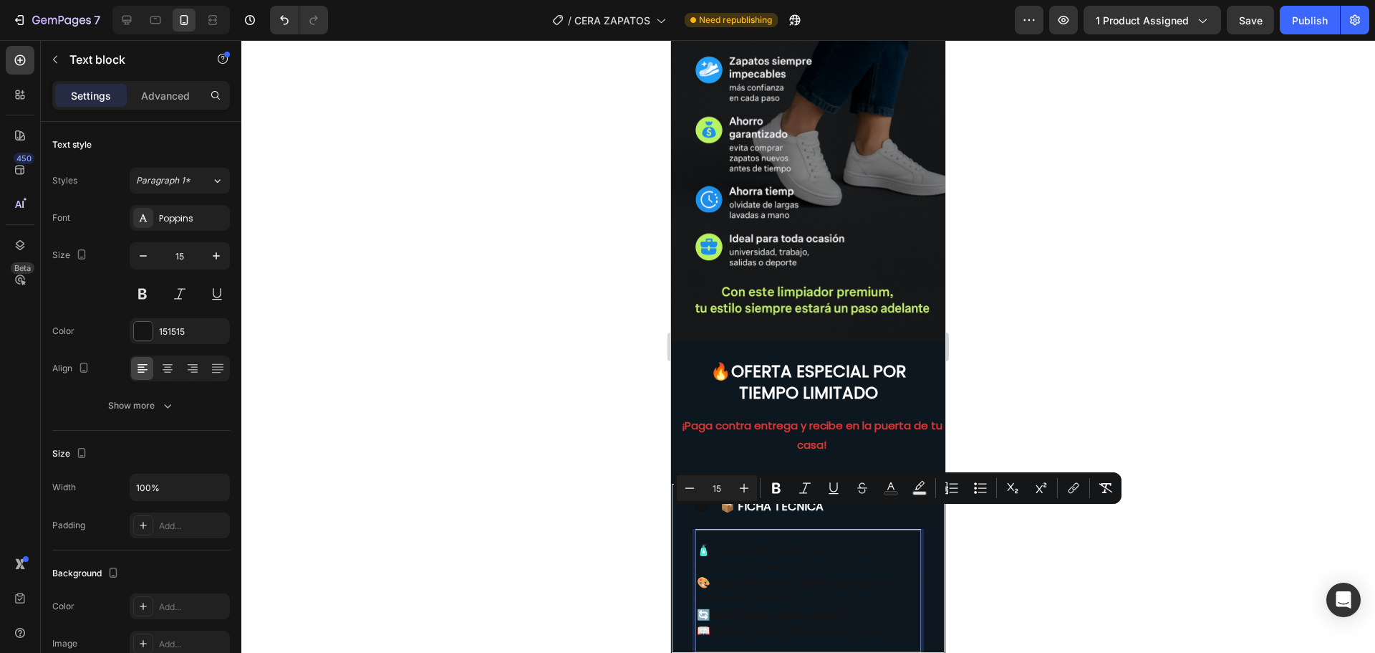
click at [790, 574] on p "🎨 Color marfil natural para un acabado discreto." at bounding box center [808, 590] width 223 height 32
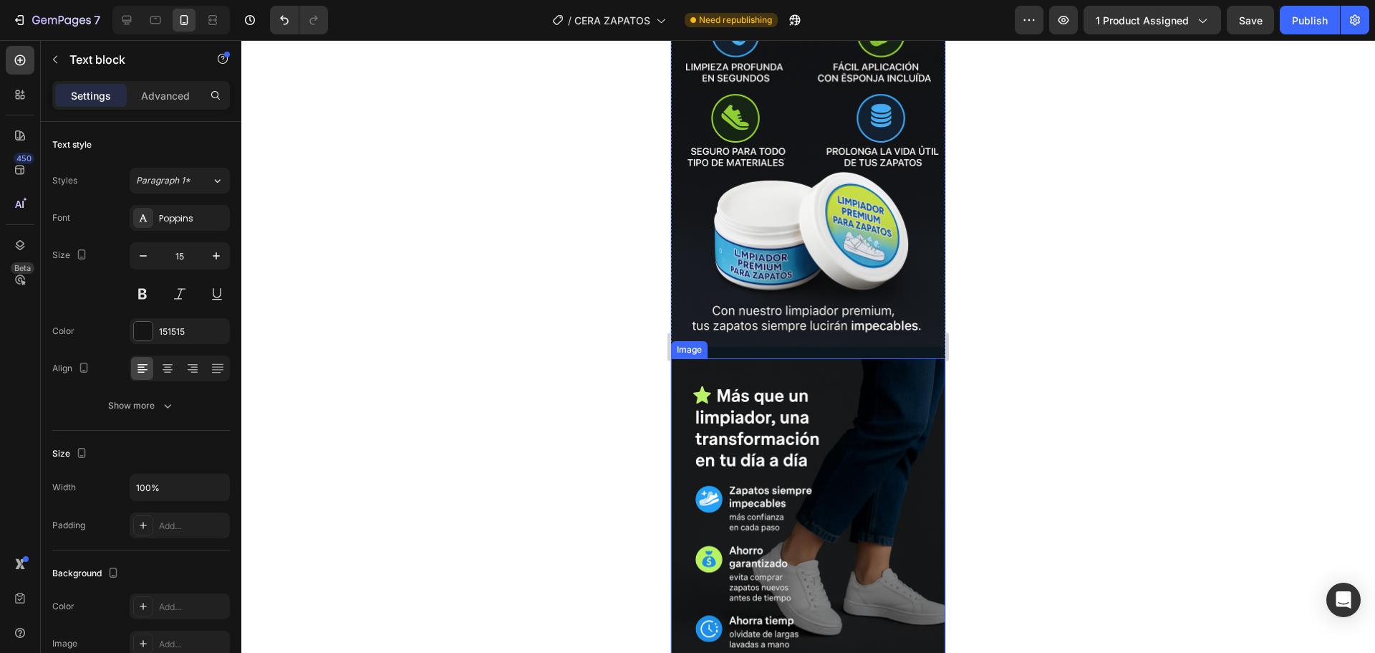
scroll to position [2722, 0]
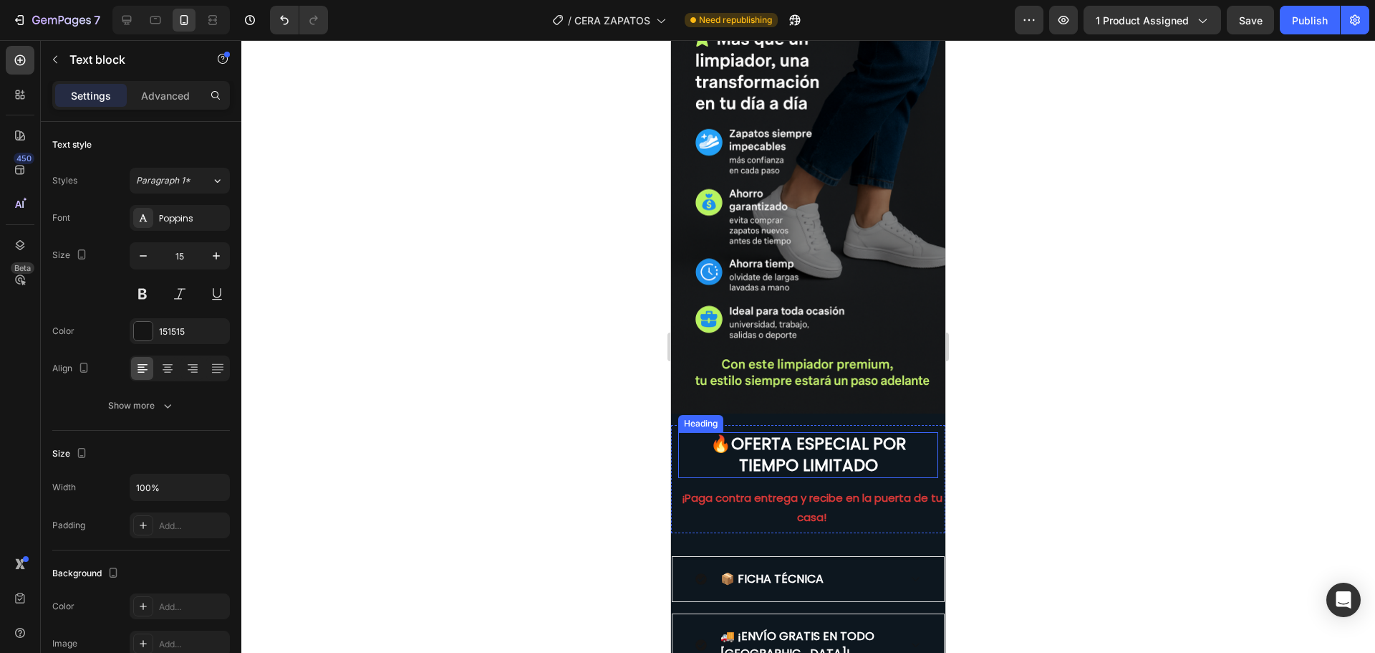
click at [772, 282] on img at bounding box center [808, 207] width 274 height 412
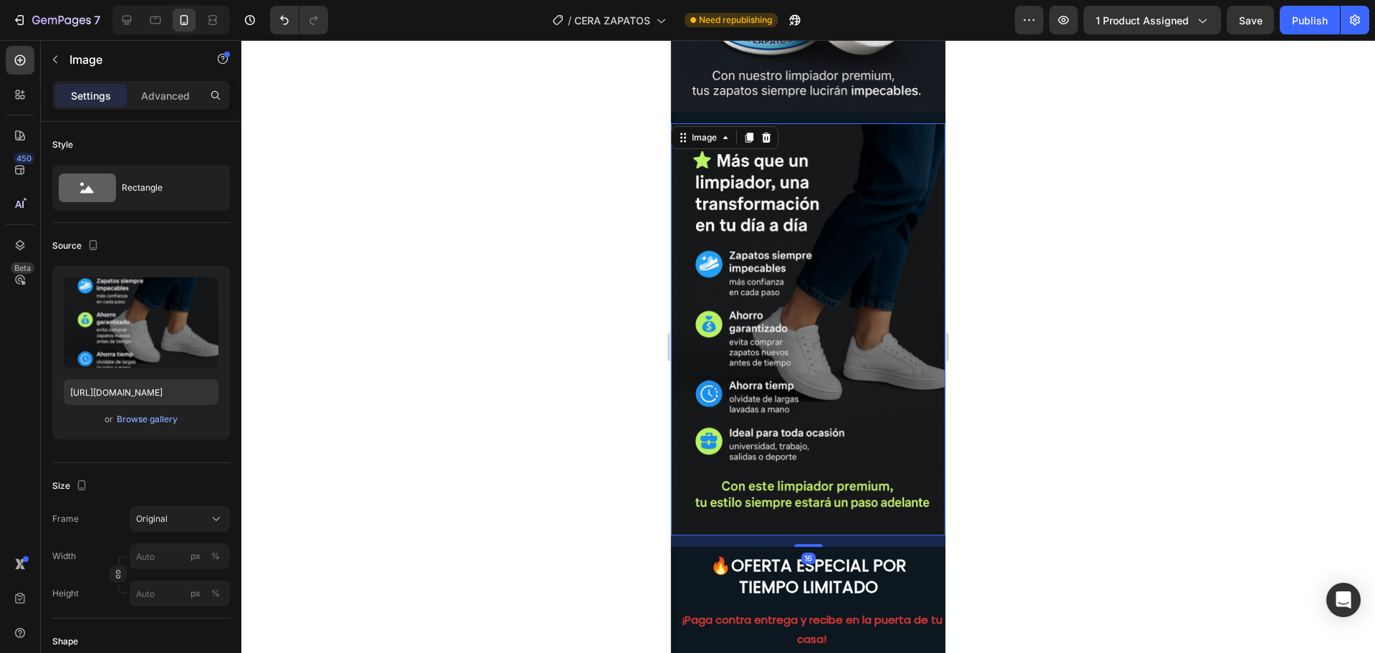
scroll to position [2936, 0]
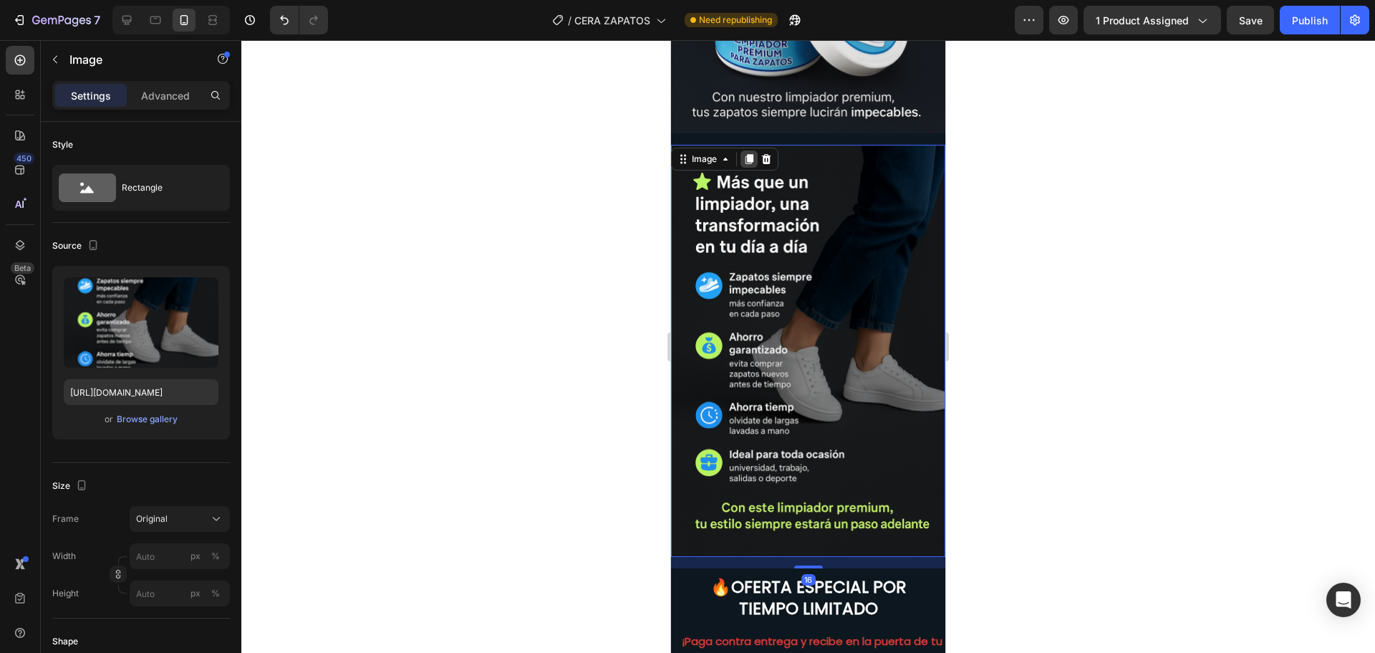
click at [744, 153] on icon at bounding box center [749, 158] width 11 height 11
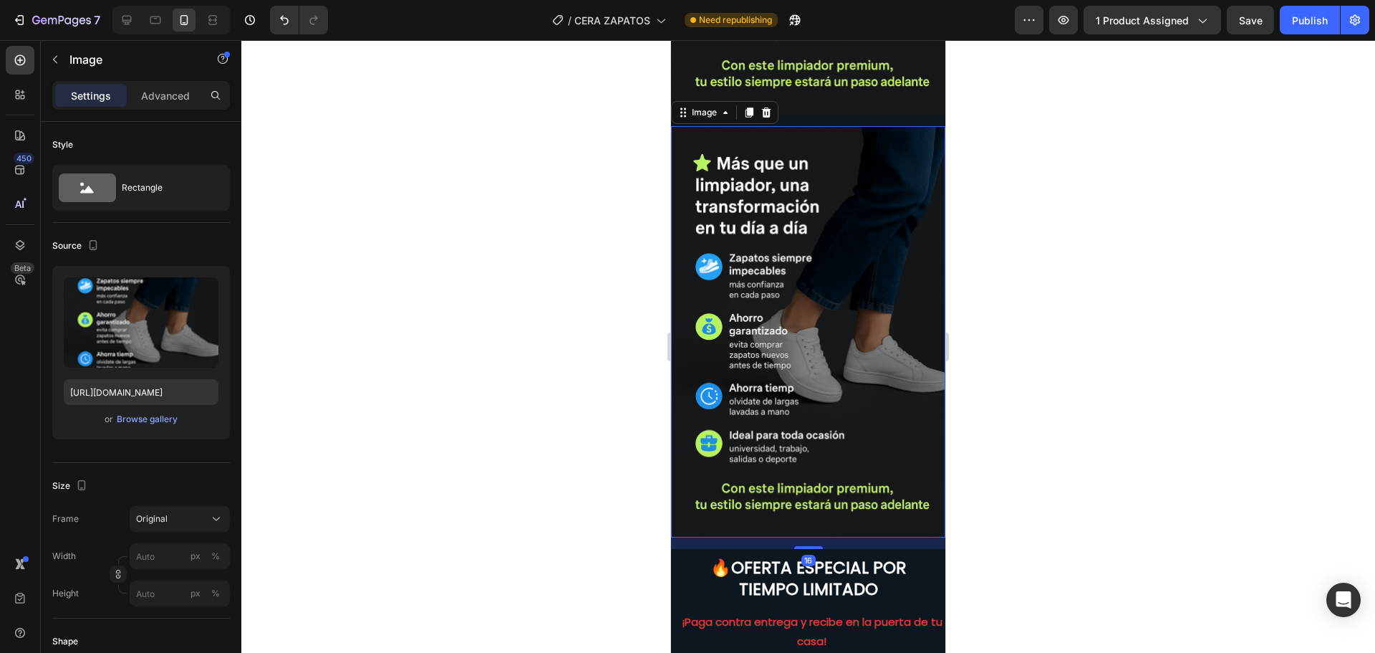
scroll to position [3382, 0]
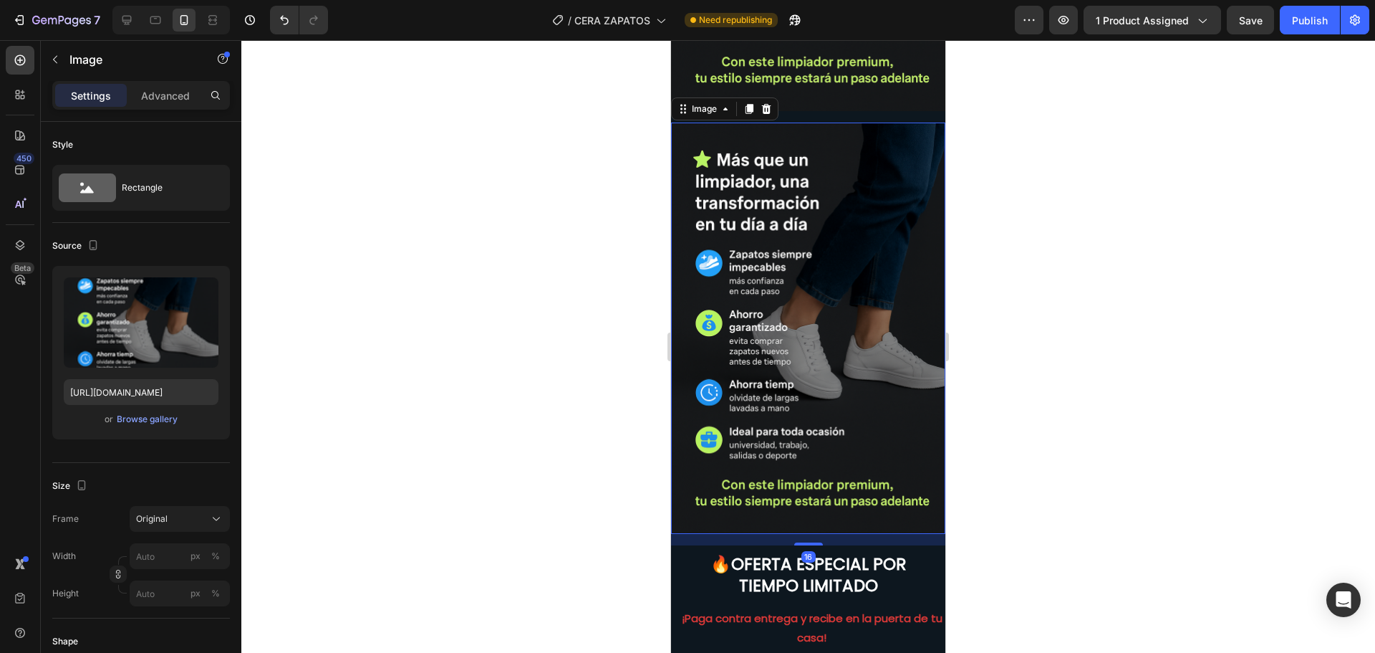
click at [789, 315] on img at bounding box center [808, 328] width 274 height 412
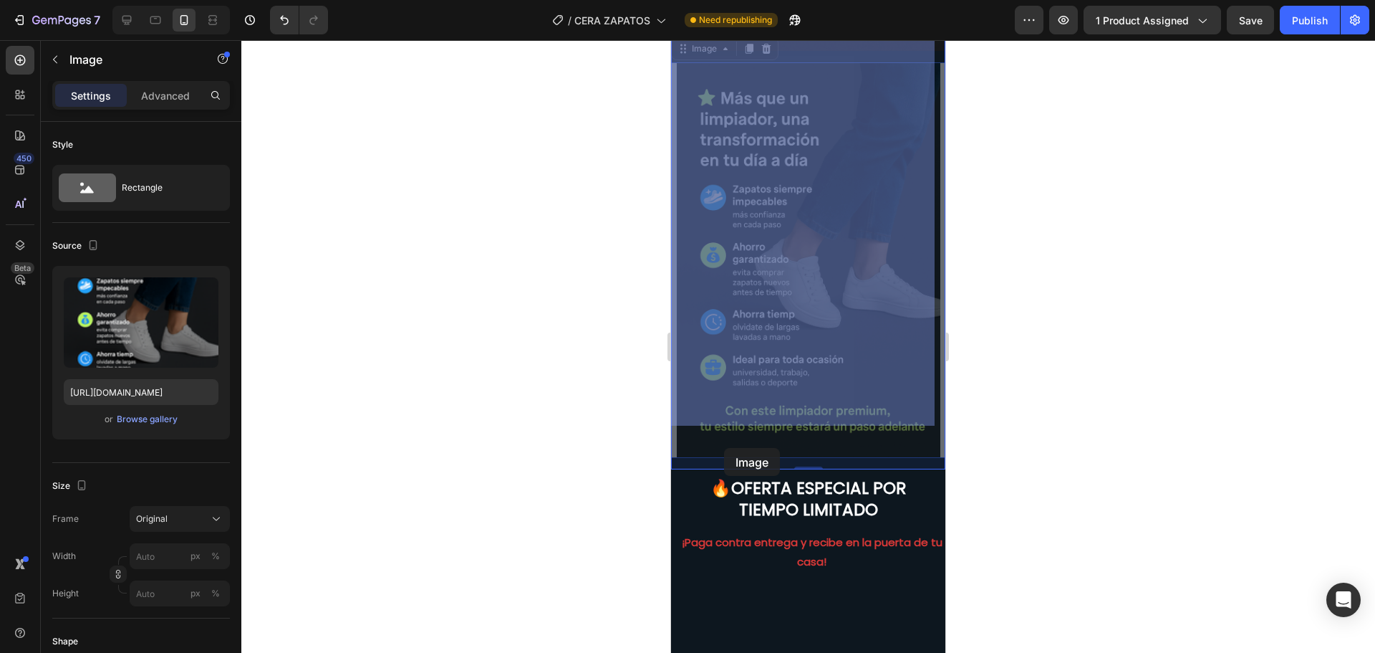
scroll to position [3453, 0]
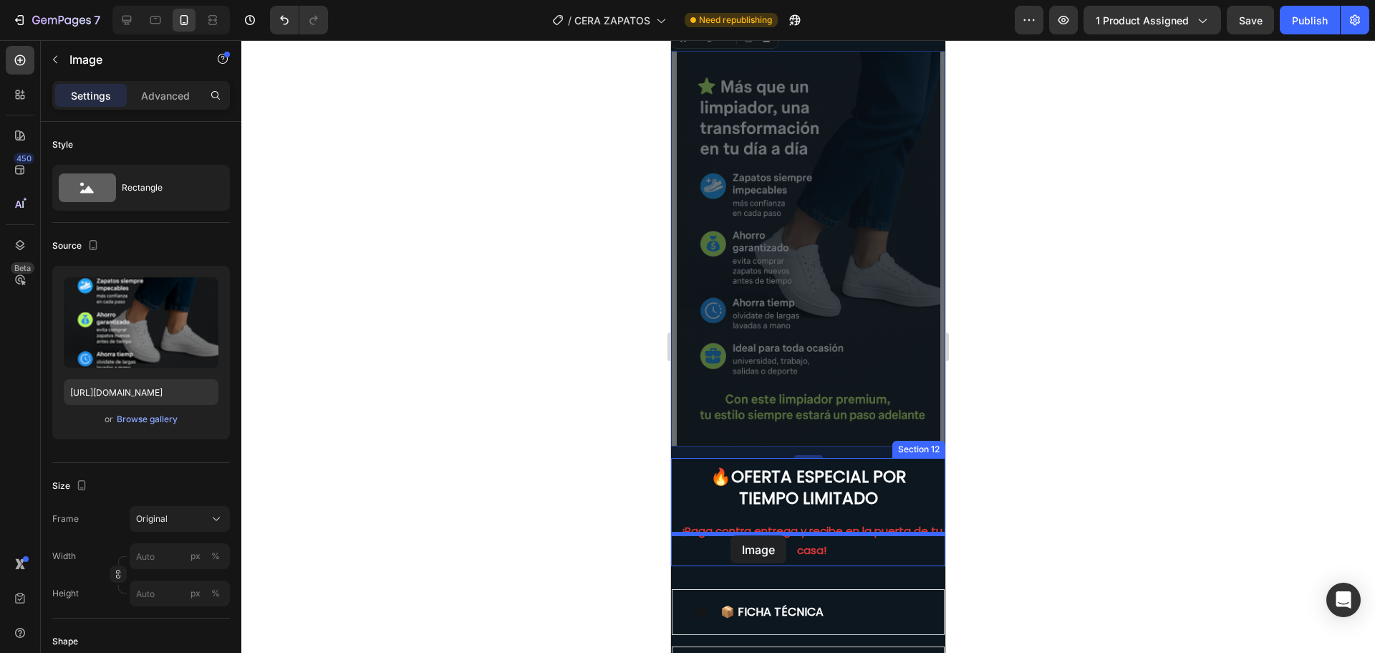
drag, startPoint x: 687, startPoint y: 223, endPoint x: 730, endPoint y: 535, distance: 314.5
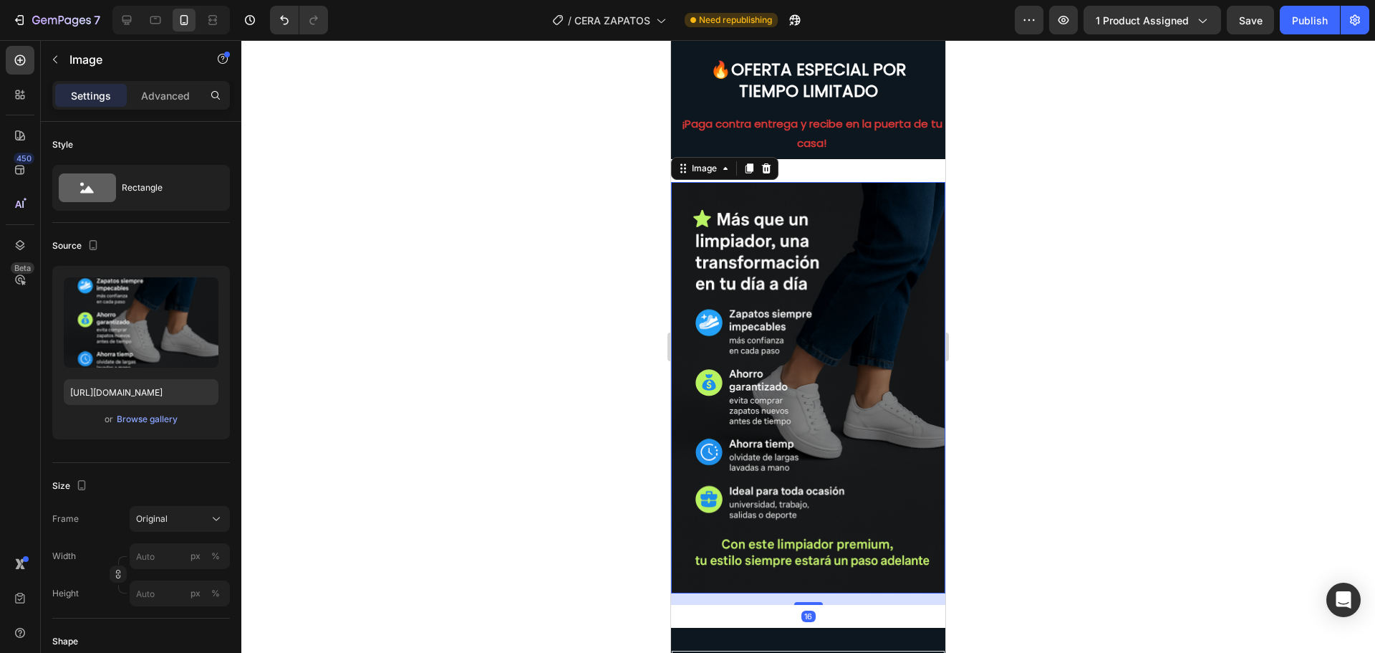
click at [726, 420] on img at bounding box center [808, 388] width 274 height 412
click at [831, 182] on img at bounding box center [808, 388] width 274 height 412
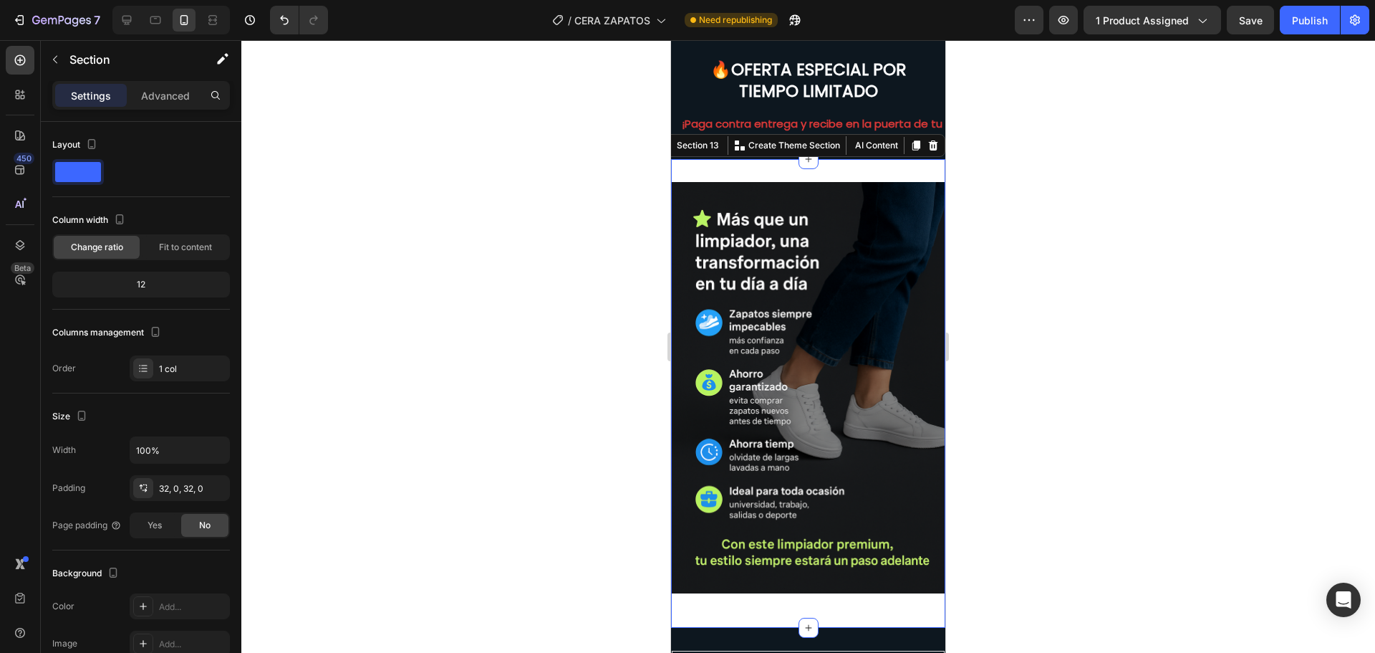
click at [836, 159] on div "Image Section 13 You can create reusable sections Create Theme Section AI Conte…" at bounding box center [808, 393] width 274 height 469
click at [160, 92] on p "Advanced" at bounding box center [165, 95] width 49 height 15
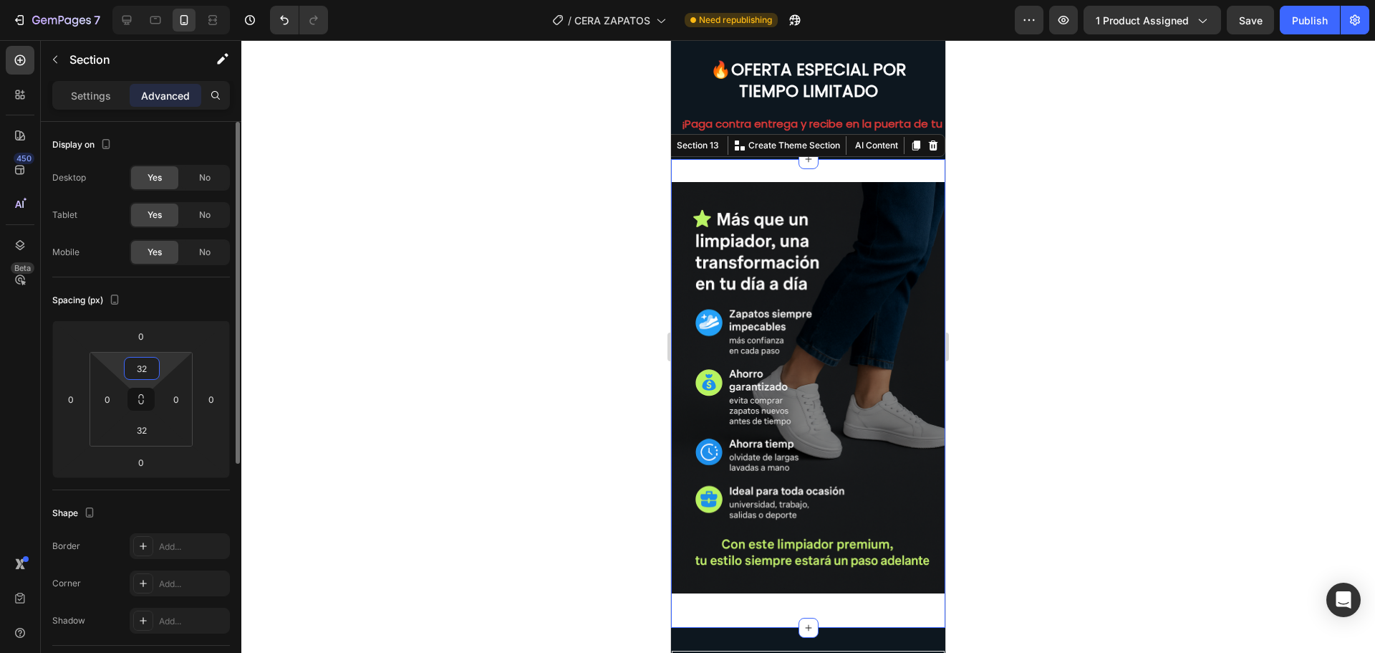
click at [141, 367] on input "32" at bounding box center [142, 367] width 29 height 21
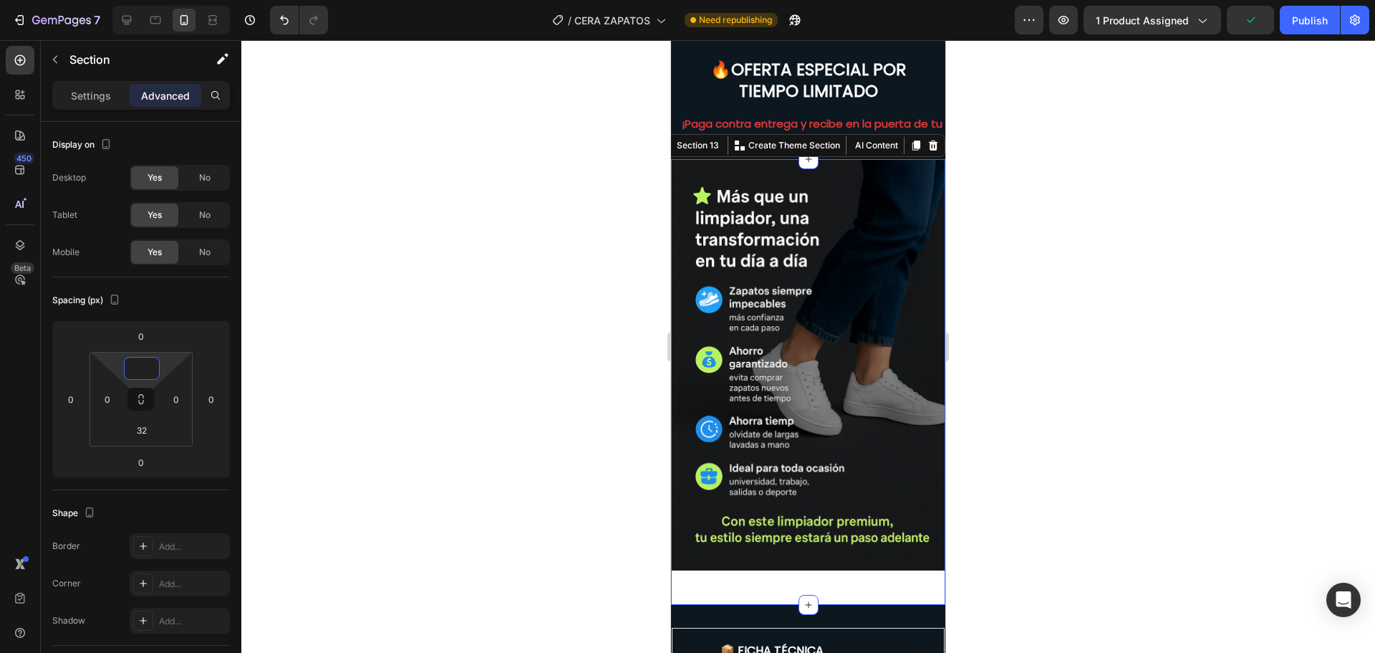
click at [773, 297] on img at bounding box center [808, 365] width 274 height 412
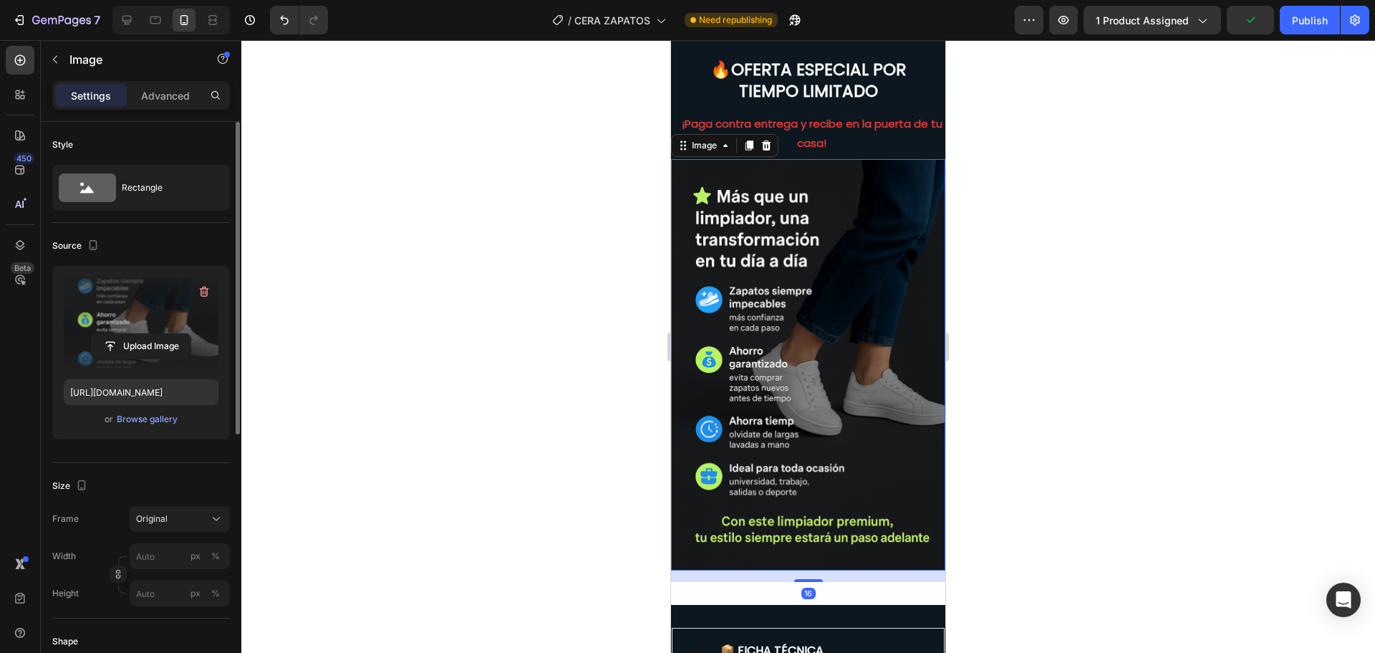
click at [112, 326] on label at bounding box center [141, 322] width 155 height 90
click at [112, 334] on input "file" at bounding box center [141, 346] width 99 height 24
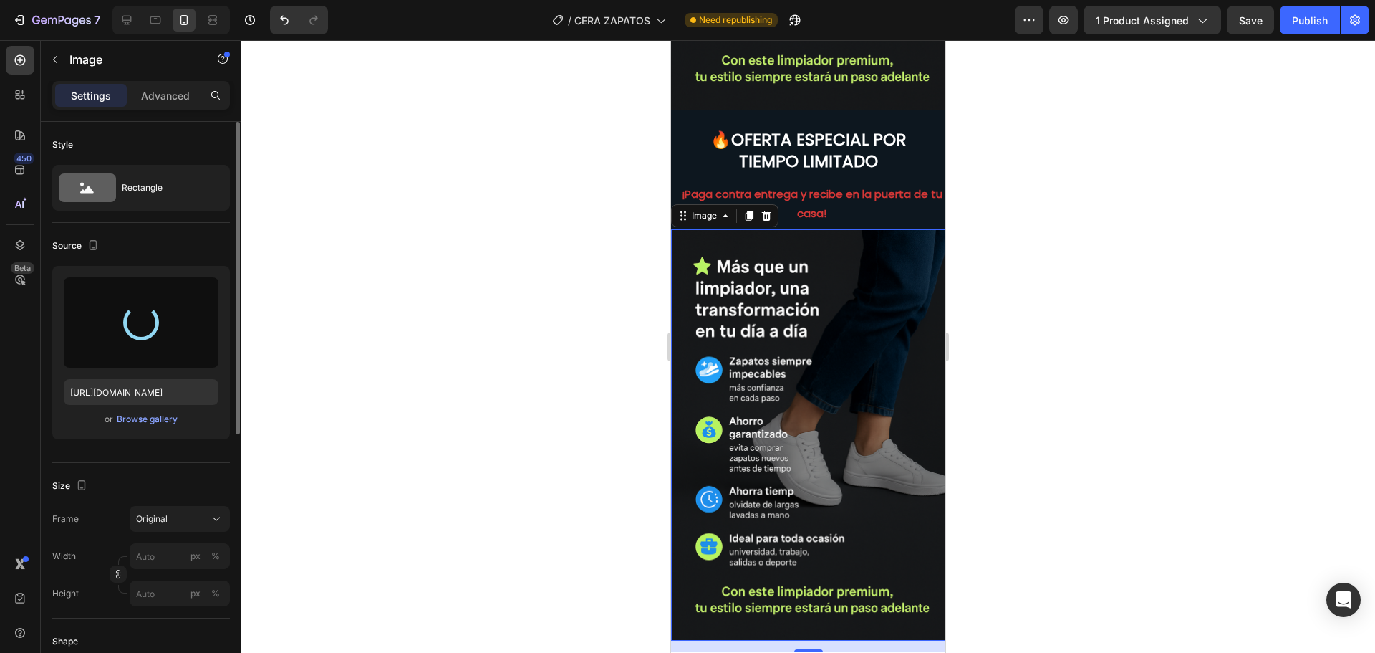
scroll to position [3310, 0]
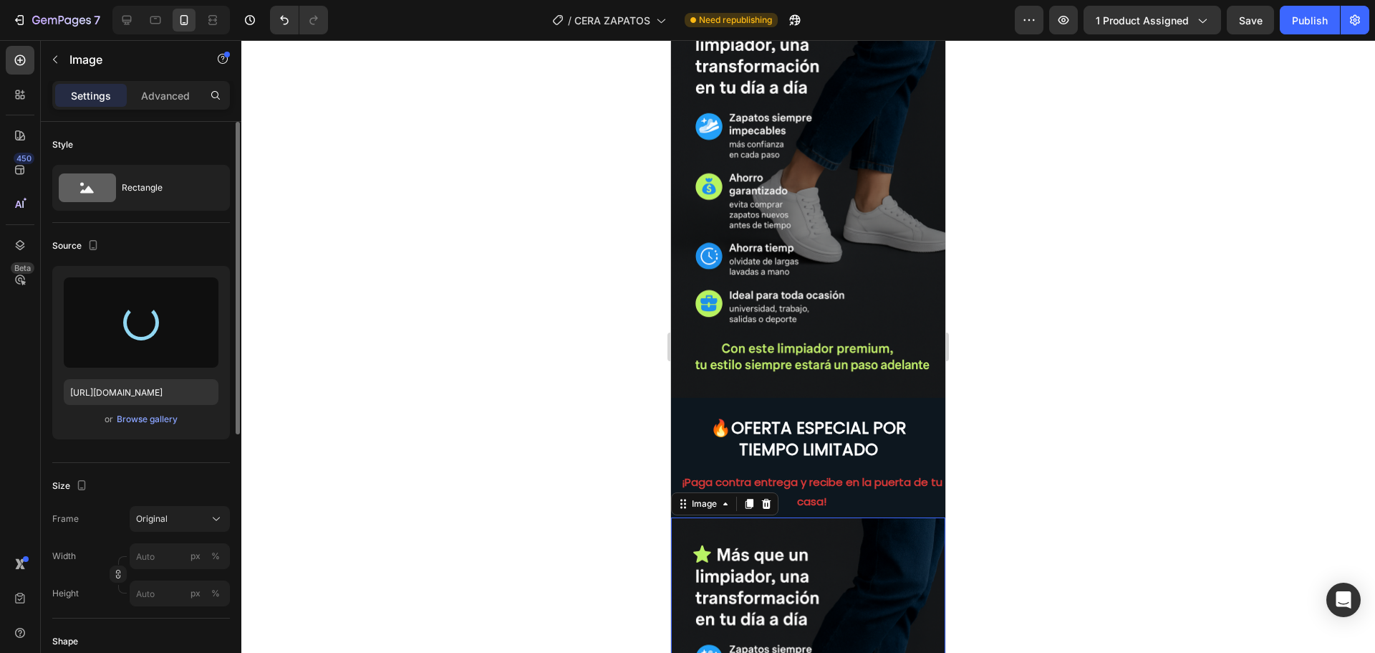
type input "https://cdn.shopify.com/s/files/1/0673/1772/7371/files/gempages_560707453369451…"
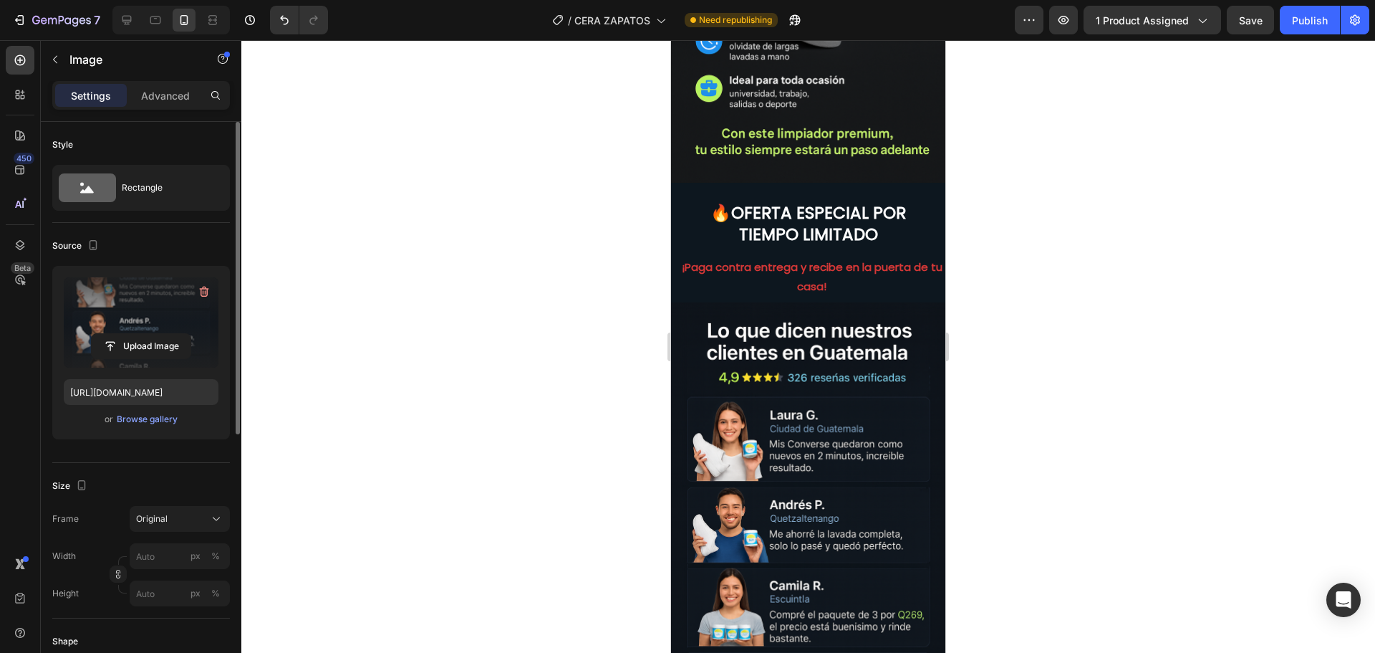
click at [1160, 369] on div at bounding box center [808, 346] width 1134 height 612
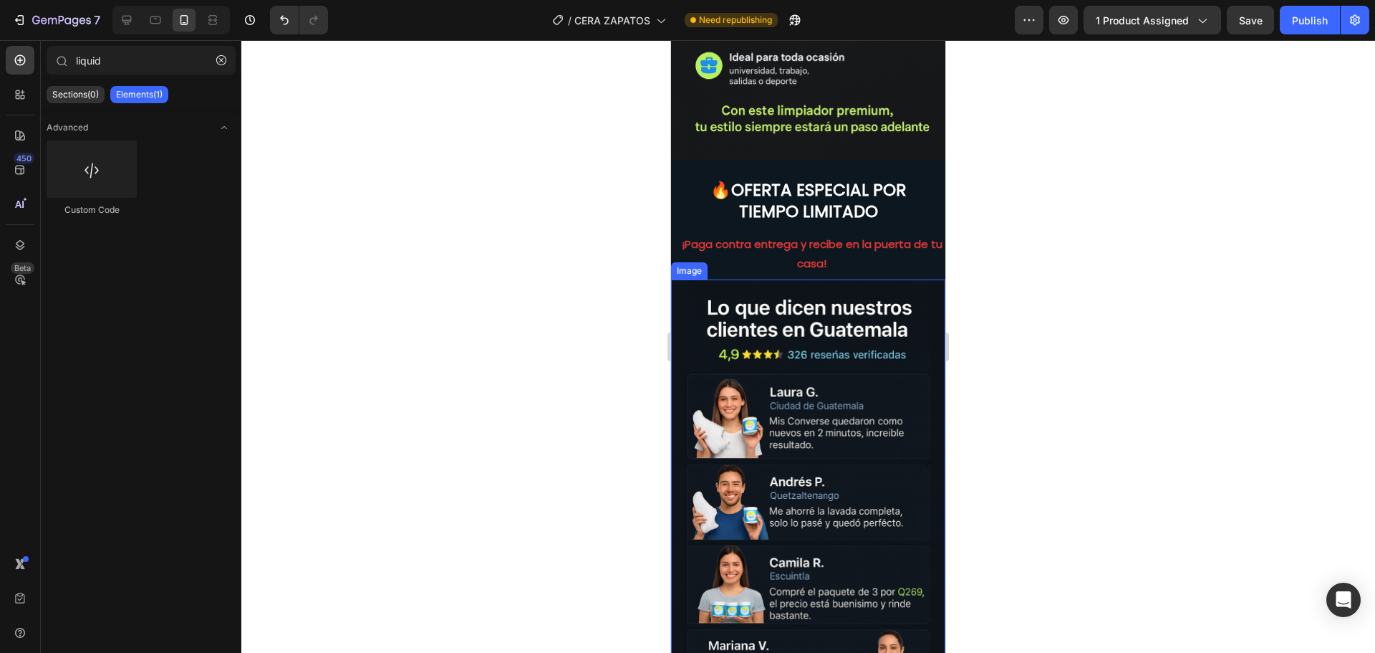
scroll to position [3525, 0]
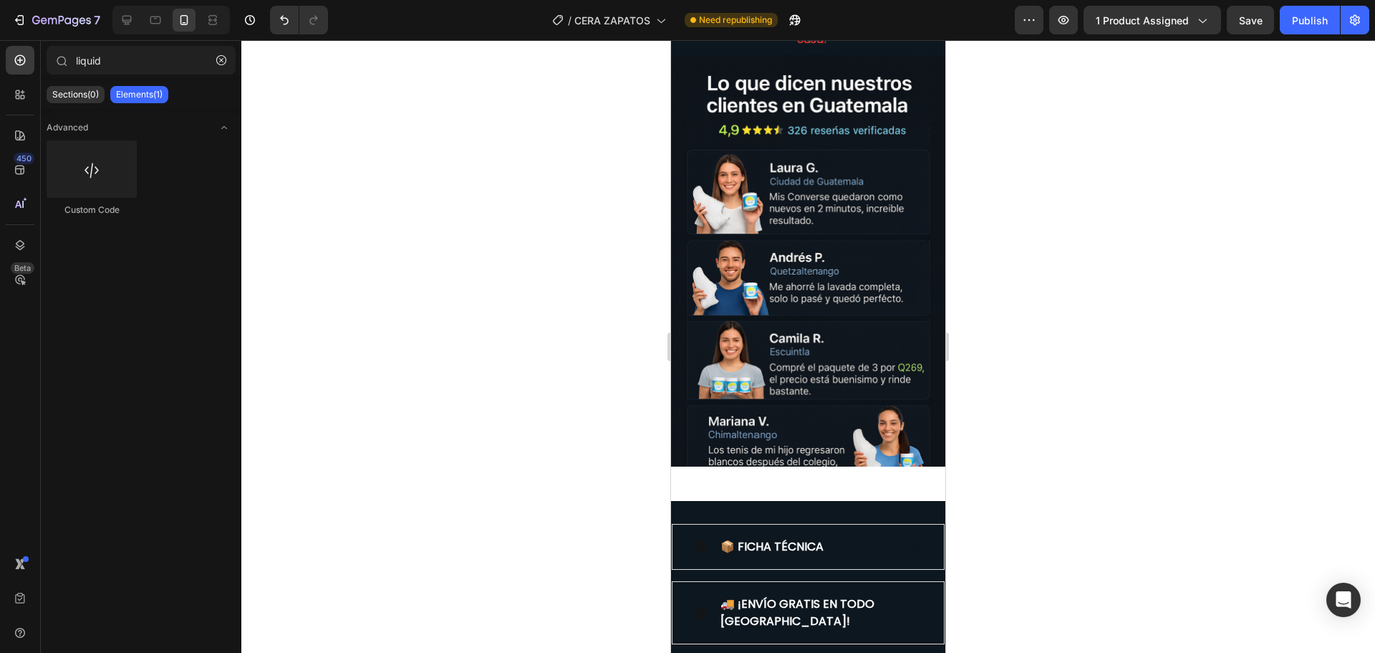
click at [1087, 422] on div at bounding box center [808, 346] width 1134 height 612
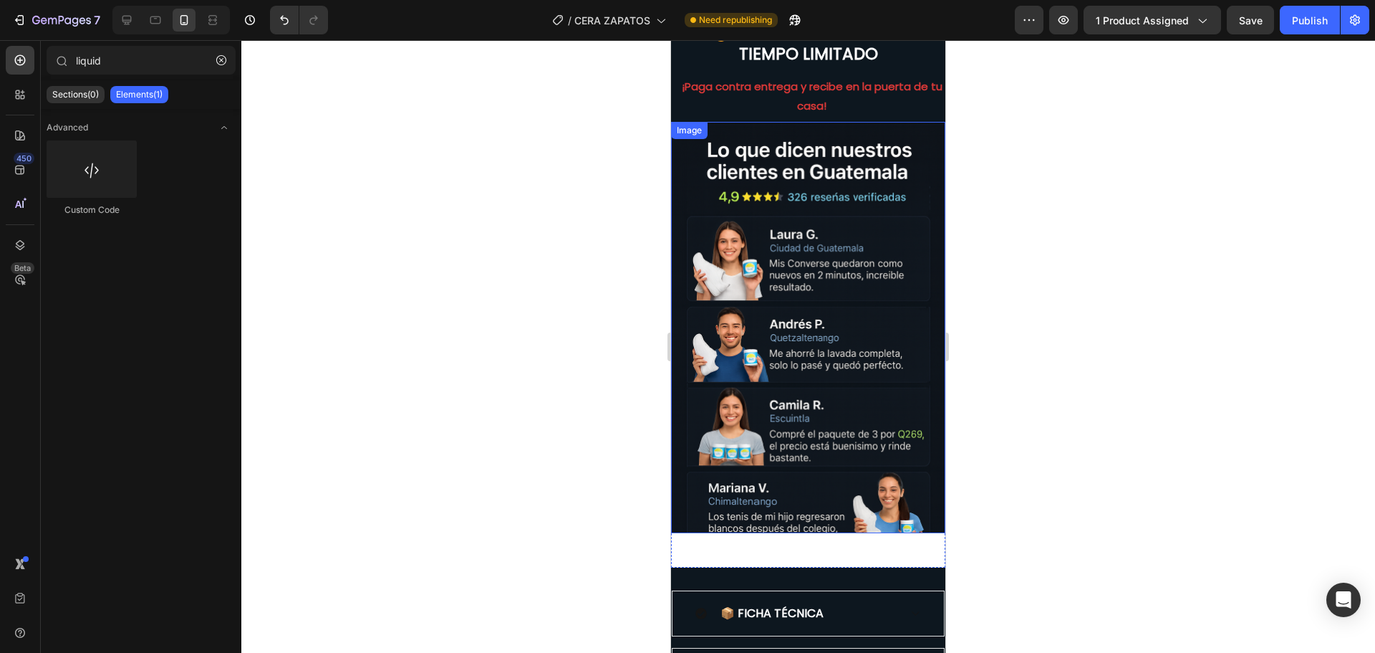
scroll to position [3453, 0]
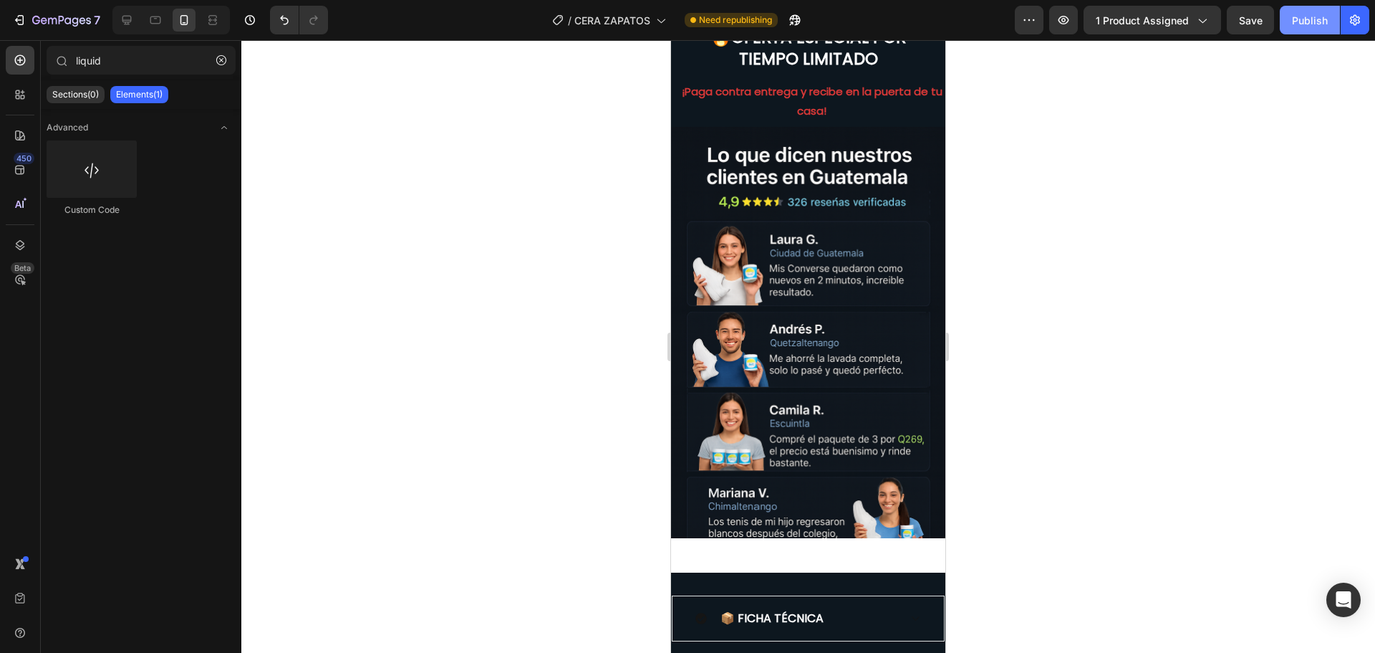
click at [1326, 18] on div "Publish" at bounding box center [1310, 20] width 36 height 15
click at [1280, 6] on button "Publish" at bounding box center [1310, 20] width 60 height 29
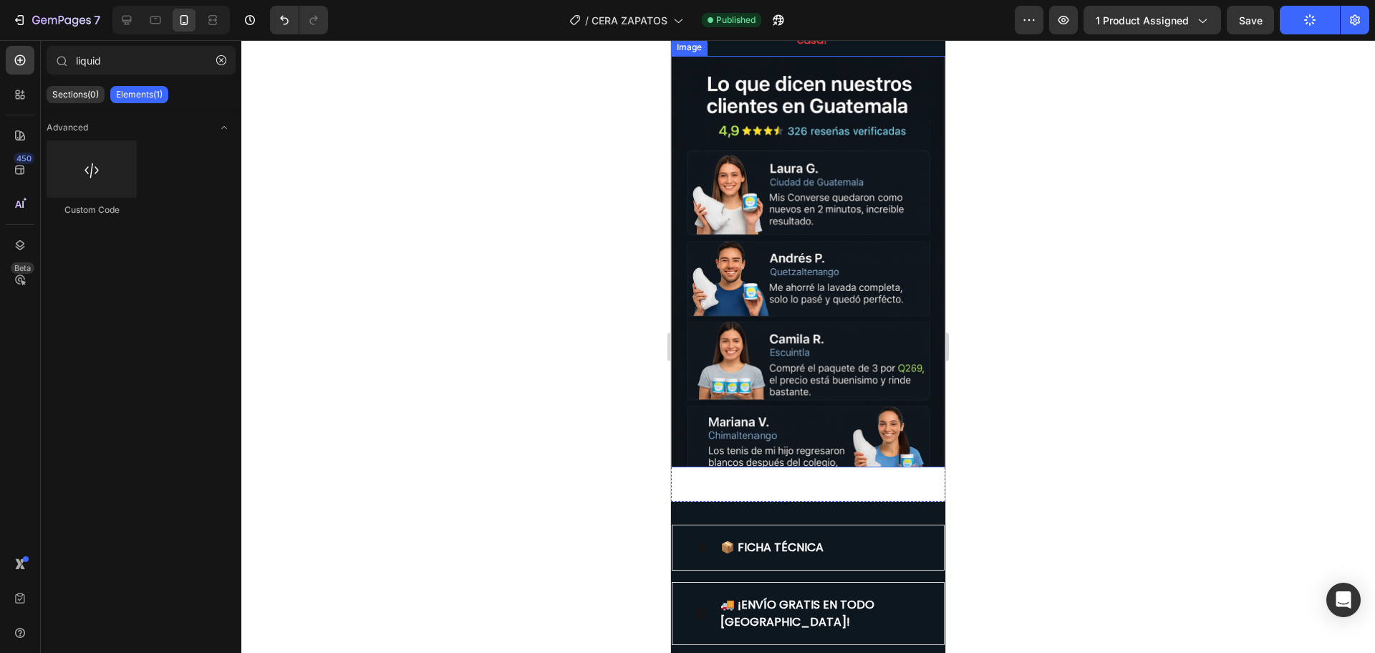
scroll to position [3525, 0]
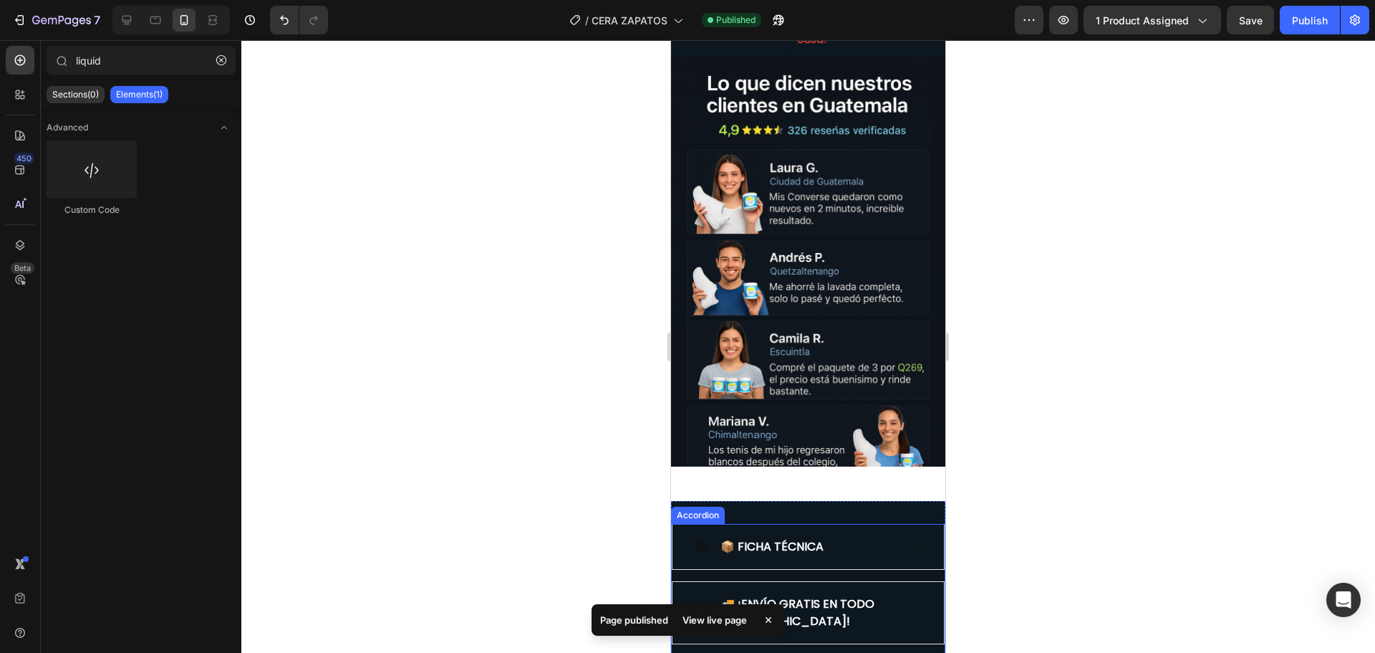
click at [701, 541] on icon at bounding box center [701, 546] width 11 height 11
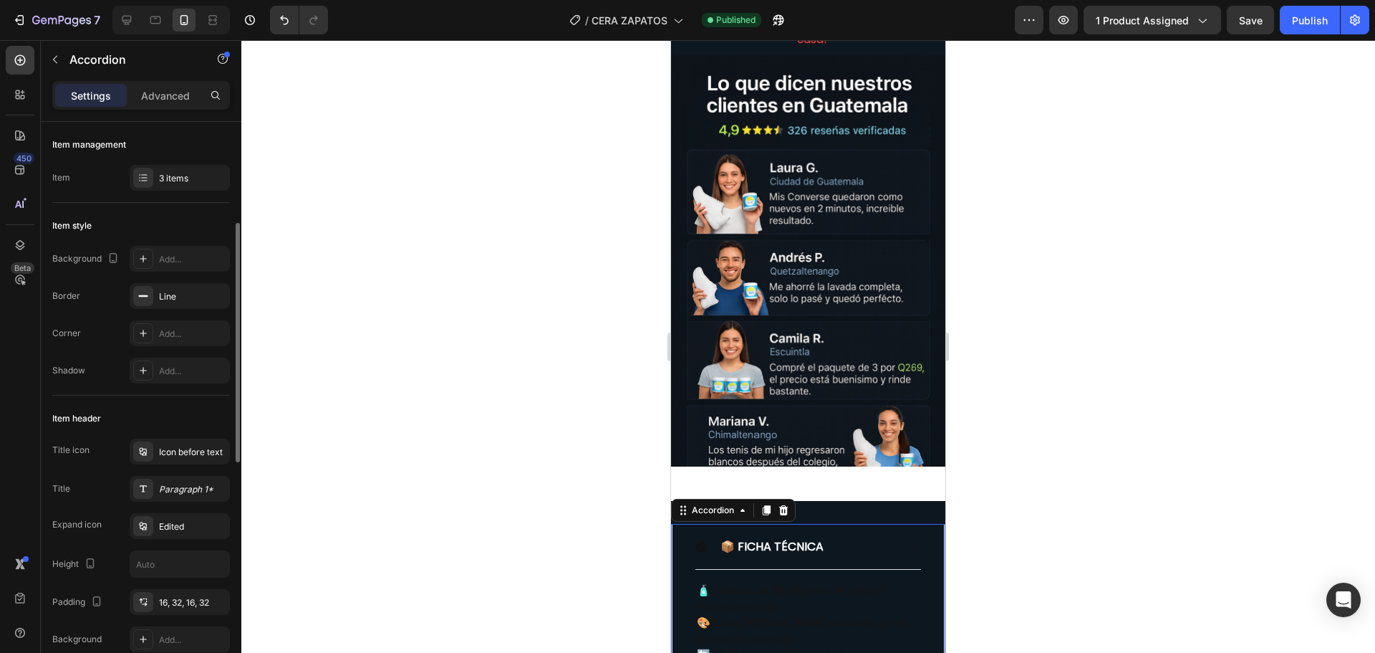
scroll to position [72, 0]
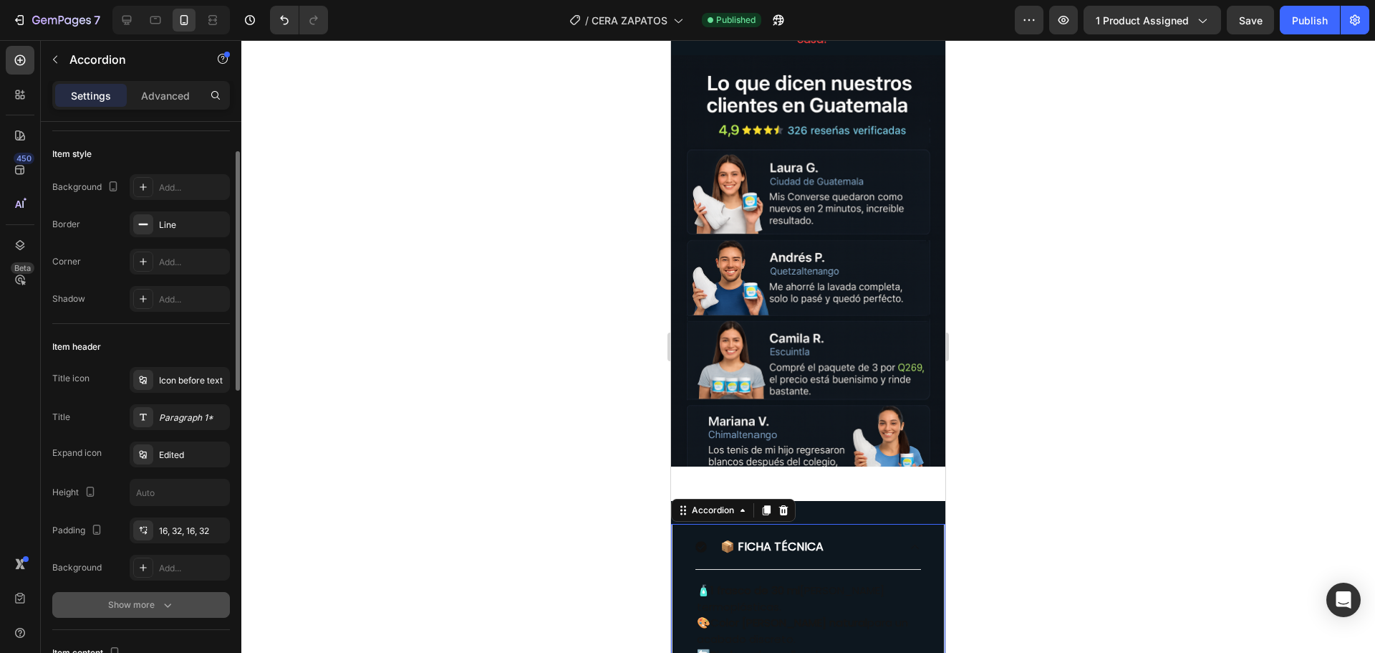
click at [159, 600] on div "Show more" at bounding box center [141, 604] width 67 height 14
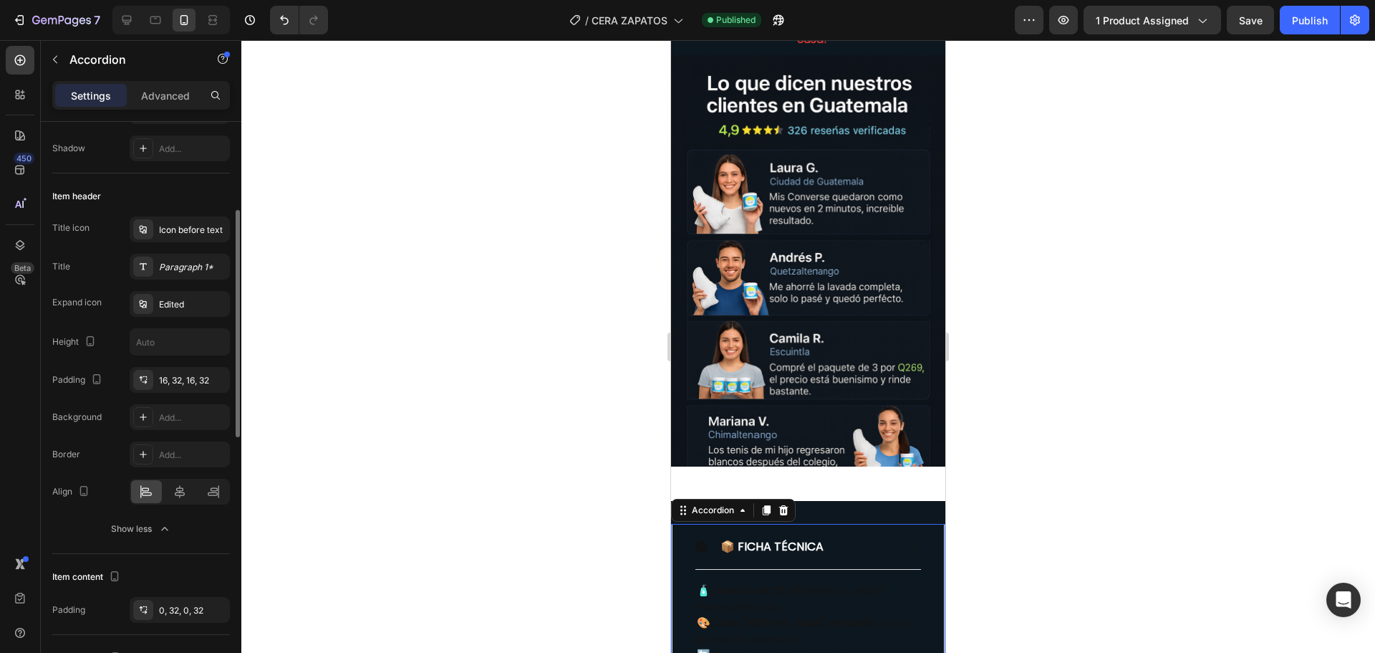
scroll to position [0, 0]
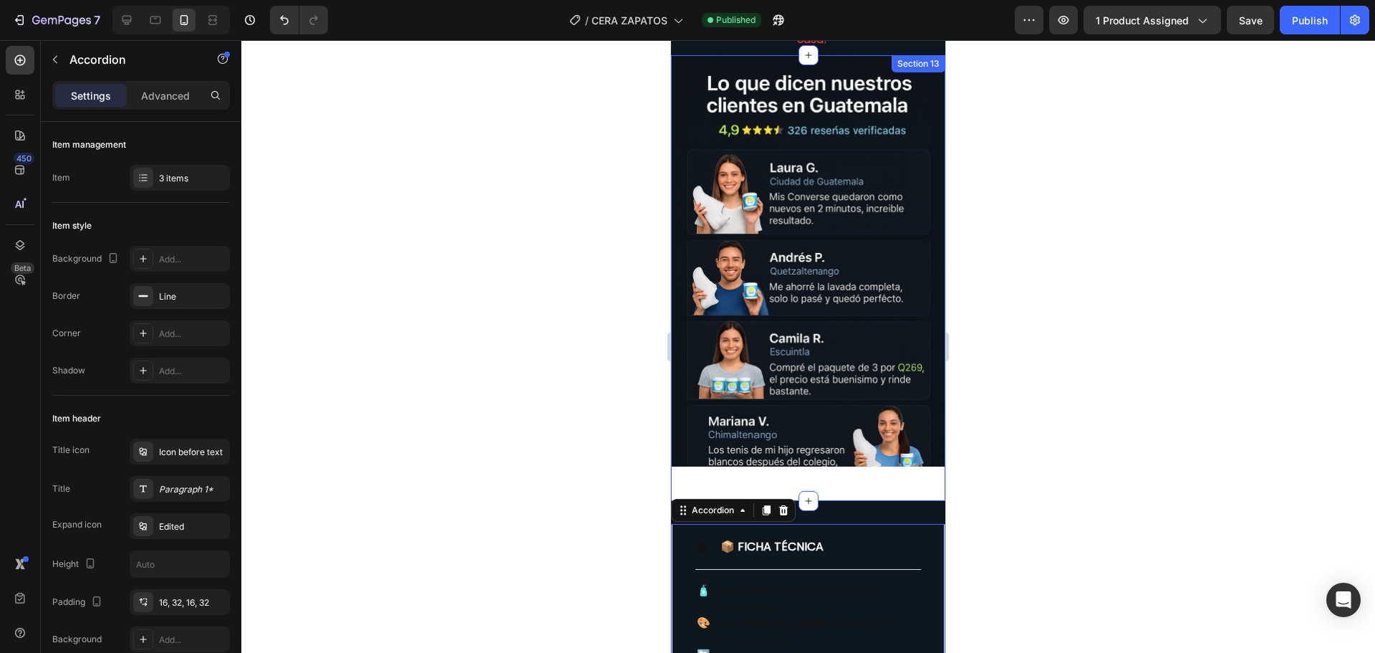
click at [742, 467] on div "Image Section 13" at bounding box center [808, 278] width 274 height 446
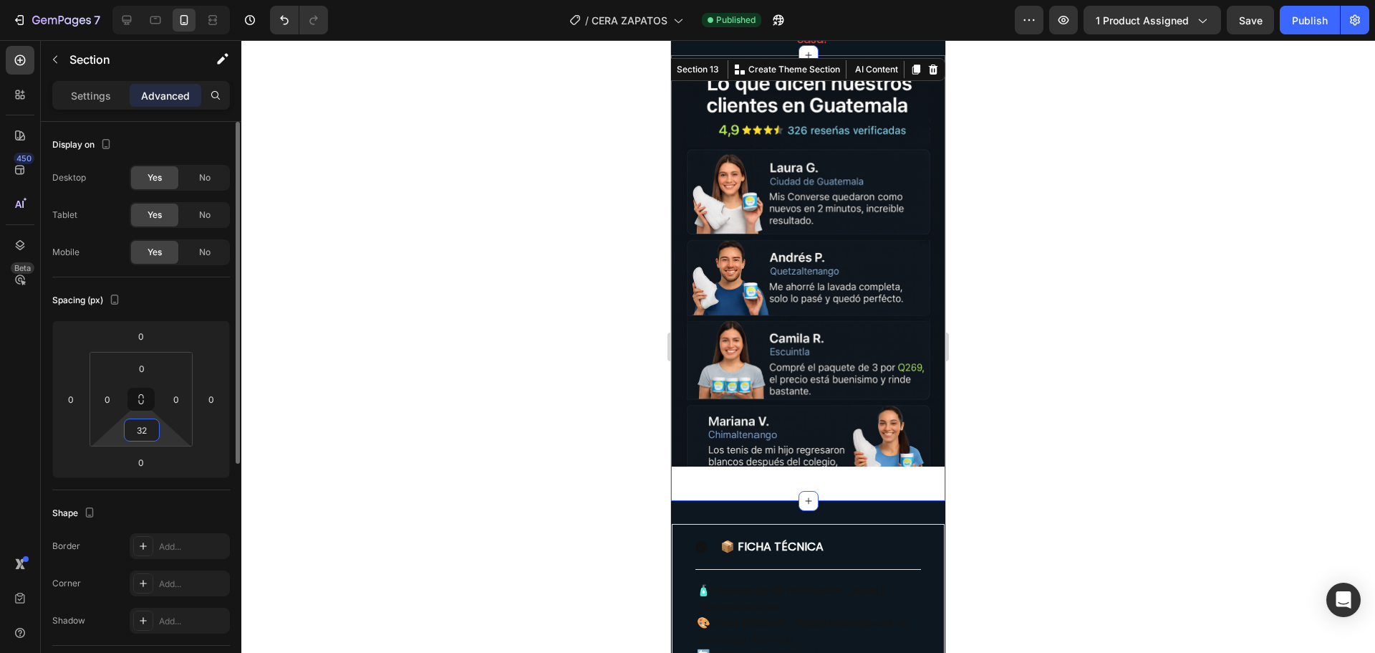
click at [146, 430] on input "32" at bounding box center [142, 429] width 29 height 21
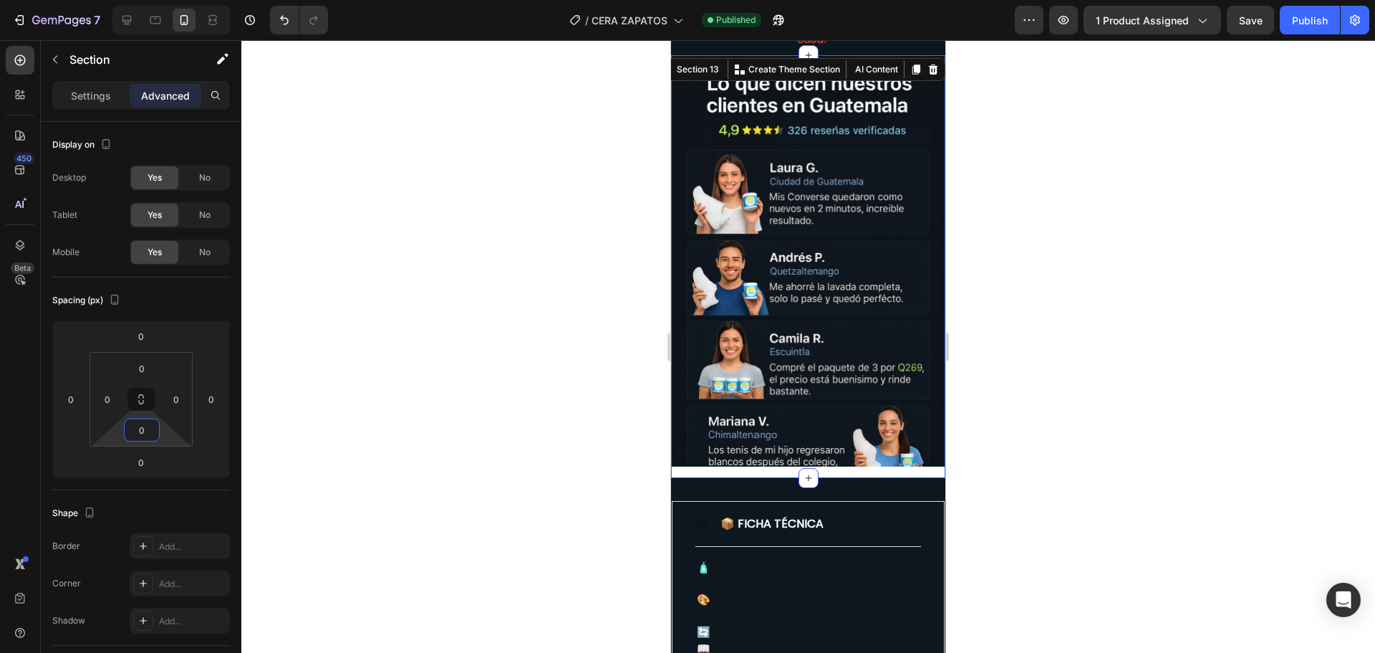
click at [586, 495] on div at bounding box center [808, 346] width 1134 height 612
click at [731, 452] on div "Image" at bounding box center [808, 266] width 274 height 423
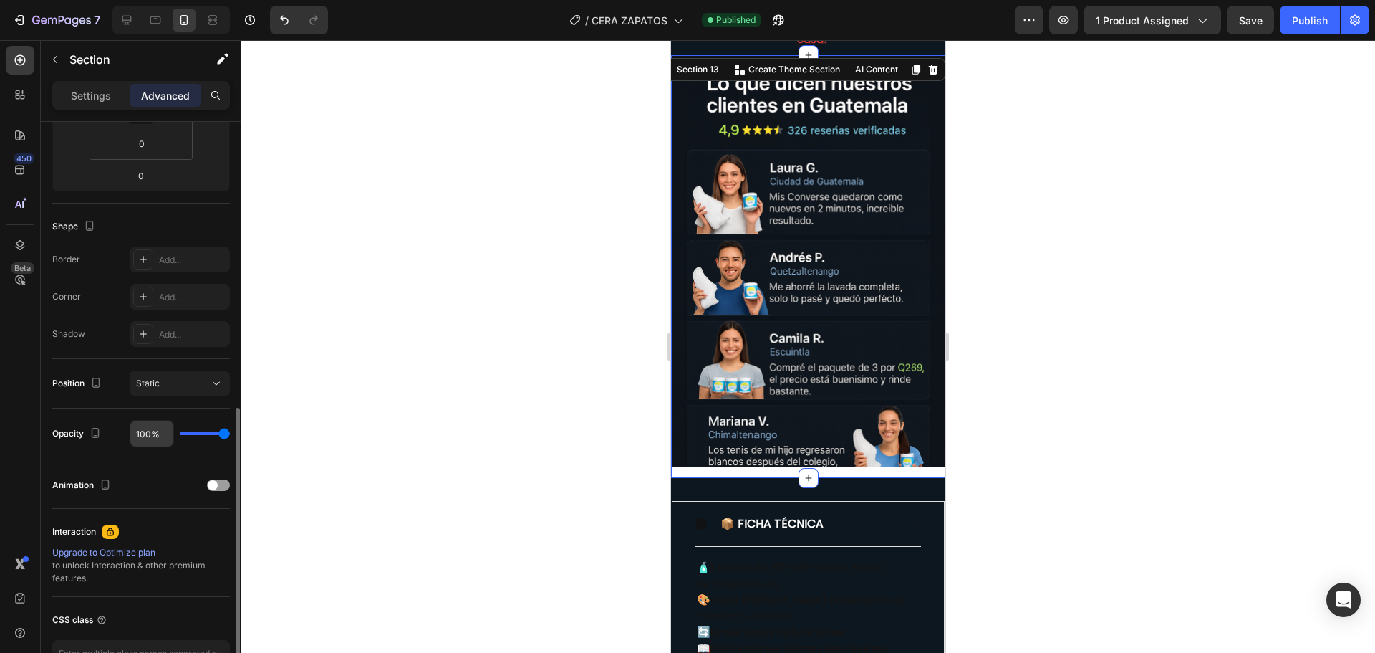
scroll to position [358, 0]
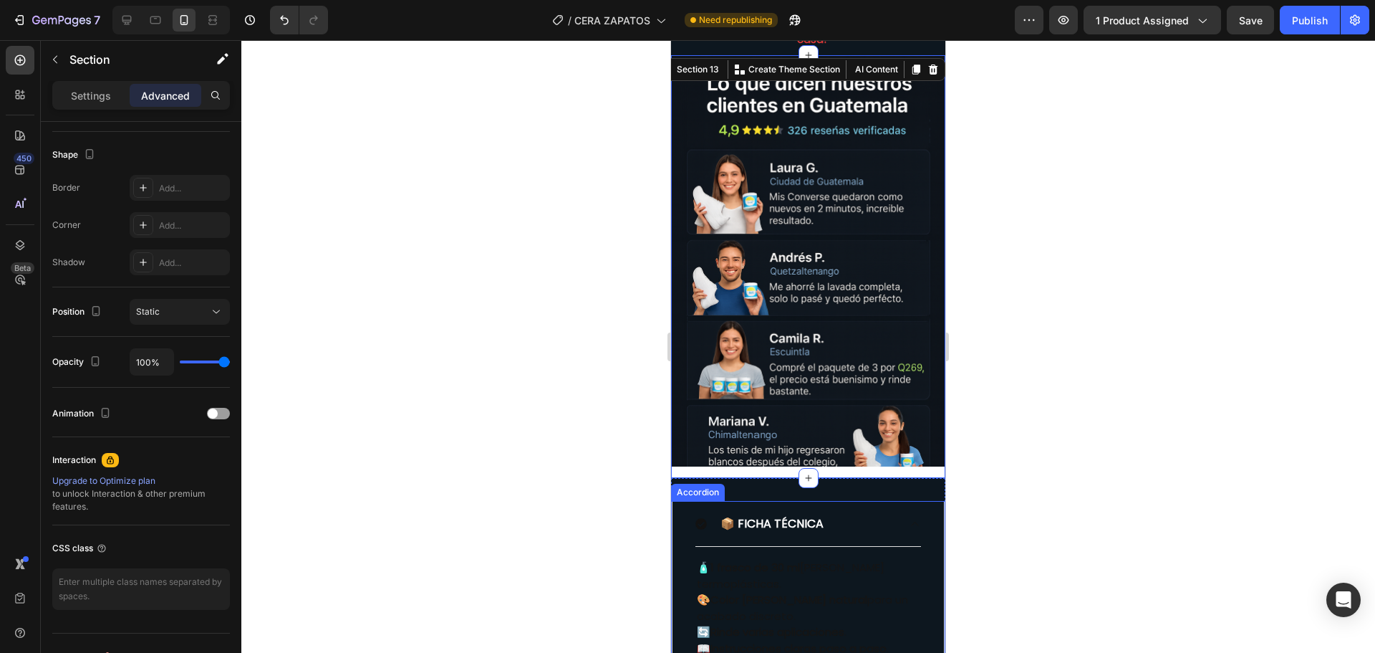
click at [705, 518] on icon at bounding box center [701, 523] width 11 height 11
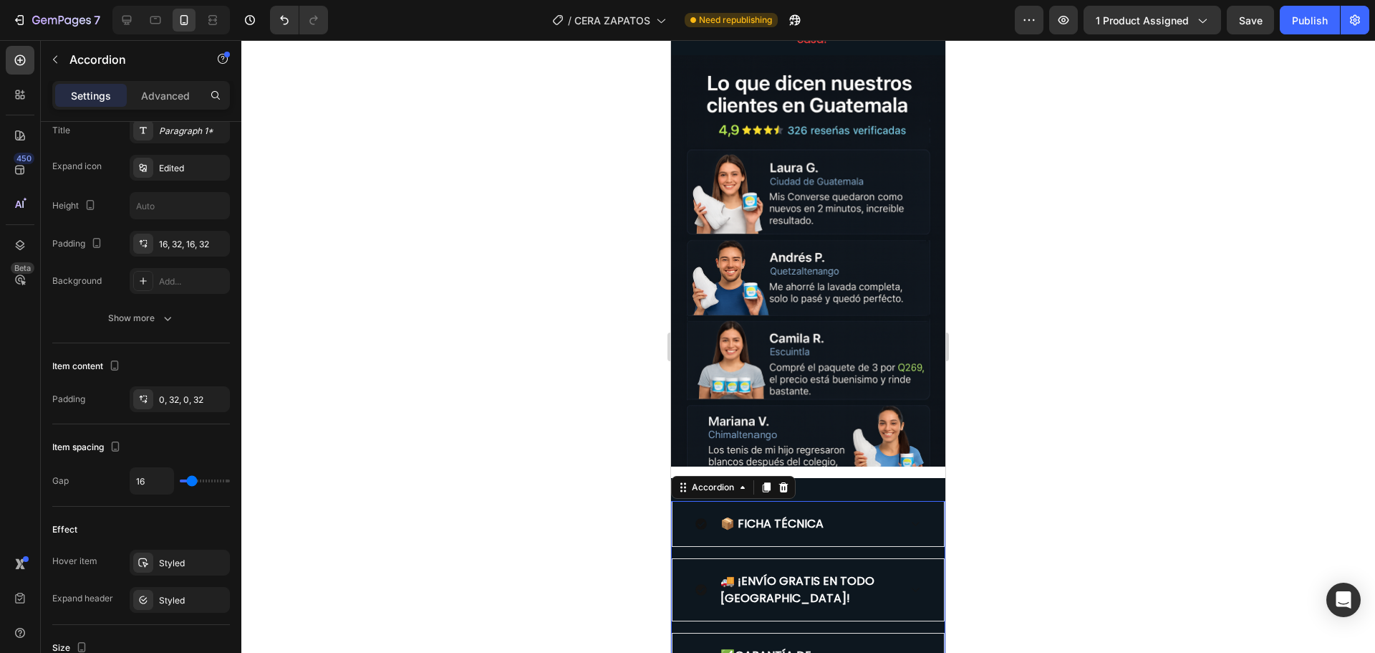
scroll to position [0, 0]
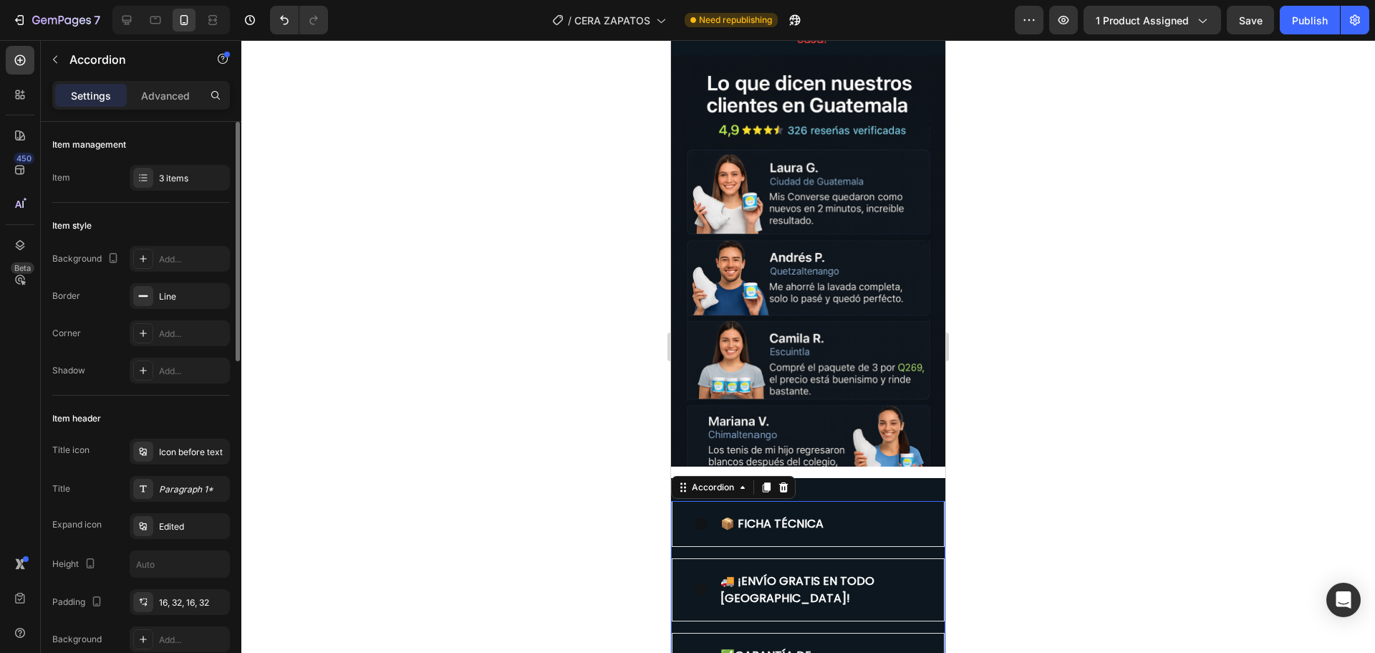
click at [705, 518] on icon at bounding box center [701, 523] width 11 height 11
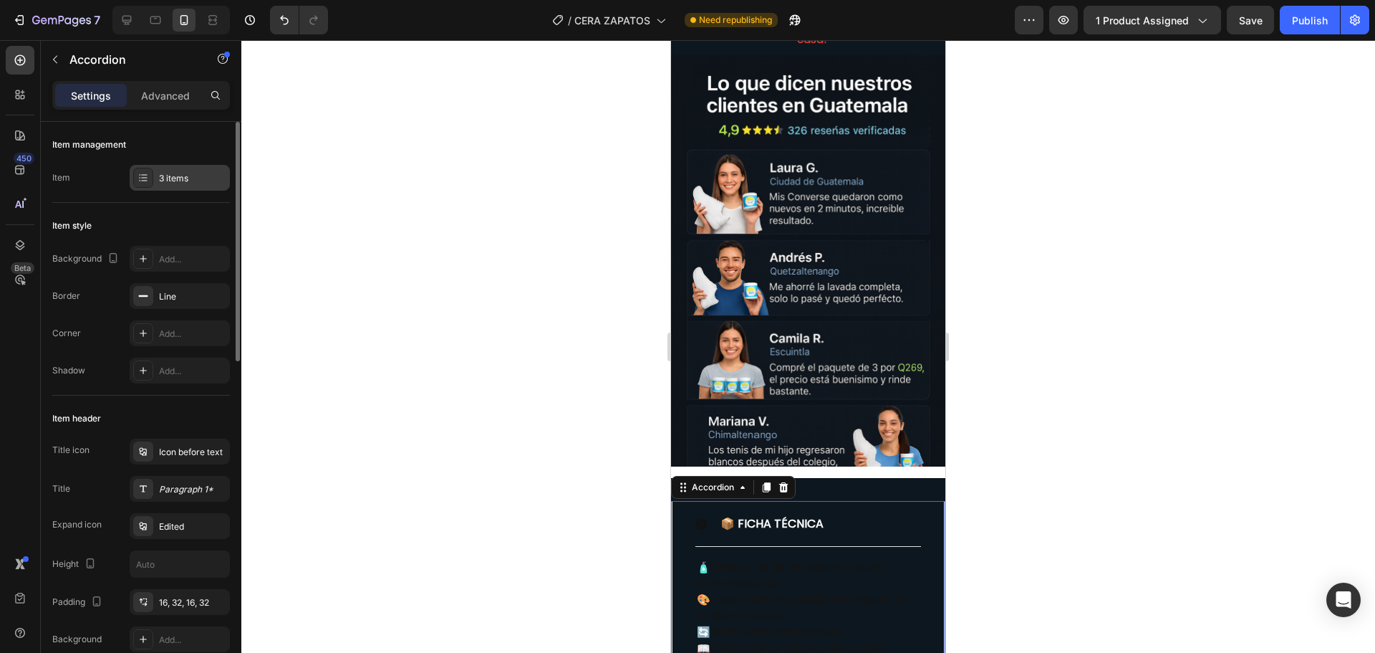
click at [137, 176] on div at bounding box center [143, 178] width 20 height 20
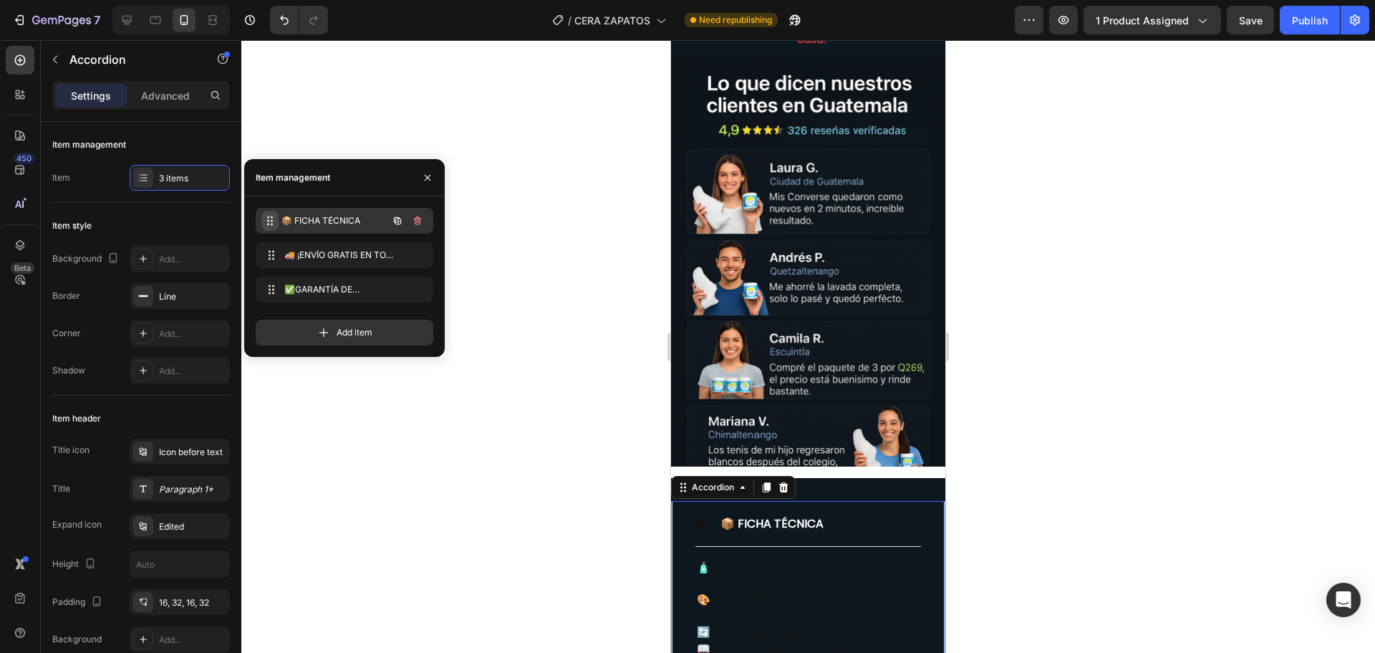
click at [264, 222] on span at bounding box center [269, 221] width 17 height 20
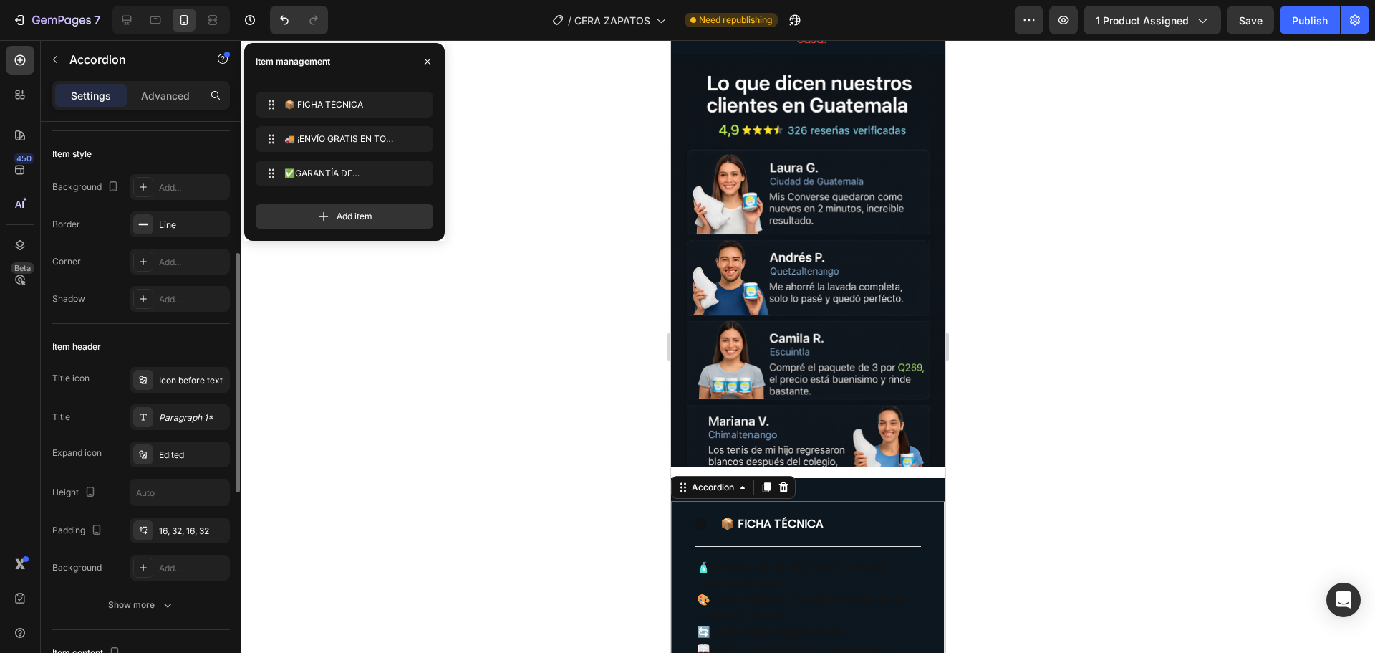
scroll to position [143, 0]
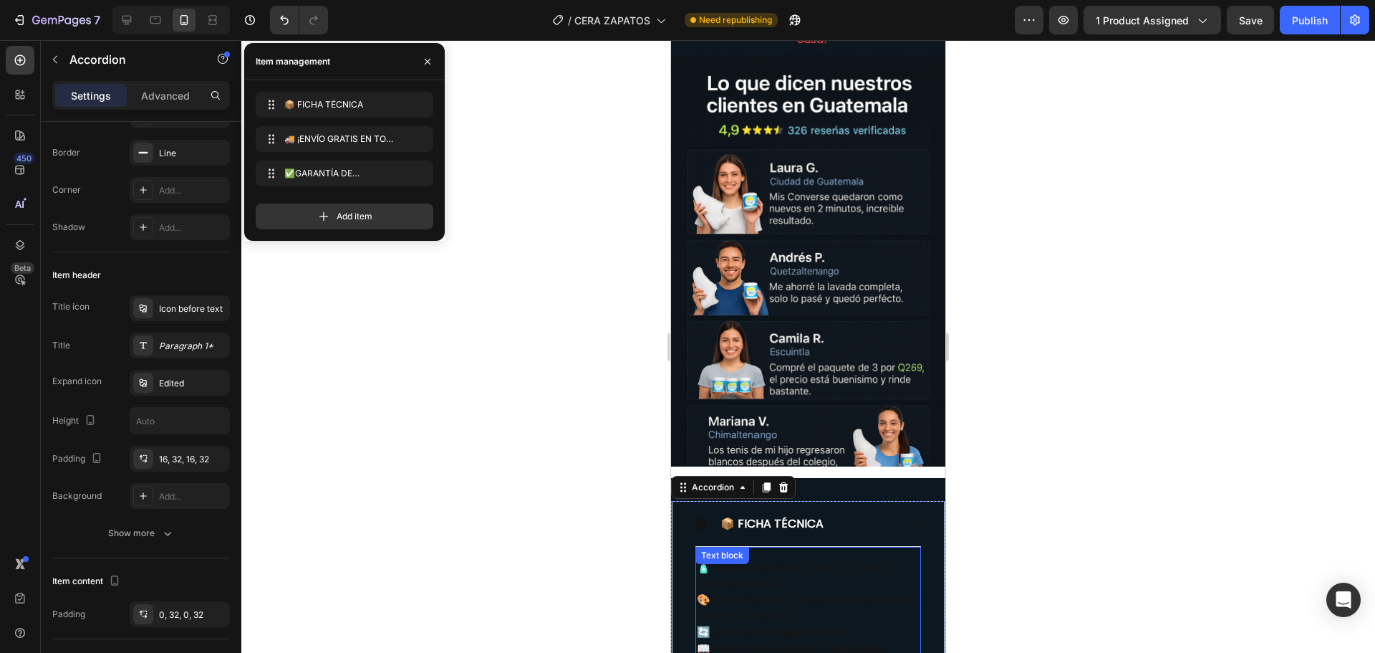
click at [780, 546] on div "🧴 1 frasco de 30 ml de perlas termoplásticas. 🎨 Color marfil natural para un ac…" at bounding box center [809, 607] width 226 height 123
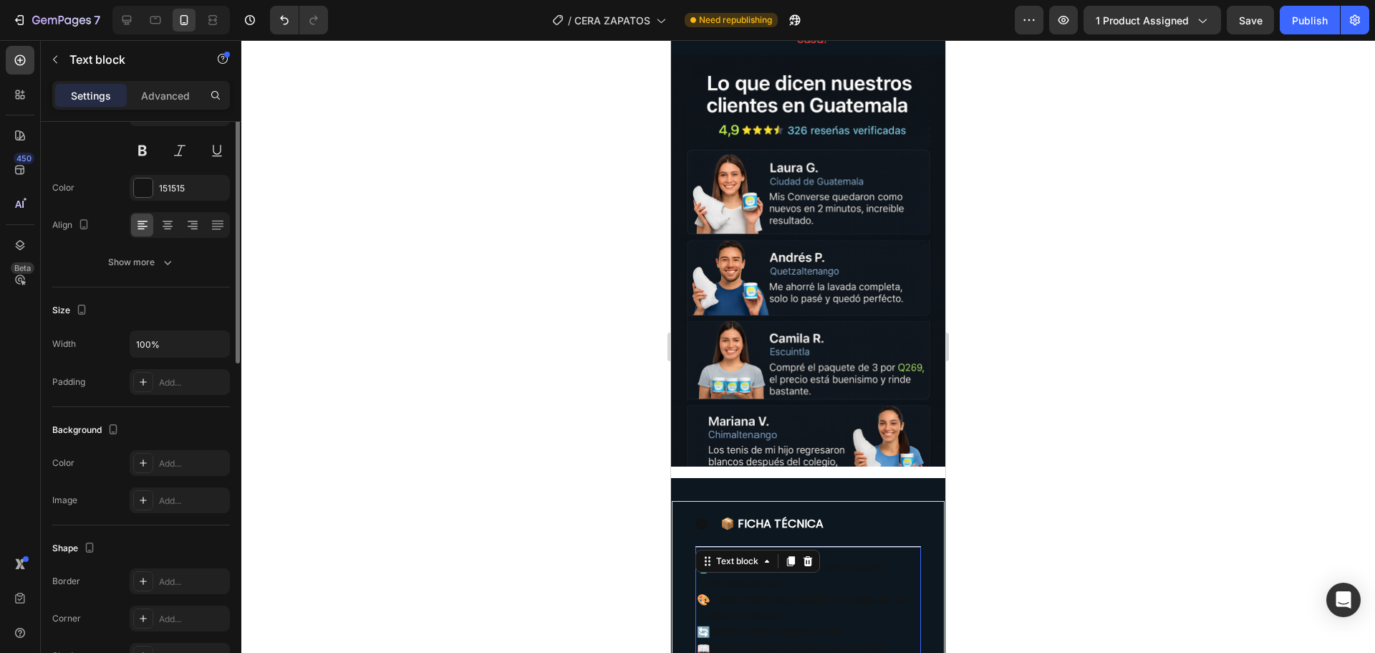
scroll to position [0, 0]
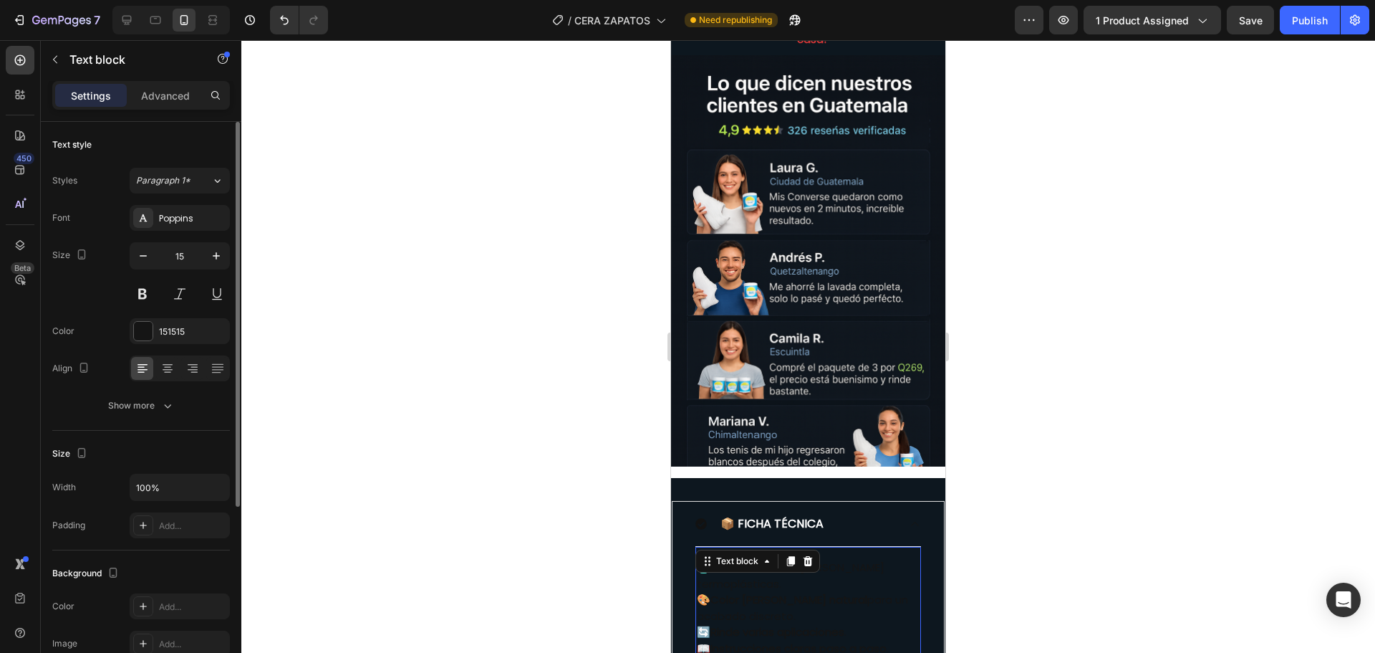
click at [780, 549] on div "Text block" at bounding box center [758, 560] width 125 height 23
click at [706, 518] on icon at bounding box center [701, 523] width 11 height 11
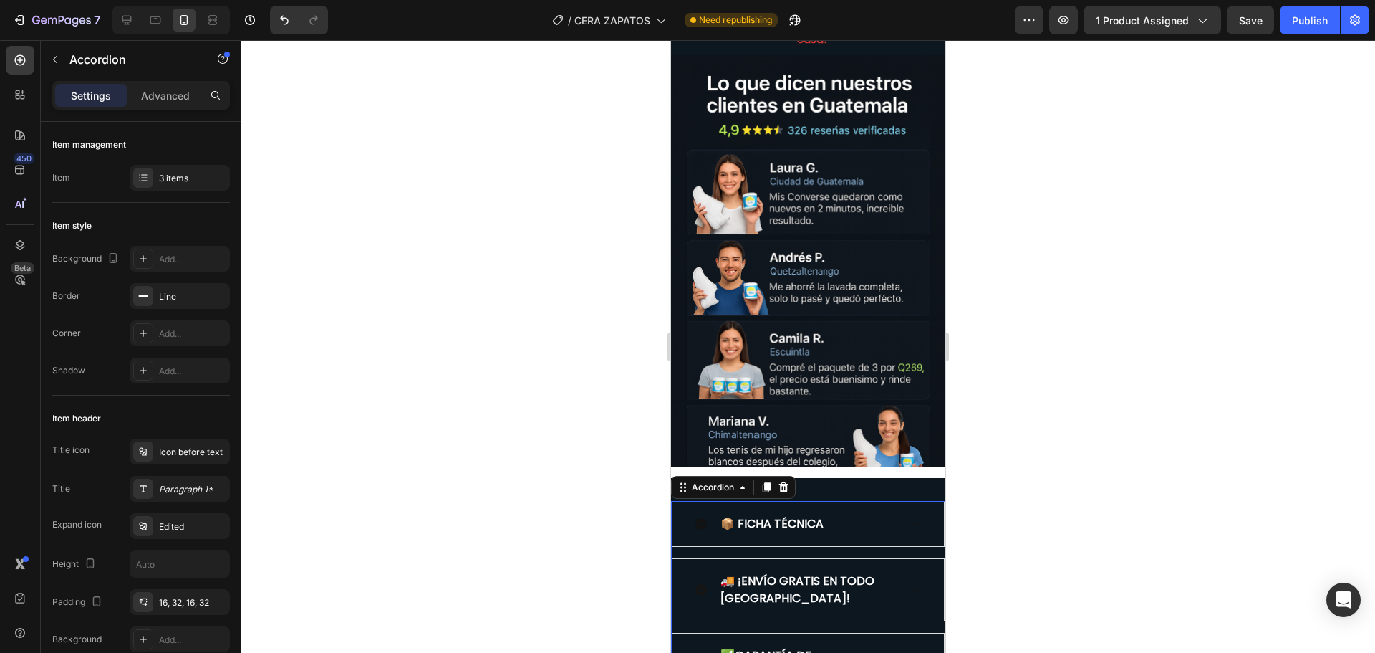
click at [706, 518] on icon at bounding box center [701, 523] width 11 height 11
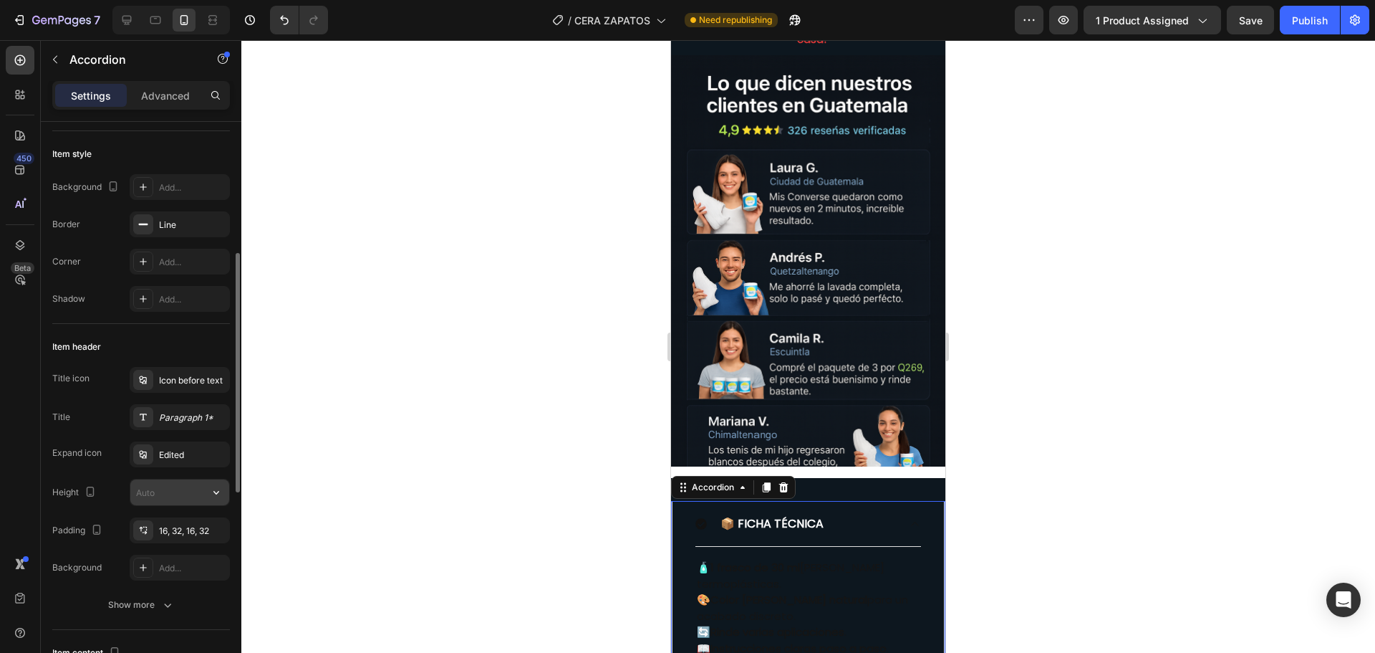
scroll to position [143, 0]
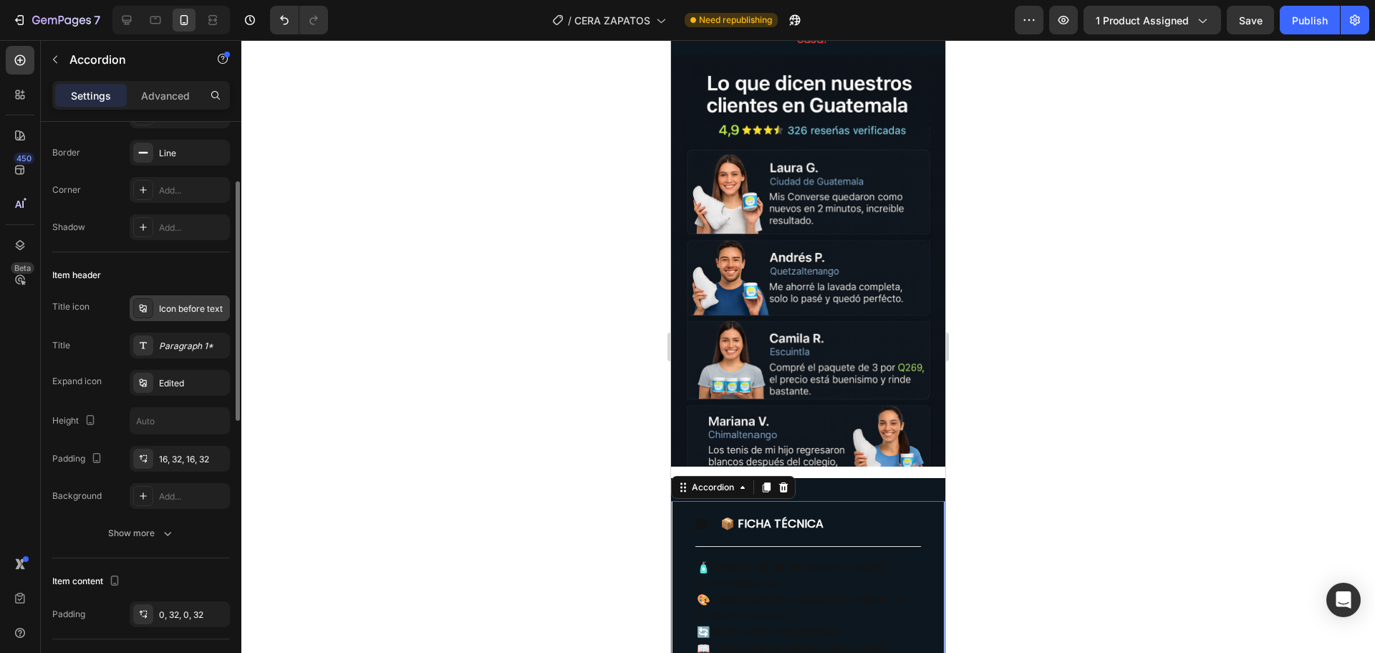
click at [167, 309] on div "Icon before text" at bounding box center [192, 308] width 67 height 13
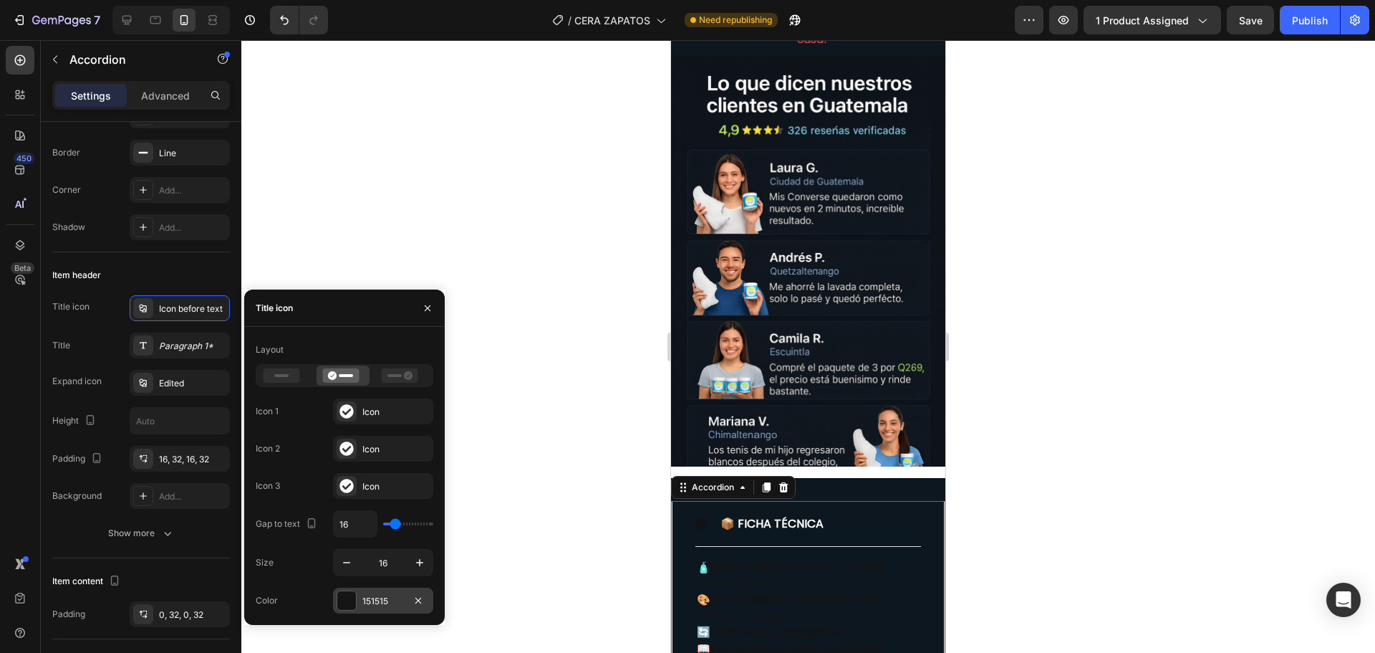
click at [342, 601] on div at bounding box center [346, 600] width 19 height 19
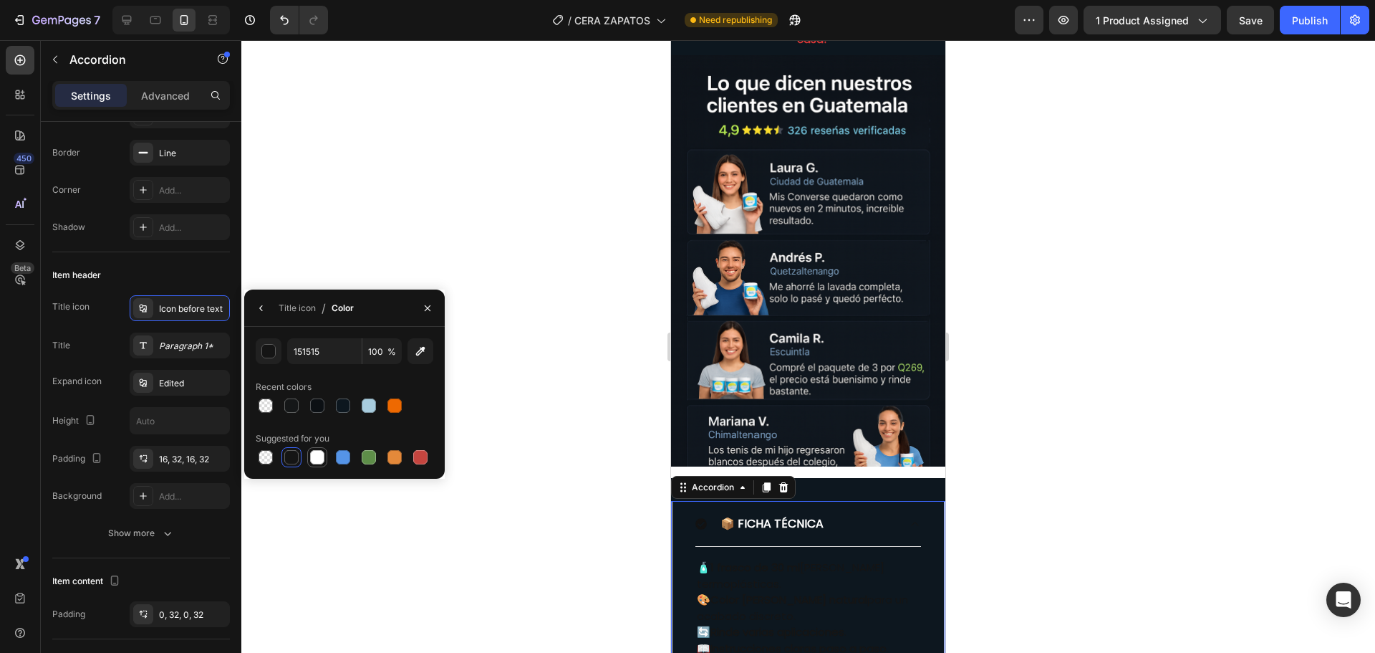
click at [312, 454] on div at bounding box center [317, 457] width 14 height 14
type input "FFFFFF"
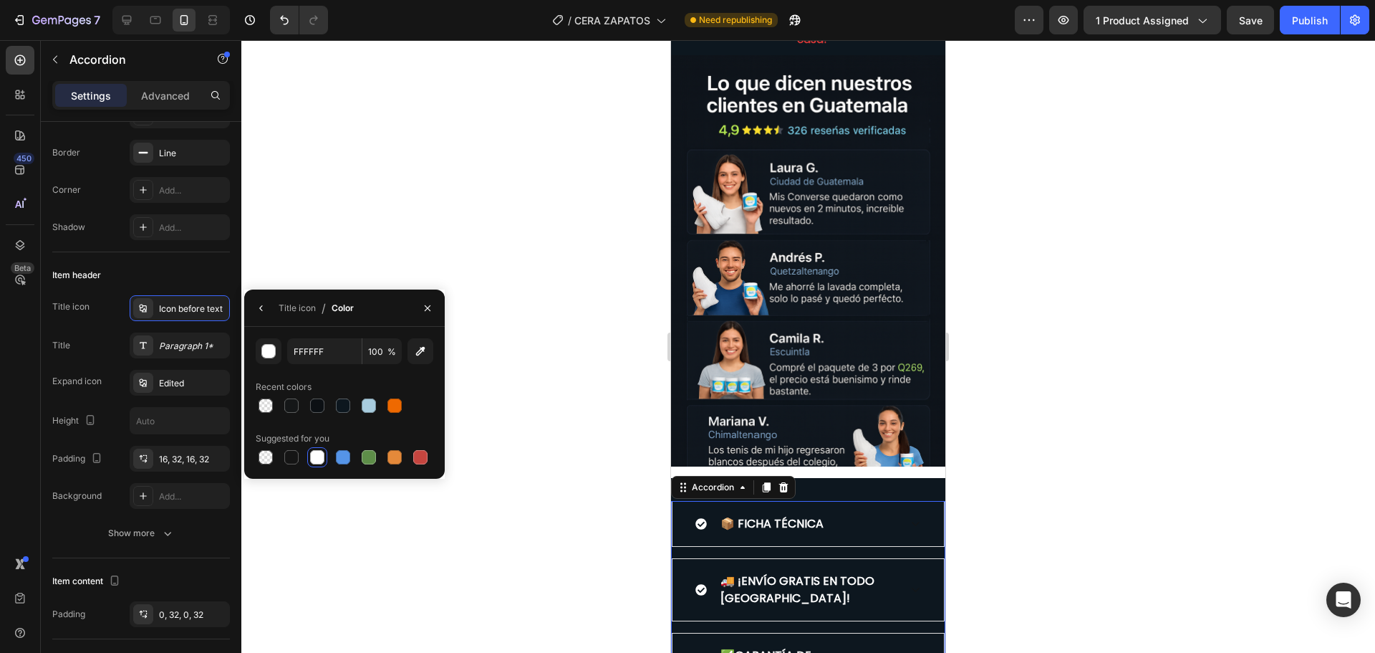
click at [559, 504] on div at bounding box center [808, 346] width 1134 height 612
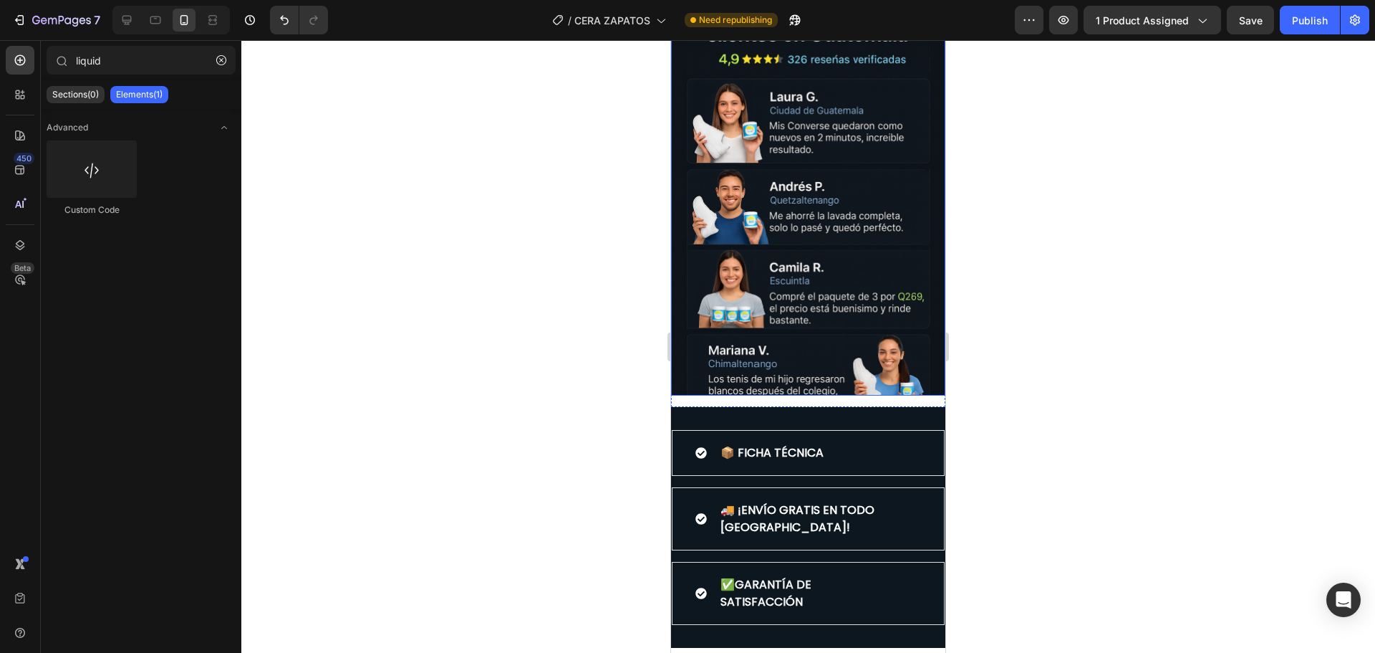
scroll to position [3597, 0]
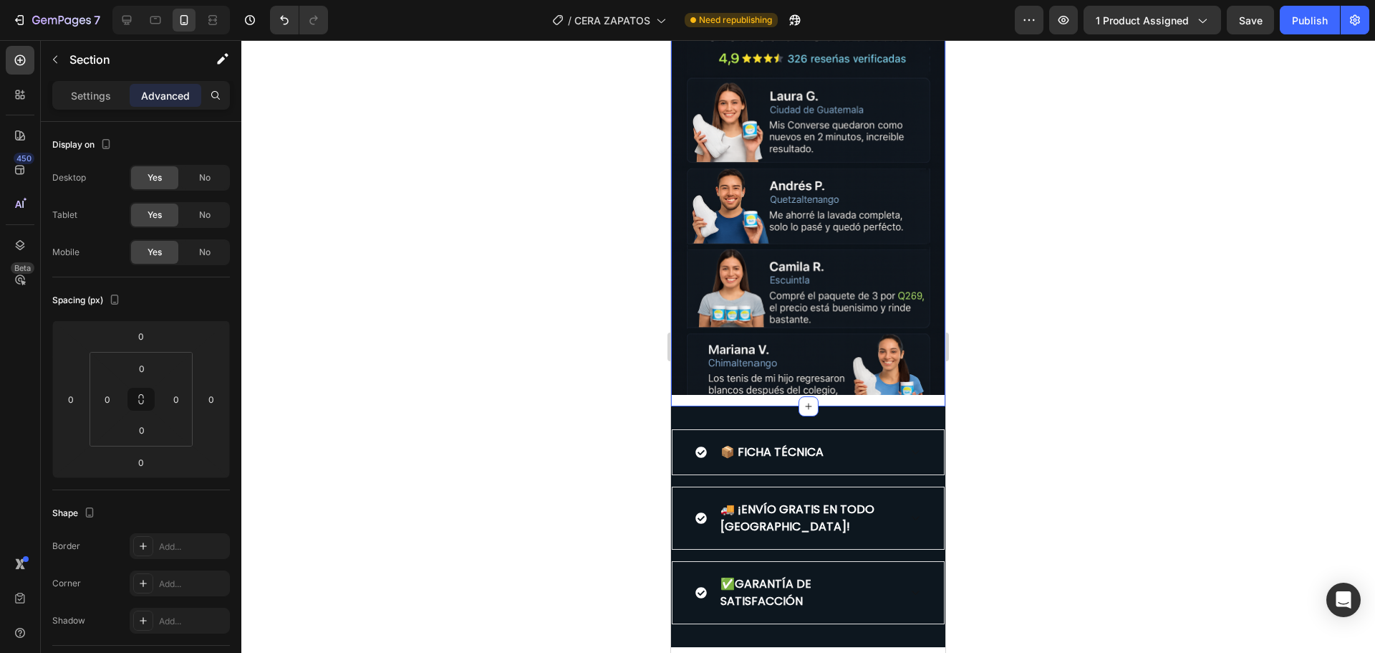
click at [849, 387] on div "Image" at bounding box center [808, 195] width 274 height 423
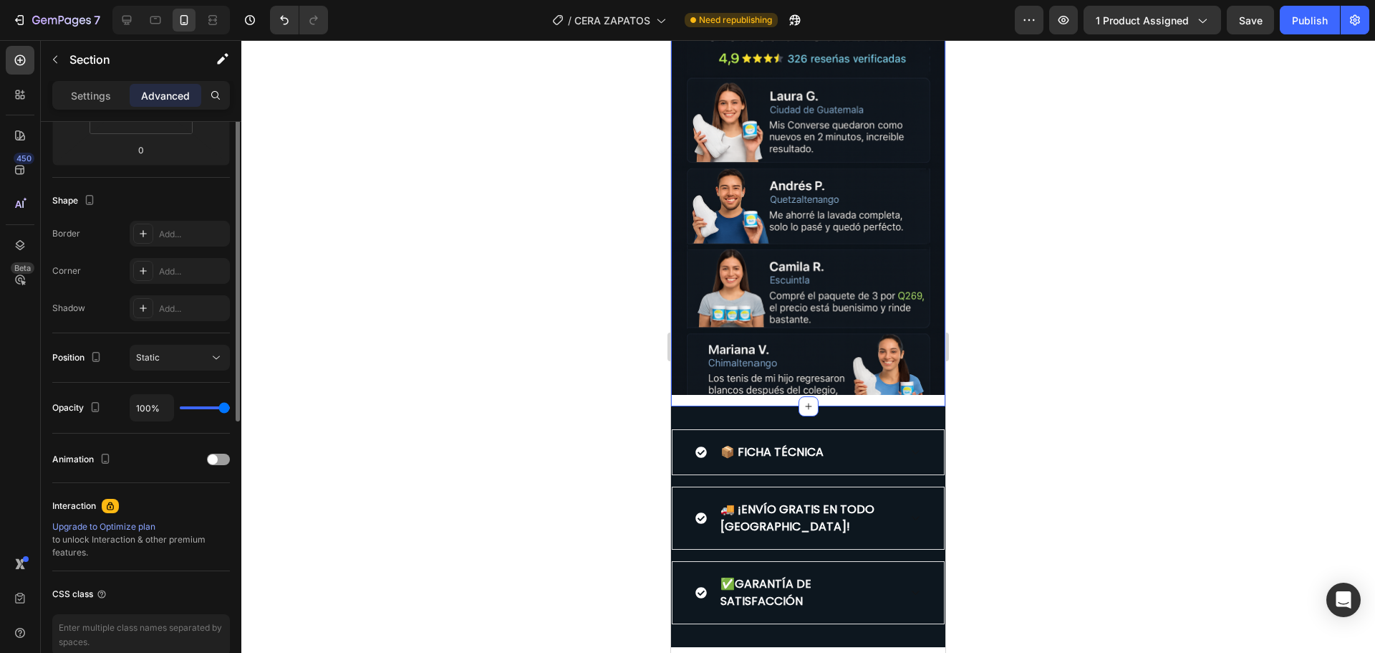
scroll to position [169, 0]
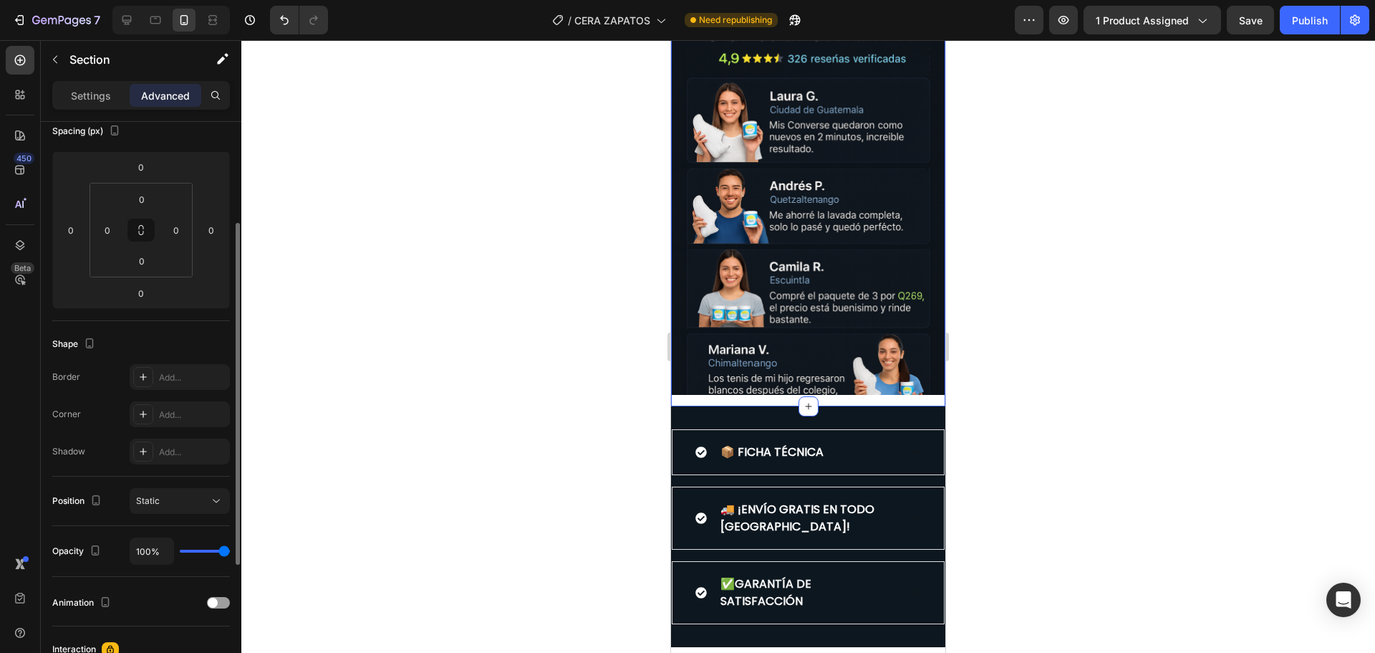
click at [636, 430] on div at bounding box center [808, 346] width 1134 height 612
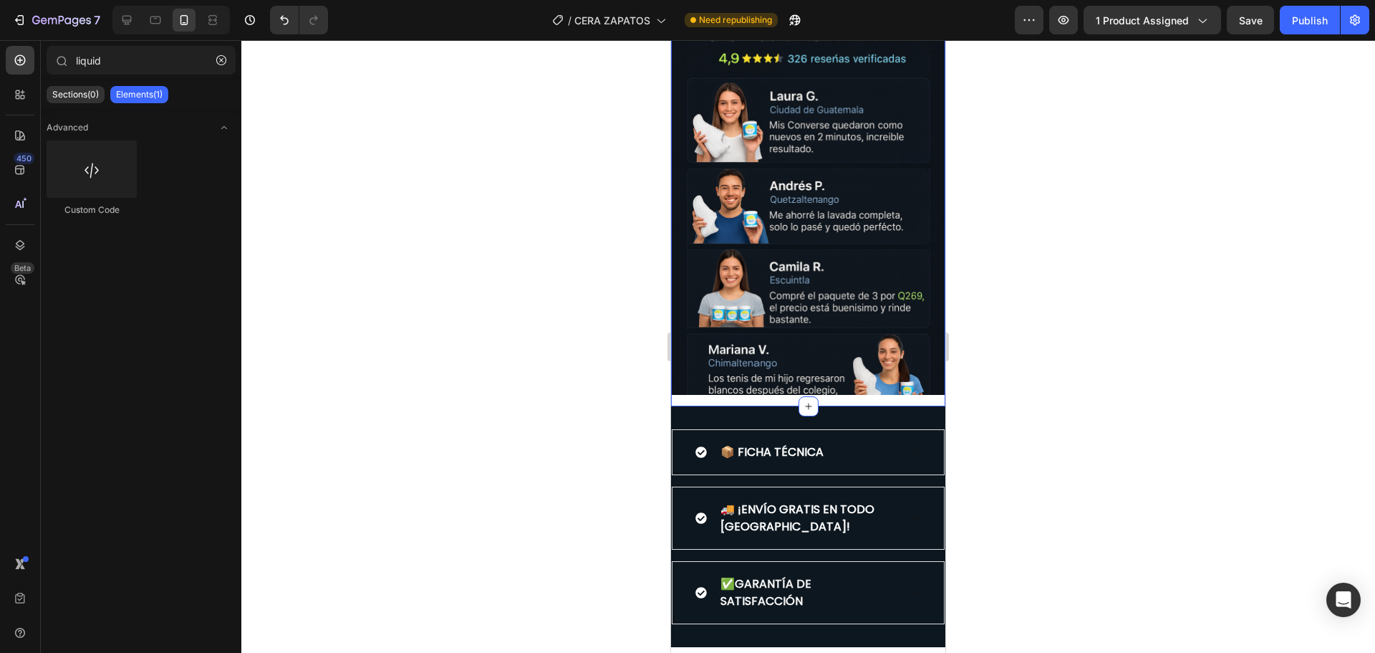
click at [769, 388] on div "Image" at bounding box center [808, 195] width 274 height 423
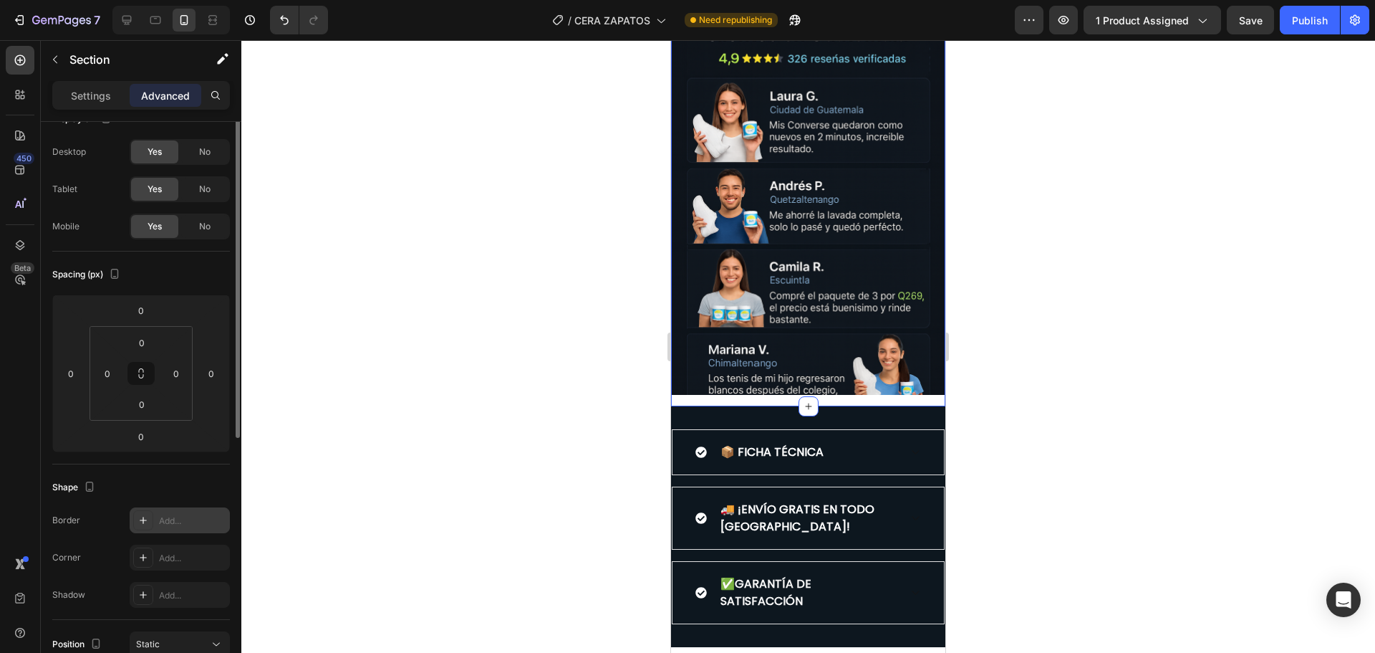
scroll to position [0, 0]
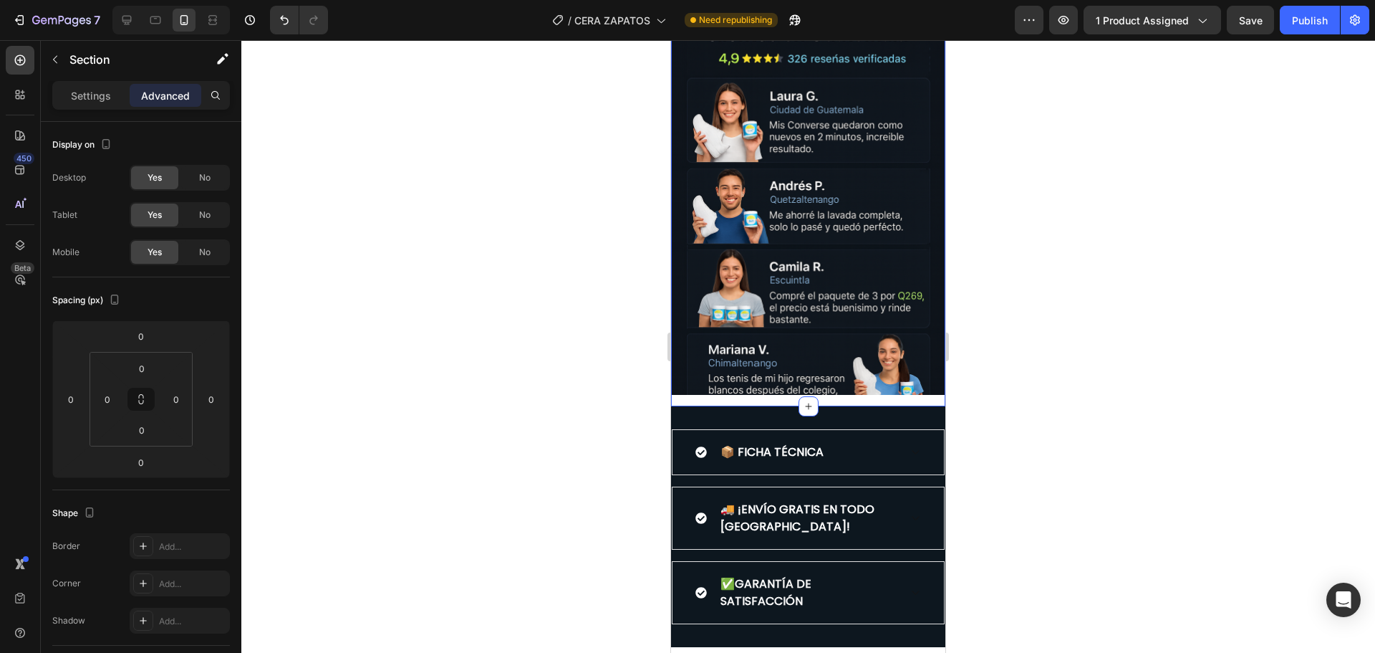
click at [54, 87] on div "Settings Advanced" at bounding box center [141, 95] width 178 height 29
click at [78, 90] on p "Settings" at bounding box center [91, 95] width 40 height 15
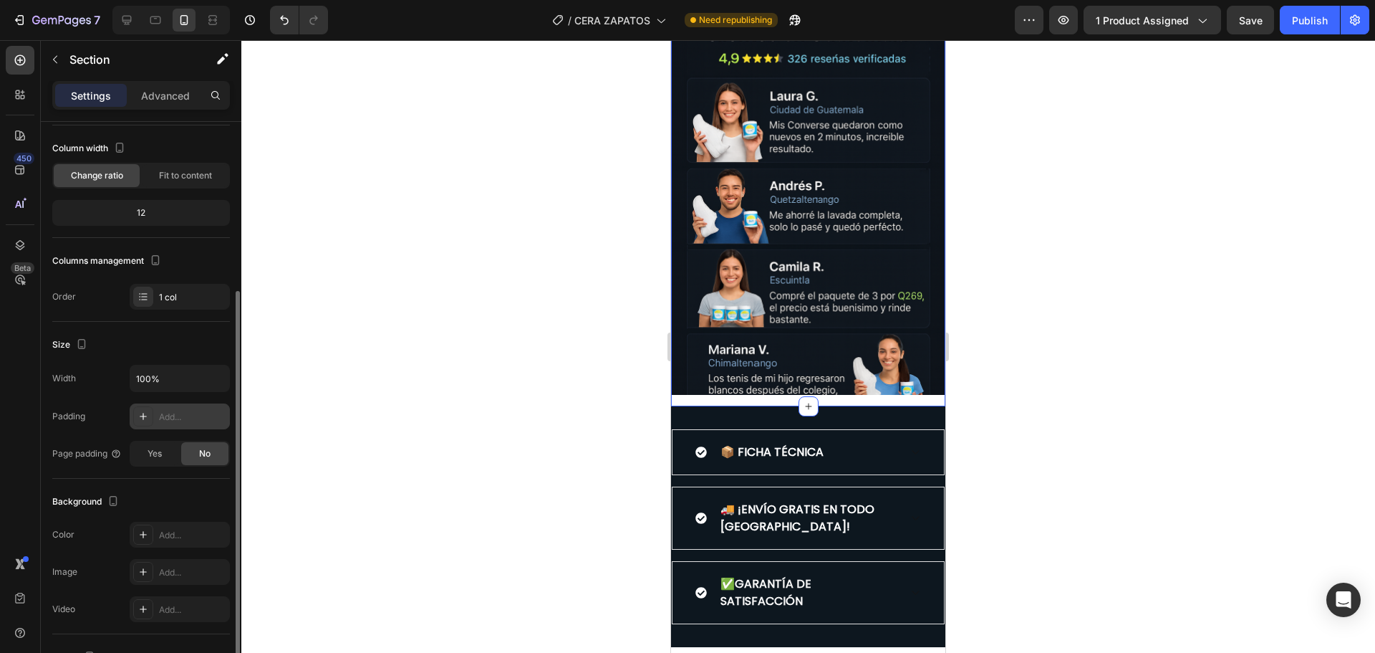
scroll to position [143, 0]
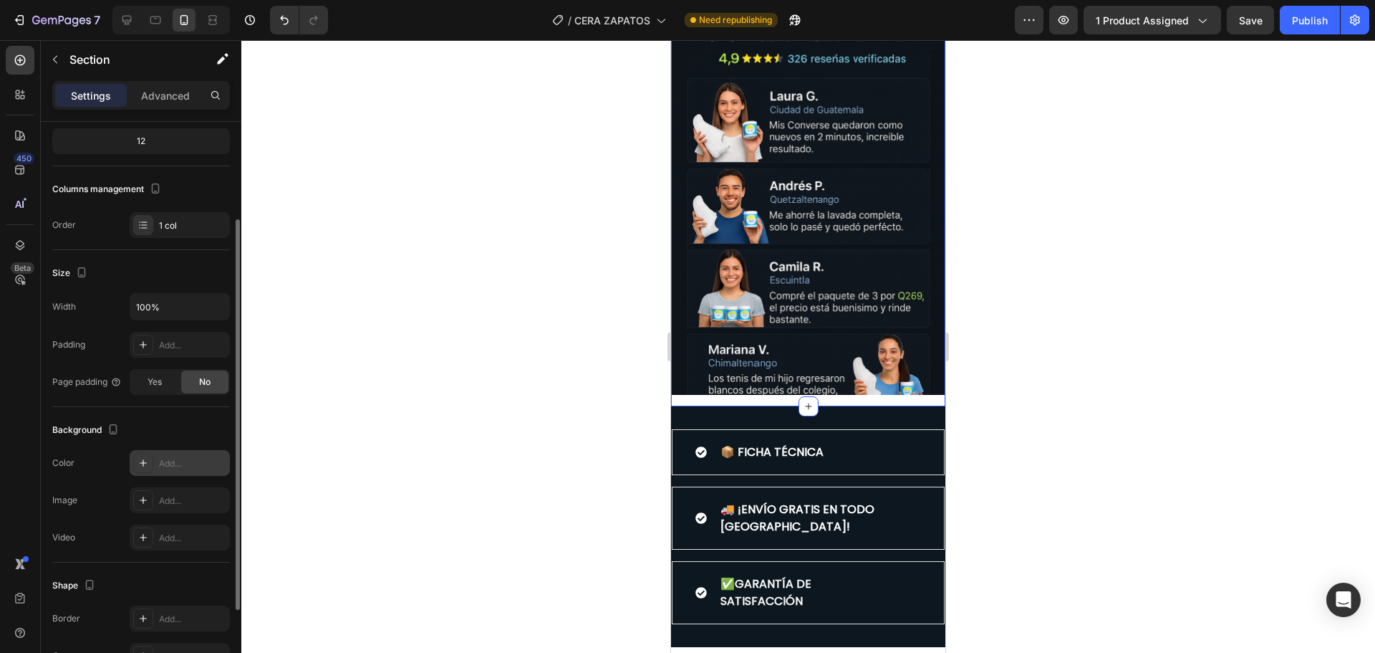
click at [186, 463] on div "Add..." at bounding box center [192, 463] width 67 height 13
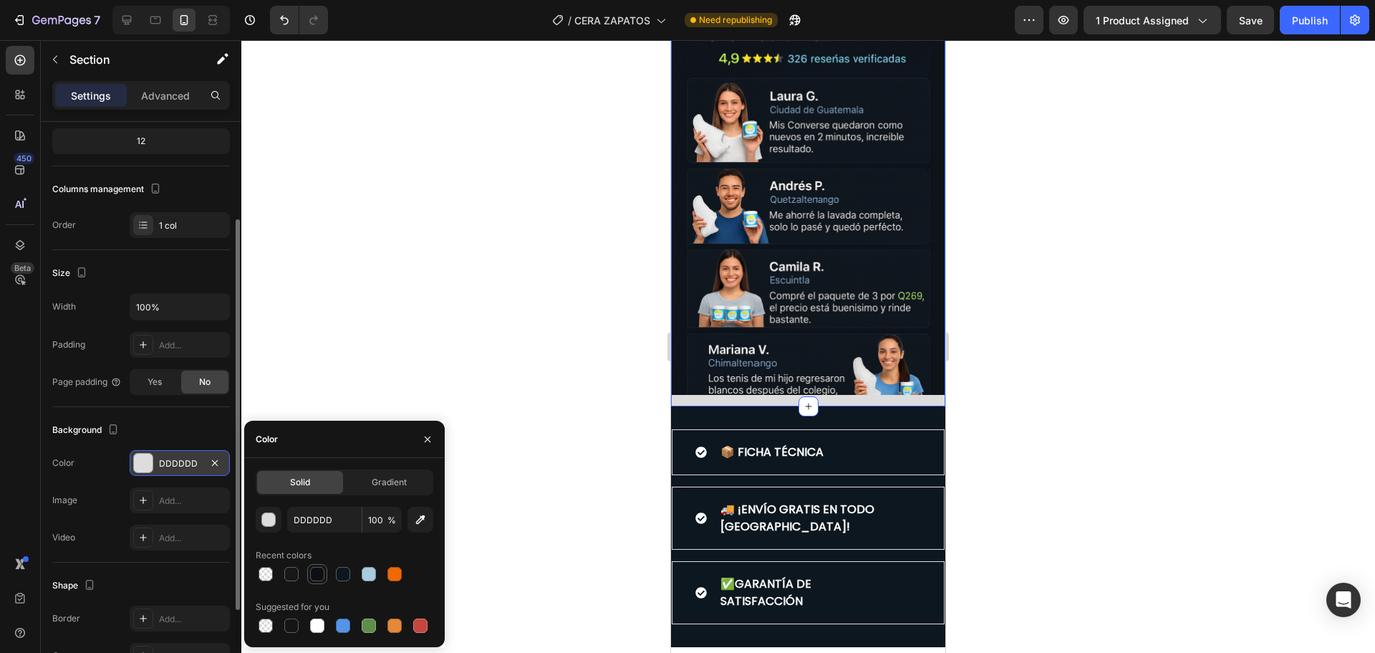
click at [314, 577] on div at bounding box center [317, 574] width 14 height 14
type input "0C1014"
click at [460, 229] on div at bounding box center [808, 346] width 1134 height 612
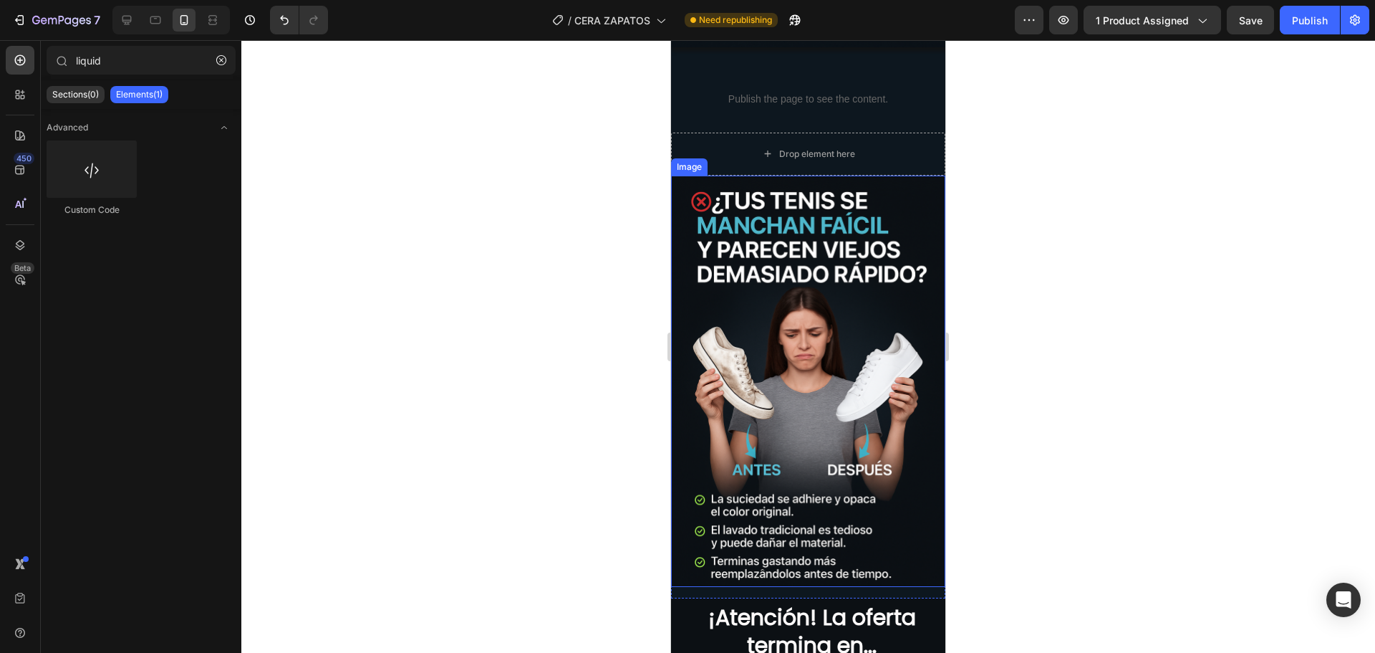
scroll to position [2082, 0]
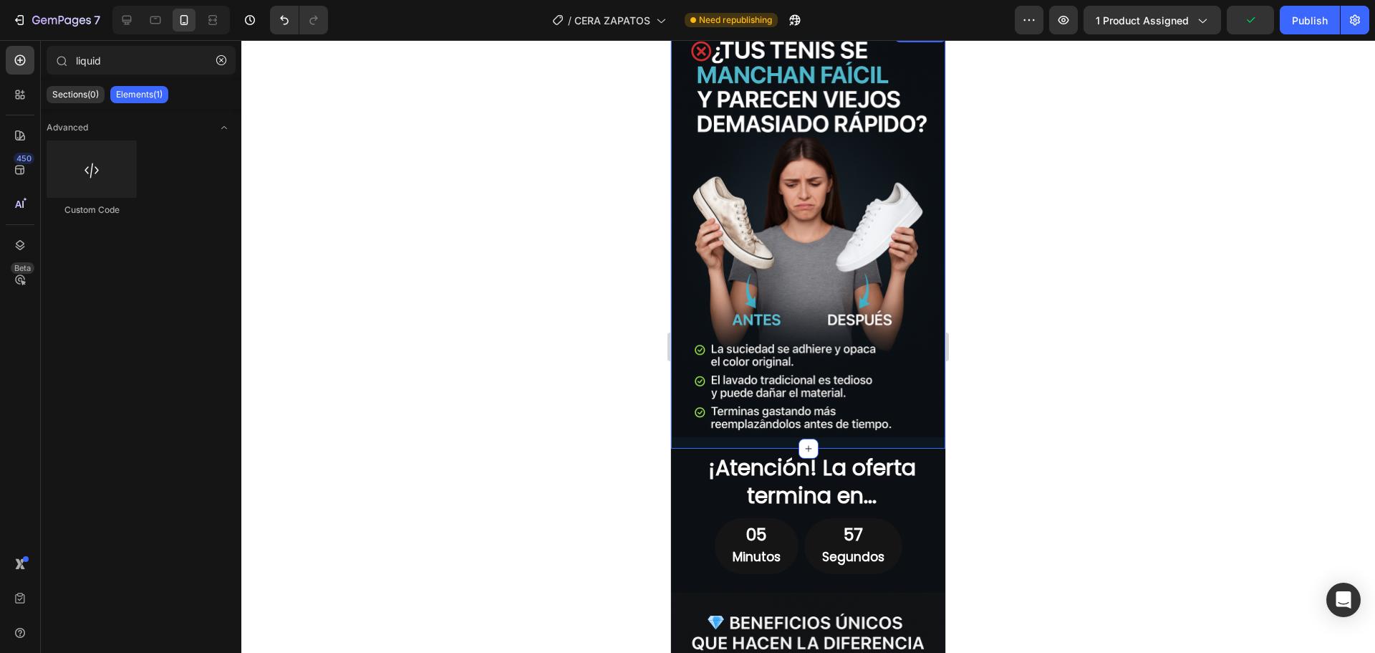
click at [736, 431] on div "Image" at bounding box center [808, 236] width 274 height 423
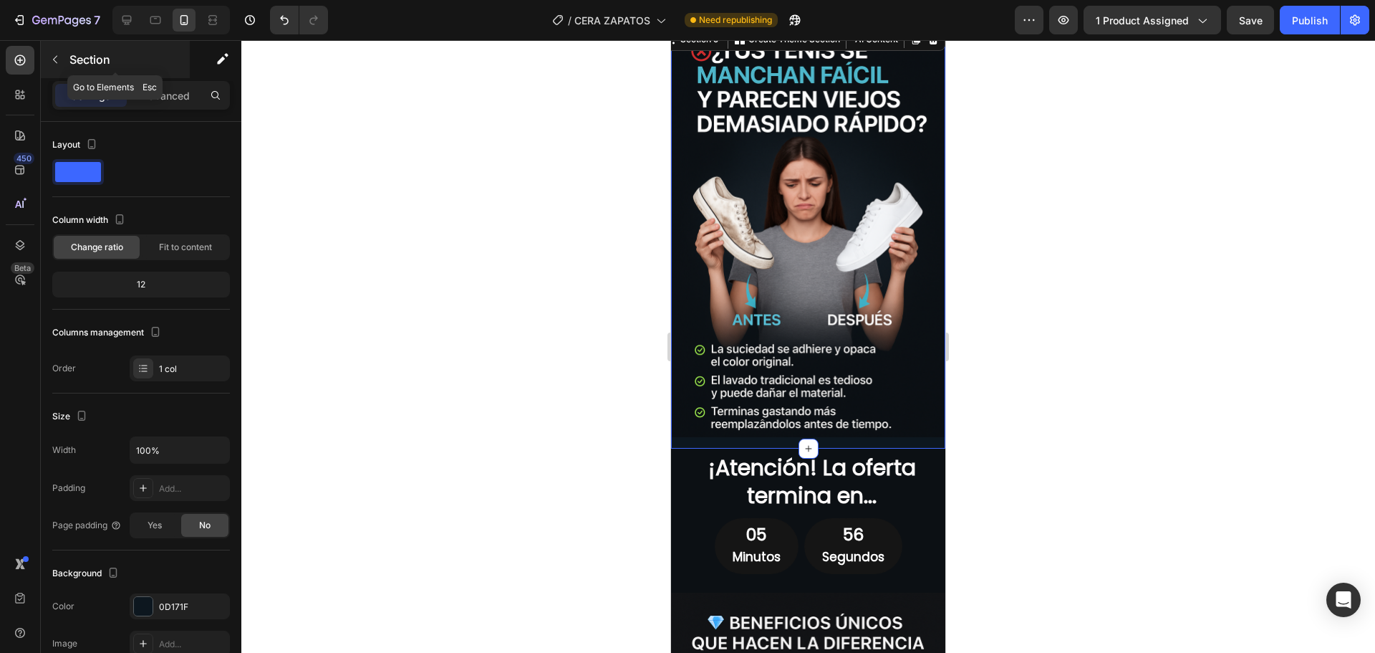
click at [72, 59] on p "Section" at bounding box center [127, 59] width 117 height 17
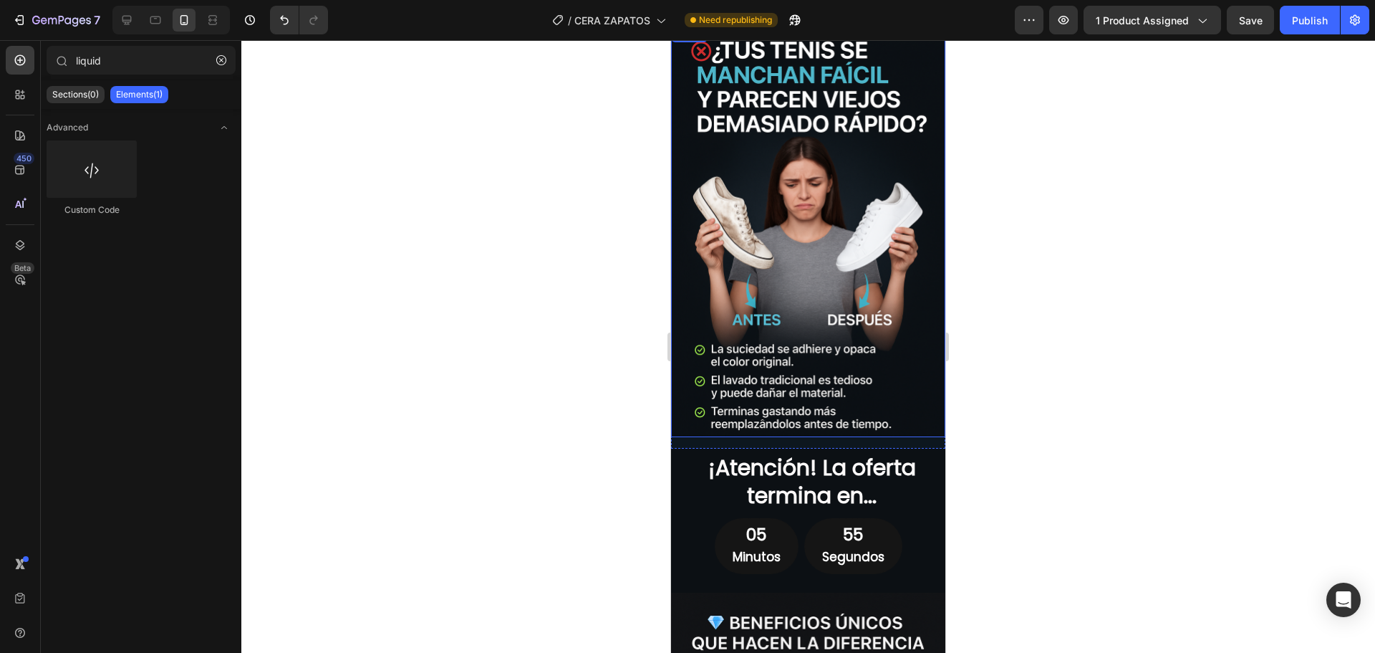
click at [707, 256] on img at bounding box center [808, 231] width 274 height 412
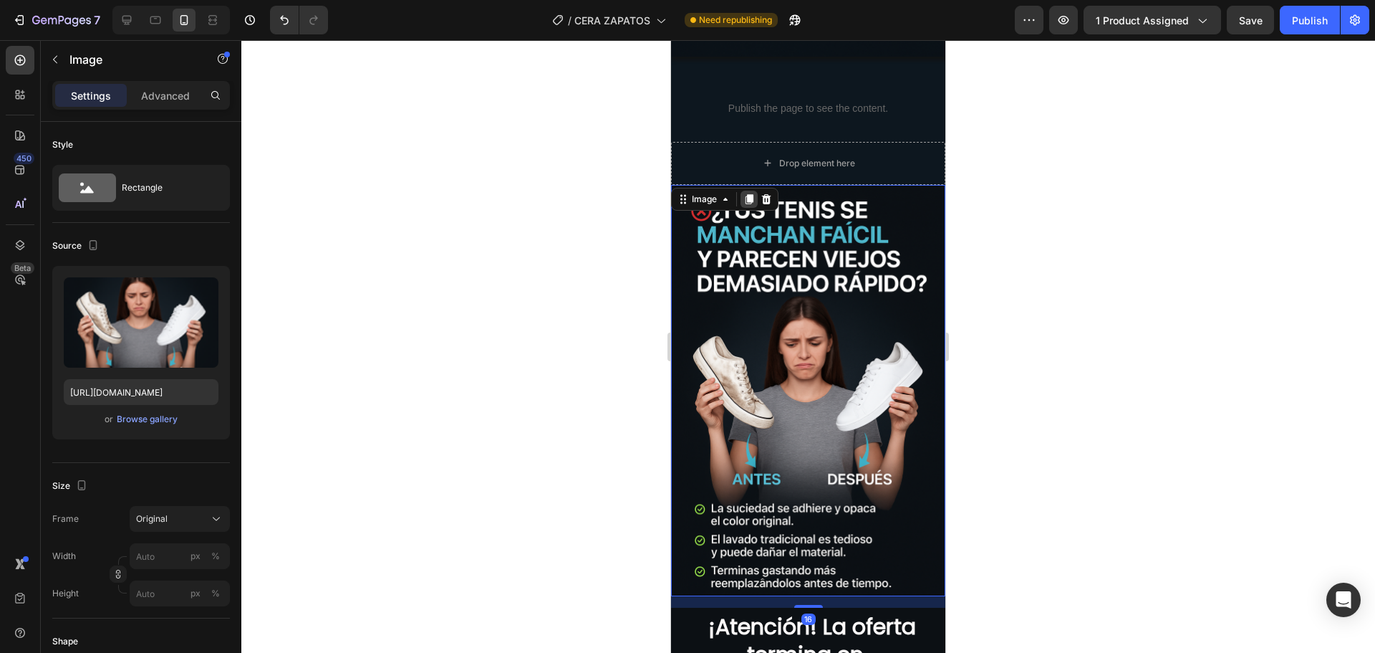
click at [751, 193] on icon at bounding box center [749, 198] width 11 height 11
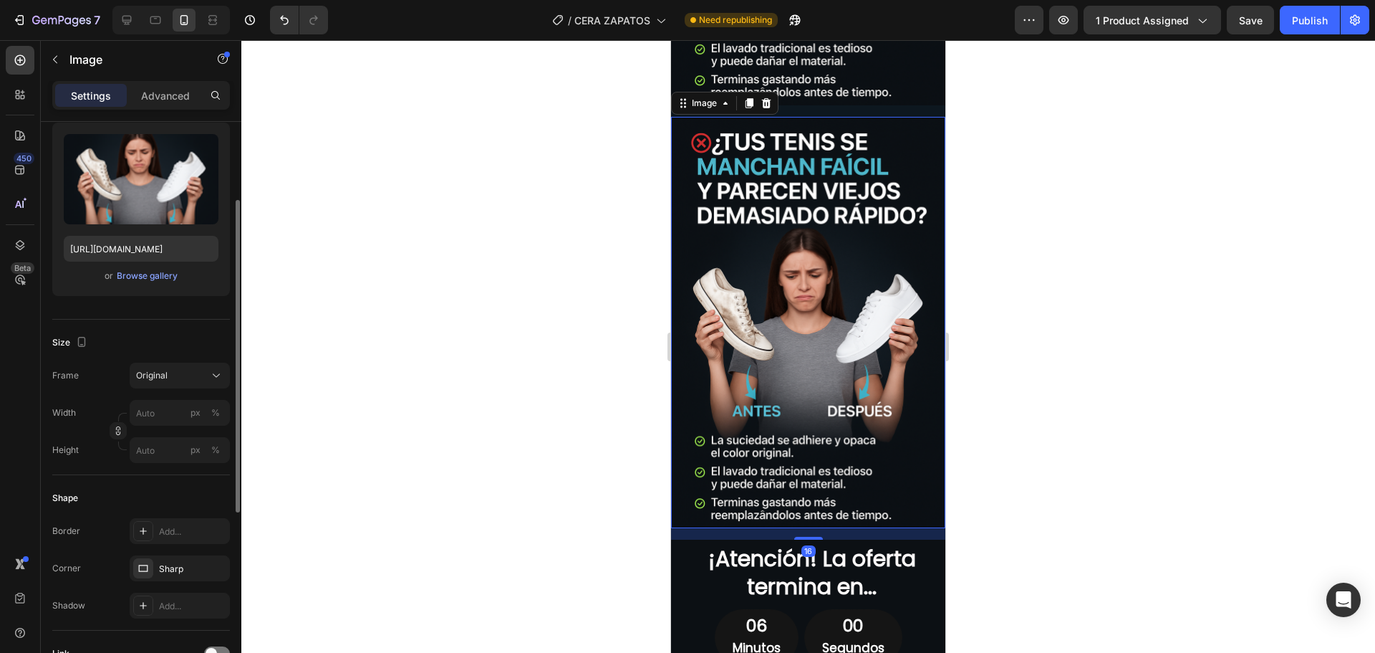
scroll to position [2423, 0]
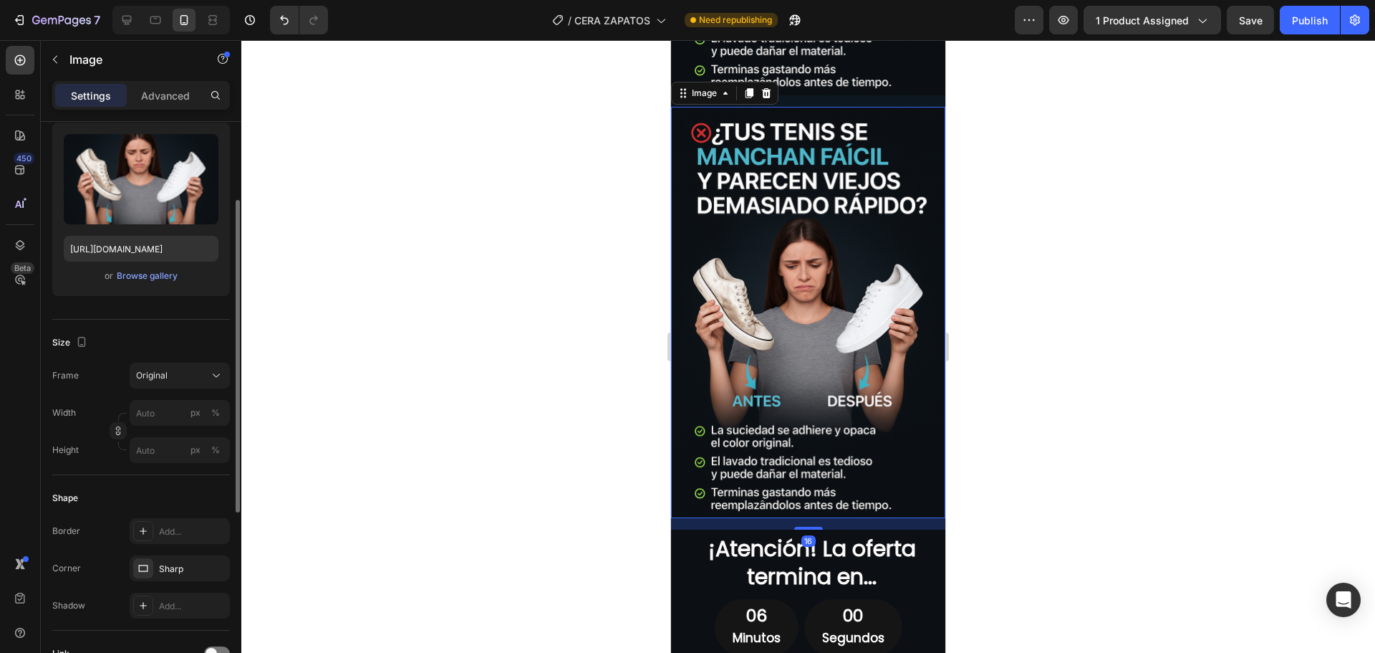
click at [772, 299] on img at bounding box center [808, 313] width 274 height 412
click at [203, 149] on icon "button" at bounding box center [203, 149] width 1 height 4
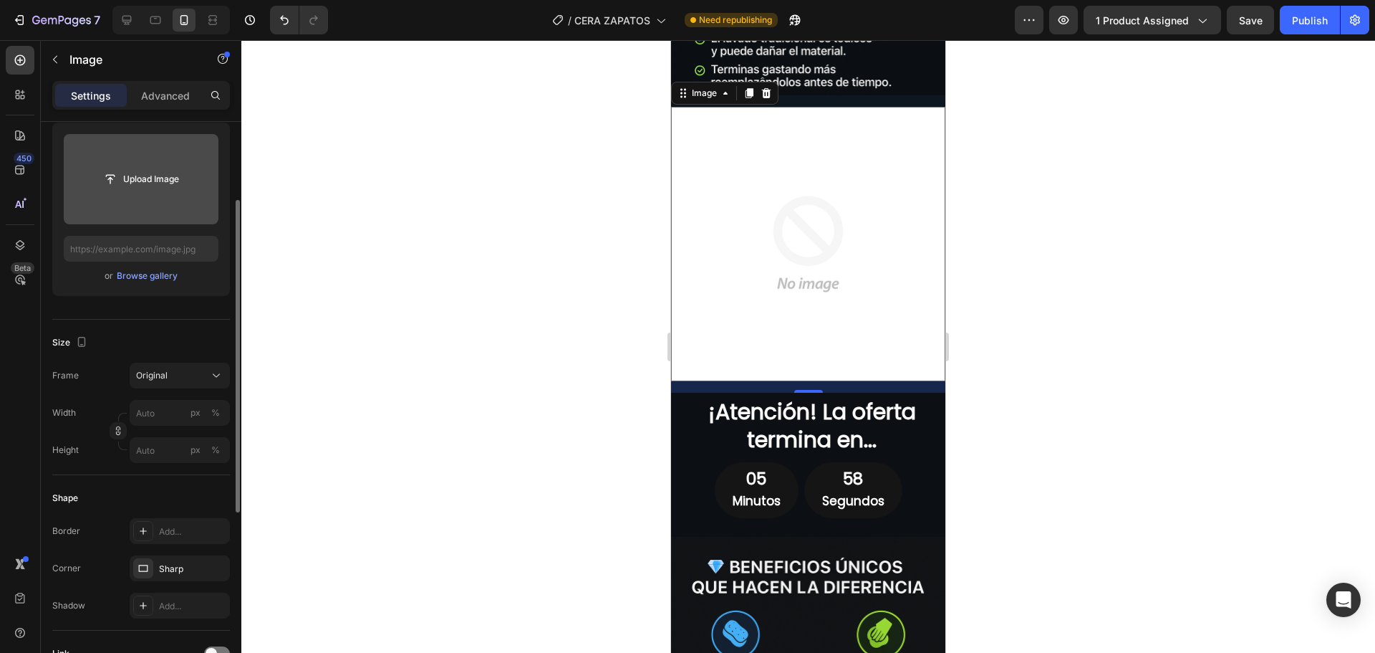
click at [147, 183] on input "file" at bounding box center [141, 179] width 99 height 24
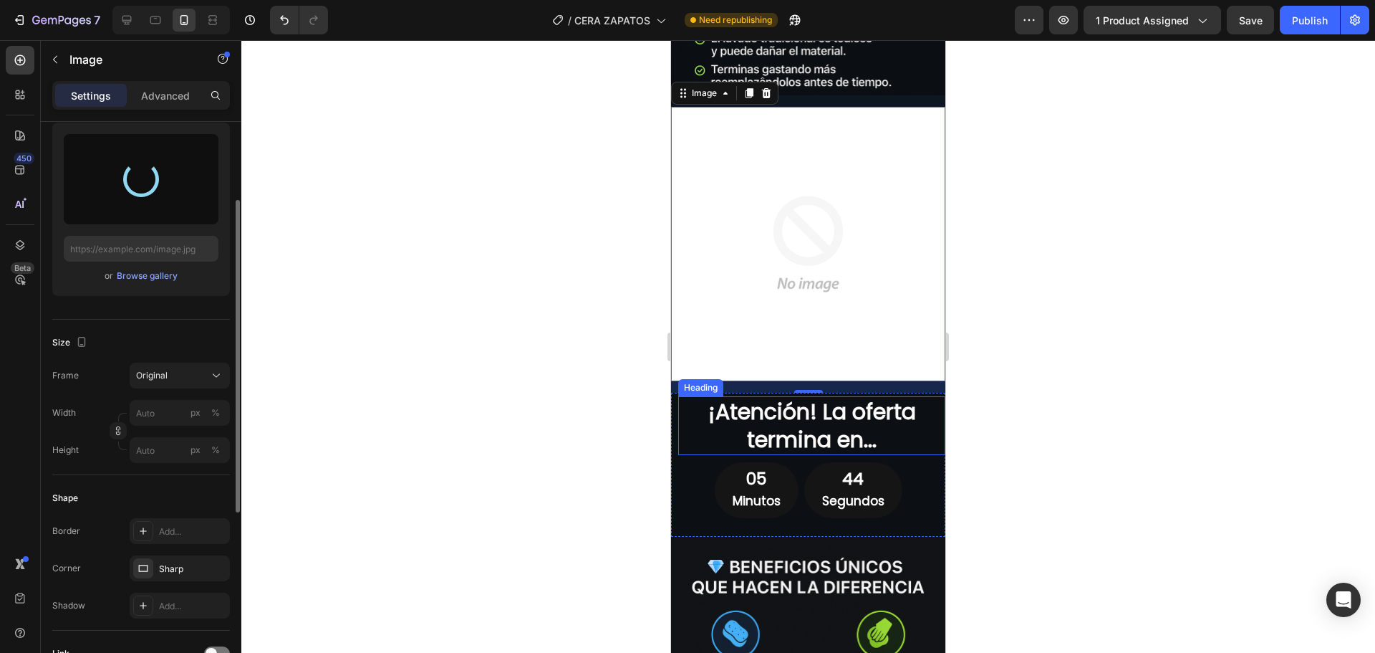
type input "https://cdn.shopify.com/s/files/1/0673/1772/7371/files/gempages_560707453369451…"
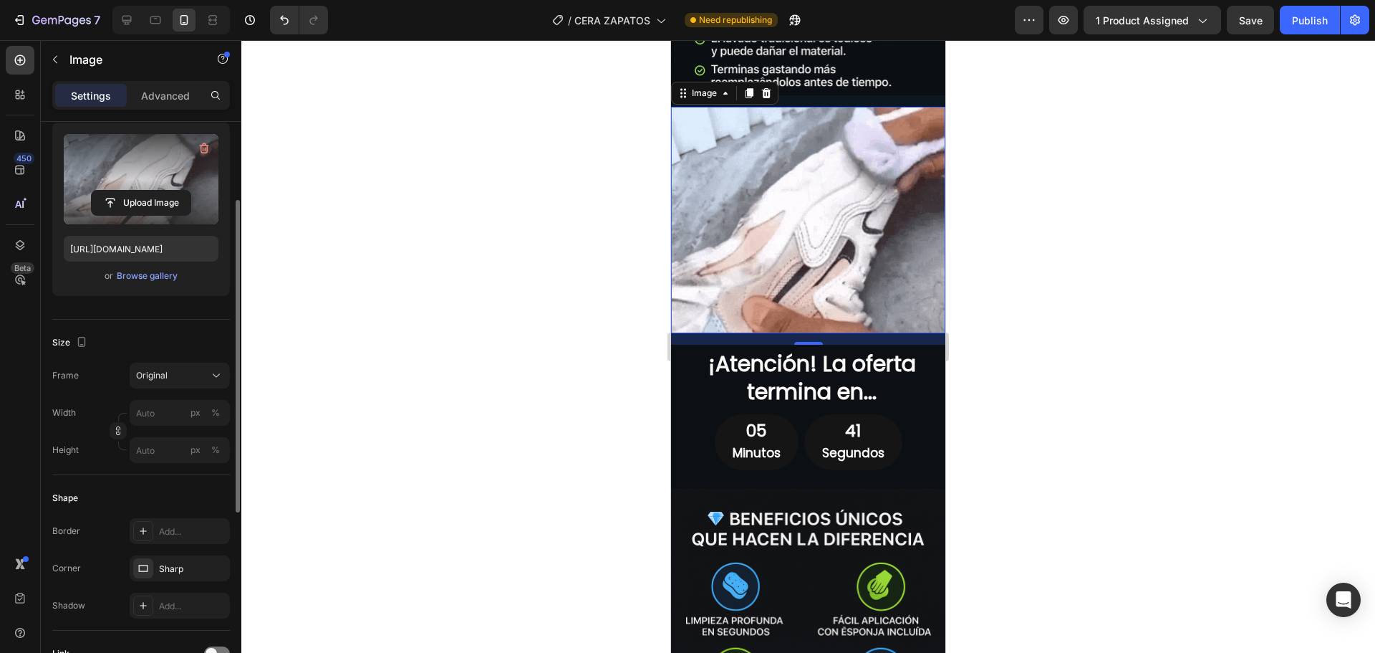
click at [605, 332] on div at bounding box center [808, 346] width 1134 height 612
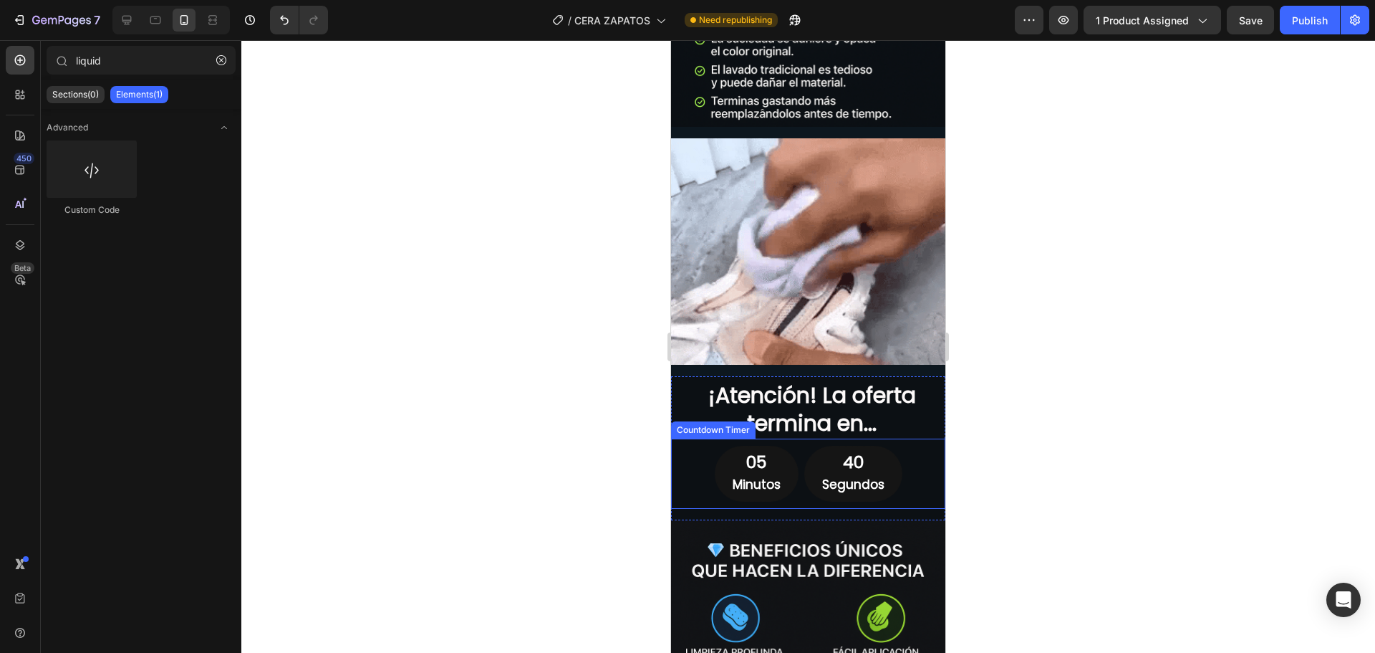
scroll to position [2280, 0]
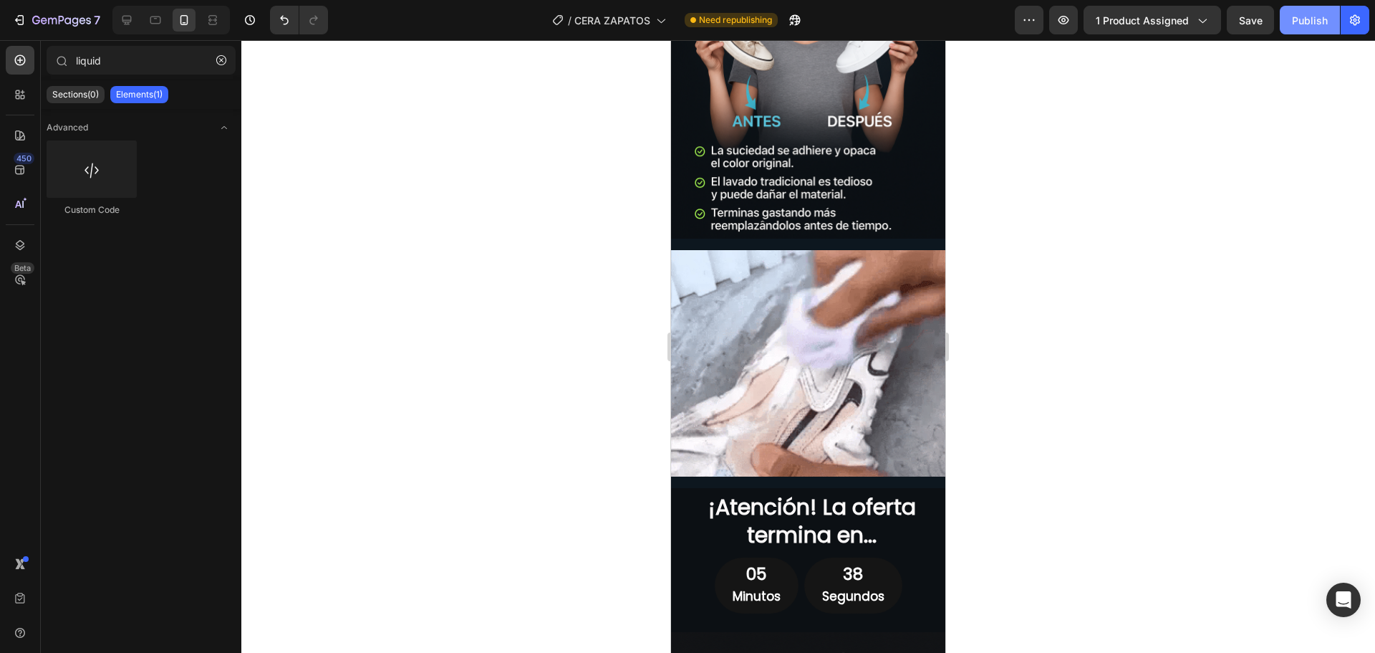
click at [1311, 21] on div "Publish" at bounding box center [1310, 20] width 36 height 15
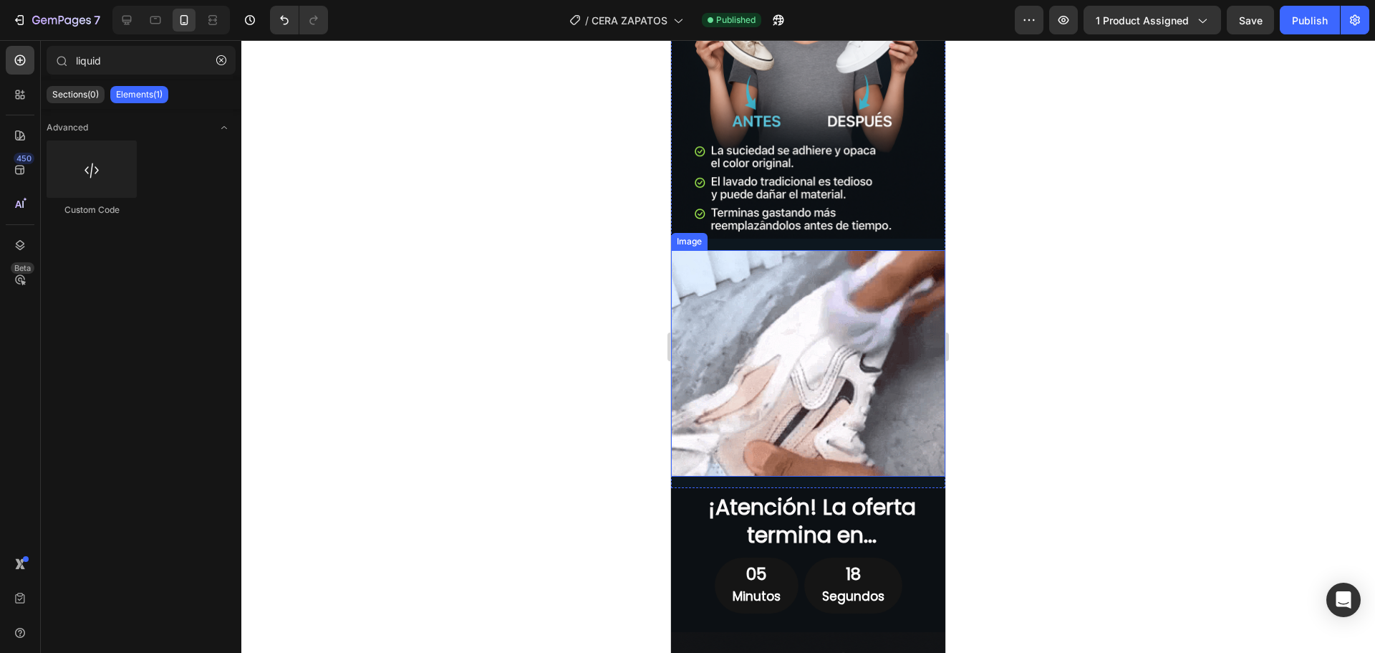
click at [852, 283] on img at bounding box center [808, 363] width 274 height 226
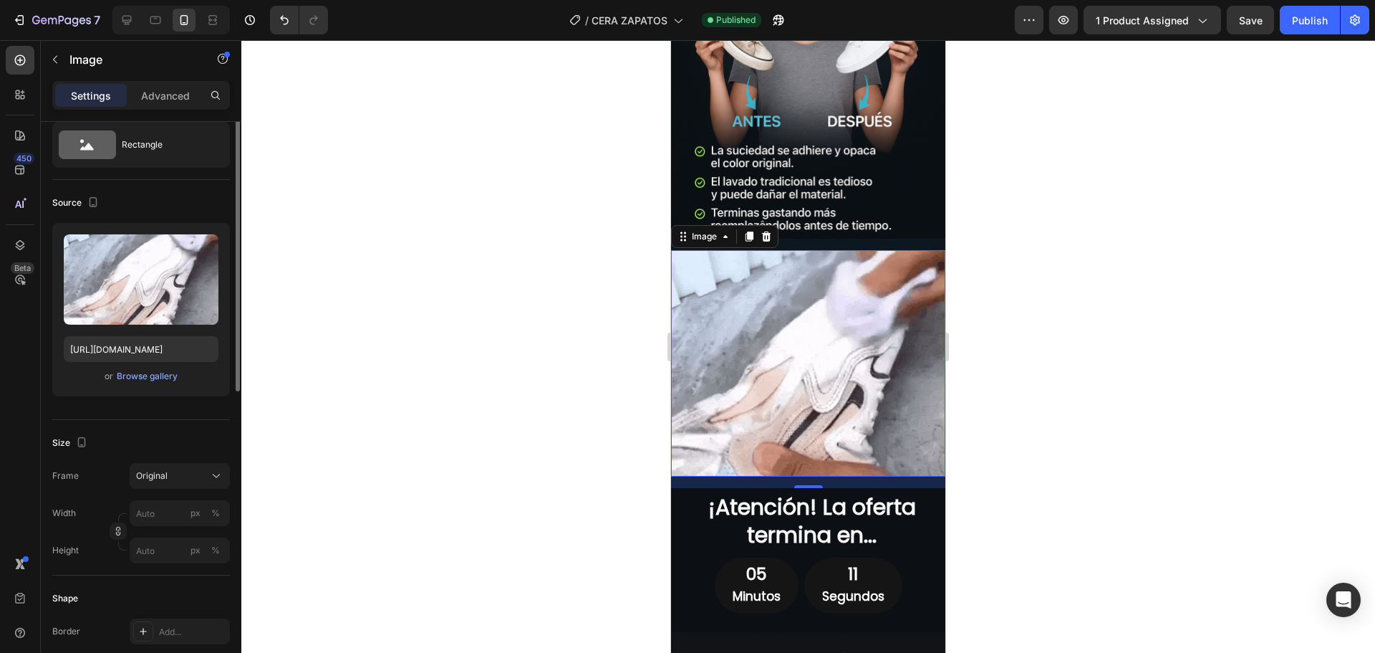
scroll to position [0, 0]
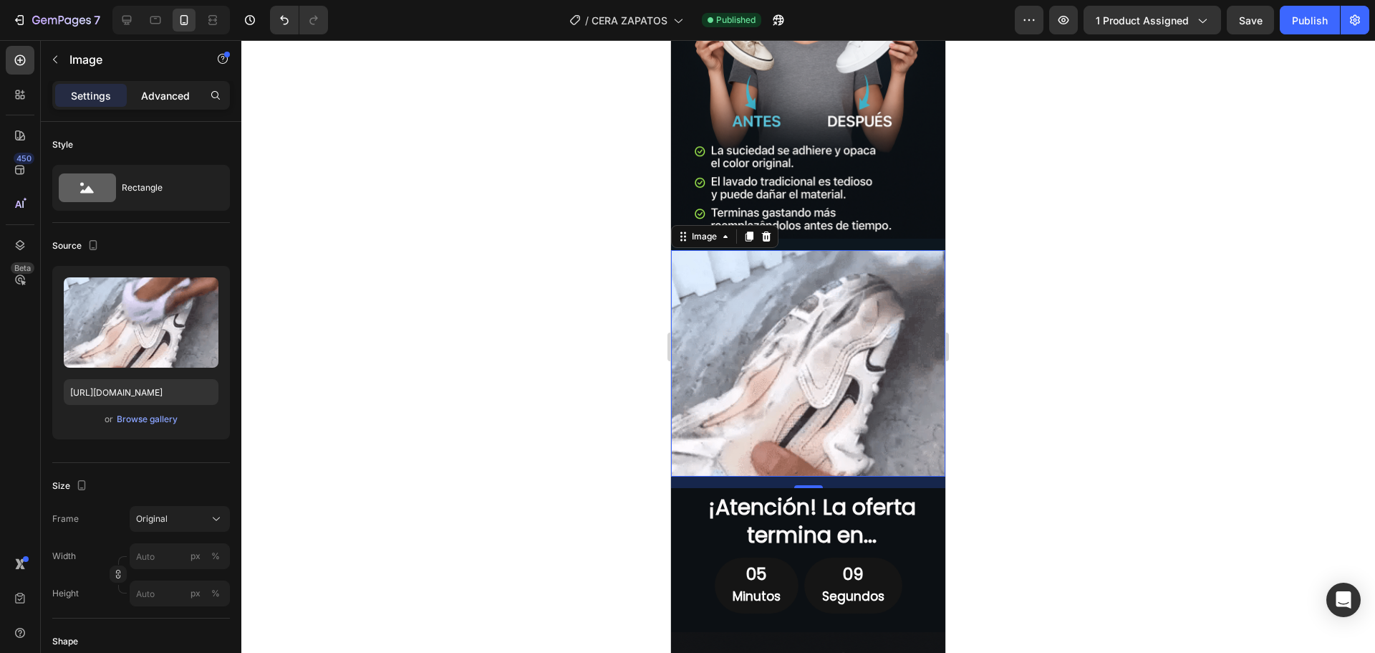
click at [159, 97] on p "Advanced" at bounding box center [165, 95] width 49 height 15
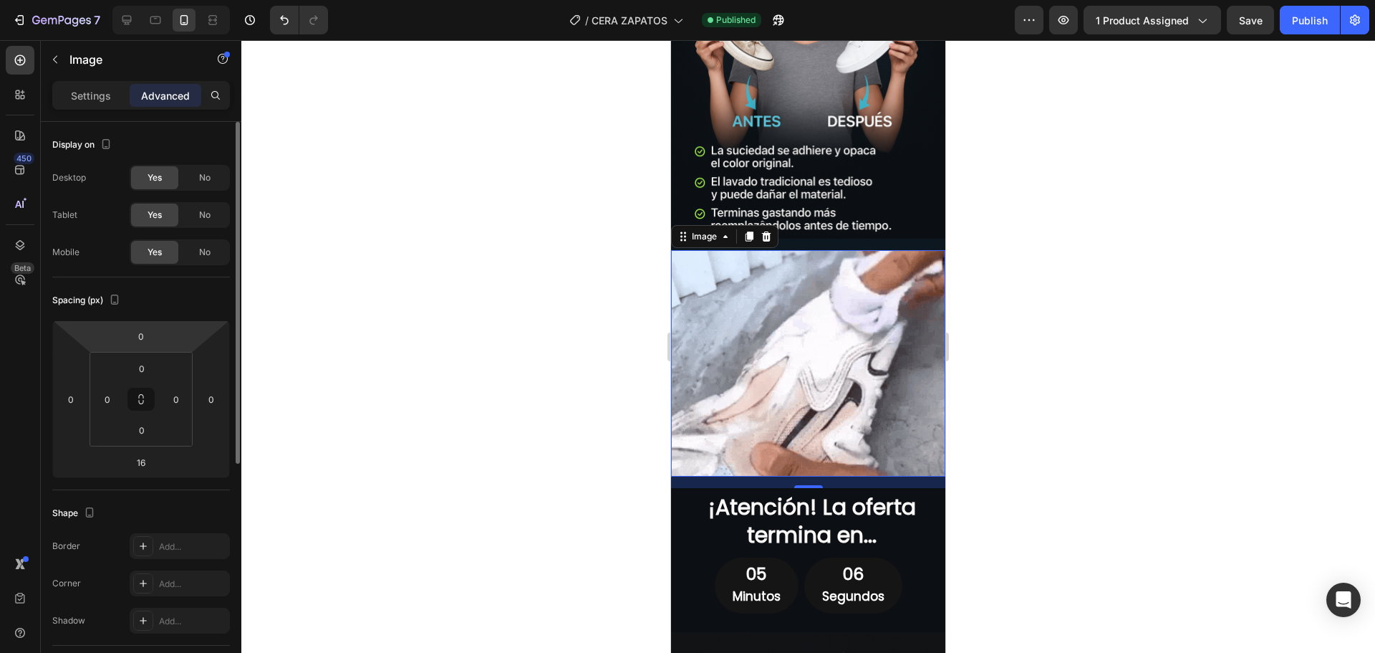
drag, startPoint x: 762, startPoint y: 310, endPoint x: 1287, endPoint y: 302, distance: 525.1
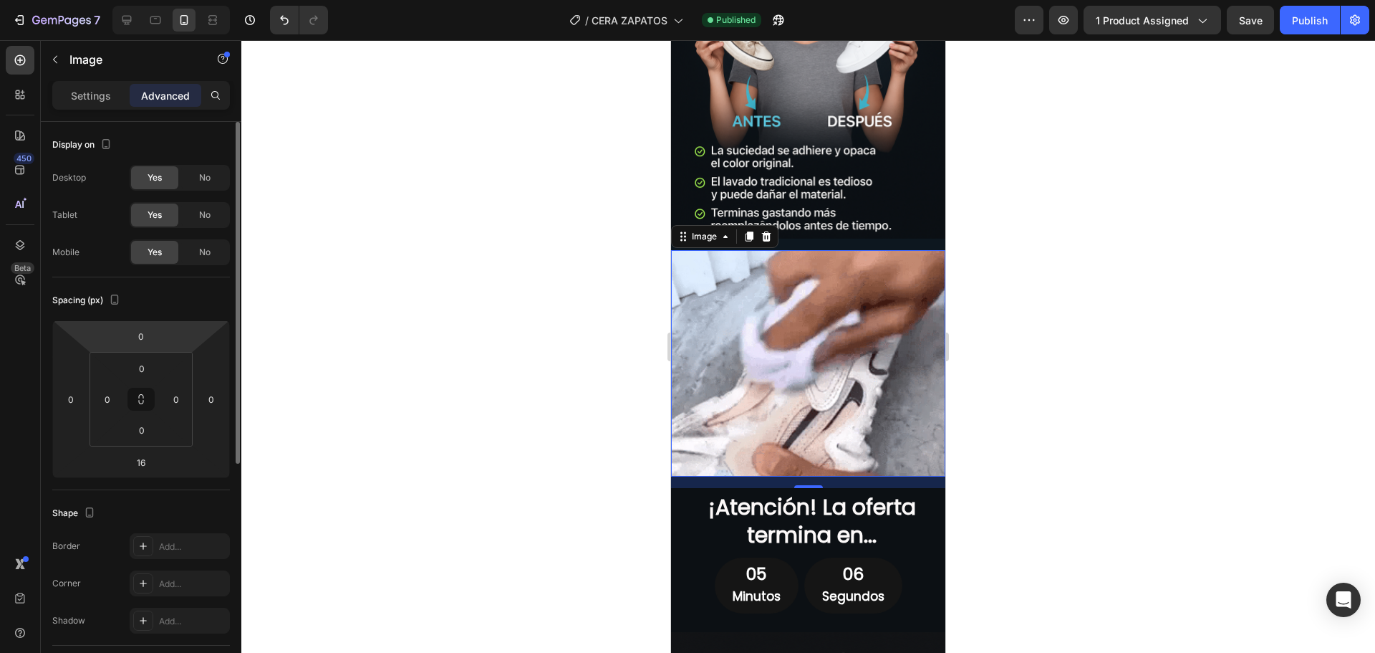
click at [762, 310] on img at bounding box center [808, 363] width 274 height 226
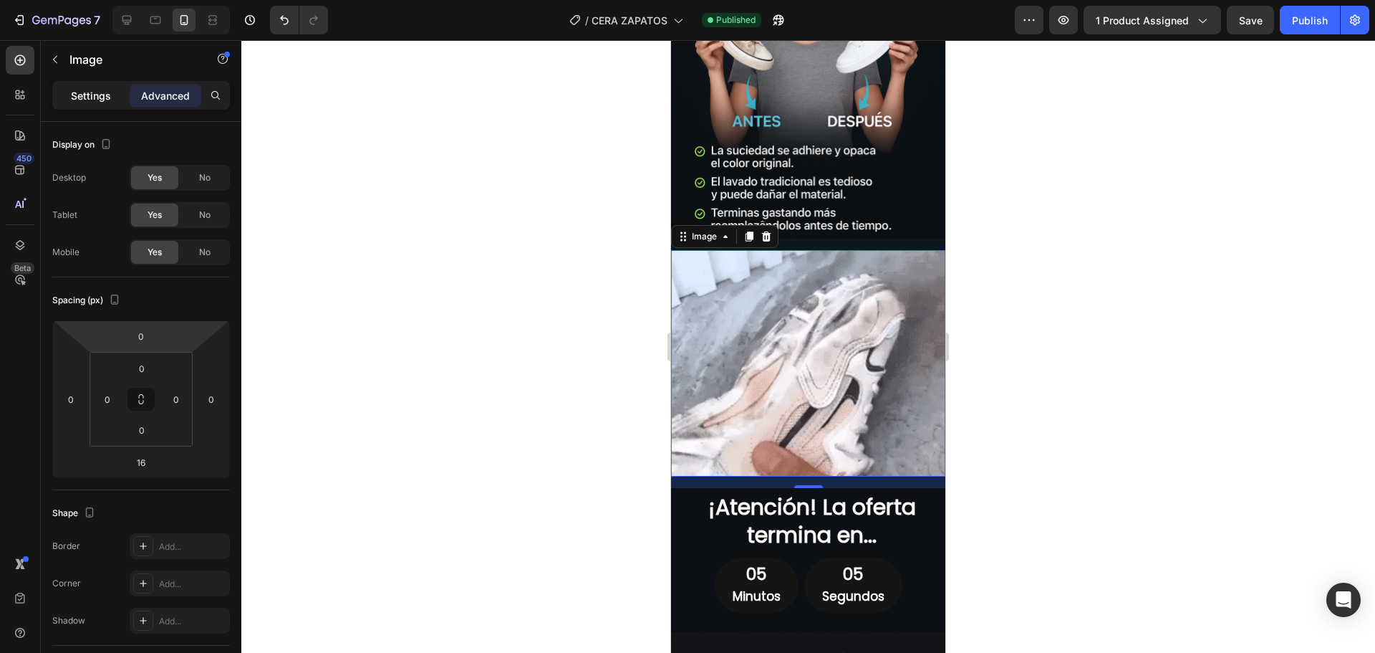
click at [79, 98] on p "Settings" at bounding box center [91, 95] width 40 height 15
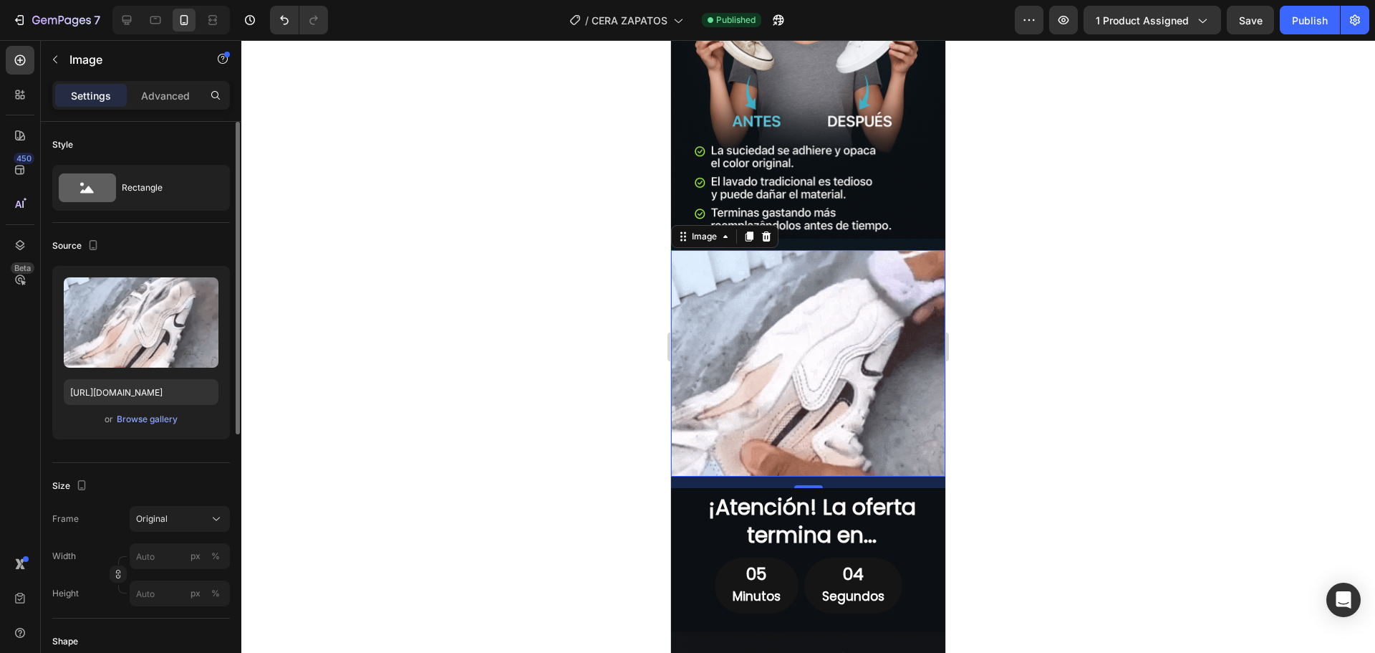
scroll to position [72, 0]
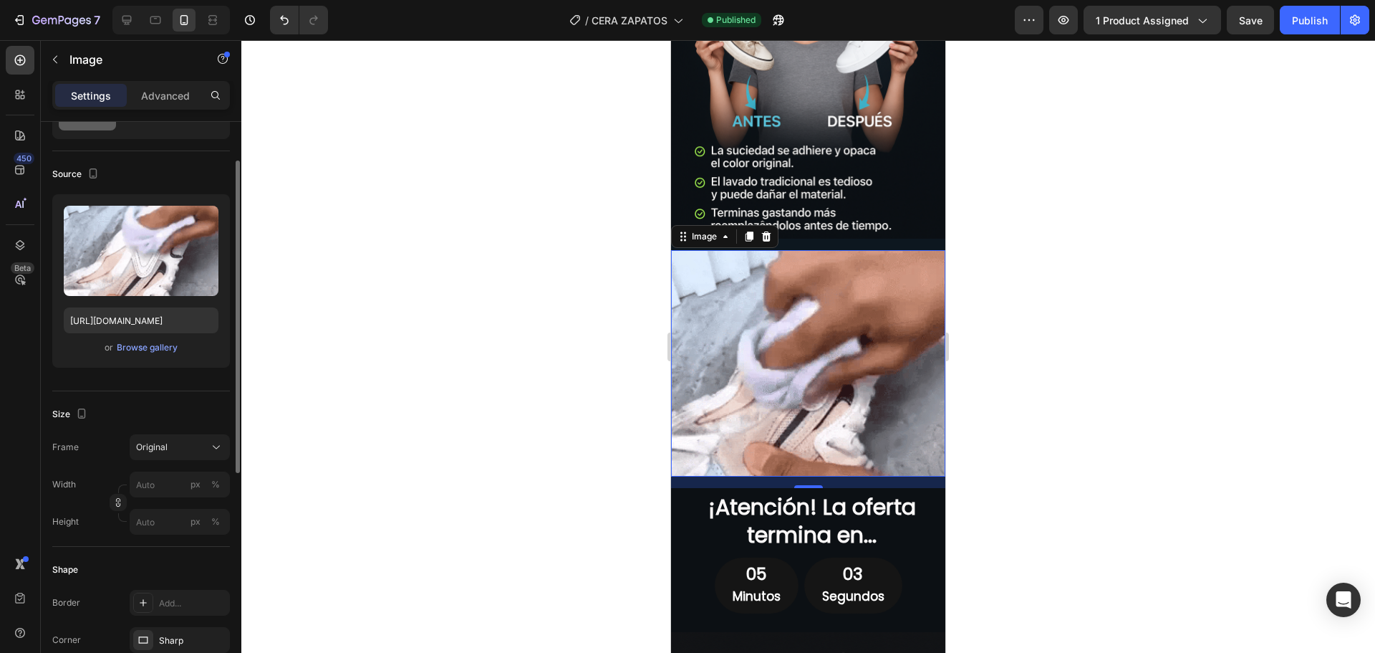
click at [173, 421] on div "Size" at bounding box center [141, 414] width 178 height 23
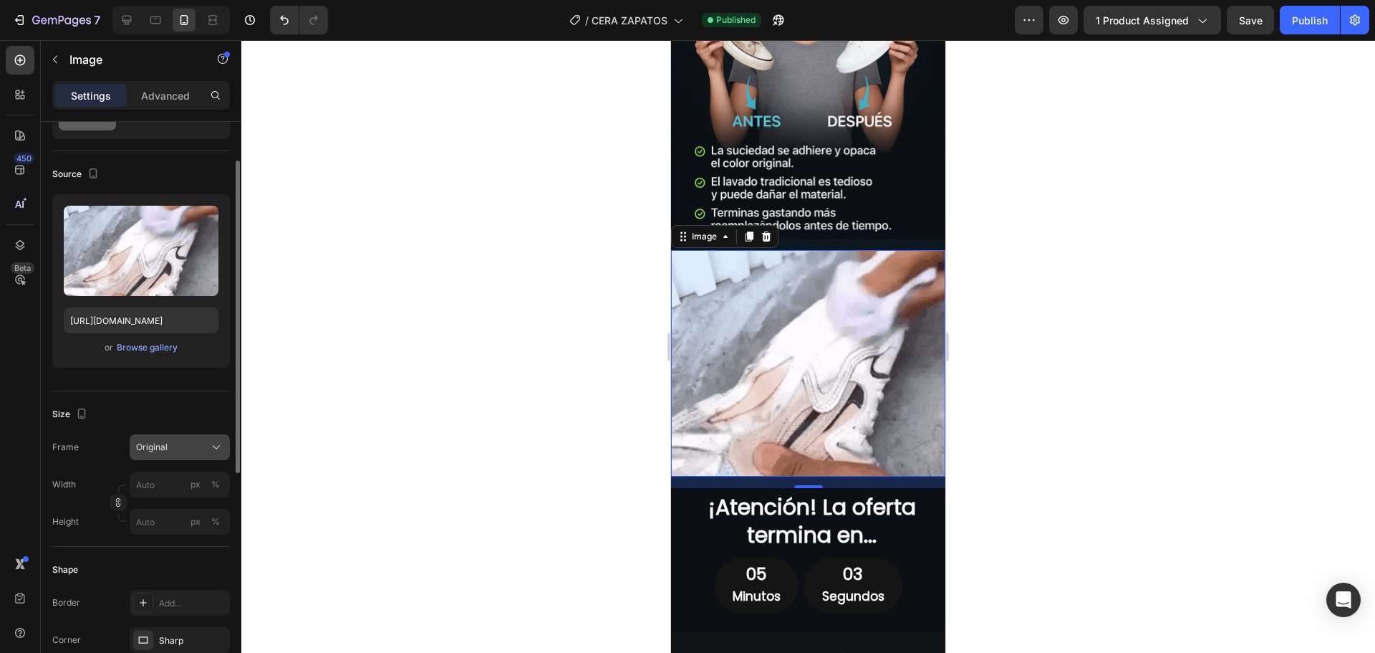
click at [179, 447] on div "Original" at bounding box center [171, 447] width 70 height 13
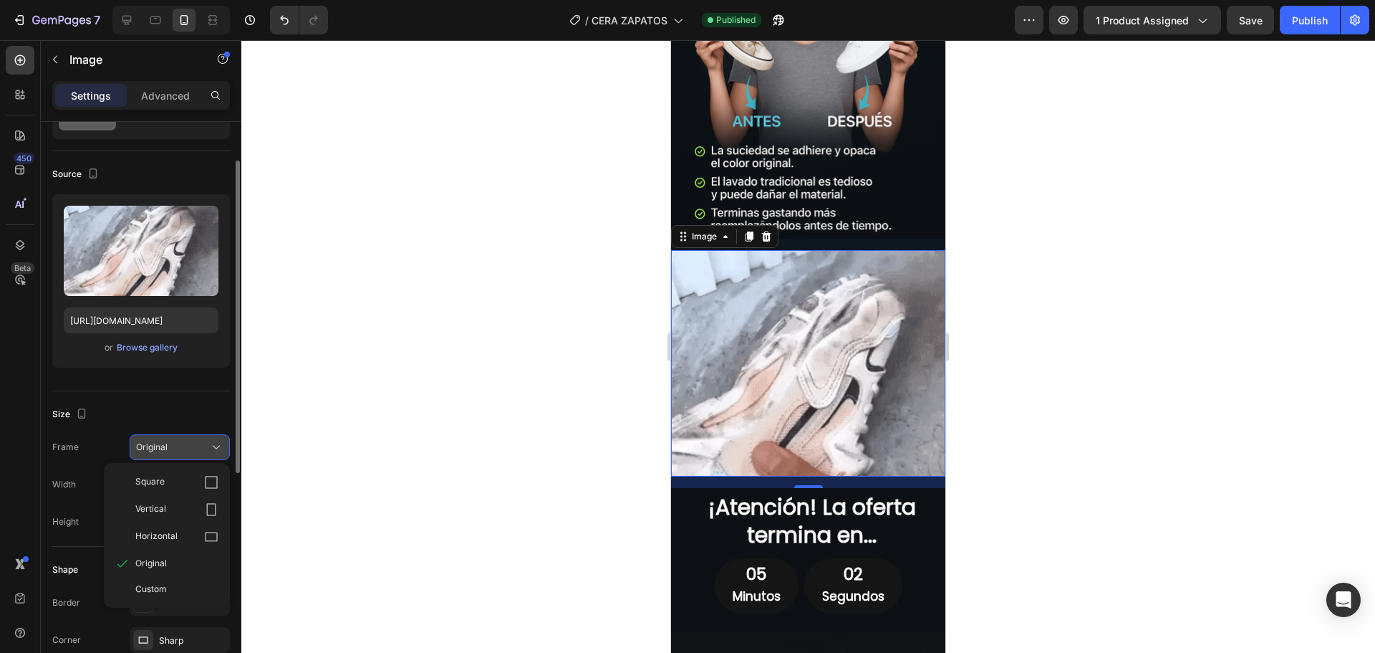
click at [179, 447] on div "Original" at bounding box center [171, 447] width 70 height 13
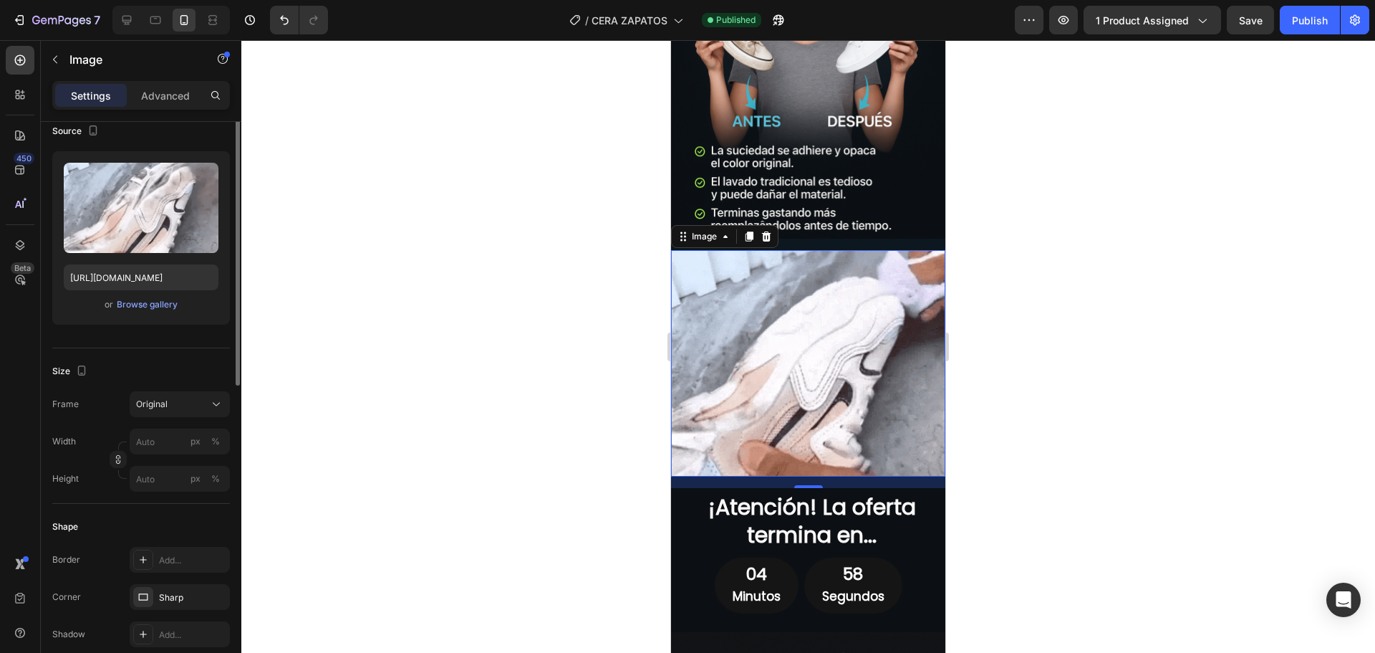
scroll to position [0, 0]
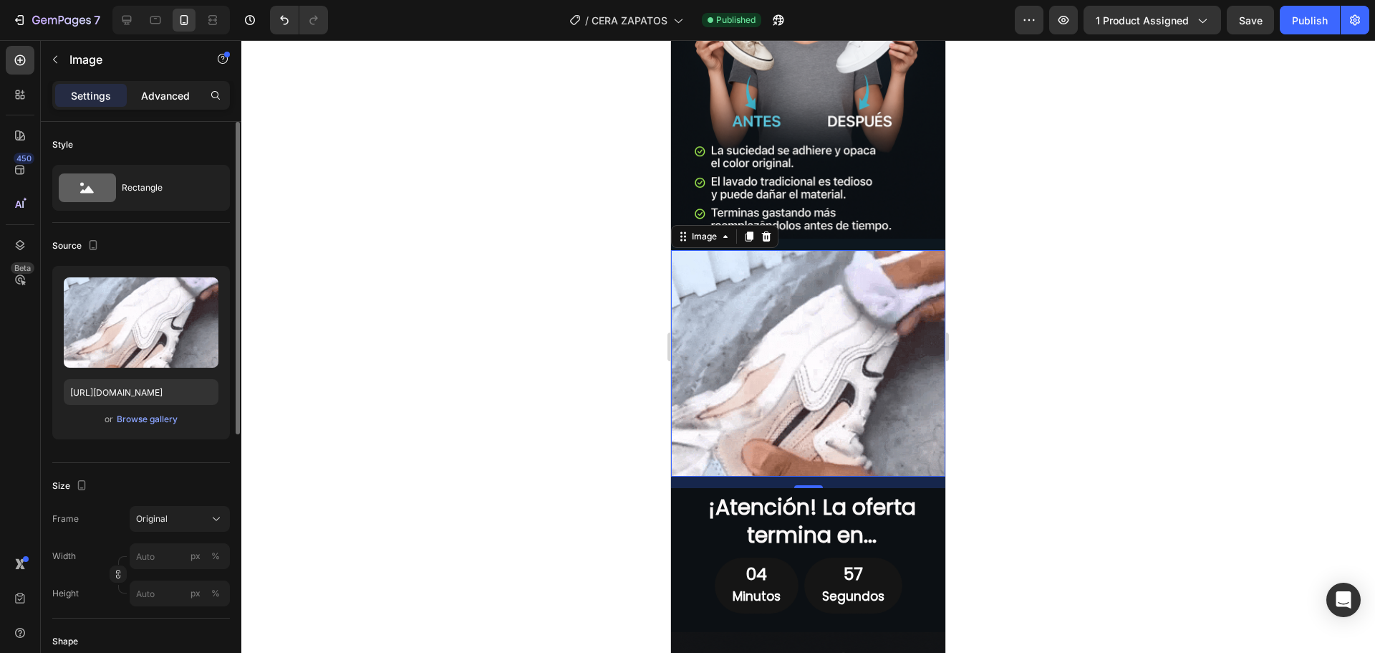
click at [151, 96] on p "Advanced" at bounding box center [165, 95] width 49 height 15
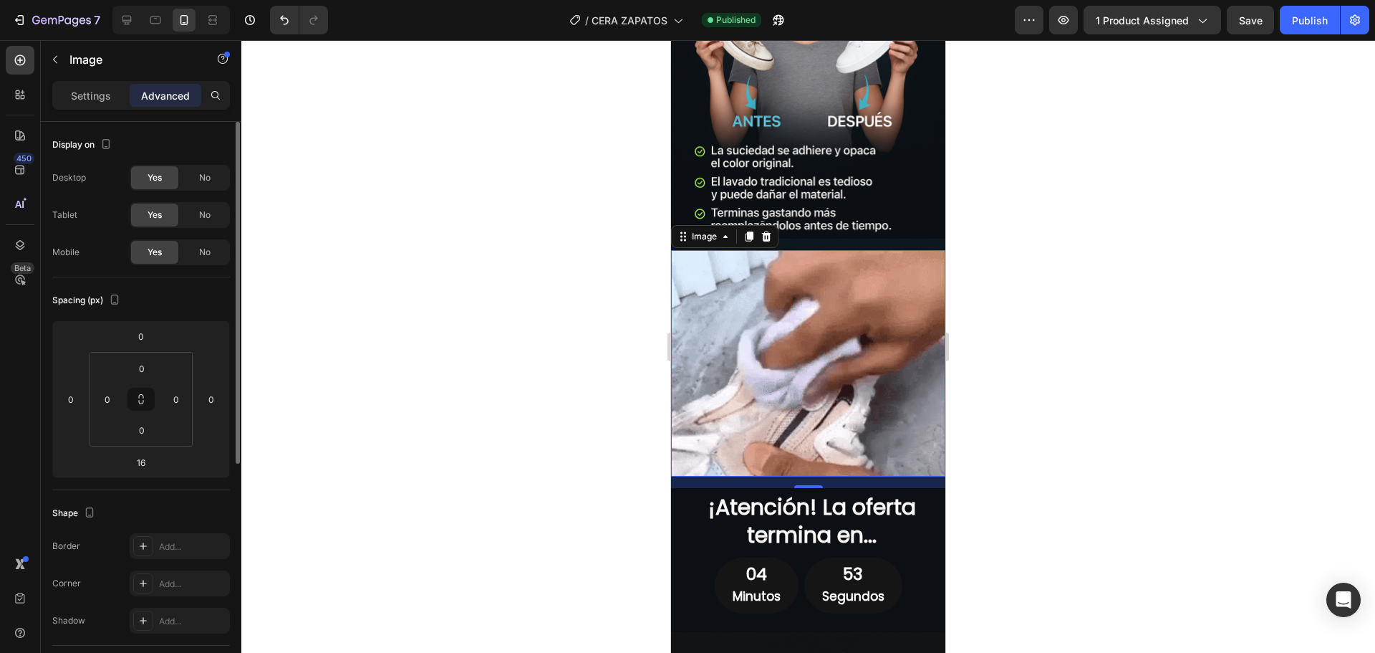
click at [89, 82] on div "Settings Advanced" at bounding box center [141, 95] width 178 height 29
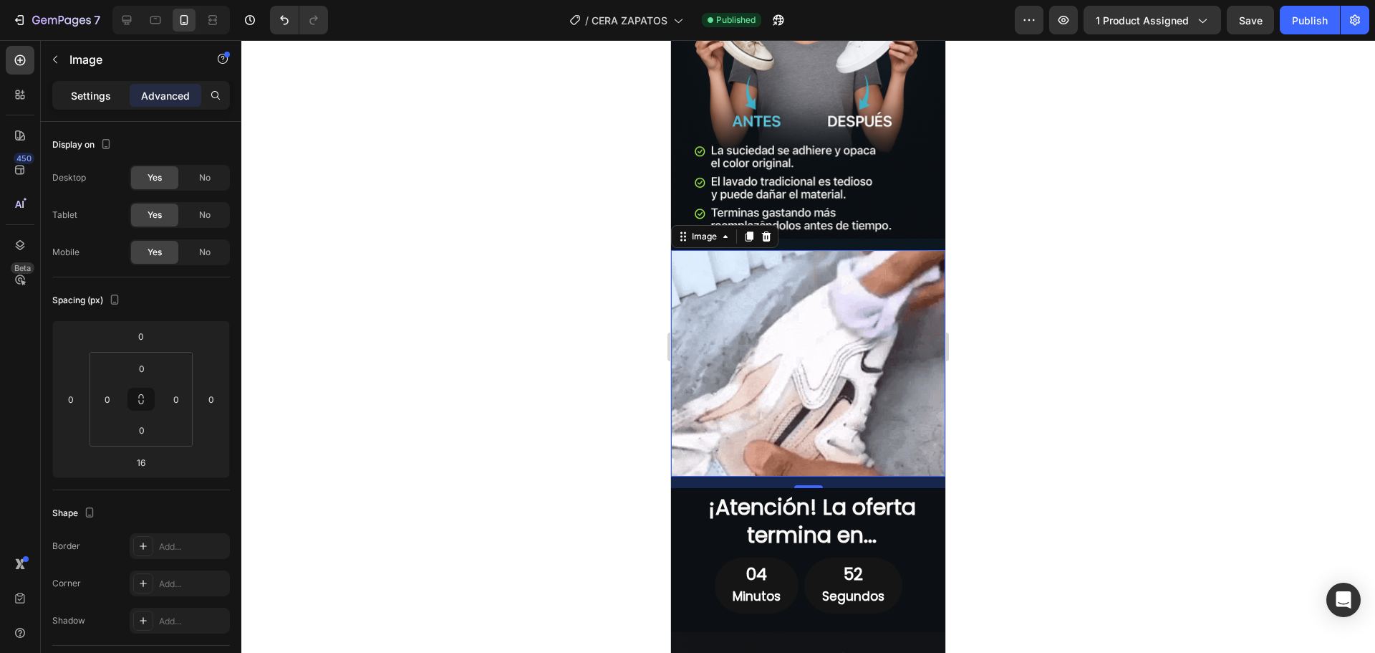
click at [97, 101] on p "Settings" at bounding box center [91, 95] width 40 height 15
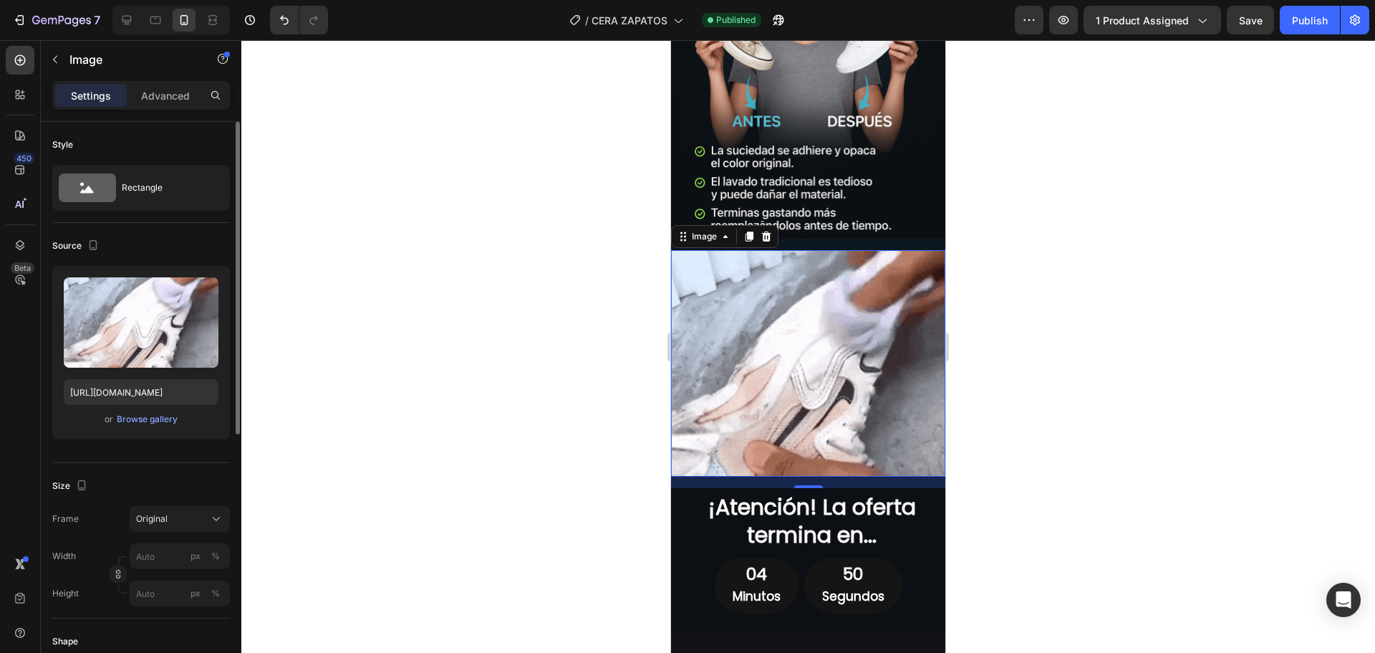
scroll to position [72, 0]
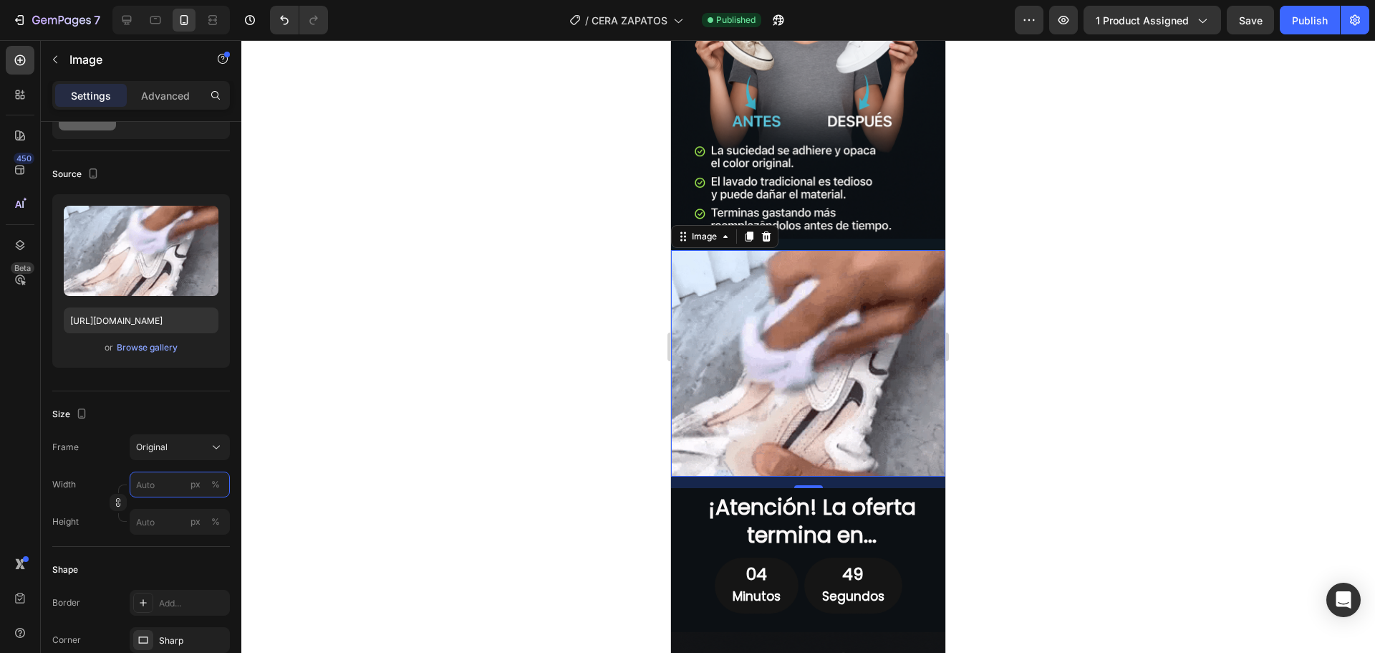
drag, startPoint x: 160, startPoint y: 487, endPoint x: 162, endPoint y: 514, distance: 27.3
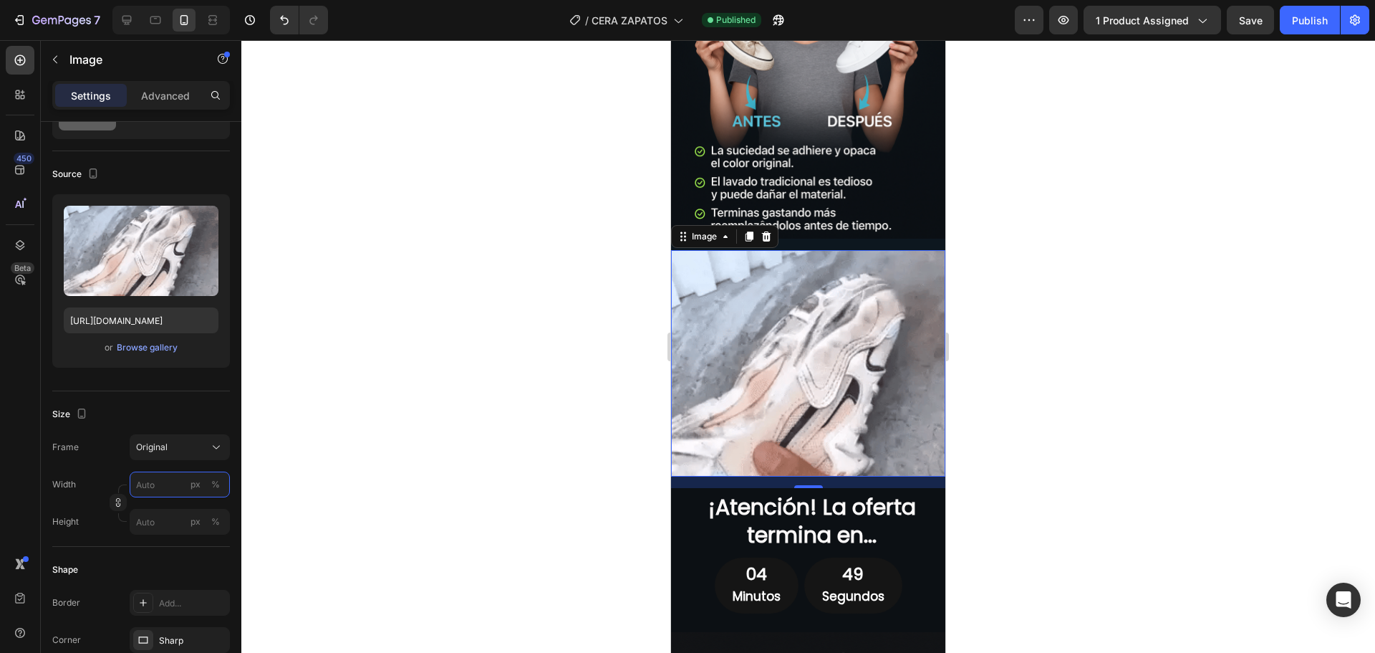
click at [160, 487] on input "px %" at bounding box center [180, 484] width 100 height 26
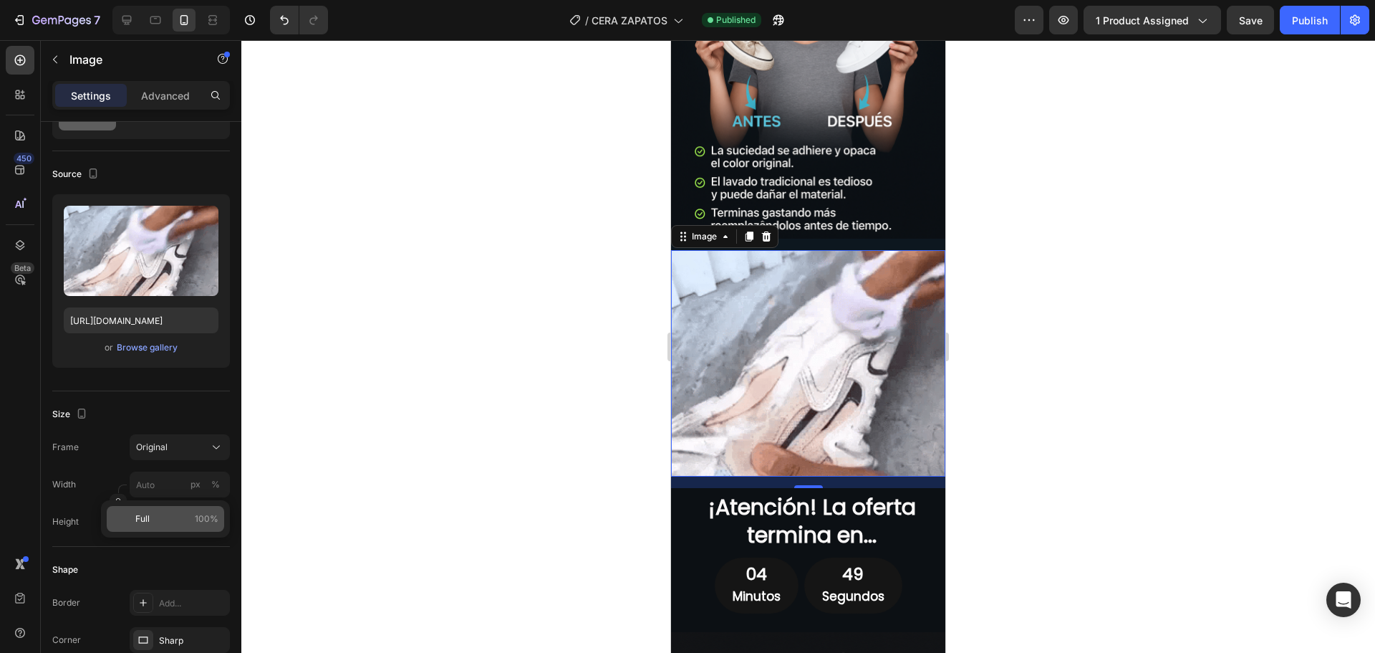
click at [161, 523] on p "Full 100%" at bounding box center [176, 518] width 83 height 13
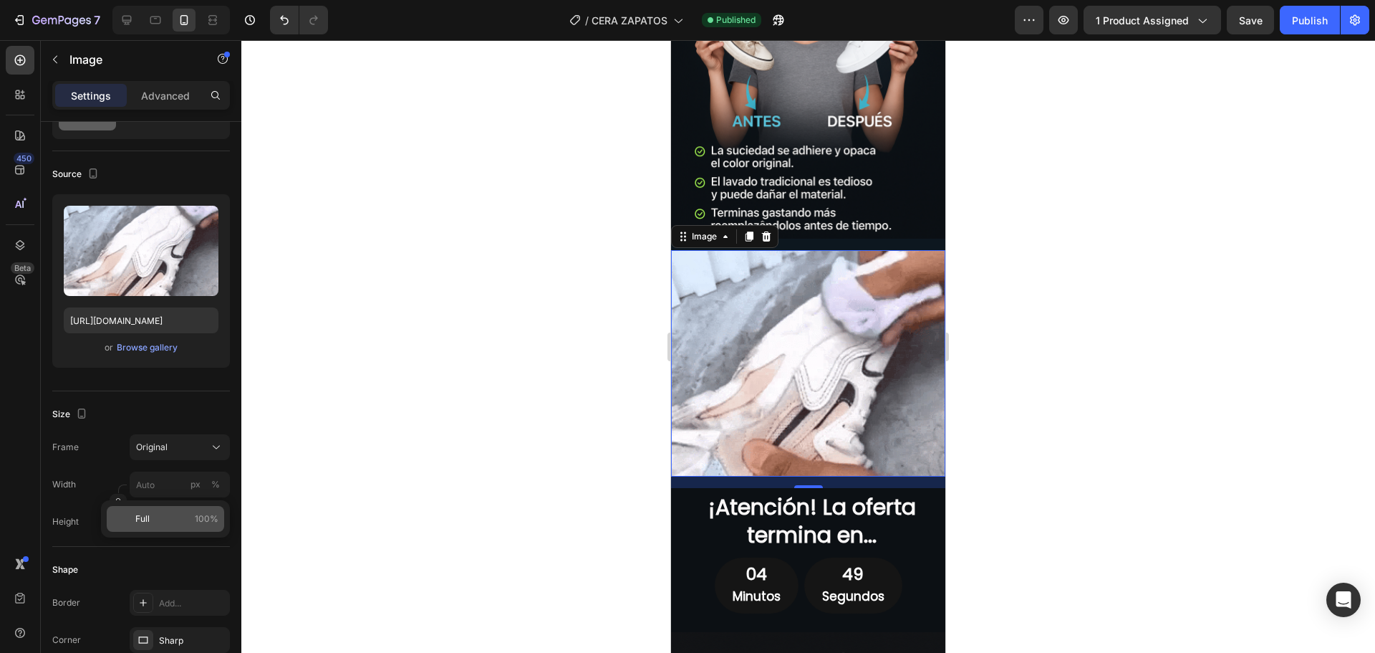
type input "100"
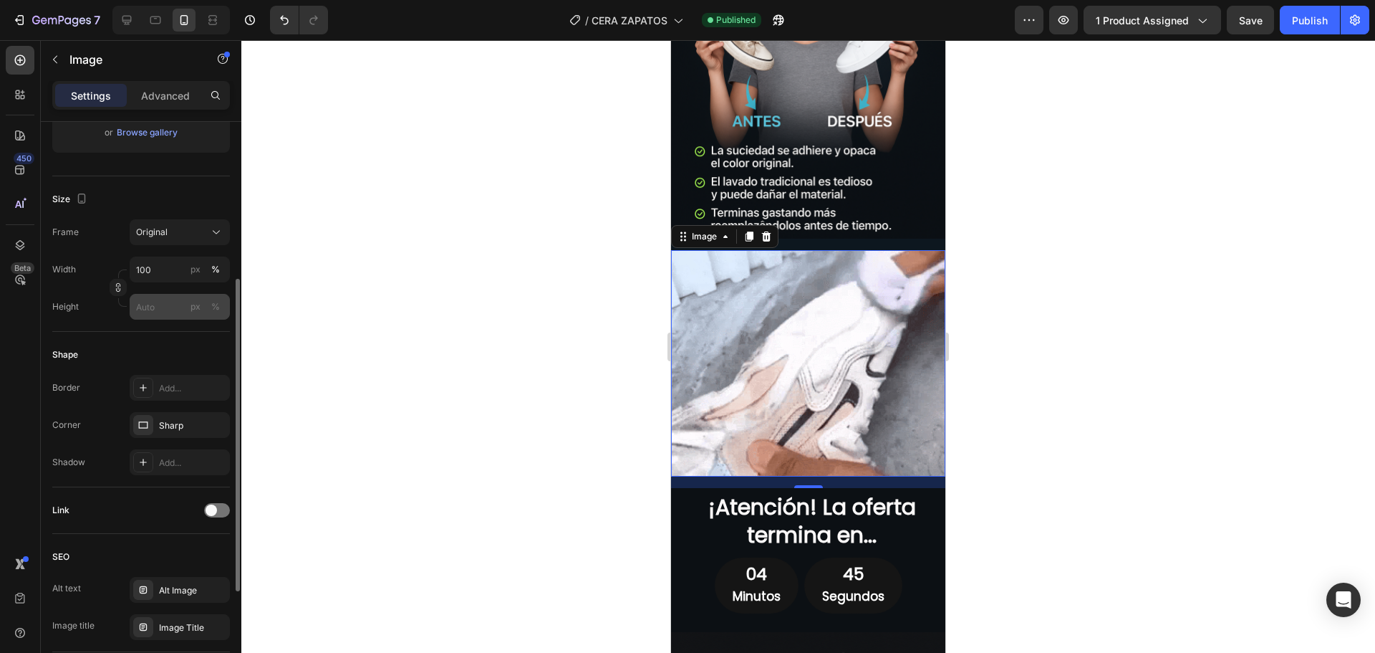
scroll to position [430, 0]
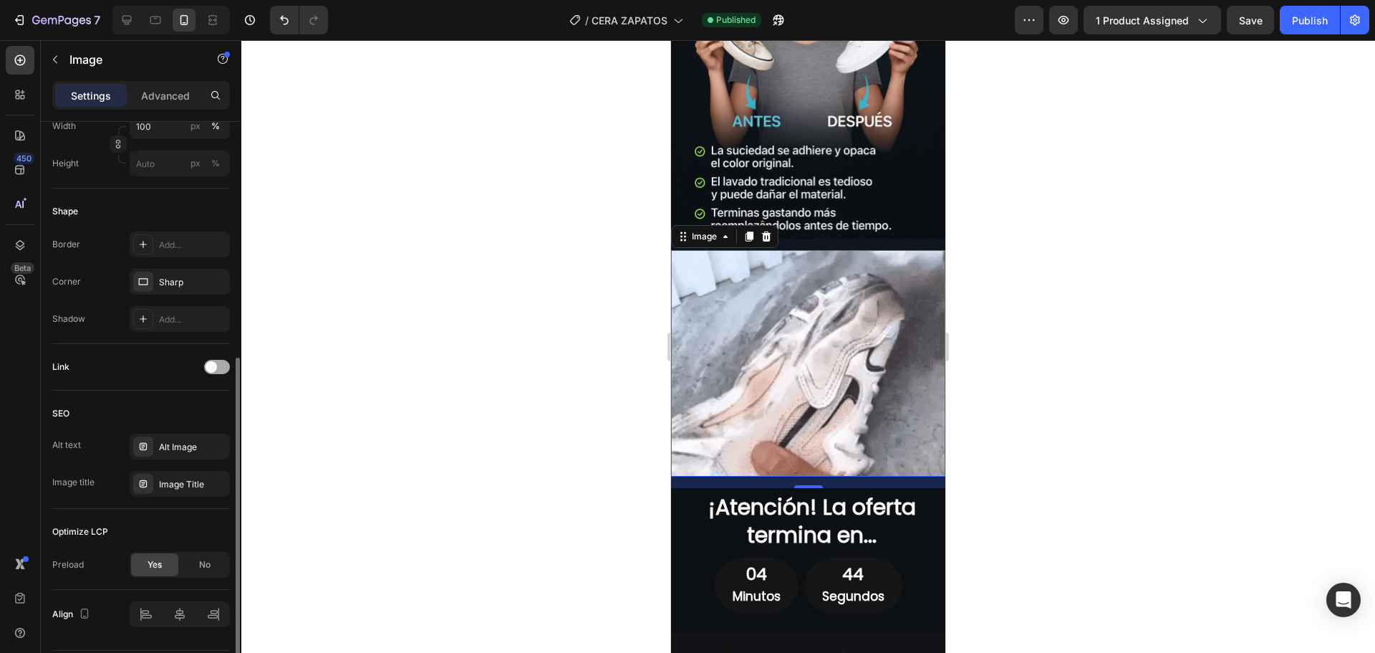
click at [213, 361] on div at bounding box center [217, 366] width 26 height 11
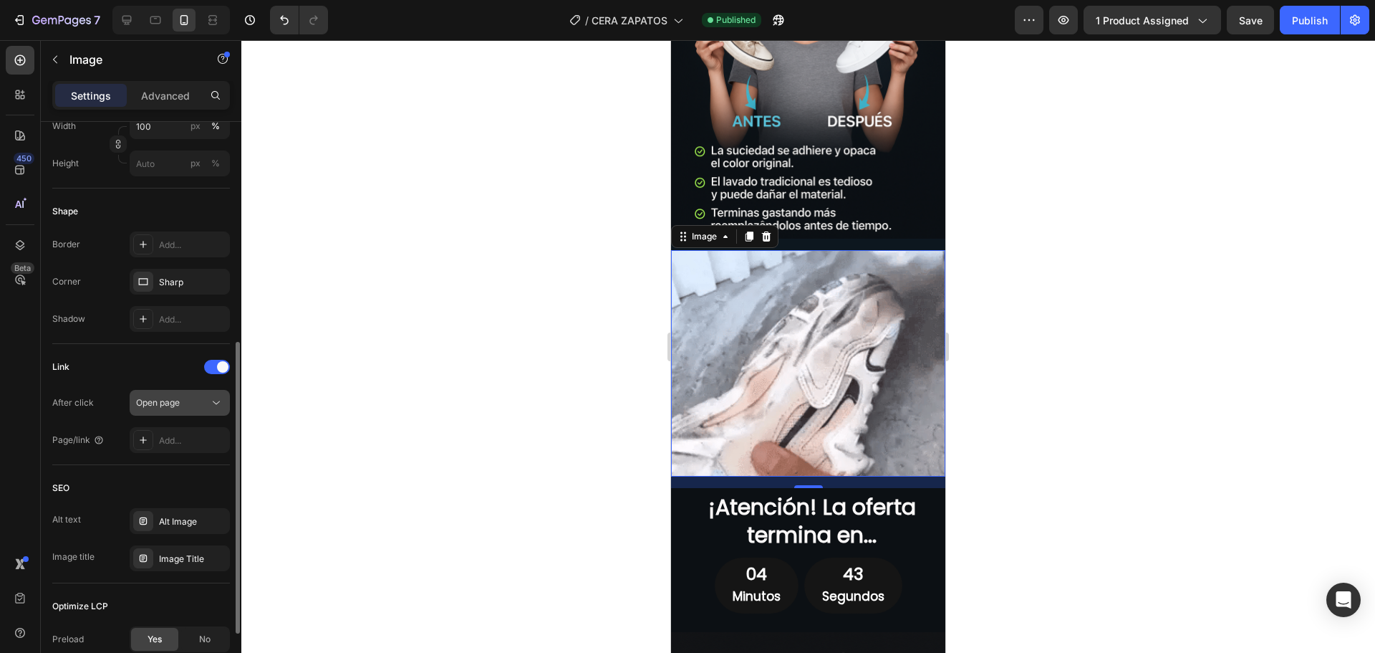
click at [171, 398] on span "Open page" at bounding box center [158, 402] width 44 height 11
click at [223, 371] on span at bounding box center [222, 366] width 11 height 11
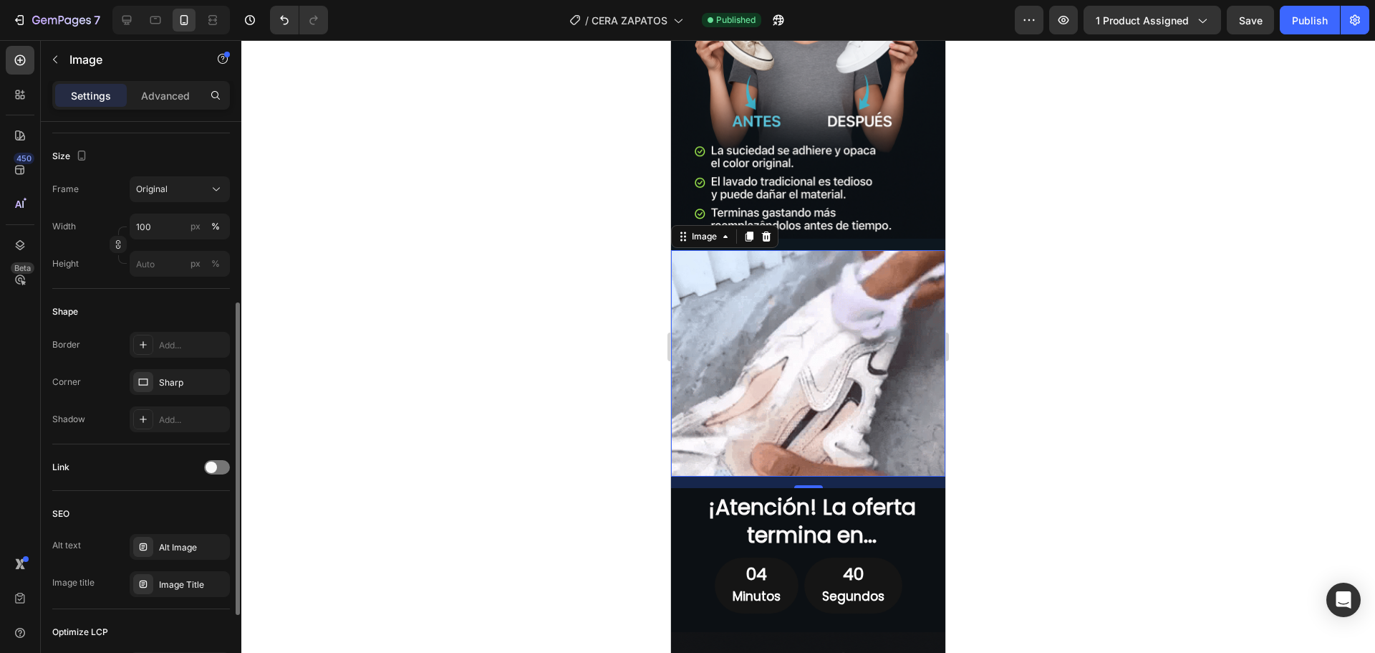
scroll to position [473, 0]
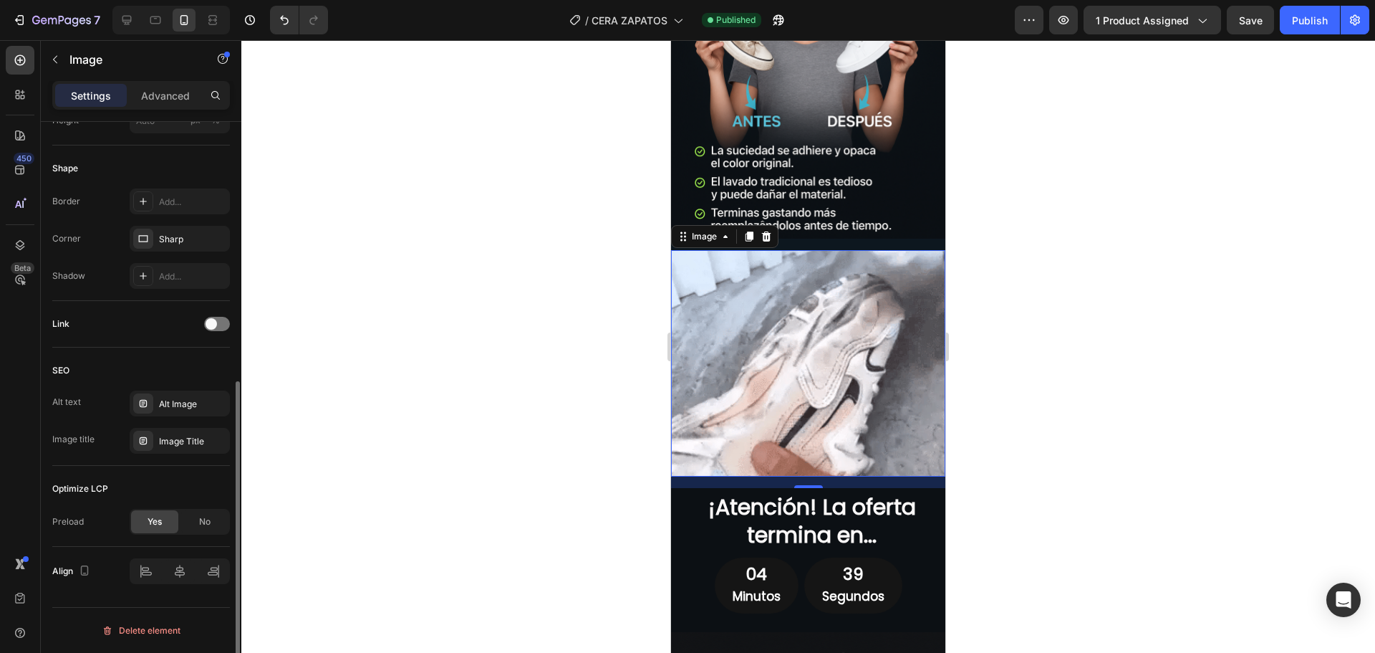
click at [148, 516] on span "Yes" at bounding box center [155, 521] width 14 height 13
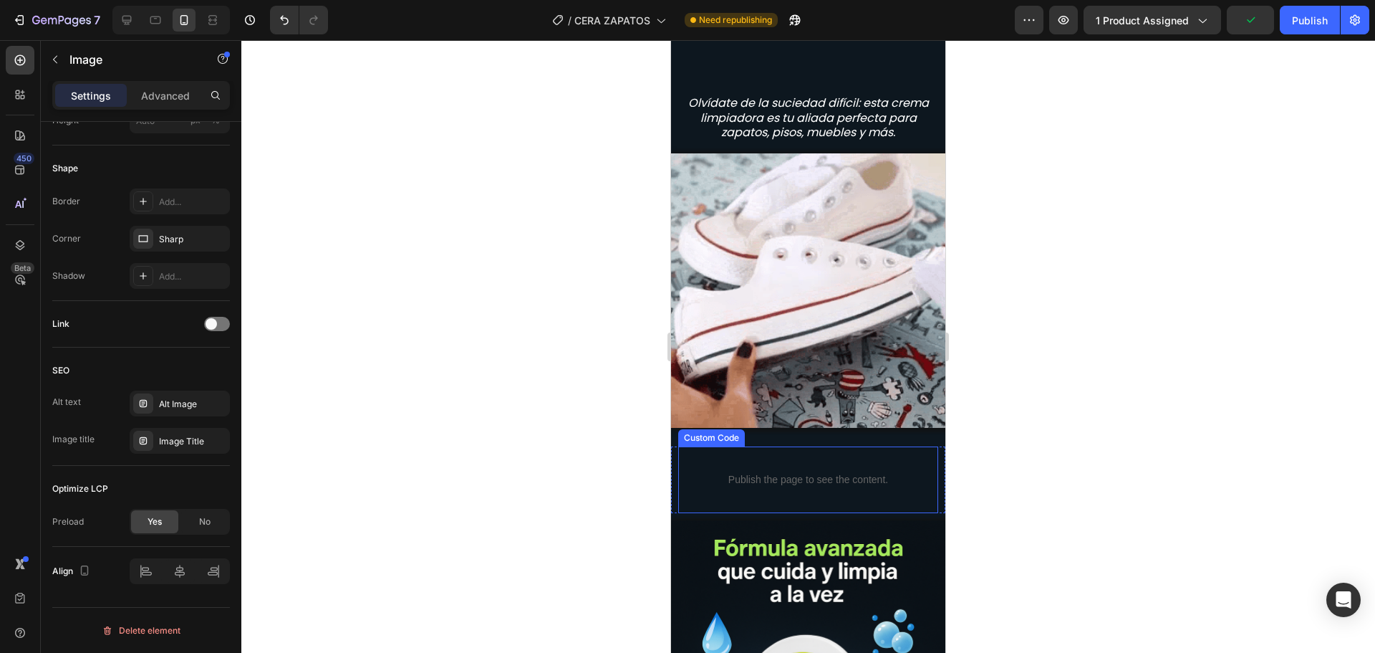
click at [806, 362] on img at bounding box center [808, 290] width 274 height 274
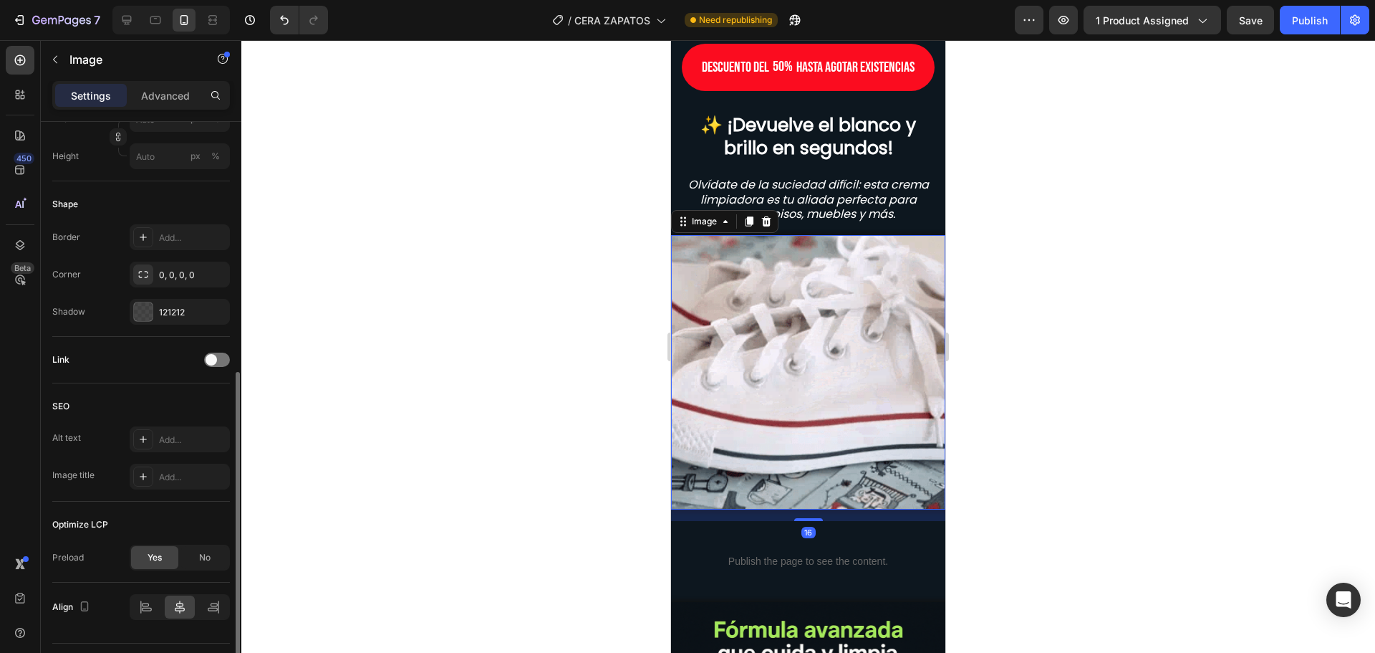
scroll to position [509, 0]
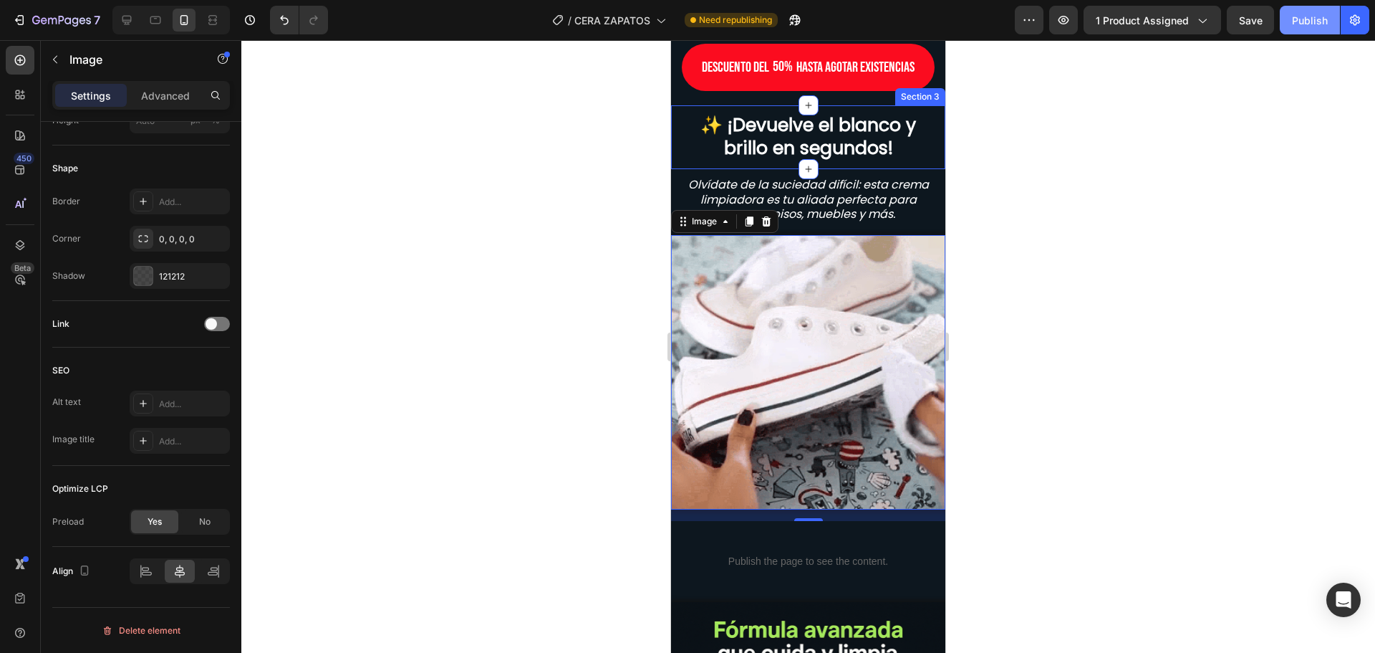
click at [1314, 19] on div "Publish" at bounding box center [1310, 20] width 36 height 15
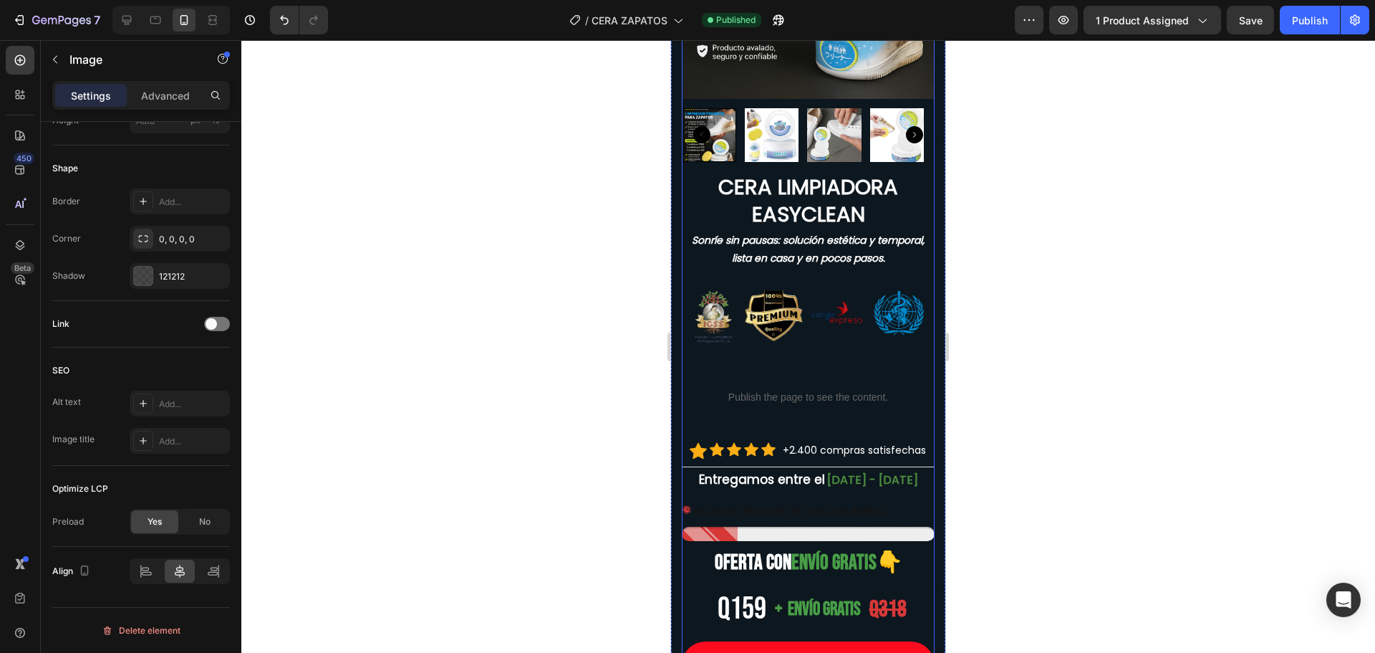
scroll to position [489, 0]
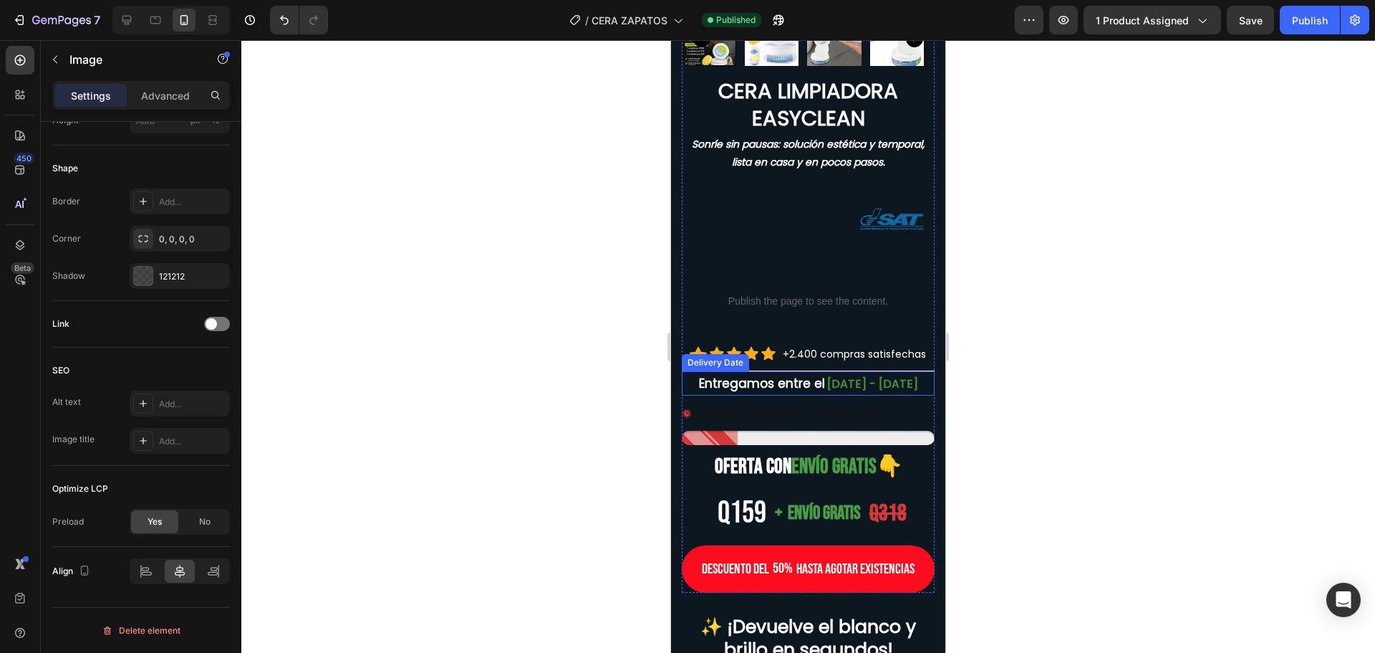
click at [853, 375] on span "[DATE] - [DATE]" at bounding box center [872, 383] width 91 height 16
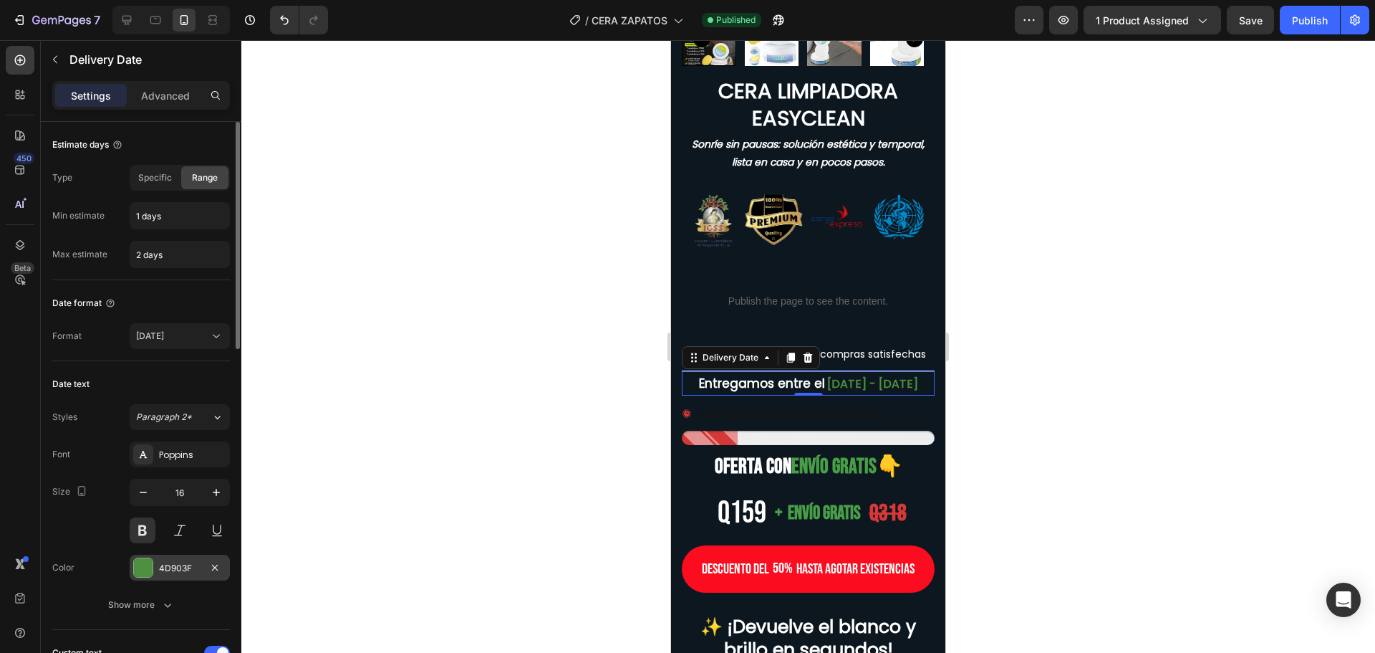
click at [145, 562] on div at bounding box center [143, 567] width 19 height 19
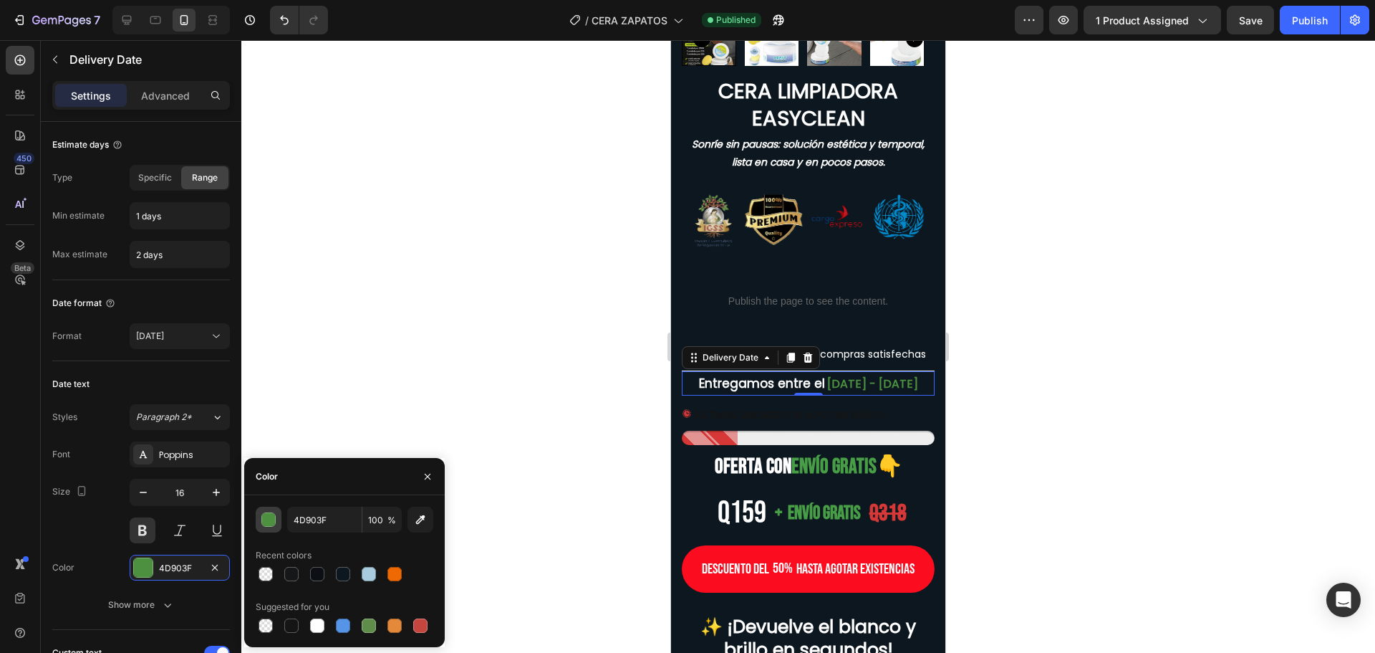
click at [272, 516] on div "button" at bounding box center [269, 520] width 14 height 14
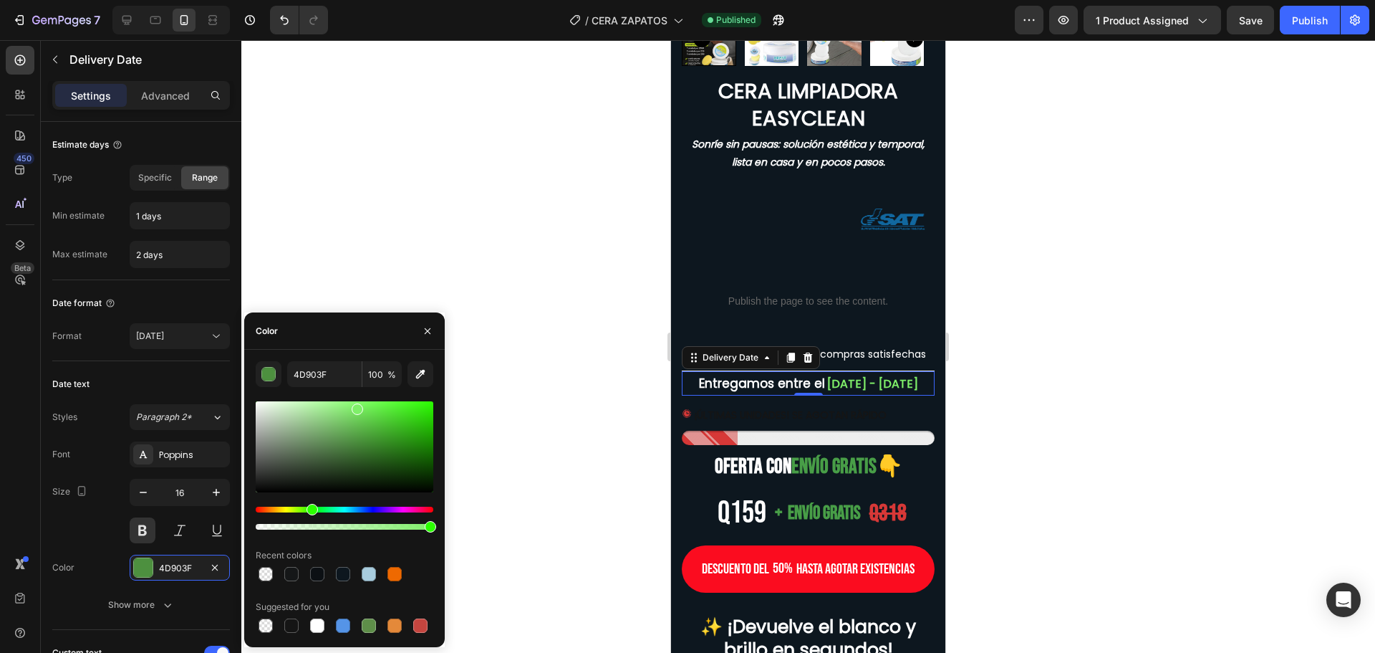
type input "7FEF69"
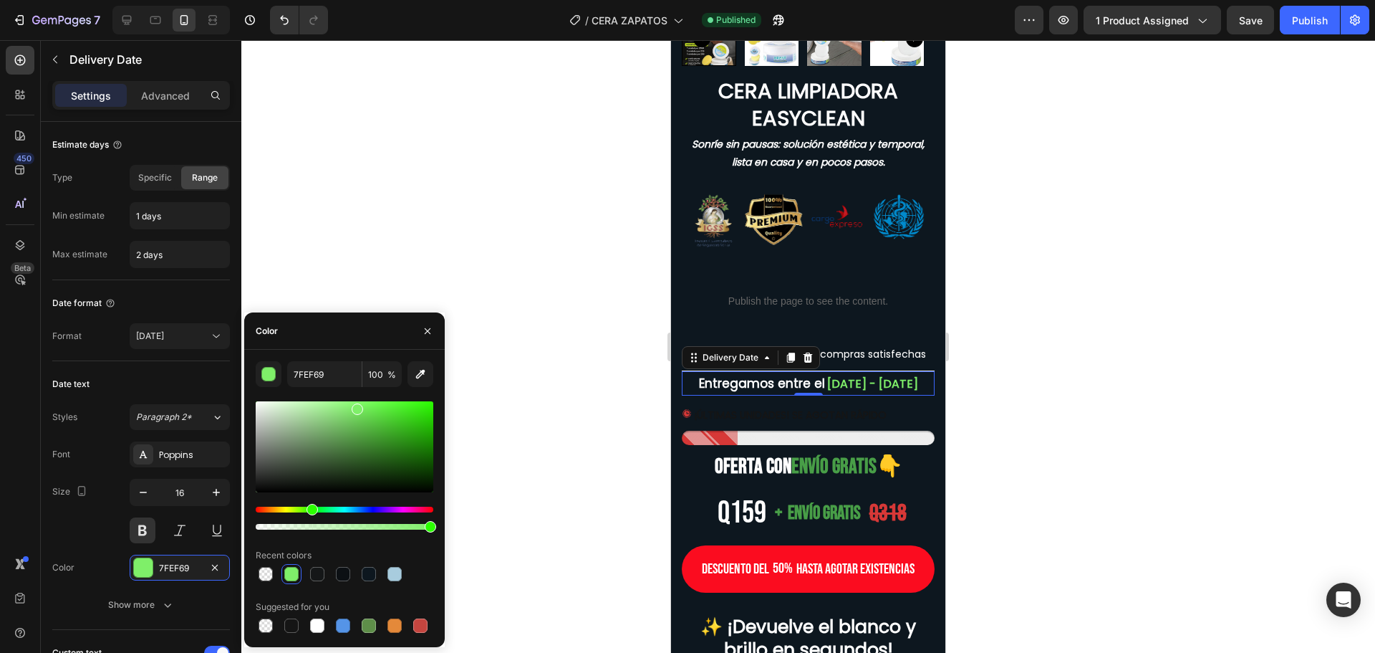
drag, startPoint x: 359, startPoint y: 443, endPoint x: 355, endPoint y: 406, distance: 36.7
click at [355, 406] on div at bounding box center [357, 408] width 11 height 11
click at [855, 466] on span "envío GRATIS" at bounding box center [834, 466] width 85 height 25
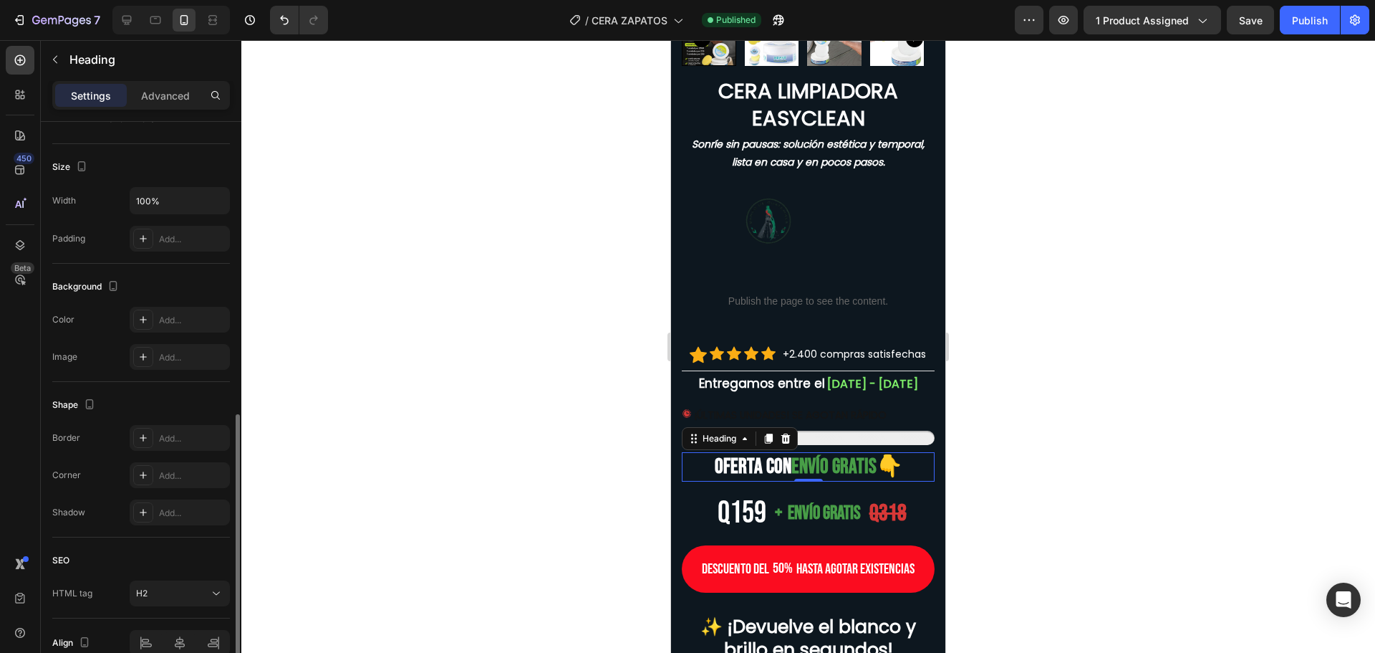
scroll to position [358, 0]
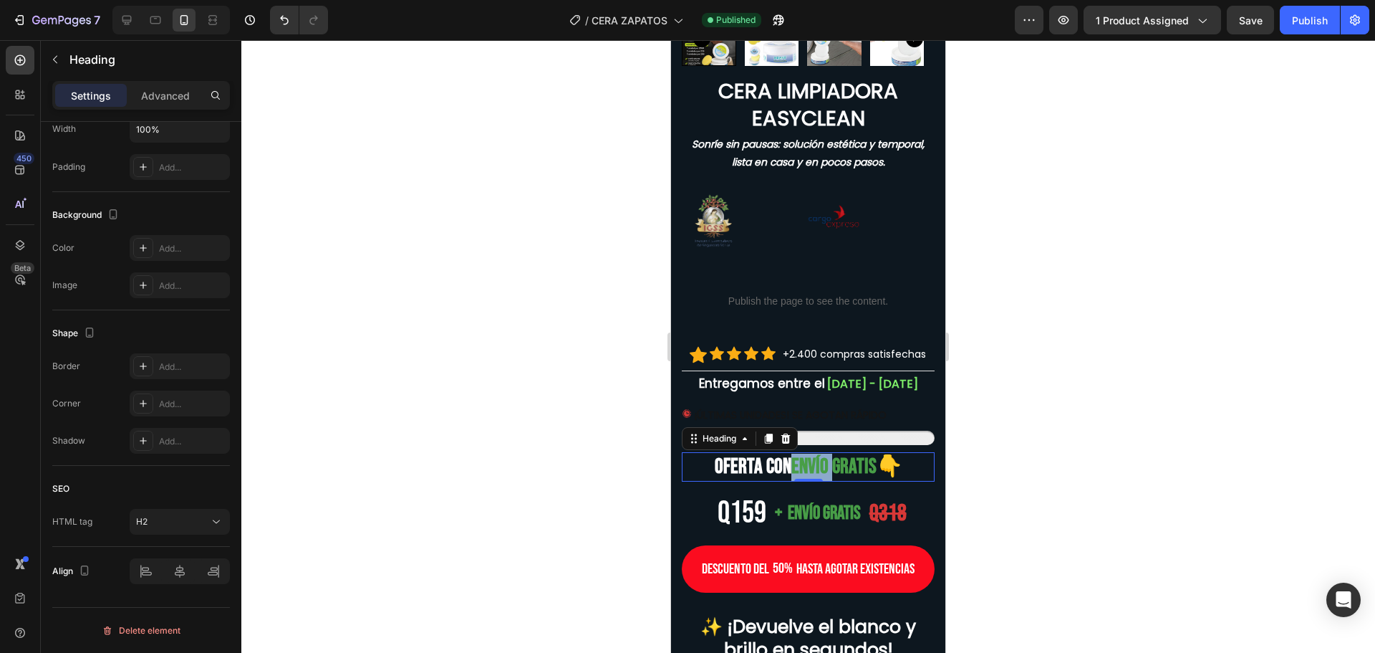
click at [813, 468] on span "envío GRATIS" at bounding box center [834, 466] width 85 height 25
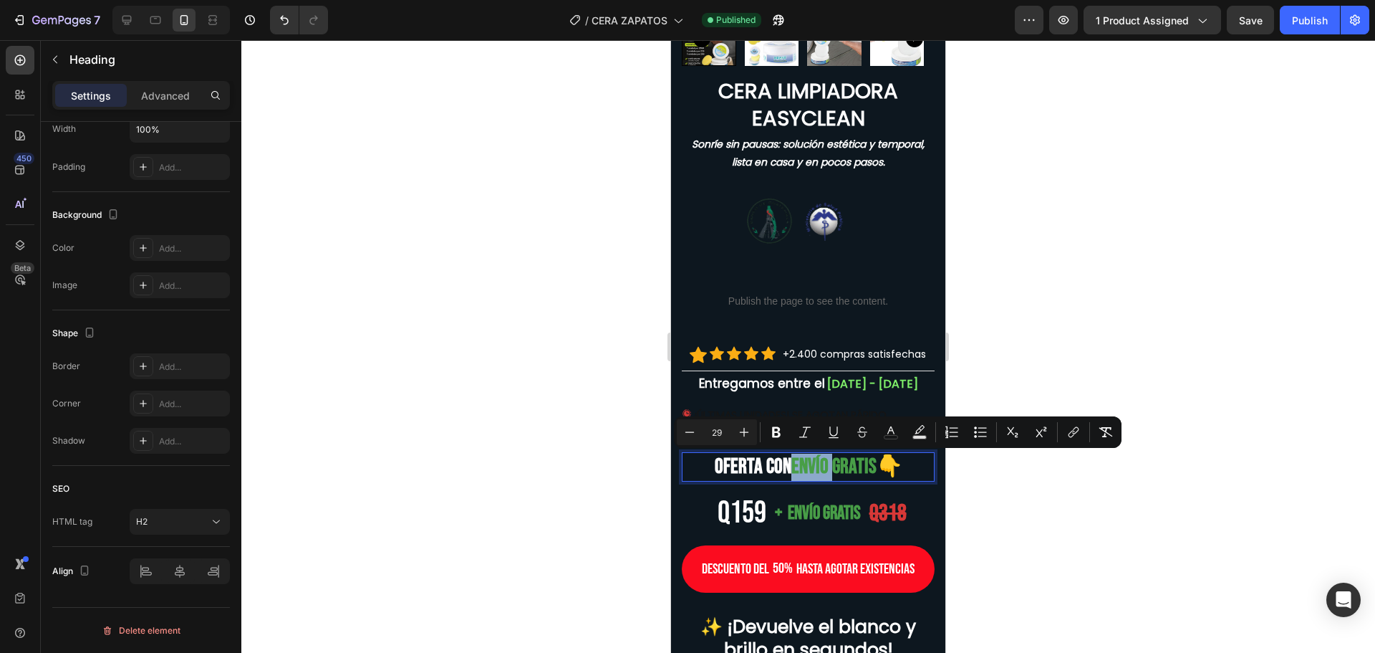
click at [817, 471] on span "envío GRATIS" at bounding box center [834, 466] width 85 height 25
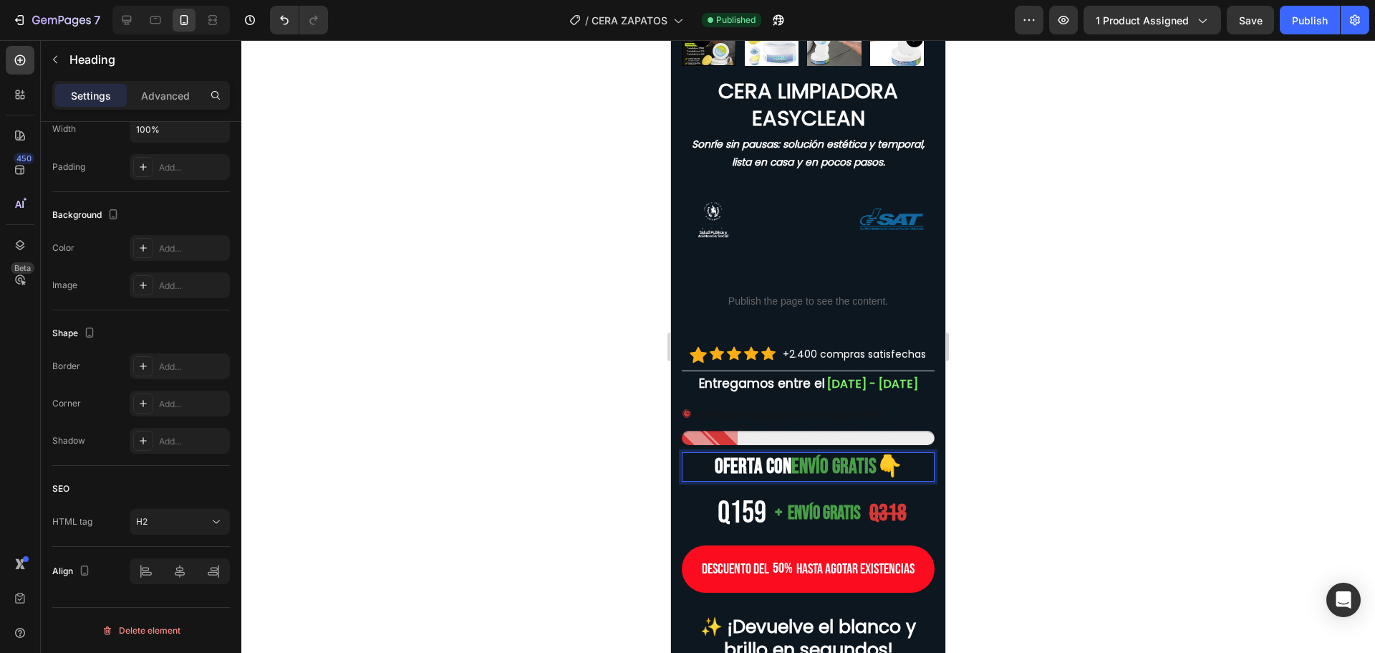
click at [792, 468] on span "envío GRATIS" at bounding box center [834, 466] width 85 height 25
drag, startPoint x: 789, startPoint y: 467, endPoint x: 827, endPoint y: 467, distance: 38.0
click at [827, 467] on span "envío GRATIS" at bounding box center [834, 466] width 85 height 25
click at [781, 469] on p "OFERTA con envío GRATIS 👇" at bounding box center [808, 466] width 250 height 27
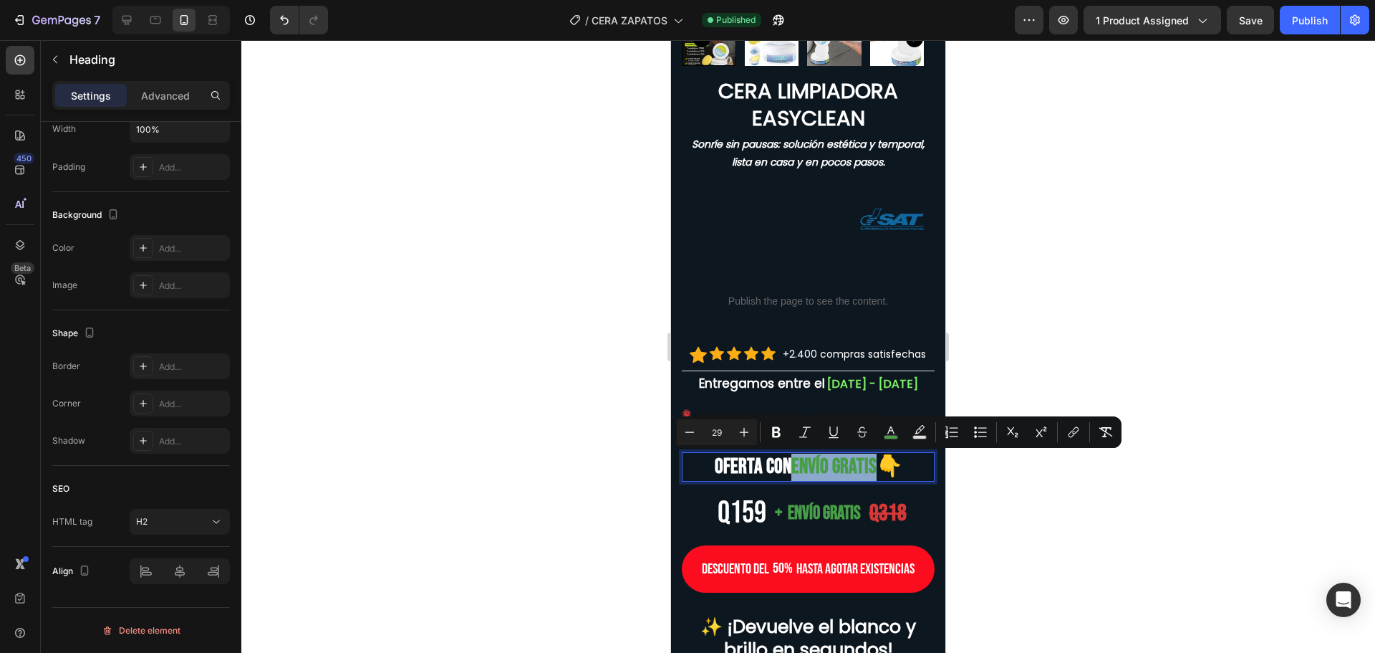
drag, startPoint x: 784, startPoint y: 468, endPoint x: 882, endPoint y: 468, distance: 98.1
click at [882, 468] on p "OFERTA con envío GRATIS 👇" at bounding box center [808, 466] width 250 height 27
click at [887, 437] on rect "Editor contextual toolbar" at bounding box center [892, 438] width 14 height 4
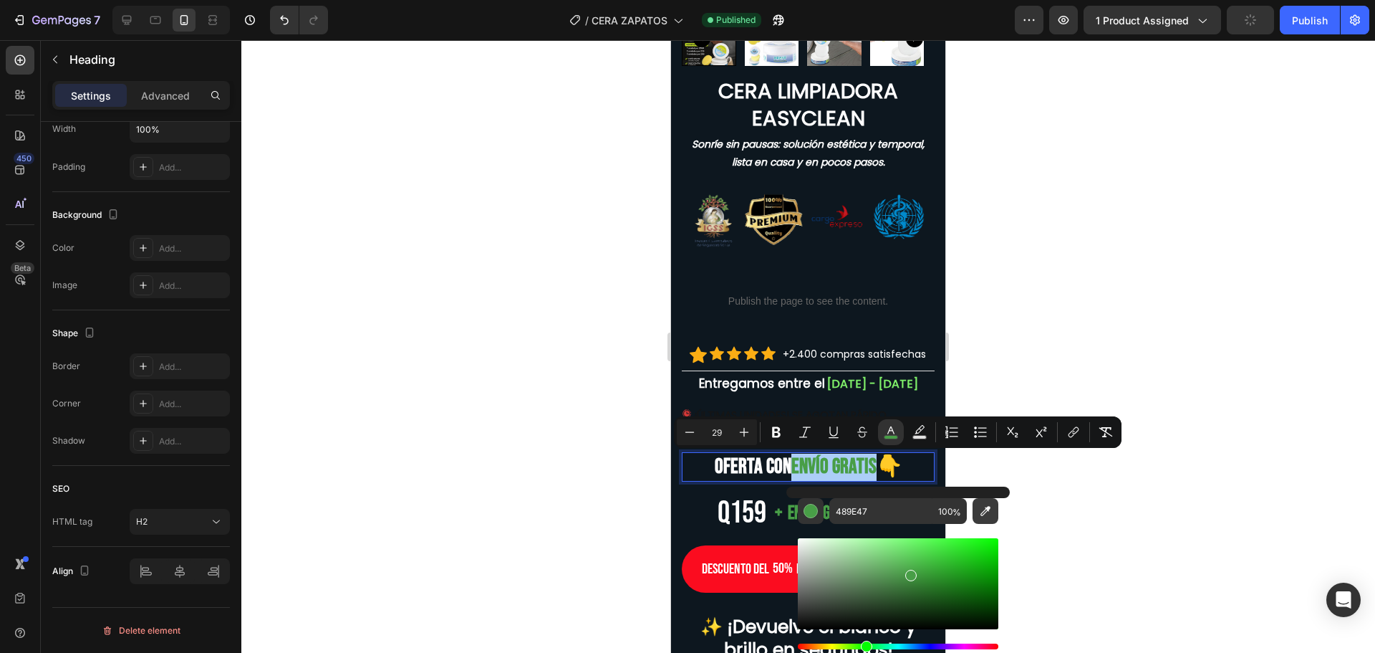
click at [984, 509] on icon "Editor contextual toolbar" at bounding box center [985, 511] width 14 height 14
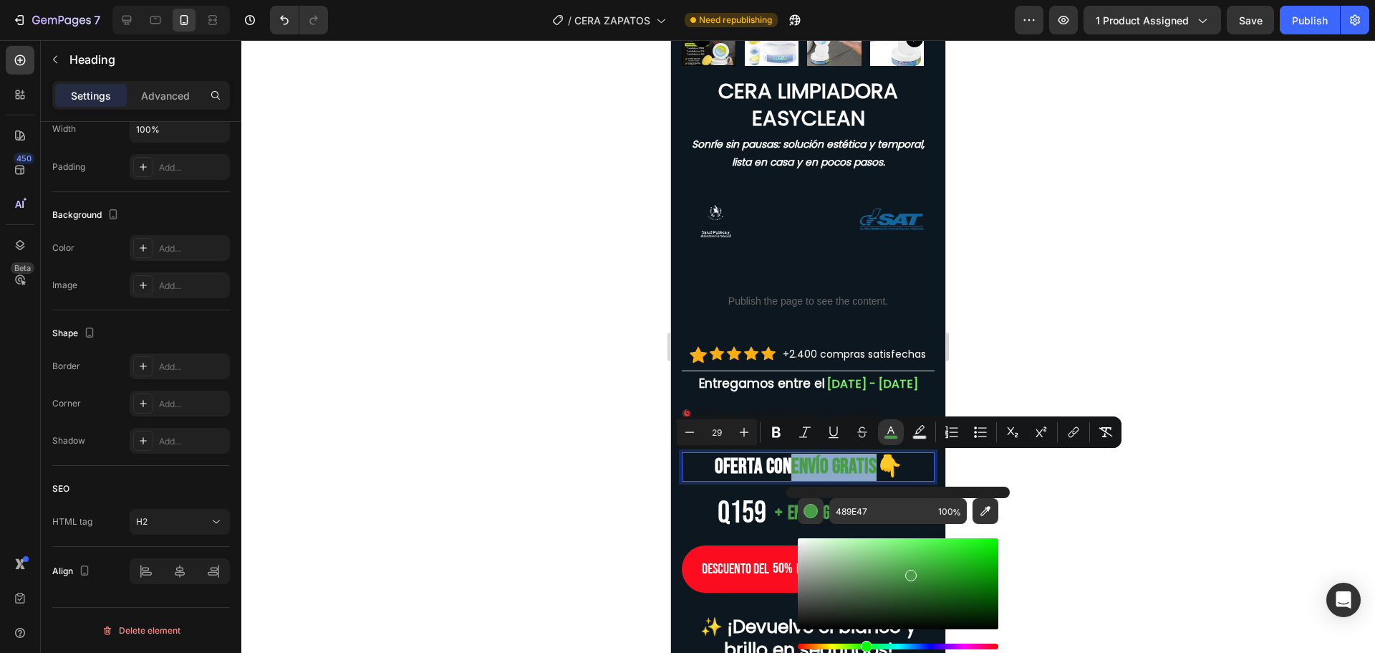
type input "7FEF69"
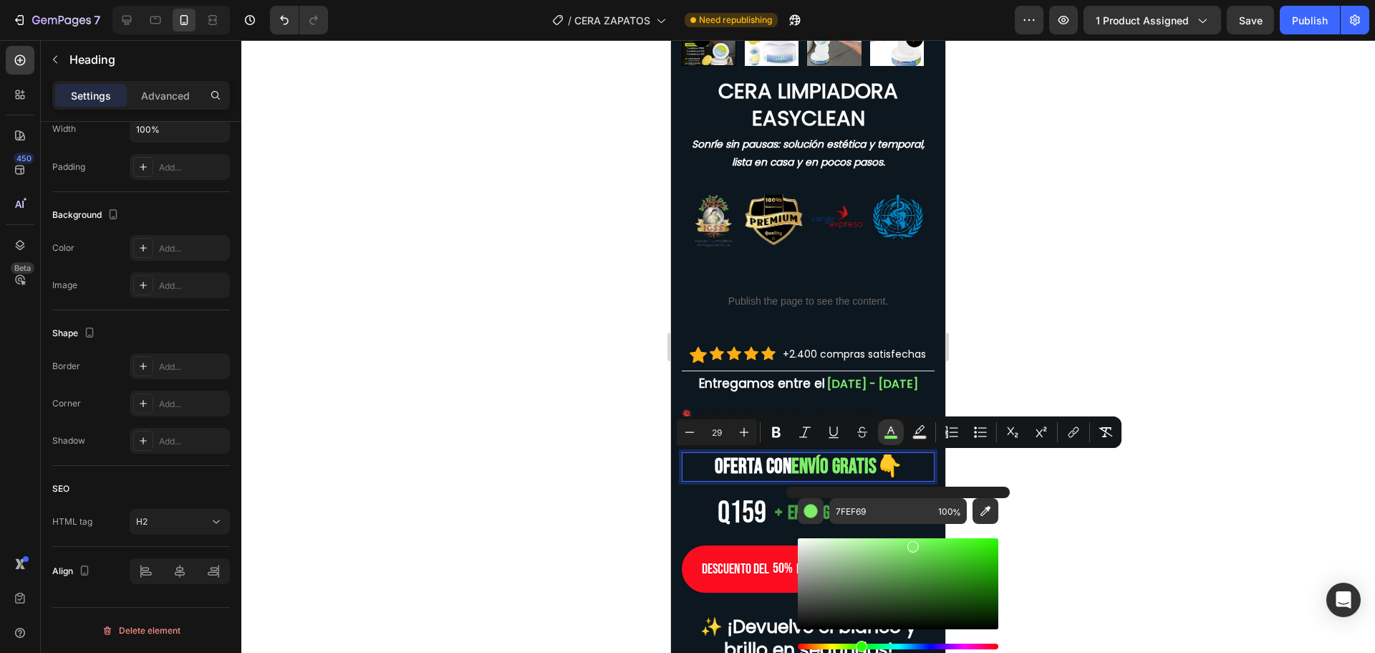
click at [572, 367] on div at bounding box center [808, 346] width 1134 height 612
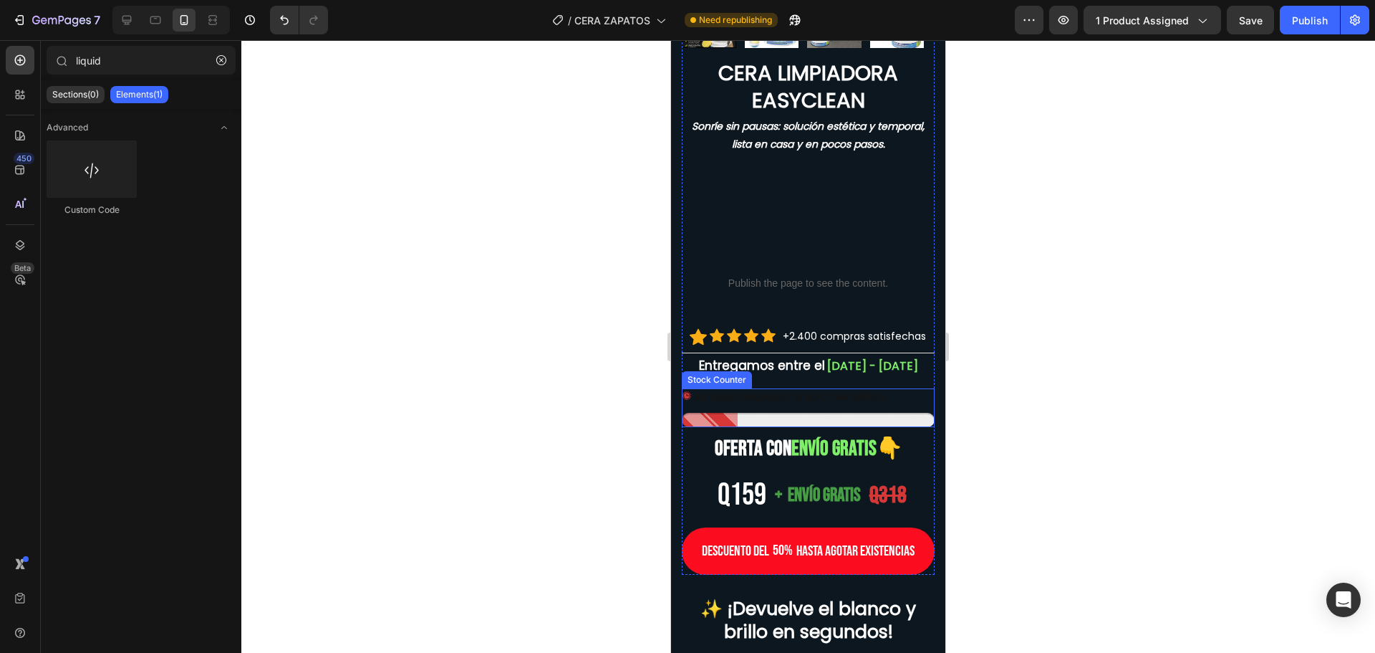
scroll to position [561, 0]
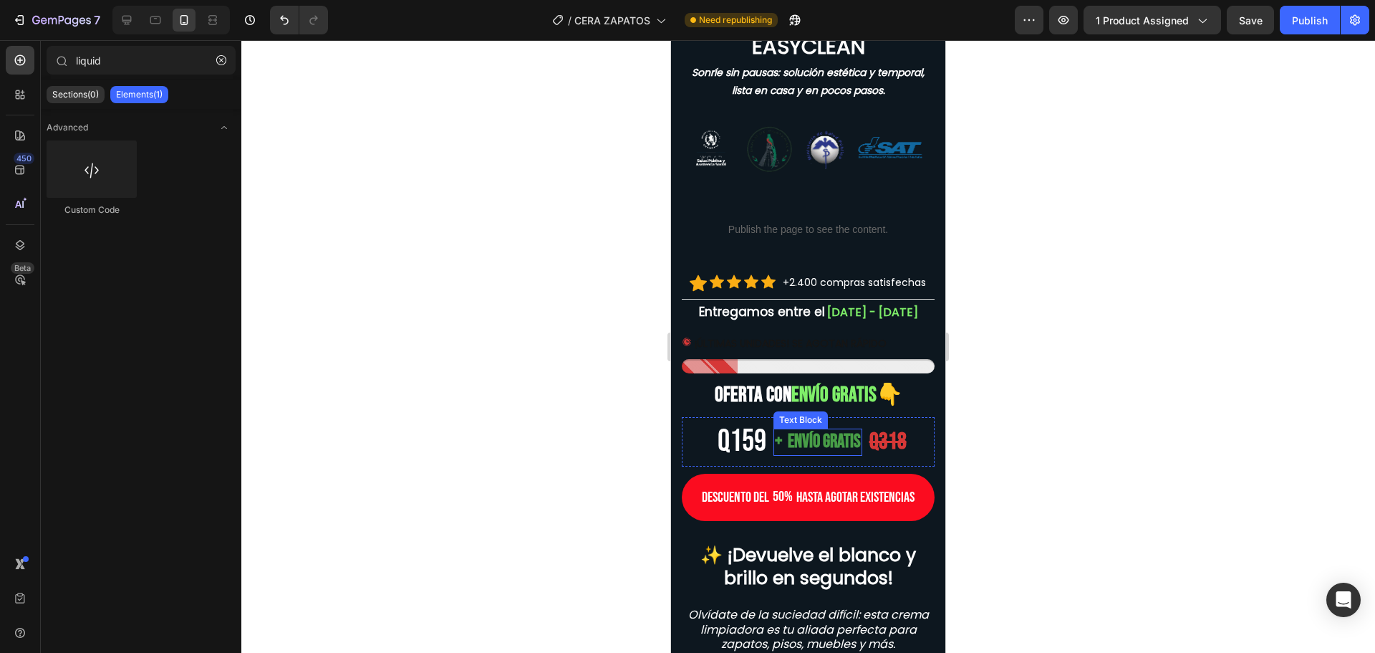
click at [823, 443] on span "+ envío gratis" at bounding box center [818, 441] width 86 height 22
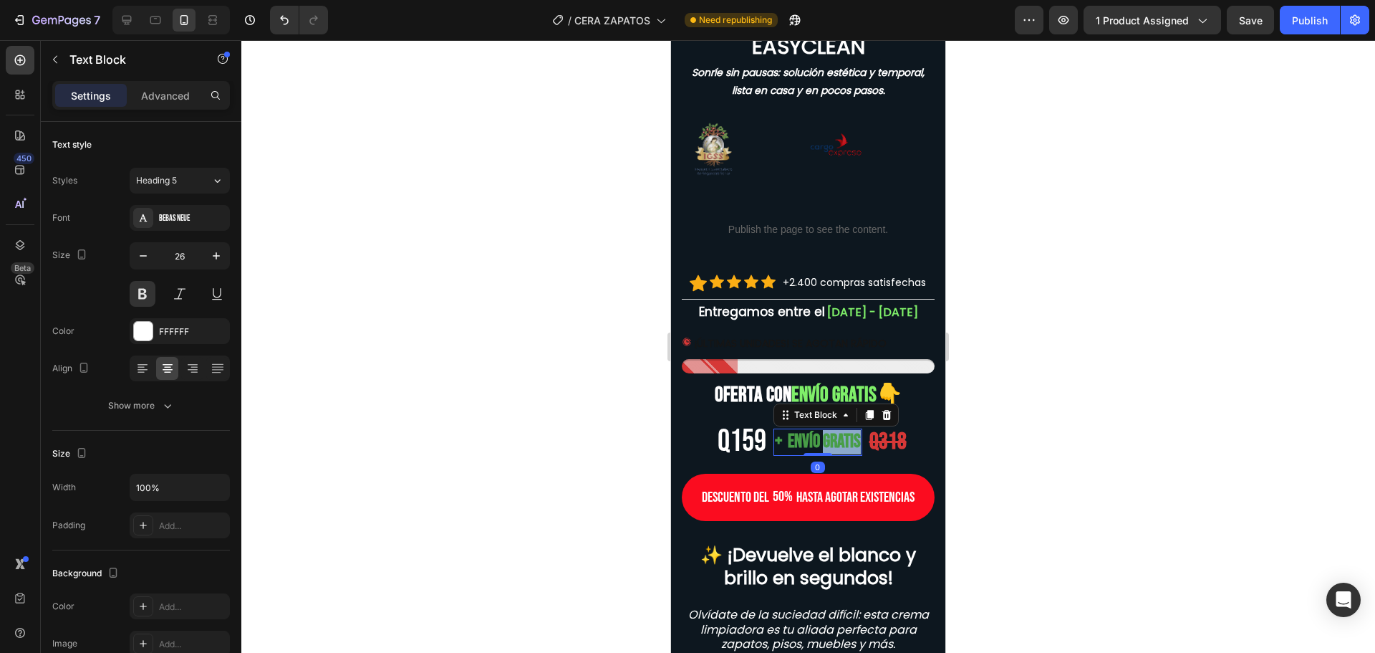
click at [823, 443] on span "+ envío gratis" at bounding box center [818, 441] width 86 height 22
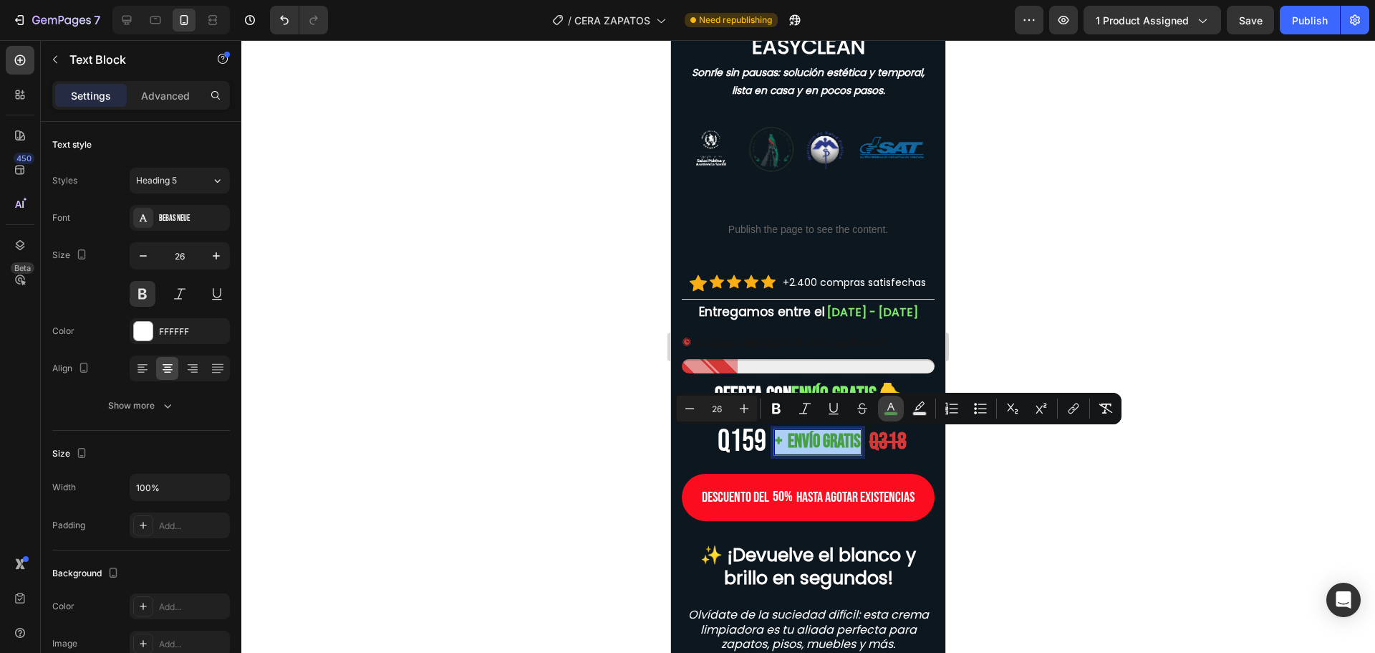
click at [883, 408] on button "color" at bounding box center [891, 408] width 26 height 26
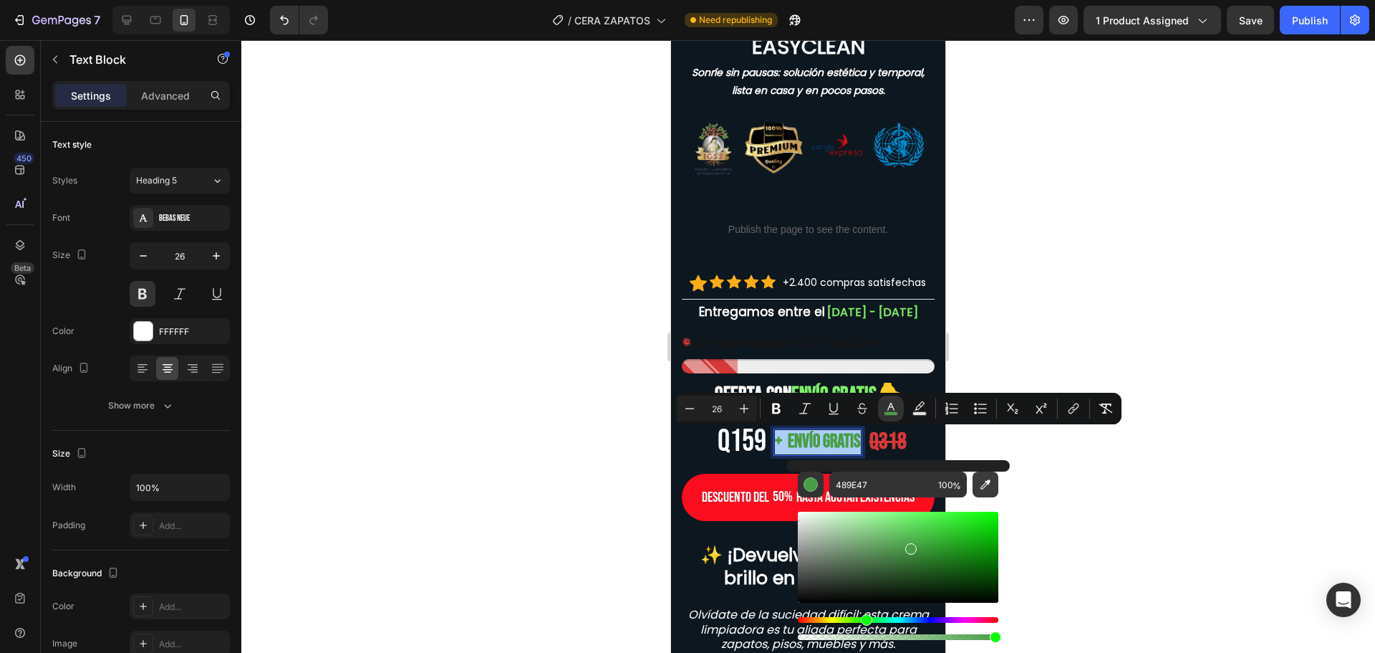
click at [988, 484] on icon "Editor contextual toolbar" at bounding box center [986, 484] width 10 height 10
type input "7FEF69"
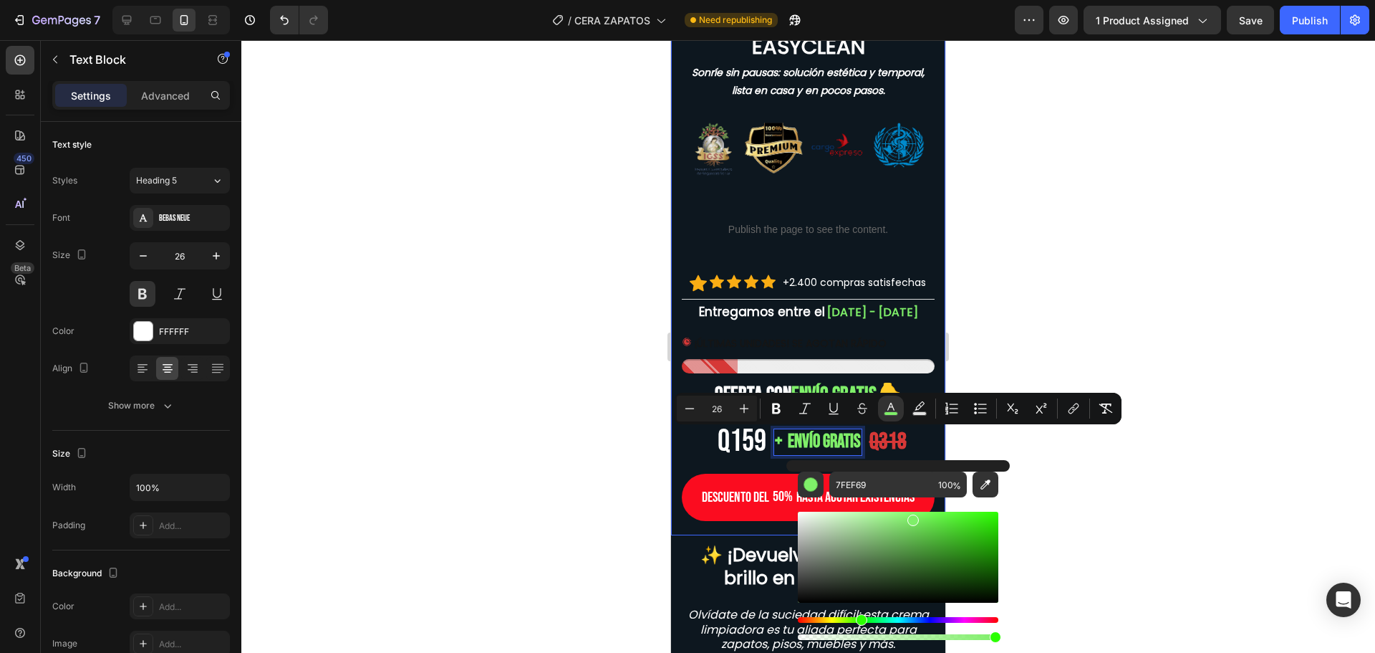
click at [632, 336] on div at bounding box center [808, 346] width 1134 height 612
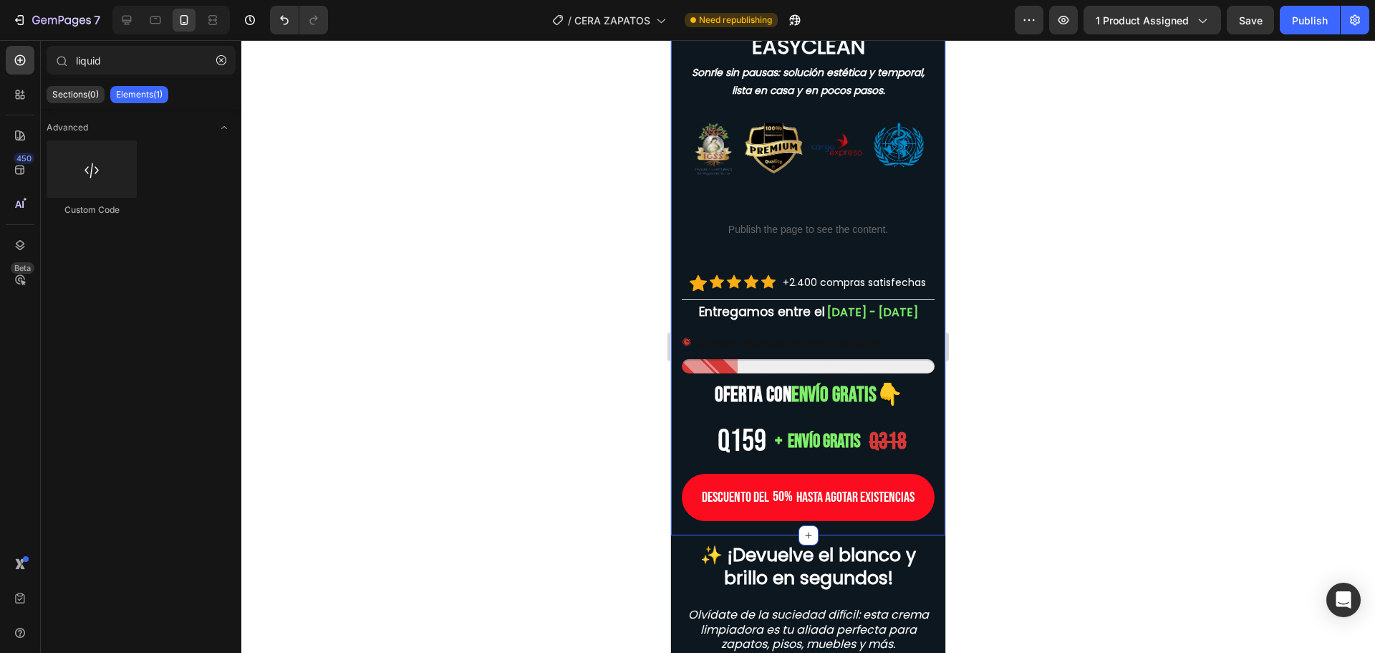
click at [569, 415] on div at bounding box center [808, 346] width 1134 height 612
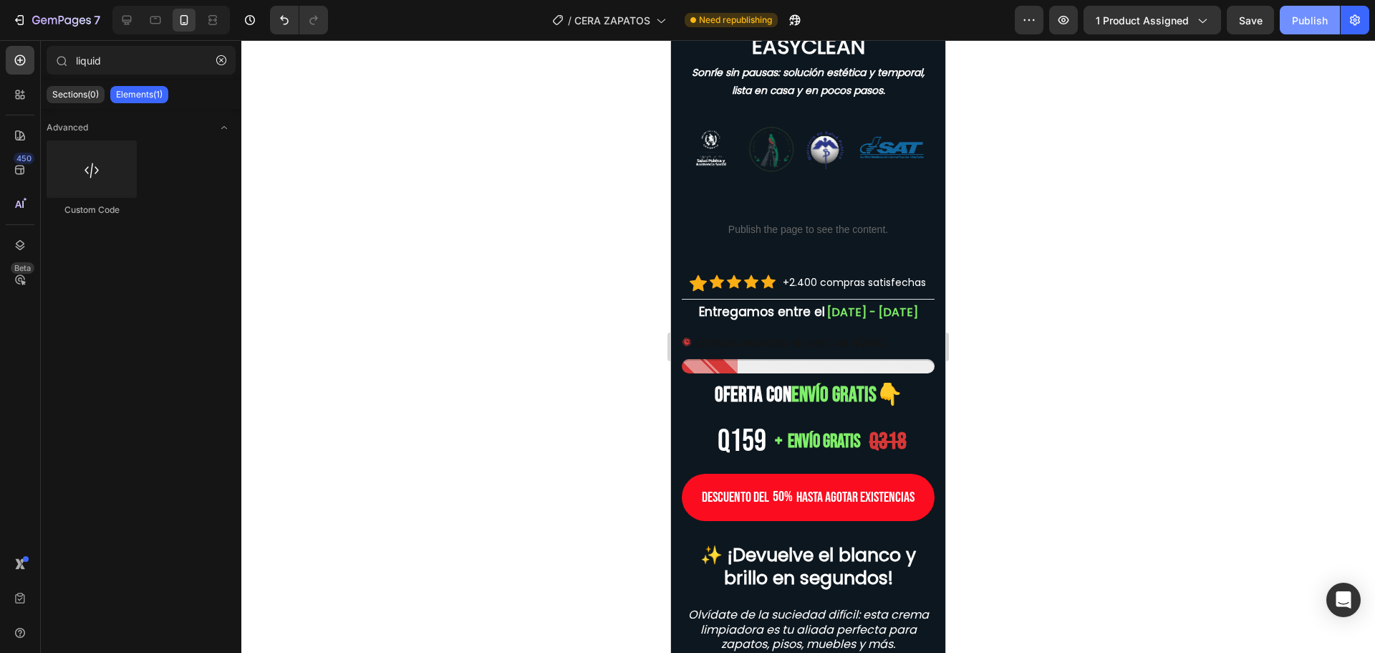
click at [1297, 17] on div "Publish" at bounding box center [1310, 20] width 36 height 15
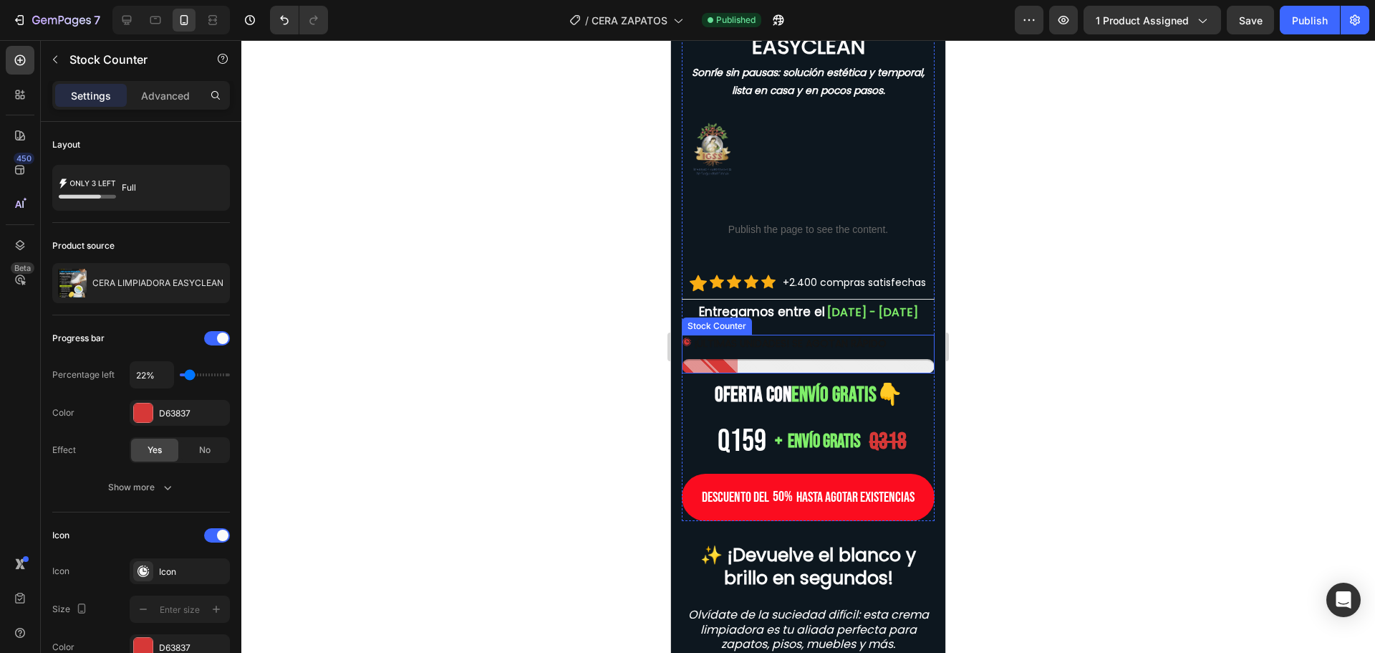
click at [715, 341] on p "¡ÚLTIMAS UNIDADES! SE AGOTAN RÁPIDO" at bounding box center [791, 344] width 192 height 18
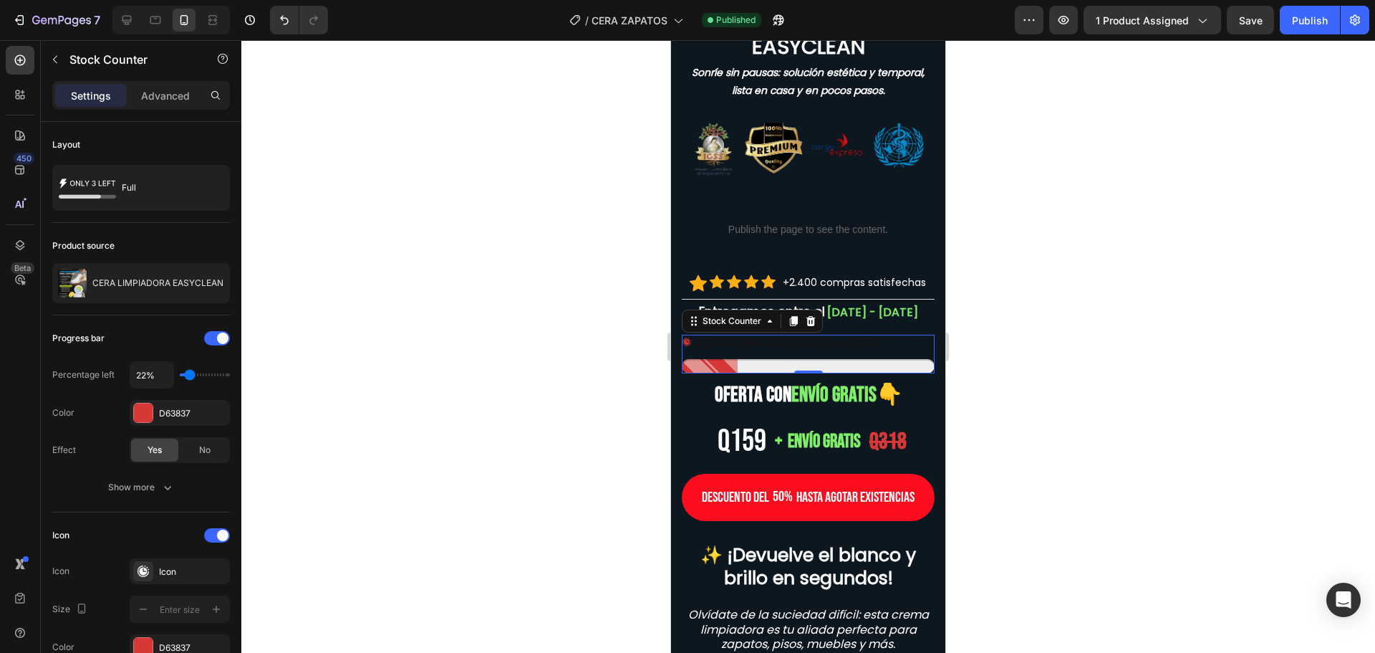
click at [715, 341] on p "¡ÚLTIMAS UNIDADES! SE AGOTAN RÁPIDO" at bounding box center [791, 344] width 192 height 18
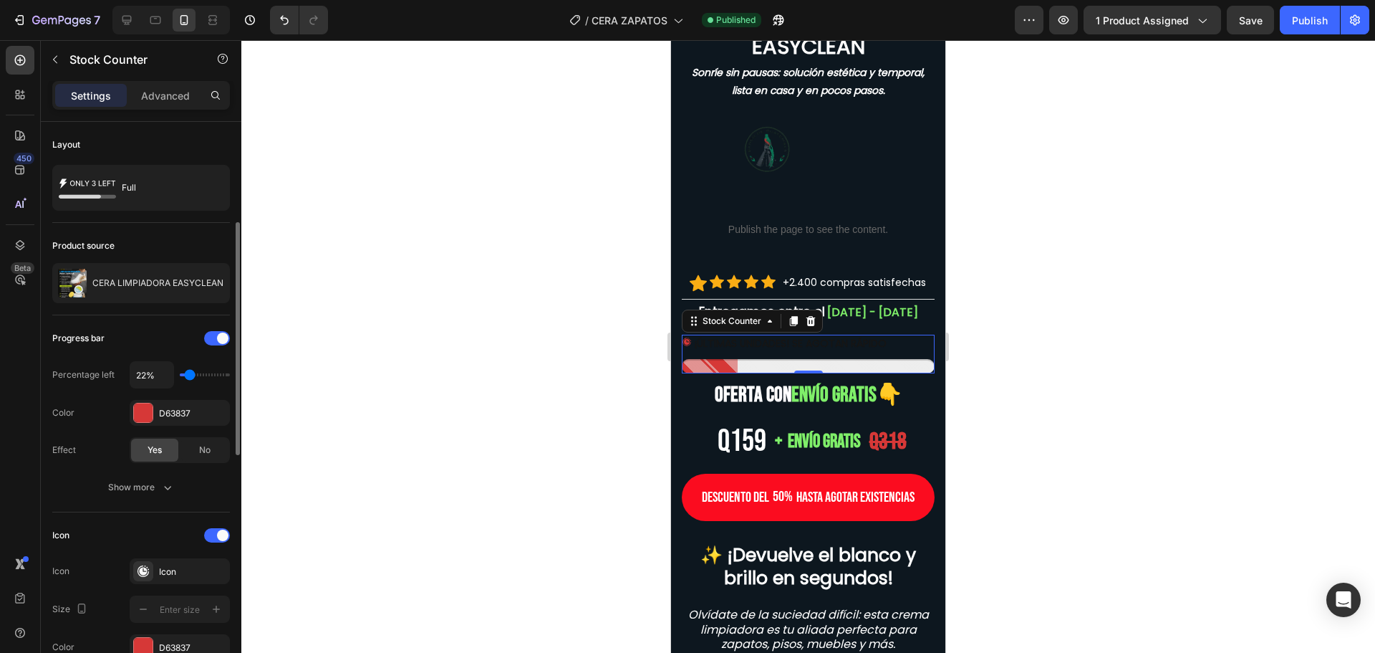
scroll to position [72, 0]
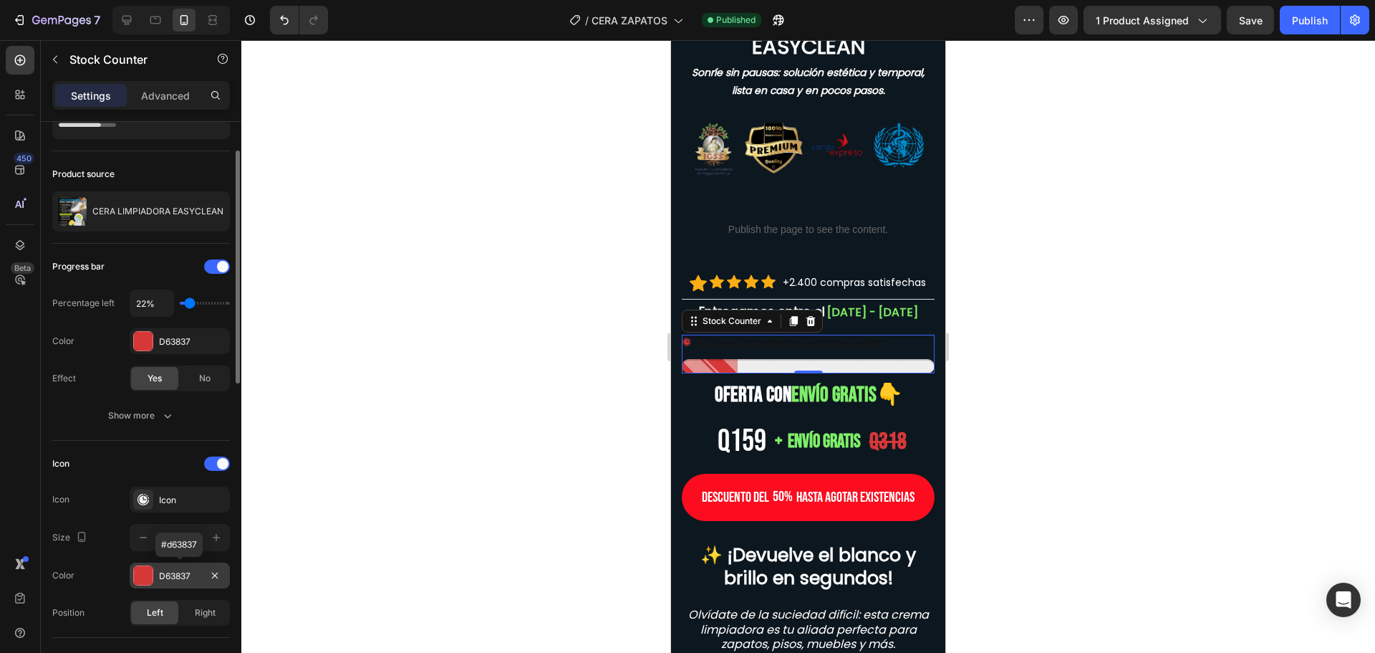
click at [160, 576] on div "D63837" at bounding box center [180, 575] width 42 height 13
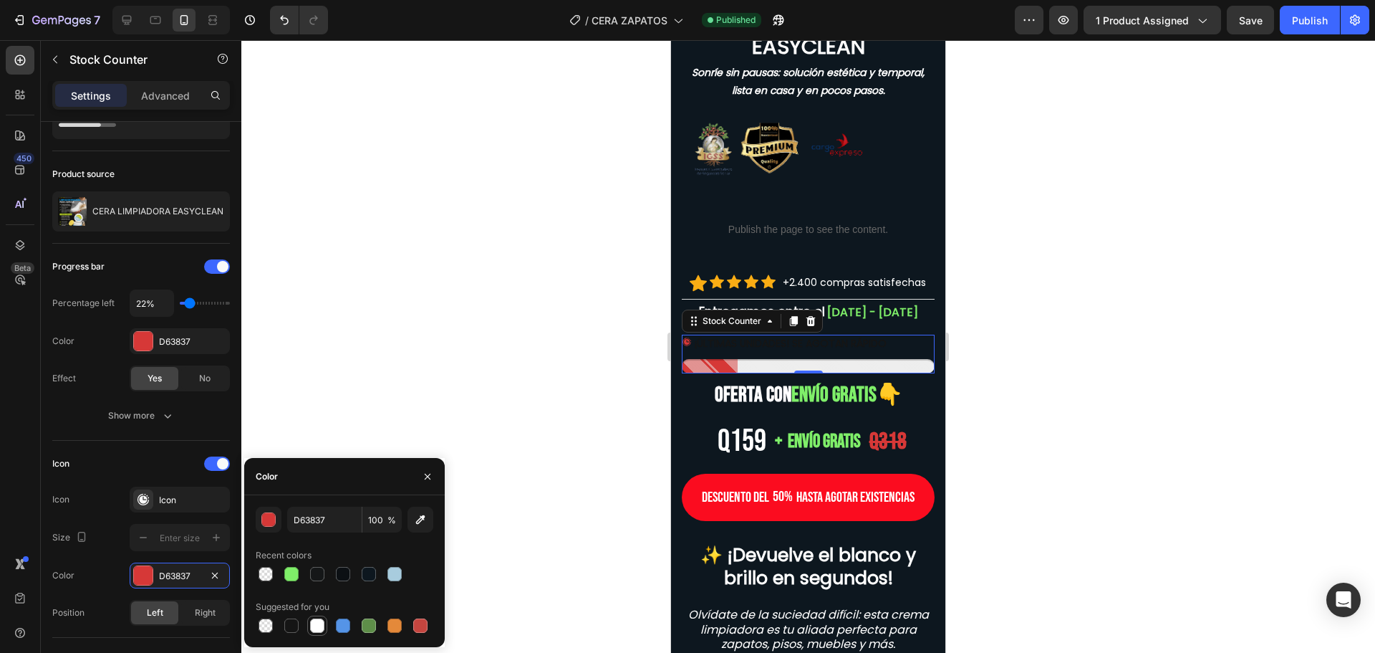
click at [319, 622] on div at bounding box center [317, 625] width 14 height 14
type input "FFFFFF"
click at [191, 603] on div "Right" at bounding box center [204, 612] width 47 height 23
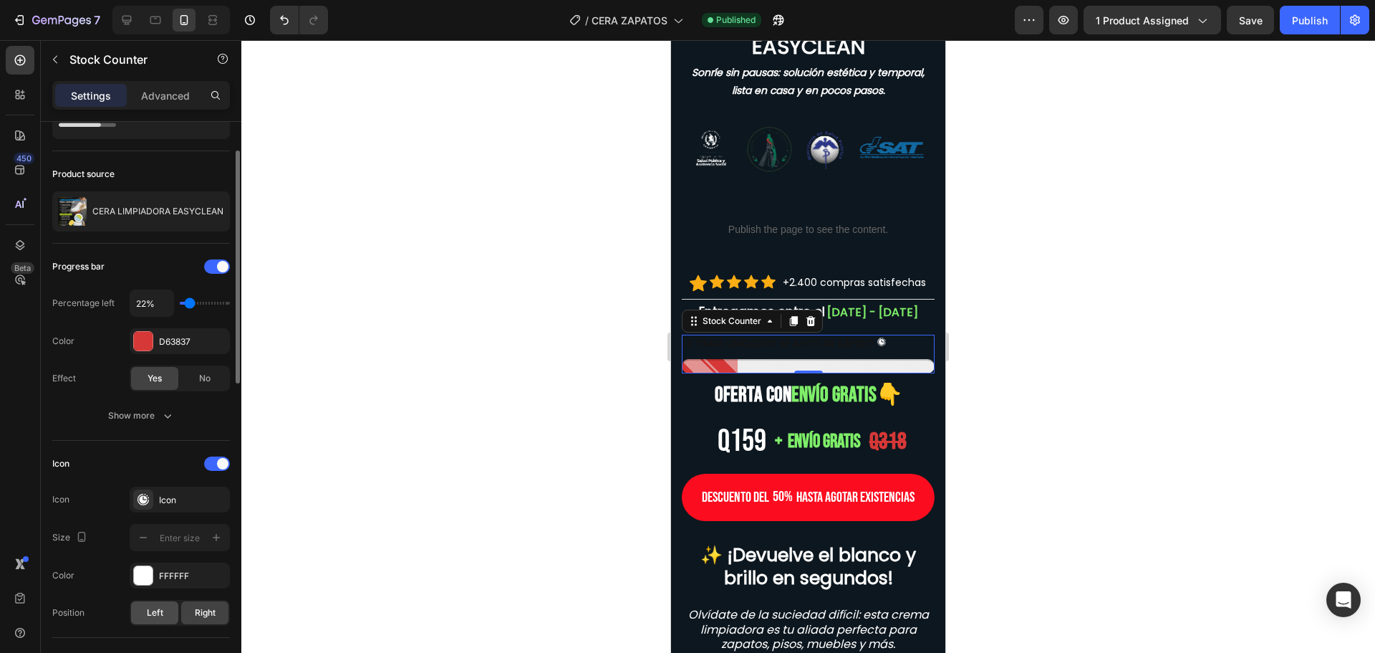
click at [166, 604] on div "Left" at bounding box center [154, 612] width 47 height 23
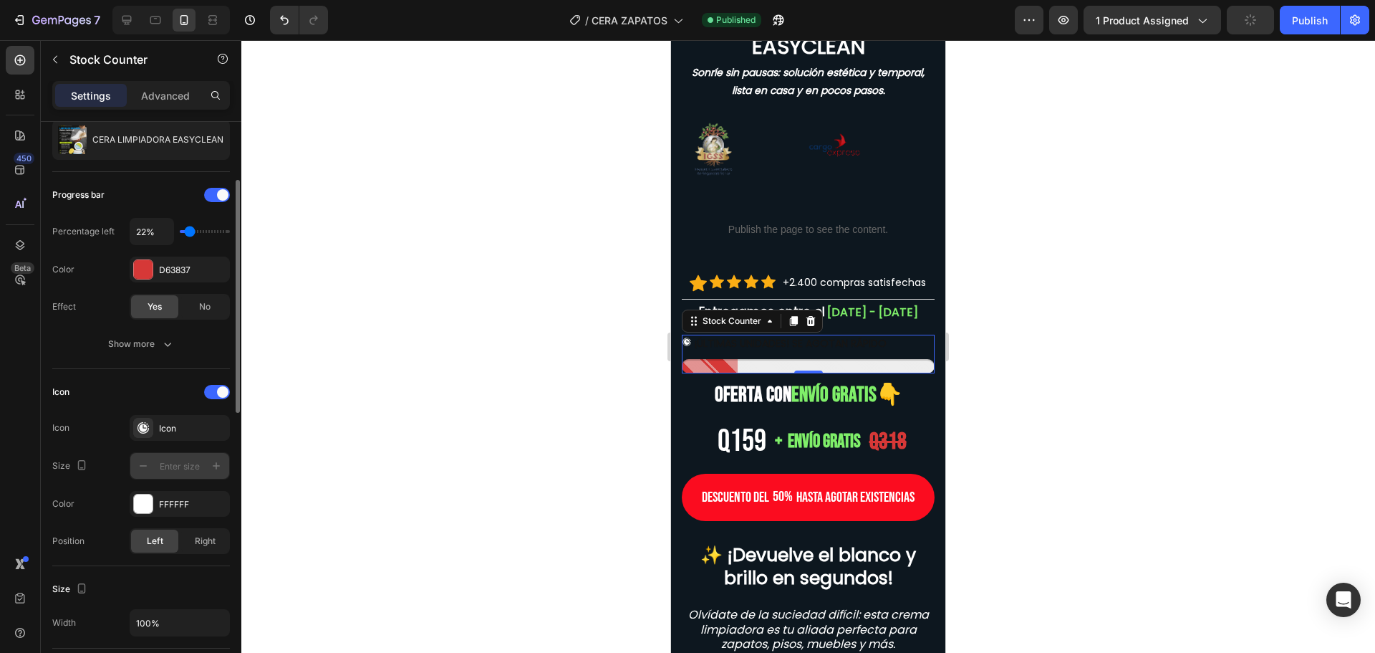
scroll to position [215, 0]
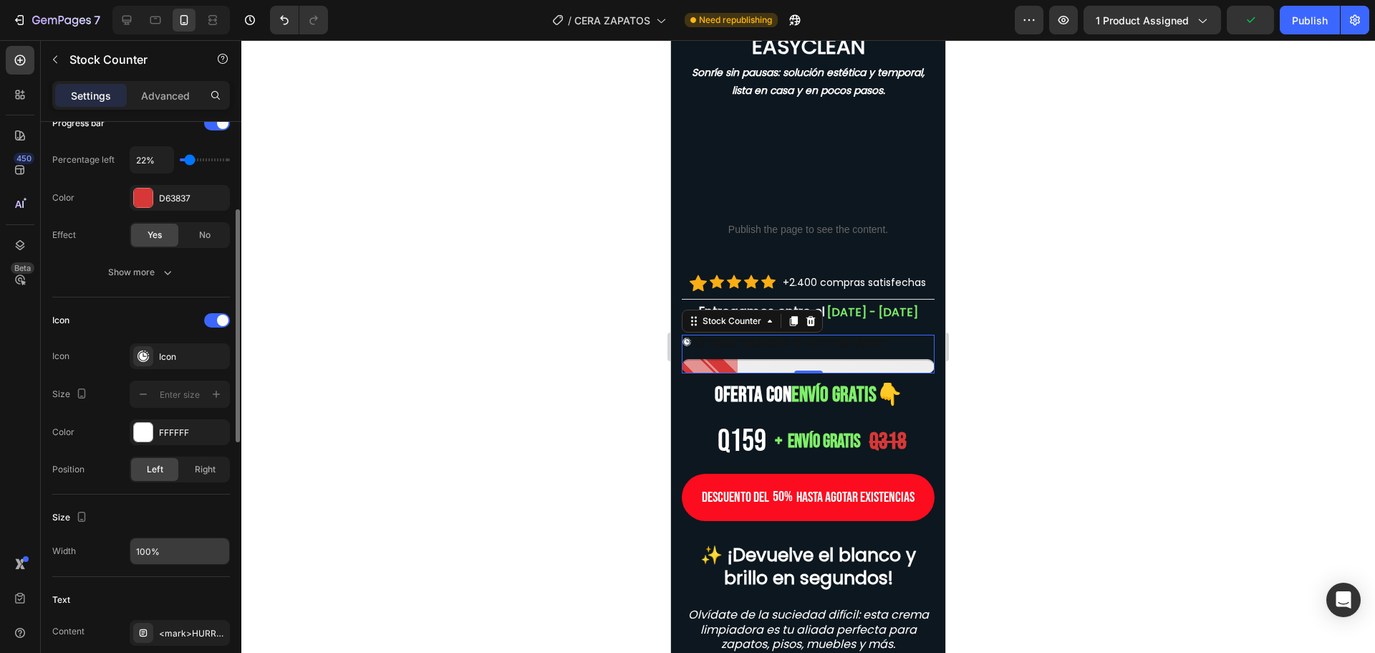
click at [165, 557] on input "100%" at bounding box center [179, 551] width 99 height 26
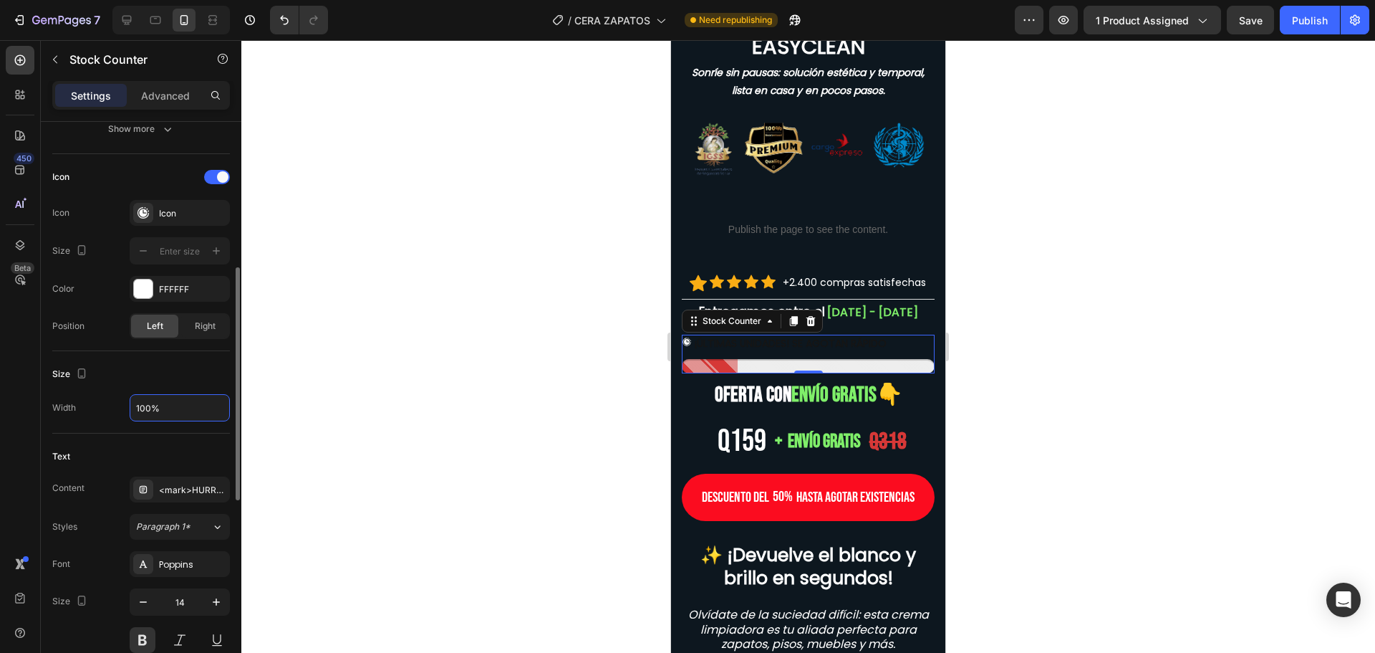
scroll to position [501, 0]
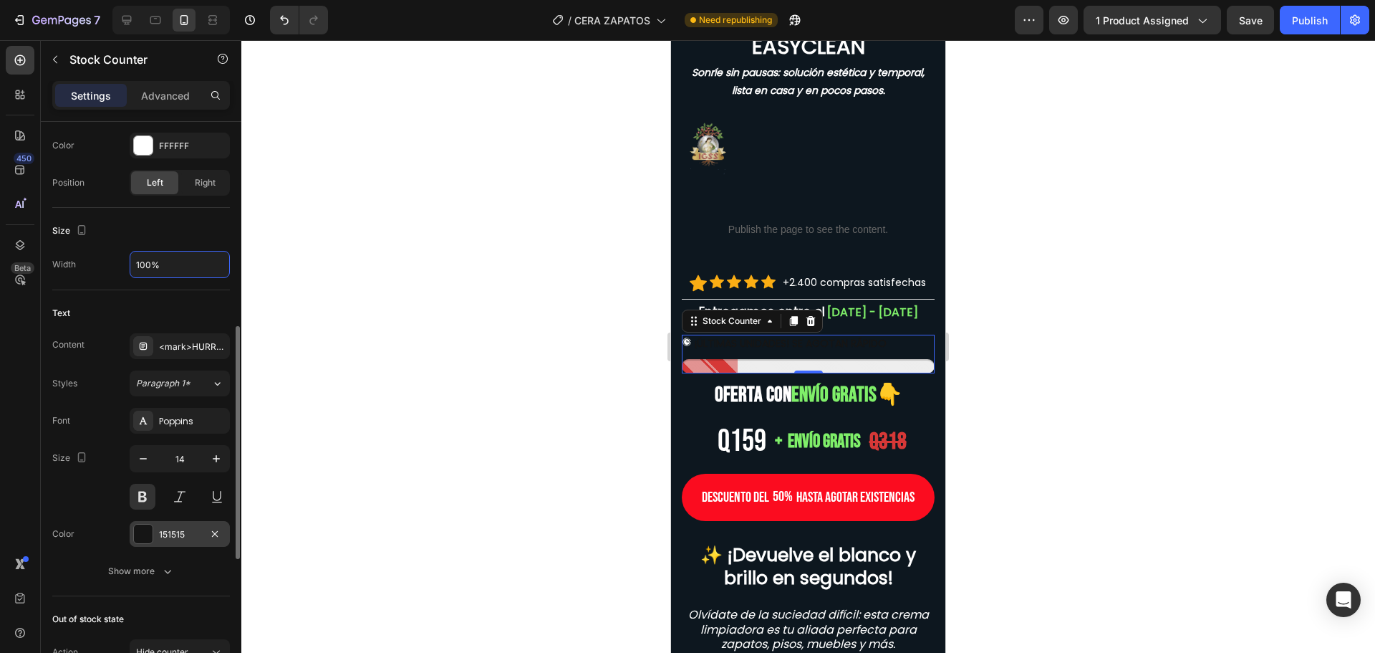
click at [137, 522] on div "151515" at bounding box center [180, 534] width 100 height 26
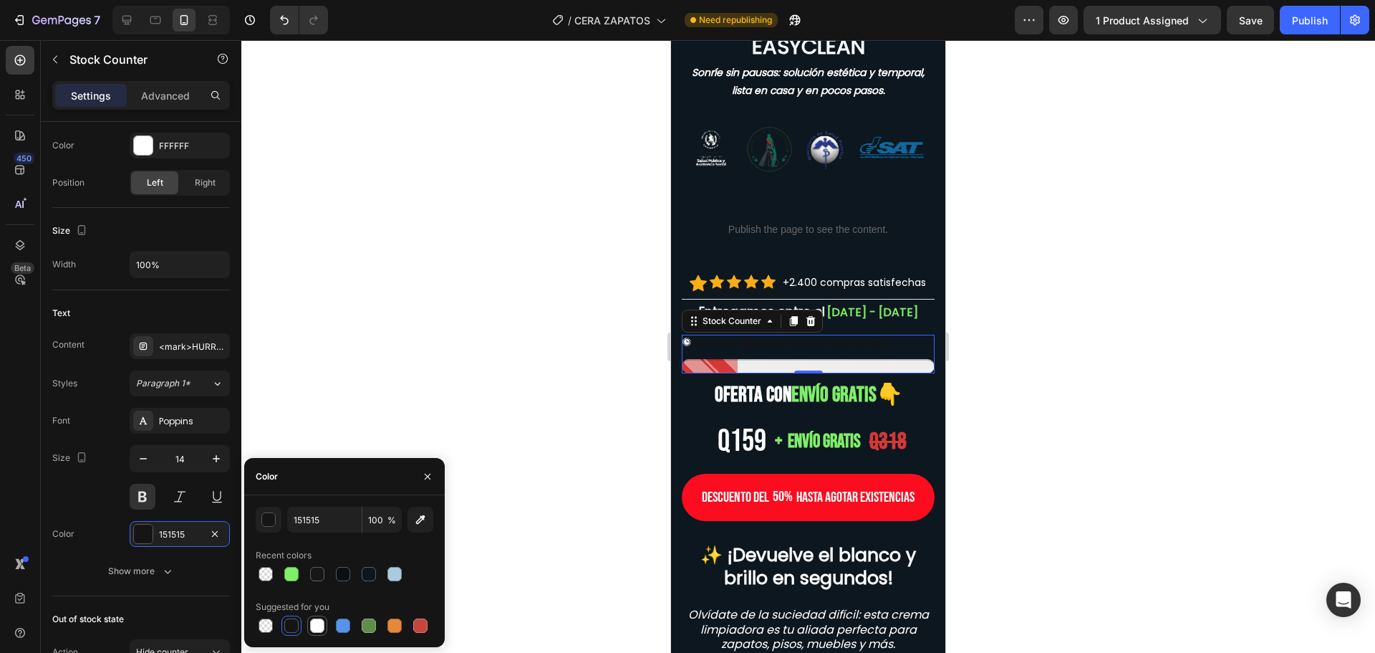
click at [322, 627] on div at bounding box center [317, 625] width 14 height 14
type input "FFFFFF"
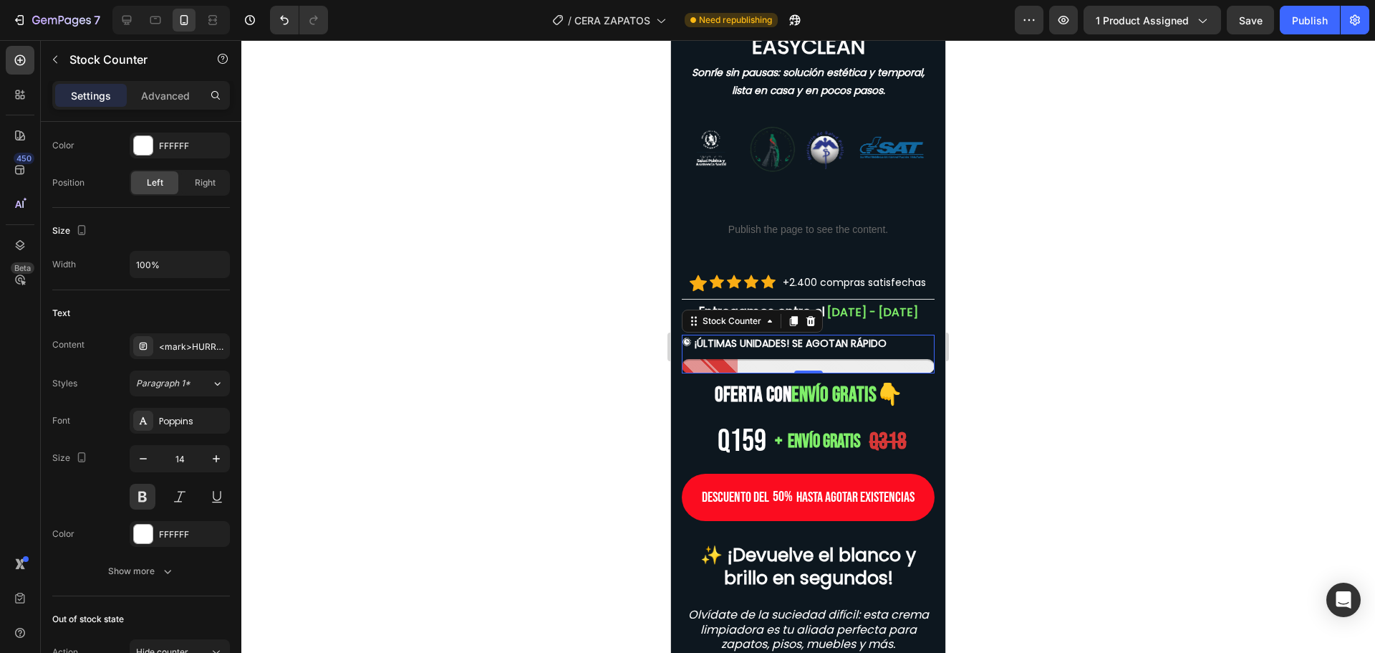
click at [386, 431] on div at bounding box center [808, 346] width 1134 height 612
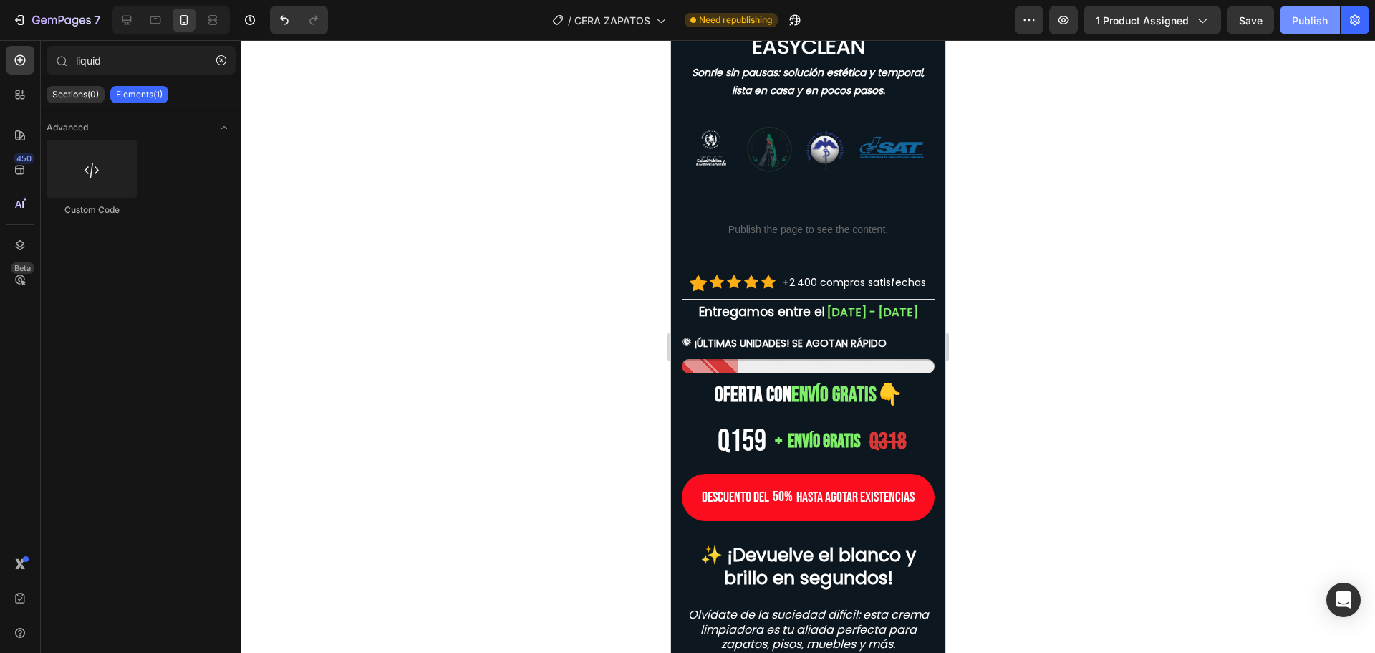
click at [1292, 16] on div "Publish" at bounding box center [1310, 20] width 36 height 15
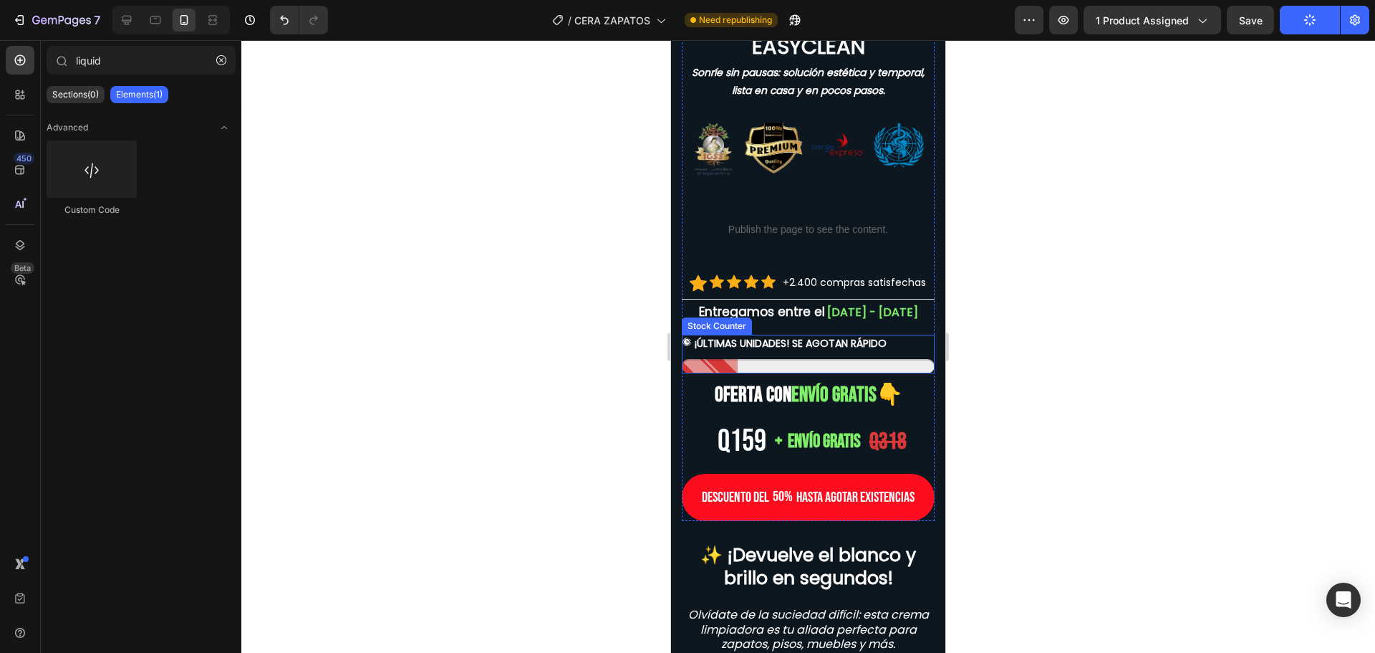
click at [765, 360] on div "¡ÚLTIMAS UNIDADES! SE AGOTAN RÁPIDO" at bounding box center [808, 354] width 253 height 38
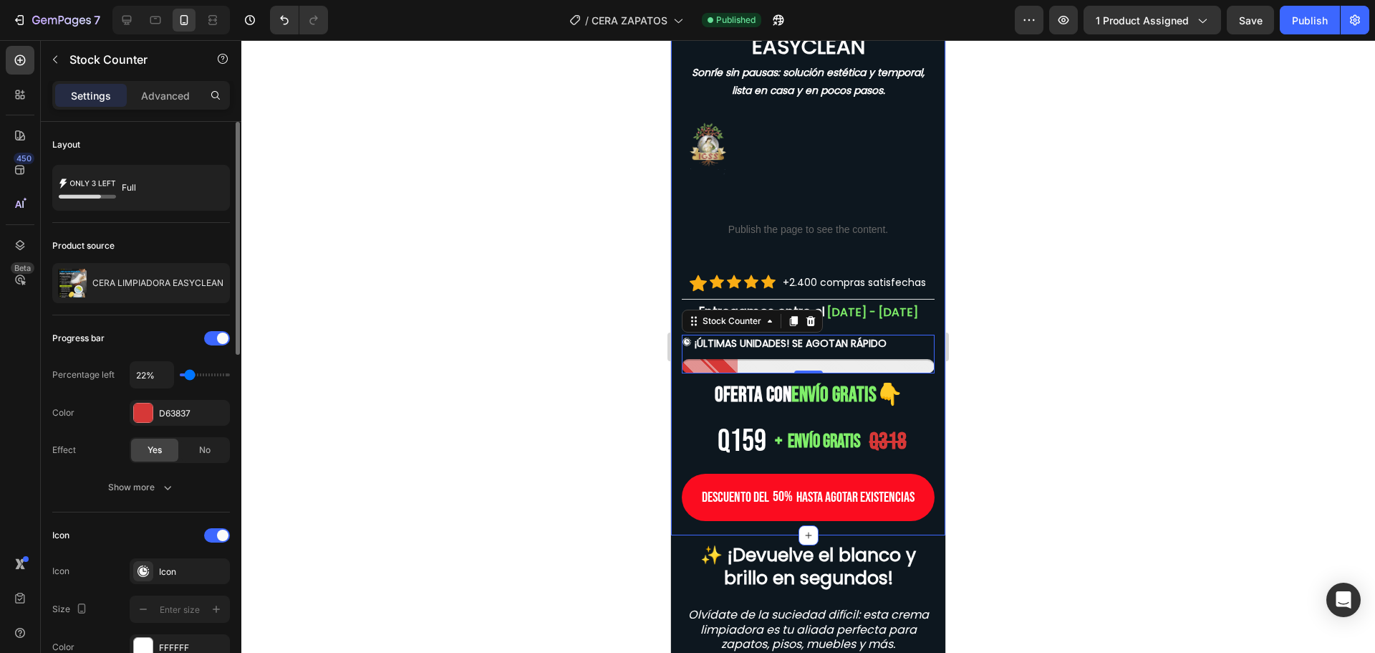
type input "10%"
type input "10"
type input "20%"
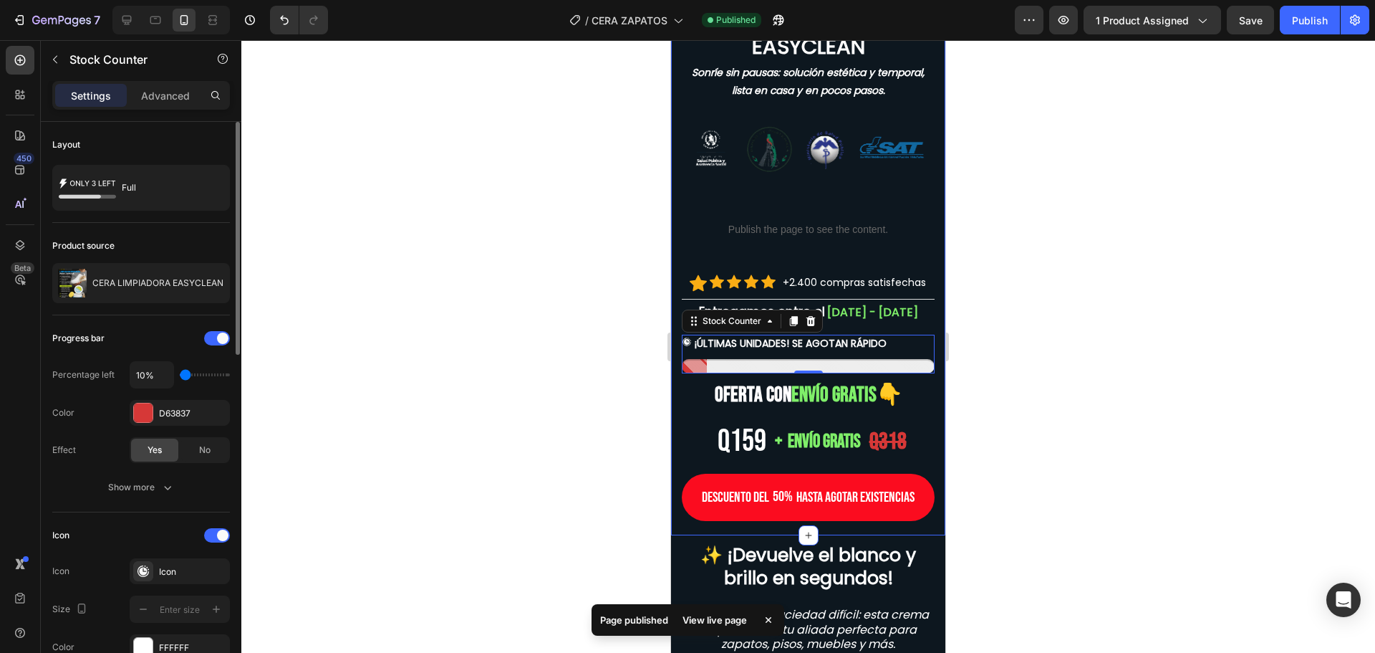
type input "20"
type input "10%"
drag, startPoint x: 188, startPoint y: 377, endPoint x: 183, endPoint y: 372, distance: 7.6
type input "10"
click at [183, 373] on input "range" at bounding box center [205, 374] width 50 height 3
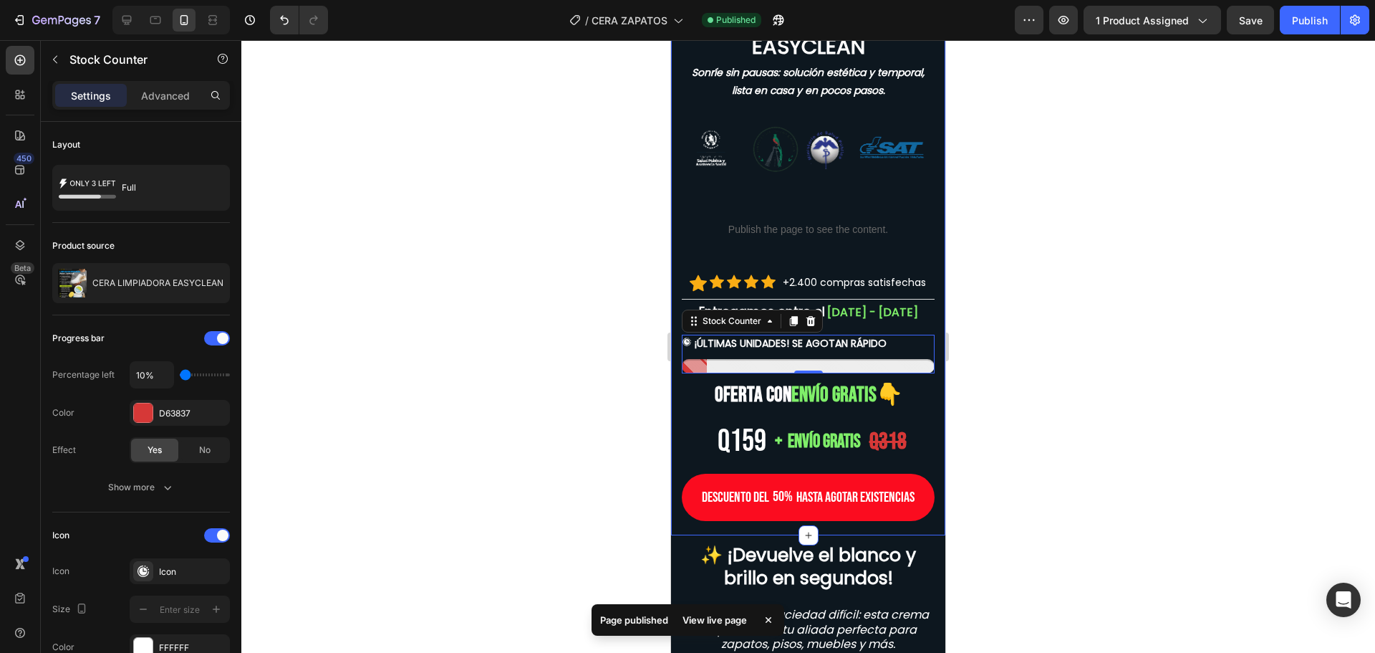
click at [524, 372] on div at bounding box center [808, 346] width 1134 height 612
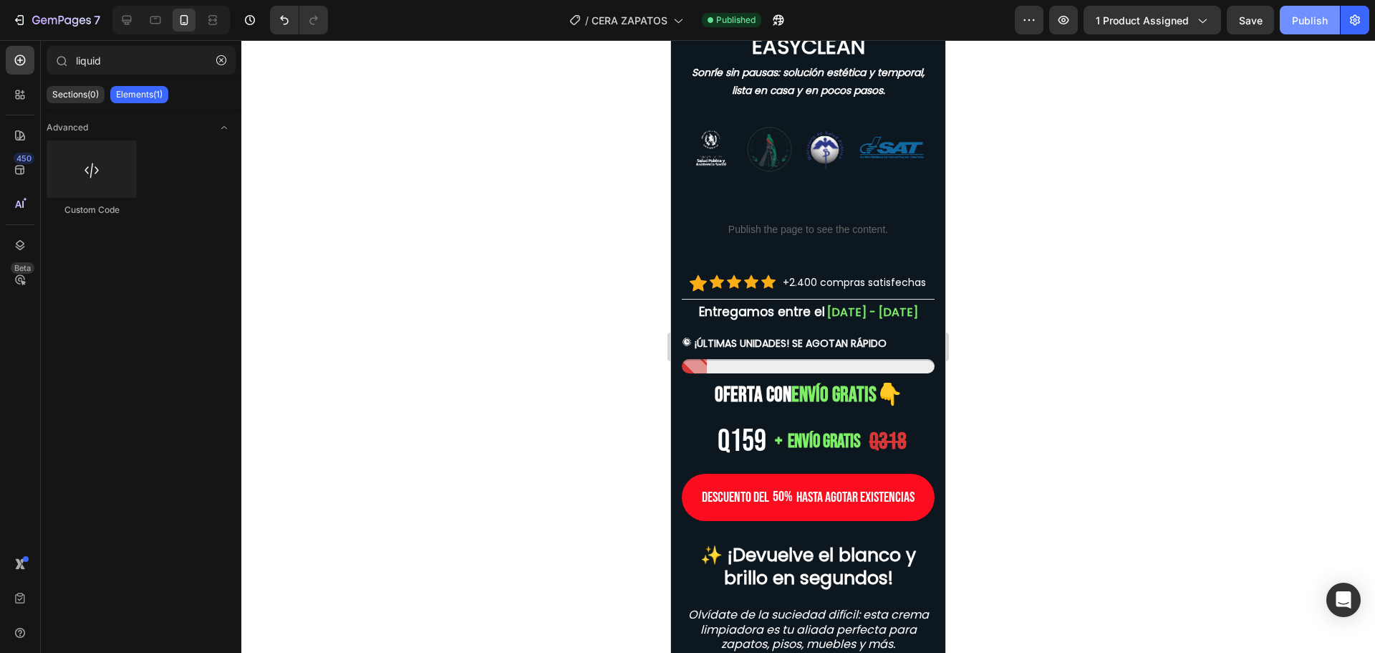
click at [1306, 29] on button "Publish" at bounding box center [1310, 20] width 60 height 29
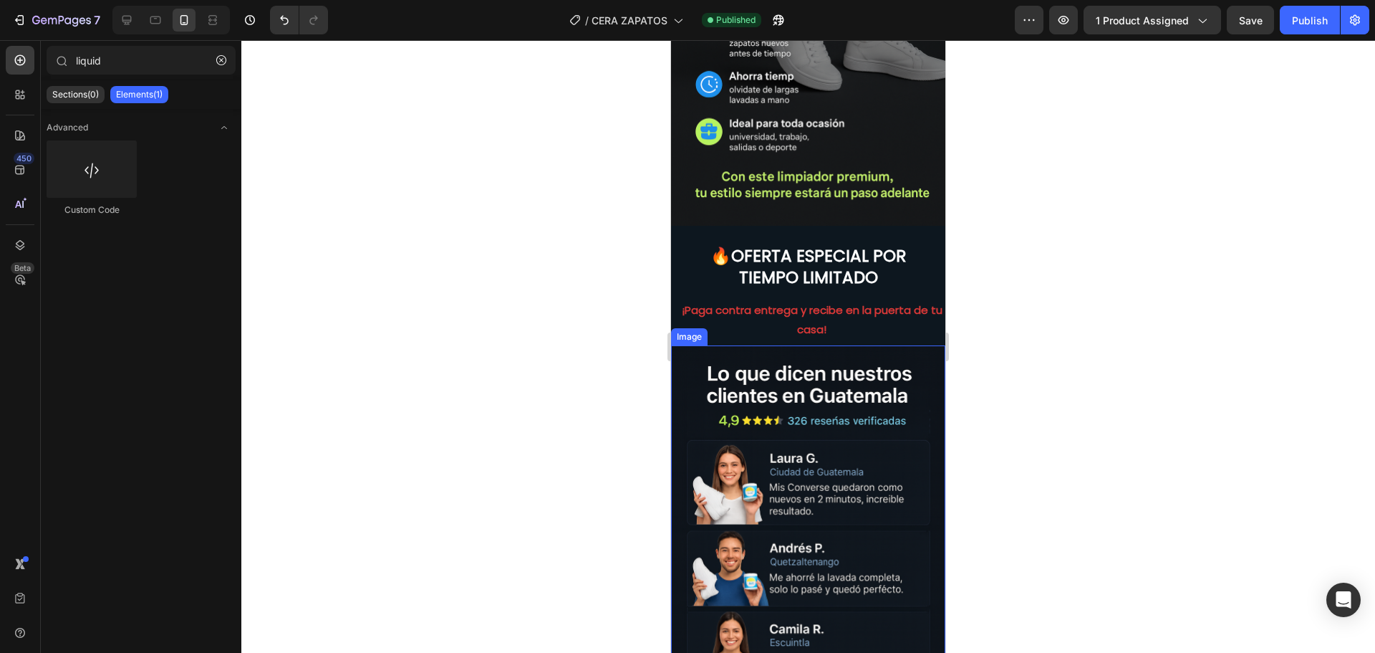
scroll to position [3498, 0]
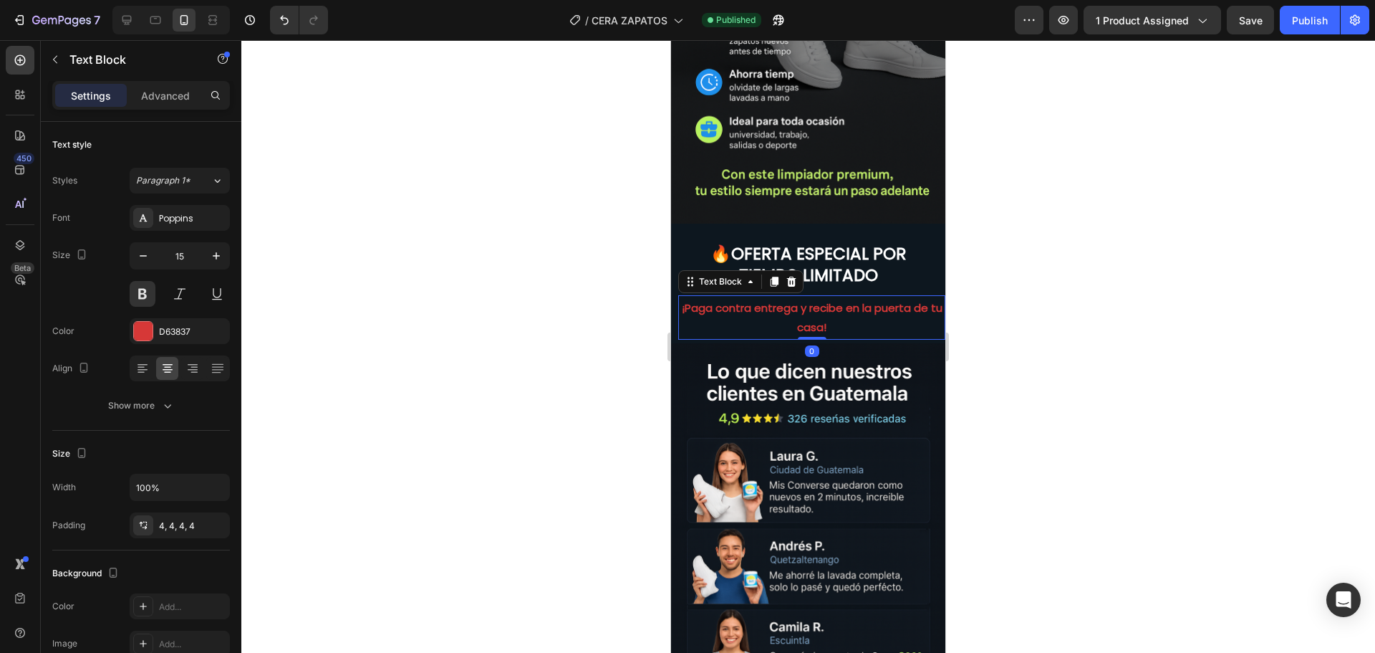
click at [819, 300] on strong "¡Paga contra entrega y recibe en la puerta de tu casa!" at bounding box center [812, 317] width 261 height 34
click at [178, 335] on div "D63837" at bounding box center [180, 331] width 42 height 13
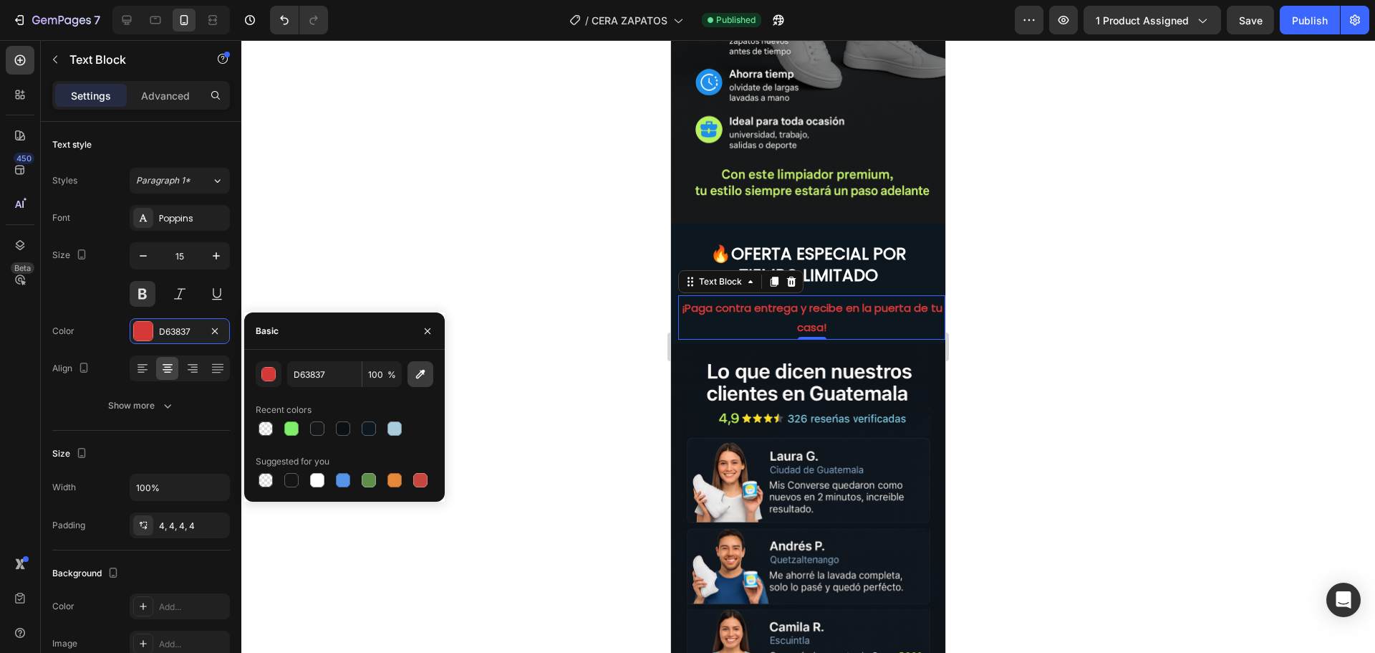
click at [419, 377] on icon "button" at bounding box center [420, 374] width 9 height 9
click at [276, 378] on button "button" at bounding box center [269, 374] width 26 height 26
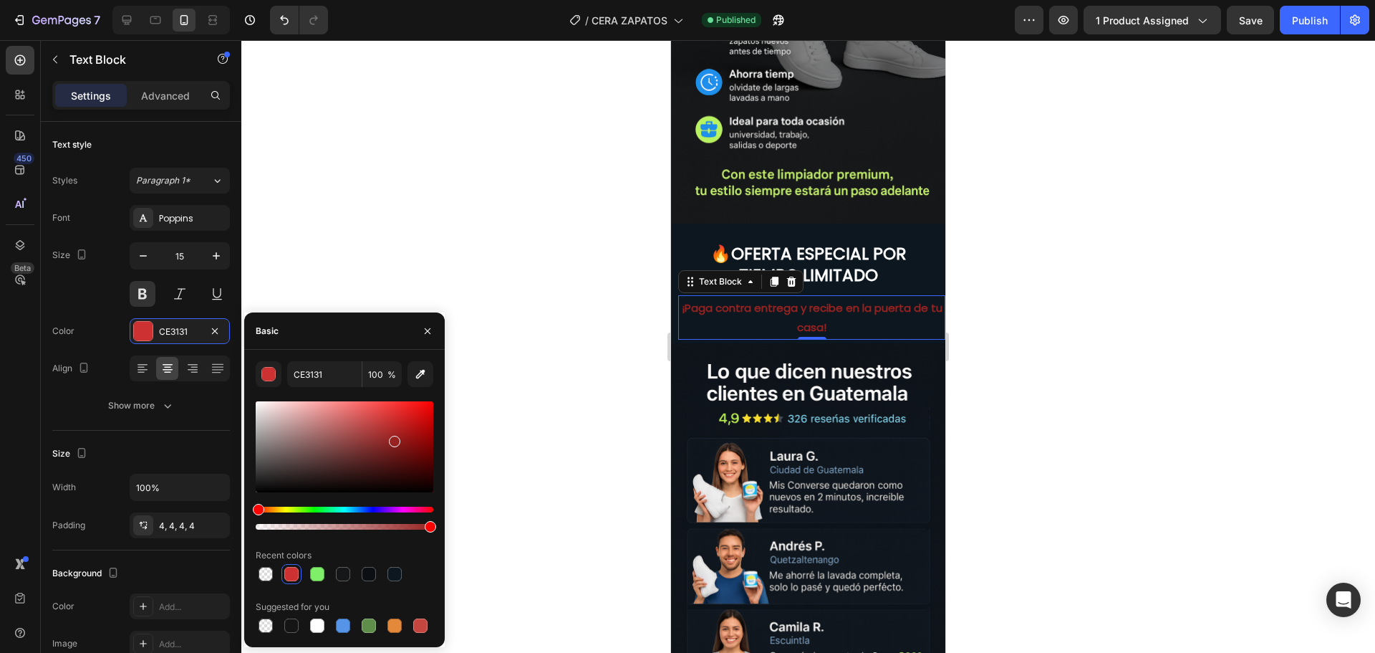
drag, startPoint x: 392, startPoint y: 418, endPoint x: 393, endPoint y: 438, distance: 20.1
click at [393, 438] on div at bounding box center [394, 441] width 11 height 11
drag, startPoint x: 393, startPoint y: 440, endPoint x: 388, endPoint y: 414, distance: 26.4
click at [388, 414] on div at bounding box center [389, 417] width 11 height 11
click at [312, 569] on div at bounding box center [317, 574] width 14 height 14
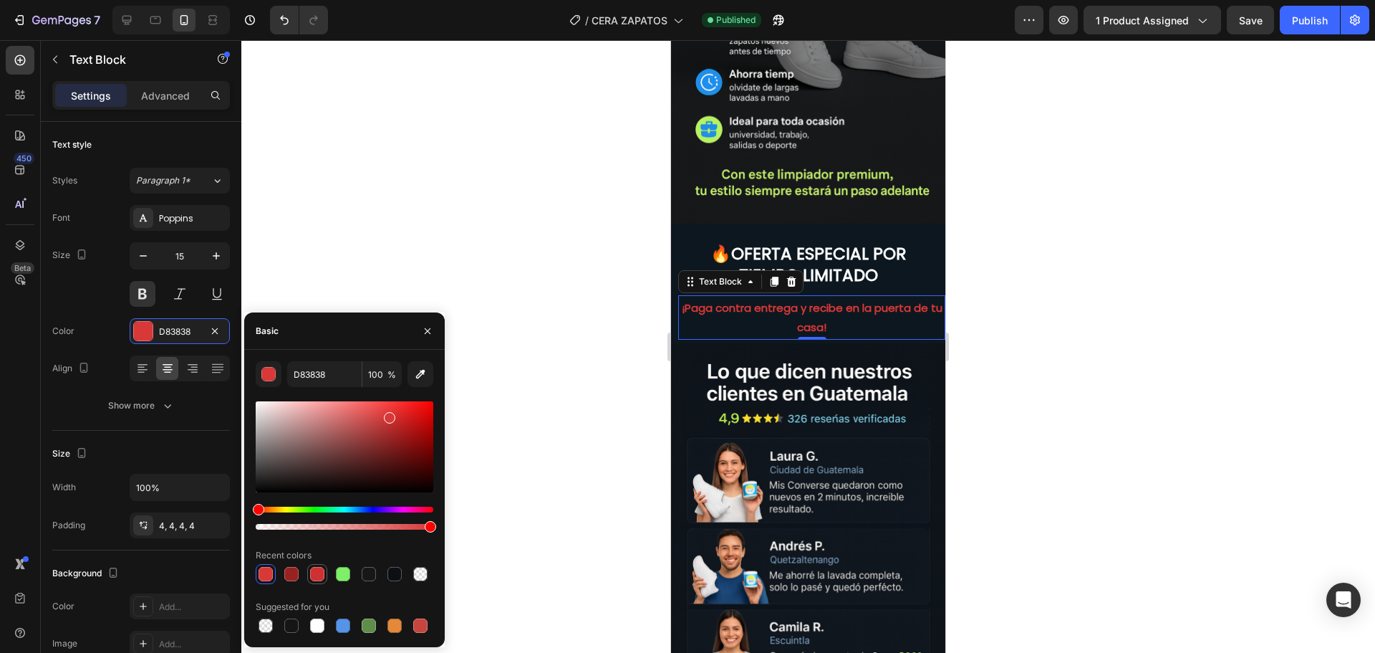
type input "CE3131"
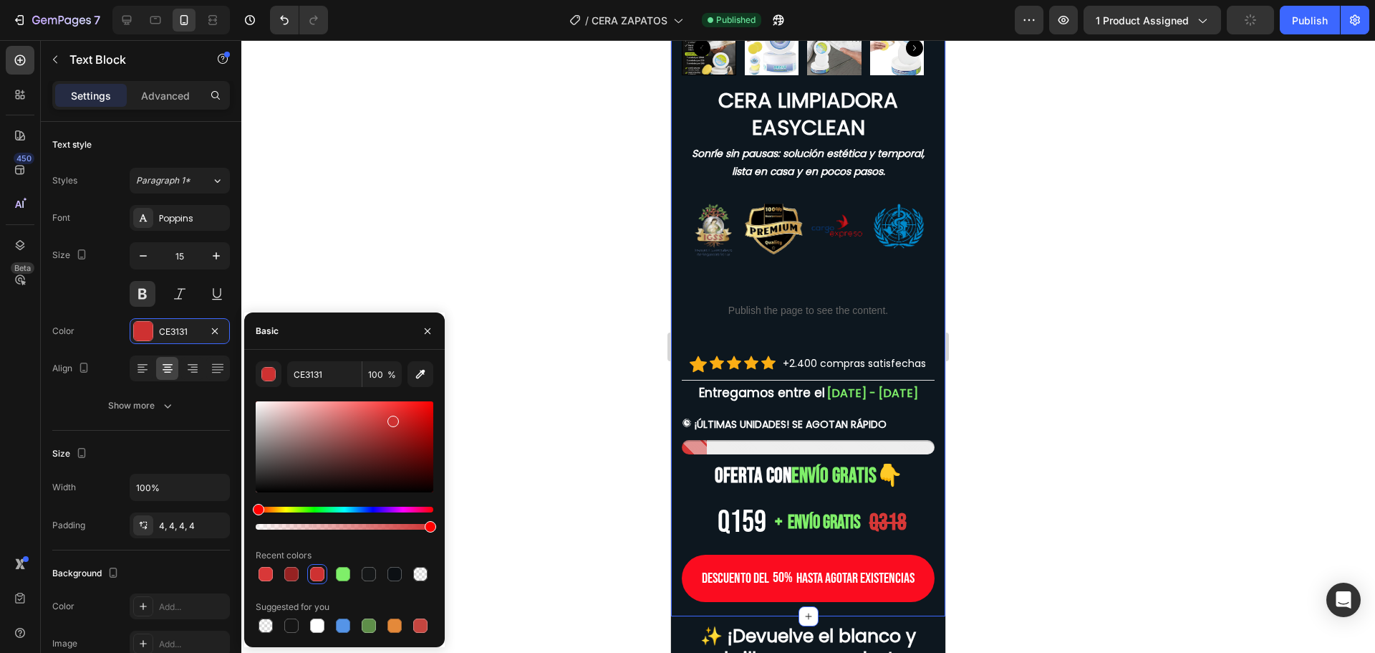
scroll to position [561, 0]
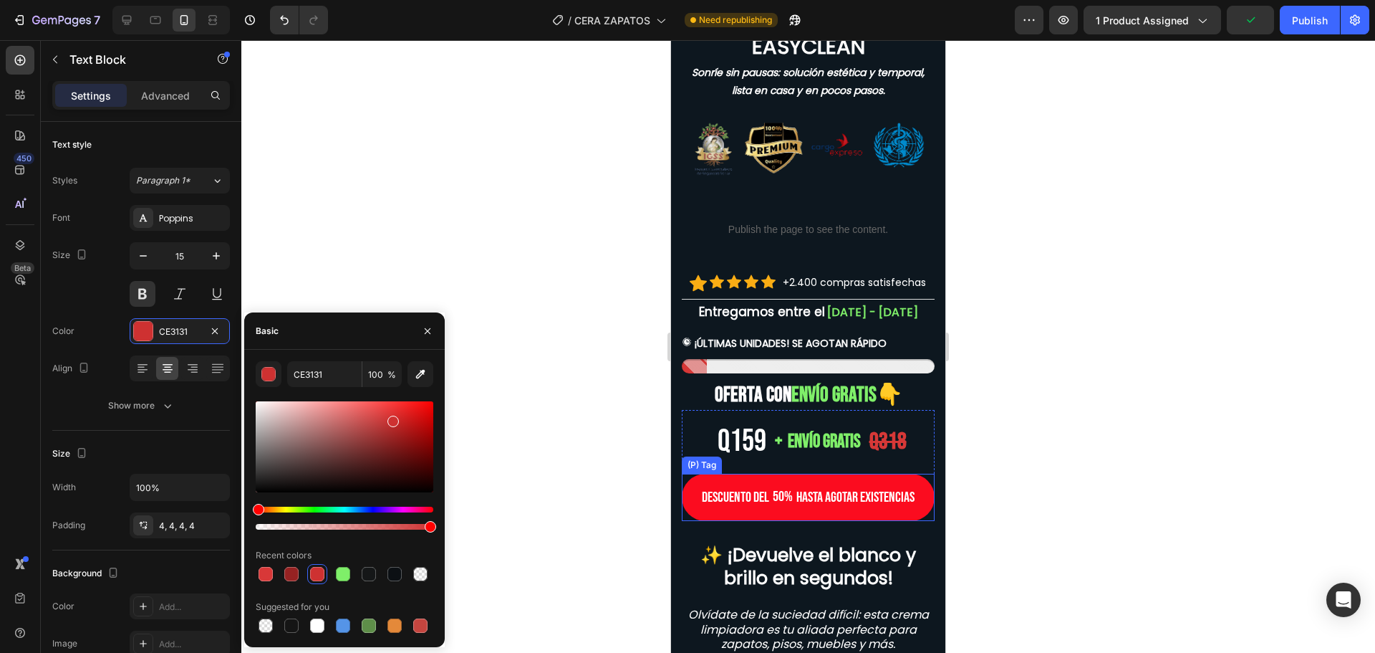
click at [790, 484] on div "DESCUENTO DEL 50% HASTA AGOTAR EXISTENCIAS" at bounding box center [808, 496] width 253 height 47
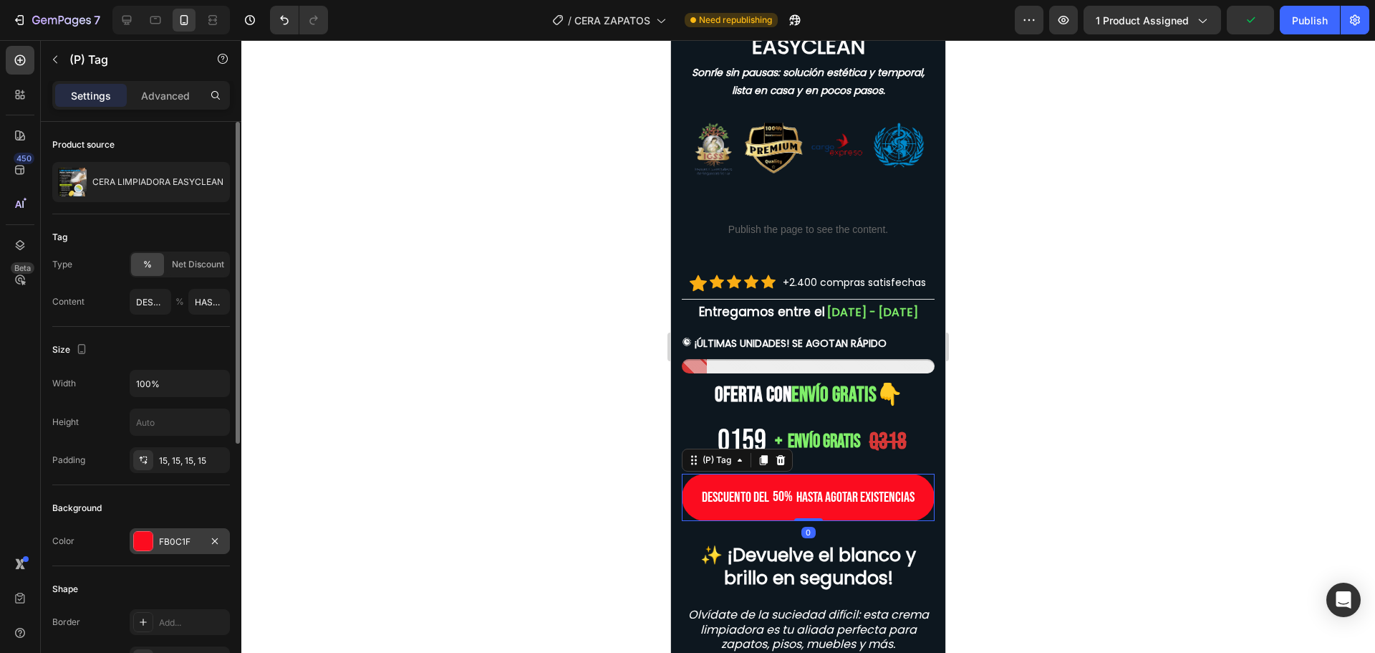
click at [147, 537] on div at bounding box center [143, 540] width 19 height 19
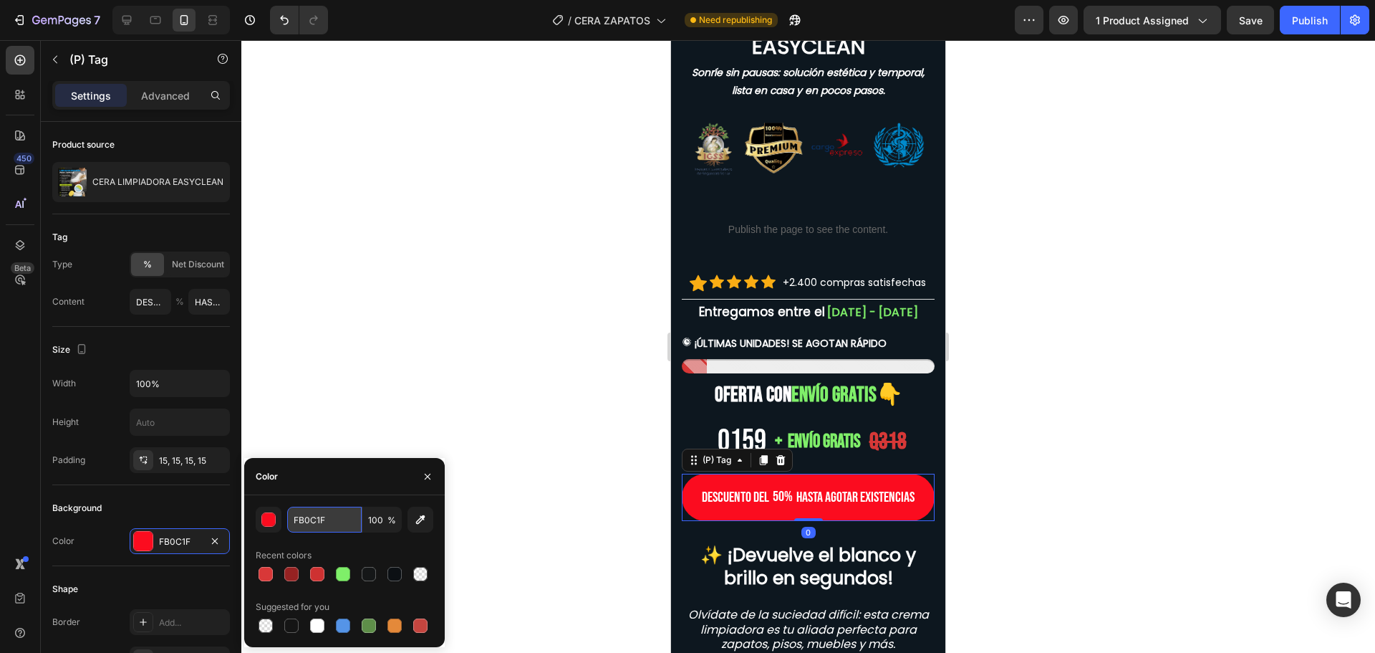
click at [332, 524] on input "FB0C1F" at bounding box center [324, 519] width 74 height 26
drag, startPoint x: 332, startPoint y: 524, endPoint x: 463, endPoint y: 521, distance: 131.8
click at [337, 524] on input "FB0C1F" at bounding box center [324, 519] width 74 height 26
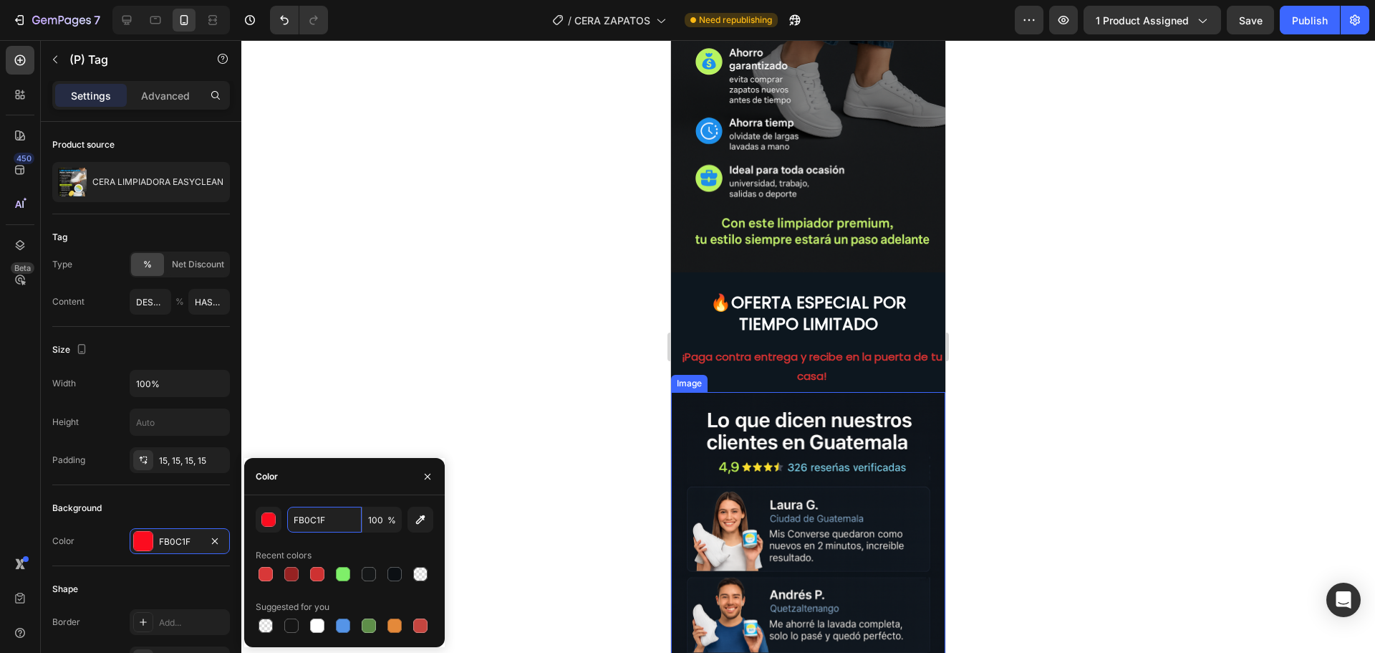
scroll to position [3641, 0]
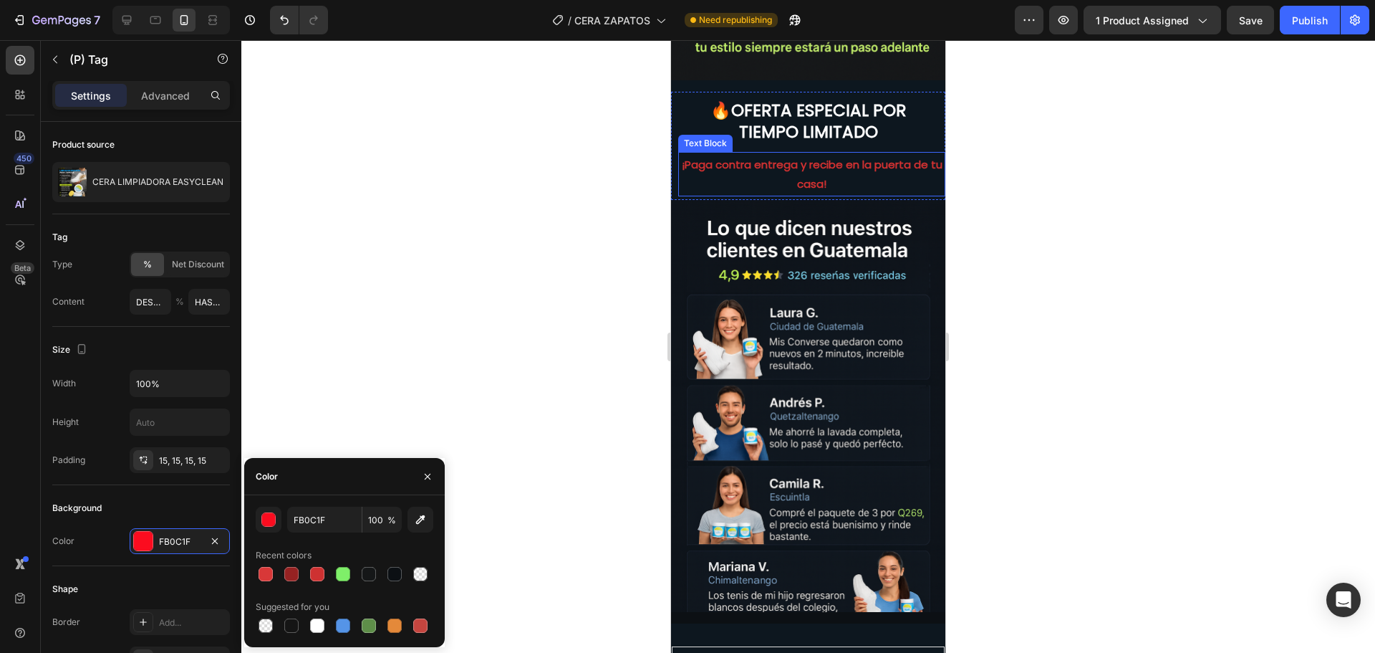
click at [784, 157] on strong "¡Paga contra entrega y recibe en la puerta de tu casa!" at bounding box center [812, 174] width 261 height 34
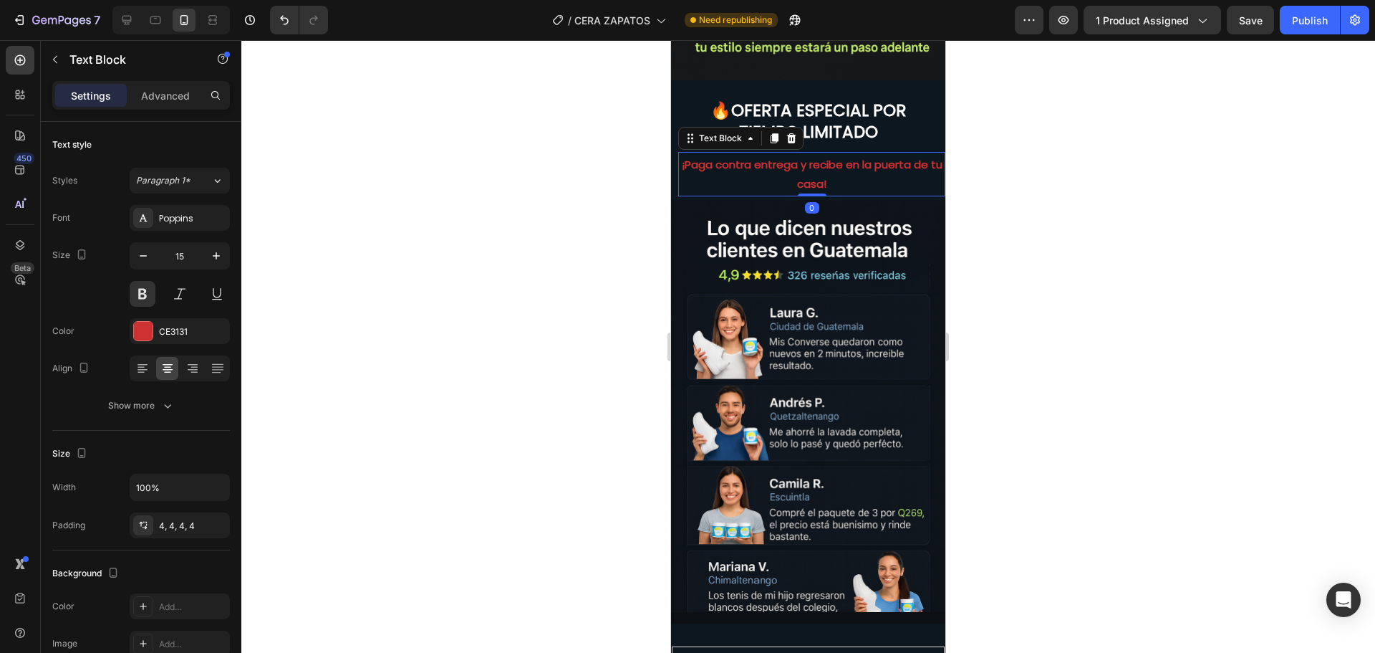
click at [784, 157] on strong "¡Paga contra entrega y recibe en la puerta de tu casa!" at bounding box center [812, 174] width 261 height 34
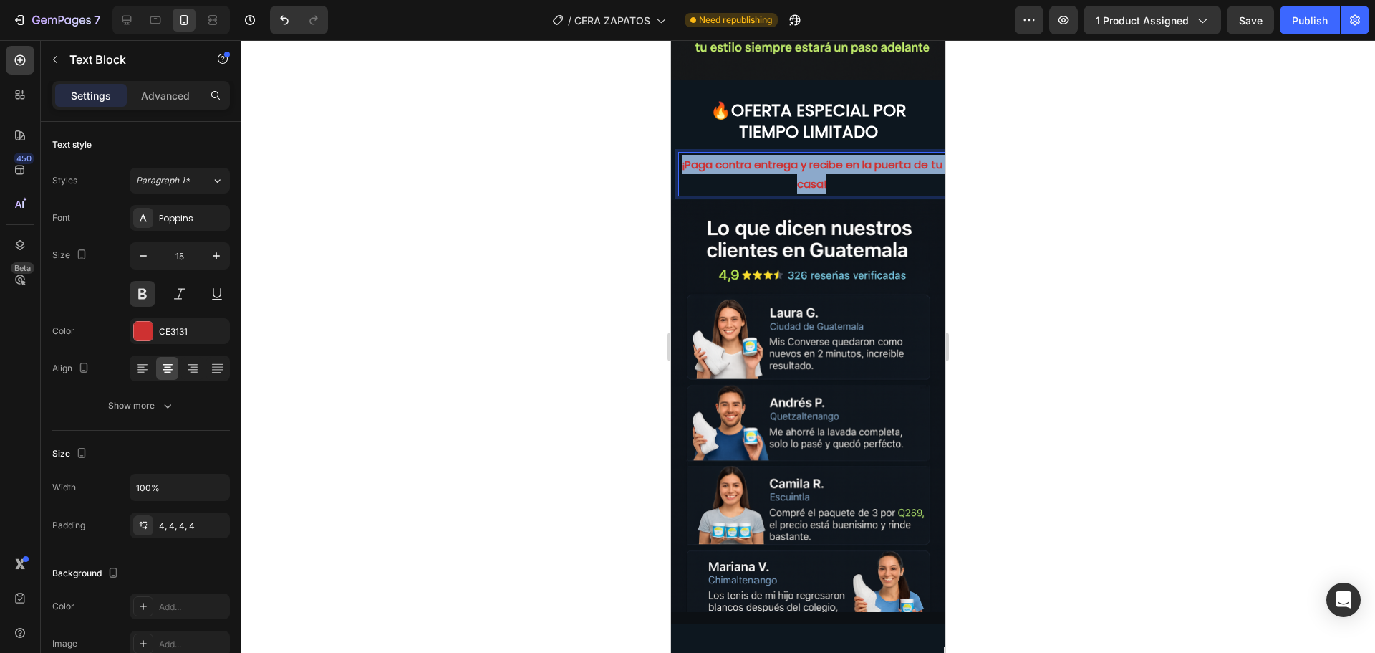
click at [784, 157] on strong "¡Paga contra entrega y recibe en la puerta de tu casa!" at bounding box center [812, 174] width 261 height 34
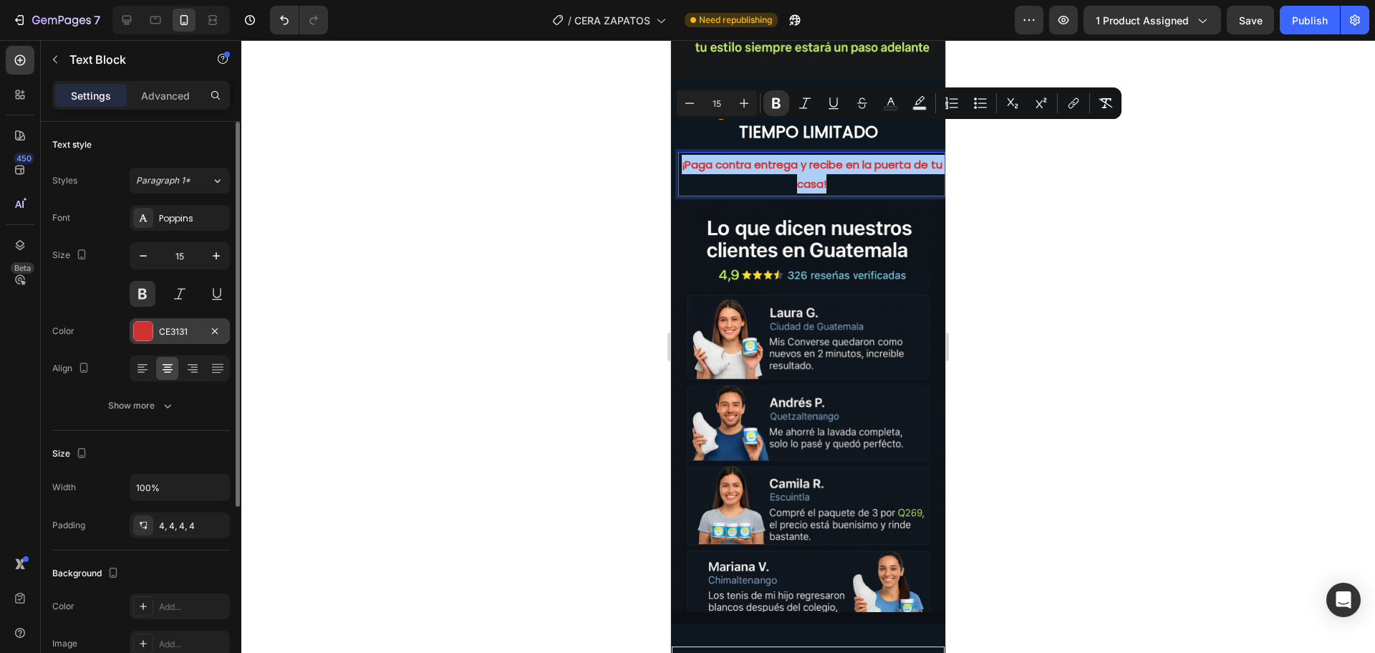
click at [157, 336] on div "CE3131" at bounding box center [180, 331] width 100 height 26
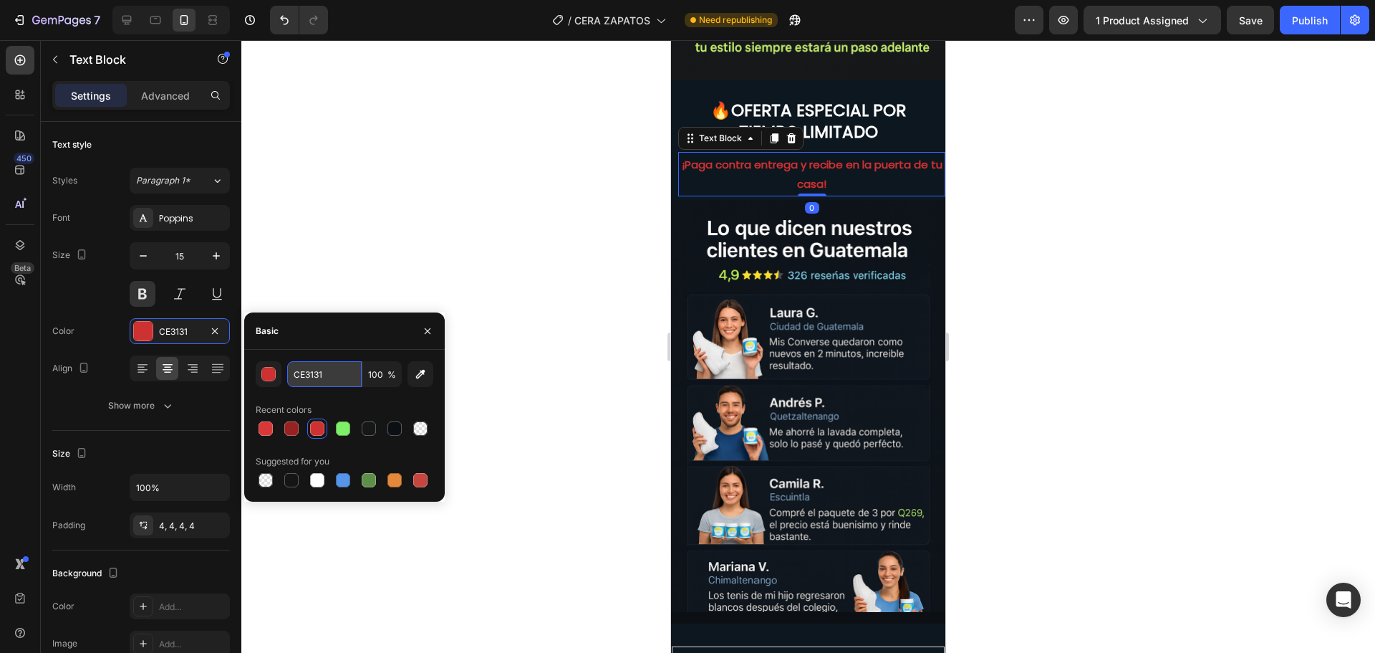
click at [330, 380] on input "CE3131" at bounding box center [324, 374] width 74 height 26
paste input "FB0C1F"
type input "FB0C1F"
click at [425, 244] on div at bounding box center [808, 346] width 1134 height 612
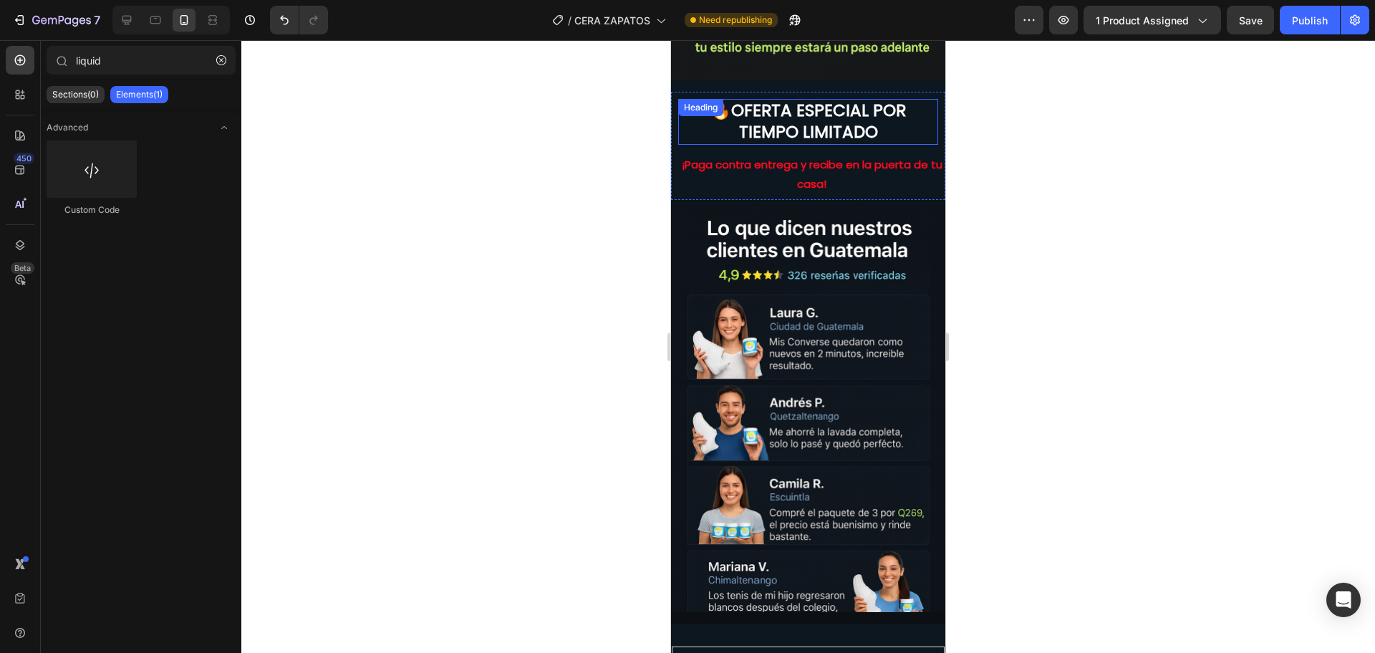
click at [869, 119] on div "🔥 OFERTA ESPECIAL POR TIEMPO LIMITADO Heading ¡Paga contra entrega y recibe en …" at bounding box center [808, 144] width 274 height 105
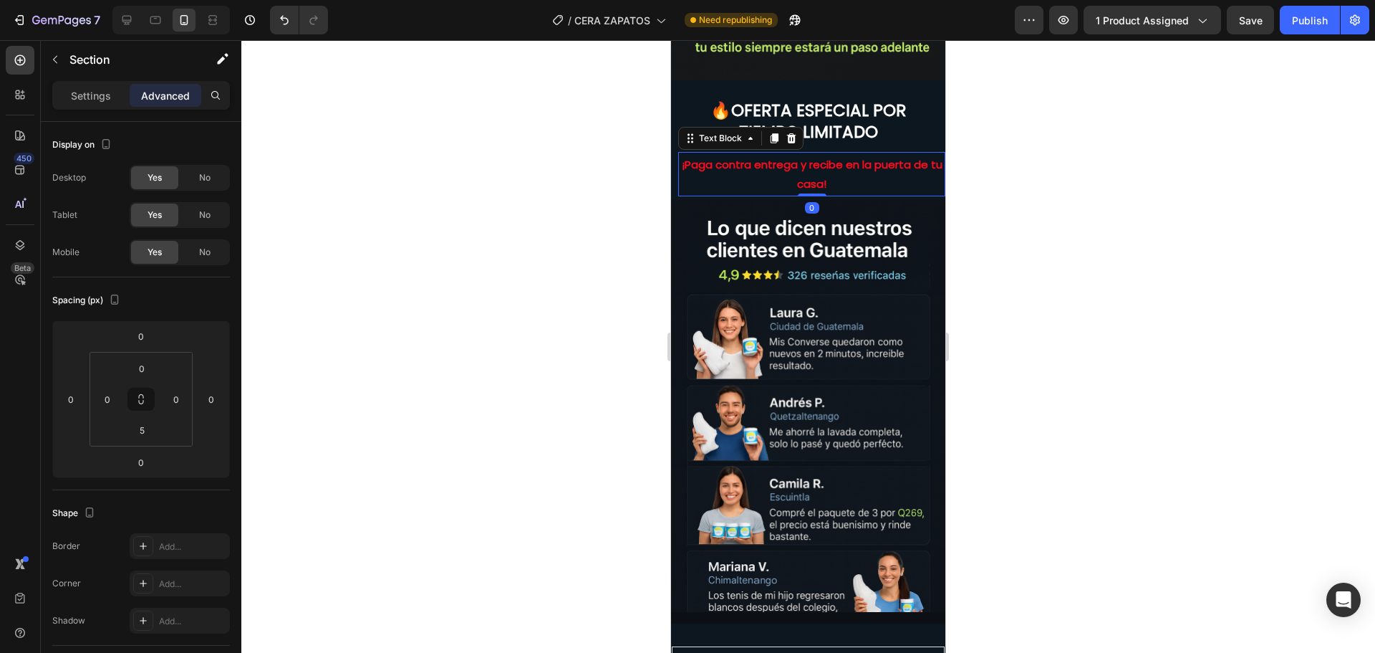
click at [867, 157] on strong "¡Paga contra entrega y recibe en la puerta de tu casa!" at bounding box center [812, 174] width 261 height 34
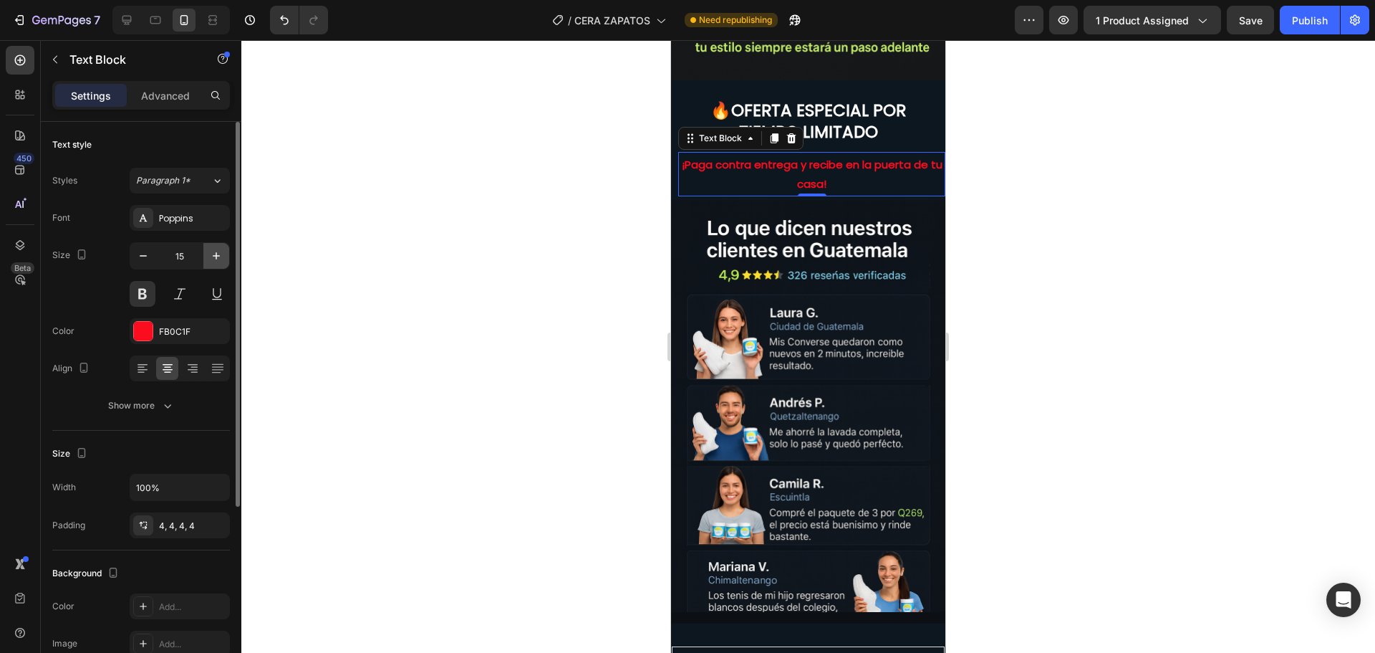
click at [214, 248] on button "button" at bounding box center [216, 256] width 26 height 26
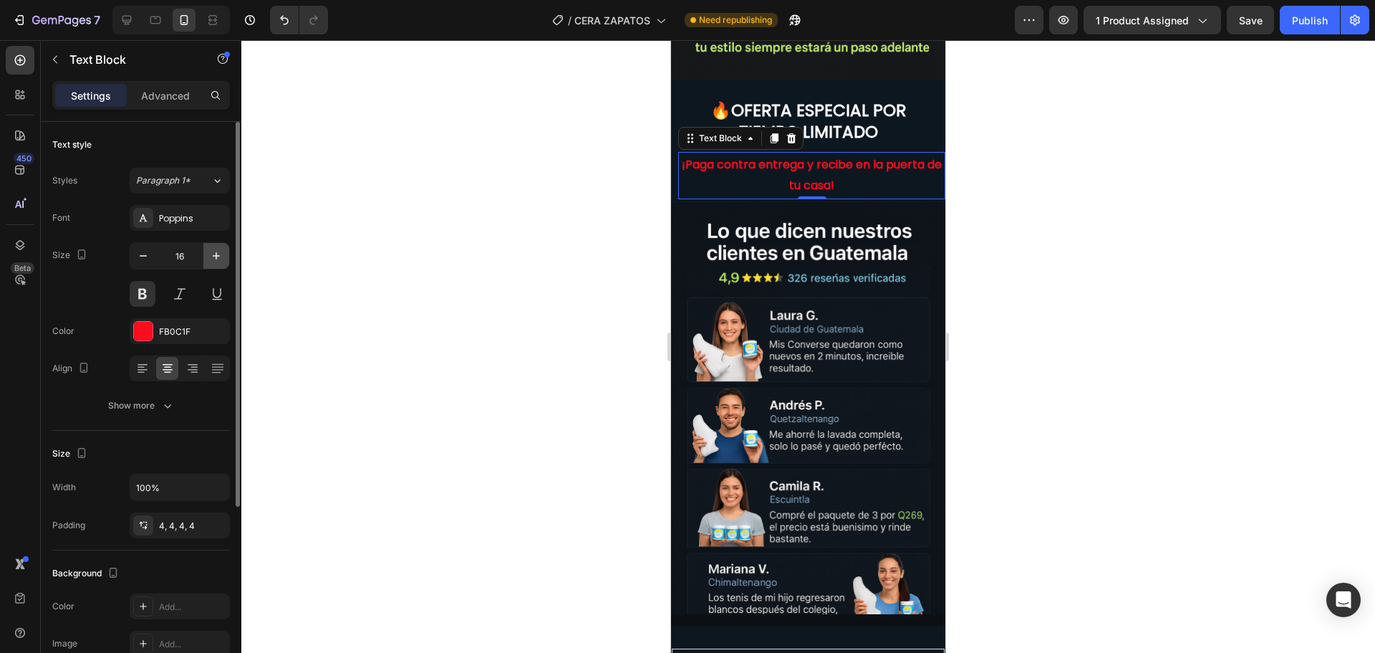
click at [214, 248] on button "button" at bounding box center [216, 256] width 26 height 26
type input "17"
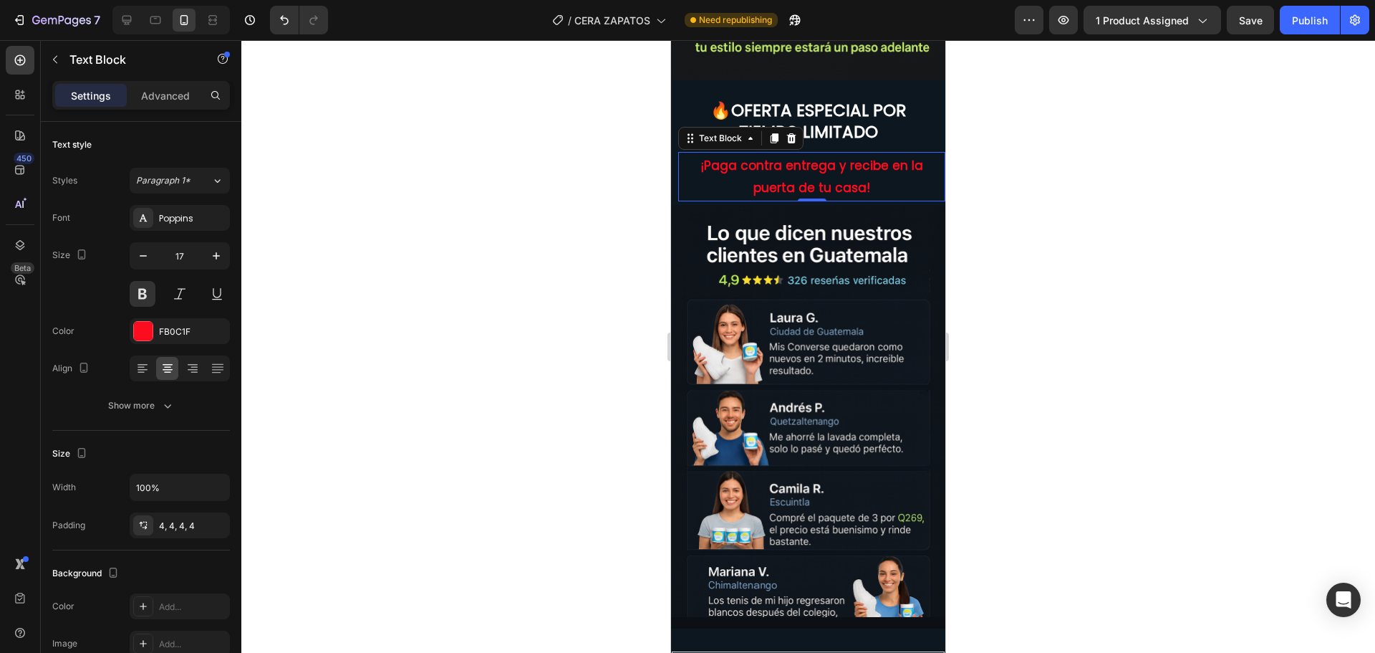
click at [511, 251] on div at bounding box center [808, 346] width 1134 height 612
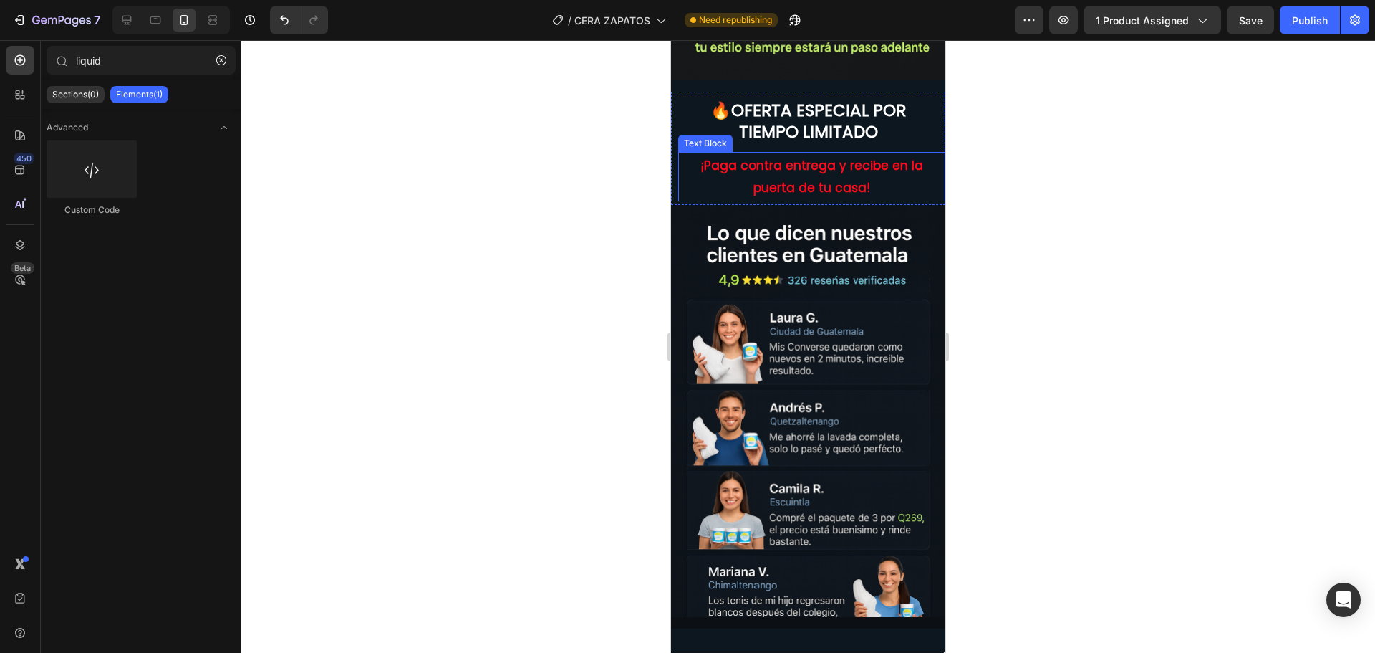
click at [811, 157] on strong "¡Paga contra entrega y recibe en la puerta de tu casa!" at bounding box center [812, 176] width 222 height 39
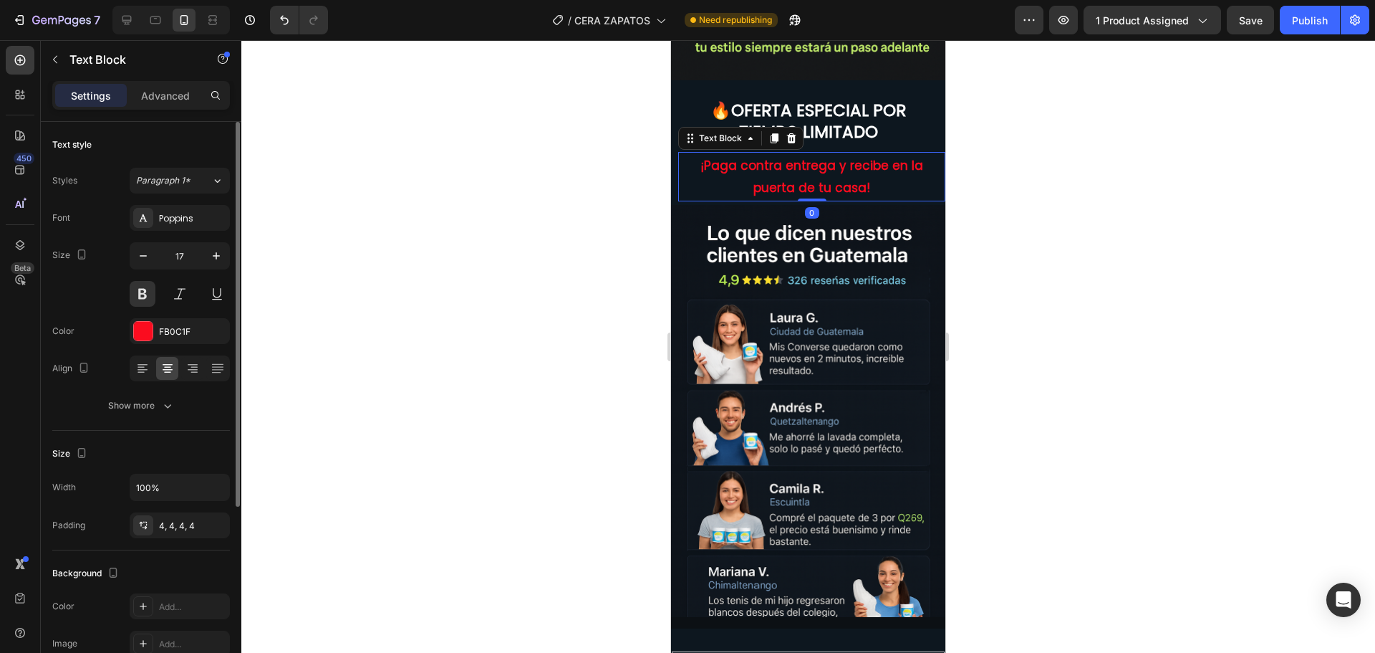
drag, startPoint x: 144, startPoint y: 338, endPoint x: 165, endPoint y: 345, distance: 22.4
click at [143, 337] on div at bounding box center [143, 331] width 19 height 19
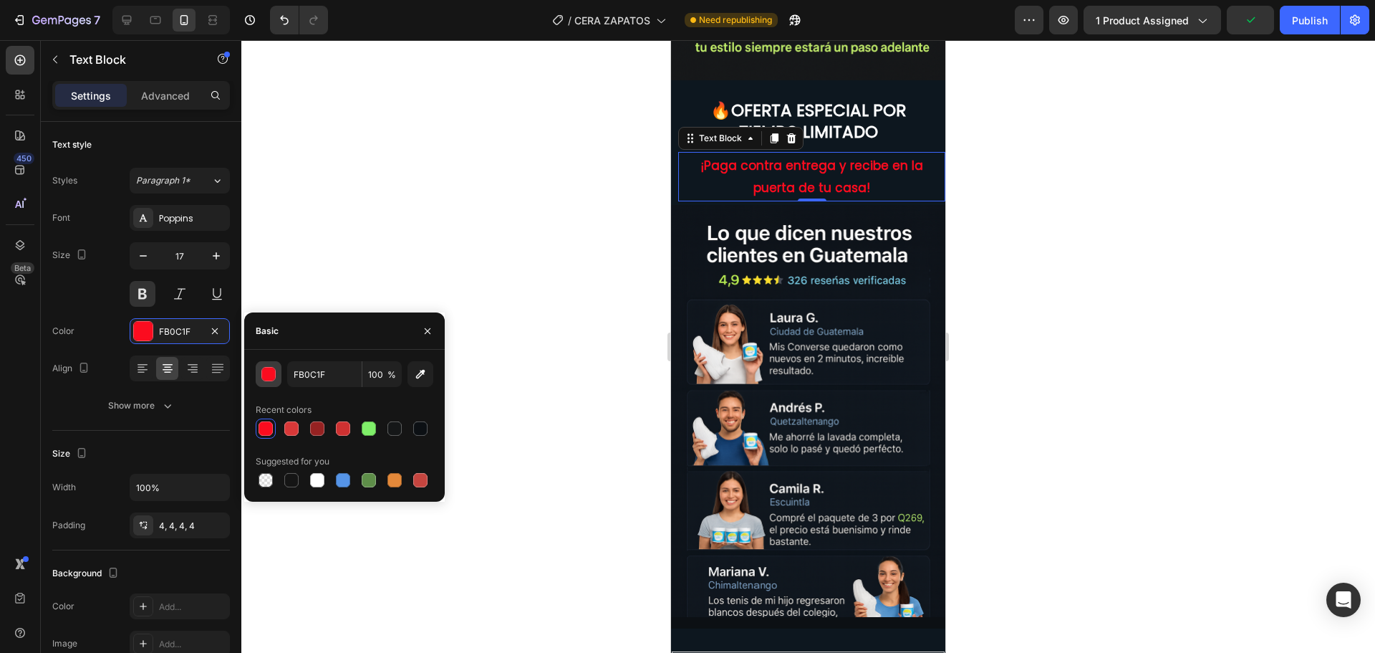
click at [267, 377] on div "button" at bounding box center [269, 374] width 14 height 14
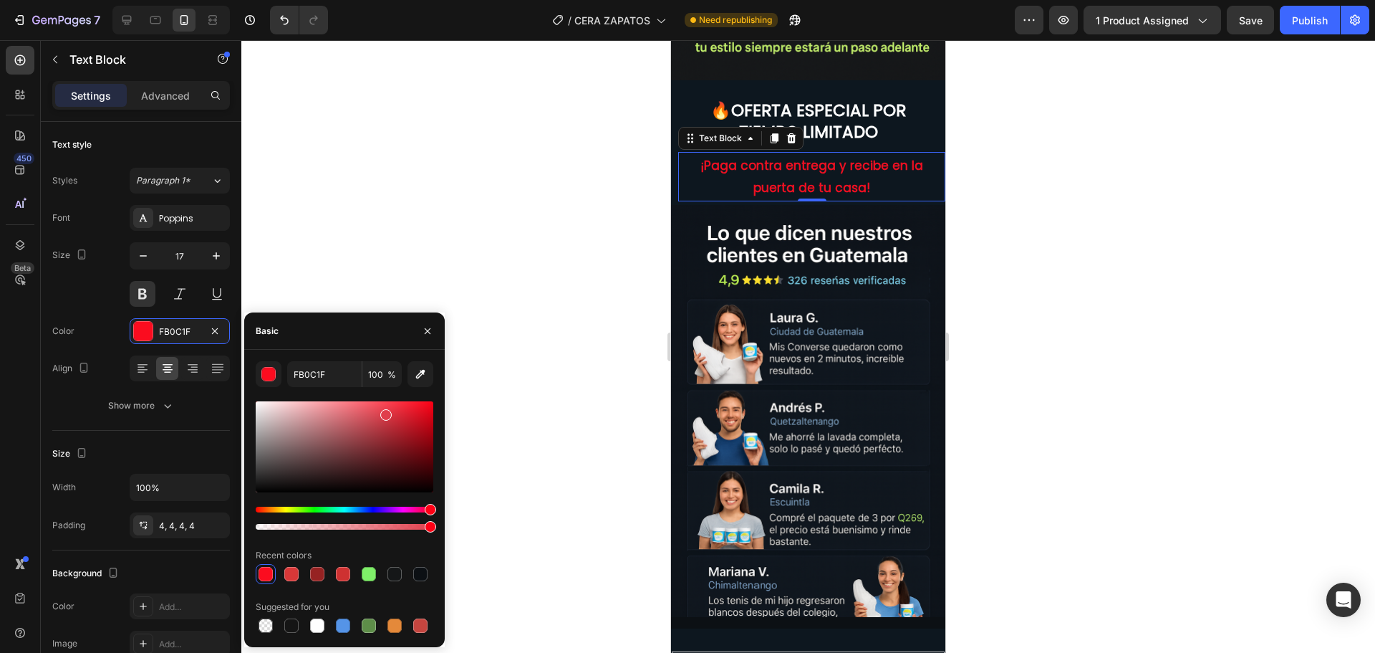
drag, startPoint x: 428, startPoint y: 407, endPoint x: 385, endPoint y: 412, distance: 44.0
click at [385, 412] on div at bounding box center [385, 414] width 11 height 11
drag, startPoint x: 416, startPoint y: 411, endPoint x: 435, endPoint y: 411, distance: 18.6
click at [435, 411] on div at bounding box center [428, 414] width 11 height 11
drag, startPoint x: 425, startPoint y: 411, endPoint x: 438, endPoint y: 398, distance: 18.2
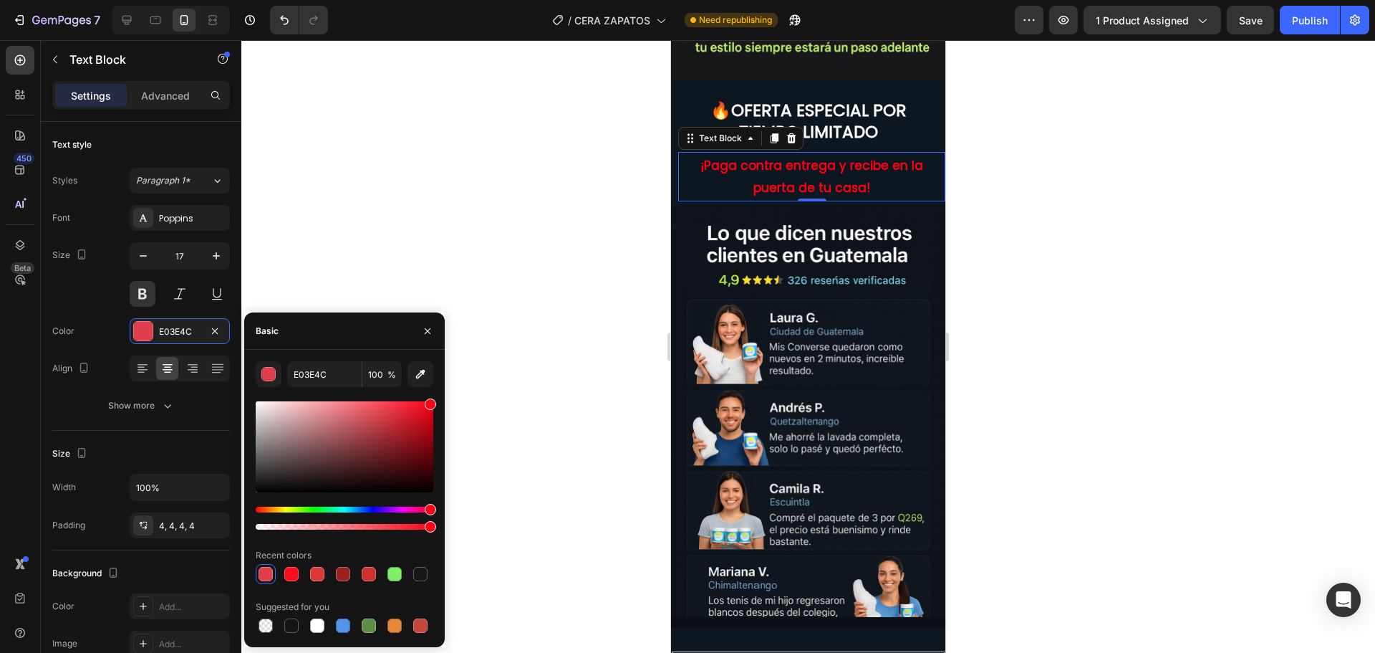
click at [438, 398] on div "E03E4C 100 % Recent colors Suggested for you" at bounding box center [344, 498] width 201 height 274
type input "FF0015"
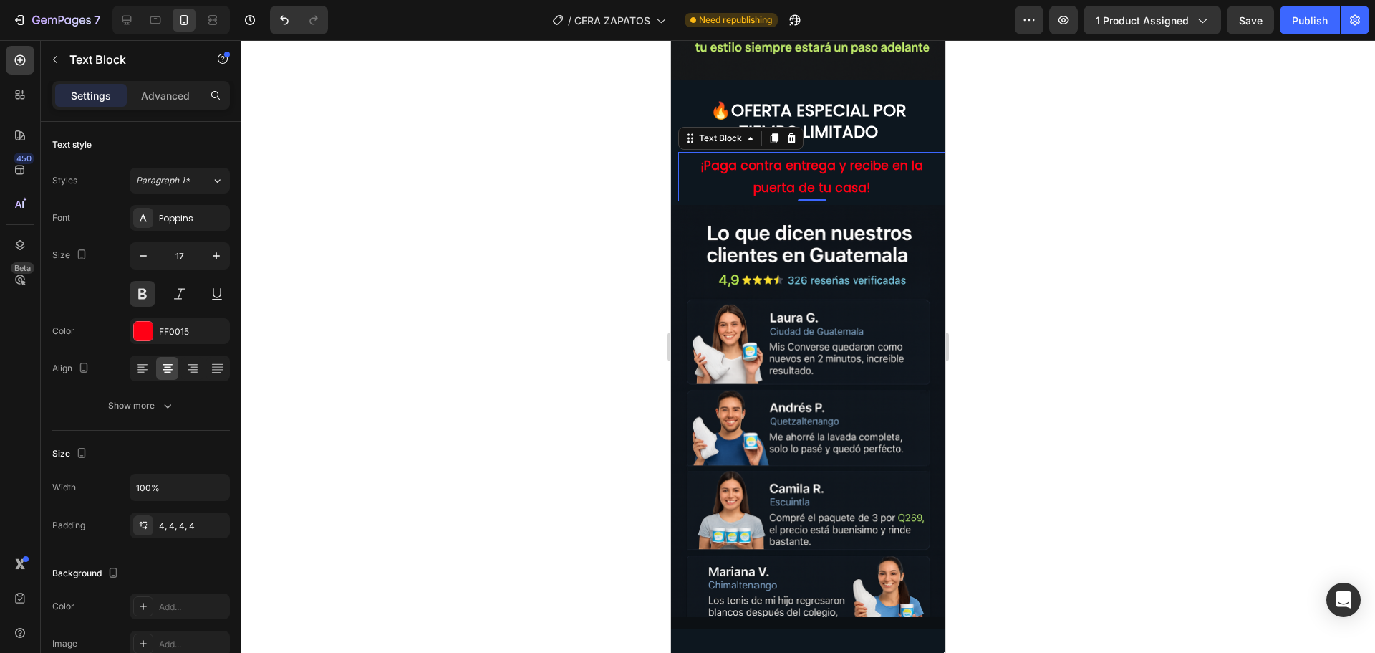
click at [548, 264] on div at bounding box center [808, 346] width 1134 height 612
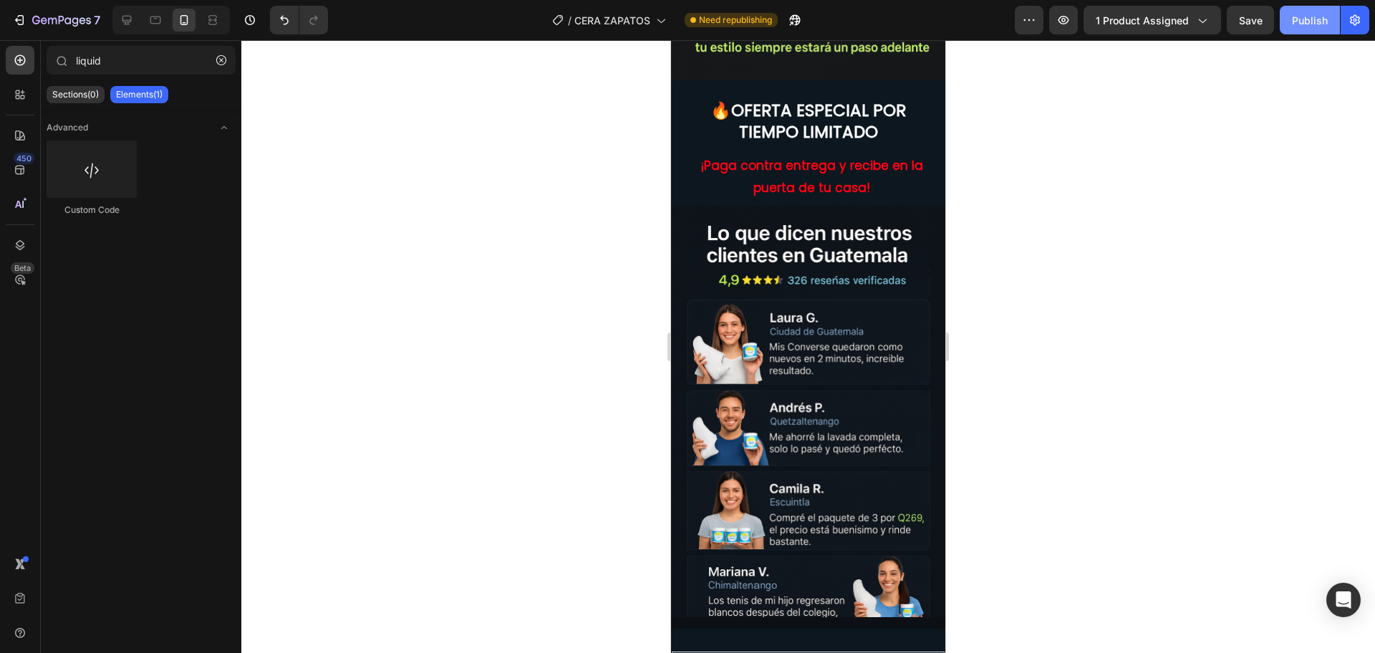
click at [1310, 14] on div "Publish" at bounding box center [1310, 20] width 36 height 15
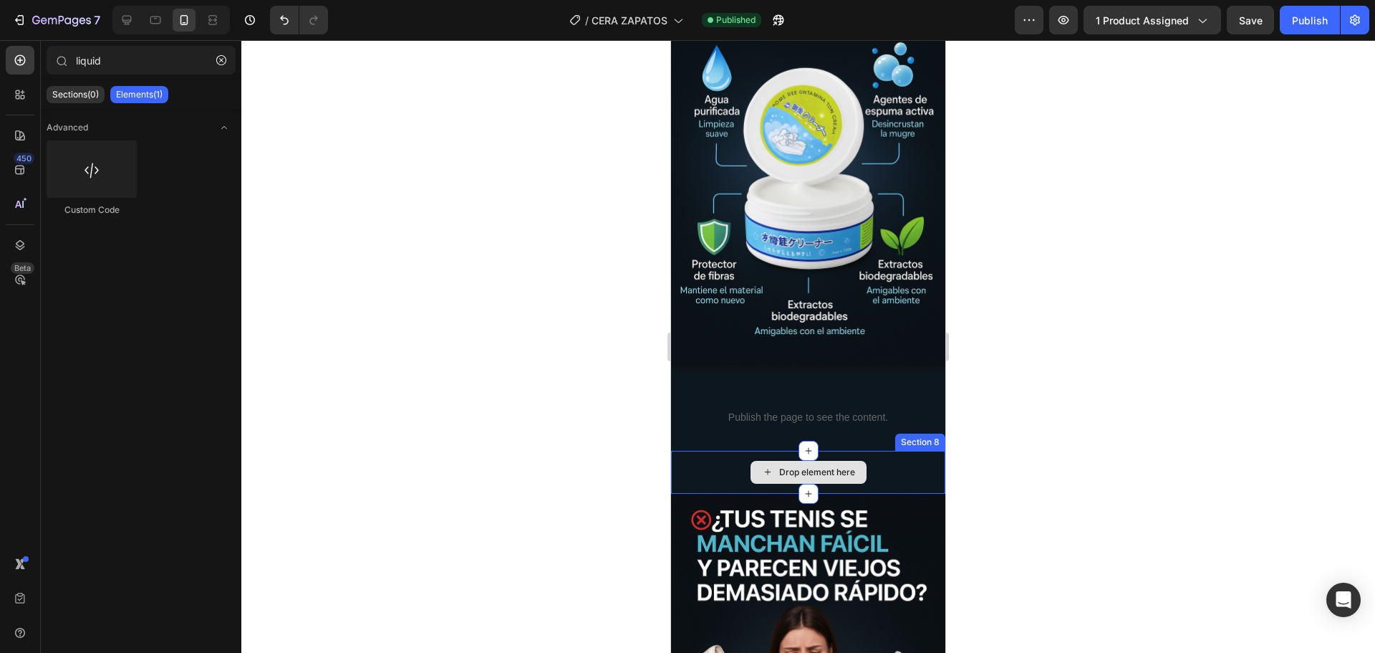
scroll to position [1635, 0]
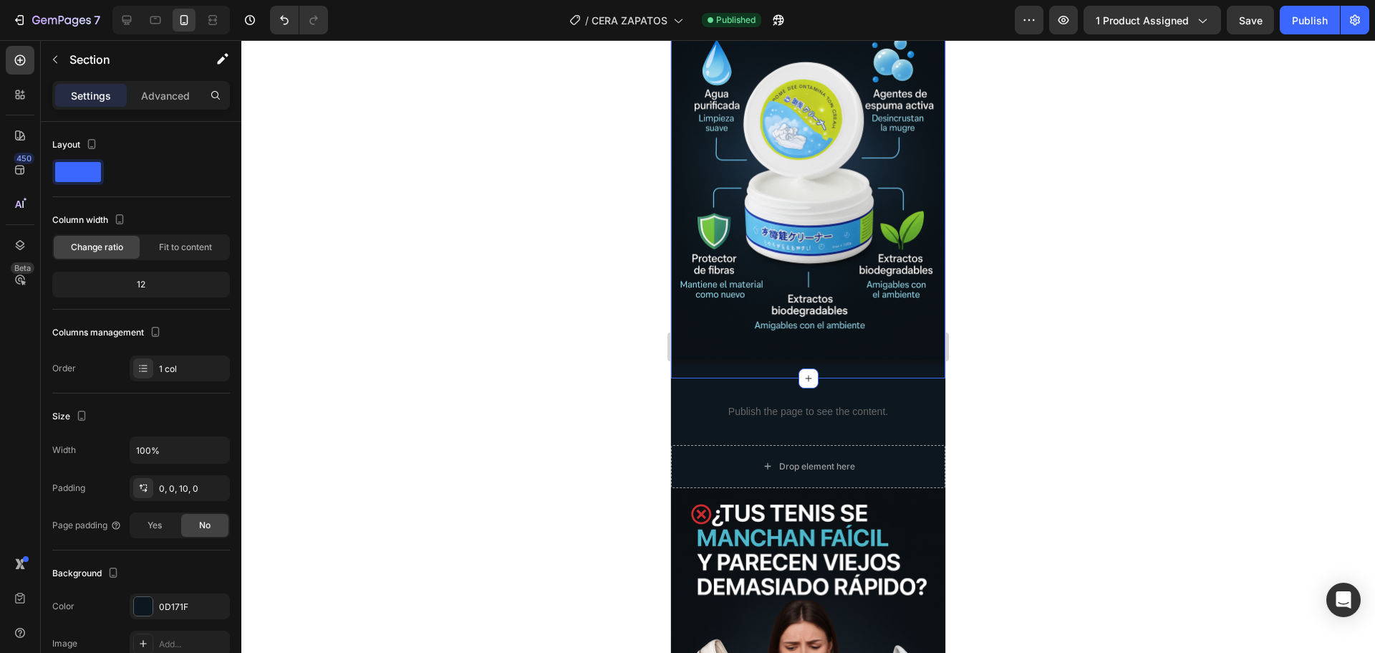
click at [768, 347] on div "Image" at bounding box center [808, 156] width 274 height 430
click at [159, 108] on div "Settings Advanced" at bounding box center [141, 95] width 178 height 29
click at [168, 99] on p "Advanced" at bounding box center [165, 95] width 49 height 15
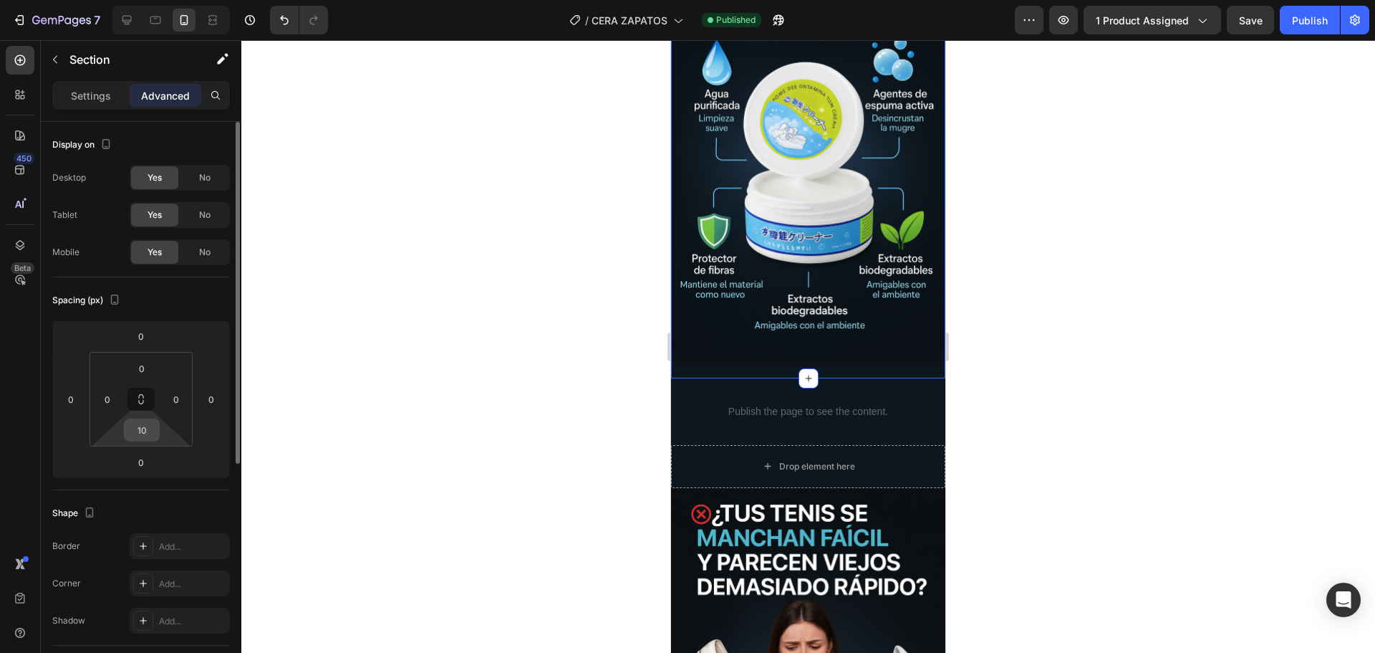
click at [147, 433] on input "10" at bounding box center [142, 429] width 29 height 21
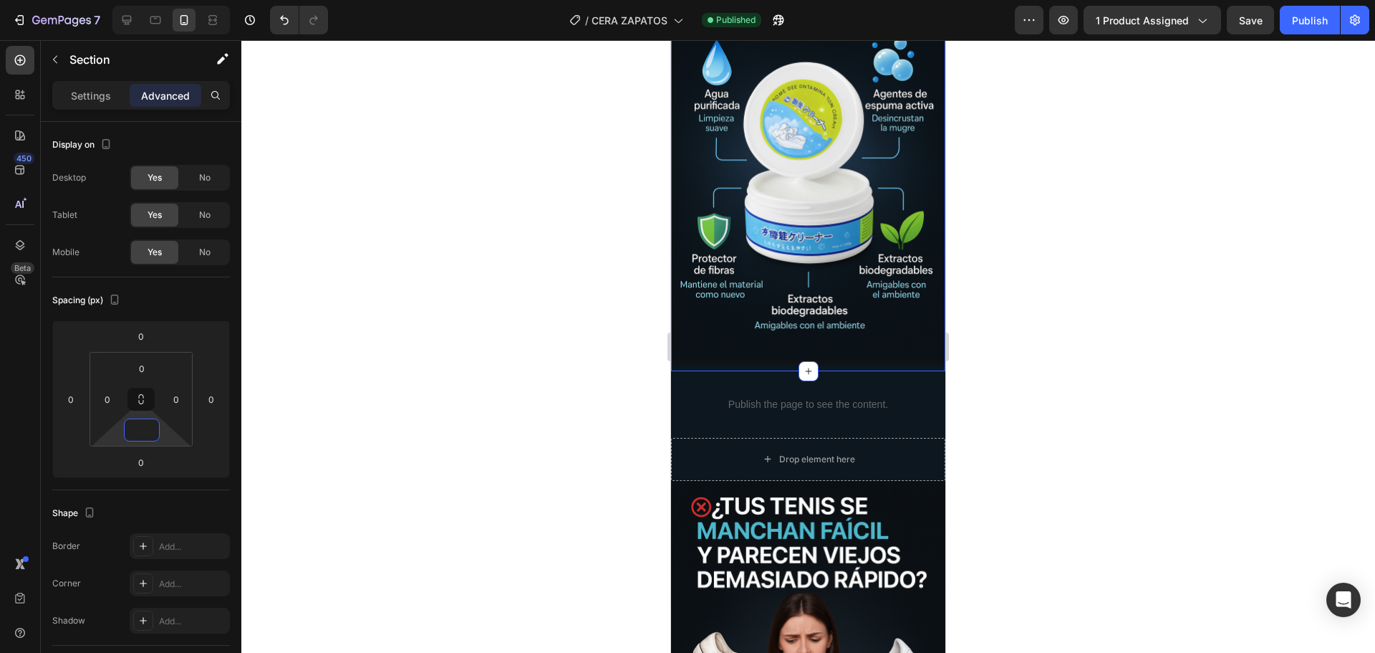
type input "0"
click at [434, 365] on div at bounding box center [808, 346] width 1134 height 612
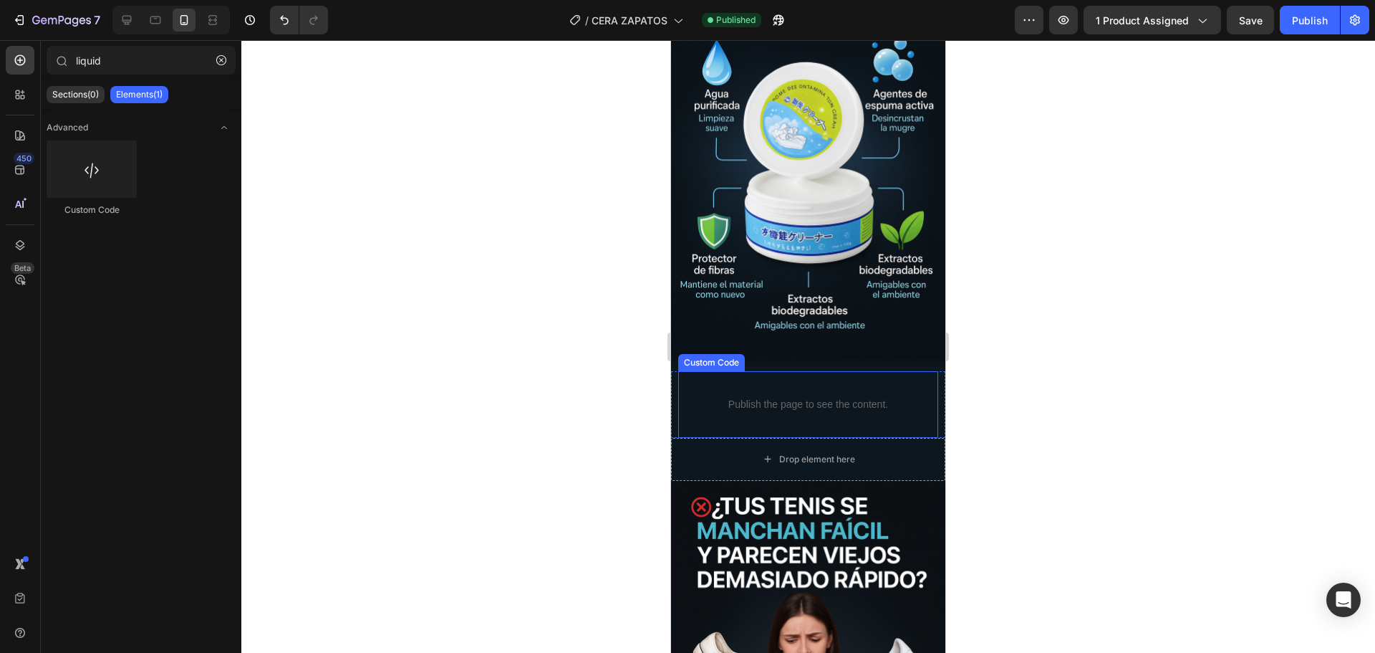
click at [866, 371] on div "Publish the page to see the content. Custom Code" at bounding box center [808, 404] width 260 height 67
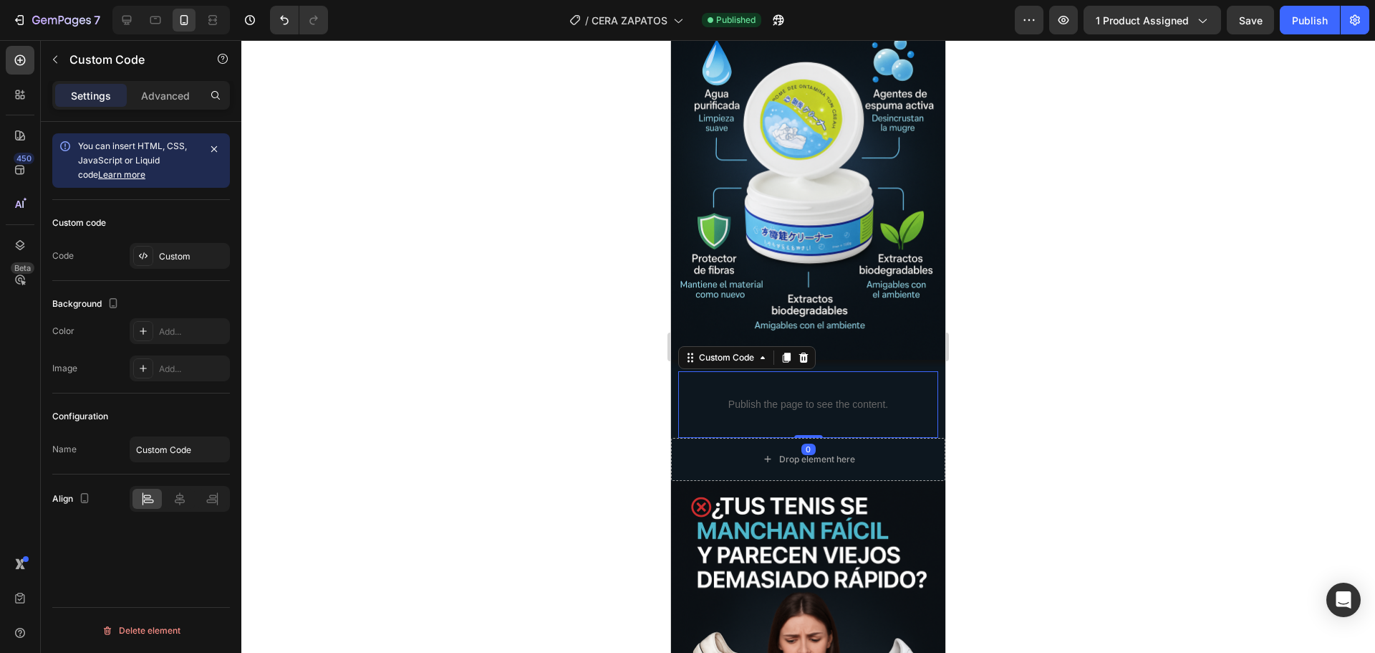
click at [163, 82] on div "Settings Advanced" at bounding box center [141, 95] width 178 height 29
click at [168, 92] on p "Advanced" at bounding box center [165, 95] width 49 height 15
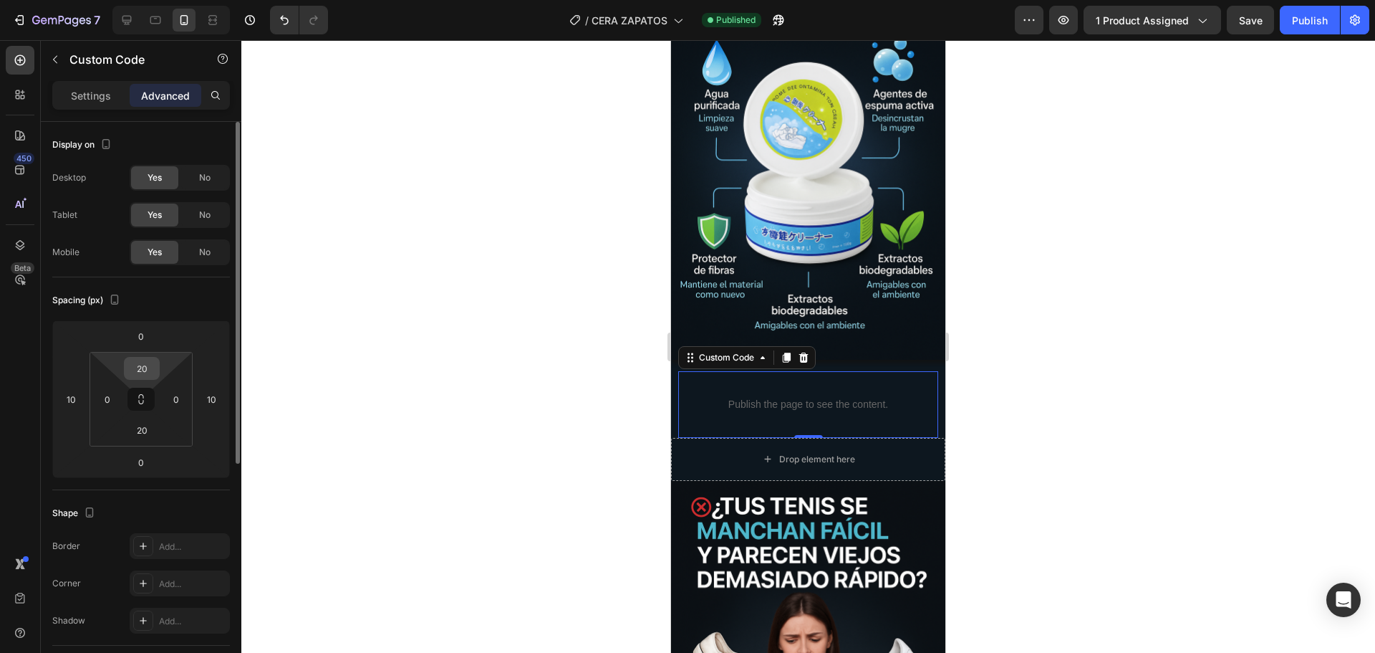
click at [142, 375] on input "20" at bounding box center [142, 367] width 29 height 21
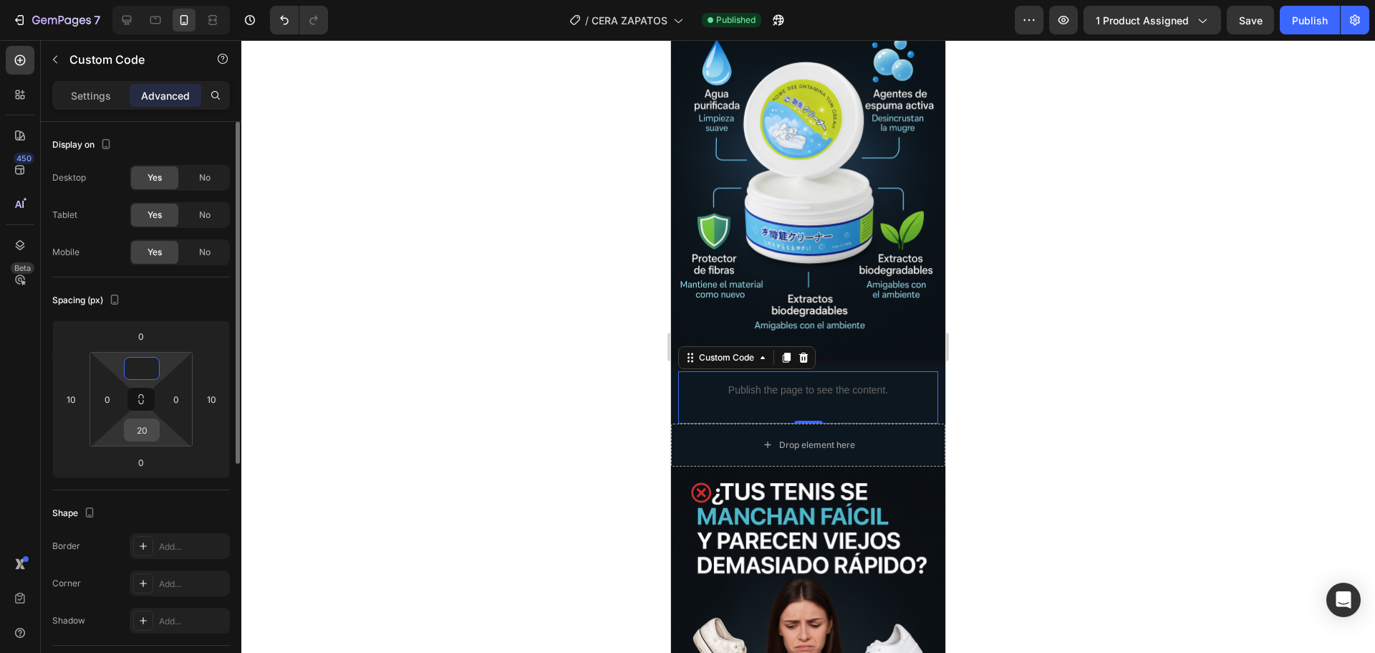
type input "0"
click at [148, 434] on input "20" at bounding box center [142, 429] width 29 height 21
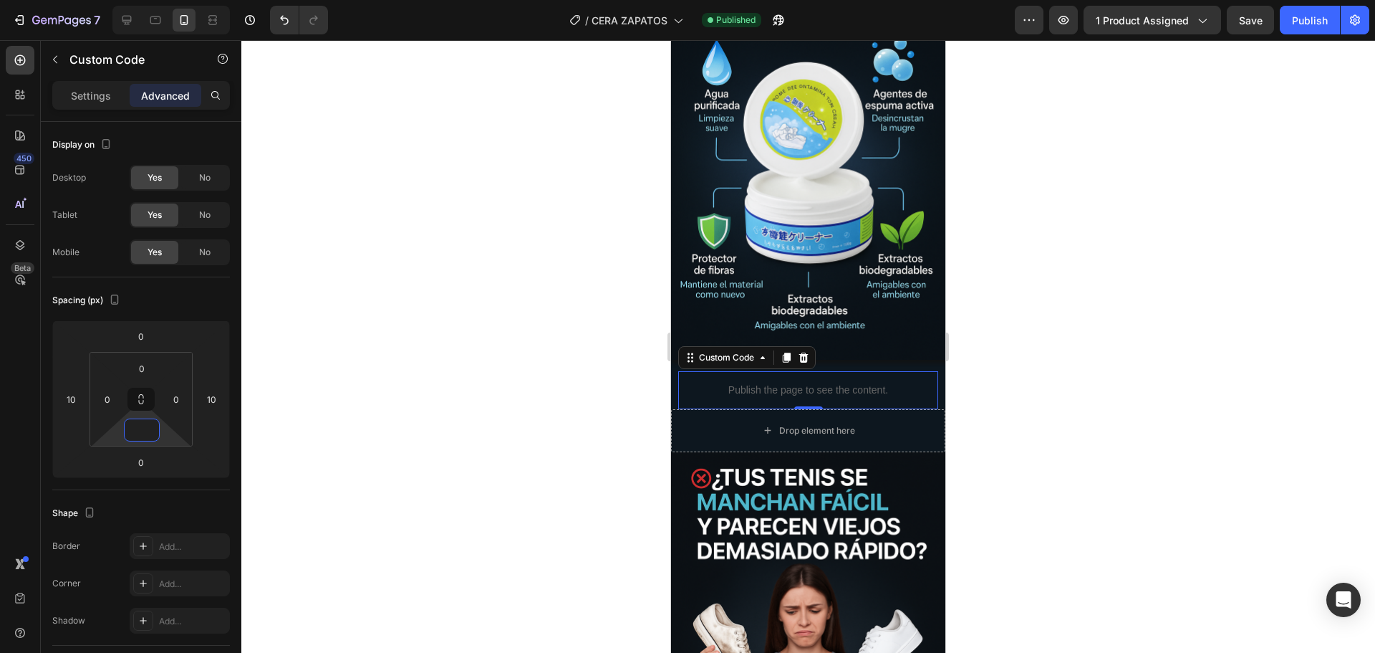
type input "0"
click at [534, 377] on div at bounding box center [808, 346] width 1134 height 612
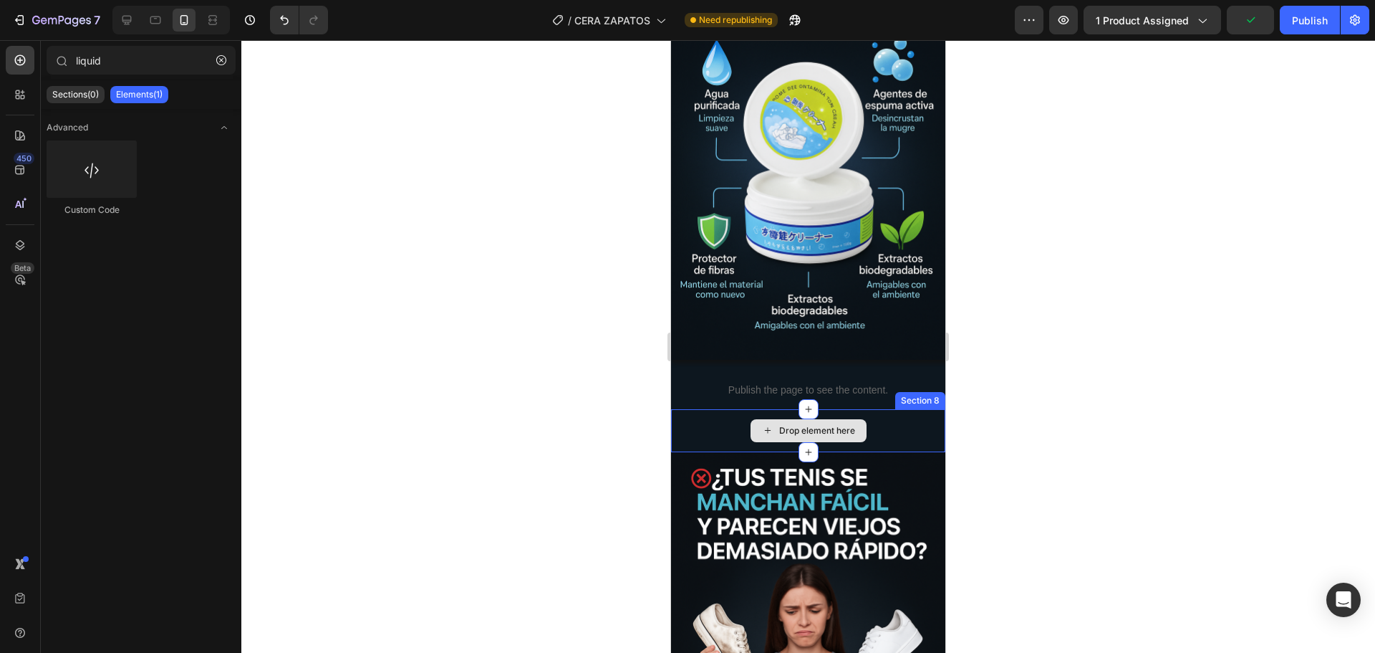
click at [677, 415] on div "Drop element here" at bounding box center [808, 430] width 274 height 43
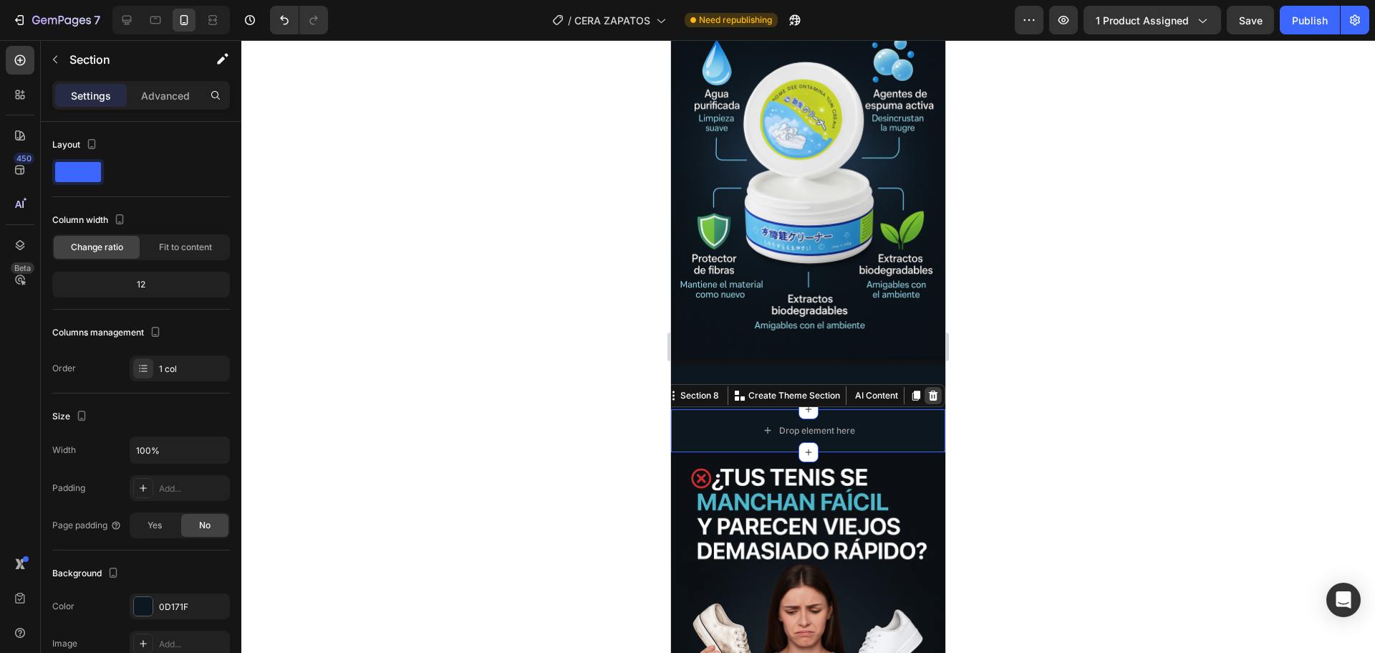
click at [929, 390] on icon at bounding box center [933, 395] width 9 height 10
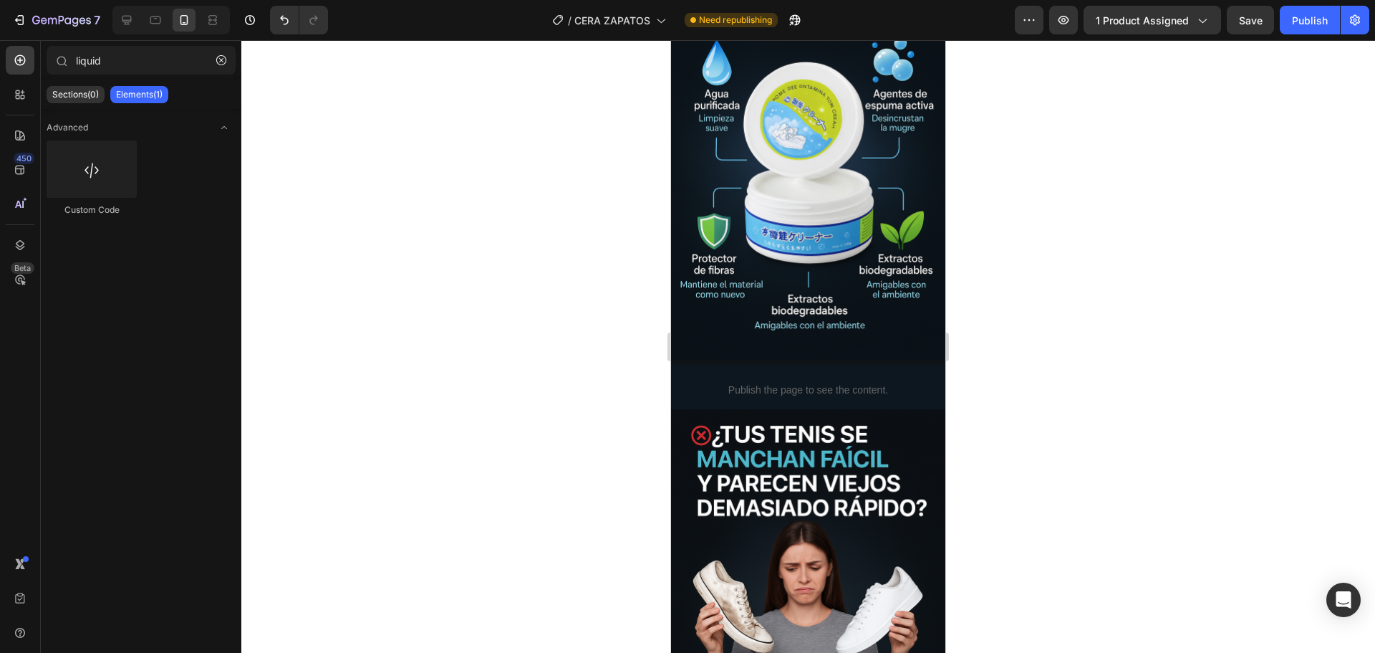
click at [514, 401] on div at bounding box center [808, 346] width 1134 height 612
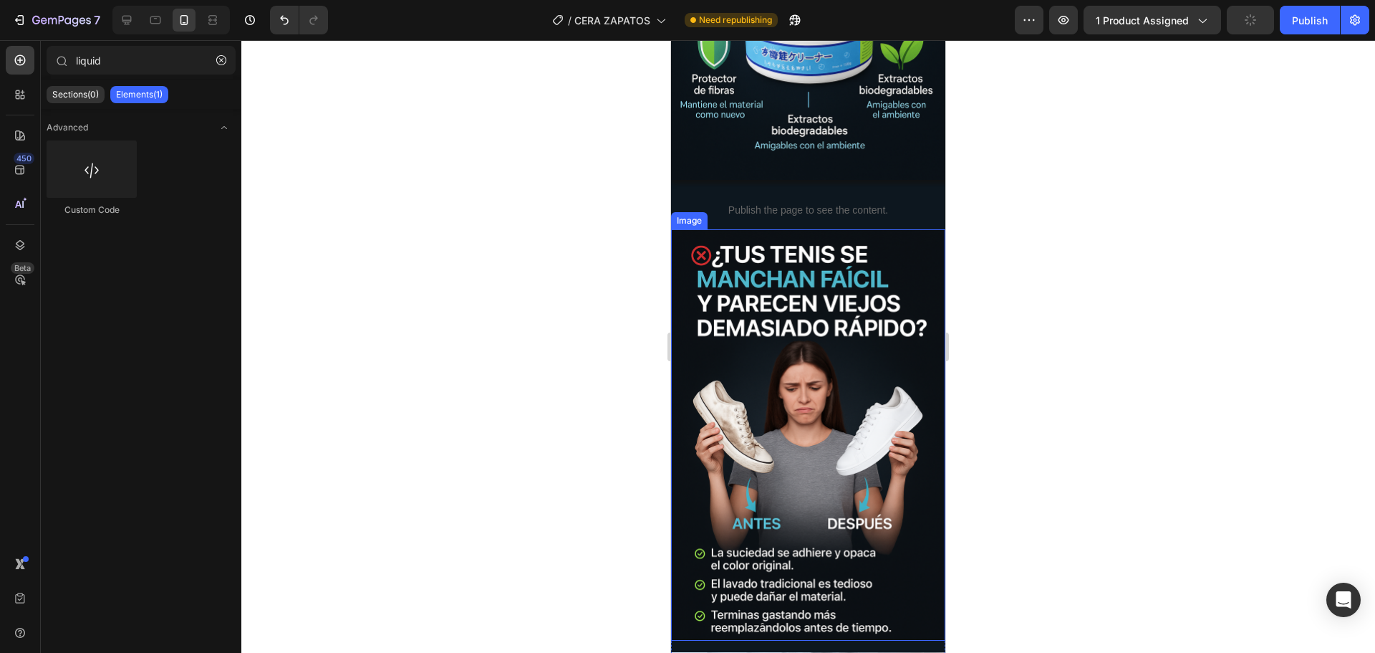
scroll to position [1707, 0]
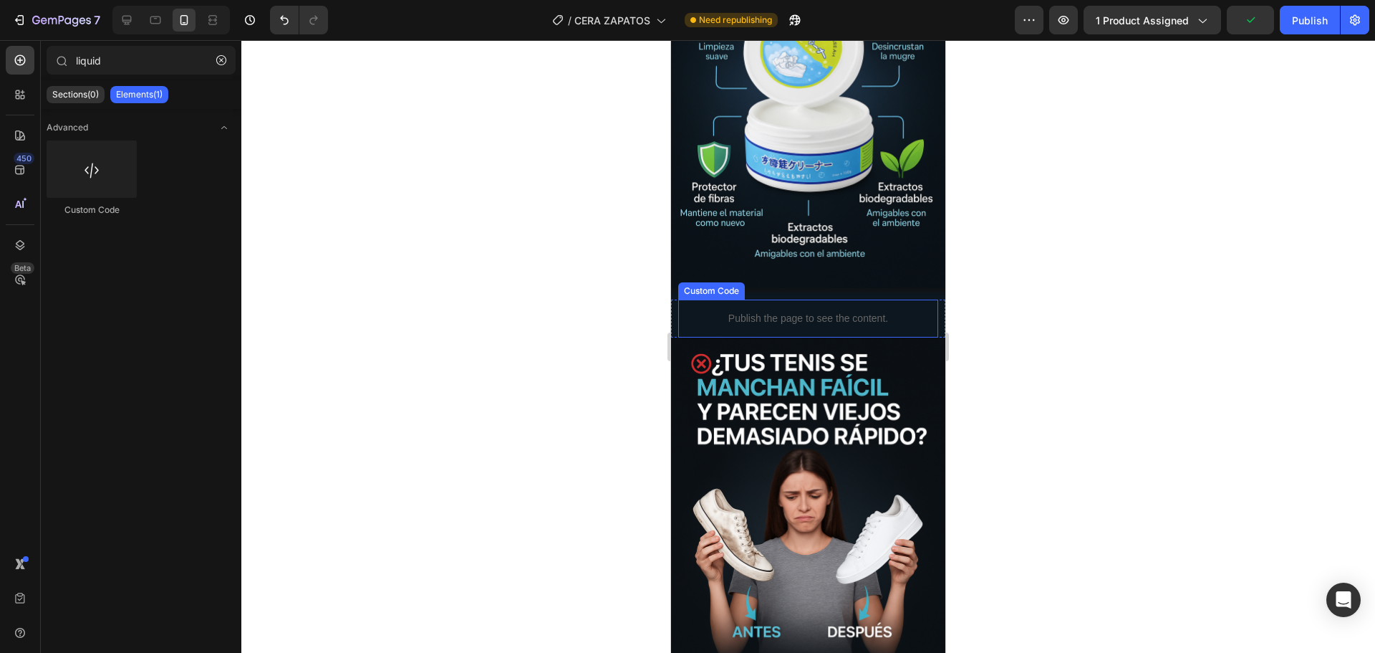
click at [778, 311] on p "Publish the page to see the content." at bounding box center [808, 318] width 260 height 15
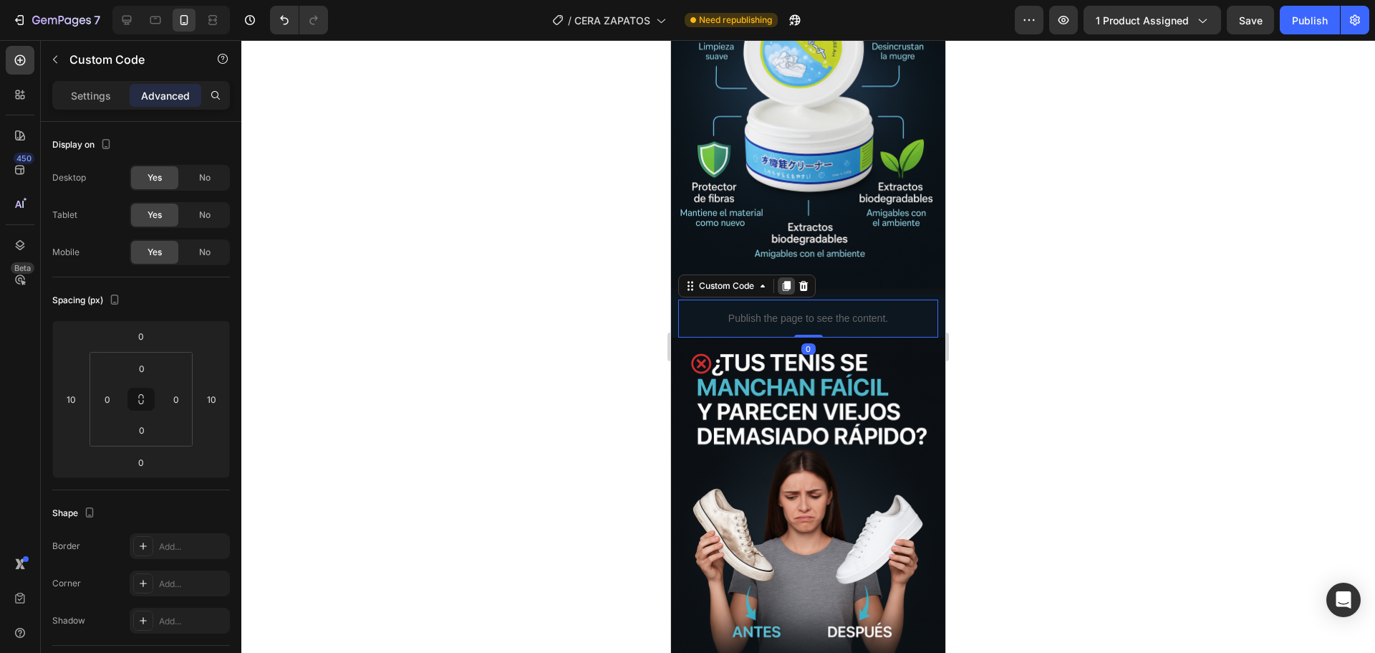
click at [791, 281] on icon at bounding box center [787, 286] width 8 height 10
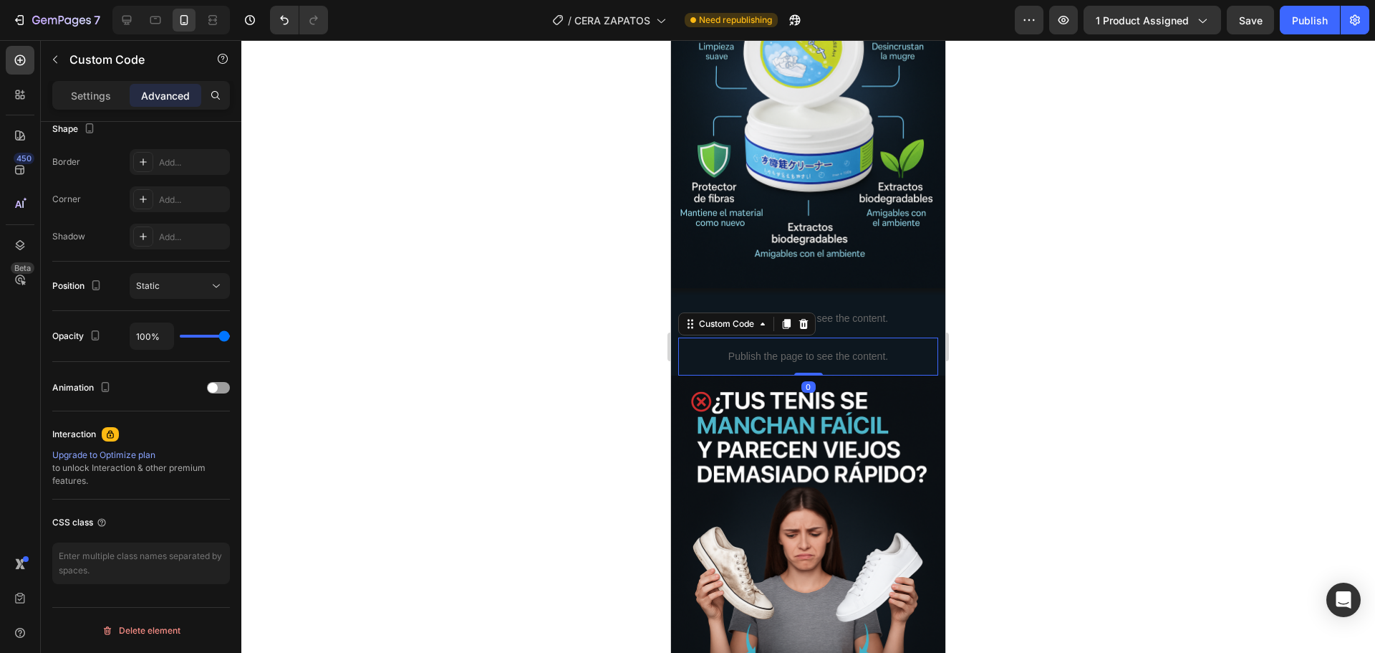
click at [691, 337] on div "Publish the page to see the content." at bounding box center [808, 356] width 260 height 38
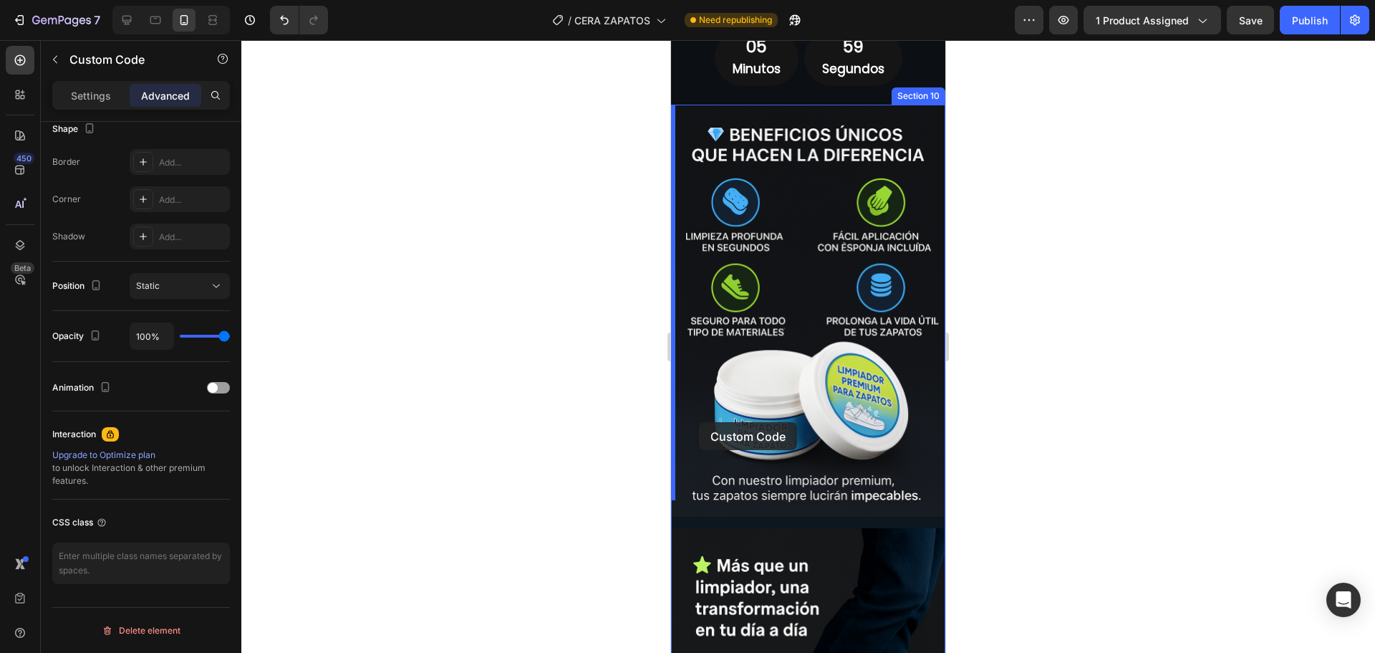
scroll to position [2853, 0]
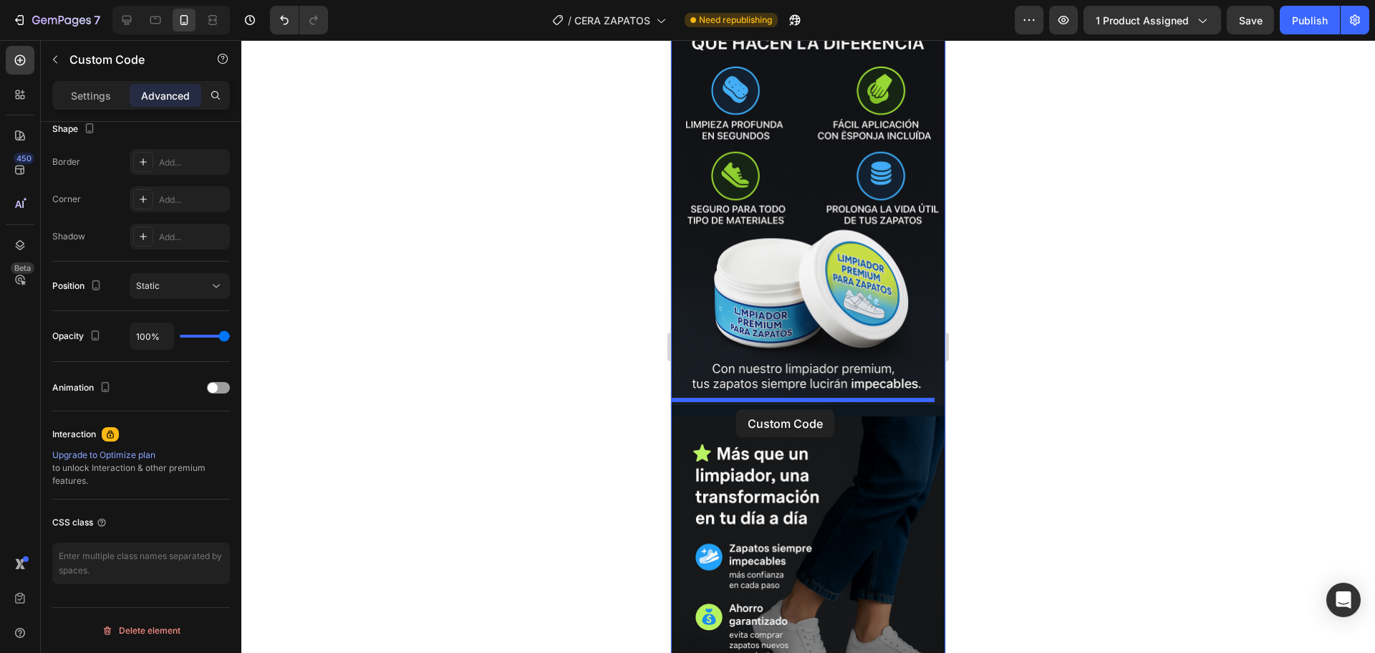
drag, startPoint x: 690, startPoint y: 309, endPoint x: 744, endPoint y: 404, distance: 109.7
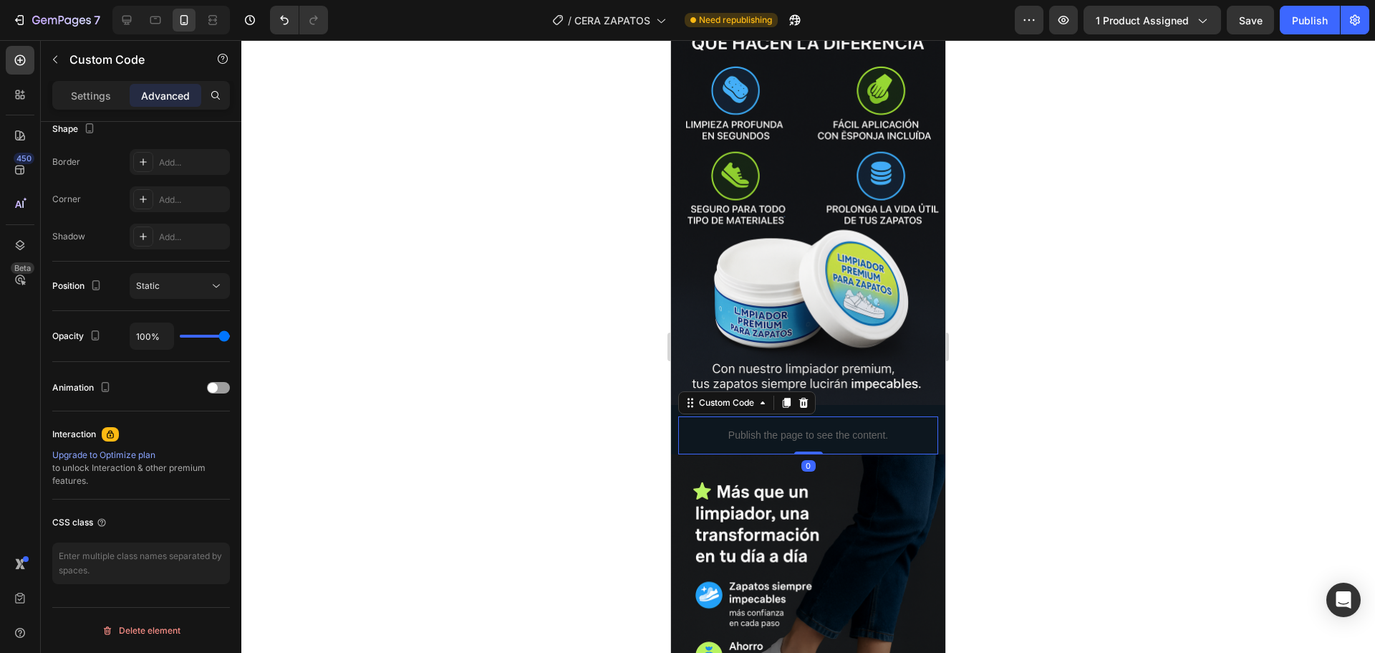
click at [1039, 364] on div at bounding box center [808, 346] width 1134 height 612
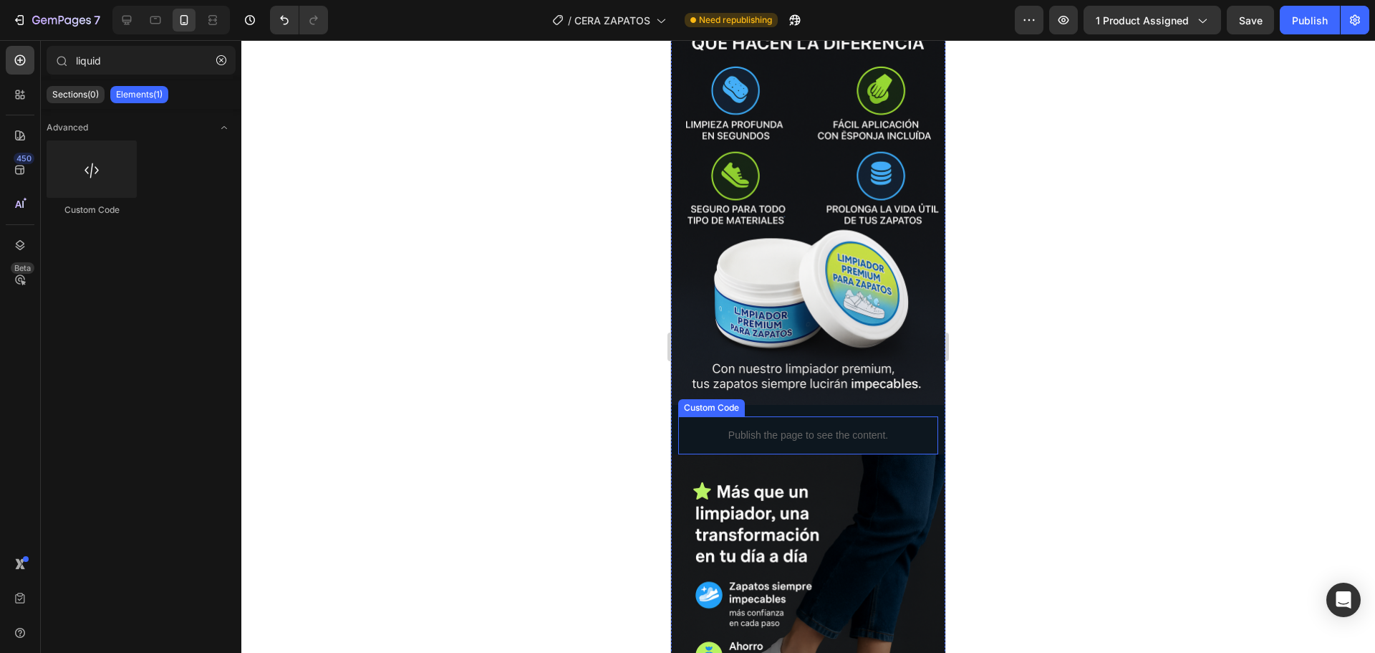
click at [923, 416] on div "Publish the page to see the content." at bounding box center [808, 435] width 260 height 38
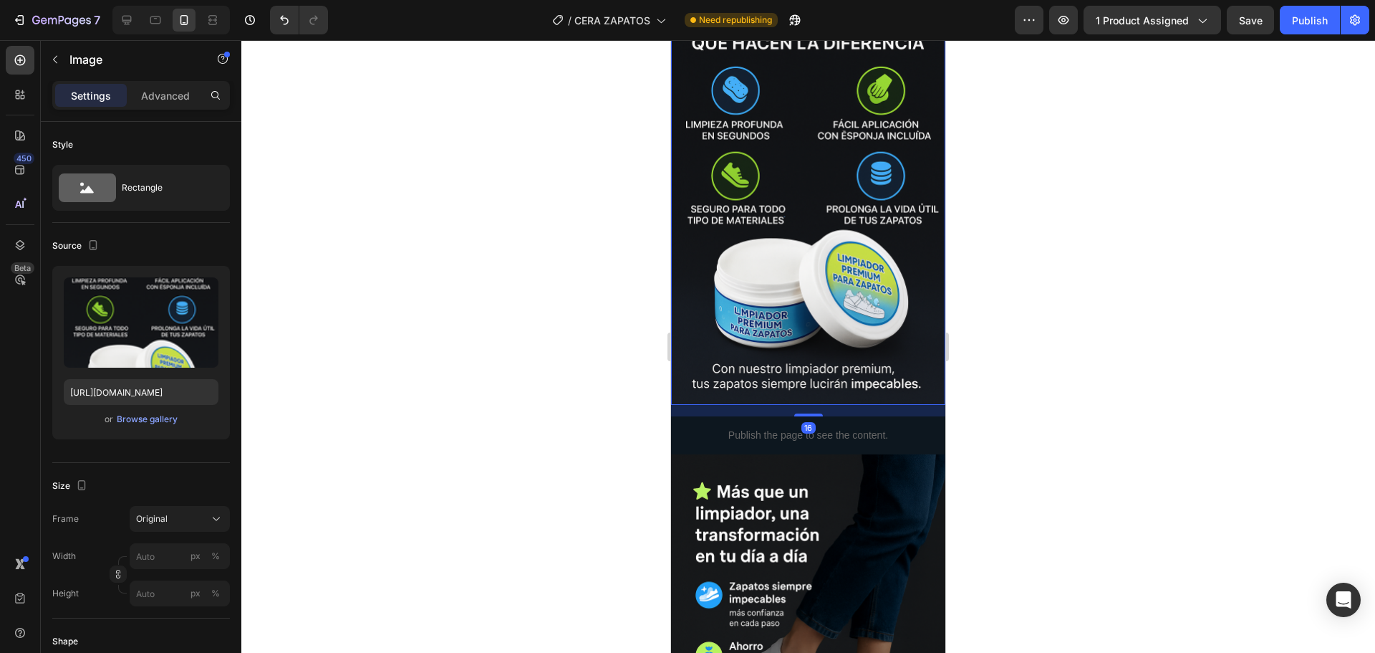
click at [922, 388] on div "Image 16" at bounding box center [808, 199] width 274 height 412
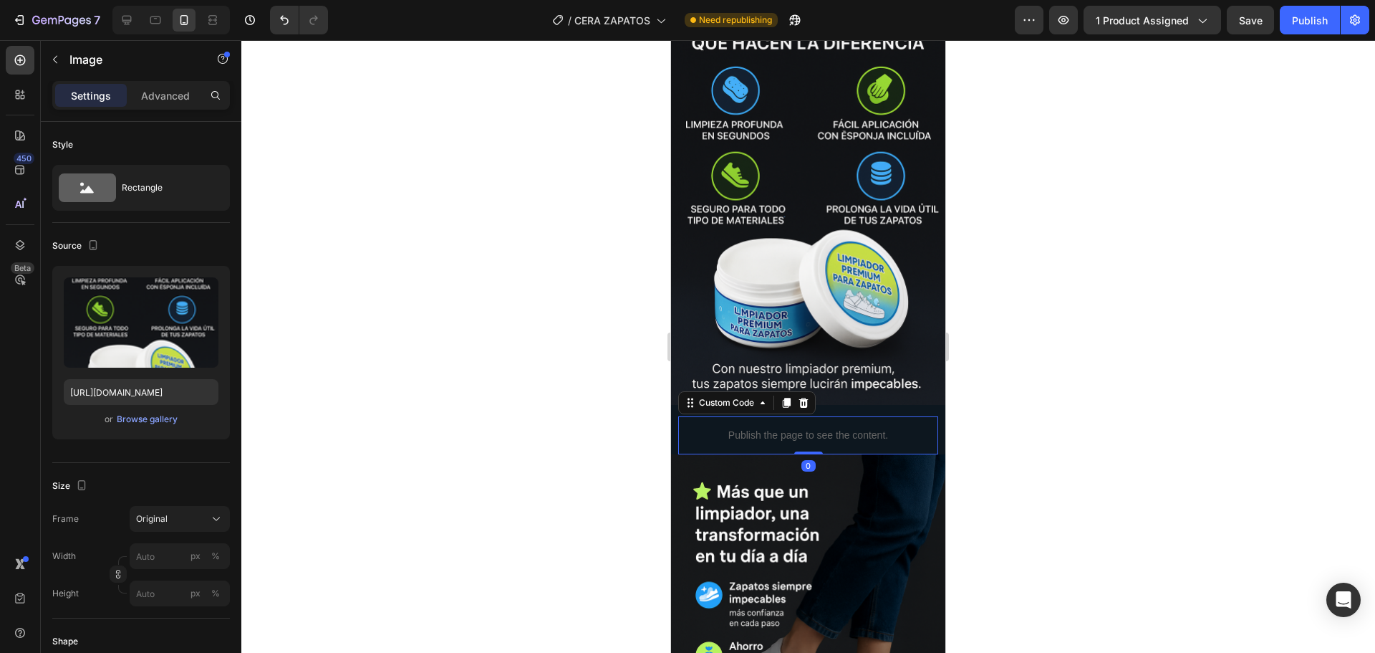
click at [924, 428] on p "Publish the page to see the content." at bounding box center [808, 435] width 260 height 15
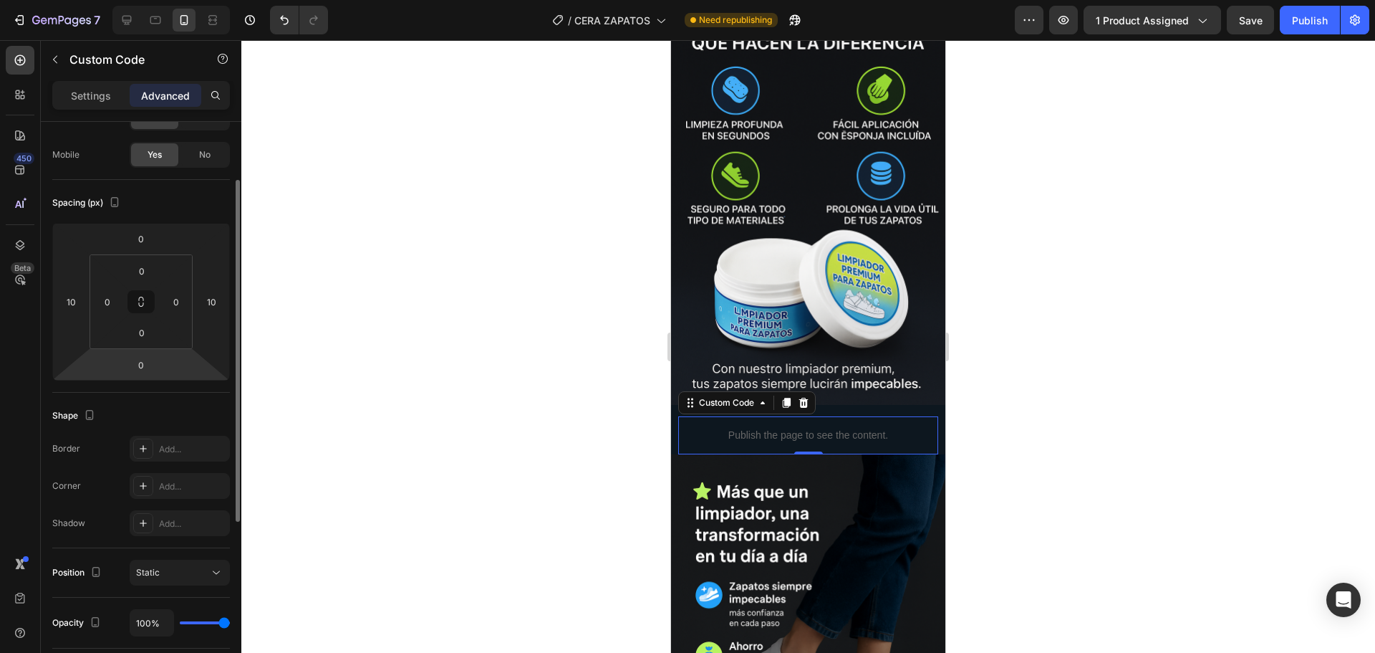
scroll to position [0, 0]
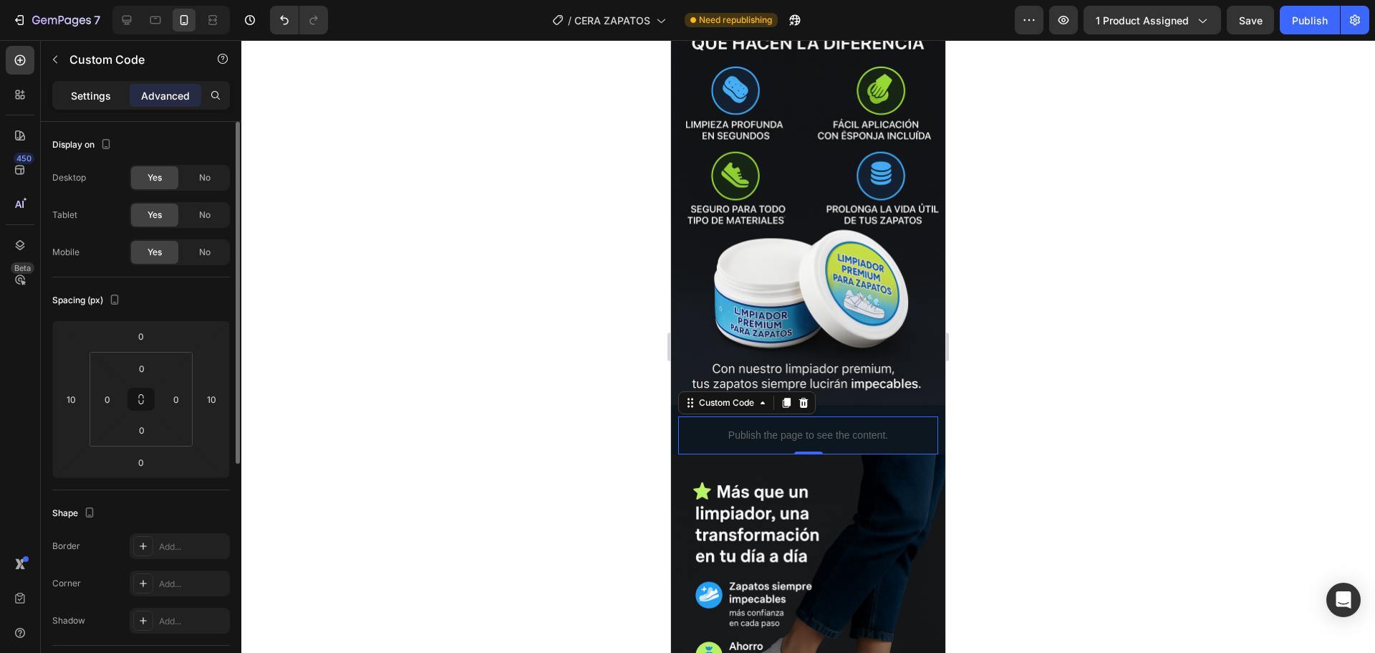
click at [99, 90] on p "Settings" at bounding box center [91, 95] width 40 height 15
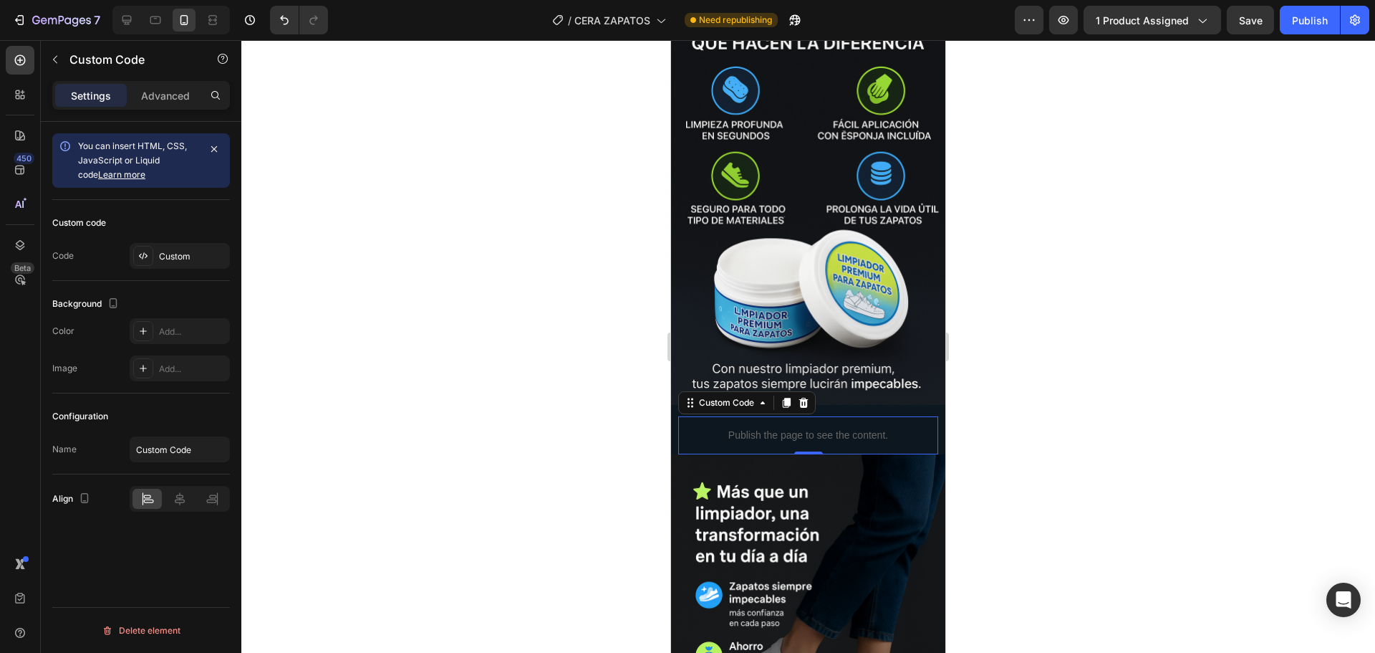
click at [170, 317] on div "Background The changes might be hidden by the video. Color Add... Image Add..." at bounding box center [141, 336] width 178 height 89
click at [186, 334] on div "Add..." at bounding box center [192, 331] width 67 height 13
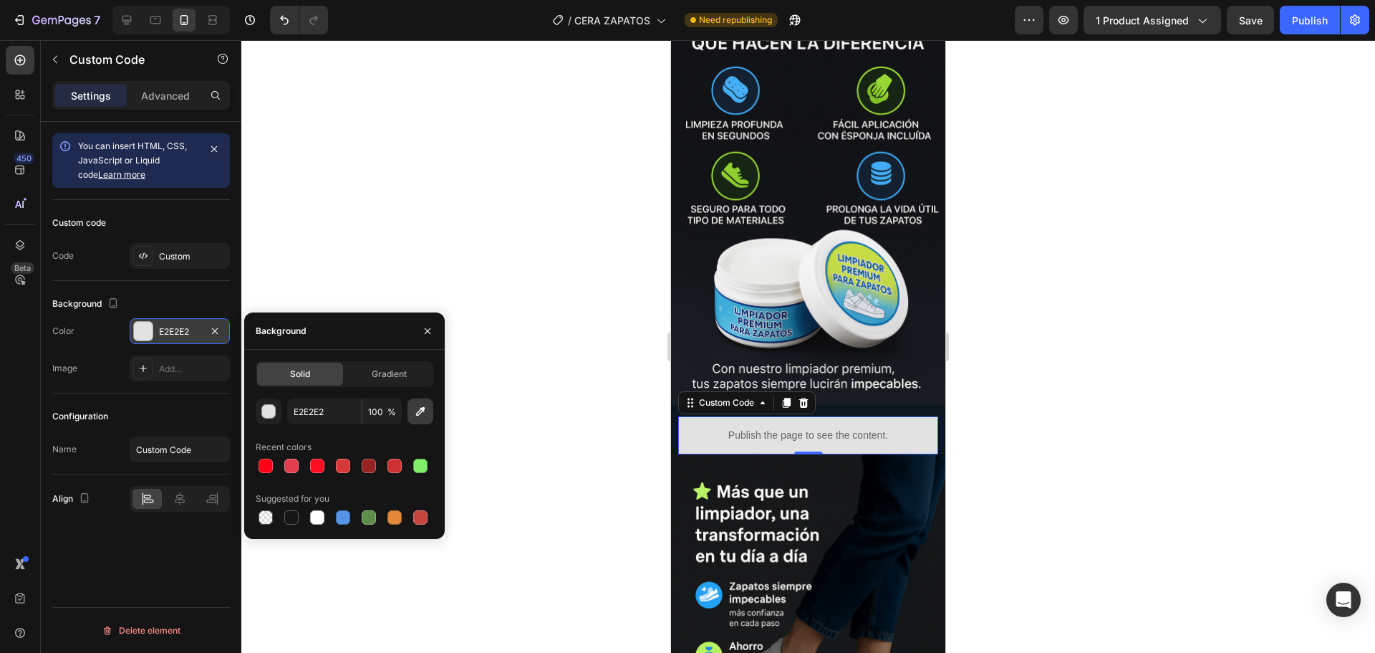
click at [422, 416] on icon "button" at bounding box center [420, 411] width 14 height 14
type input "161A20"
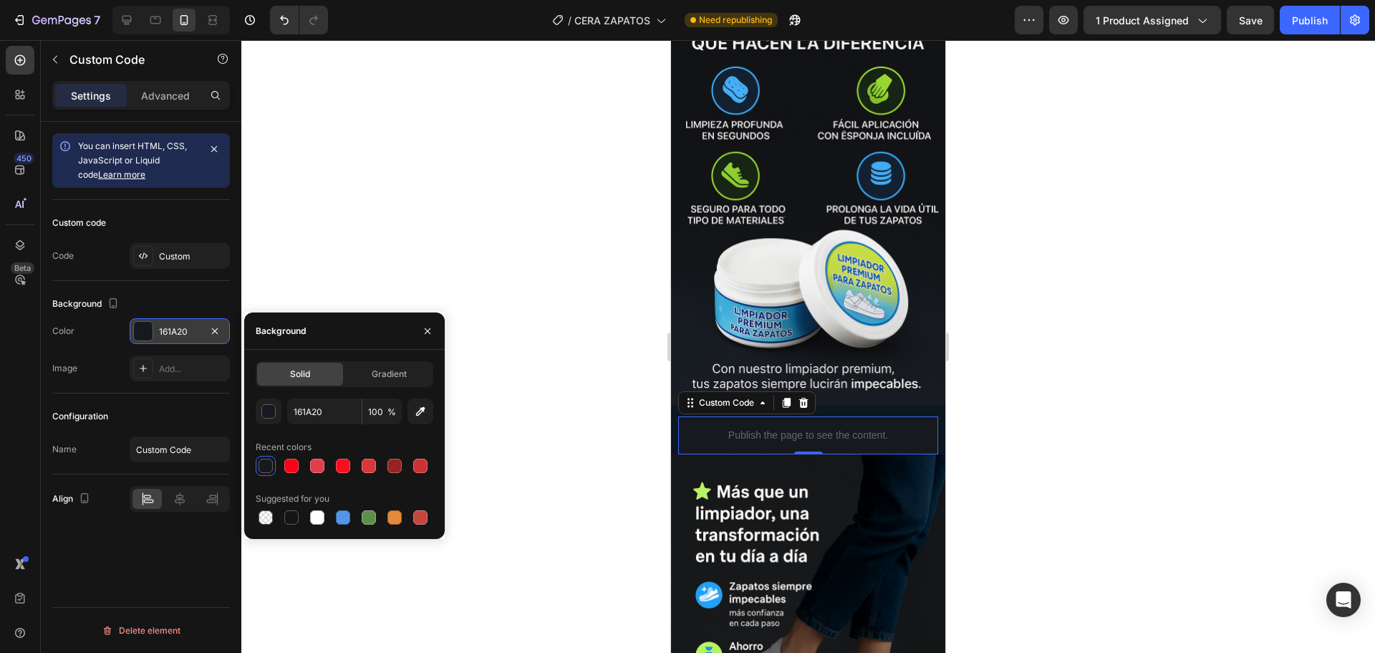
click at [994, 357] on div at bounding box center [808, 346] width 1134 height 612
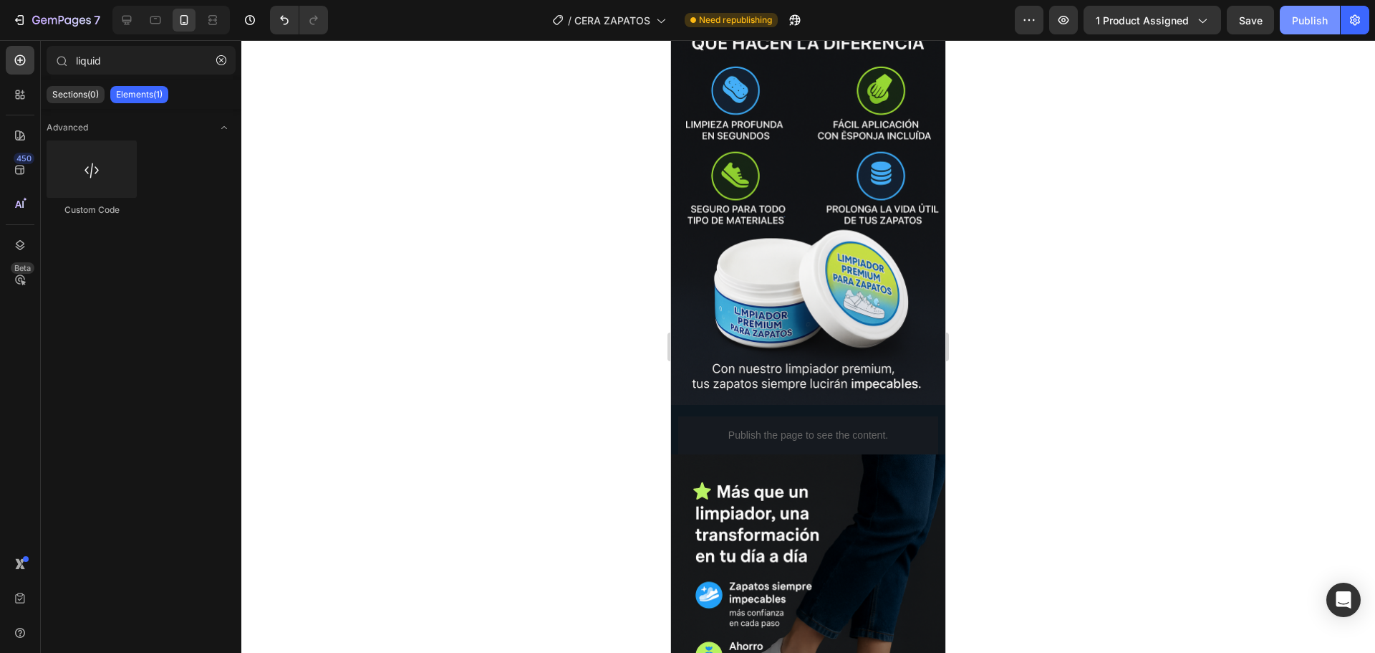
click at [1304, 14] on div "Publish" at bounding box center [1310, 20] width 36 height 15
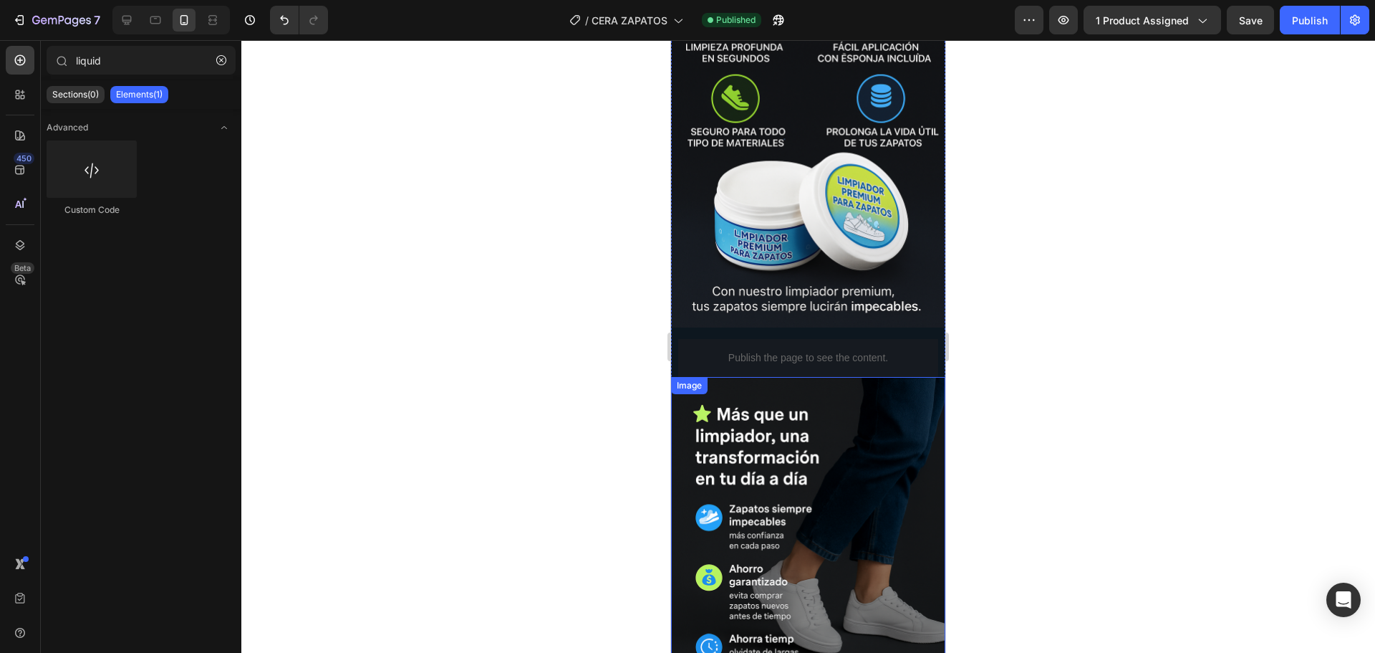
scroll to position [2925, 0]
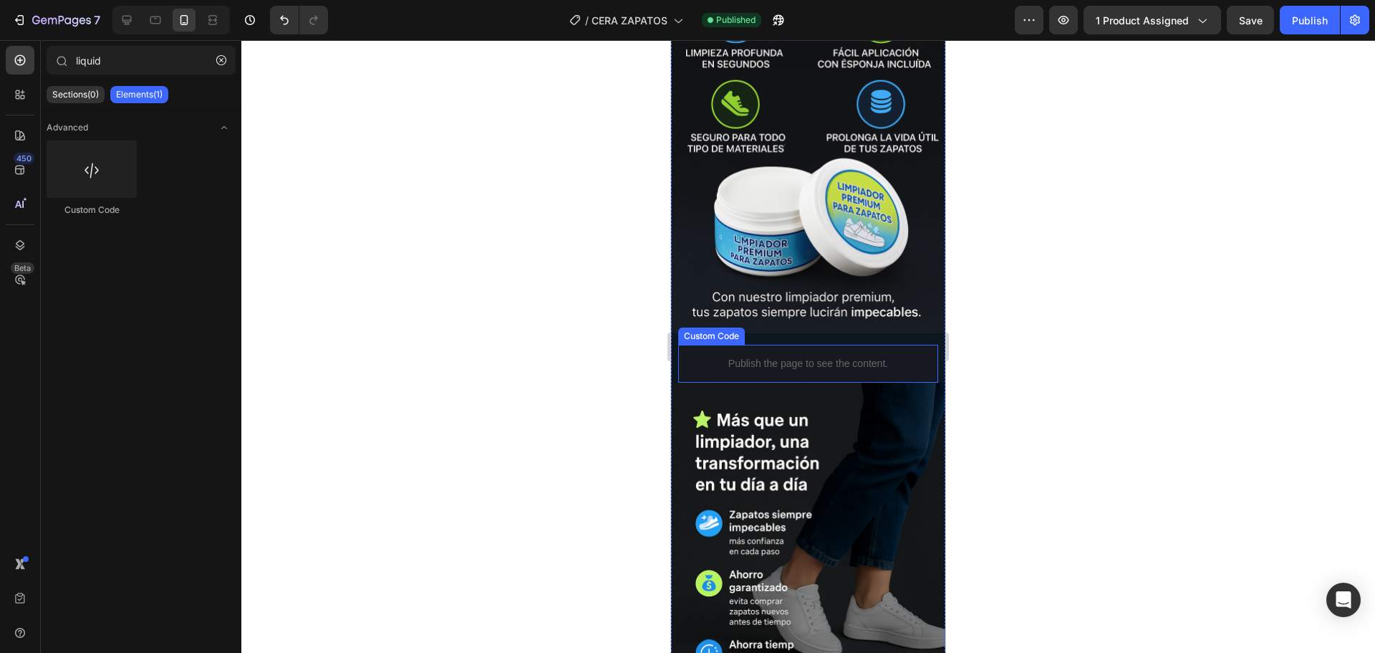
click at [763, 356] on p "Publish the page to see the content." at bounding box center [808, 363] width 260 height 15
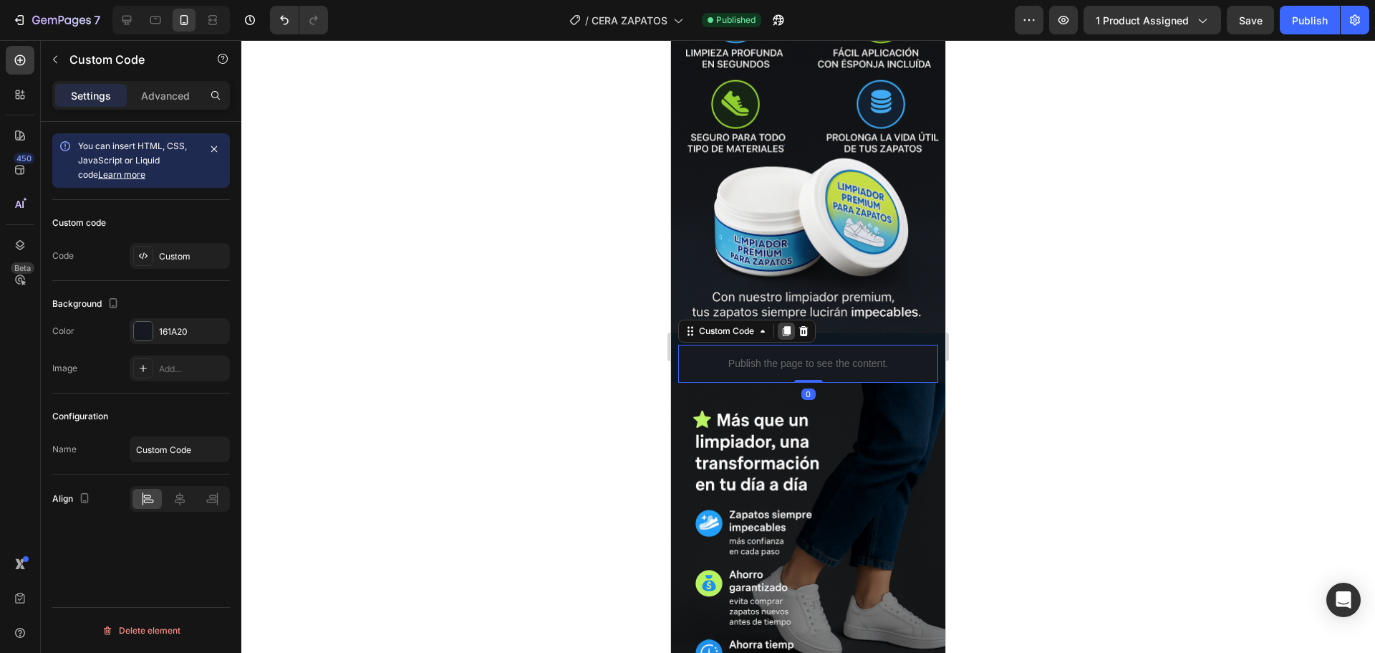
click at [790, 326] on icon at bounding box center [787, 331] width 8 height 10
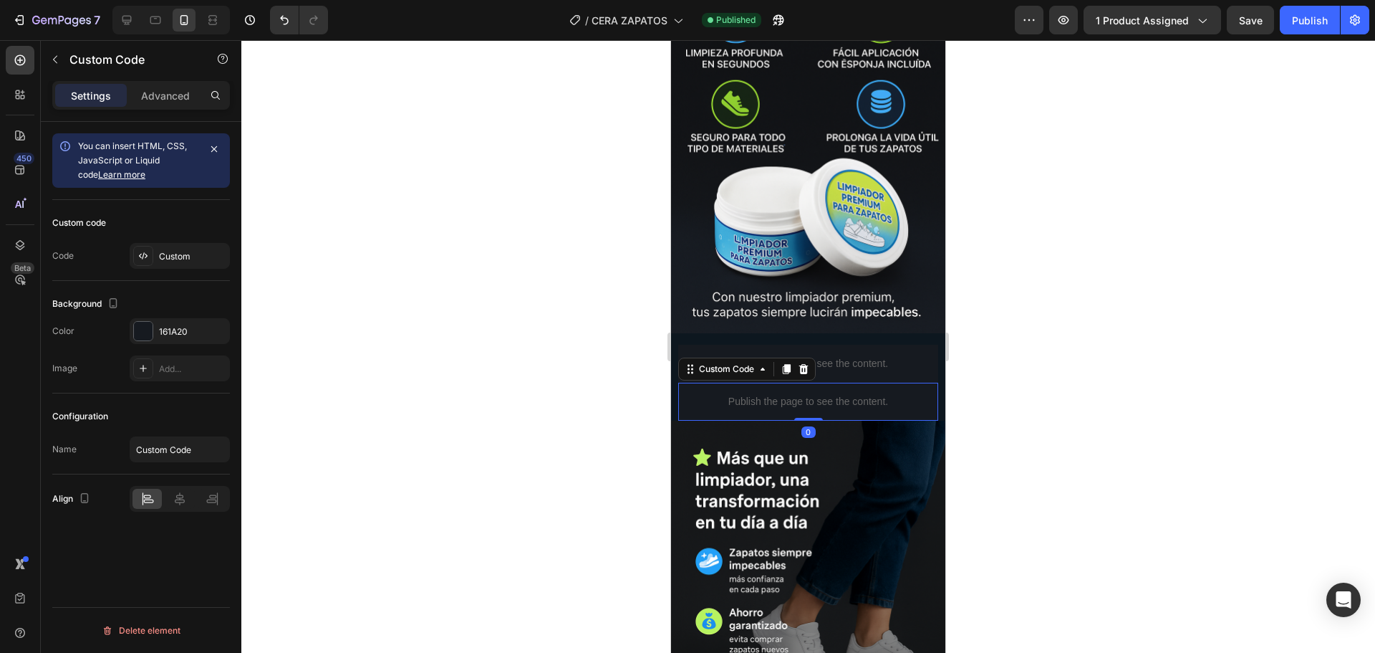
click at [736, 394] on p "Publish the page to see the content." at bounding box center [808, 401] width 260 height 15
click at [175, 256] on div "Custom" at bounding box center [192, 256] width 67 height 13
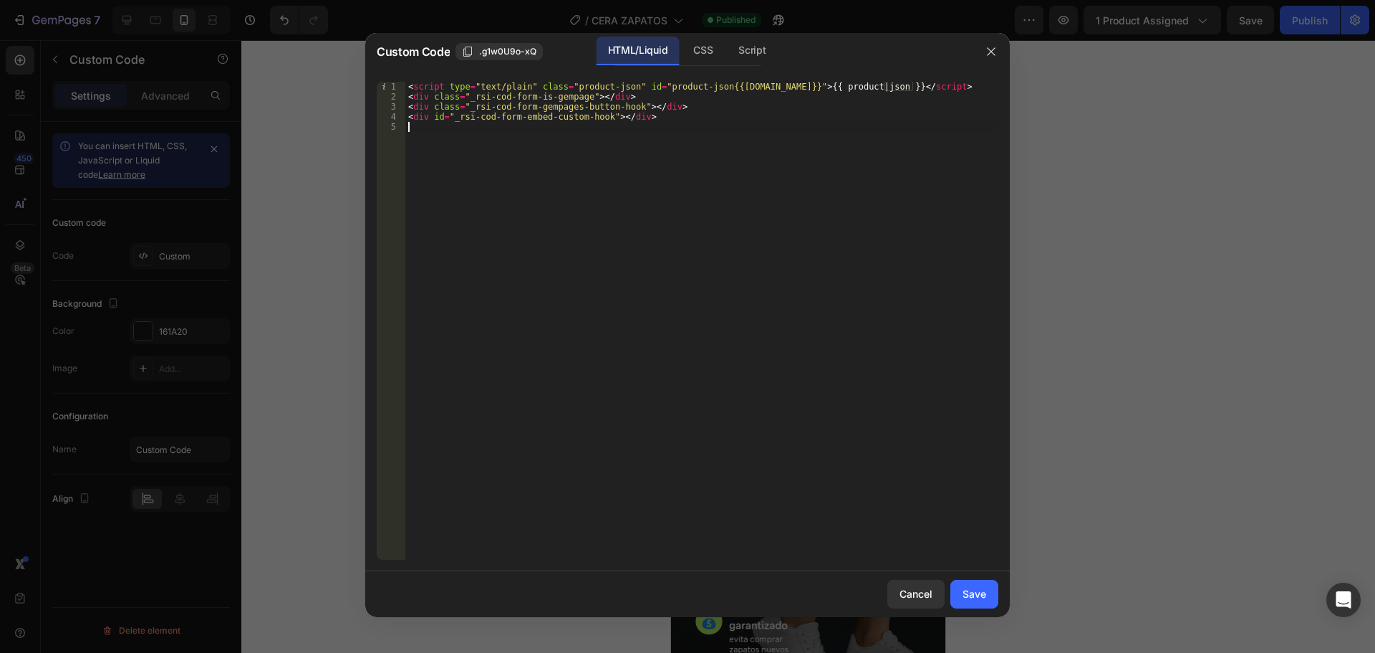
click at [484, 309] on div "< script type = "text/plain" class = "product-json" id = "product-json{{product…" at bounding box center [701, 331] width 593 height 498
type textarea "<div id="_rsi-cod-form-embed-custom-hook"></div>"
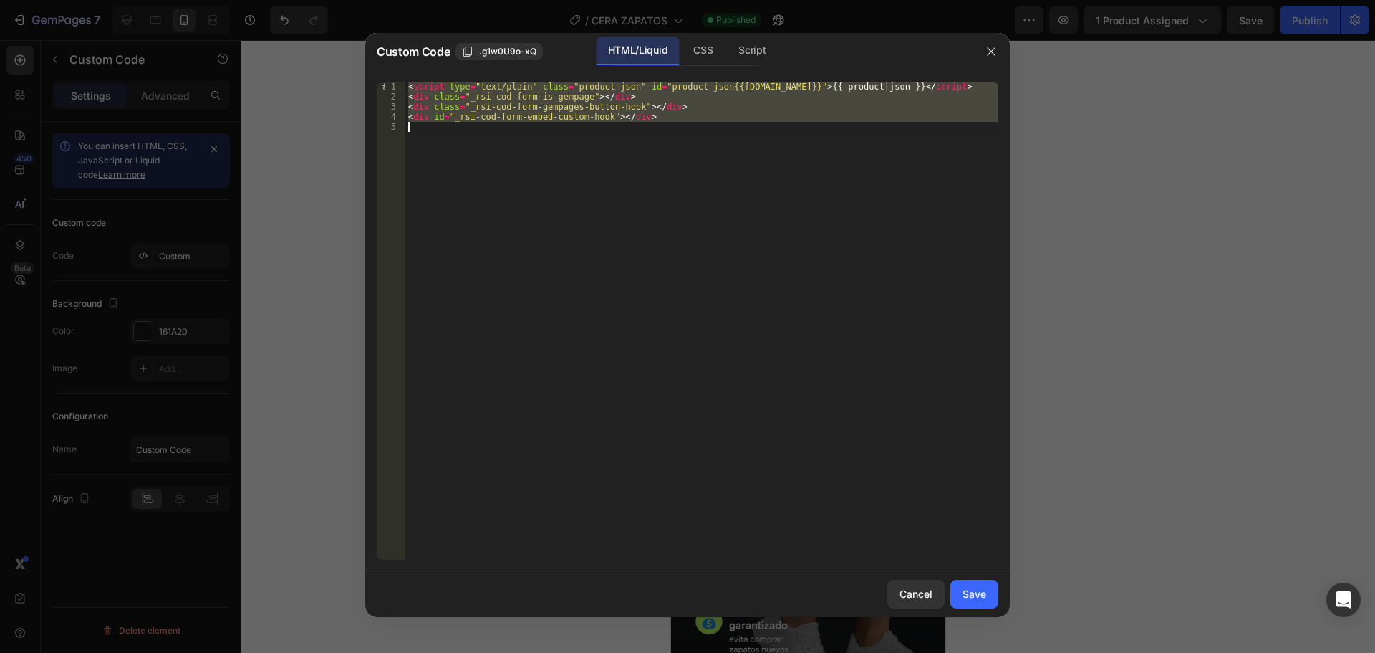
paste textarea
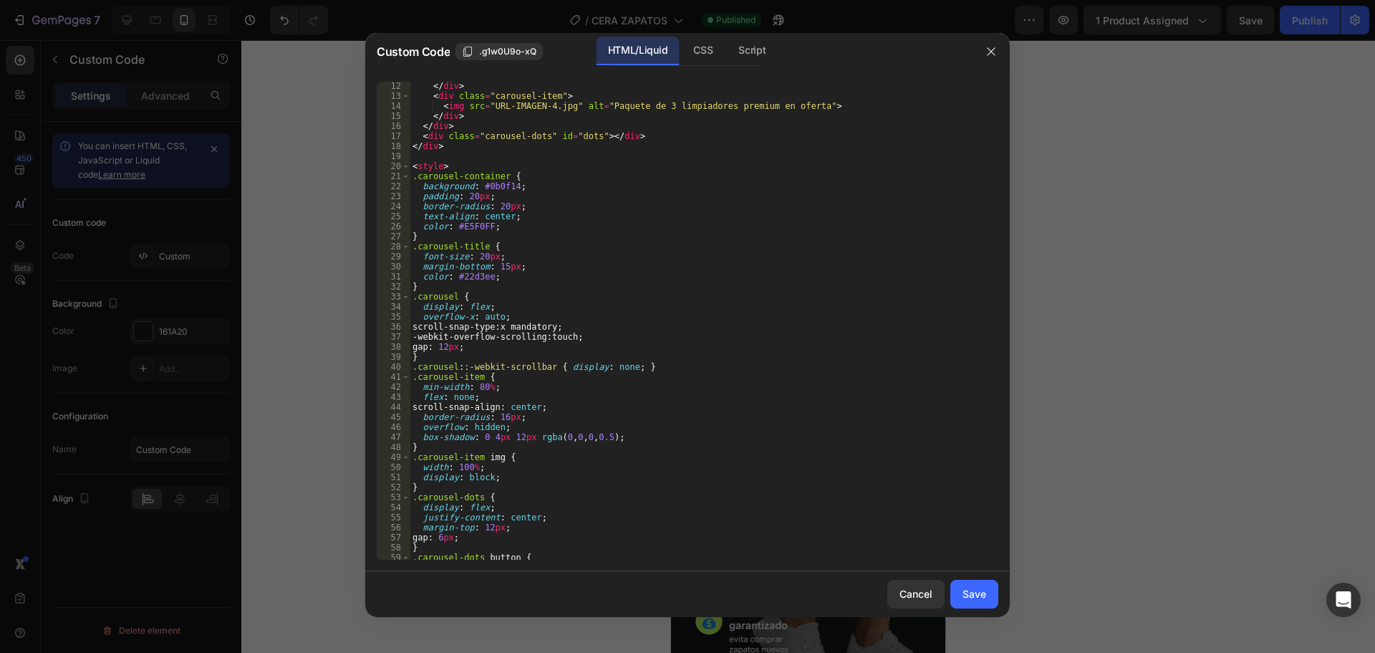
scroll to position [0, 0]
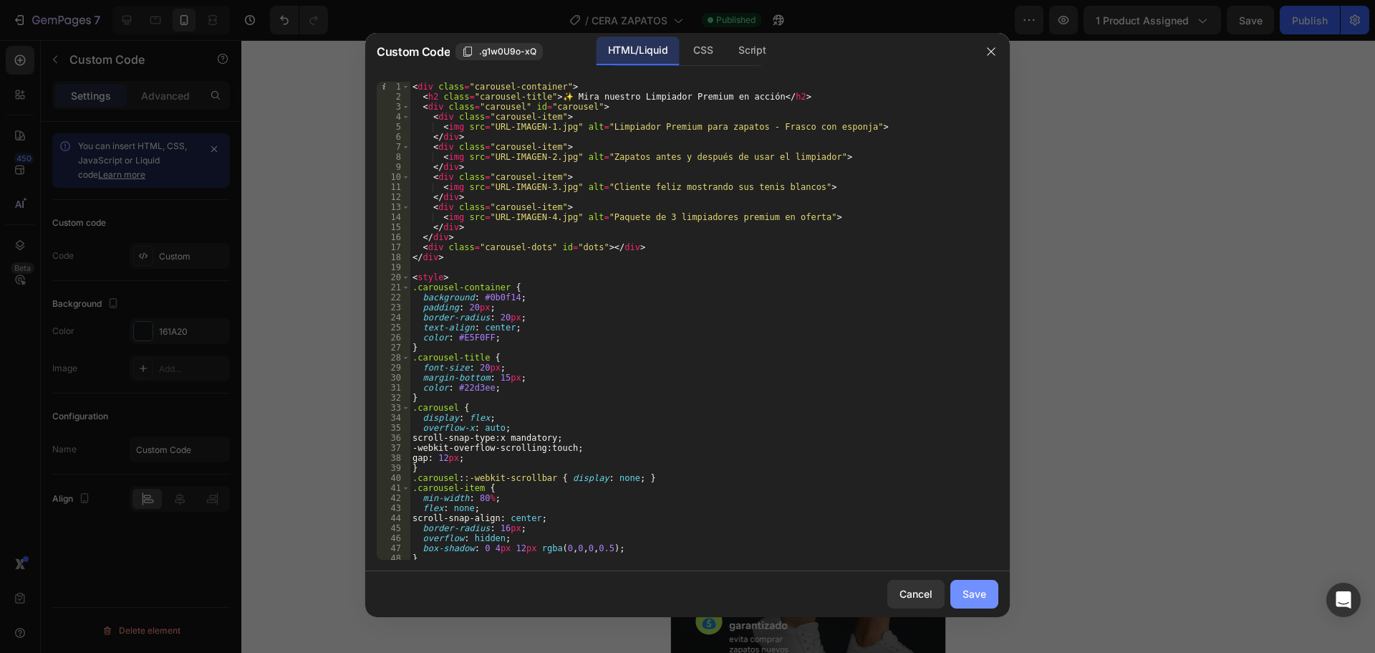
click at [971, 595] on div "Save" at bounding box center [975, 593] width 24 height 15
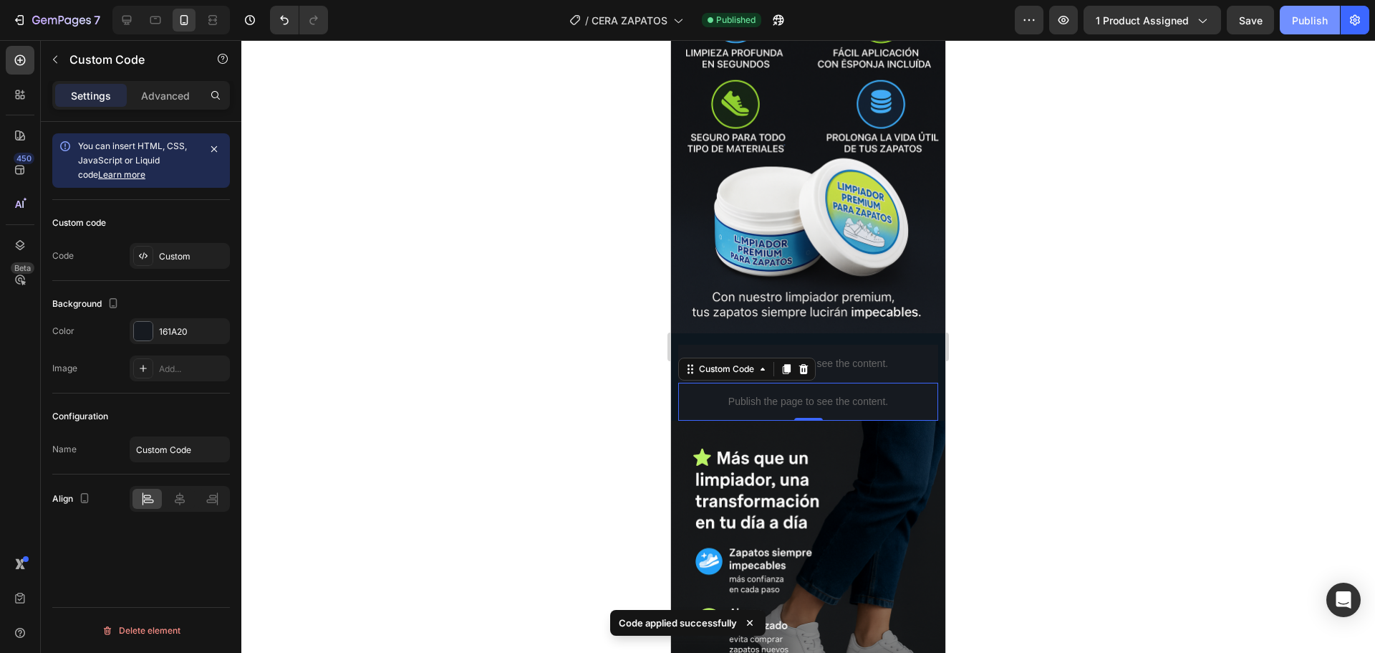
click at [1310, 14] on div "Publish" at bounding box center [1310, 20] width 36 height 15
click at [782, 394] on p "Publish the page to see the content." at bounding box center [808, 401] width 260 height 15
click at [201, 252] on div "Custom" at bounding box center [192, 256] width 67 height 13
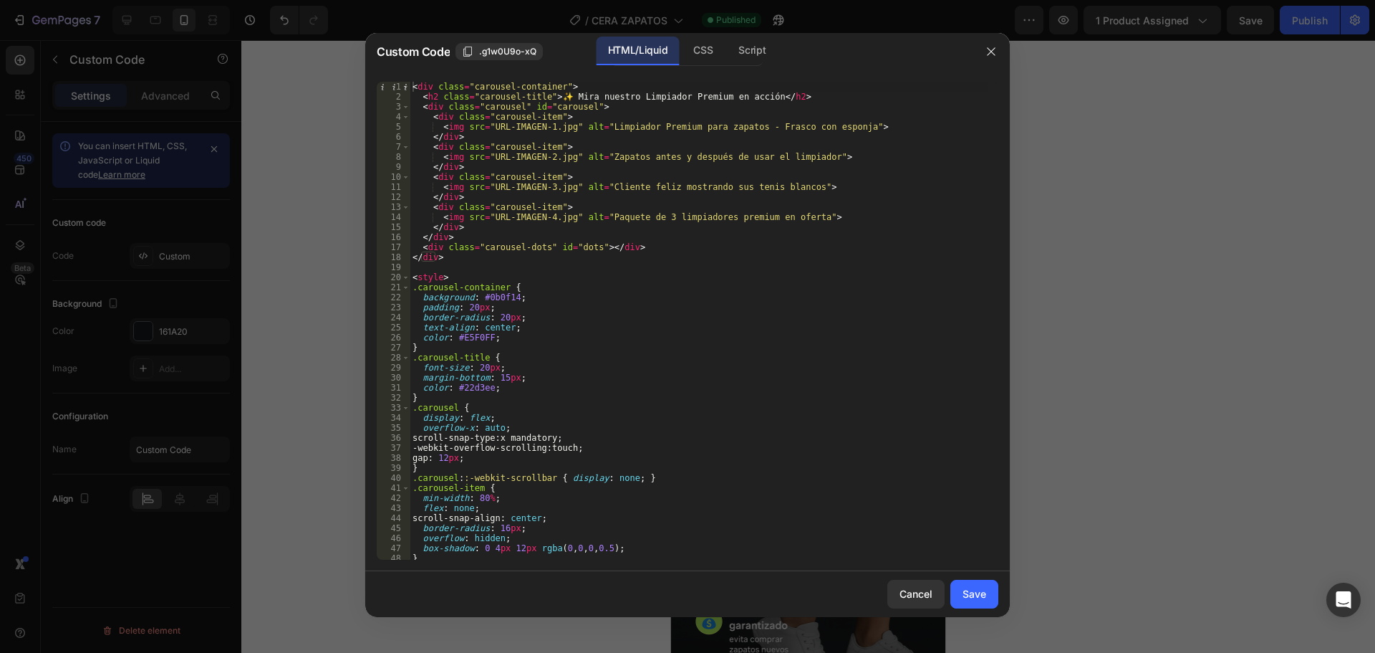
click at [543, 127] on div "< div class = "carousel-container" > < h2 class = "carousel-title" > ✨ Mira nue…" at bounding box center [699, 331] width 578 height 498
paste textarea "[URL][DOMAIN_NAME]"
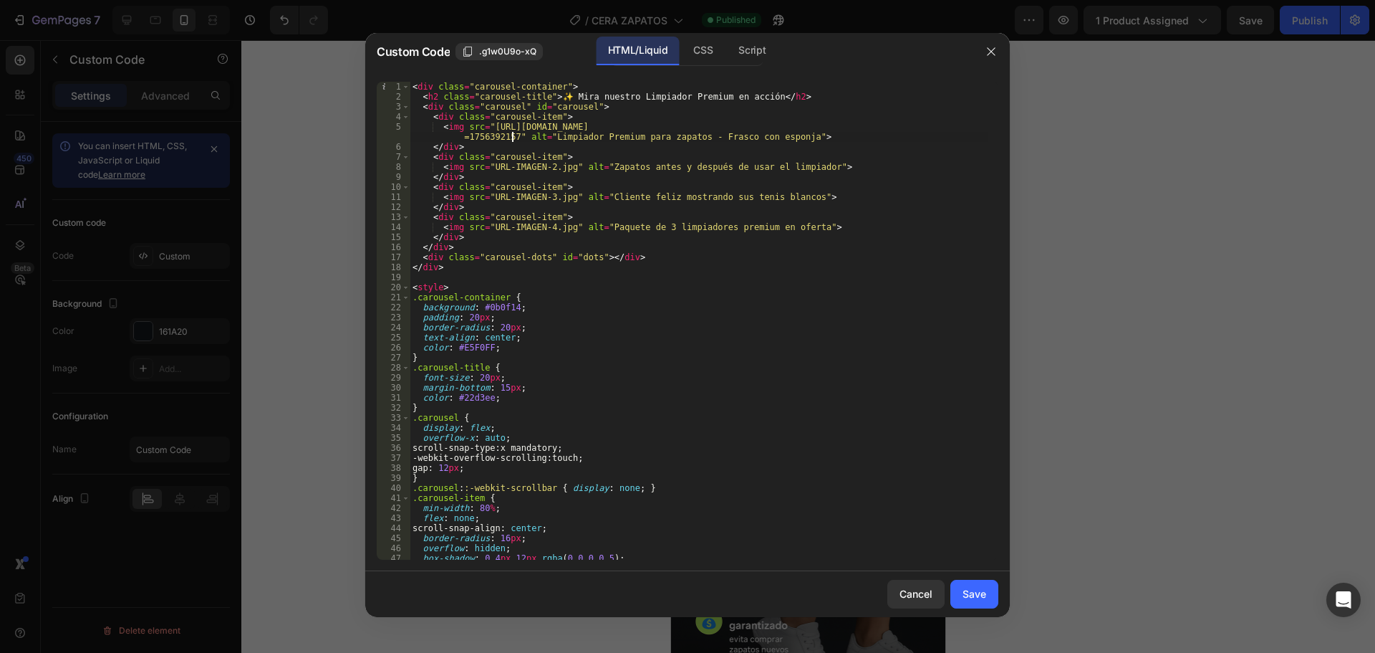
drag, startPoint x: 552, startPoint y: 168, endPoint x: 620, endPoint y: 209, distance: 78.7
click at [557, 170] on div "< div class = "carousel-container" > < h2 class = "carousel-title" > ✨ Mira nue…" at bounding box center [699, 331] width 578 height 498
paste textarea "https://cdn.shopify.com/s/files/1/0673/1772/7371/files/gempages_560707453369451…"
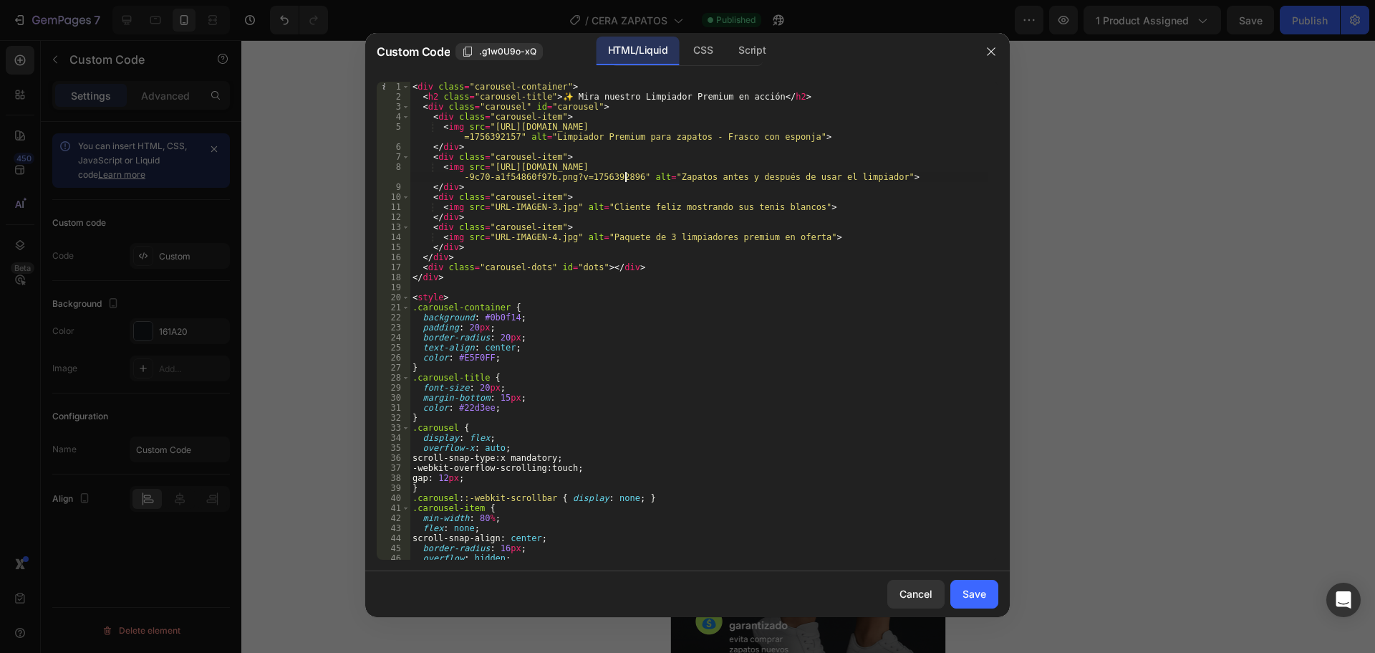
click at [556, 206] on div "< div class = "carousel-container" > < h2 class = "carousel-title" > ✨ Mira nue…" at bounding box center [699, 331] width 578 height 498
paste textarea "https://cdn.shopify.com/s/files/1/0673/1772/7371/files/gempages_560707453369451…"
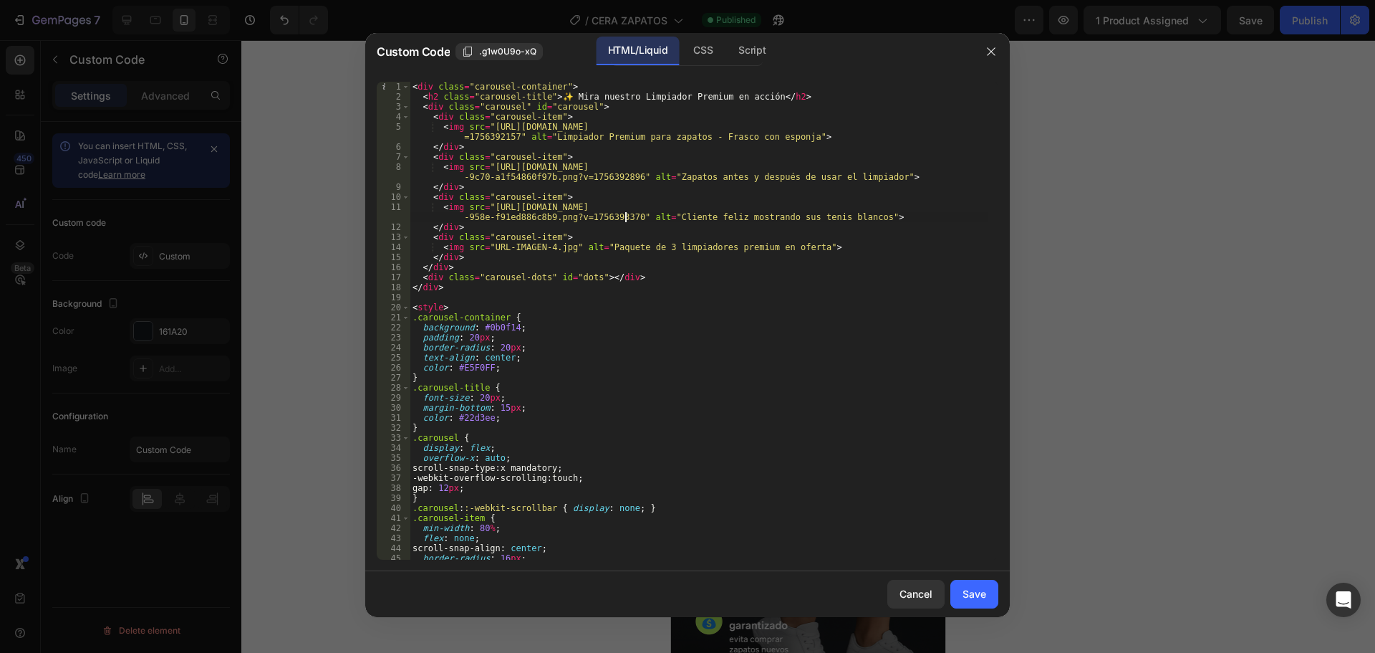
click at [809, 362] on div "< div class = "carousel-container" > < h2 class = "carousel-title" > ✨ Mira nue…" at bounding box center [699, 331] width 578 height 498
click at [555, 246] on div "< div class = "carousel-container" > < h2 class = "carousel-title" > ✨ Mira nue…" at bounding box center [699, 331] width 578 height 498
paste textarea "https://cdn.shopify.com/s/files/1/0673/1772/7371/files/ChatGPT_Image_28_ago_202…"
type textarea "<img src="https://cdn.shopify.com/s/files/1/0673/1772/7371/files/ChatGPT_Image_…"
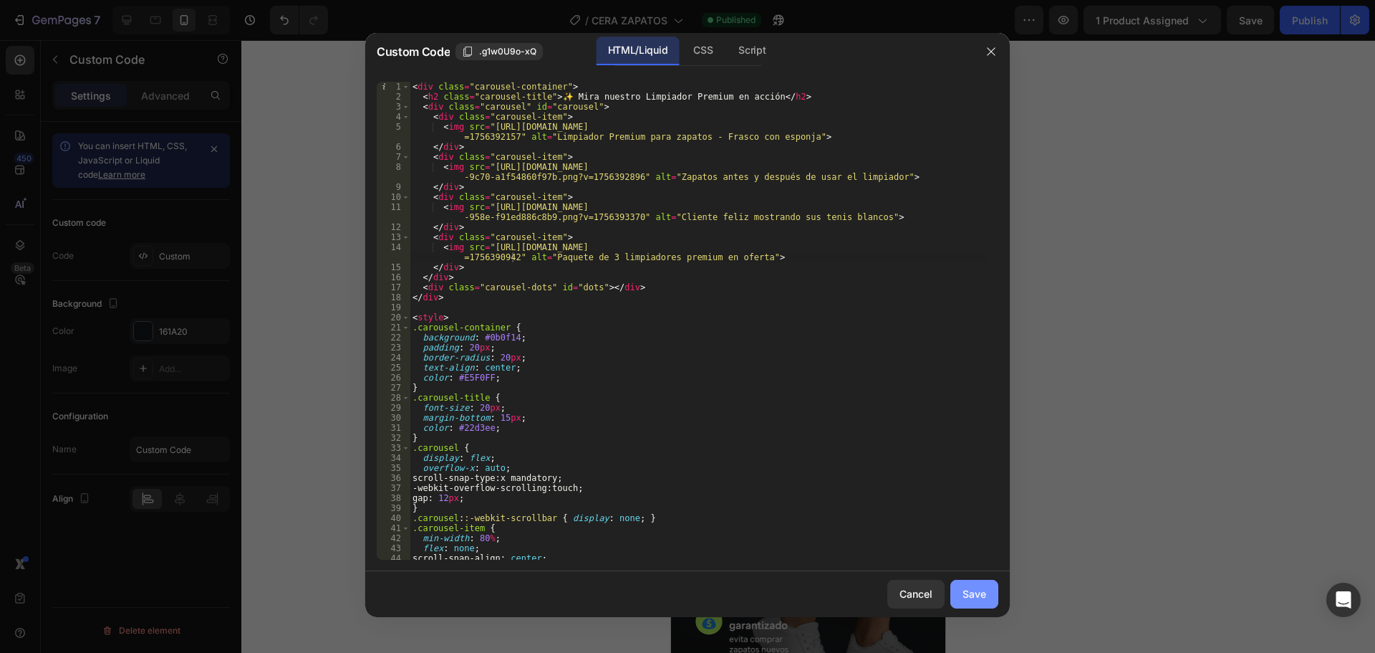
drag, startPoint x: 980, startPoint y: 588, endPoint x: 1023, endPoint y: 501, distance: 96.7
click at [980, 587] on div "Save" at bounding box center [975, 593] width 24 height 15
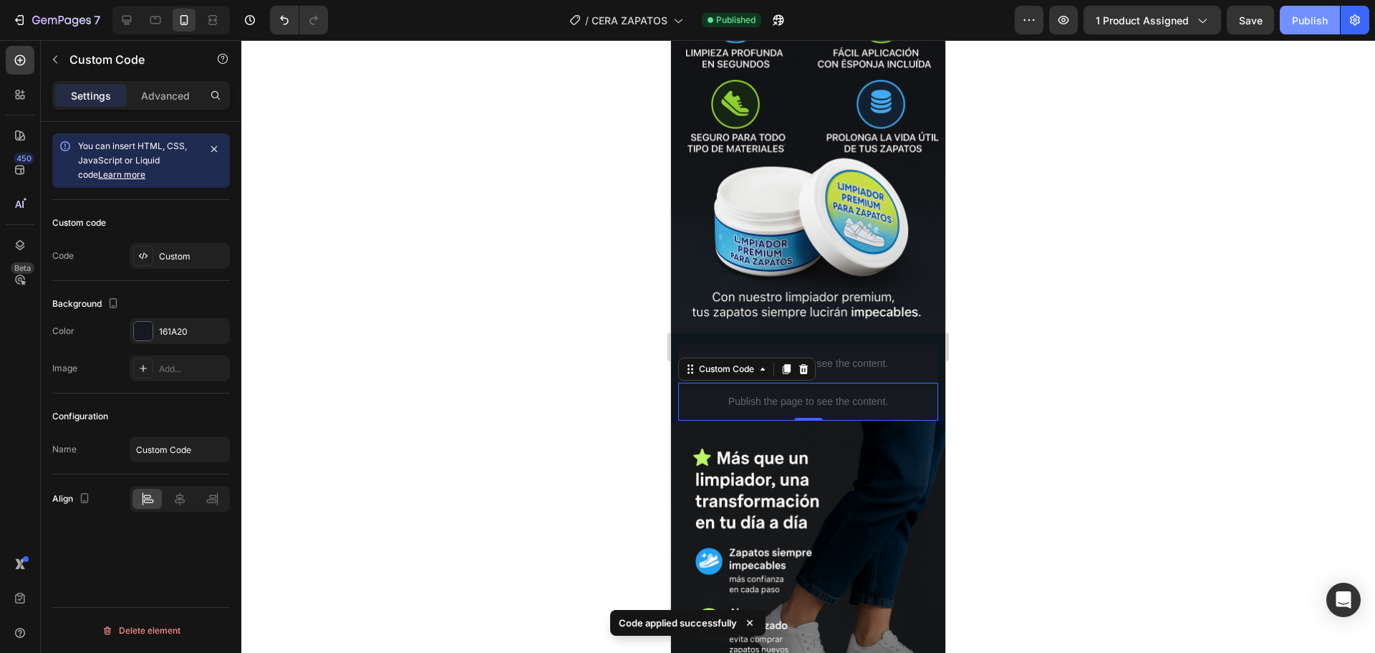
click at [1318, 13] on div "Publish" at bounding box center [1310, 20] width 36 height 15
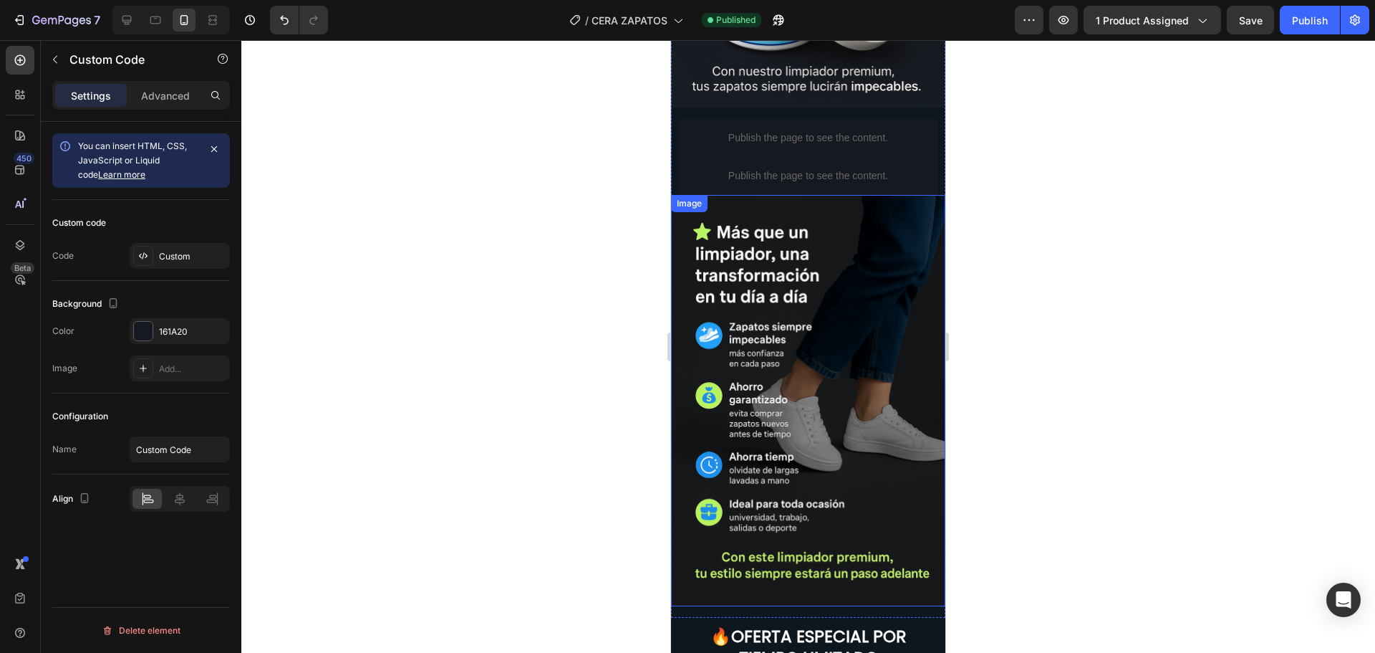
scroll to position [2964, 0]
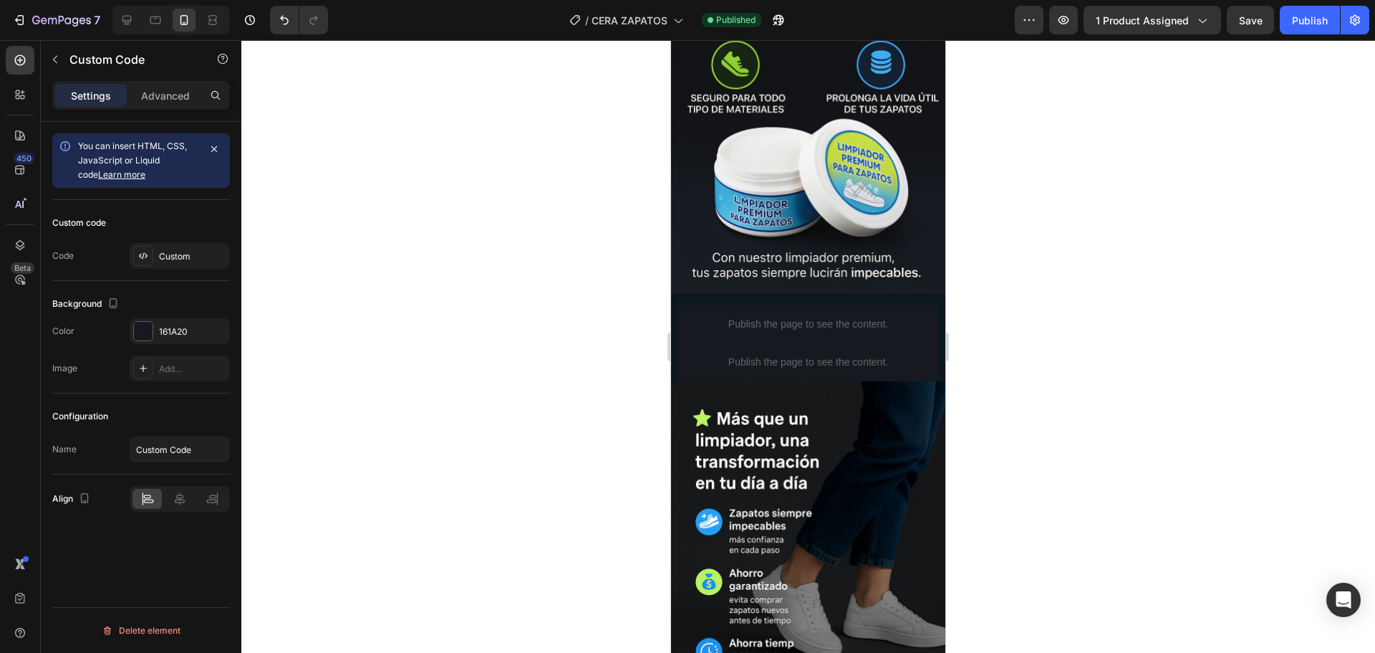
click at [736, 355] on p "Publish the page to see the content." at bounding box center [808, 362] width 260 height 15
click at [896, 355] on p "Publish the page to see the content." at bounding box center [808, 362] width 260 height 15
click at [809, 452] on img at bounding box center [808, 587] width 274 height 412
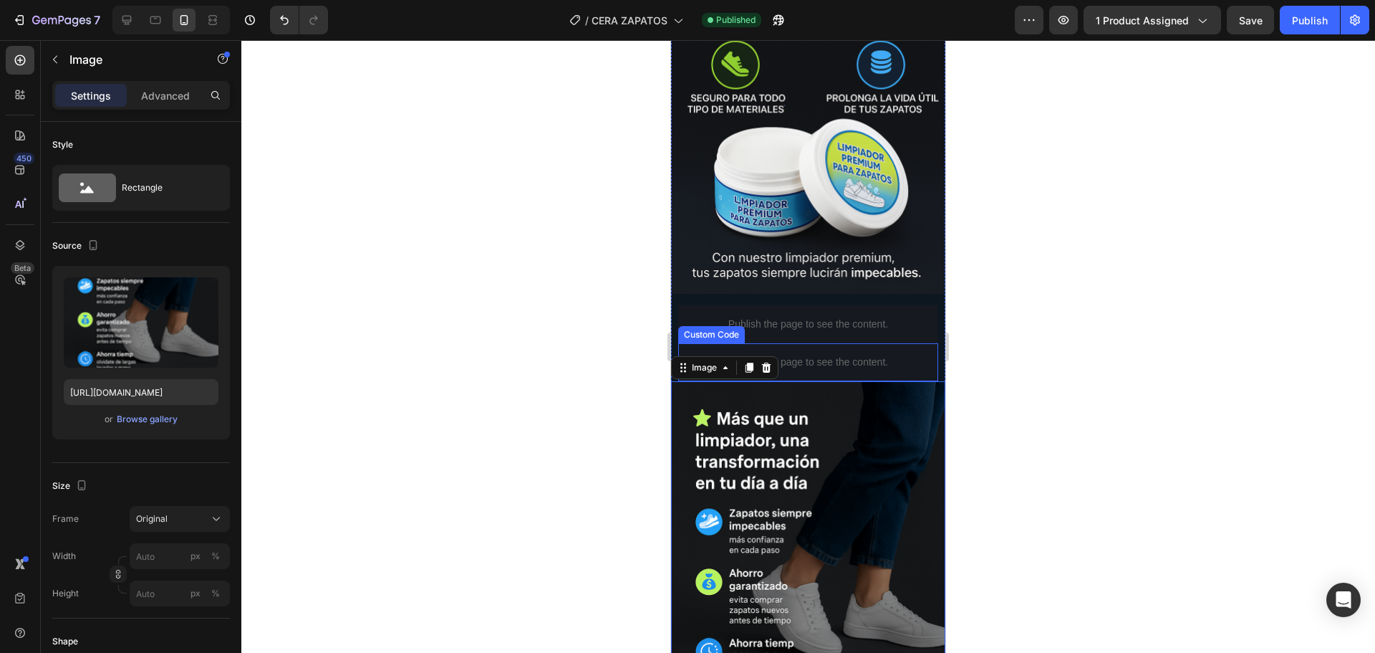
click at [825, 355] on p "Publish the page to see the content." at bounding box center [808, 362] width 260 height 15
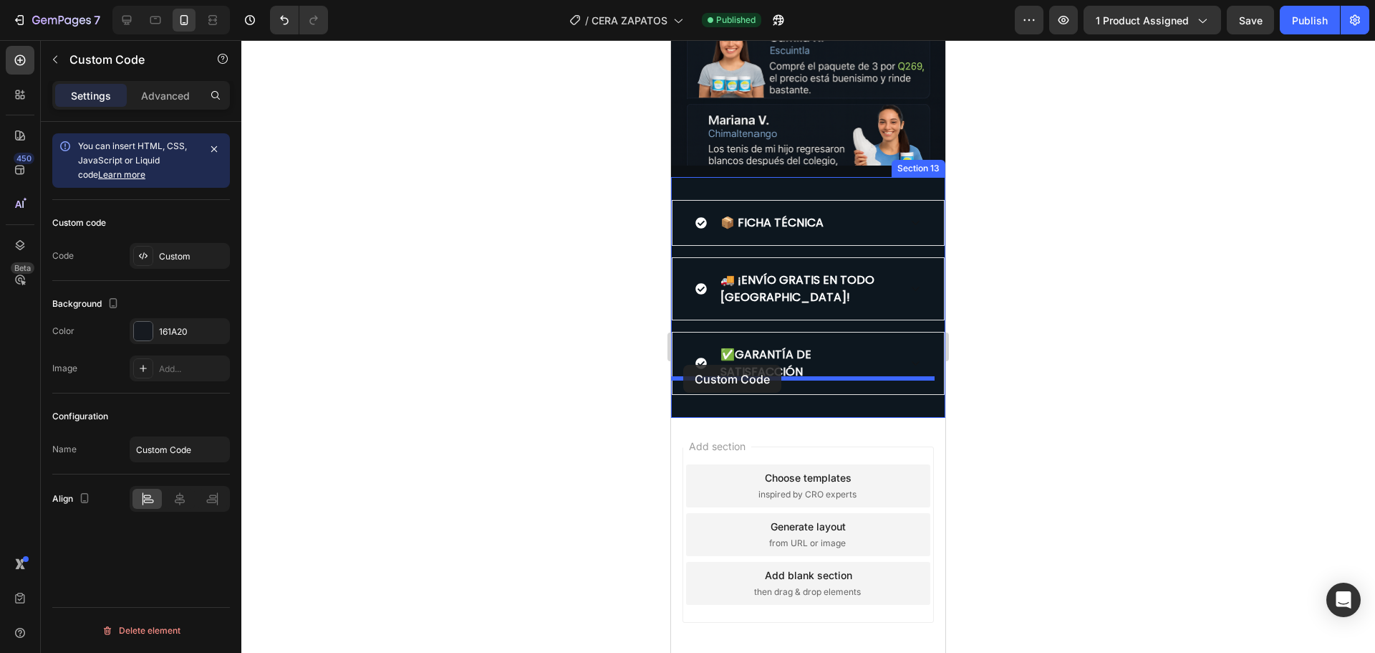
scroll to position [4110, 0]
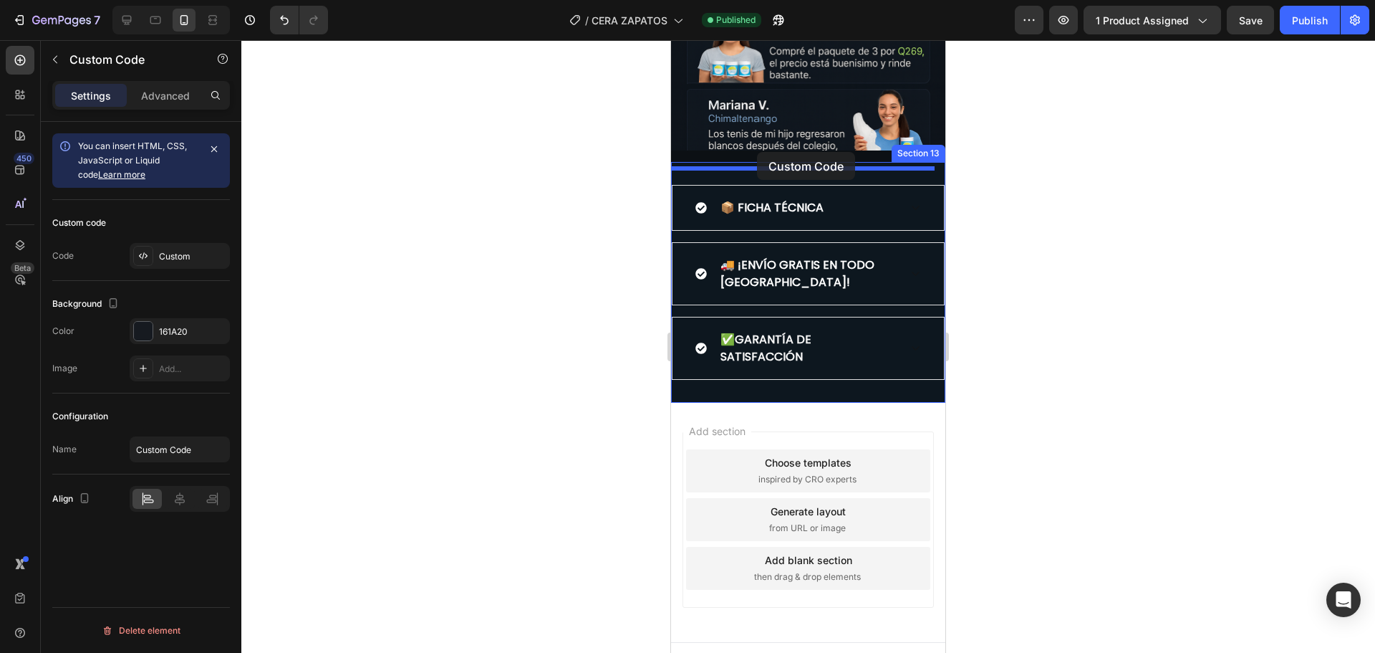
drag, startPoint x: 687, startPoint y: 317, endPoint x: 757, endPoint y: 153, distance: 179.1
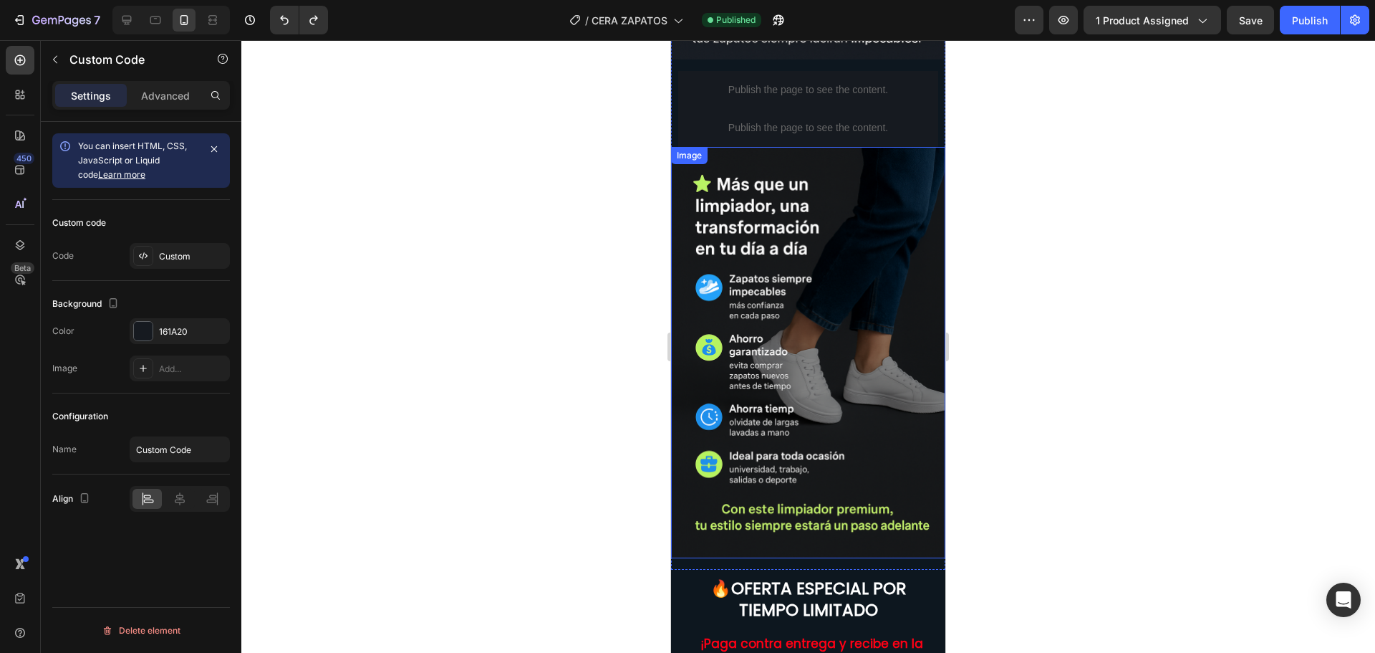
scroll to position [3036, 0]
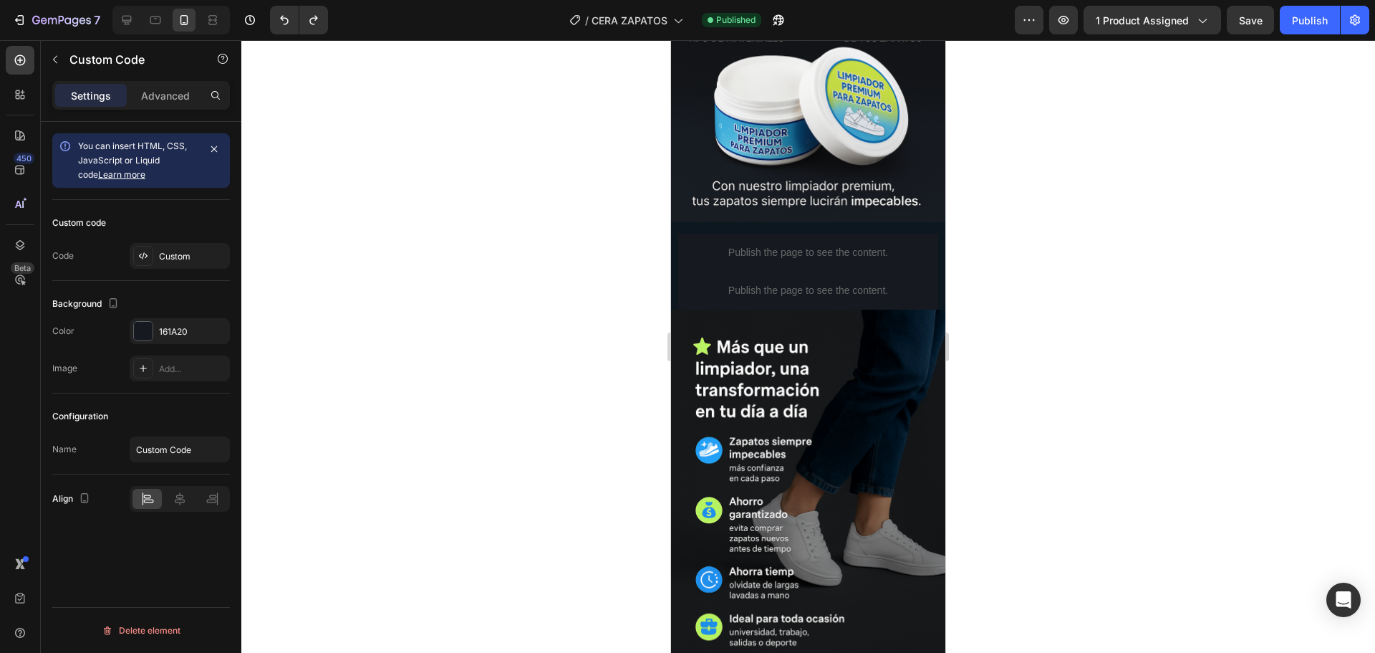
click at [737, 271] on div "Publish the page to see the content." at bounding box center [808, 290] width 260 height 38
click at [895, 283] on p "Publish the page to see the content." at bounding box center [808, 290] width 260 height 15
click at [888, 317] on img at bounding box center [808, 515] width 274 height 412
click at [895, 283] on p "Publish the page to see the content." at bounding box center [808, 290] width 260 height 15
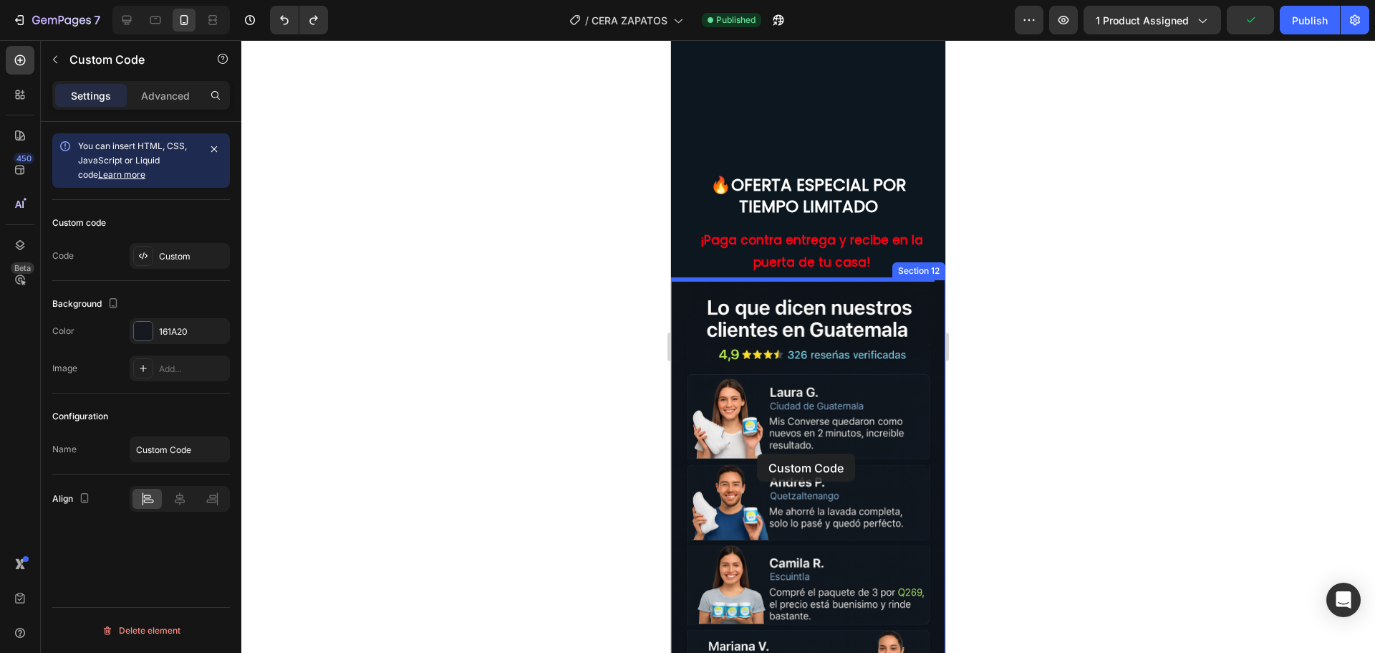
scroll to position [3752, 0]
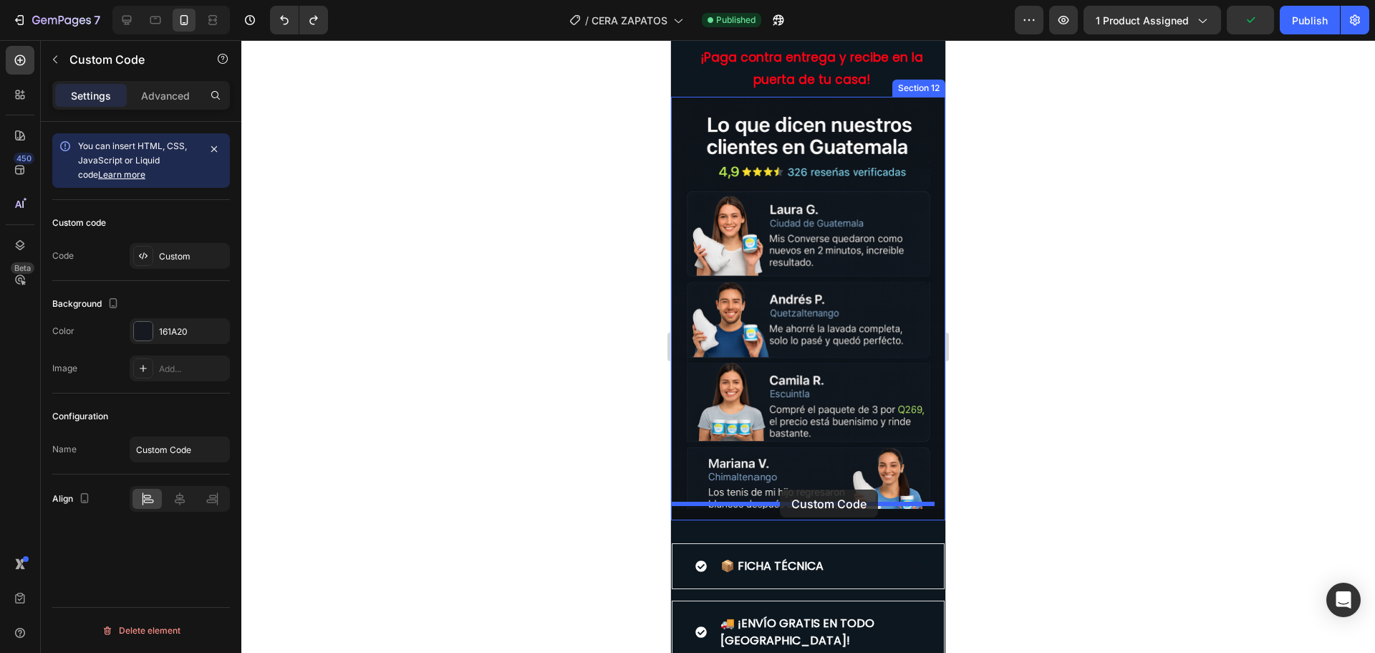
drag, startPoint x: 691, startPoint y: 243, endPoint x: 780, endPoint y: 489, distance: 261.9
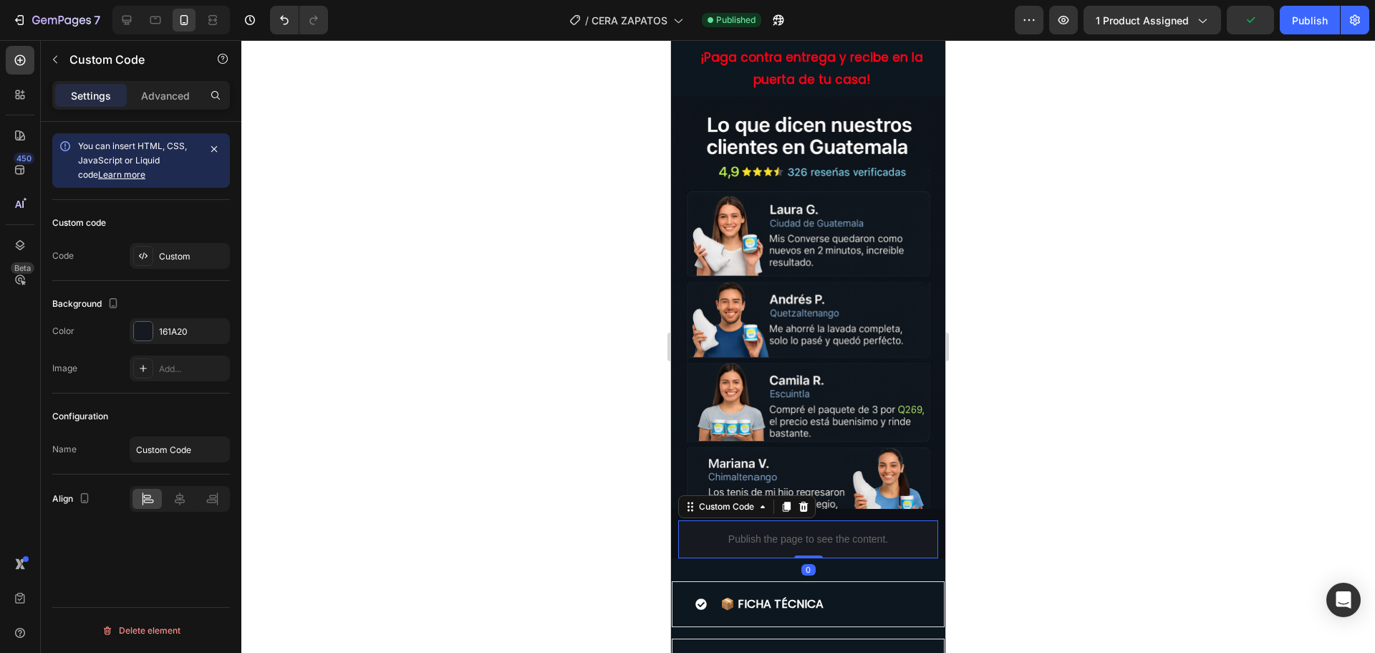
click at [1139, 385] on div at bounding box center [808, 346] width 1134 height 612
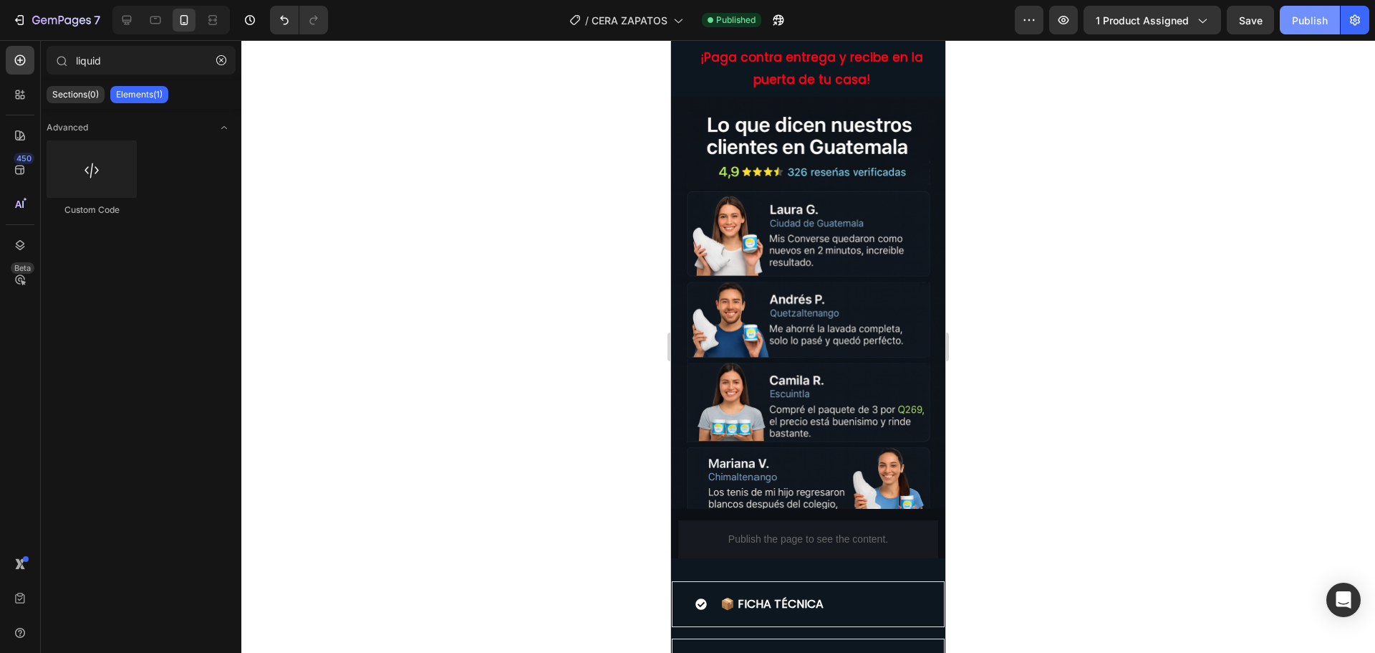
click at [1296, 27] on div "Publish" at bounding box center [1310, 20] width 36 height 15
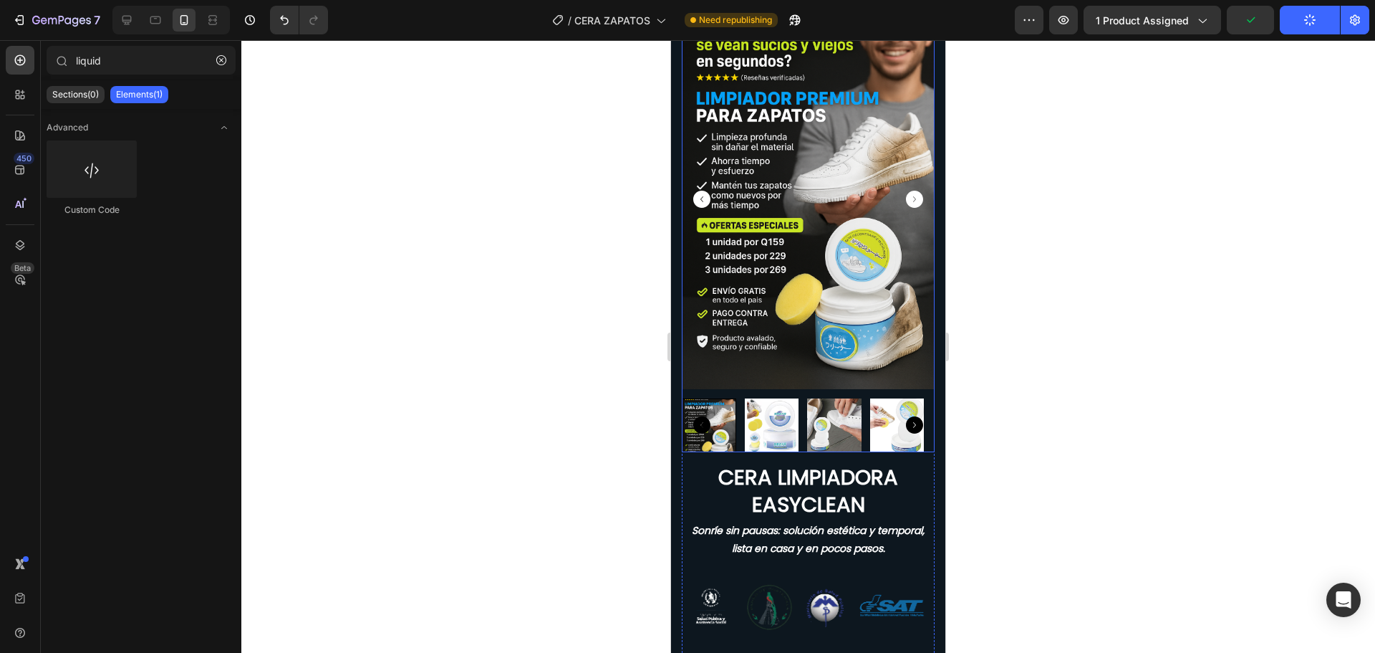
scroll to position [0, 0]
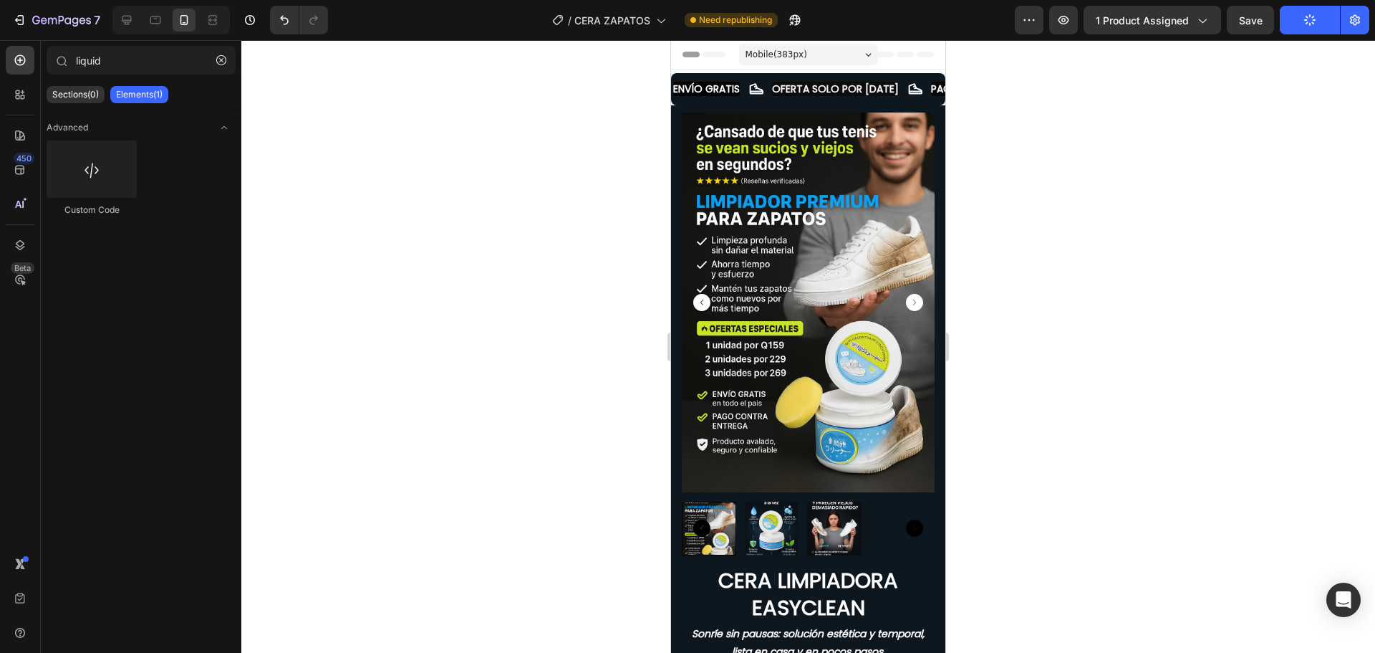
click at [1079, 327] on div at bounding box center [808, 346] width 1134 height 612
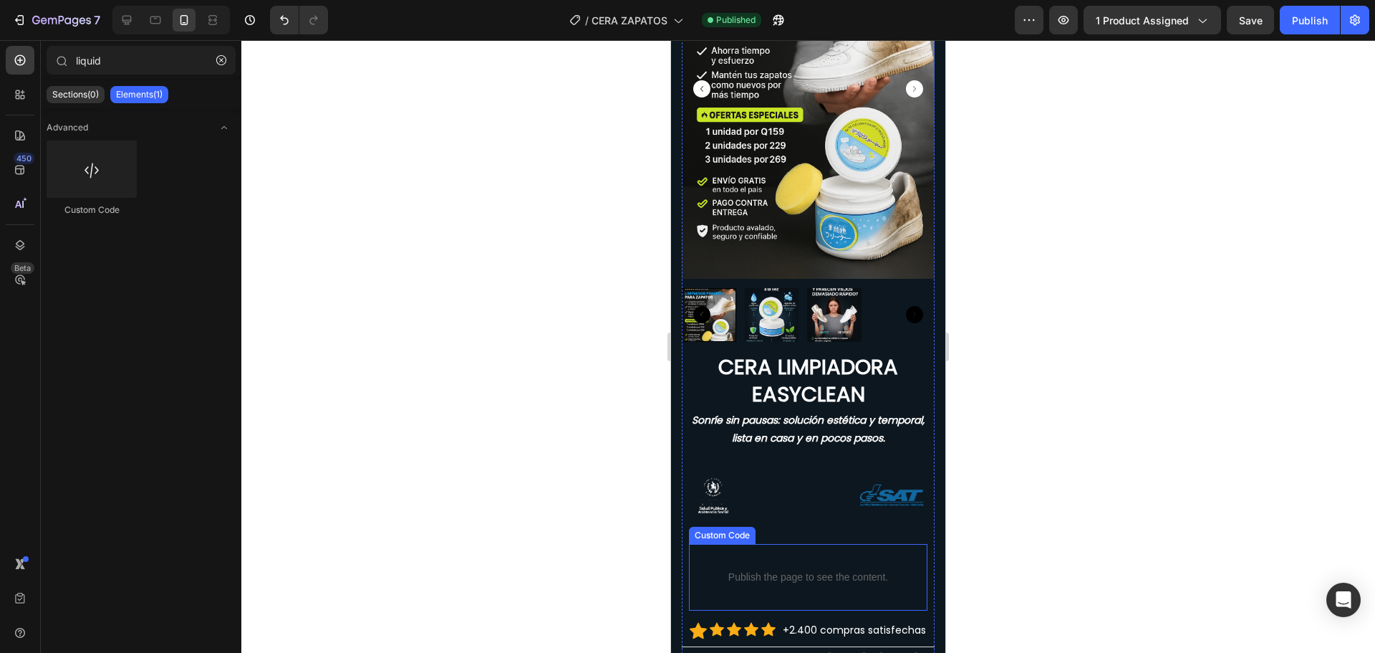
scroll to position [430, 0]
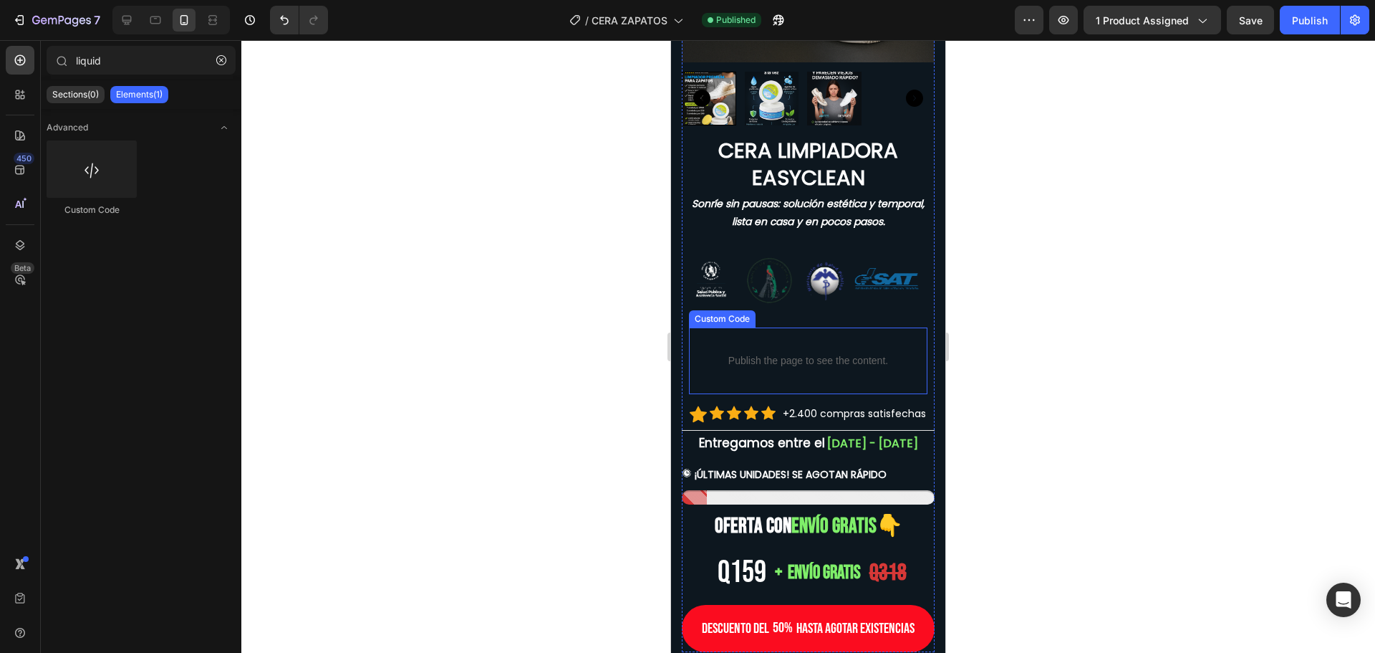
click at [710, 353] on p "Publish the page to see the content." at bounding box center [808, 360] width 239 height 15
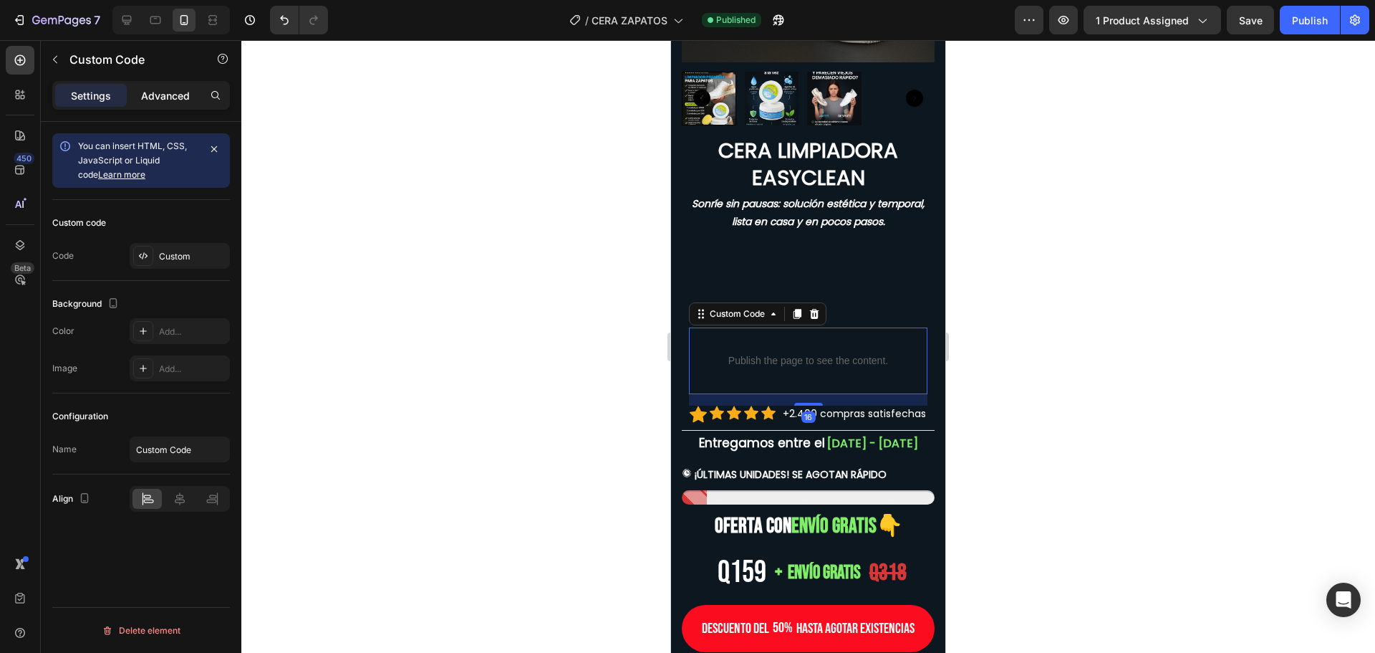
click at [181, 97] on p "Advanced" at bounding box center [165, 95] width 49 height 15
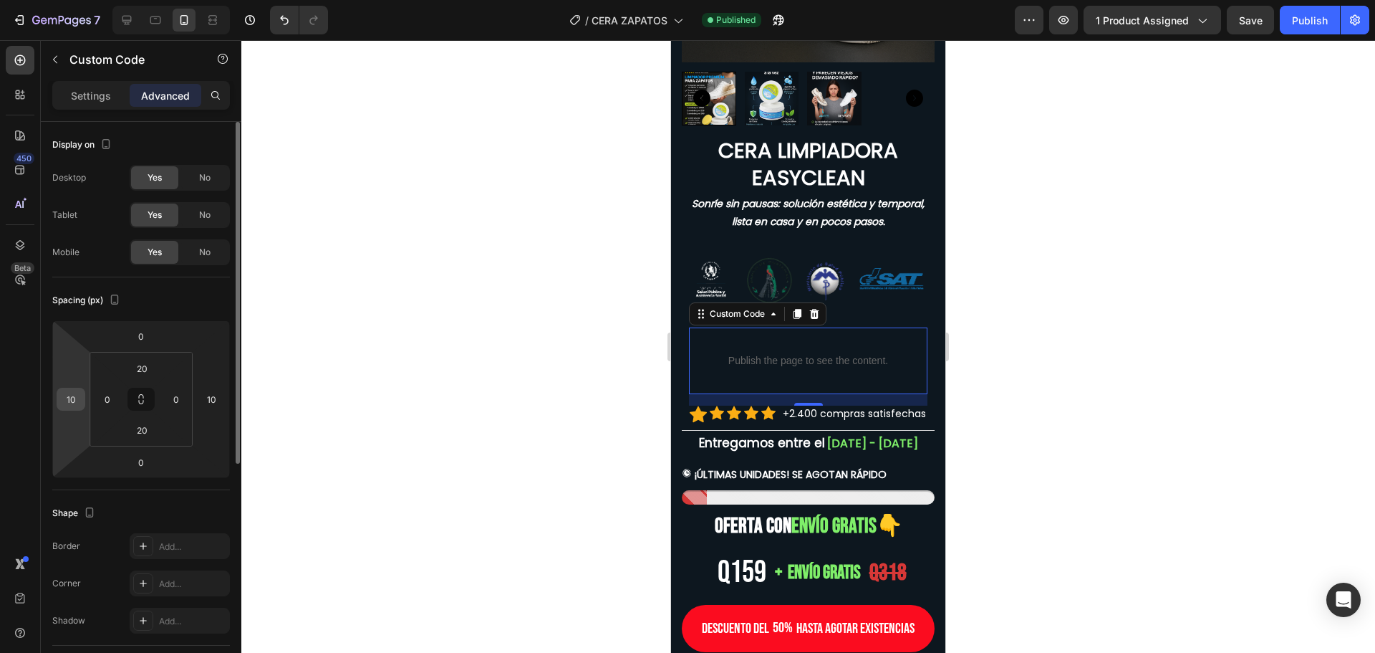
click at [73, 396] on input "10" at bounding box center [70, 398] width 21 height 21
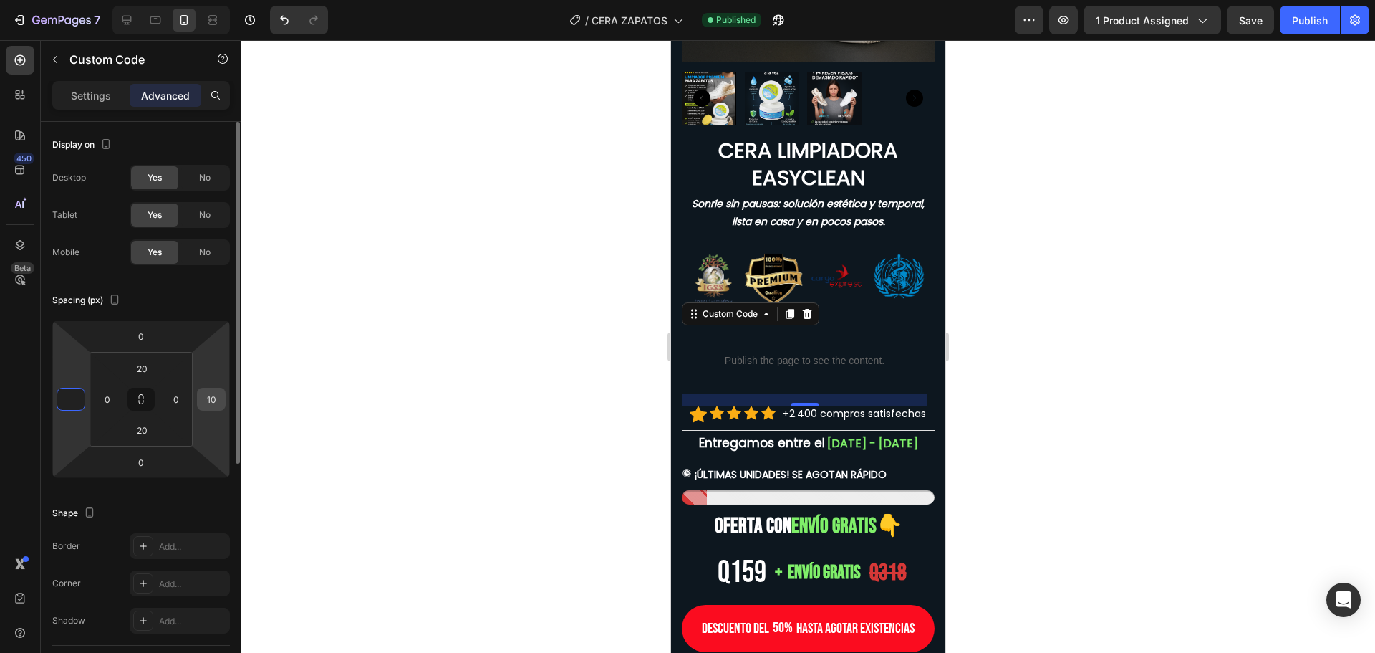
type input "0"
click at [214, 400] on input "10" at bounding box center [211, 398] width 21 height 21
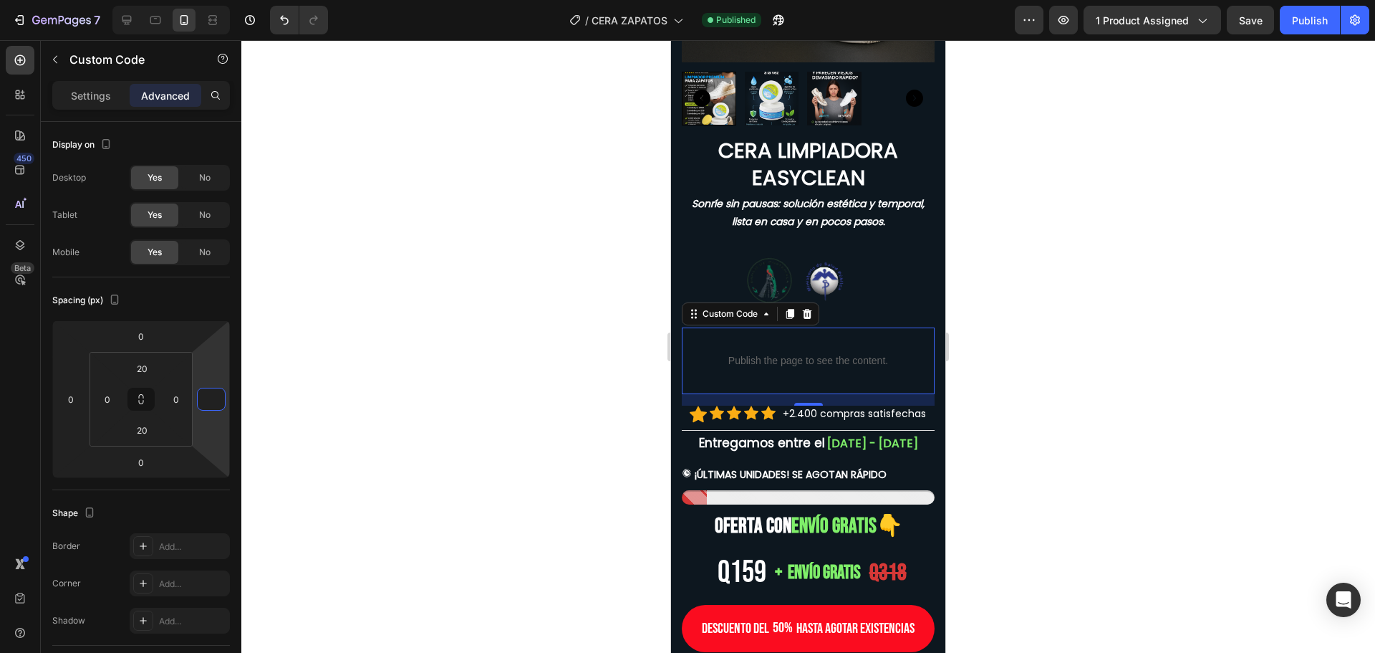
type input "0"
click at [355, 342] on div at bounding box center [808, 346] width 1134 height 612
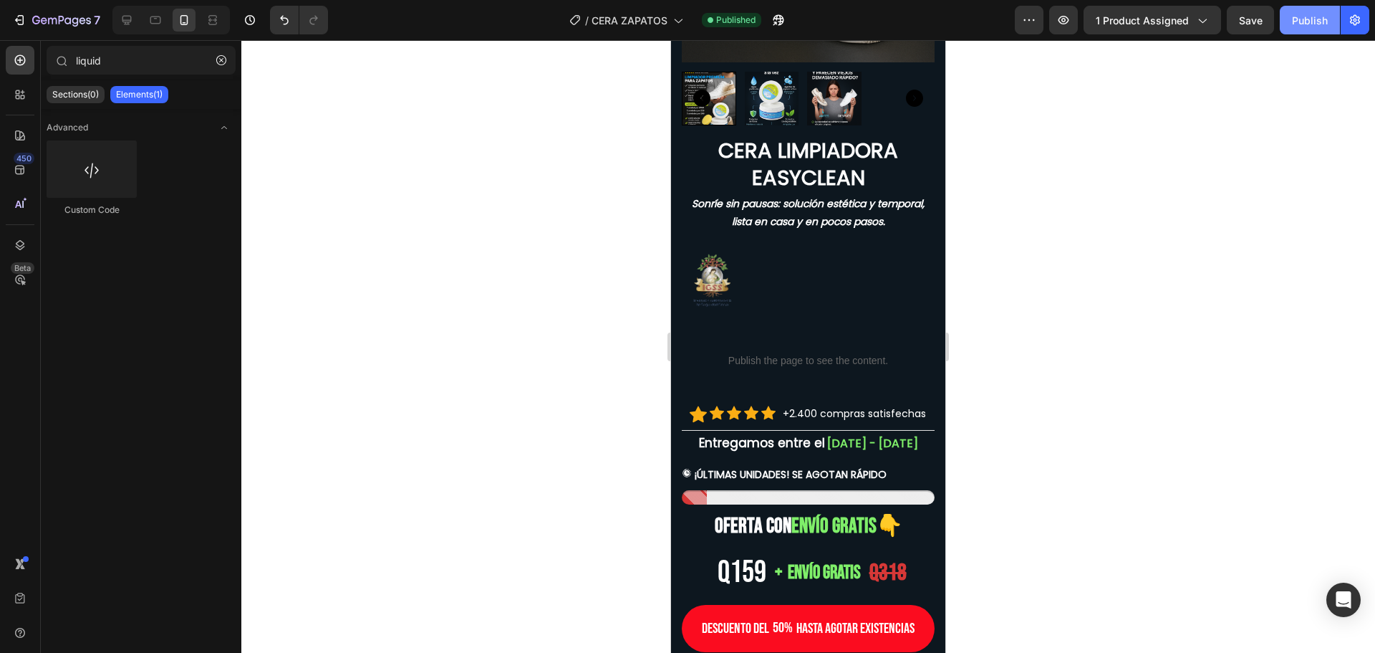
click at [1314, 19] on div "Publish" at bounding box center [1310, 20] width 36 height 15
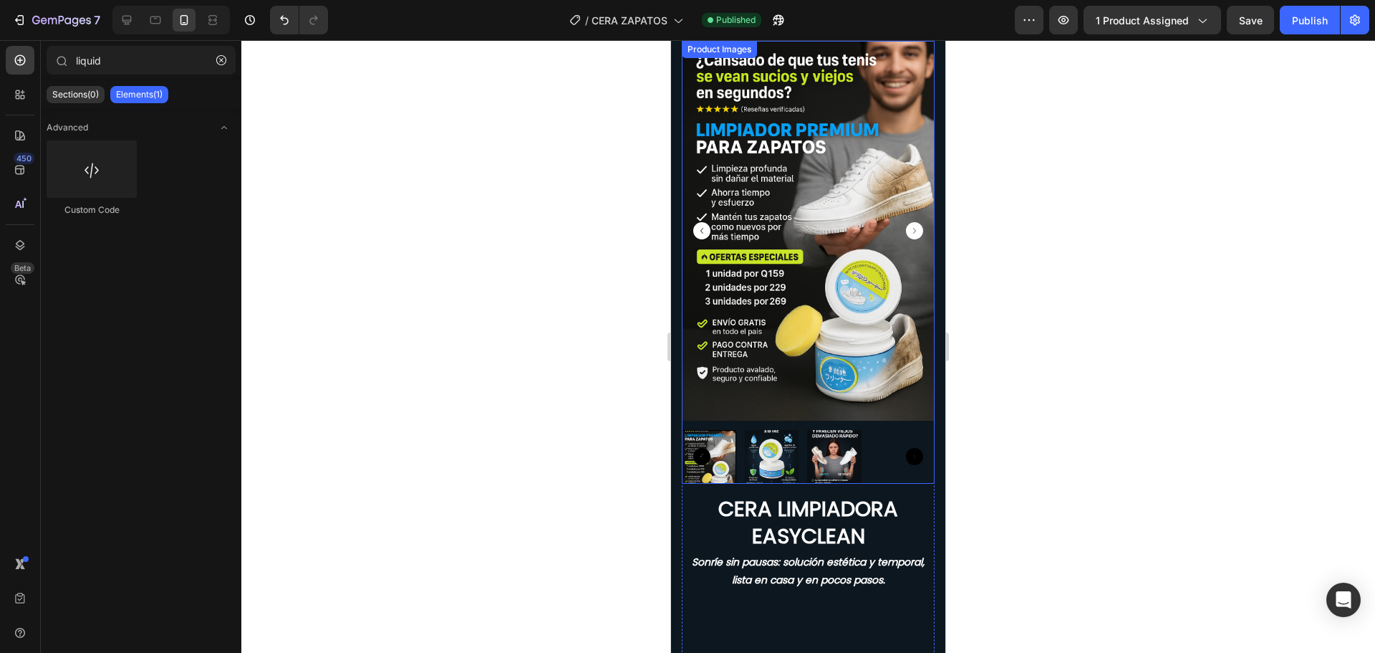
scroll to position [0, 0]
